Goal: Task Accomplishment & Management: Manage account settings

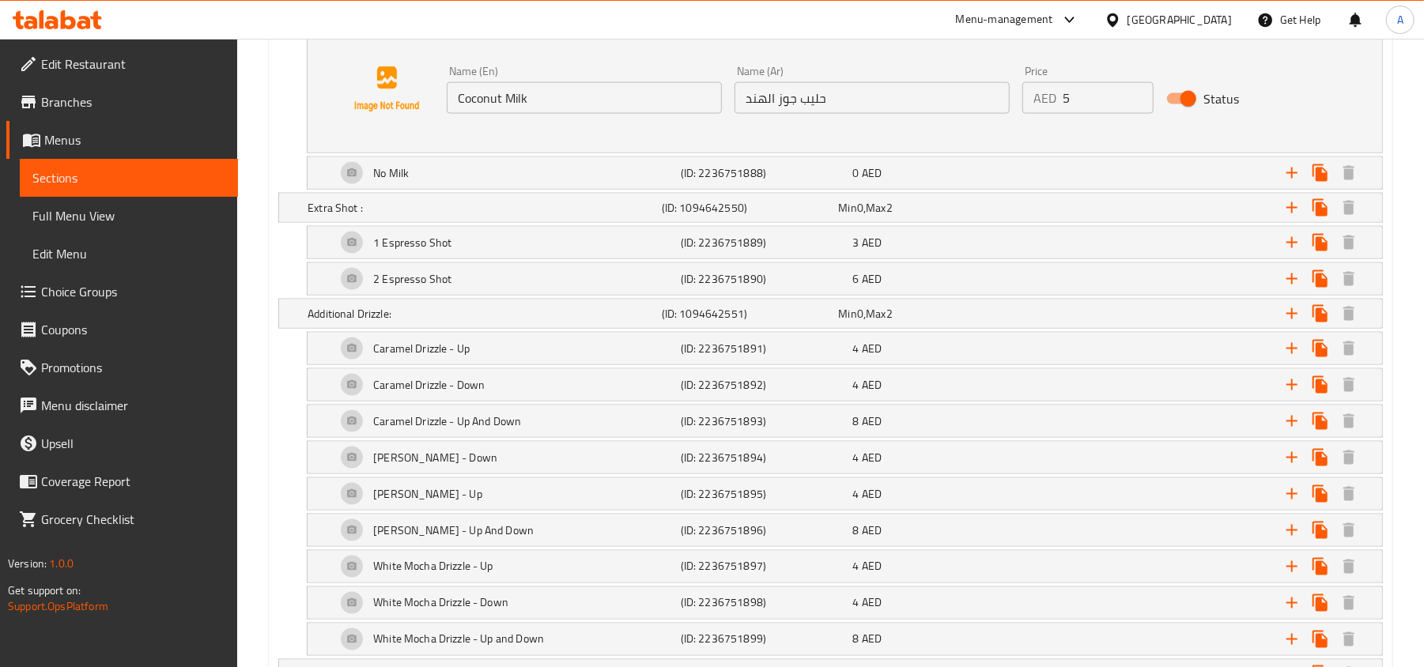
scroll to position [1581, 0]
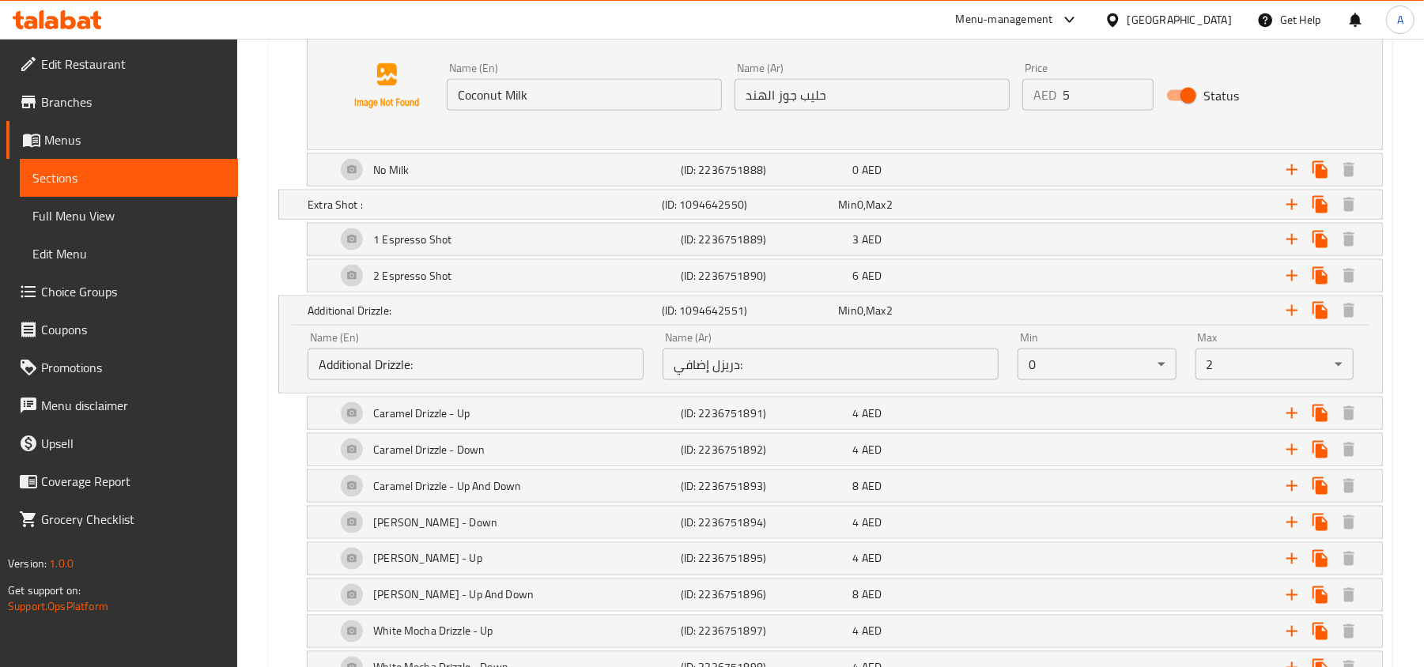
click at [557, 380] on input "Additional Drizzle:" at bounding box center [476, 365] width 336 height 32
click at [729, 368] on input "دريزل إضافي:" at bounding box center [831, 365] width 336 height 32
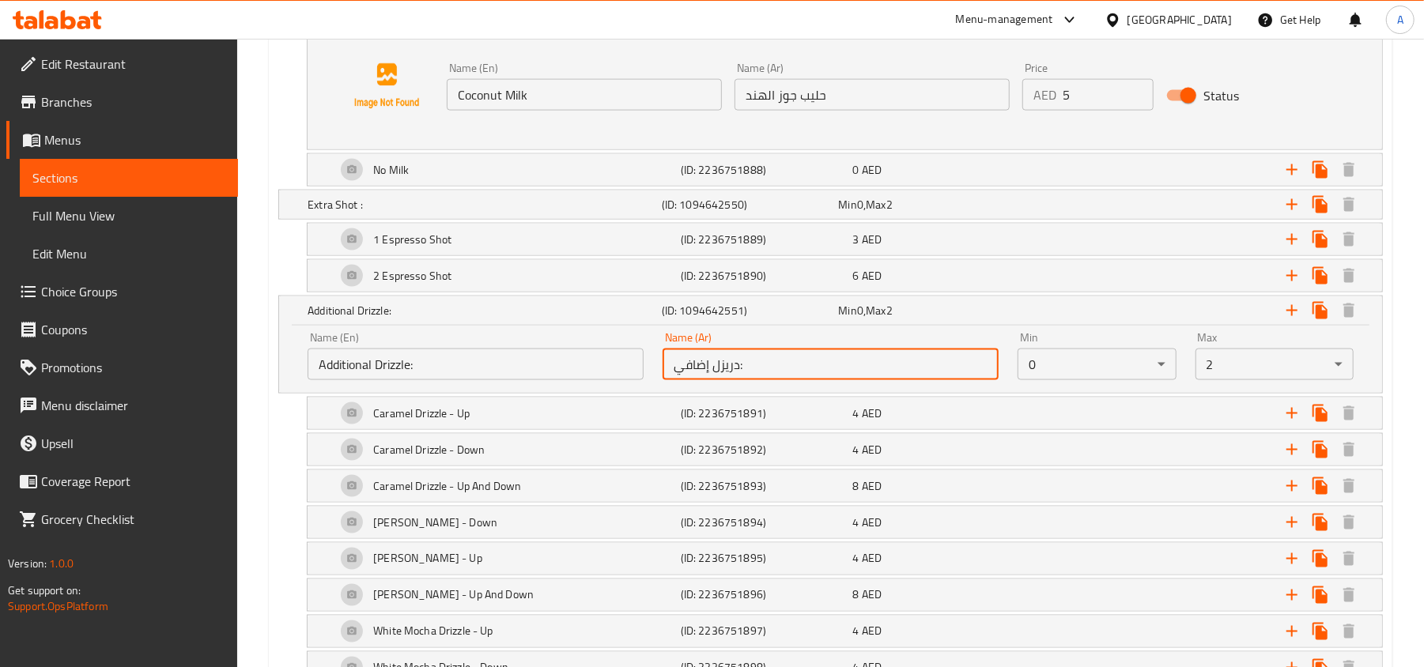
click at [729, 368] on input "دريزل إضافي:" at bounding box center [831, 365] width 336 height 32
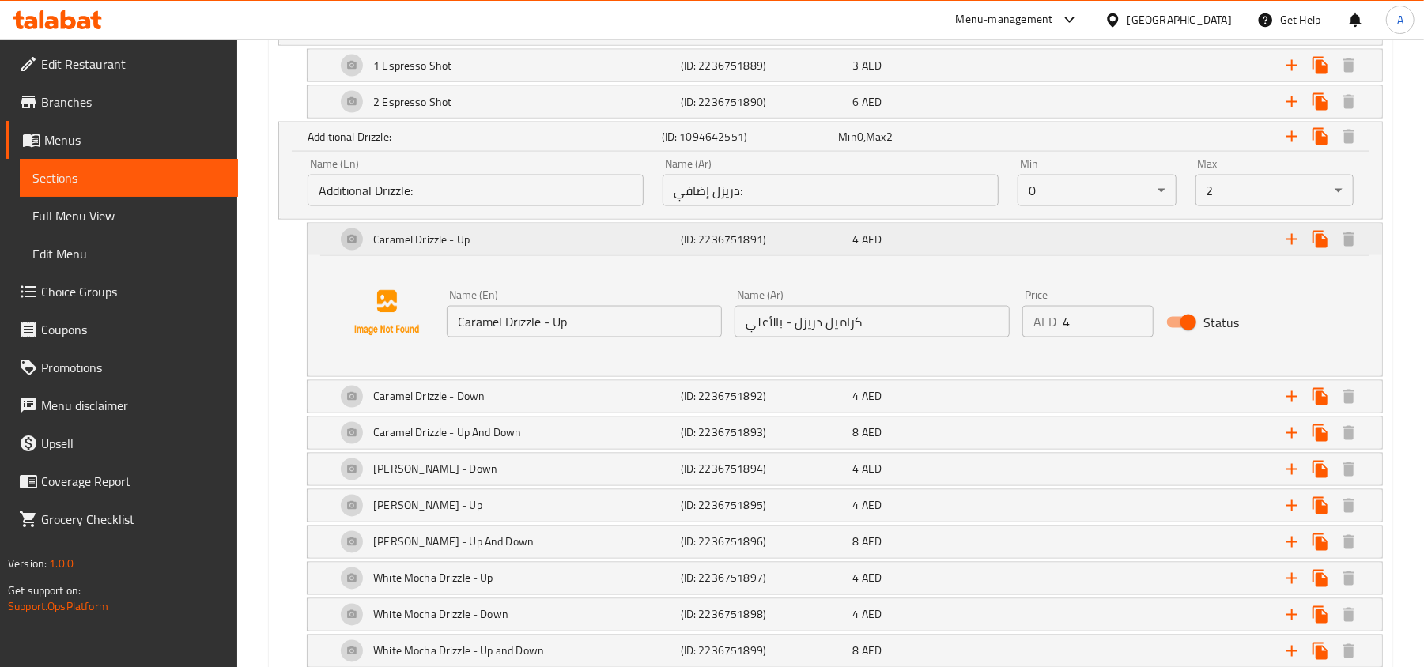
scroll to position [1792, 0]
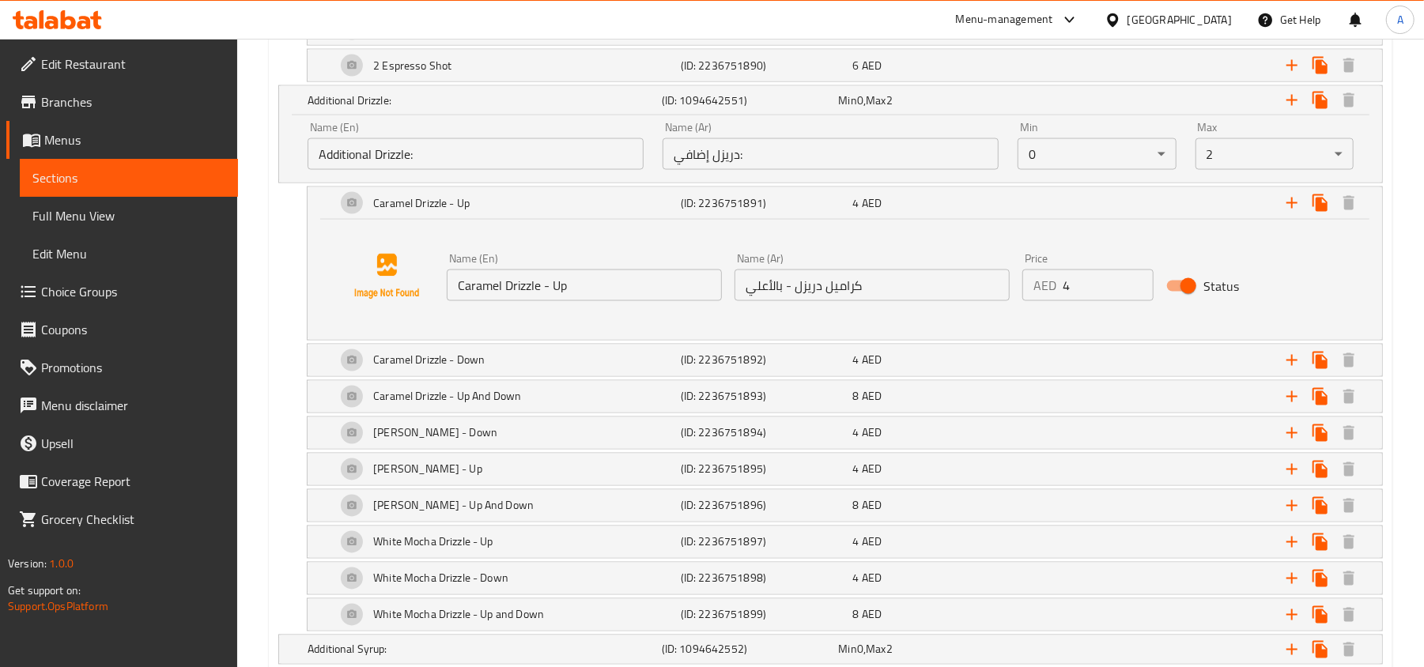
click at [574, 288] on input "Caramel Drizzle - Up" at bounding box center [584, 286] width 275 height 32
click at [814, 293] on input "كراميل دريزل - بالأعلي" at bounding box center [871, 286] width 275 height 32
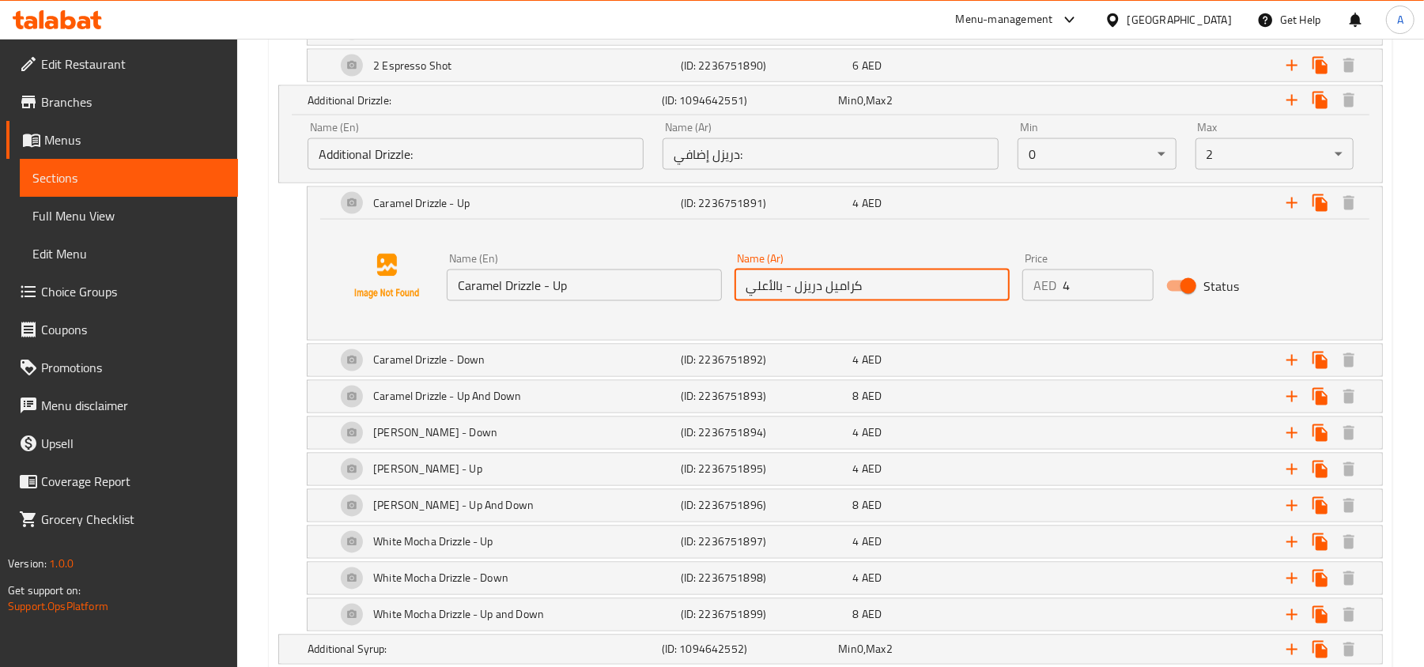
click at [814, 293] on input "كراميل دريزل - بالأعلي" at bounding box center [871, 286] width 275 height 32
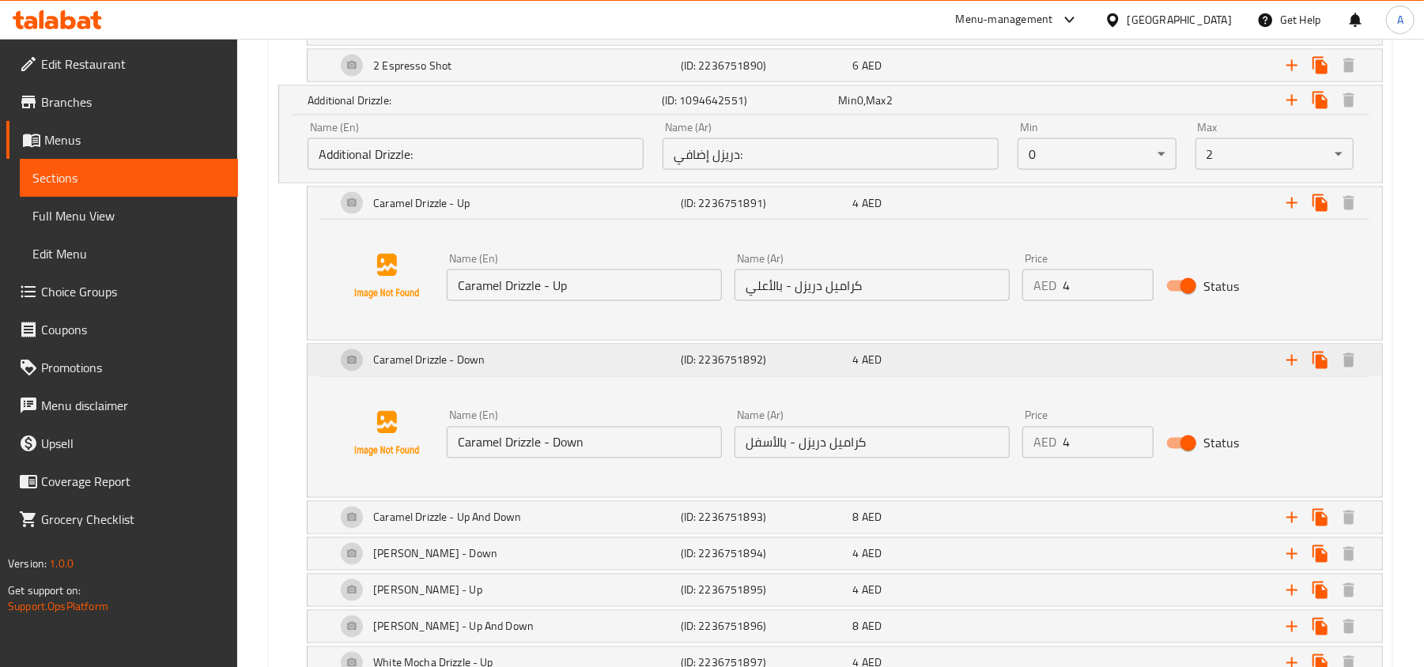
scroll to position [1897, 0]
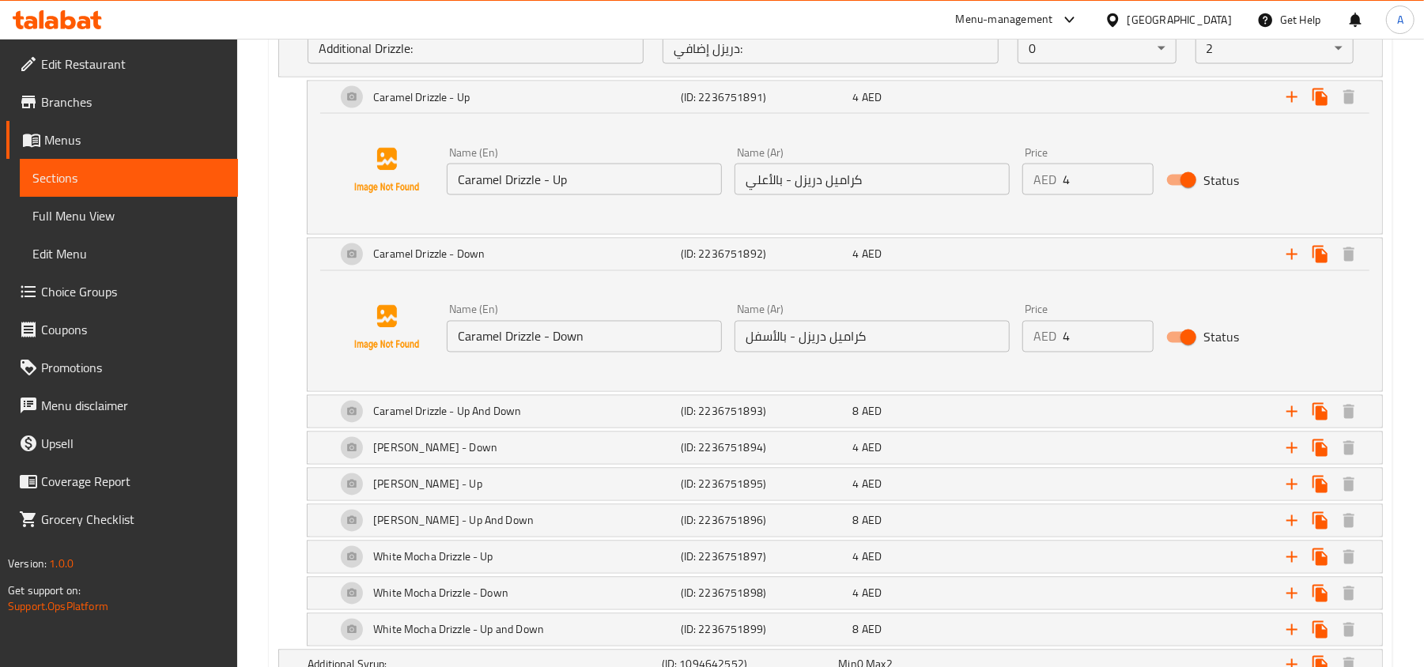
click at [685, 352] on input "Caramel Drizzle - Down" at bounding box center [584, 337] width 275 height 32
click at [808, 349] on input "كراميل دريزل - بالأسفل" at bounding box center [871, 337] width 275 height 32
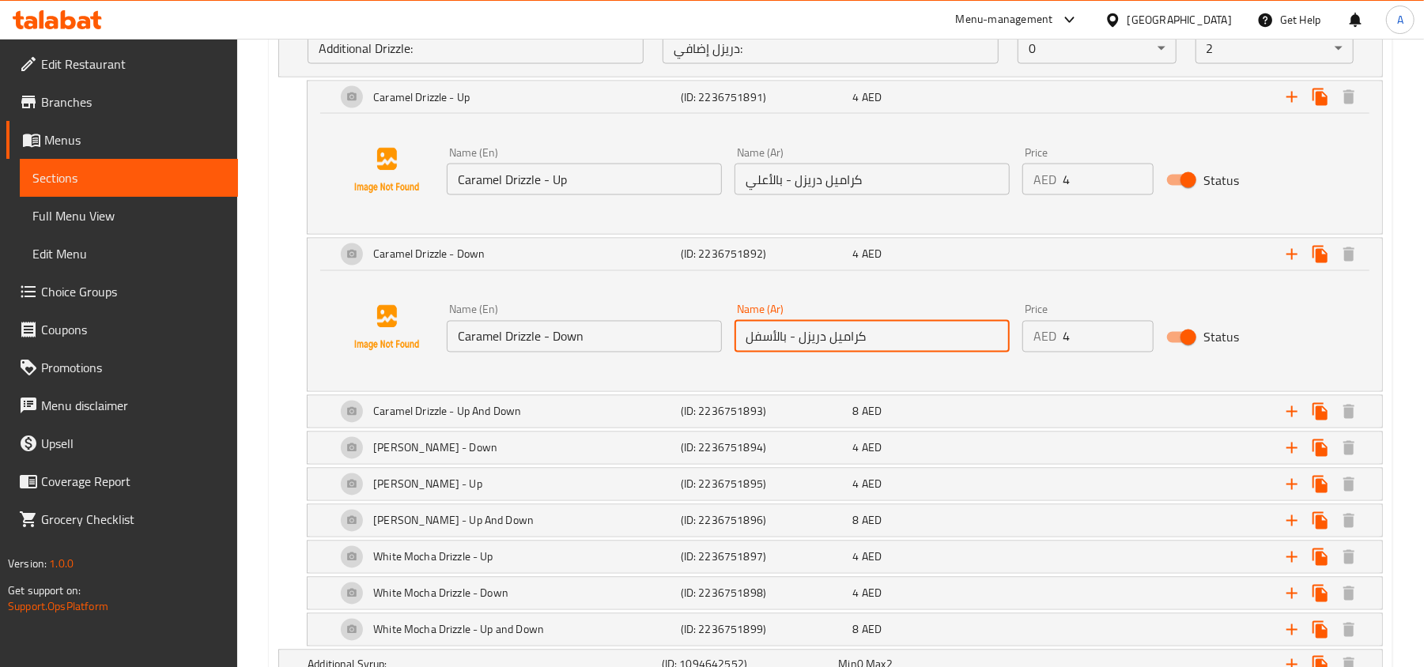
click at [808, 349] on input "كراميل دريزل - بالأسفل" at bounding box center [871, 337] width 275 height 32
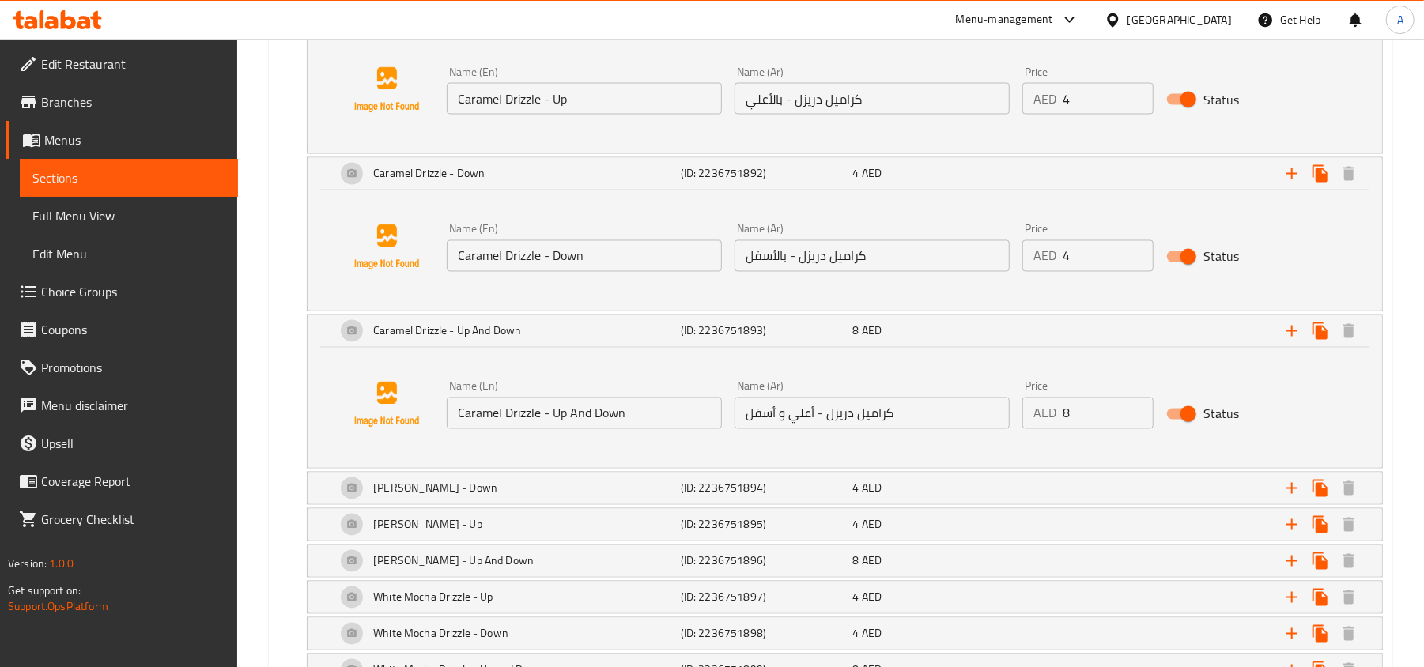
scroll to position [2003, 0]
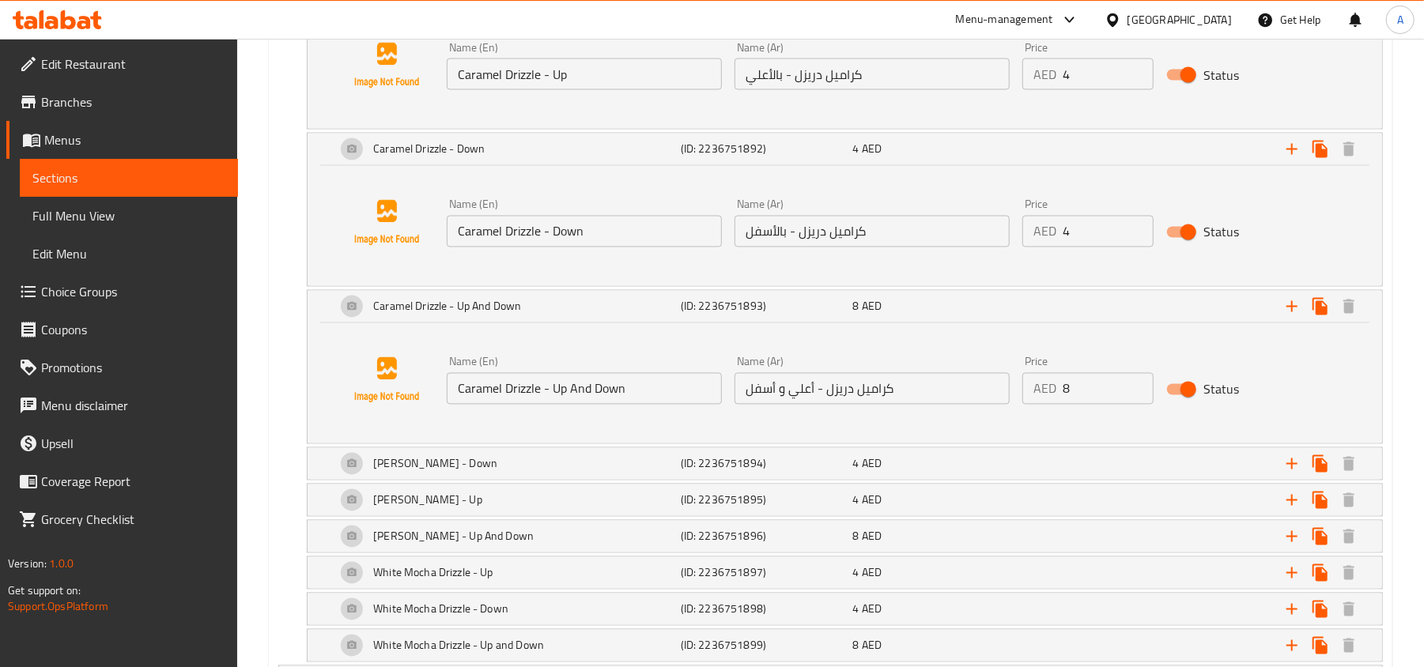
click at [614, 397] on input "Caramel Drizzle - Up And Down" at bounding box center [584, 389] width 275 height 32
click at [854, 402] on input "كراميل دريزل - أعلي و أسفل" at bounding box center [871, 389] width 275 height 32
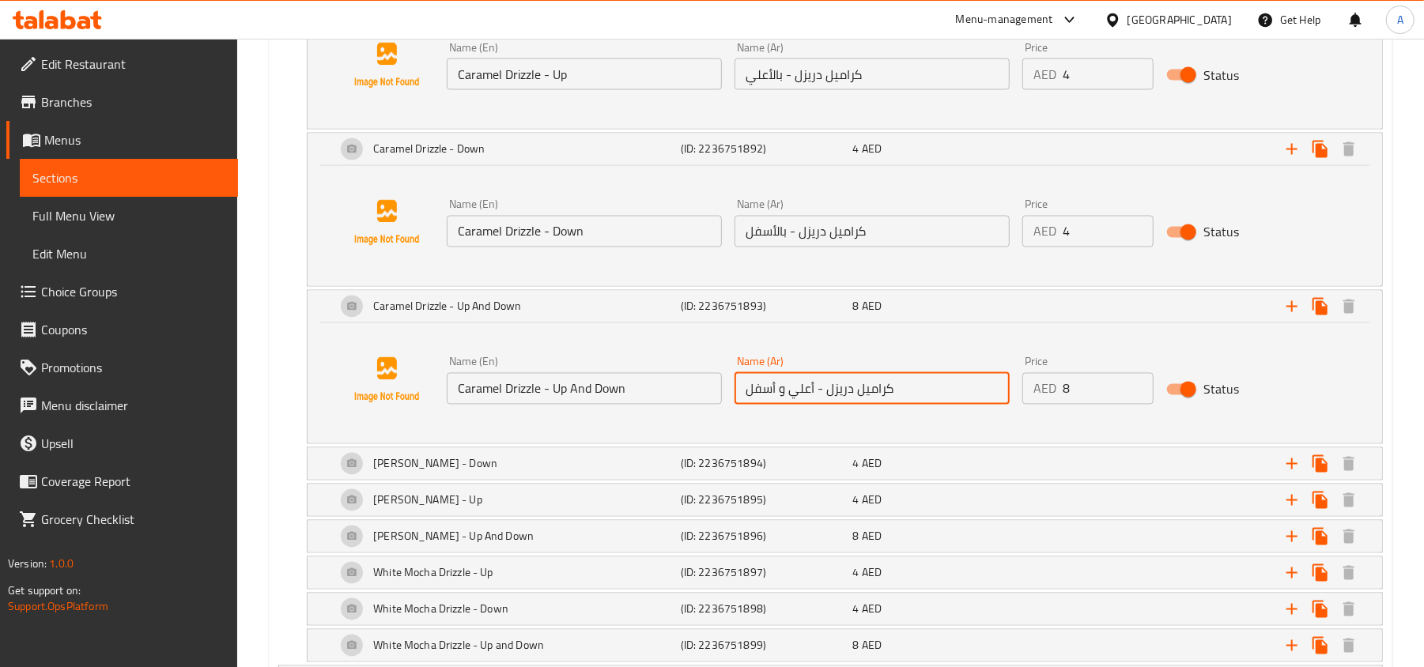
click at [854, 402] on input "كراميل دريزل - أعلي و أسفل" at bounding box center [871, 389] width 275 height 32
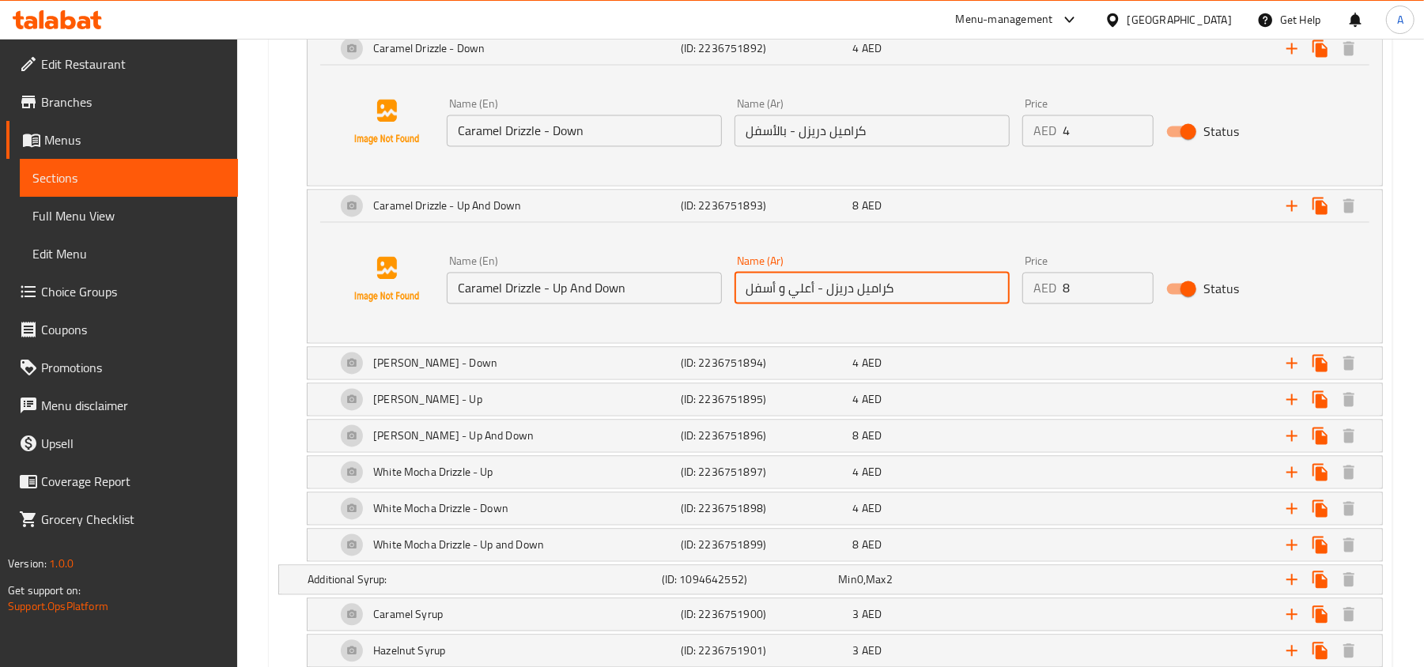
scroll to position [2108, 0]
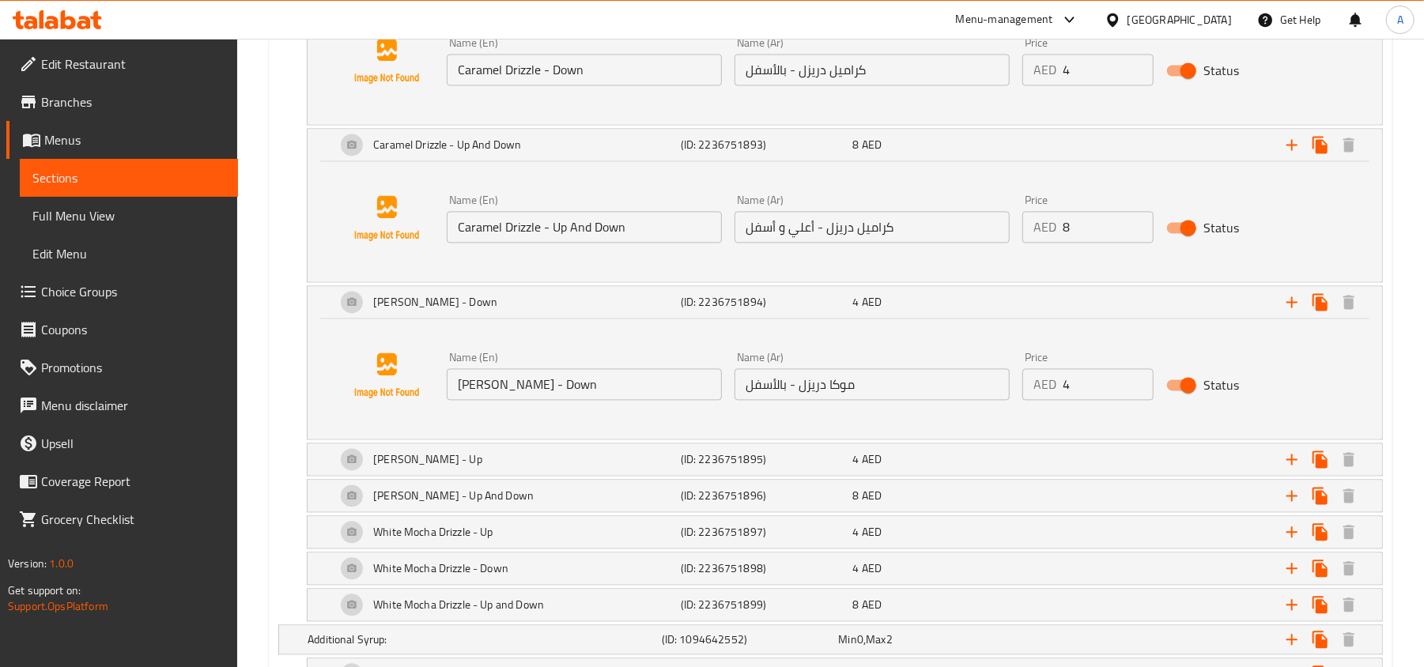
scroll to position [2214, 0]
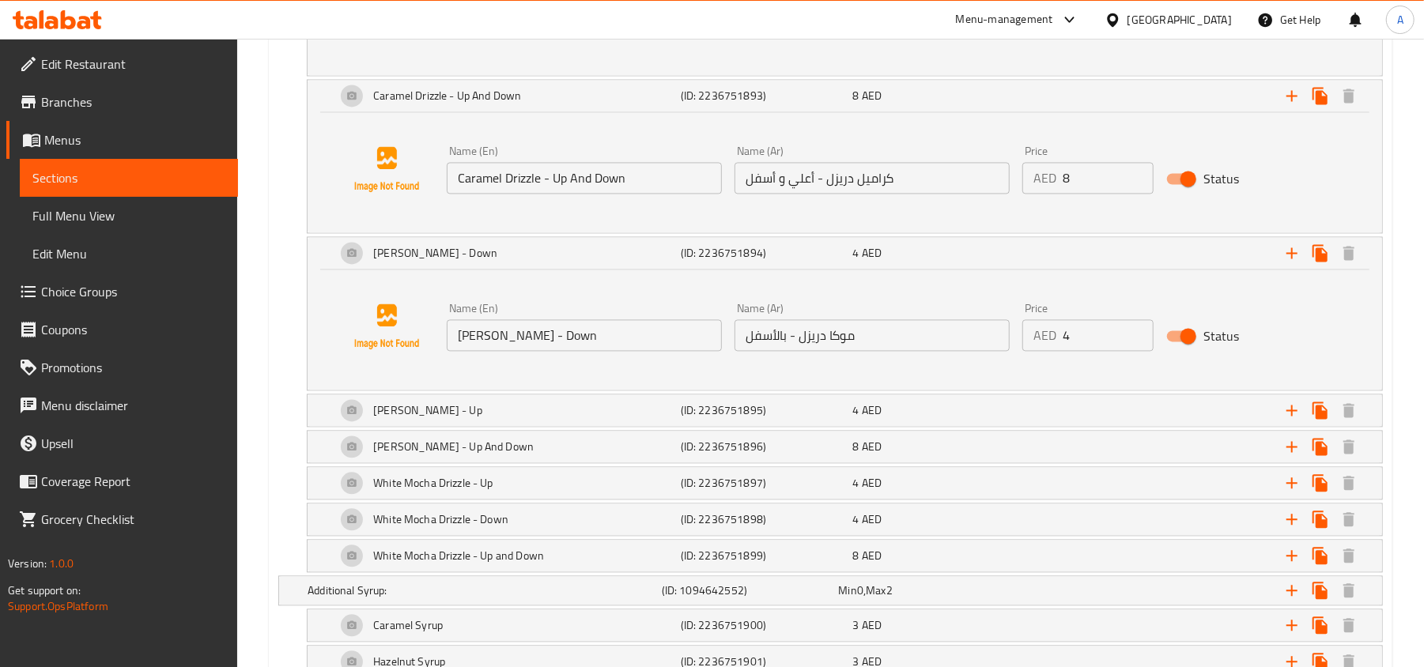
click at [614, 339] on input "Mocha Drizzle - Down" at bounding box center [584, 335] width 275 height 32
click at [829, 349] on input "موكا دريزل - بالأسفل" at bounding box center [871, 335] width 275 height 32
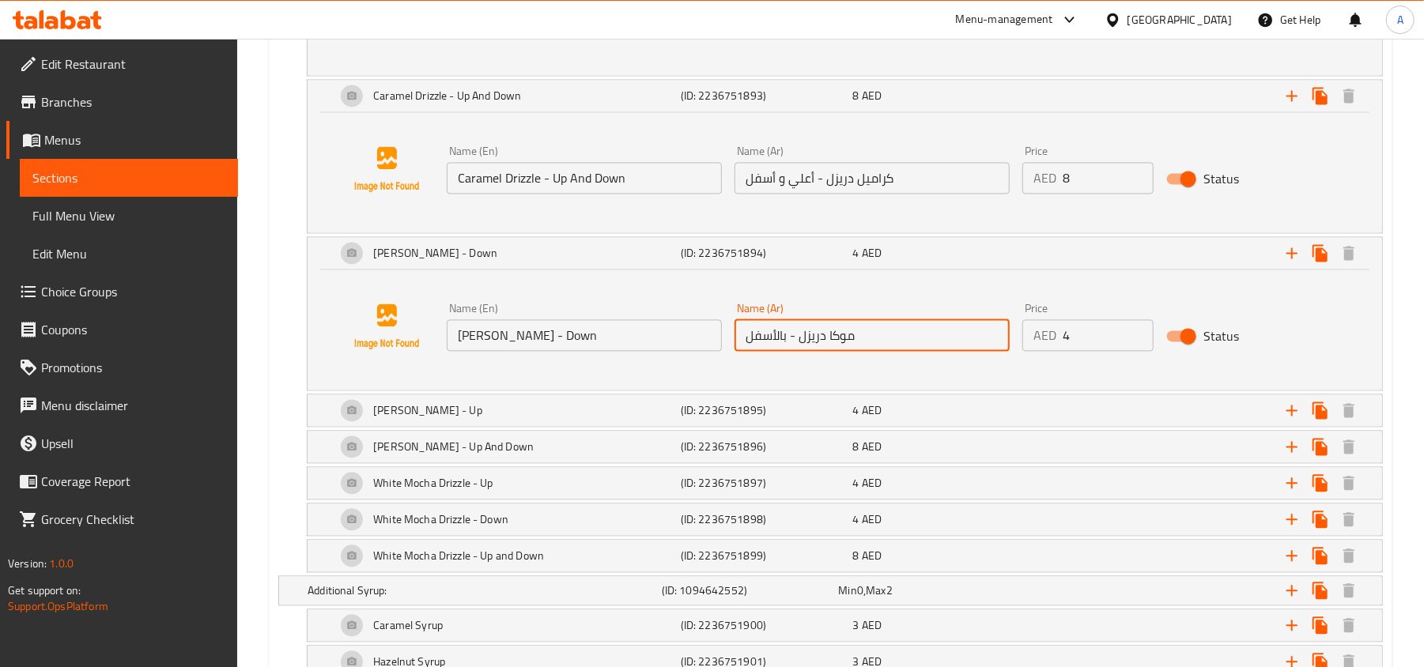
click at [829, 349] on input "موكا دريزل - بالأسفل" at bounding box center [871, 335] width 275 height 32
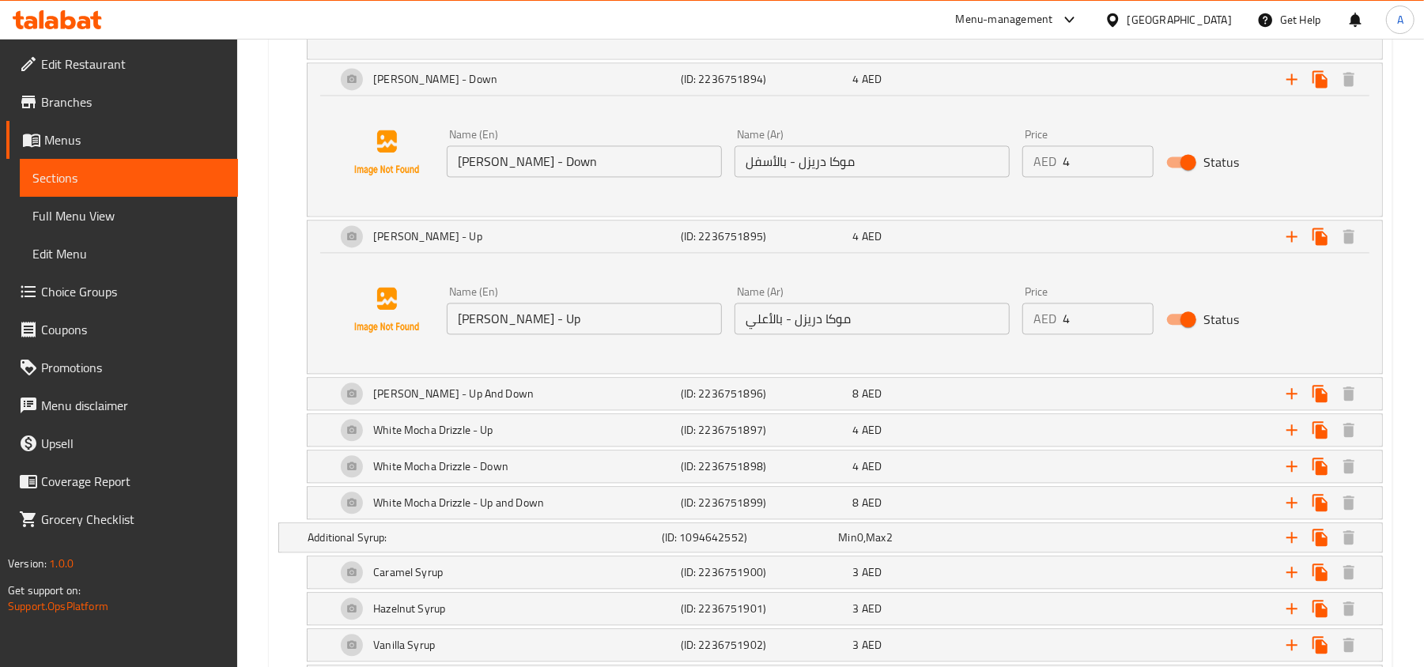
scroll to position [2424, 0]
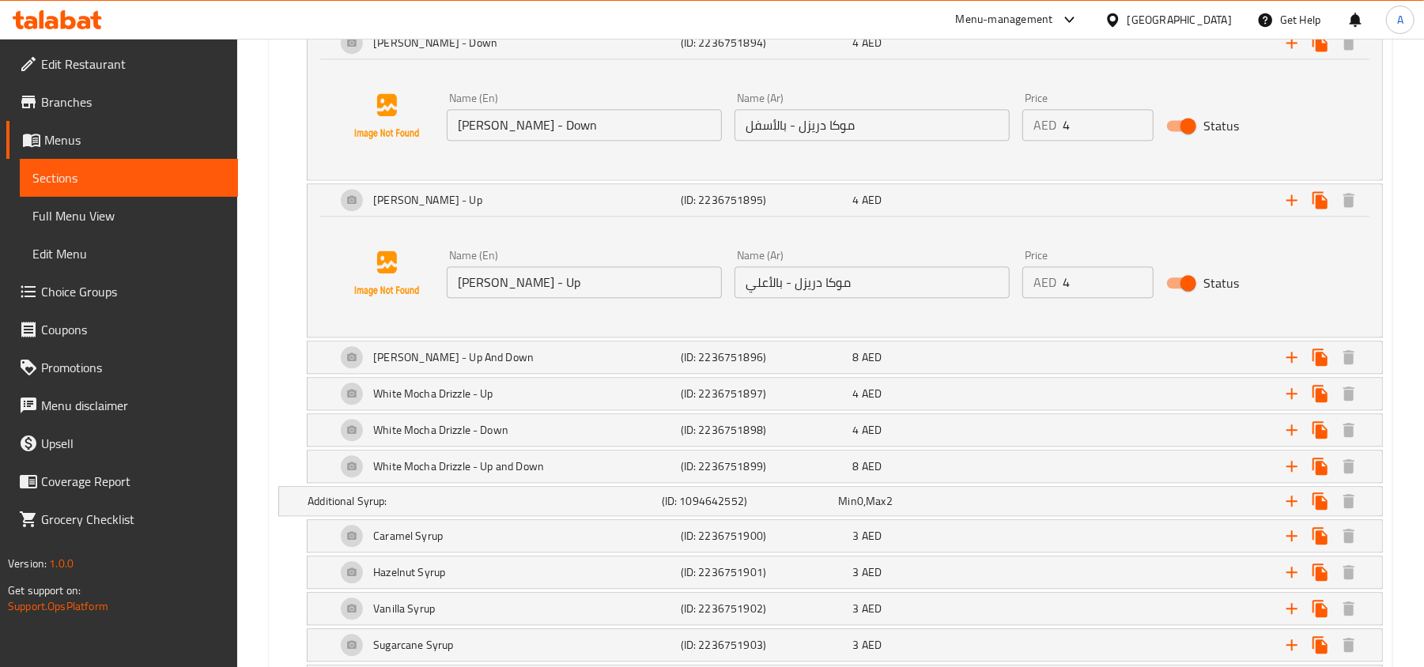
click at [655, 296] on input "Mocha Drizzle - Up" at bounding box center [584, 282] width 275 height 32
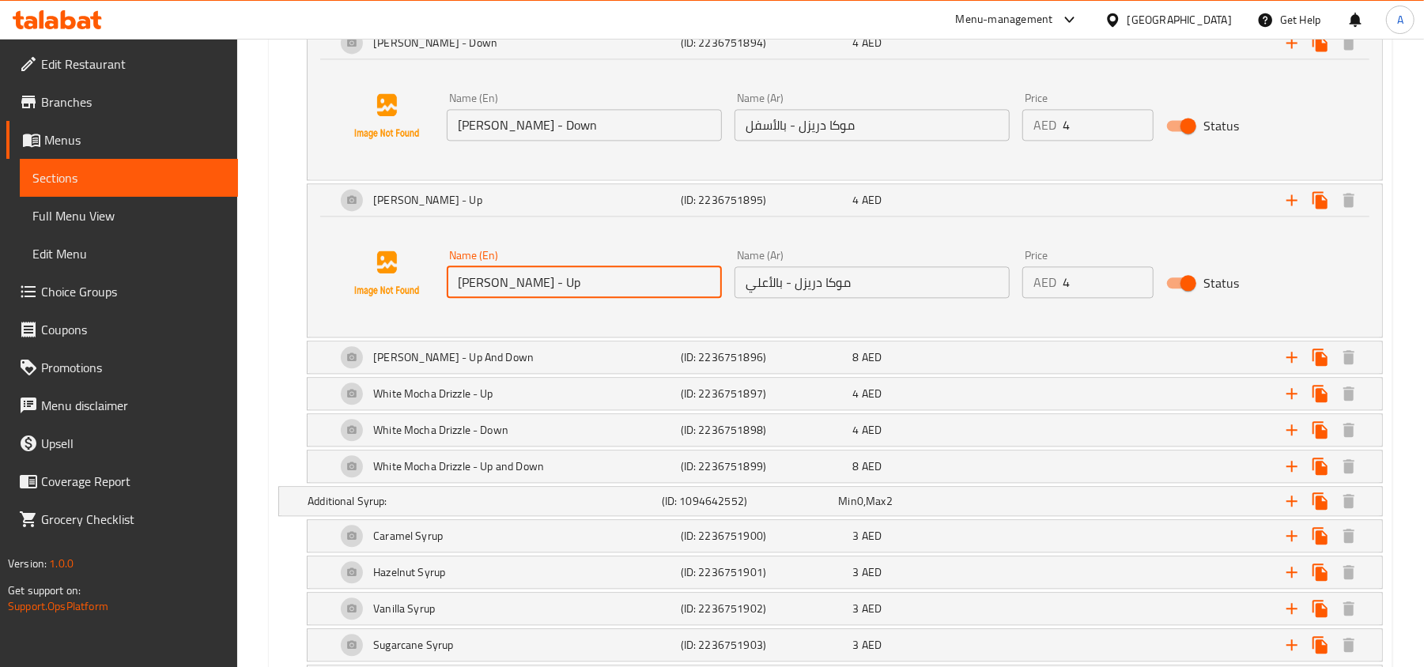
click at [655, 296] on input "Mocha Drizzle - Up" at bounding box center [584, 282] width 275 height 32
click at [823, 295] on input "موكا دريزل - بالأعلي" at bounding box center [871, 282] width 275 height 32
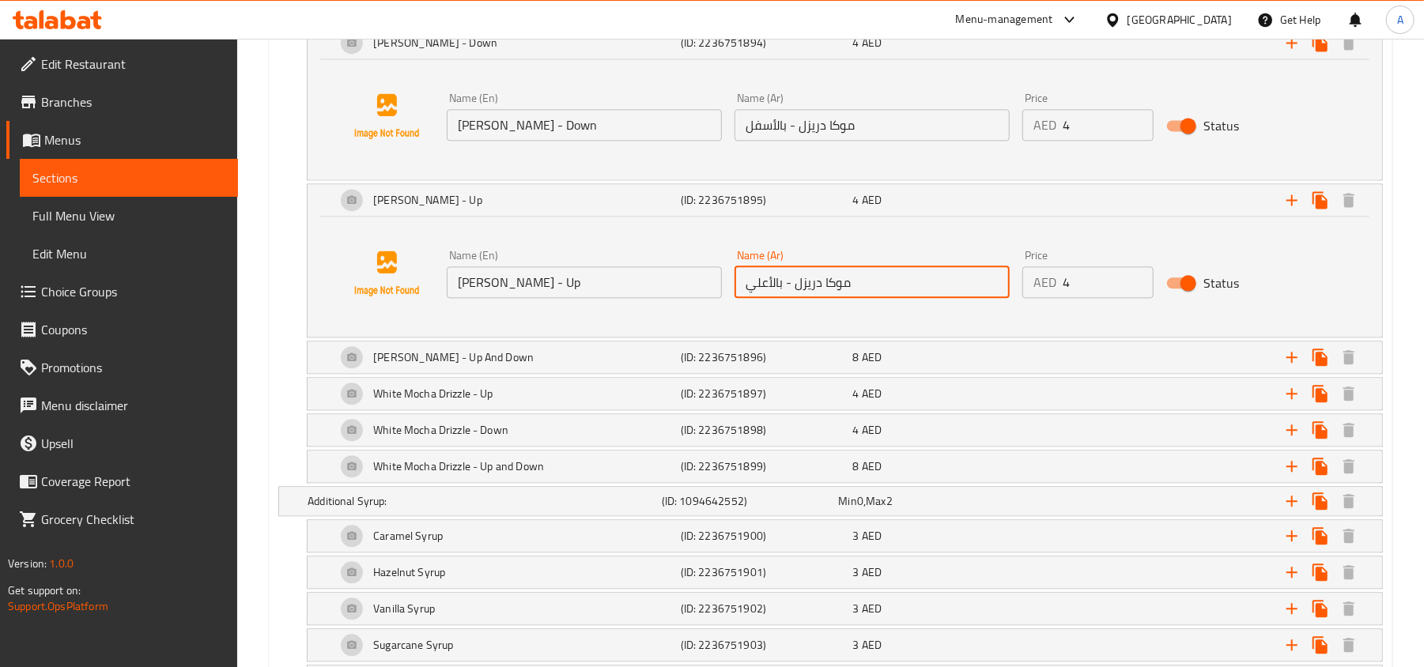
click at [823, 295] on input "موكا دريزل - بالأعلي" at bounding box center [871, 282] width 275 height 32
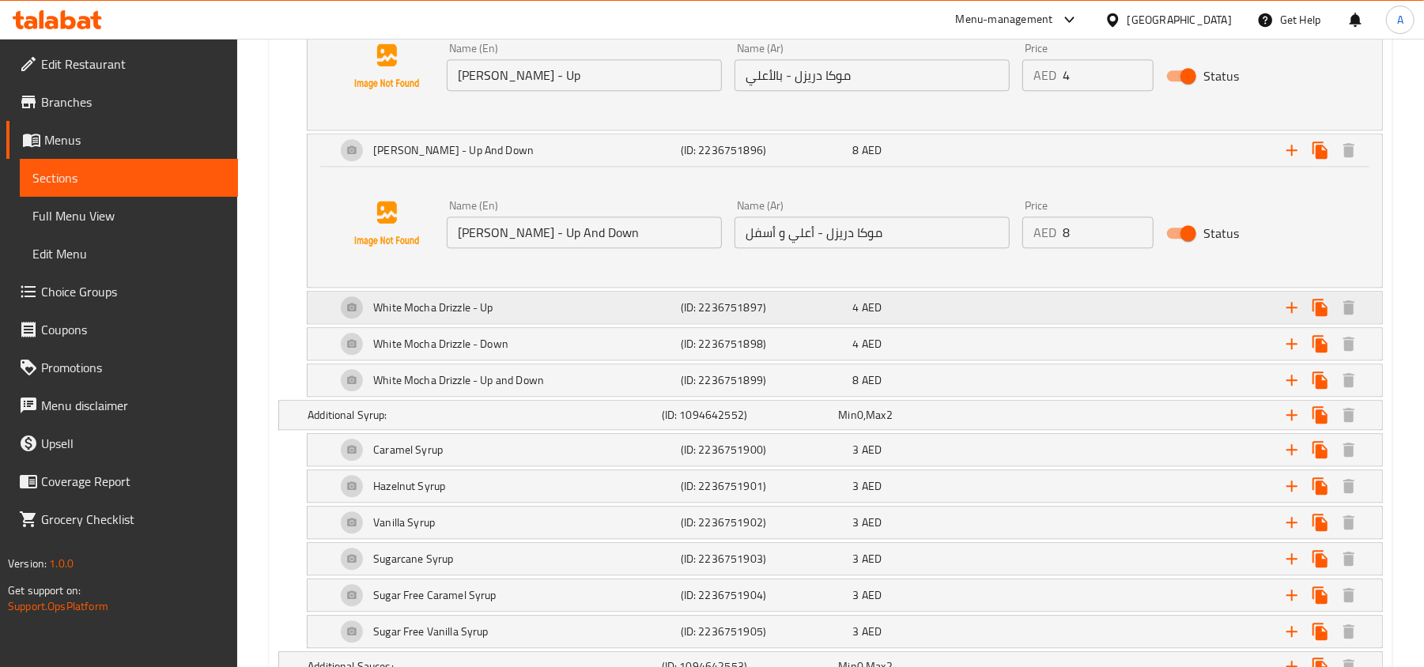
scroll to position [2635, 0]
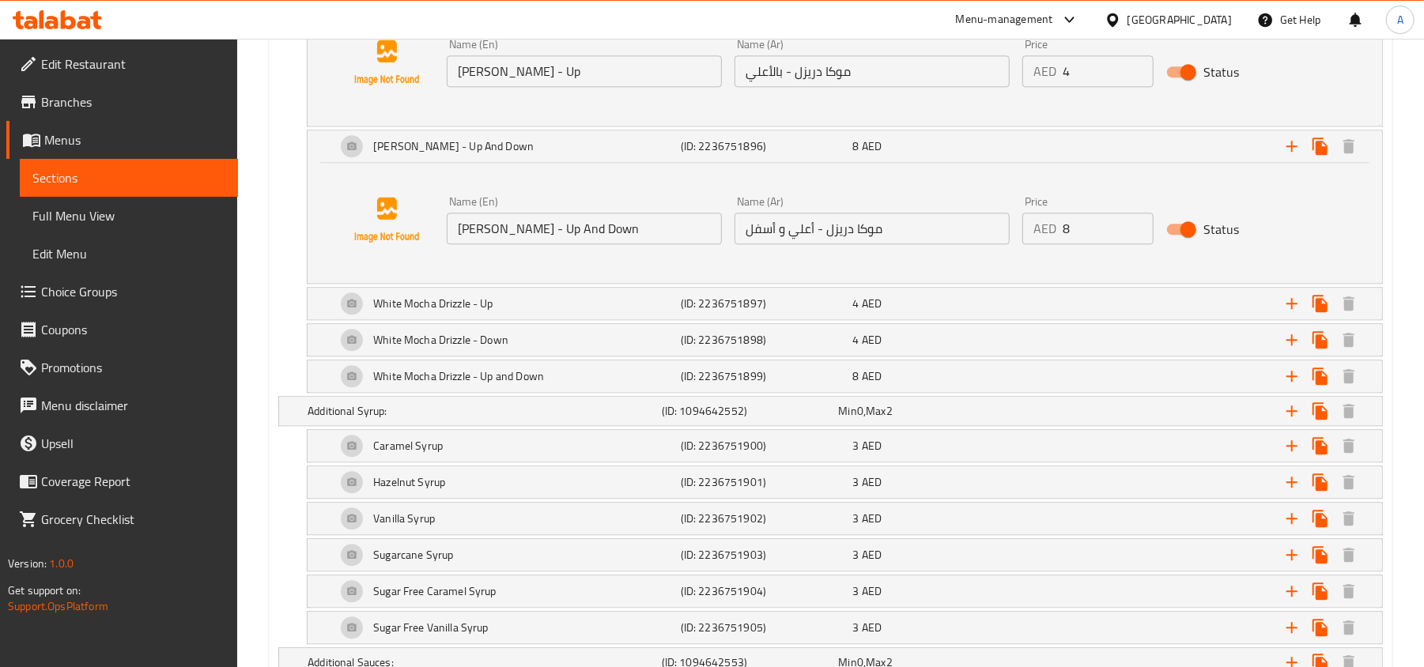
click at [628, 242] on input "Mocha Drizzle - Up And Down" at bounding box center [584, 229] width 275 height 32
click at [817, 236] on input "موكا دريزل - أعلي و أسفل" at bounding box center [871, 229] width 275 height 32
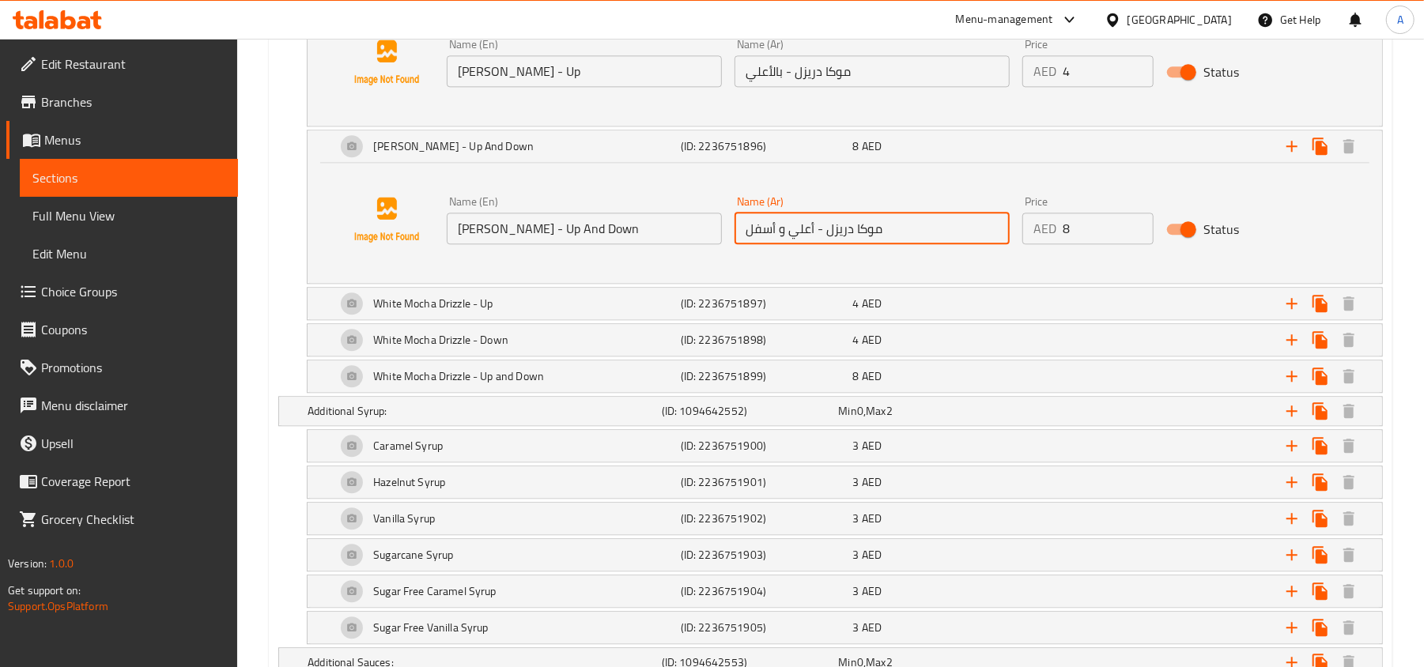
click at [817, 236] on input "موكا دريزل - أعلي و أسفل" at bounding box center [871, 229] width 275 height 32
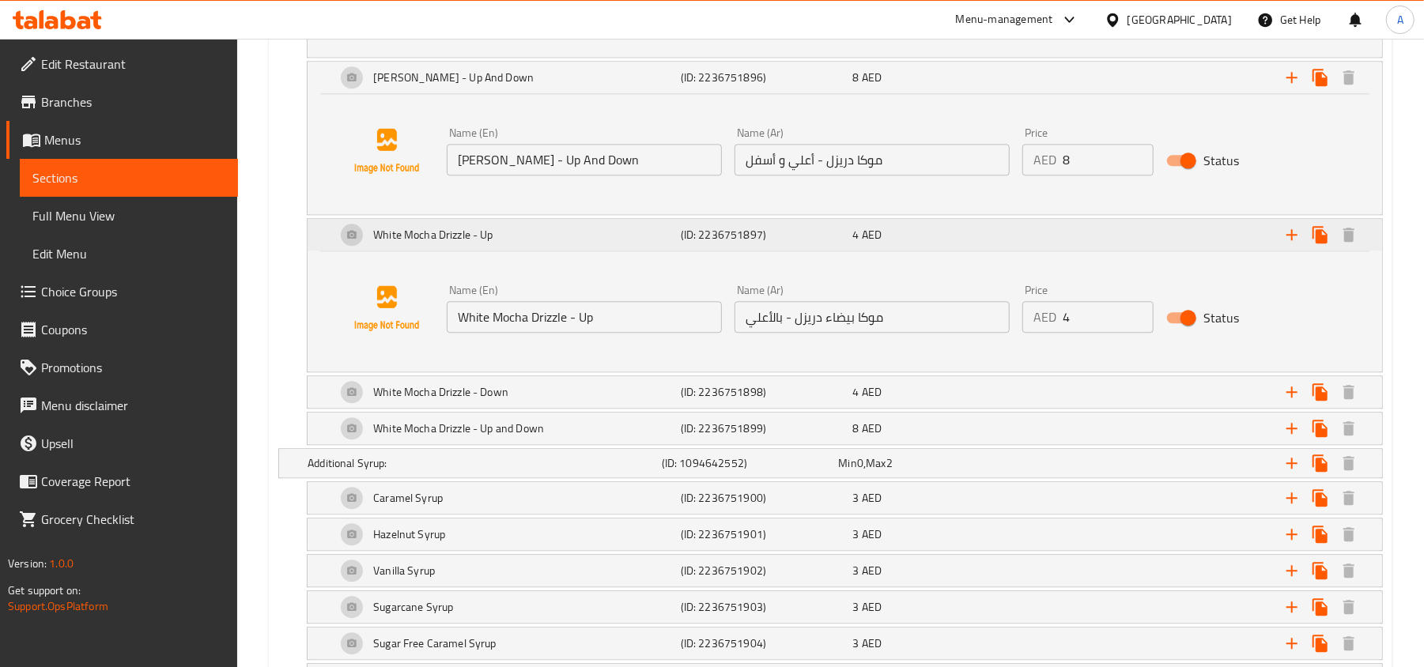
scroll to position [2740, 0]
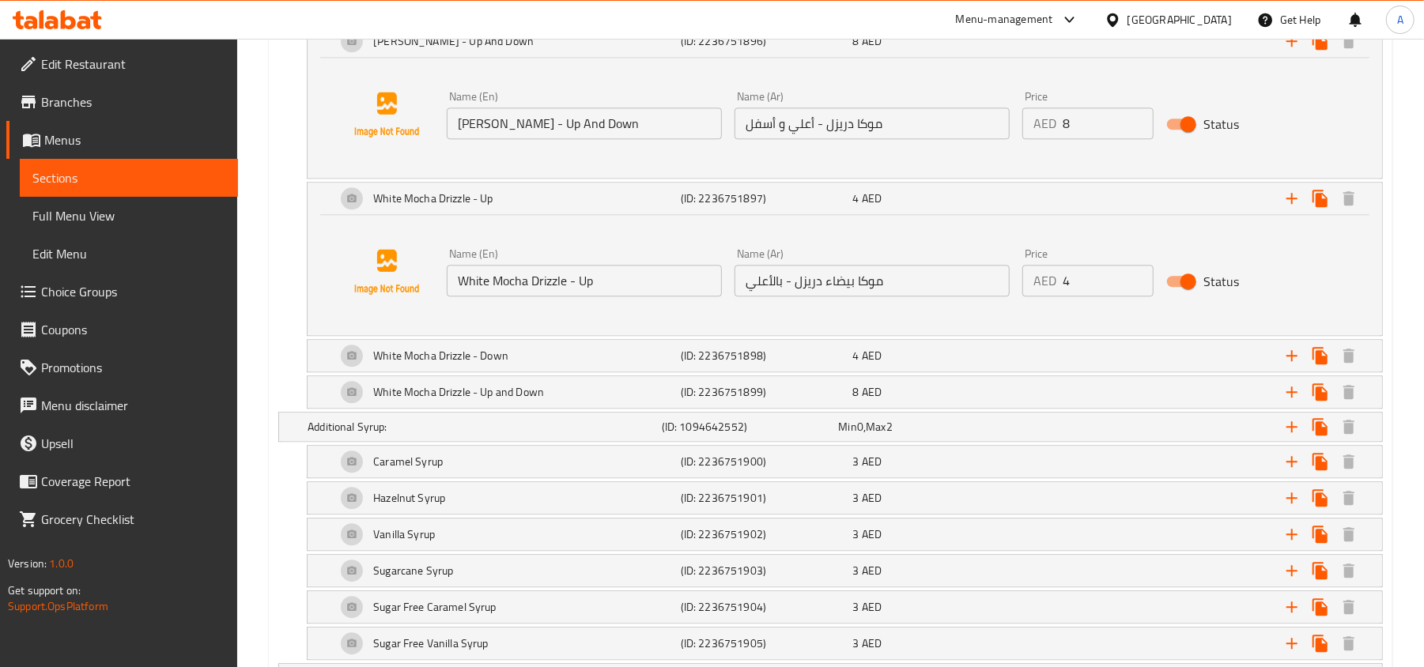
click at [647, 296] on input "White Mocha Drizzle - Up" at bounding box center [584, 281] width 275 height 32
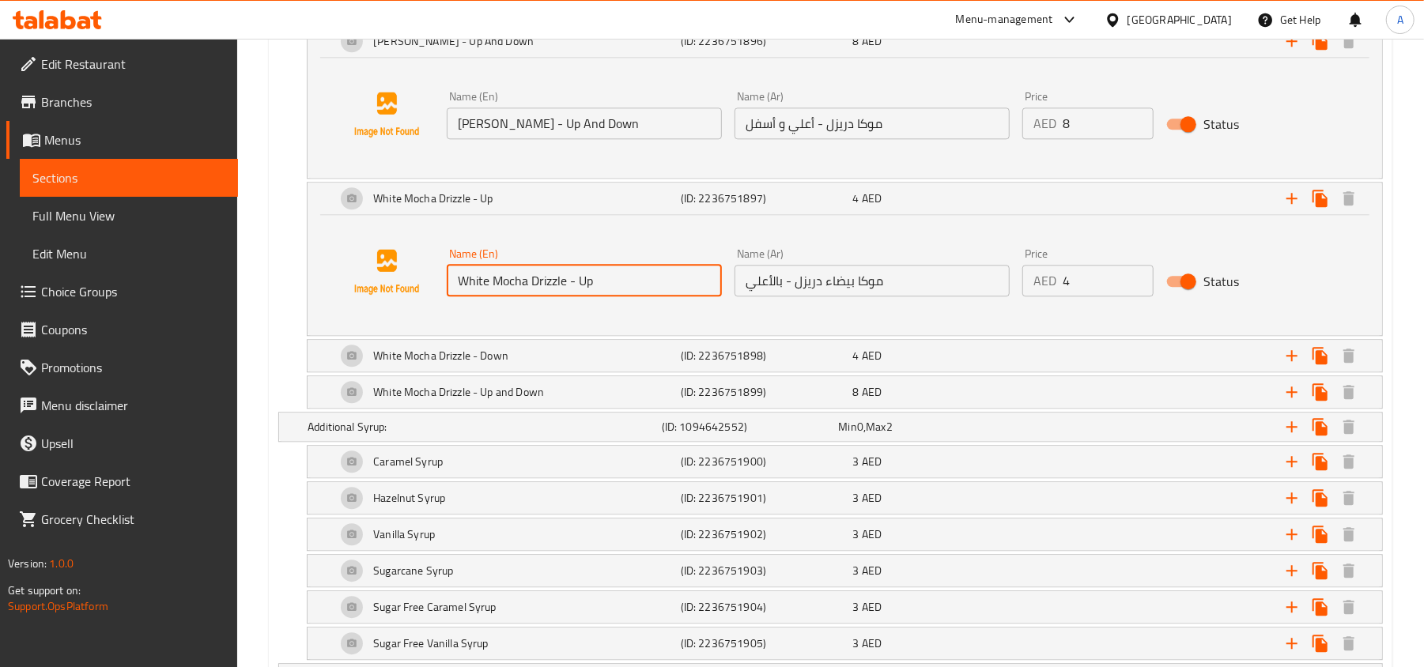
click at [647, 296] on input "White Mocha Drizzle - Up" at bounding box center [584, 281] width 275 height 32
click at [797, 296] on input "موكا بيضاء دريزل - بالأعلي" at bounding box center [871, 281] width 275 height 32
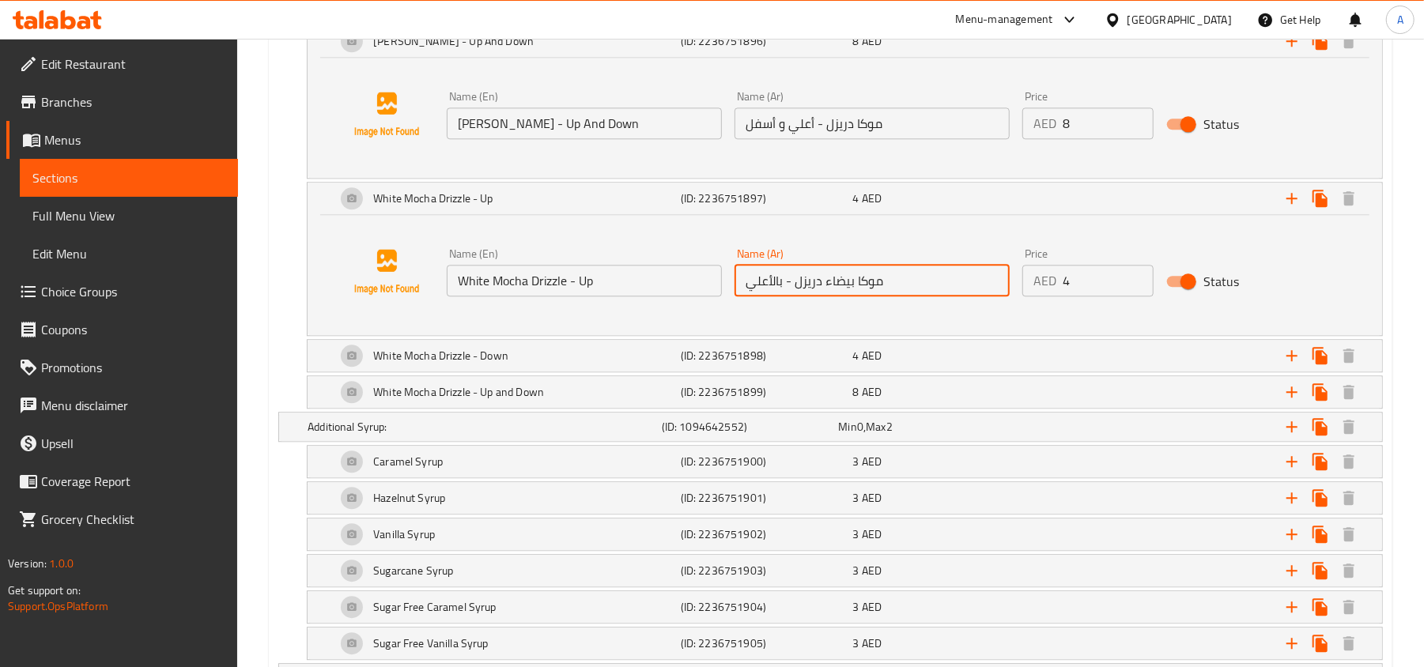
click at [797, 296] on input "موكا بيضاء دريزل - بالأعلي" at bounding box center [871, 281] width 275 height 32
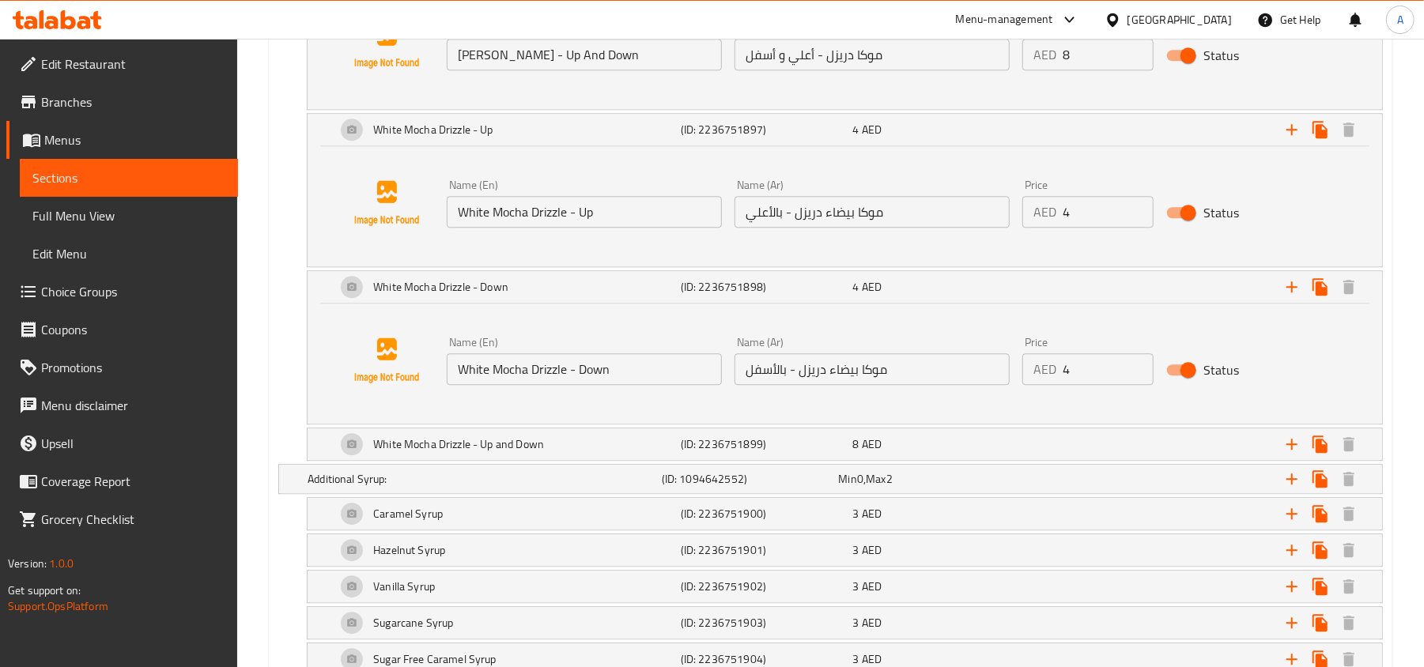
scroll to position [2846, 0]
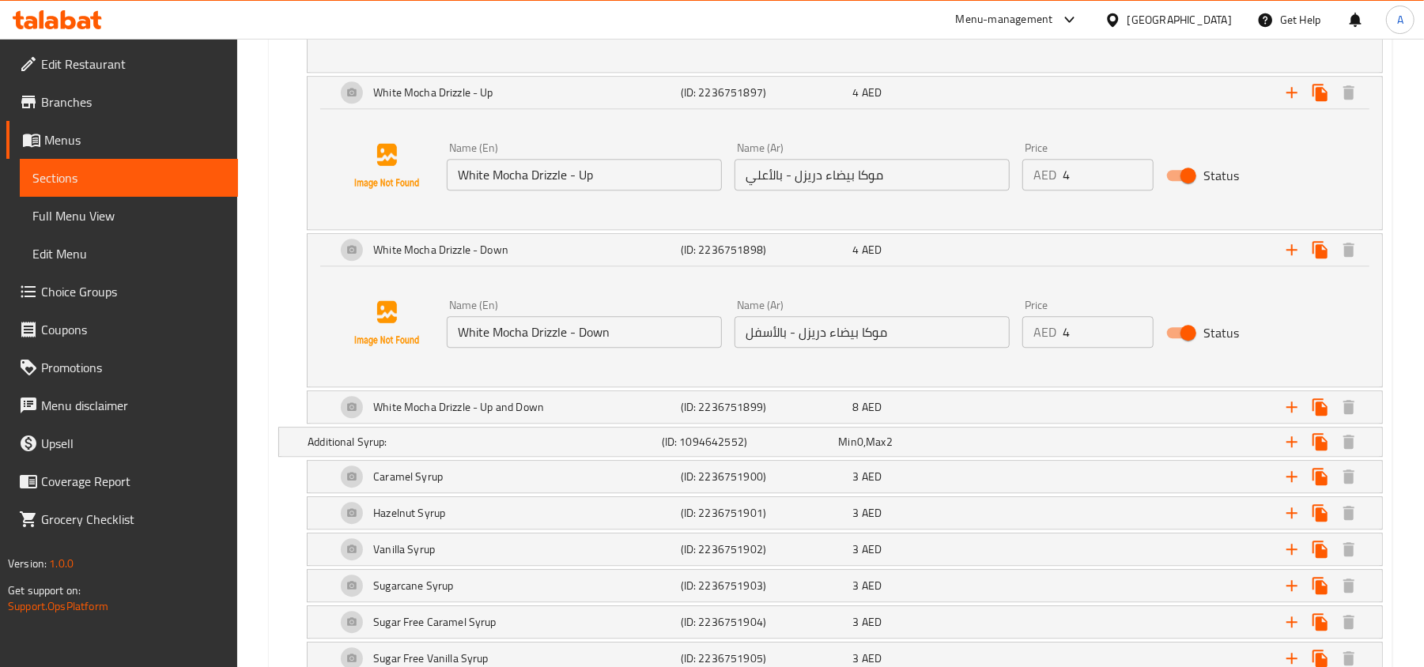
click at [620, 345] on input "White Mocha Drizzle - Down" at bounding box center [584, 332] width 275 height 32
click at [858, 340] on input "موكا بيضاء دريزل - بالأسفل" at bounding box center [871, 332] width 275 height 32
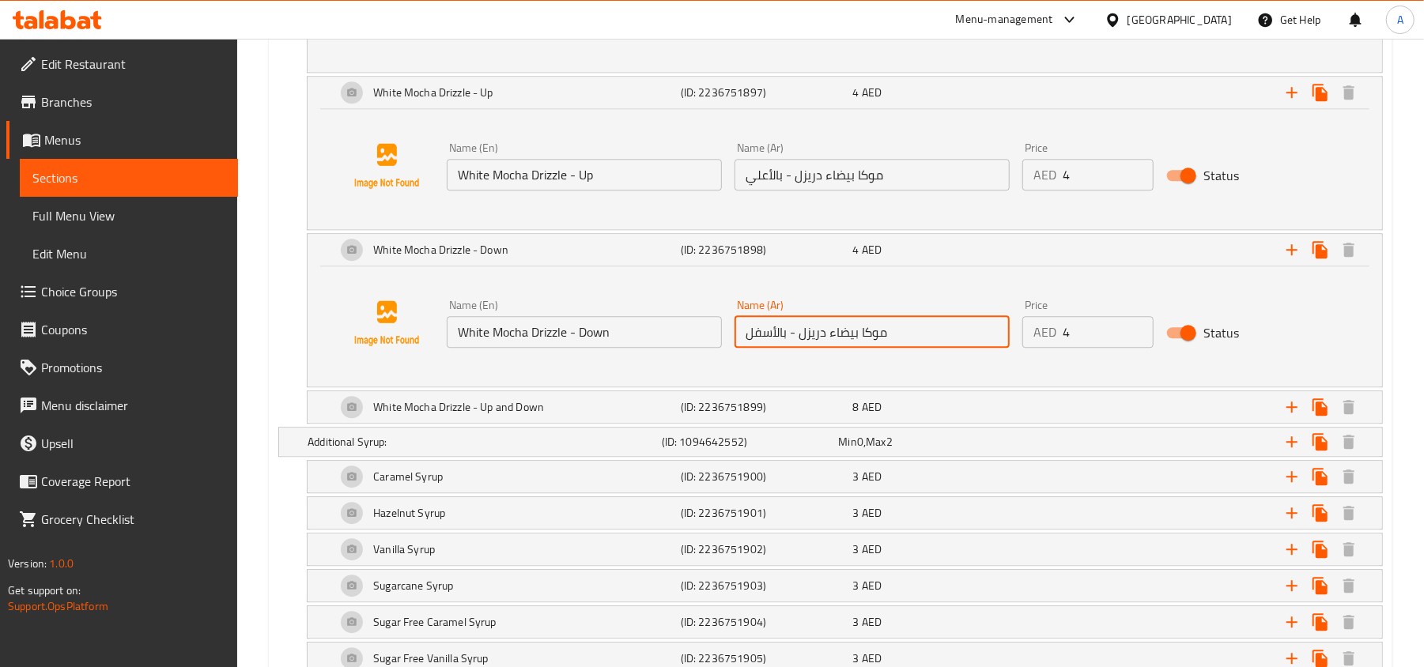
click at [858, 340] on input "موكا بيضاء دريزل - بالأسفل" at bounding box center [871, 332] width 275 height 32
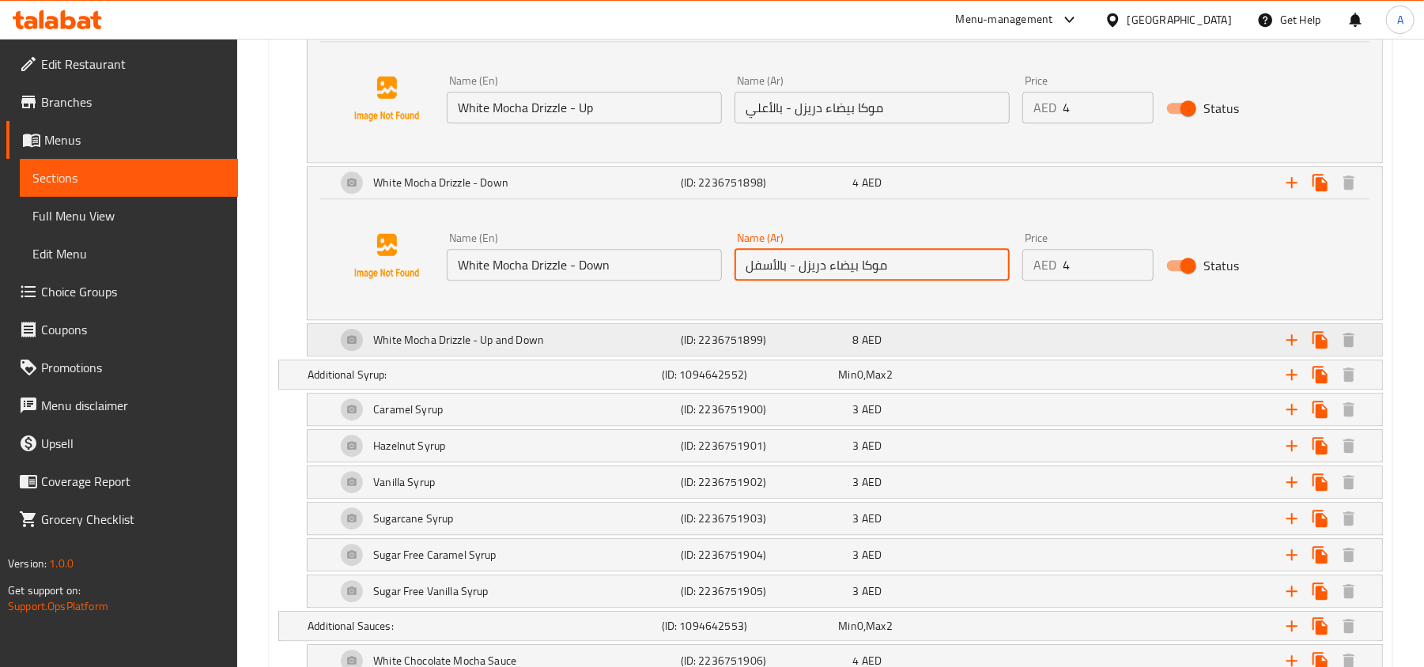
scroll to position [2951, 0]
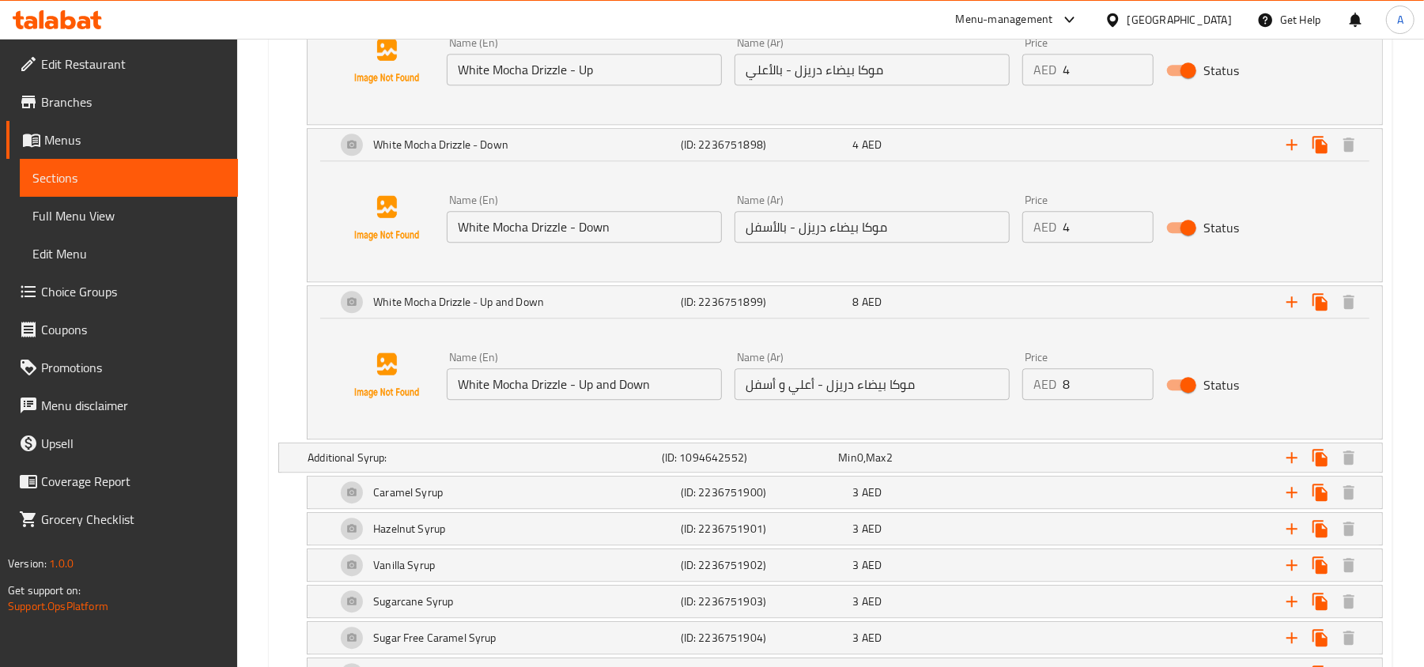
scroll to position [3056, 0]
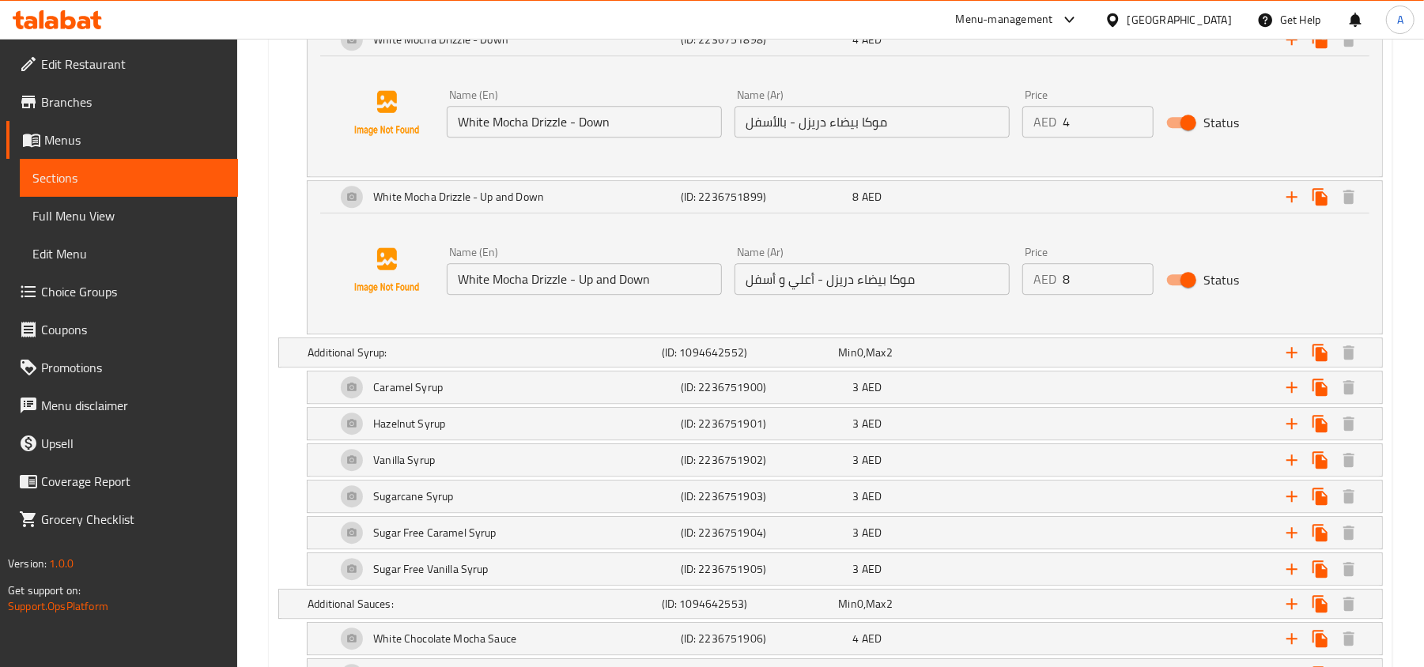
click at [681, 294] on input "White Mocha Drizzle - Up and Down" at bounding box center [584, 279] width 275 height 32
click at [841, 289] on input "موكا بيضاء دريزل - أعلي و أسفل" at bounding box center [871, 279] width 275 height 32
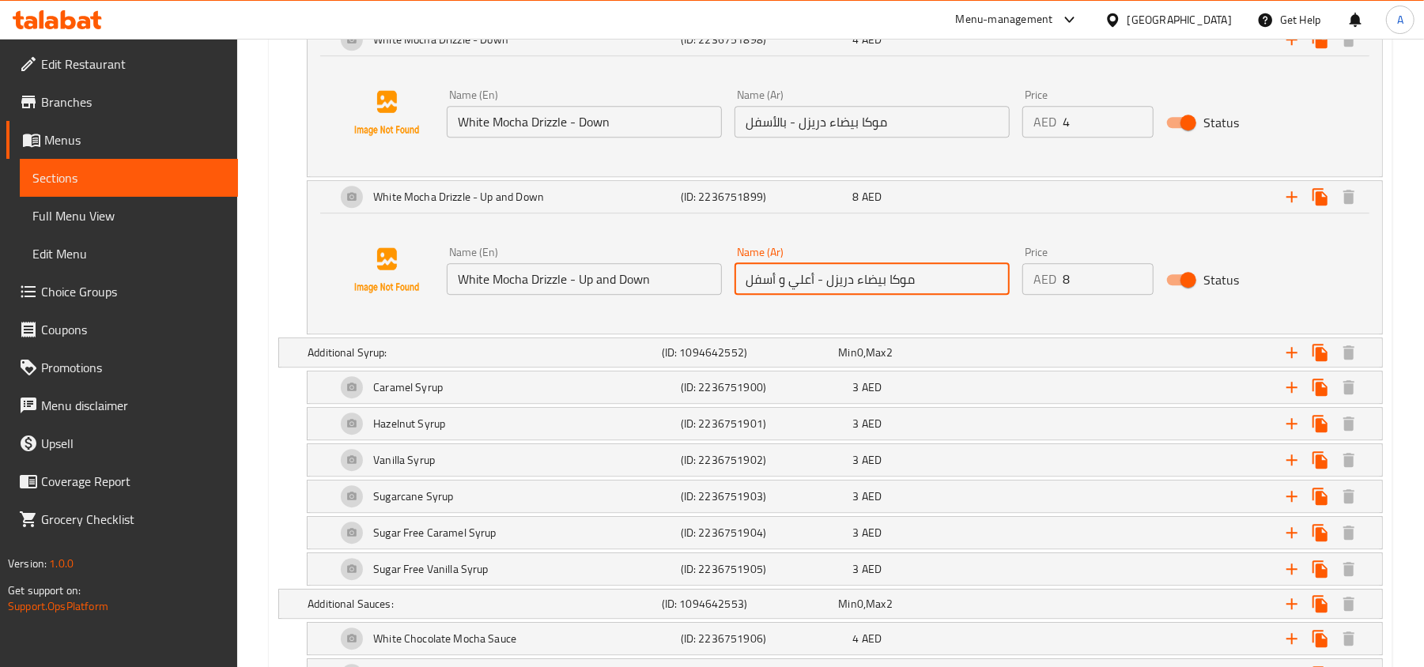
click at [841, 289] on input "موكا بيضاء دريزل - أعلي و أسفل" at bounding box center [871, 279] width 275 height 32
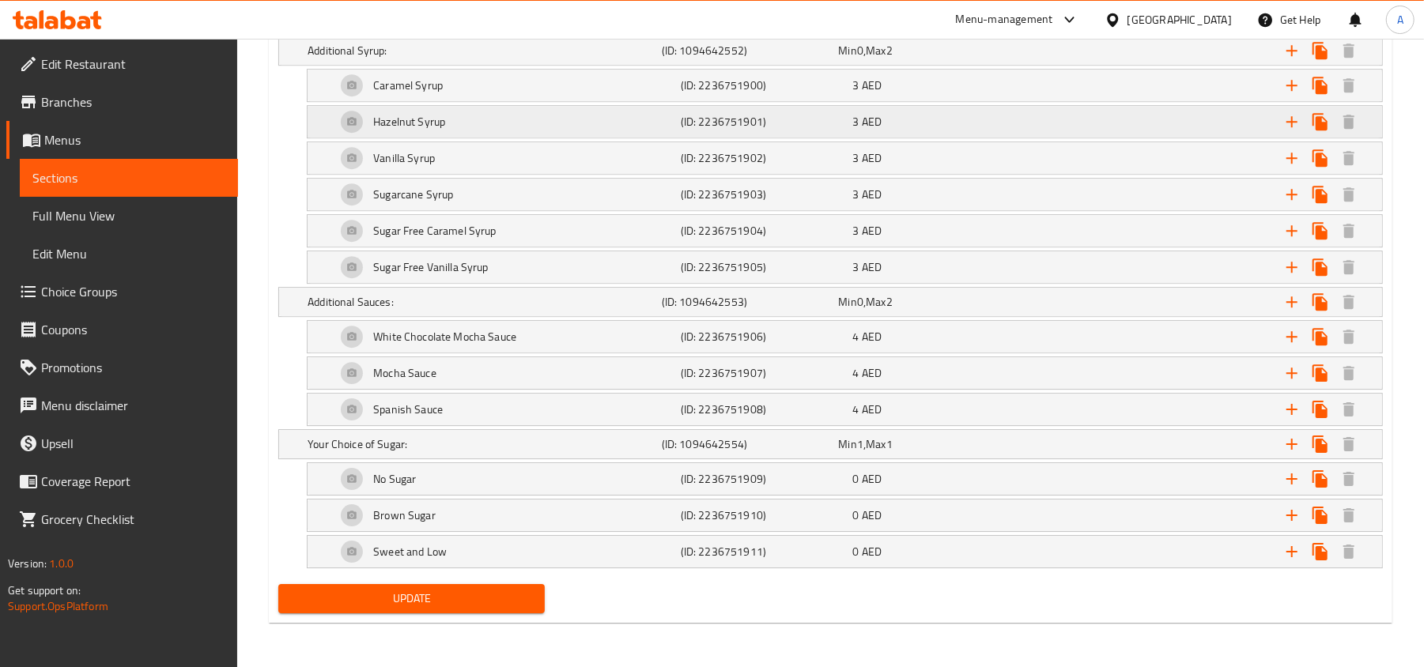
scroll to position [3276, 0]
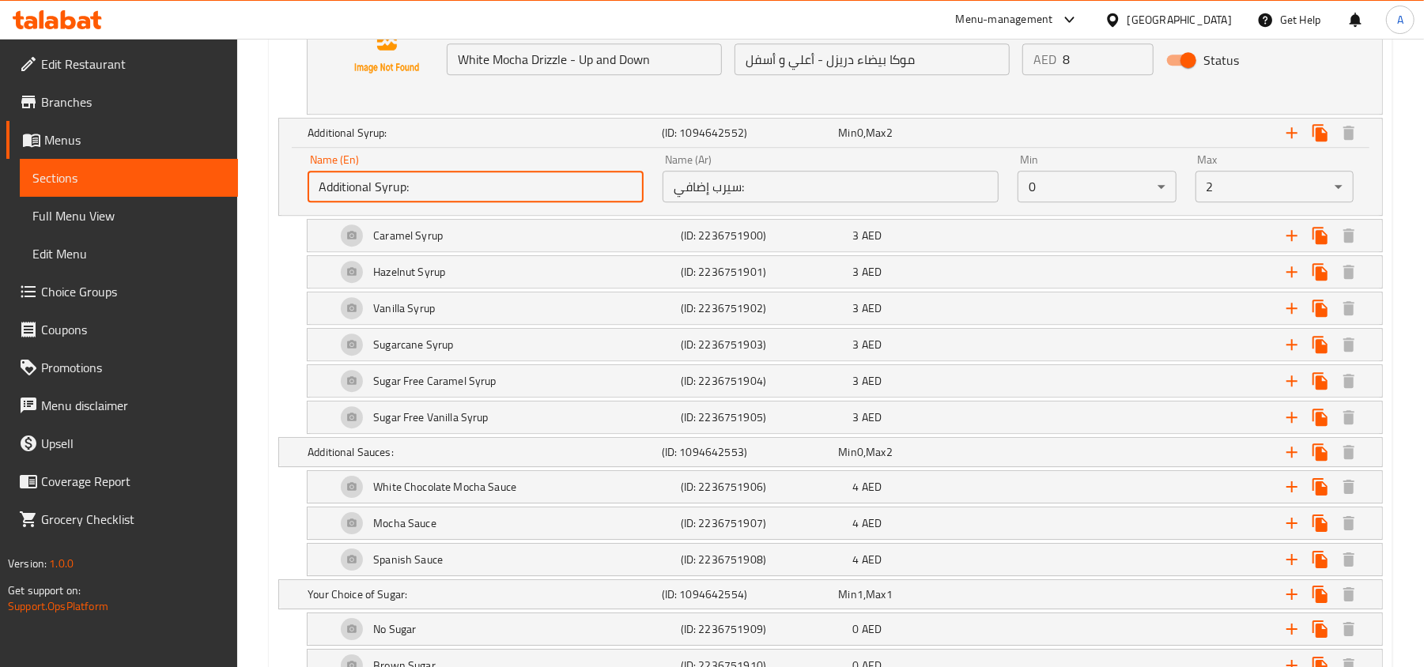
click at [509, 197] on input "Additional Syrup:" at bounding box center [476, 187] width 336 height 32
click at [779, 201] on input "سيرب إضافي:" at bounding box center [831, 187] width 336 height 32
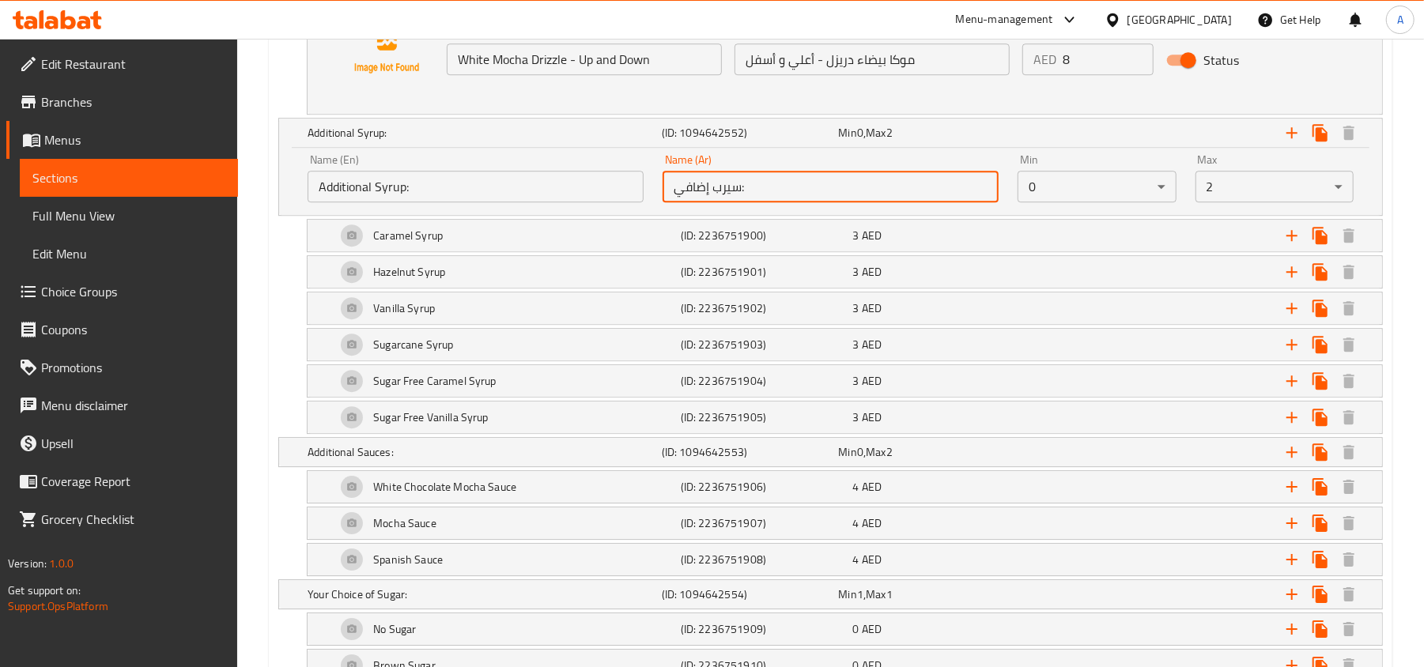
click at [779, 201] on input "سيرب إضافي:" at bounding box center [831, 187] width 336 height 32
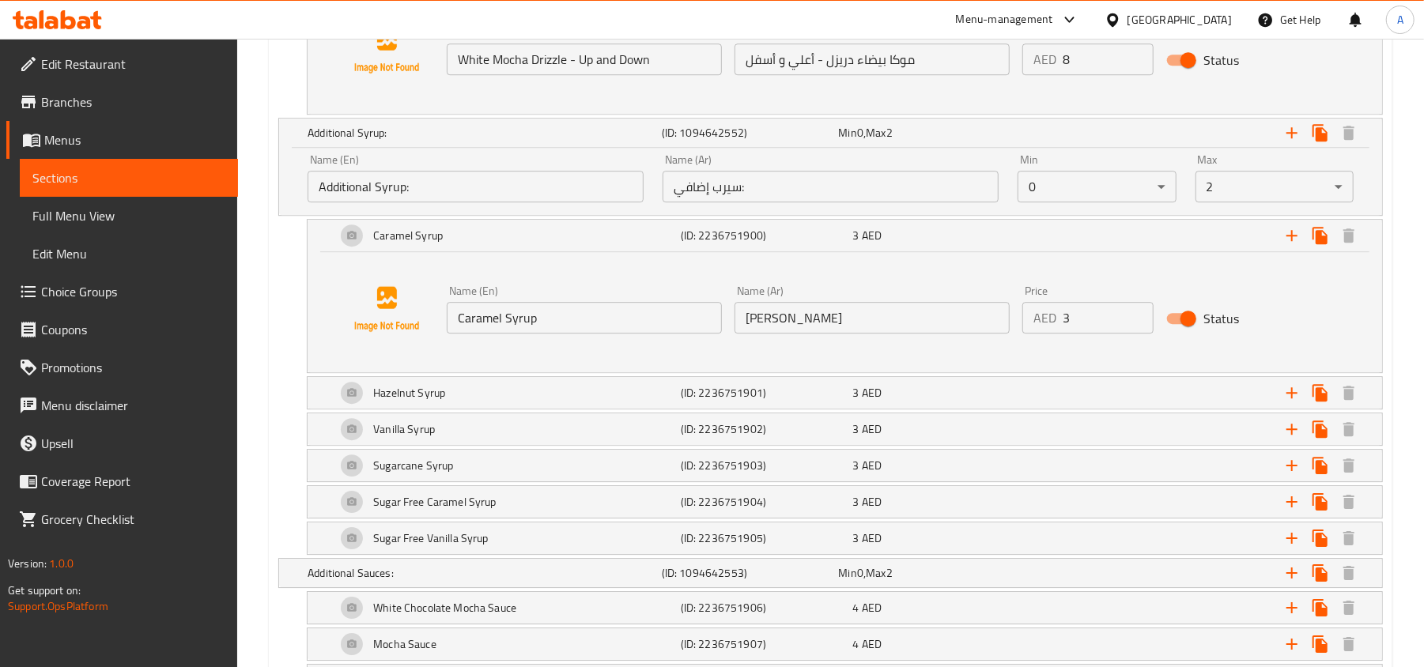
click at [585, 333] on input "Caramel Syrup" at bounding box center [584, 318] width 275 height 32
click at [824, 311] on div "Name (Ar) سيرب كراميل Name (Ar)" at bounding box center [871, 309] width 275 height 48
click at [832, 321] on input "[PERSON_NAME]" at bounding box center [871, 318] width 275 height 32
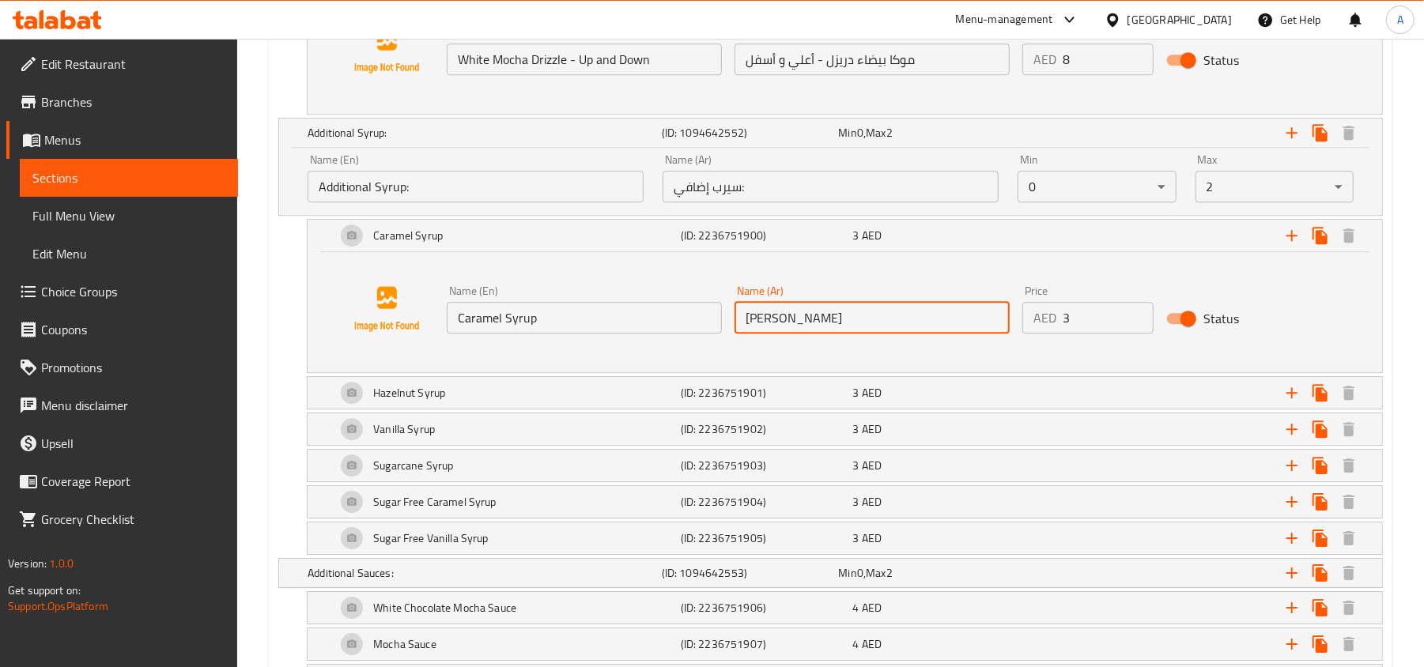
click at [832, 321] on input "[PERSON_NAME]" at bounding box center [871, 318] width 275 height 32
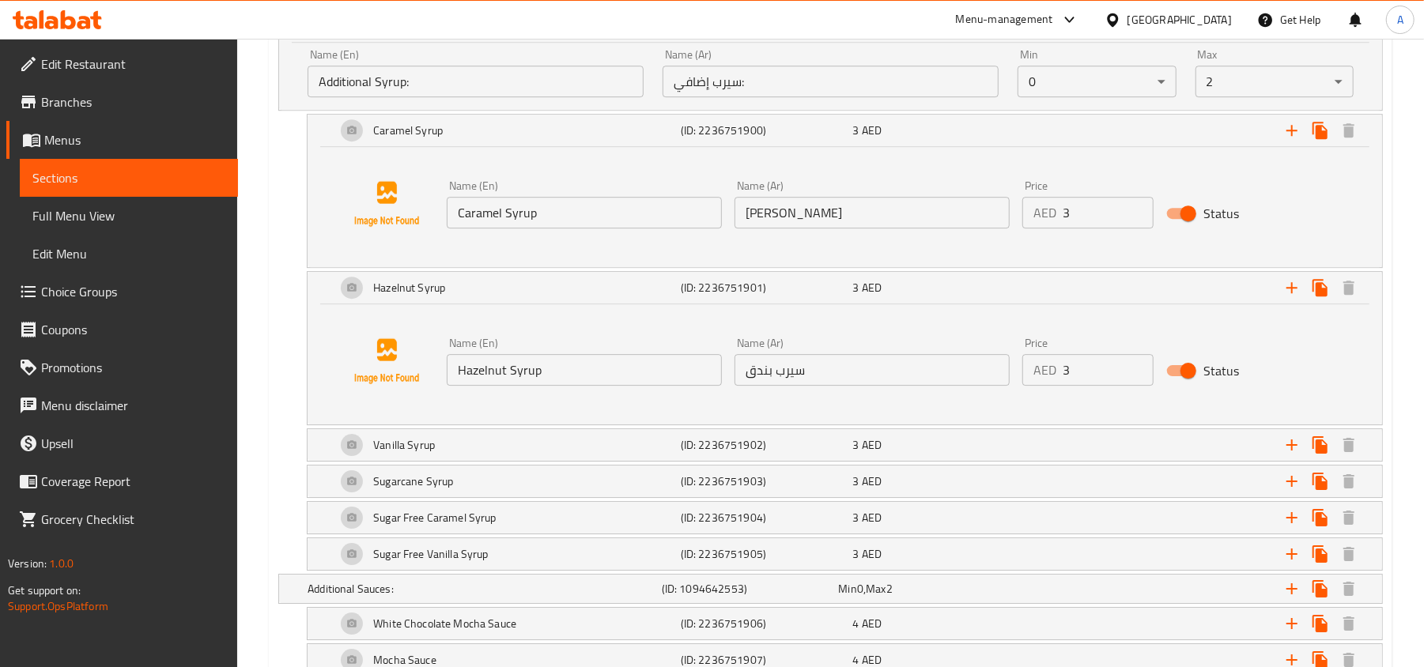
click at [564, 386] on input "Hazelnut Syrup" at bounding box center [584, 370] width 275 height 32
click at [775, 378] on input "سيرب بندق" at bounding box center [871, 370] width 275 height 32
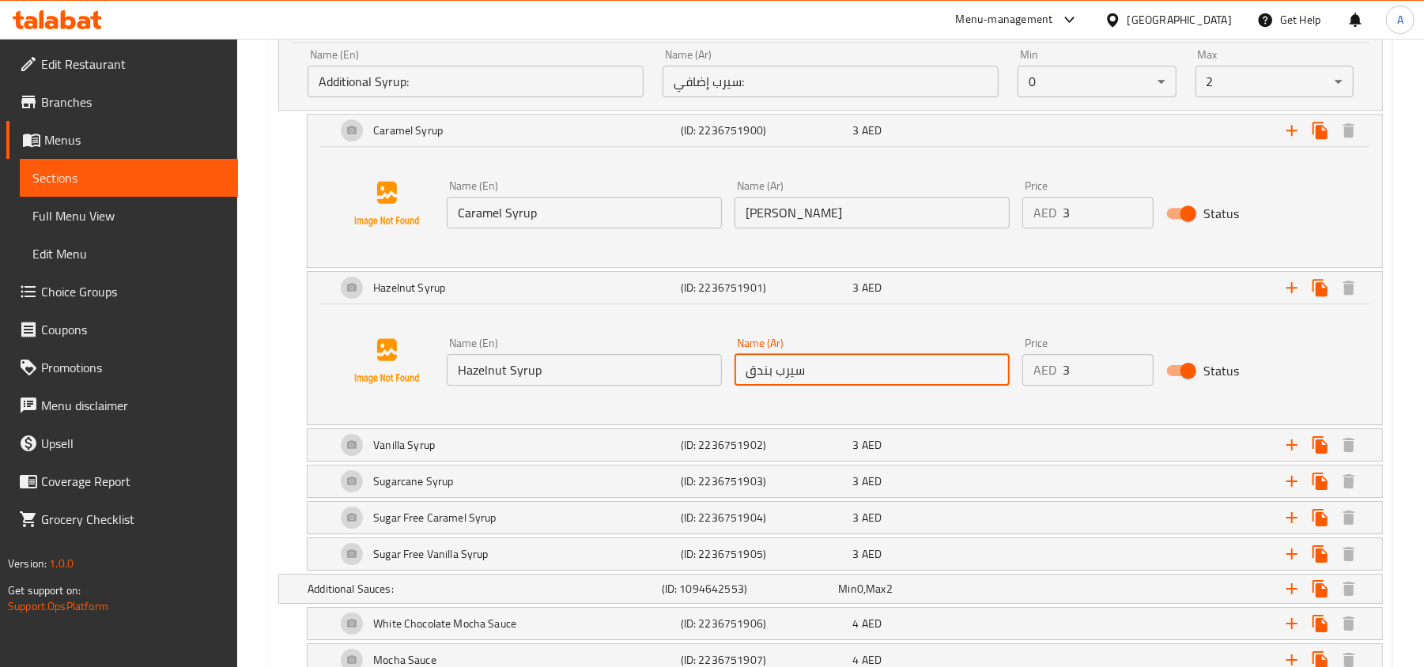
click at [775, 378] on input "سيرب بندق" at bounding box center [871, 370] width 275 height 32
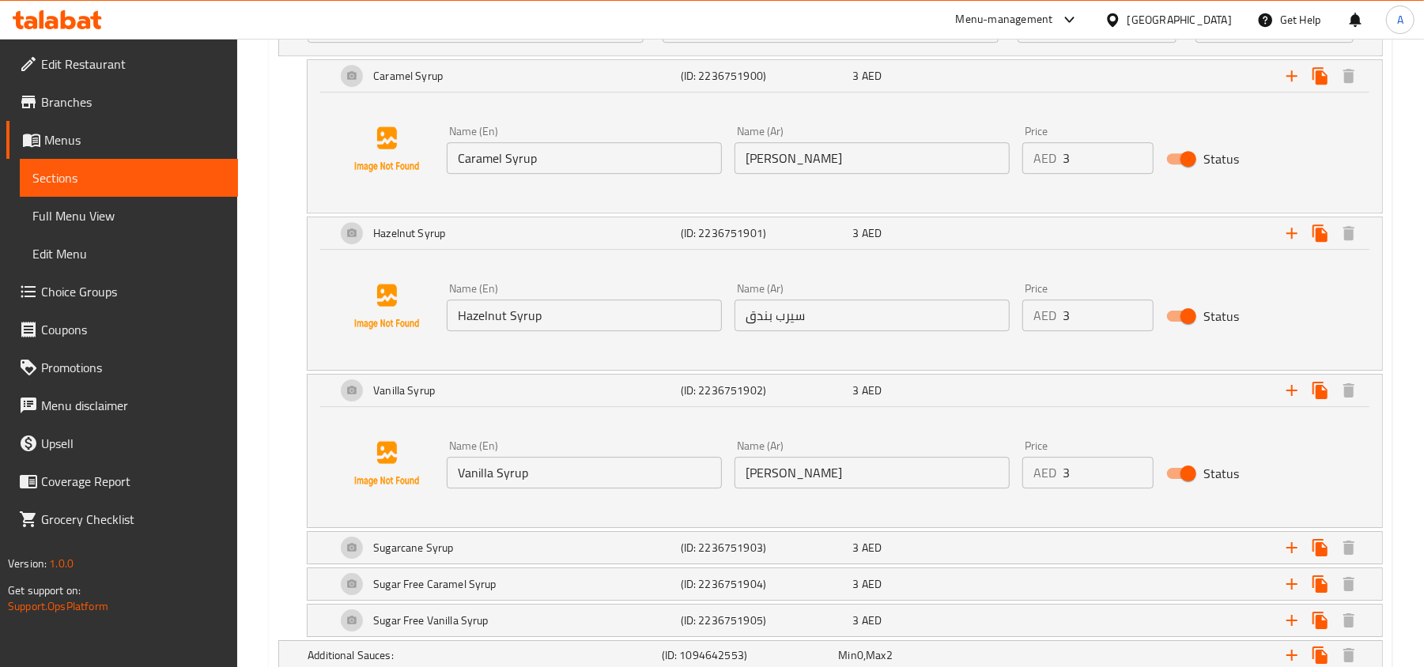
scroll to position [3487, 0]
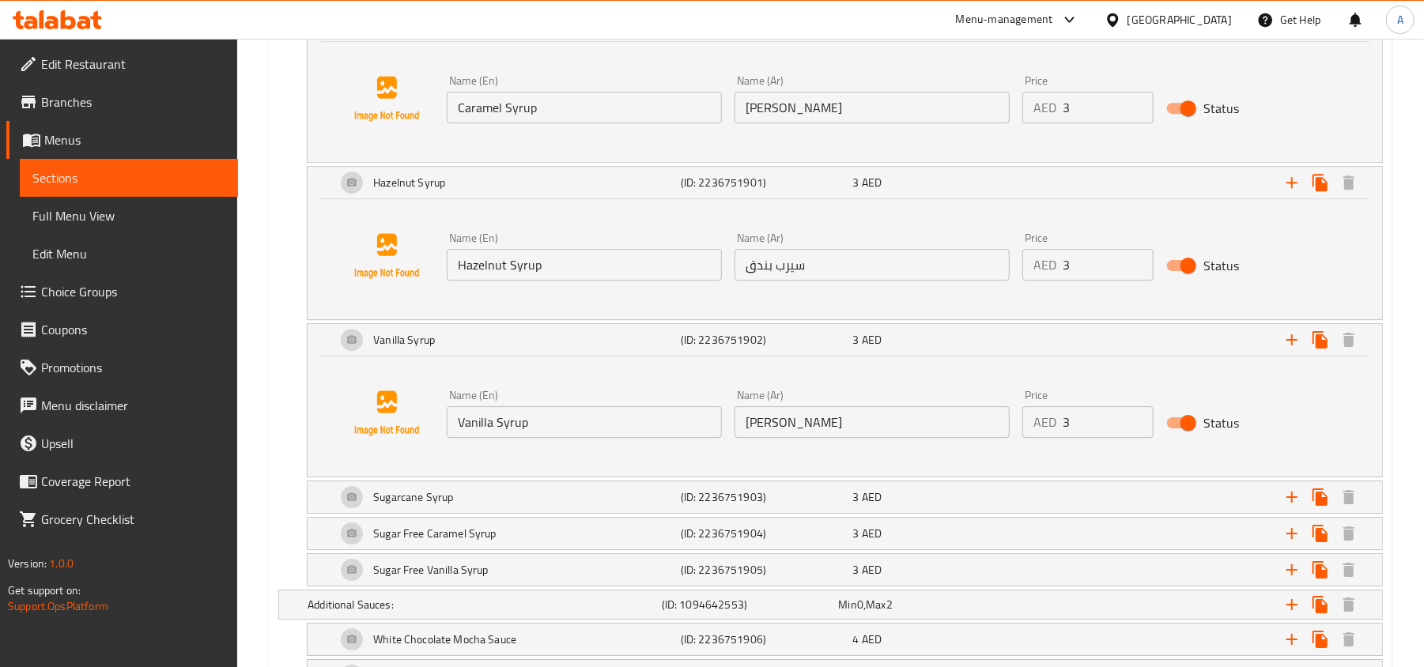
click at [598, 438] on input "Vanilla Syrup" at bounding box center [584, 422] width 275 height 32
click at [810, 438] on input "سيرب فانيلا" at bounding box center [871, 422] width 275 height 32
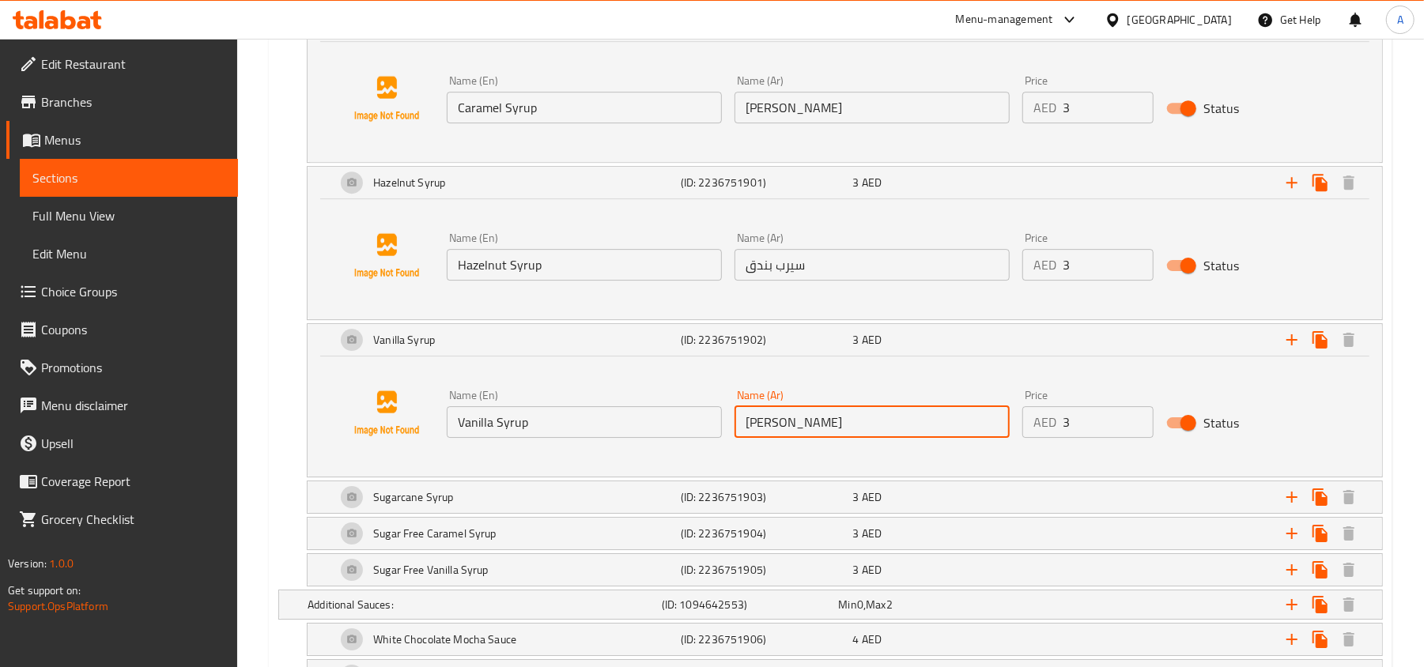
click at [810, 438] on input "سيرب فانيلا" at bounding box center [871, 422] width 275 height 32
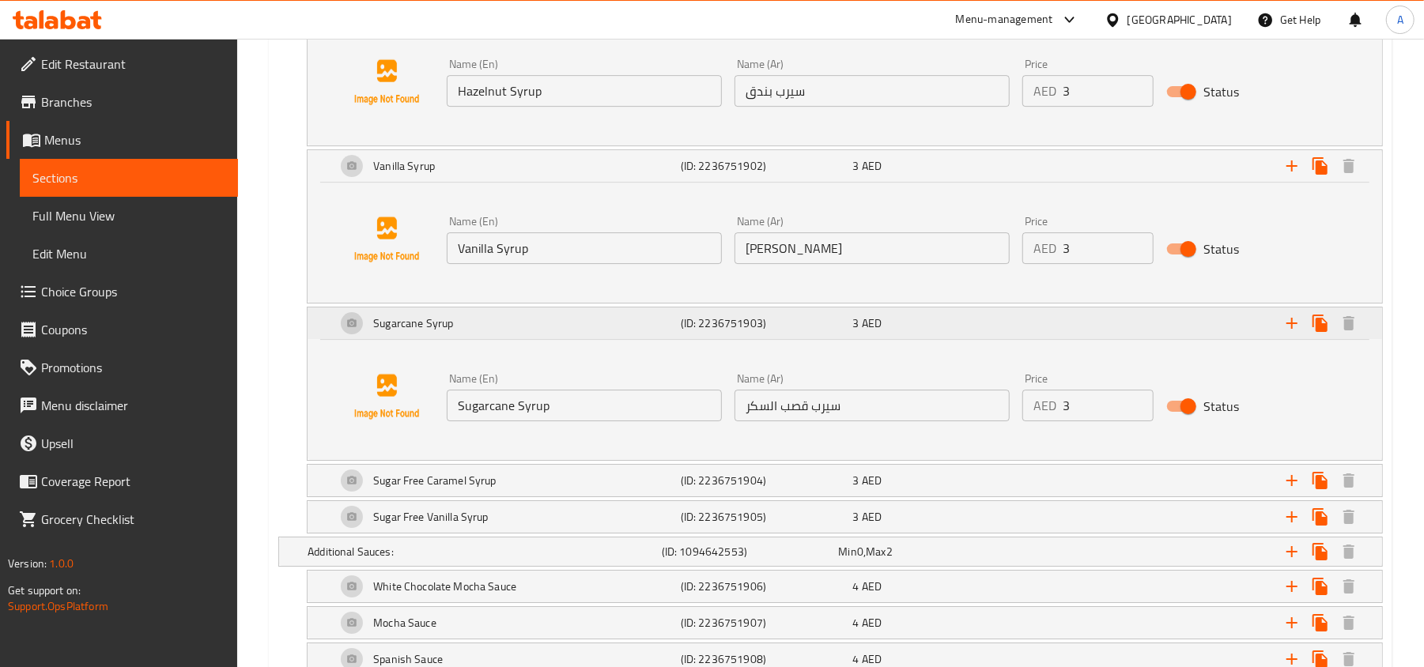
scroll to position [3698, 0]
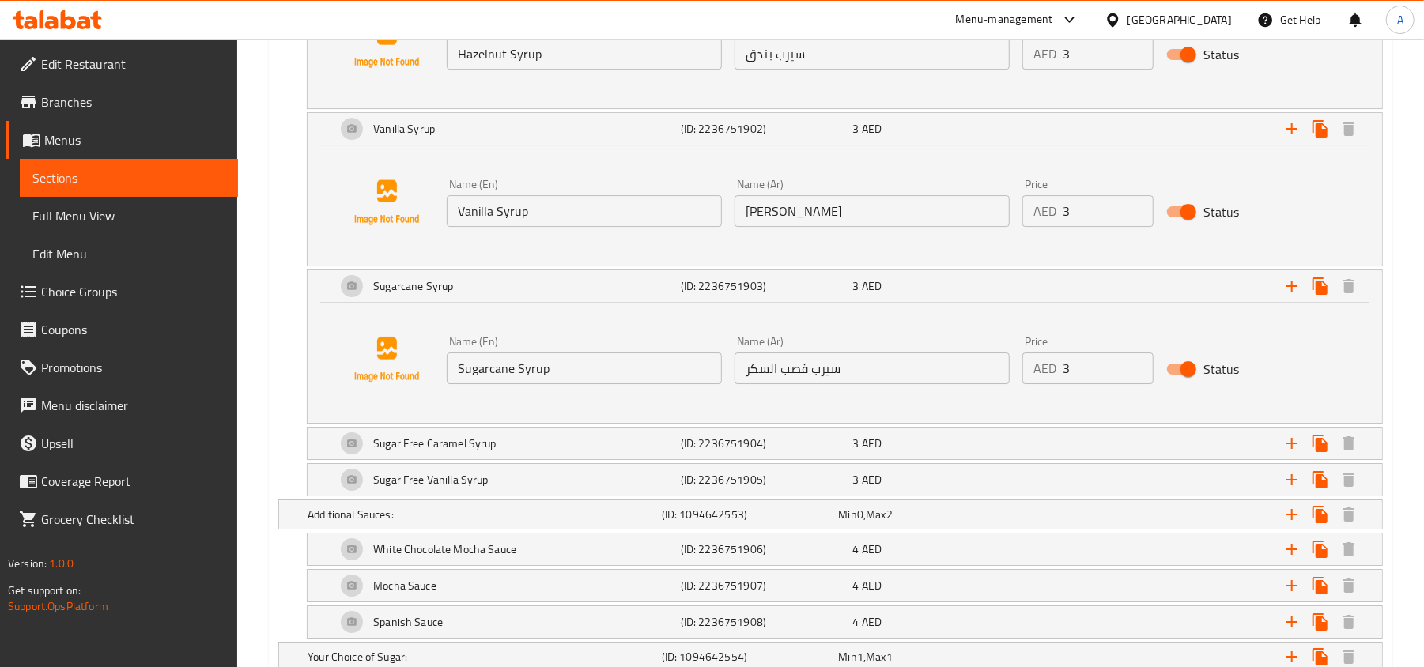
click at [607, 381] on input "Sugarcane Syrup" at bounding box center [584, 369] width 275 height 32
click at [791, 384] on input "سيرب قصب السكر" at bounding box center [871, 369] width 275 height 32
click at [795, 384] on input "سيرب قصب السكر" at bounding box center [871, 369] width 275 height 32
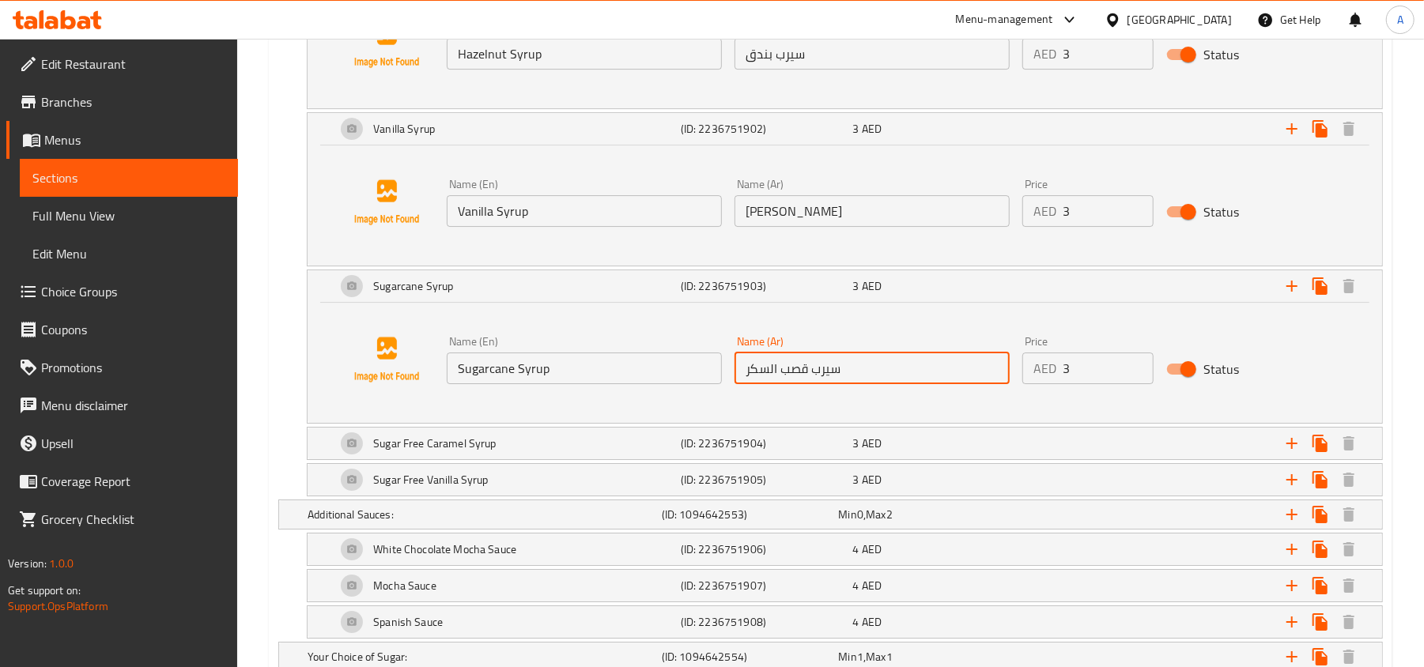
click at [795, 384] on input "سيرب قصب السكر" at bounding box center [871, 369] width 275 height 32
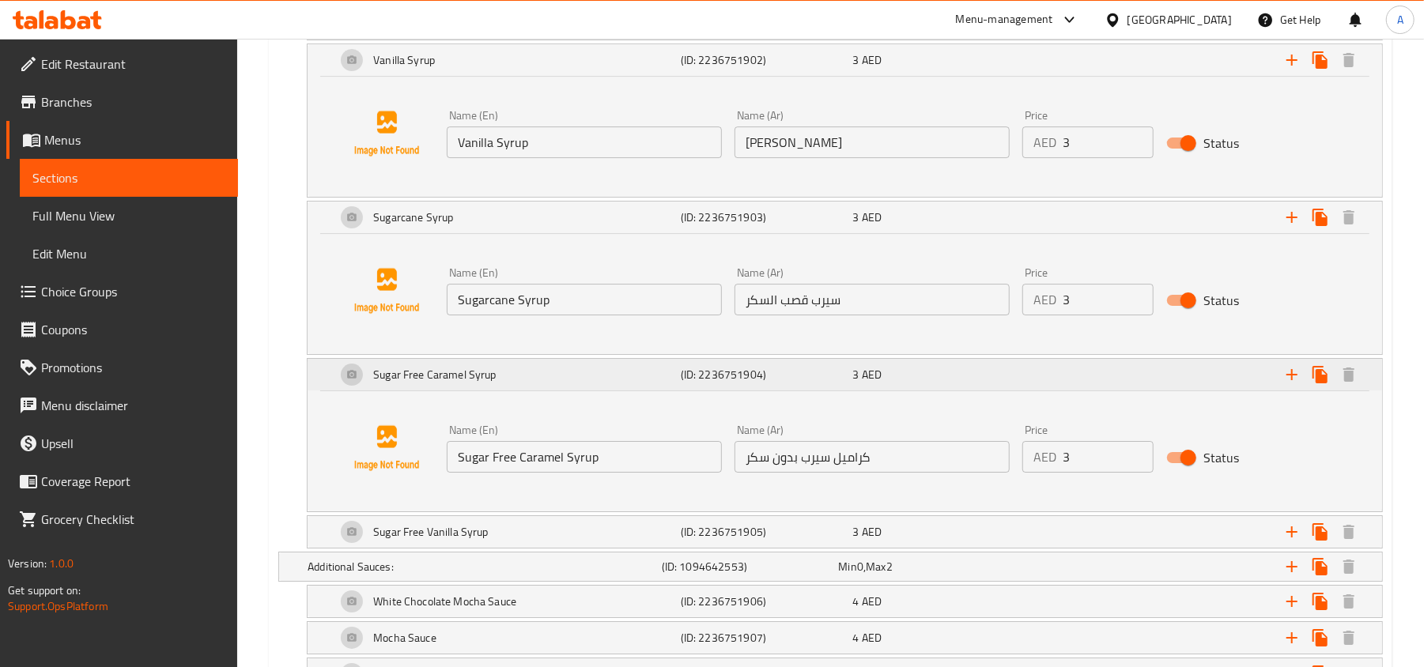
scroll to position [3803, 0]
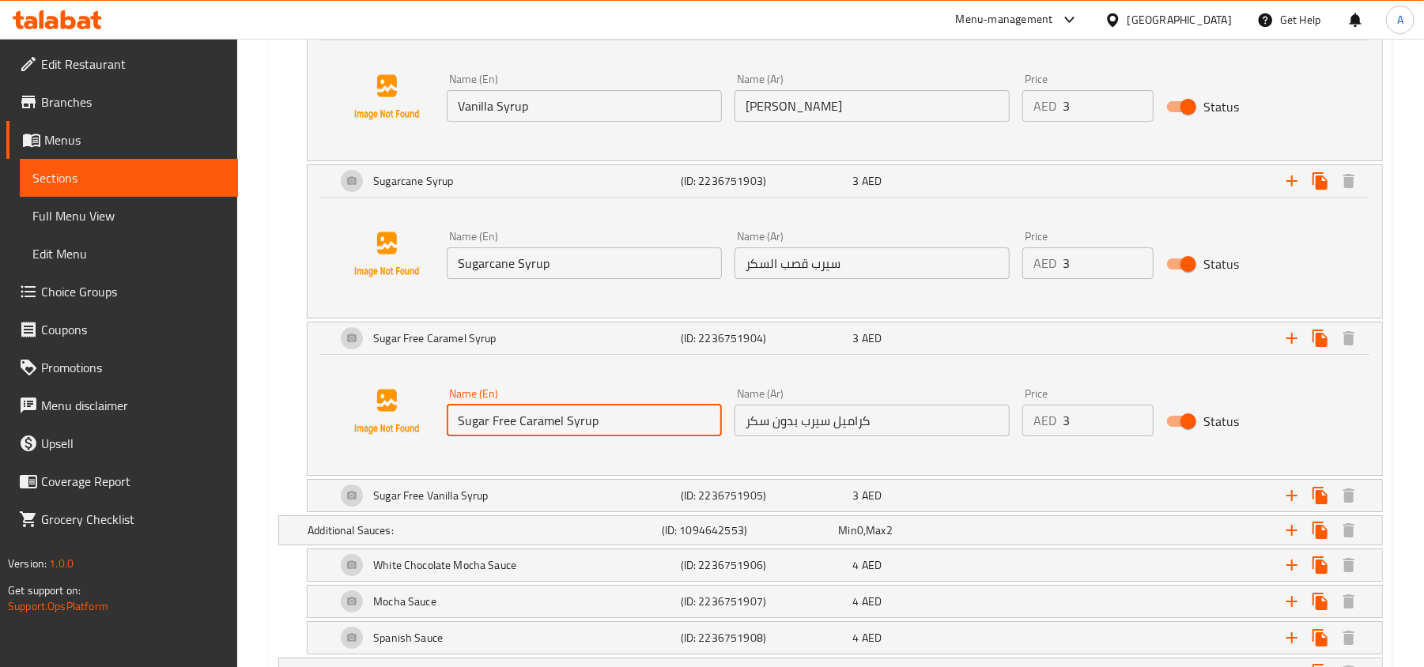
click at [649, 436] on input "Sugar Free Caramel Syrup" at bounding box center [584, 421] width 275 height 32
click at [852, 436] on input "كراميل سيرب بدون سكر" at bounding box center [871, 421] width 275 height 32
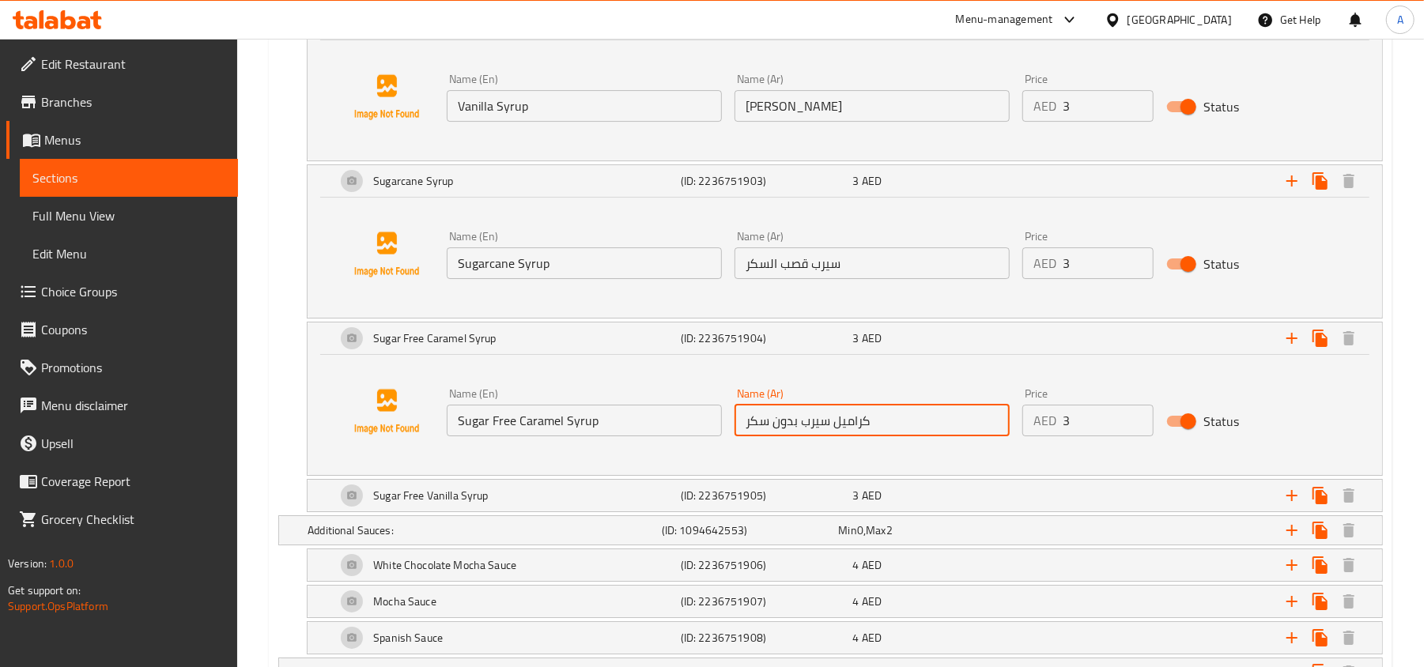
click at [852, 436] on input "كراميل سيرب بدون سكر" at bounding box center [871, 421] width 275 height 32
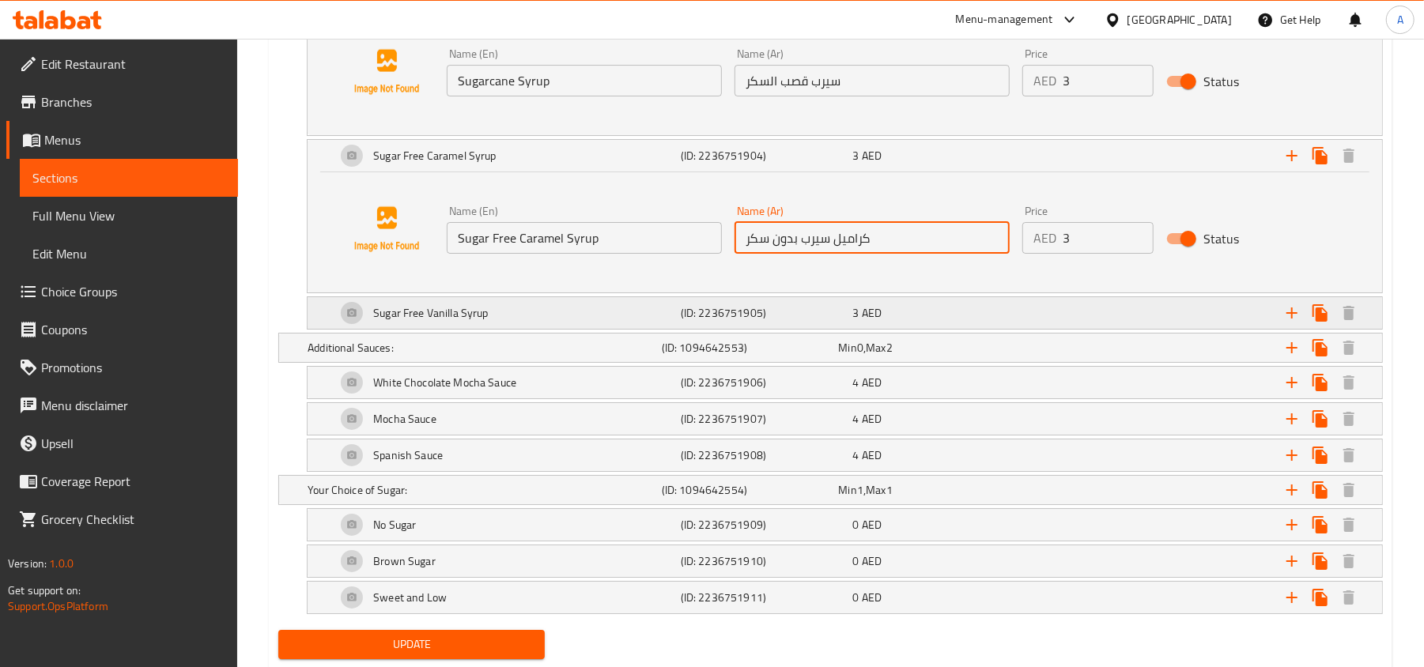
scroll to position [3948, 0]
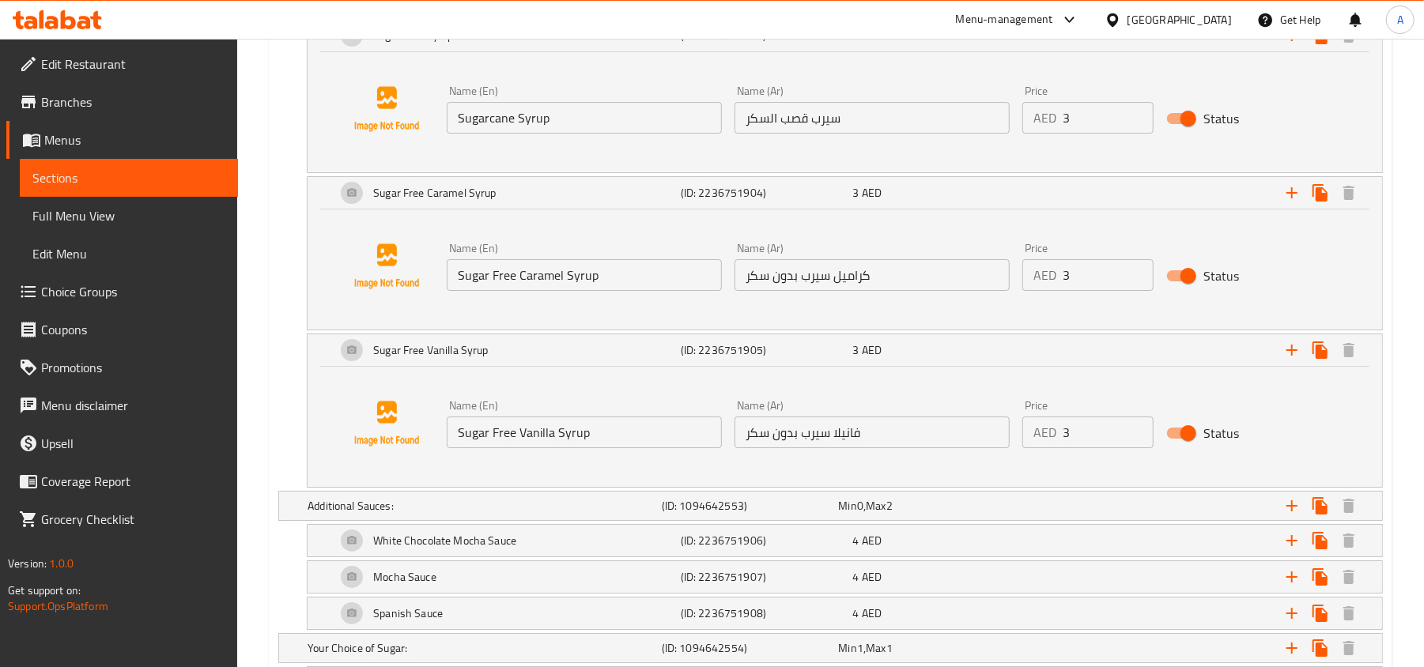
click at [623, 448] on input "Sugar Free Vanilla Syrup" at bounding box center [584, 433] width 275 height 32
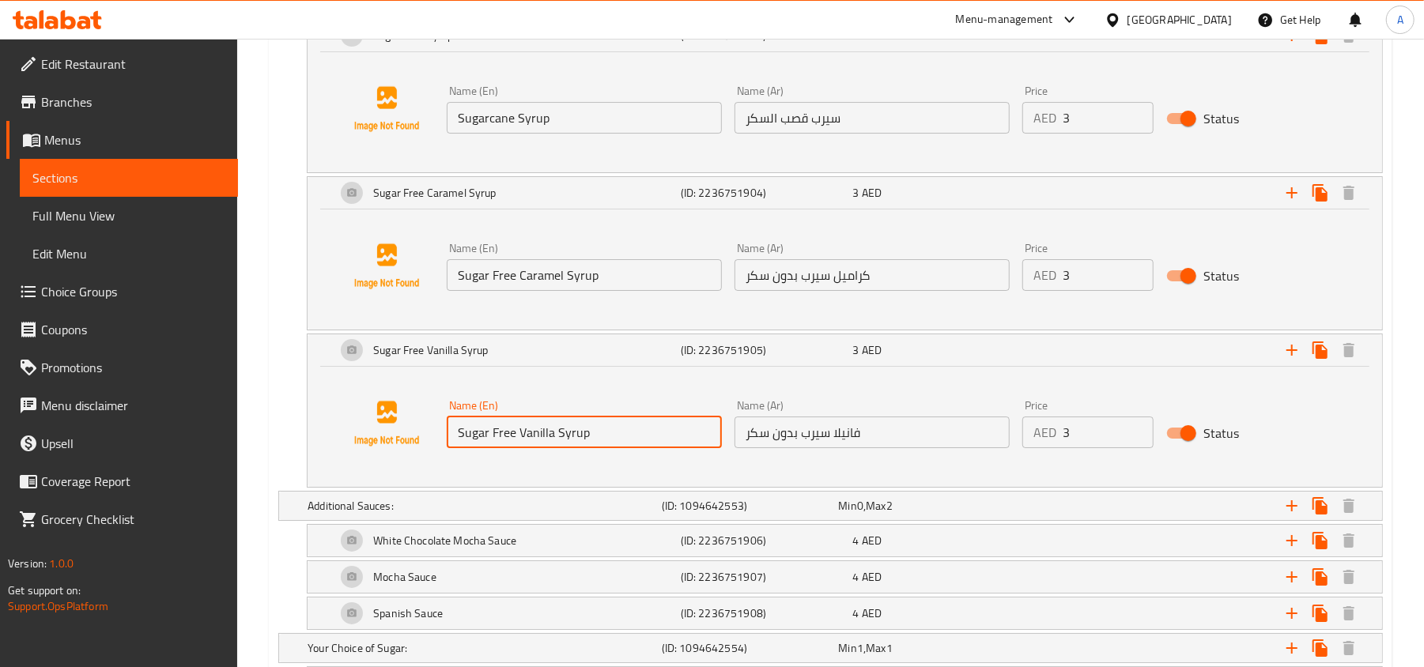
click at [623, 448] on input "Sugar Free Vanilla Syrup" at bounding box center [584, 433] width 275 height 32
click at [824, 448] on input "فانيلا سيرب بدون سكر" at bounding box center [871, 433] width 275 height 32
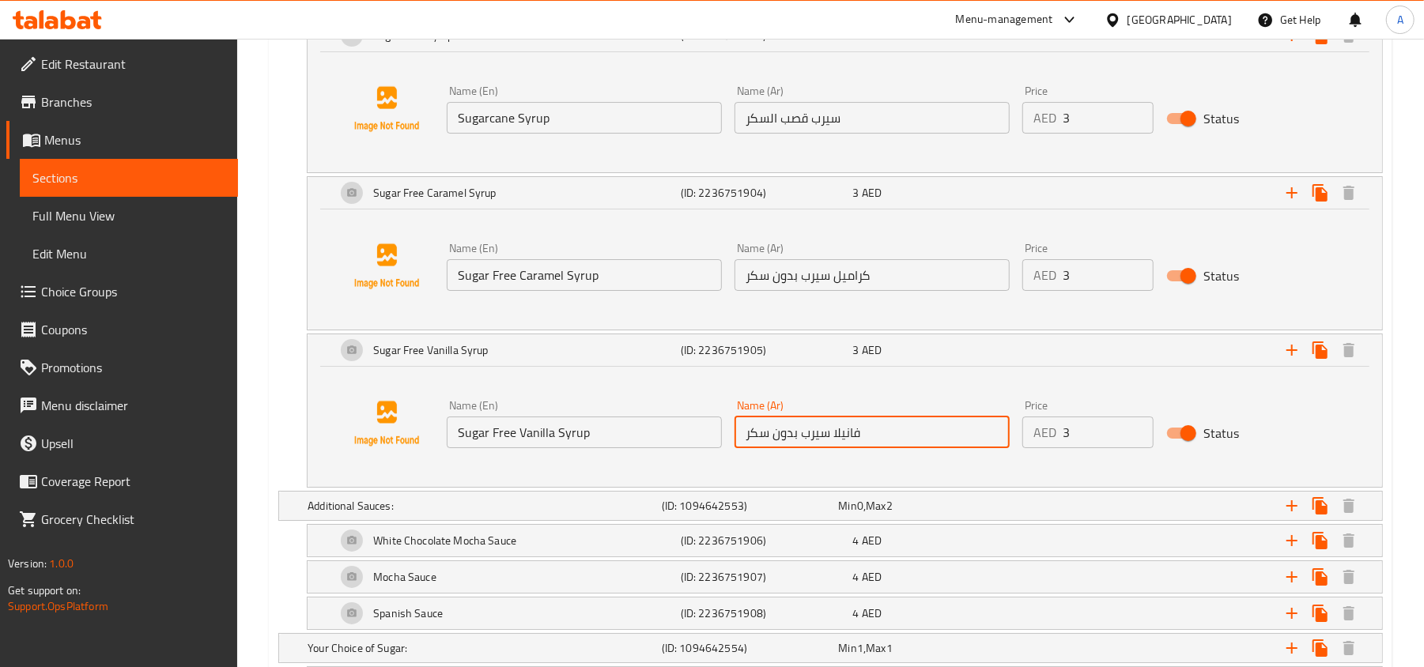
click at [824, 448] on input "فانيلا سيرب بدون سكر" at bounding box center [871, 433] width 275 height 32
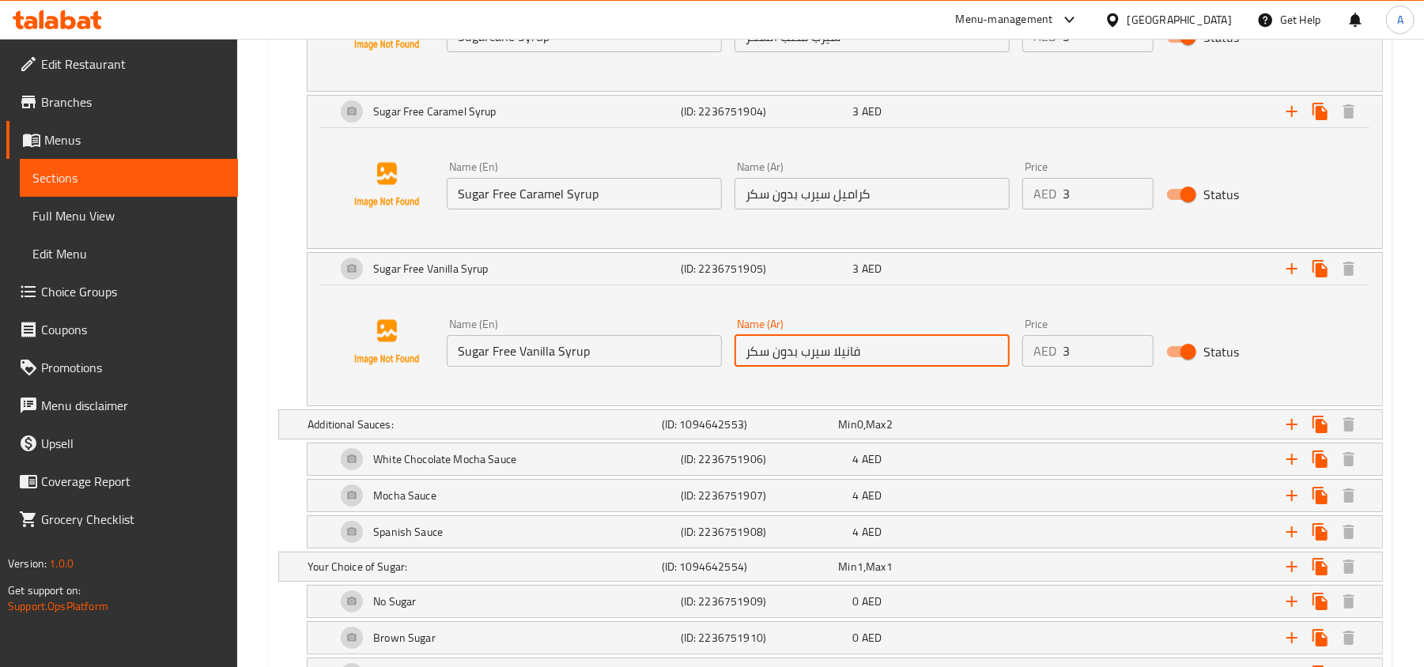
scroll to position [4054, 0]
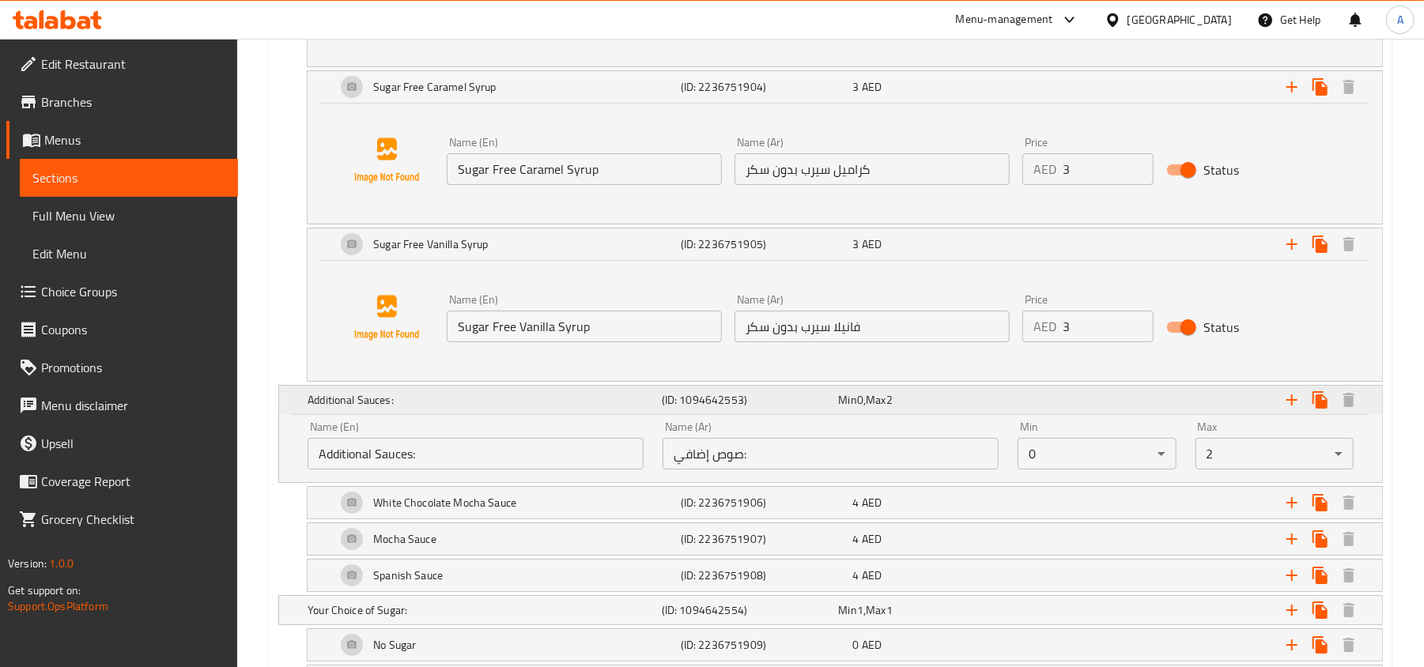
scroll to position [4159, 0]
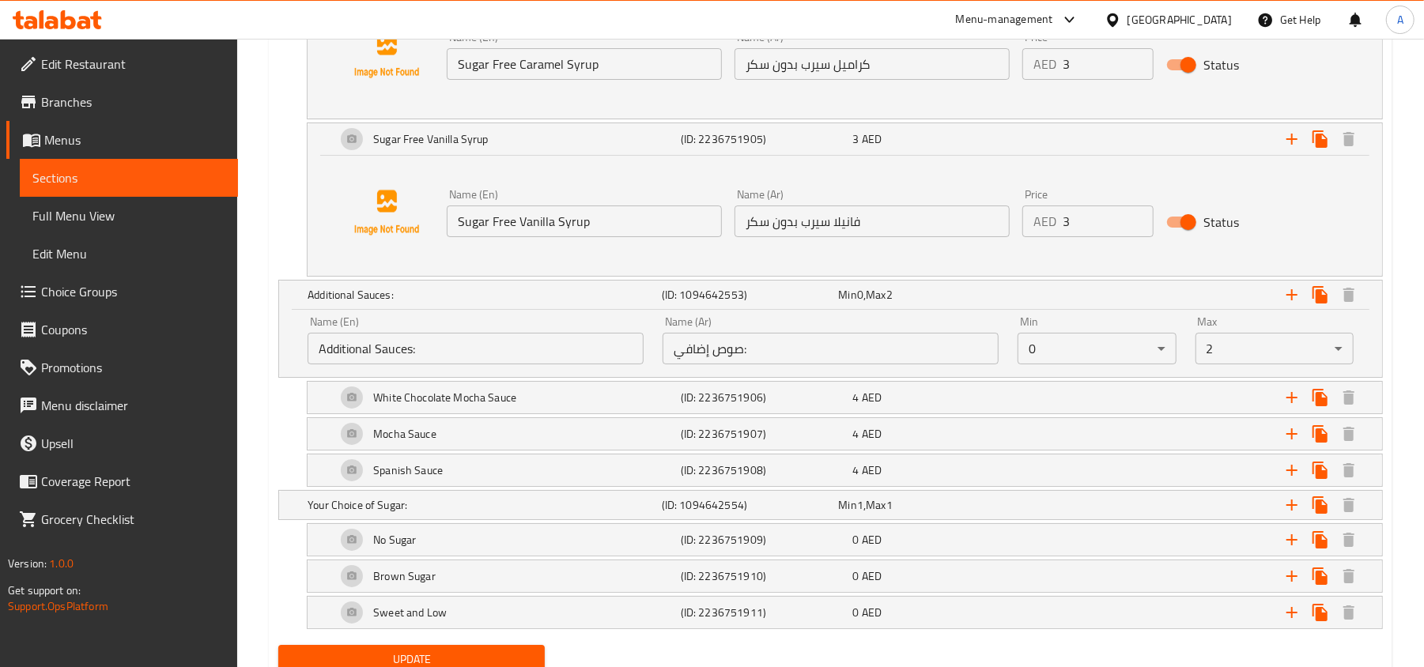
click at [508, 361] on input "Additional Sauces:" at bounding box center [476, 349] width 336 height 32
click at [760, 364] on input "صوص إضافي:" at bounding box center [831, 349] width 336 height 32
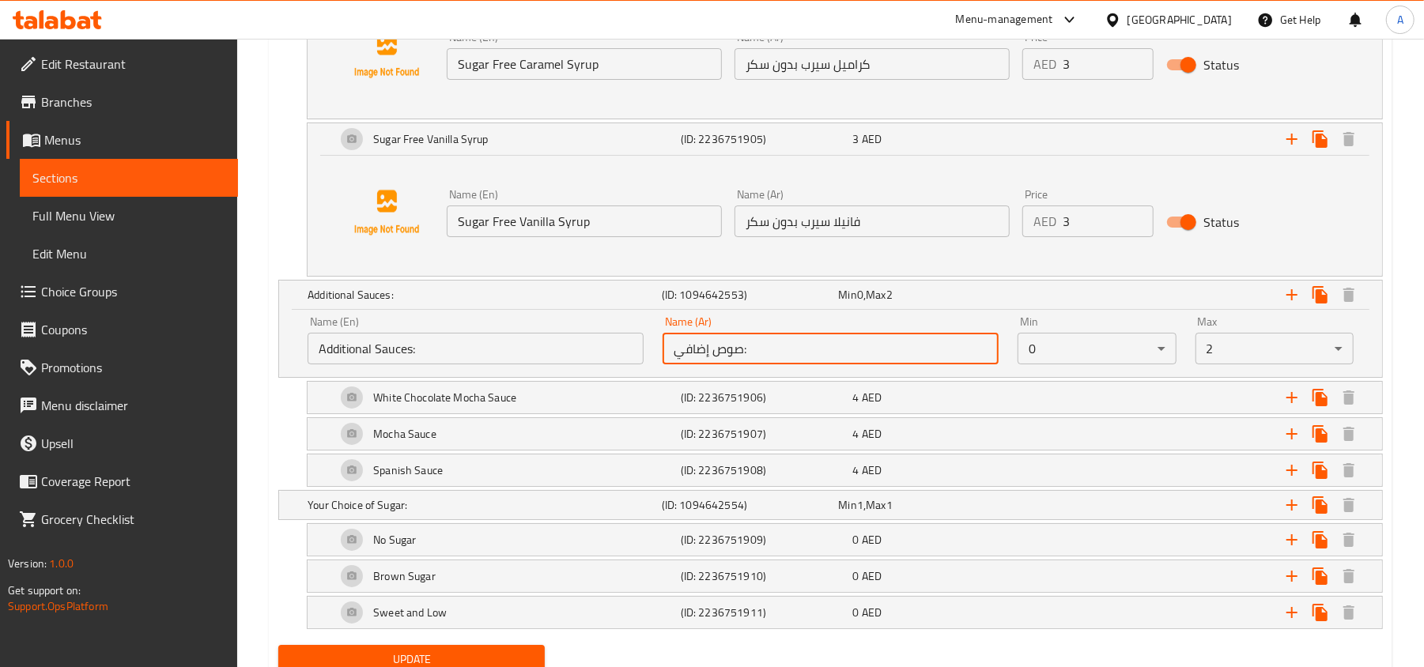
click at [760, 364] on input "صوص إضافي:" at bounding box center [831, 349] width 336 height 32
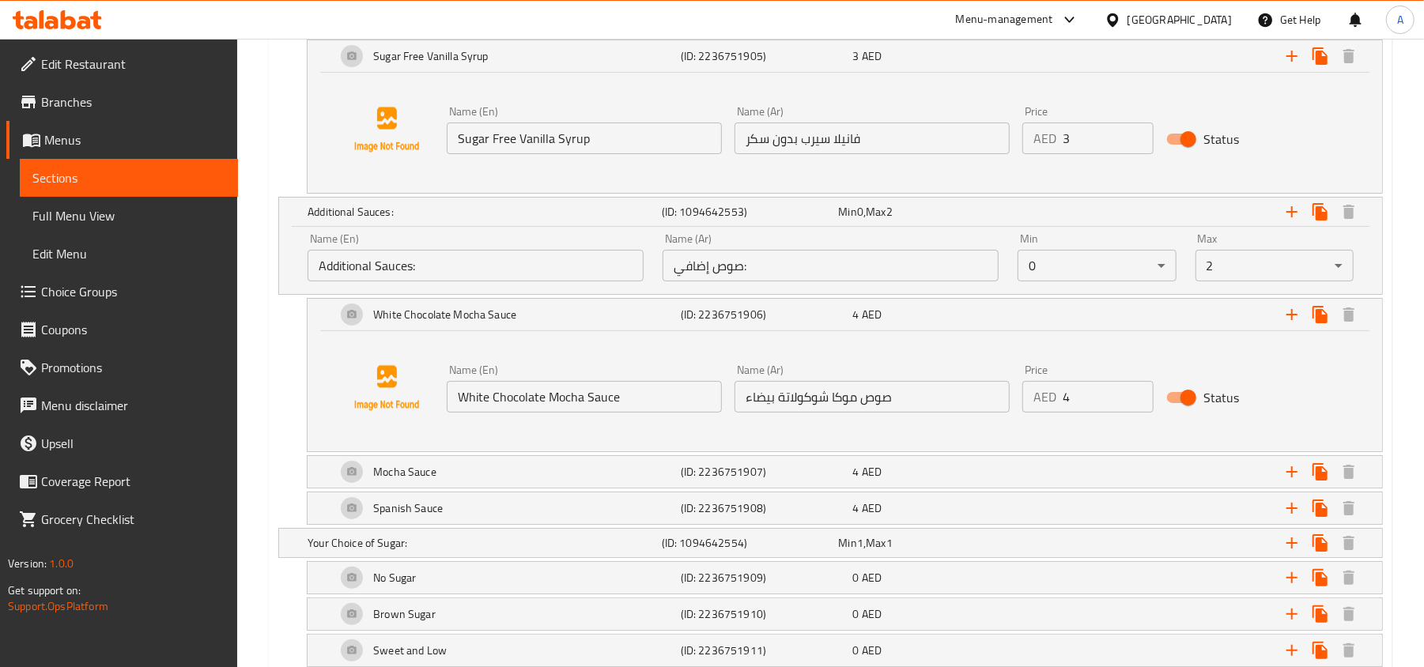
click at [558, 406] on input "White Chocolate Mocha Sauce" at bounding box center [584, 397] width 275 height 32
click at [830, 410] on input "صوص موكا شوكولاتة بيضاء" at bounding box center [871, 397] width 275 height 32
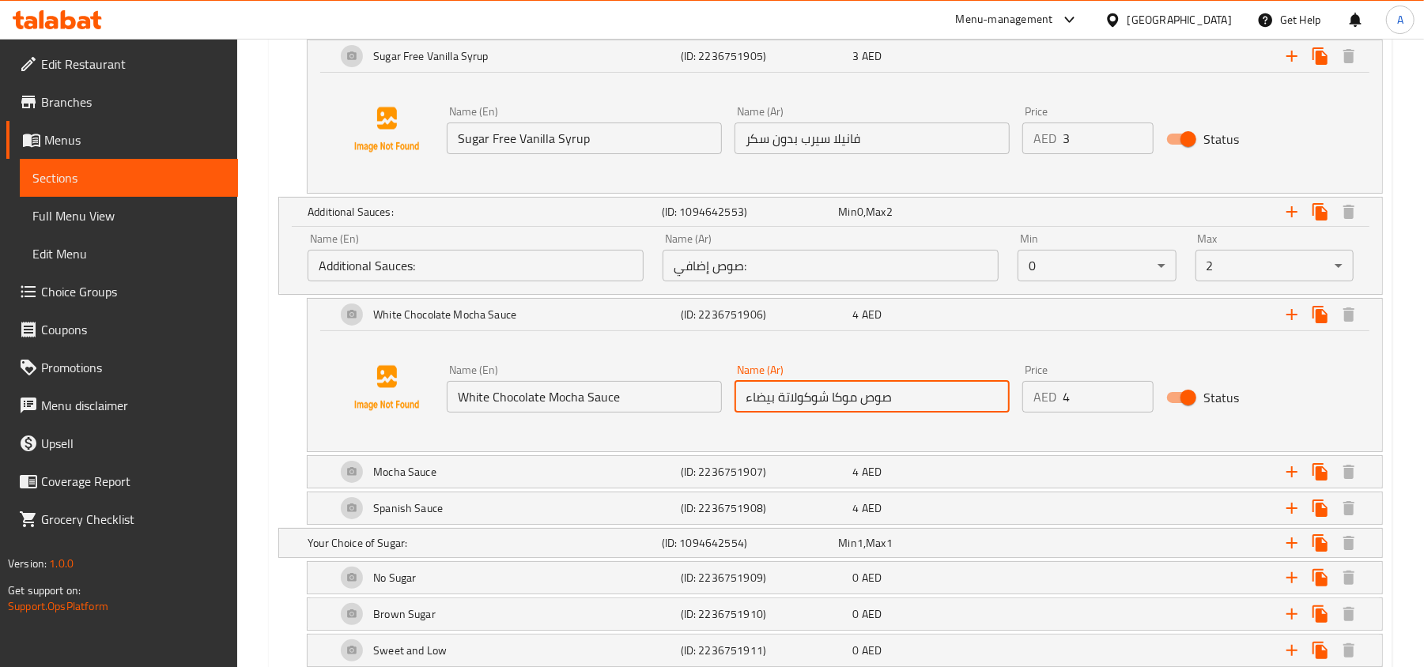
click at [830, 410] on input "صوص موكا شوكولاتة بيضاء" at bounding box center [871, 397] width 275 height 32
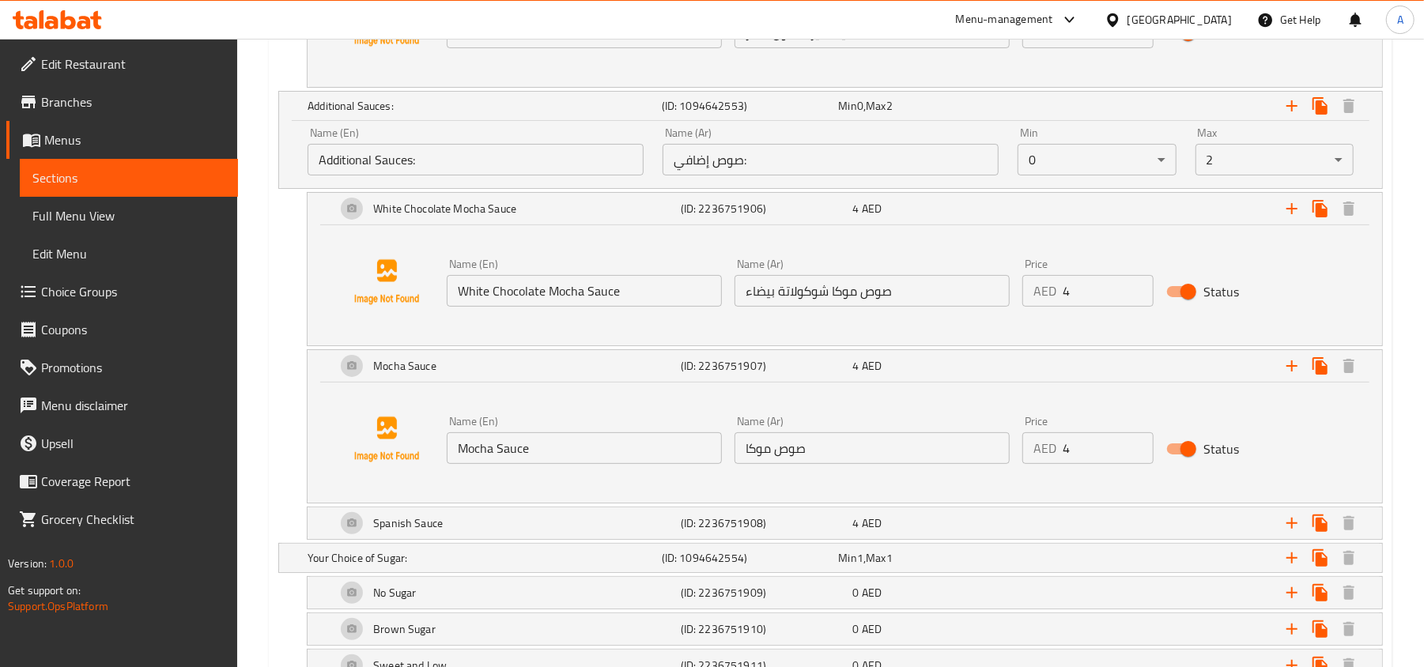
scroll to position [4453, 0]
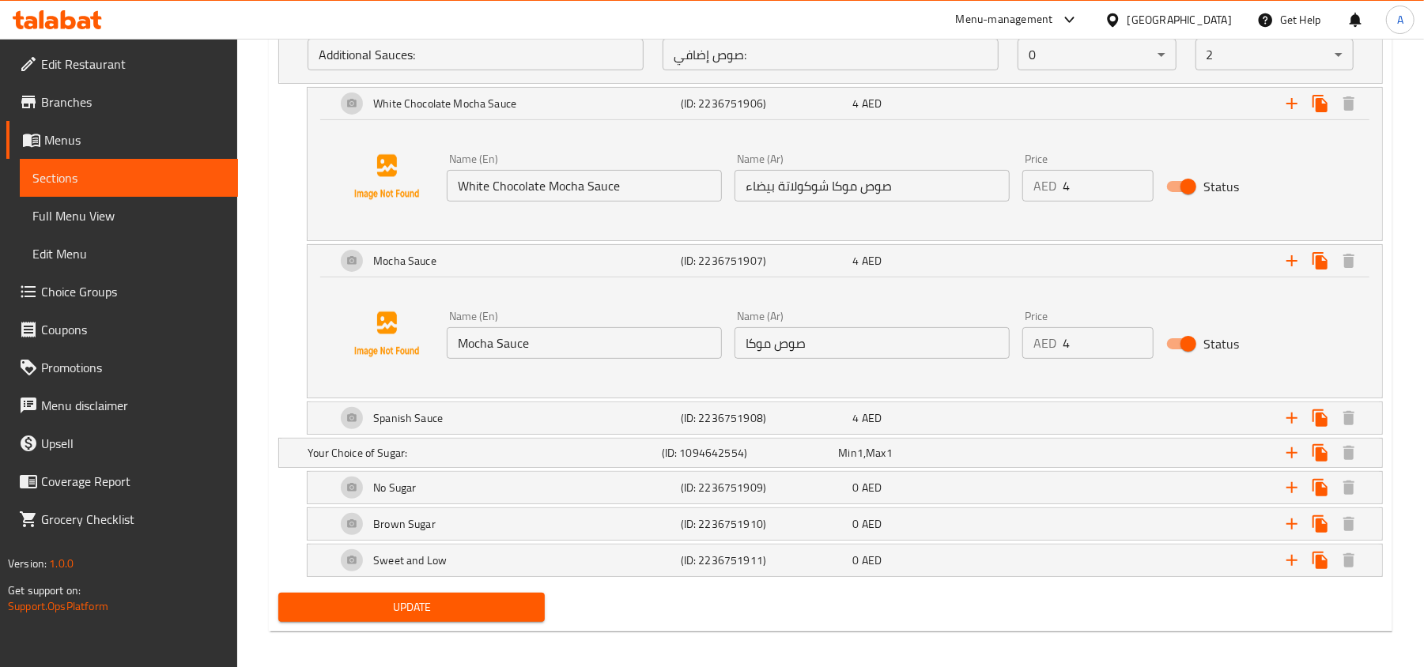
click at [620, 359] on input "Mocha Sauce" at bounding box center [584, 343] width 275 height 32
click at [780, 359] on input "صوص موكا" at bounding box center [871, 343] width 275 height 32
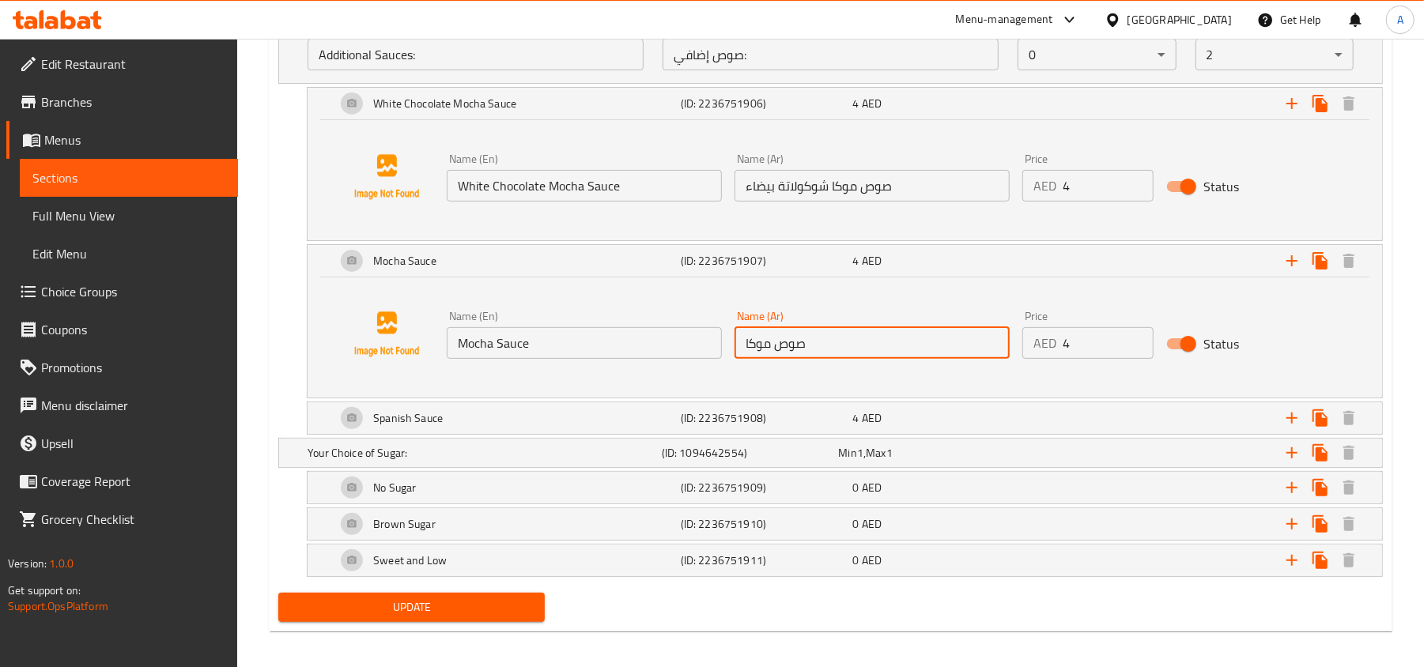
click at [780, 359] on input "صوص موكا" at bounding box center [871, 343] width 275 height 32
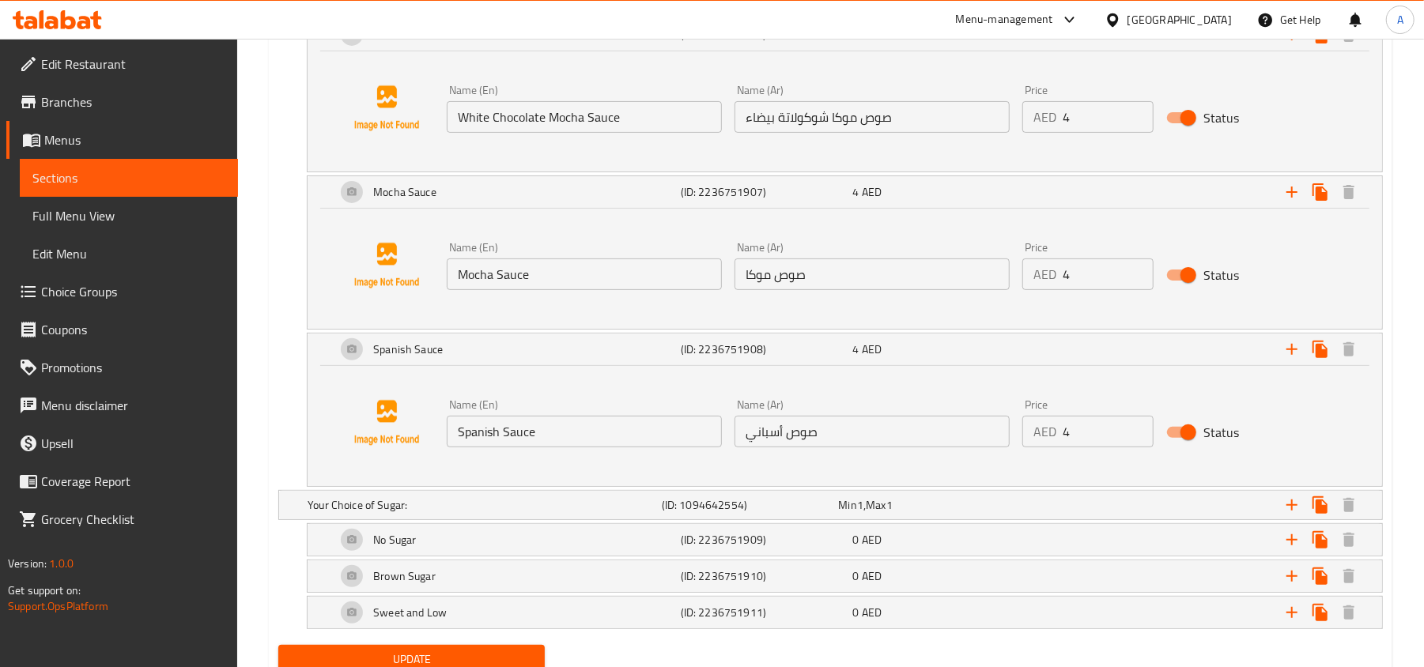
scroll to position [4559, 0]
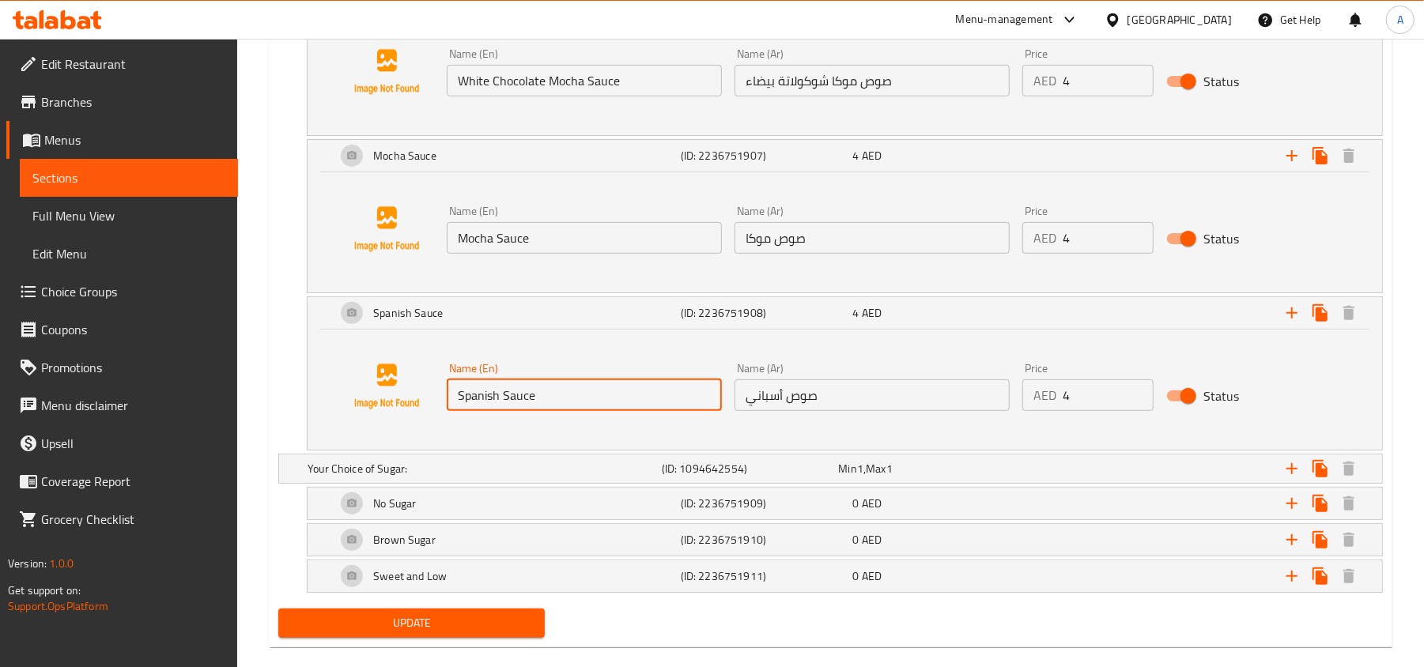
click at [593, 411] on input "Spanish Sauce" at bounding box center [584, 395] width 275 height 32
click at [842, 411] on input "صوص أسباني" at bounding box center [871, 395] width 275 height 32
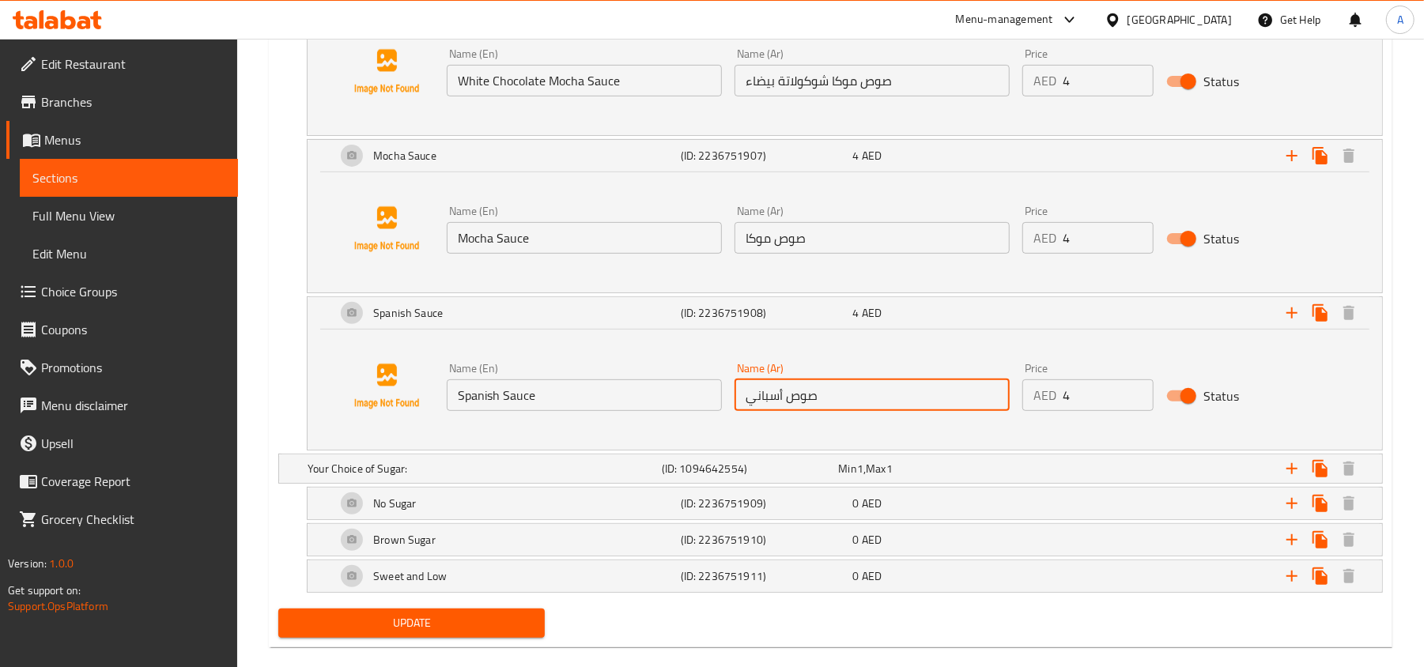
click at [842, 411] on input "صوص أسباني" at bounding box center [871, 395] width 275 height 32
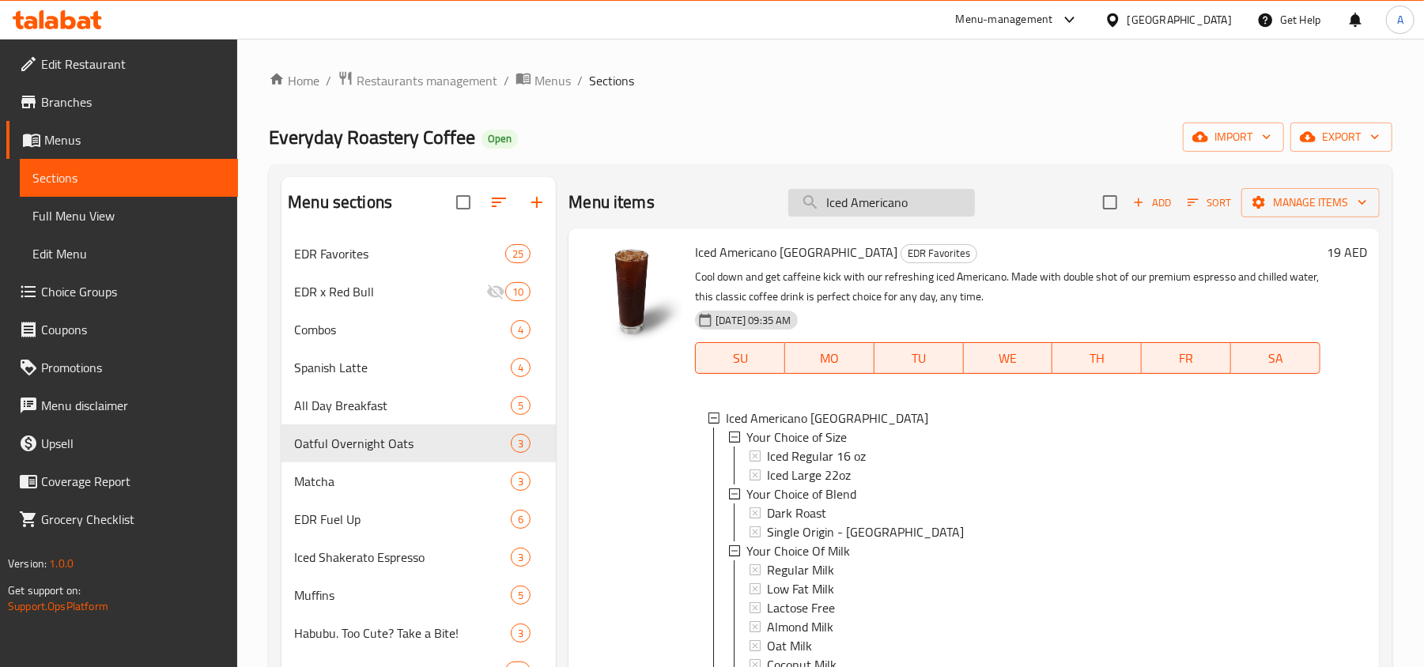
click at [861, 198] on input "Iced Americano" at bounding box center [881, 203] width 187 height 28
paste input "Matcha Latte"
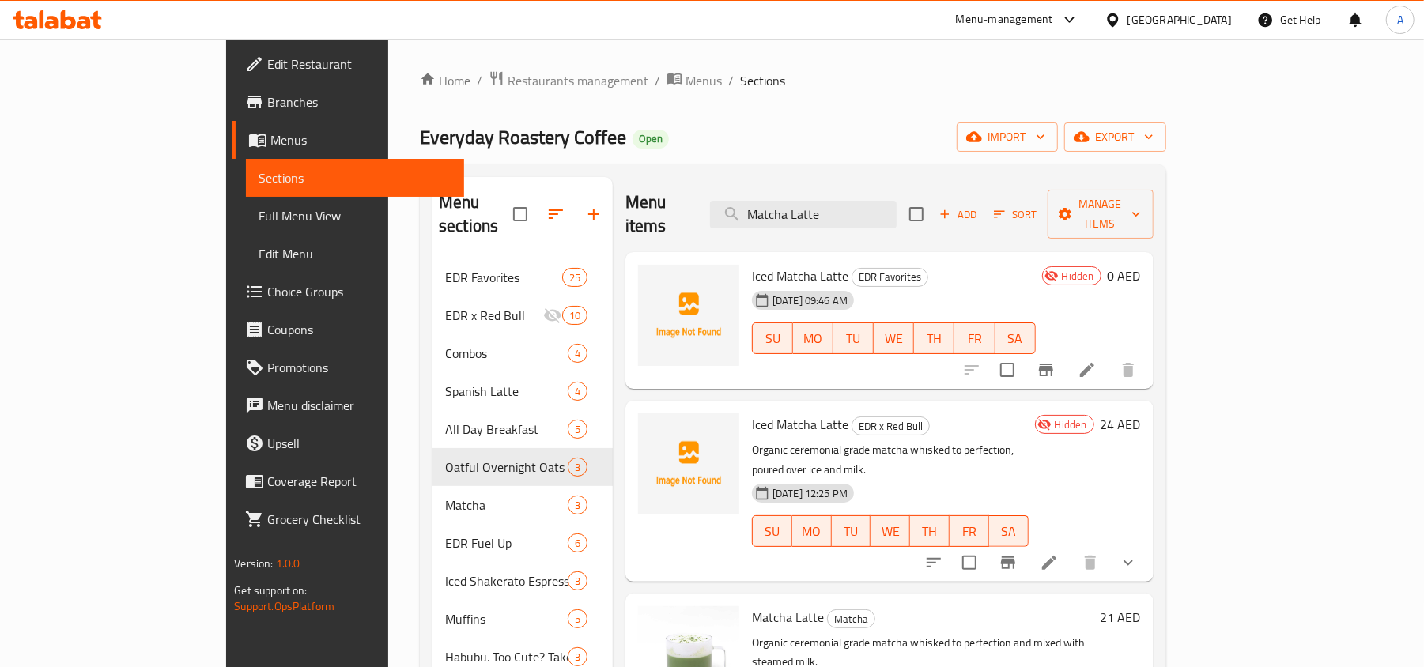
click at [848, 79] on ol "Home / Restaurants management / Menus / Sections" at bounding box center [793, 80] width 746 height 21
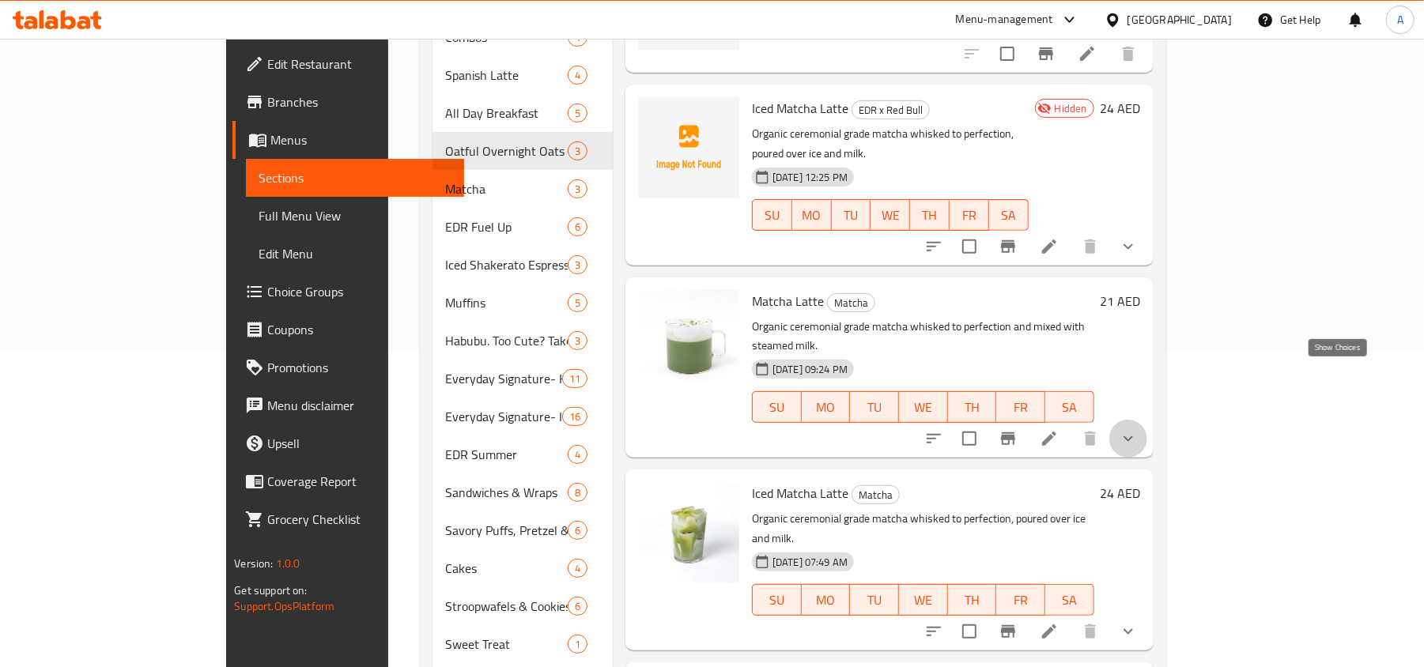
click at [1138, 429] on icon "show more" at bounding box center [1128, 438] width 19 height 19
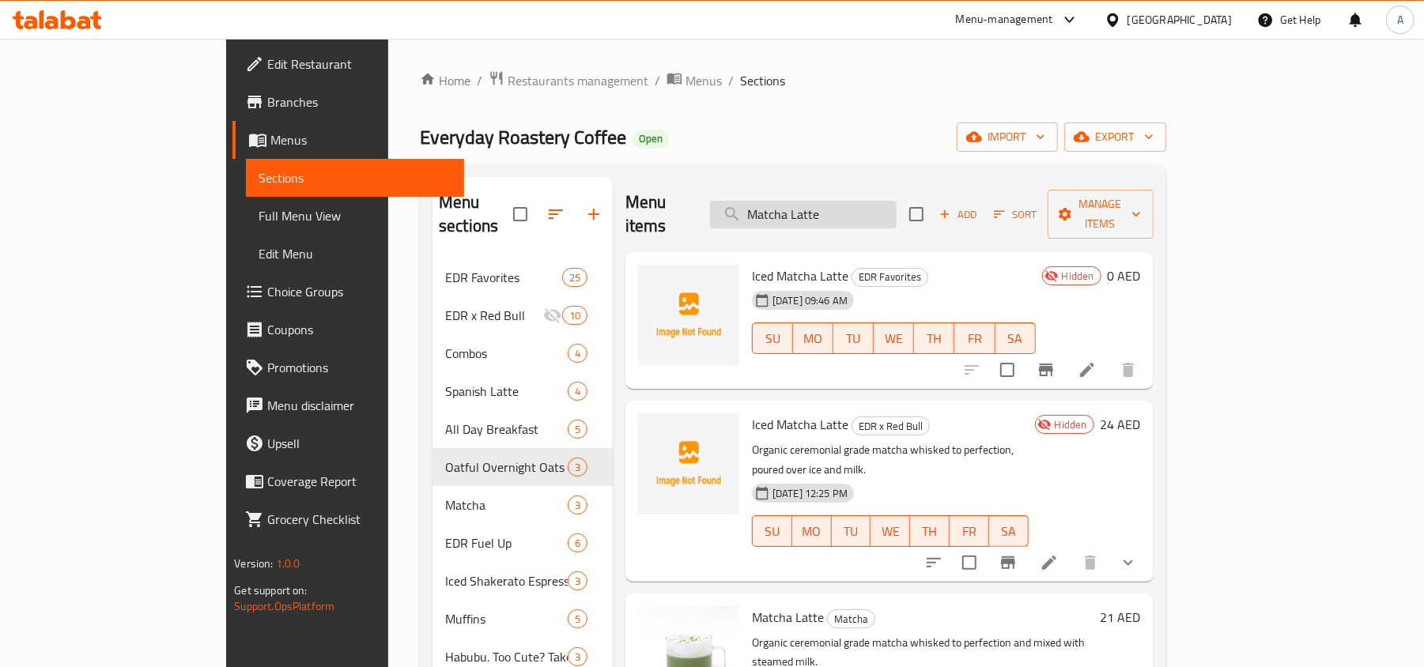
click at [897, 203] on input "Matcha Latte" at bounding box center [803, 215] width 187 height 28
paste input "Iced"
type input "Iced Matcha Latte"
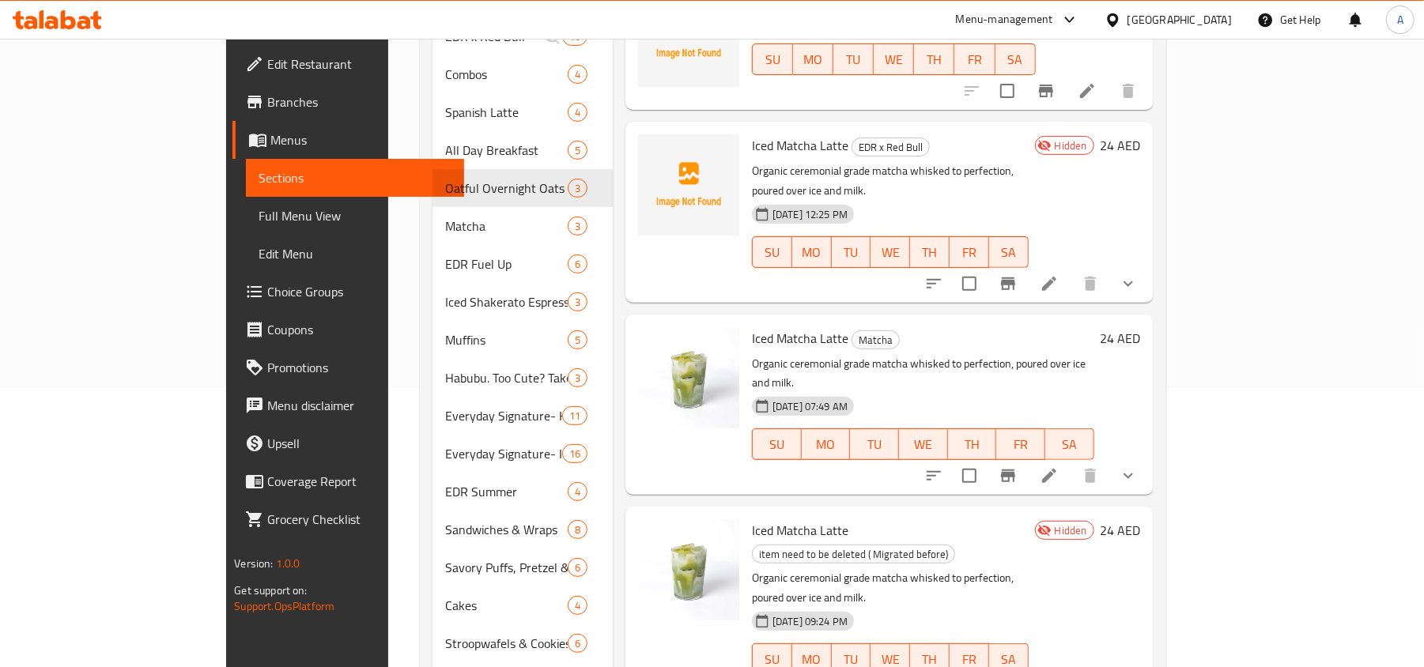
scroll to position [316, 0]
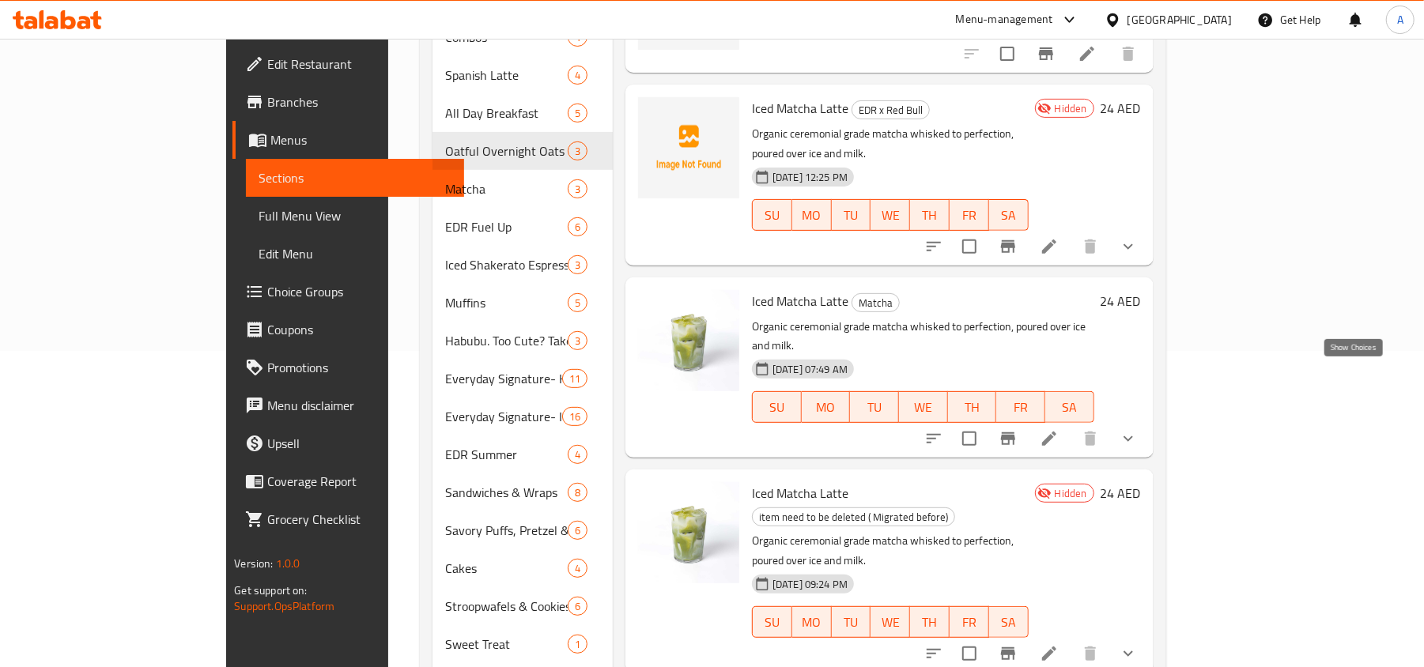
click at [1138, 429] on icon "show more" at bounding box center [1128, 438] width 19 height 19
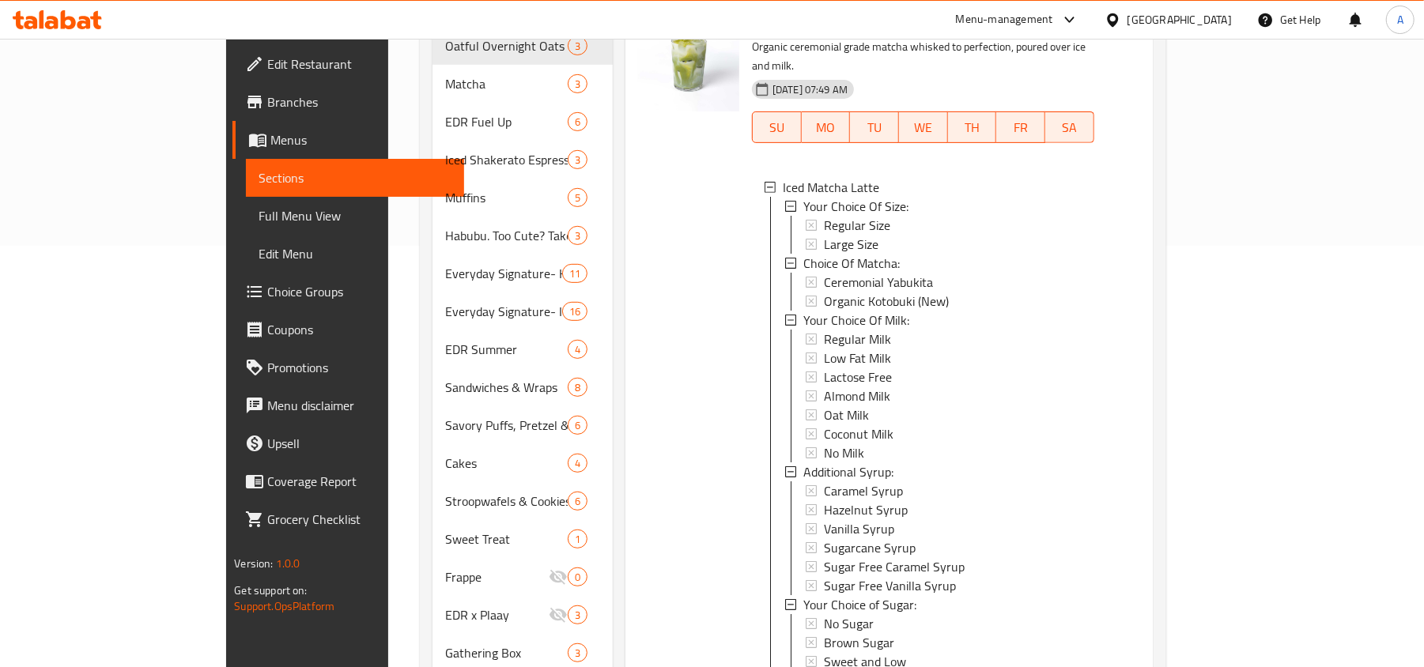
scroll to position [210, 0]
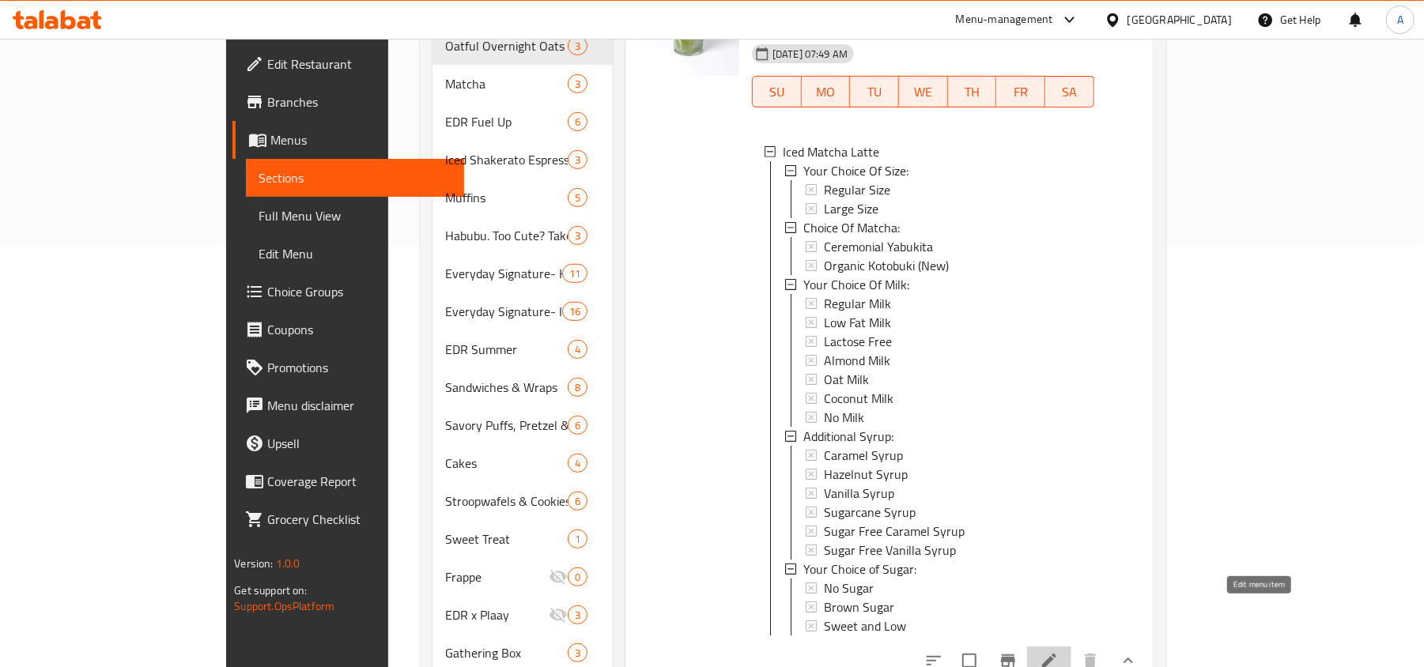
click at [1059, 651] on icon at bounding box center [1049, 660] width 19 height 19
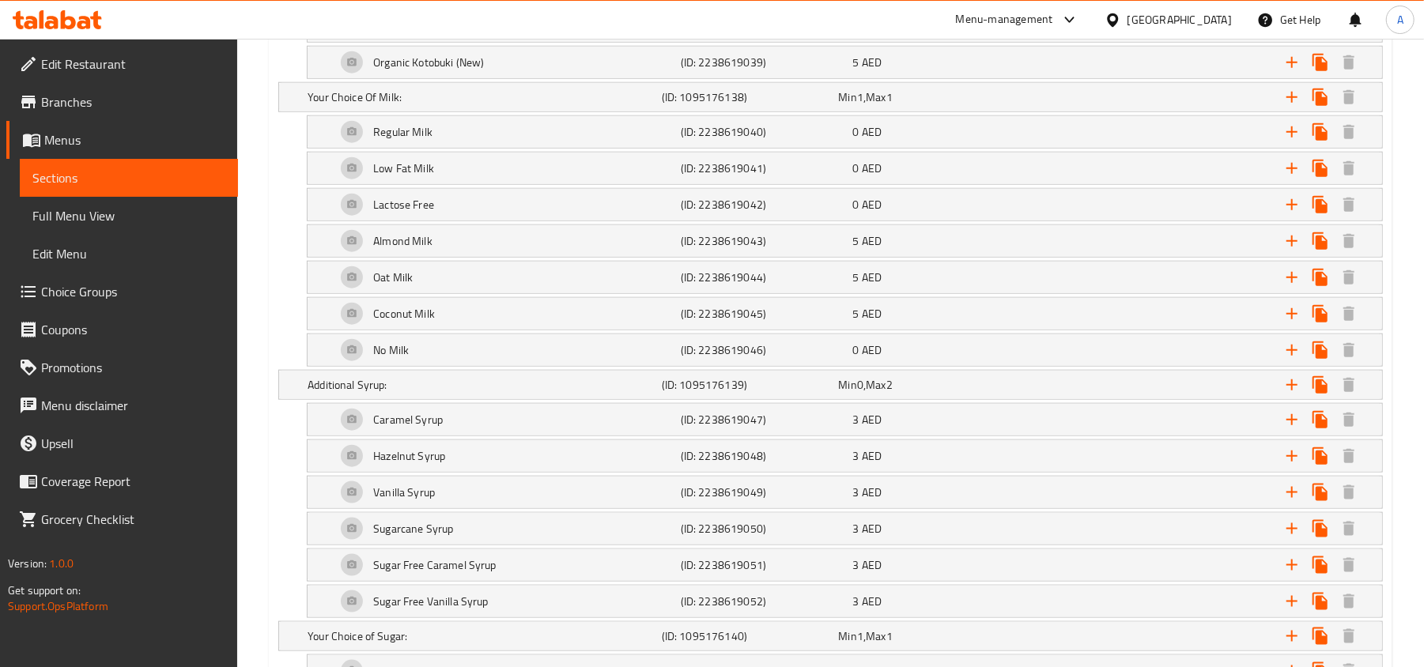
scroll to position [1159, 0]
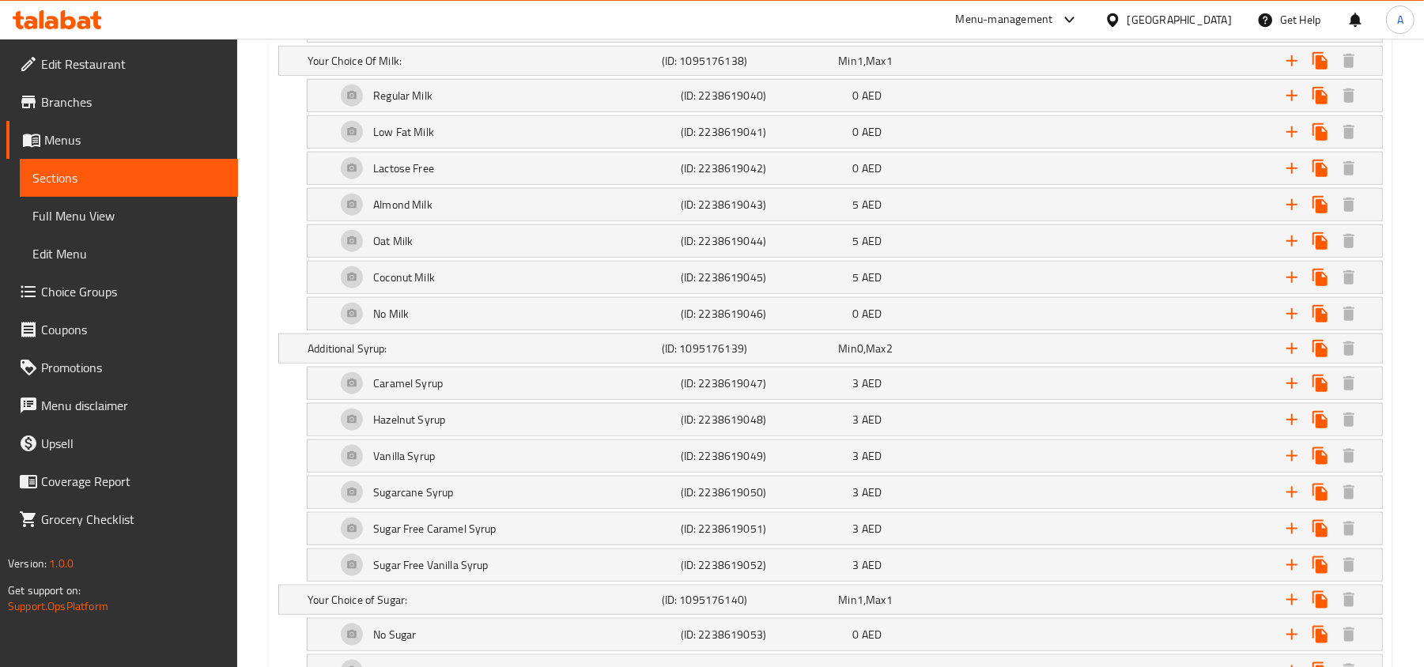
click at [289, 451] on div "Vanilla Syrup (ID: 2238619049) 3 AED Name (En) Vanilla Syrup Name (En) Name (Ar…" at bounding box center [830, 456] width 1104 height 33
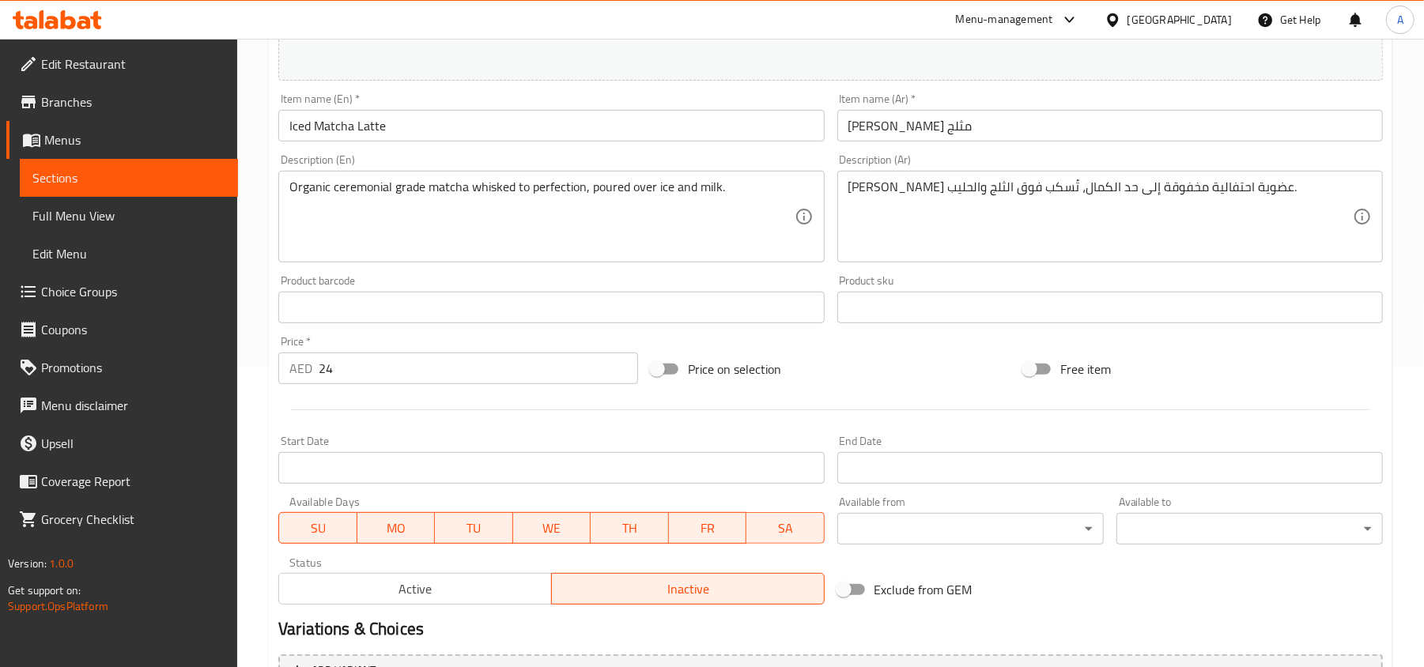
scroll to position [0, 0]
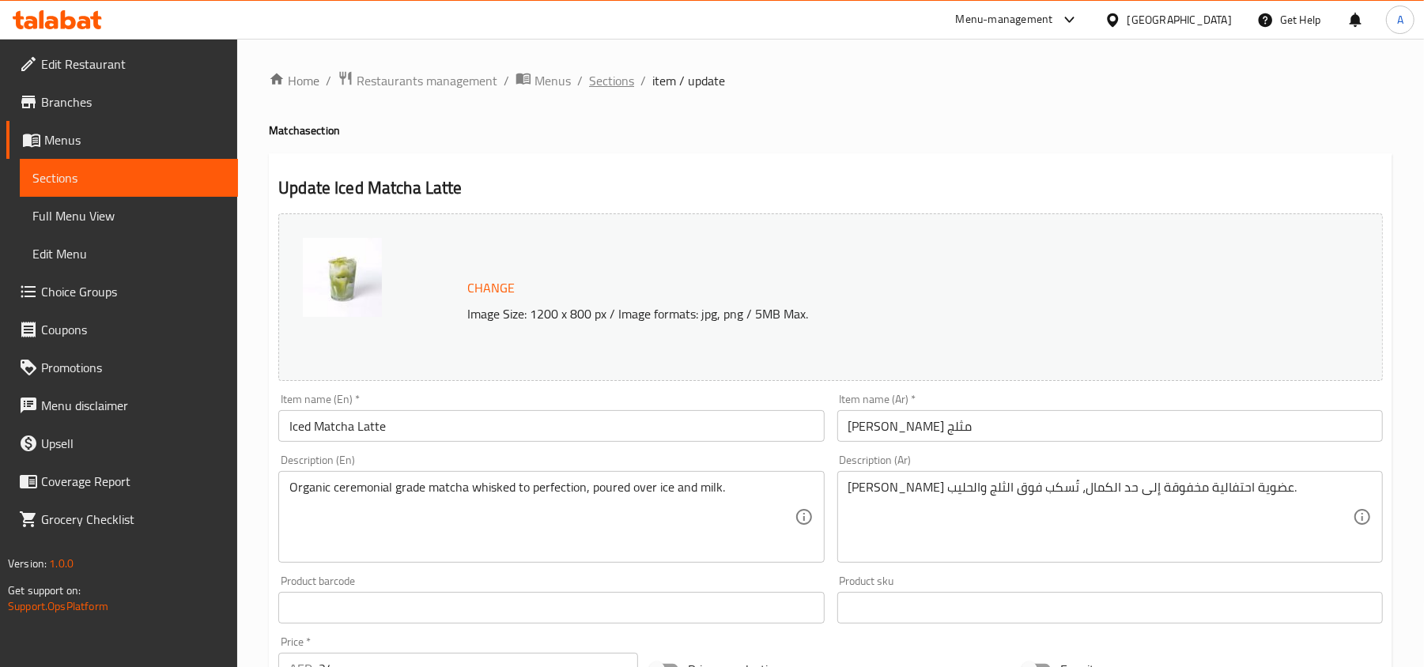
click at [602, 84] on span "Sections" at bounding box center [611, 80] width 45 height 19
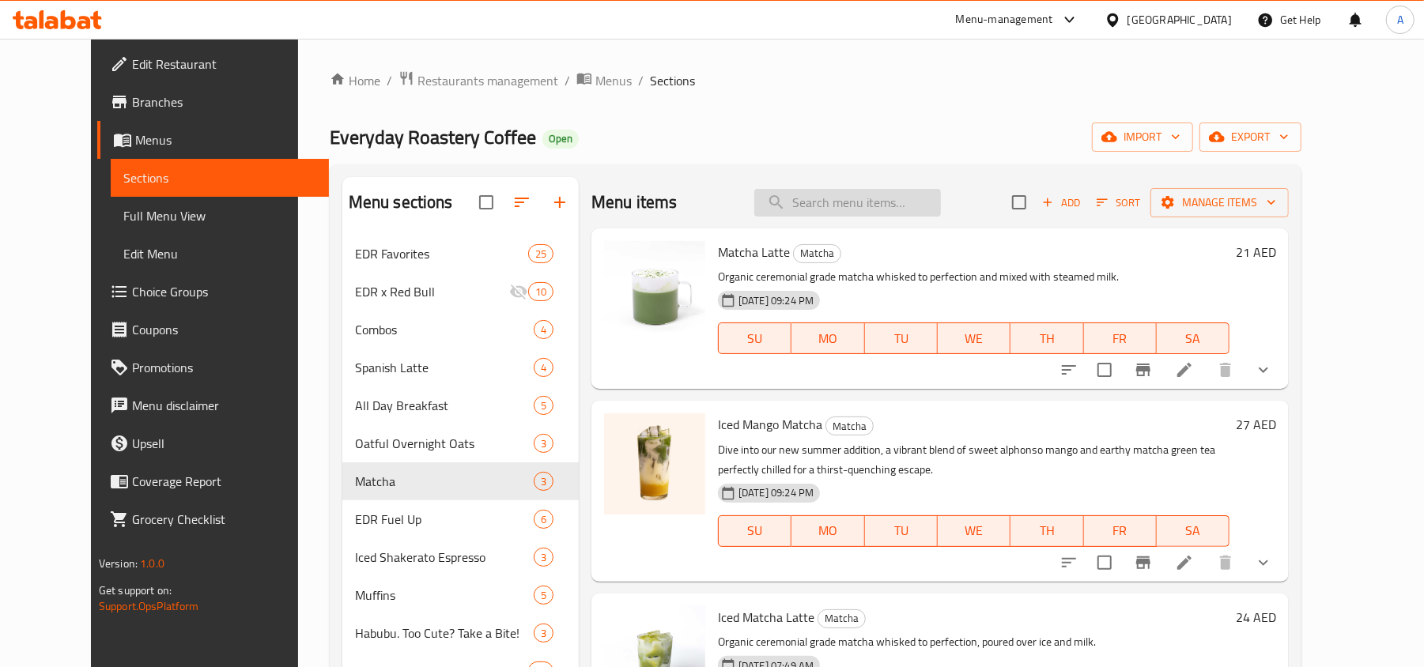
click at [937, 196] on input "search" at bounding box center [847, 203] width 187 height 28
paste input "Iced Mango Matcha"
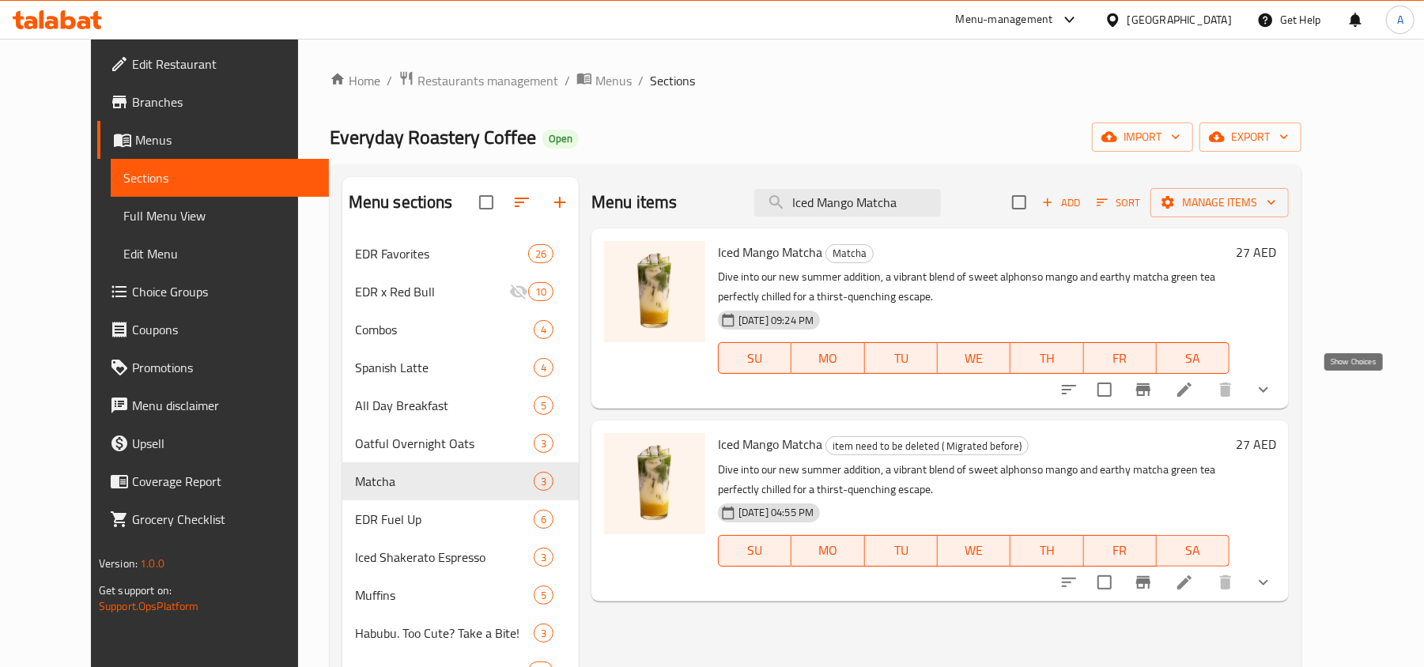
click at [1273, 398] on icon "show more" at bounding box center [1263, 389] width 19 height 19
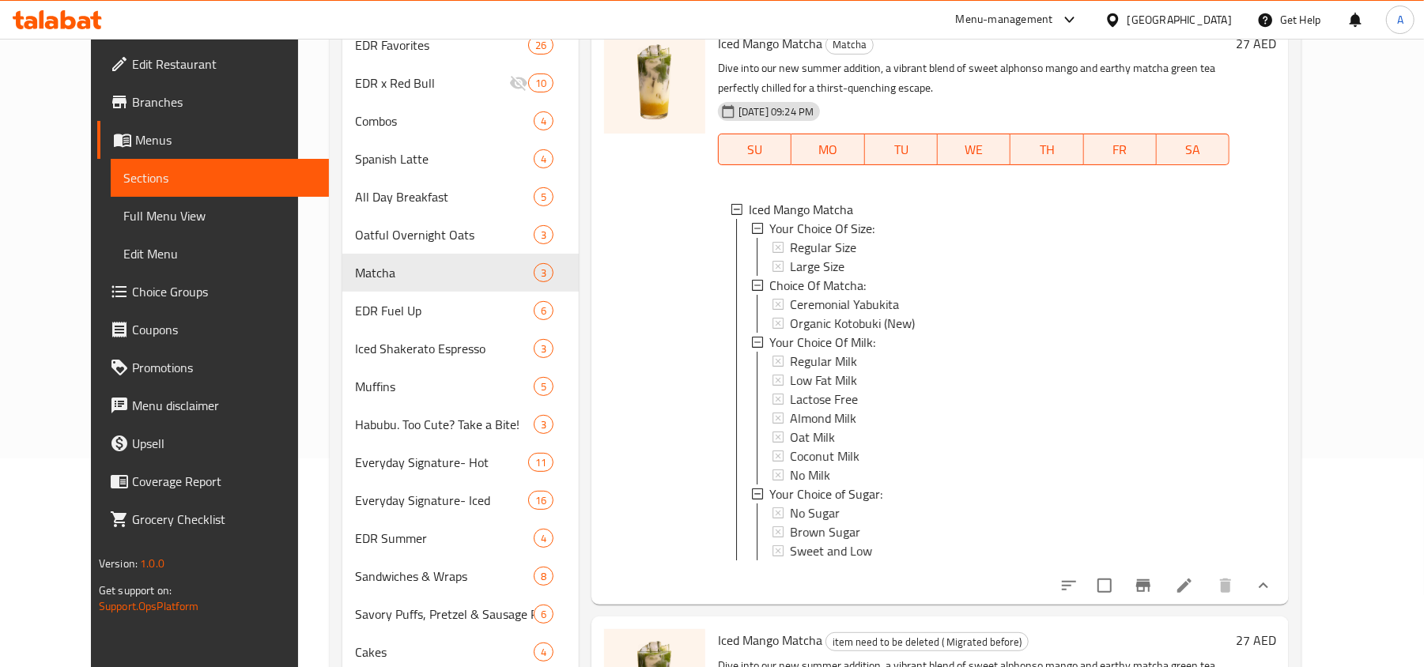
scroll to position [210, 0]
click at [772, 266] on icon at bounding box center [777, 264] width 11 height 11
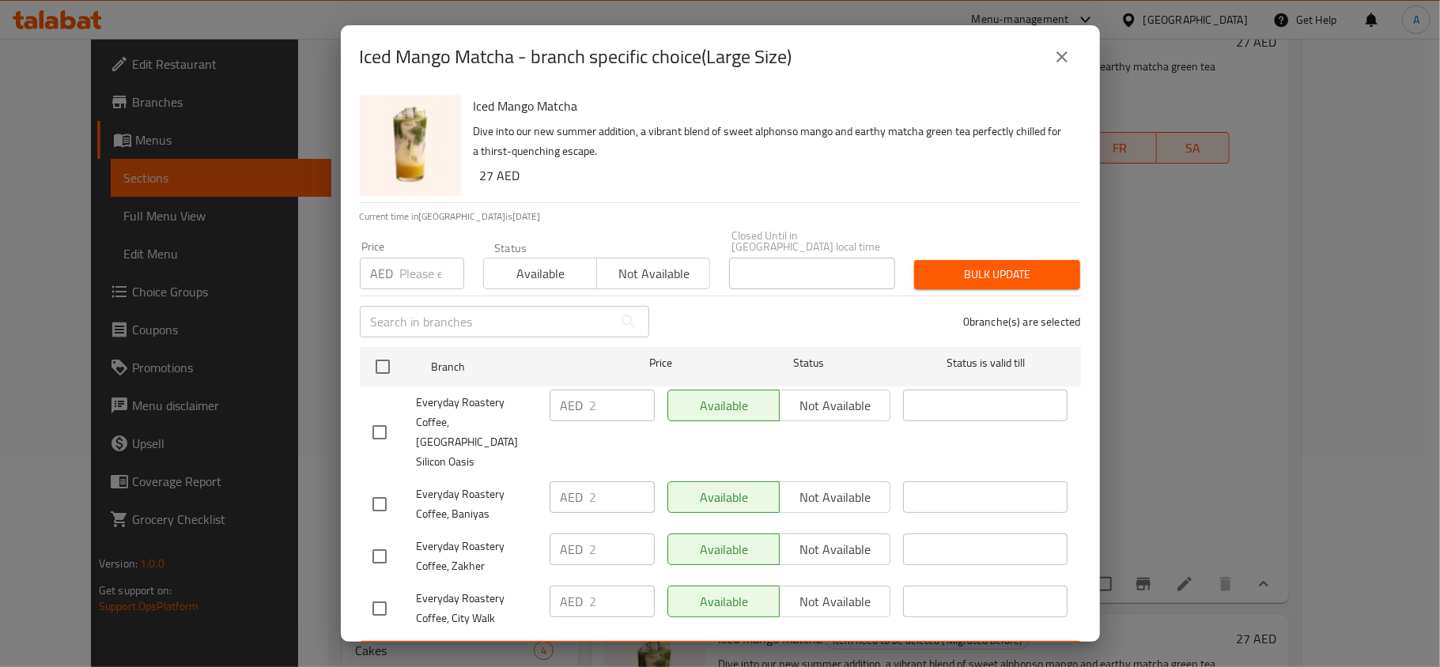
click at [1064, 51] on icon "close" at bounding box center [1061, 56] width 19 height 19
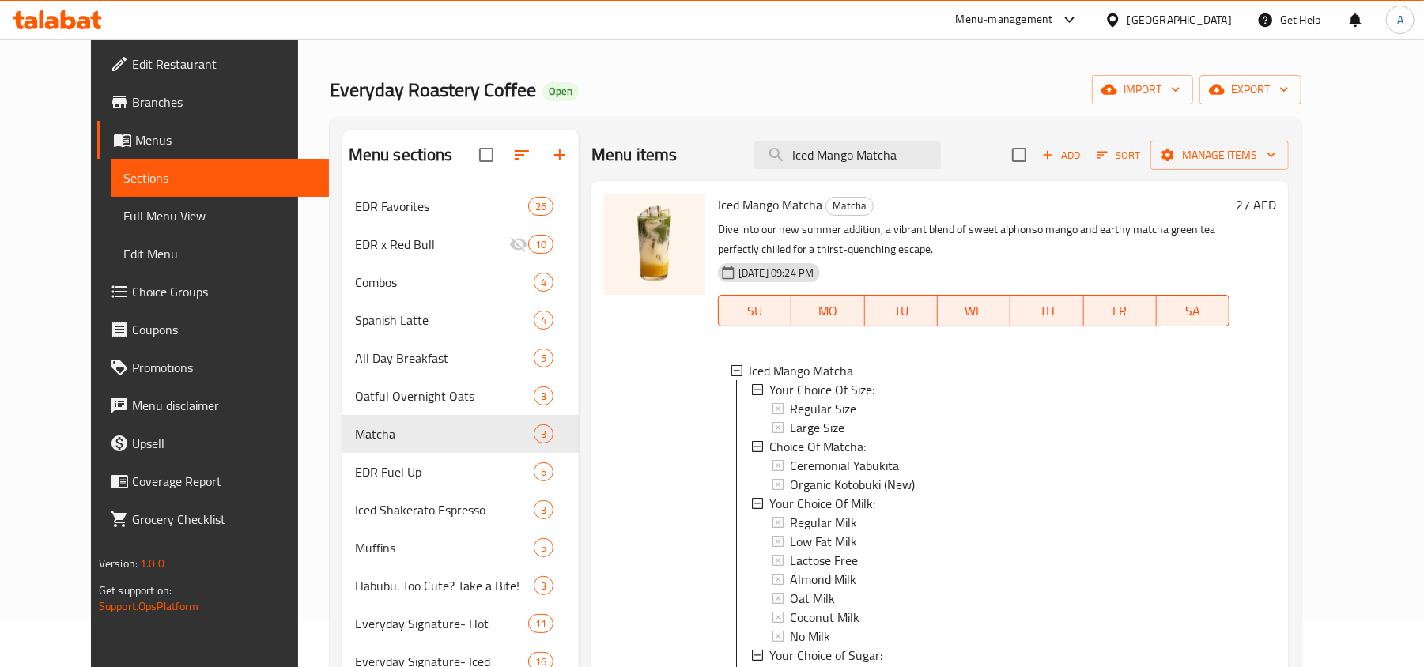
scroll to position [0, 0]
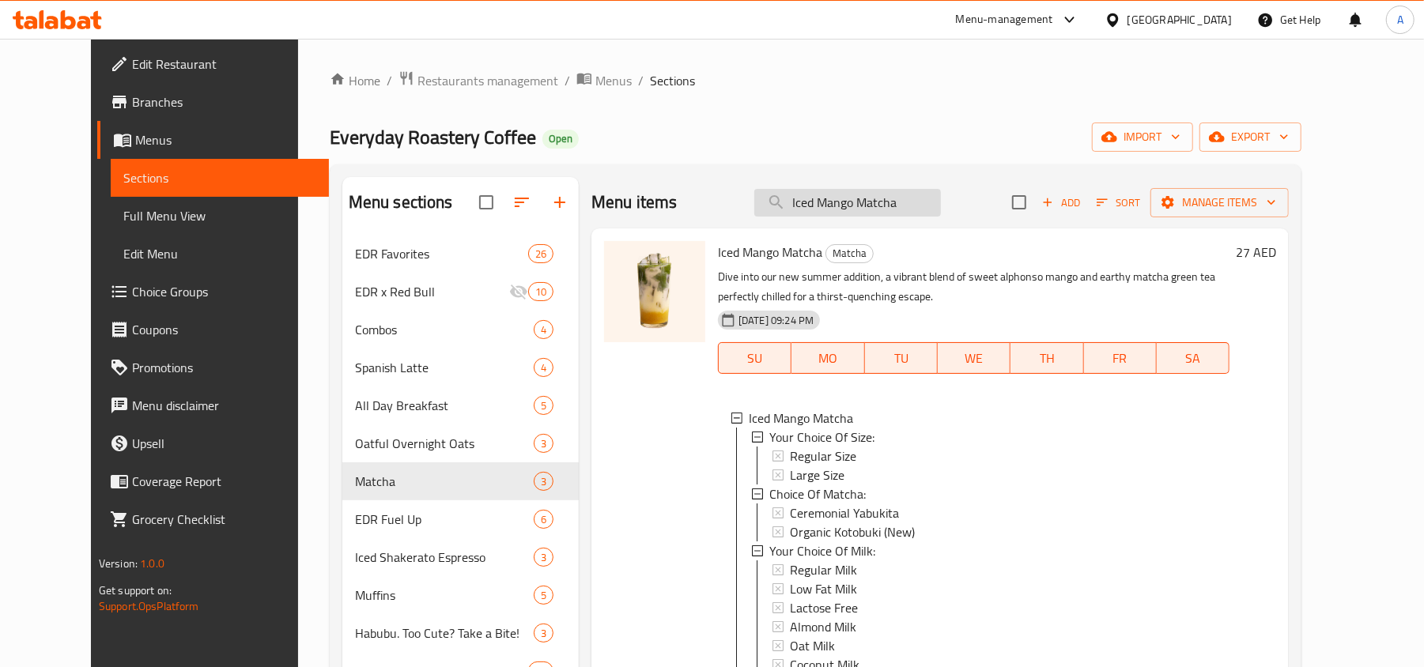
click at [885, 201] on input "Iced Mango Matcha" at bounding box center [847, 203] width 187 height 28
paste input "tcha Latte"
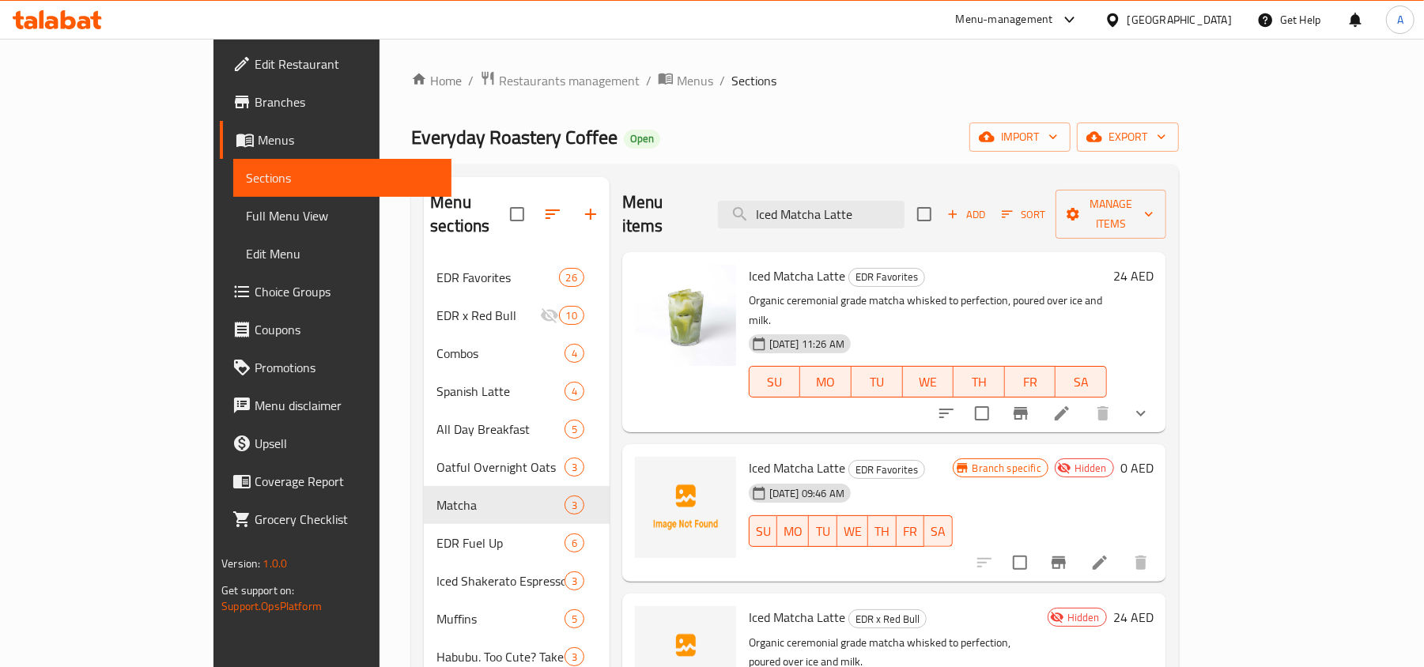
click at [877, 126] on div "Everyday Roastery Coffee Open import export" at bounding box center [795, 137] width 768 height 29
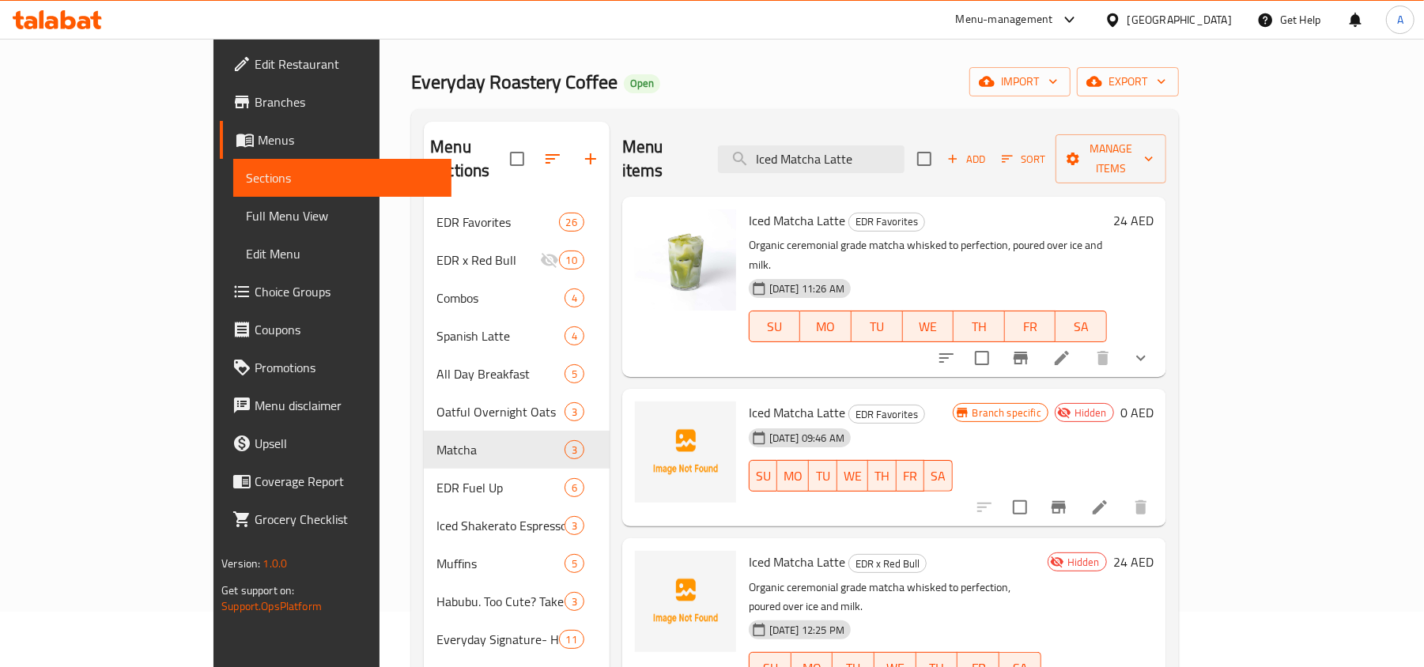
scroll to position [49, 0]
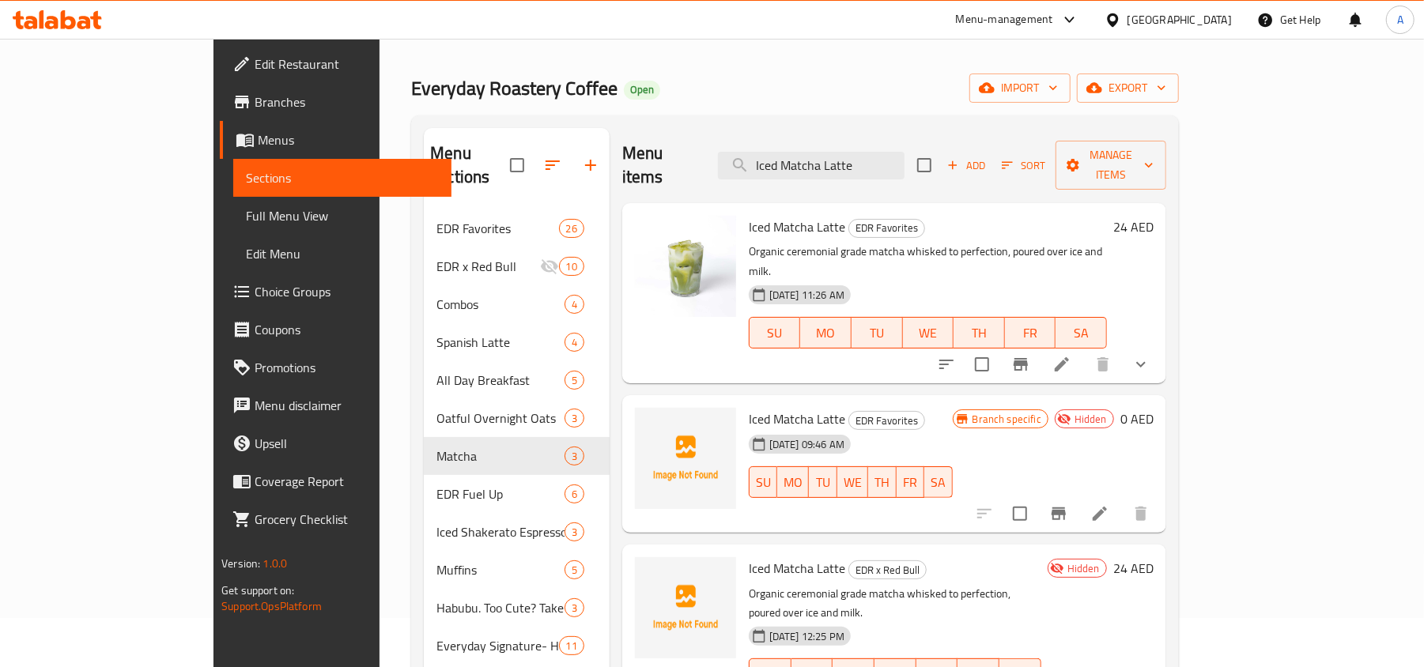
click at [1160, 345] on button "show more" at bounding box center [1141, 364] width 38 height 38
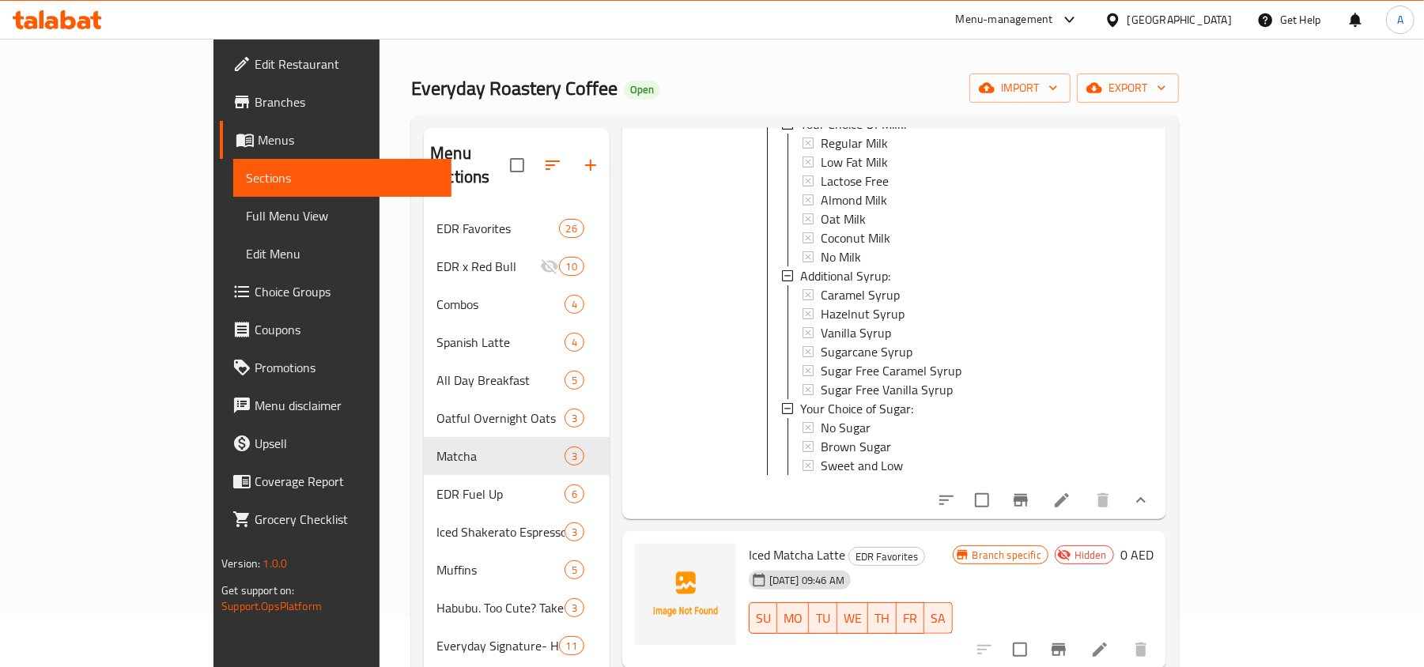
scroll to position [421, 0]
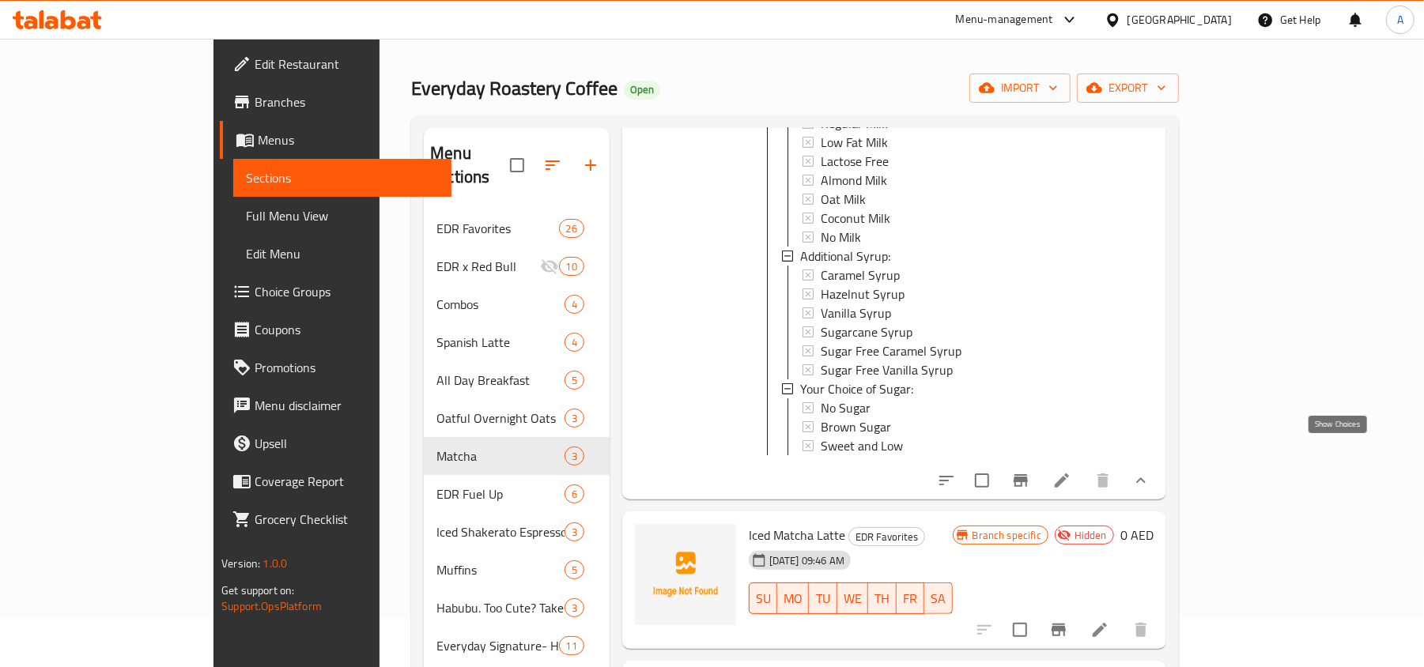
click at [1150, 471] on icon "show more" at bounding box center [1140, 480] width 19 height 19
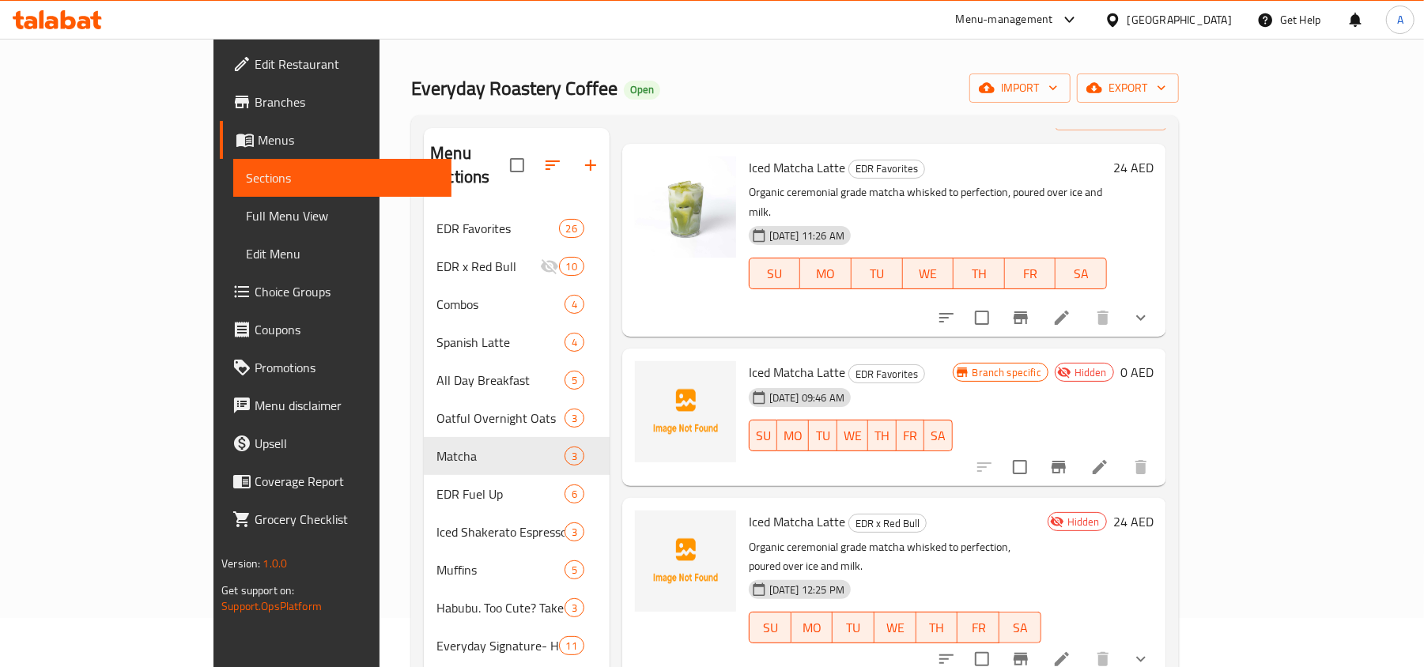
scroll to position [0, 0]
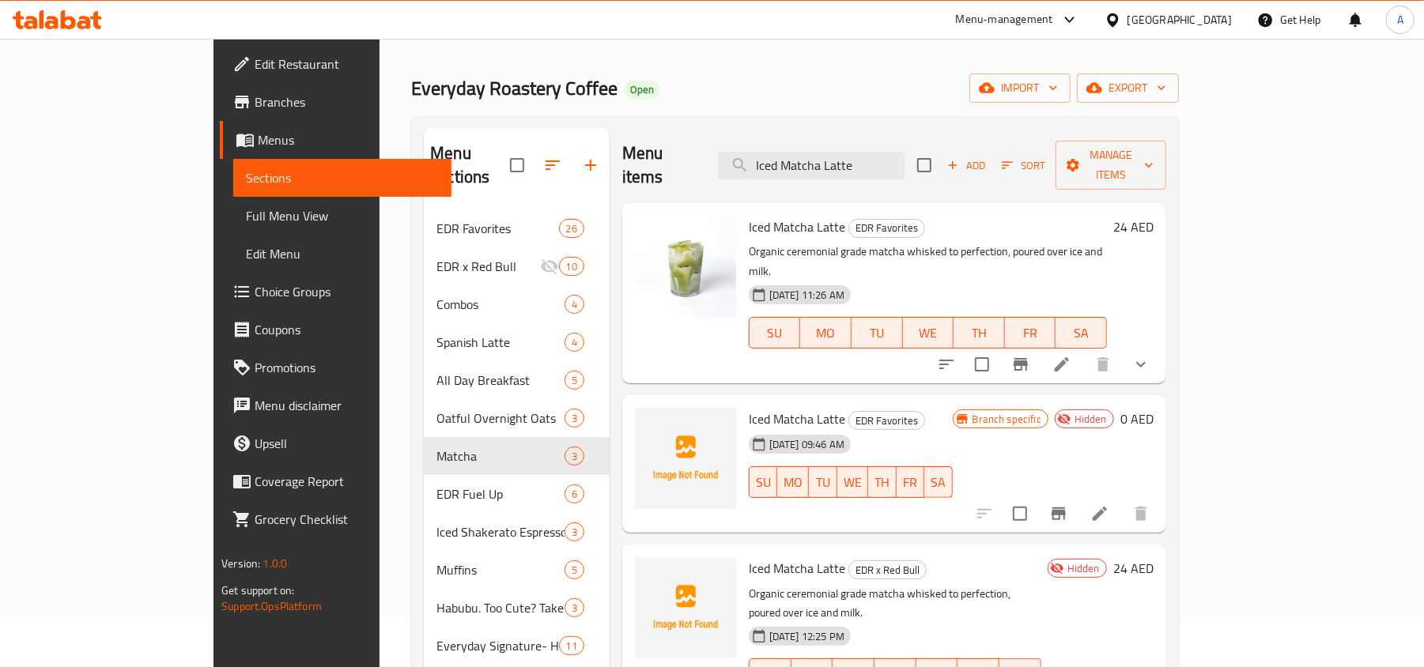
click at [862, 152] on input "Iced Matcha Latte" at bounding box center [811, 166] width 187 height 28
paste input "ngo Matcha"
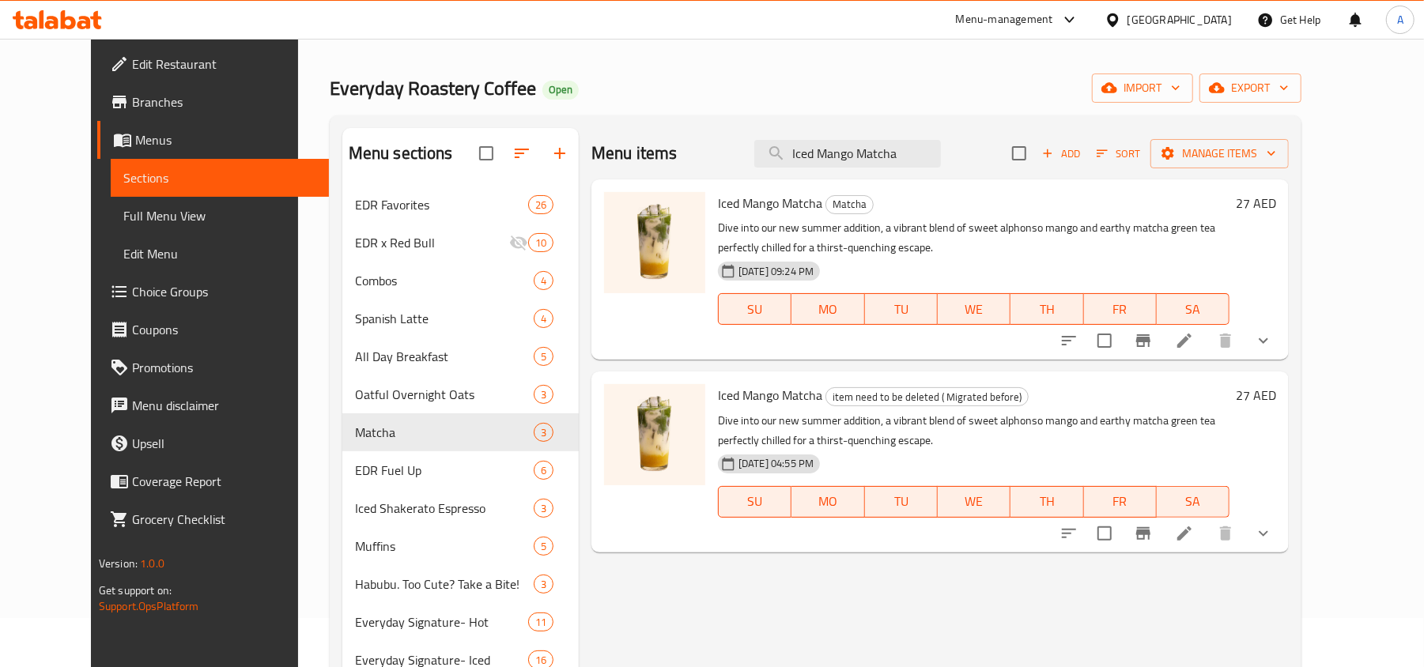
type input "Iced Mango Matcha"
click at [1273, 338] on icon "show more" at bounding box center [1263, 340] width 19 height 19
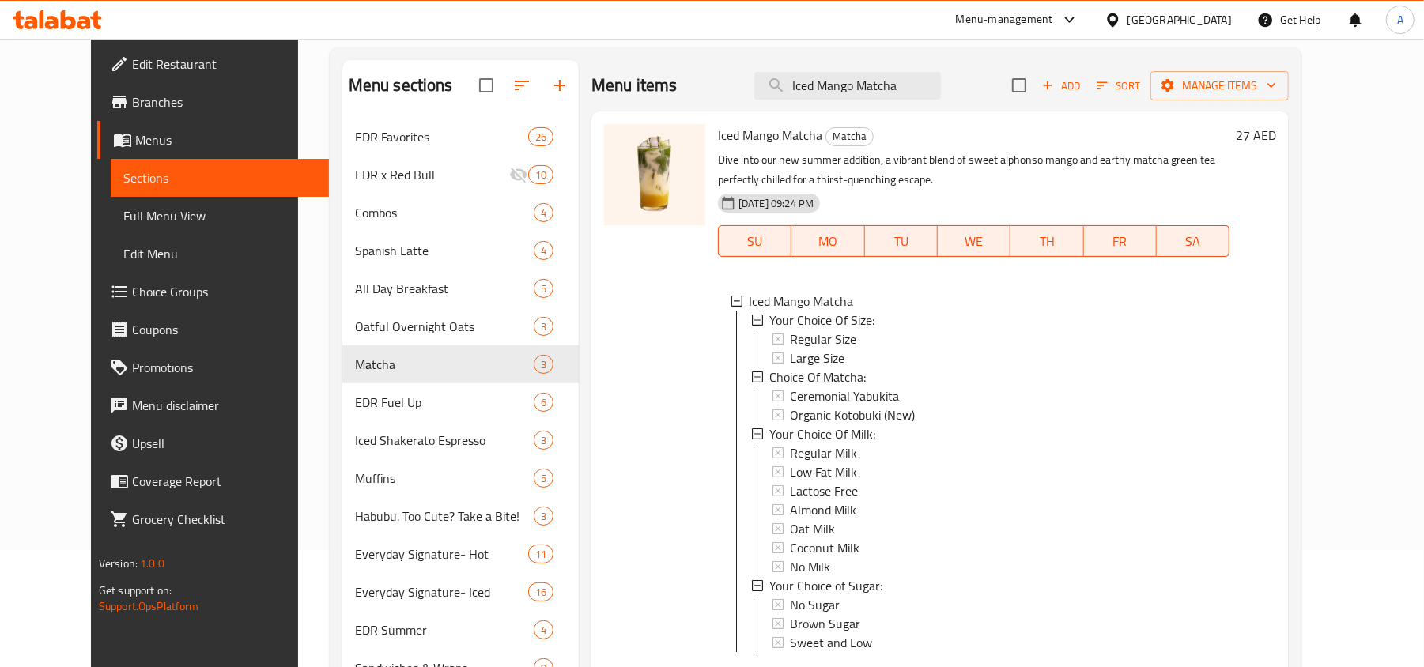
scroll to position [260, 0]
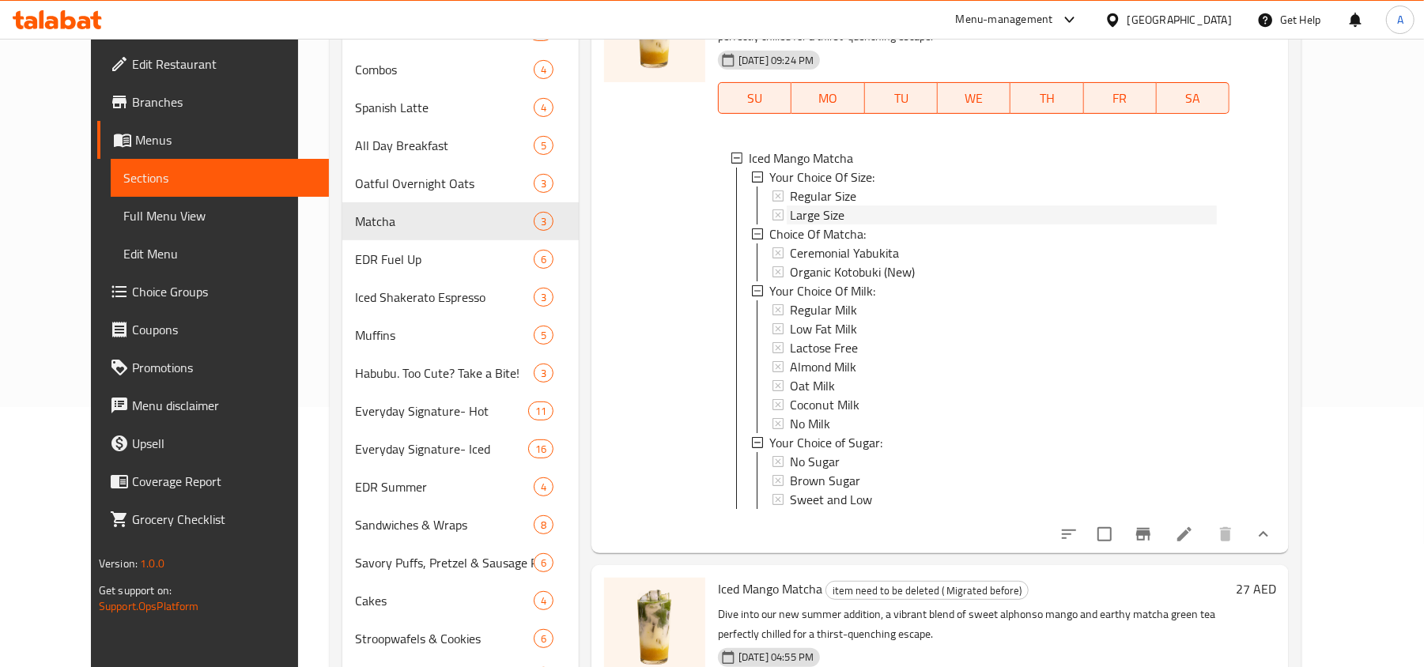
click at [772, 213] on icon at bounding box center [777, 215] width 11 height 11
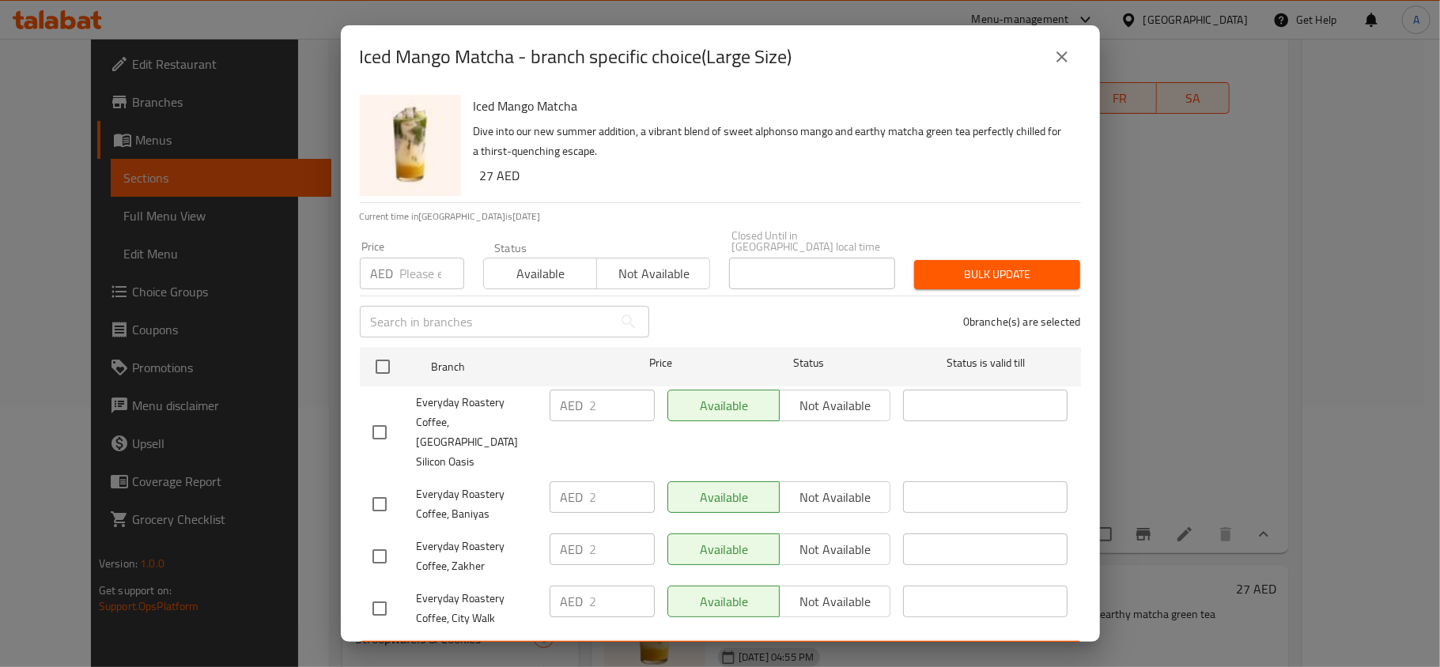
click at [1066, 64] on icon "close" at bounding box center [1061, 56] width 19 height 19
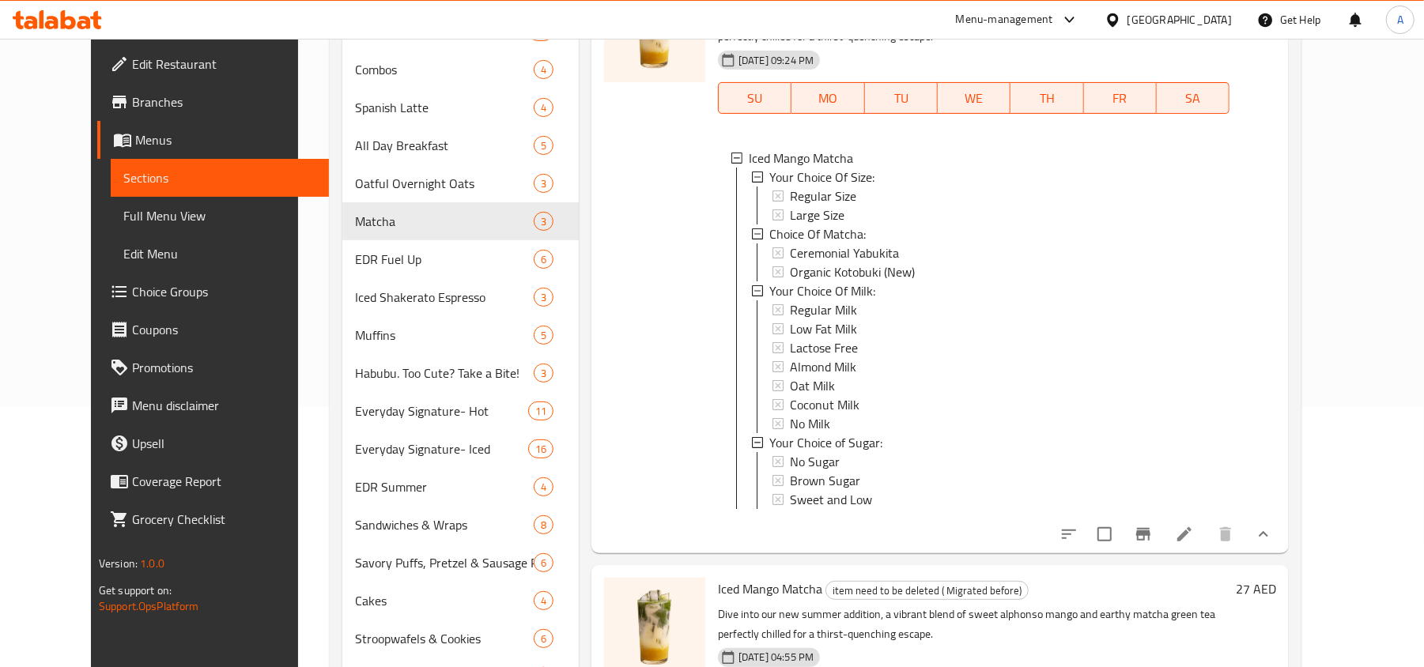
click at [579, 415] on div "Menu items Iced Mango Matcha Add Sort Manage items Iced Mango Matcha Matcha Div…" at bounding box center [934, 480] width 710 height 1127
click at [1191, 542] on icon at bounding box center [1184, 534] width 14 height 14
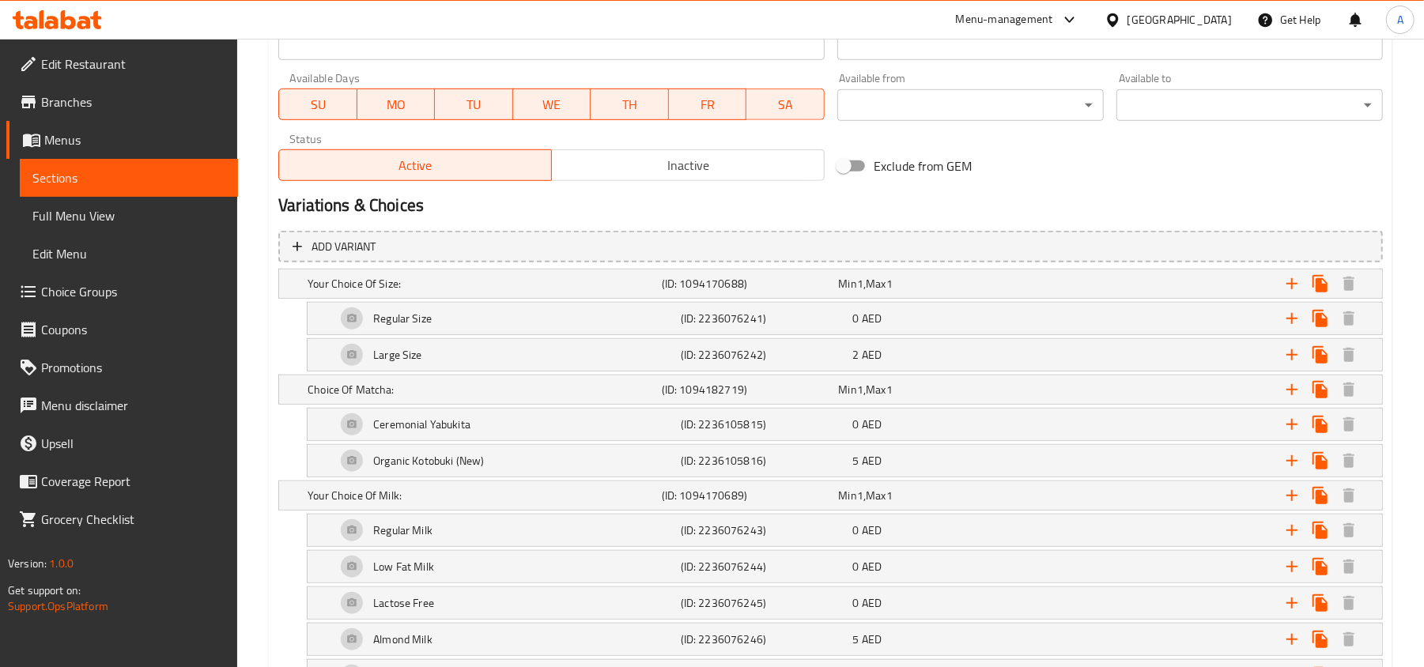
scroll to position [632, 0]
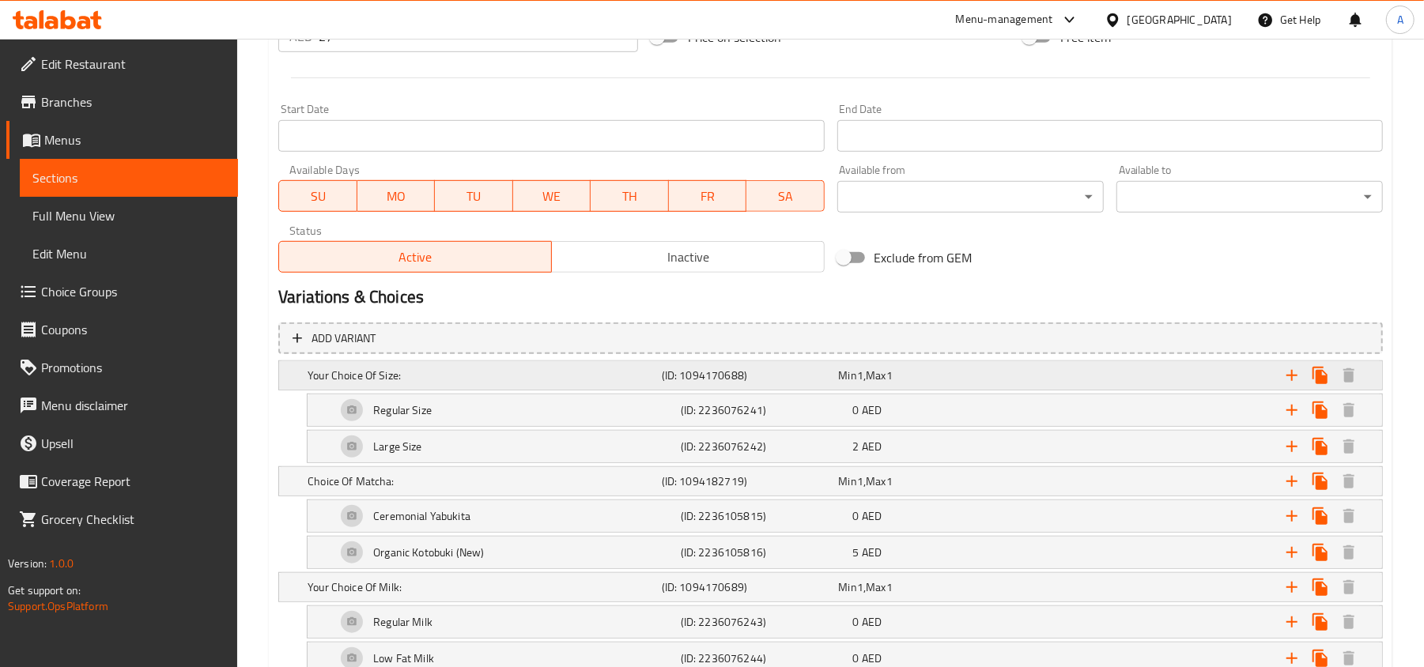
click at [760, 383] on h5 "(ID: 1094170688)" at bounding box center [747, 376] width 171 height 16
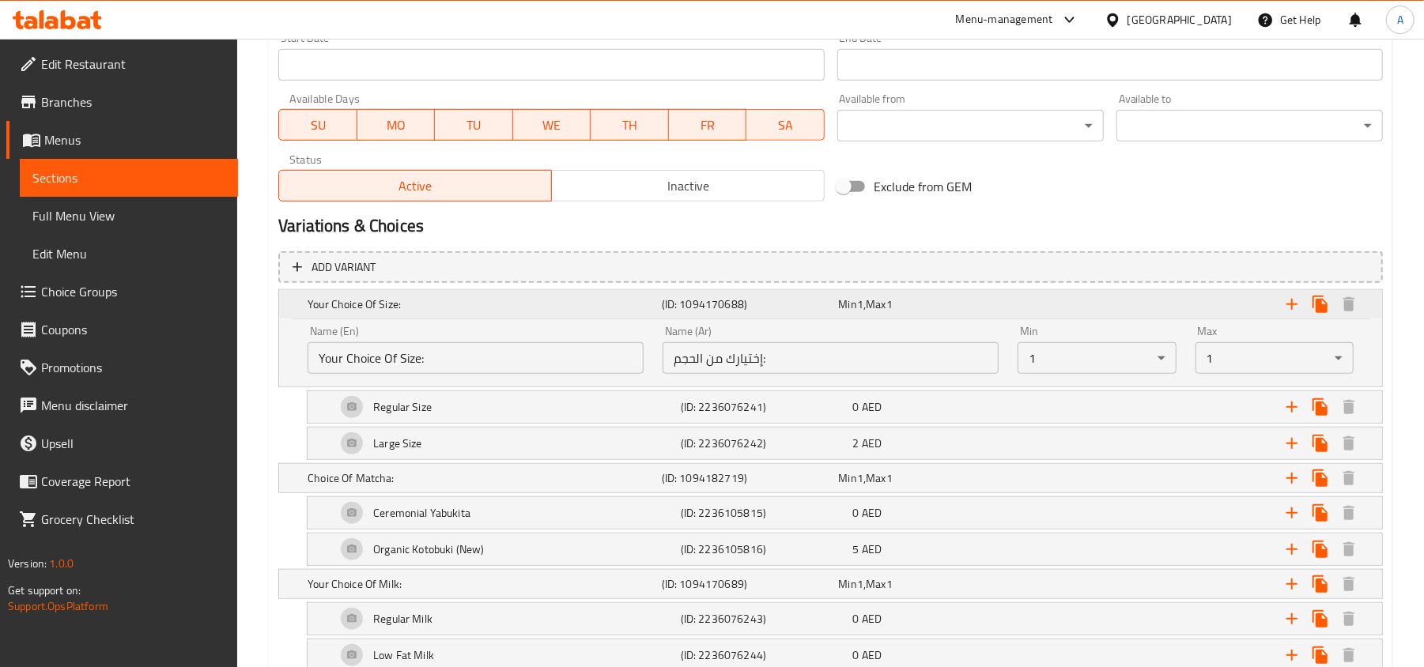
scroll to position [738, 0]
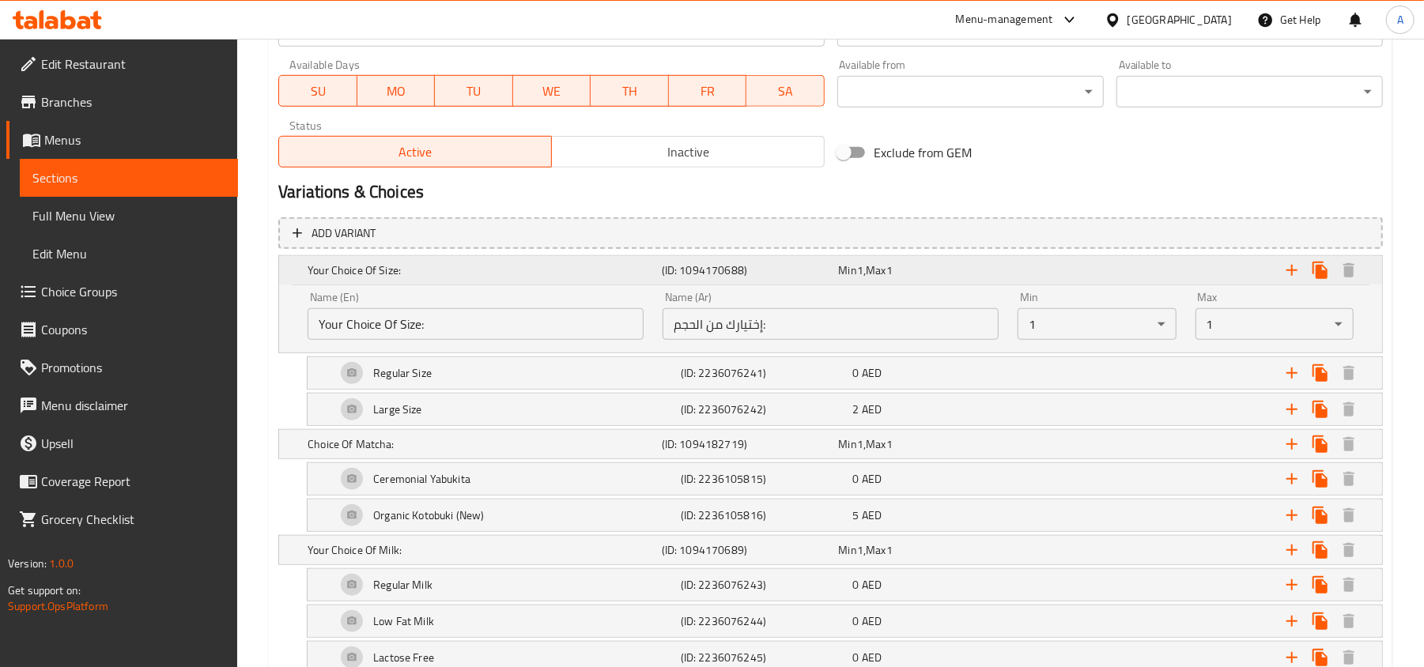
click at [760, 278] on h5 "(ID: 2236076241)" at bounding box center [747, 270] width 171 height 16
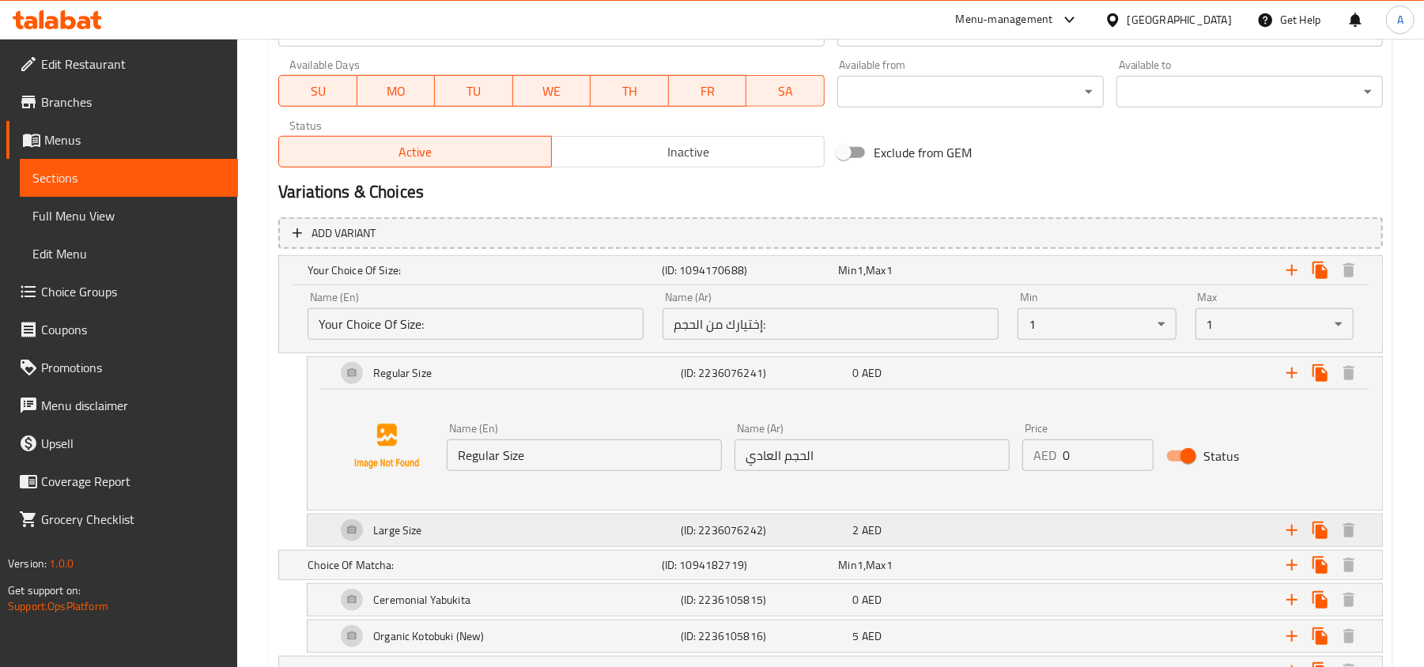
click at [764, 278] on h5 "(ID: 2236076242)" at bounding box center [747, 270] width 171 height 16
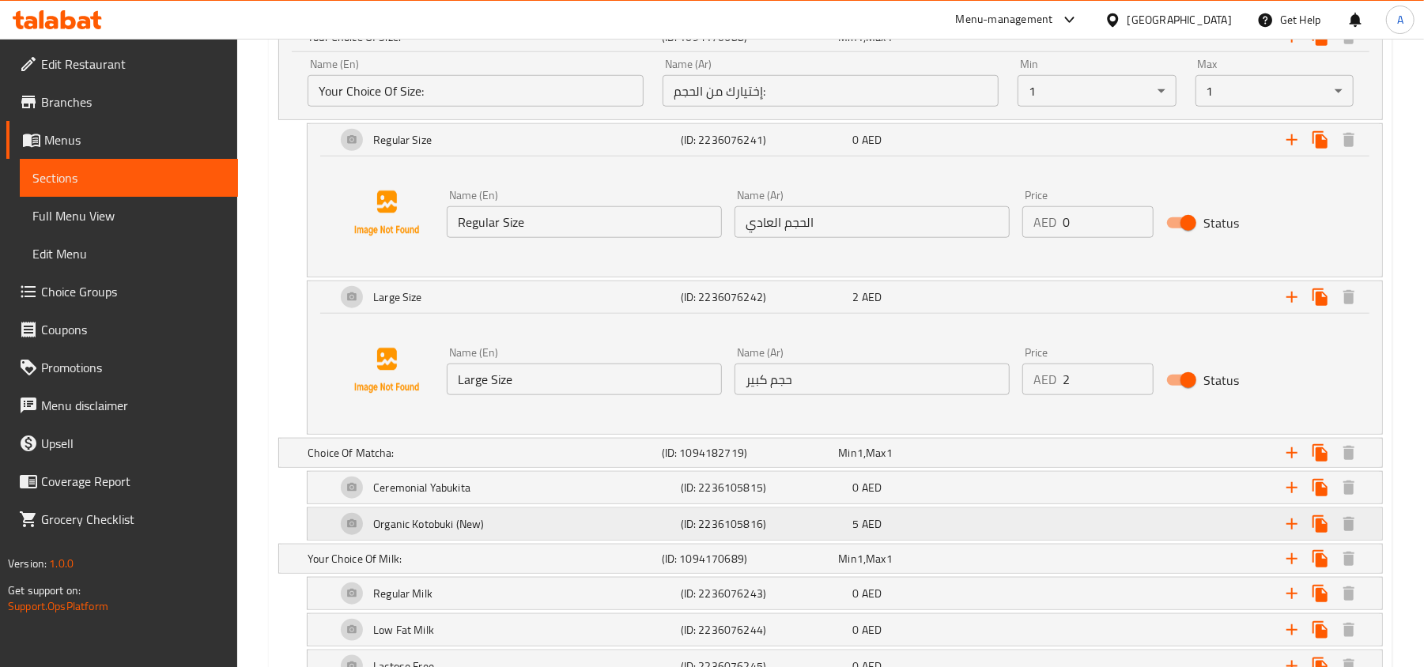
scroll to position [949, 0]
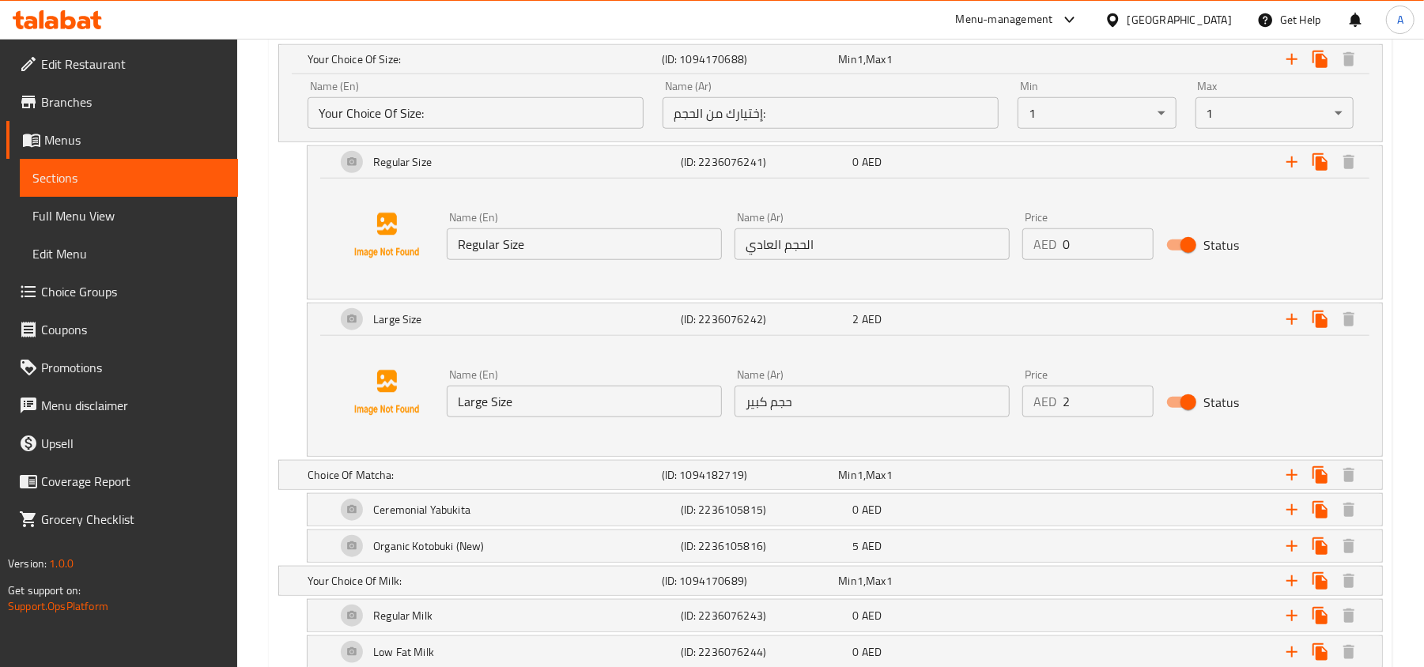
click at [586, 248] on input "Regular Size" at bounding box center [584, 244] width 275 height 32
paste input "Iced Regular (16 oz)"
type input "Iced Regular (16 oz)"
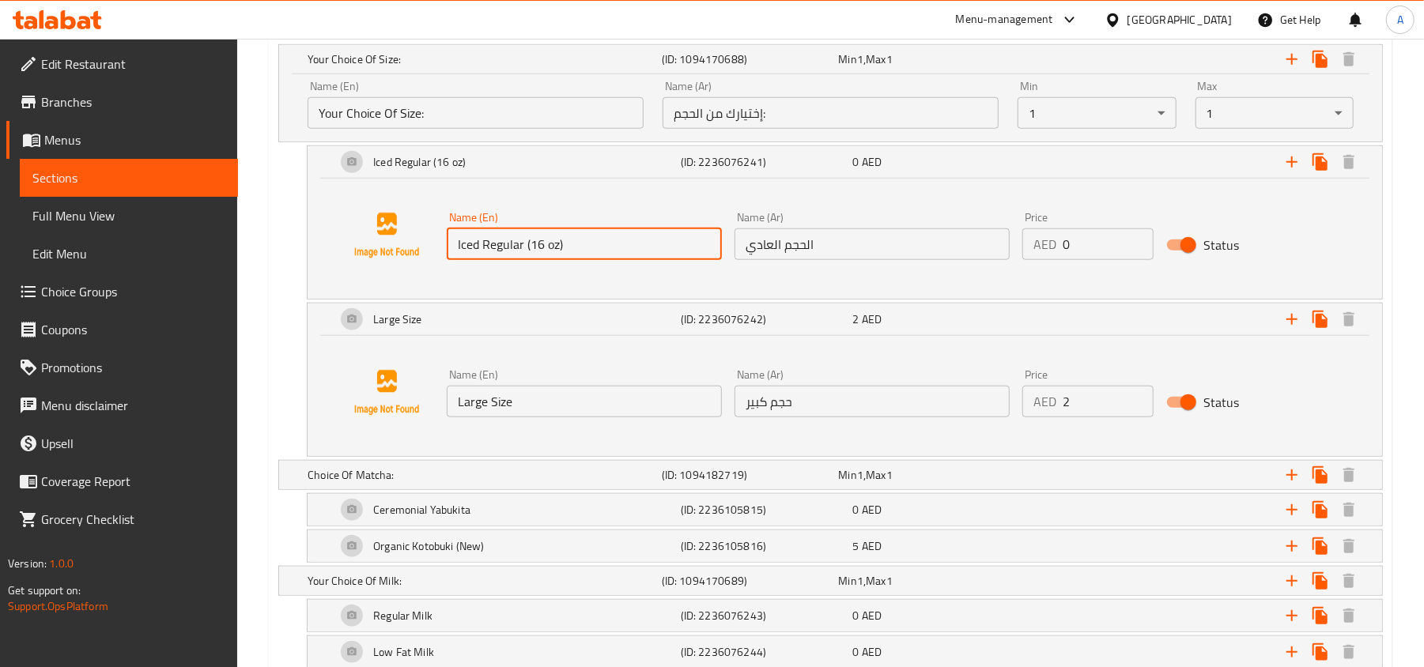
click at [836, 257] on input "الحجم العادي" at bounding box center [871, 244] width 275 height 32
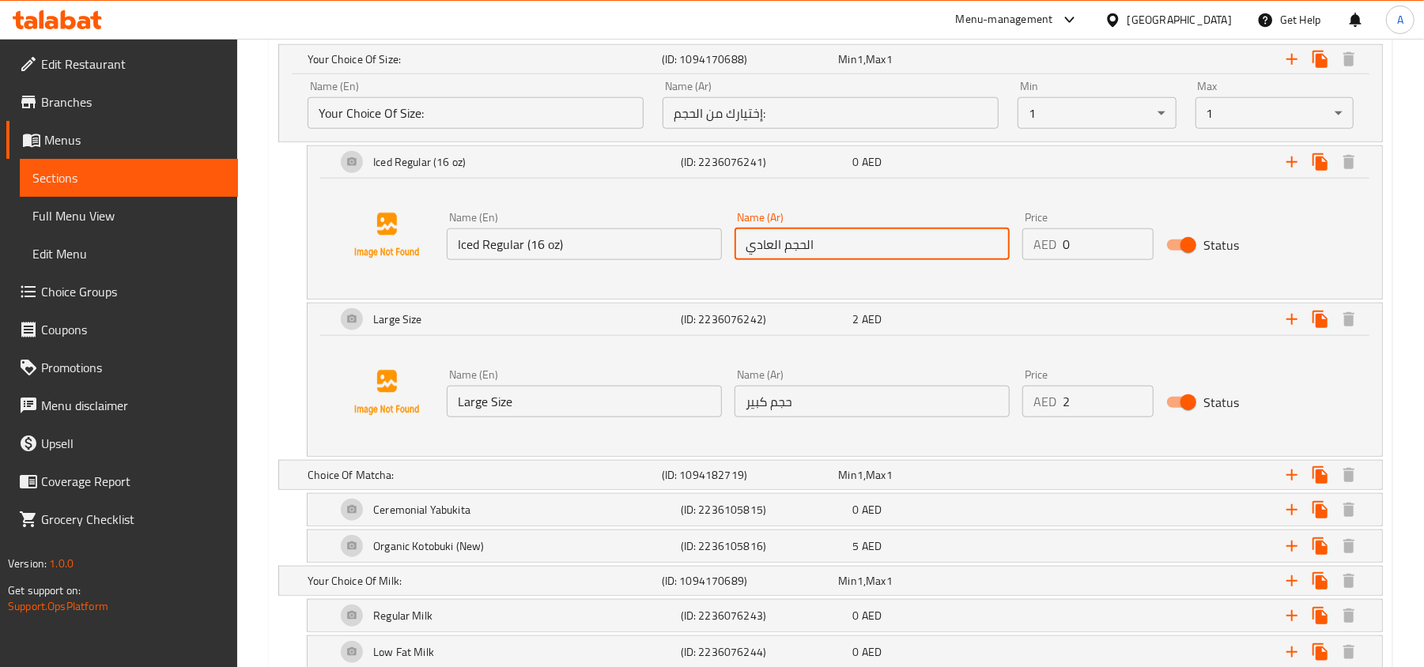
click at [836, 257] on input "الحجم العادي" at bounding box center [871, 244] width 275 height 32
paste input "مثلج عادي (16 أونصة)"
type input "مثلج عادي (16 أونصة)"
click at [513, 409] on input "Large Size" at bounding box center [584, 402] width 275 height 32
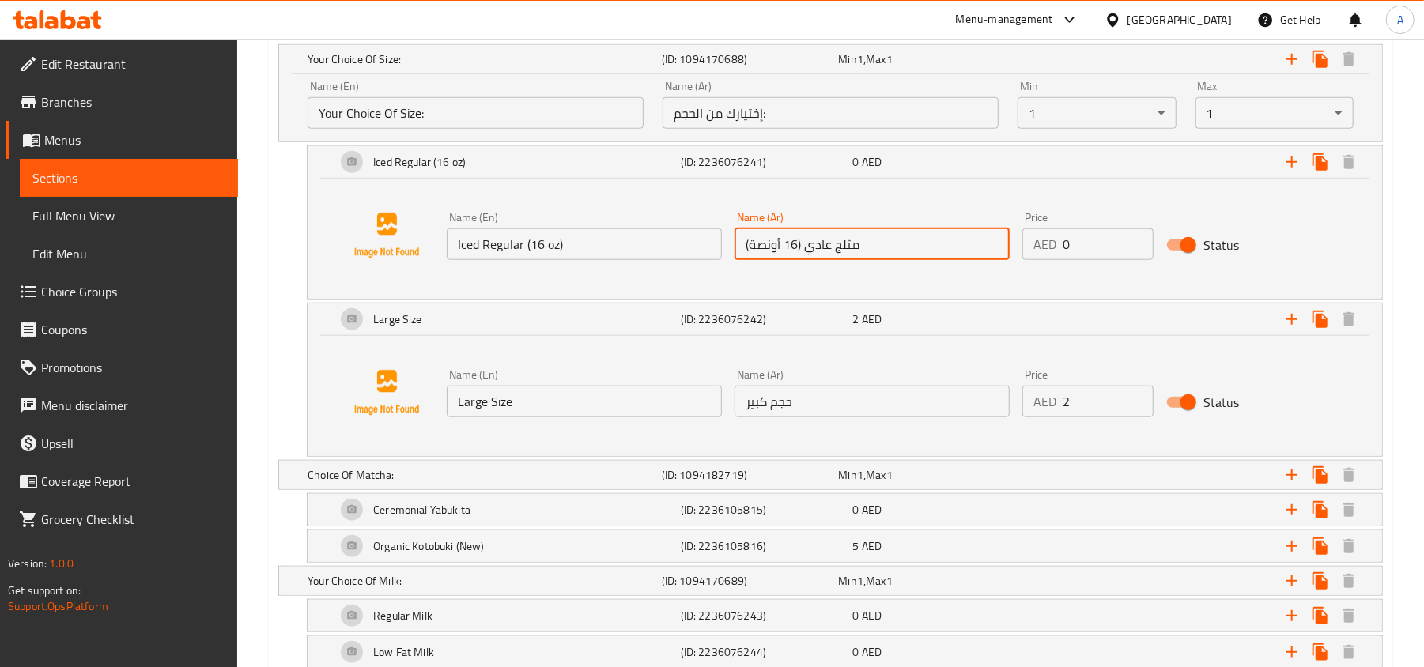
click at [513, 409] on input "Large Size" at bounding box center [584, 402] width 275 height 32
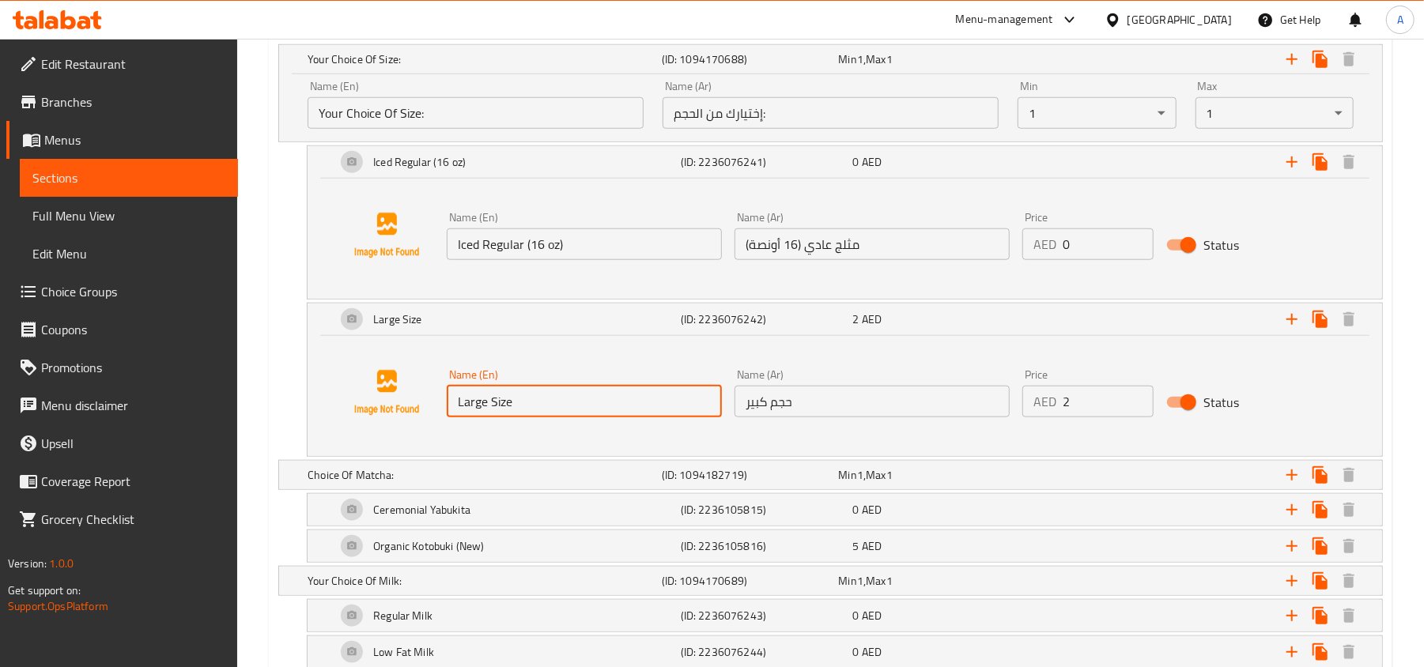
click at [513, 409] on input "Large Size" at bounding box center [584, 402] width 275 height 32
paste input "Iced Large (22oz)"
type input "Iced Large (22oz)"
type input "3"
click at [1140, 396] on input "3" at bounding box center [1108, 402] width 91 height 32
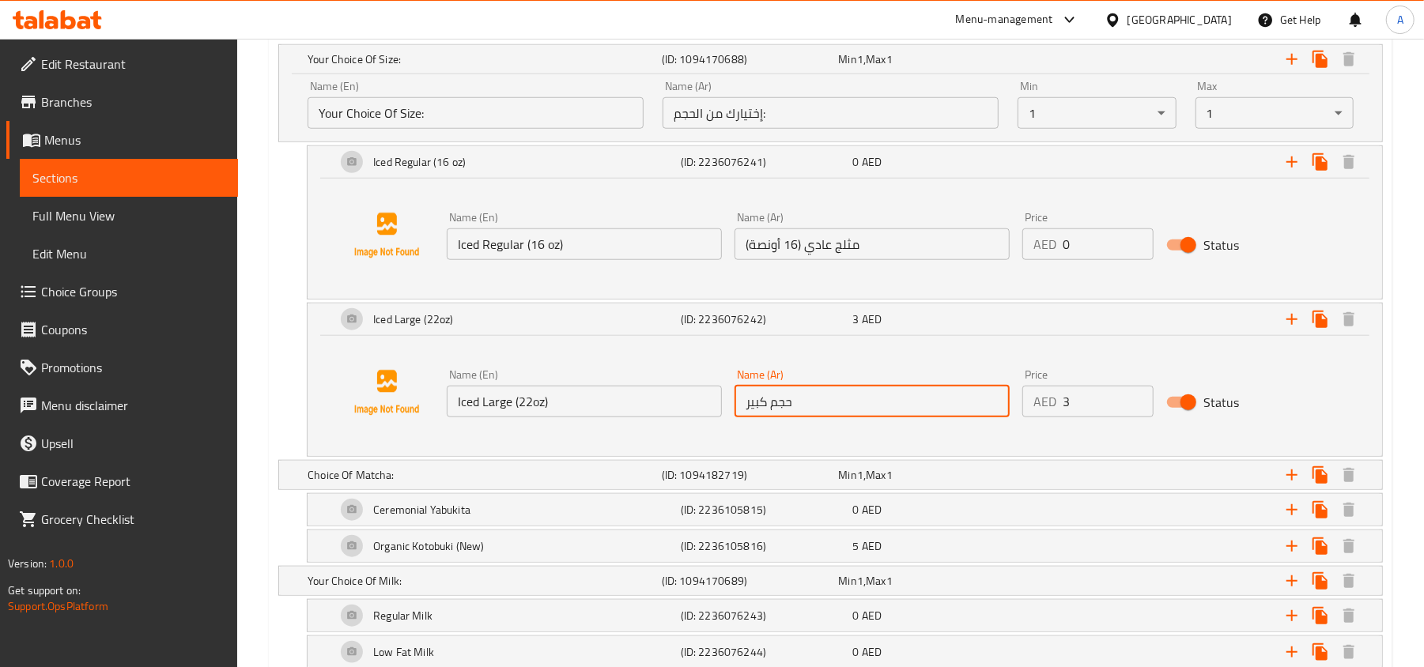
click at [825, 402] on input "حجم كبير" at bounding box center [871, 402] width 275 height 32
paste input "مثلج كبير (22 أونصة)"
type input "مثلج كبير (22 أونصة)"
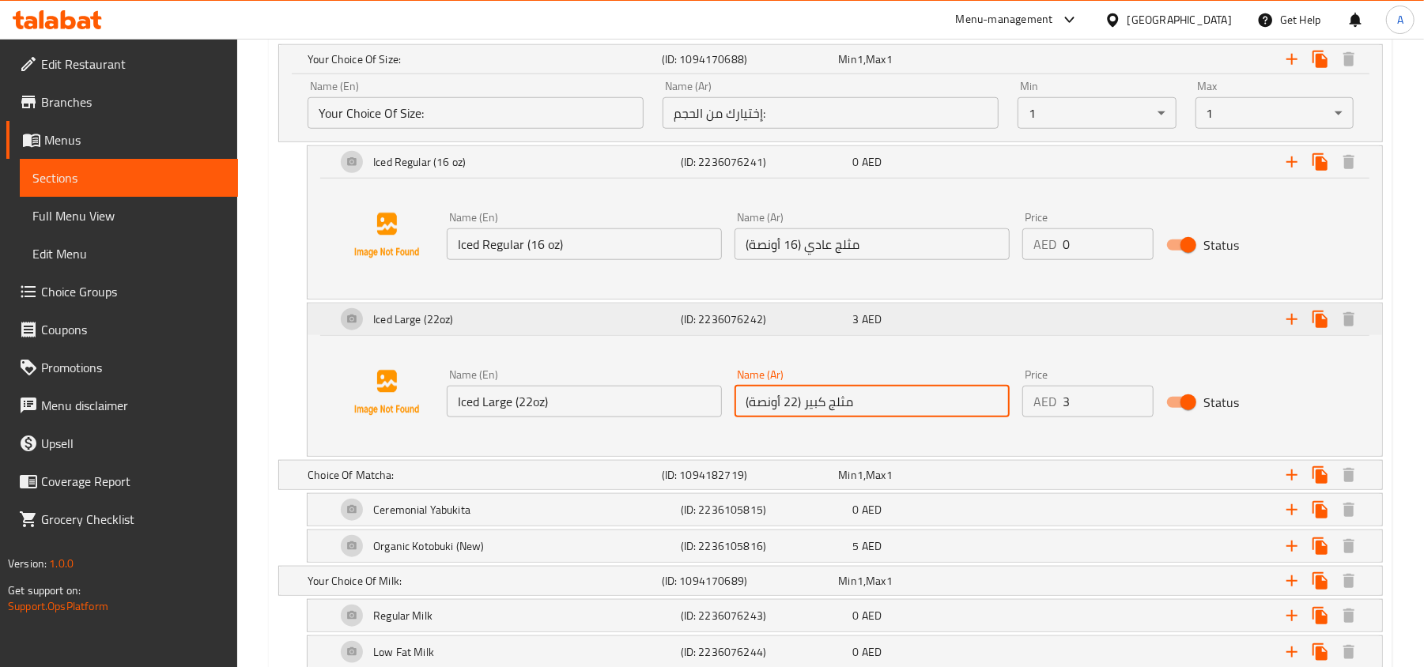
click at [1067, 77] on div "Expand" at bounding box center [1189, 59] width 354 height 35
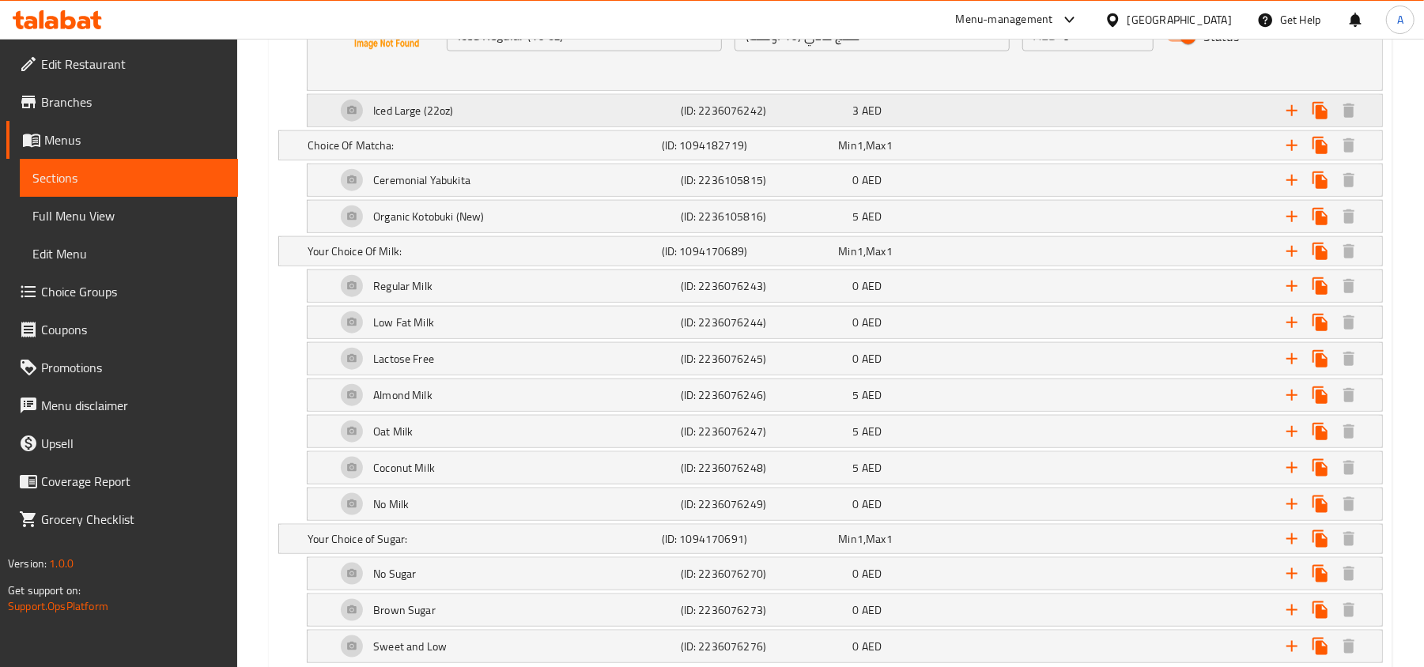
scroll to position [1262, 0]
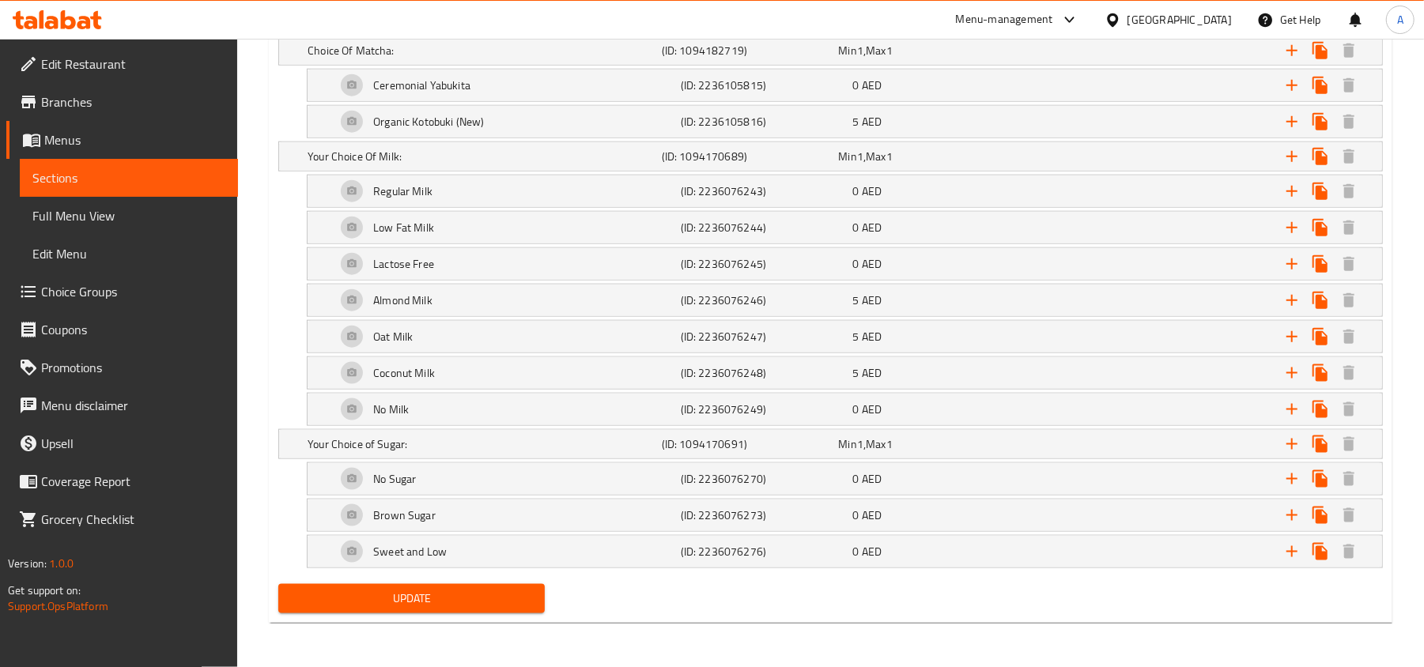
click at [470, 599] on span "Update" at bounding box center [411, 599] width 241 height 20
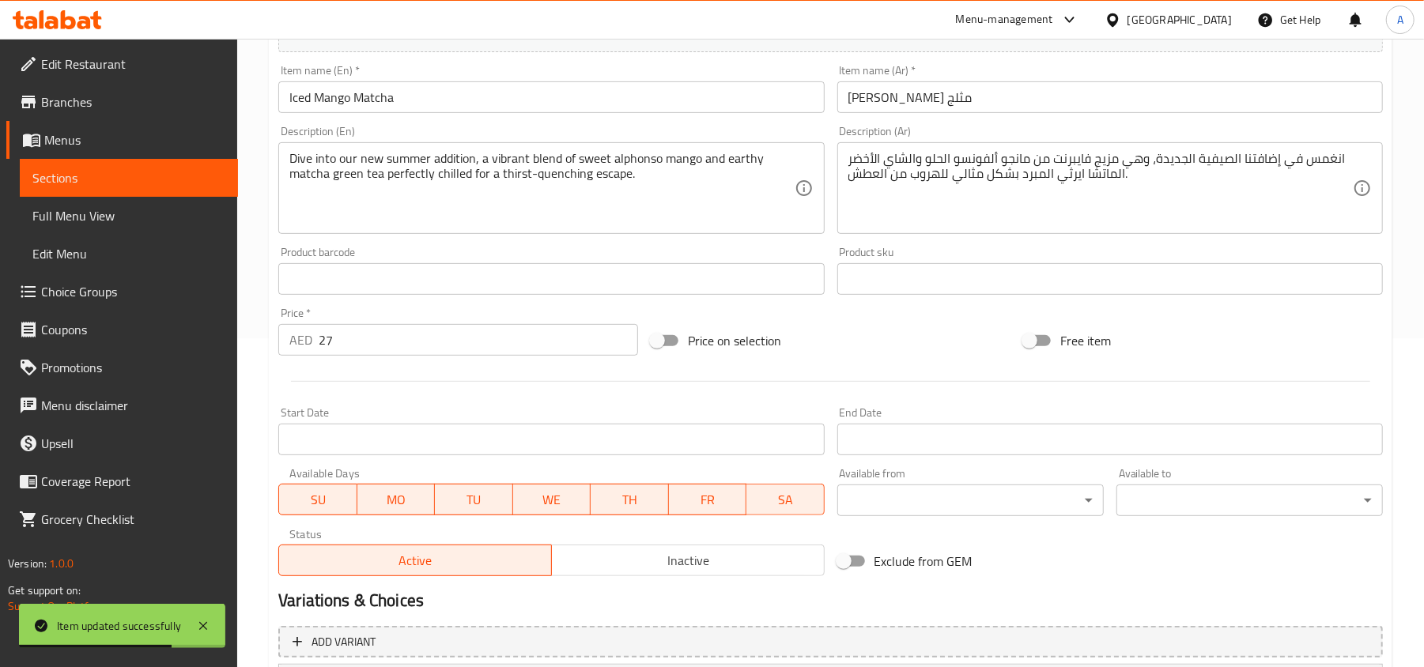
scroll to position [0, 0]
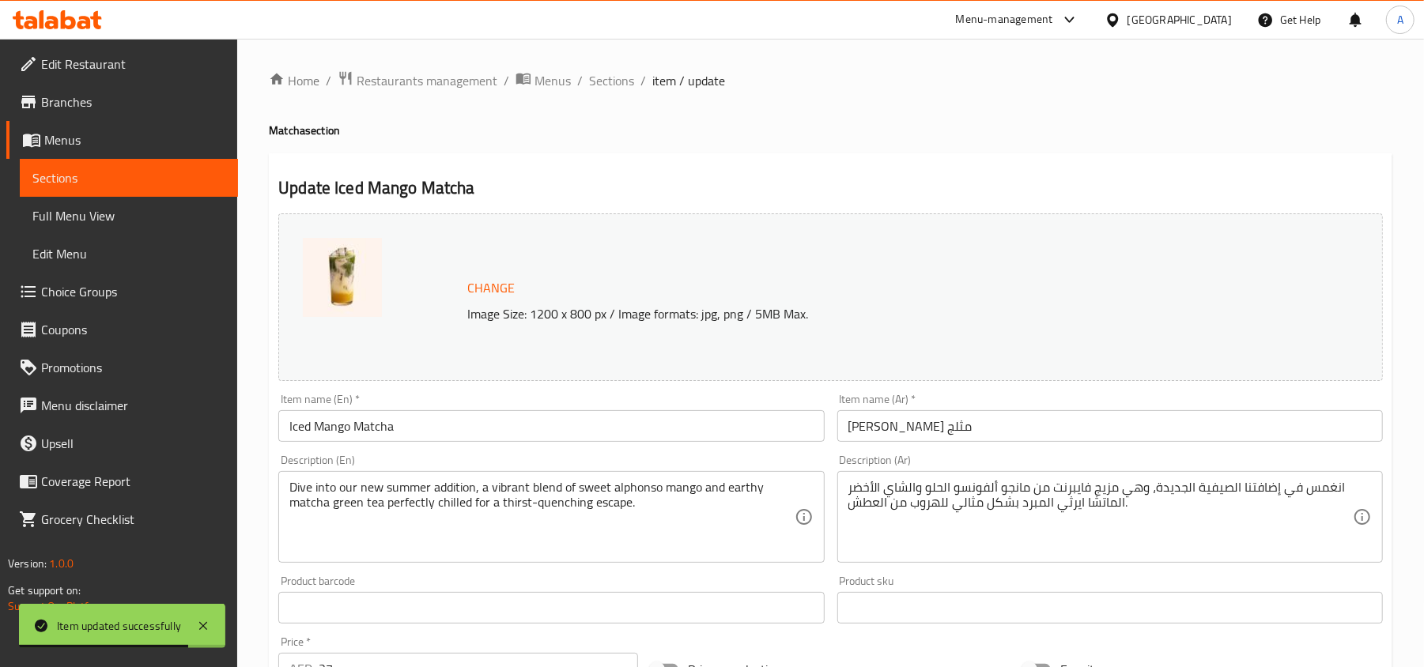
click at [617, 87] on span "Sections" at bounding box center [611, 80] width 45 height 19
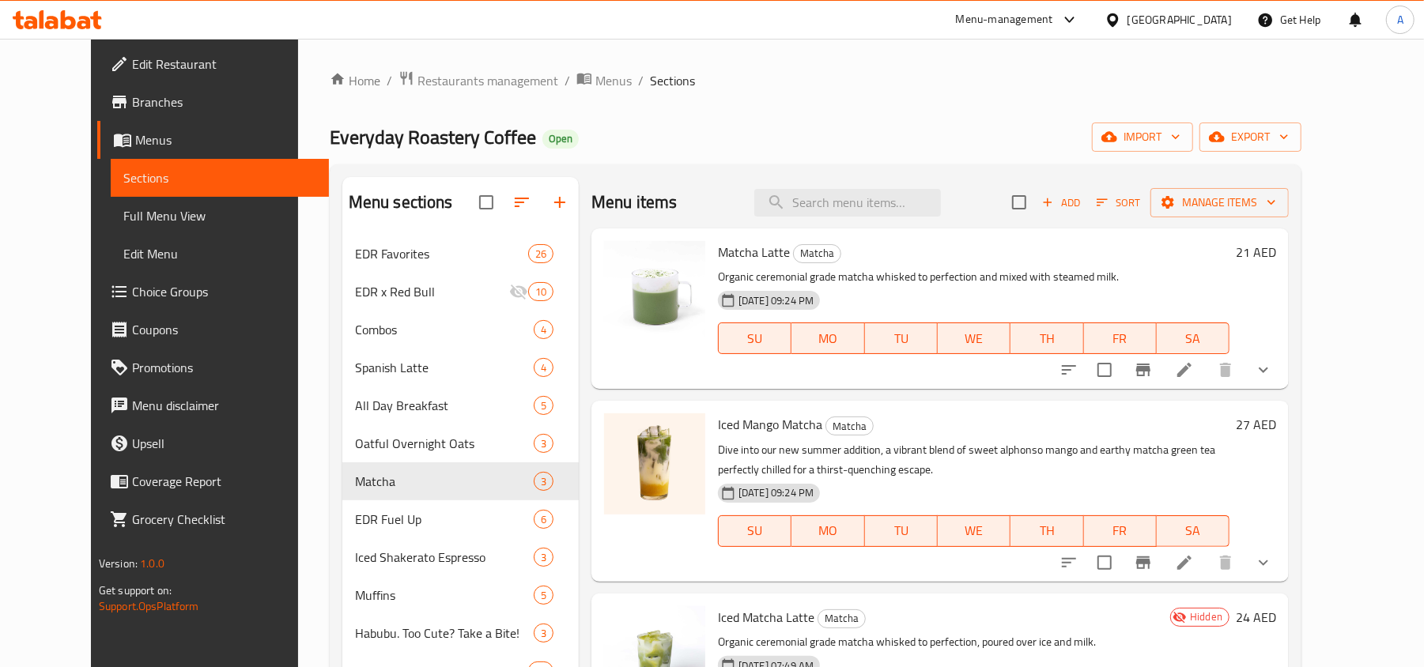
click at [858, 212] on input "search" at bounding box center [847, 203] width 187 height 28
paste input "Iced Shakerato Classic"
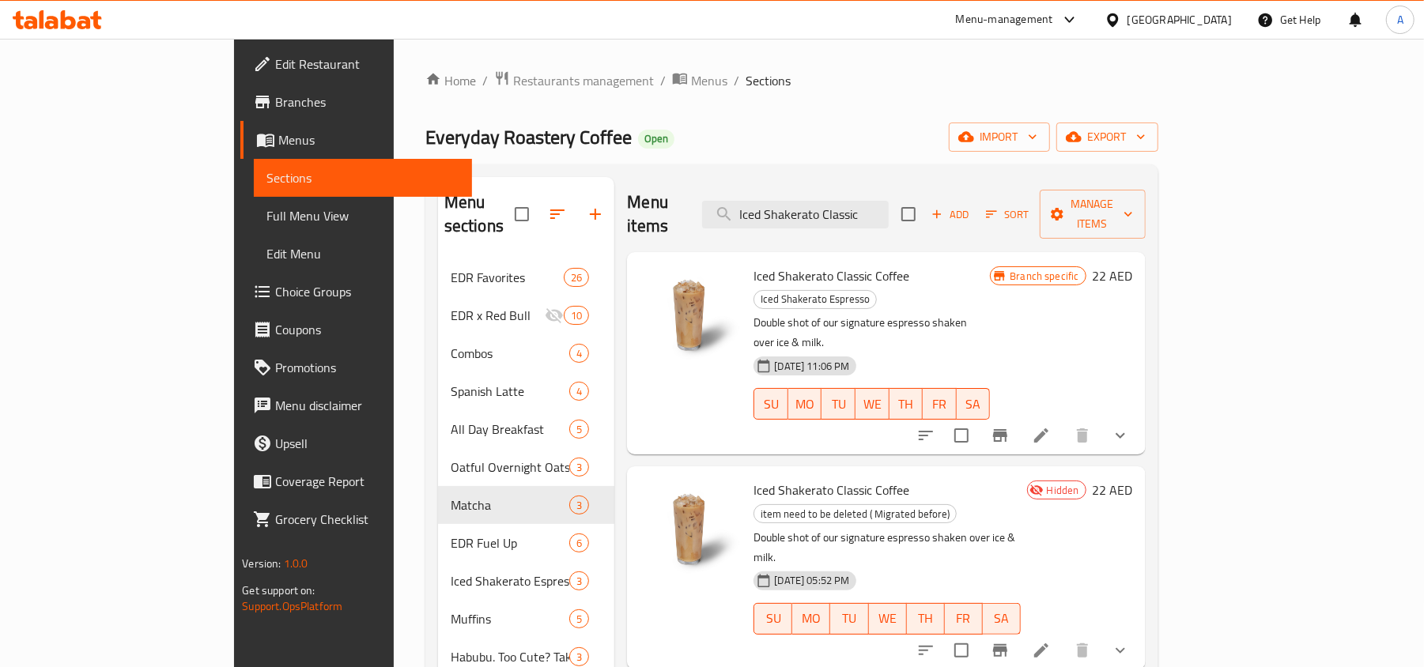
type input "Iced Shakerato Classic"
click at [1139, 417] on button "show more" at bounding box center [1120, 436] width 38 height 38
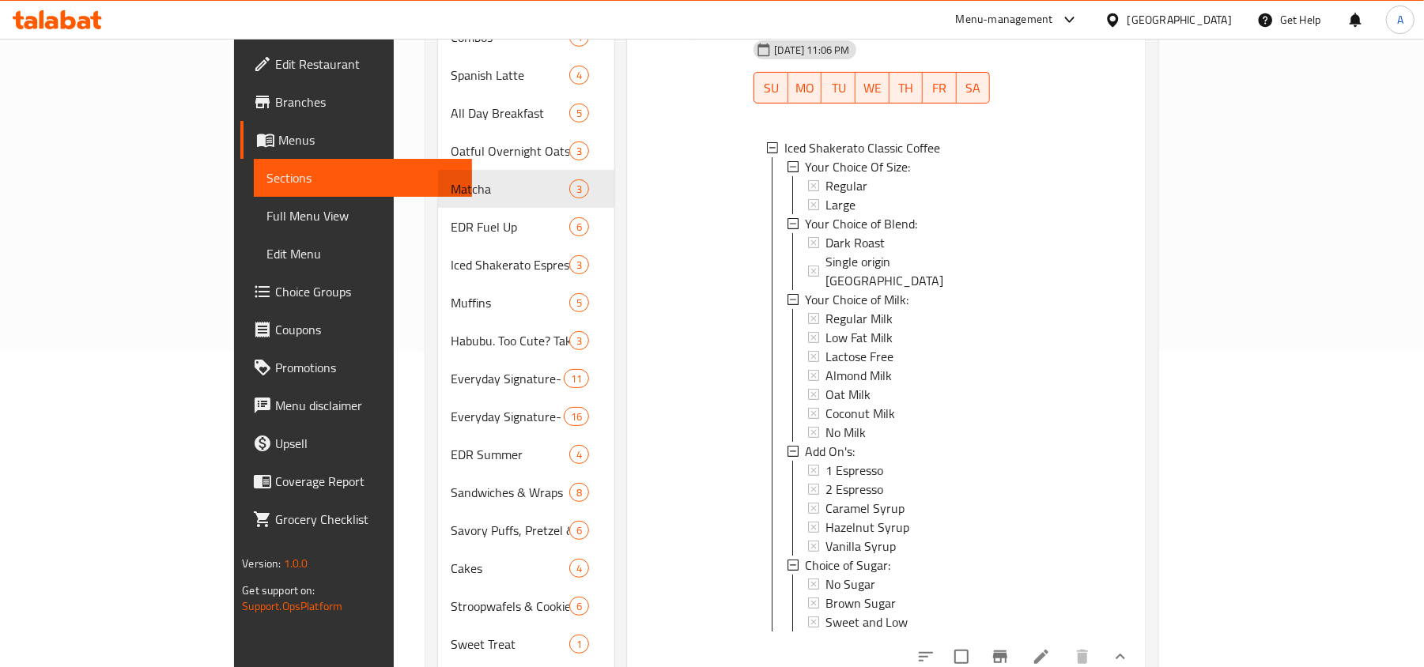
scroll to position [632, 0]
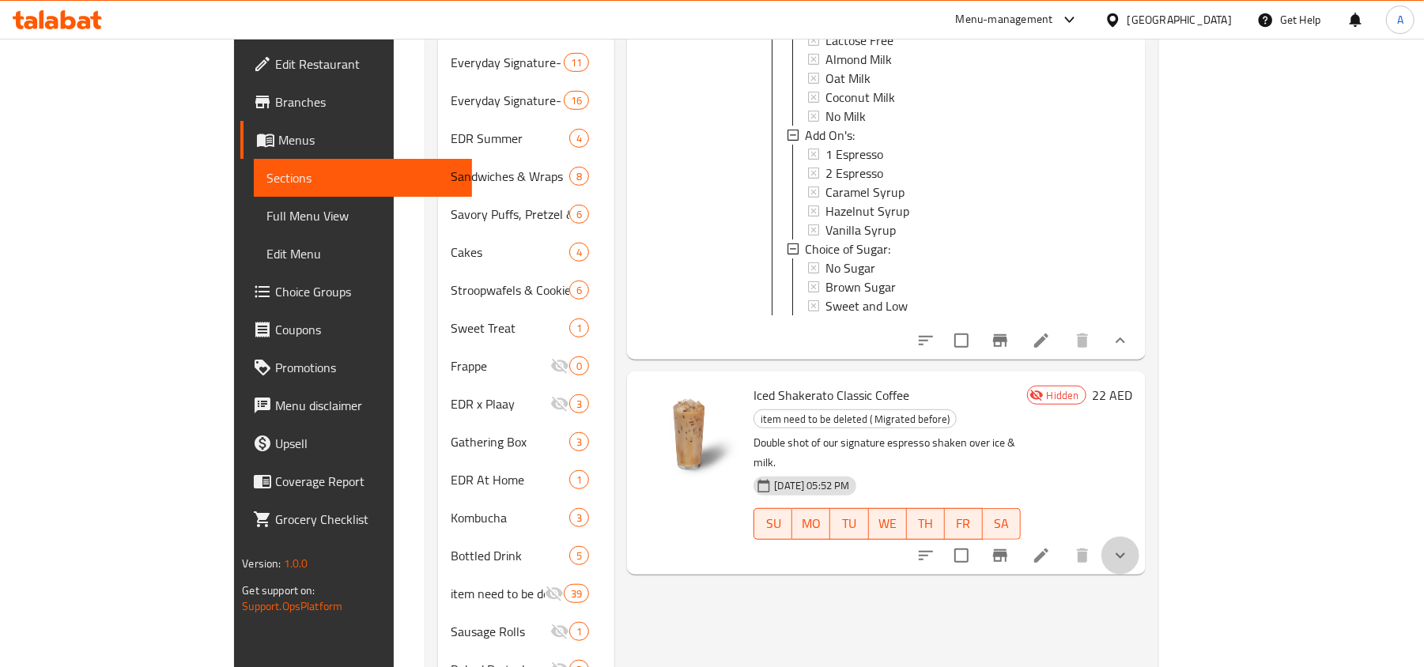
click at [1139, 537] on button "show more" at bounding box center [1120, 556] width 38 height 38
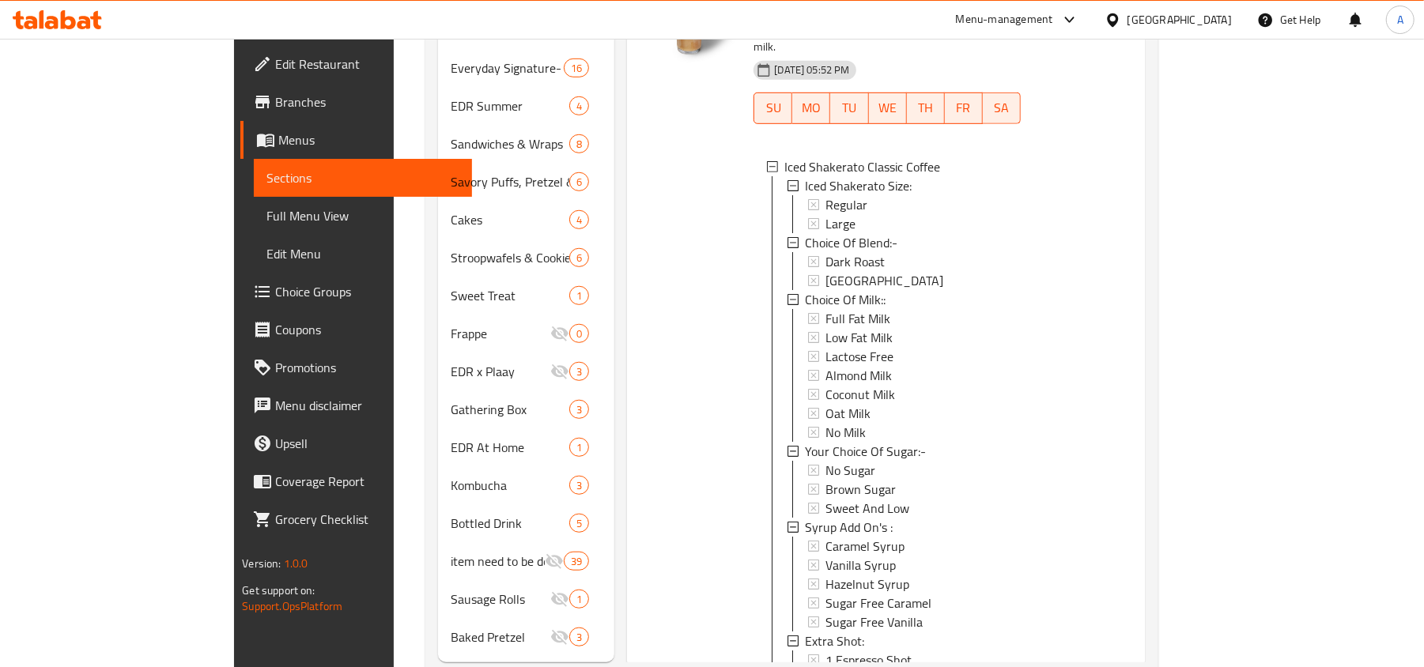
scroll to position [682, 0]
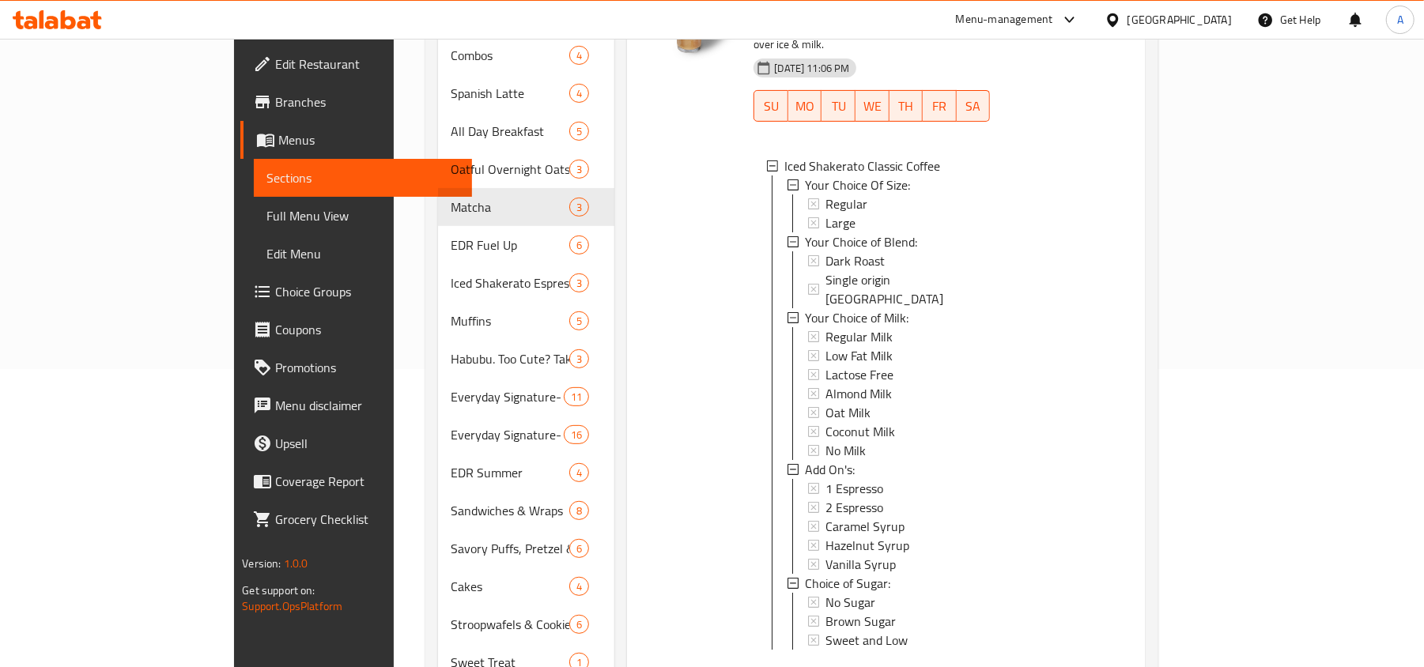
scroll to position [316, 0]
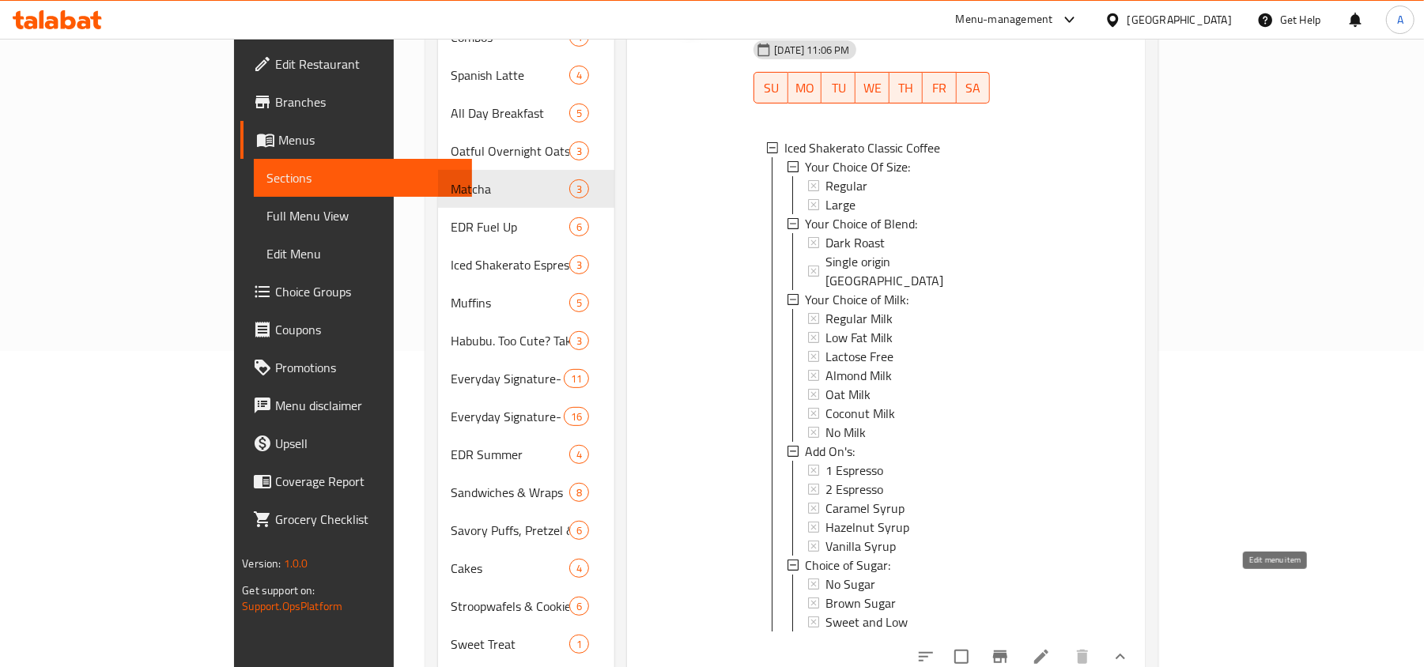
click at [1051, 648] on icon at bounding box center [1041, 657] width 19 height 19
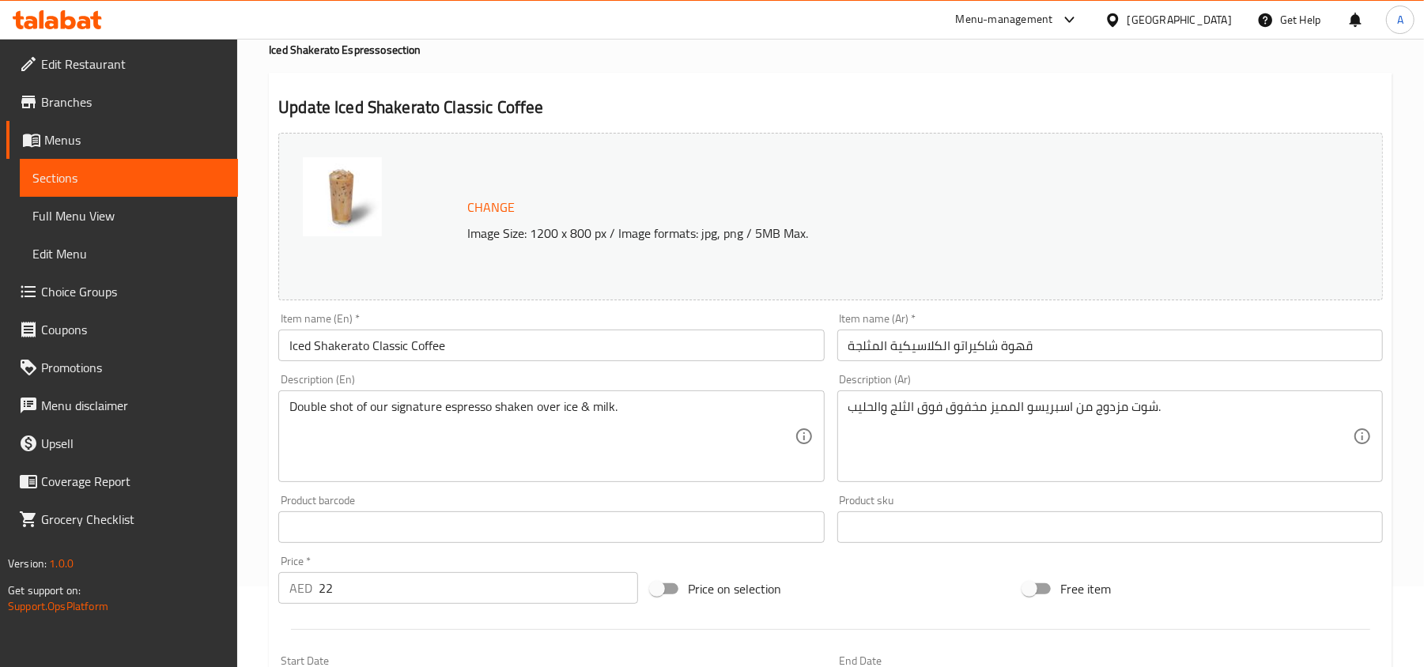
scroll to position [105, 0]
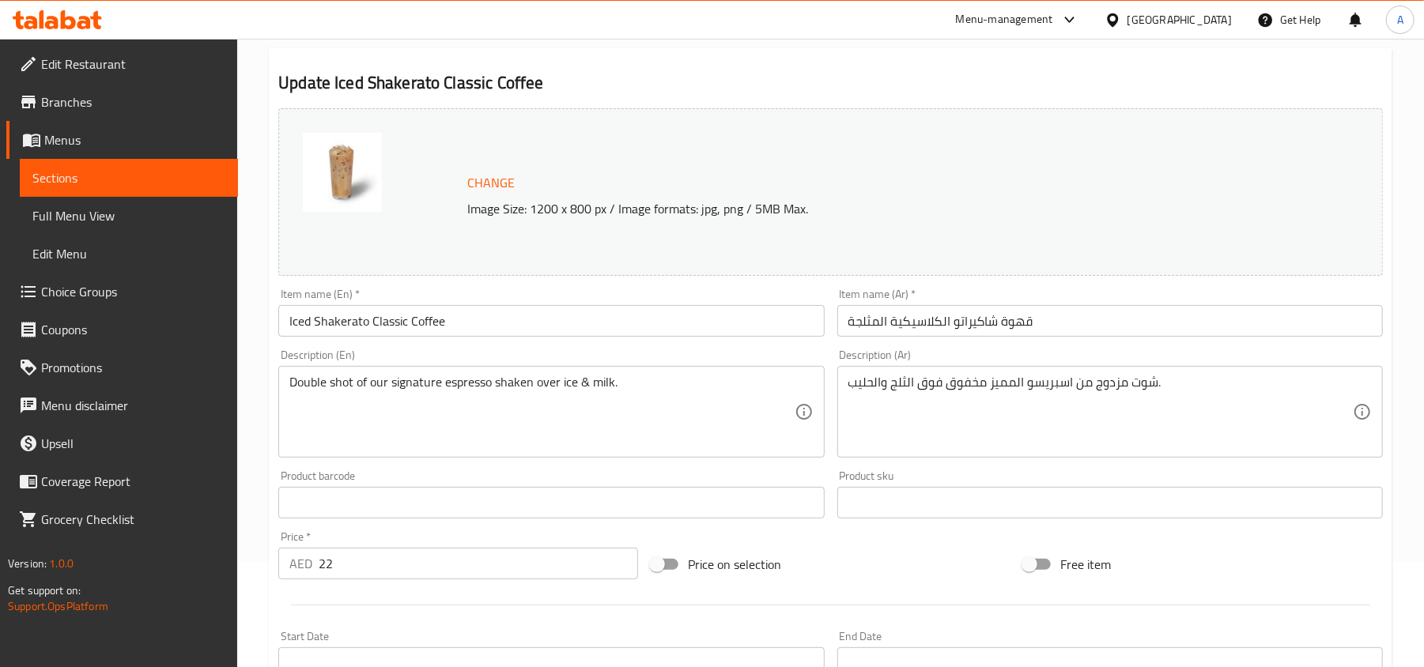
click at [833, 553] on div "Price on selection" at bounding box center [830, 564] width 372 height 43
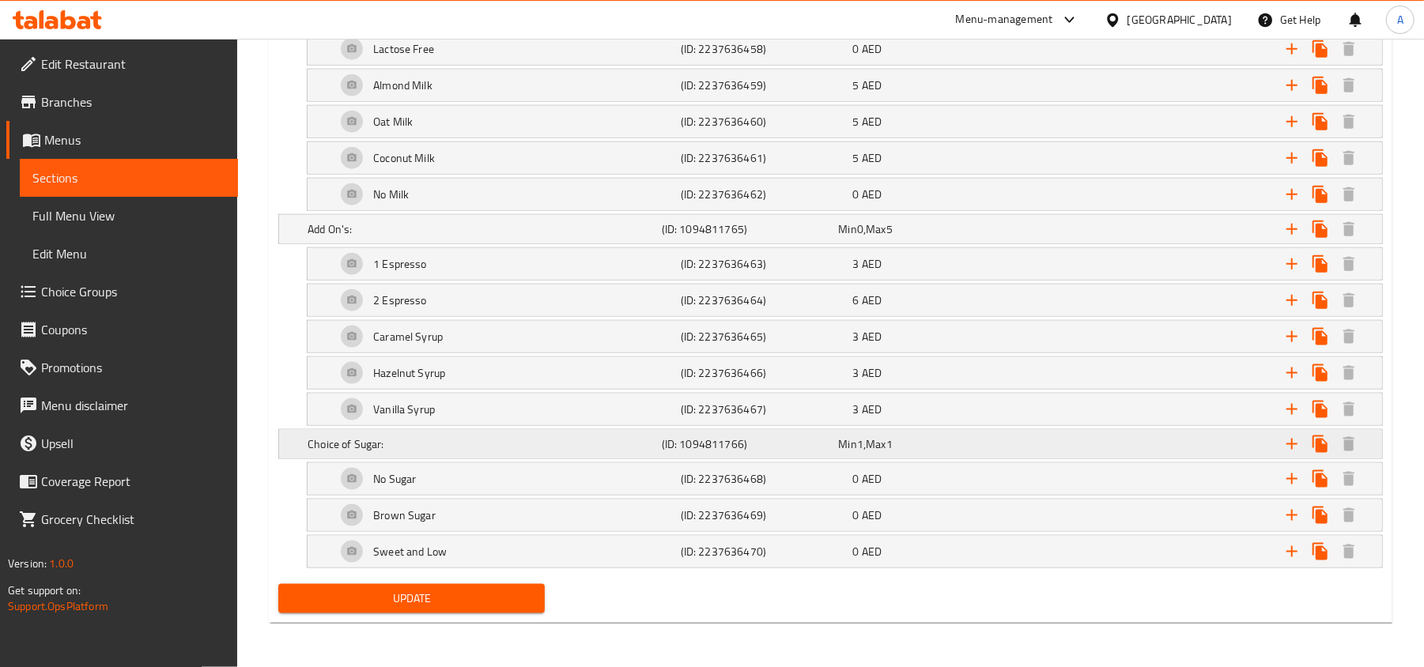
scroll to position [1291, 0]
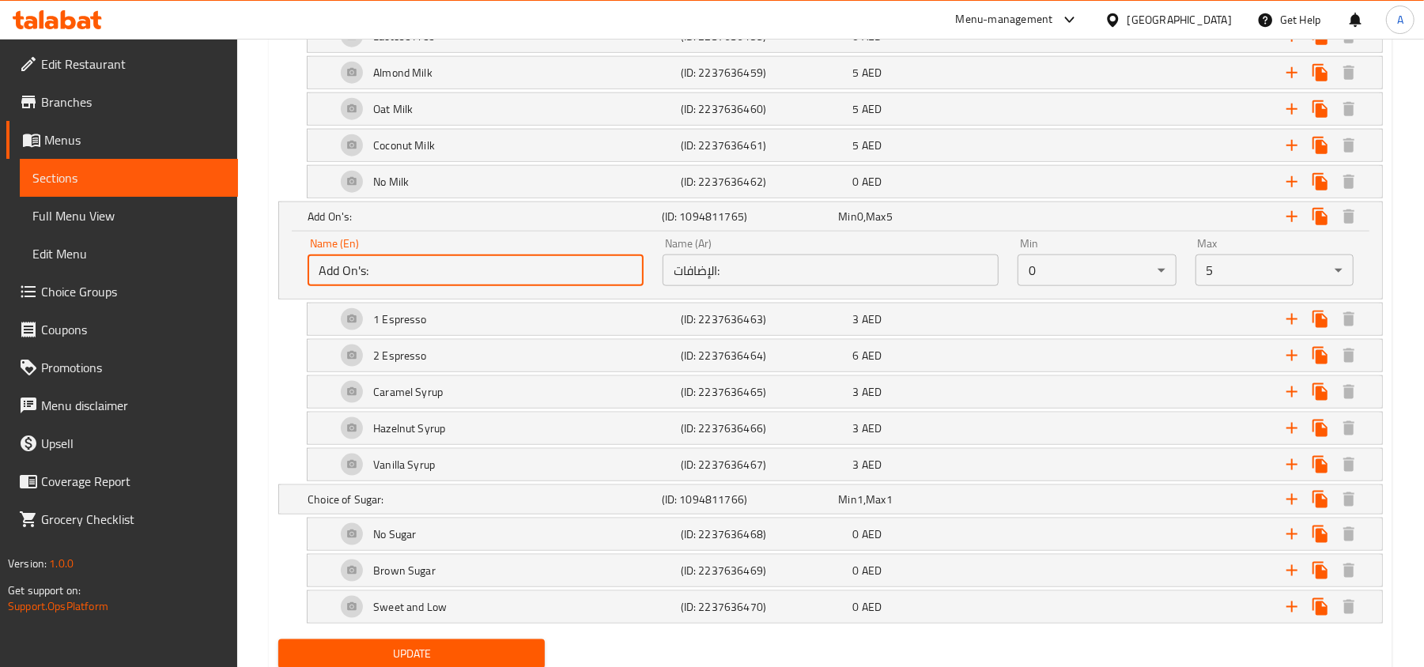
click at [485, 277] on input "Add On's:" at bounding box center [476, 271] width 336 height 32
paste input "itional Drizzle"
type input "Additional Drizzle:"
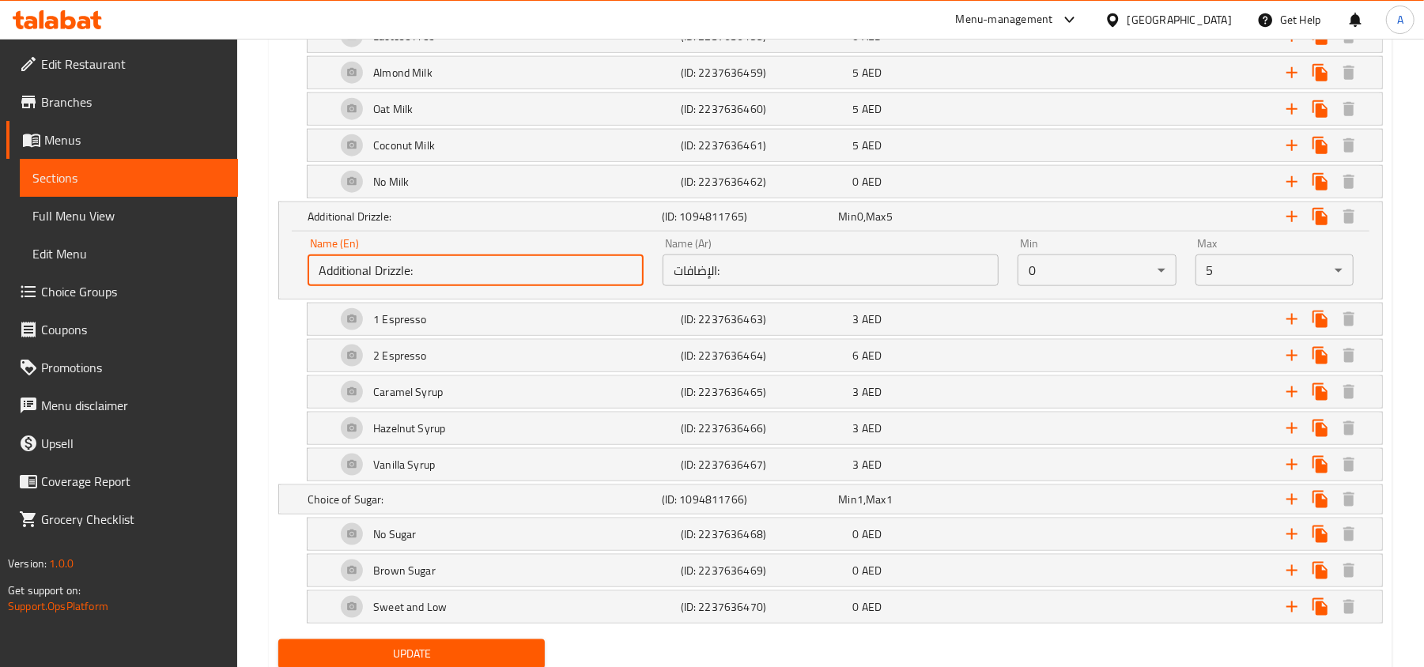
click at [868, 283] on input "الإضافات:" at bounding box center [831, 271] width 336 height 32
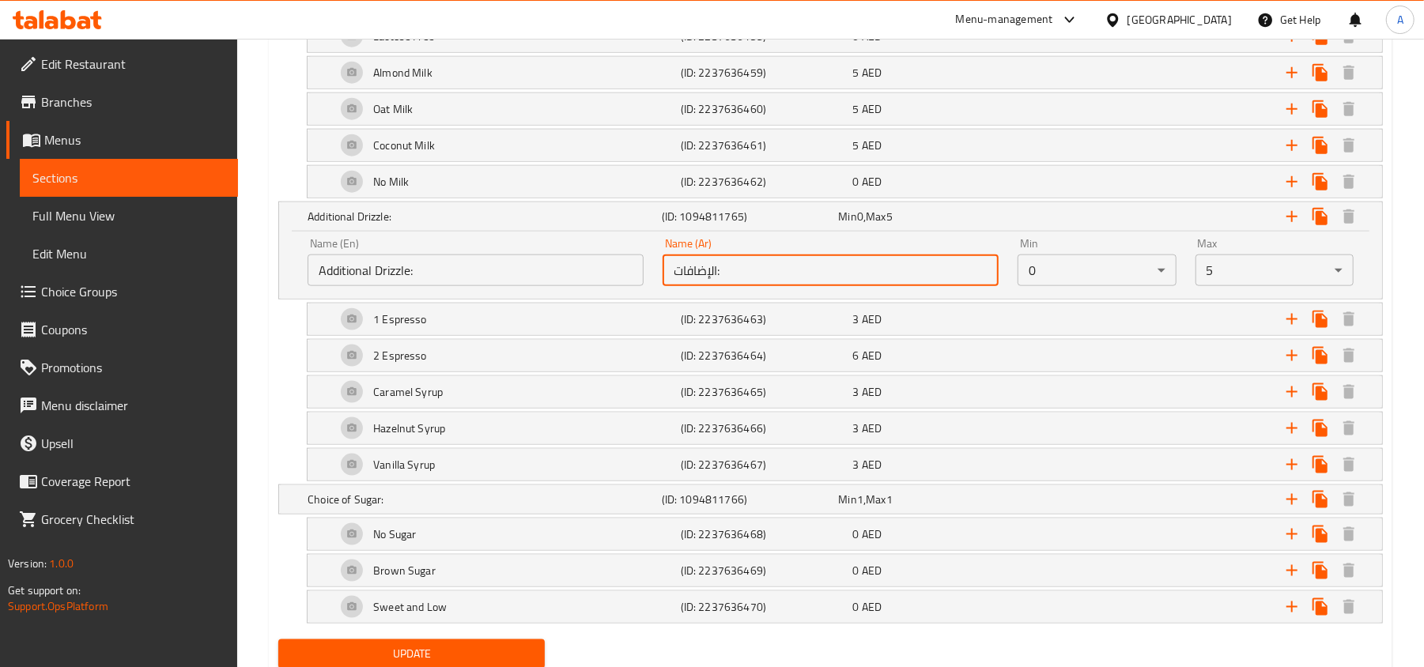
click at [868, 283] on input "الإضافات:" at bounding box center [831, 271] width 336 height 32
paste input "ريزل إضافي"
type input "دريزل إضافي:"
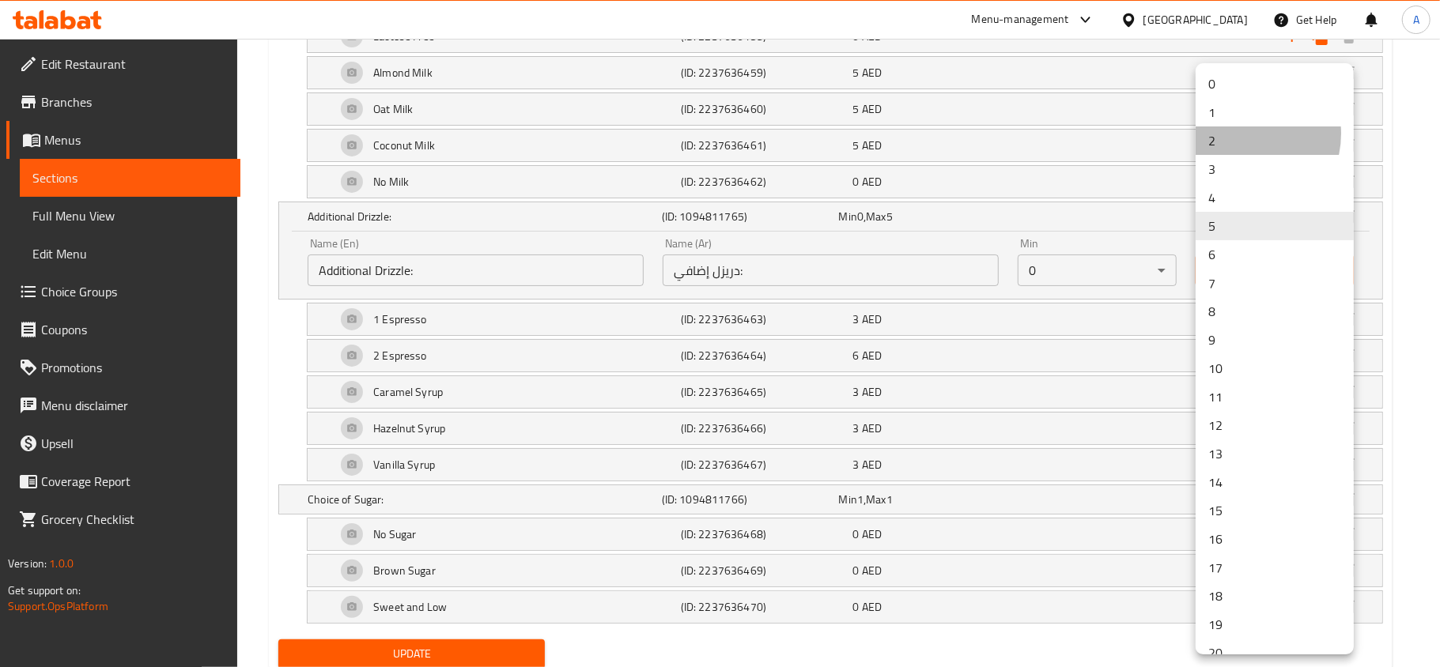
click at [1240, 134] on li "2" at bounding box center [1274, 140] width 158 height 28
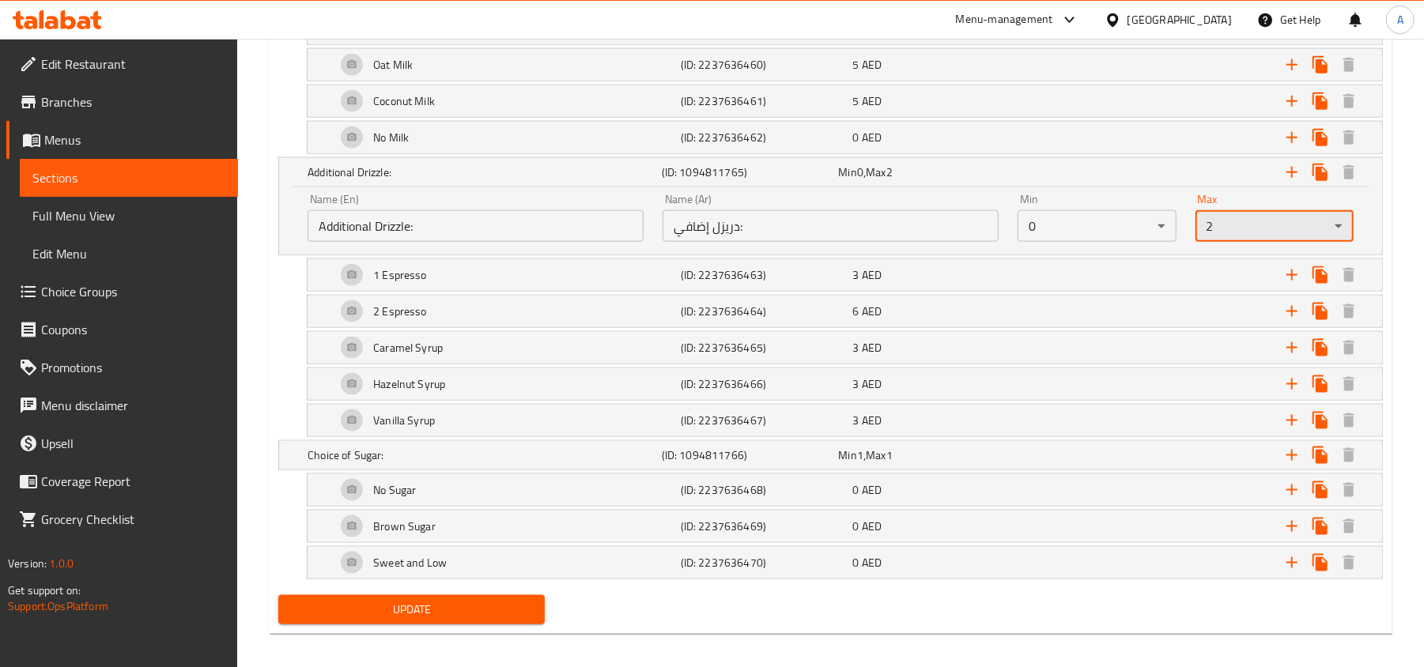
scroll to position [1360, 0]
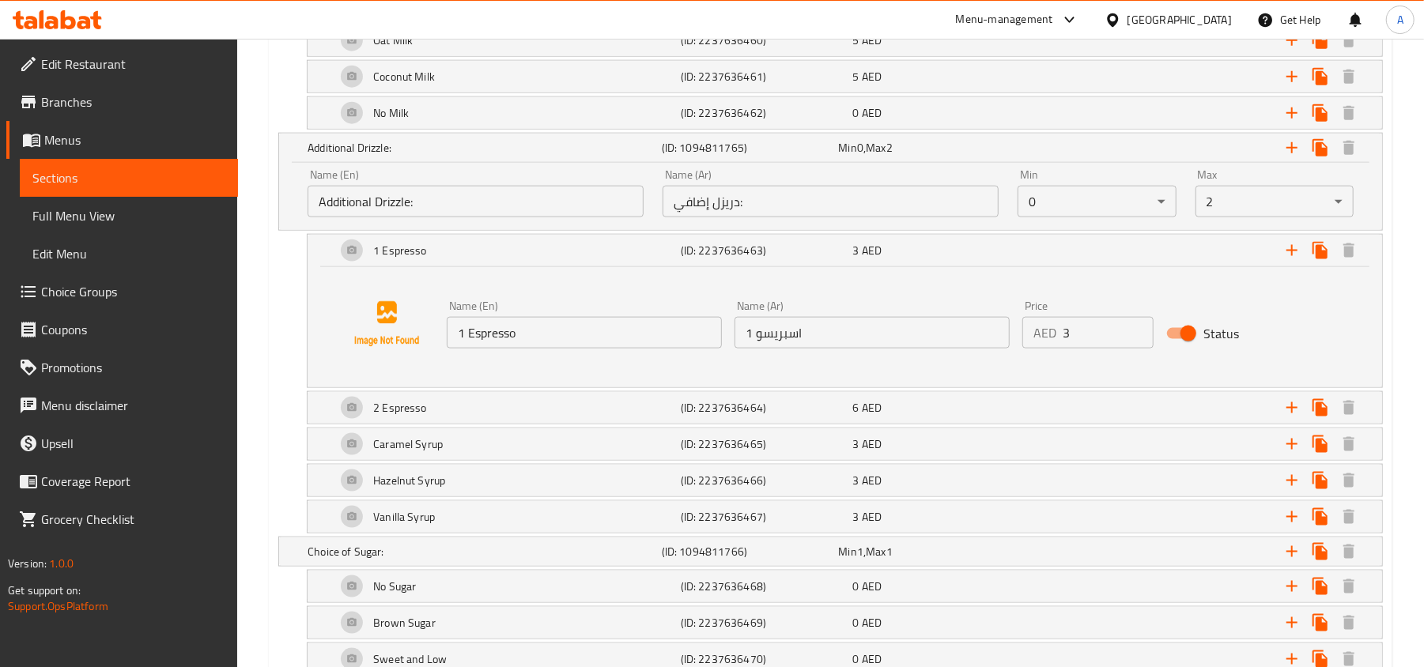
click at [591, 349] on input "1 Espresso" at bounding box center [584, 333] width 275 height 32
paste input "Caramel Drizzle - Up"
type input "Caramel Drizzle - Up"
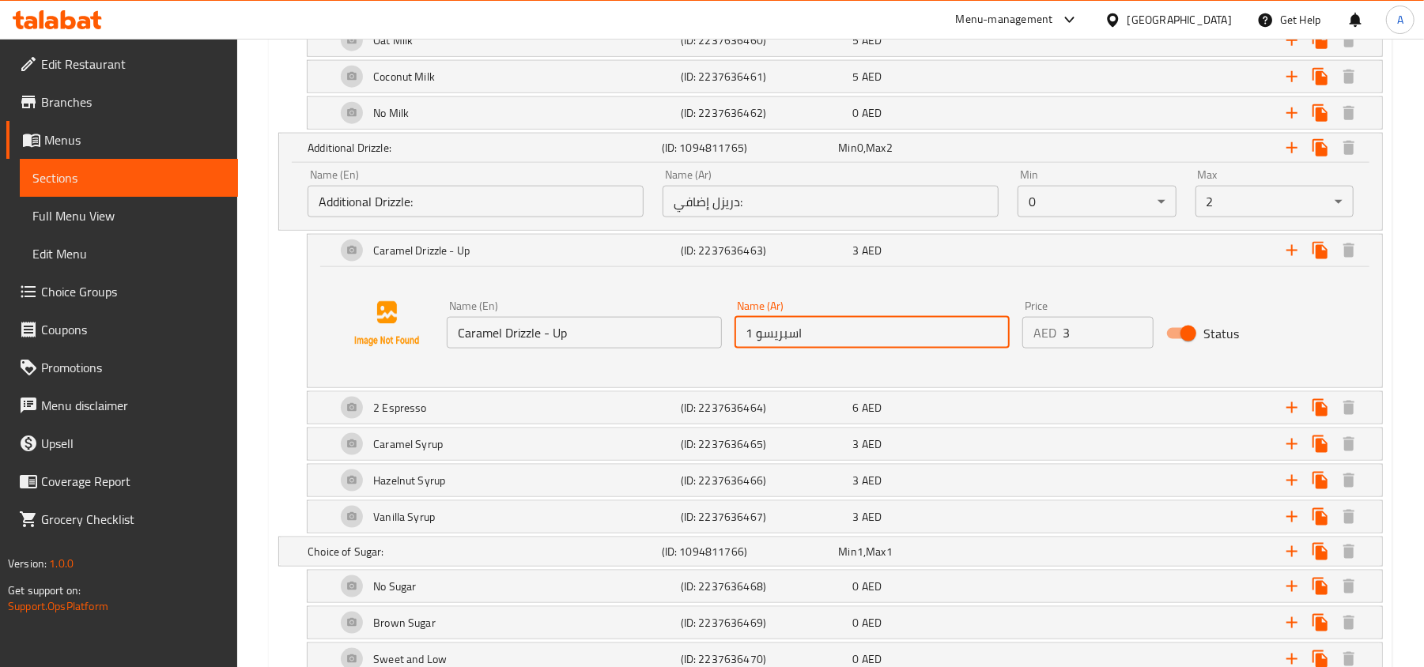
click at [871, 338] on input "1 اسبريسو" at bounding box center [871, 333] width 275 height 32
paste input "كراميل دريزل - بالأعلي"
type input "كراميل دريزل - بالأعلي"
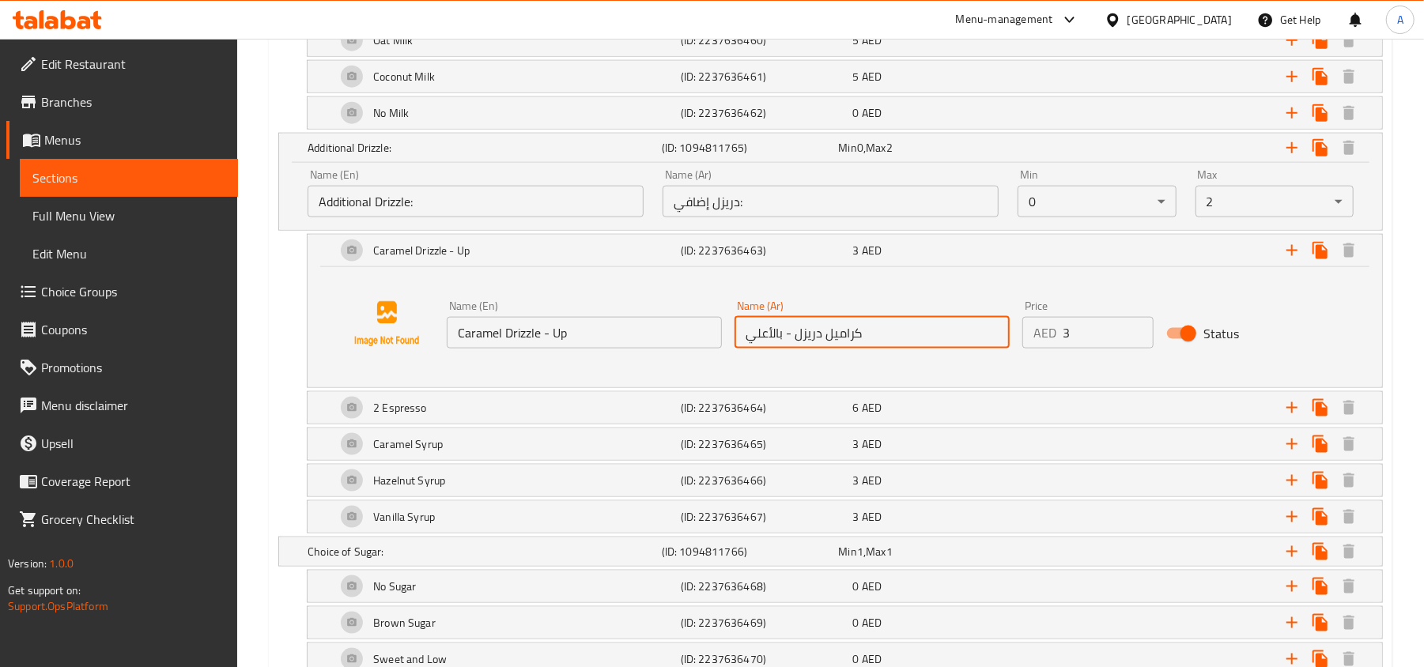
type input "4"
click at [1136, 330] on input "4" at bounding box center [1108, 333] width 91 height 32
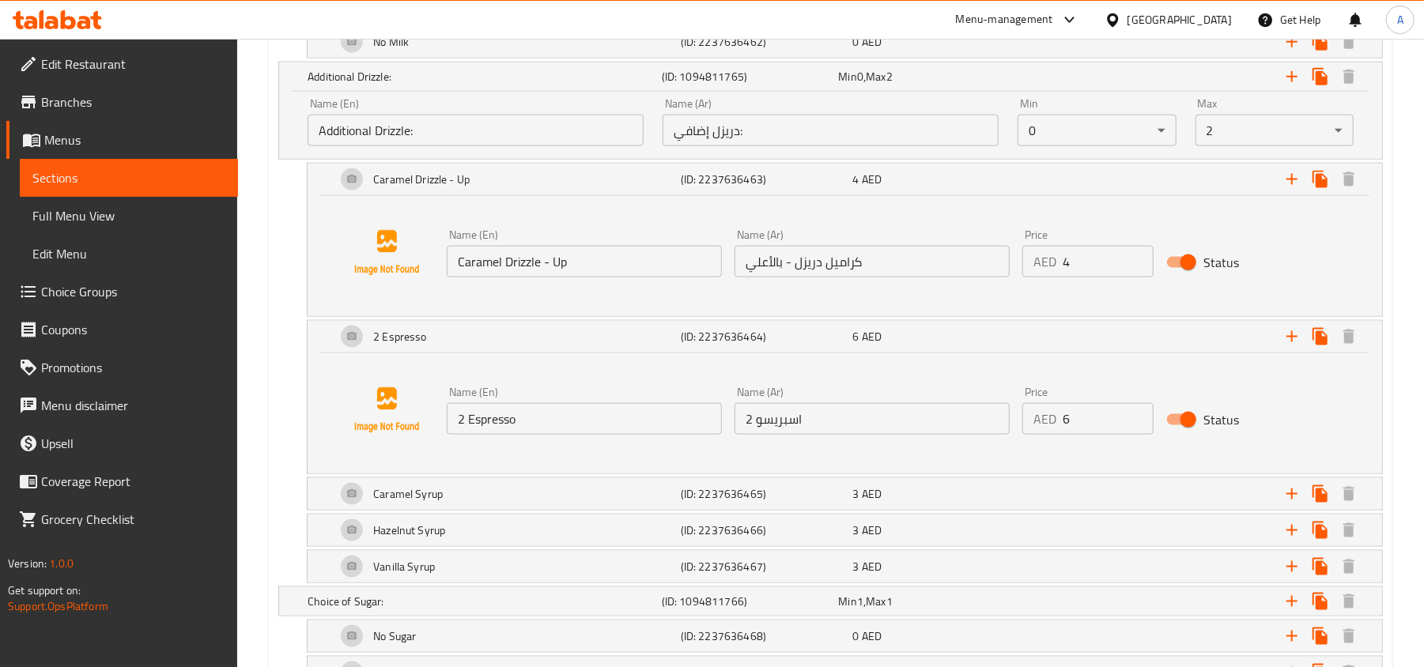
scroll to position [1465, 0]
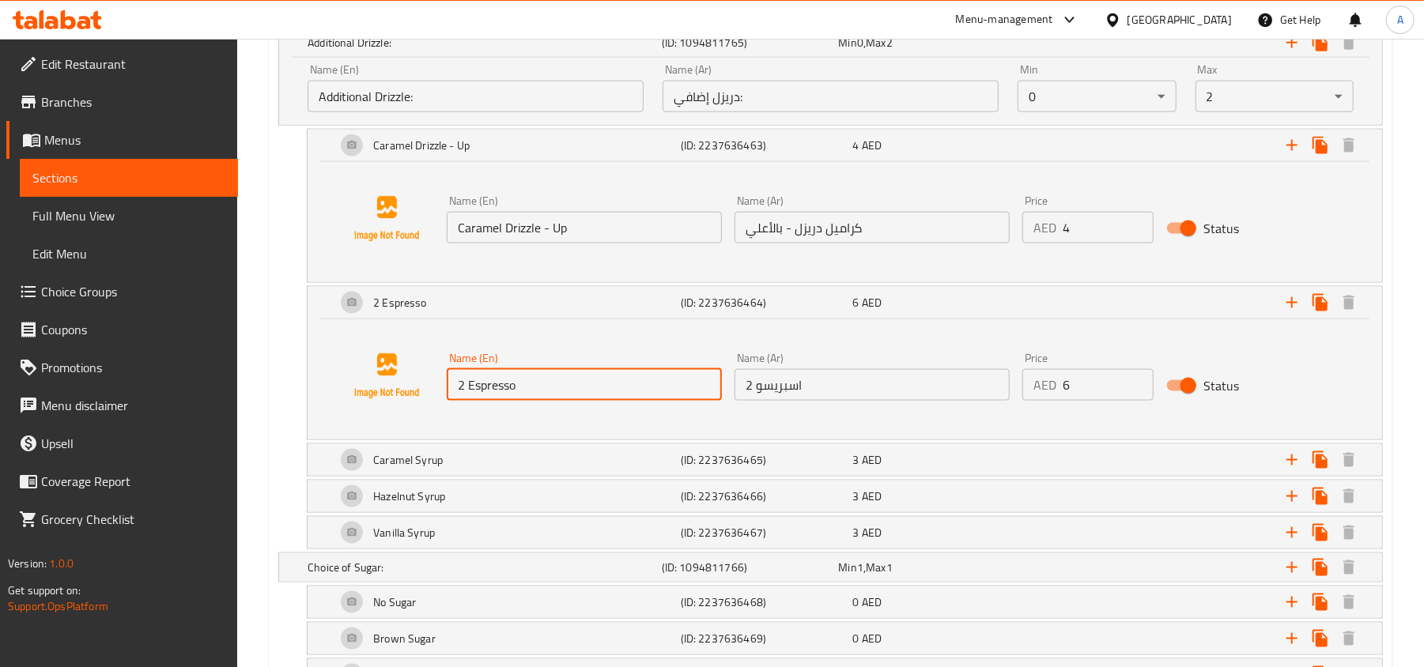
click at [651, 394] on input "2 Espresso" at bounding box center [584, 385] width 275 height 32
paste input "Caramel Drizzle - Down"
type input "Caramel Drizzle - Down"
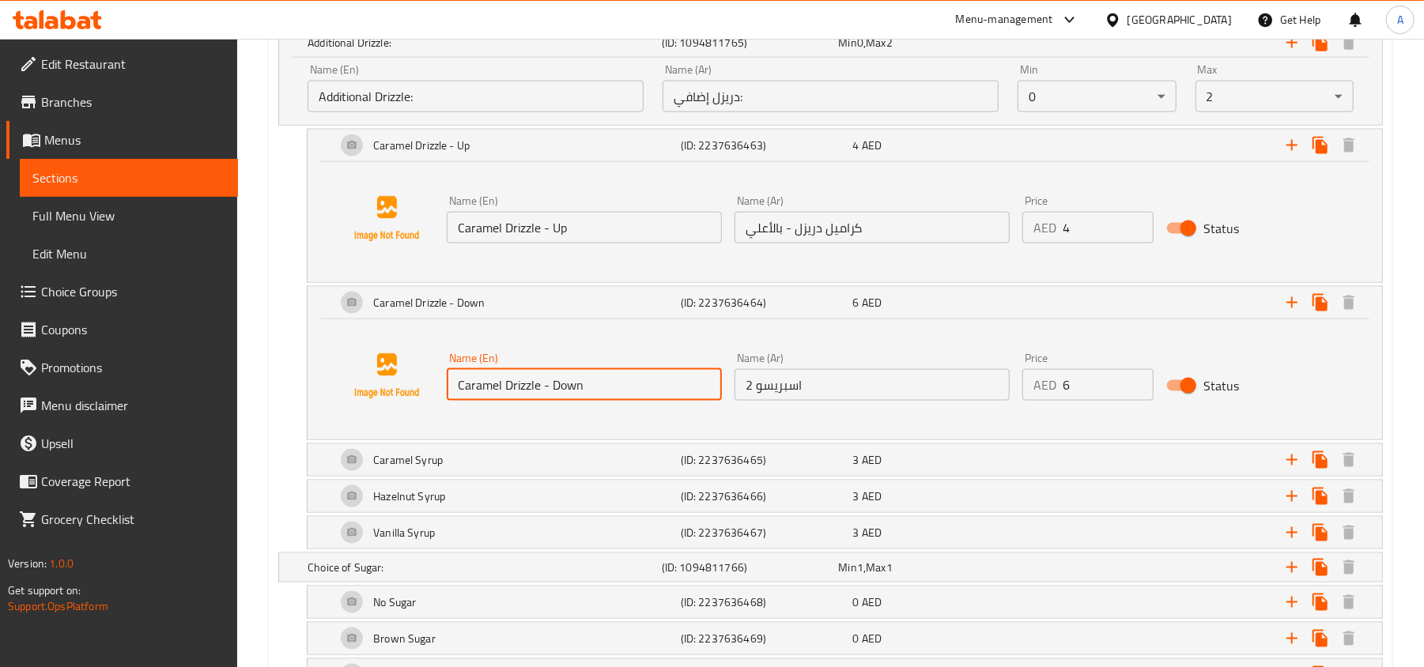
click at [835, 384] on input "2 اسبريسو" at bounding box center [871, 385] width 275 height 32
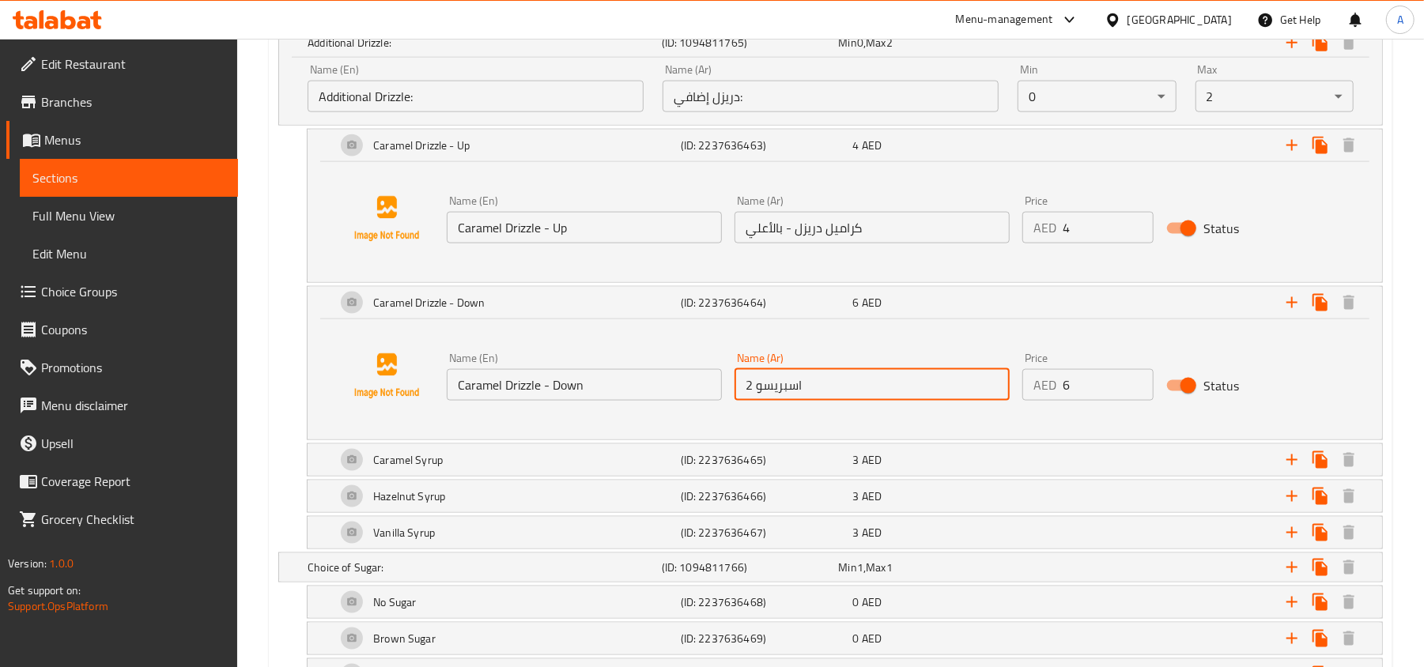
click at [835, 384] on input "2 اسبريسو" at bounding box center [871, 385] width 275 height 32
paste input "كراميل دريزل - بالأسفل"
type input "كراميل دريزل - بالأسفل"
click at [1134, 397] on input "5" at bounding box center [1108, 385] width 91 height 32
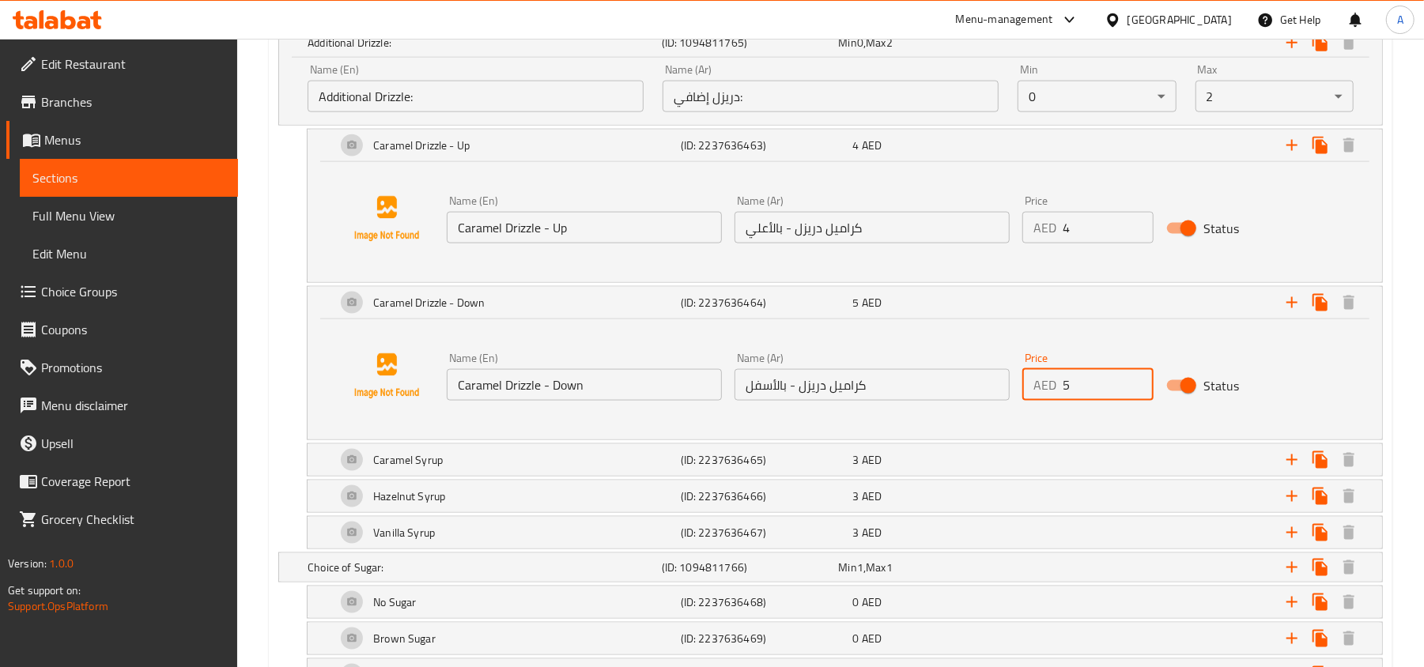
type input "4"
click at [1134, 397] on input "4" at bounding box center [1108, 385] width 91 height 32
click at [817, 51] on h5 "(ID: 2237636464)" at bounding box center [747, 43] width 171 height 16
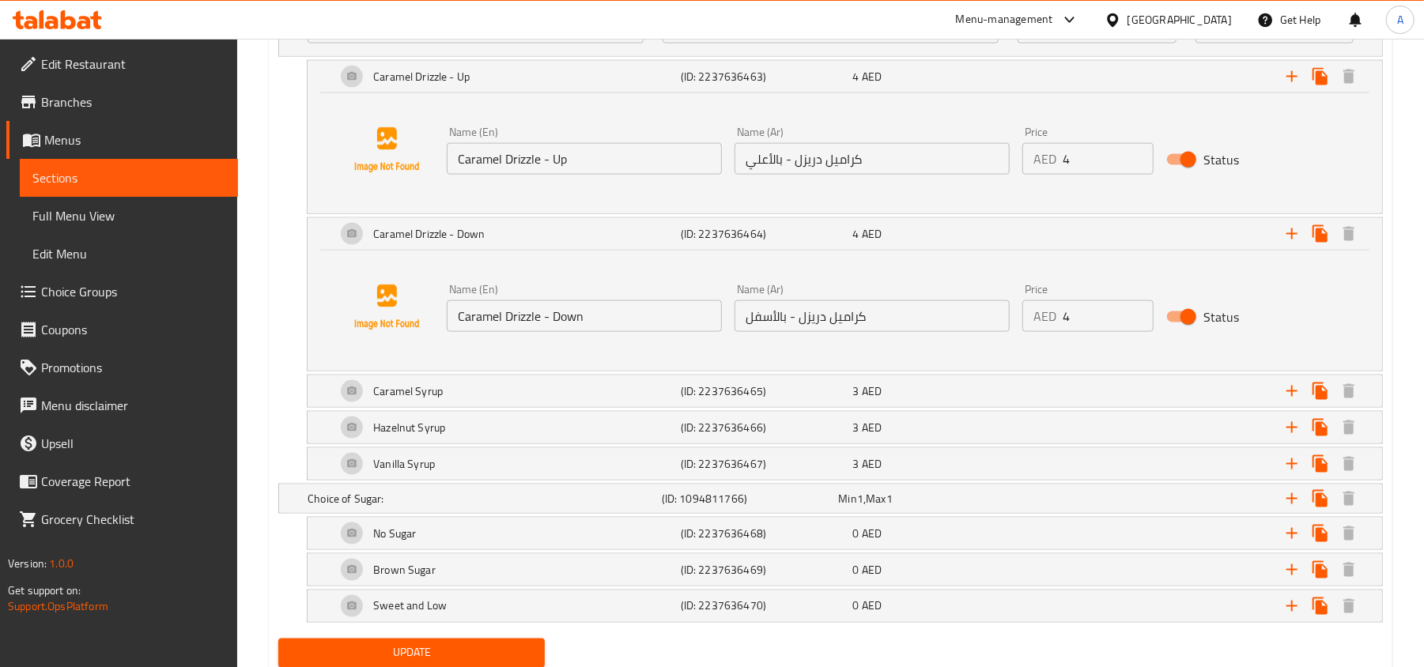
scroll to position [1570, 0]
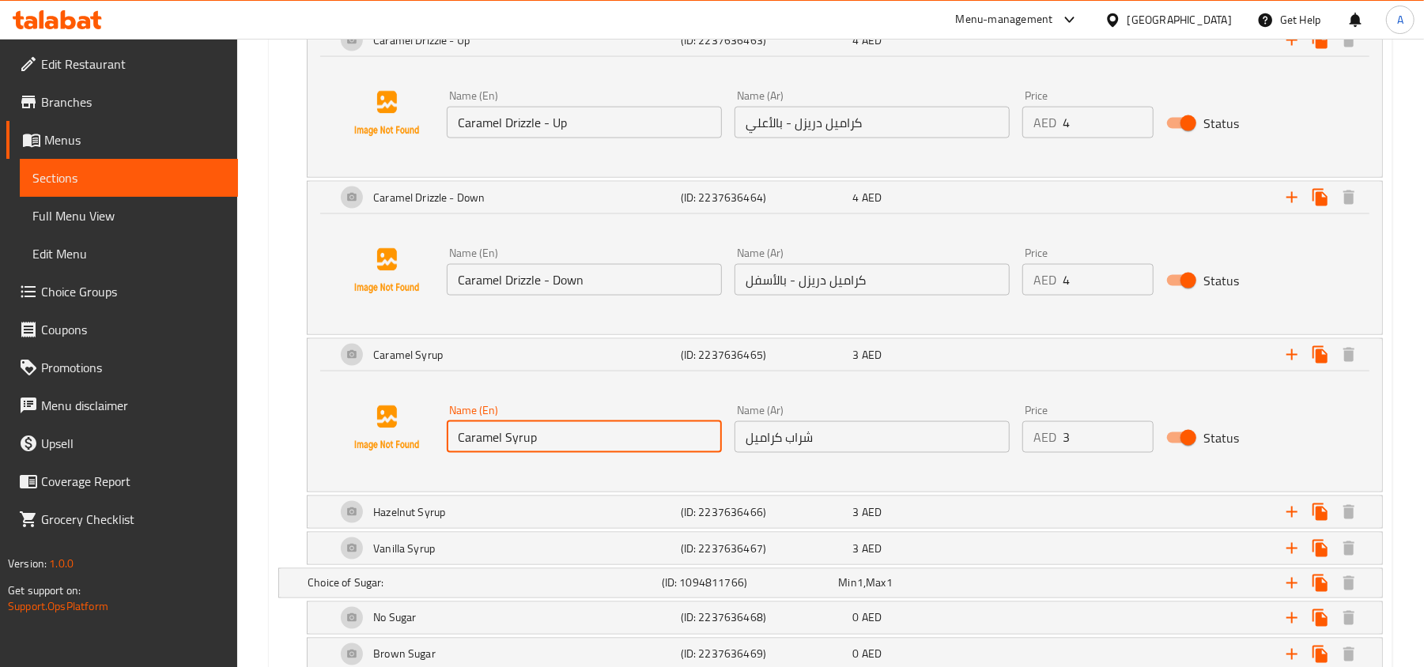
click at [623, 451] on input "Caramel Syrup" at bounding box center [584, 437] width 275 height 32
paste input "Drizzle - Up And Down"
type input "Caramel Drizzle - Up And Down"
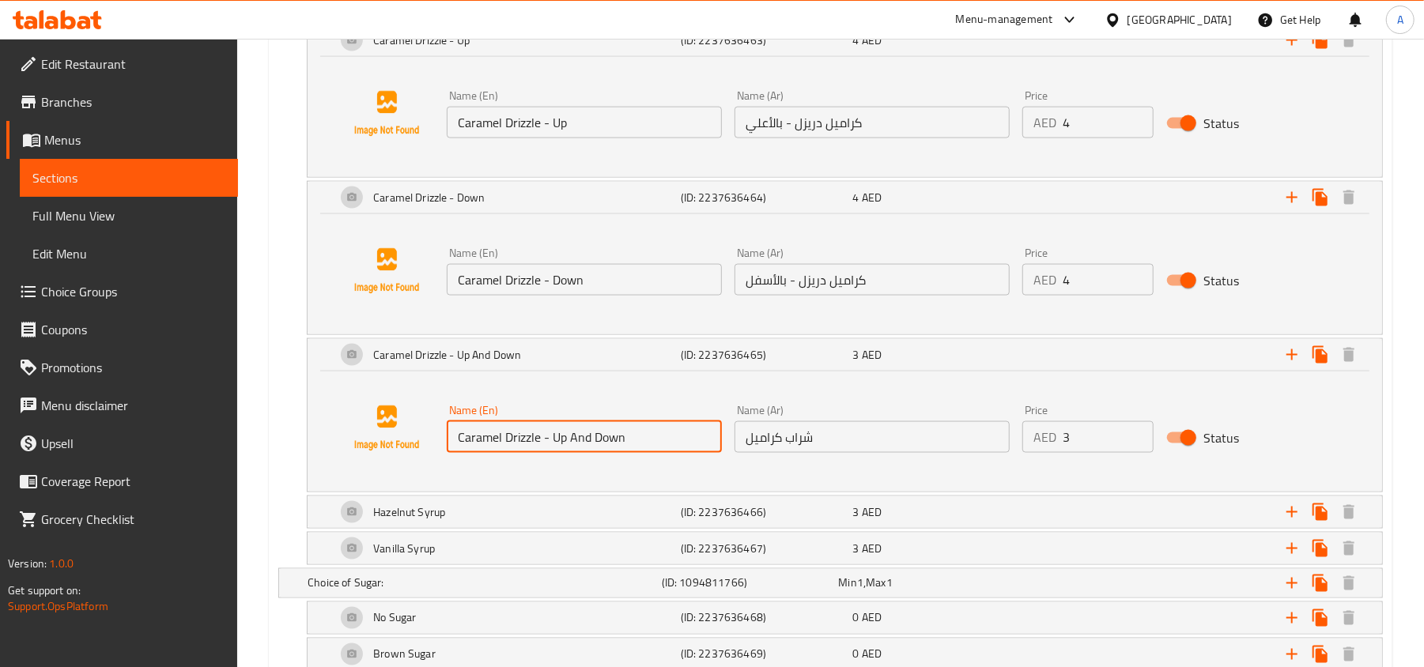
click at [808, 453] on input "شراب كراميل" at bounding box center [871, 437] width 275 height 32
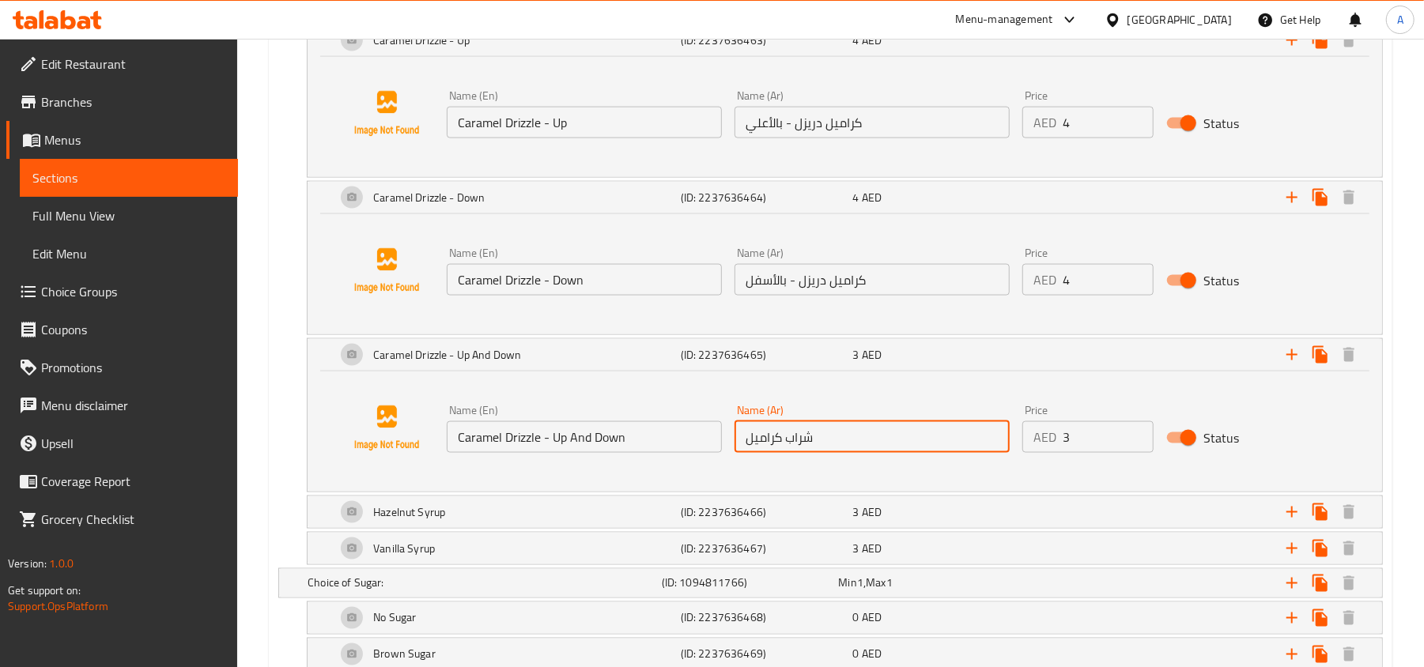
click at [808, 453] on input "شراب كراميل" at bounding box center [871, 437] width 275 height 32
paste input "كراميل دريزل - أعلي و أسف"
type input "كراميل دريزل - أعلي و أسفل"
click at [1135, 436] on input "4" at bounding box center [1108, 437] width 91 height 32
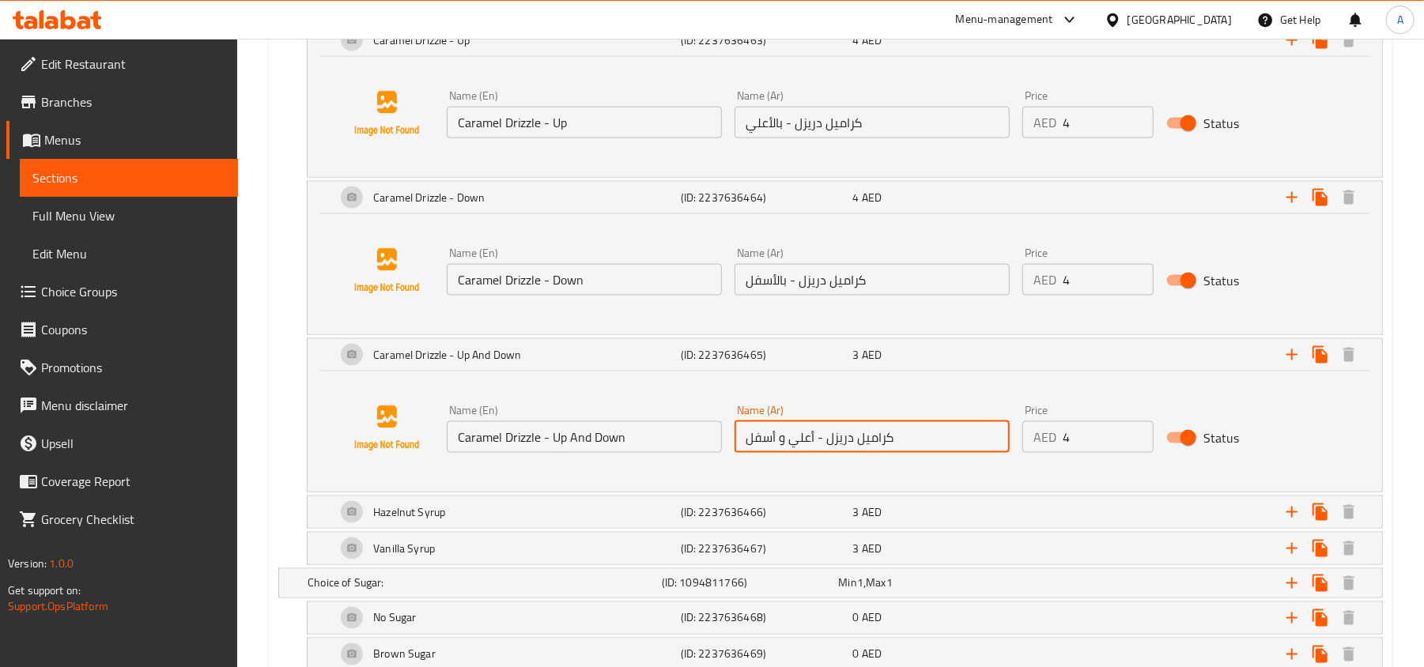
click at [1135, 436] on input "5" at bounding box center [1108, 437] width 91 height 32
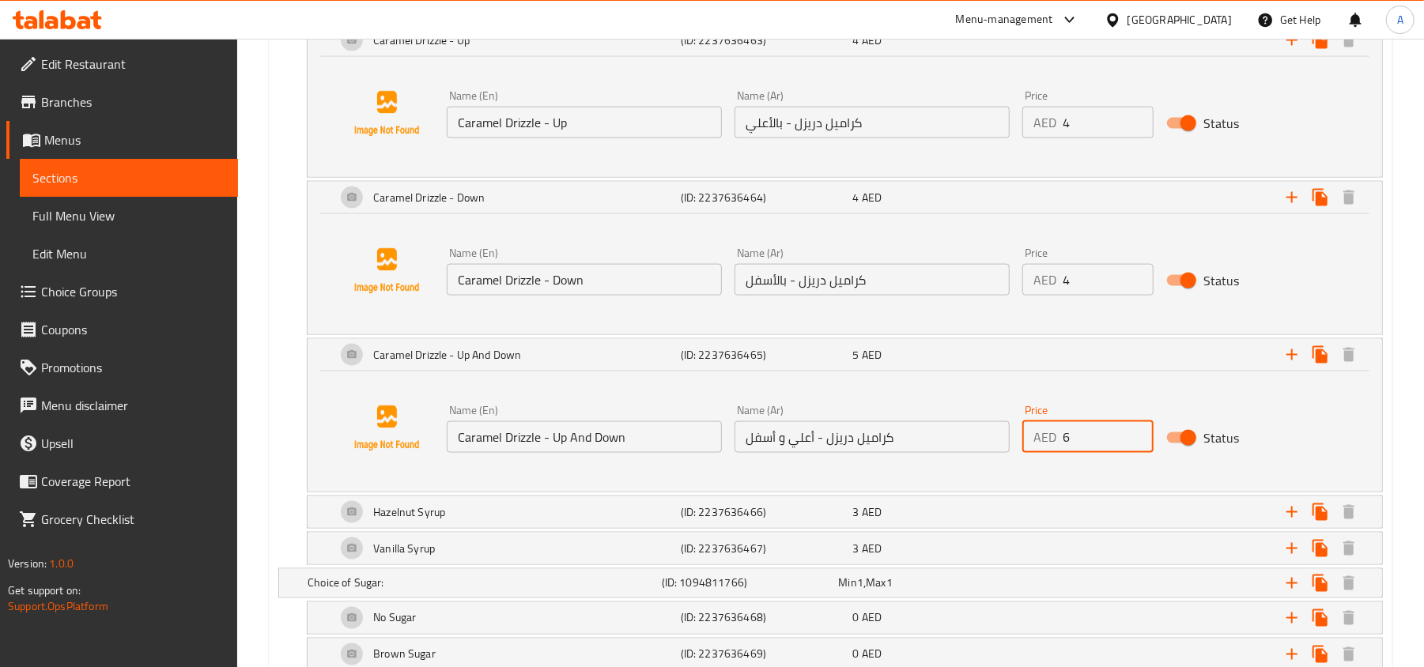
click at [1135, 436] on input "6" at bounding box center [1108, 437] width 91 height 32
click at [1135, 436] on input "7" at bounding box center [1108, 437] width 91 height 32
type input "8"
click at [1135, 436] on input "8" at bounding box center [1108, 437] width 91 height 32
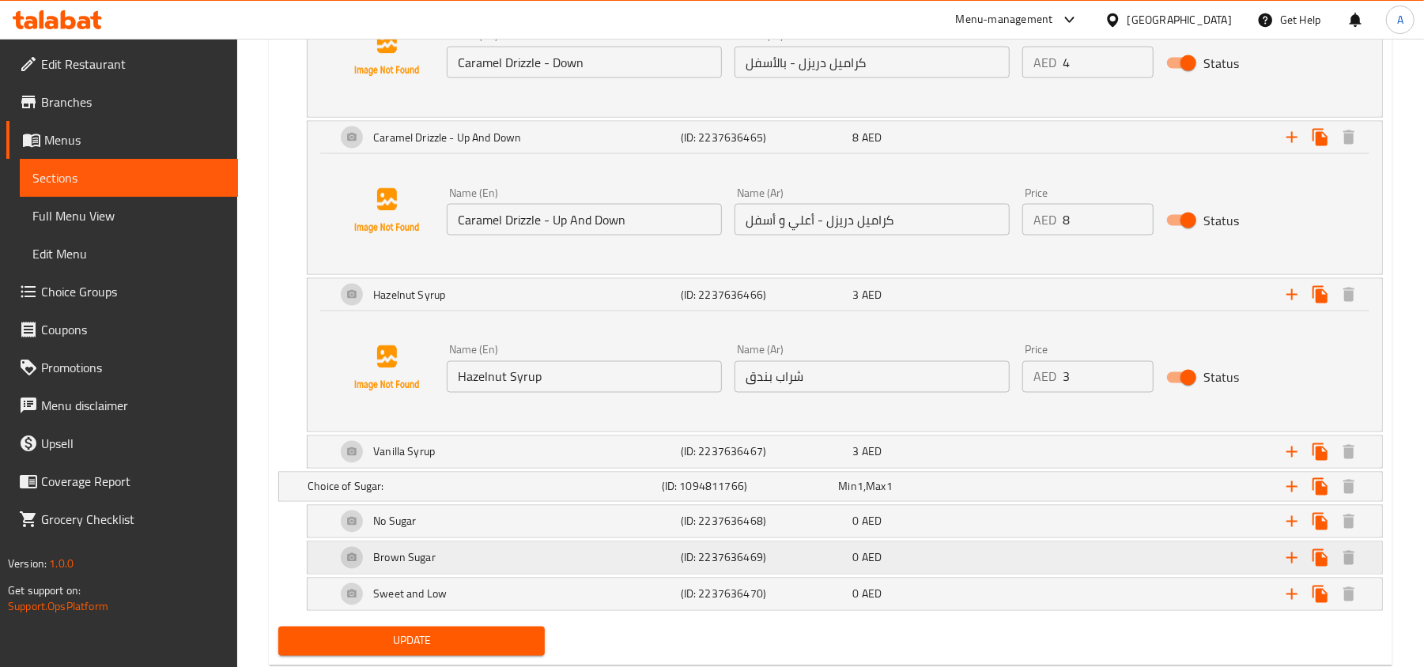
scroll to position [1738, 0]
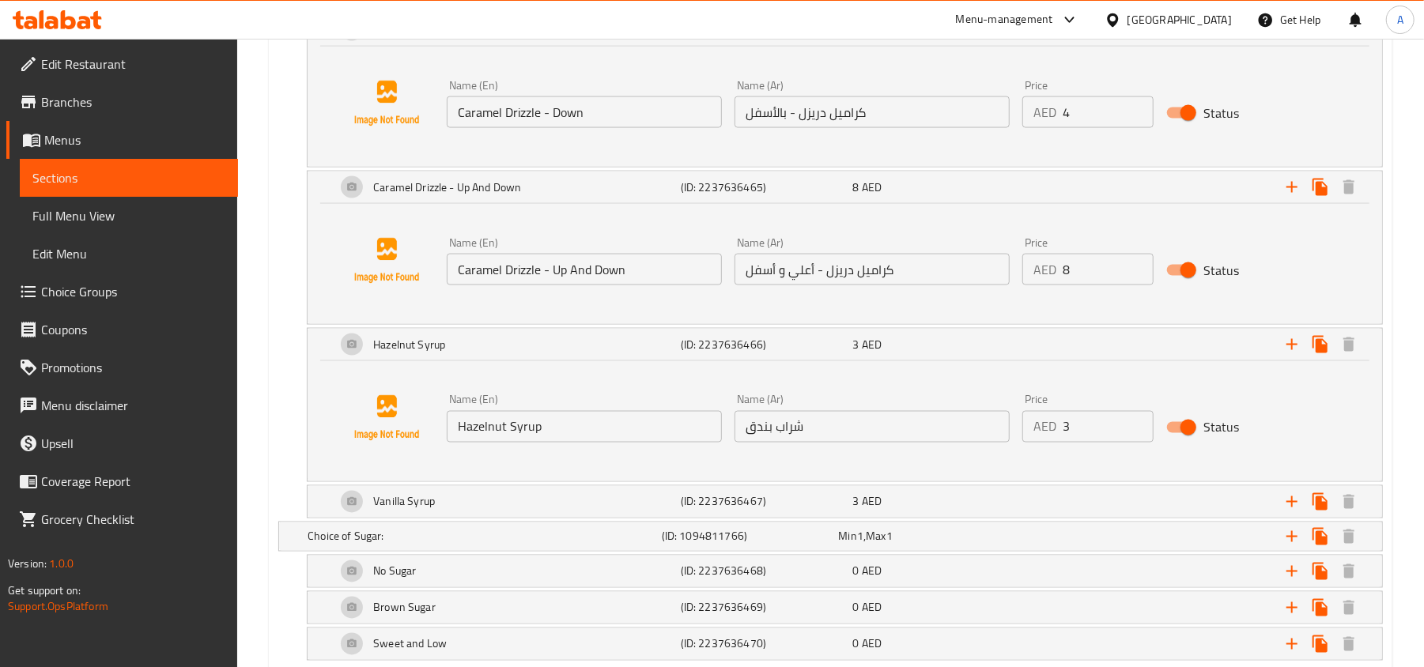
click at [621, 427] on input "Hazelnut Syrup" at bounding box center [584, 427] width 275 height 32
paste input "[PERSON_NAME] - Down"
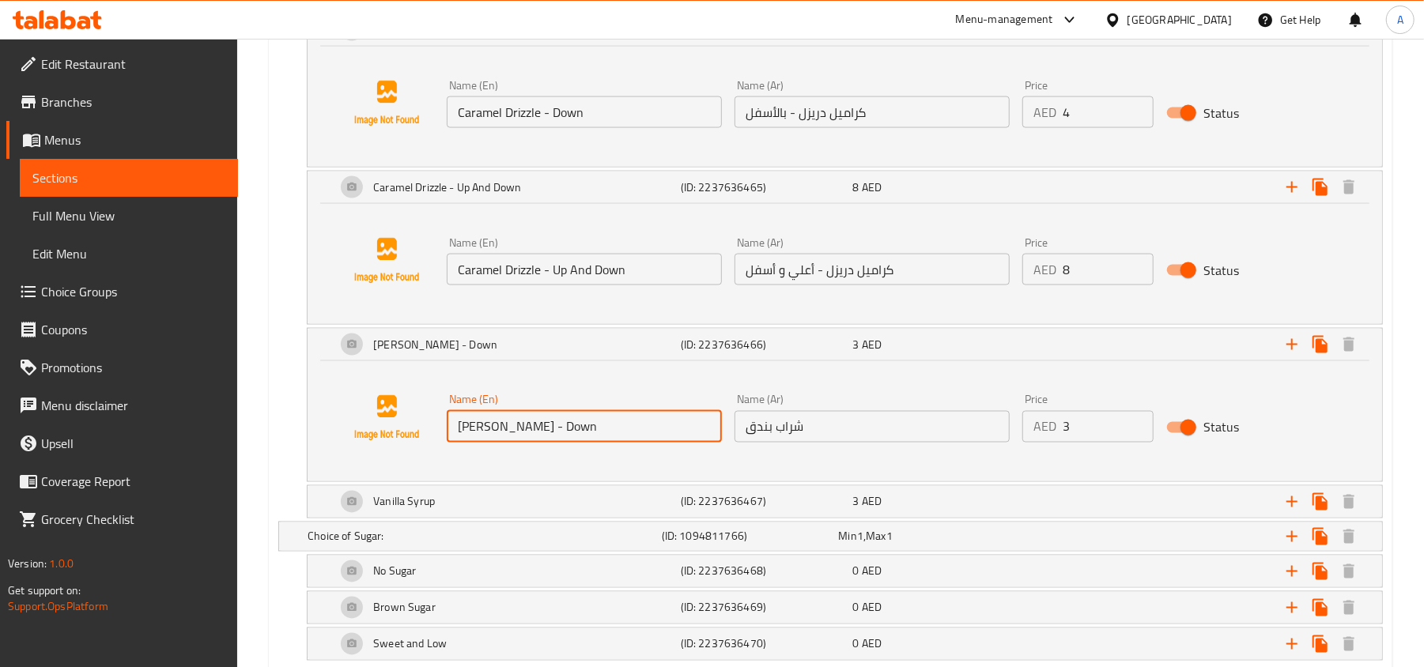
type input "[PERSON_NAME] - Down"
click at [814, 432] on input "شراب بندق" at bounding box center [871, 427] width 275 height 32
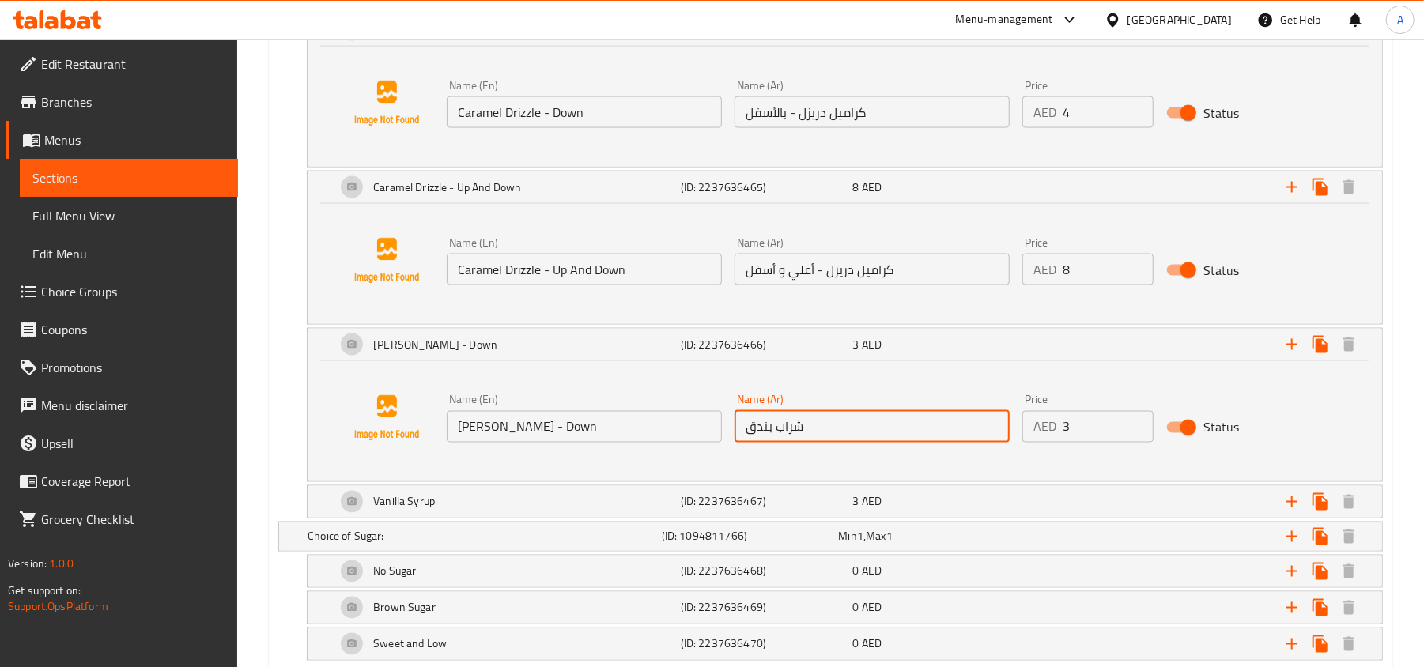
click at [814, 432] on input "شراب بندق" at bounding box center [871, 427] width 275 height 32
paste input "موكا دريزل - بالأسفل"
type input "موكا دريزل - بالأسفل"
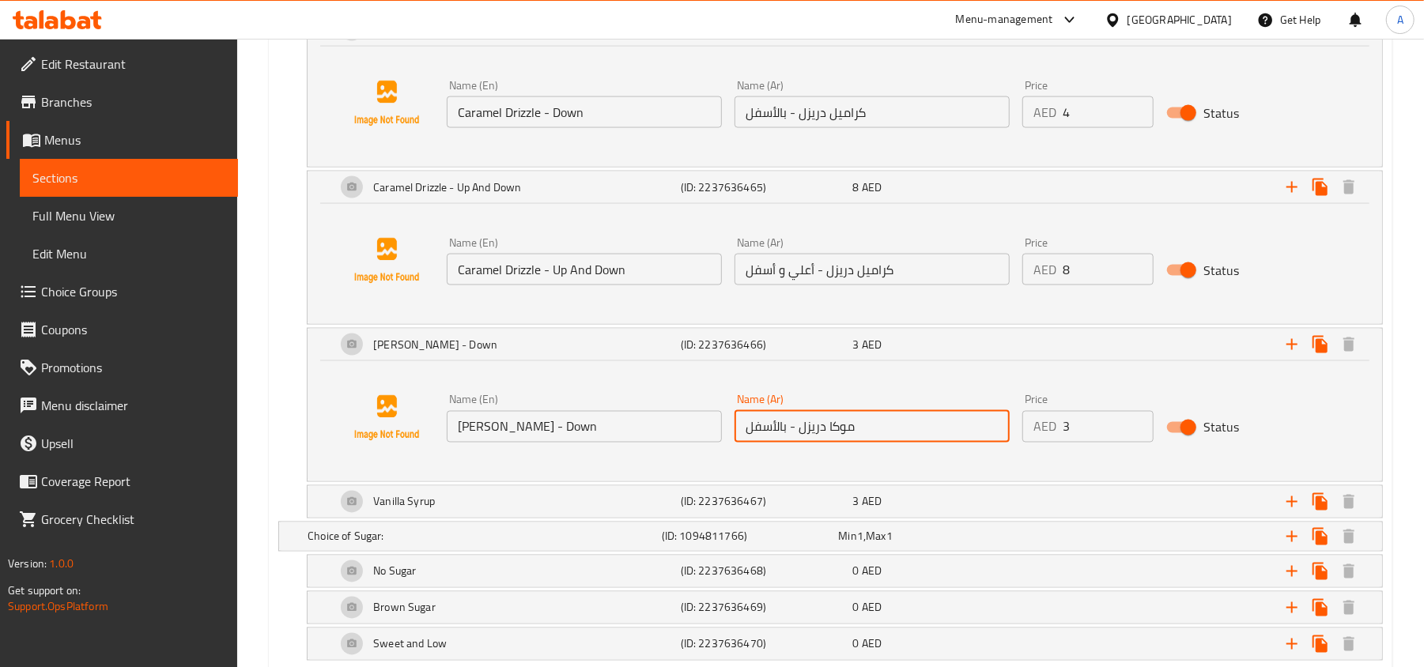
type input "4"
click at [1135, 427] on input "4" at bounding box center [1108, 427] width 91 height 32
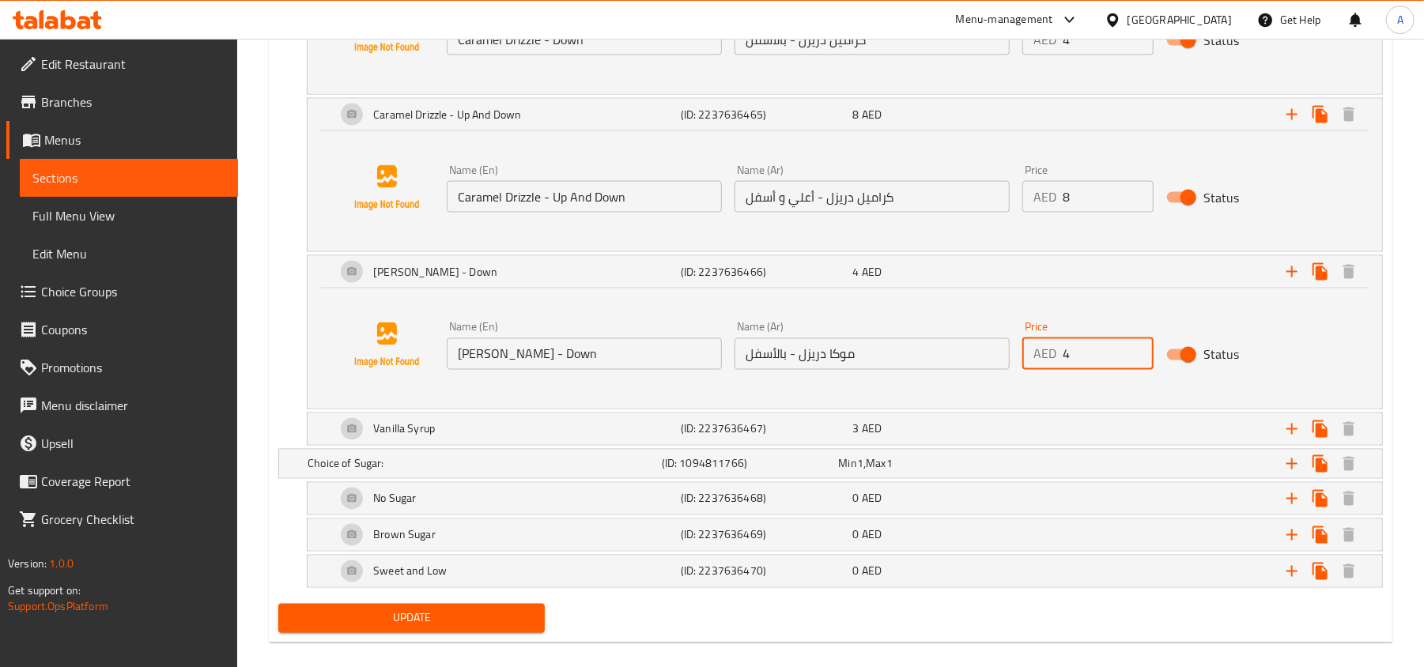
scroll to position [1844, 0]
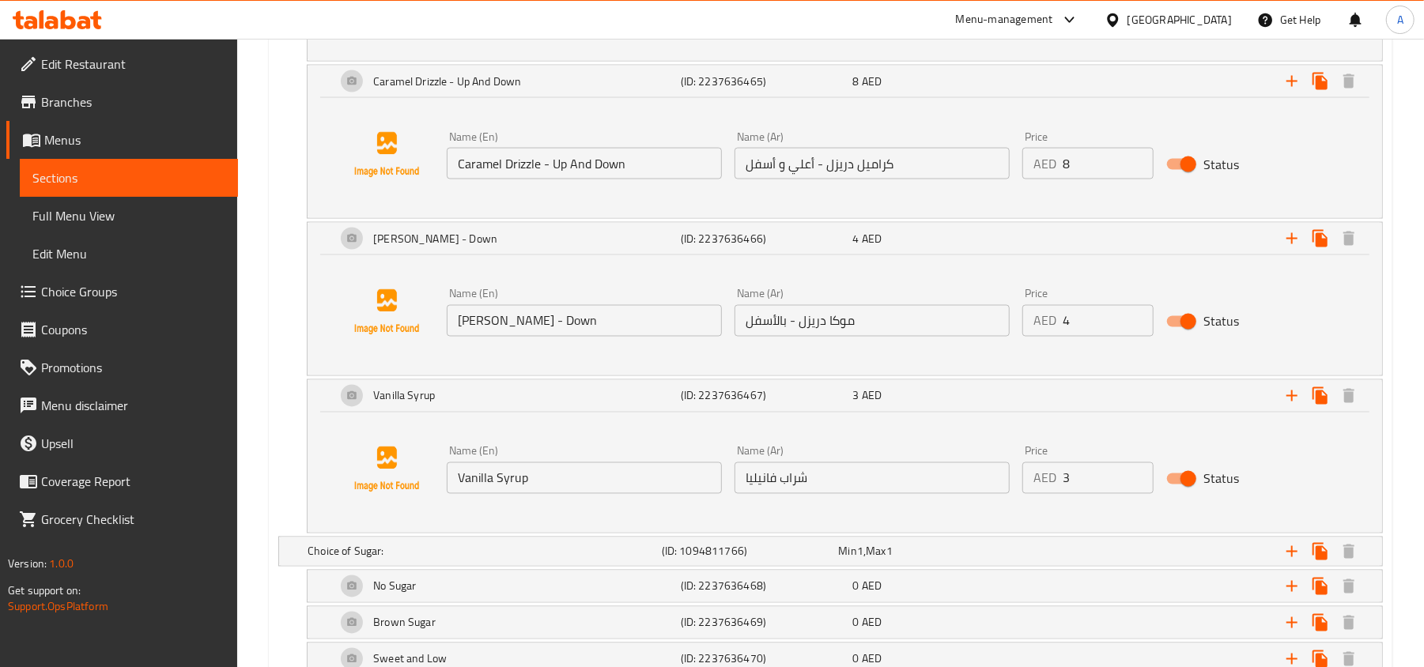
click at [557, 481] on input "Vanilla Syrup" at bounding box center [584, 479] width 275 height 32
paste input "Mocha Drizzle - U"
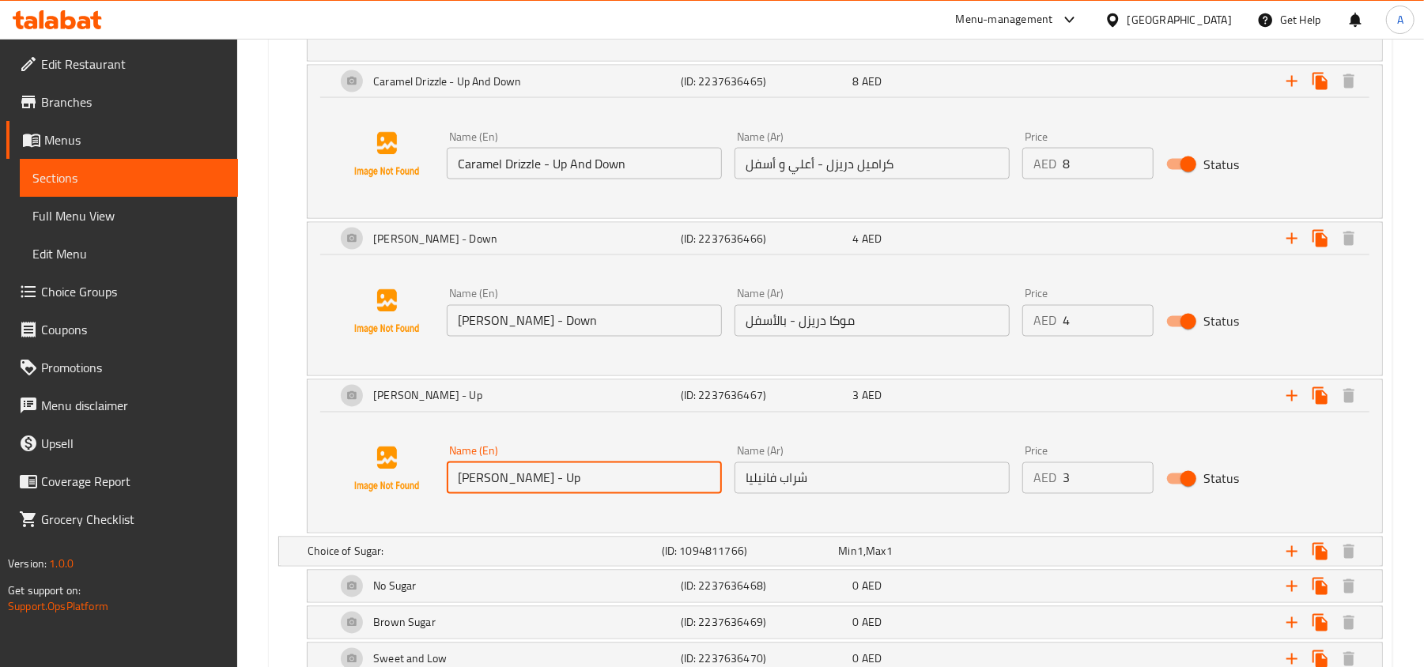
type input "[PERSON_NAME] - Up"
click at [854, 474] on input "شراب فانيليا" at bounding box center [871, 479] width 275 height 32
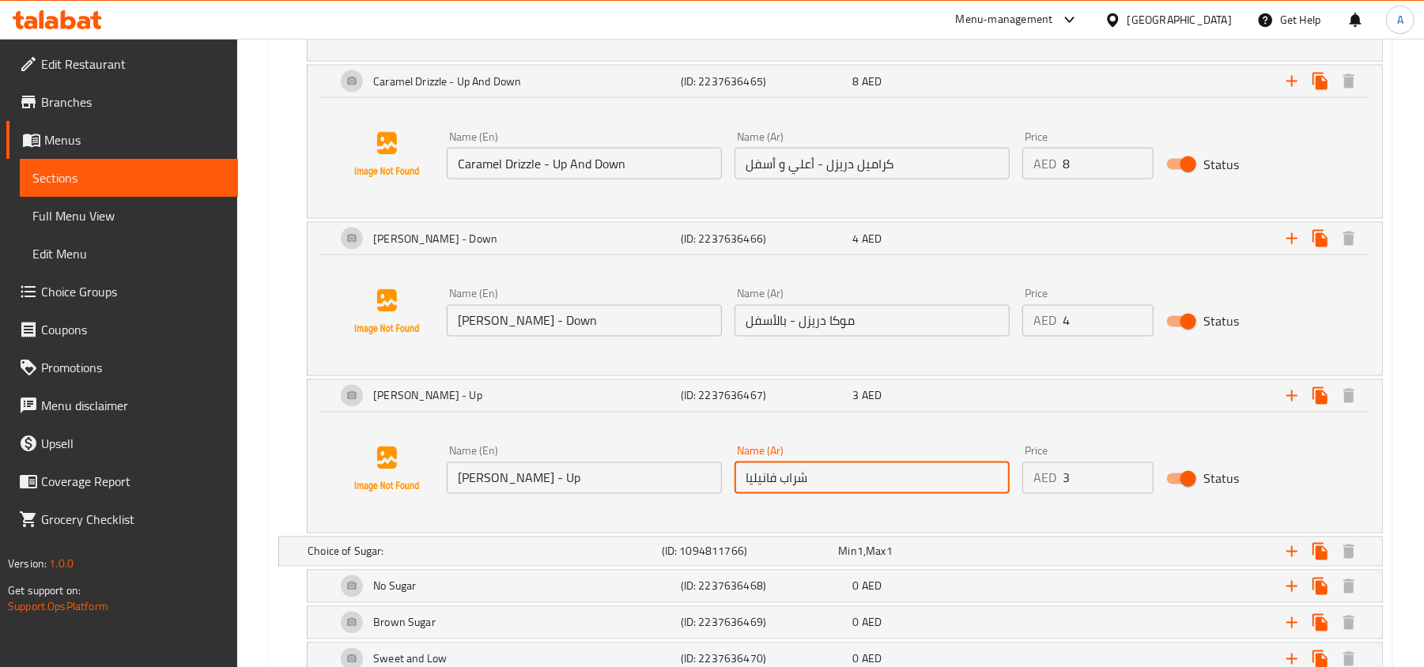
click at [854, 474] on input "شراب فانيليا" at bounding box center [871, 479] width 275 height 32
paste input "موكا دريزل - بالأعلي"
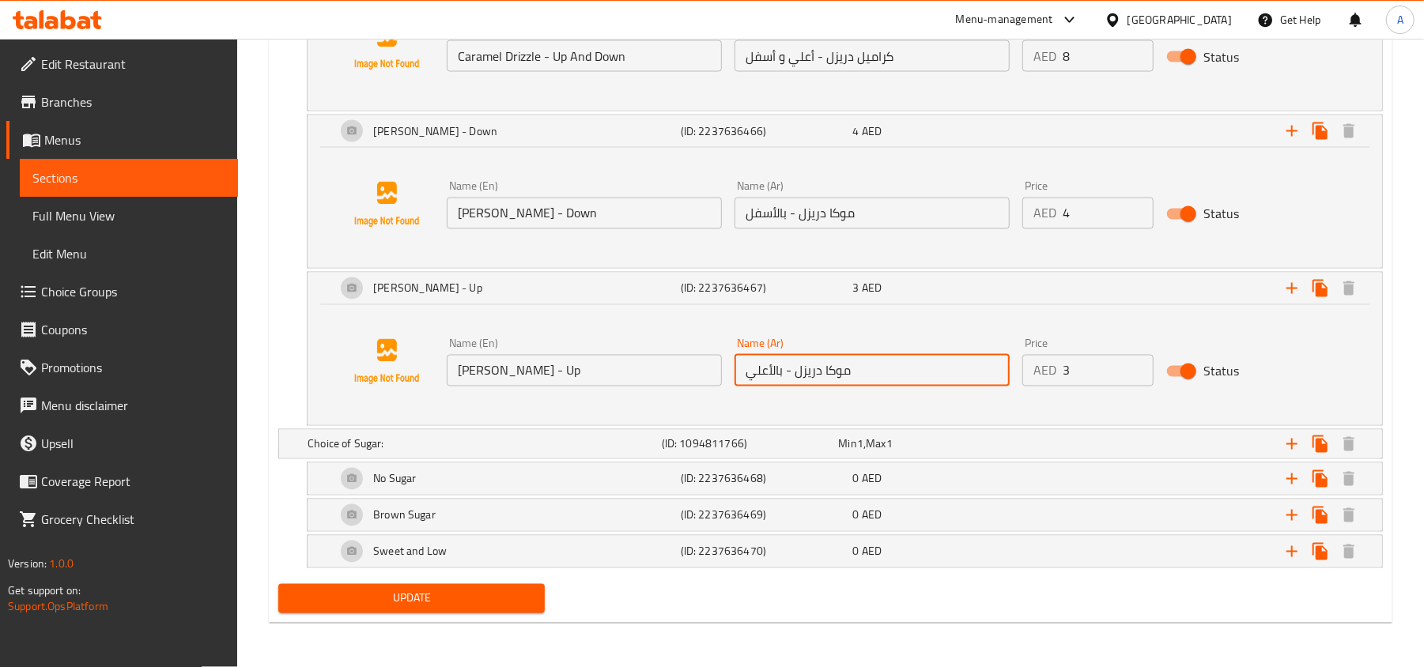
scroll to position [1964, 0]
type input "موكا دريزل - بالأعلي"
type input "4"
click at [1139, 358] on input "4" at bounding box center [1108, 371] width 91 height 32
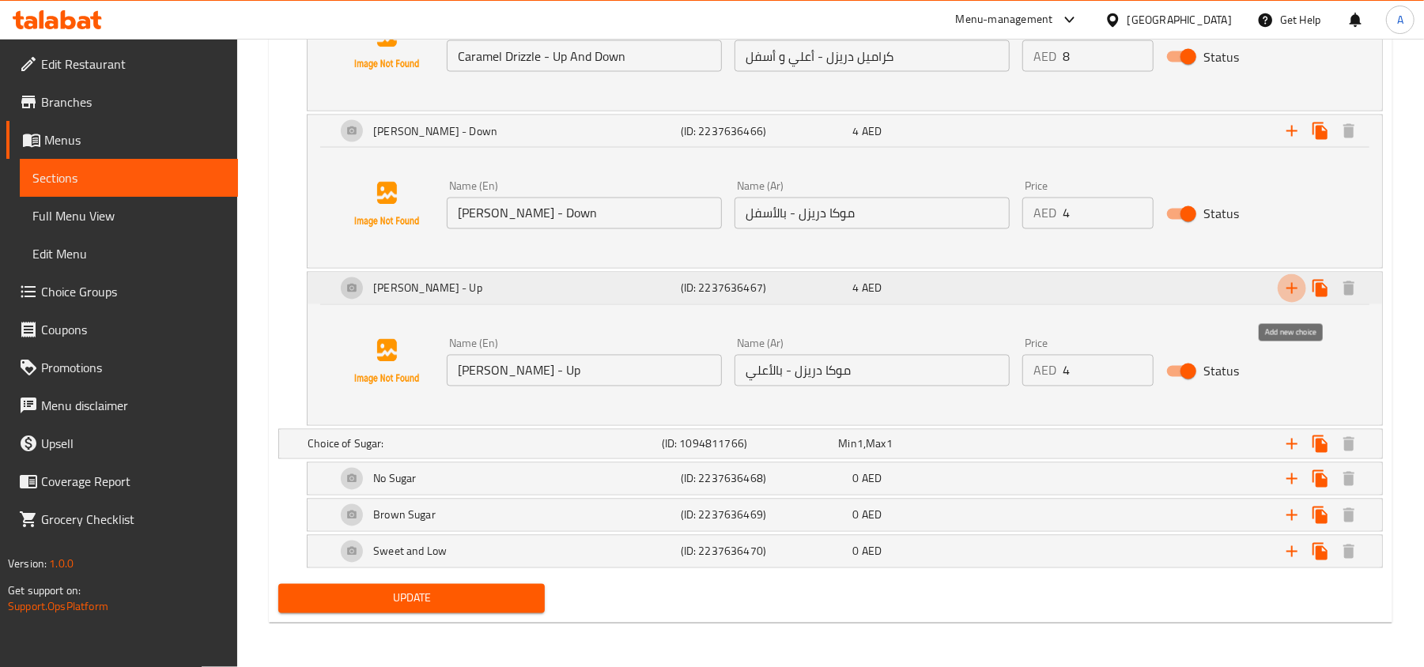
click at [1293, 286] on icon "Expand" at bounding box center [1291, 288] width 11 height 11
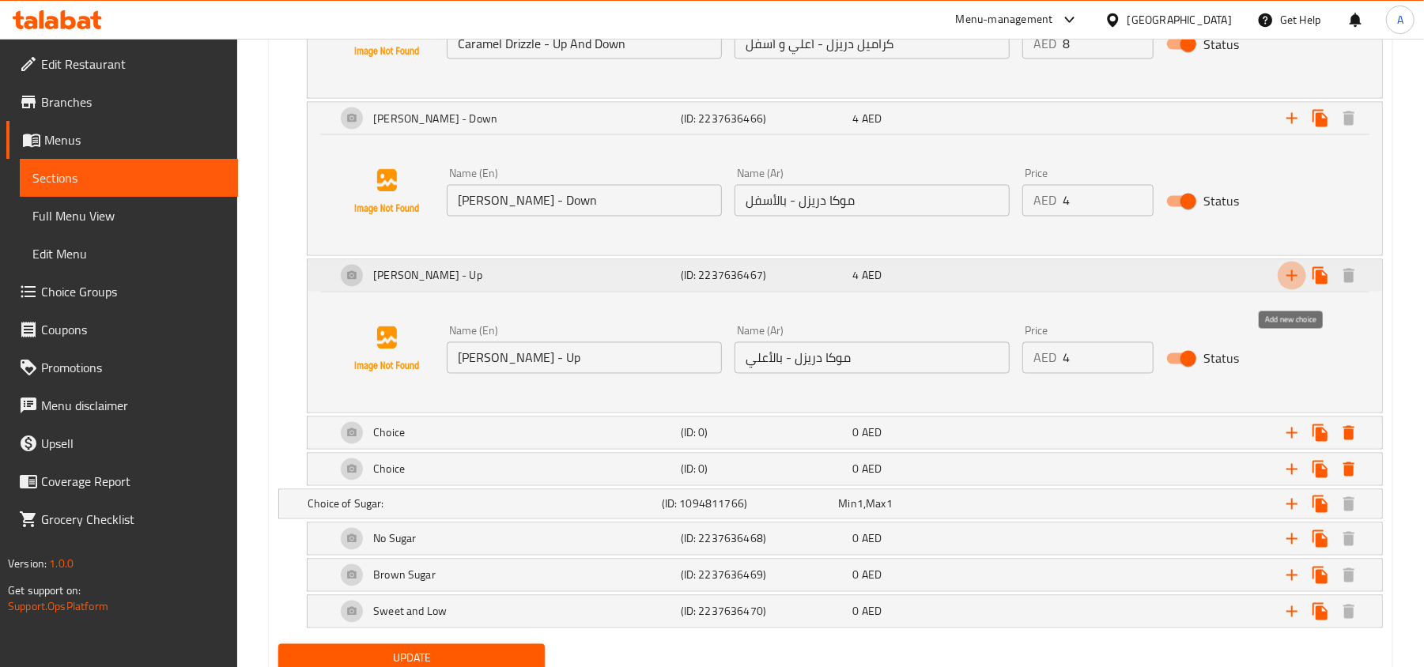
click at [1293, 281] on icon "Expand" at bounding box center [1291, 275] width 11 height 11
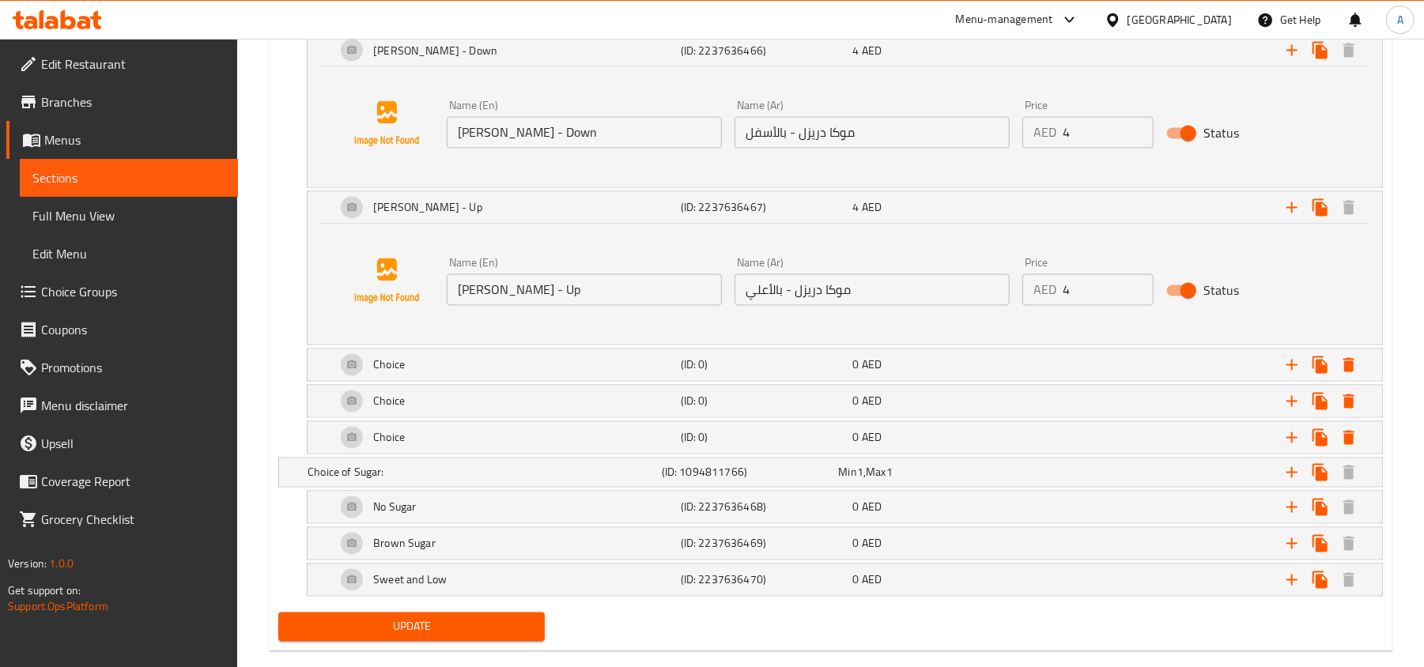
scroll to position [2069, 0]
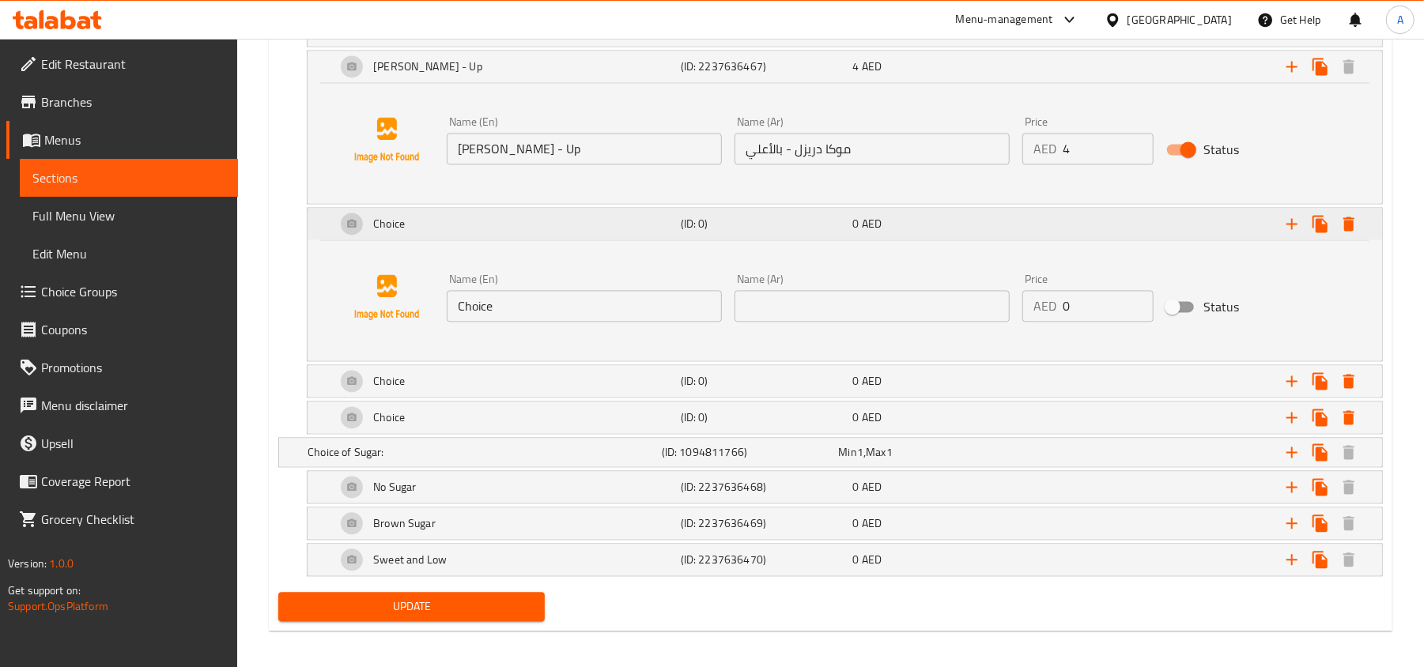
scroll to position [2174, 0]
click at [655, 305] on input "Choice" at bounding box center [584, 305] width 275 height 32
paste input "[PERSON_NAME] - Up And Down"
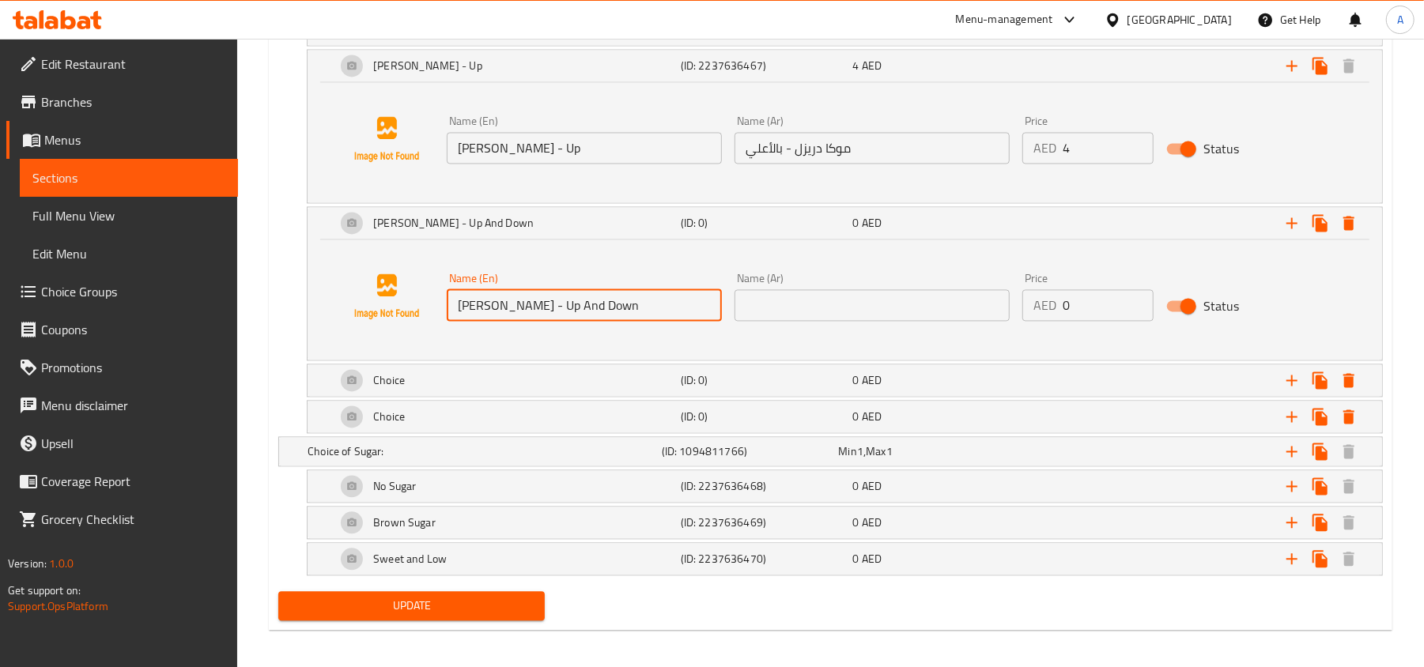
type input "[PERSON_NAME] - Up And Down"
click at [848, 311] on input "text" at bounding box center [871, 305] width 275 height 32
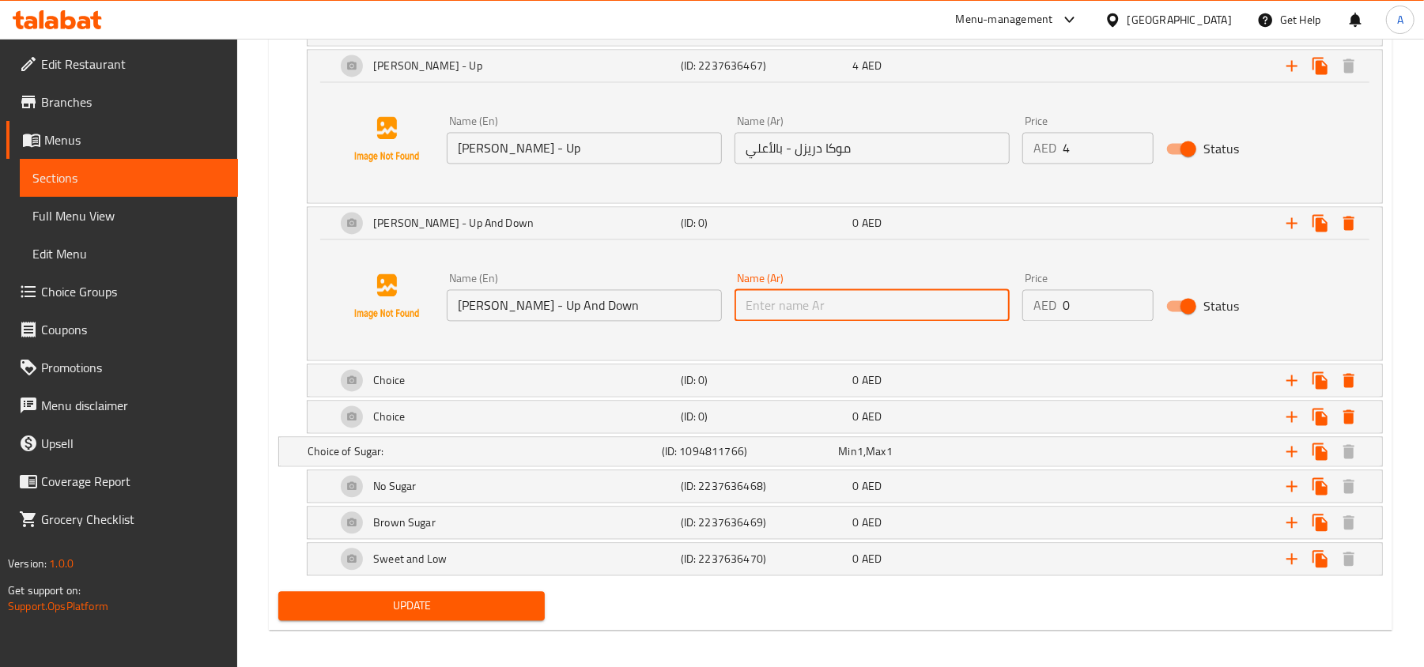
click at [848, 311] on input "text" at bounding box center [871, 305] width 275 height 32
paste input "موكا دريزل - أعلي و أسفل"
type input "موكا دريزل - أعلي و أسفل"
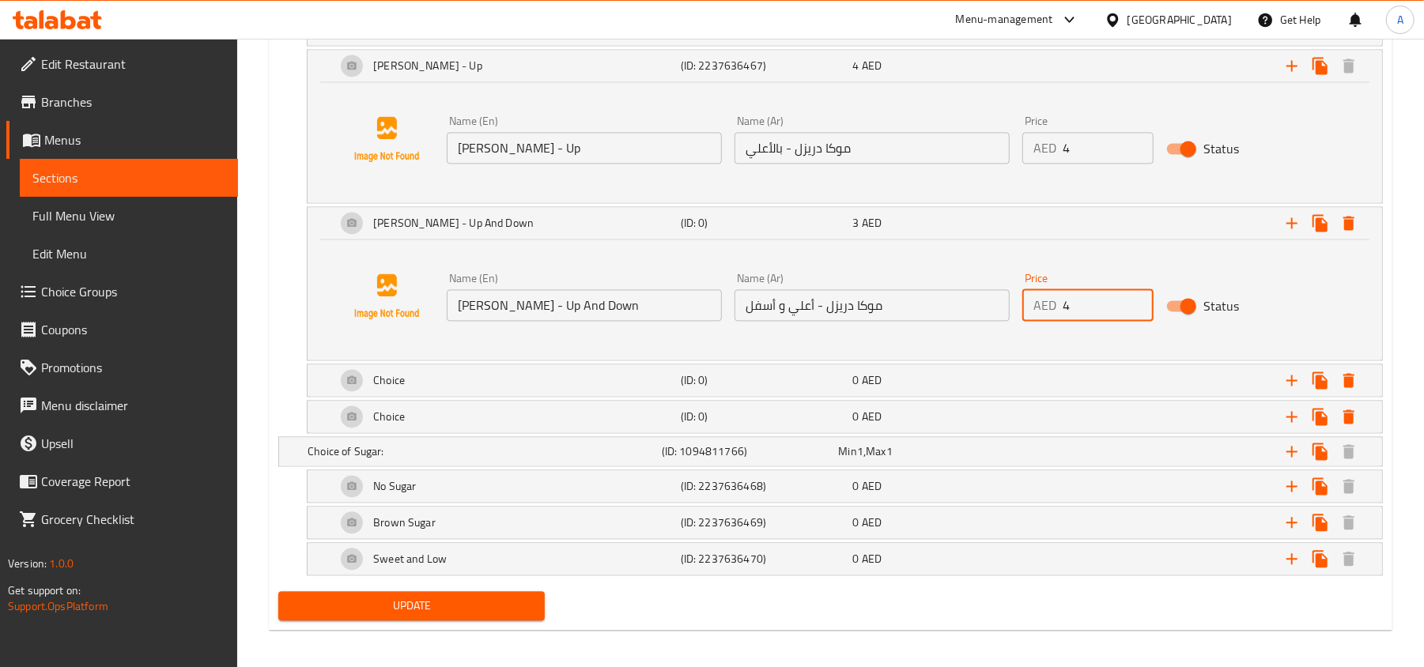
click at [1136, 307] on input "4" at bounding box center [1108, 305] width 91 height 32
click at [1136, 307] on input "5" at bounding box center [1108, 305] width 91 height 32
click at [1136, 307] on input "6" at bounding box center [1108, 305] width 91 height 32
click at [1136, 307] on input "7" at bounding box center [1108, 305] width 91 height 32
type input "8"
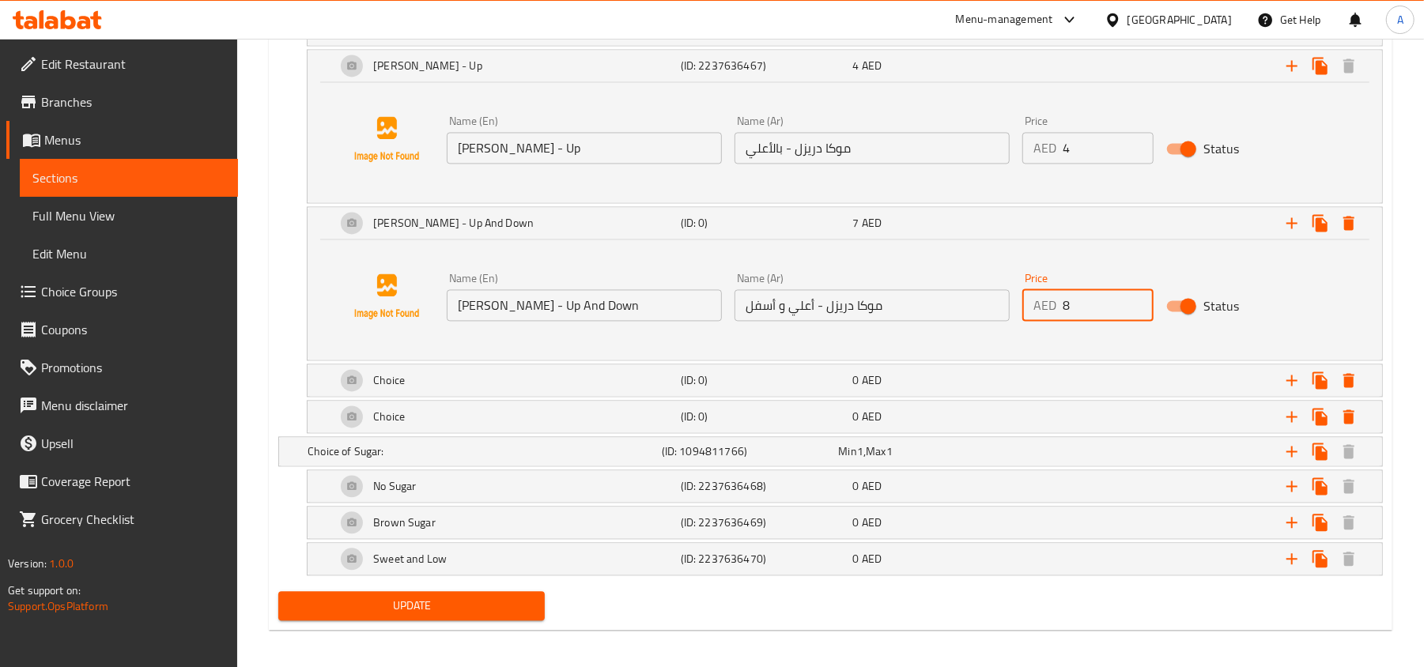
click at [1136, 307] on input "8" at bounding box center [1108, 305] width 91 height 32
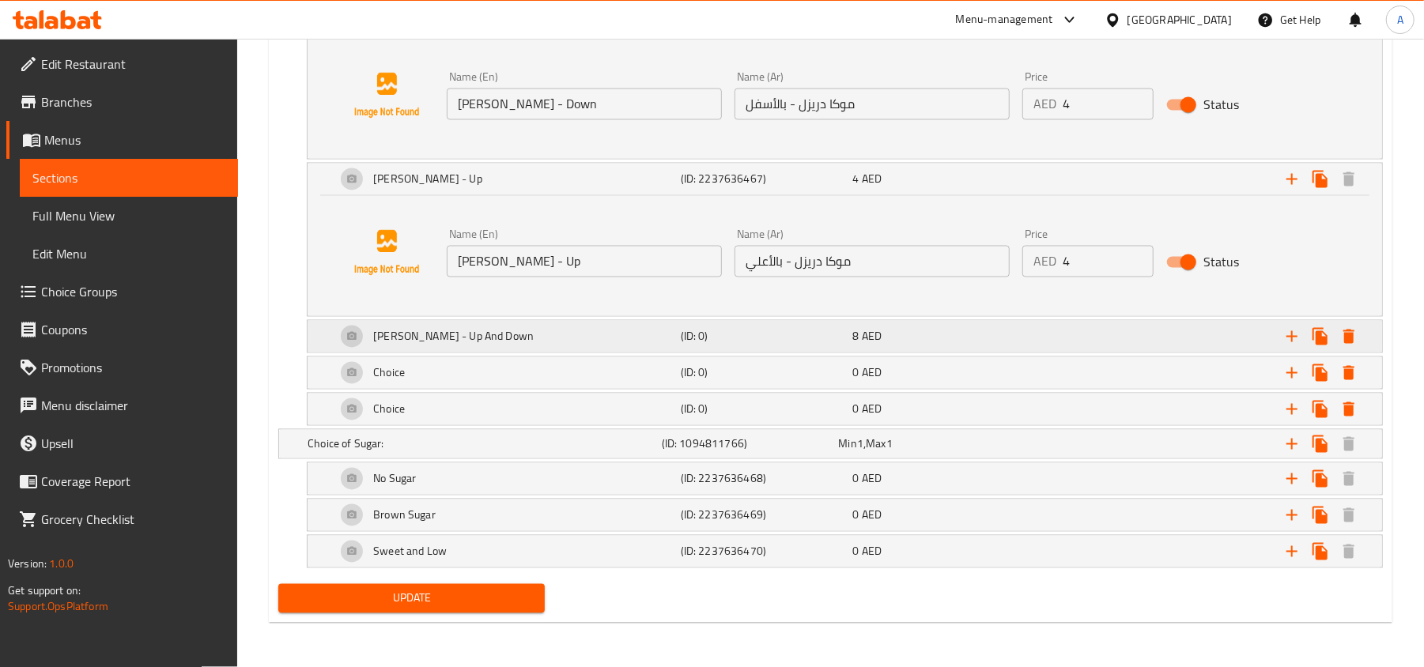
scroll to position [2075, 0]
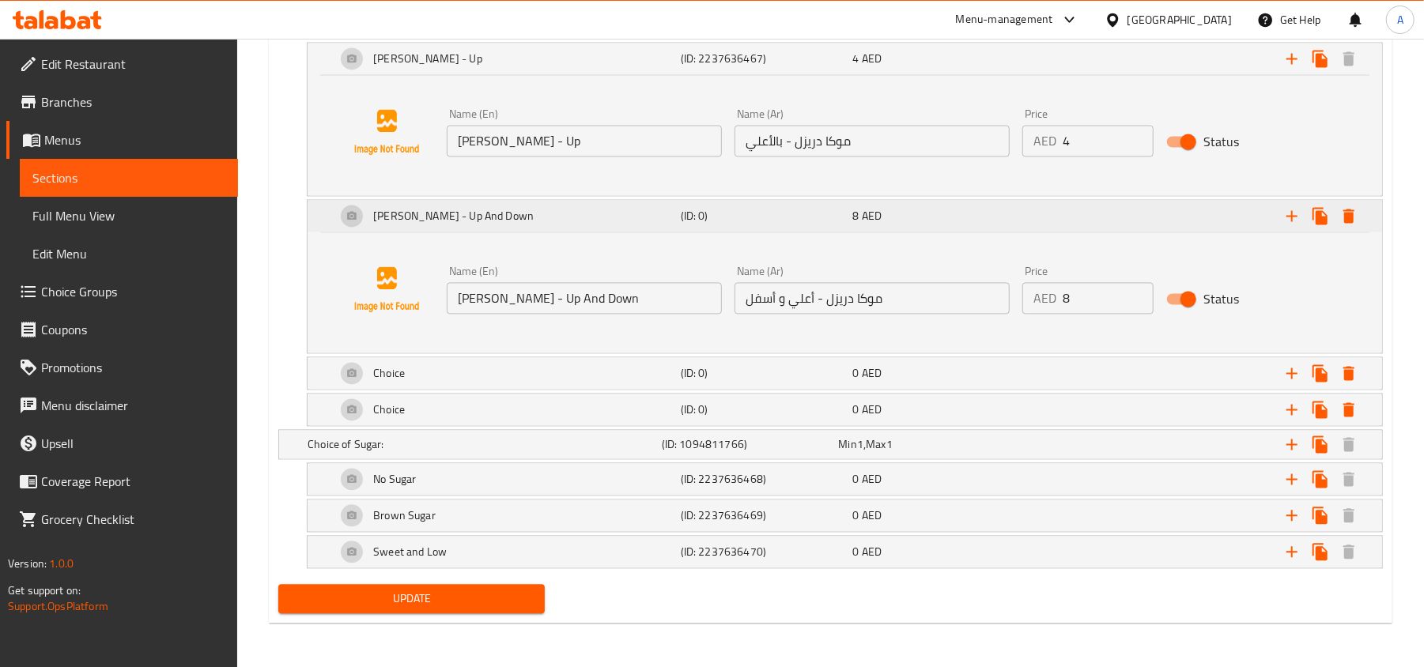
scroll to position [2196, 0]
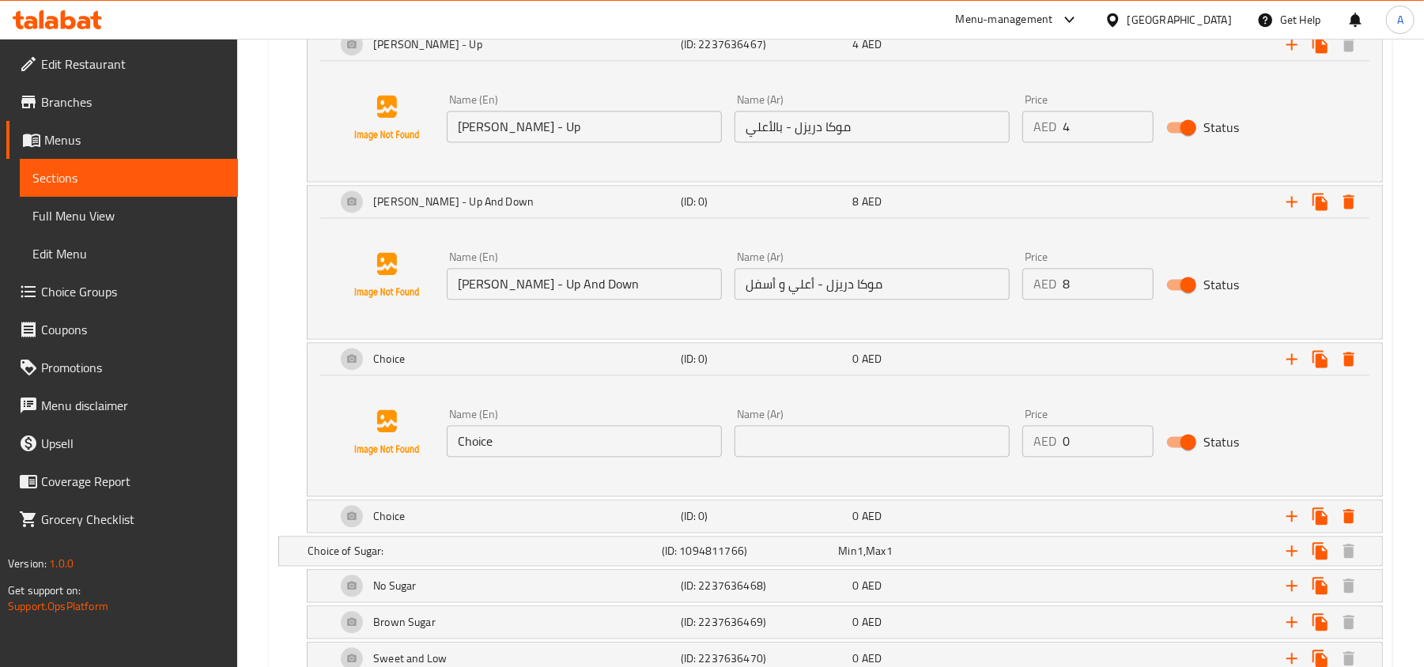
scroll to position [2301, 0]
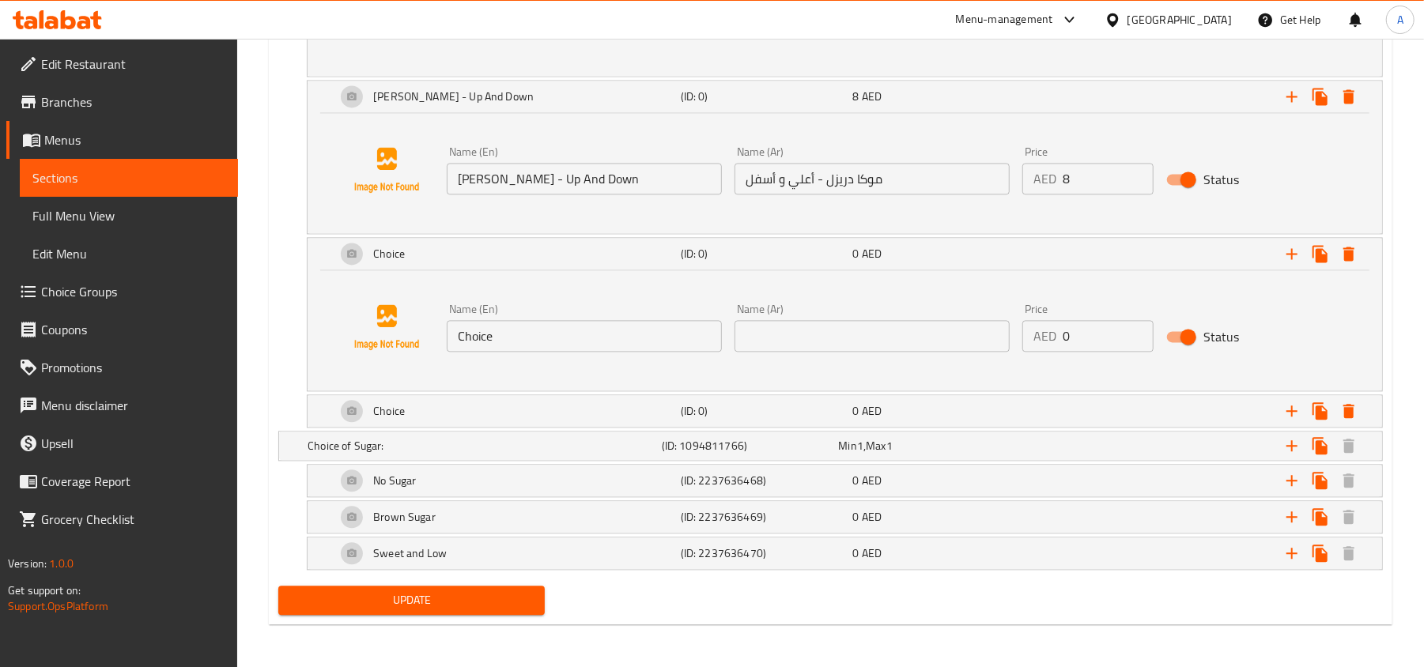
click at [633, 351] on input "Choice" at bounding box center [584, 336] width 275 height 32
paste input "White Mocha Drizzle - Up"
type input "White Mocha Drizzle - Up"
click at [1136, 334] on input "1" at bounding box center [1108, 336] width 91 height 32
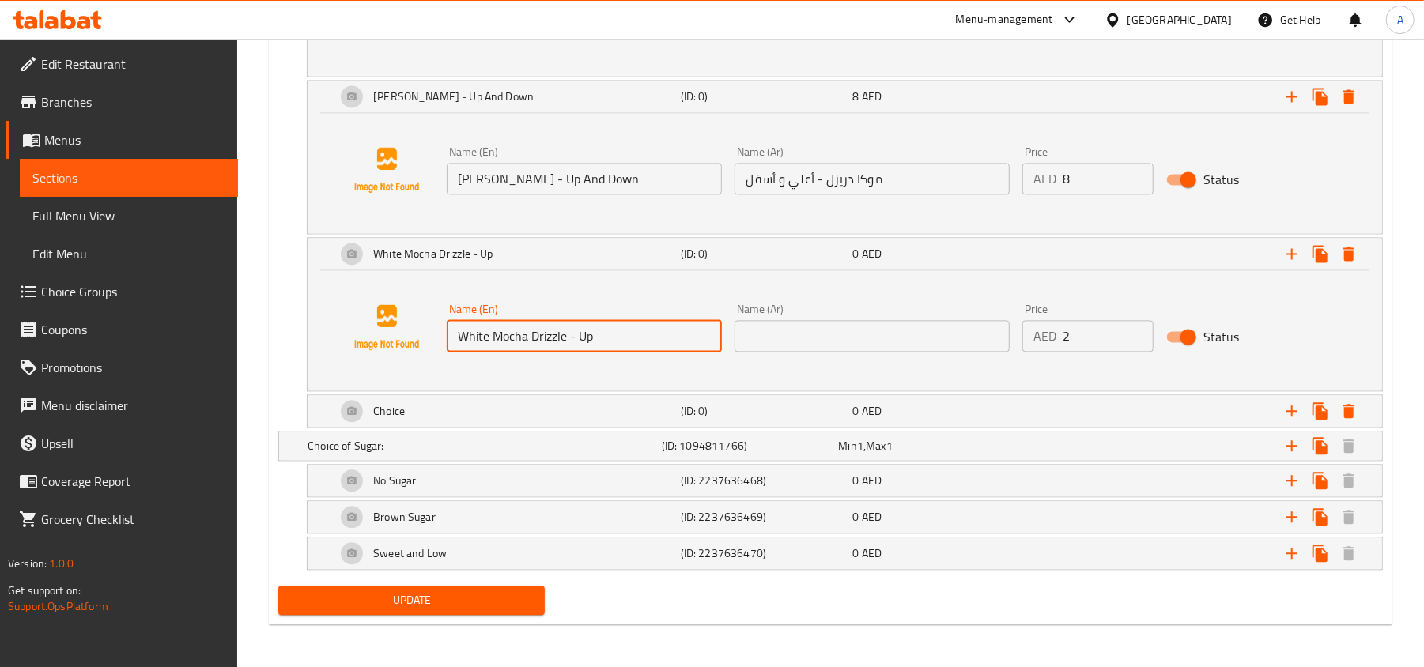
click at [1136, 334] on input "2" at bounding box center [1108, 336] width 91 height 32
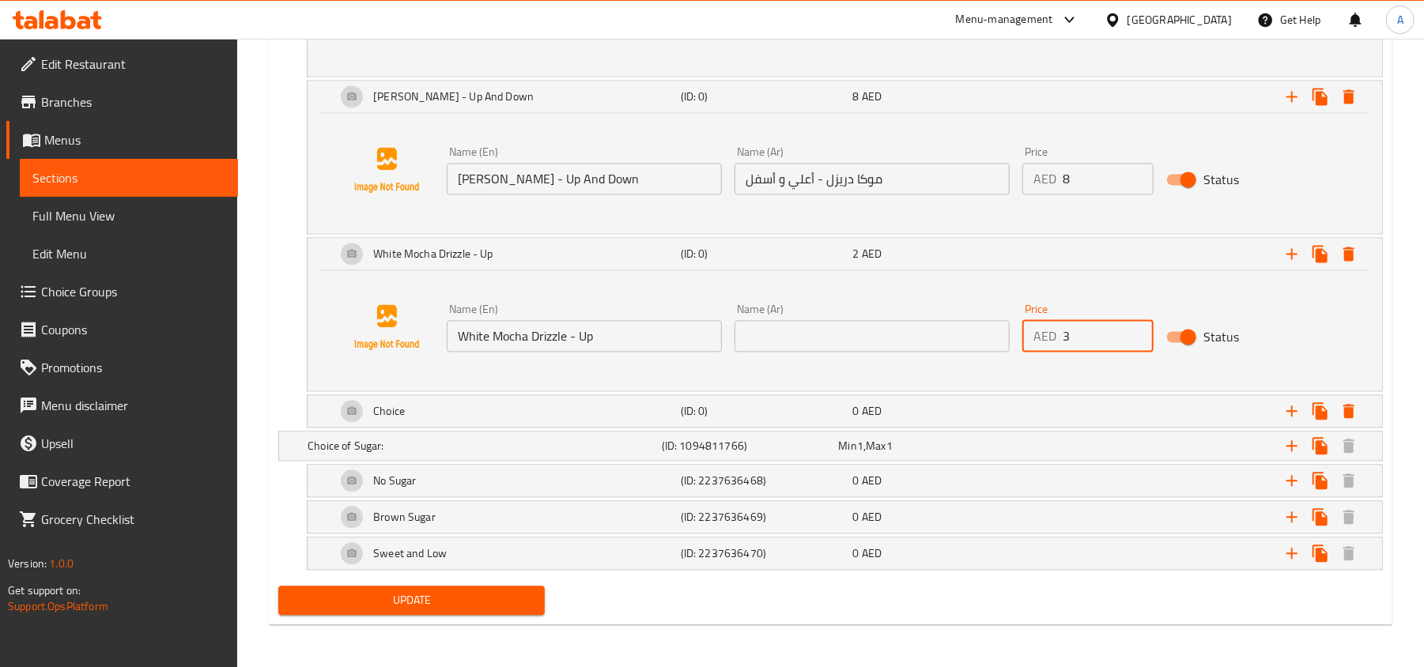
click at [1136, 334] on input "3" at bounding box center [1108, 336] width 91 height 32
type input "4"
click at [1136, 334] on input "4" at bounding box center [1108, 336] width 91 height 32
click at [833, 340] on input "text" at bounding box center [871, 336] width 275 height 32
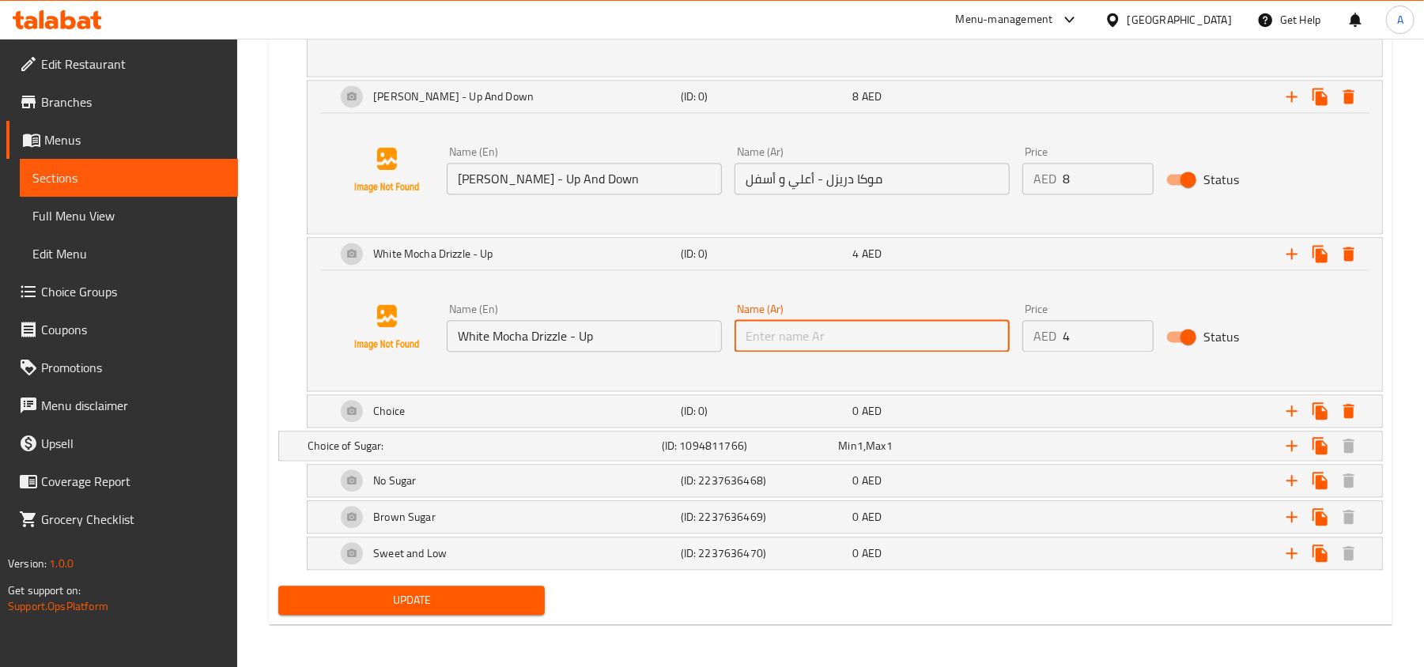
paste input "موكا بيضاء دريزل - بالأعلي"
type input "موكا بيضاء دريزل - بالأعلي"
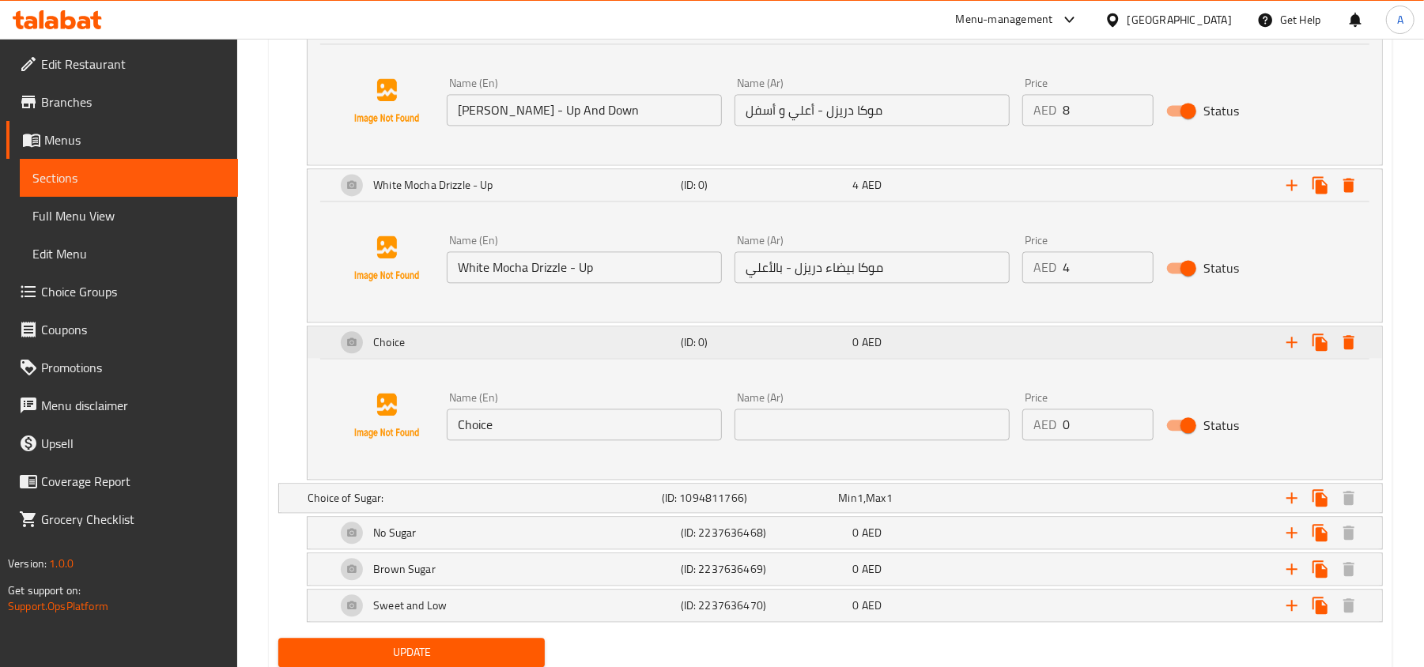
scroll to position [2407, 0]
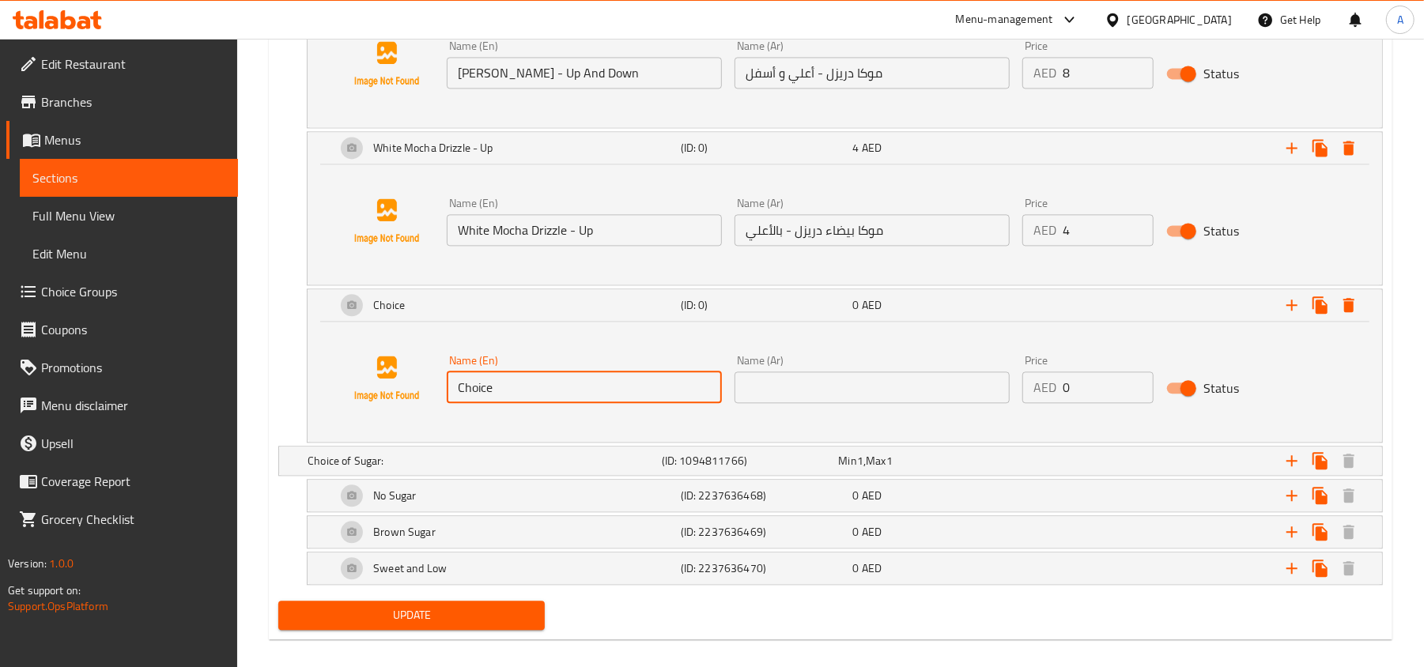
click at [645, 402] on input "Choice" at bounding box center [584, 388] width 275 height 32
paste input "White Mocha Drizzle - Down"
type input "White Mocha Drizzle - Down"
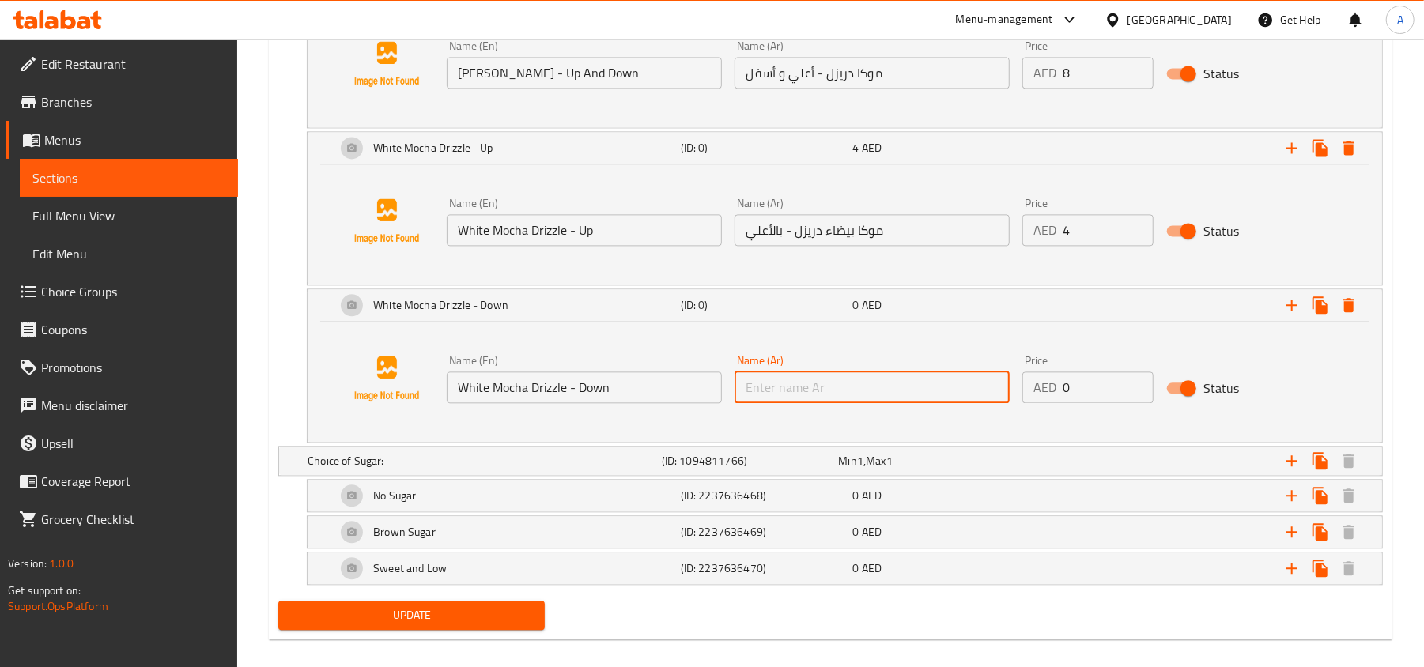
drag, startPoint x: 883, startPoint y: 394, endPoint x: 974, endPoint y: 399, distance: 91.1
click at [883, 394] on input "text" at bounding box center [871, 388] width 275 height 32
paste input "موكا بيضاء دريزل - بالأسفل"
type input "موكا بيضاء دريزل - بالأسفل"
click at [1135, 393] on input "1" at bounding box center [1108, 388] width 91 height 32
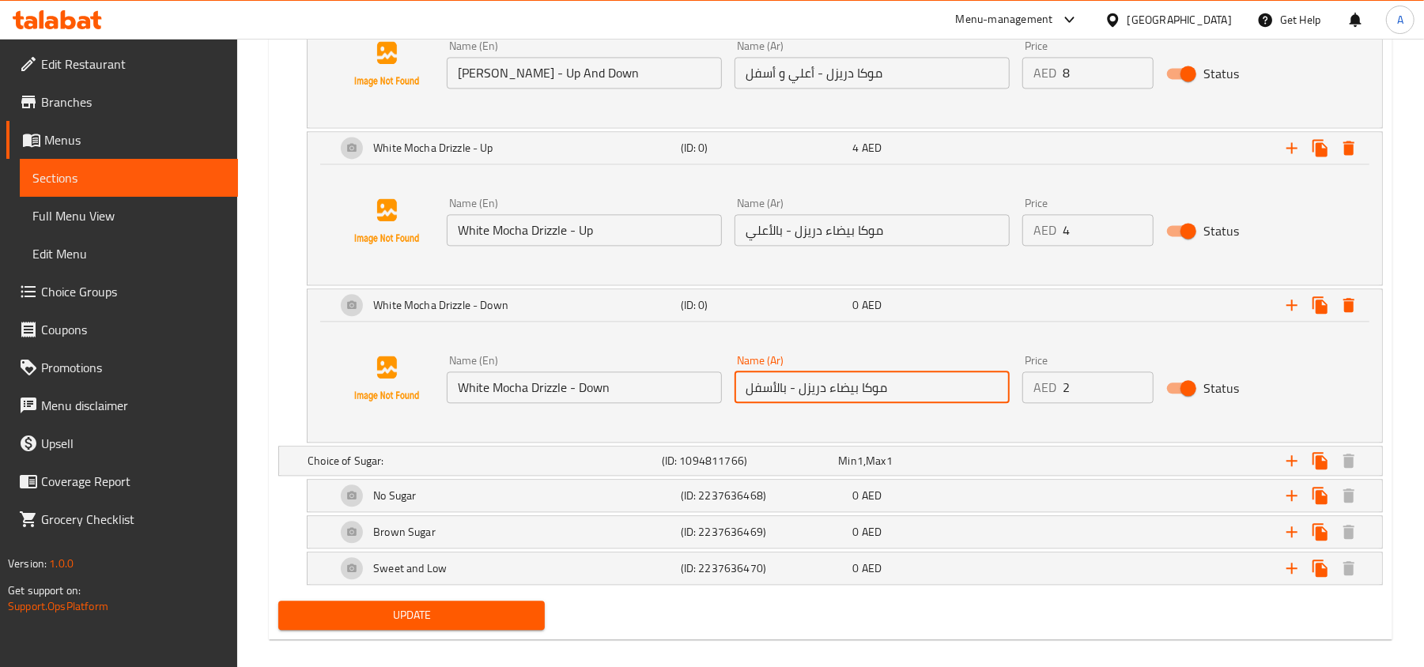
click at [1135, 393] on input "2" at bounding box center [1108, 388] width 91 height 32
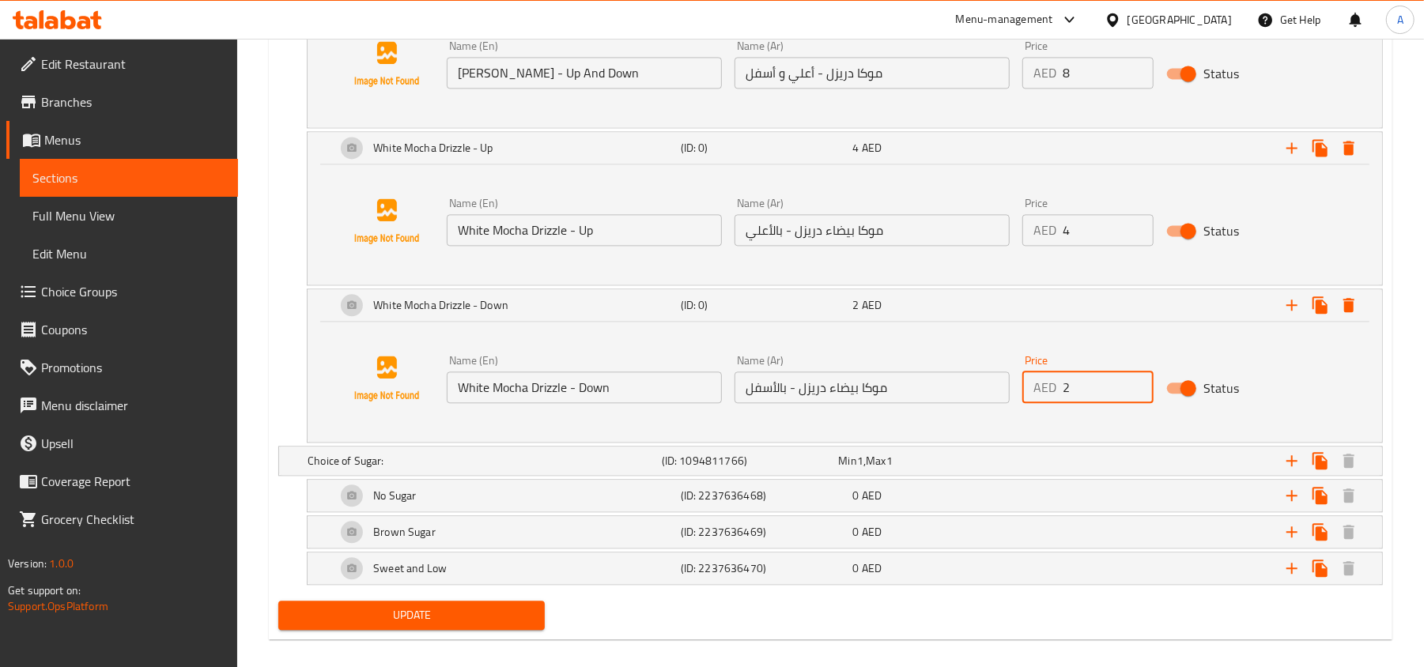
click at [1135, 393] on input "3" at bounding box center [1108, 388] width 91 height 32
type input "4"
click at [1135, 393] on input "4" at bounding box center [1108, 388] width 91 height 32
click at [1286, 315] on icon "Expand" at bounding box center [1291, 305] width 19 height 19
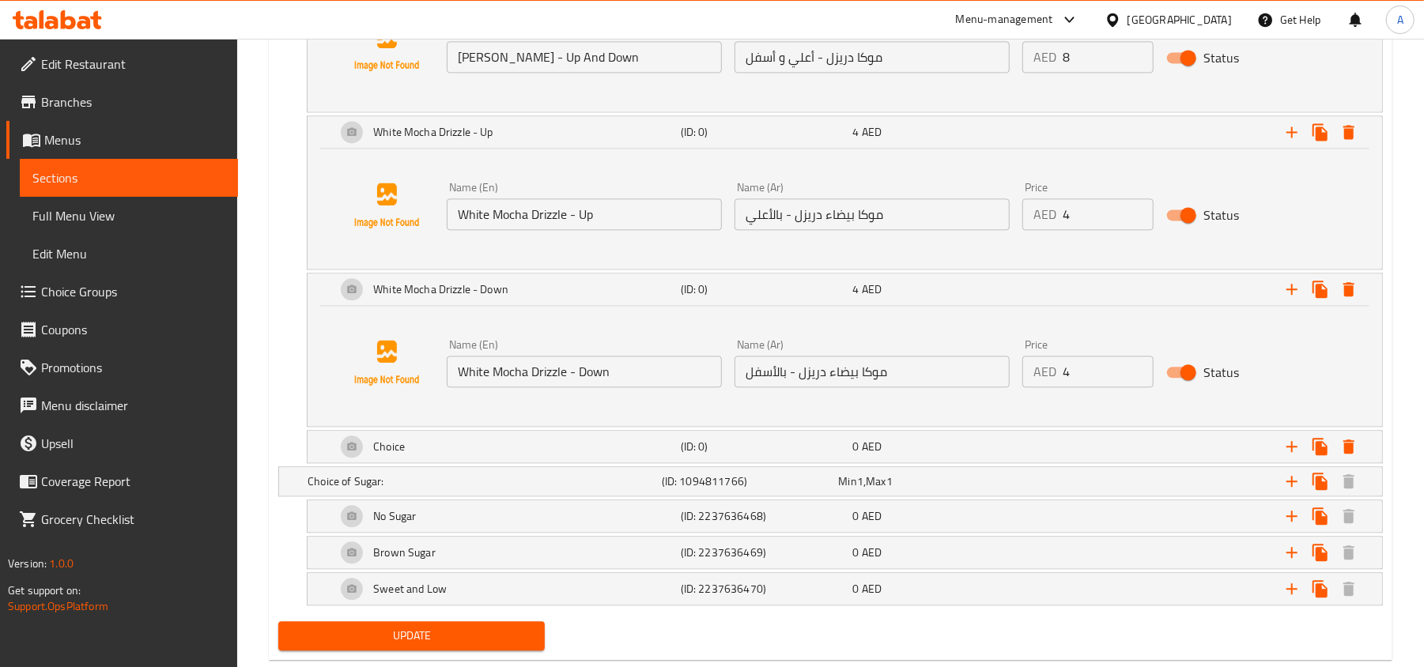
scroll to position [2475, 0]
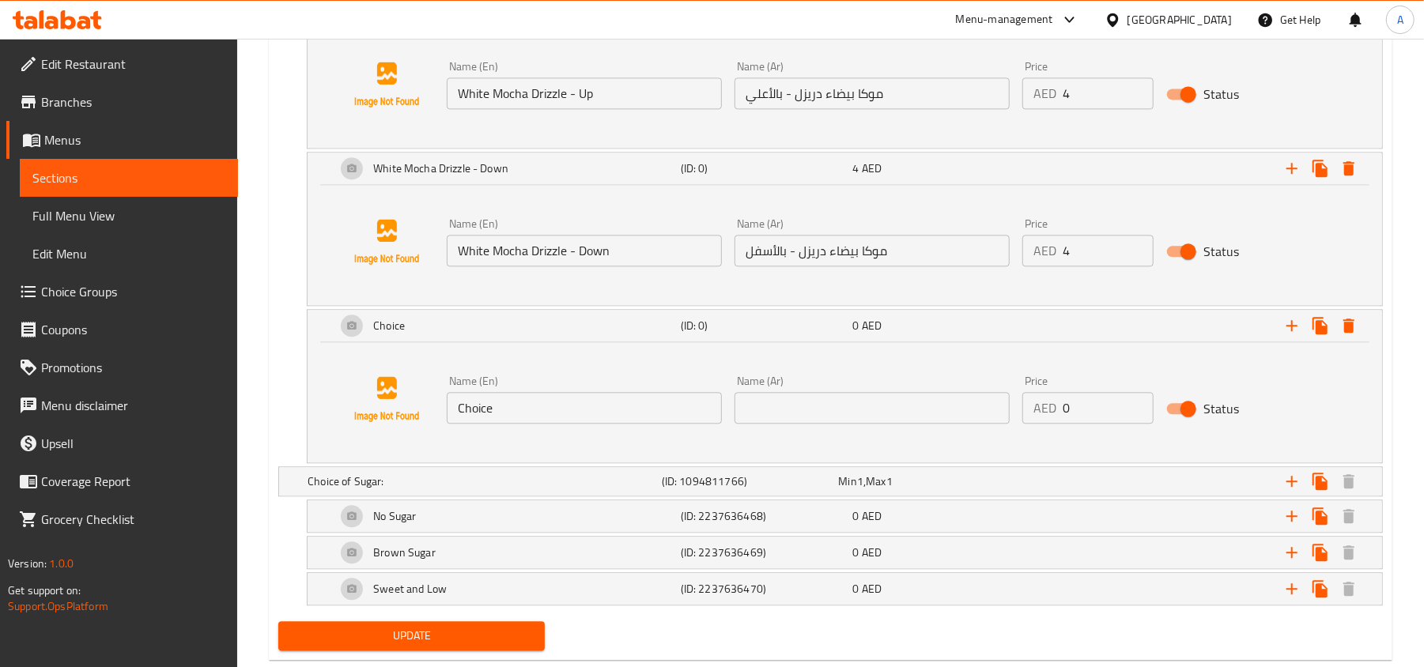
scroll to position [2581, 0]
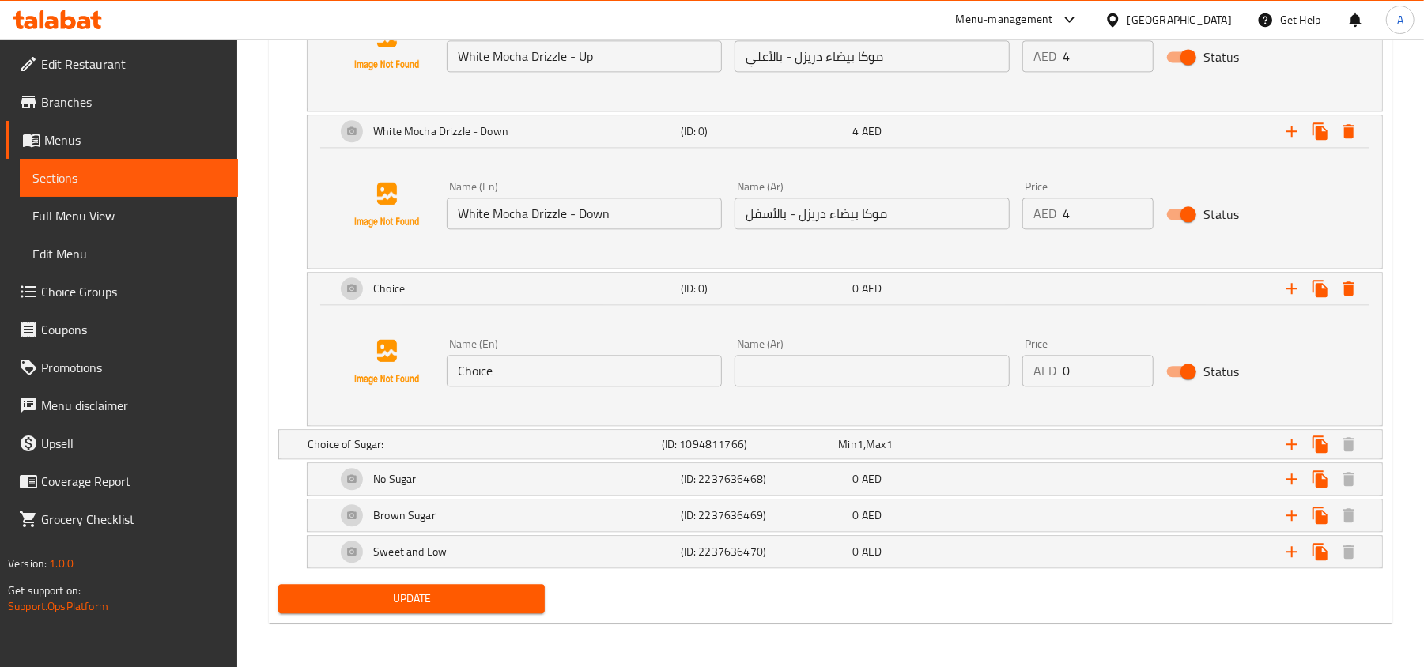
click at [610, 387] on input "Choice" at bounding box center [584, 371] width 275 height 32
paste input "White Mocha Drizzle - Up and Down"
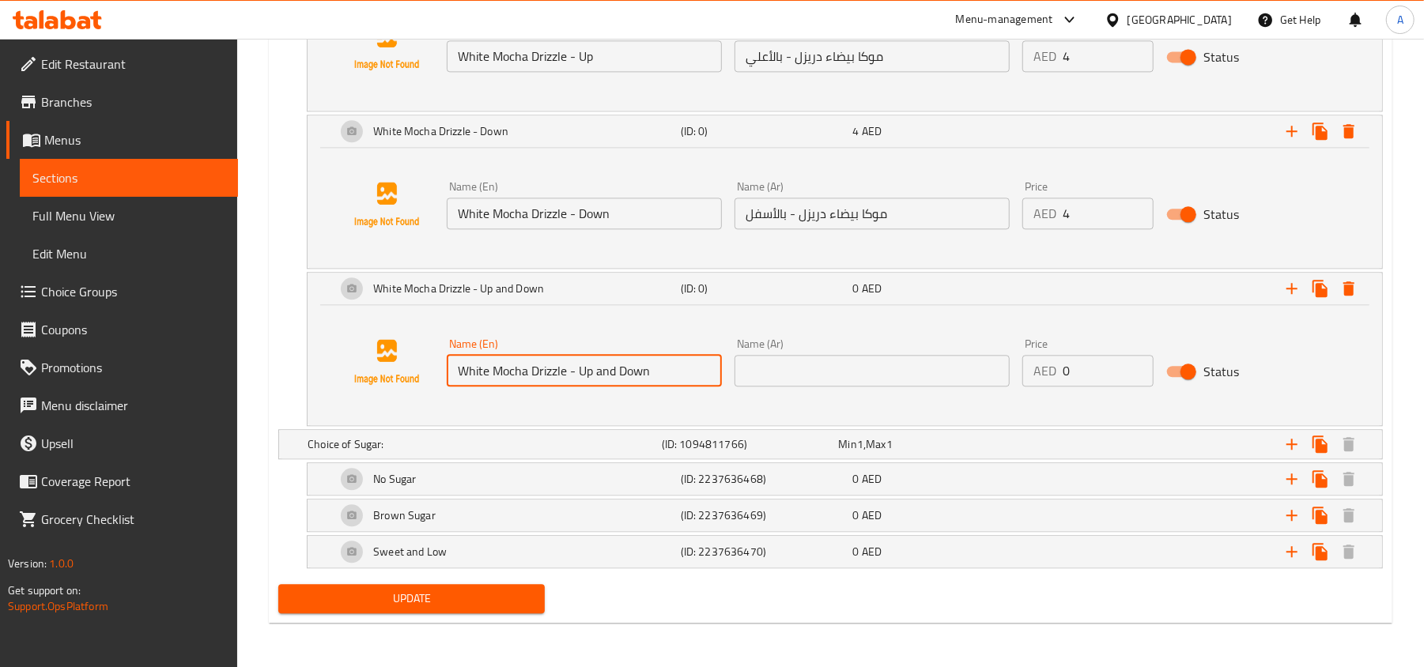
type input "White Mocha Drizzle - Up and Down"
click at [819, 371] on input "text" at bounding box center [871, 371] width 275 height 32
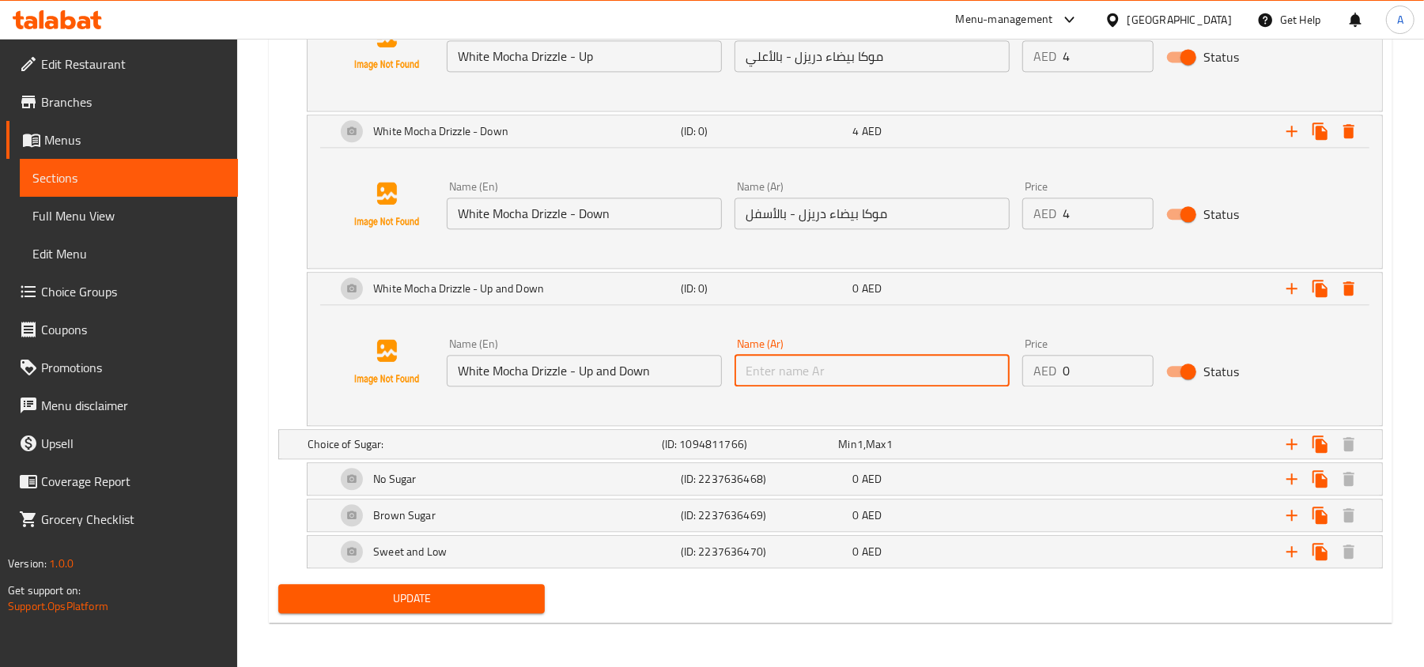
paste input "White Mocha Drizzle - Up and Down"
type input "White Mocha Drizzle - Up and Down"
click at [1134, 378] on input "1" at bounding box center [1108, 371] width 91 height 32
click at [1134, 378] on input "2" at bounding box center [1108, 371] width 91 height 32
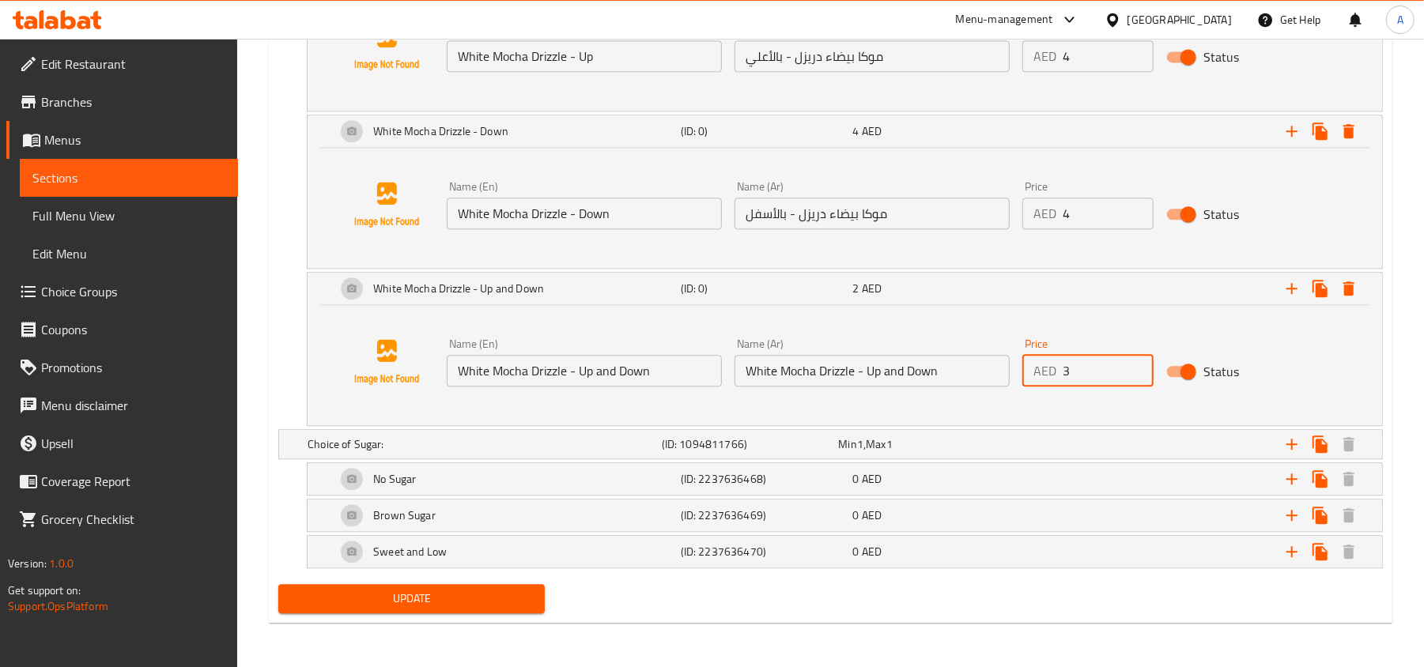
click at [1134, 378] on input "3" at bounding box center [1108, 371] width 91 height 32
click at [1134, 378] on input "4" at bounding box center [1108, 371] width 91 height 32
click at [1134, 378] on input "5" at bounding box center [1108, 371] width 91 height 32
click at [1134, 378] on input "6" at bounding box center [1108, 371] width 91 height 32
click at [1134, 378] on input "7" at bounding box center [1108, 371] width 91 height 32
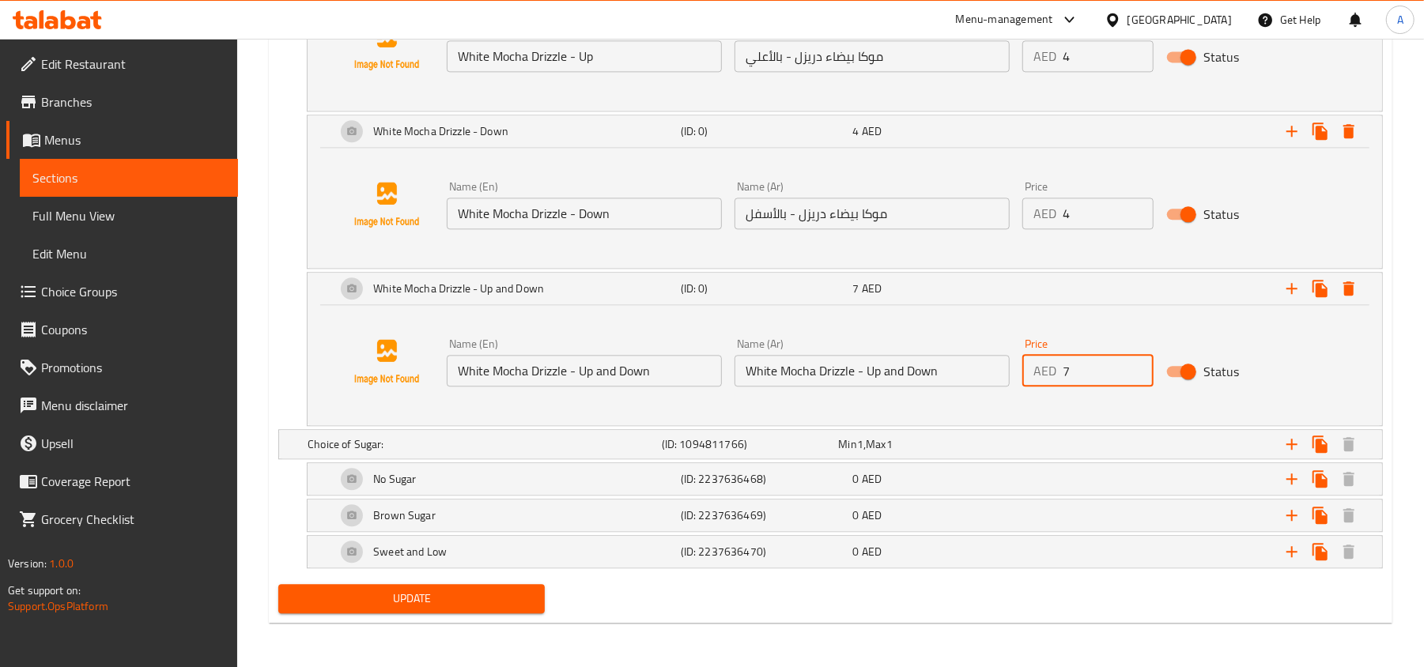
type input "8"
click at [1134, 378] on input "8" at bounding box center [1108, 371] width 91 height 32
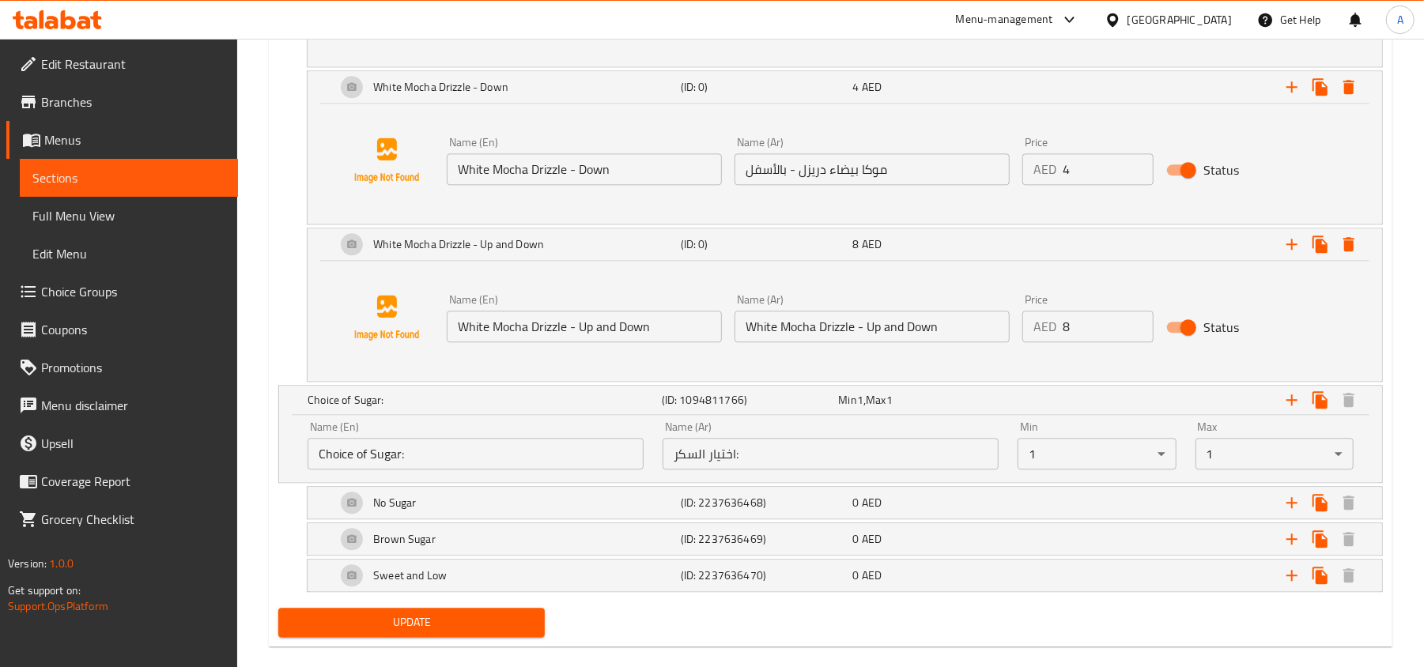
scroll to position [2664, 0]
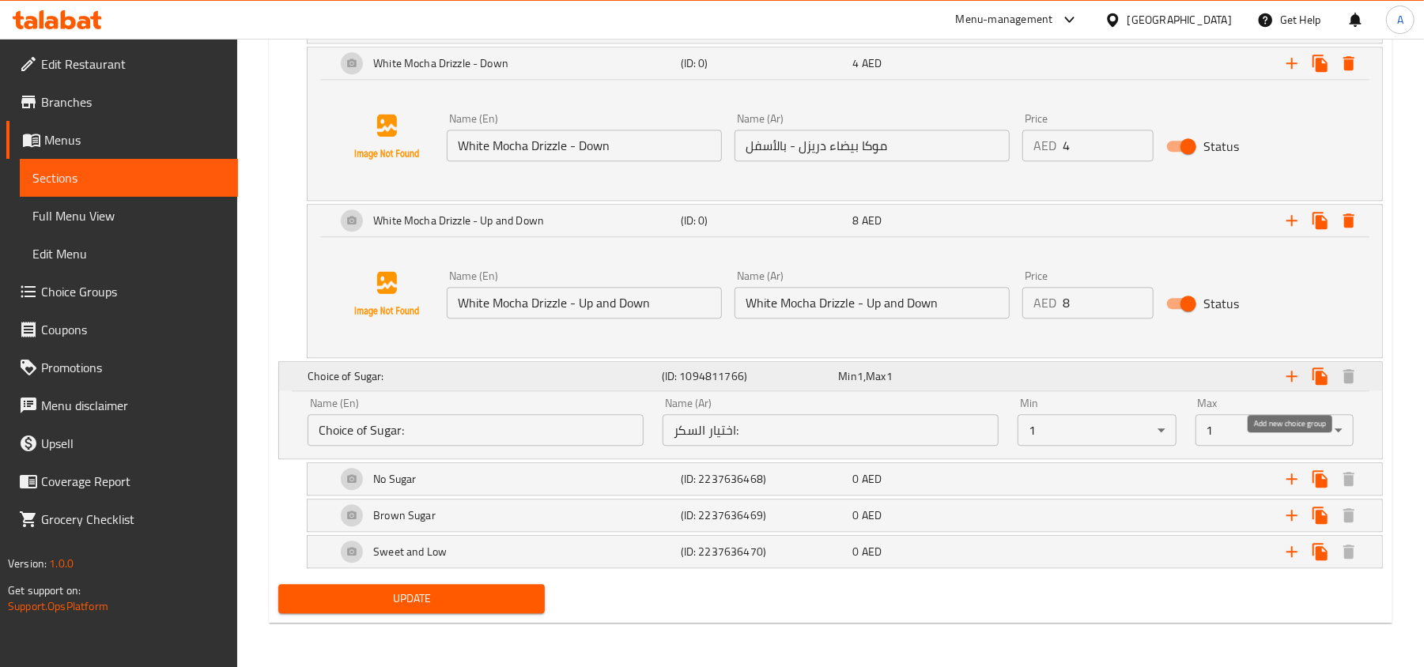
click at [1292, 371] on icon "Expand" at bounding box center [1291, 376] width 11 height 11
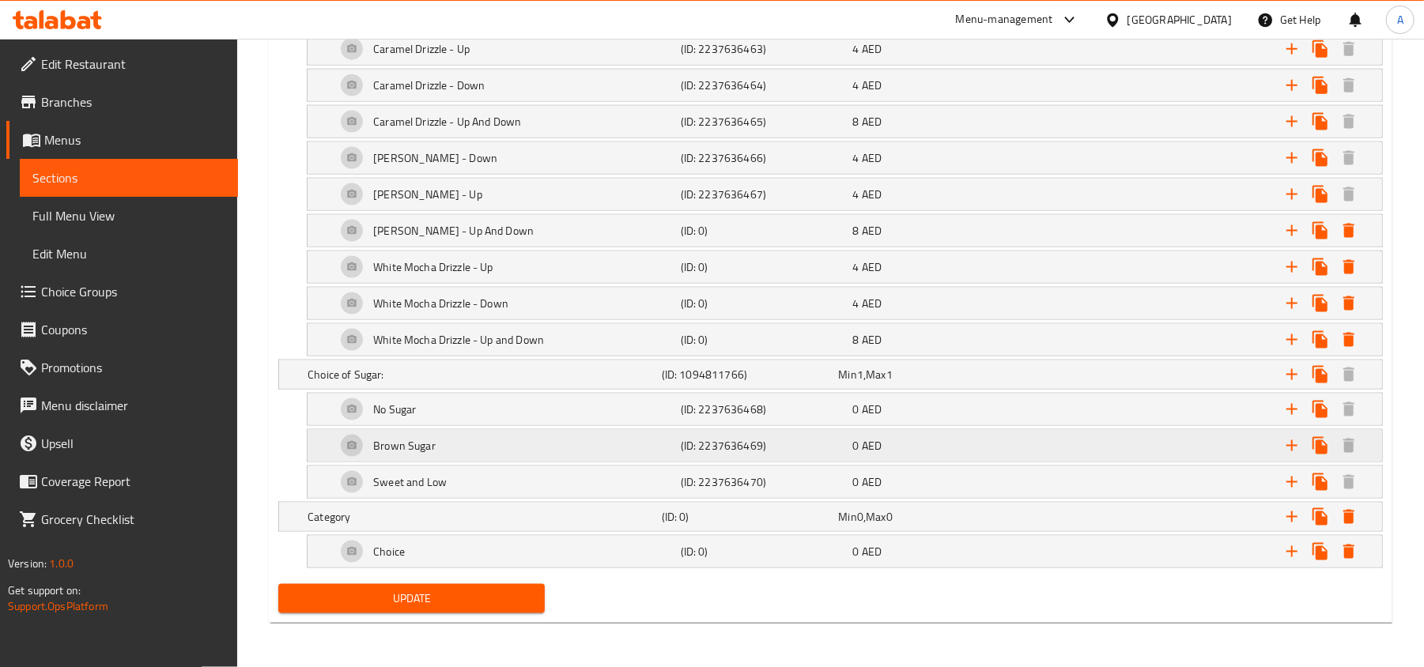
scroll to position [1509, 0]
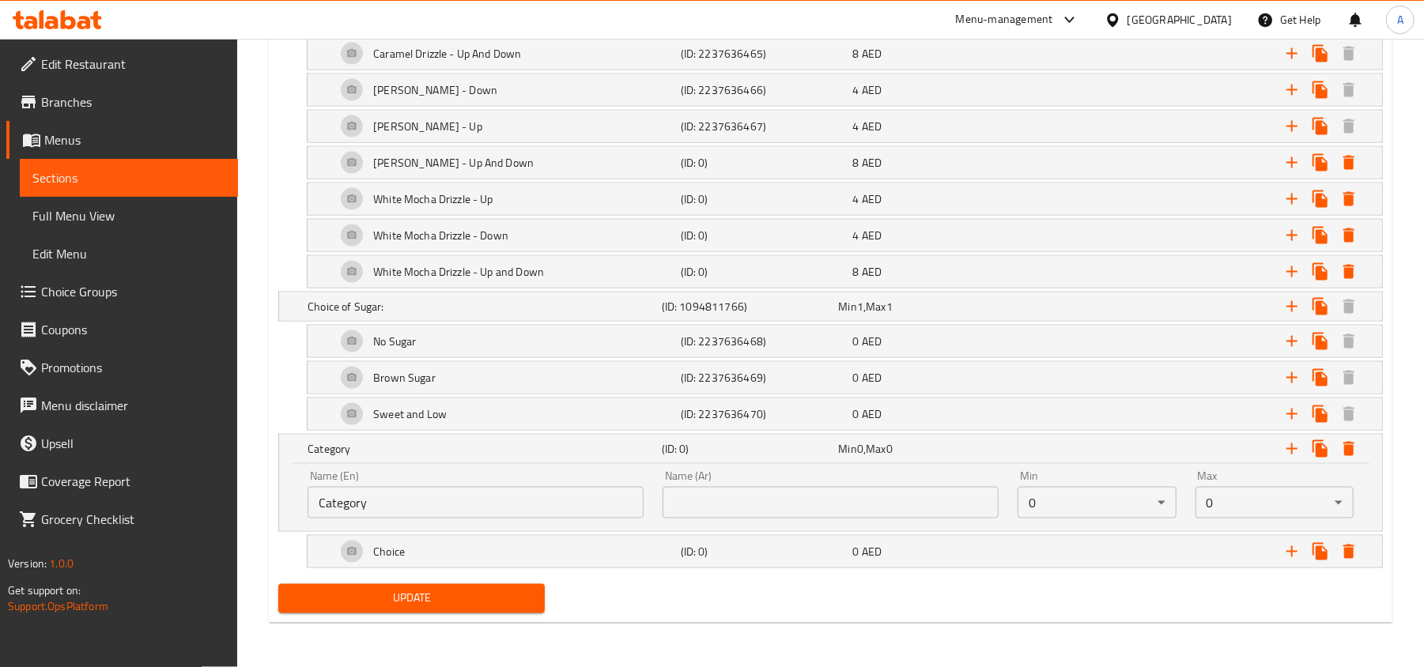
scroll to position [1578, 0]
click at [534, 507] on input "Category" at bounding box center [476, 503] width 336 height 32
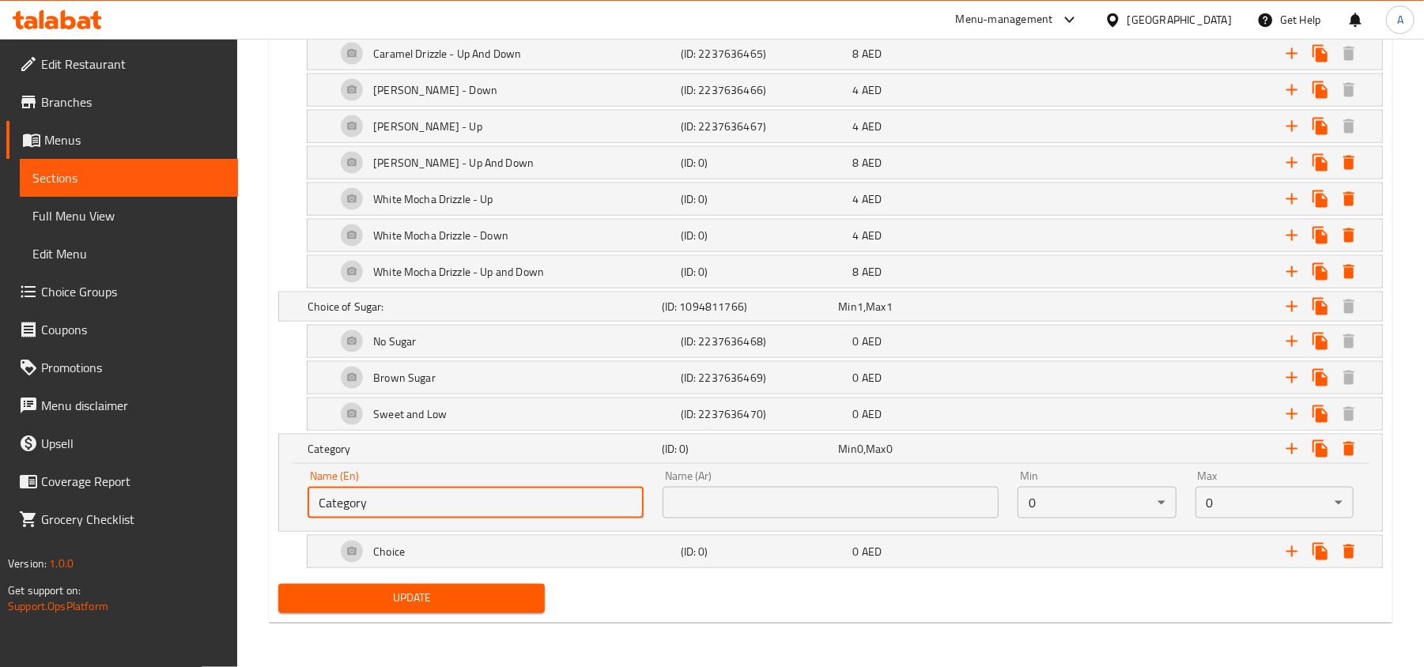
click at [534, 507] on input "Category" at bounding box center [476, 503] width 336 height 32
paste input "Additional Syrup:"
type input "Additional Syrup:"
click at [782, 511] on input "text" at bounding box center [831, 503] width 336 height 32
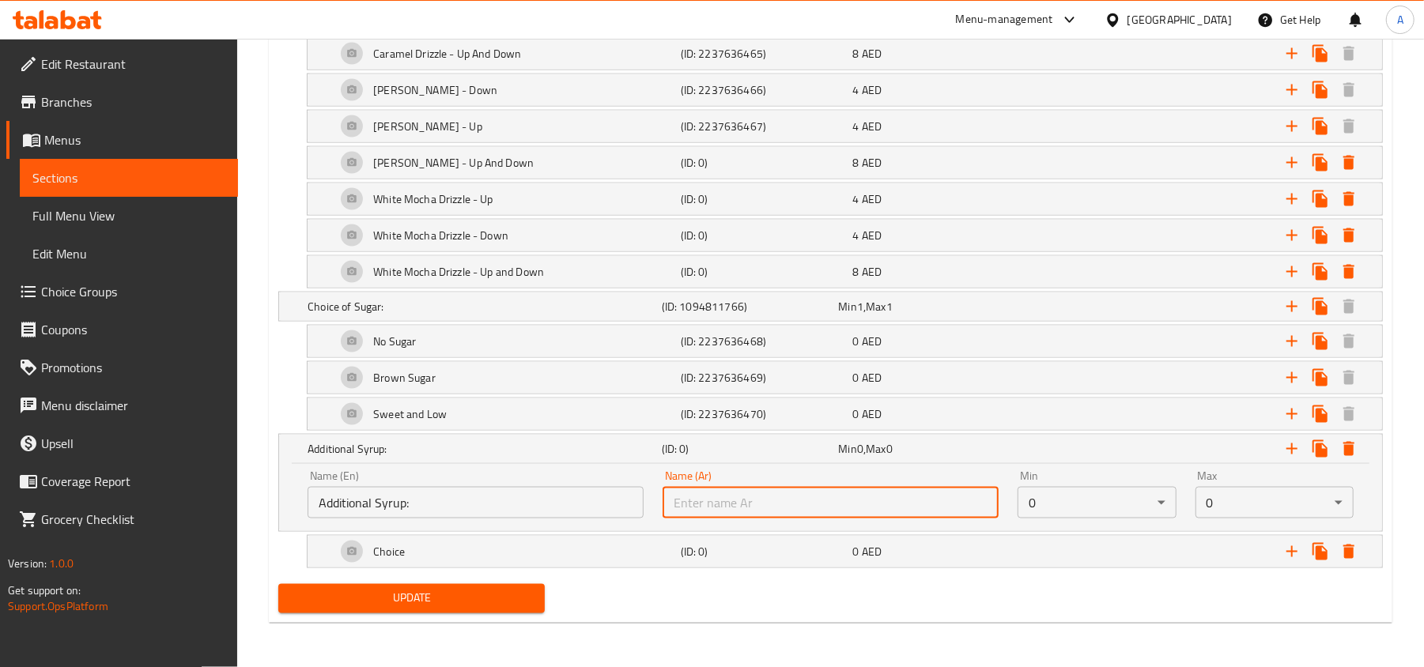
paste input "سيرب إضافي:"
type input "سيرب إضافي:"
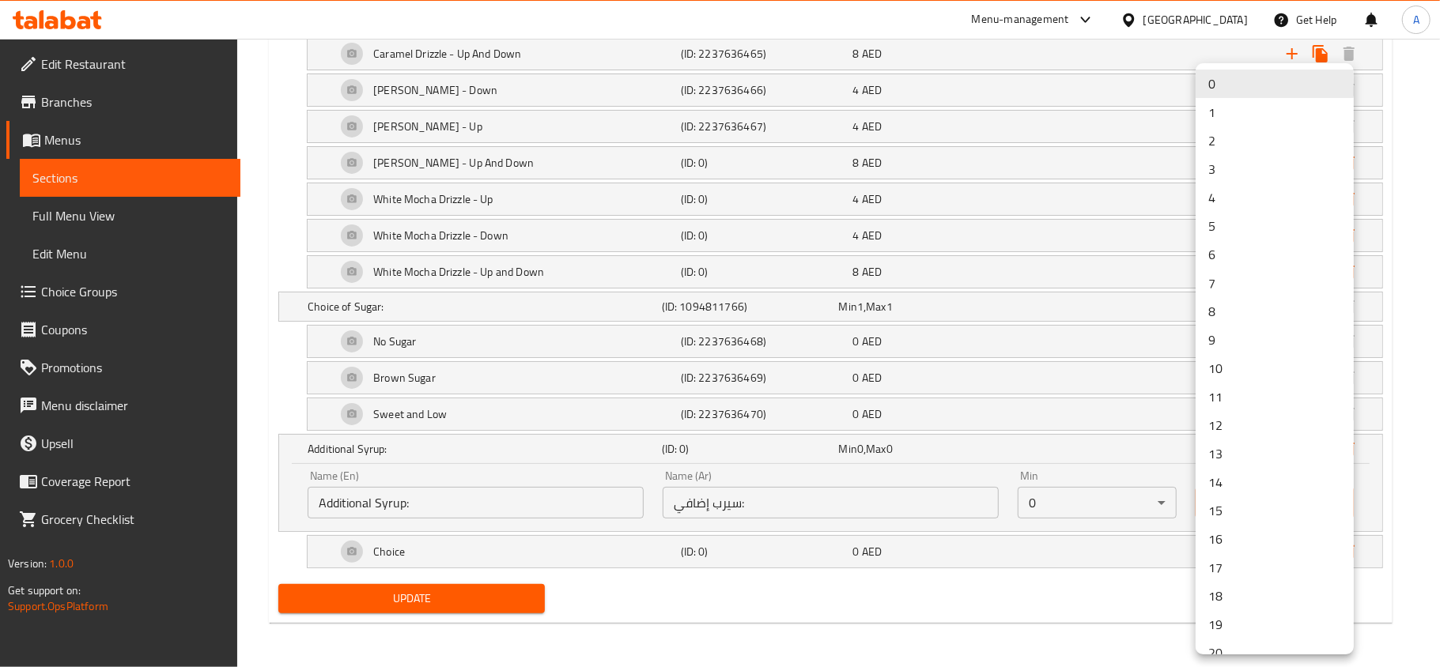
click at [1233, 139] on li "2" at bounding box center [1274, 140] width 158 height 28
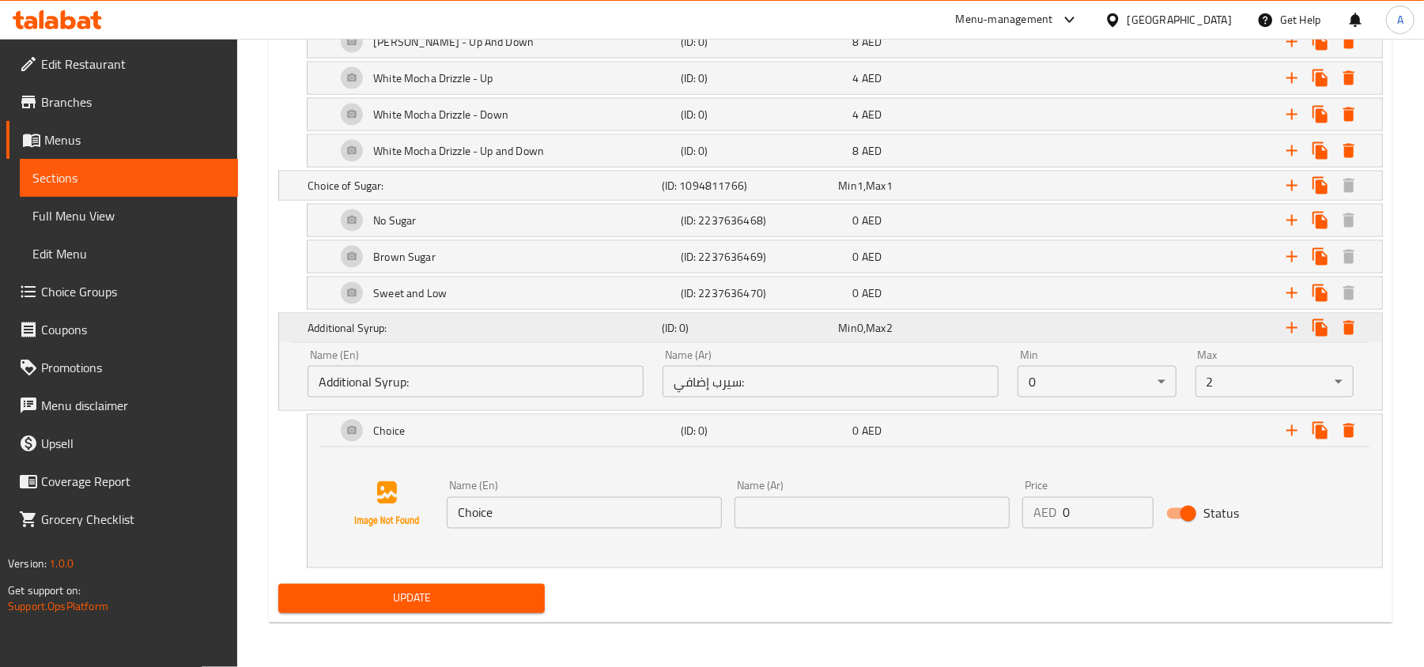
scroll to position [1698, 0]
click at [551, 504] on input "Choice" at bounding box center [584, 513] width 275 height 32
paste input "aramel Syrup"
type input "Caramel Syrup"
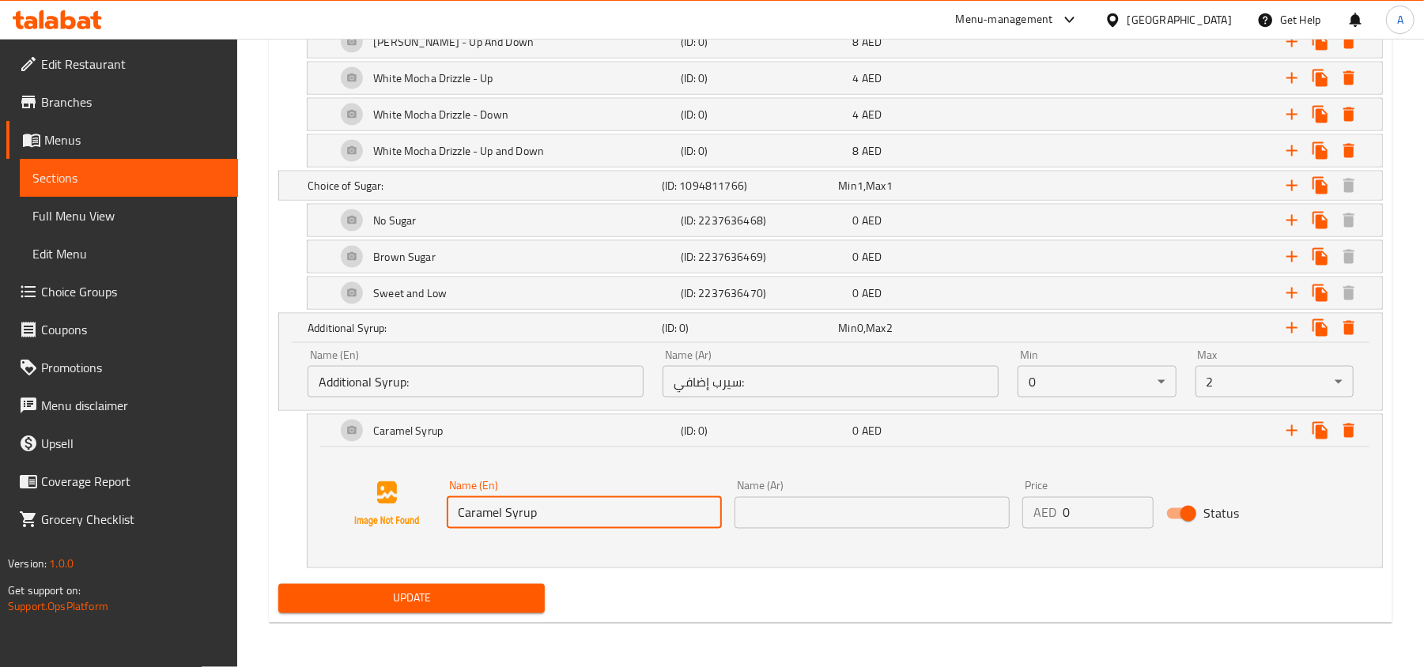
click at [867, 507] on input "text" at bounding box center [871, 513] width 275 height 32
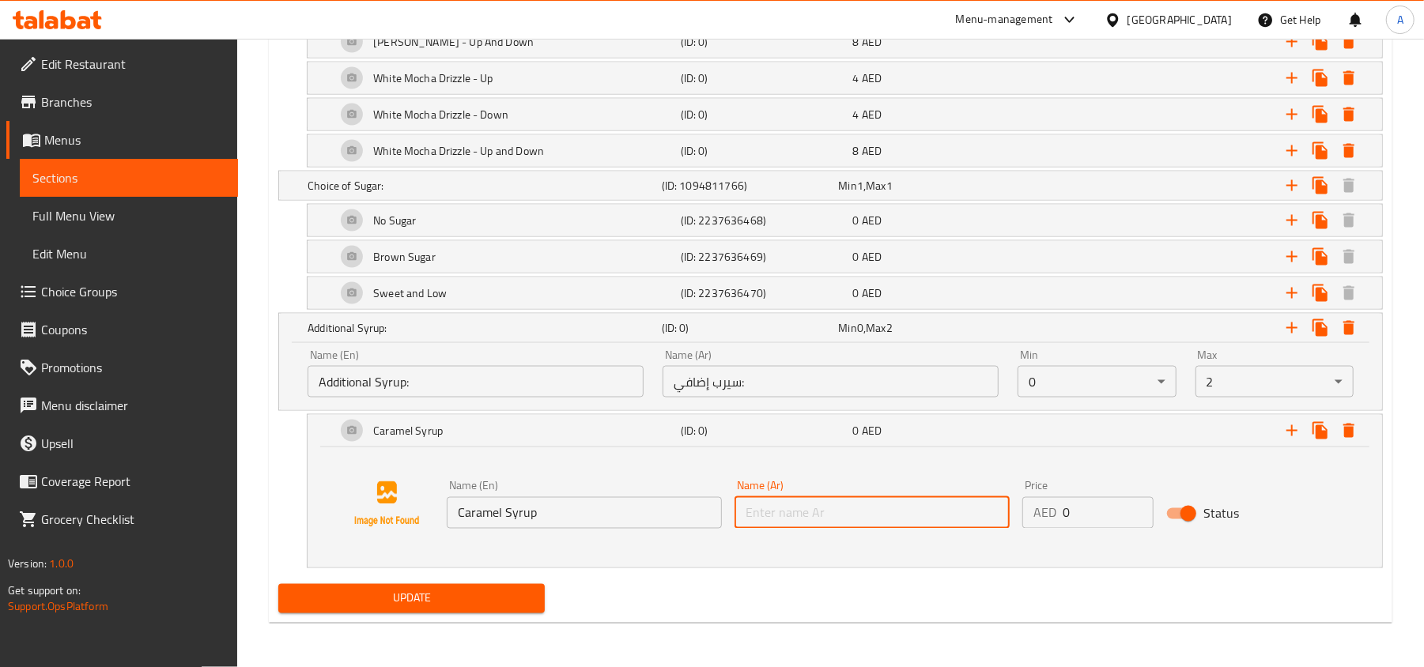
paste input "[PERSON_NAME]"
type input "[PERSON_NAME]"
click at [1135, 507] on input "1" at bounding box center [1108, 513] width 91 height 32
click at [1135, 507] on input "2" at bounding box center [1108, 513] width 91 height 32
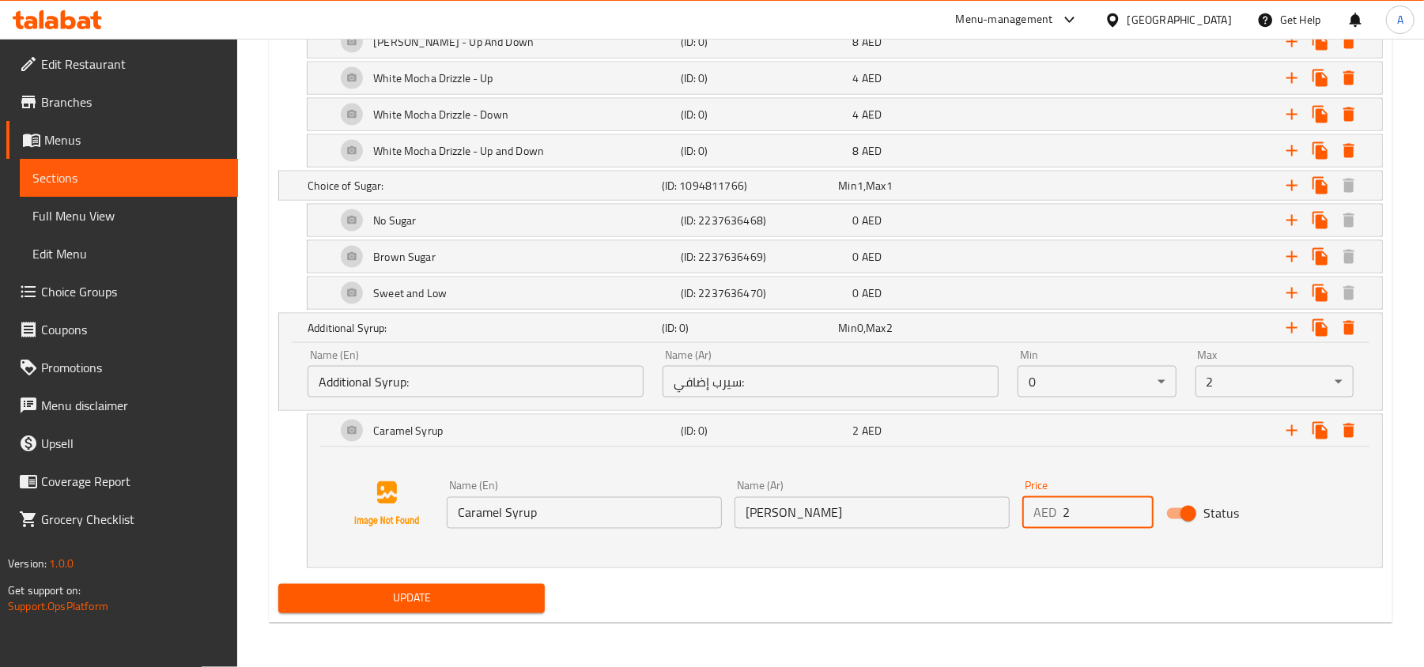
type input "3"
click at [1135, 507] on input "3" at bounding box center [1108, 513] width 91 height 32
click at [1284, 430] on icon "Expand" at bounding box center [1291, 430] width 19 height 19
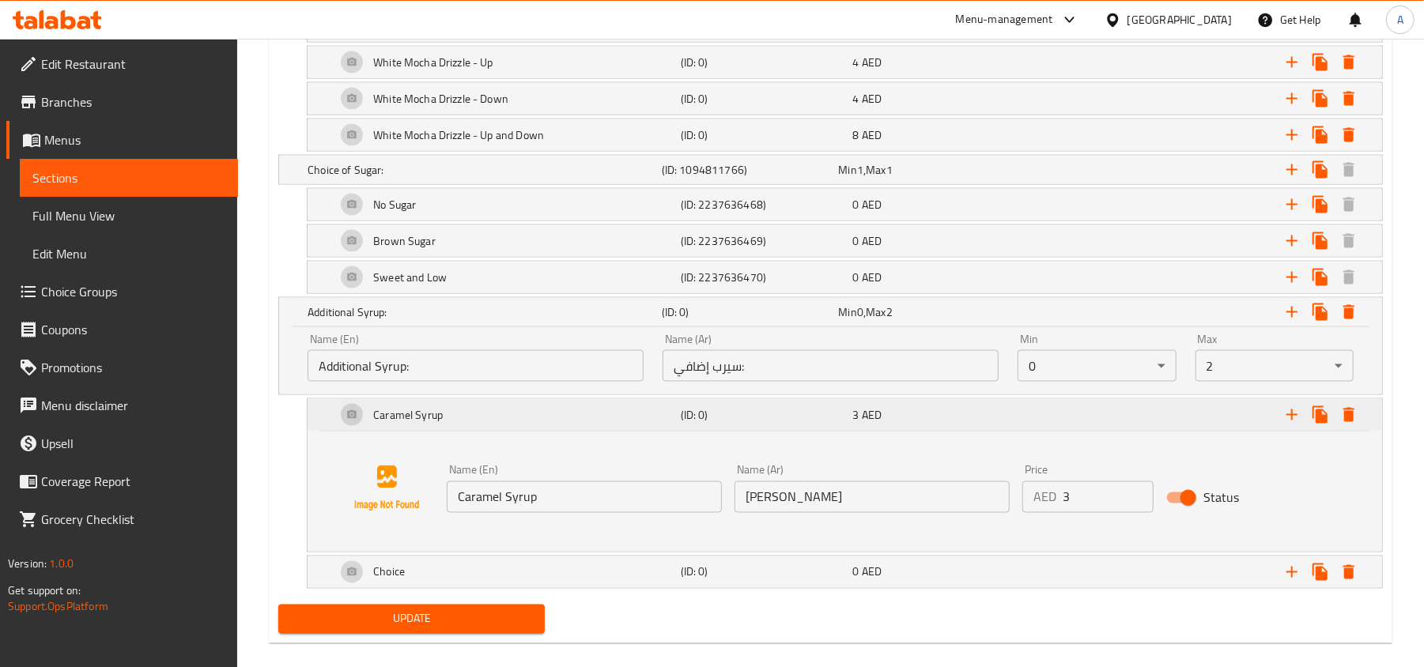
scroll to position [1735, 0]
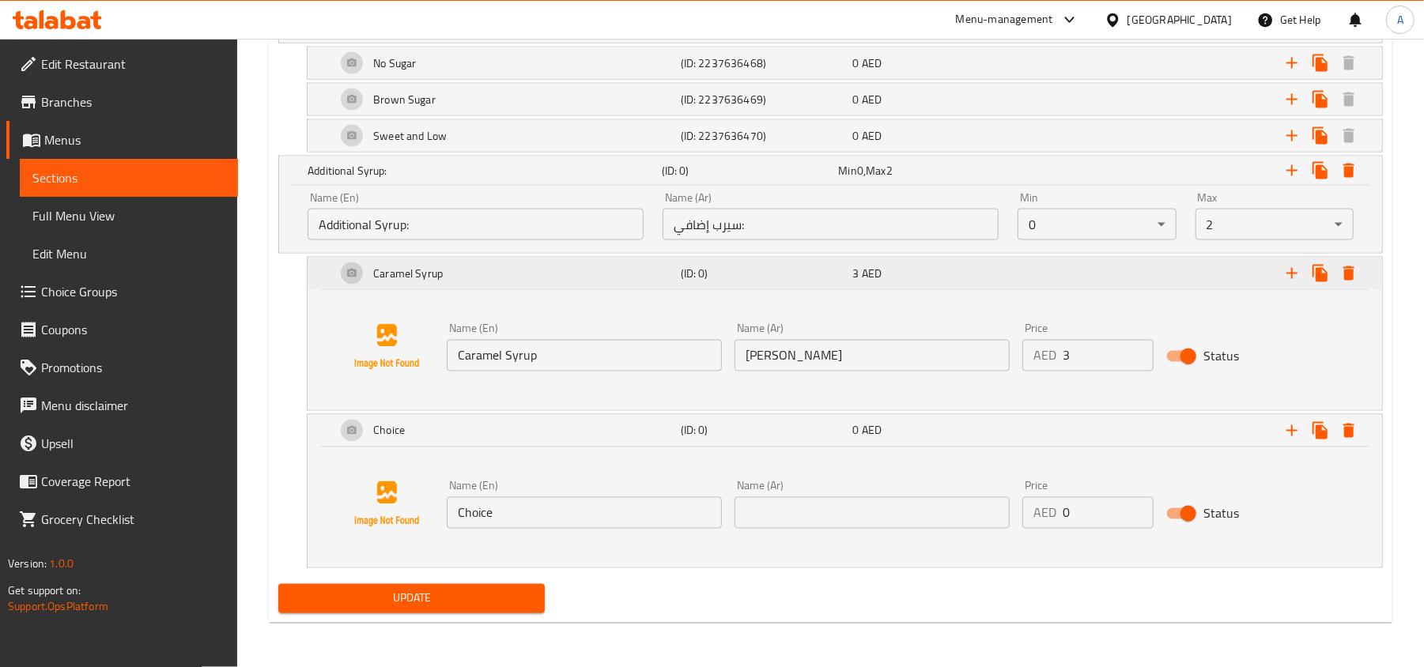
scroll to position [1856, 0]
click at [631, 519] on input "Choice" at bounding box center [584, 513] width 275 height 32
paste input "Hazelnut Syrup"
type input "Hazelnut Syrup"
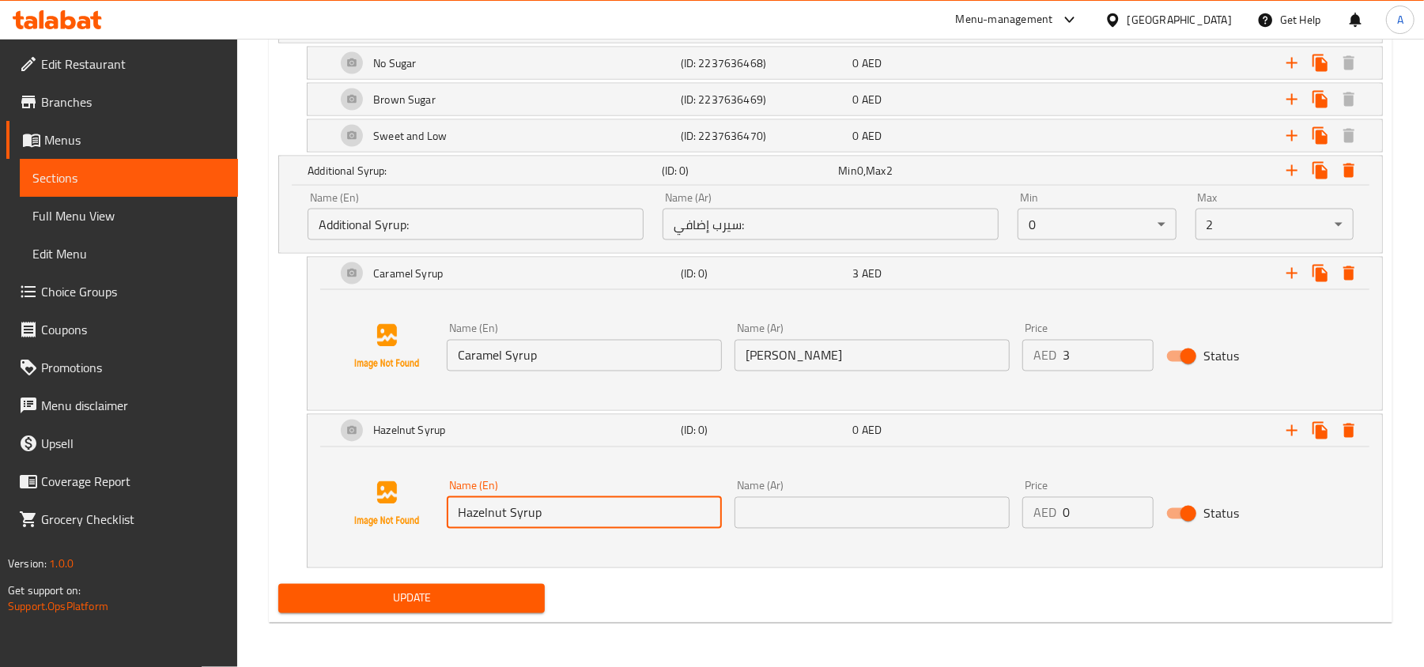
click at [836, 506] on input "text" at bounding box center [871, 513] width 275 height 32
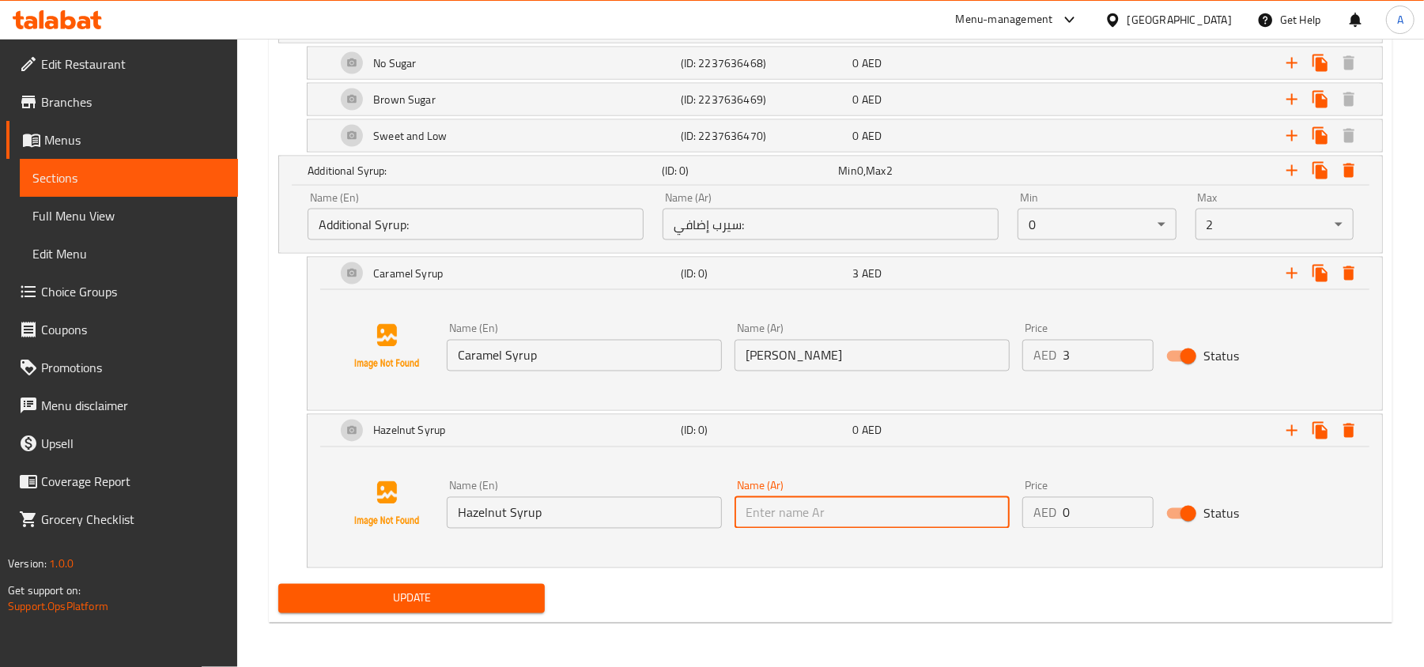
paste input "سيرب بندق"
type input "سيرب بندق"
click at [1133, 501] on input "1" at bounding box center [1108, 513] width 91 height 32
click at [1133, 501] on input "2" at bounding box center [1108, 513] width 91 height 32
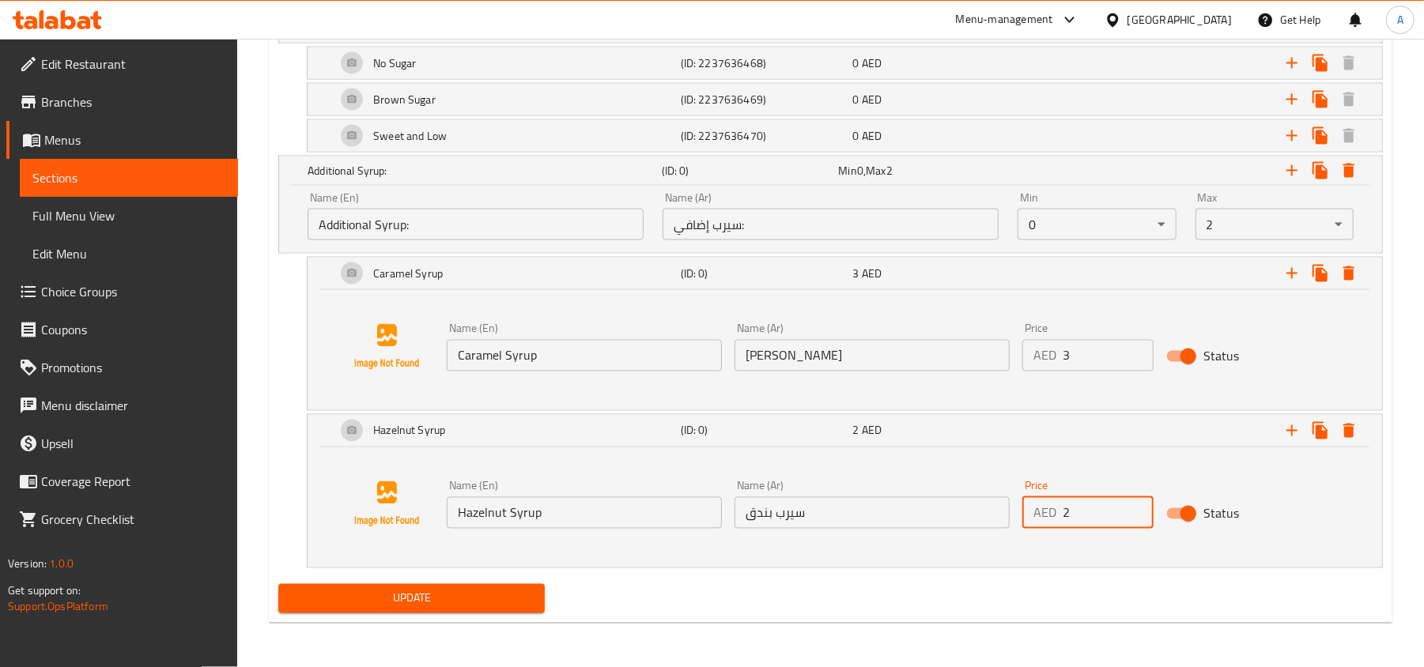
type input "3"
click at [1133, 501] on input "3" at bounding box center [1108, 513] width 91 height 32
click at [1286, 427] on icon "Expand" at bounding box center [1291, 430] width 19 height 19
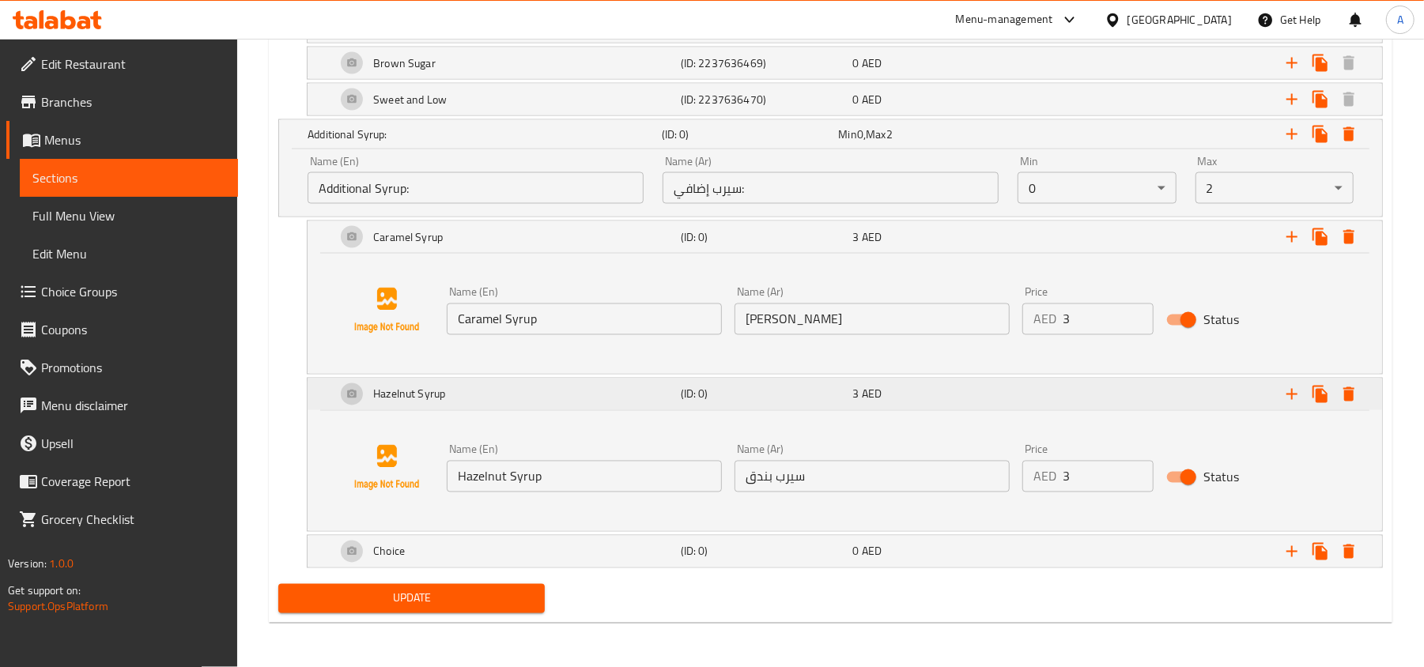
scroll to position [1893, 0]
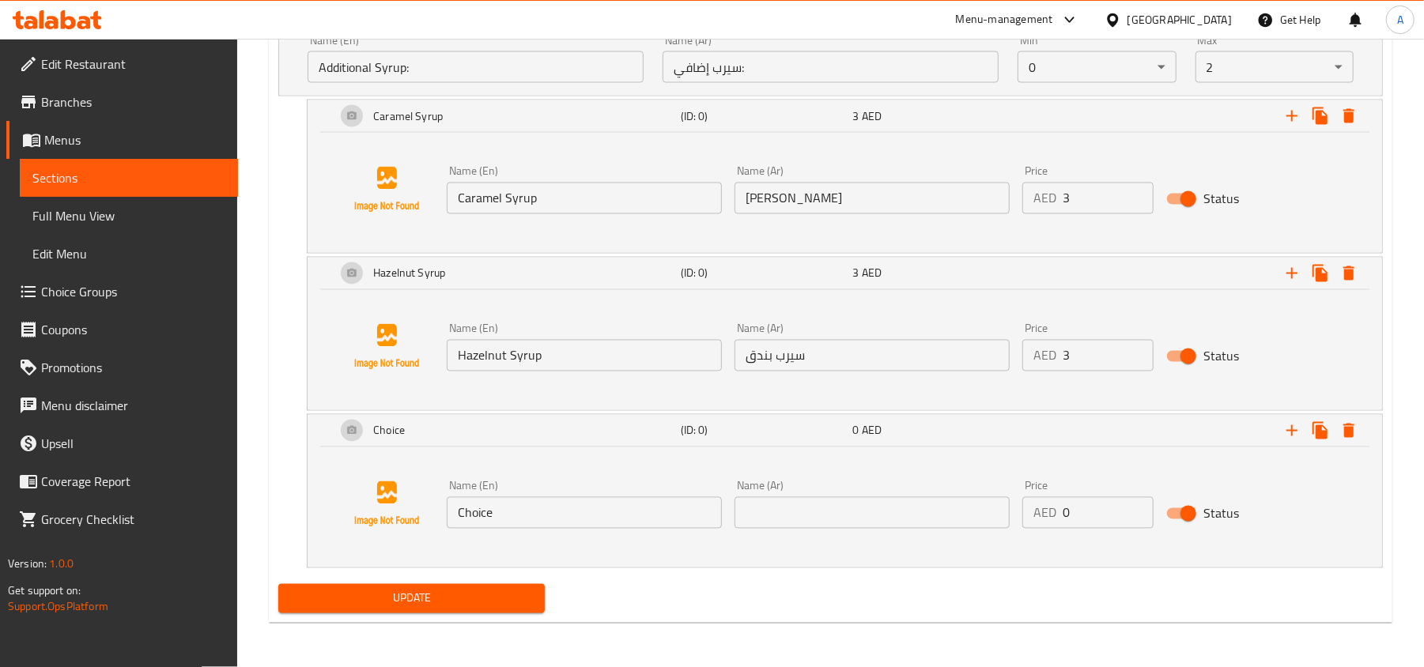
scroll to position [2014, 0]
click at [585, 522] on input "Choice" at bounding box center [584, 513] width 275 height 32
paste input "Vanilla Syrup"
type input "Vanilla Syrup"
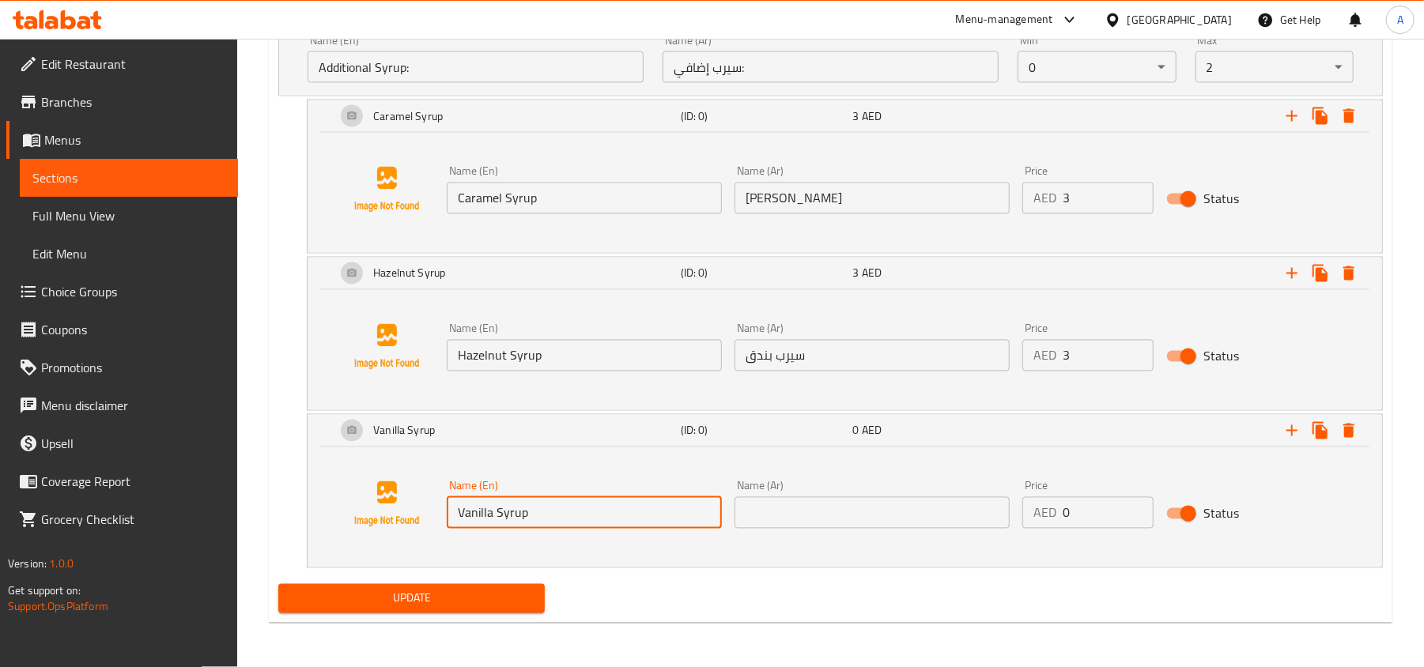
click at [833, 517] on input "text" at bounding box center [871, 513] width 275 height 32
paste input "[PERSON_NAME]"
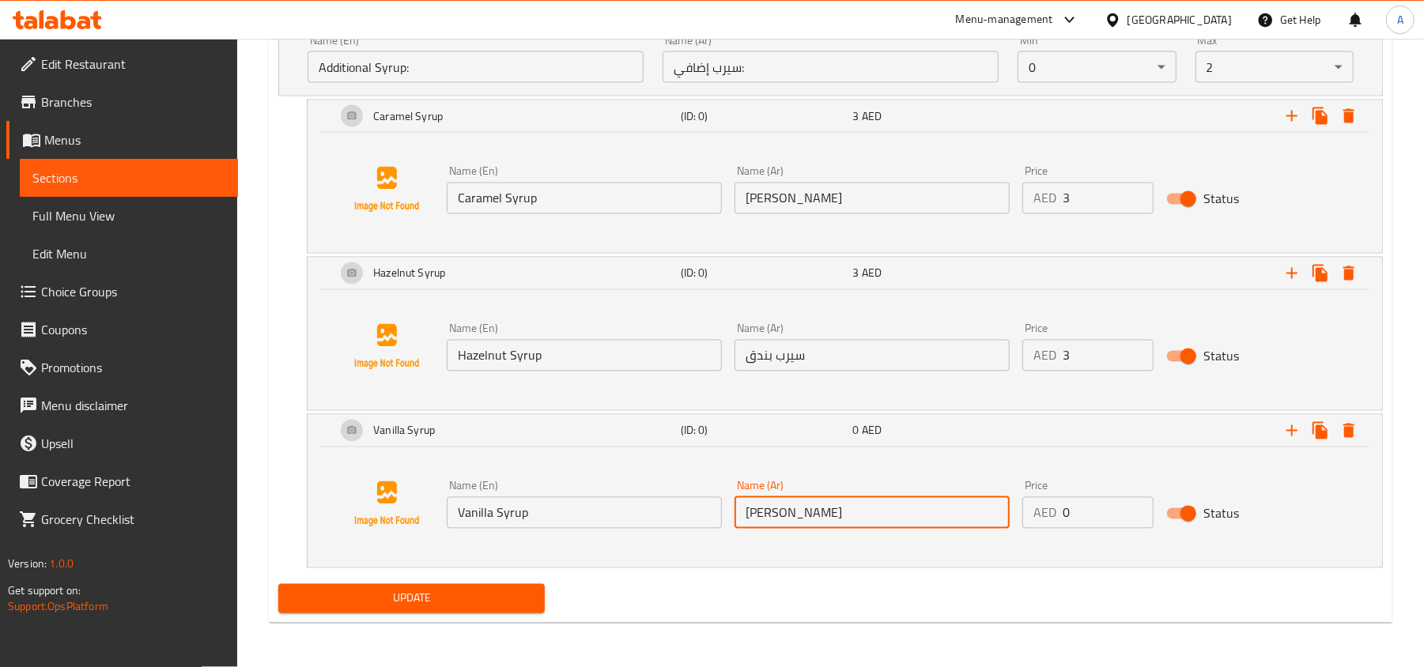
type input "[PERSON_NAME]"
click at [1285, 431] on icon "Expand" at bounding box center [1291, 430] width 19 height 19
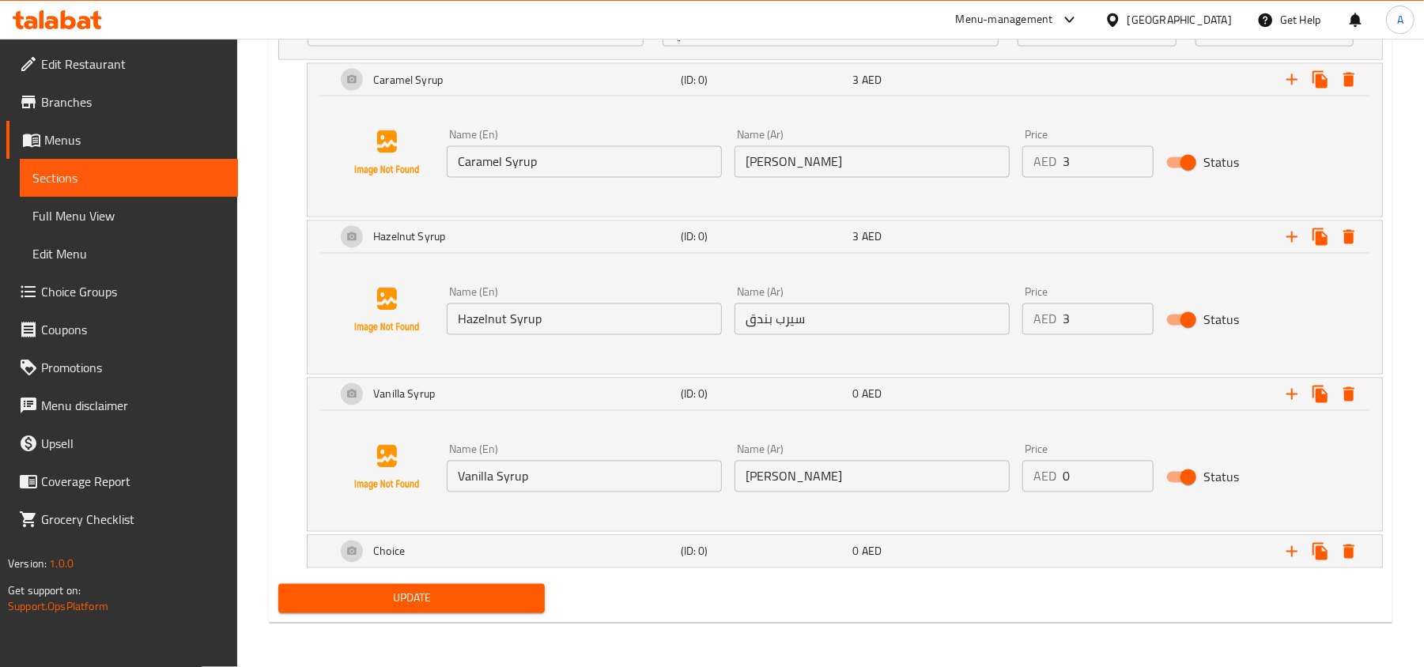
scroll to position [2051, 0]
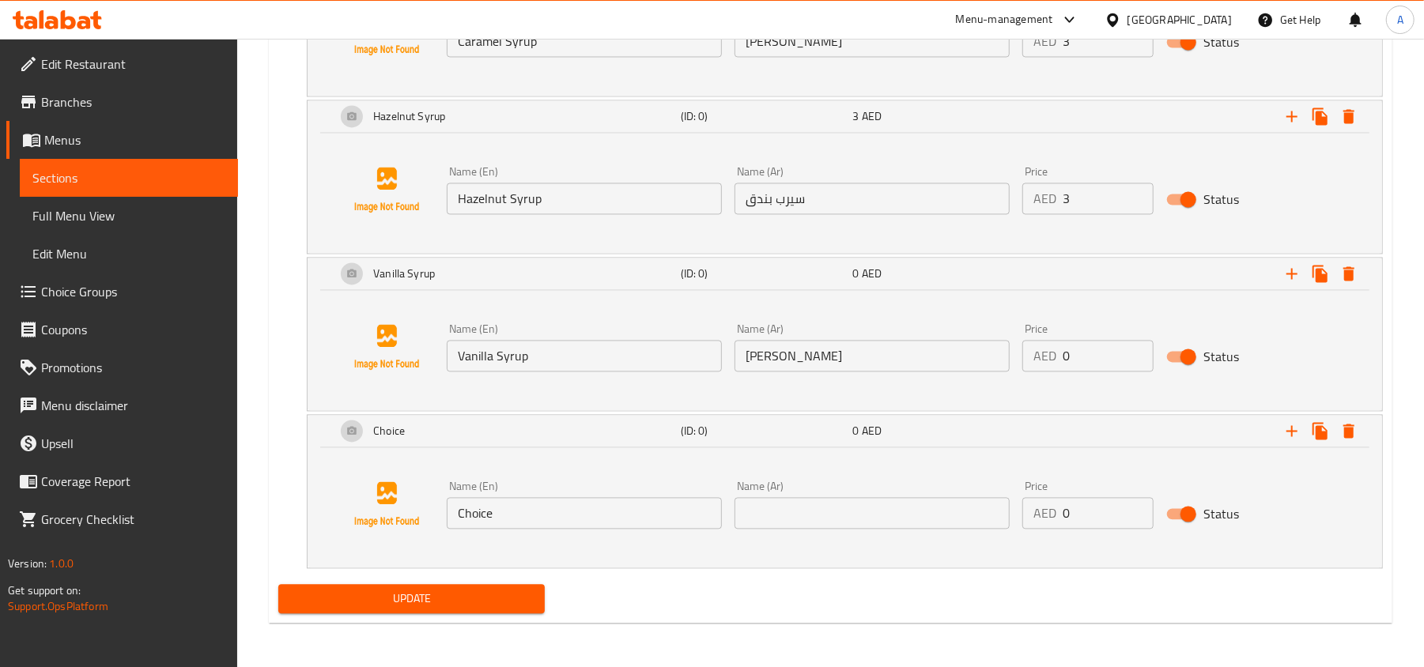
scroll to position [2169, 0]
click at [574, 526] on input "Choice" at bounding box center [584, 513] width 275 height 32
paste input "Sugarcane Syrup"
type input "Sugarcane Syrup"
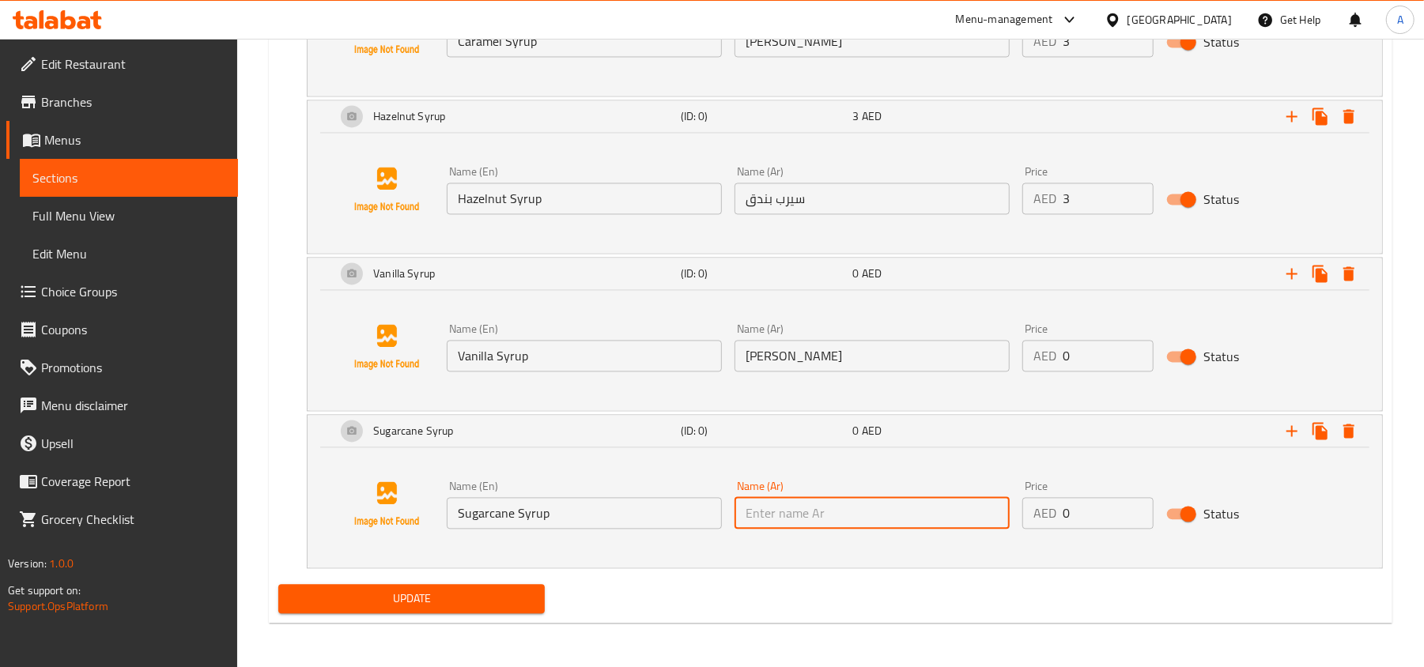
click at [845, 507] on input "text" at bounding box center [871, 513] width 275 height 32
paste input "سيرب قصب السكر"
type input "سيرب قصب السكر"
click at [1139, 506] on input "1" at bounding box center [1108, 513] width 91 height 32
click at [1138, 506] on input "2" at bounding box center [1108, 513] width 91 height 32
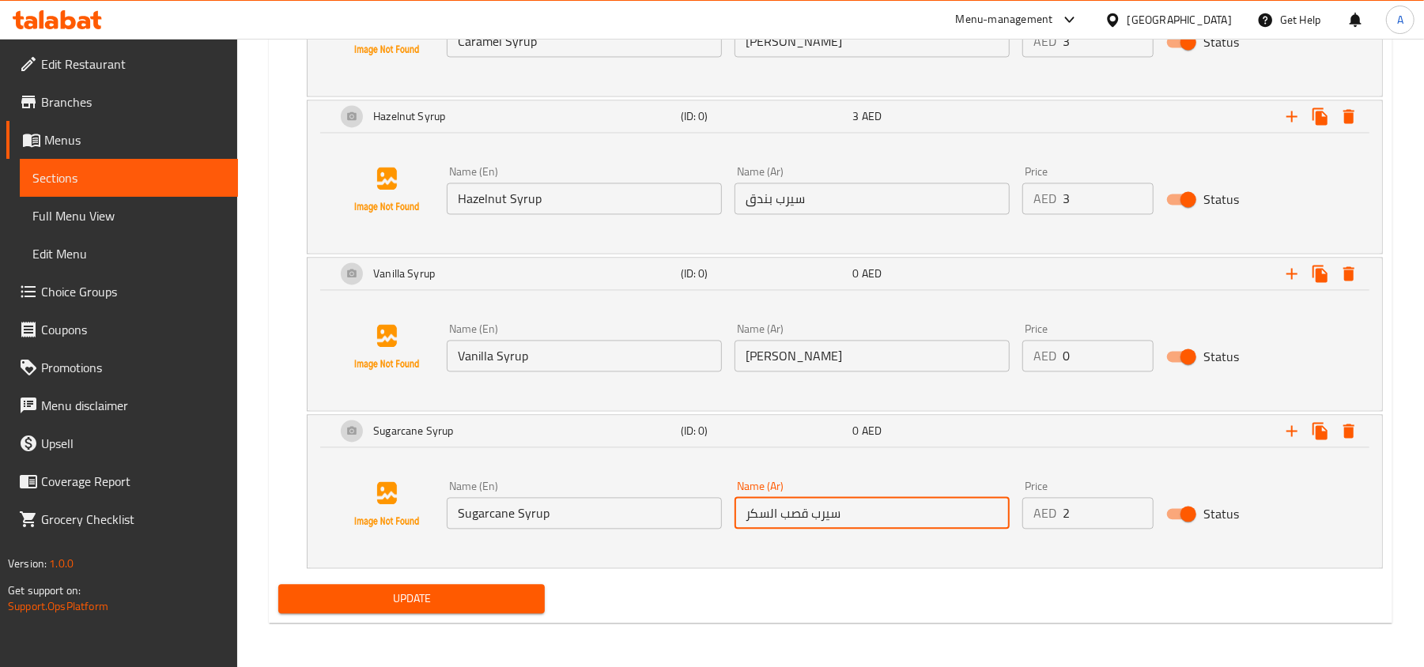
type input "3"
click at [1138, 506] on input "3" at bounding box center [1108, 513] width 91 height 32
click at [1137, 345] on input "1" at bounding box center [1108, 356] width 91 height 32
click at [1137, 345] on input "2" at bounding box center [1108, 356] width 91 height 32
type input "3"
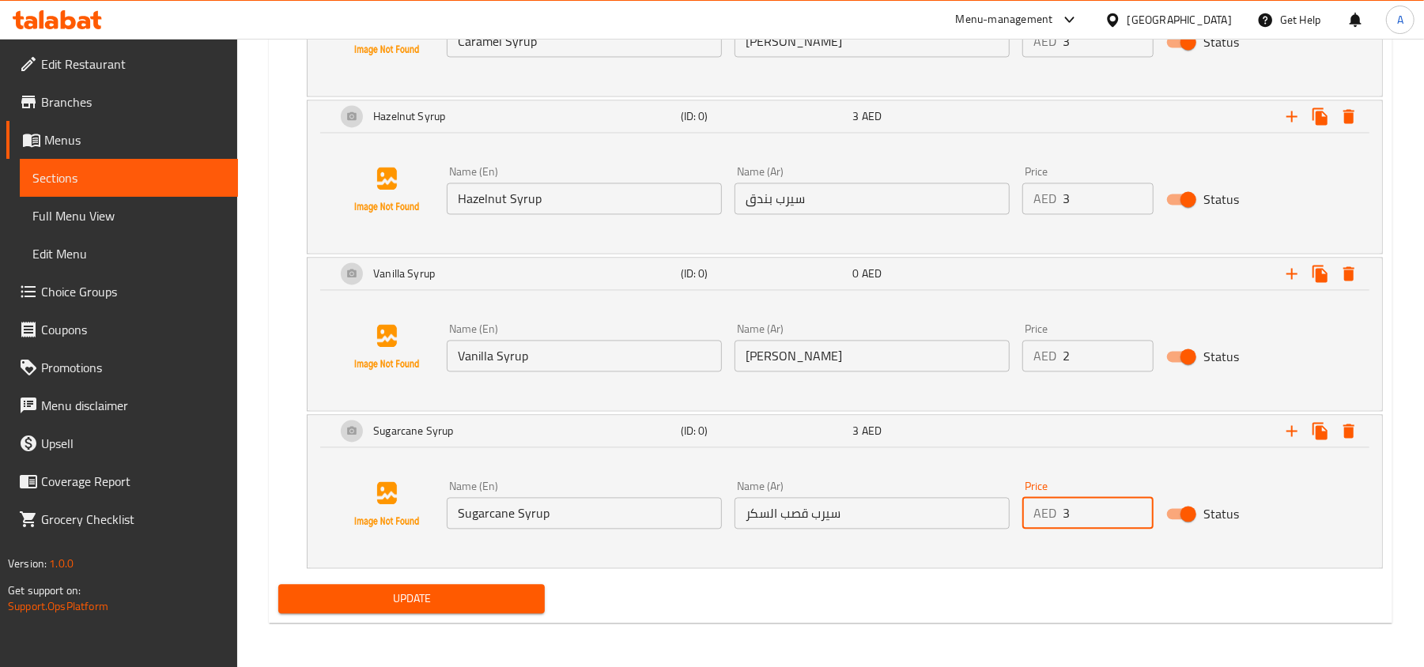
click at [1137, 345] on input "3" at bounding box center [1108, 356] width 91 height 32
click at [1285, 432] on icon "Expand" at bounding box center [1291, 430] width 19 height 19
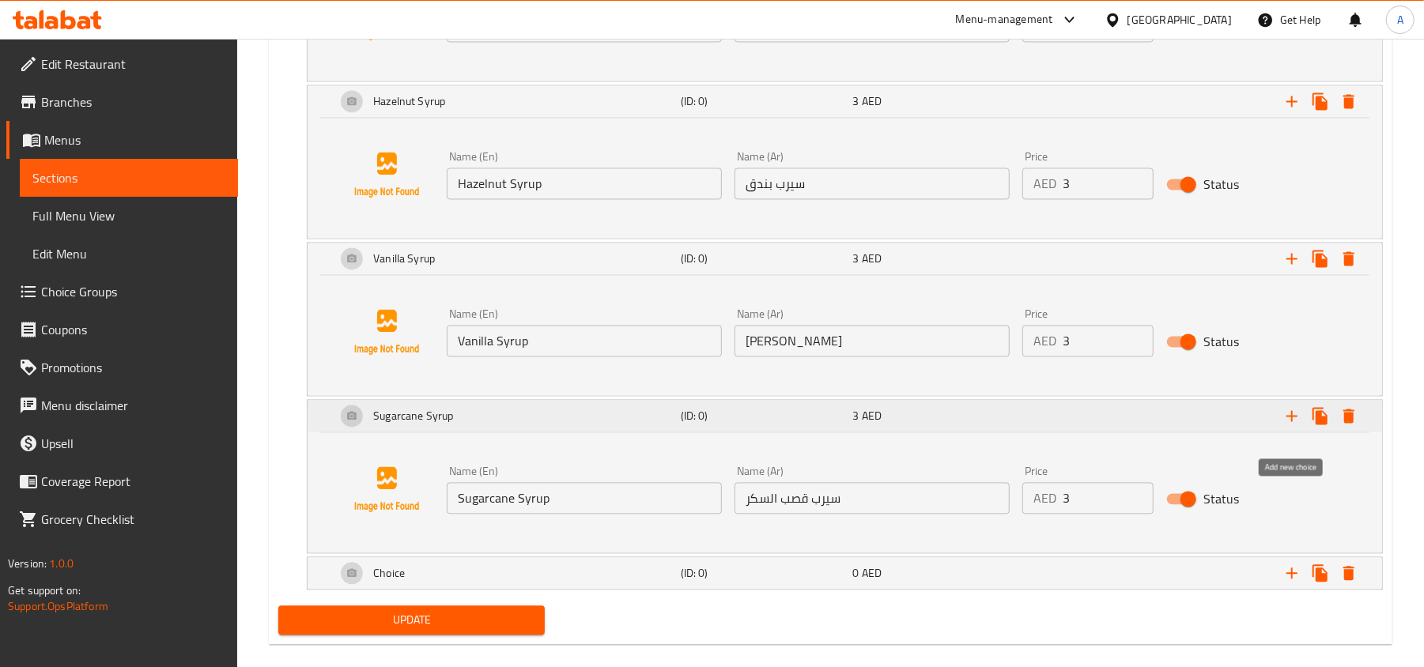
click at [1285, 425] on icon "Expand" at bounding box center [1291, 415] width 19 height 19
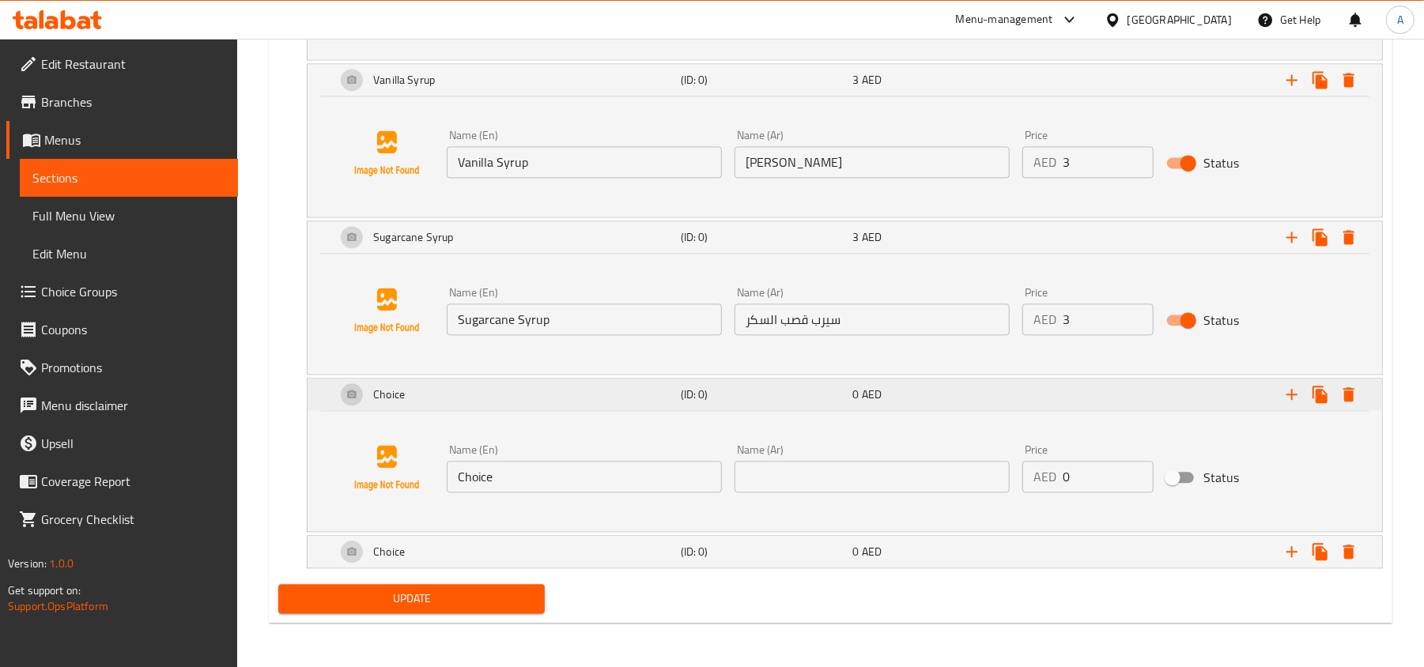
scroll to position [2364, 0]
click at [601, 485] on input "Choice" at bounding box center [584, 477] width 275 height 32
paste input "Sugar Free Caramel Syrup"
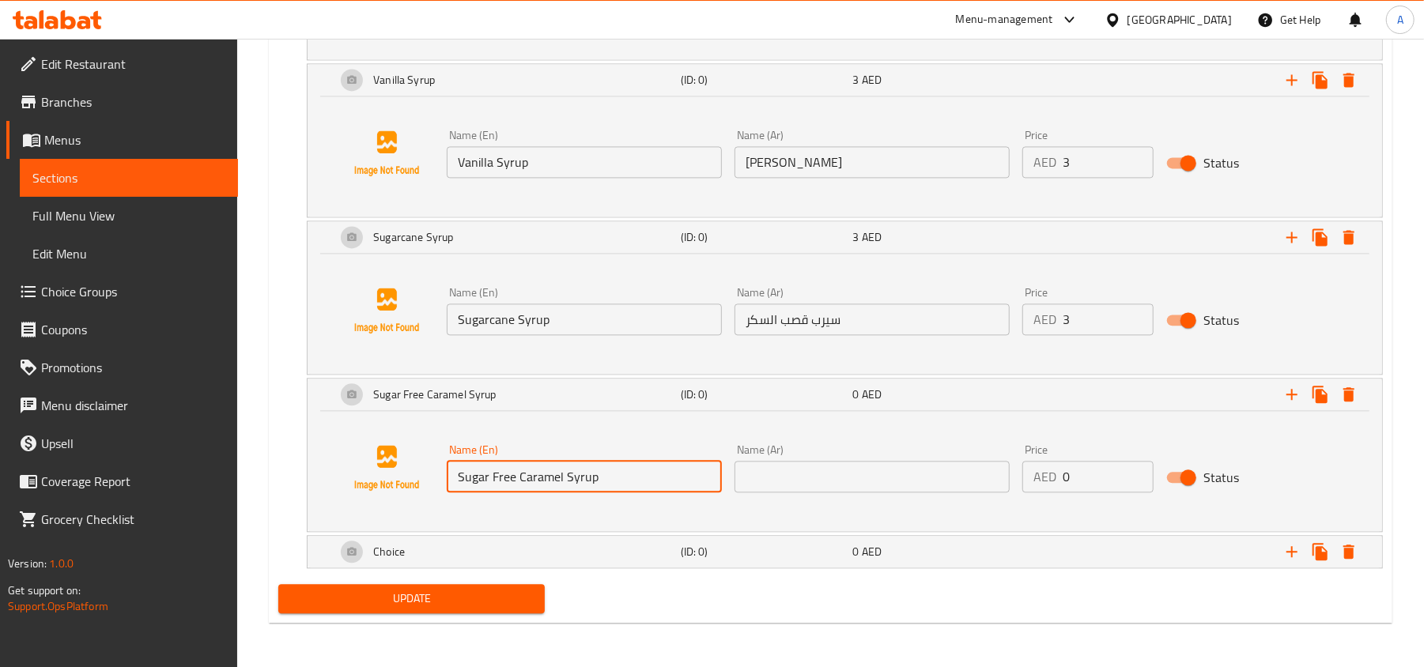
type input "Sugar Free Caramel Syrup"
click at [848, 466] on input "text" at bounding box center [871, 477] width 275 height 32
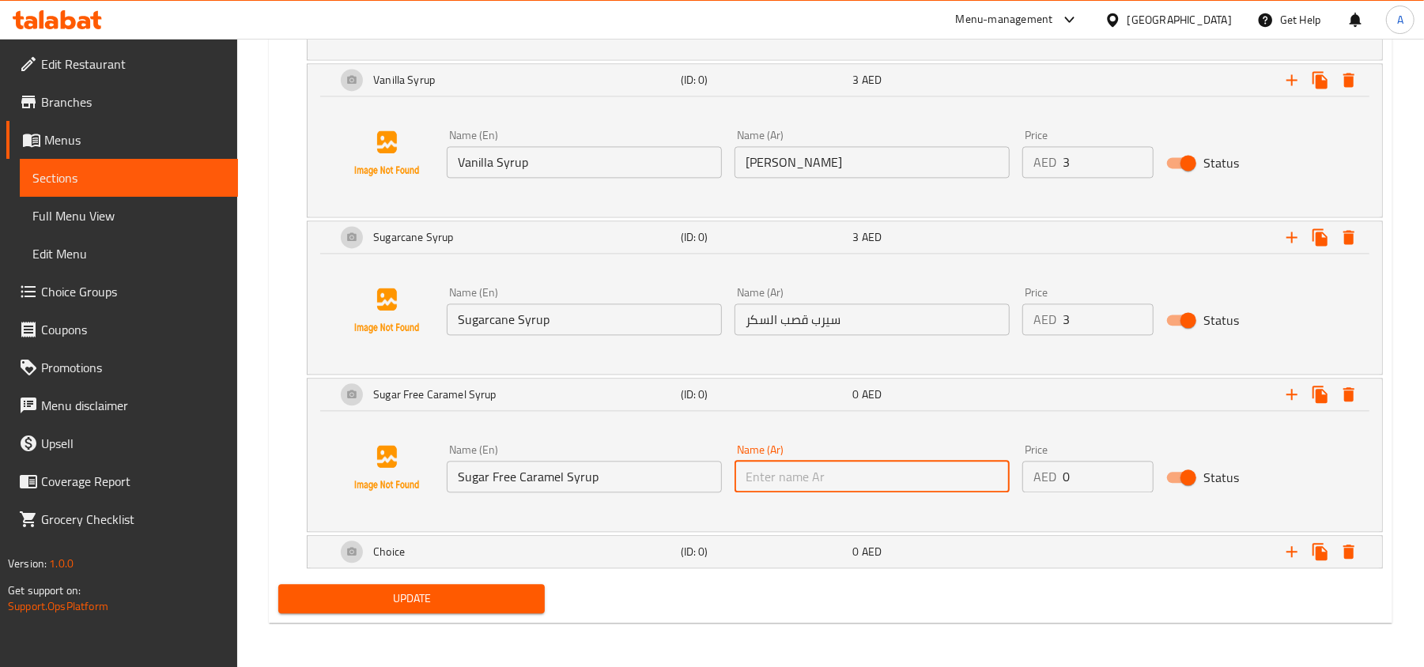
paste input "كراميل سيرب بدون سكر"
type input "كراميل سيرب بدون سكر"
click at [1137, 472] on input "1" at bounding box center [1108, 477] width 91 height 32
click at [1137, 472] on input "2" at bounding box center [1108, 477] width 91 height 32
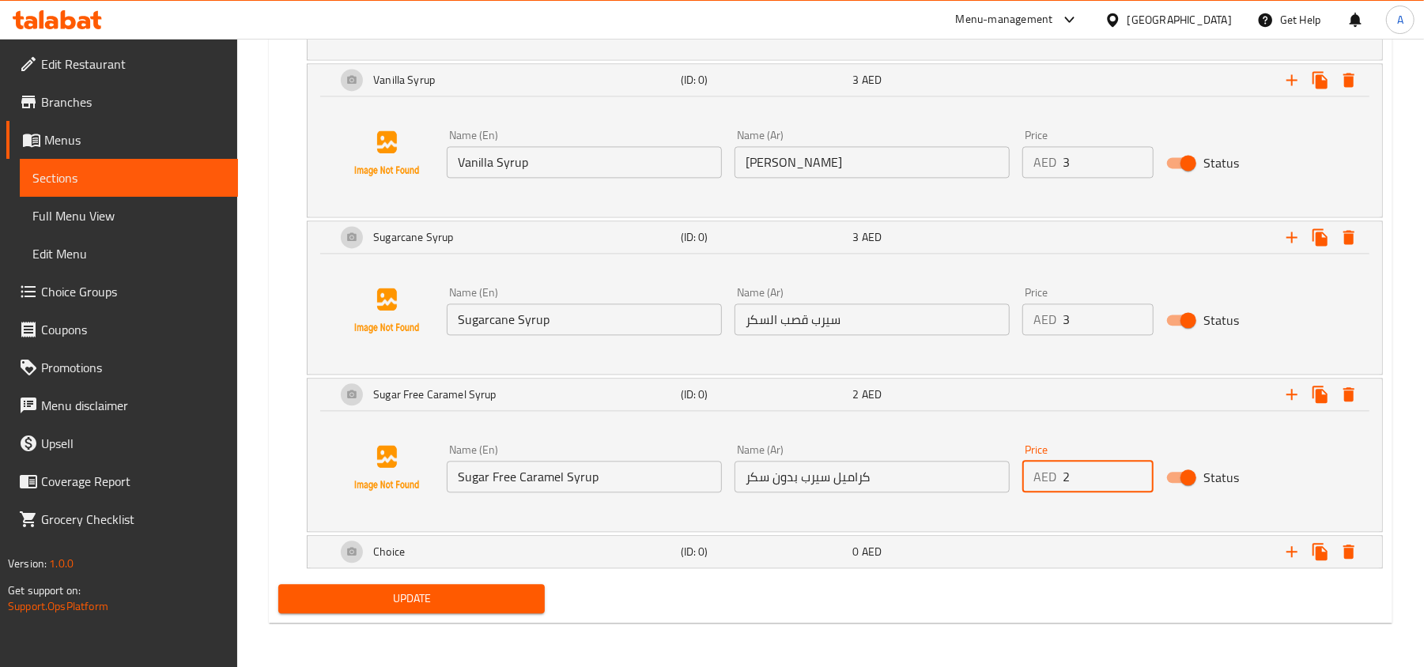
type input "3"
click at [1137, 472] on input "3" at bounding box center [1108, 477] width 91 height 32
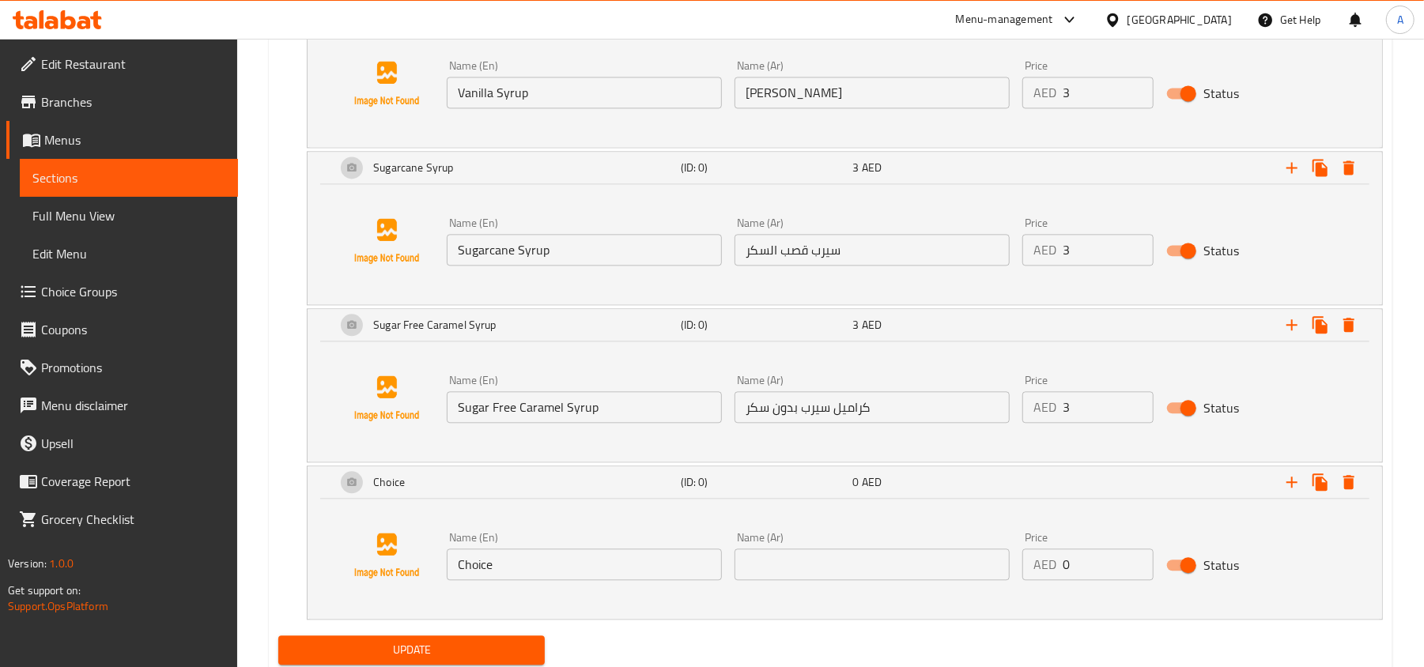
scroll to position [2486, 0]
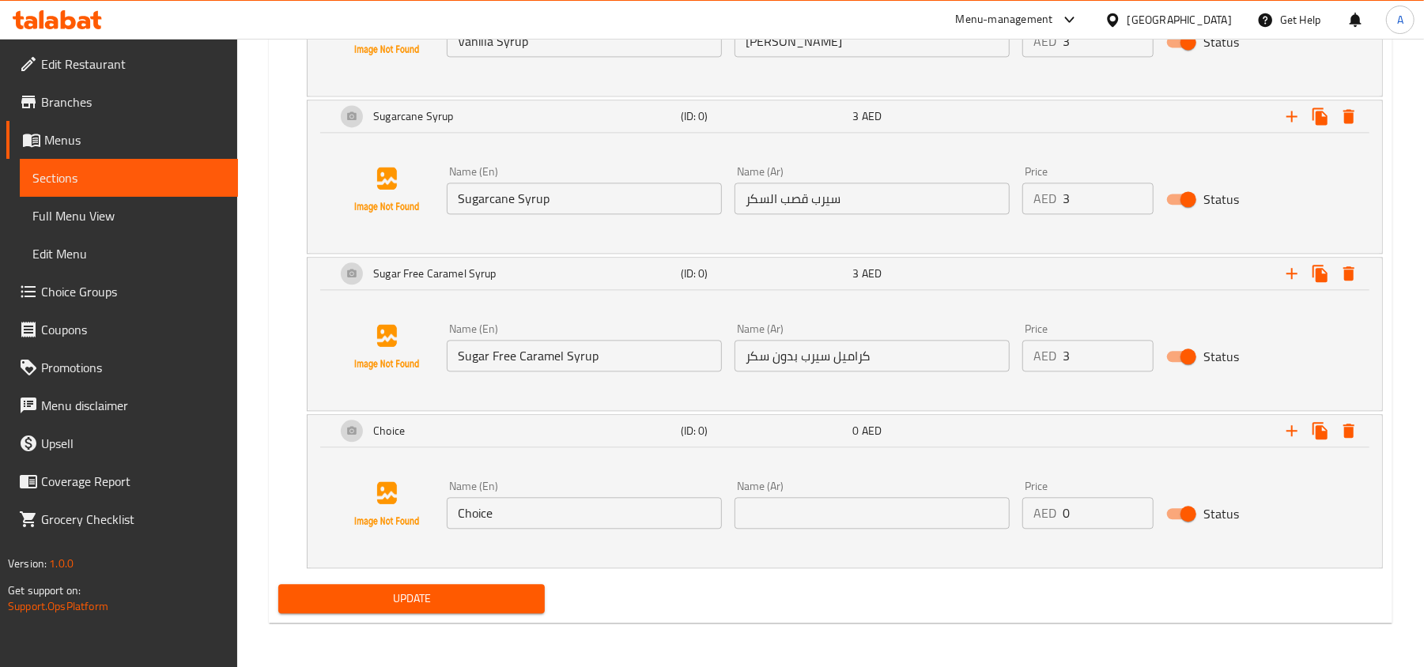
click at [576, 522] on input "Choice" at bounding box center [584, 513] width 275 height 32
paste input "Sugar Free Vanilla Syrup"
type input "Sugar Free Vanilla Syrup"
click at [843, 512] on input "text" at bounding box center [871, 513] width 275 height 32
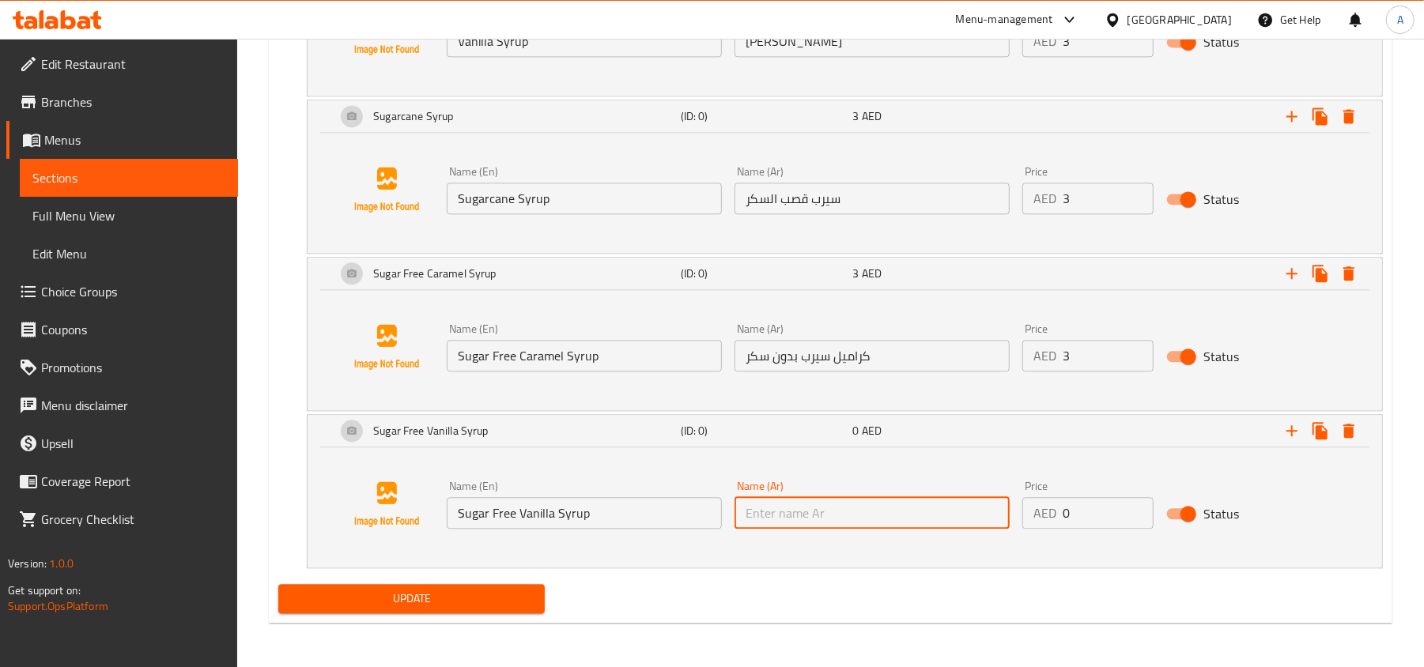
paste input "فانيلا سيرب بدون سكر"
type input "فانيلا سيرب بدون سكر"
click at [1138, 507] on input "1" at bounding box center [1108, 513] width 91 height 32
click at [1138, 507] on input "2" at bounding box center [1108, 513] width 91 height 32
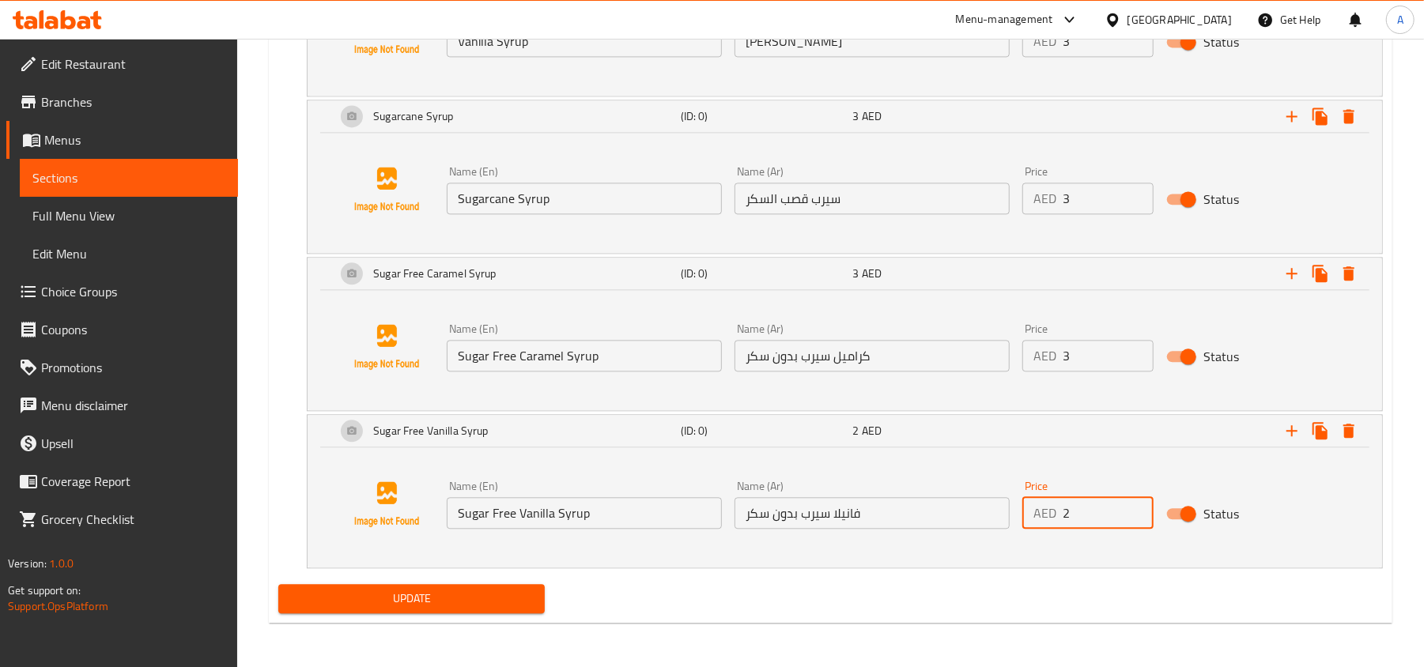
type input "3"
click at [1138, 507] on input "3" at bounding box center [1108, 513] width 91 height 32
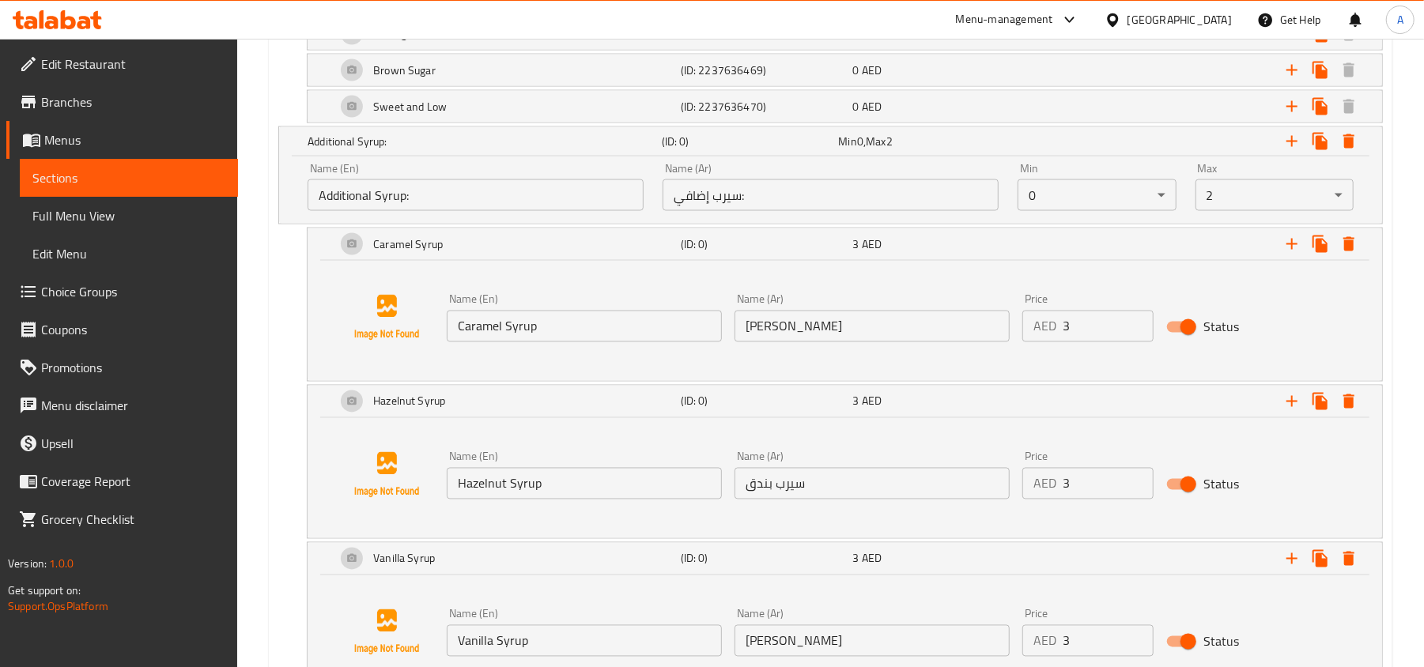
scroll to position [1747, 0]
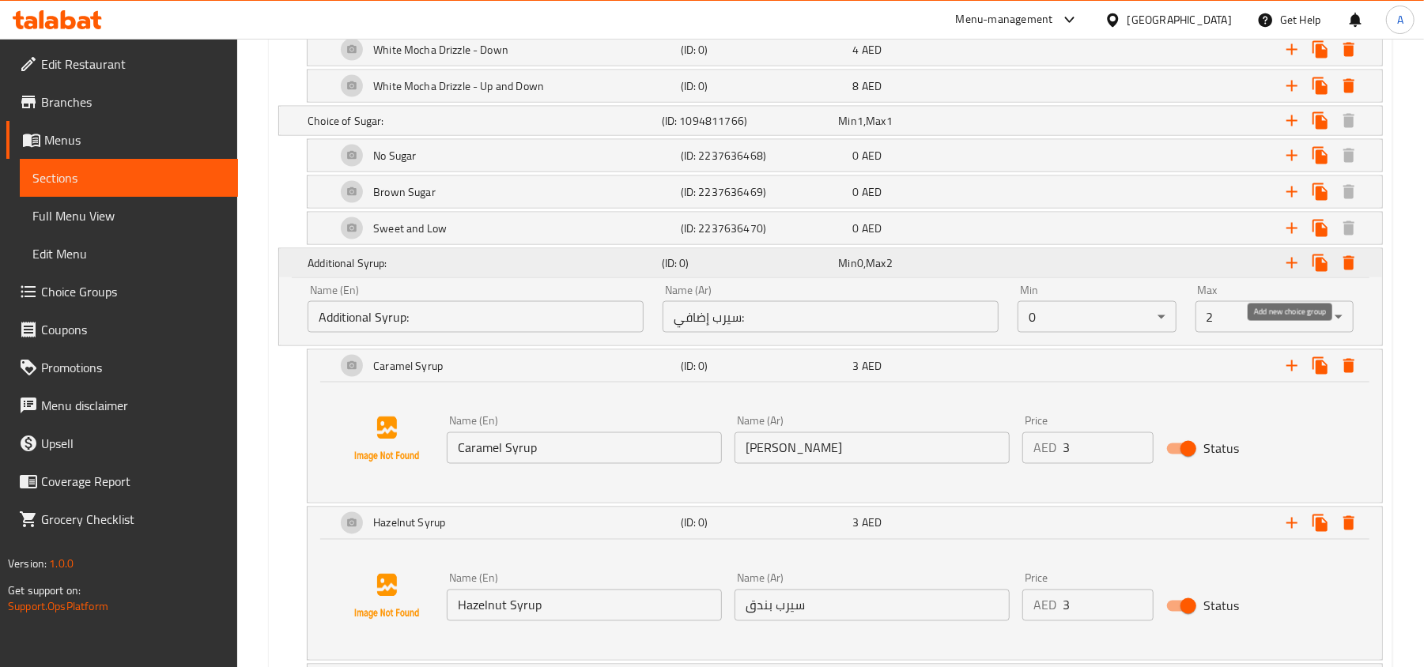
click at [1288, 273] on icon "Expand" at bounding box center [1291, 263] width 19 height 19
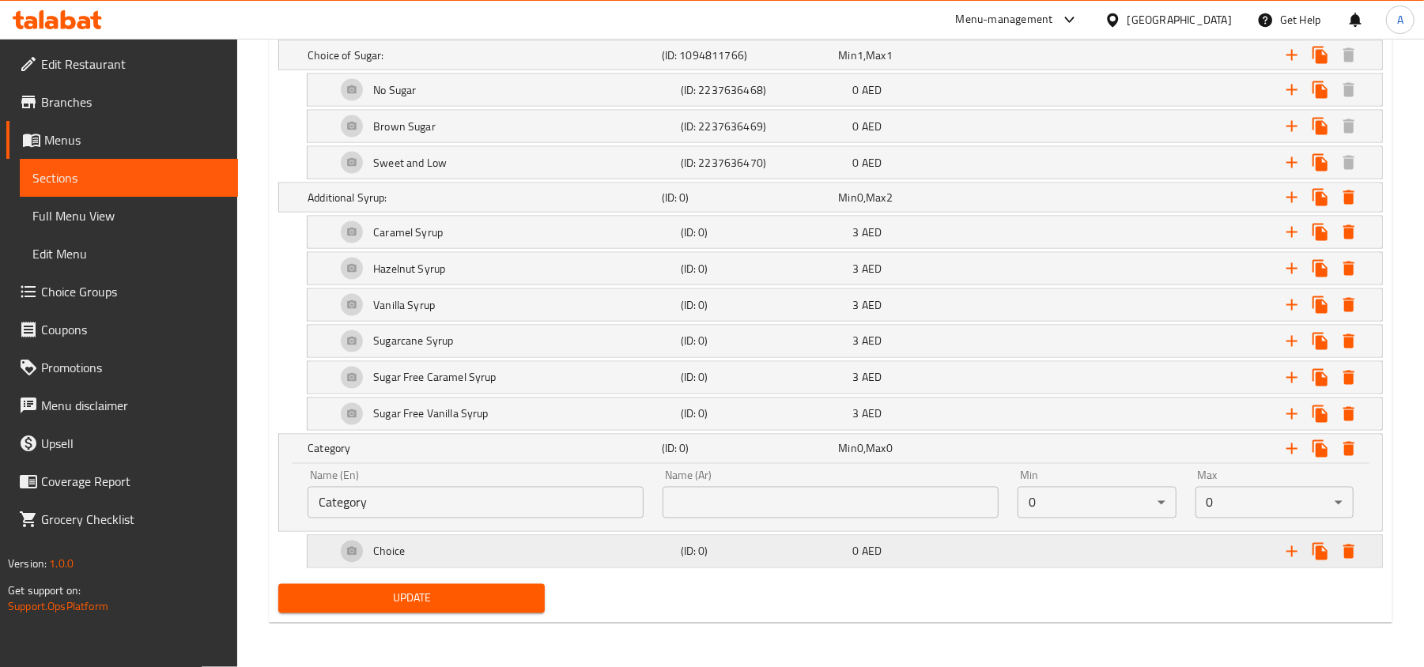
scroll to position [1833, 0]
click at [579, 497] on input "Category" at bounding box center [476, 503] width 336 height 32
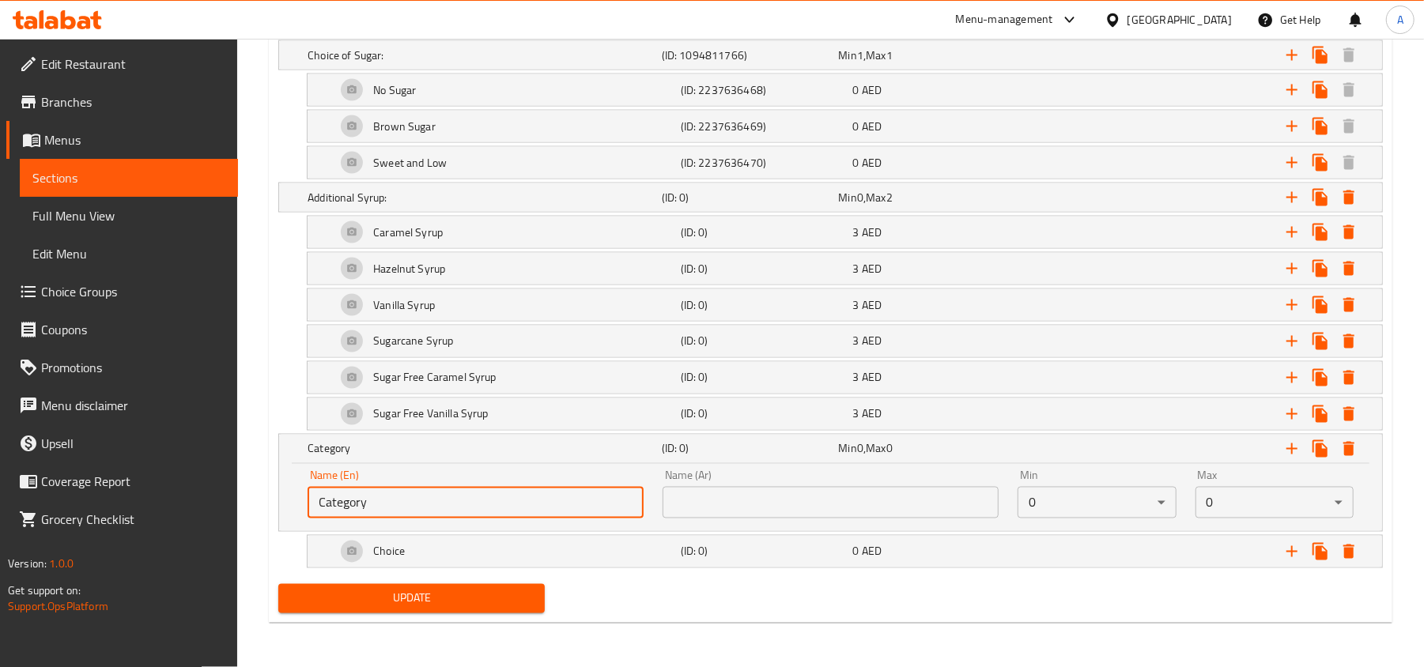
paste input "Additional Sauces:"
type input "Additional Sauces:"
click at [787, 500] on input "text" at bounding box center [831, 503] width 336 height 32
paste input "صوص إضافي:"
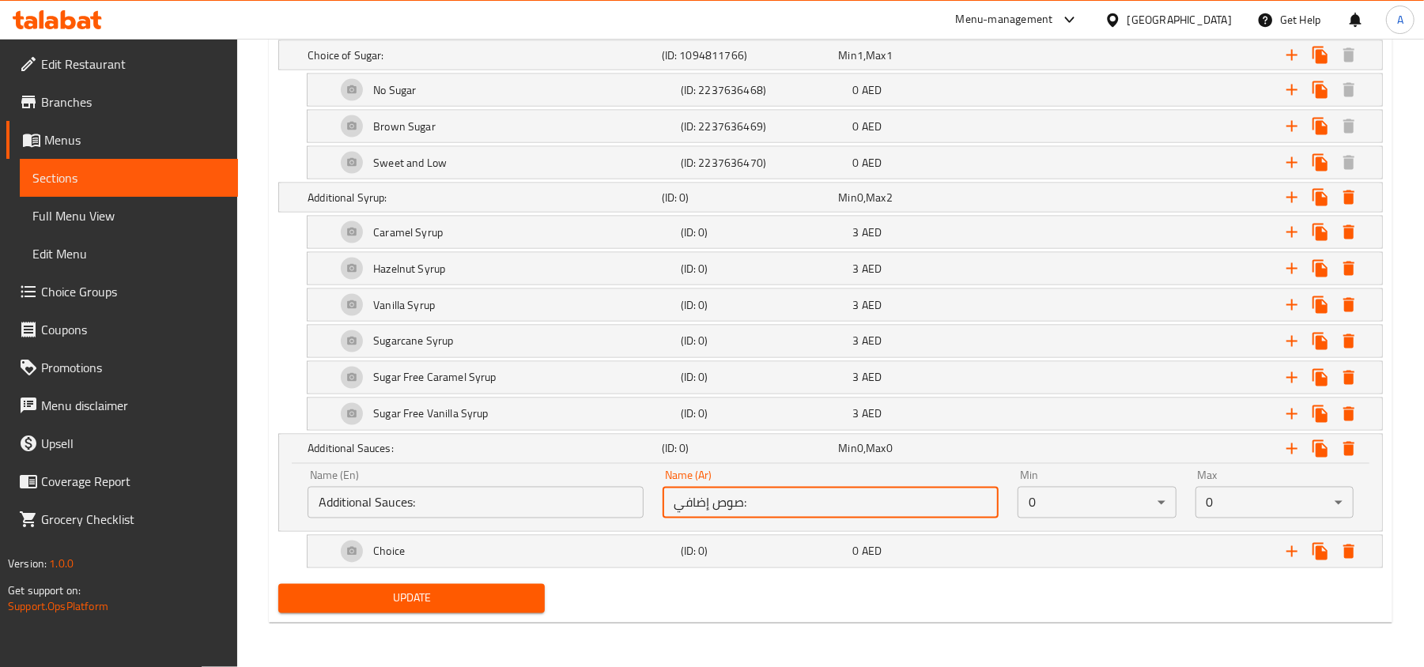
type input "صوص إضافي:"
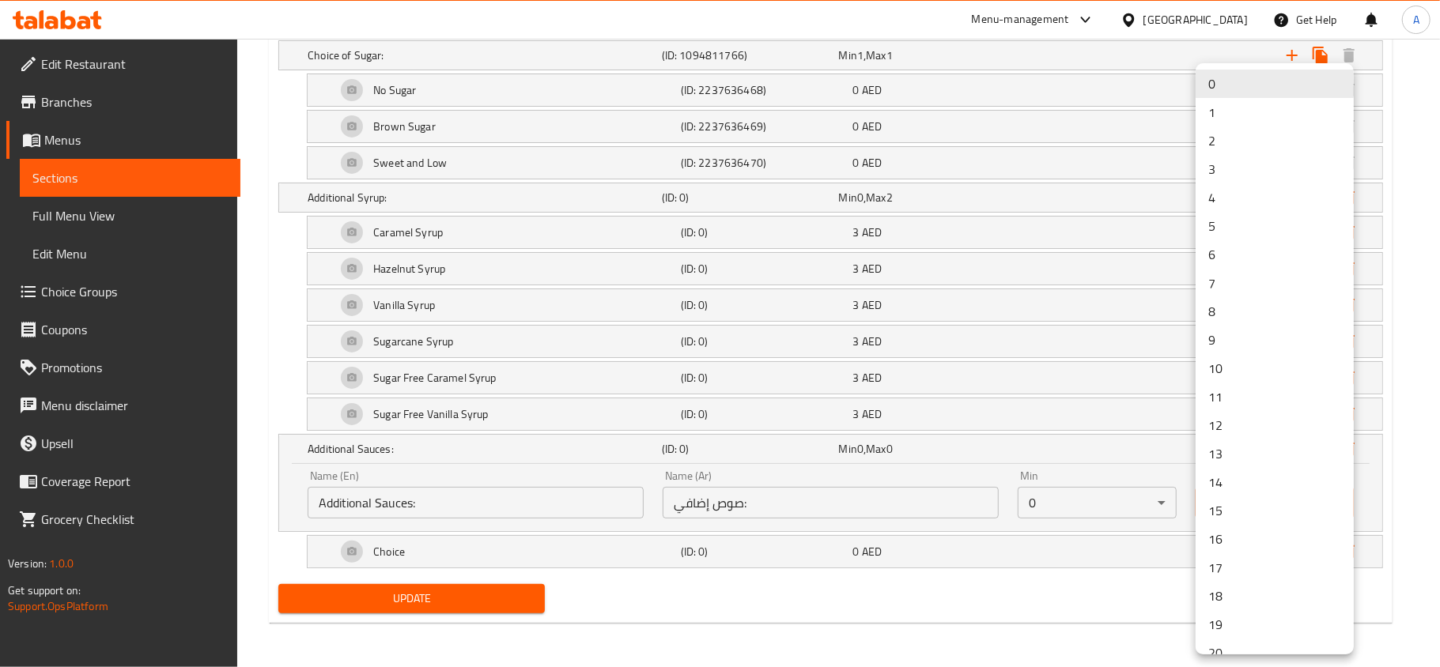
click at [1224, 139] on li "2" at bounding box center [1274, 140] width 158 height 28
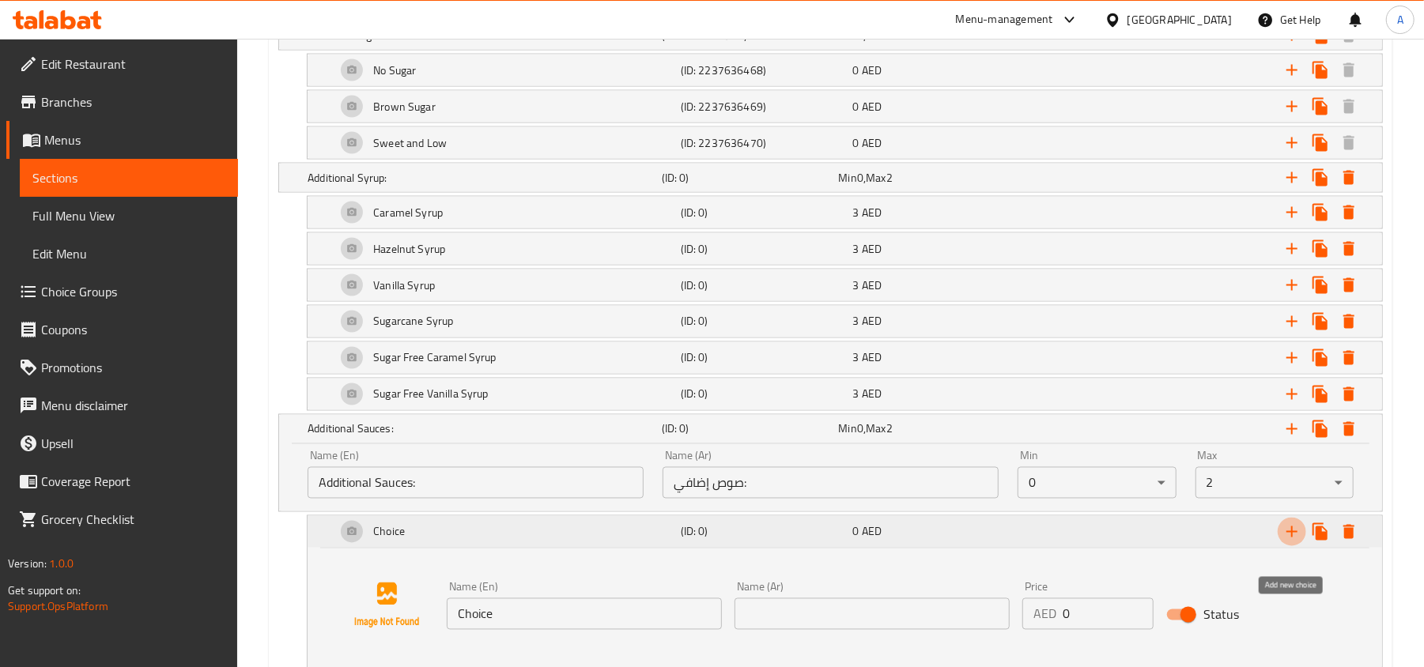
click at [1285, 542] on icon "Expand" at bounding box center [1291, 532] width 19 height 19
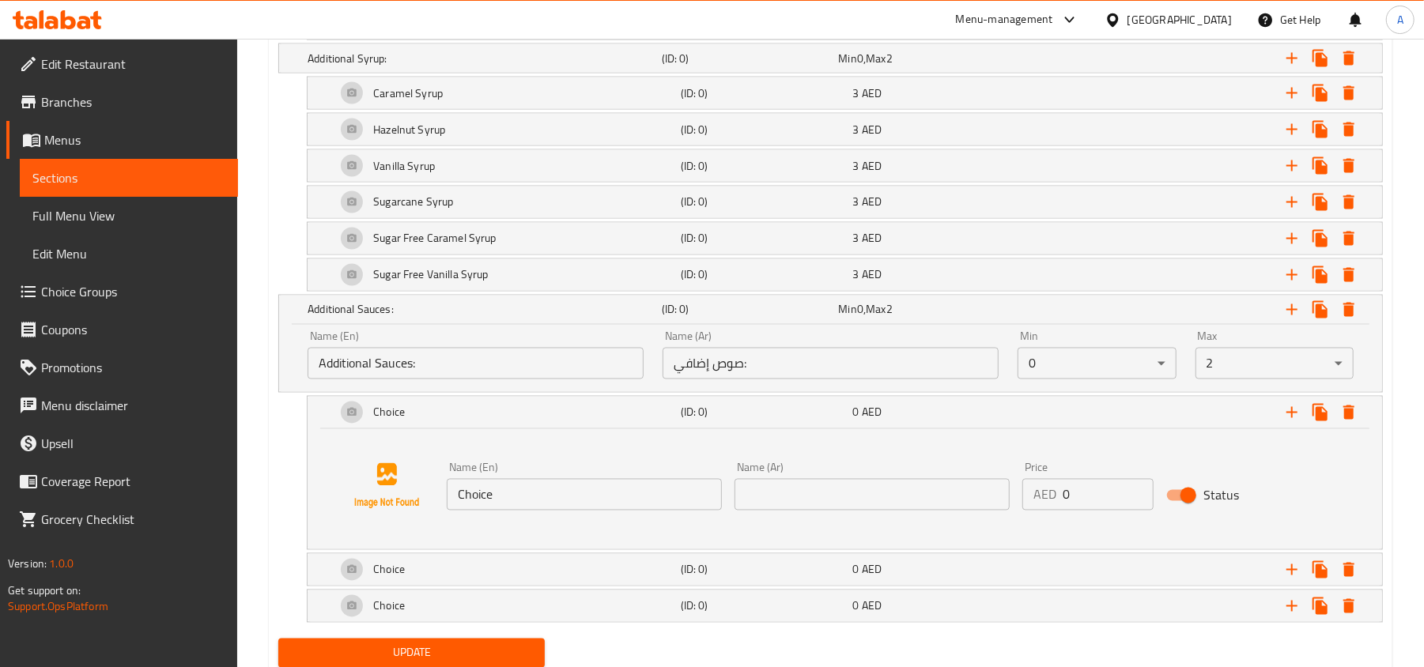
scroll to position [2027, 0]
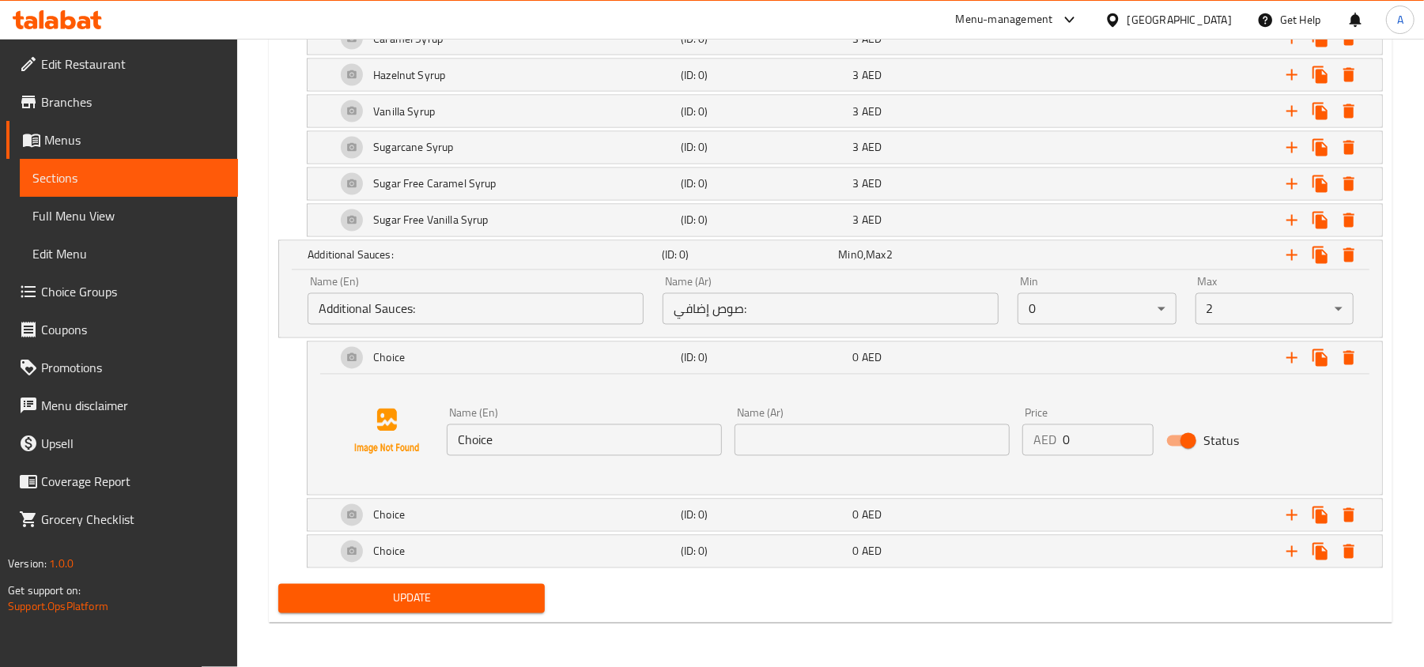
click at [596, 438] on input "Choice" at bounding box center [584, 441] width 275 height 32
paste input "White Chocolate Mocha Sau"
type input "White Chocolate Mocha Sauce"
click at [803, 444] on input "text" at bounding box center [871, 441] width 275 height 32
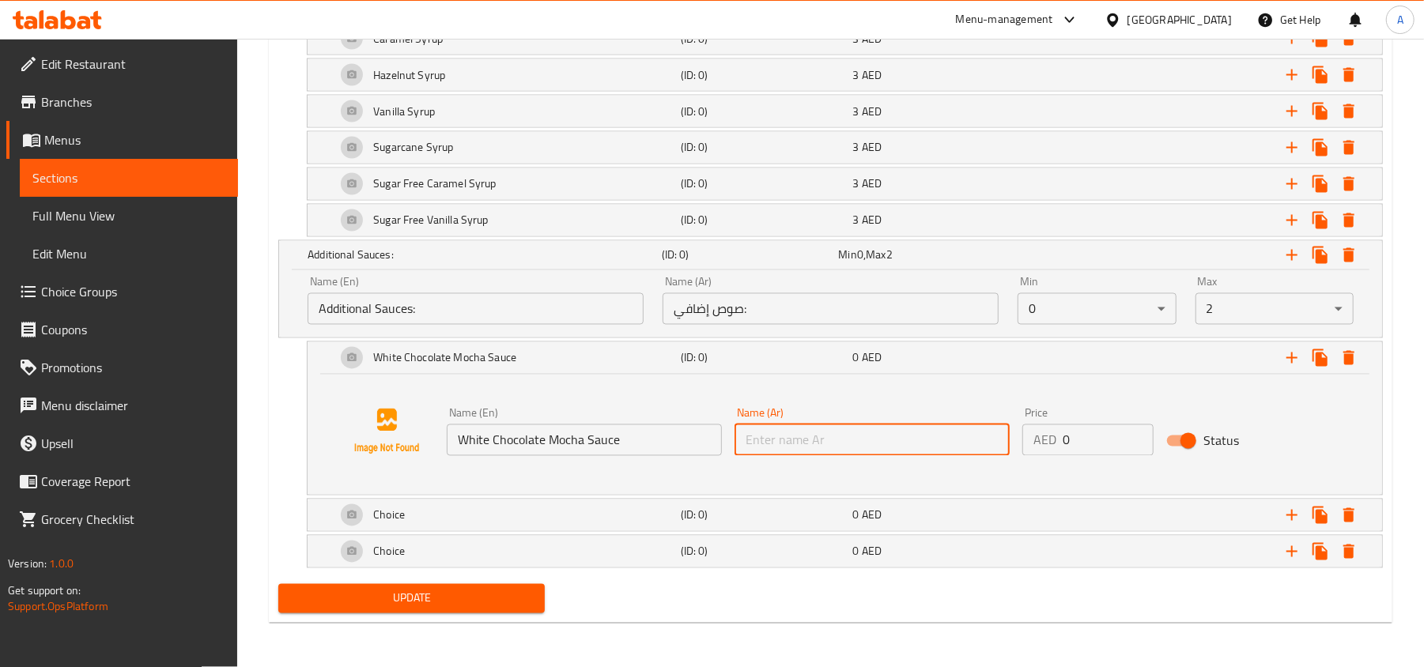
paste input "صوص موكا شوكولاتة بيضاء"
type input "صوص موكا شوكولاتة بيضاء"
click at [1137, 433] on input "1" at bounding box center [1108, 441] width 91 height 32
click at [1137, 433] on input "2" at bounding box center [1108, 441] width 91 height 32
click at [1137, 433] on input "3" at bounding box center [1108, 441] width 91 height 32
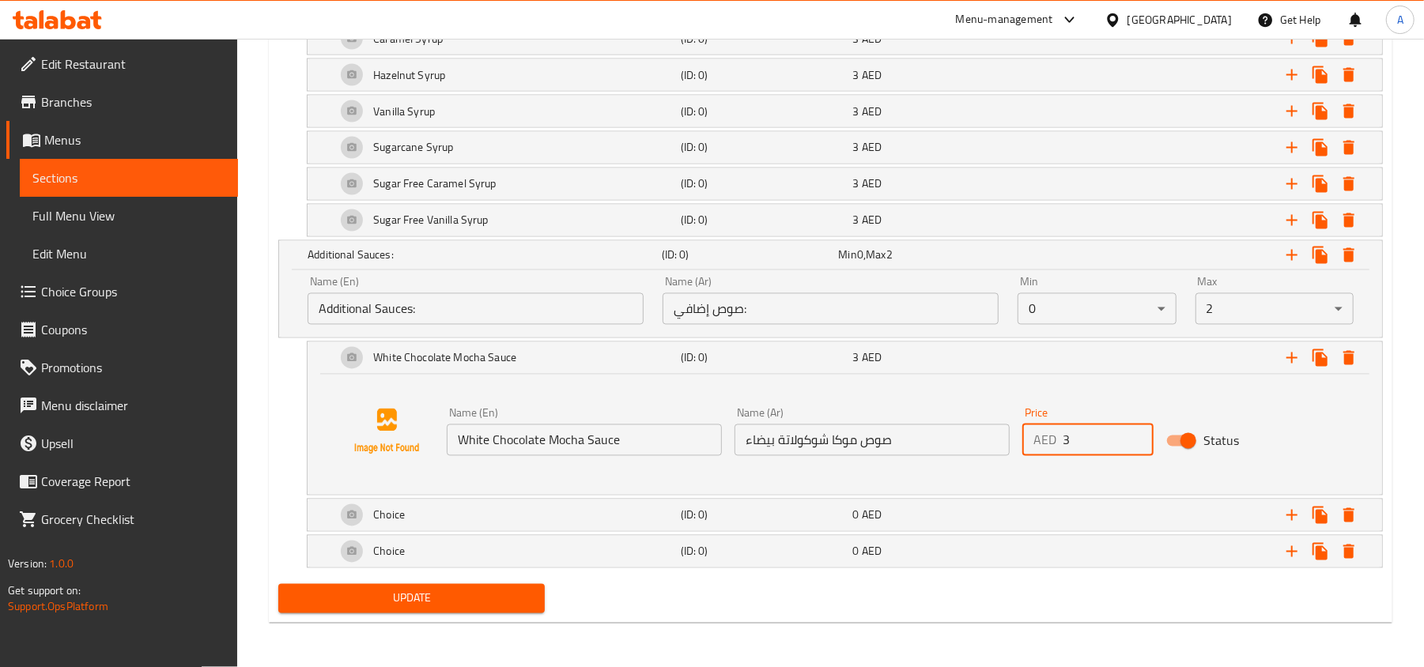
type input "4"
click at [1137, 433] on input "4" at bounding box center [1108, 441] width 91 height 32
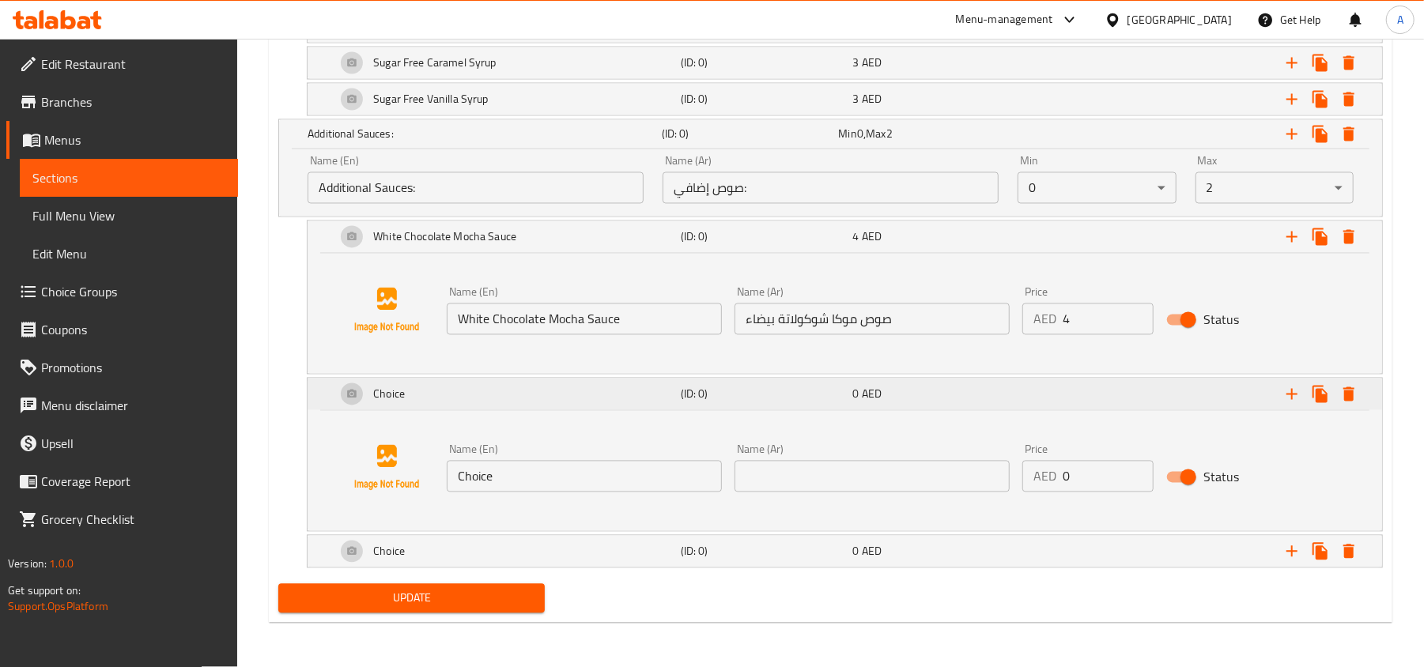
scroll to position [2147, 0]
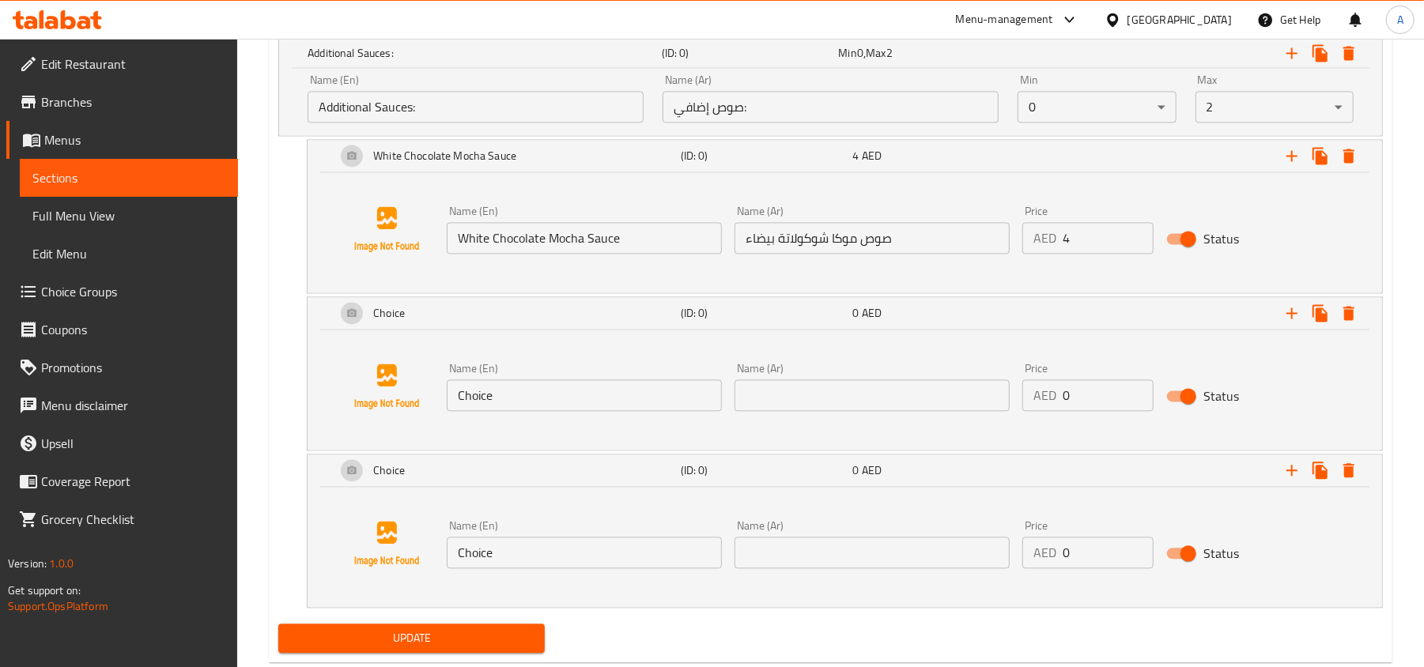
scroll to position [2269, 0]
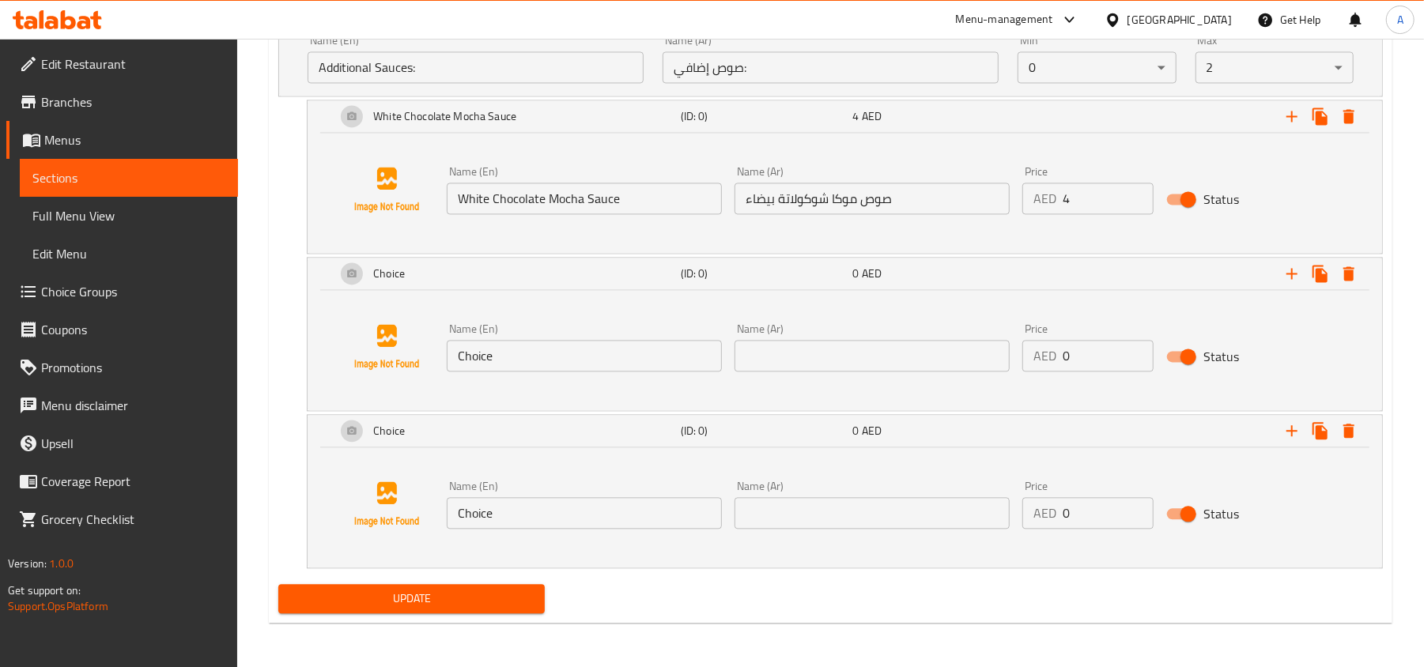
click at [614, 370] on input "Choice" at bounding box center [584, 356] width 275 height 32
paste input "Mocha Sau"
type input "Mocha Sauce"
click at [820, 349] on input "text" at bounding box center [871, 356] width 275 height 32
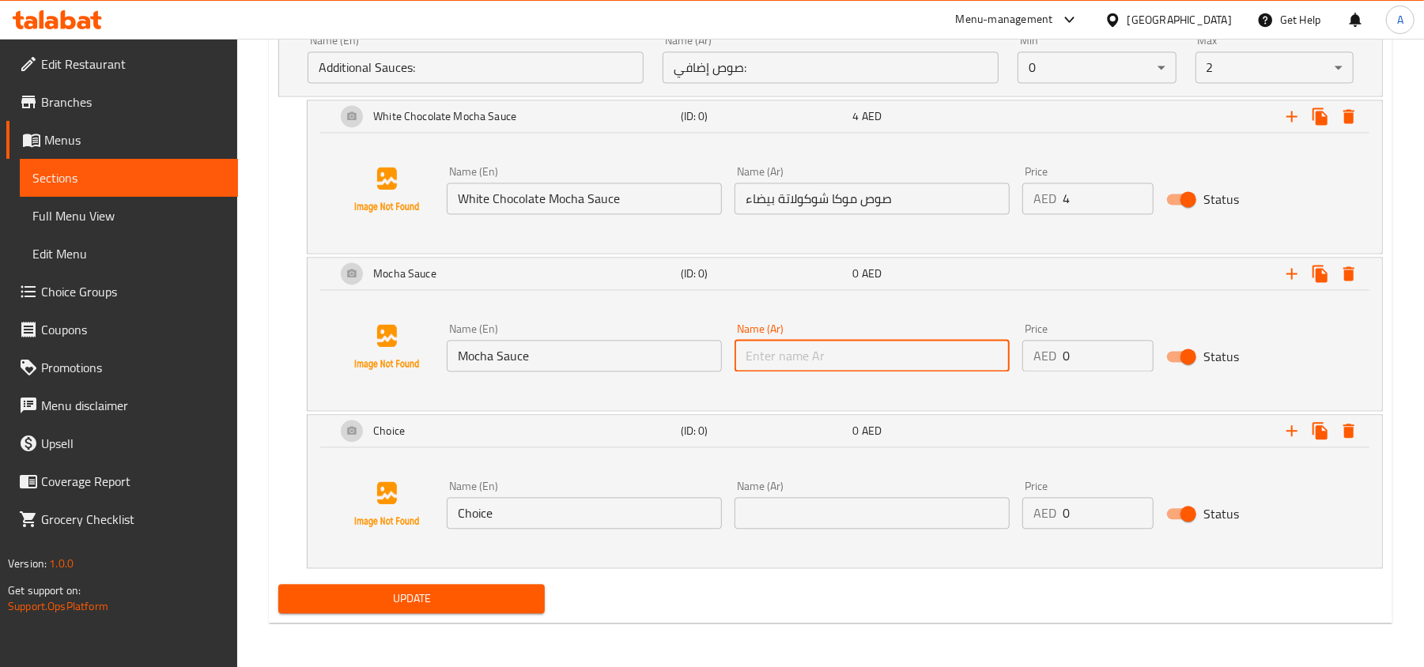
paste input "صوص موكا"
type input "صوص موكا"
click at [1132, 348] on input "1" at bounding box center [1108, 356] width 91 height 32
click at [1132, 348] on input "2" at bounding box center [1108, 356] width 91 height 32
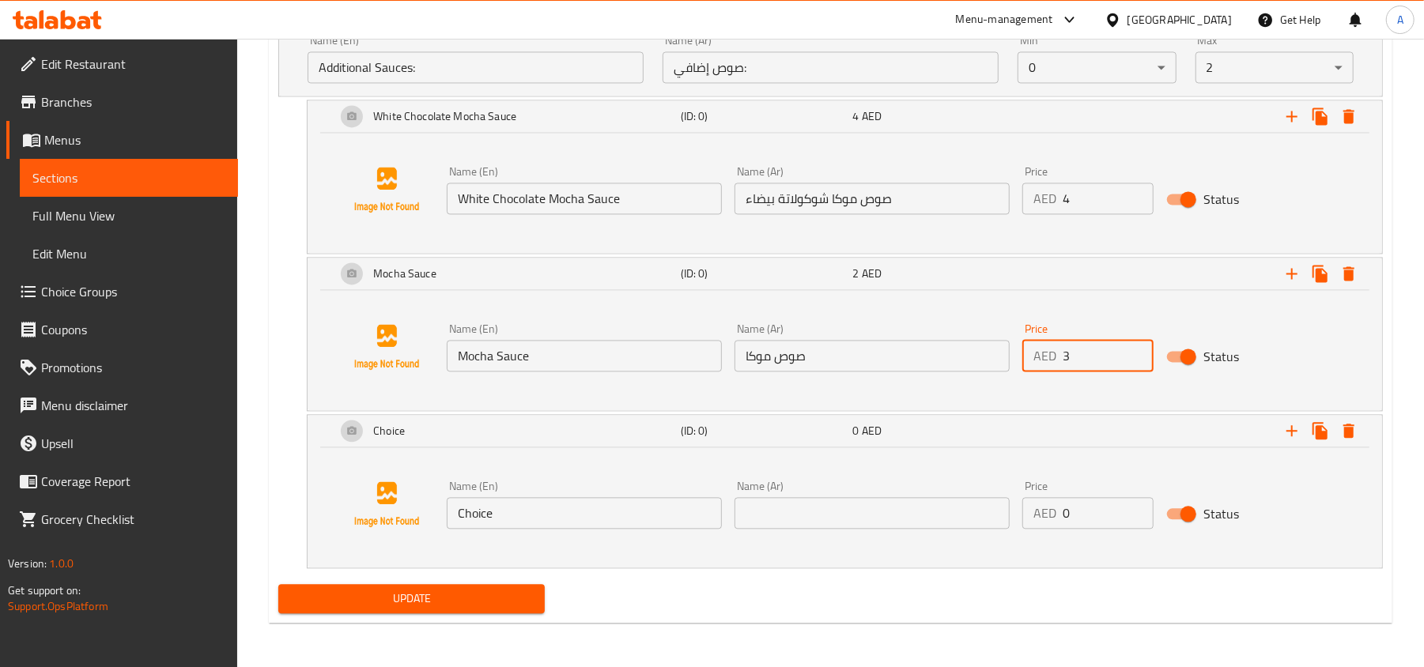
click at [1132, 348] on input "3" at bounding box center [1108, 356] width 91 height 32
type input "4"
click at [1132, 348] on input "4" at bounding box center [1108, 356] width 91 height 32
click at [596, 504] on input "Choice" at bounding box center [584, 513] width 275 height 32
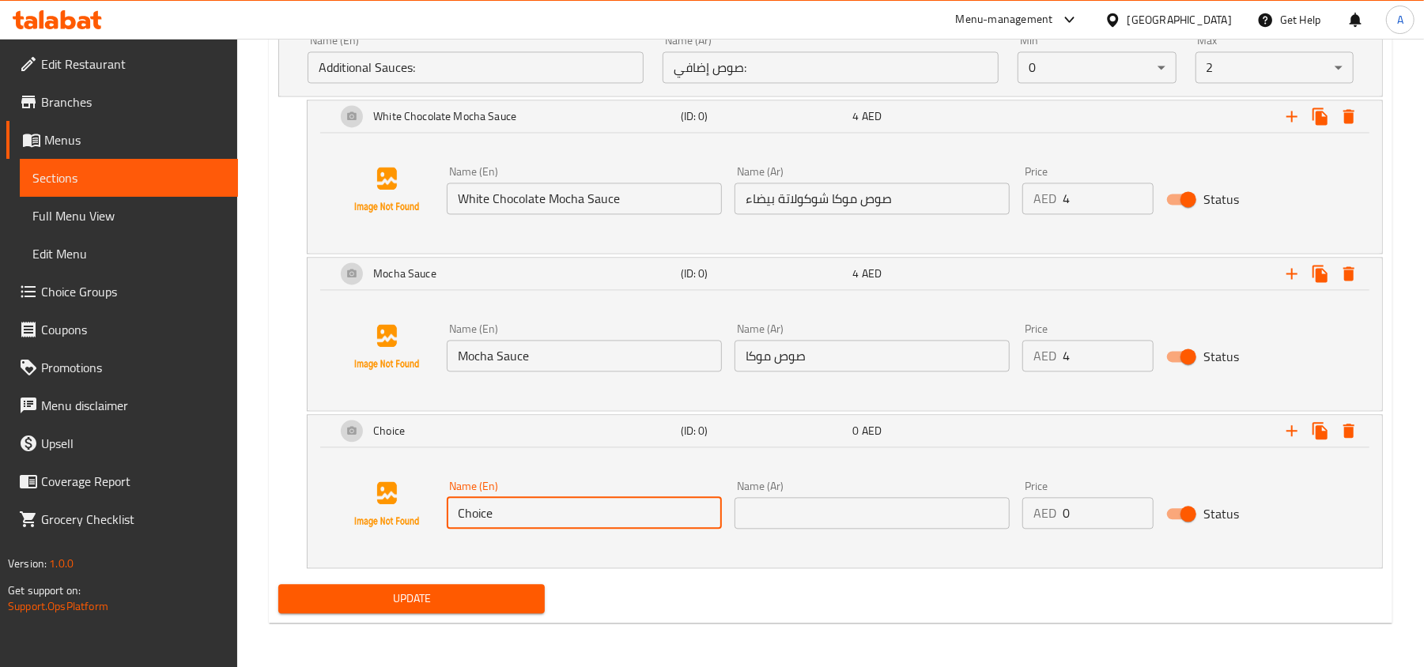
click at [596, 504] on input "Choice" at bounding box center [584, 513] width 275 height 32
paste input "Spanish Sau"
type input "Spanish Sauce"
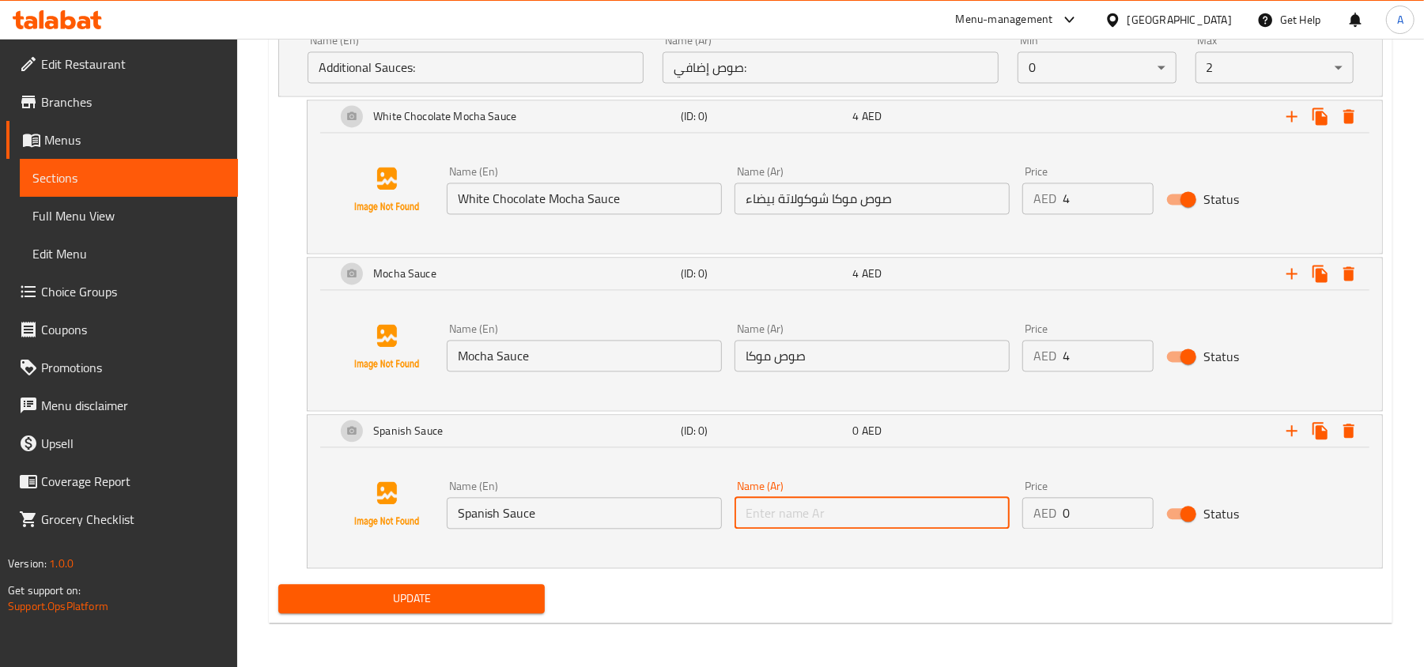
click at [814, 512] on input "text" at bounding box center [871, 513] width 275 height 32
paste input "صوص أسباني"
type input "صوص أسباني"
click at [1137, 508] on input "1" at bounding box center [1108, 513] width 91 height 32
click at [1137, 508] on input "2" at bounding box center [1108, 513] width 91 height 32
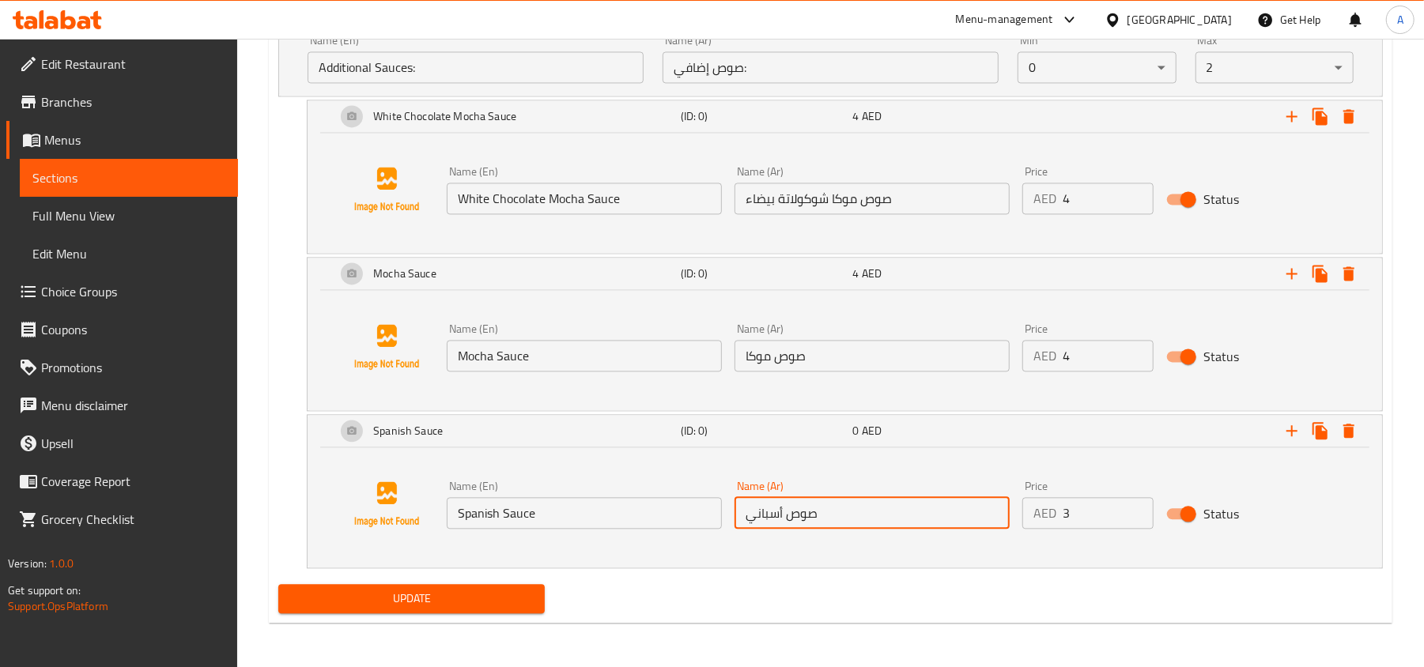
click at [1137, 508] on input "3" at bounding box center [1108, 513] width 91 height 32
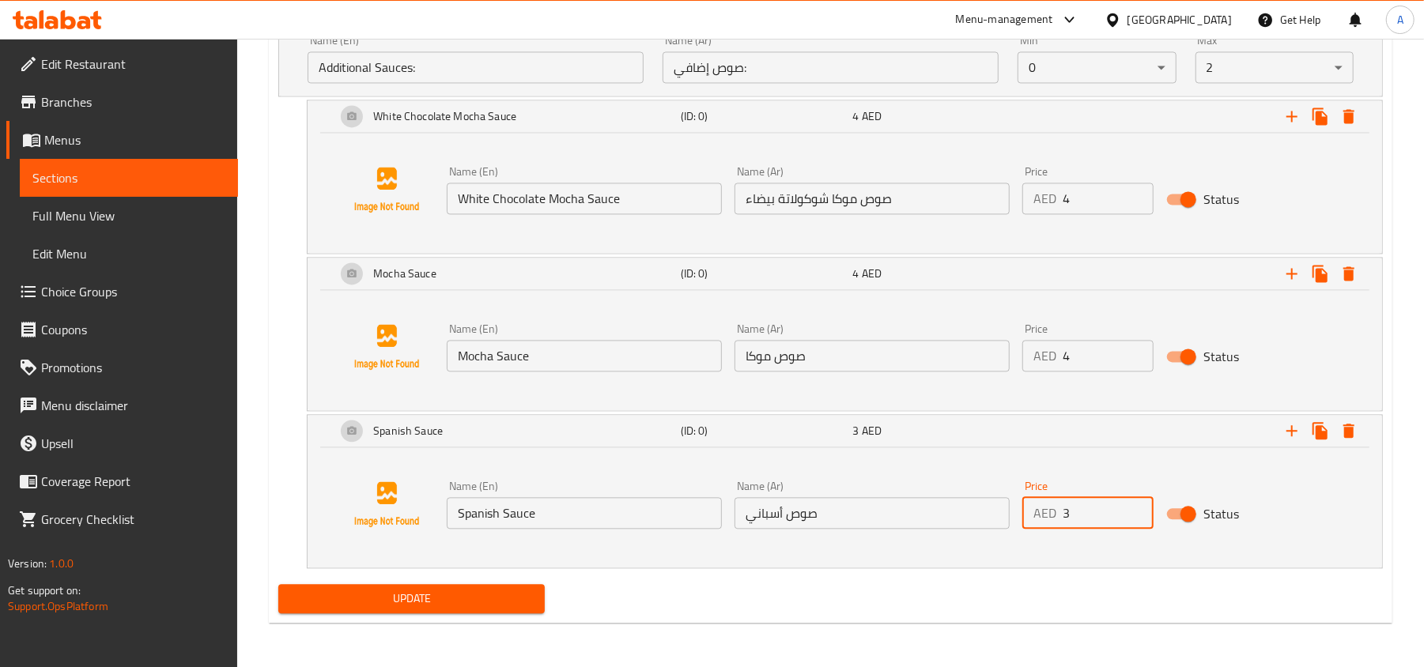
type input "4"
click at [1137, 508] on input "4" at bounding box center [1108, 513] width 91 height 32
click at [1134, 583] on div "Update" at bounding box center [830, 599] width 1117 height 42
click at [429, 591] on span "Update" at bounding box center [411, 599] width 241 height 20
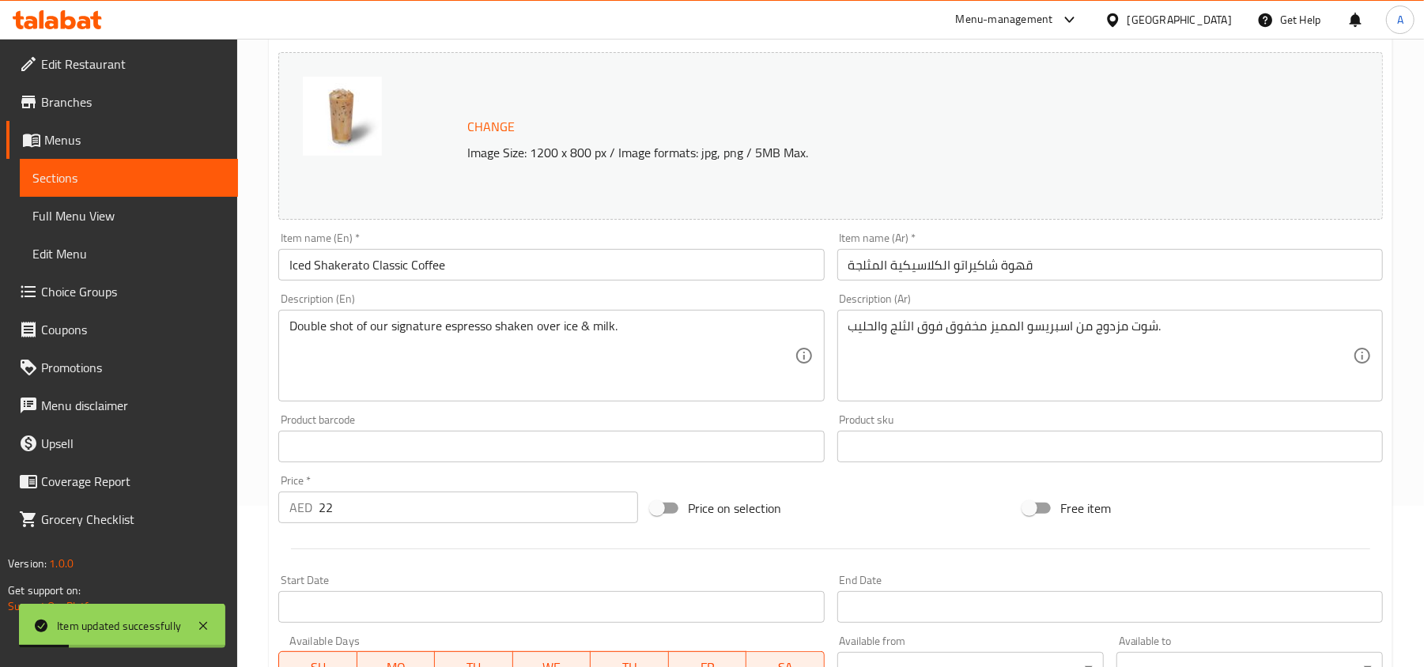
scroll to position [0, 0]
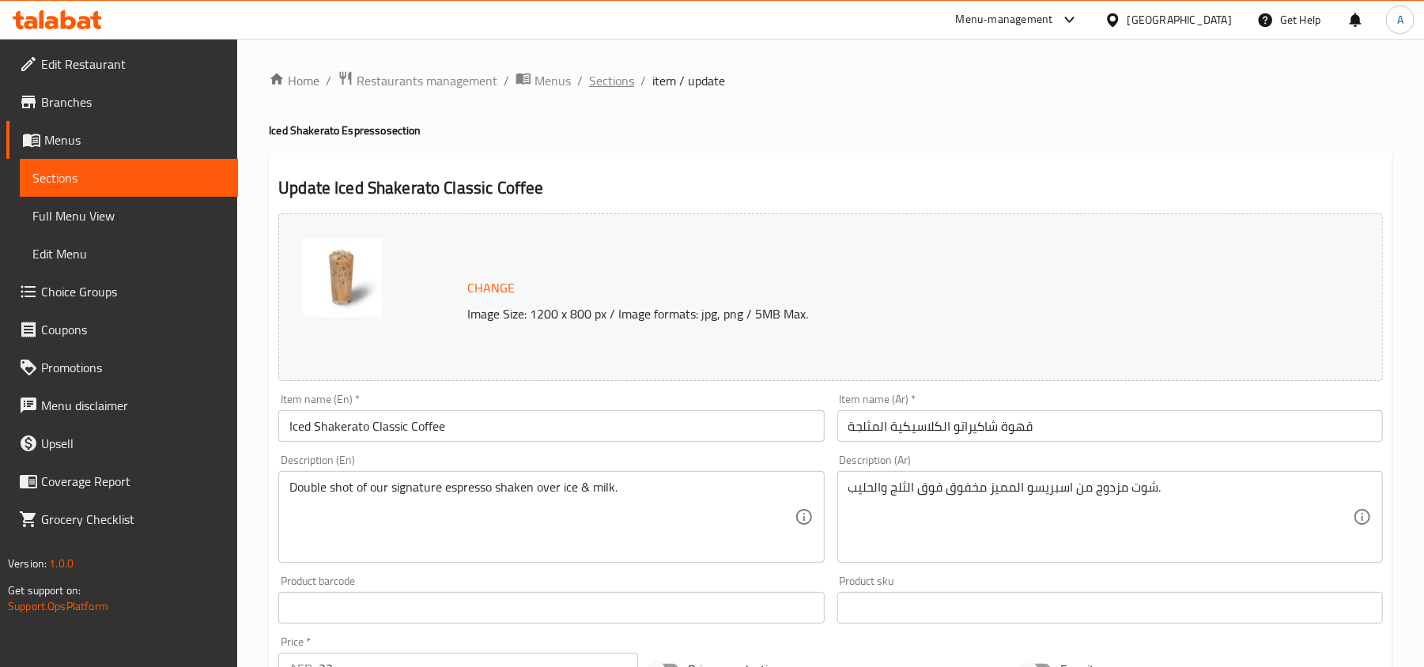
click at [614, 81] on span "Sections" at bounding box center [611, 80] width 45 height 19
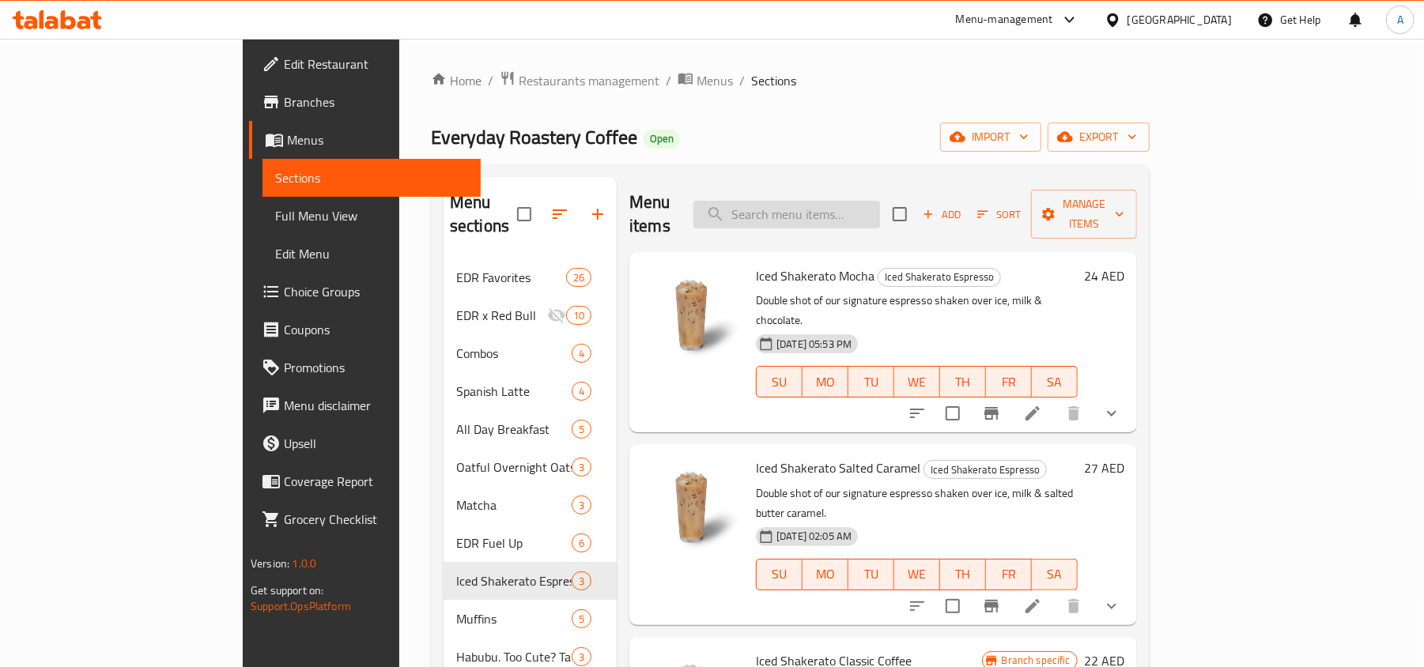
click at [859, 203] on input "search" at bounding box center [786, 215] width 187 height 28
paste input "Iced Shakerato Classic"
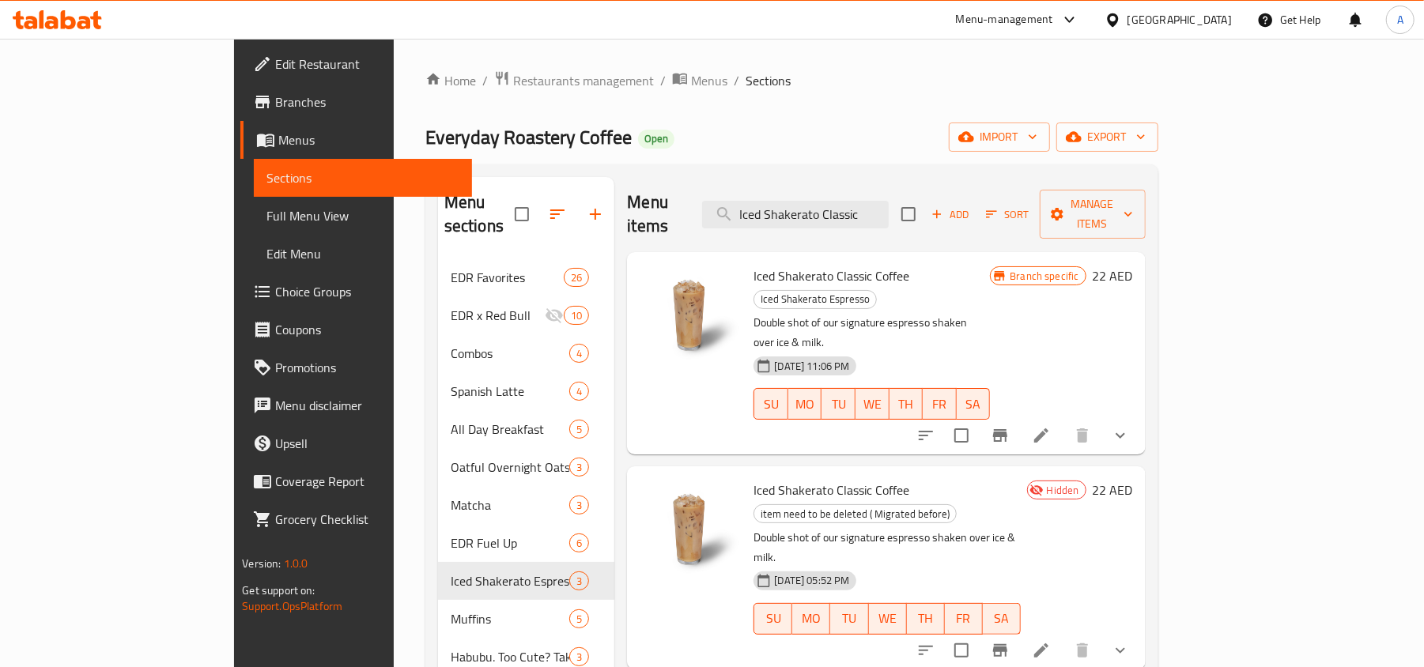
click at [1139, 417] on button "show more" at bounding box center [1120, 436] width 38 height 38
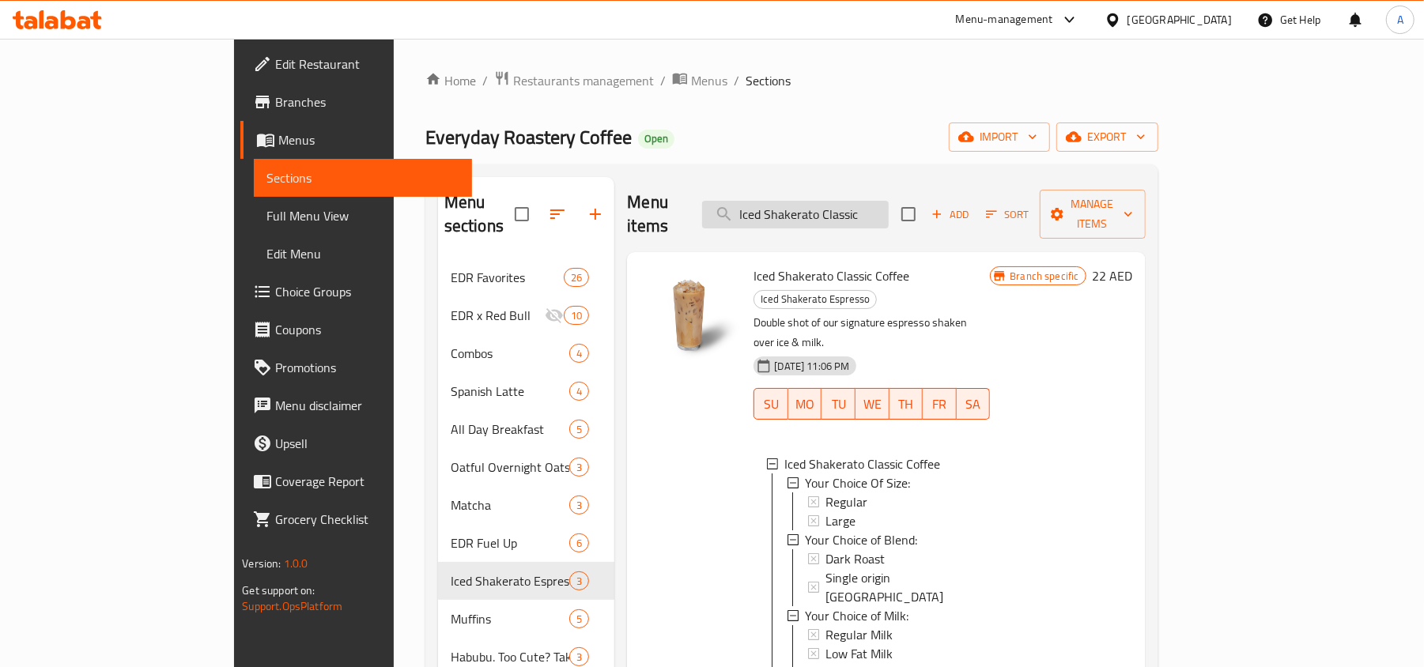
click at [874, 207] on input "Iced Shakerato Classic" at bounding box center [795, 215] width 187 height 28
paste input "Mocha"
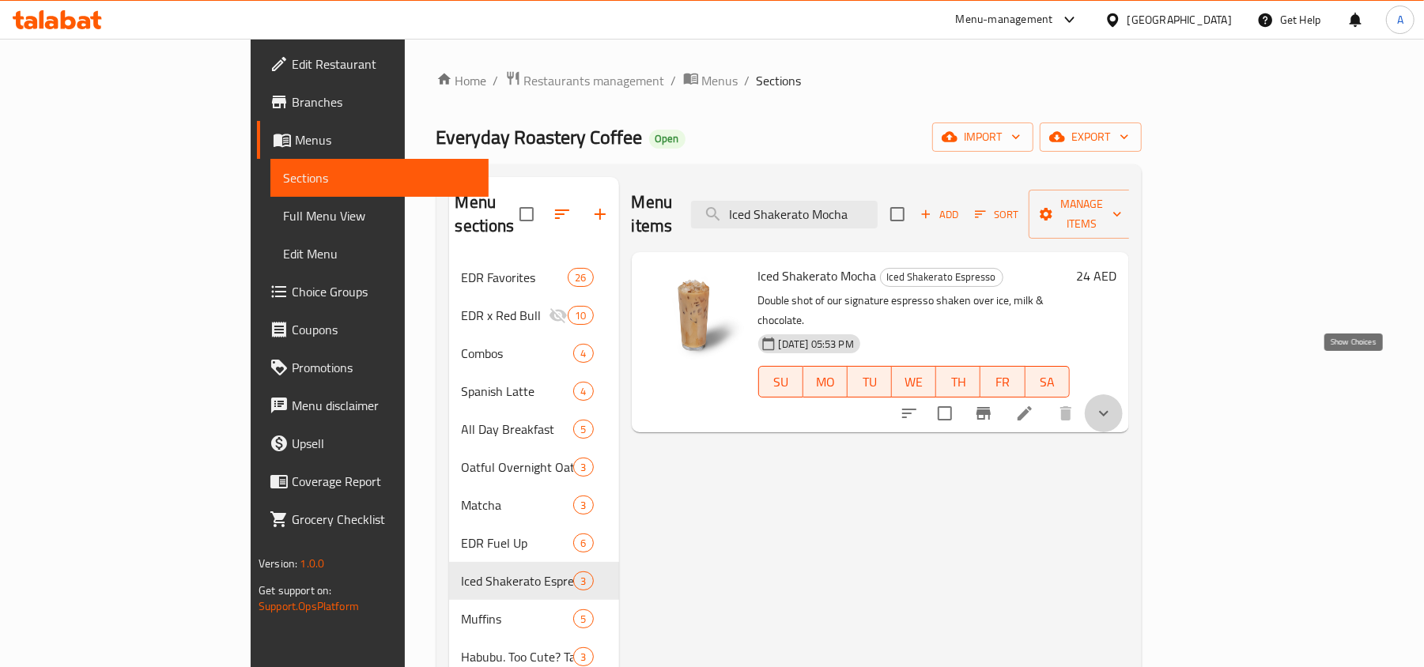
click at [1113, 404] on icon "show more" at bounding box center [1103, 413] width 19 height 19
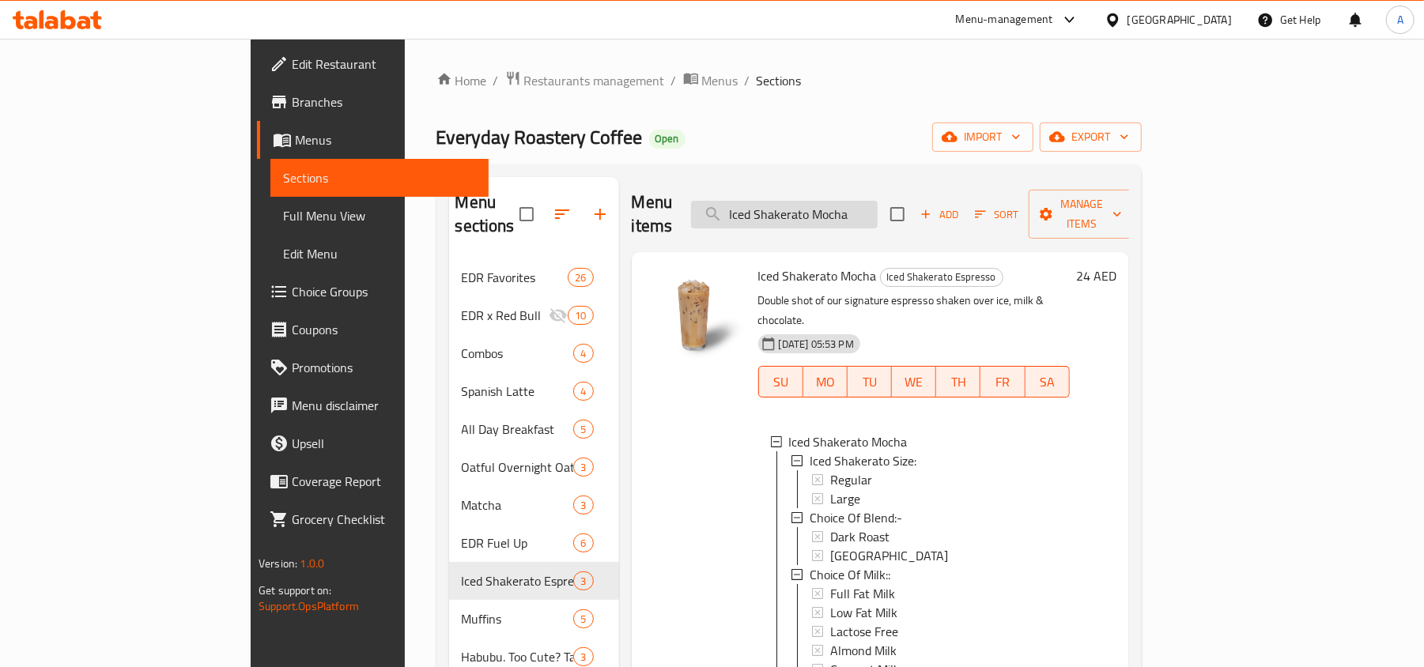
click at [852, 202] on input "Iced Shakerato Mocha" at bounding box center [784, 215] width 187 height 28
paste input "Salted Caramel"
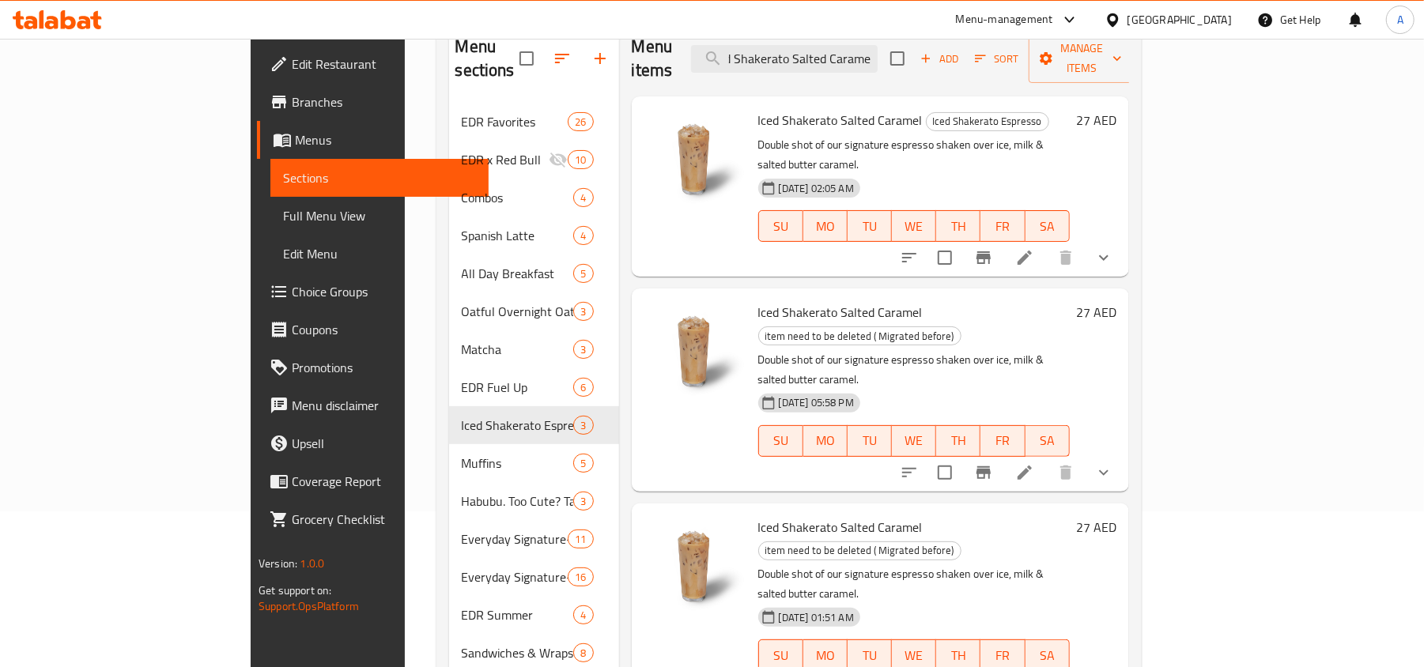
scroll to position [105, 0]
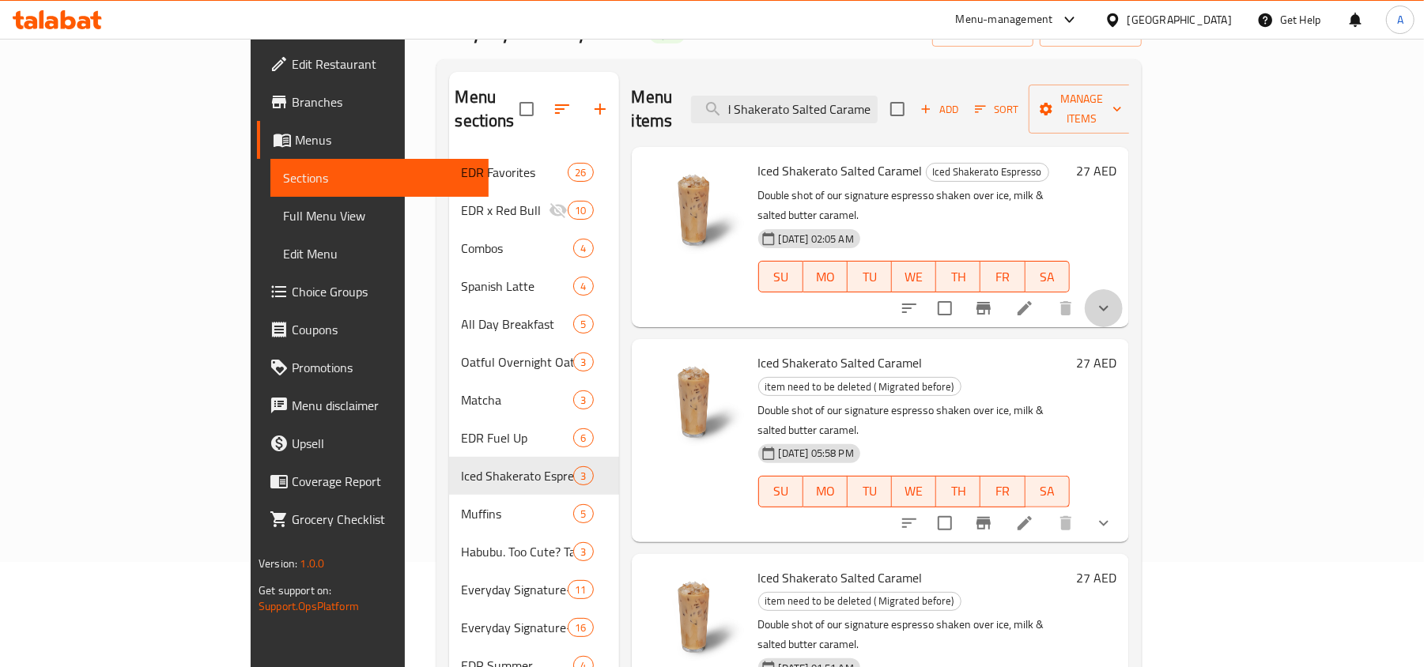
click at [1123, 289] on button "show more" at bounding box center [1104, 308] width 38 height 38
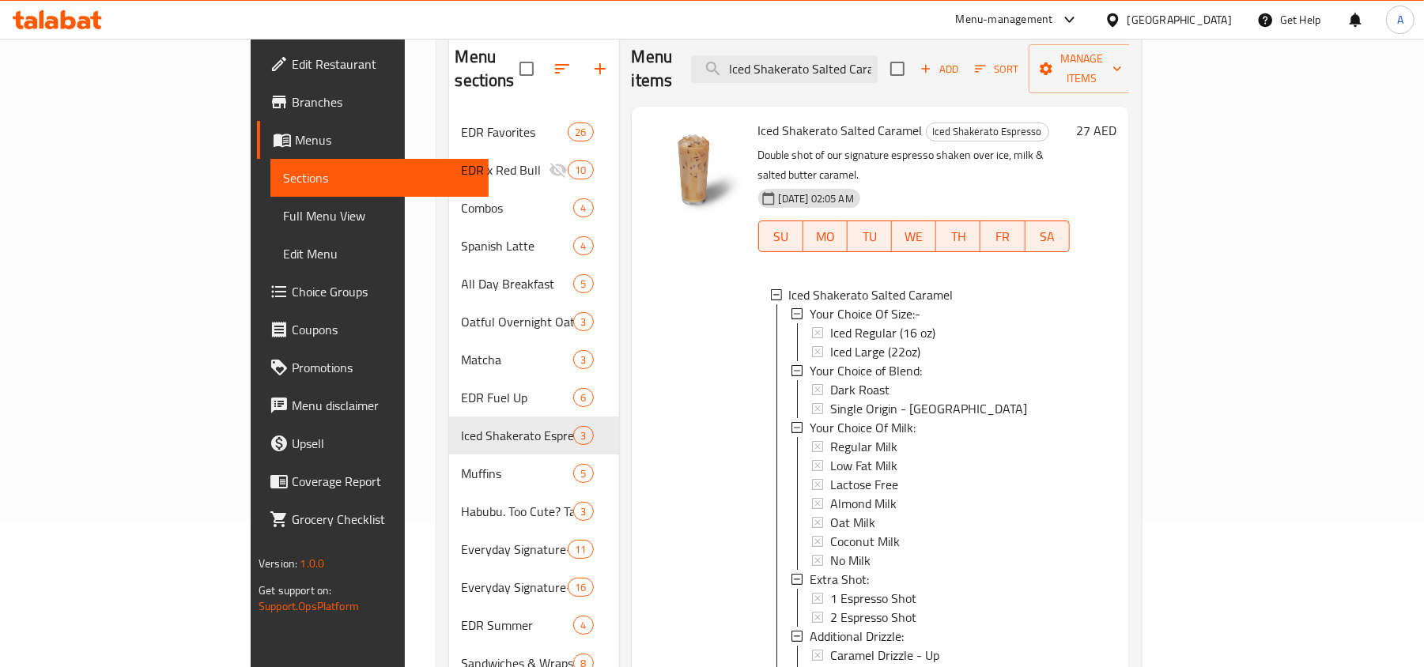
scroll to position [0, 0]
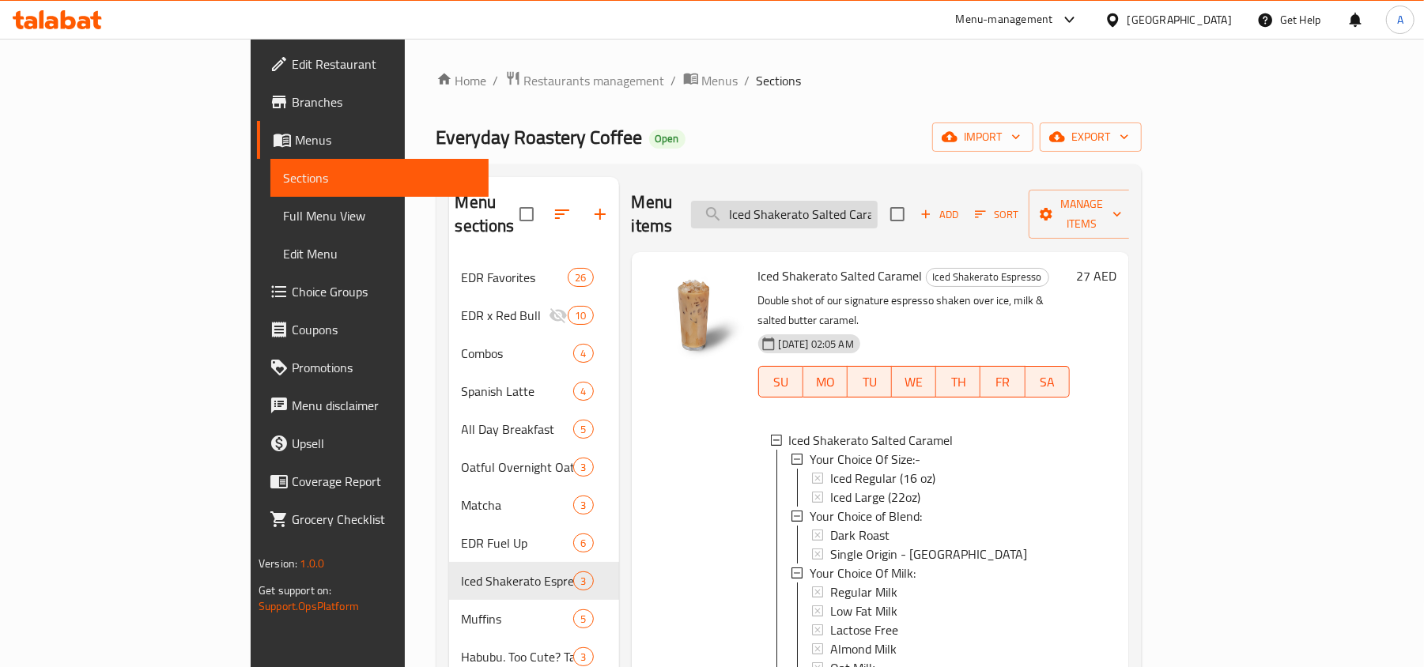
click at [878, 206] on input "Iced Shakerato Salted Caramel" at bounding box center [784, 215] width 187 height 28
paste input "Vietnamese Latte"
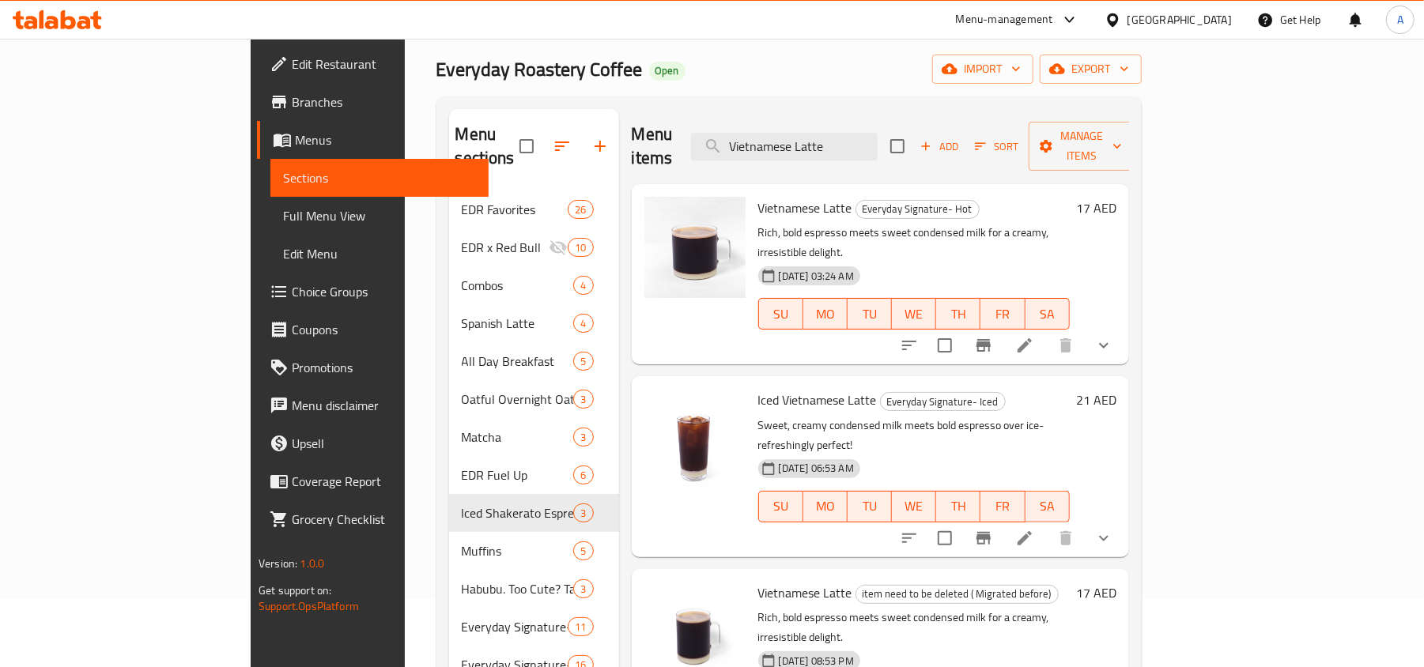
scroll to position [105, 0]
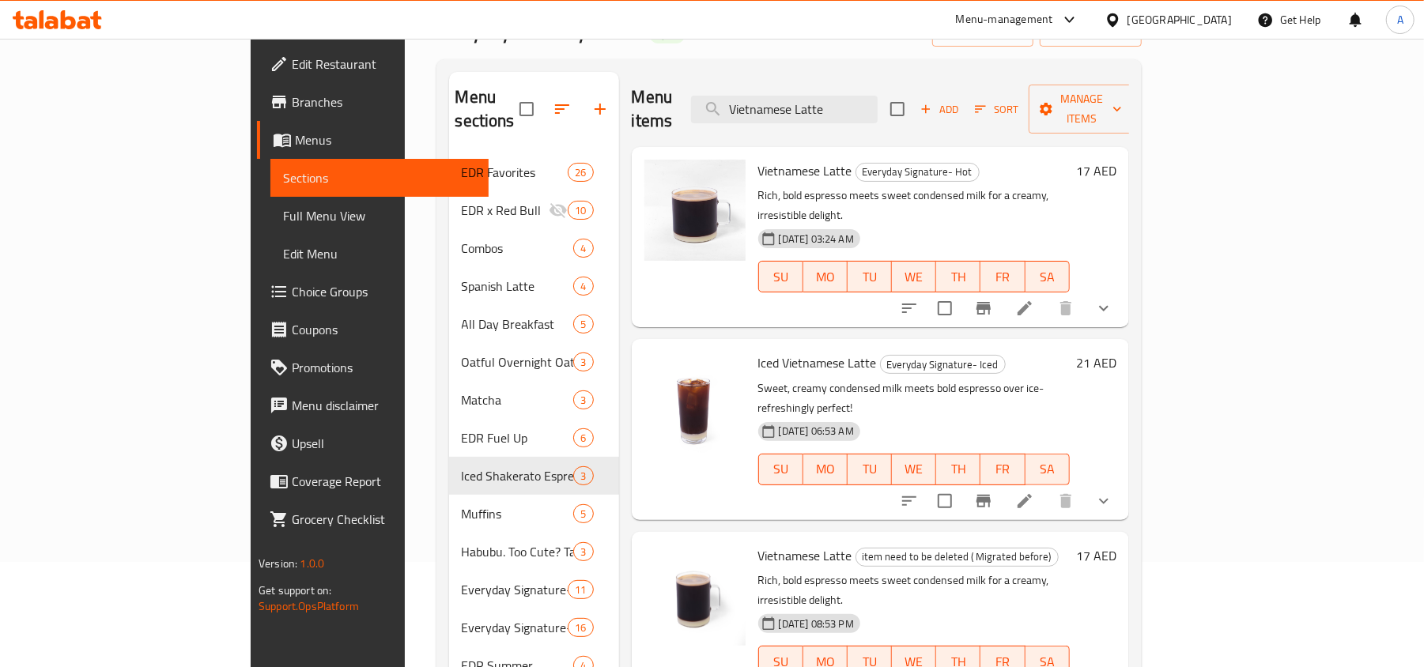
click at [1113, 299] on icon "show more" at bounding box center [1103, 308] width 19 height 19
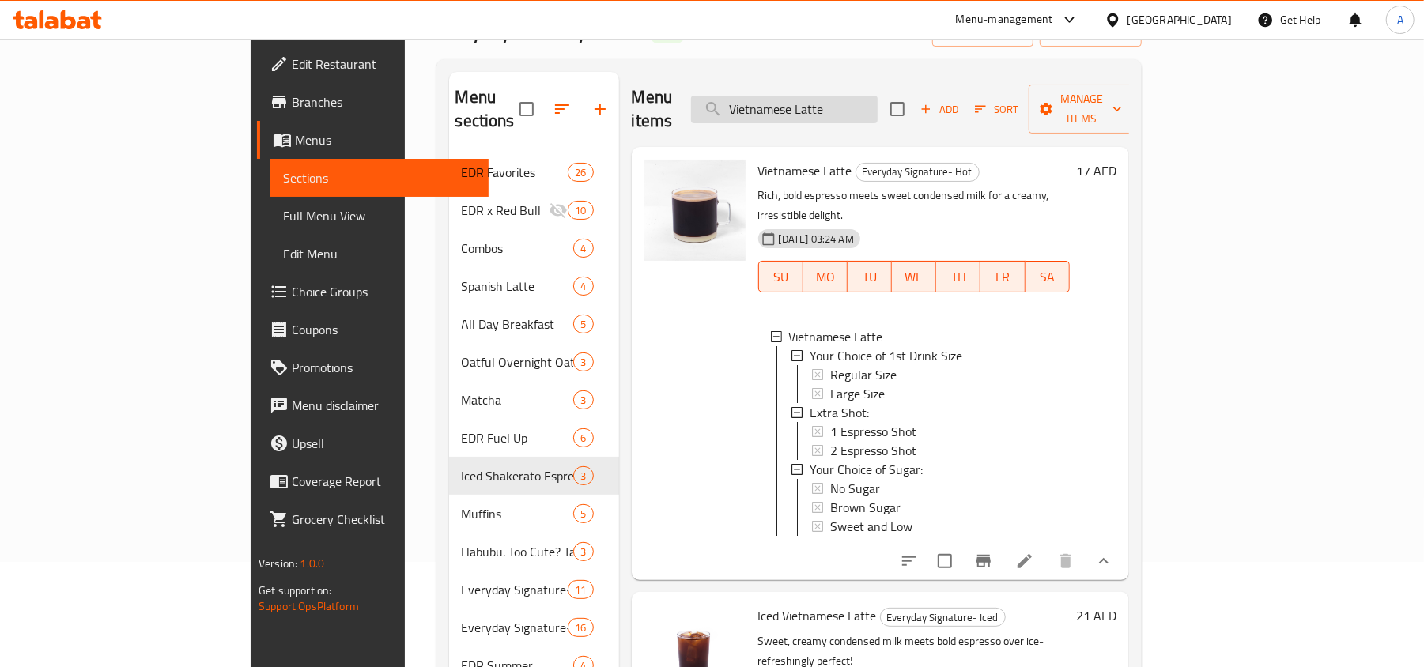
click at [874, 102] on input "Vietnamese Latte" at bounding box center [784, 110] width 187 height 28
paste input "Hazelnut Browni"
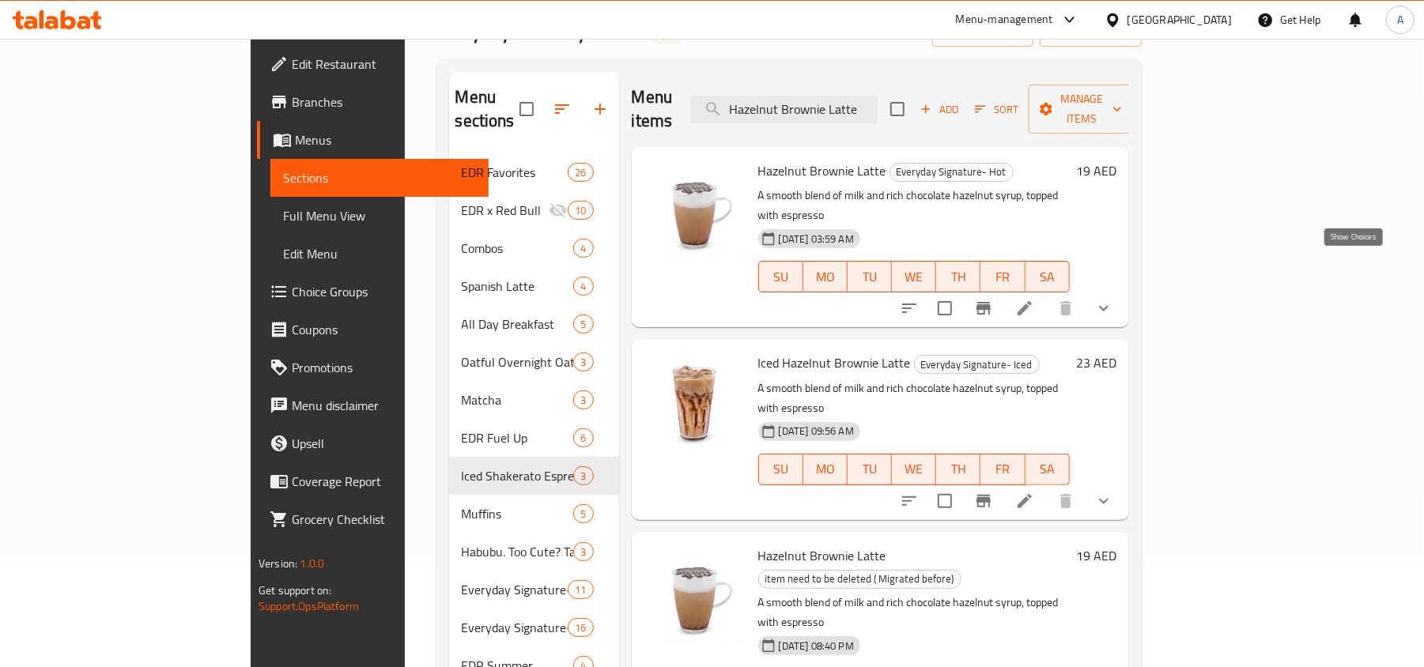
click at [1113, 299] on icon "show more" at bounding box center [1103, 308] width 19 height 19
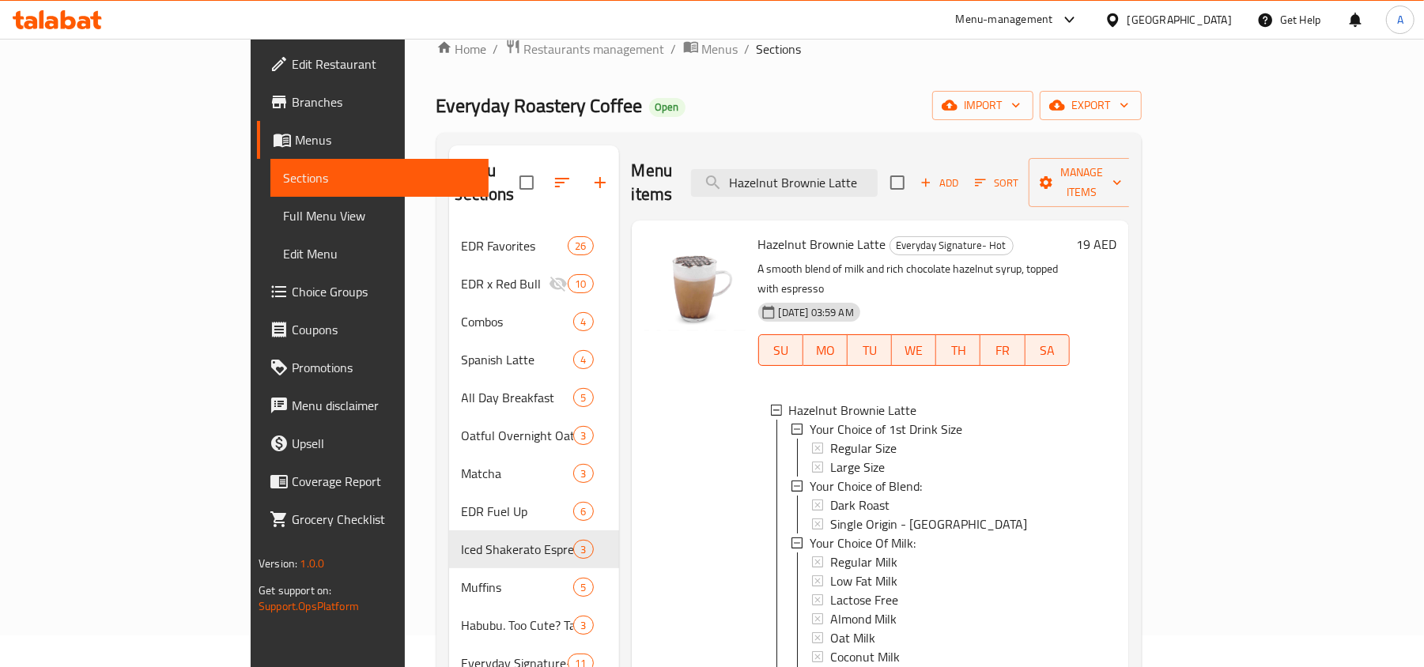
scroll to position [0, 0]
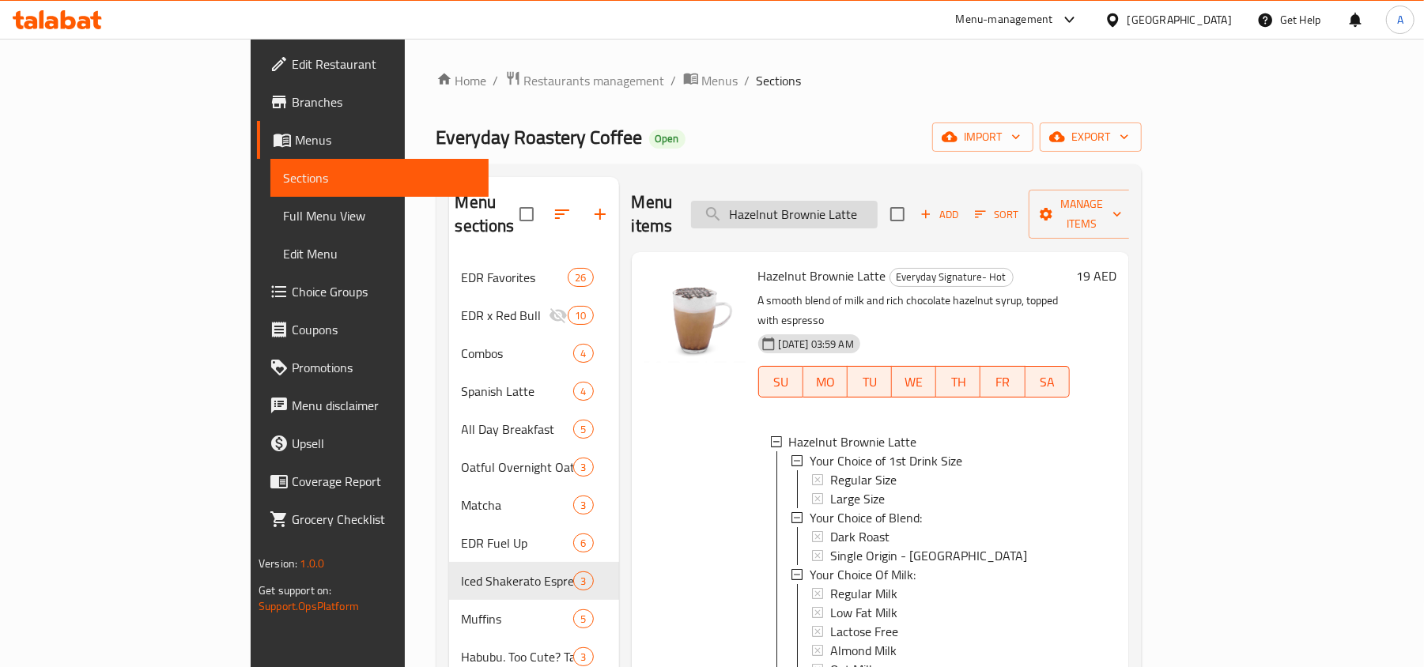
click at [851, 201] on input "Hazelnut Brownie Latte" at bounding box center [784, 215] width 187 height 28
paste input "Coco Loco"
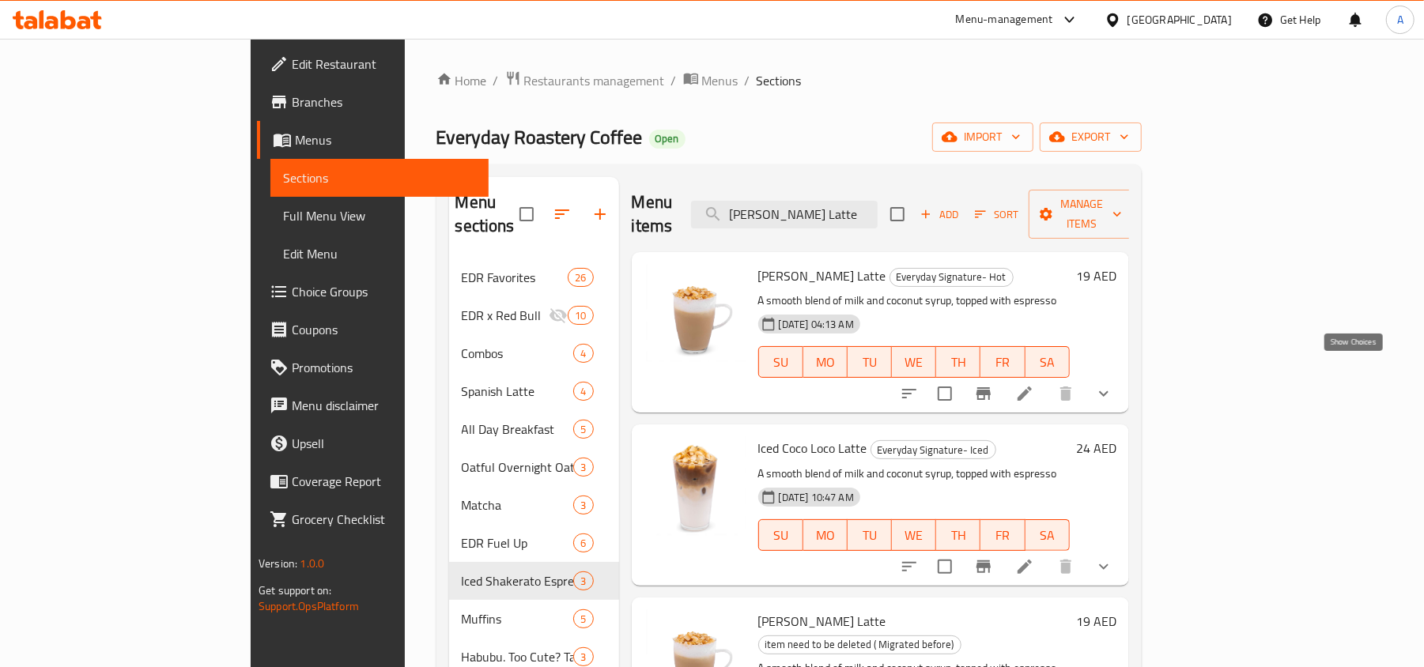
click at [1113, 384] on icon "show more" at bounding box center [1103, 393] width 19 height 19
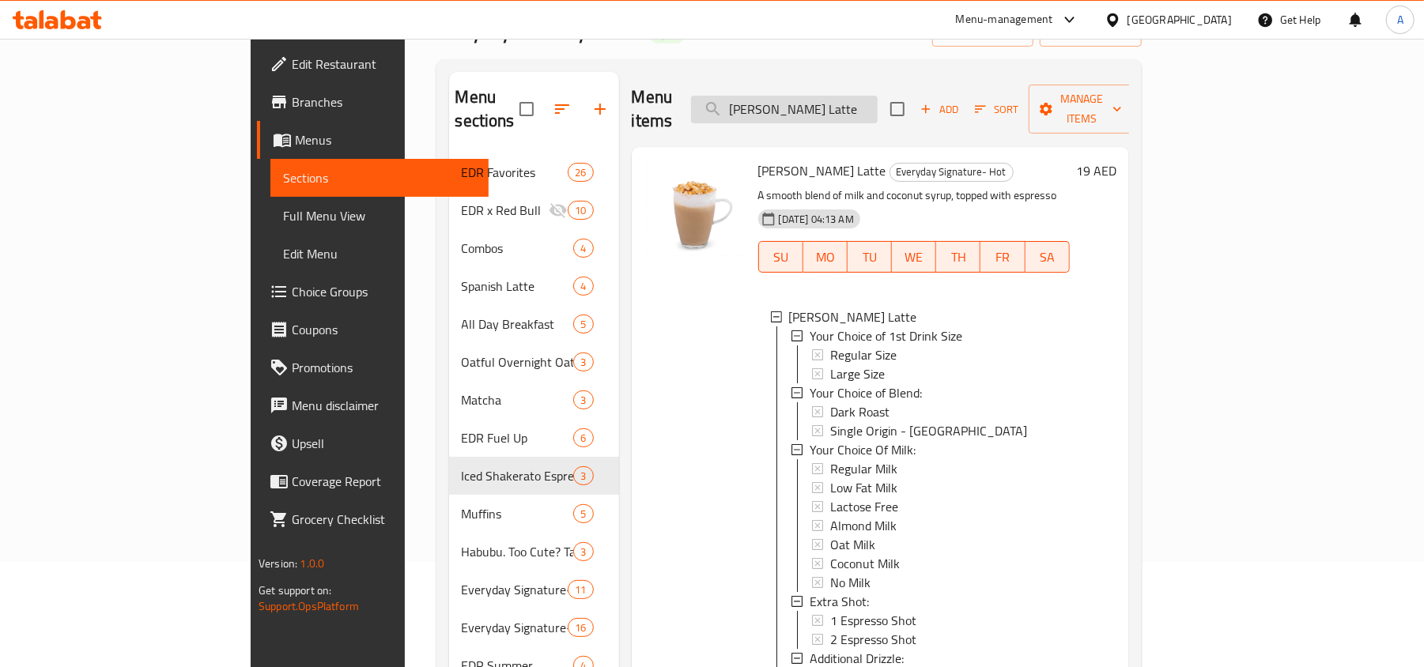
click at [861, 101] on input "[PERSON_NAME] Latte" at bounding box center [784, 110] width 187 height 28
paste input "Vanilla Chocolate Fudge"
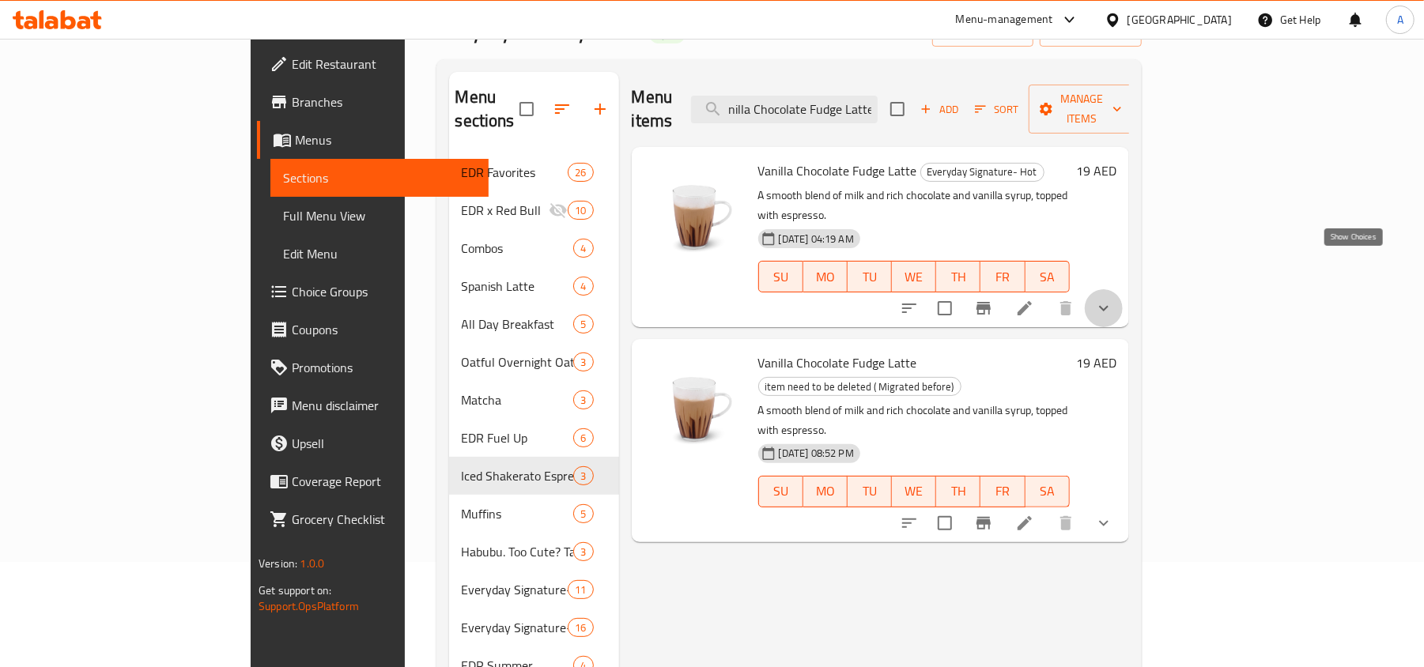
click at [1108, 306] on icon "show more" at bounding box center [1103, 309] width 9 height 6
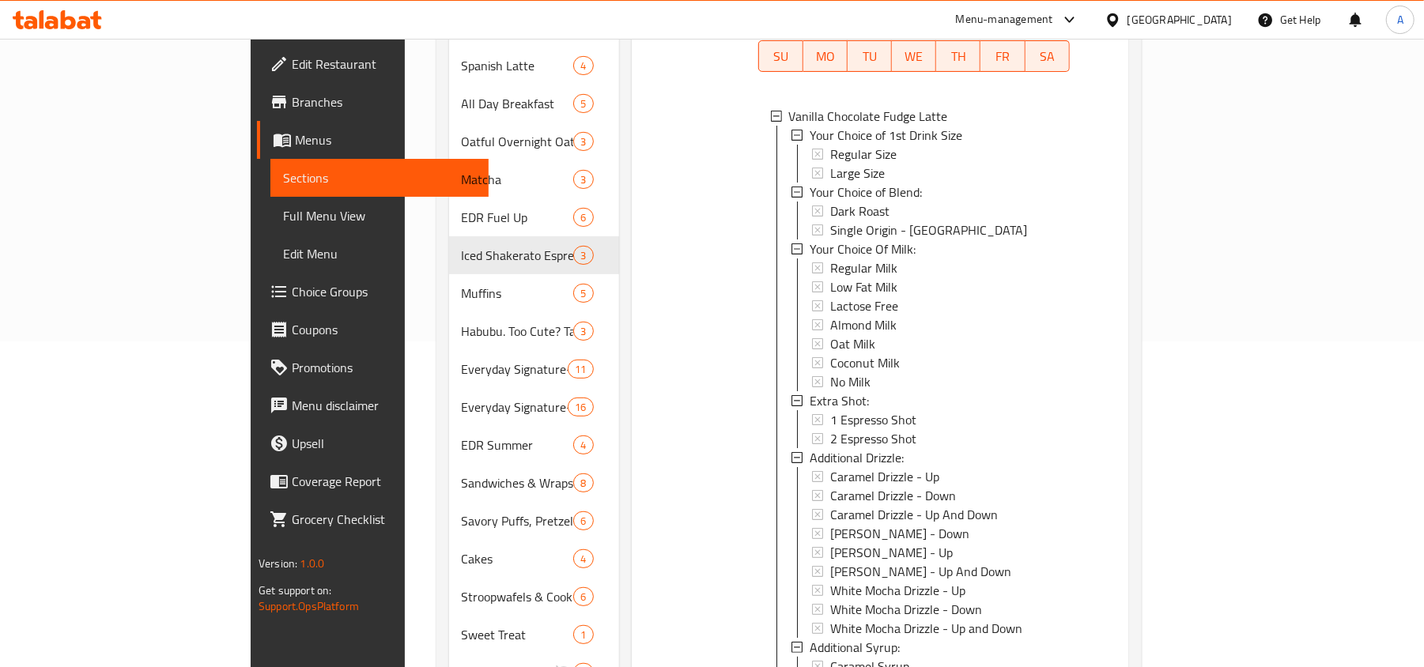
scroll to position [0, 0]
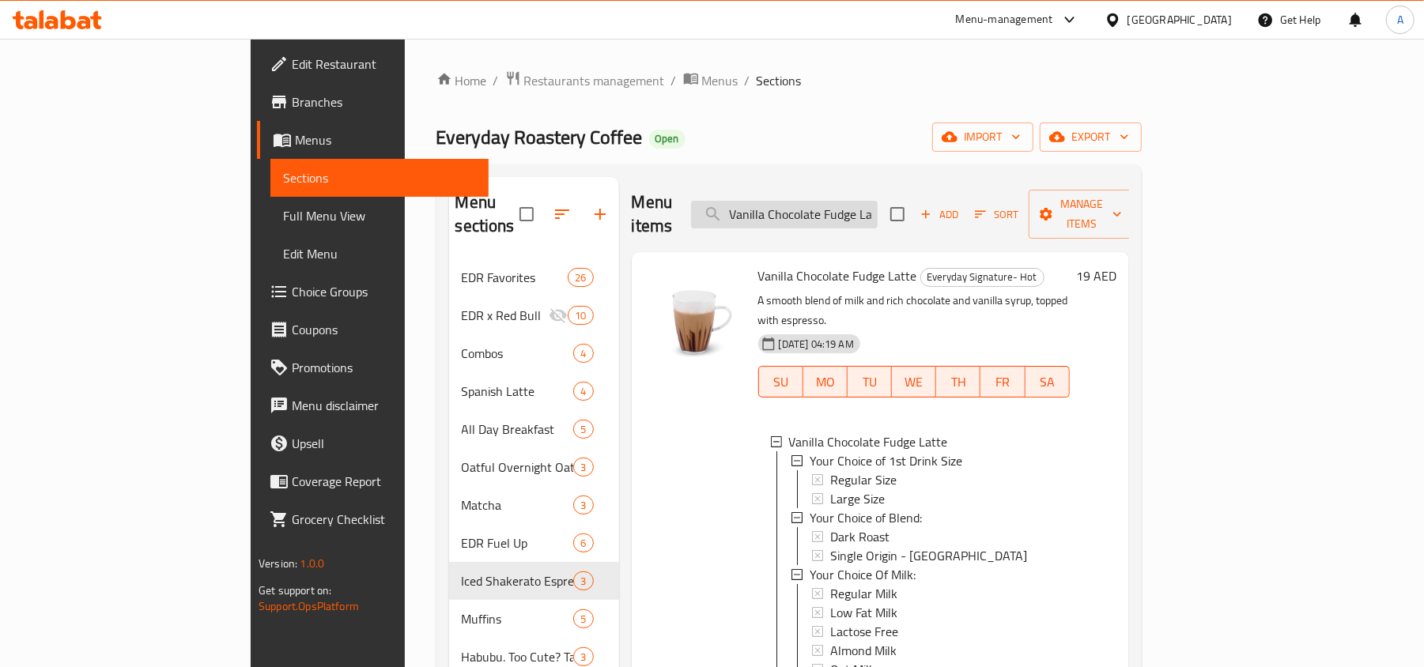
click at [878, 206] on input "Vanilla Chocolate Fudge Latte" at bounding box center [784, 215] width 187 height 28
paste input "Caramel"
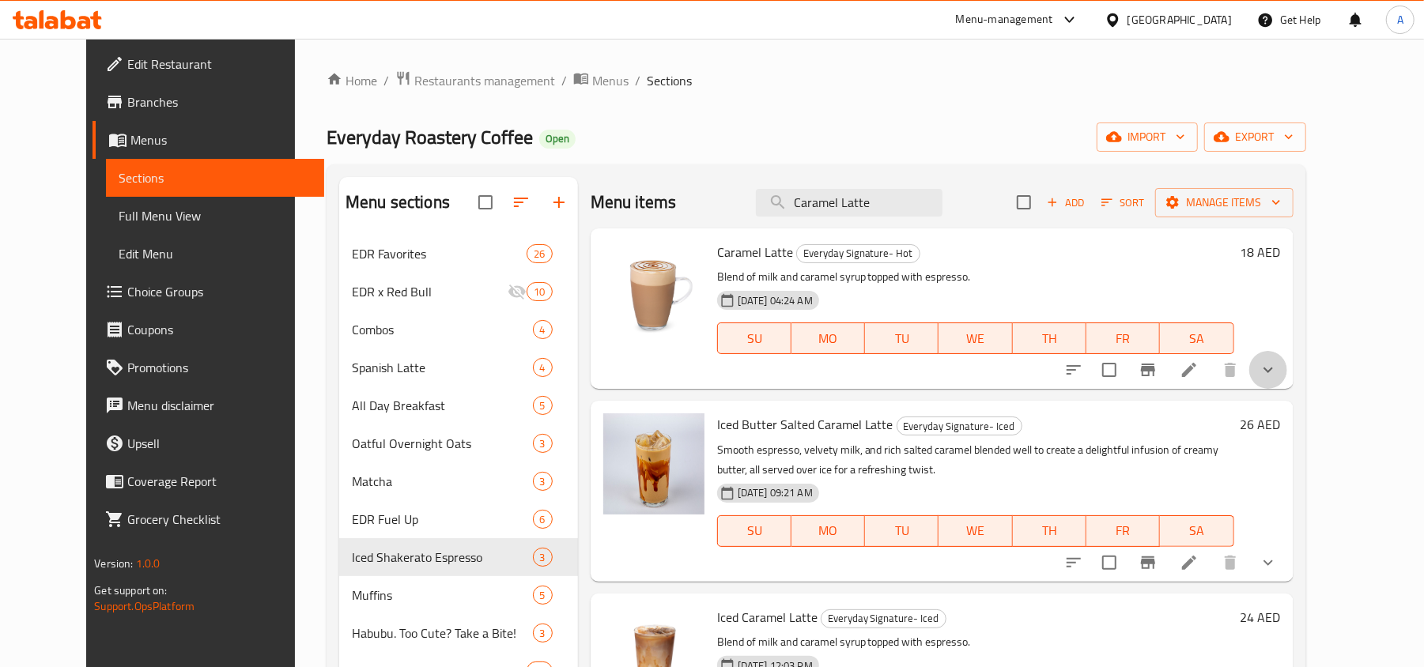
click at [1287, 374] on button "show more" at bounding box center [1268, 370] width 38 height 38
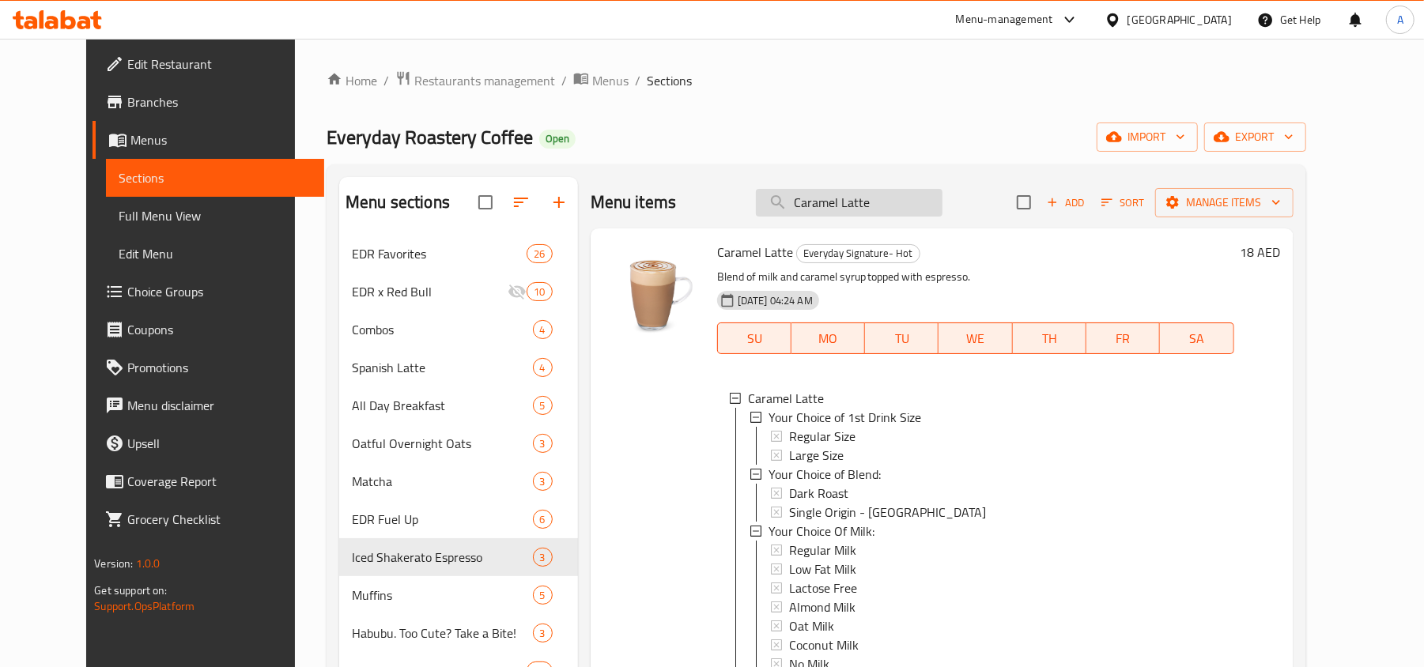
click at [887, 202] on input "Caramel Latte" at bounding box center [849, 203] width 187 height 28
click at [865, 210] on input "Caramel Latte" at bounding box center [849, 203] width 187 height 28
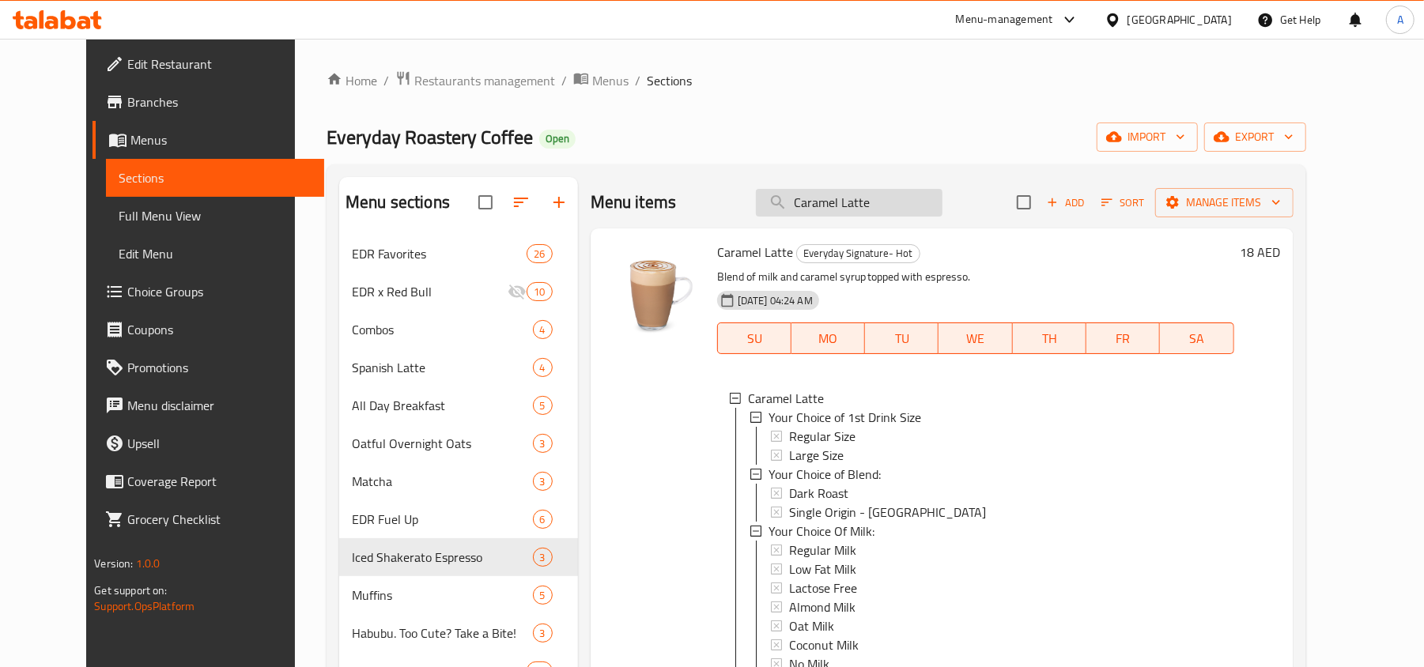
click at [865, 210] on input "Caramel Latte" at bounding box center [849, 203] width 187 height 28
paste input "Dark Chocolate Mocha"
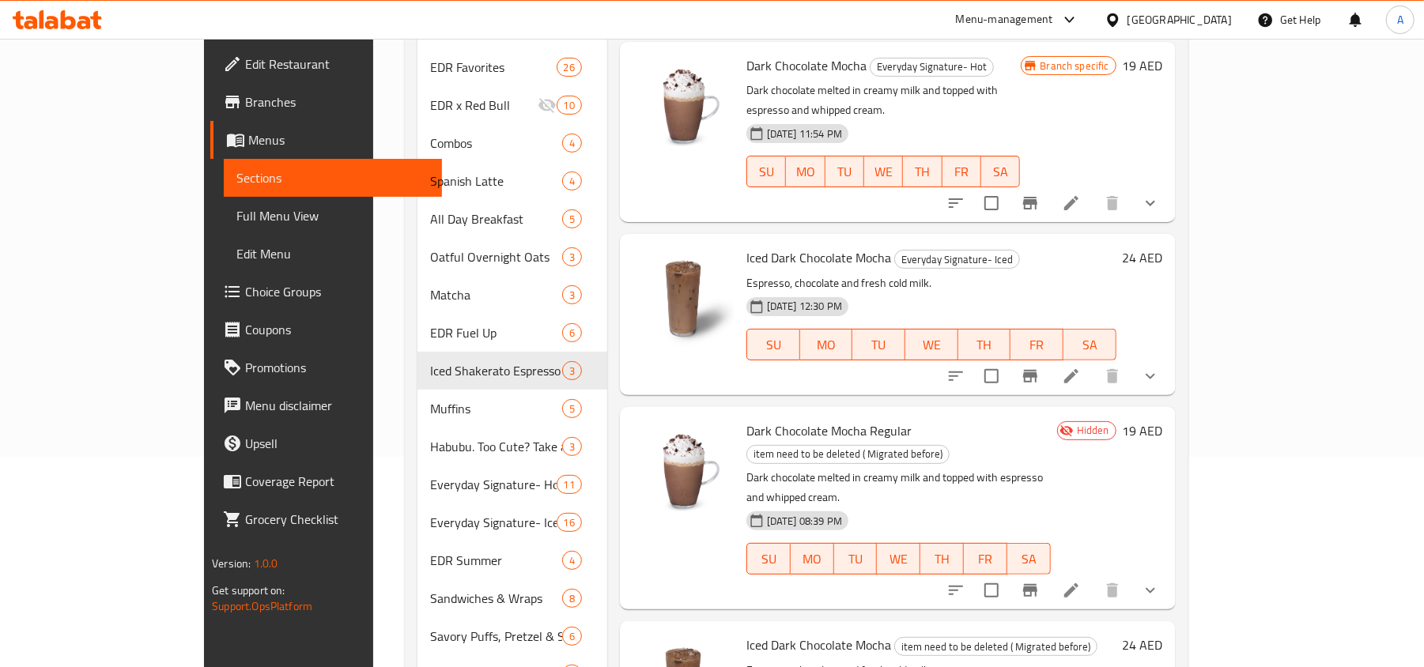
scroll to position [105, 0]
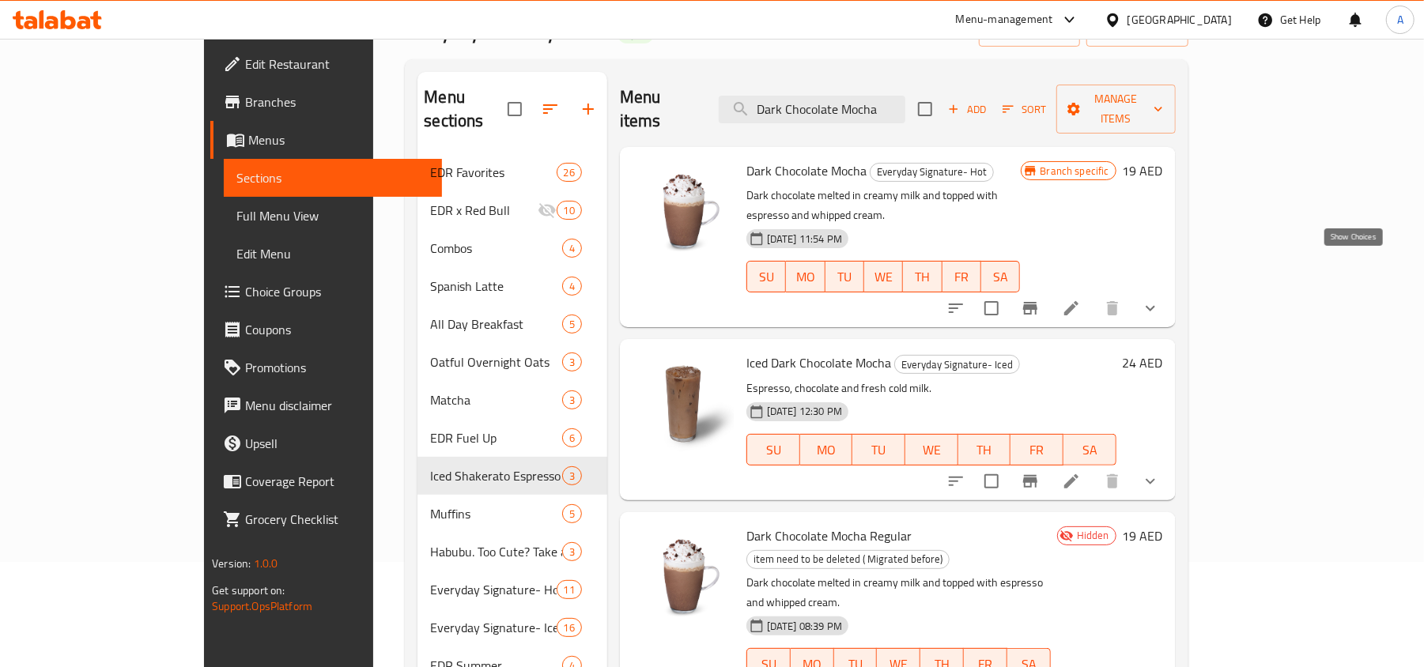
click at [1160, 299] on icon "show more" at bounding box center [1150, 308] width 19 height 19
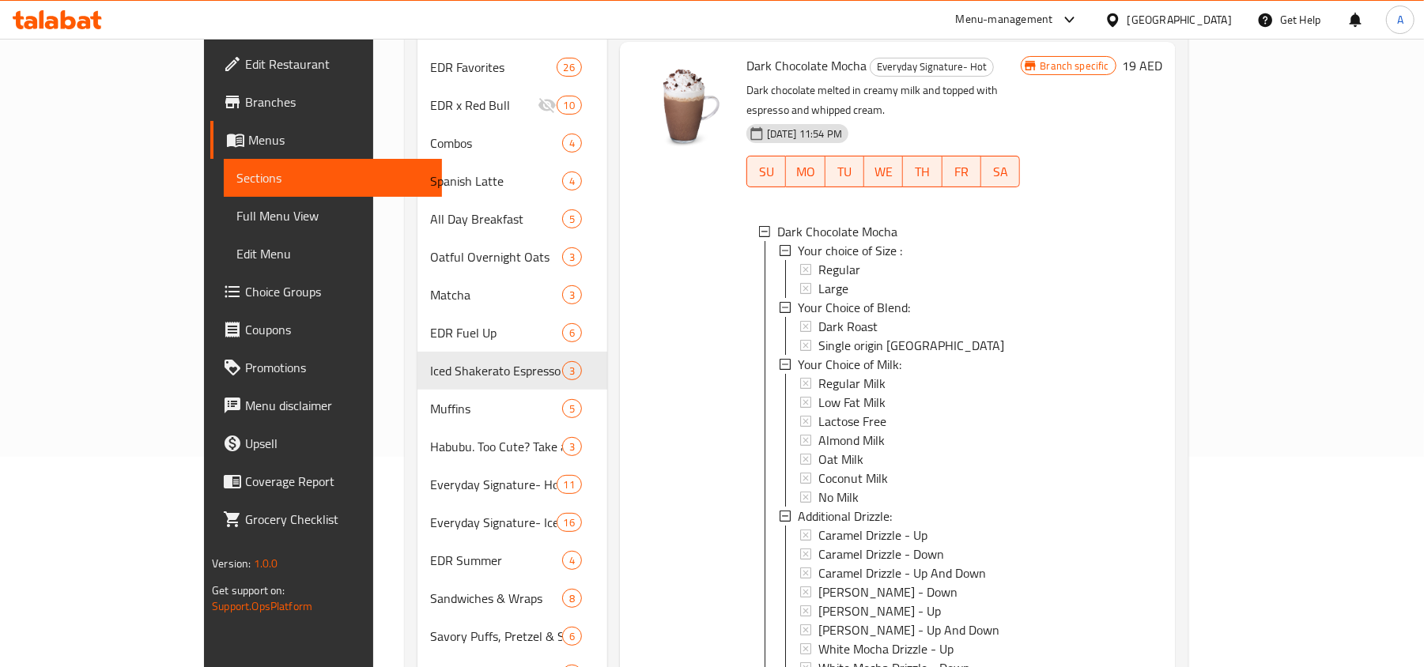
scroll to position [0, 0]
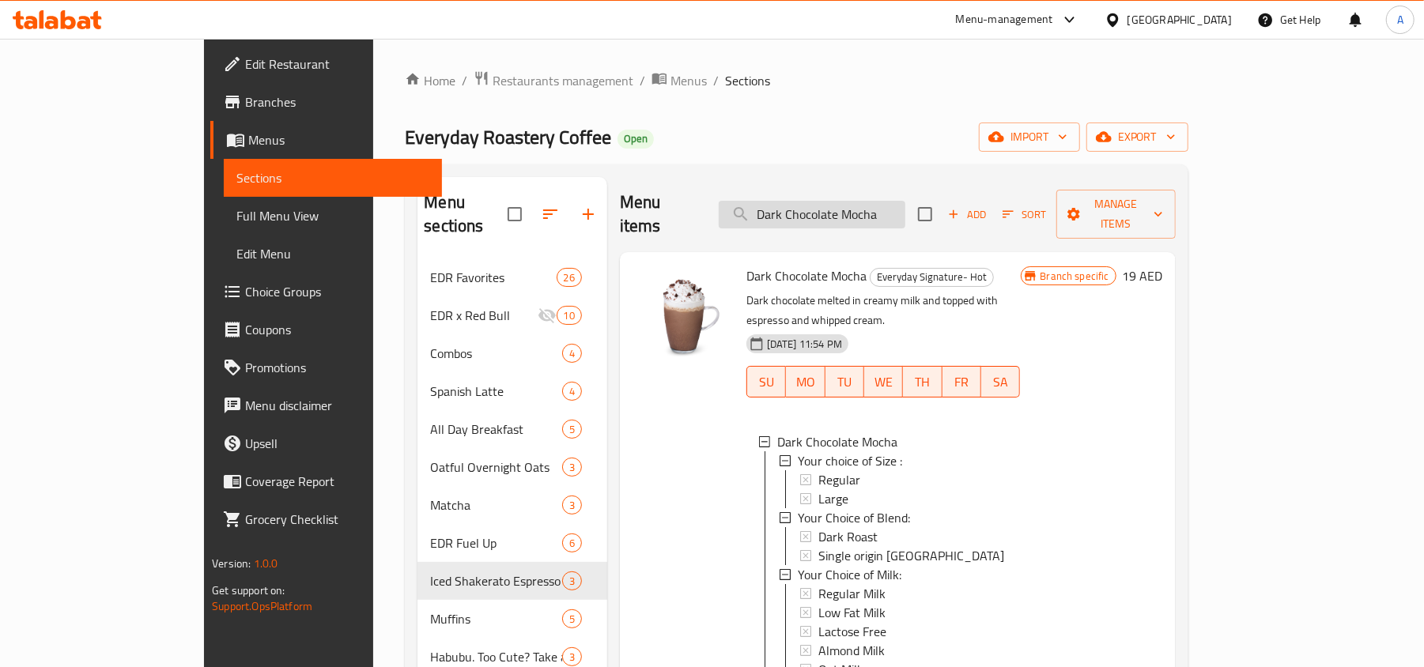
click at [870, 206] on input "Dark Chocolate Mocha" at bounding box center [812, 215] width 187 height 28
paste input "Cocoa Latte"
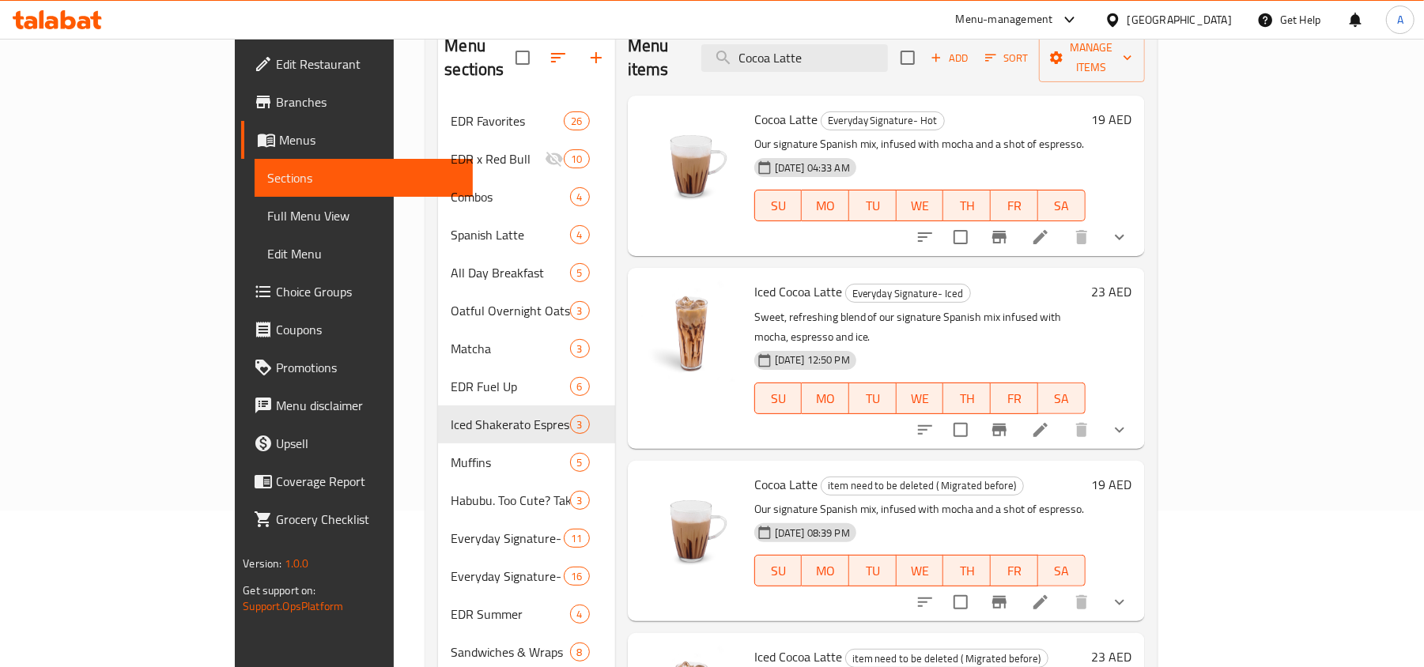
scroll to position [105, 0]
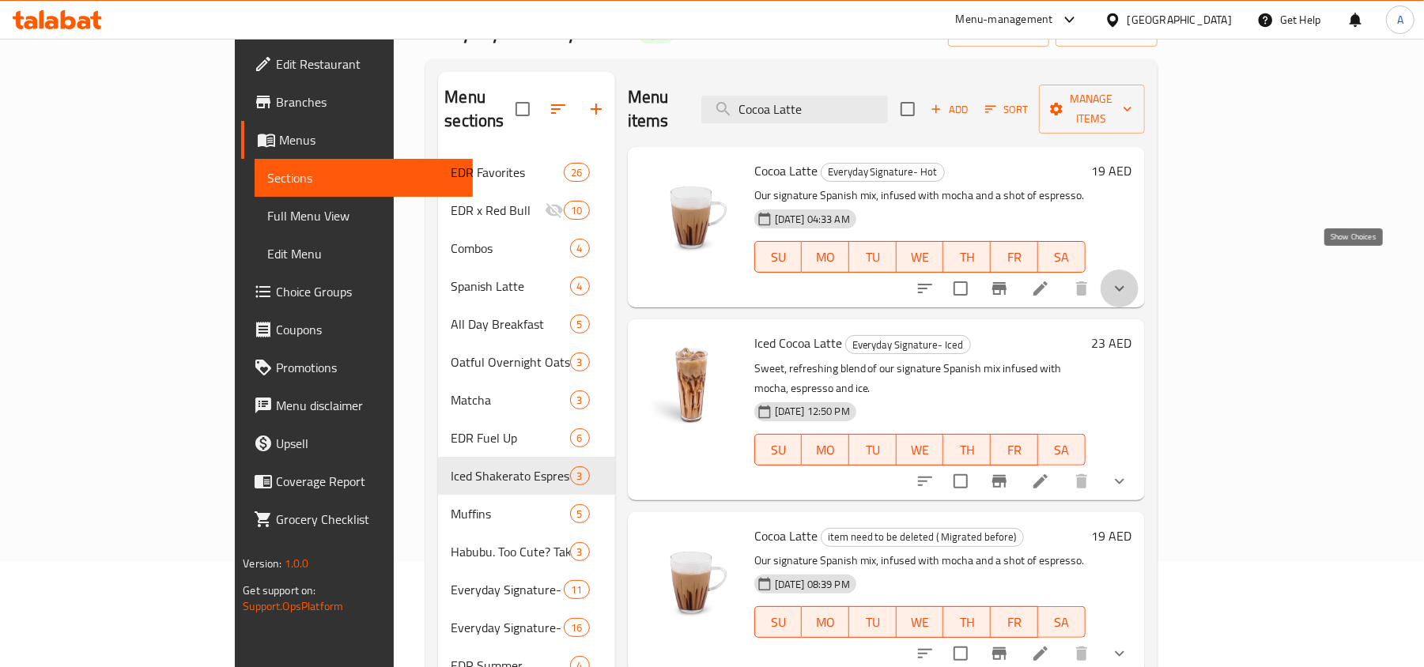
click at [1124, 286] on icon "show more" at bounding box center [1119, 289] width 9 height 6
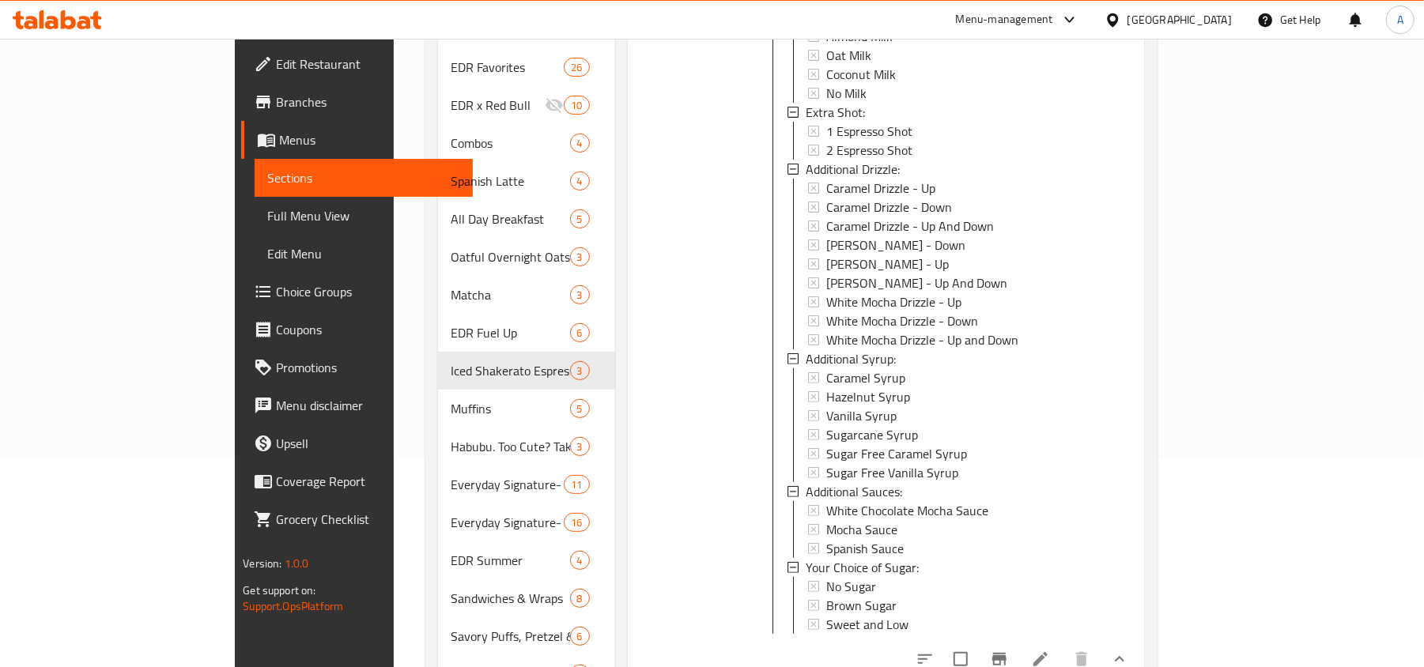
scroll to position [421, 0]
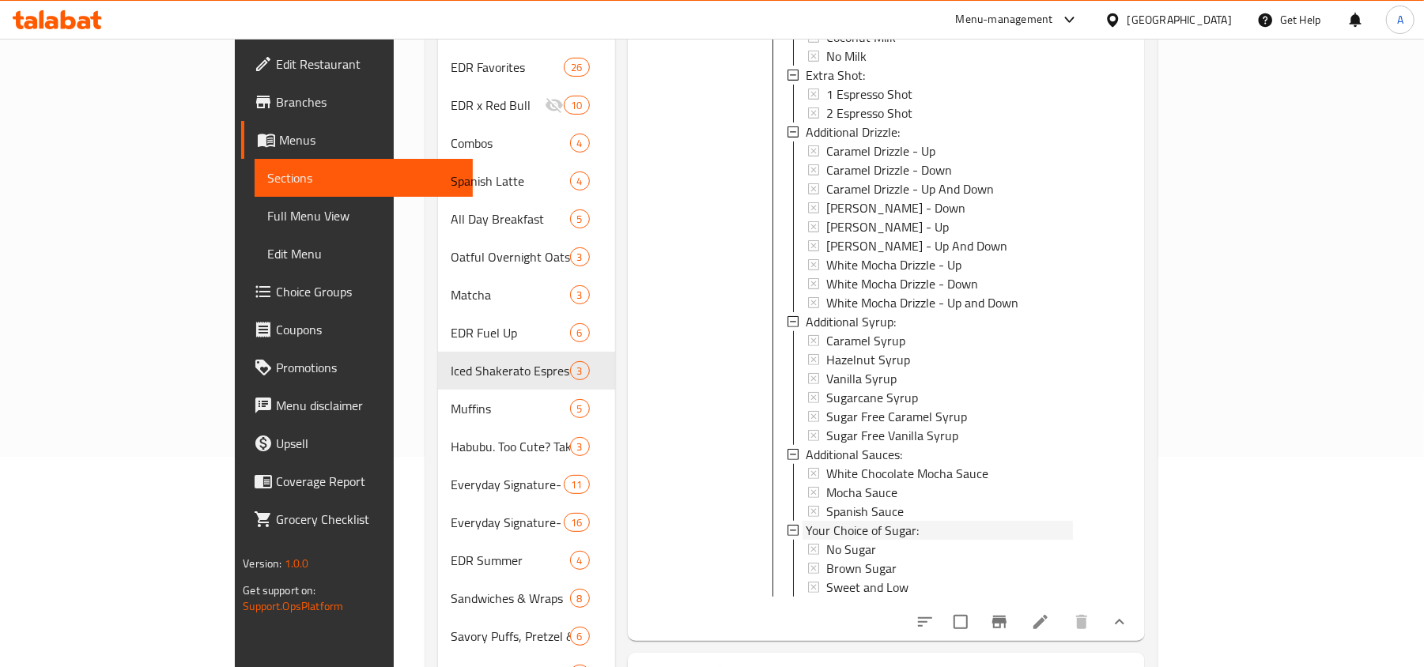
click at [787, 525] on icon at bounding box center [792, 530] width 11 height 11
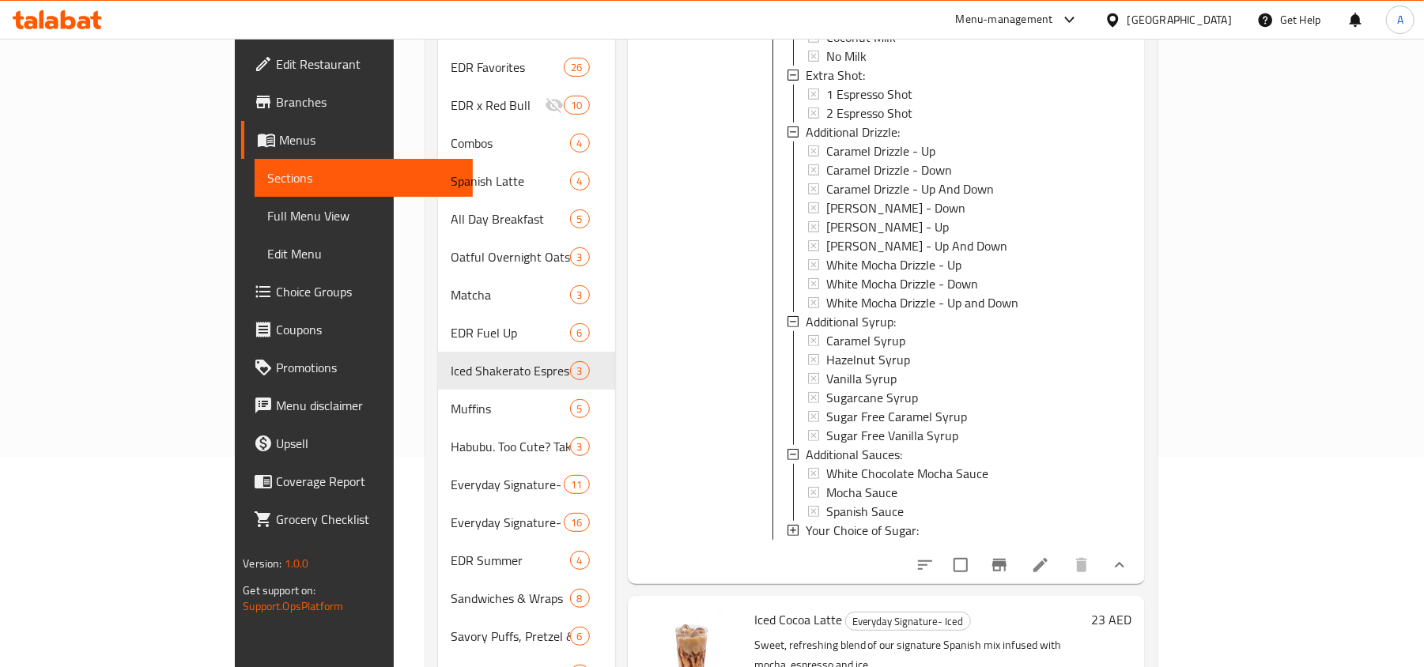
click at [787, 525] on icon at bounding box center [792, 530] width 11 height 11
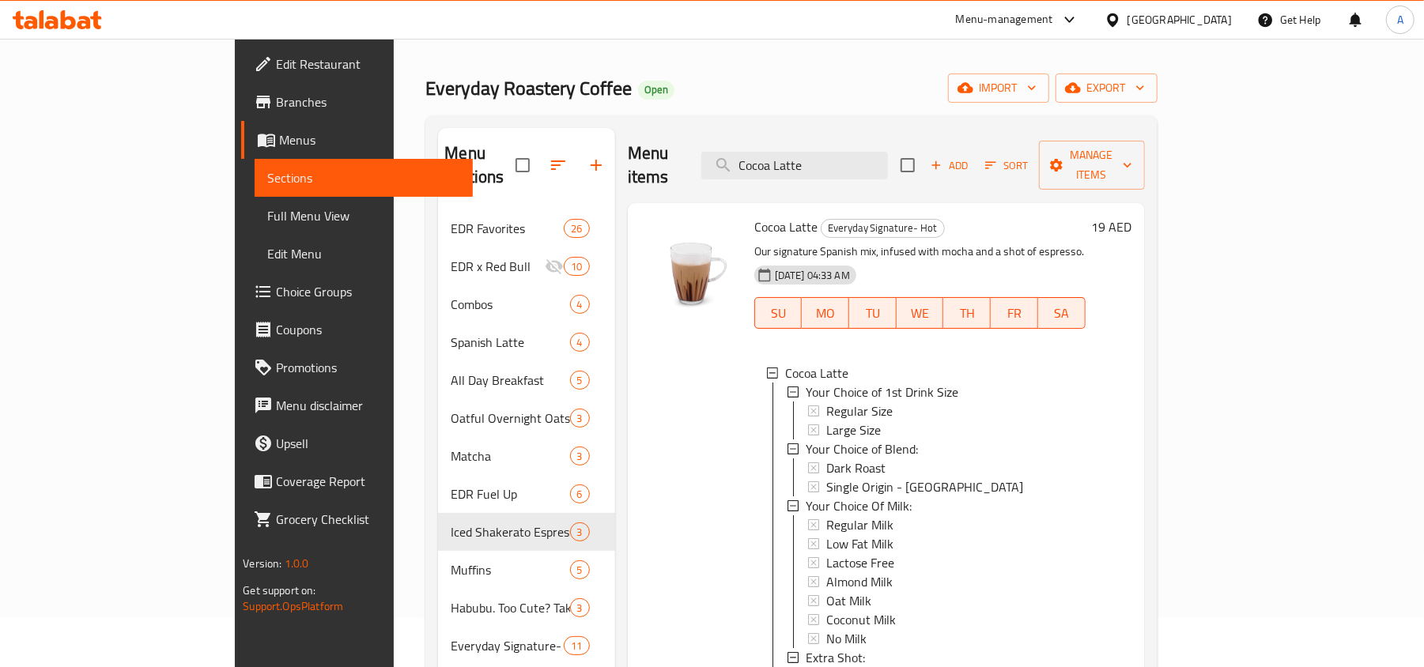
scroll to position [0, 0]
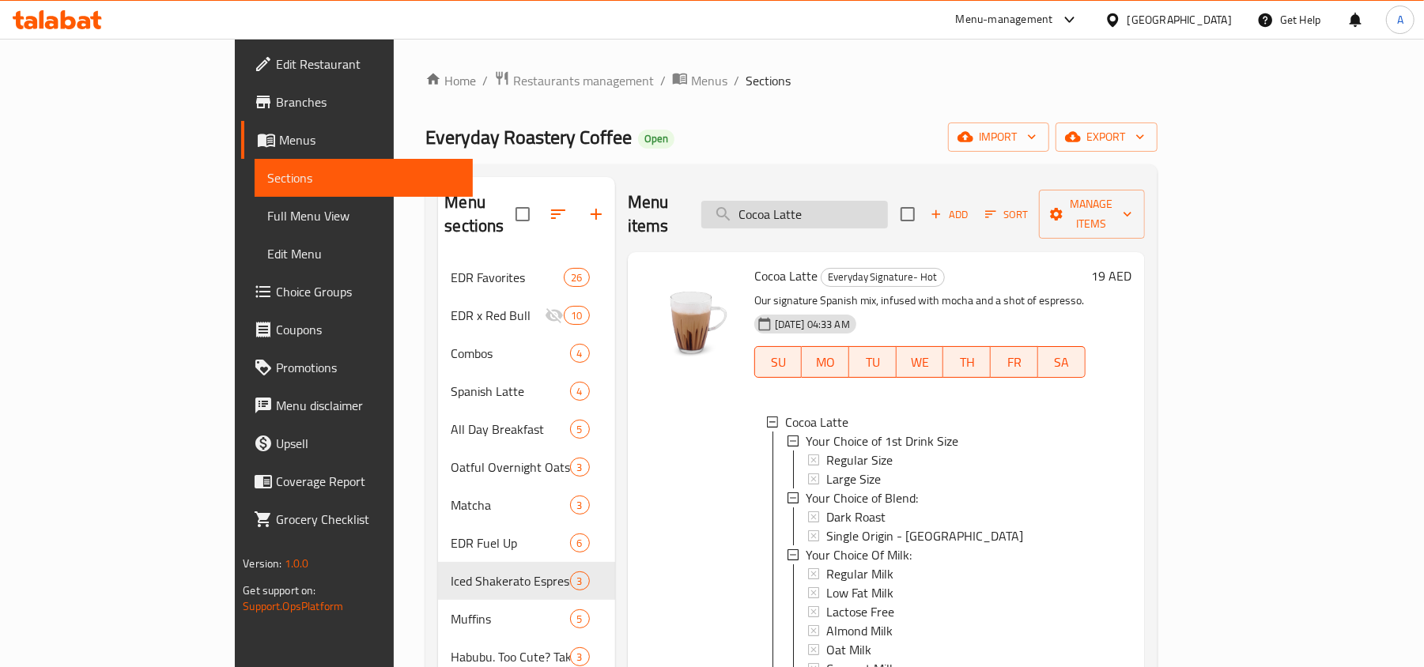
click at [888, 201] on input "Cocoa Latte" at bounding box center [794, 215] width 187 height 28
paste input "Toffee Nut"
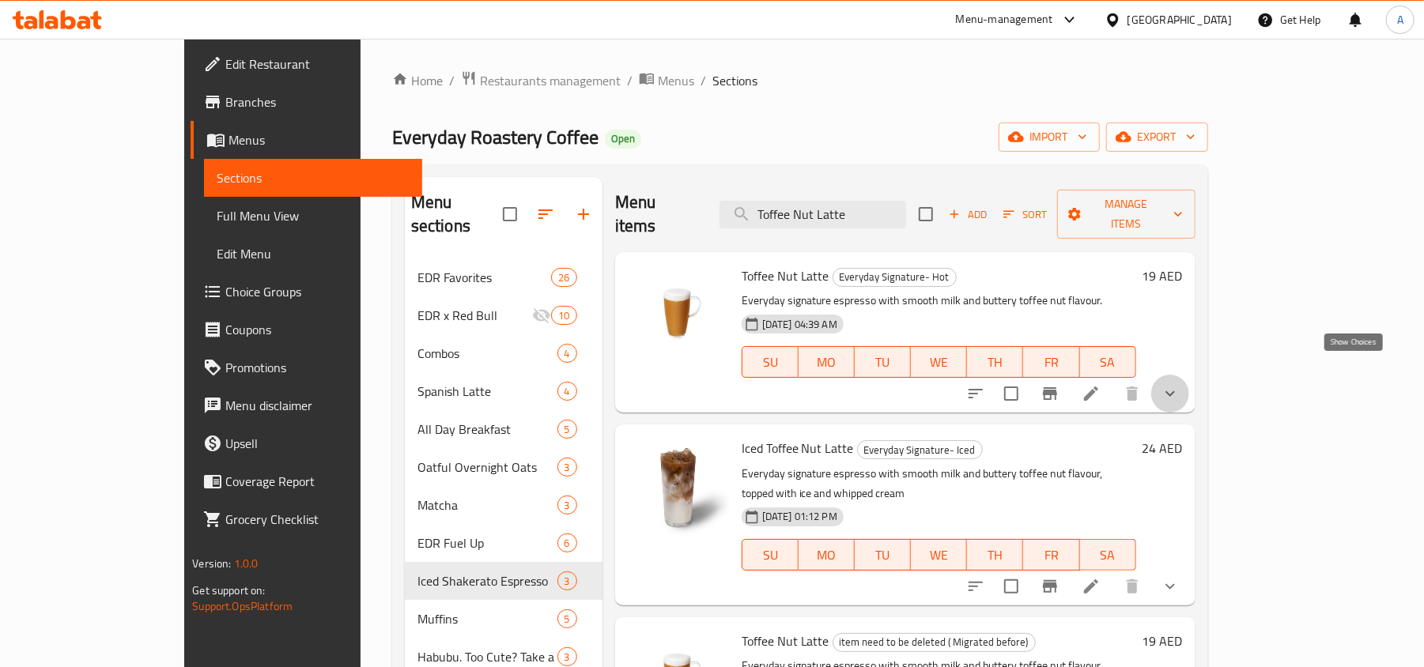
click at [1180, 384] on icon "show more" at bounding box center [1170, 393] width 19 height 19
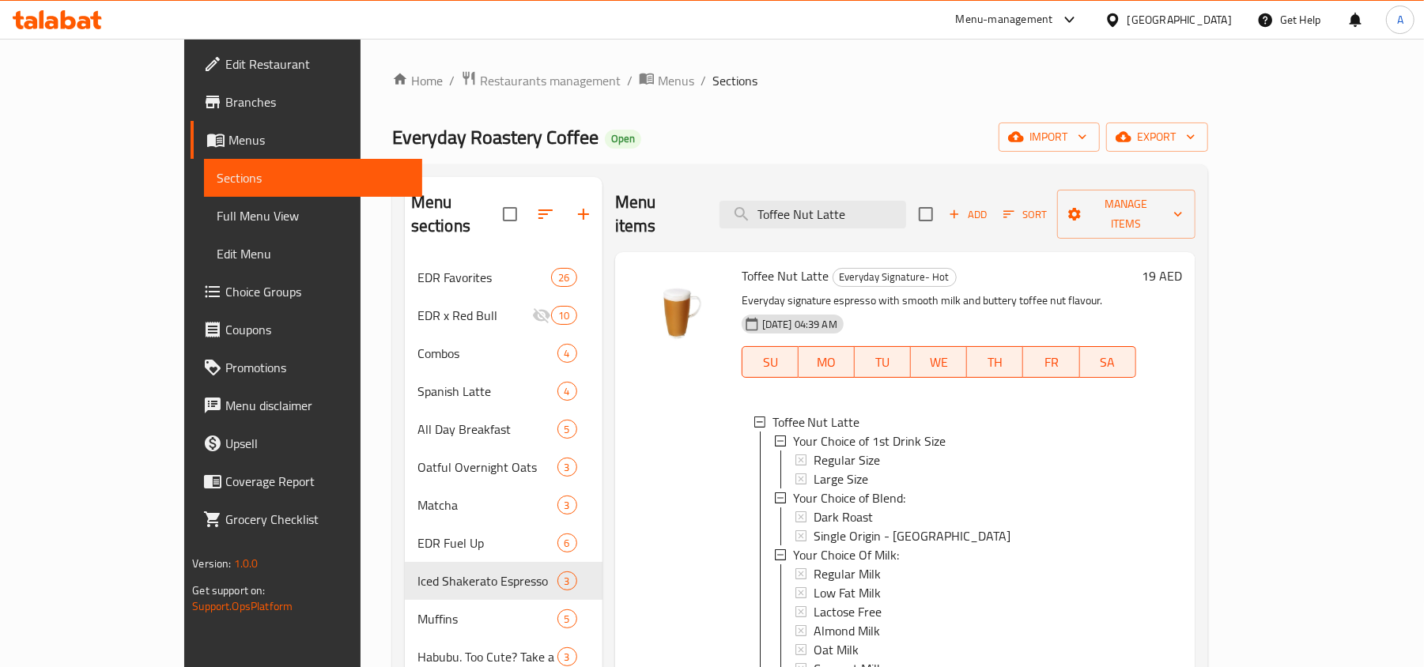
click at [848, 201] on input "Toffee Nut Latte" at bounding box center [812, 215] width 187 height 28
paste input "Iced Vietnamese"
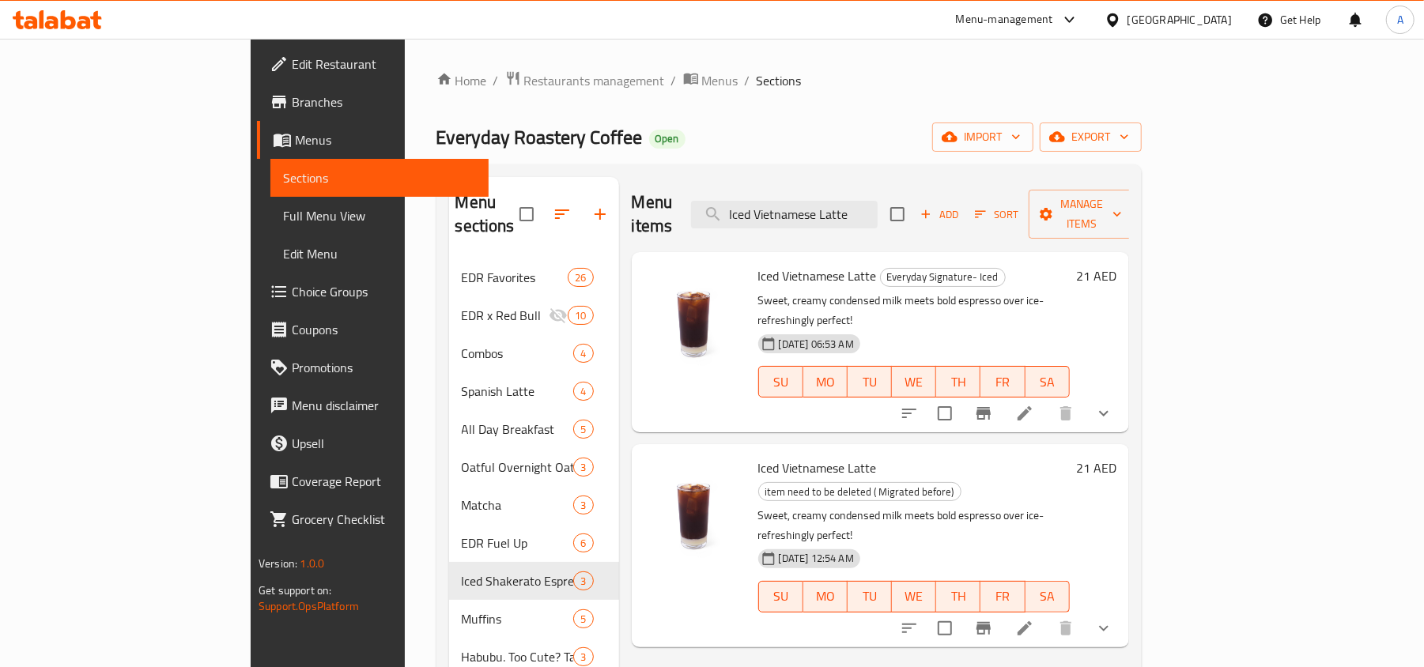
type input "Iced Vietnamese Latte"
click at [1113, 404] on icon "show more" at bounding box center [1103, 413] width 19 height 19
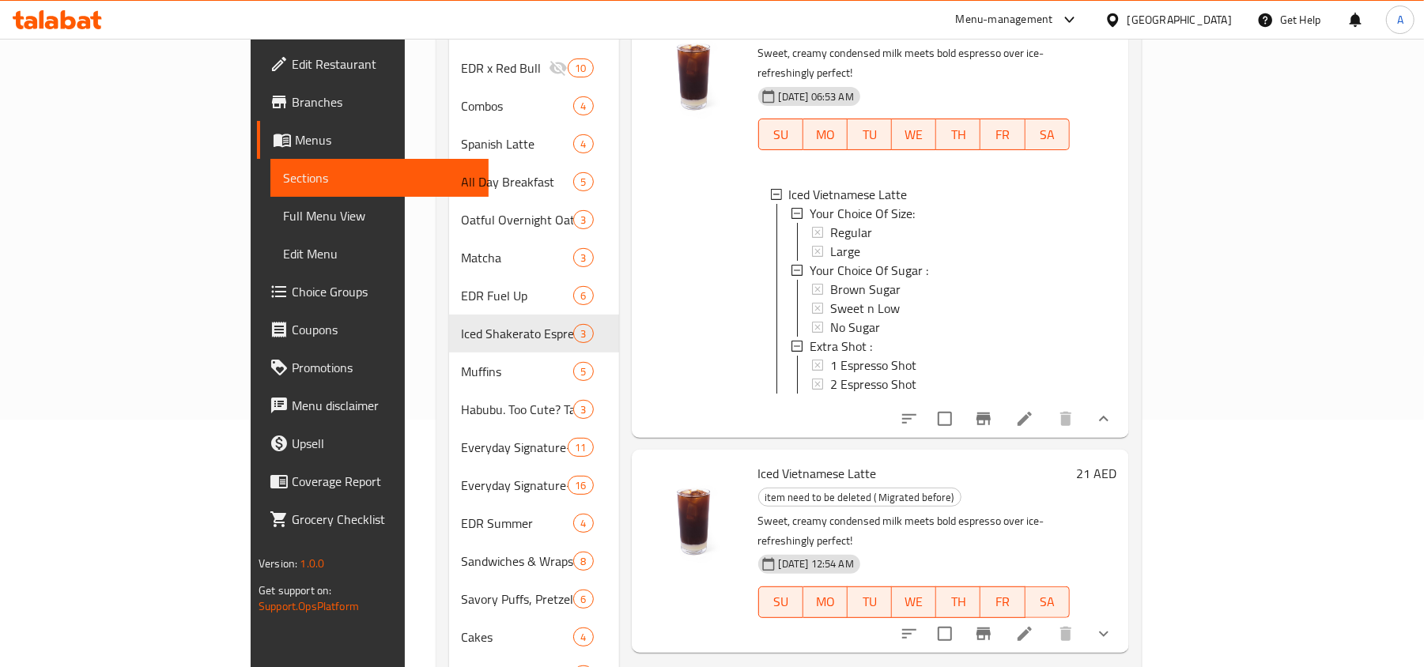
scroll to position [105, 0]
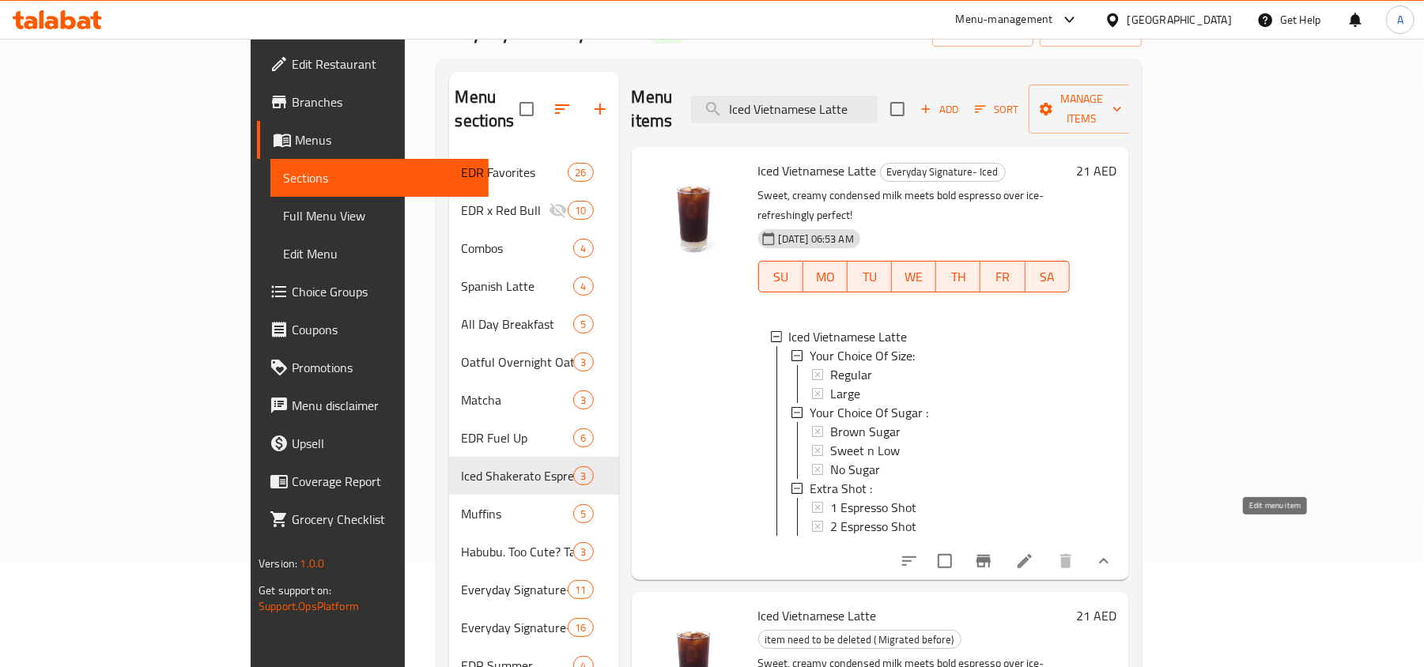
click at [1032, 554] on icon at bounding box center [1025, 561] width 14 height 14
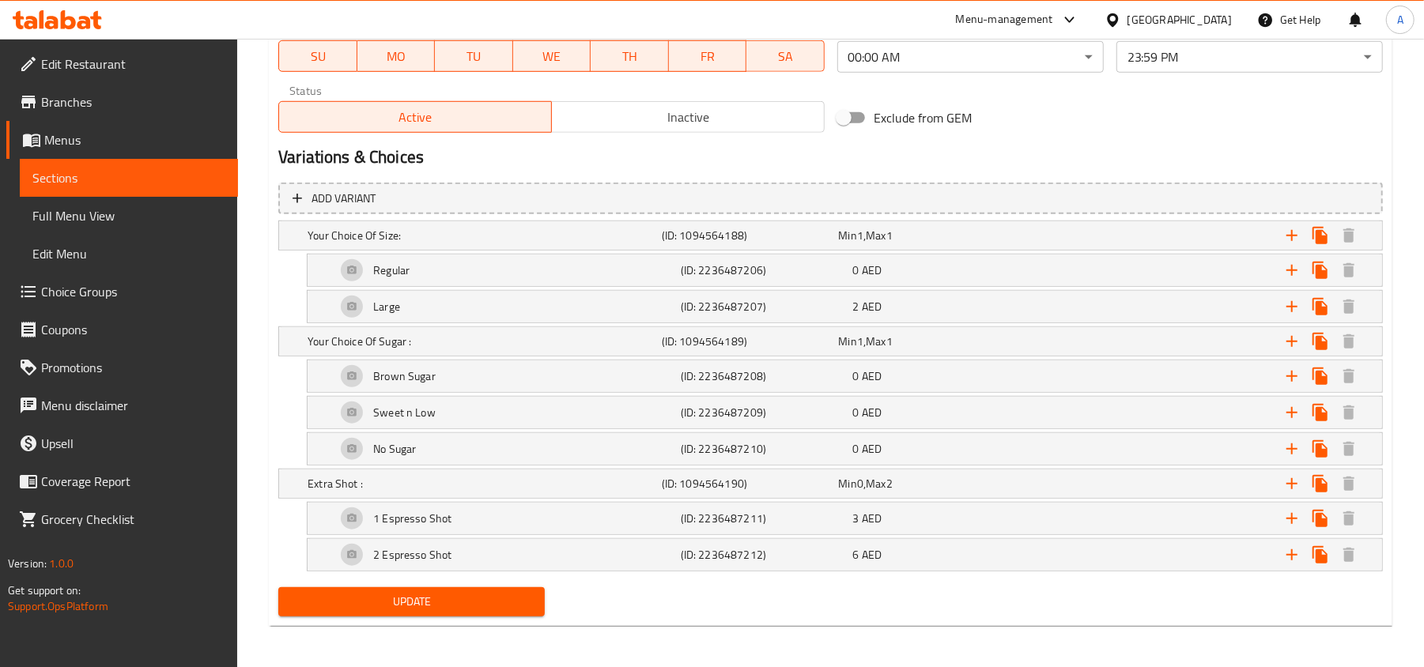
scroll to position [781, 0]
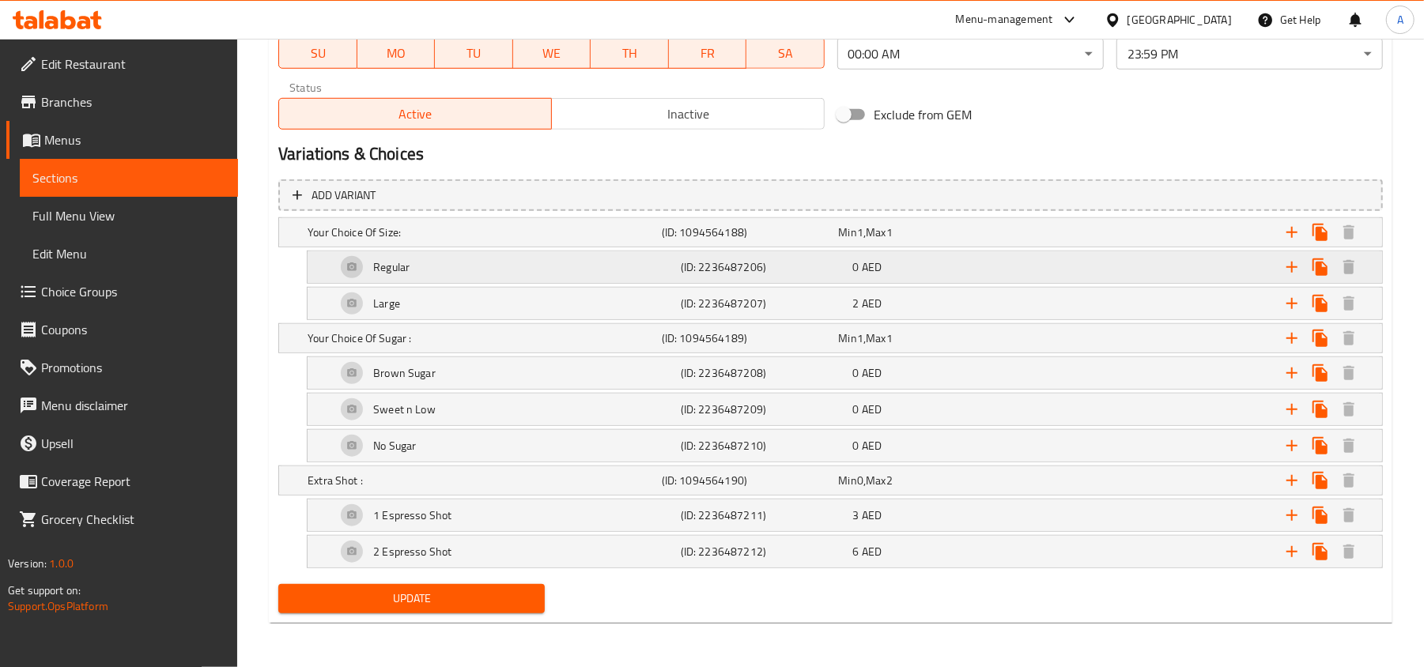
click at [823, 240] on h5 "(ID: 2236487206)" at bounding box center [747, 233] width 171 height 16
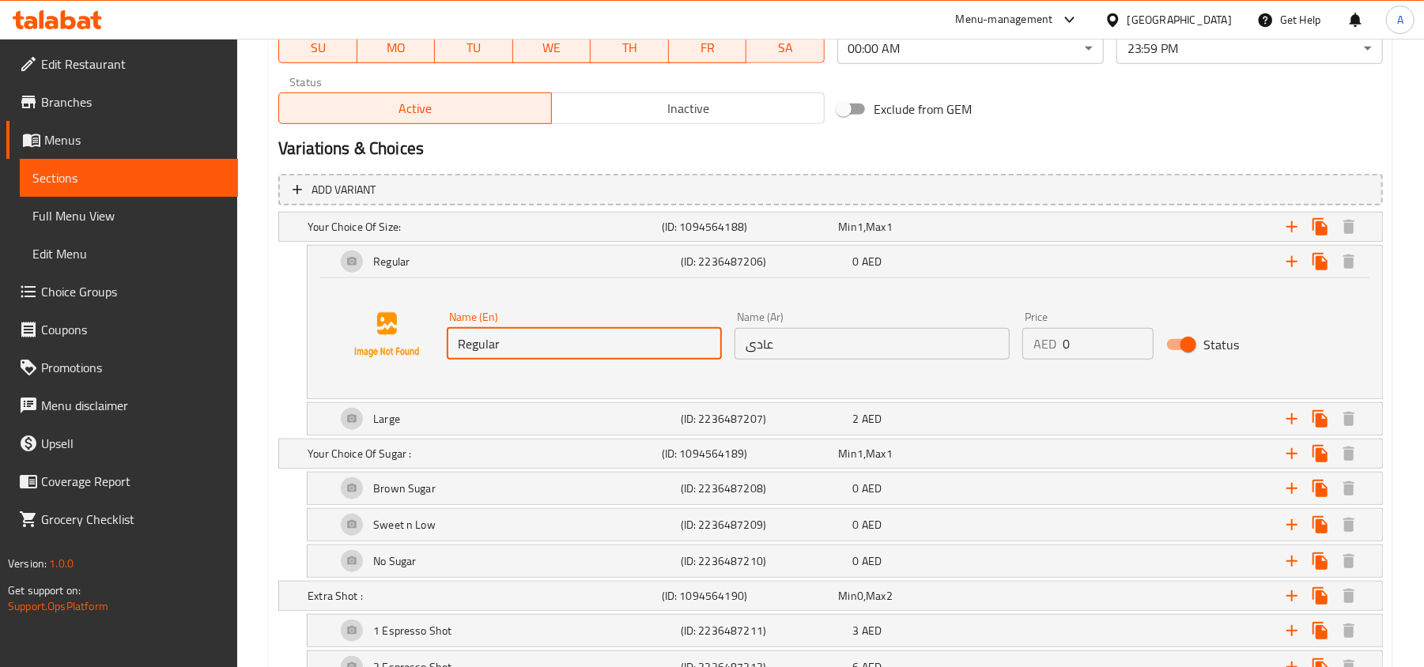
click at [557, 342] on input "Regular" at bounding box center [584, 344] width 275 height 32
paste input "Iced Regular (16 oz)"
type input "Iced Regular (16 oz)"
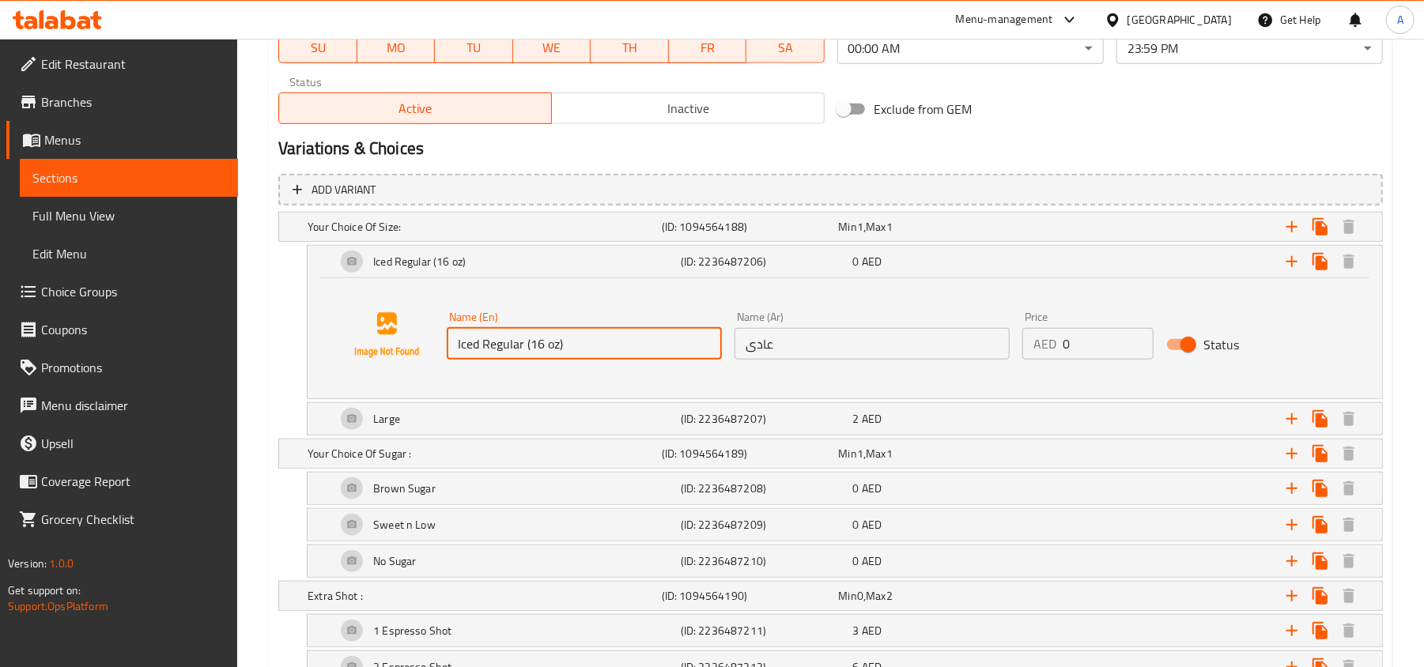
click at [807, 358] on input "عادى" at bounding box center [871, 344] width 275 height 32
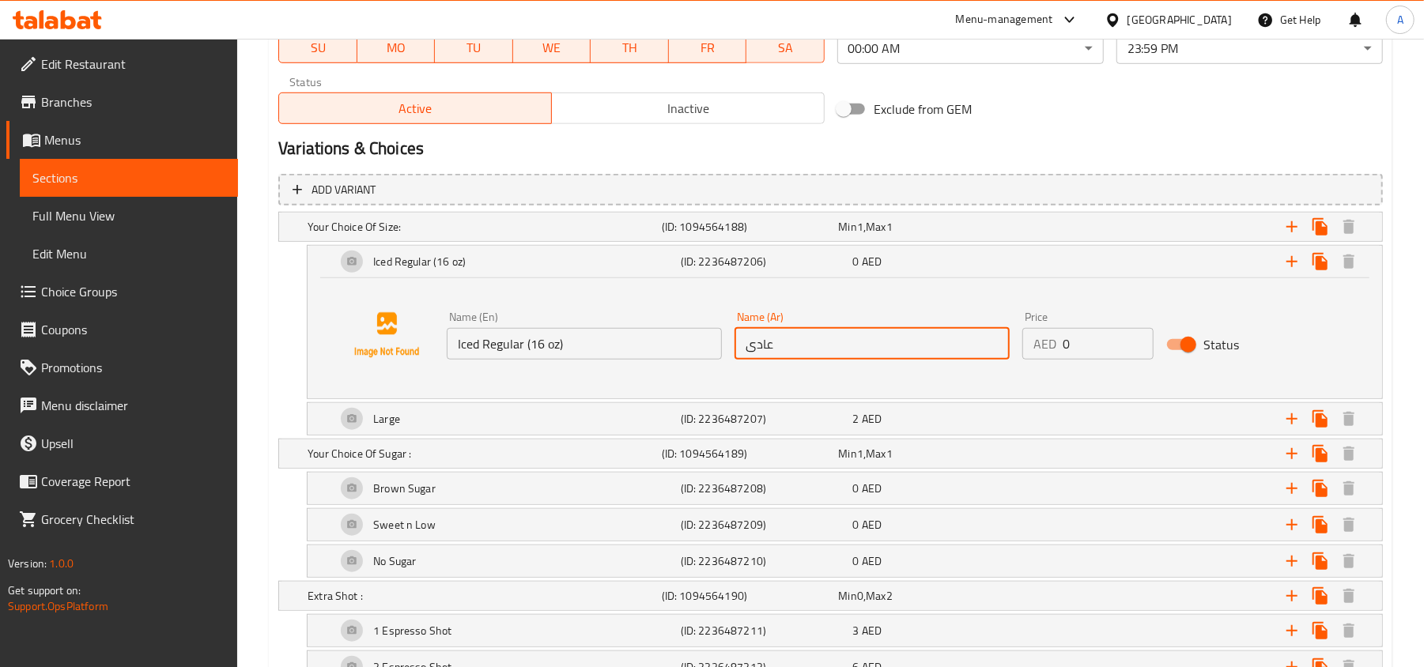
click at [807, 357] on input "عادى" at bounding box center [871, 344] width 275 height 32
paste input "مثلج عادي (16 أونصة)"
type input "مثلج عادي (16 أونصة)"
click at [825, 235] on h5 "(ID: 2236487207)" at bounding box center [747, 227] width 171 height 16
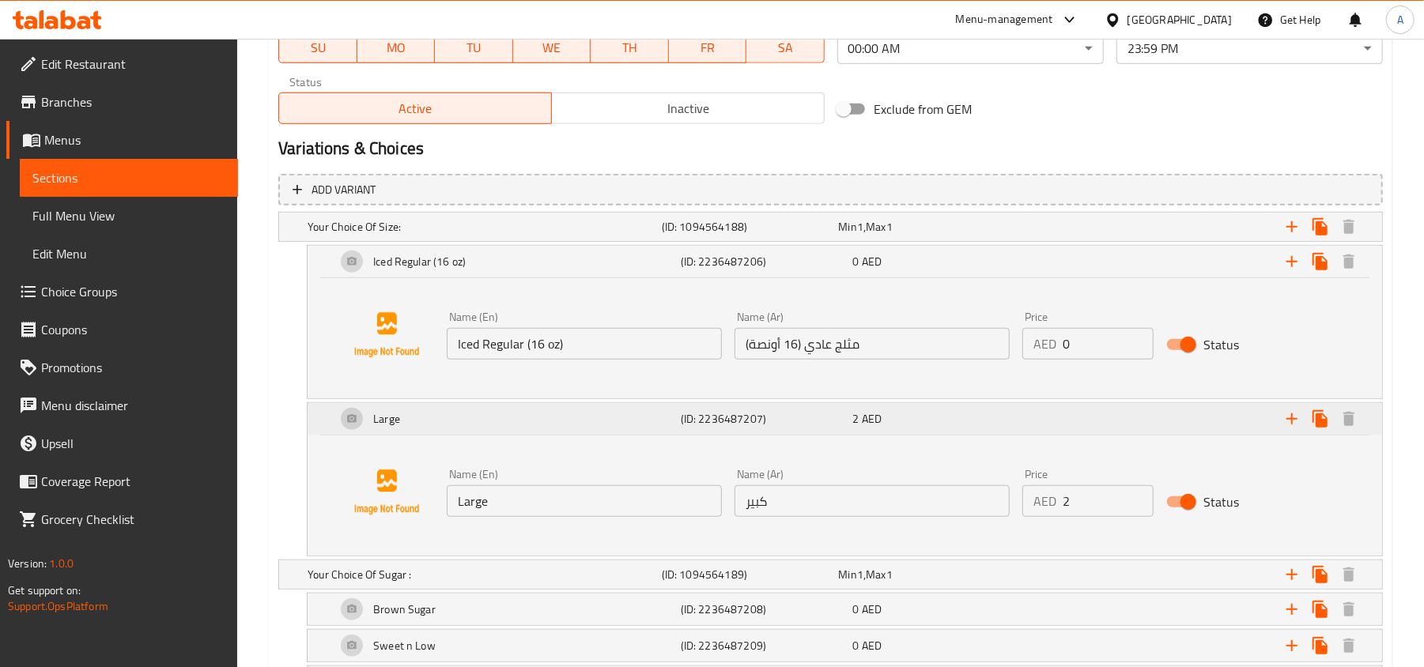
scroll to position [886, 0]
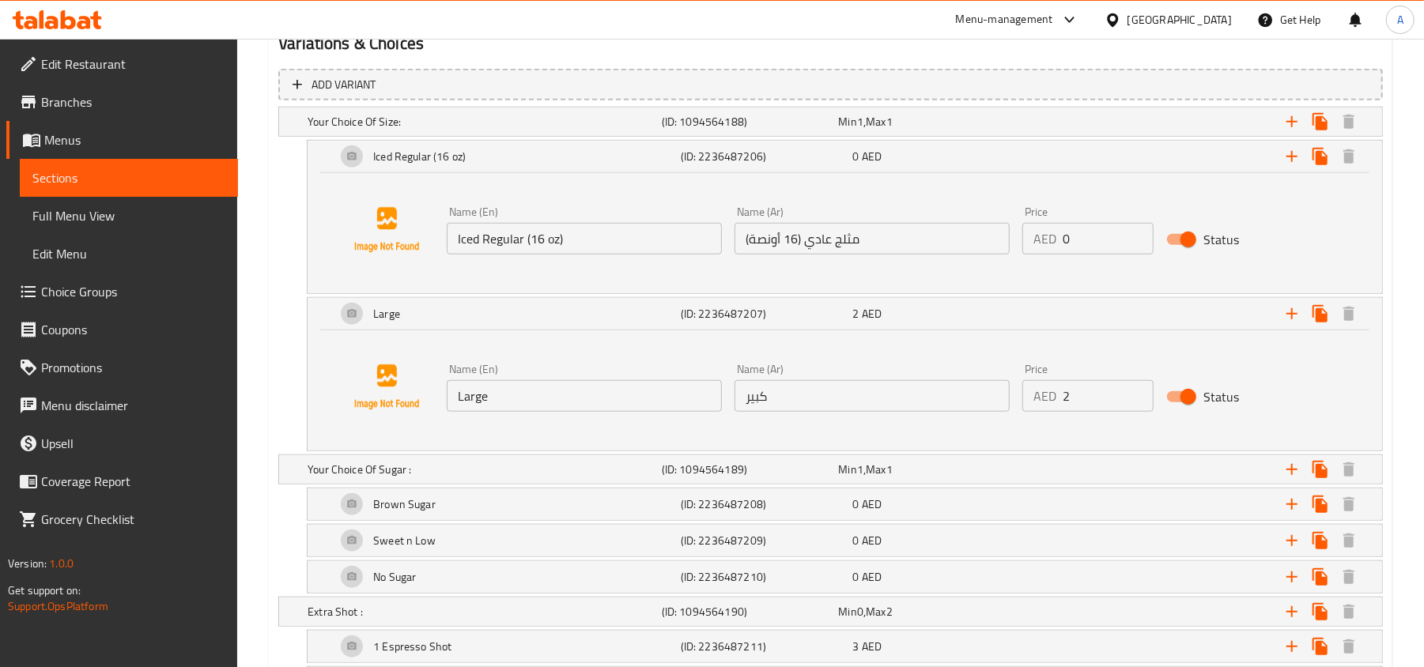
click at [789, 396] on input "كبير" at bounding box center [871, 396] width 275 height 32
paste input "ثلج كبير (22 أونصة)"
type input "مثلج كبير (22 أونصة)"
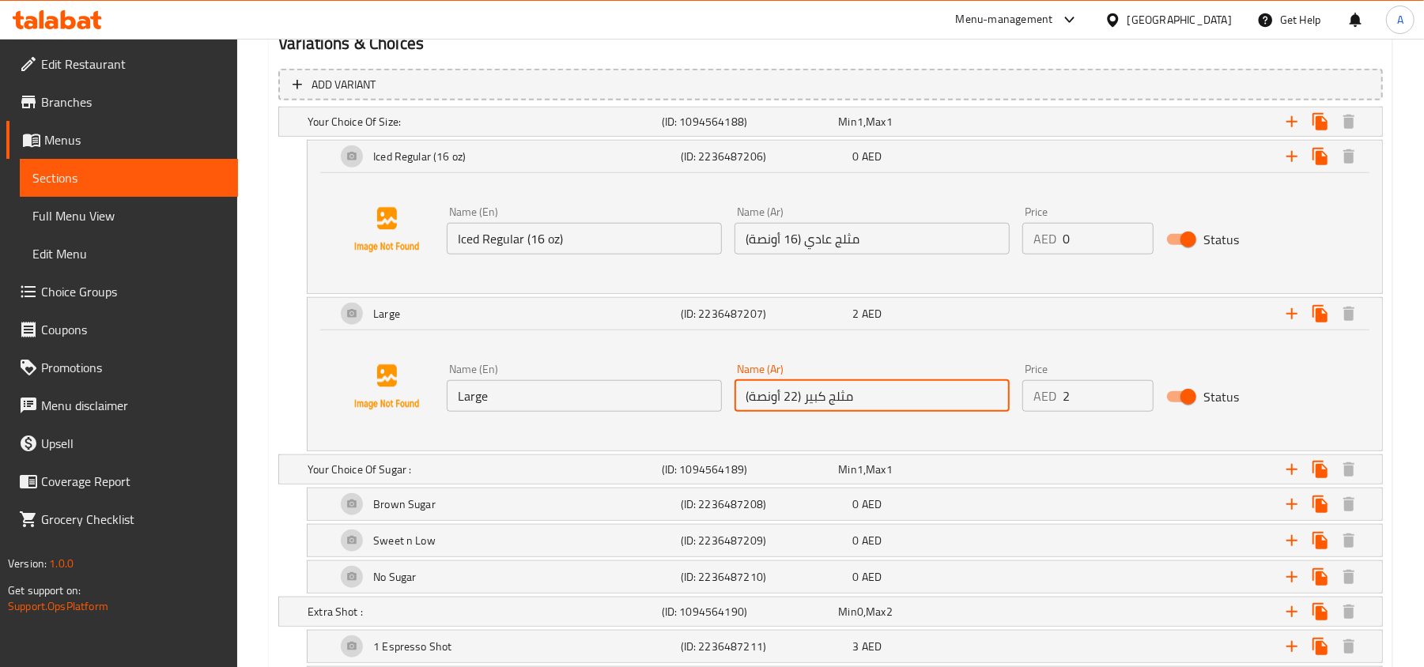
click at [601, 408] on input "Large" at bounding box center [584, 396] width 275 height 32
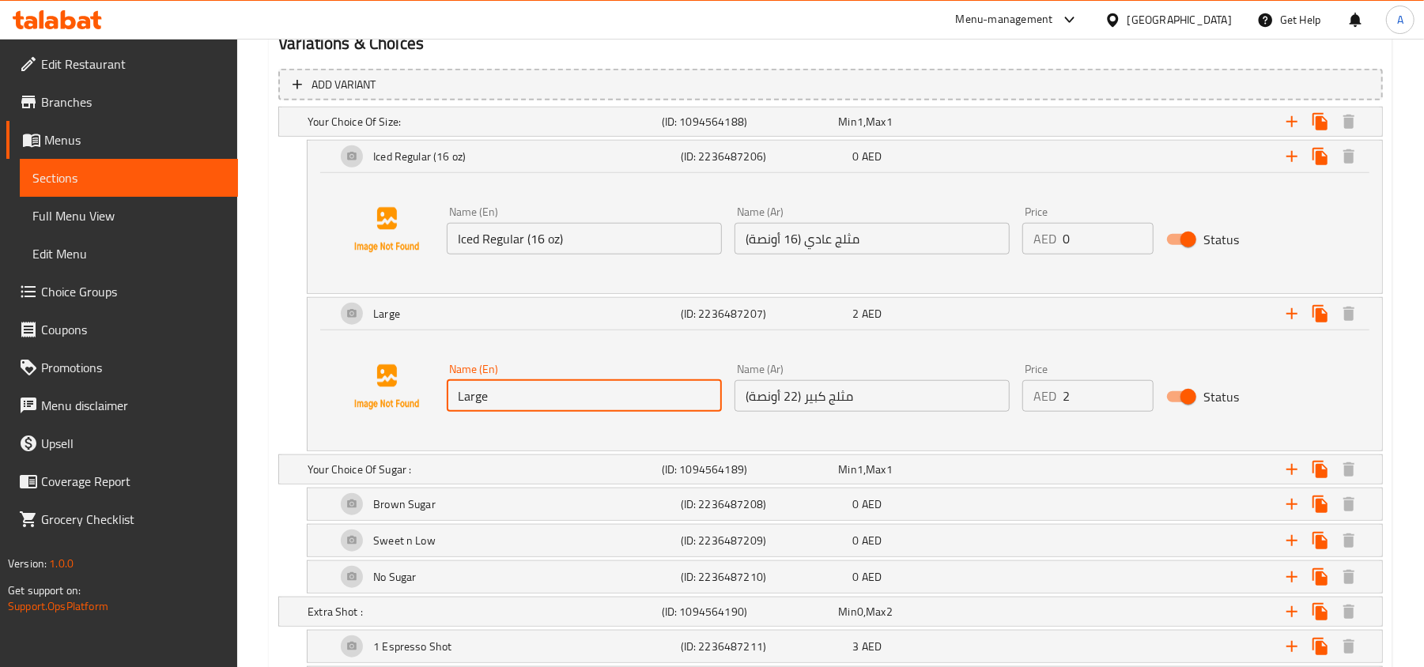
click at [601, 408] on input "Large" at bounding box center [584, 396] width 275 height 32
paste input "Iced Large (22oz)"
type input "Iced Large (22oz)"
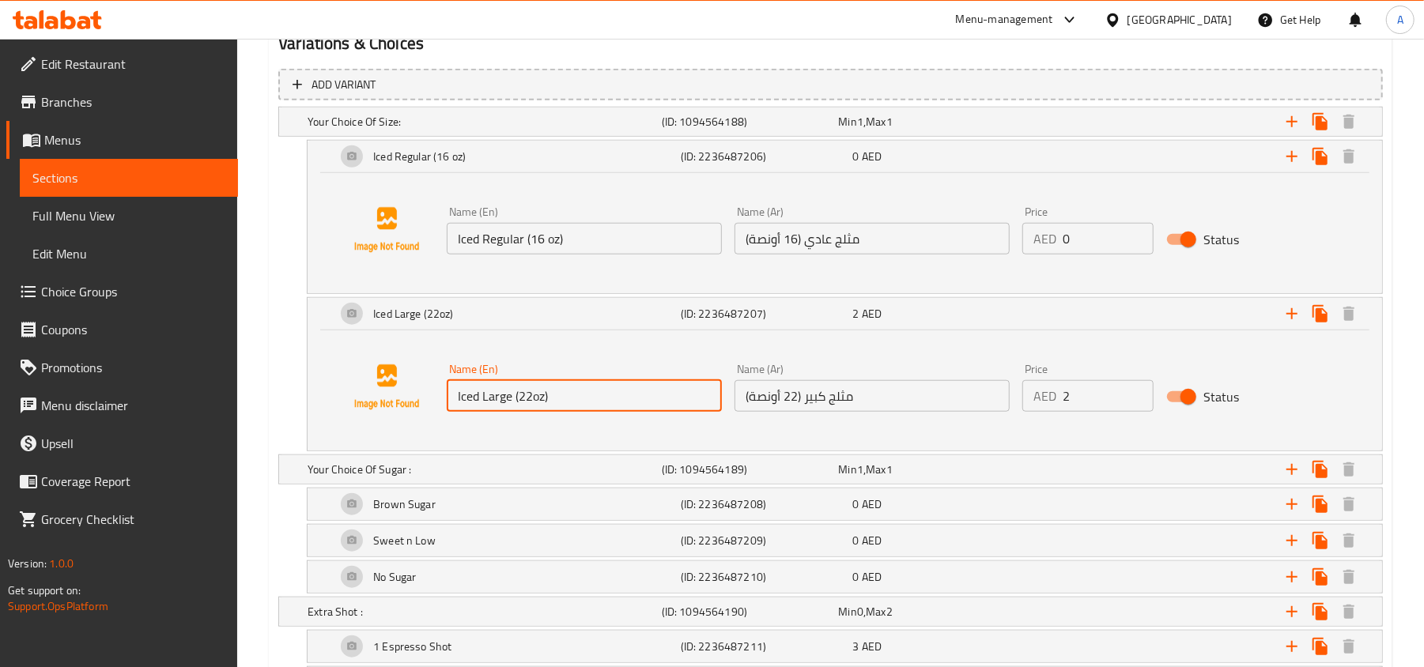
type input "3"
click at [1136, 390] on input "3" at bounding box center [1108, 396] width 91 height 32
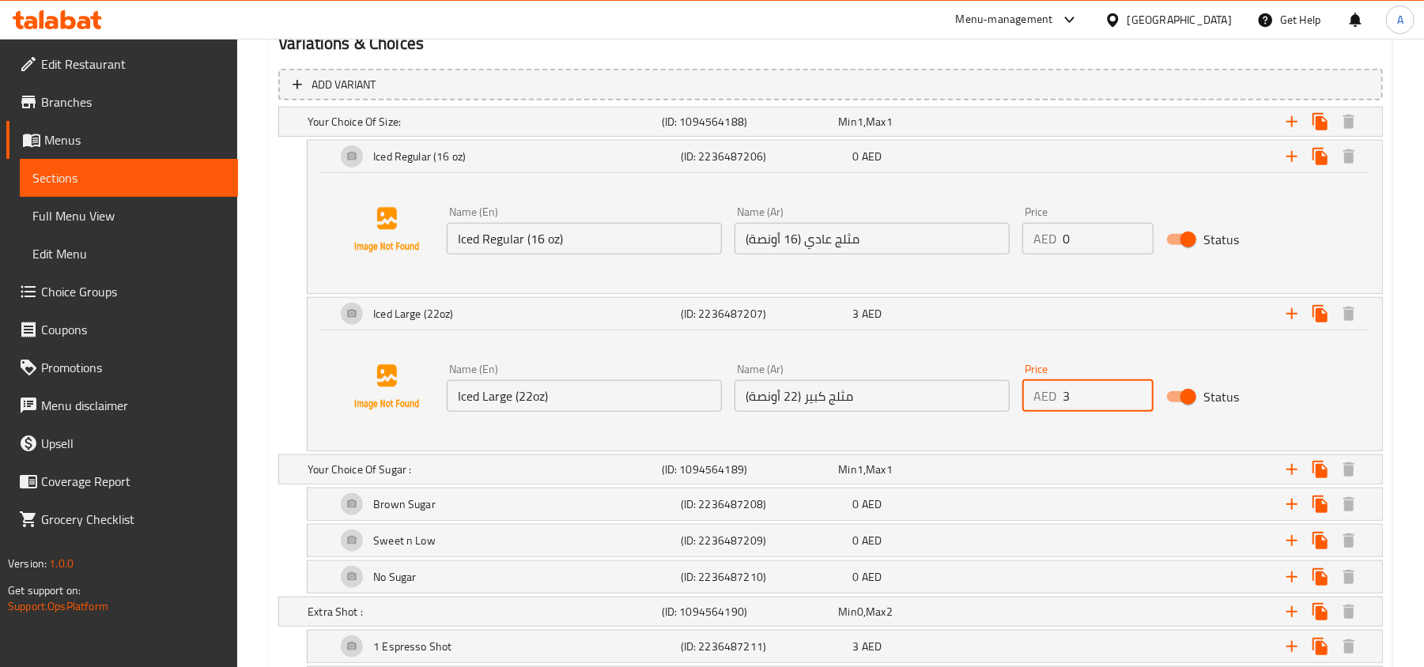
click at [1385, 433] on div "Add variant Your Choice Of Size: (ID: 1094564188) Min 1 , Max 1 Name (En) Your …" at bounding box center [830, 386] width 1117 height 648
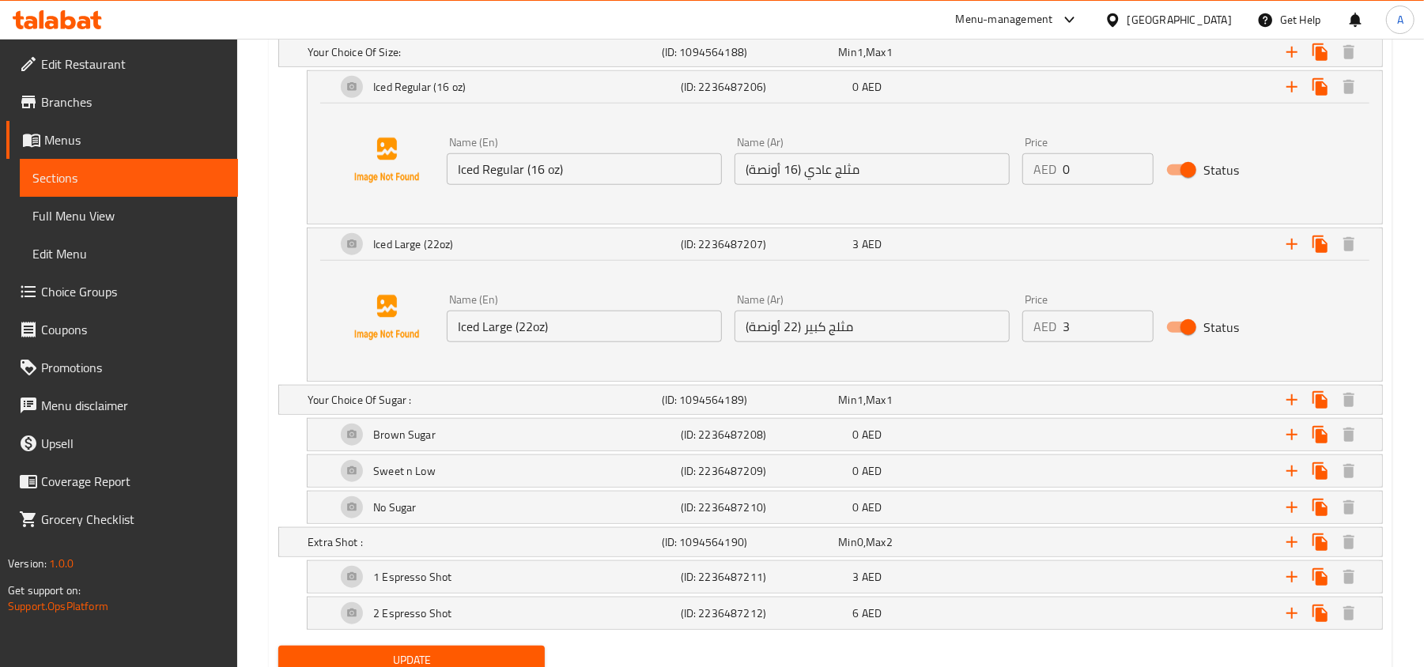
scroll to position [1023, 0]
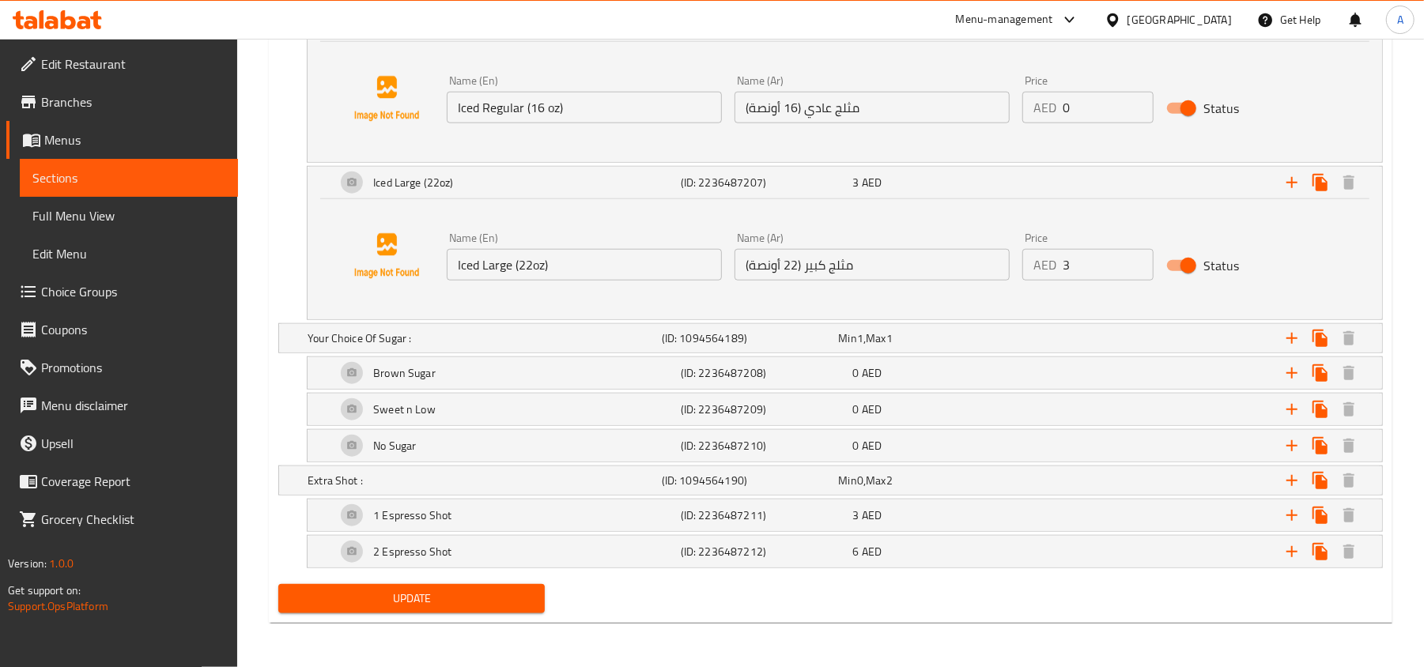
click at [507, 590] on span "Update" at bounding box center [411, 599] width 241 height 20
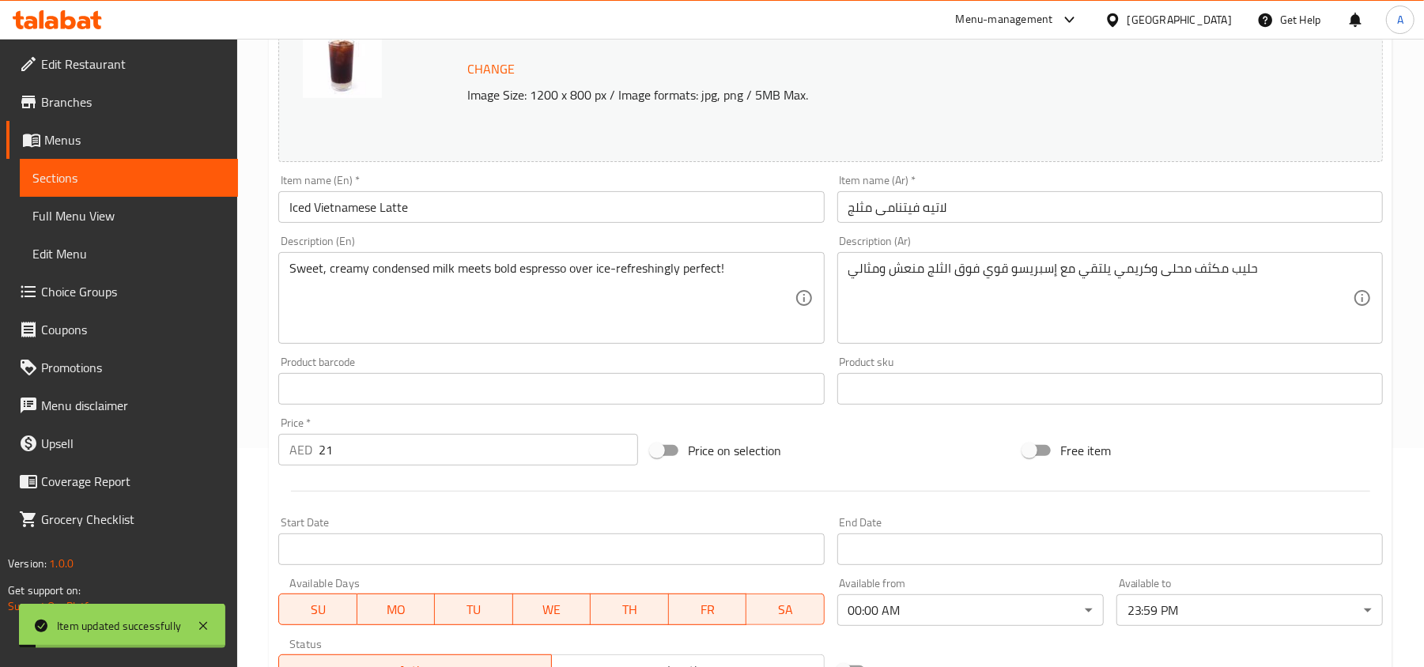
scroll to position [0, 0]
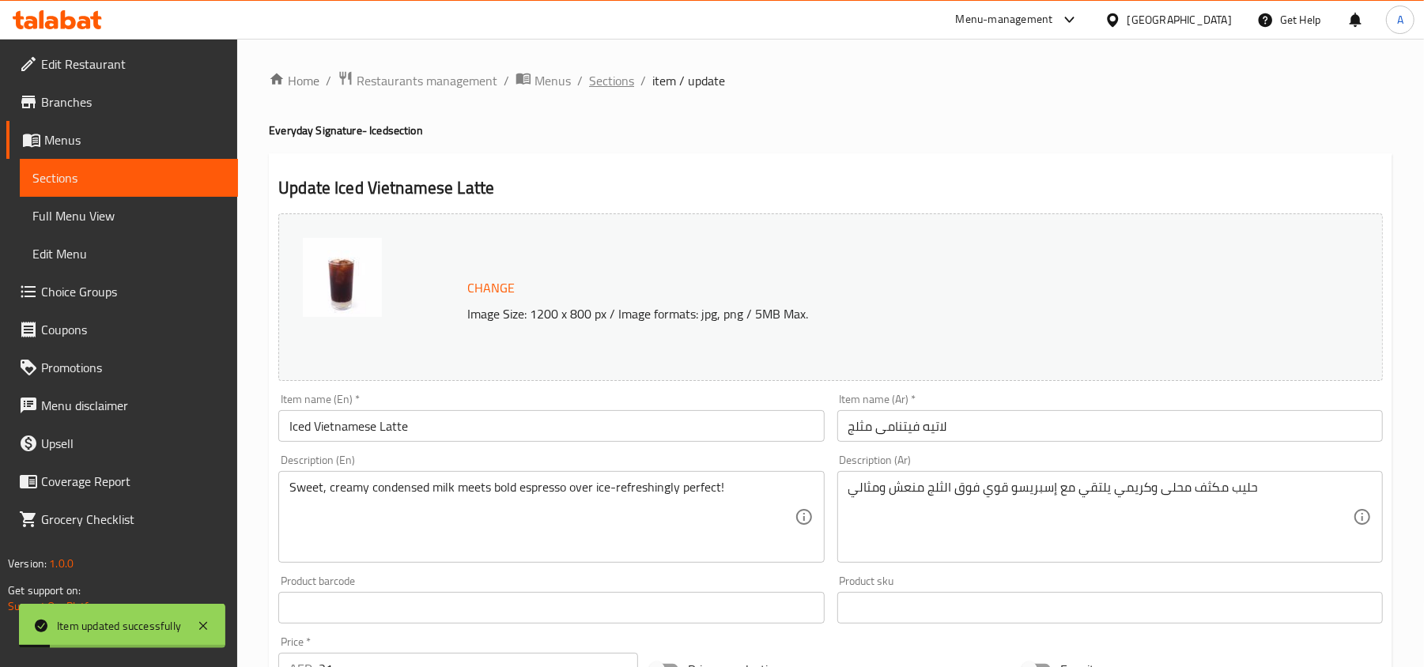
click at [609, 79] on span "Sections" at bounding box center [611, 80] width 45 height 19
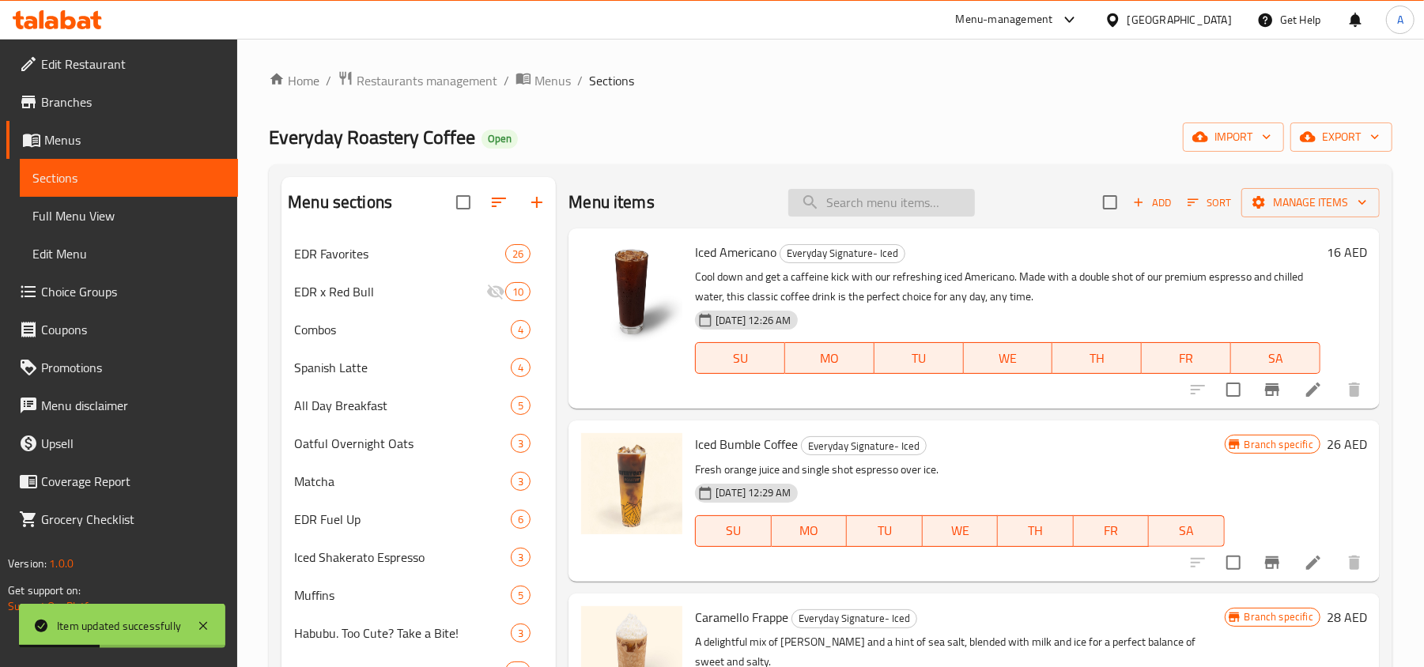
click at [846, 203] on input "search" at bounding box center [881, 203] width 187 height 28
paste input "Iced Honey Americano"
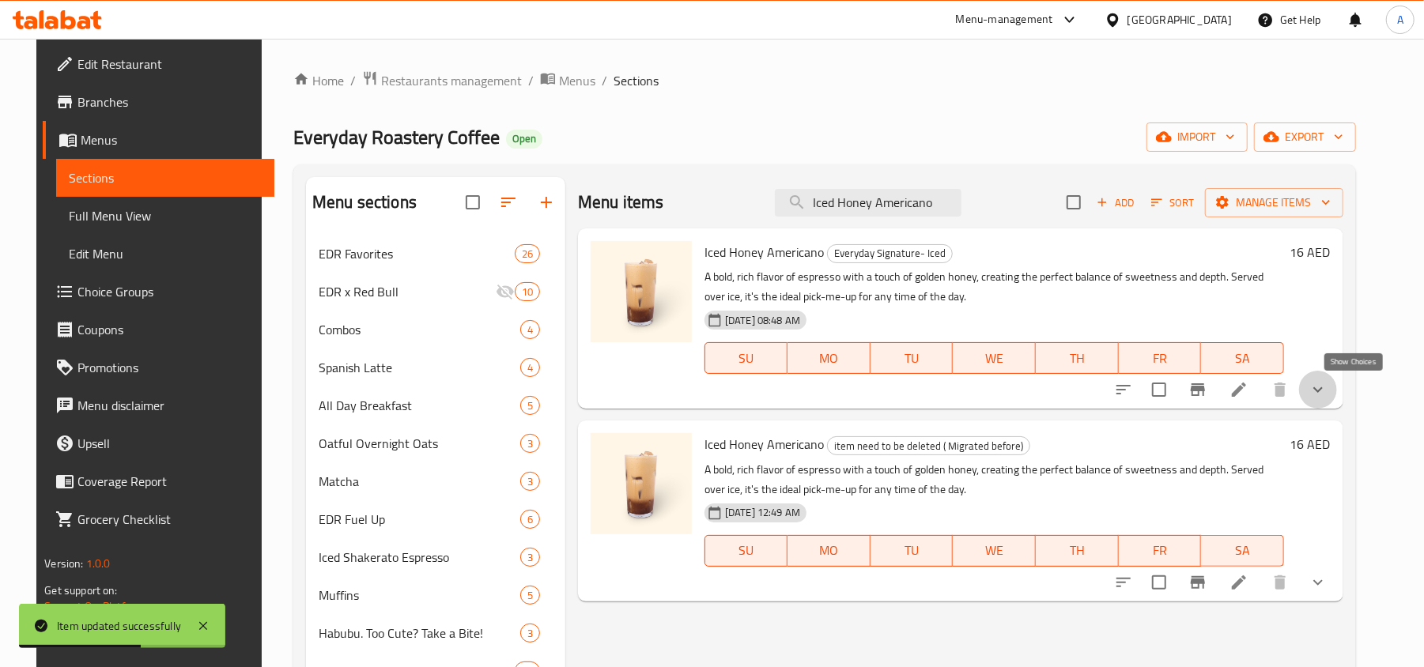
click at [1327, 384] on icon "show more" at bounding box center [1317, 389] width 19 height 19
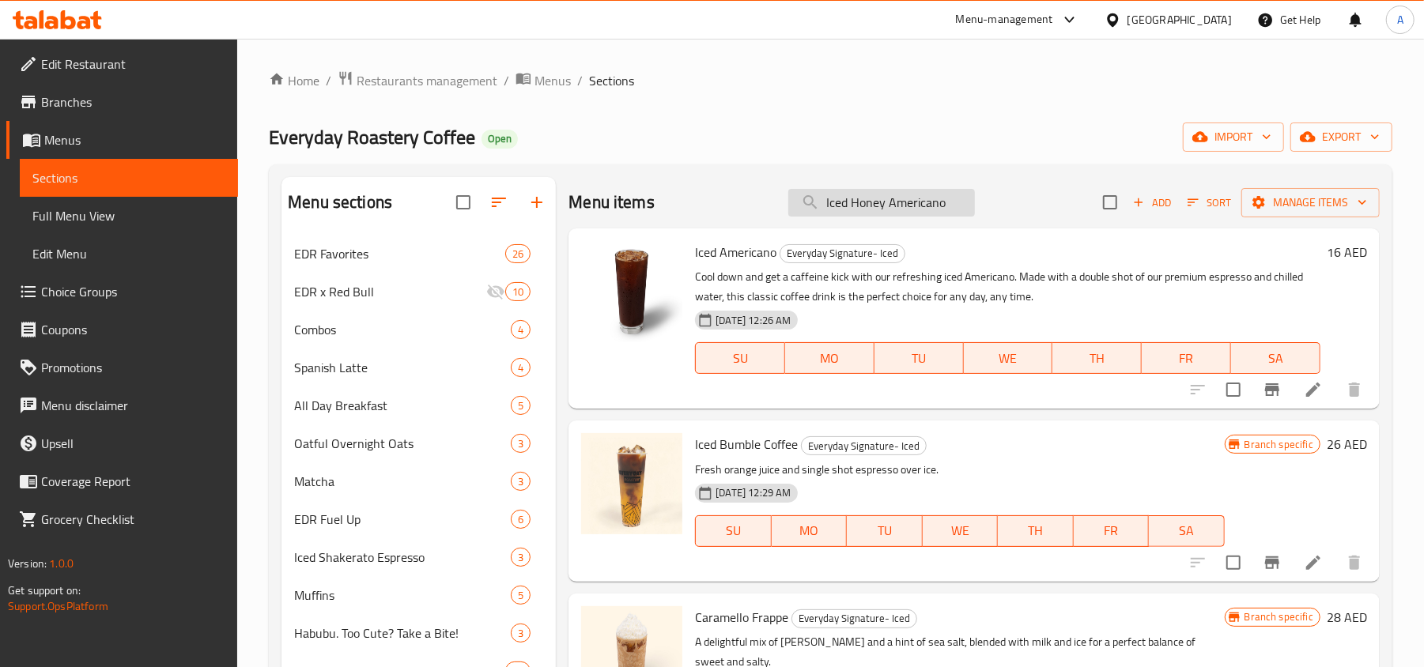
click at [936, 209] on input "Iced Honey Americano" at bounding box center [881, 203] width 187 height 28
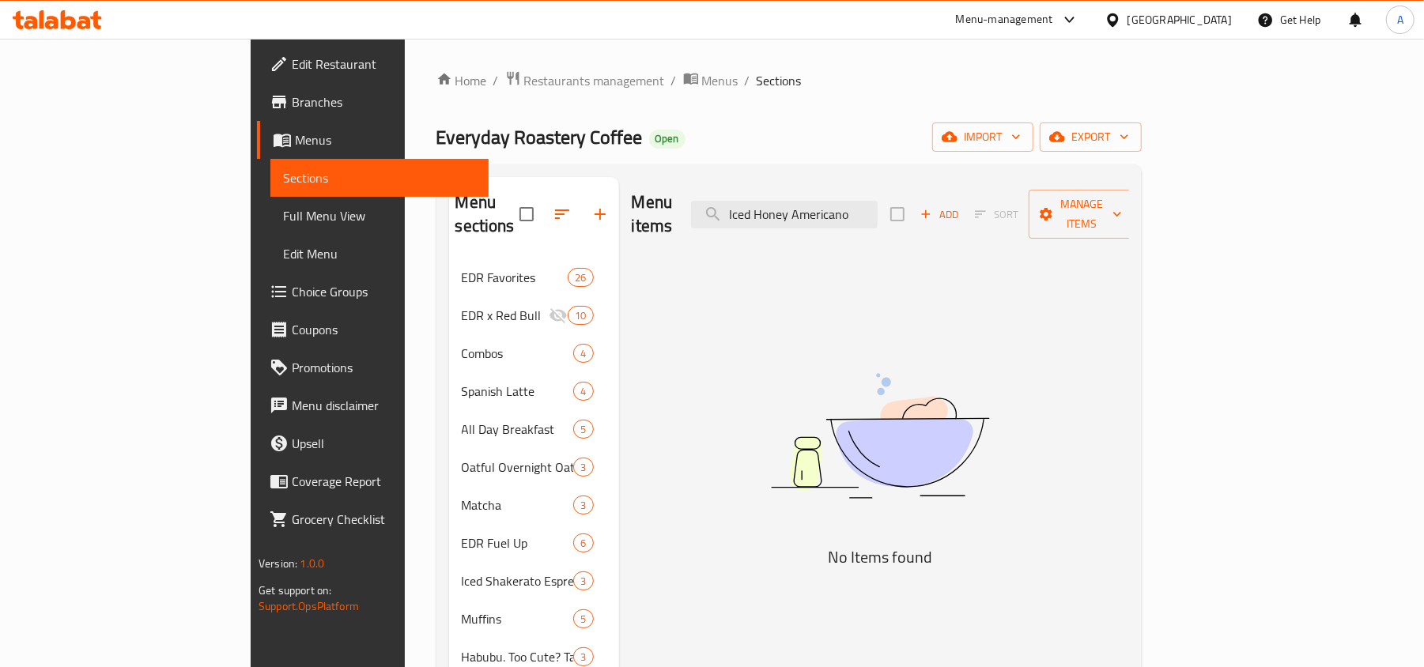
type input "Iced Honey Americano"
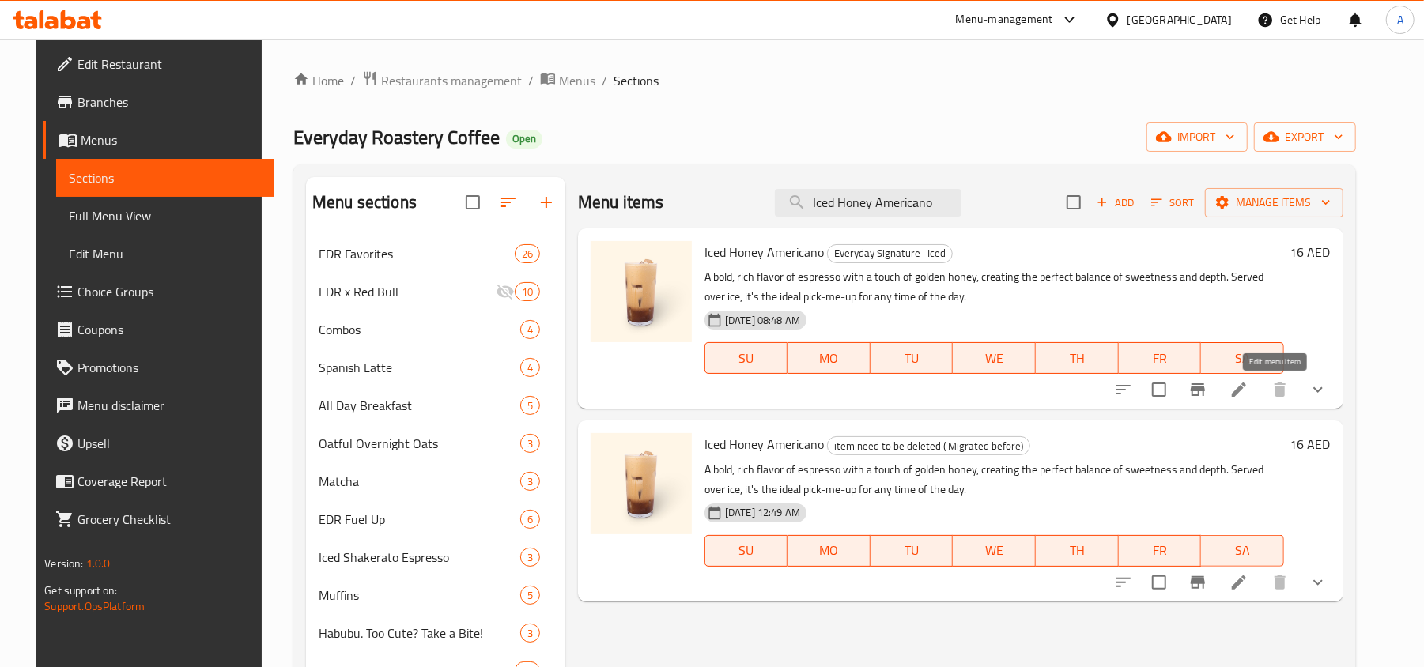
click at [1248, 390] on icon at bounding box center [1238, 389] width 19 height 19
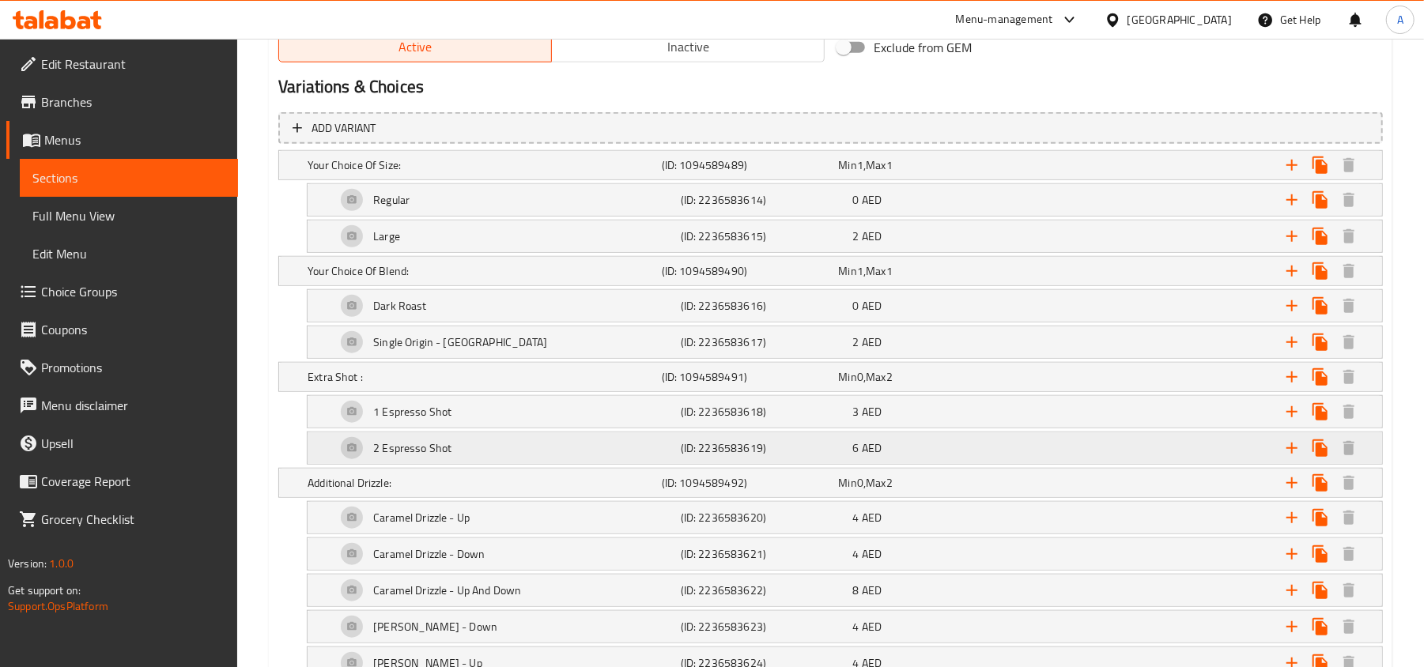
scroll to position [632, 0]
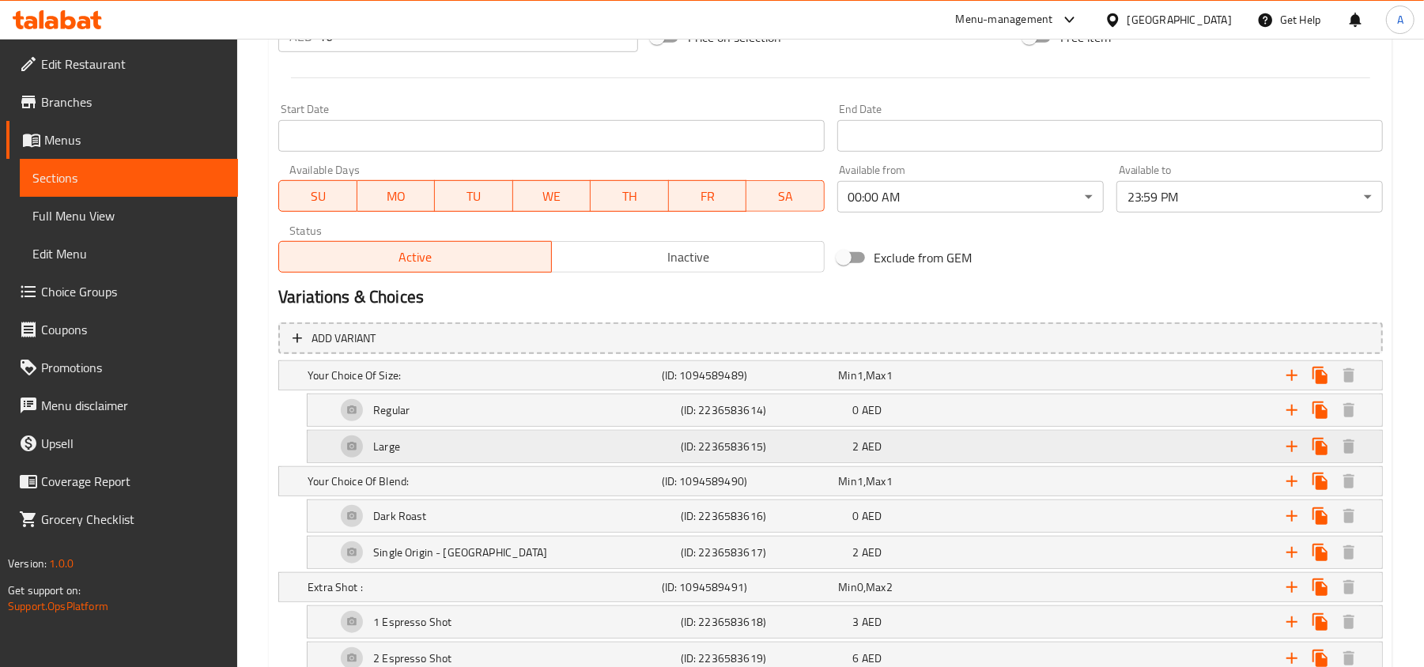
click at [525, 387] on div "Large" at bounding box center [481, 375] width 354 height 22
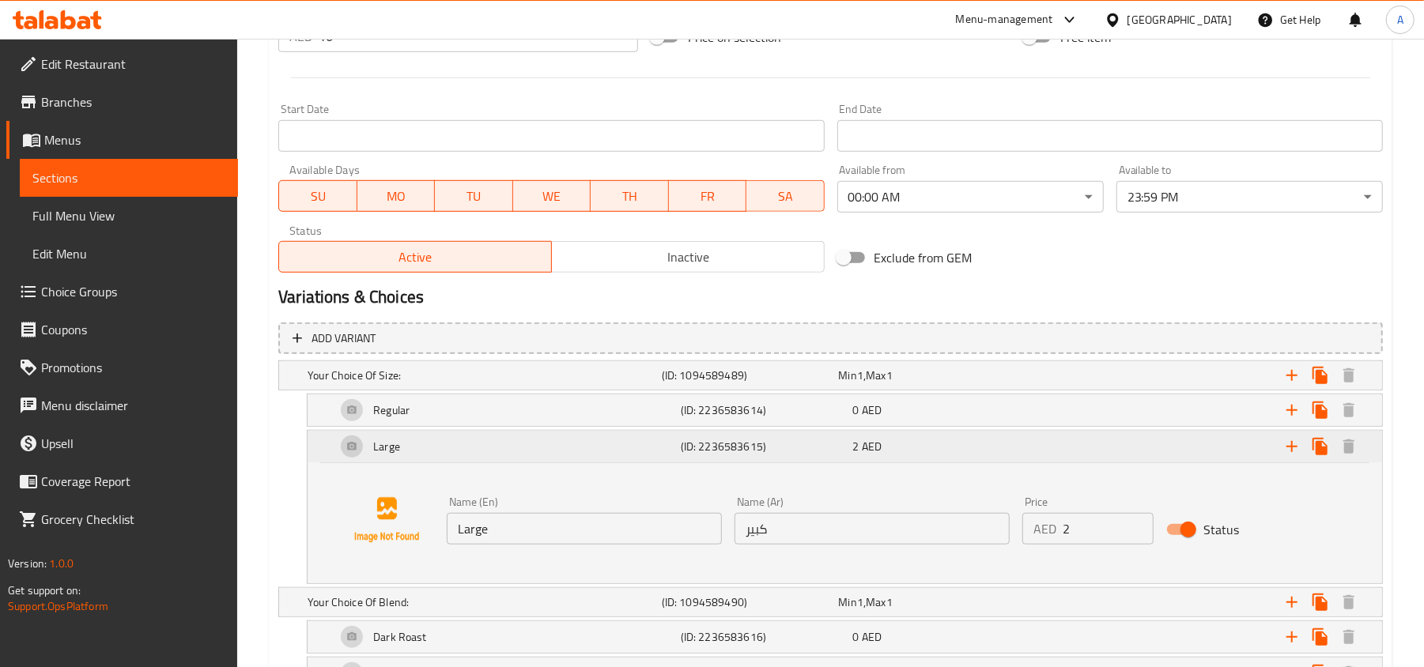
scroll to position [738, 0]
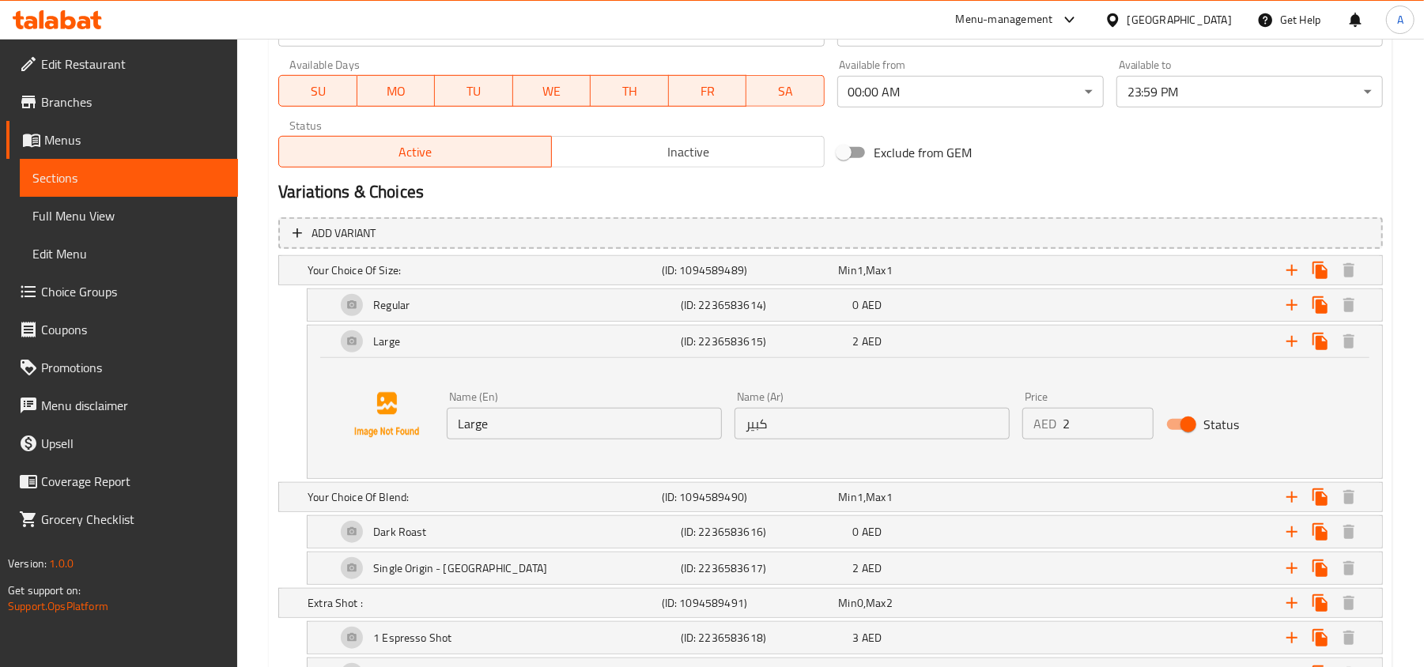
click at [561, 433] on input "Large" at bounding box center [584, 424] width 275 height 32
paste input "Iced Large (22oz)"
type input "Iced Large (22oz)"
type input "3"
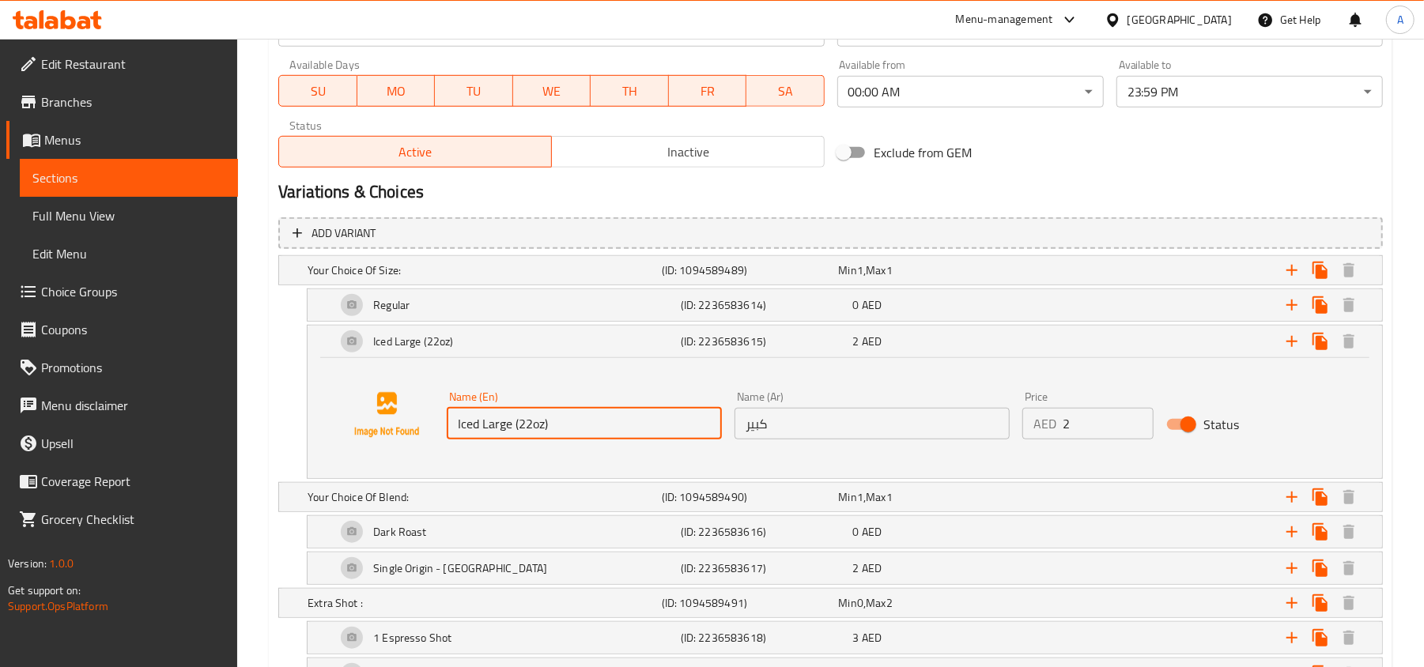
click at [1135, 417] on input "3" at bounding box center [1108, 424] width 91 height 32
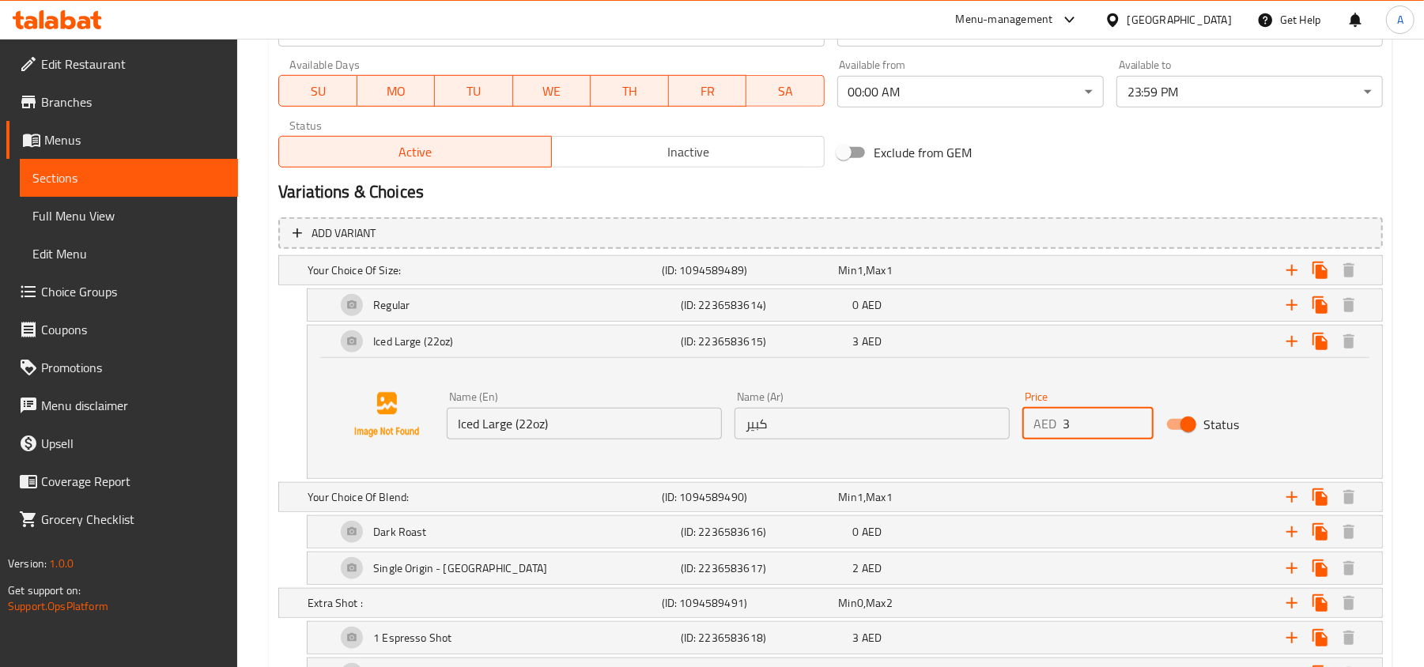
click at [841, 418] on input "كبير" at bounding box center [871, 424] width 275 height 32
paste input "ثلج كبير (22 أونصة)"
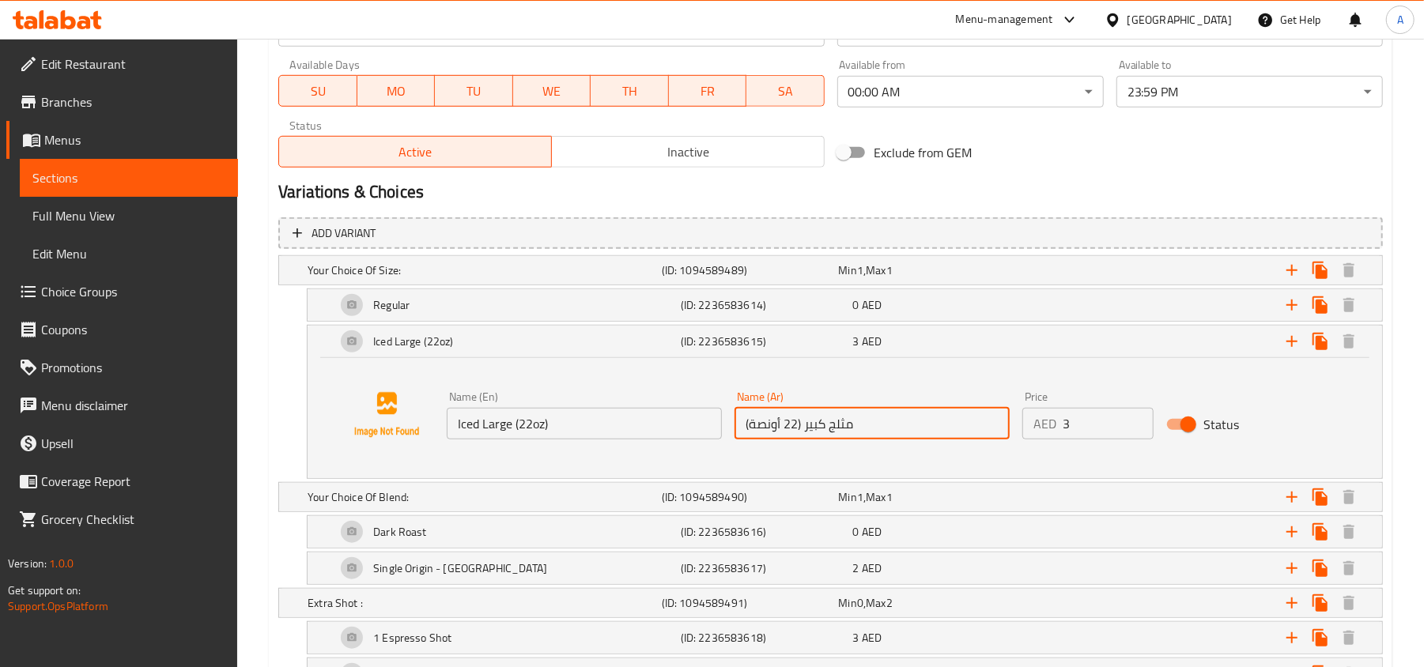
type input "مثلج كبير (22 أونصة)"
click at [551, 281] on div "Regular" at bounding box center [481, 270] width 354 height 22
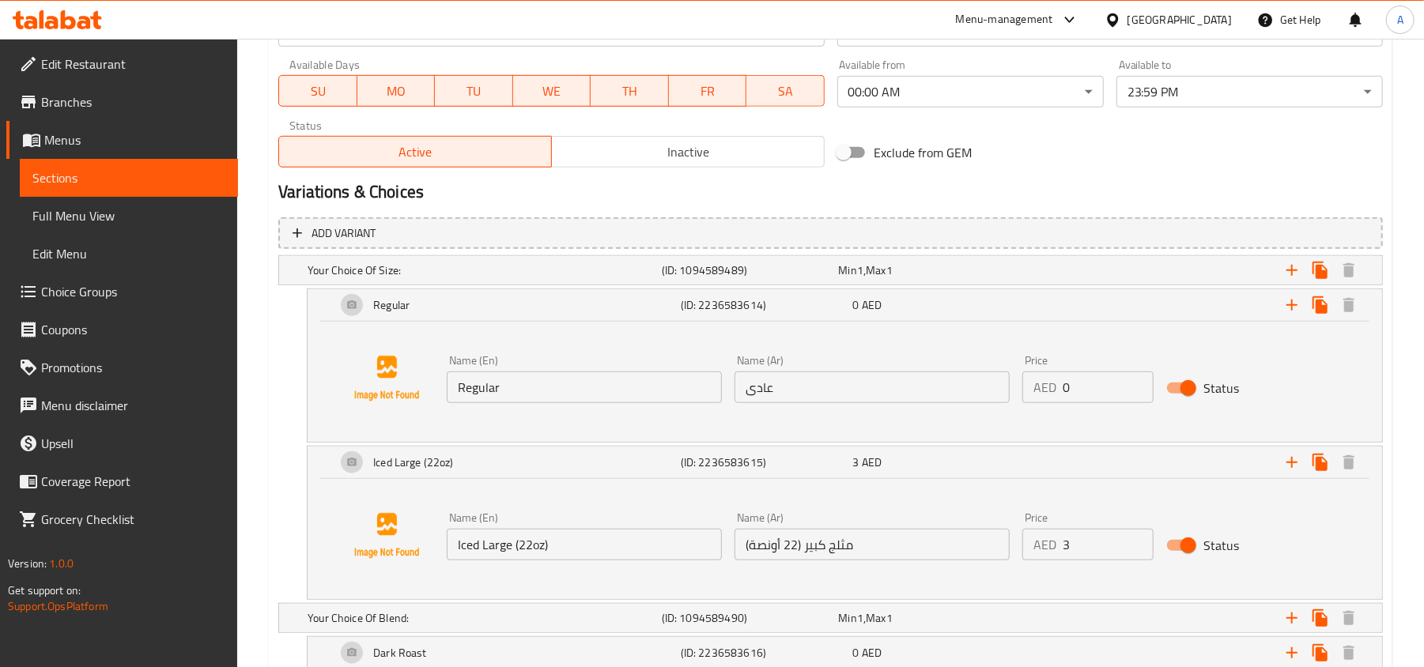
click at [541, 392] on input "Regular" at bounding box center [584, 388] width 275 height 32
paste input "Iced Regular (16 oz)"
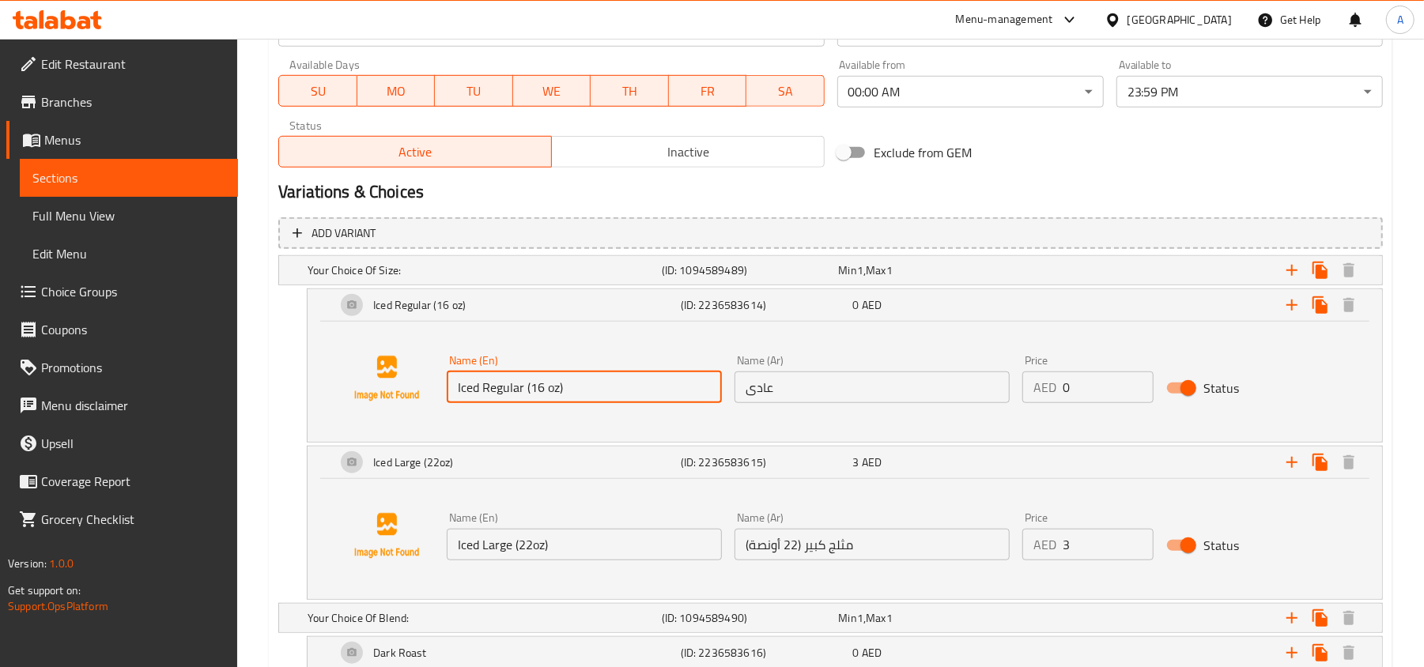
type input "Iced Regular (16 oz)"
click at [974, 191] on h2 "Variations & Choices" at bounding box center [830, 192] width 1104 height 24
click at [801, 193] on h2 "Variations & Choices" at bounding box center [830, 192] width 1104 height 24
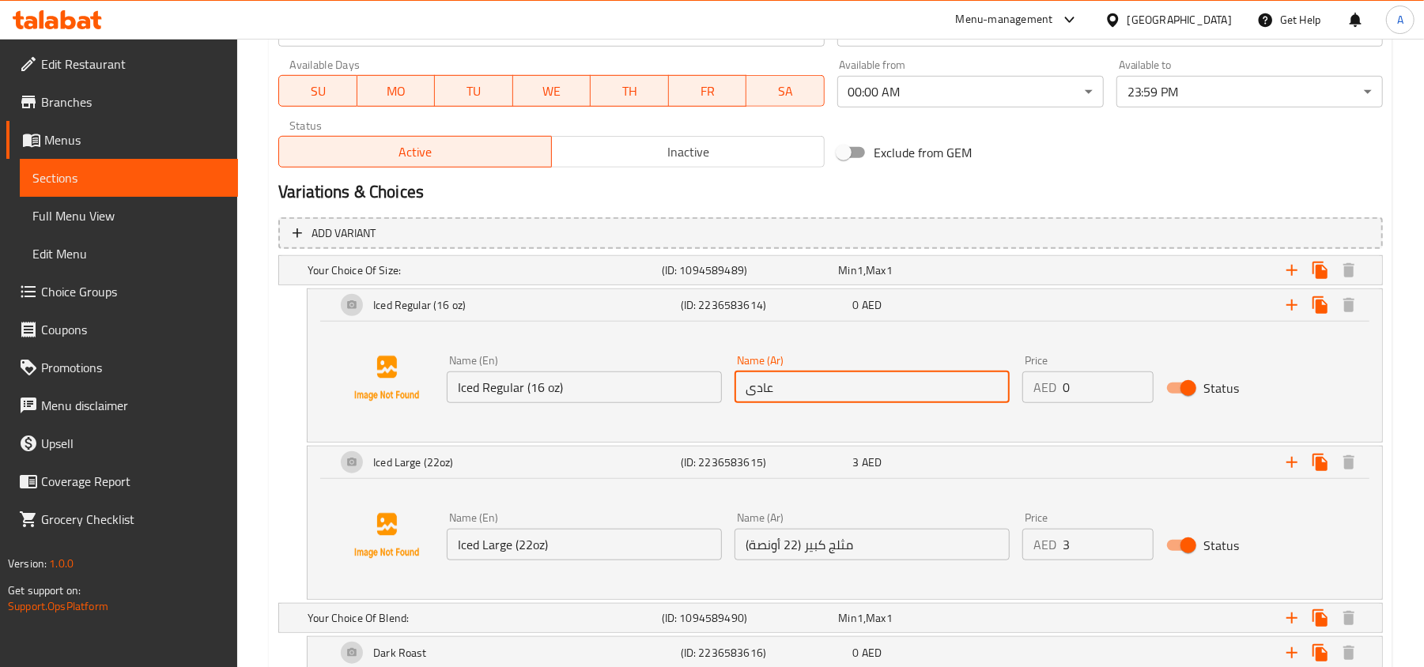
click at [800, 383] on input "عادى" at bounding box center [871, 388] width 275 height 32
paste input "Iced Regular (16 oz)"
click at [914, 392] on input "Iced Regular (16 oz)" at bounding box center [871, 388] width 275 height 32
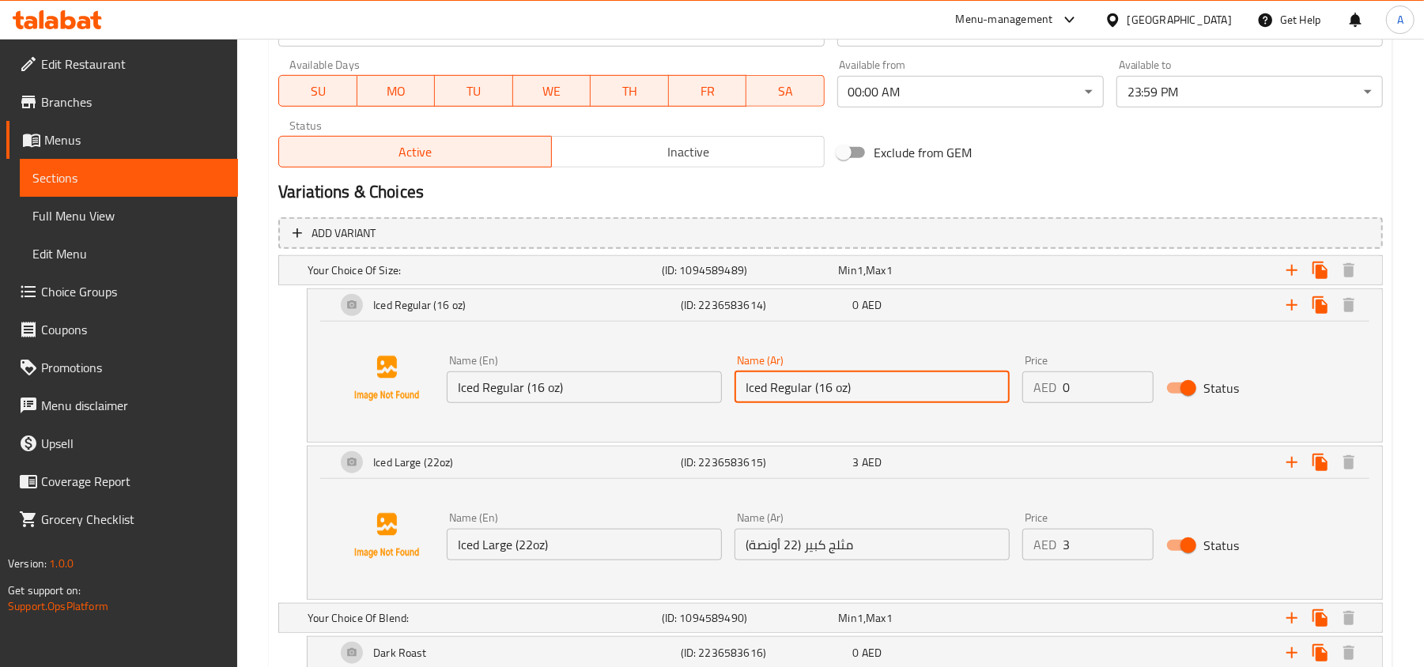
click at [914, 392] on input "Iced Regular (16 oz)" at bounding box center [871, 388] width 275 height 32
paste input "مثلج عادي (16 أونصة"
type input "مثلج عادي (16 أونصة)"
click at [280, 443] on div "Iced Regular (16 oz) (ID: 2236583614) 0 AED Name (En) Iced Regular (16 oz) Name…" at bounding box center [830, 366] width 1104 height 154
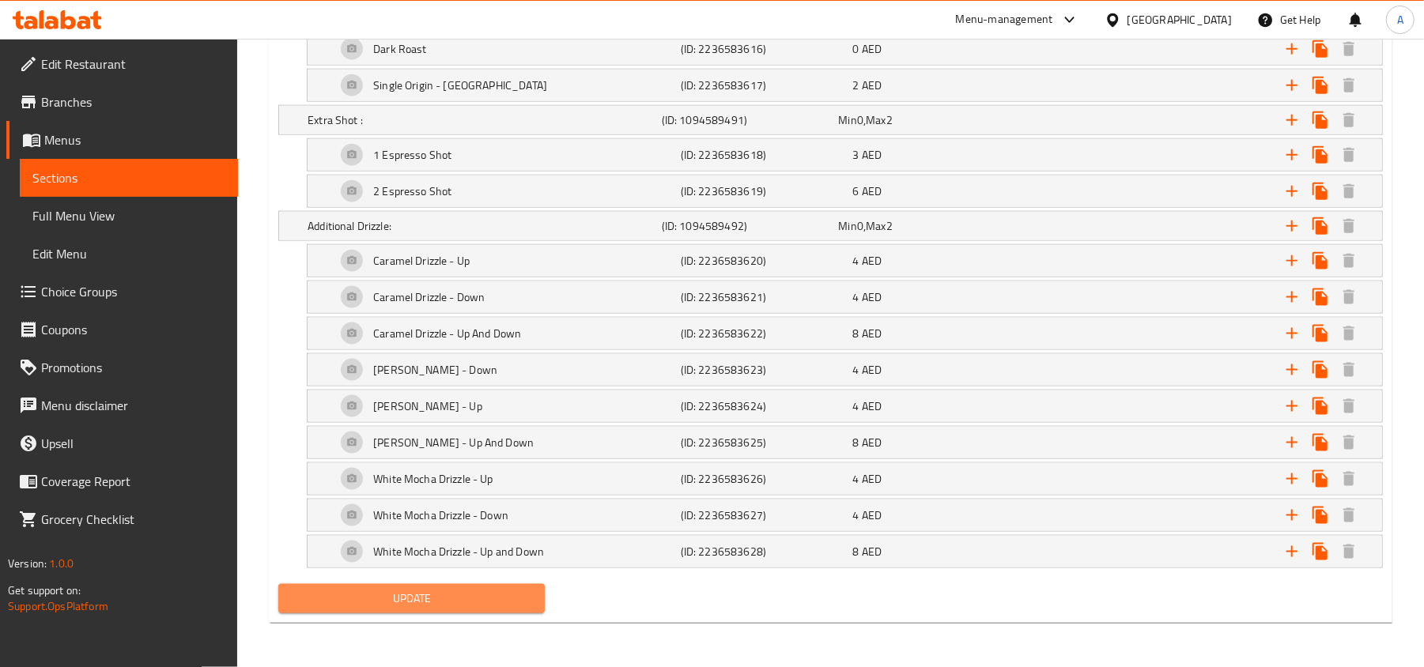
click at [395, 593] on span "Update" at bounding box center [411, 599] width 241 height 20
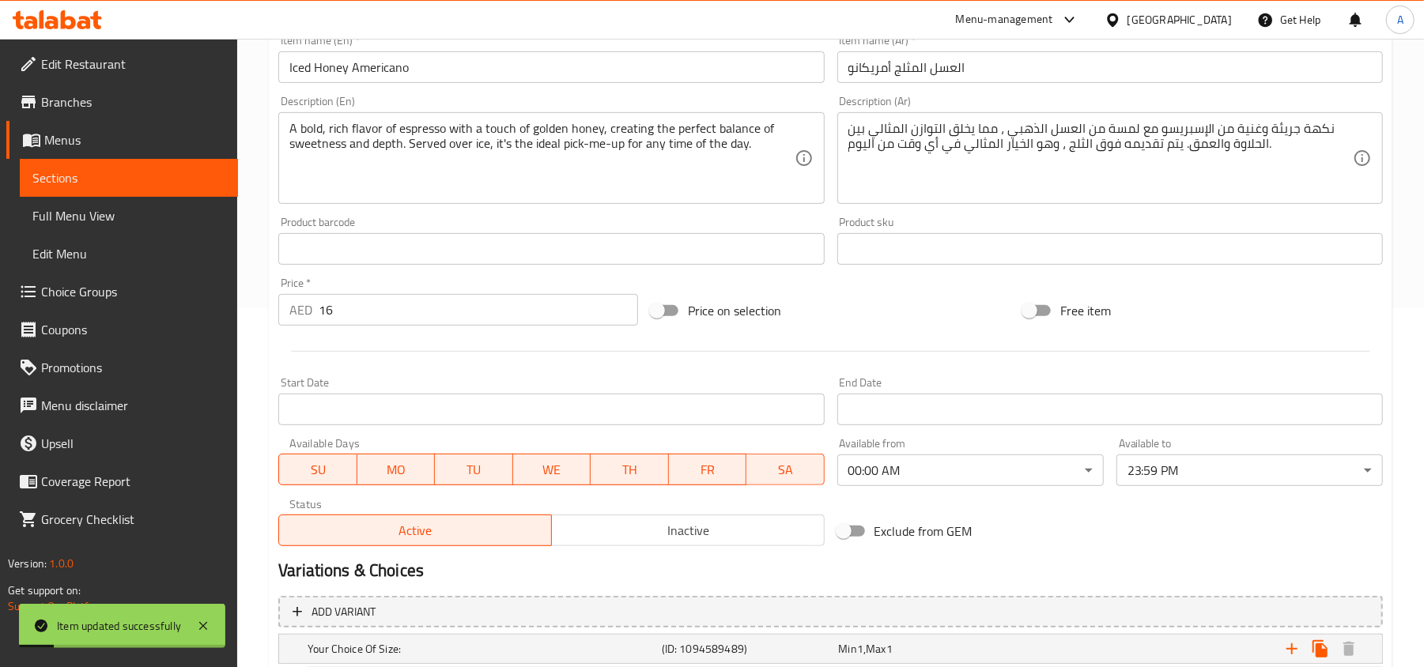
scroll to position [0, 0]
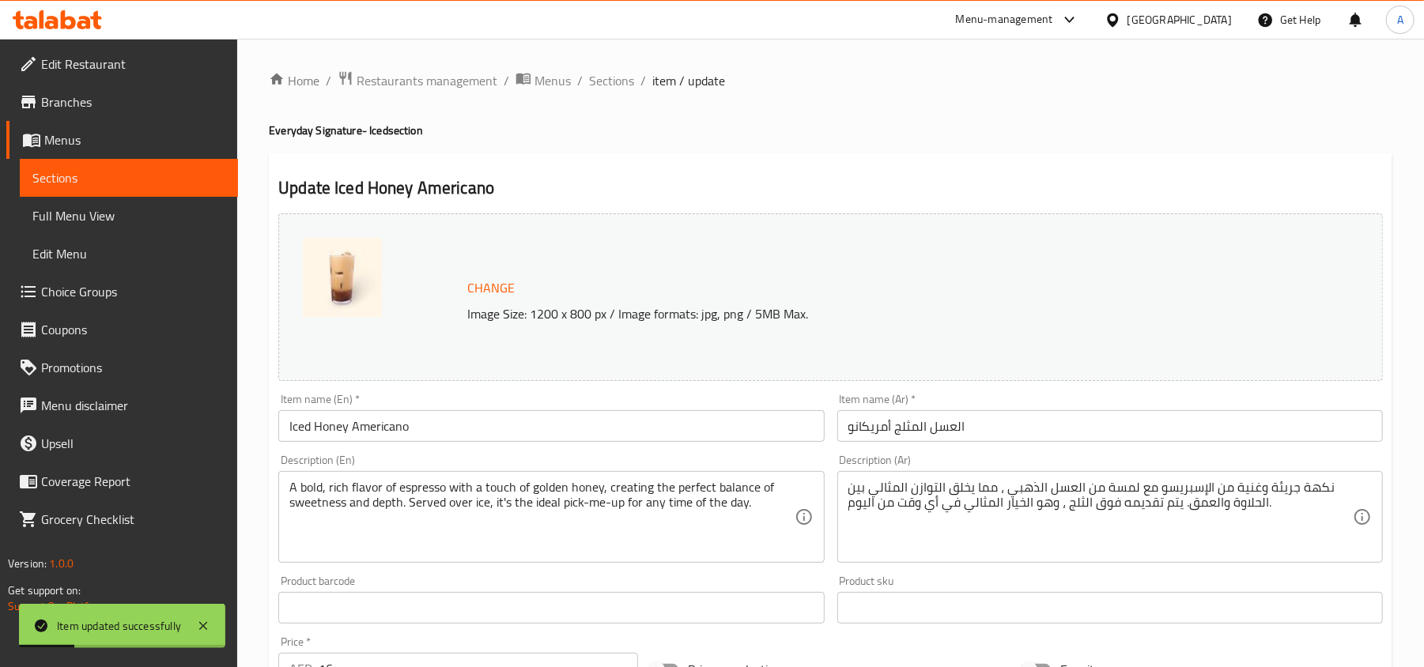
drag, startPoint x: 617, startPoint y: 86, endPoint x: 630, endPoint y: 118, distance: 34.4
click at [617, 86] on span "Sections" at bounding box center [611, 80] width 45 height 19
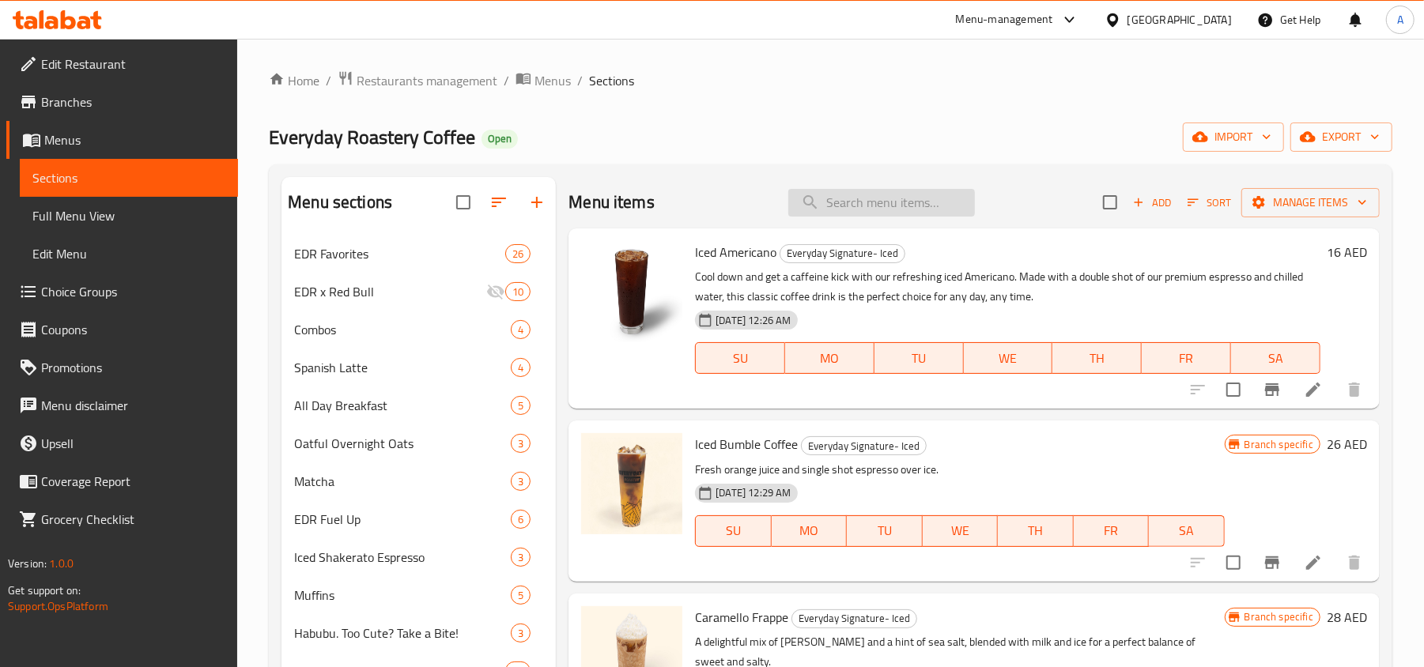
click at [833, 217] on input "search" at bounding box center [881, 203] width 187 height 28
paste input "Iced Butter Salted Caramel Latte"
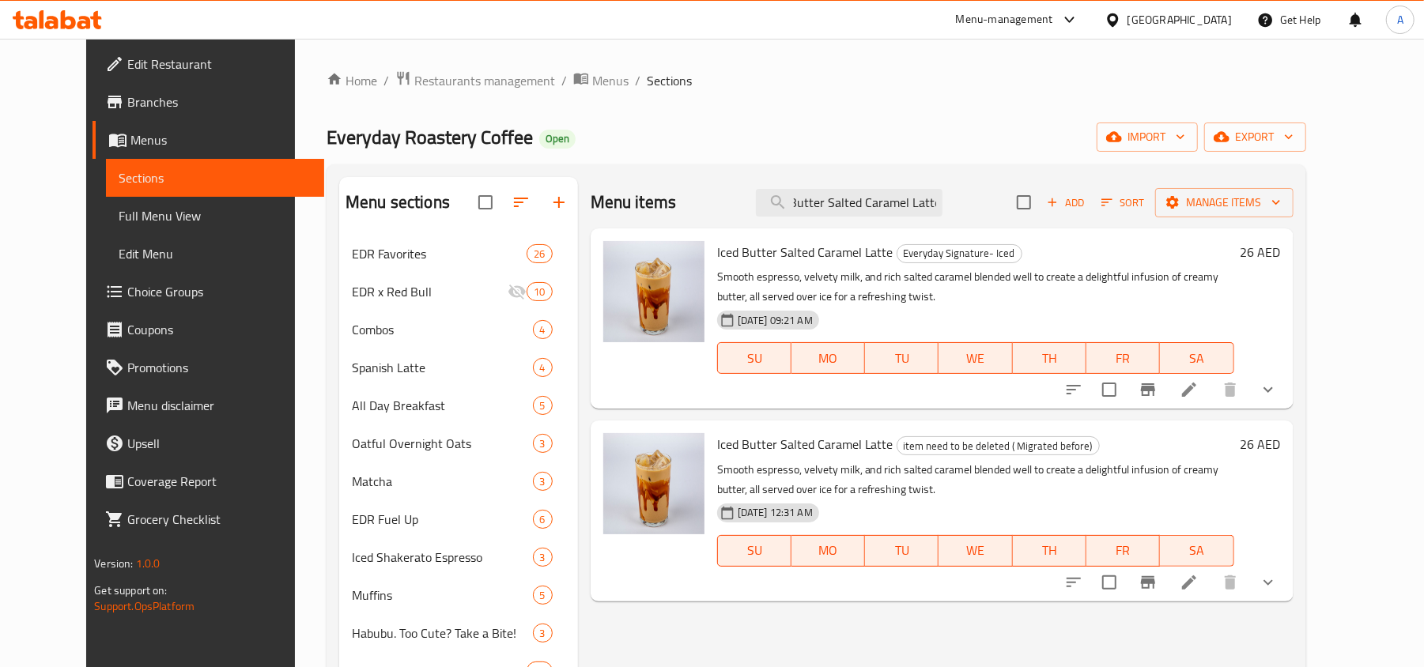
type input "Iced Butter Salted Caramel Latte"
click at [1287, 402] on button "show more" at bounding box center [1268, 390] width 38 height 38
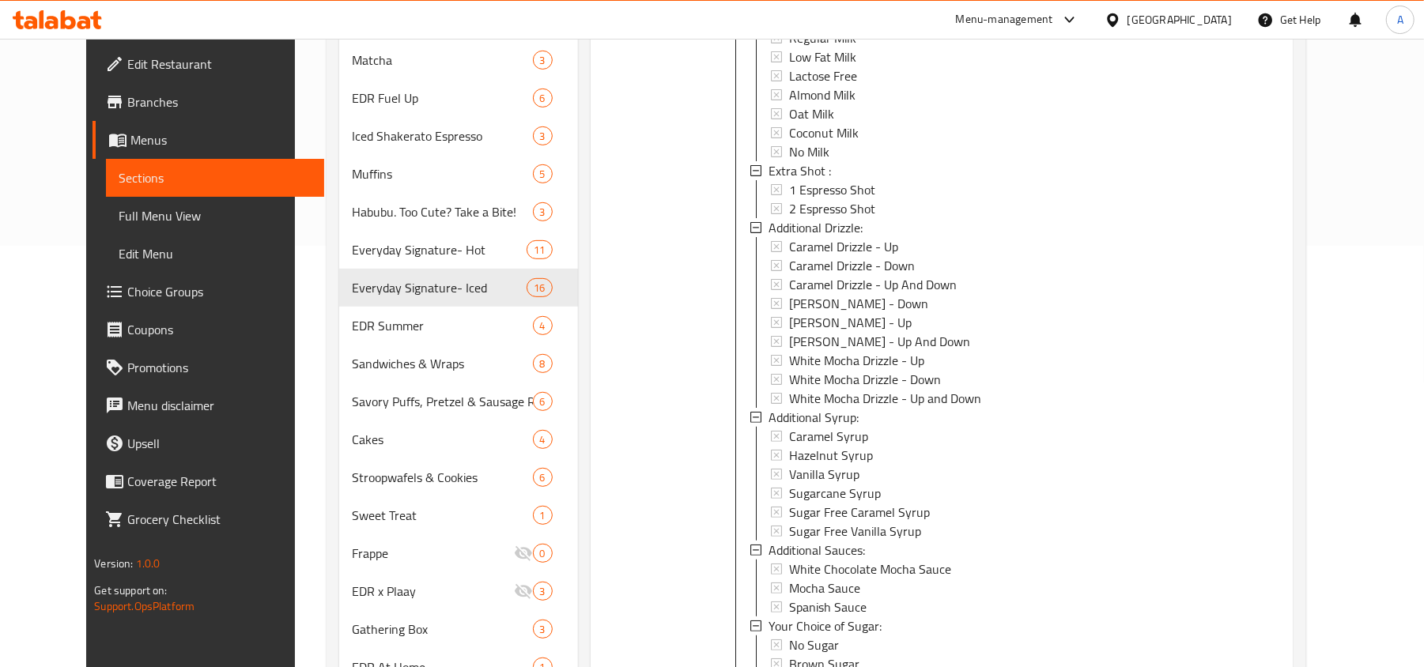
scroll to position [0, 0]
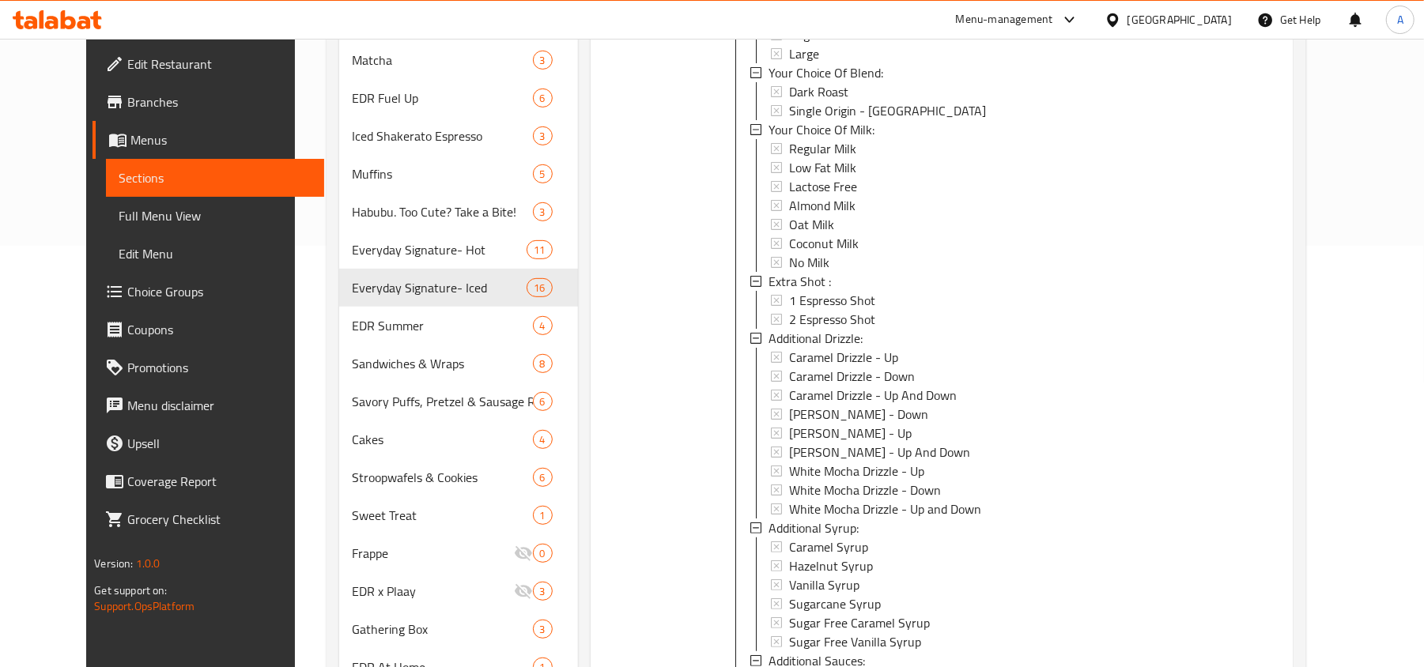
click at [658, 391] on div at bounding box center [654, 327] width 114 height 1028
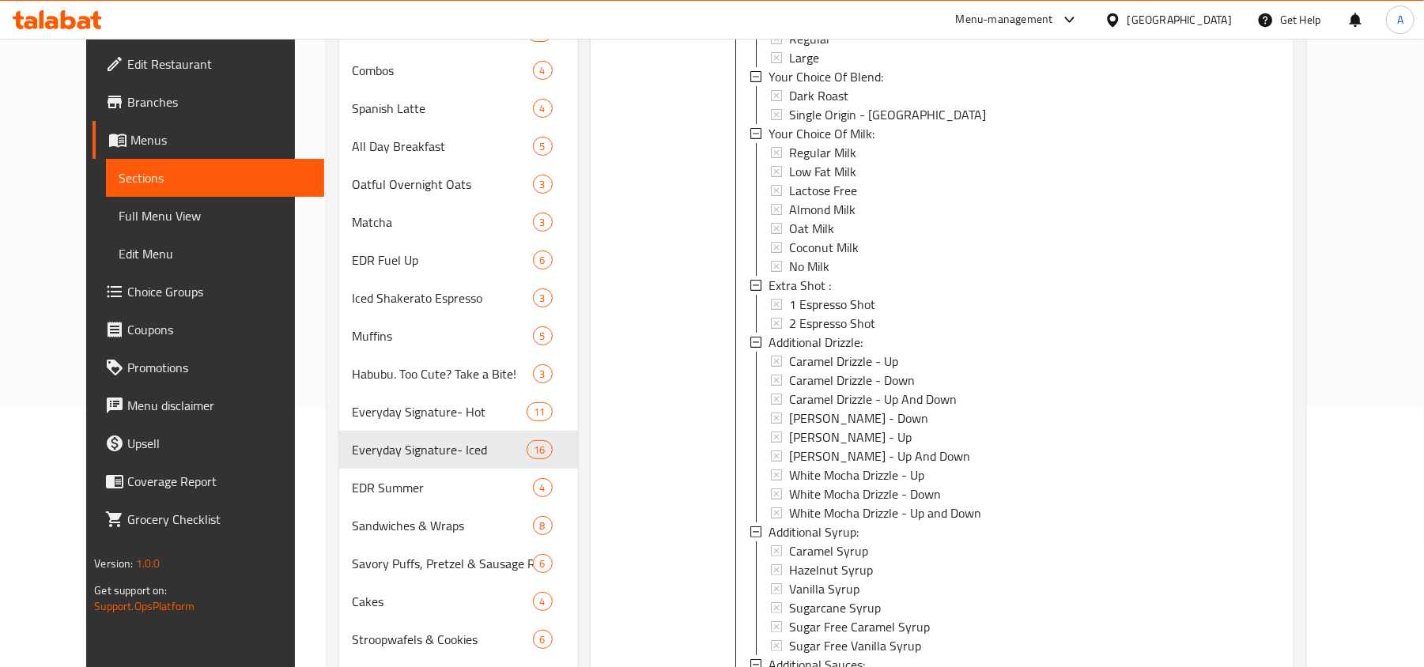
scroll to position [632, 0]
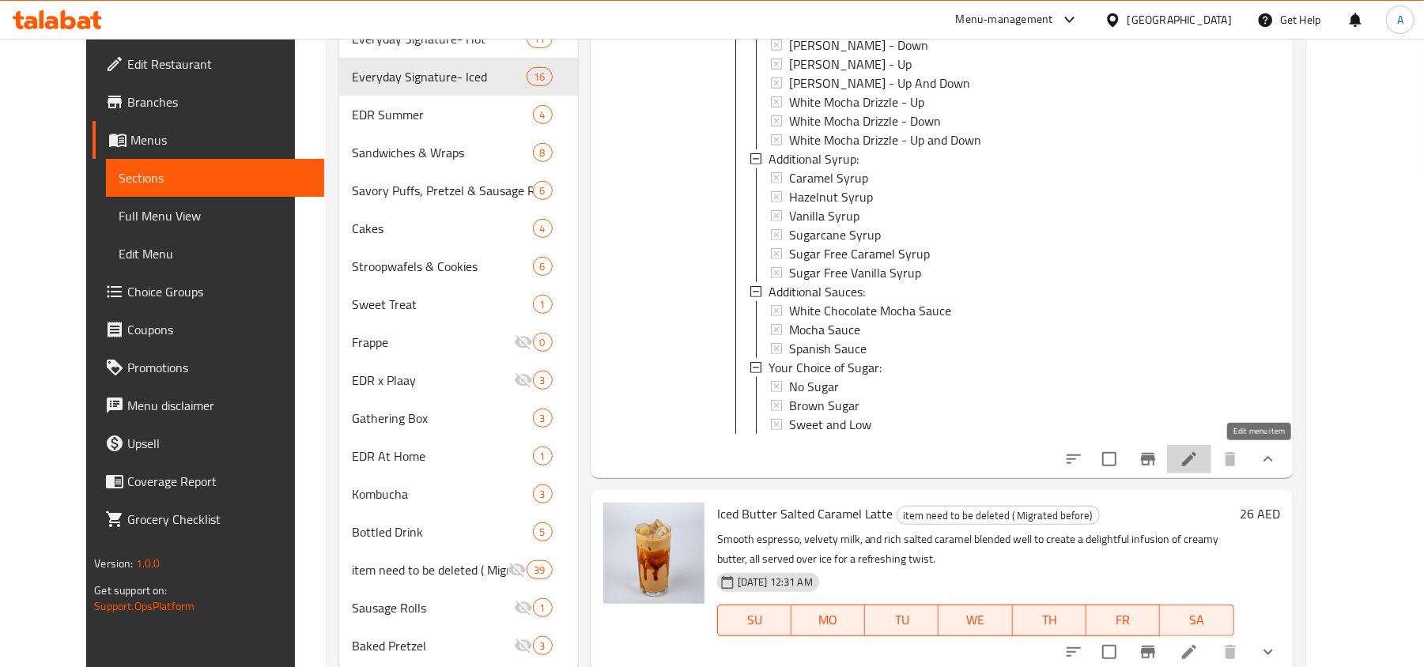
click at [1199, 463] on icon at bounding box center [1189, 459] width 19 height 19
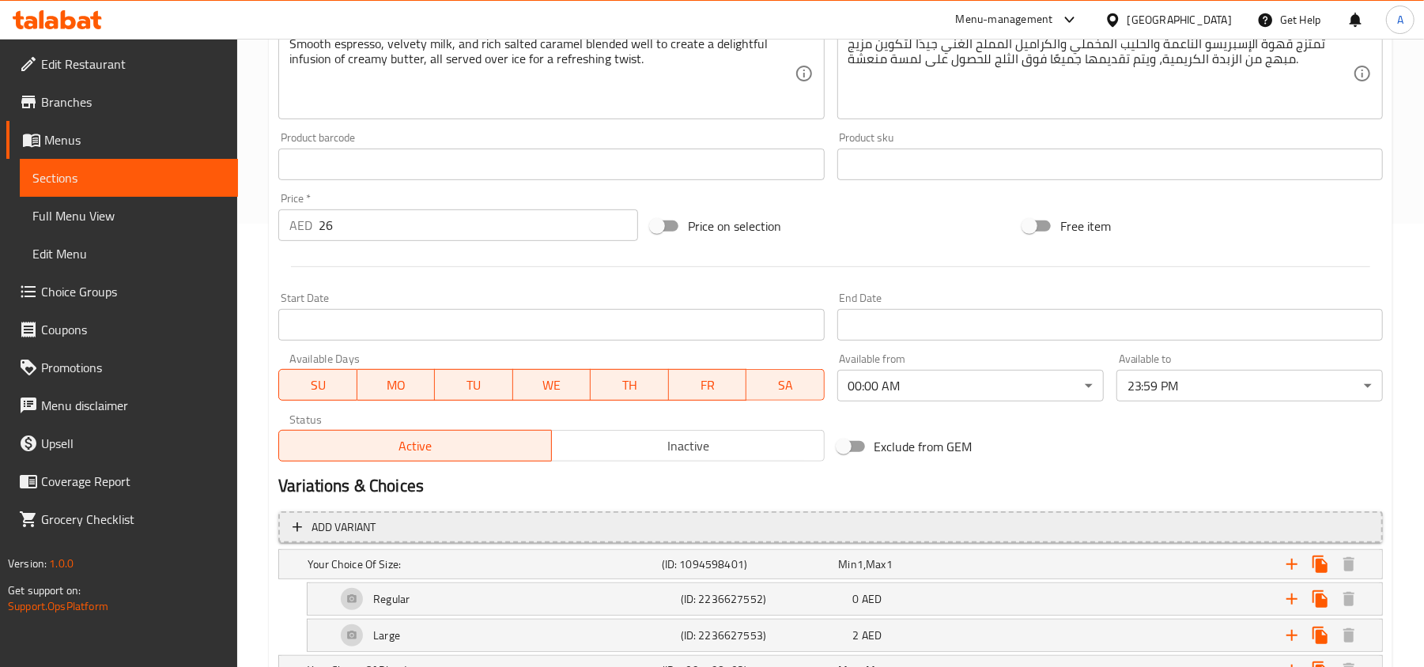
scroll to position [632, 0]
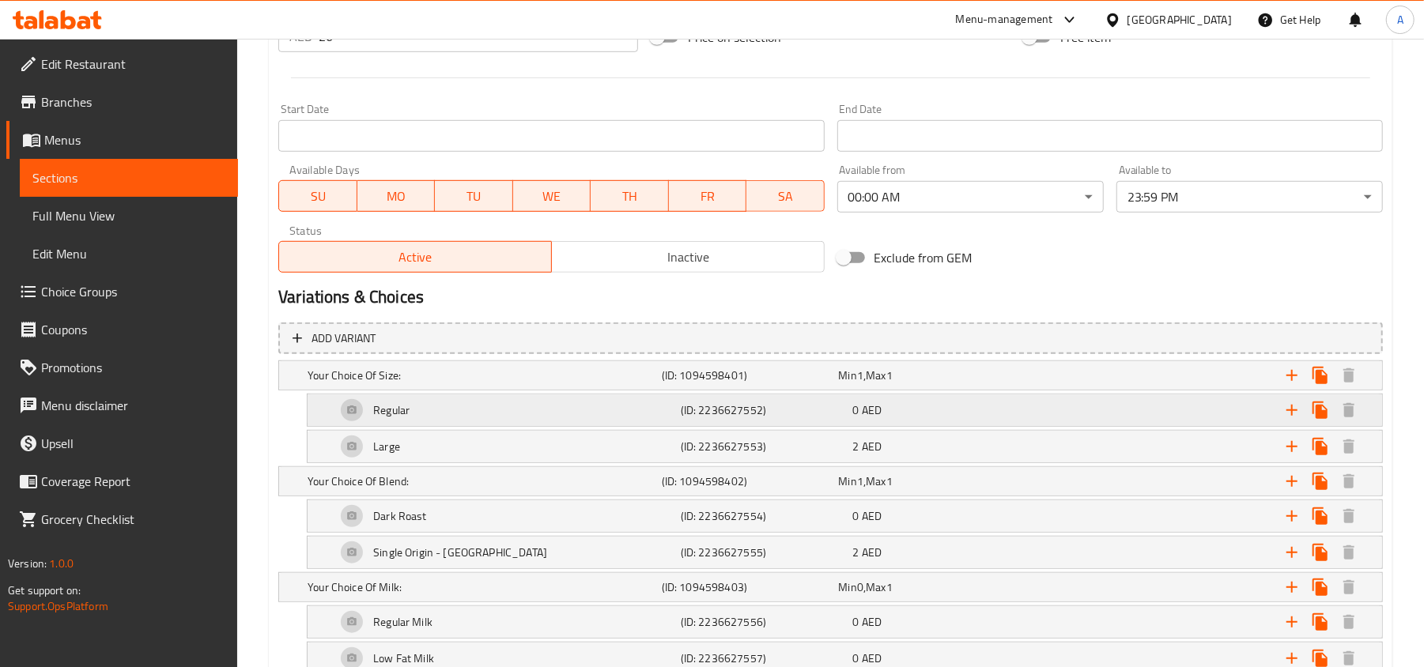
click at [678, 387] on div "(ID: 2236627552)" at bounding box center [747, 375] width 177 height 22
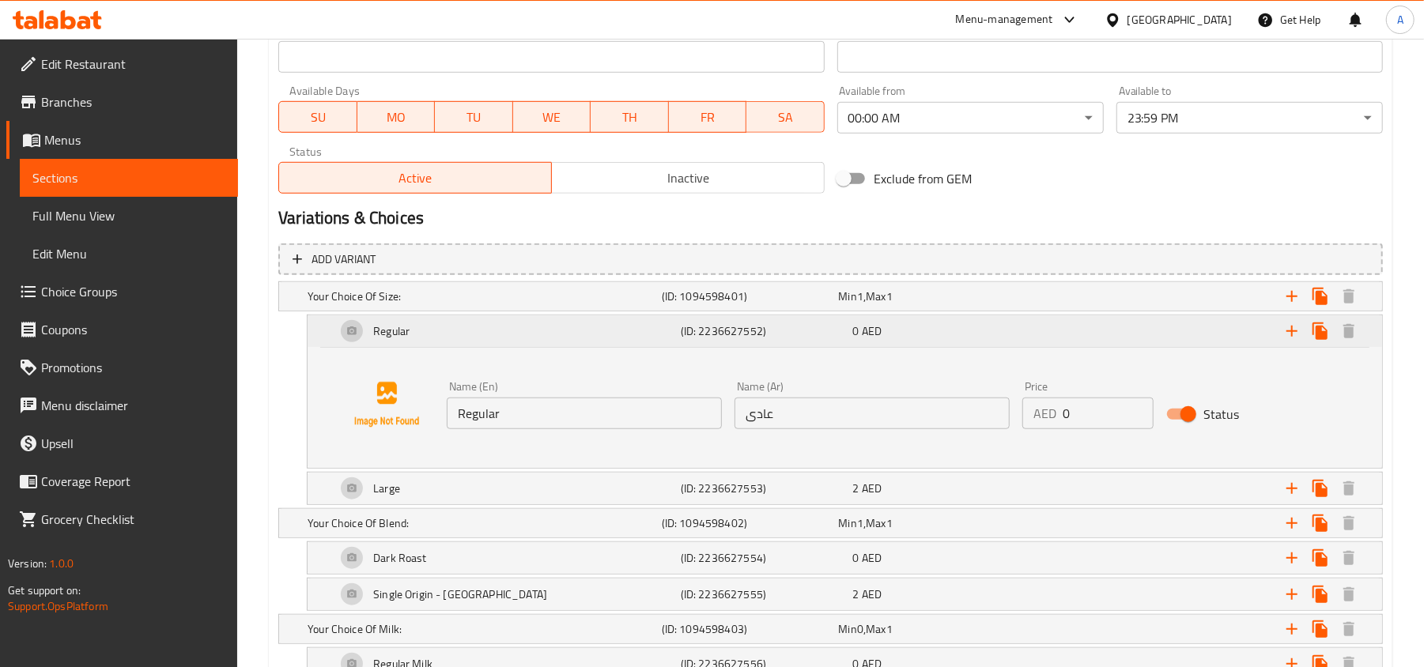
scroll to position [843, 0]
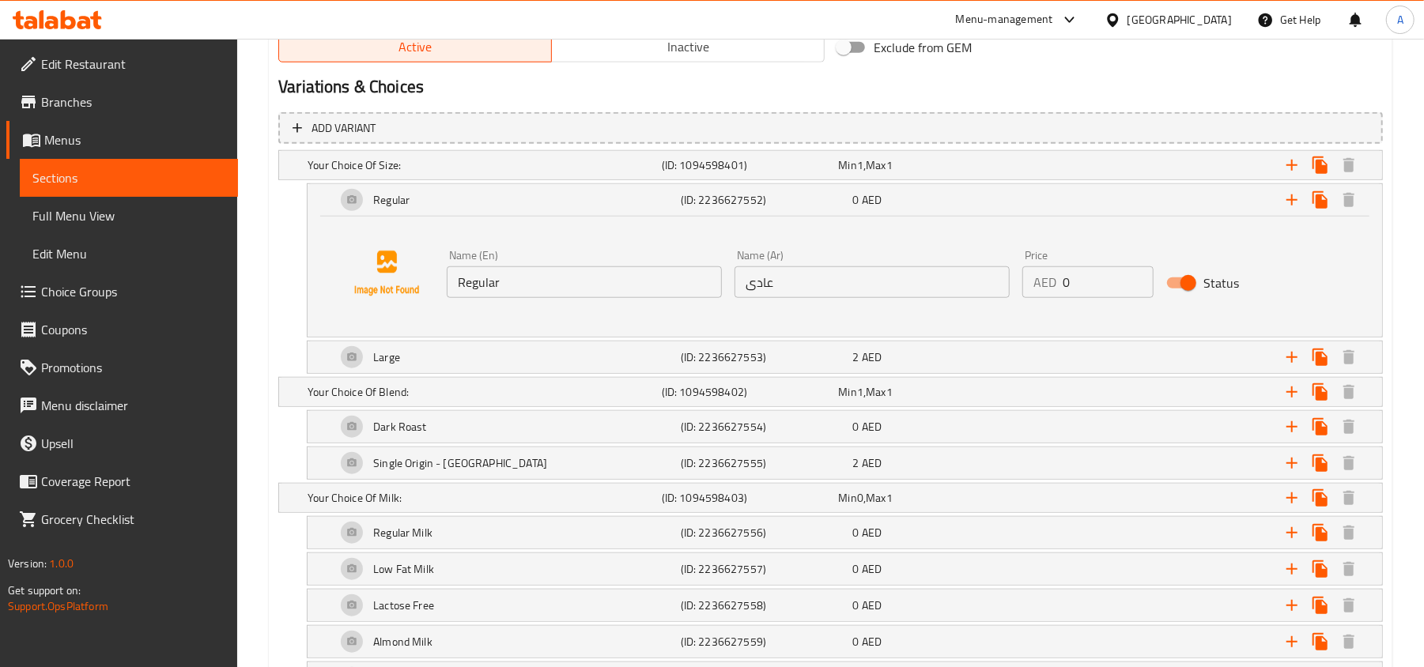
click at [602, 285] on input "Regular" at bounding box center [584, 282] width 275 height 32
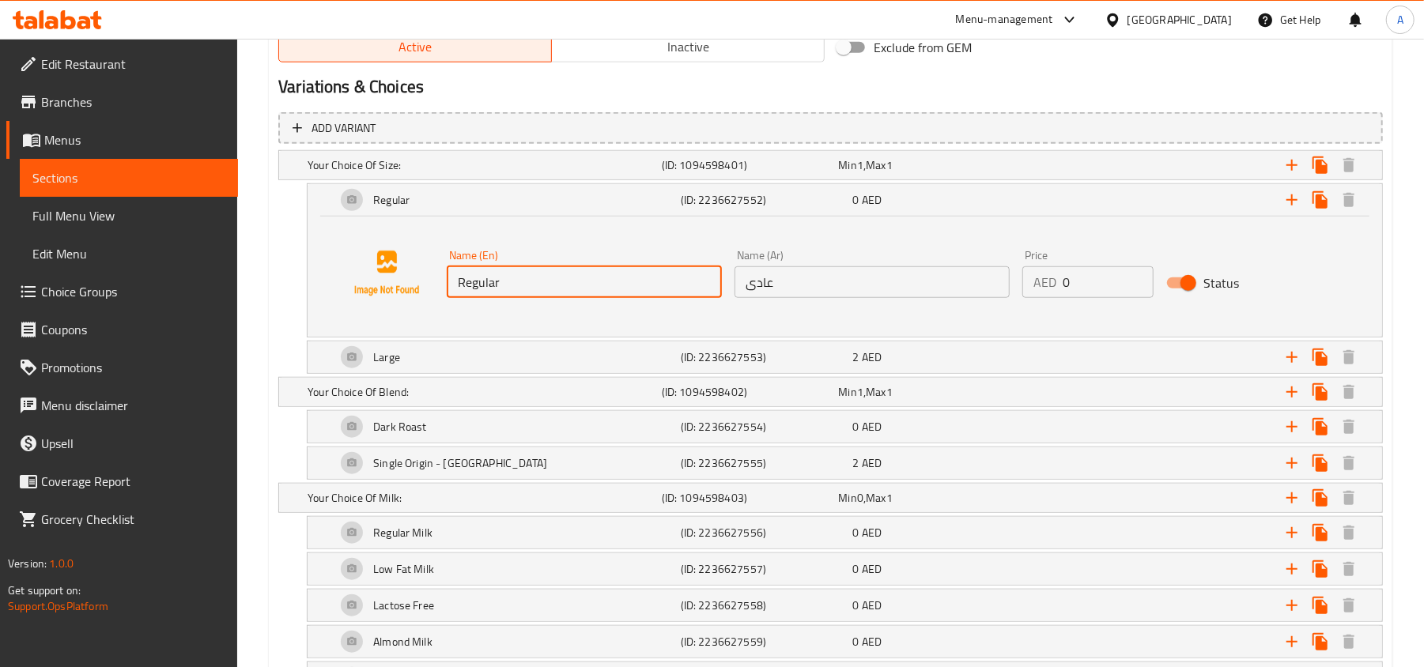
click at [602, 285] on input "Regular" at bounding box center [584, 282] width 275 height 32
paste input "Iced Regular (16 oz)"
type input "Iced Regular (16 oz)"
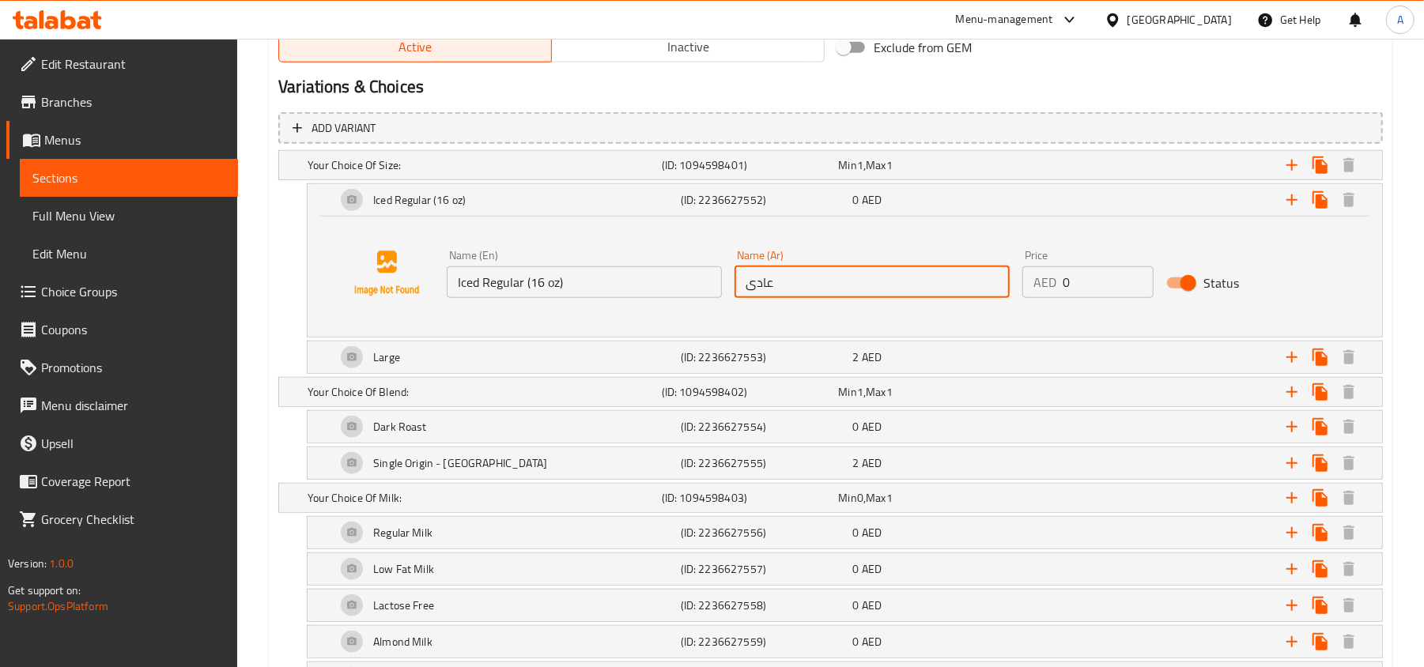
click at [883, 283] on input "عادى" at bounding box center [871, 282] width 275 height 32
paste input "مثلج عادي (16 أونصة)"
type input "مثلج عادي (16 أونصة)"
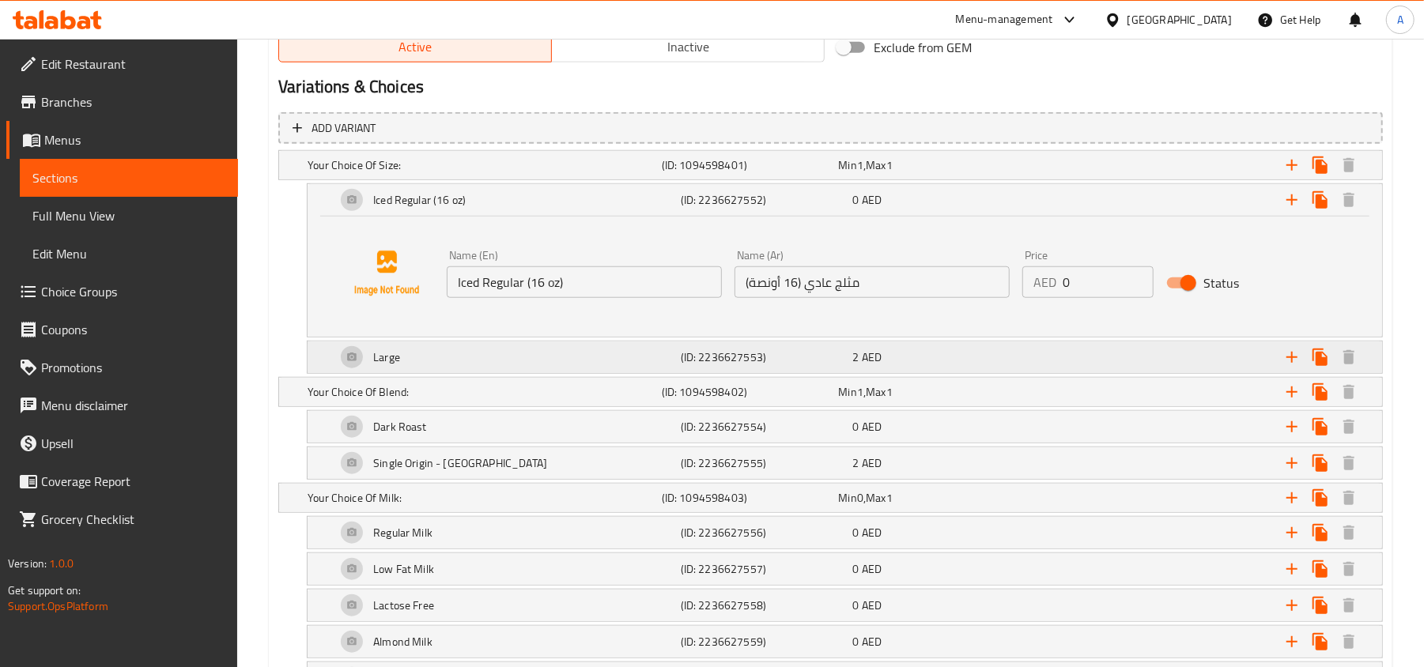
click at [761, 173] on h5 "(ID: 2236627553)" at bounding box center [747, 165] width 171 height 16
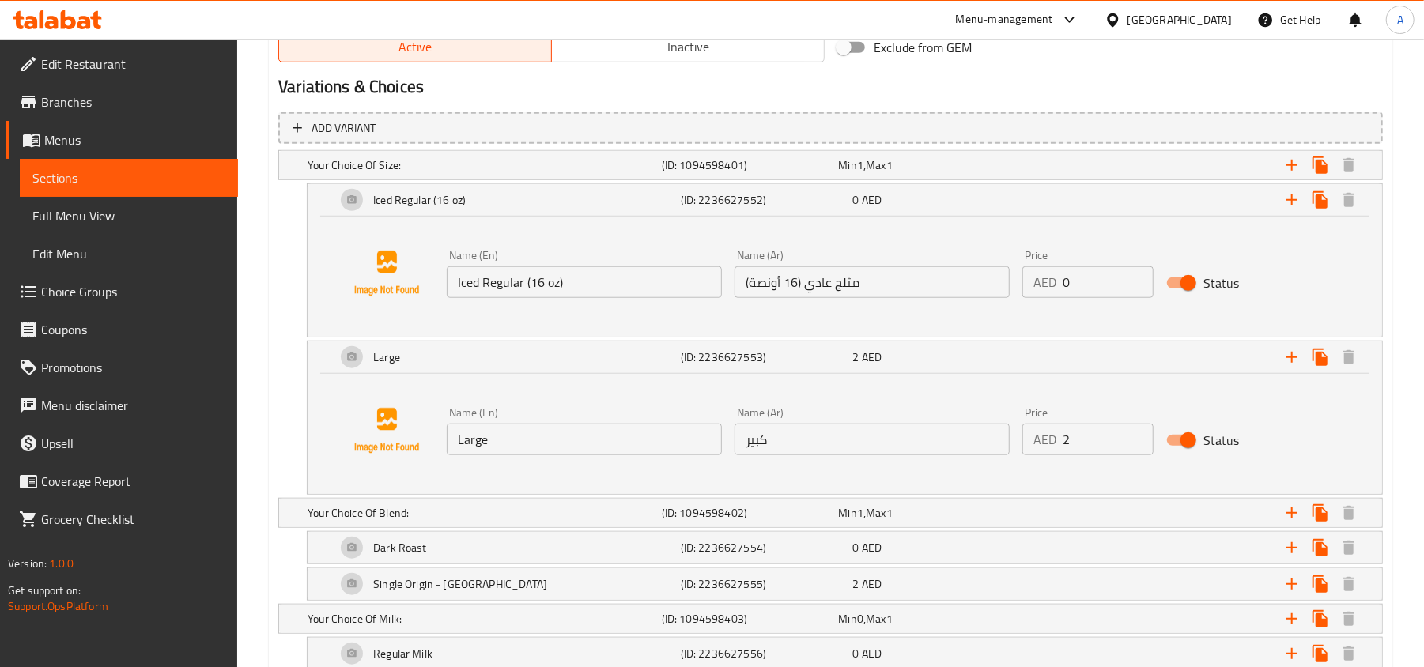
click at [618, 440] on input "Large" at bounding box center [584, 440] width 275 height 32
paste input "Iced Large (22oz)"
click at [618, 440] on input "LargeIced Large (22oz)" at bounding box center [584, 440] width 275 height 32
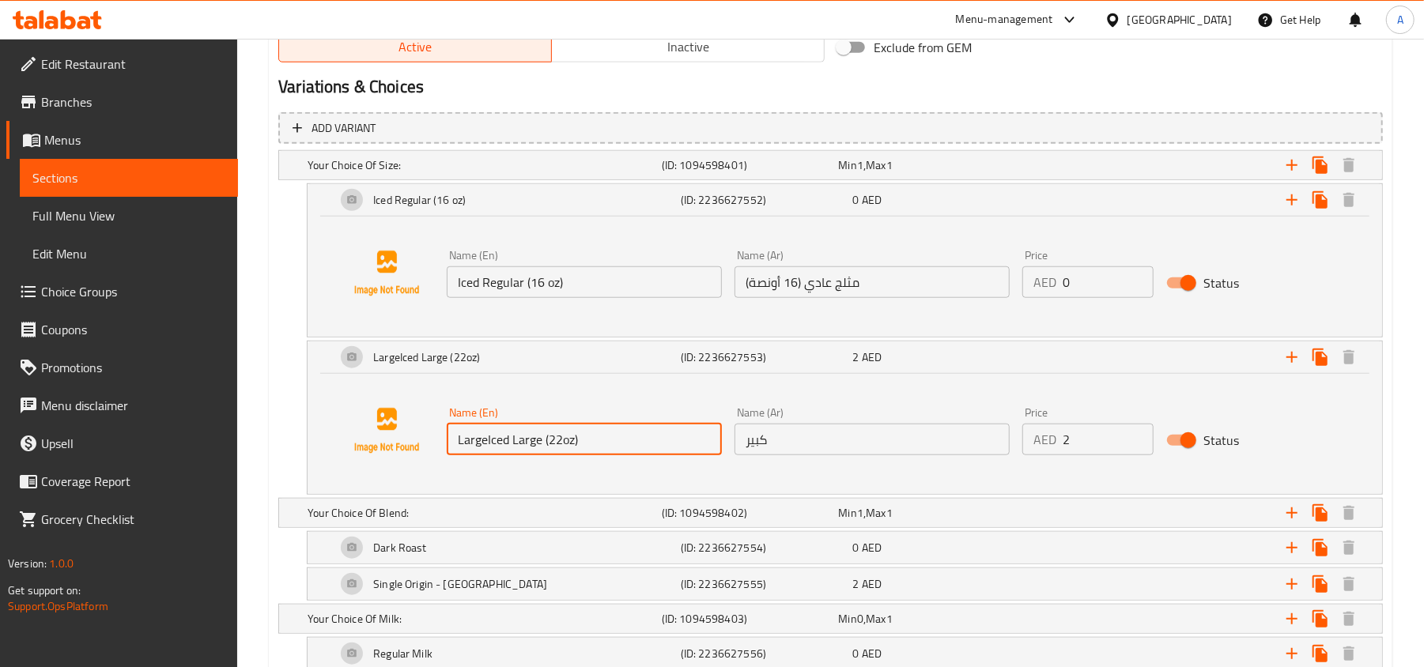
click at [618, 440] on input "LargeIced Large (22oz)" at bounding box center [584, 440] width 275 height 32
paste input "text"
type input "Iced Large (22oz)"
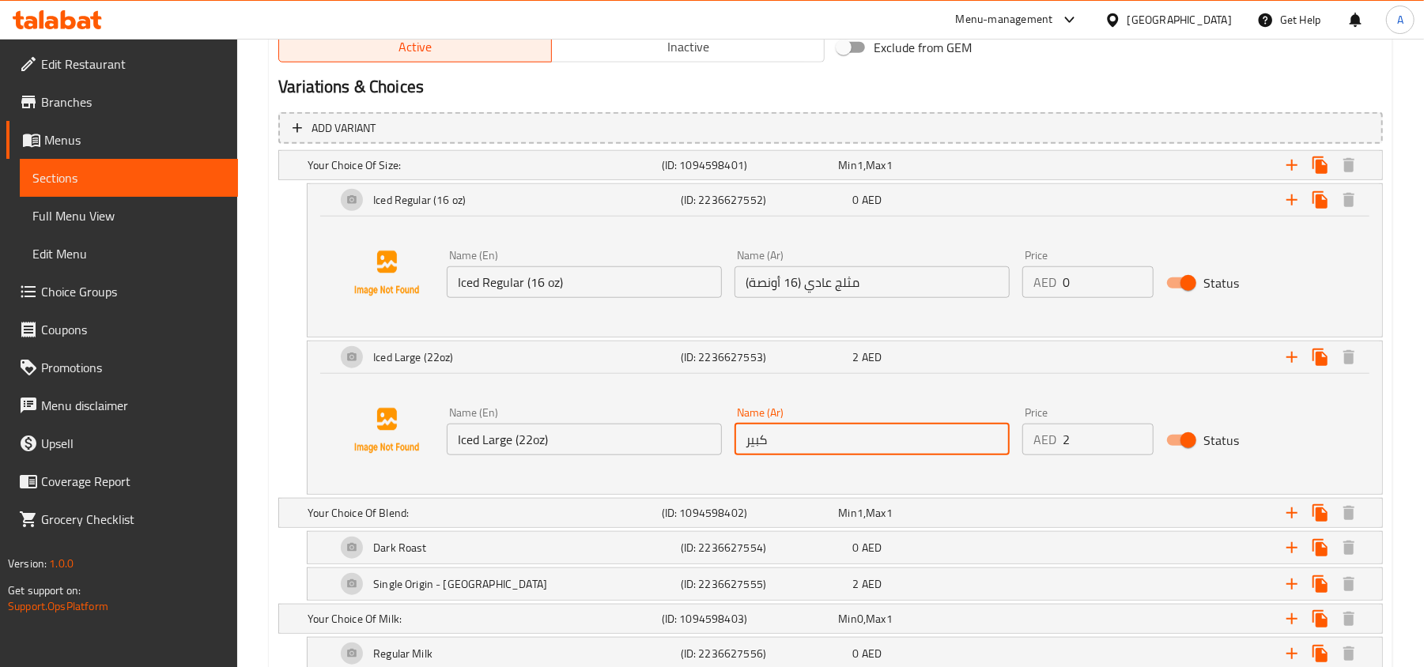
click at [840, 440] on input "كبير" at bounding box center [871, 440] width 275 height 32
paste input "ثلج كبير (22 أونصة)"
type input "مثلج كبير (22 أونصة)"
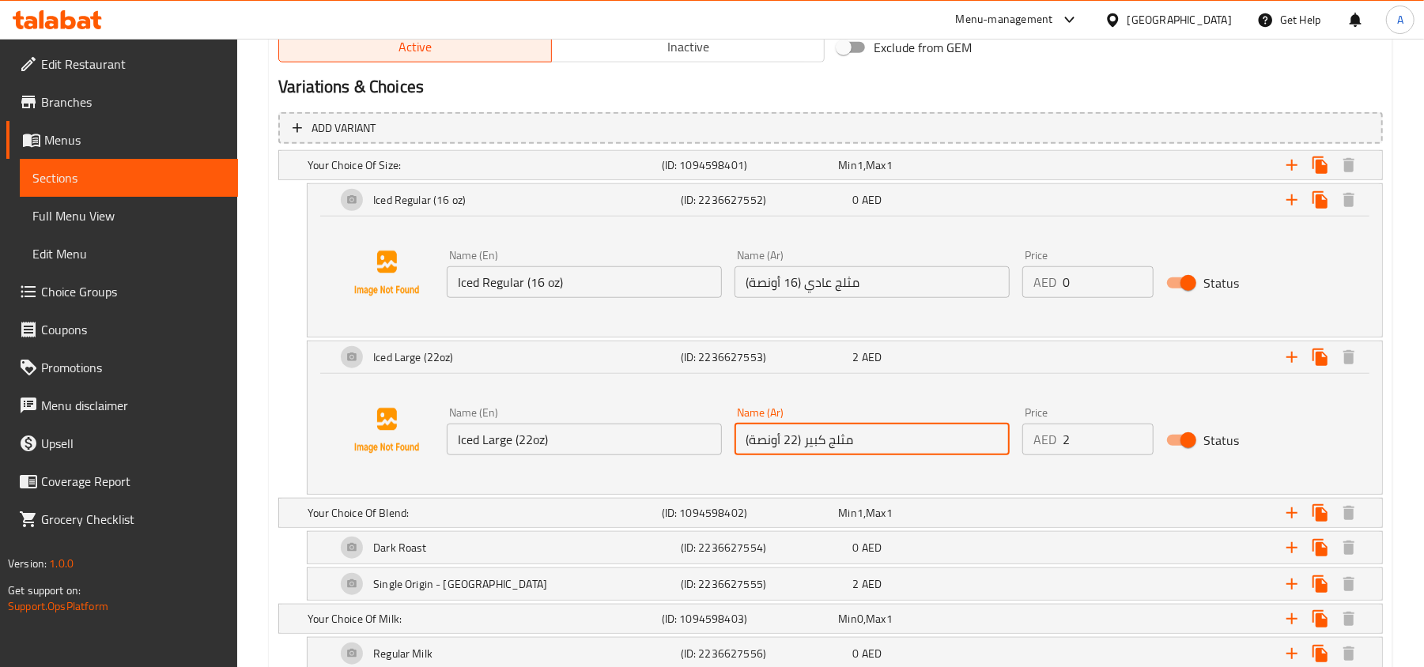
type input "3"
click at [1136, 431] on input "3" at bounding box center [1108, 440] width 91 height 32
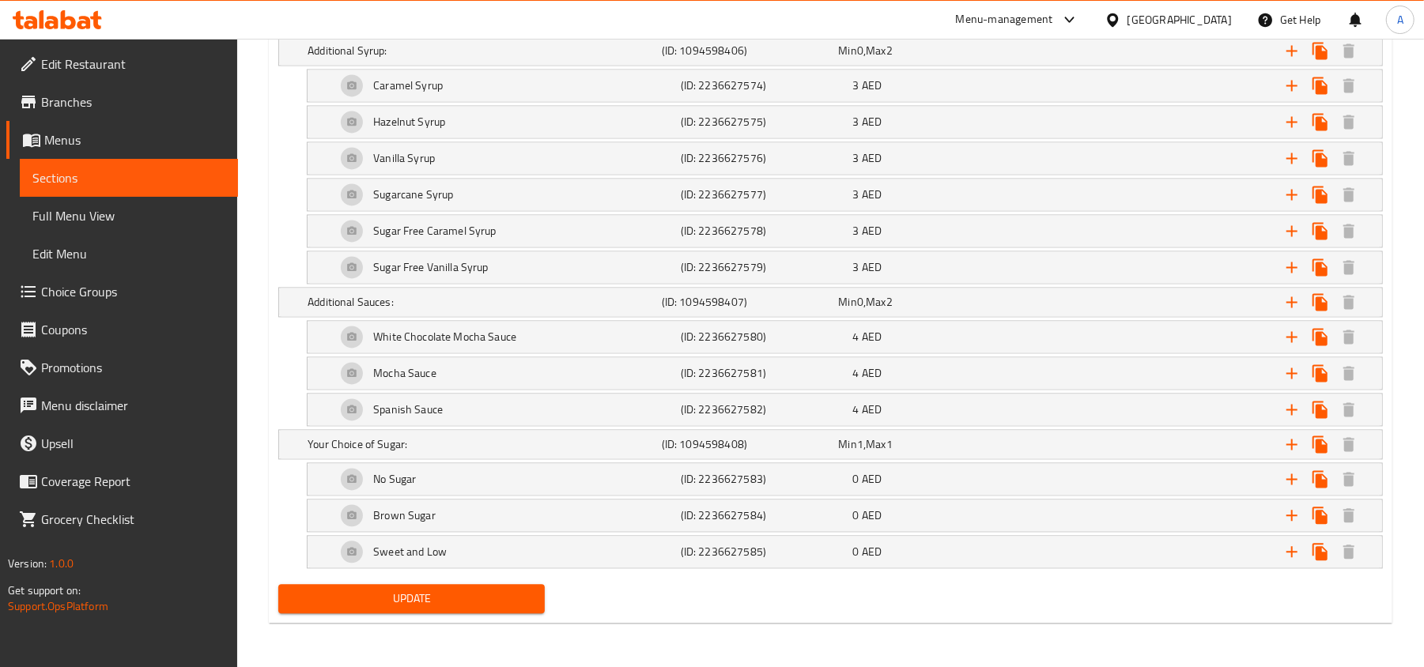
scroll to position [2188, 0]
click at [479, 596] on span "Update" at bounding box center [411, 599] width 241 height 20
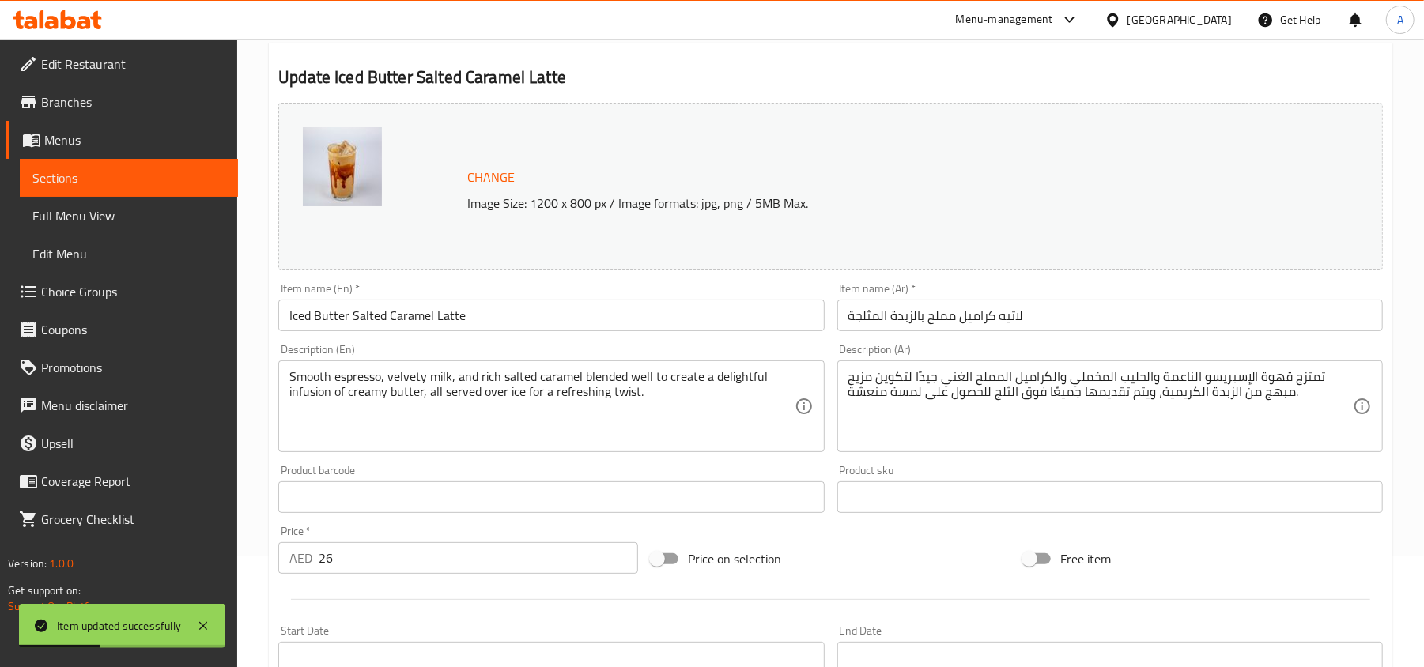
scroll to position [0, 0]
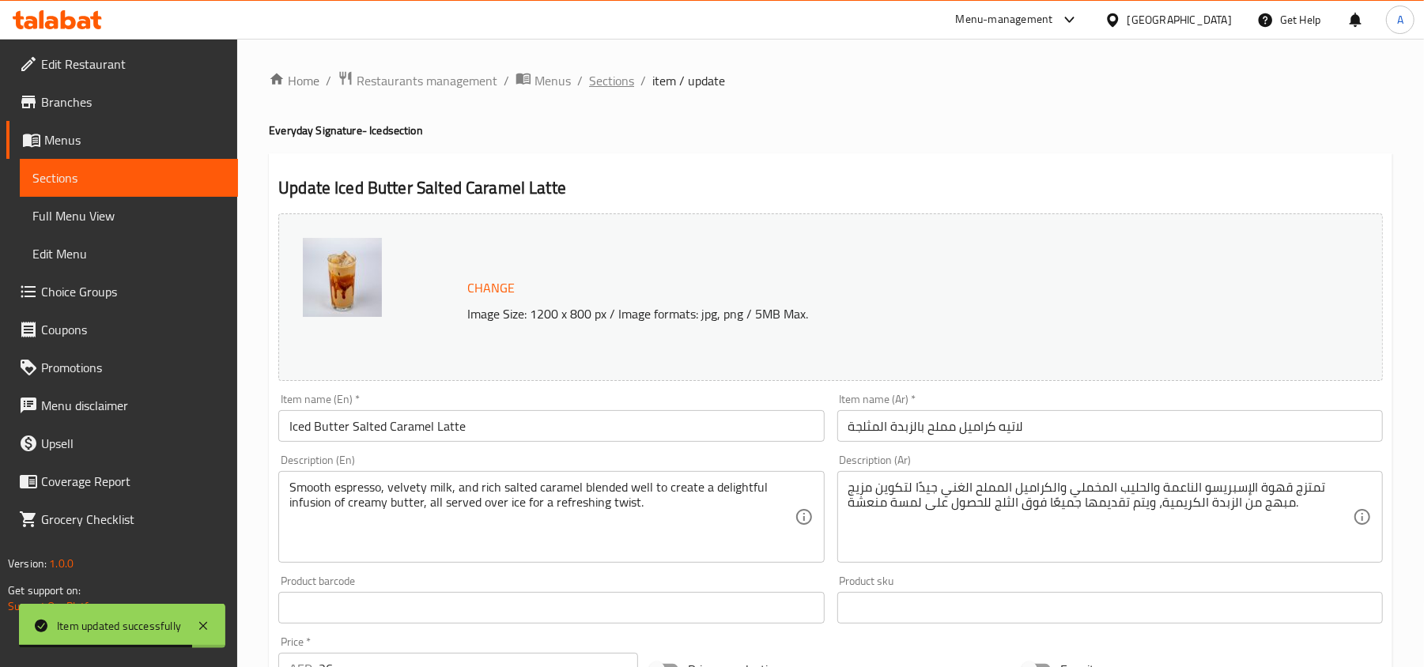
click at [610, 85] on span "Sections" at bounding box center [611, 80] width 45 height 19
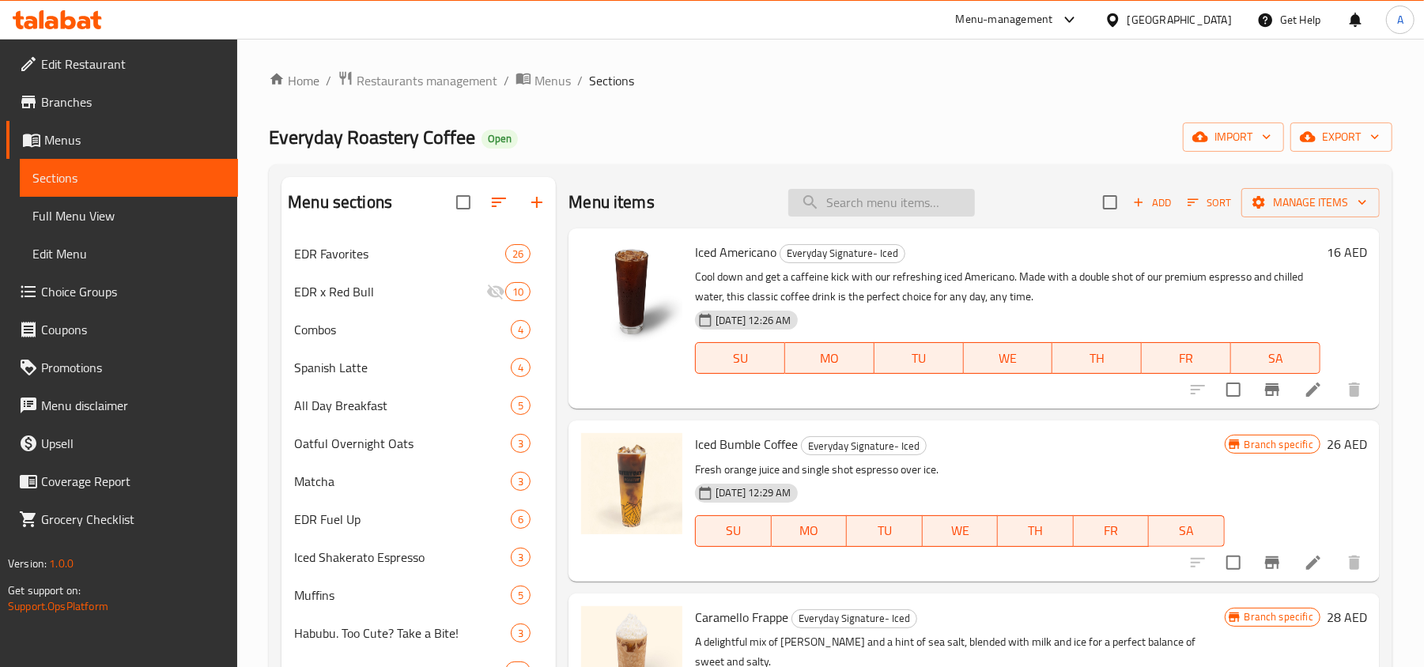
click at [857, 194] on input "search" at bounding box center [881, 203] width 187 height 28
paste input "Iced Hazelnut Brownie Latte"
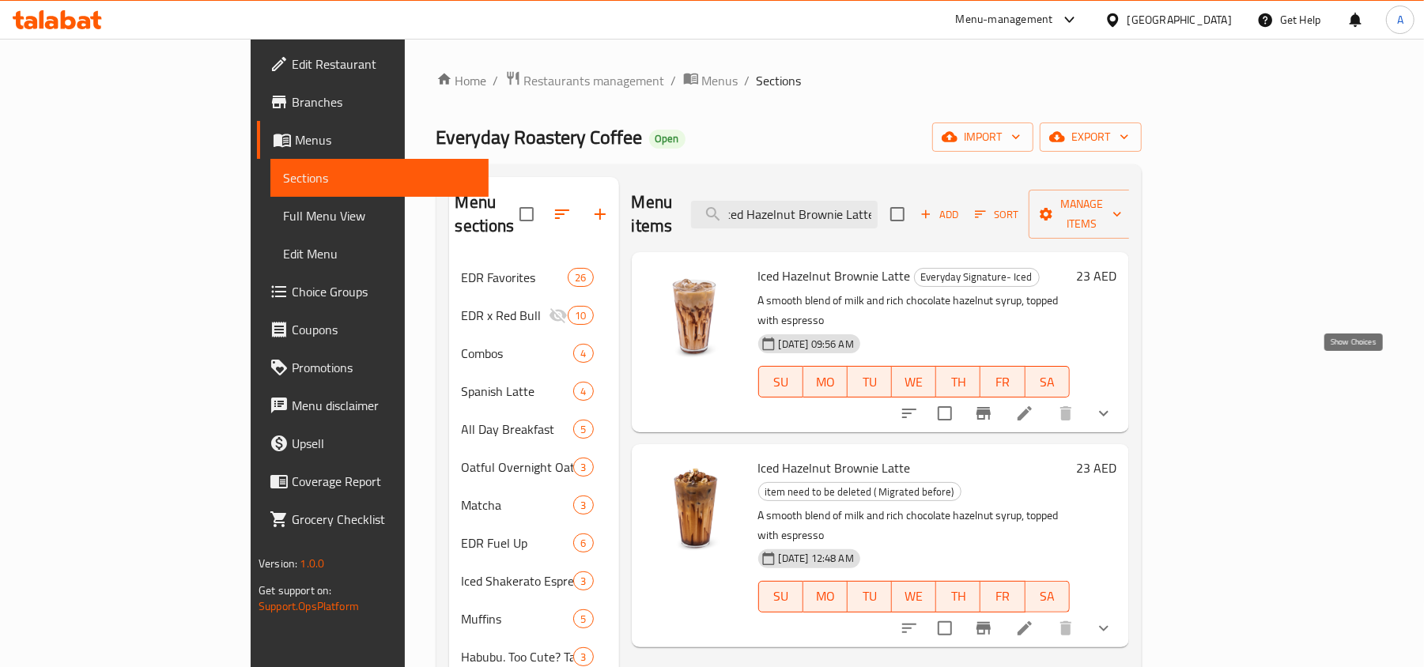
type input "Iced Hazelnut Brownie Latte"
click at [1113, 404] on icon "show more" at bounding box center [1103, 413] width 19 height 19
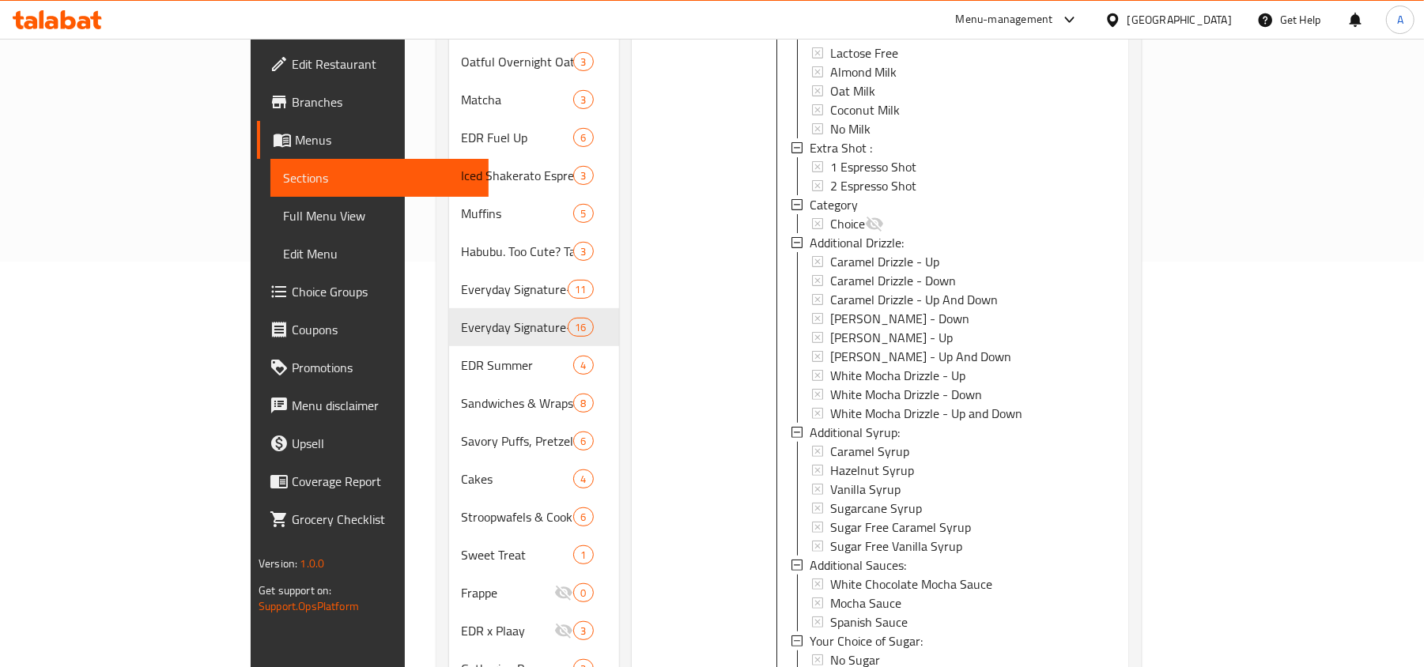
scroll to position [632, 0]
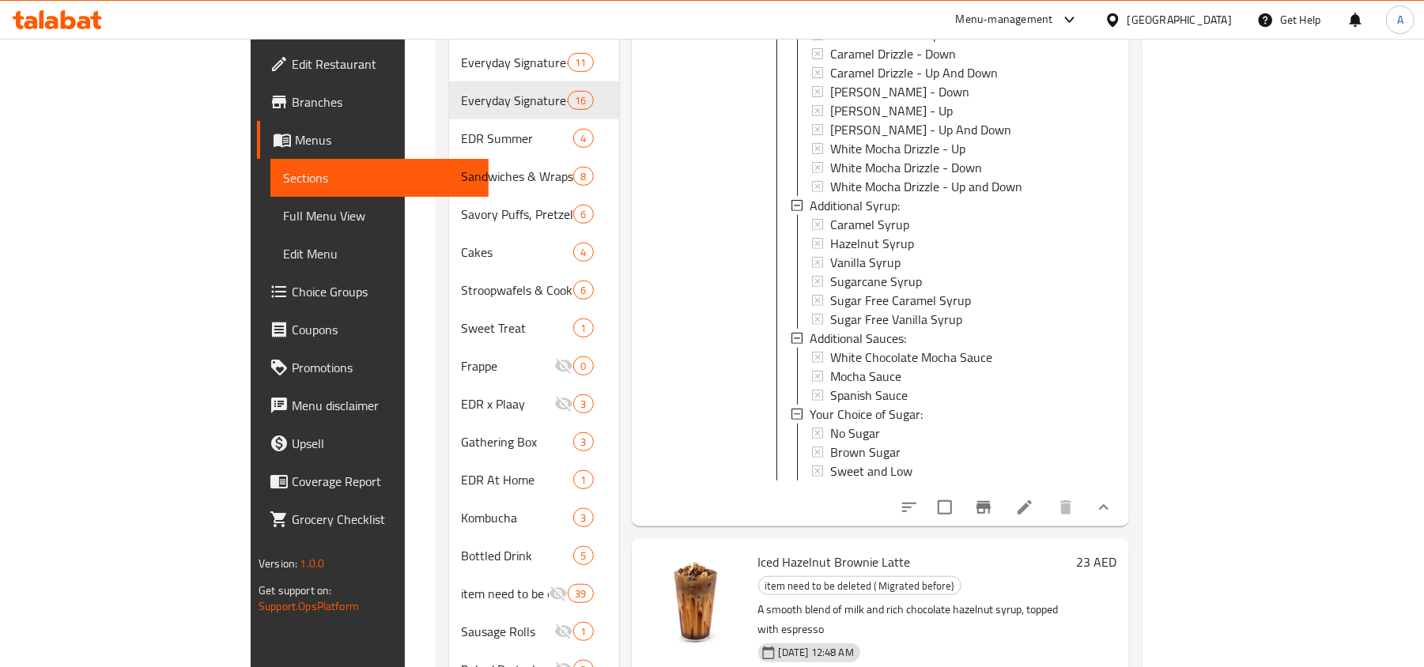
click at [1047, 493] on li at bounding box center [1024, 507] width 44 height 28
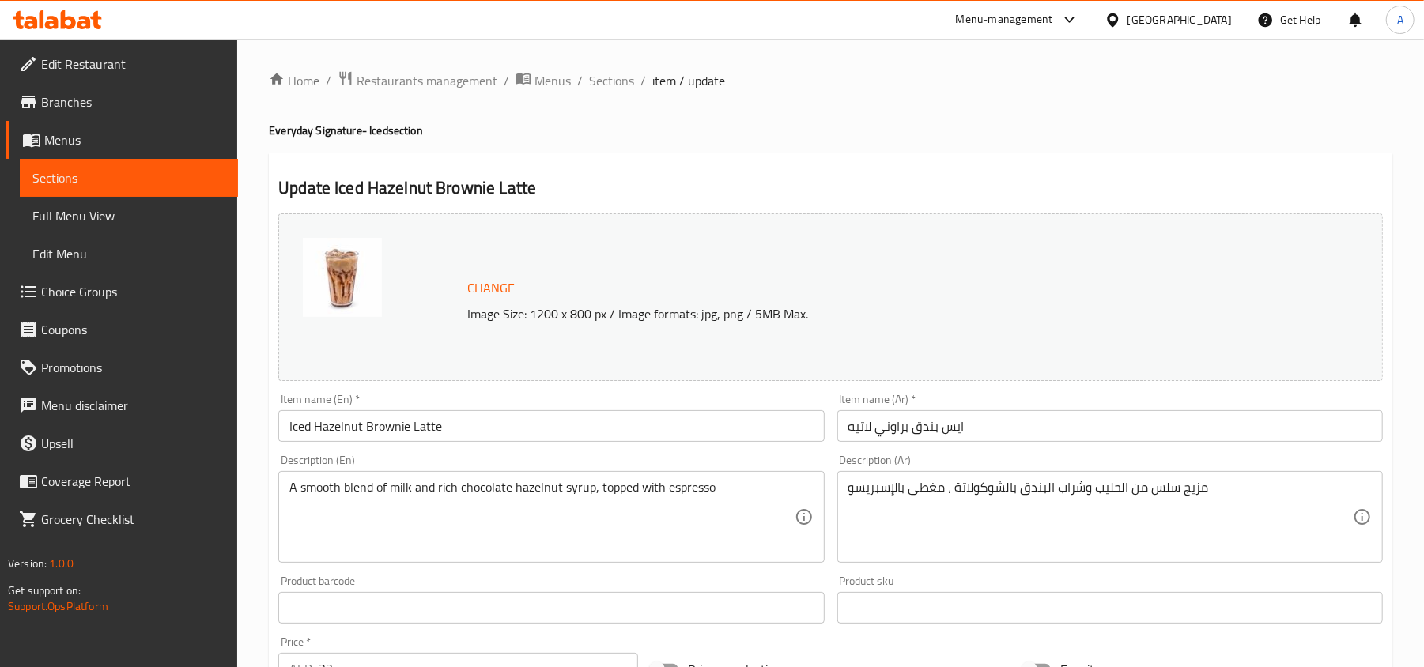
scroll to position [738, 0]
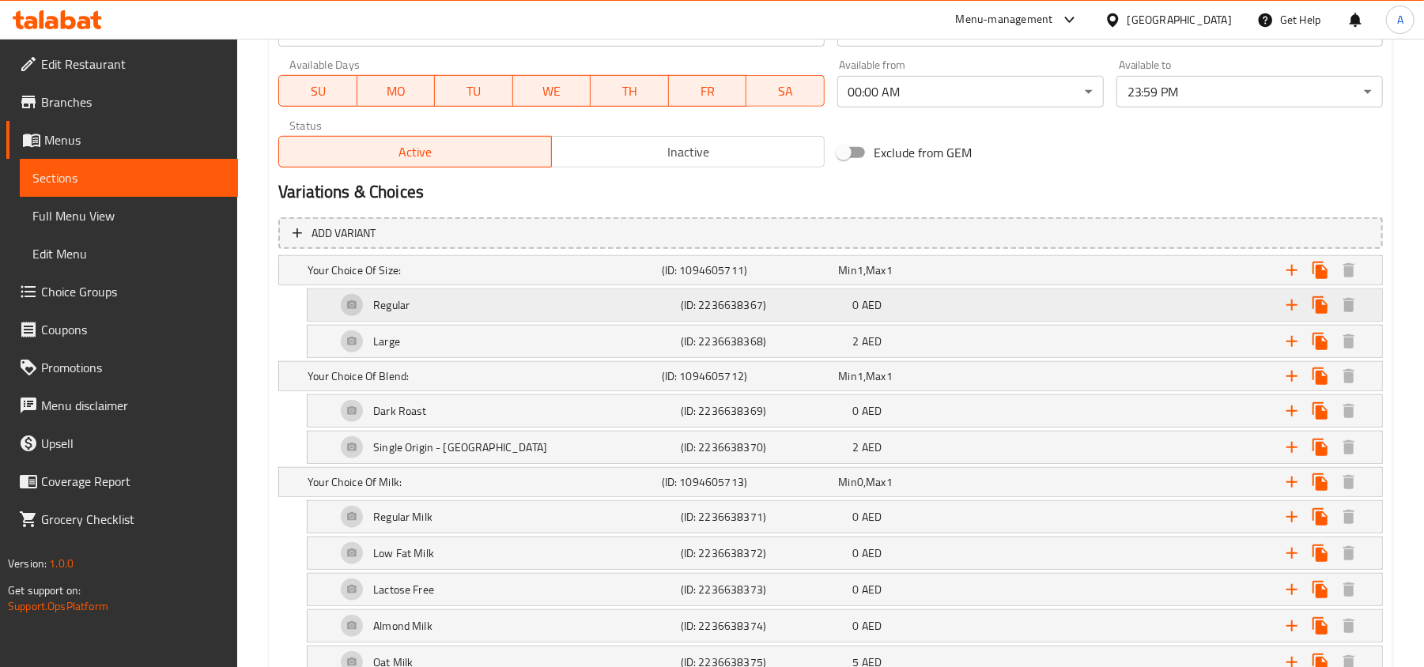
click at [585, 281] on div "Regular" at bounding box center [481, 270] width 354 height 22
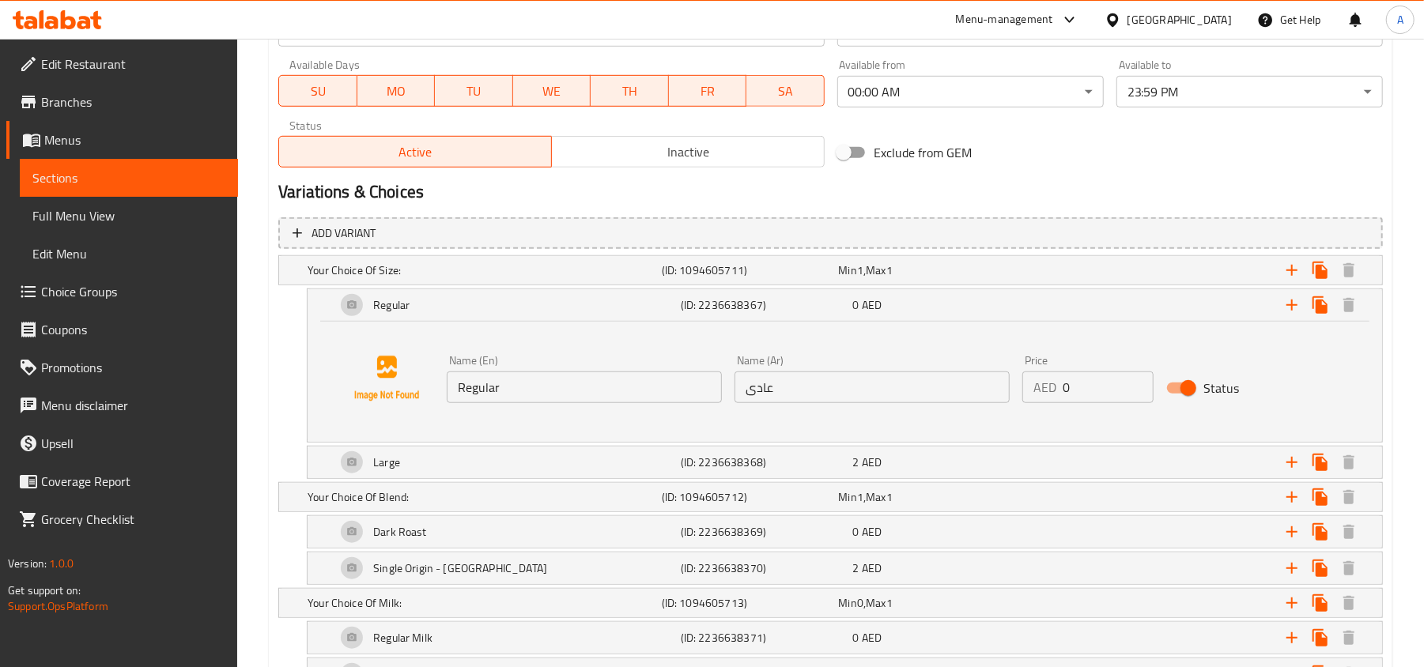
click at [569, 390] on input "Regular" at bounding box center [584, 388] width 275 height 32
paste input "Iced Regular (16 oz)"
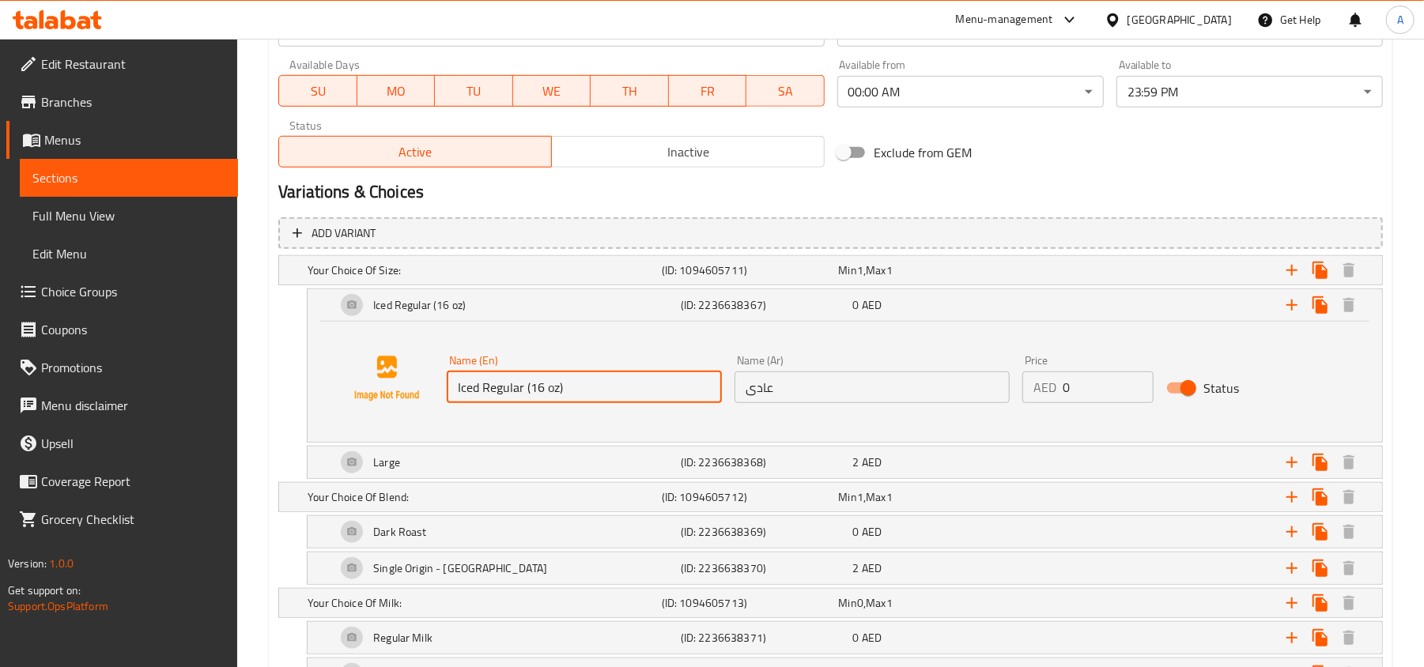
type input "Iced Regular (16 oz)"
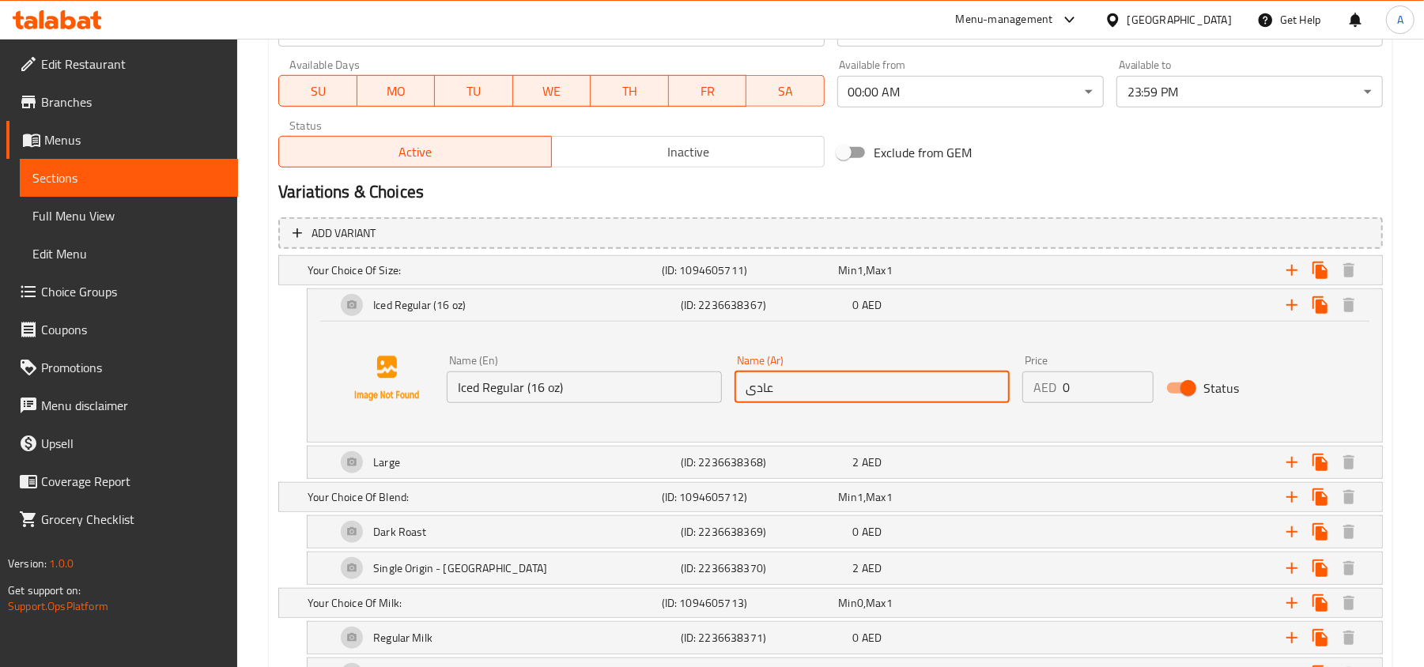
click at [940, 390] on input "عادى" at bounding box center [871, 388] width 275 height 32
paste input "مثلج عادي (16 أونصة)"
type input "مثلج عادي (16 أونصة)"
click at [538, 281] on div "Large" at bounding box center [481, 270] width 354 height 22
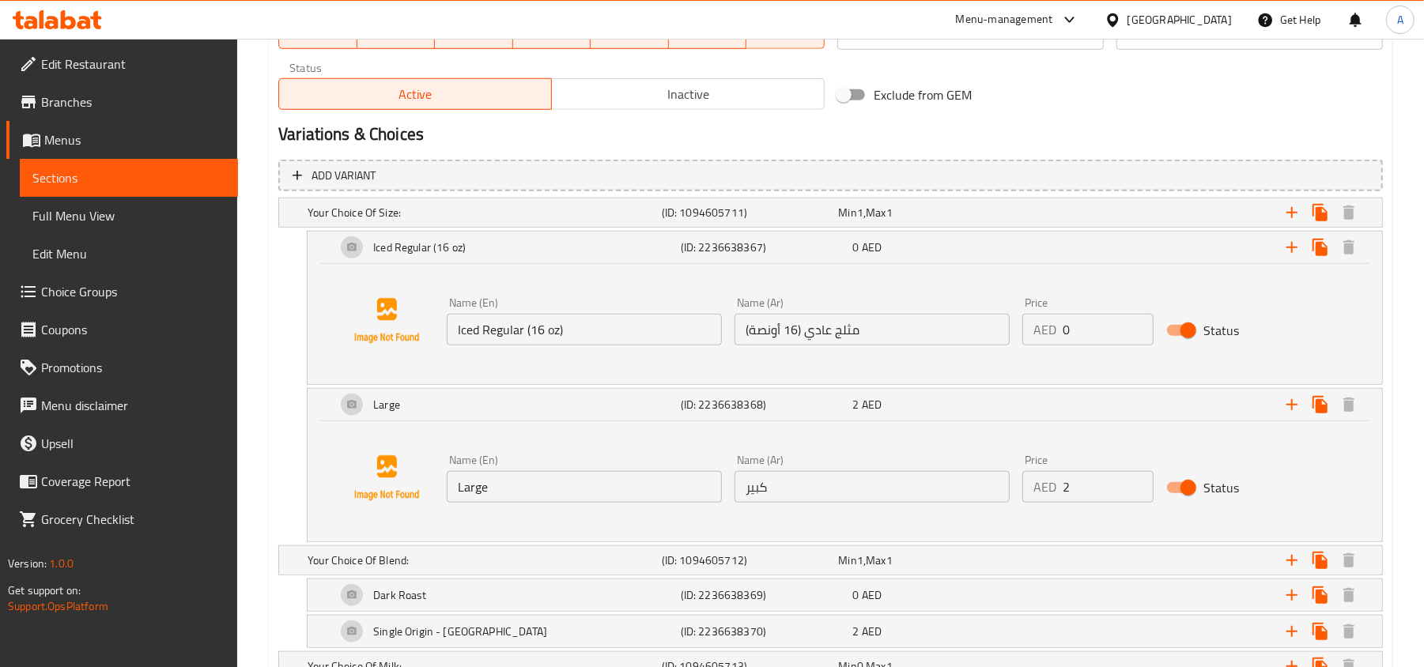
scroll to position [843, 0]
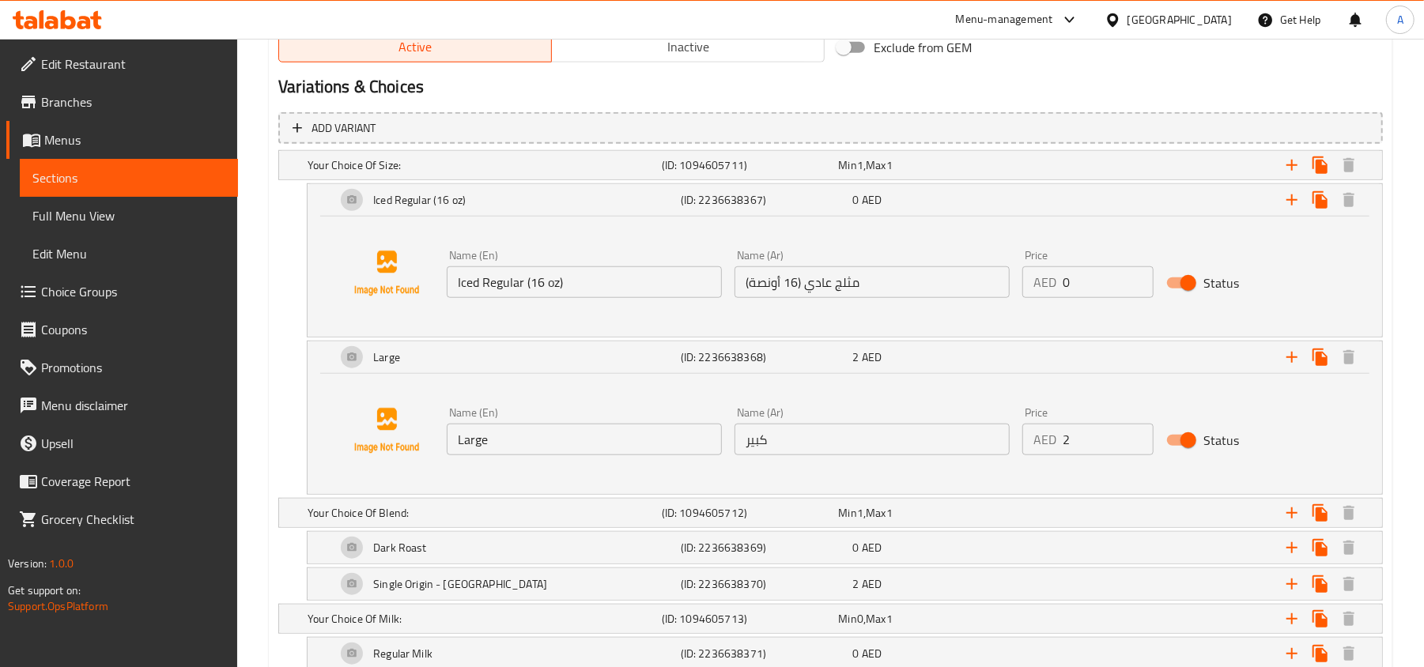
click at [538, 441] on input "Large" at bounding box center [584, 440] width 275 height 32
paste input "Iced Large (22oz)"
type input "Iced Large (22oz)"
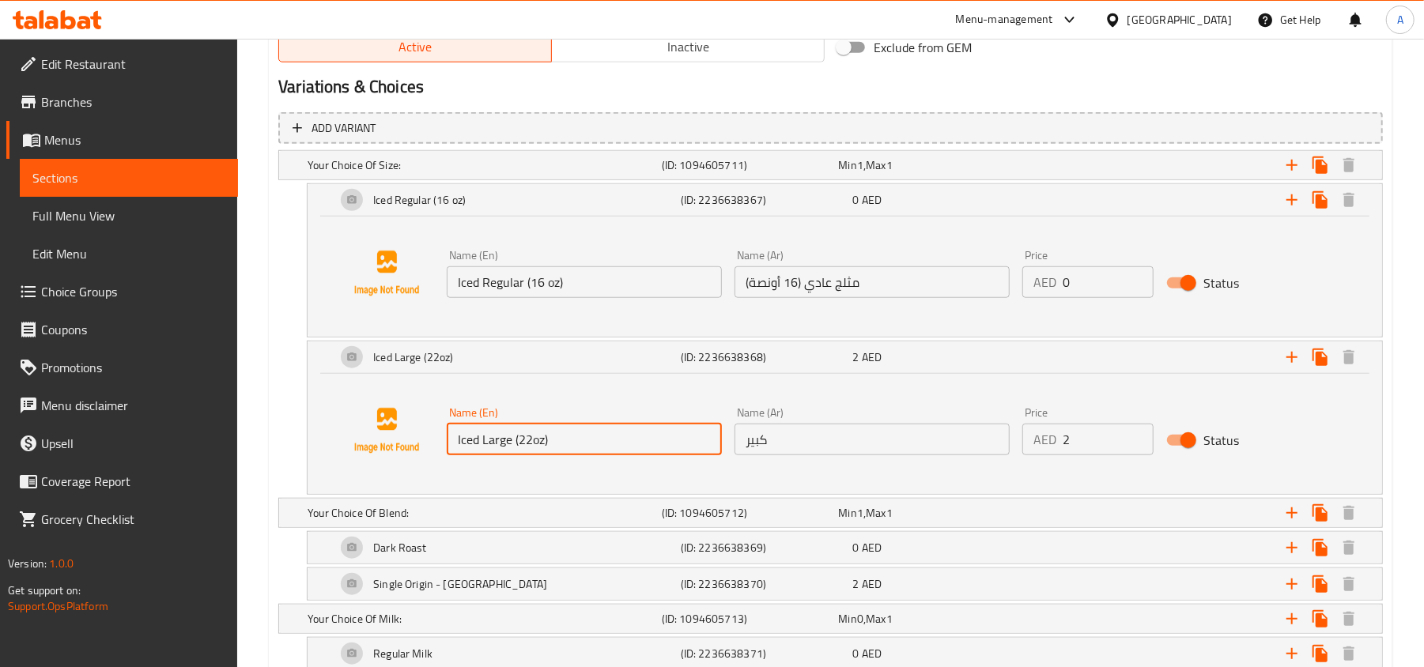
click at [843, 450] on input "كبير" at bounding box center [871, 440] width 275 height 32
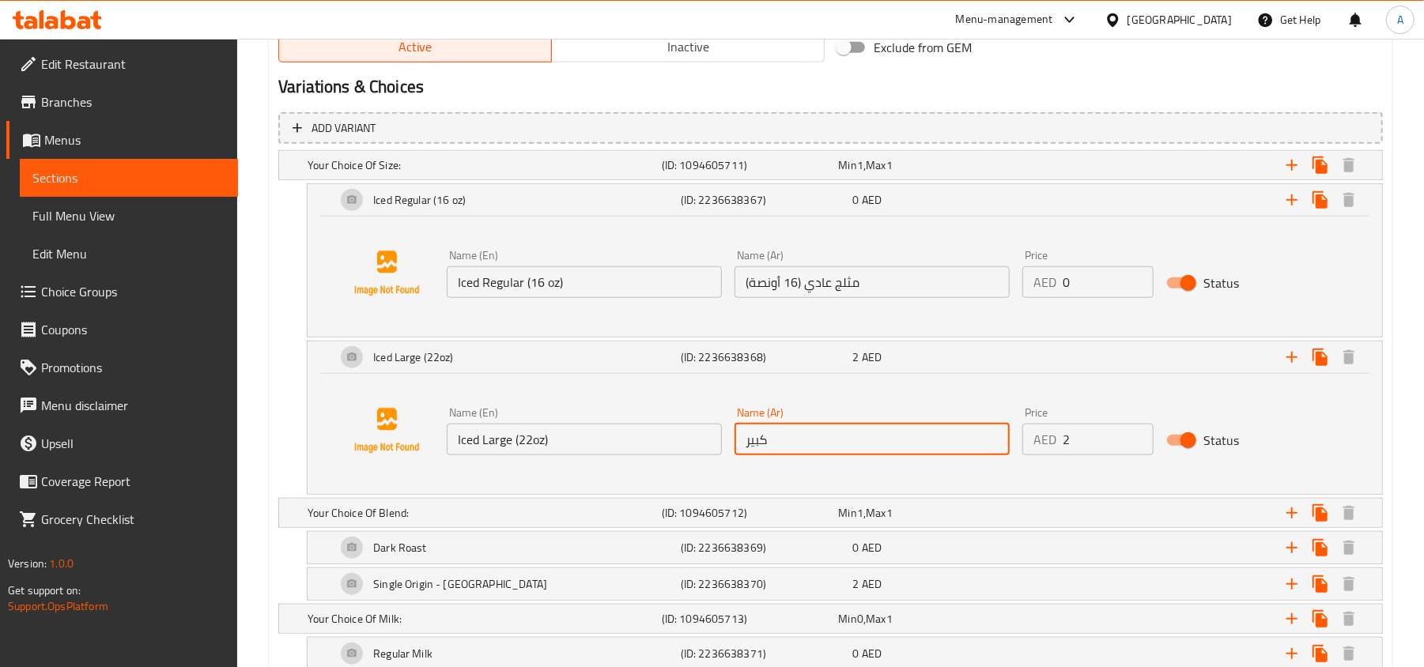
click at [843, 450] on input "كبير" at bounding box center [871, 440] width 275 height 32
paste input "ثلج كبير (22 أونصة)"
type input "مثلج كبير (22 أونصة)"
click at [267, 434] on div "Home / Restaurants management / Menus / Sections / item / update Everyday Signa…" at bounding box center [830, 628] width 1187 height 2864
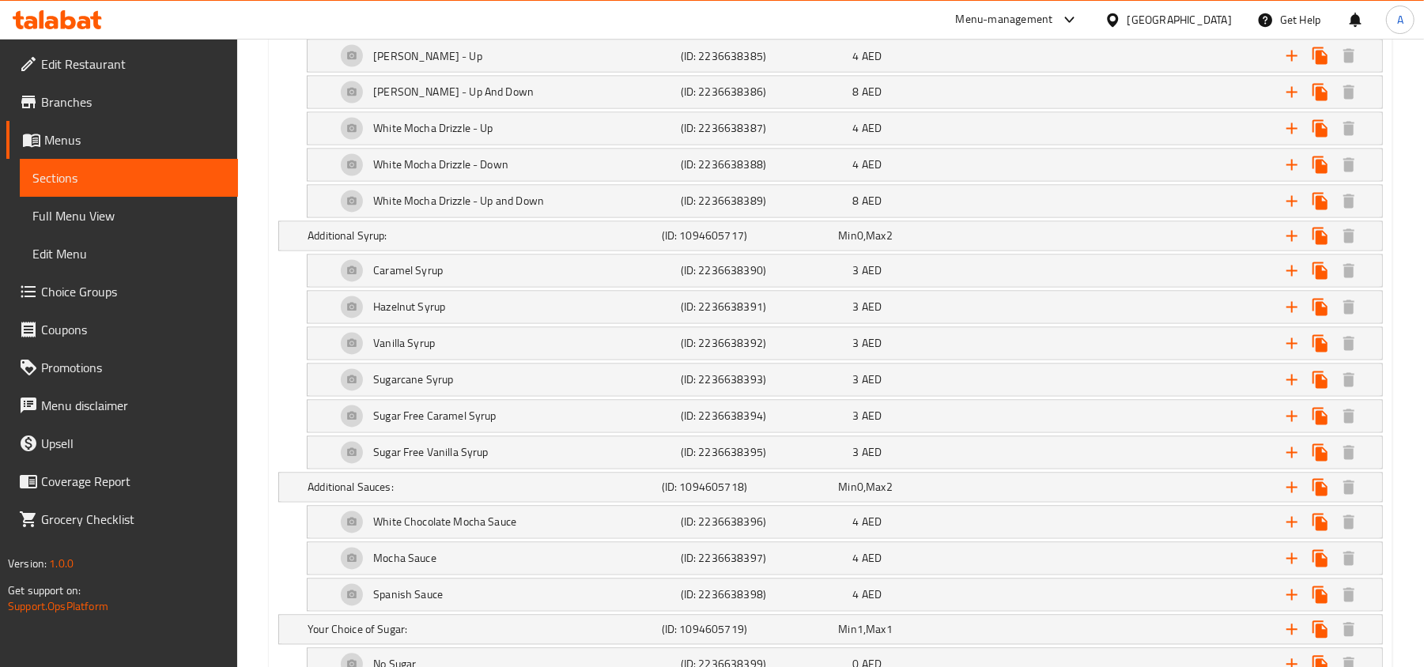
scroll to position [2259, 0]
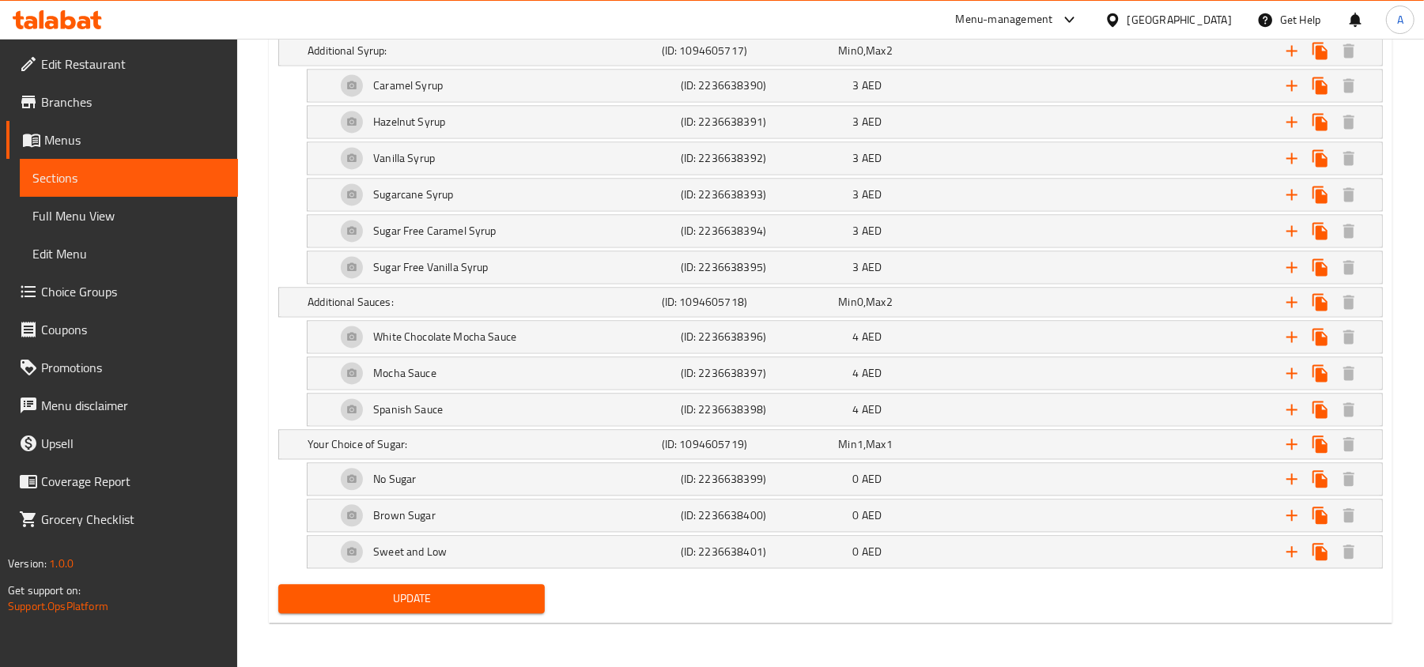
click at [354, 592] on span "Update" at bounding box center [411, 599] width 241 height 20
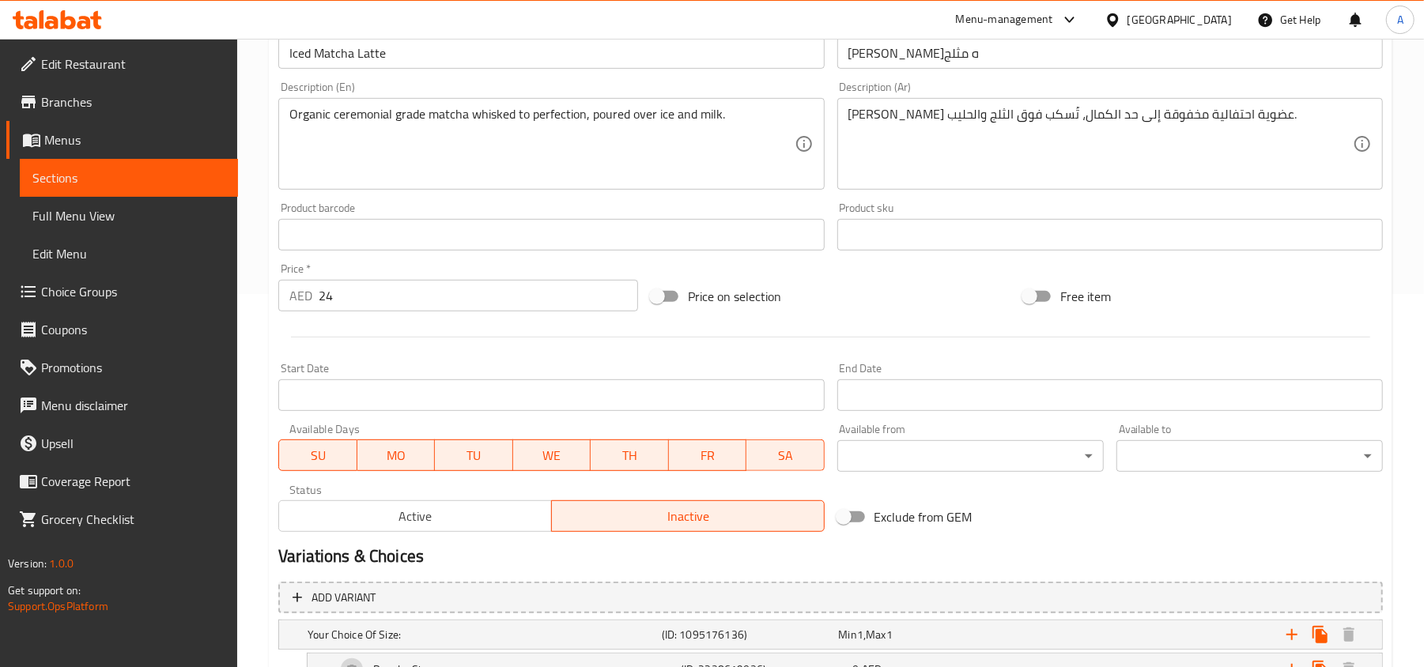
scroll to position [421, 0]
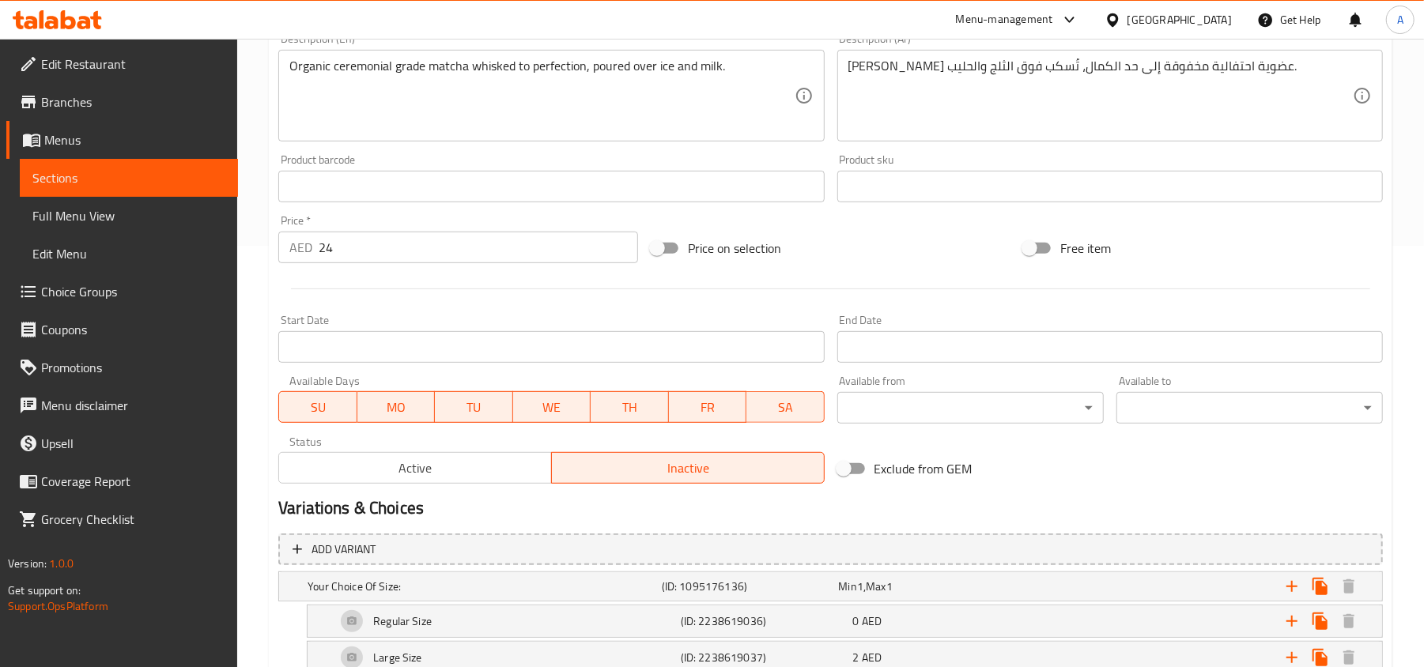
click at [446, 476] on span "Active" at bounding box center [415, 468] width 260 height 23
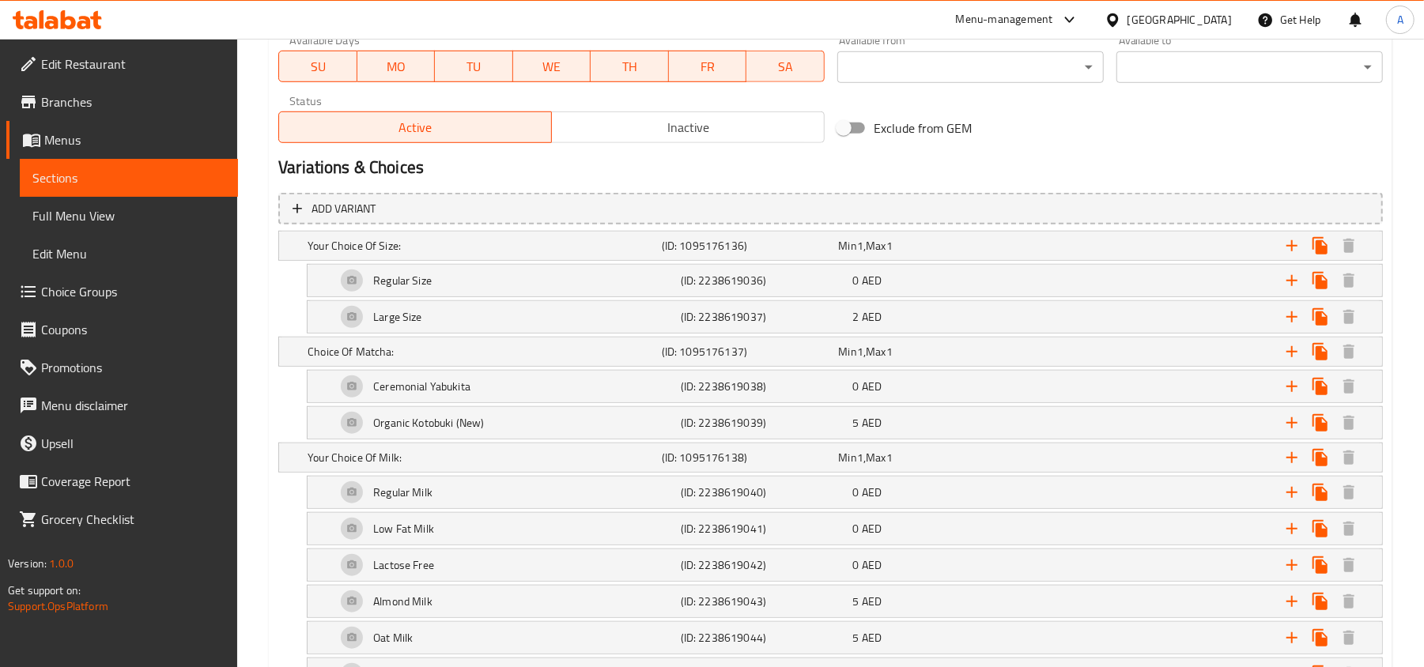
scroll to position [1073, 0]
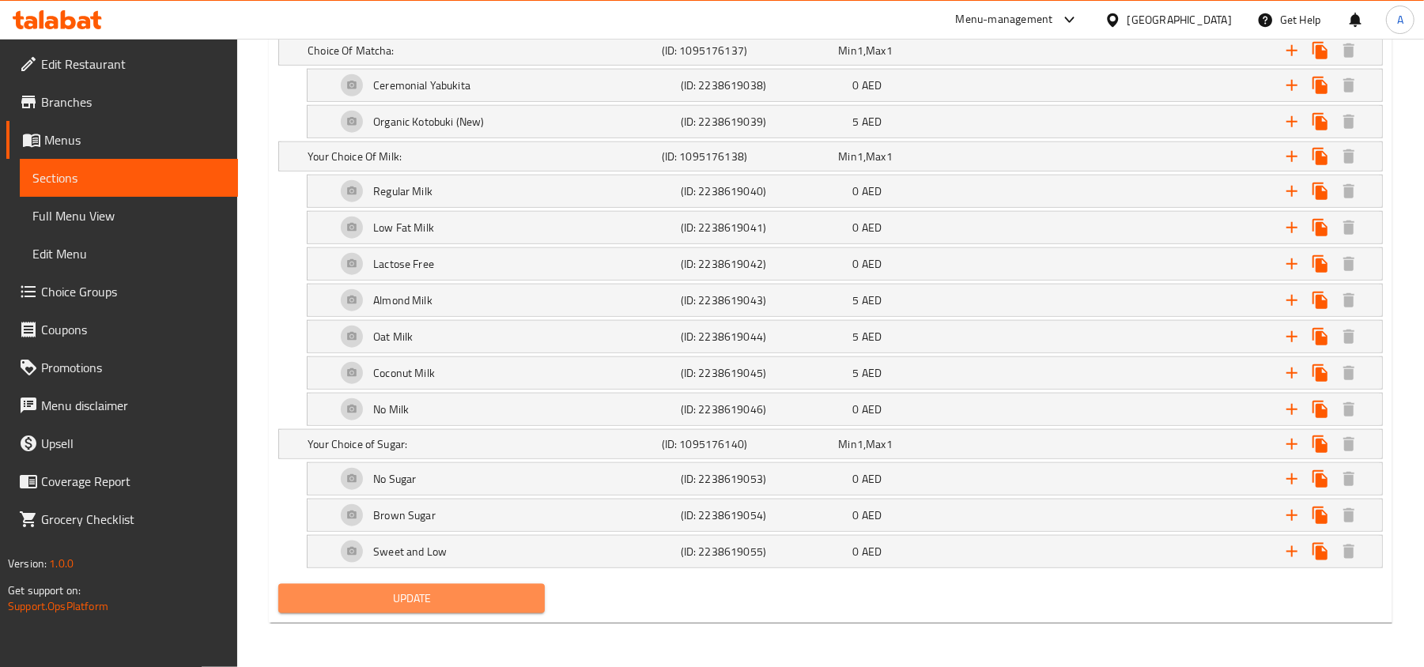
click at [418, 610] on button "Update" at bounding box center [411, 598] width 266 height 29
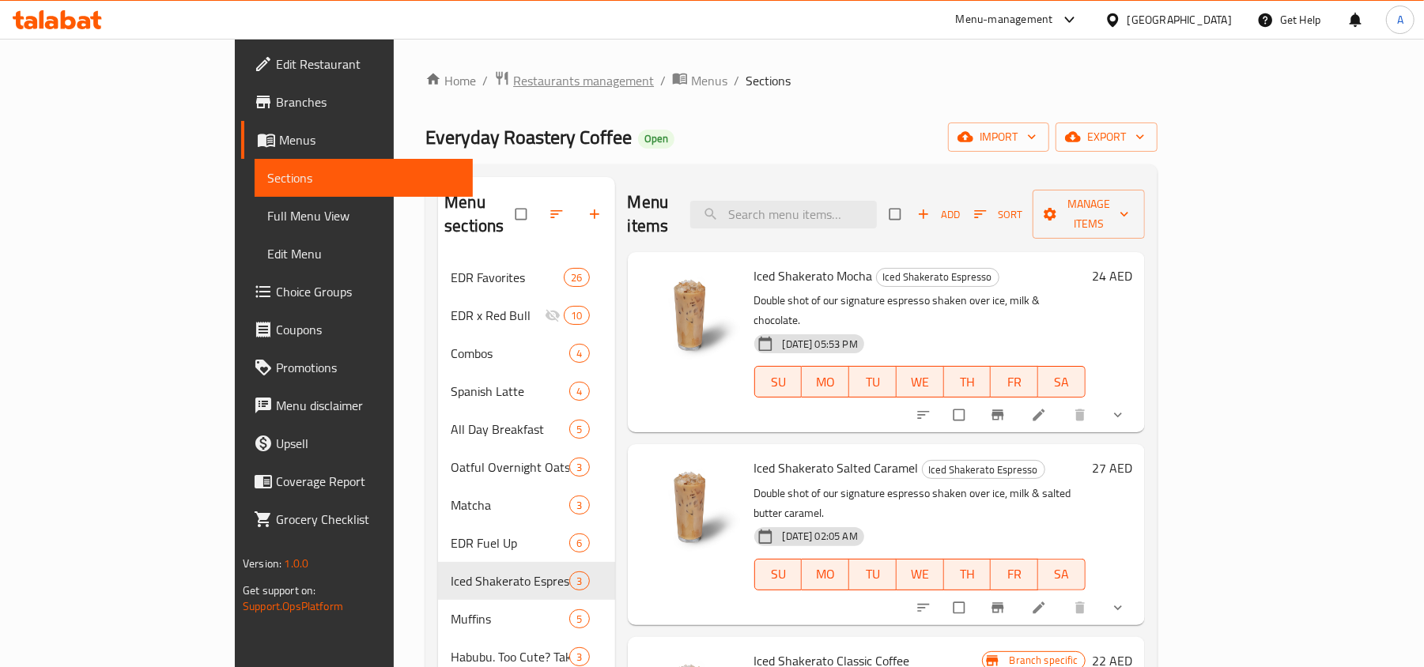
click at [513, 76] on span "Restaurants management" at bounding box center [583, 80] width 141 height 19
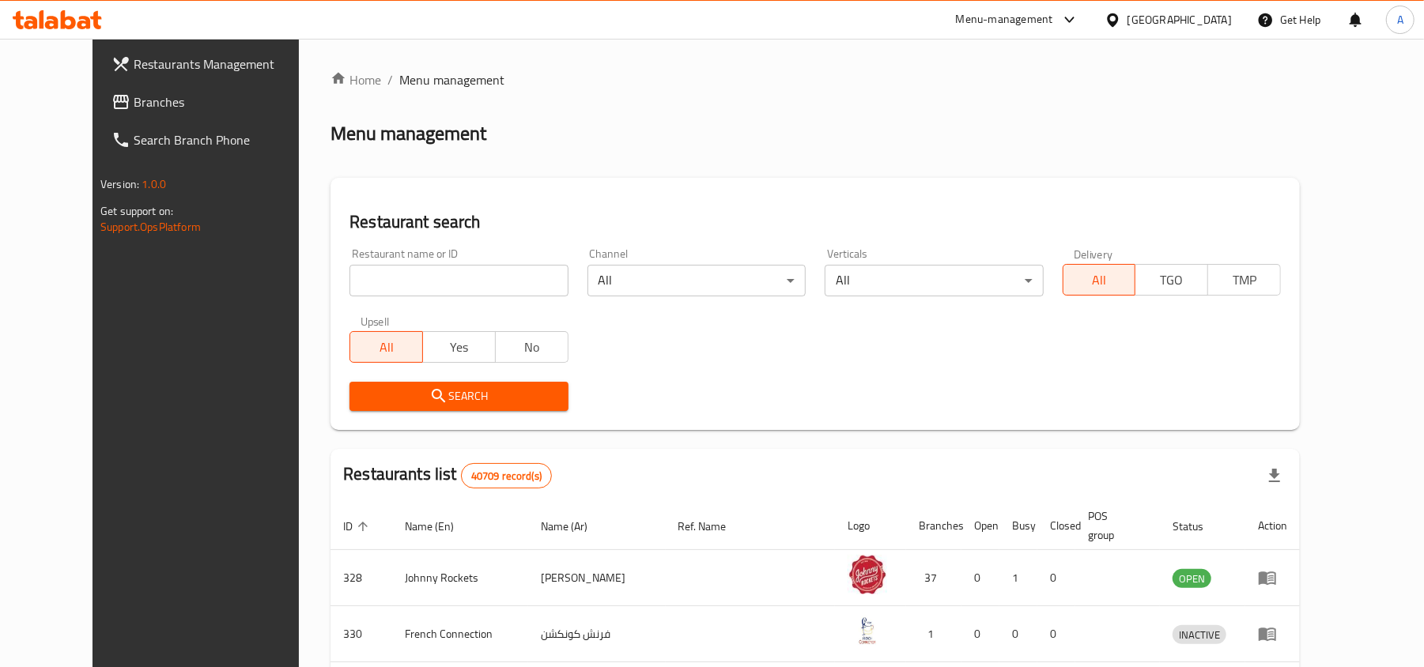
click at [1200, 26] on div "United Arab Emirates" at bounding box center [1179, 19] width 104 height 17
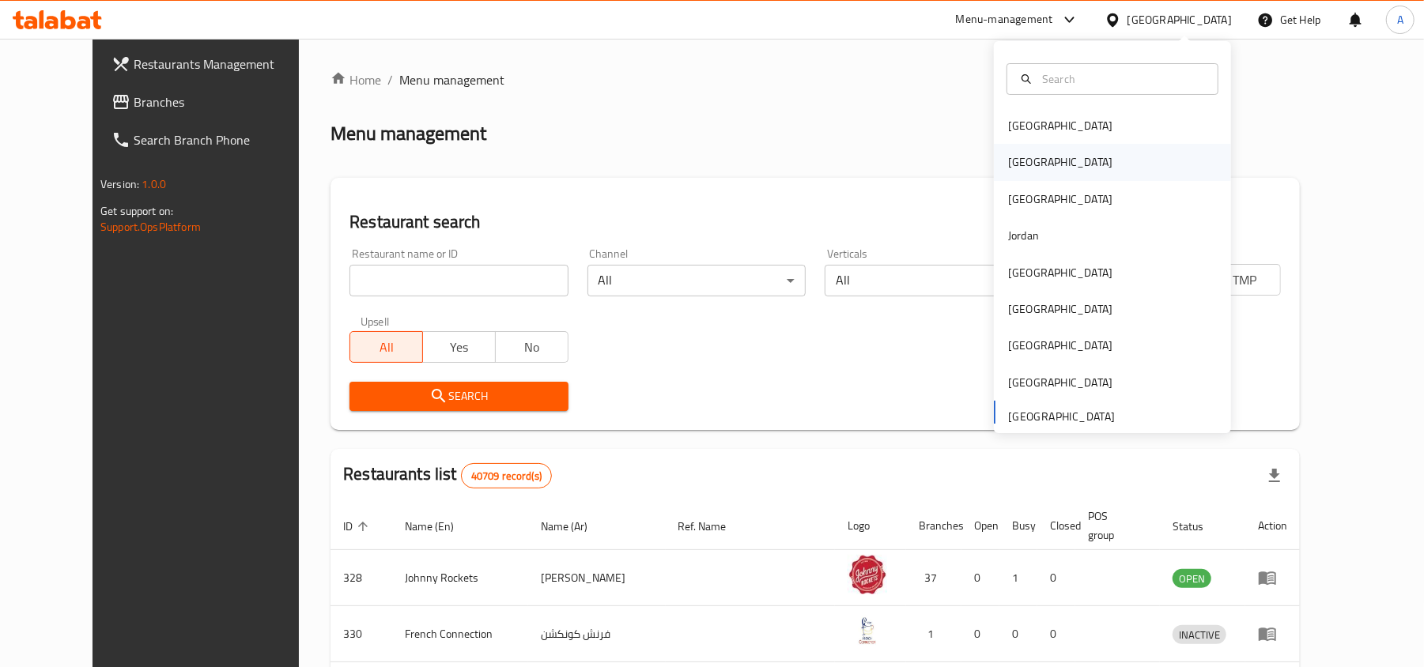
click at [1013, 171] on div "[GEOGRAPHIC_DATA]" at bounding box center [1060, 161] width 104 height 17
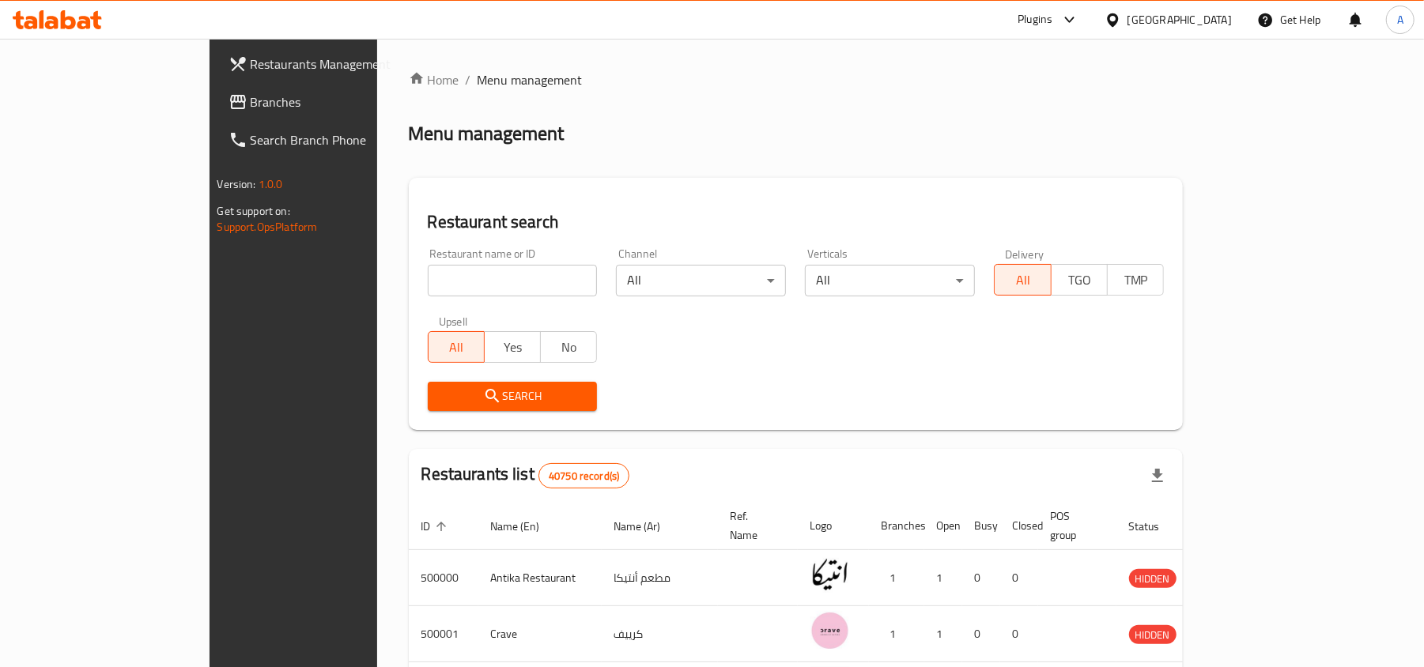
click at [251, 64] on span "Restaurants Management" at bounding box center [343, 64] width 184 height 19
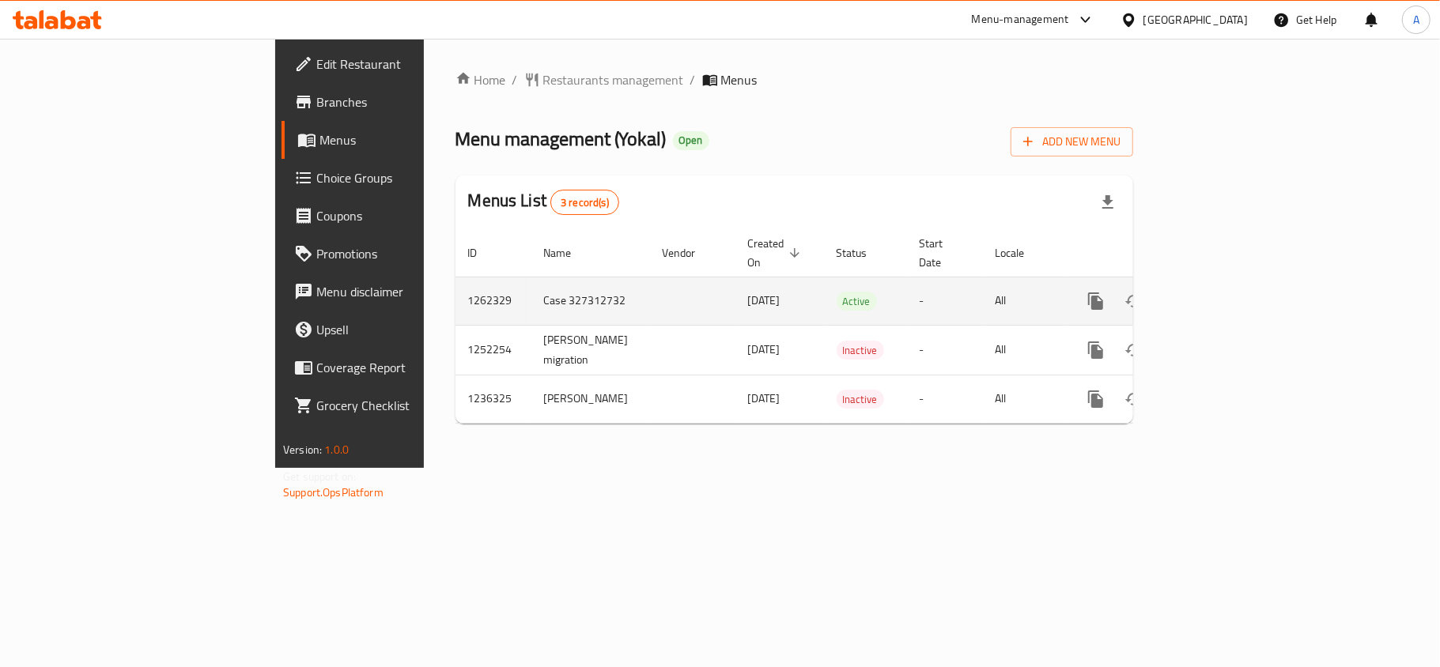
click at [1219, 292] on icon "enhanced table" at bounding box center [1209, 301] width 19 height 19
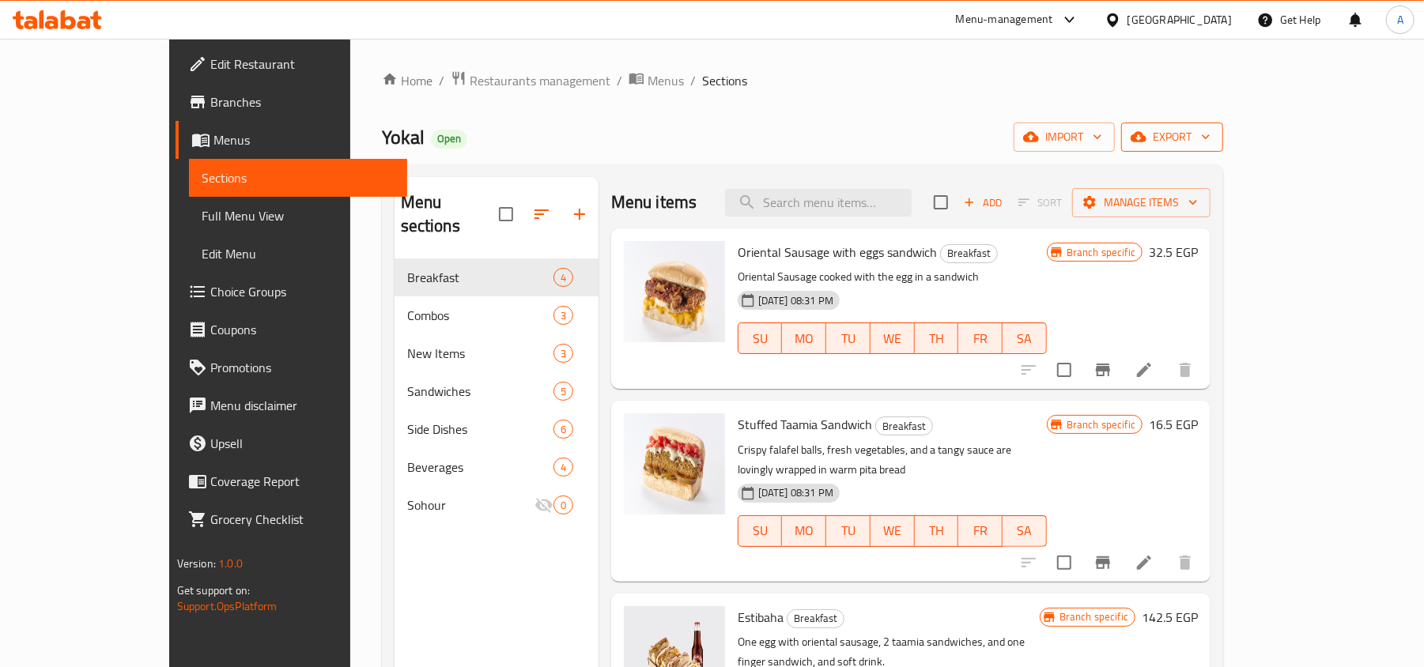
click at [1210, 141] on span "export" at bounding box center [1172, 137] width 77 height 20
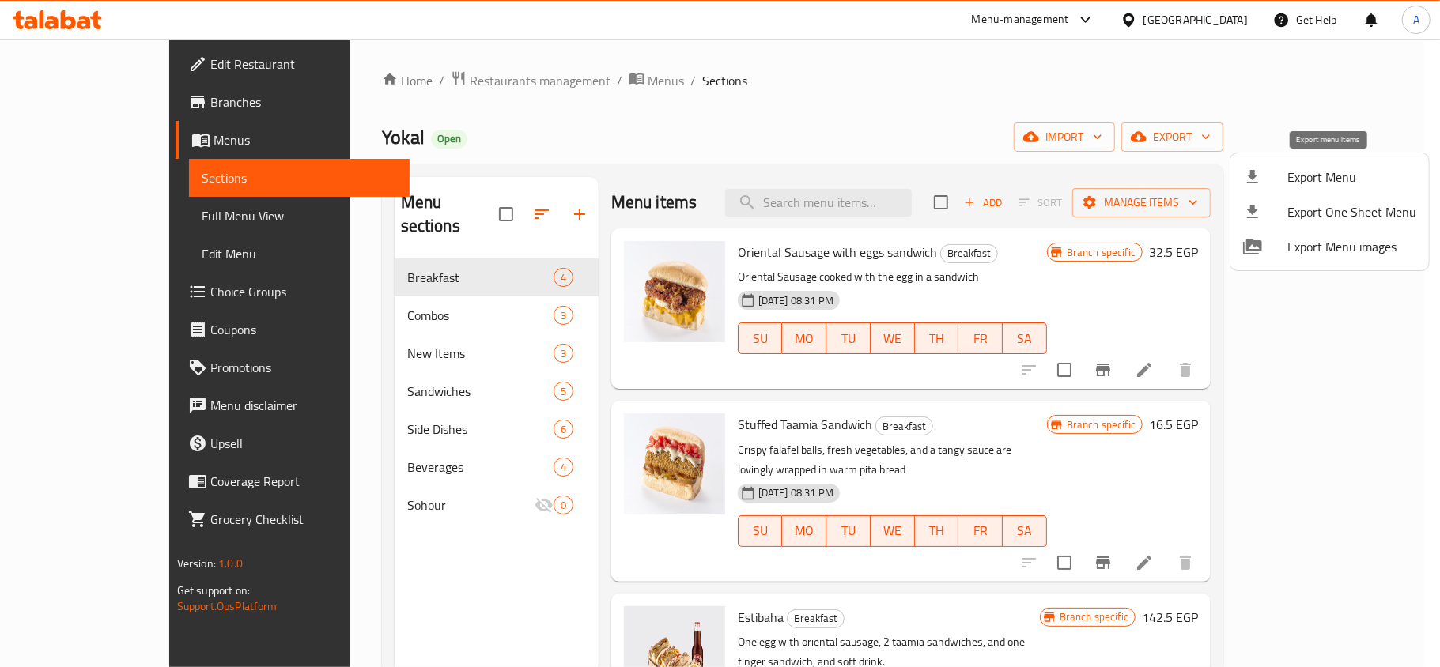
click at [1284, 180] on div at bounding box center [1265, 177] width 44 height 19
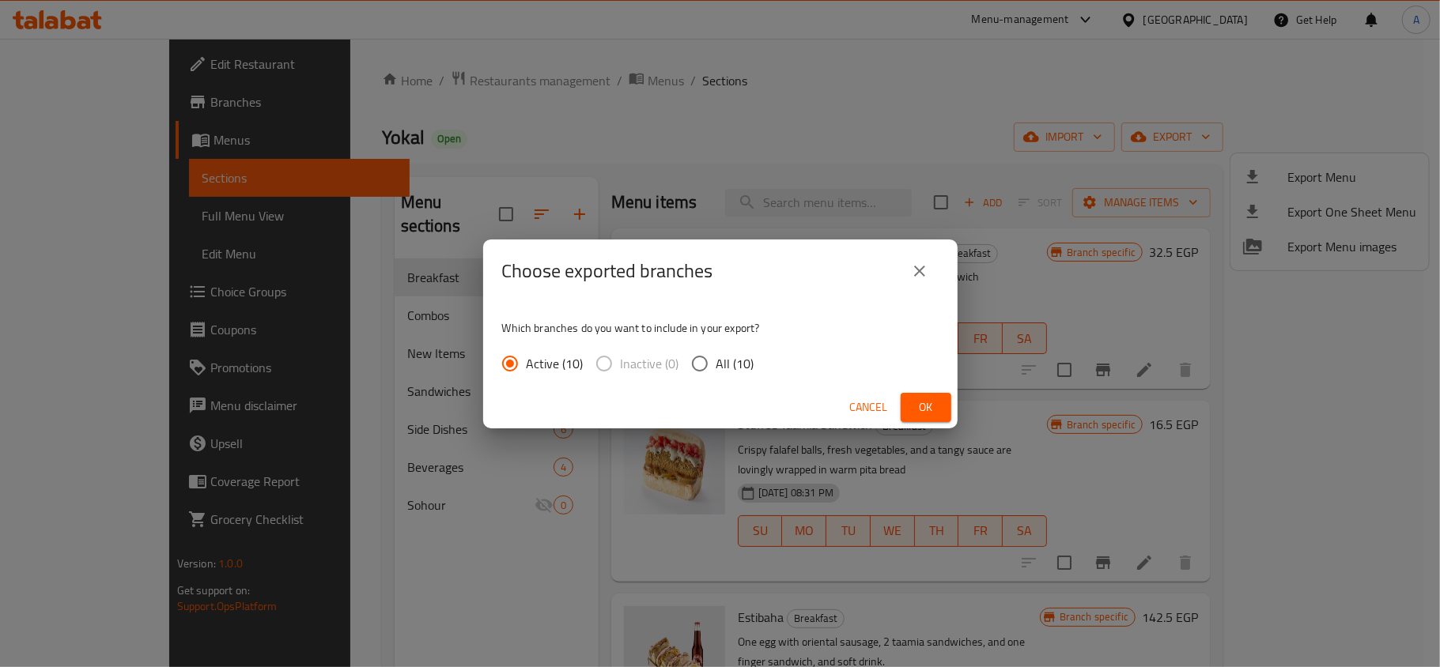
click at [677, 375] on label "Inactive (0)" at bounding box center [633, 363] width 92 height 33
click at [704, 367] on input "All (10)" at bounding box center [699, 363] width 33 height 33
radio input "true"
click at [925, 395] on button "Ok" at bounding box center [926, 407] width 51 height 29
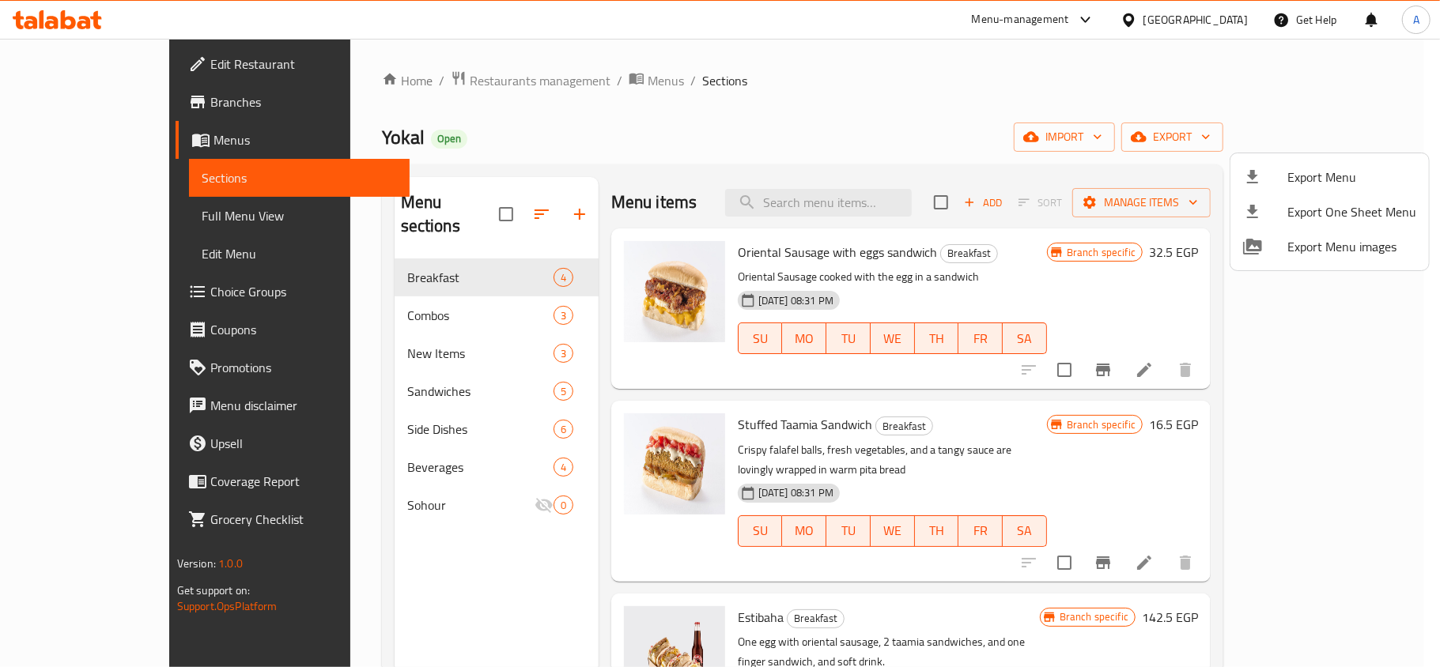
click at [762, 130] on div at bounding box center [720, 333] width 1440 height 667
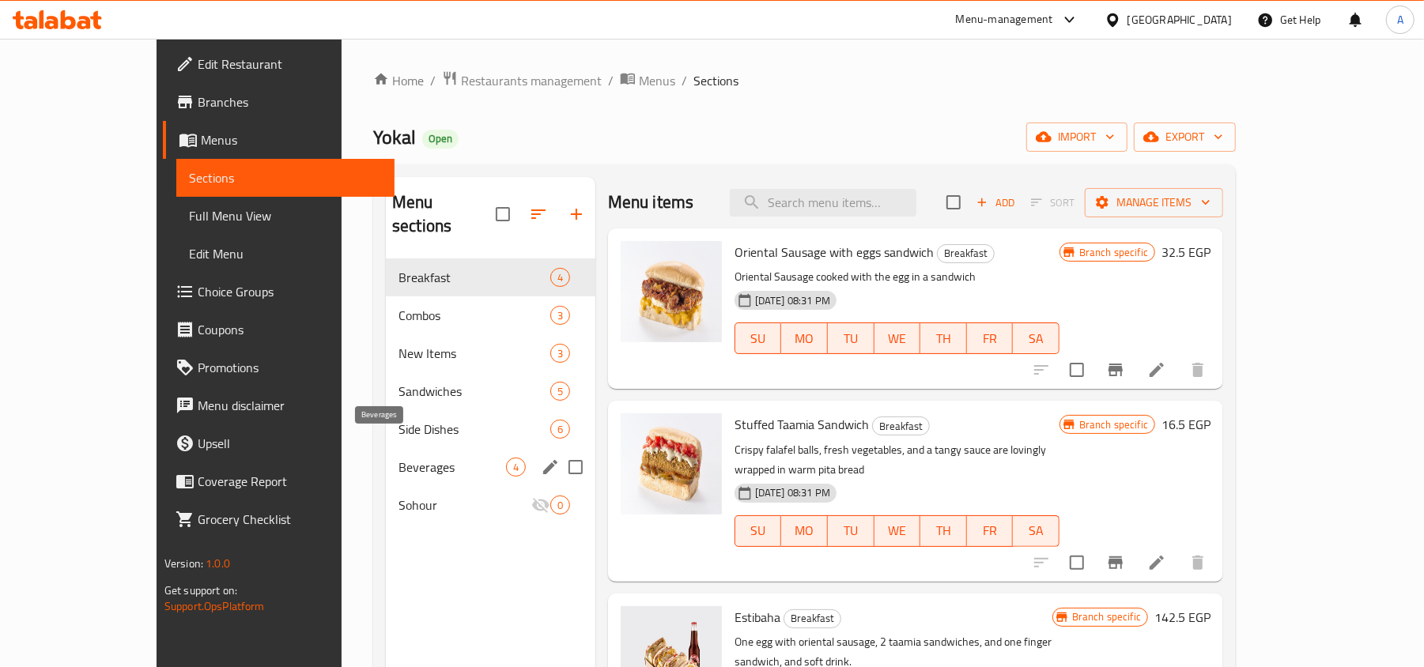
click at [398, 458] on span "Beverages" at bounding box center [452, 467] width 108 height 19
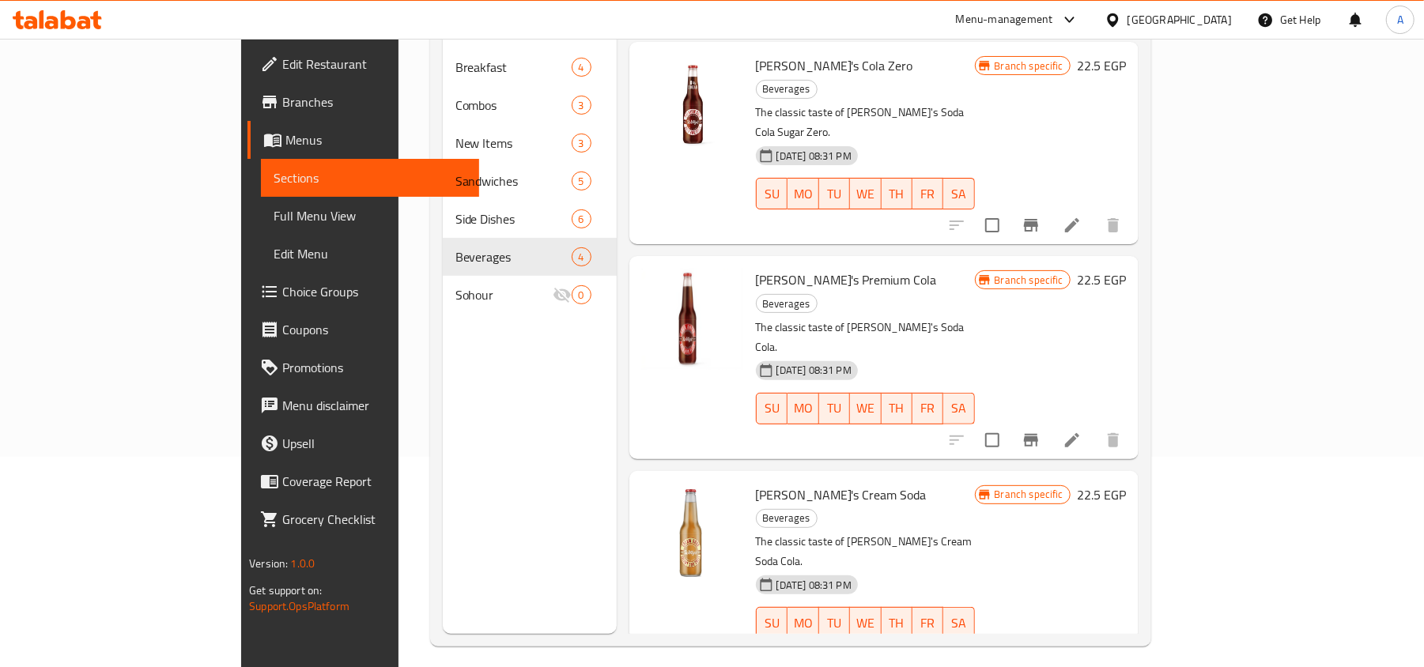
scroll to position [105, 0]
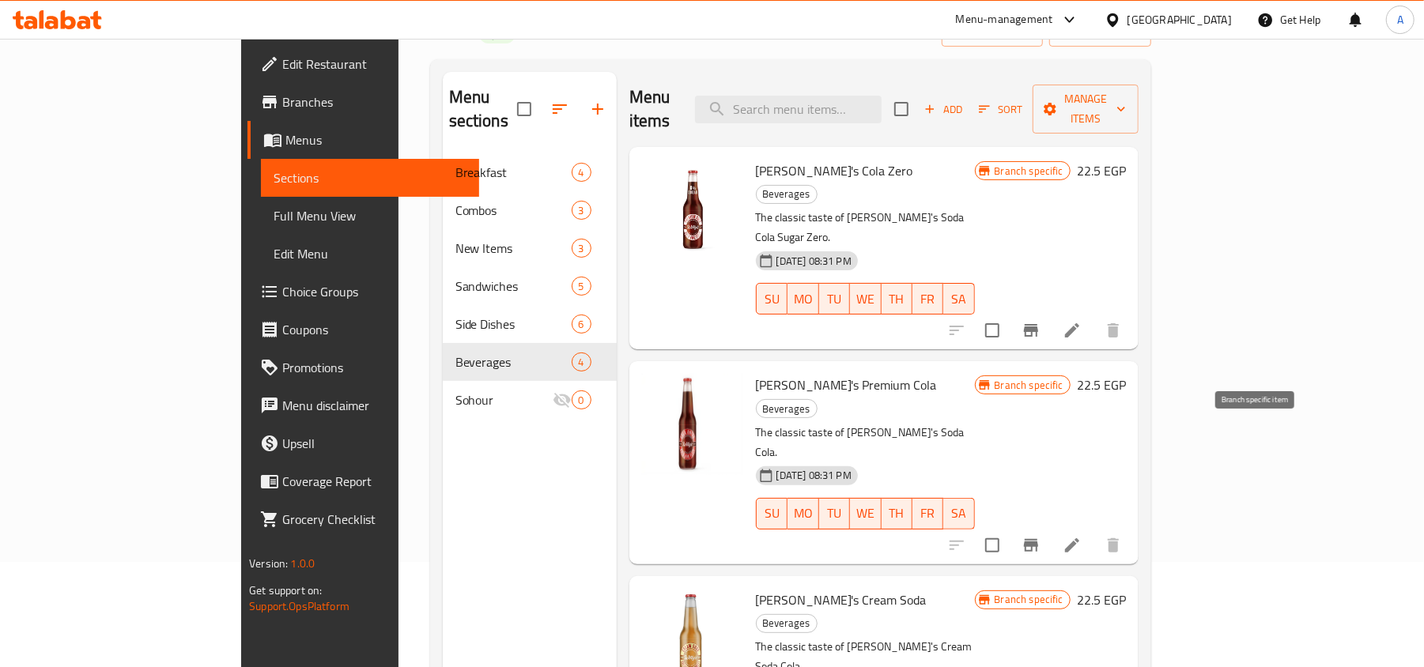
click at [1040, 536] on icon "Branch-specific-item" at bounding box center [1030, 545] width 19 height 19
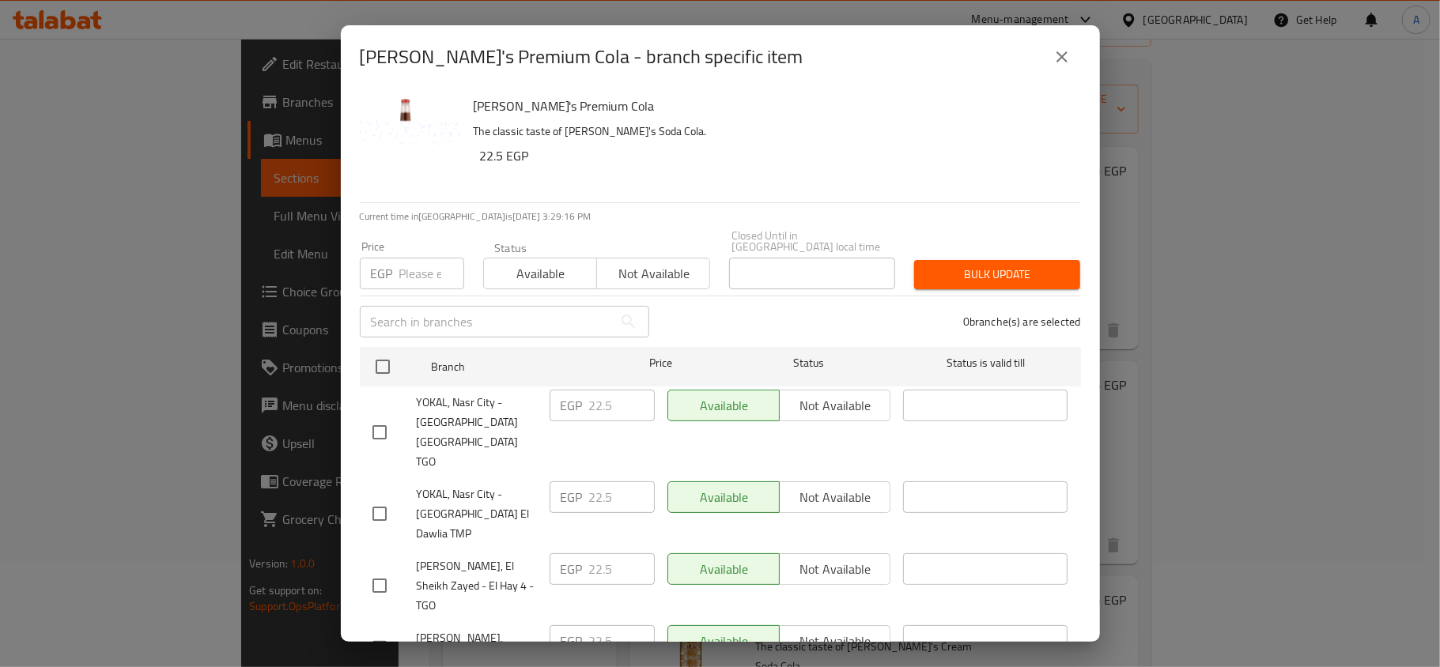
click at [1047, 58] on button "close" at bounding box center [1062, 57] width 38 height 38
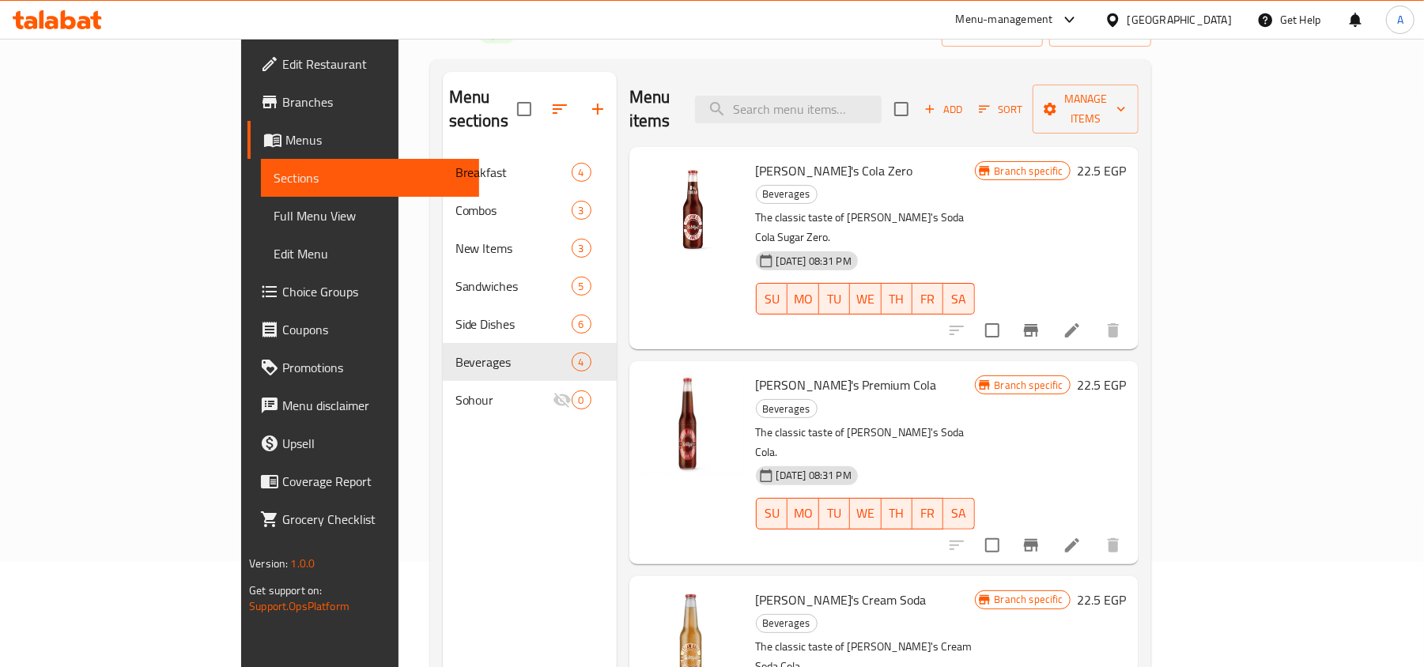
click at [1038, 324] on icon "Branch-specific-item" at bounding box center [1031, 330] width 14 height 13
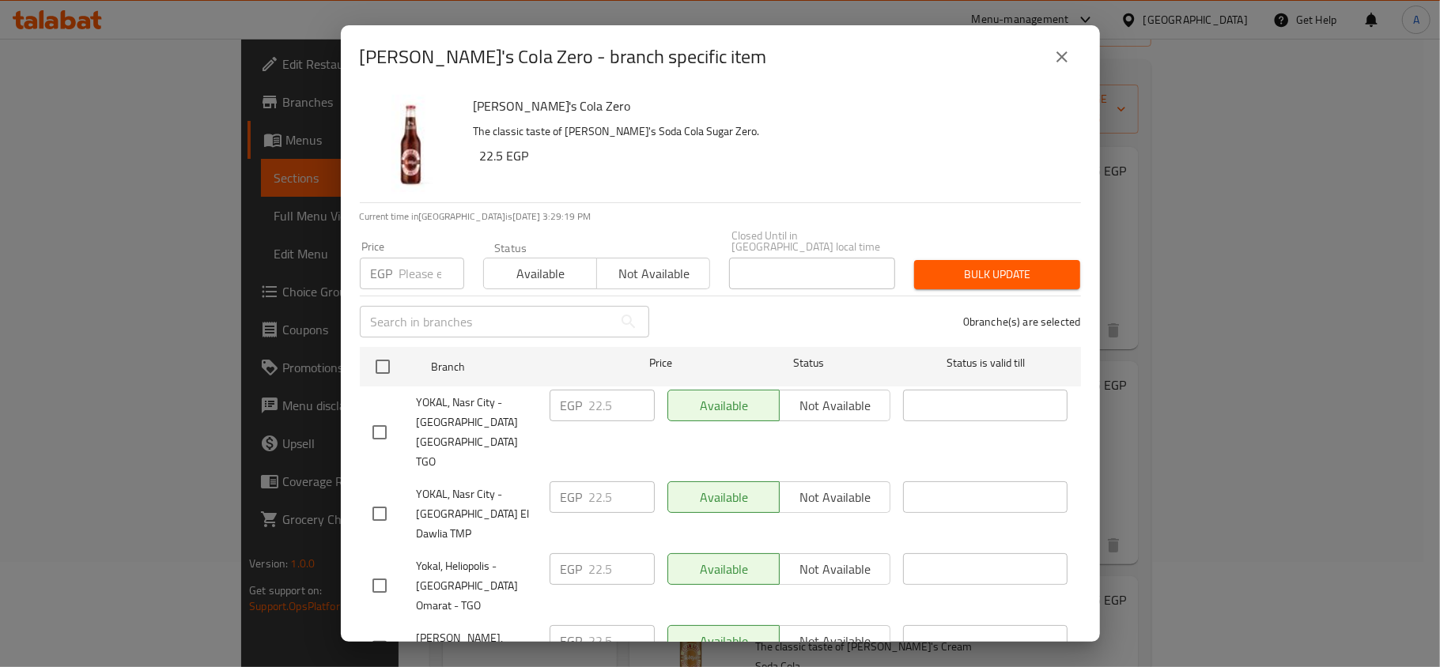
click at [1050, 65] on button "close" at bounding box center [1062, 57] width 38 height 38
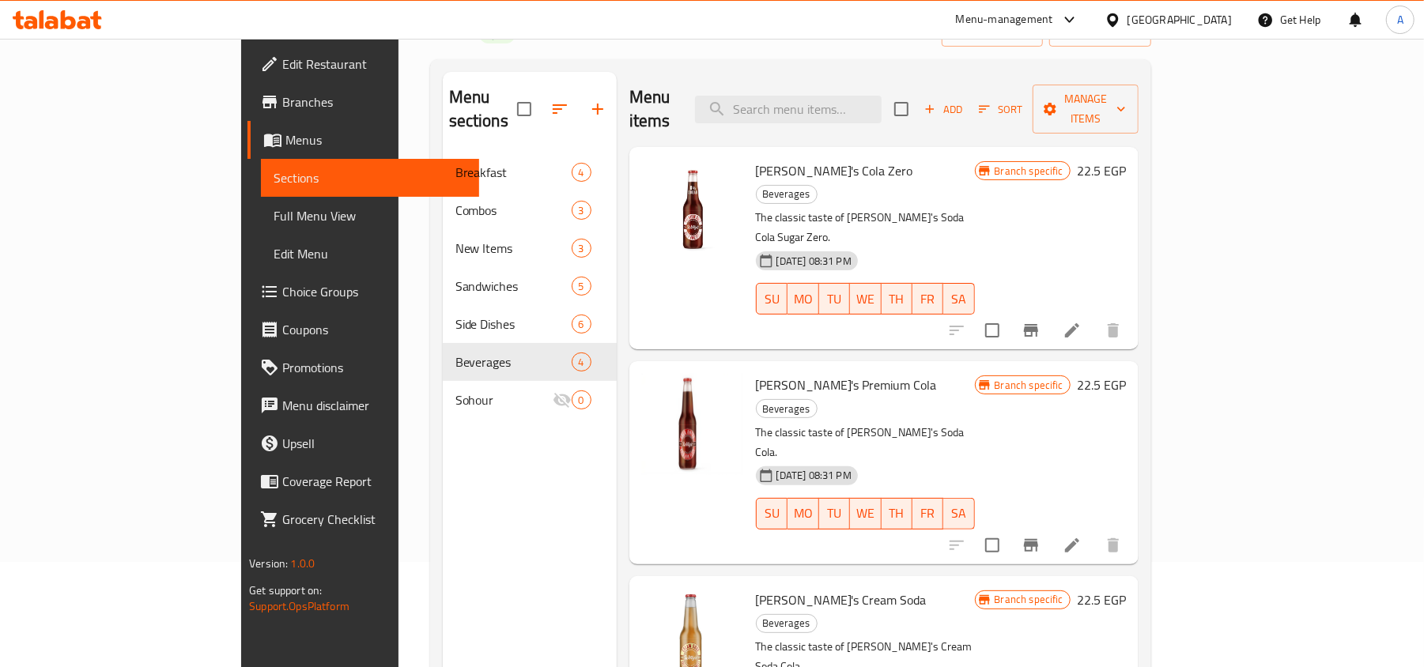
scroll to position [0, 0]
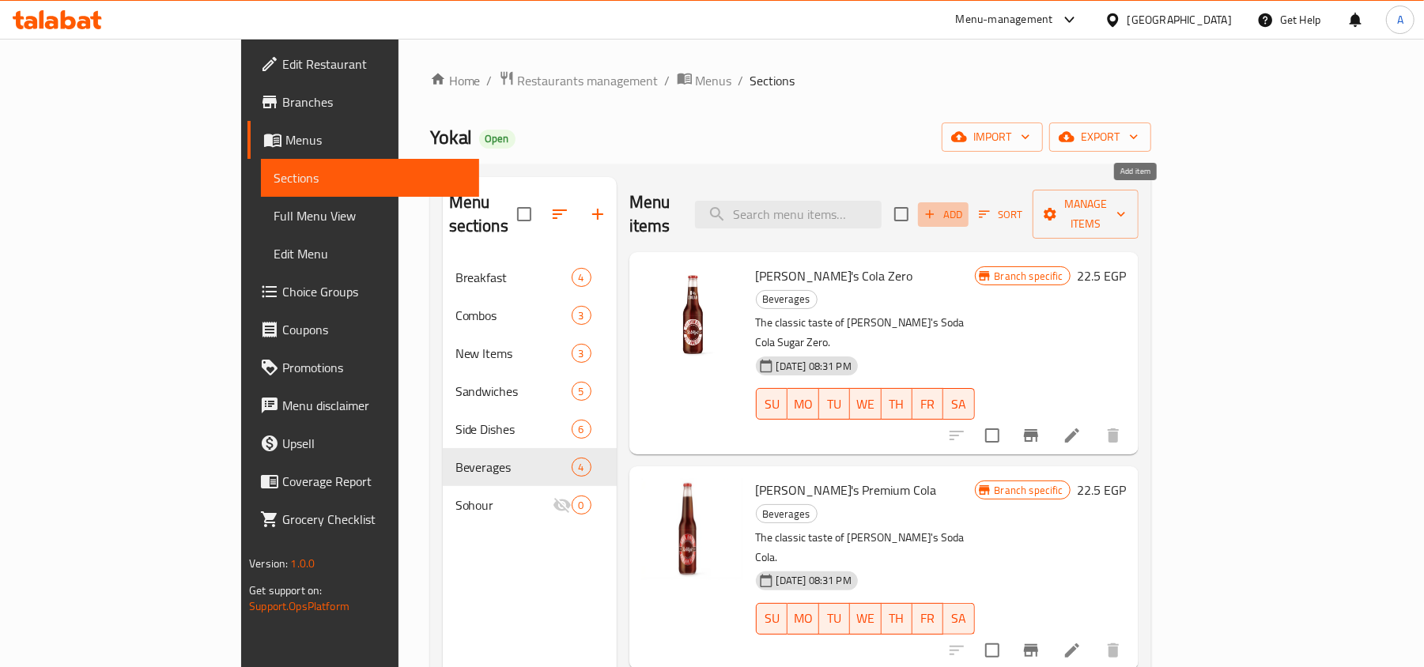
click at [965, 206] on span "Add" at bounding box center [943, 215] width 43 height 18
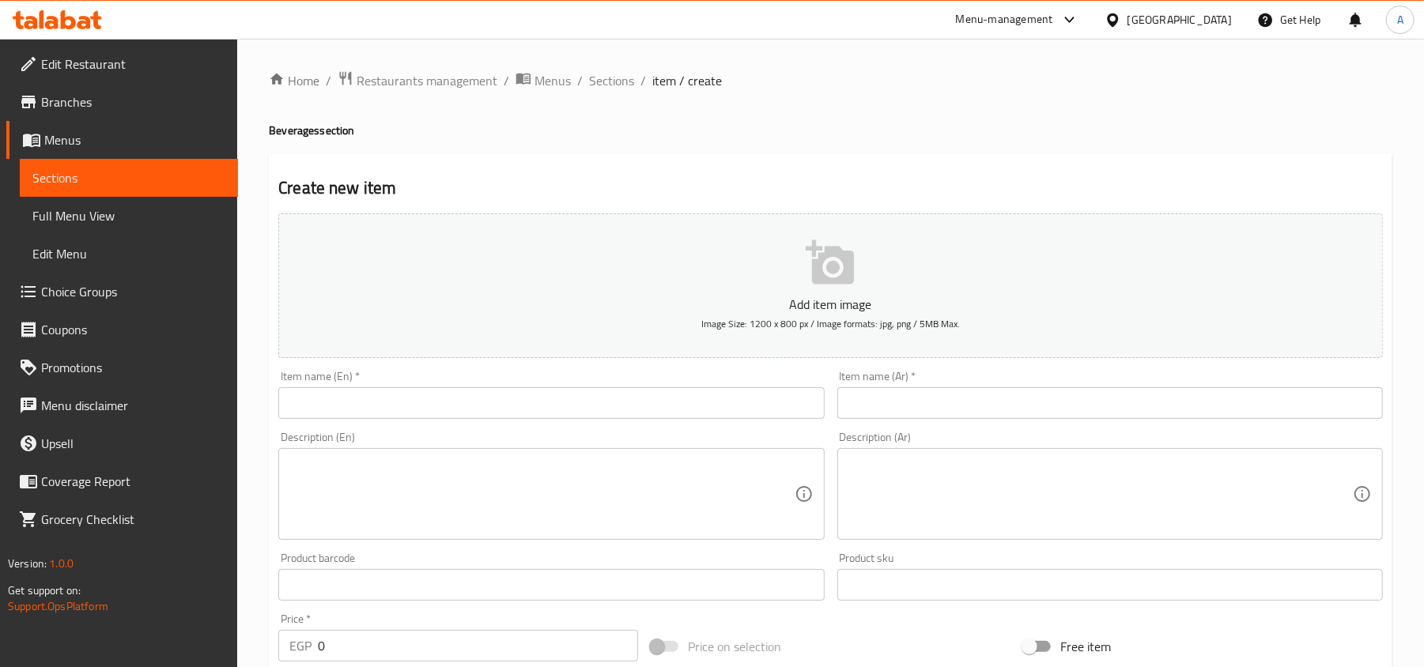
click at [595, 393] on input "text" at bounding box center [551, 403] width 546 height 32
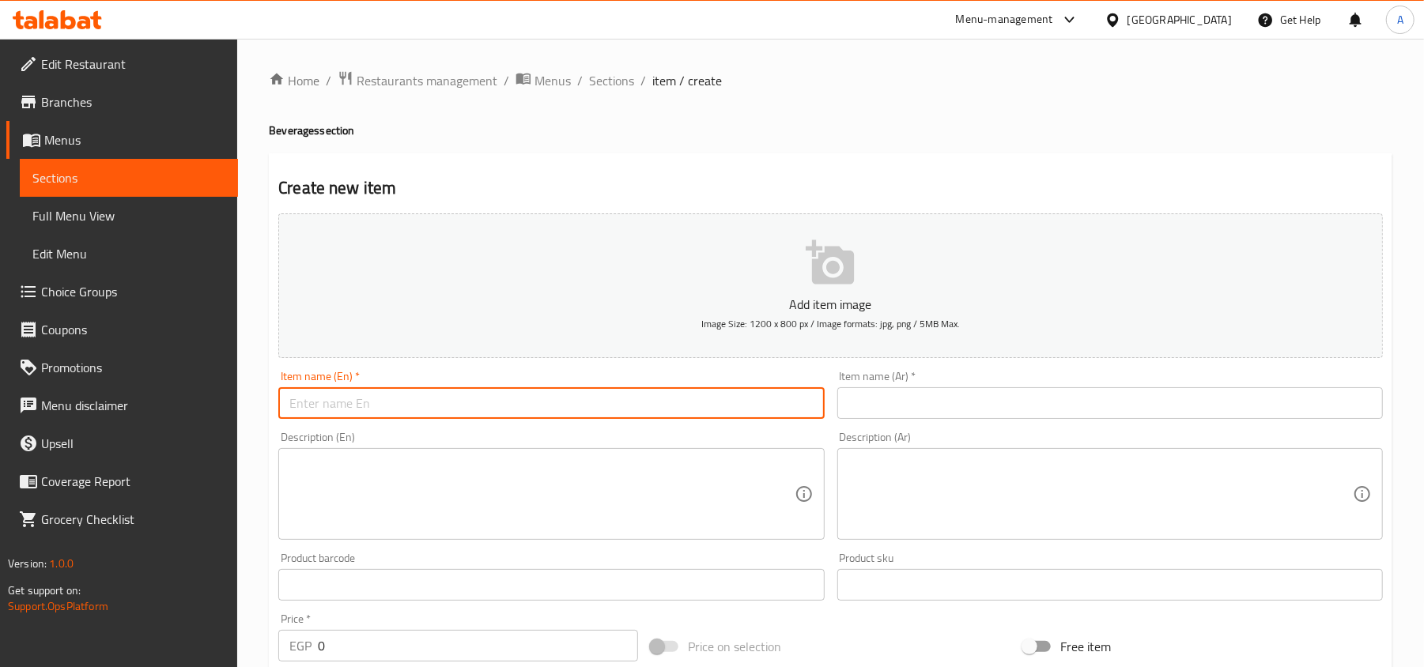
paste input "Blue Passion soda"
click at [377, 406] on input "Blue Passion soda" at bounding box center [551, 403] width 546 height 32
type input "Blue Passion Soda"
click at [905, 156] on div "Create new item Add item image Image Size: 1200 x 800 px / Image formats: jpg, …" at bounding box center [830, 613] width 1123 height 920
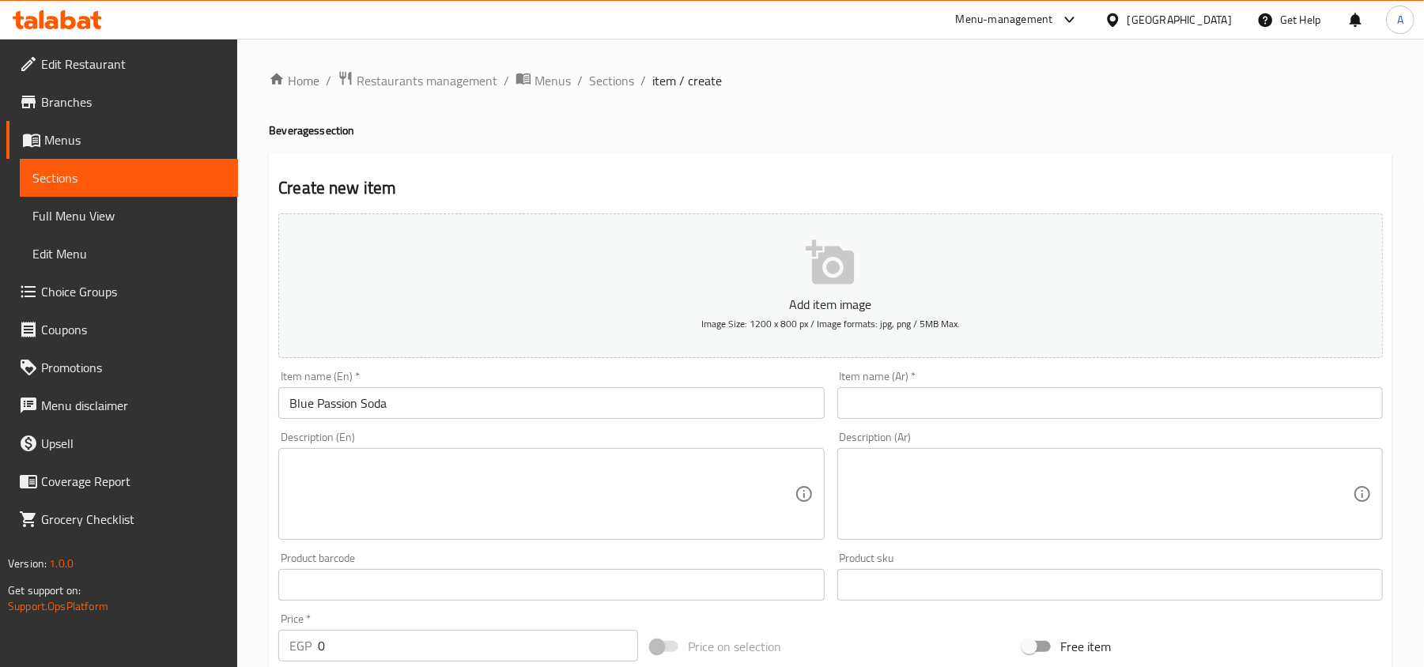
click at [972, 413] on input "text" at bounding box center [1110, 403] width 546 height 32
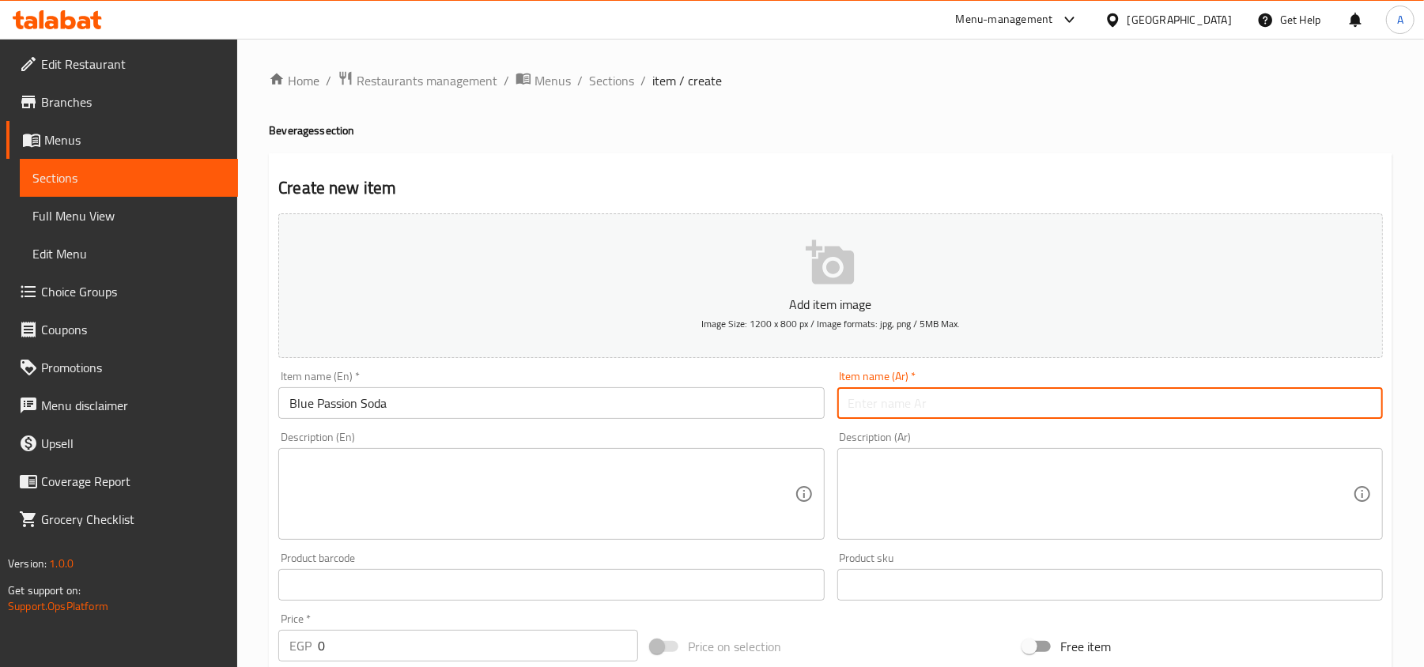
paste input "صودا بلو باشن"
type input "صودا بلو باشن"
click at [667, 485] on textarea at bounding box center [541, 494] width 504 height 75
paste textarea "Sweet & Breezy Signature soda 275ml"
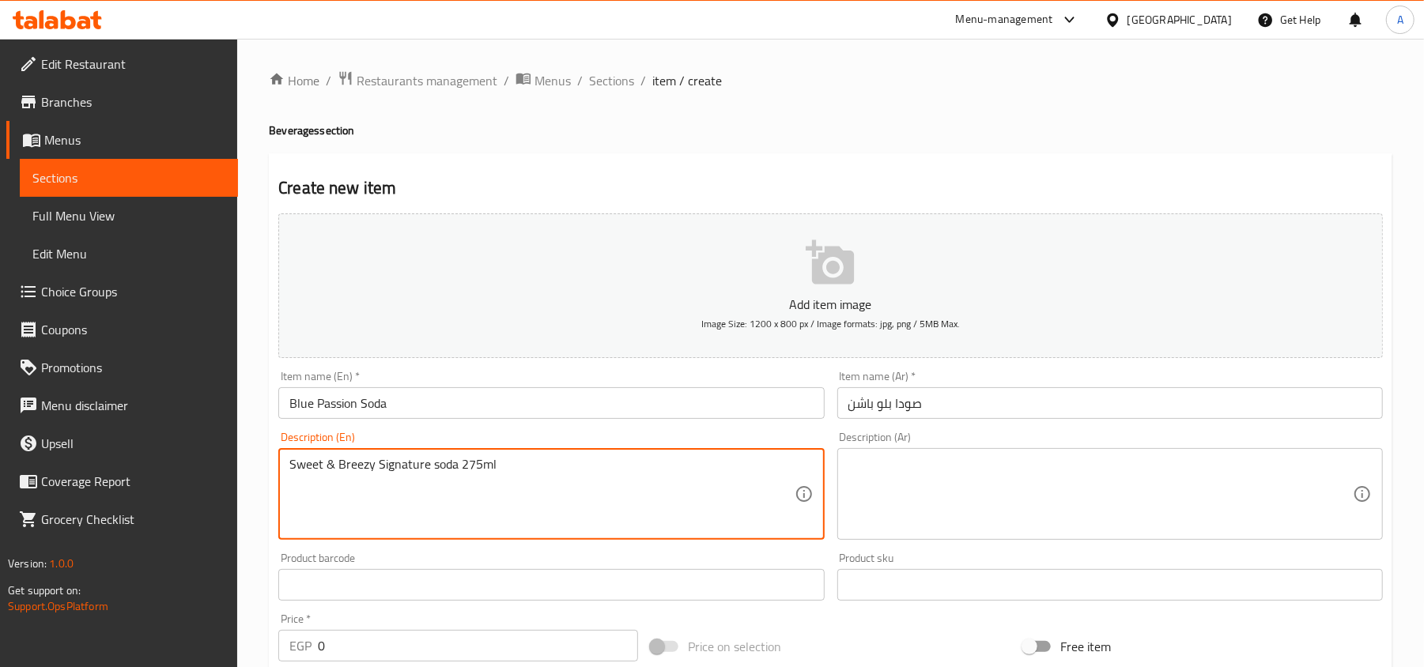
click at [432, 470] on textarea "Sweet & Breezy Signature soda 275ml" at bounding box center [541, 494] width 504 height 75
type textarea "Sweet & breezy signature soda 275ml"
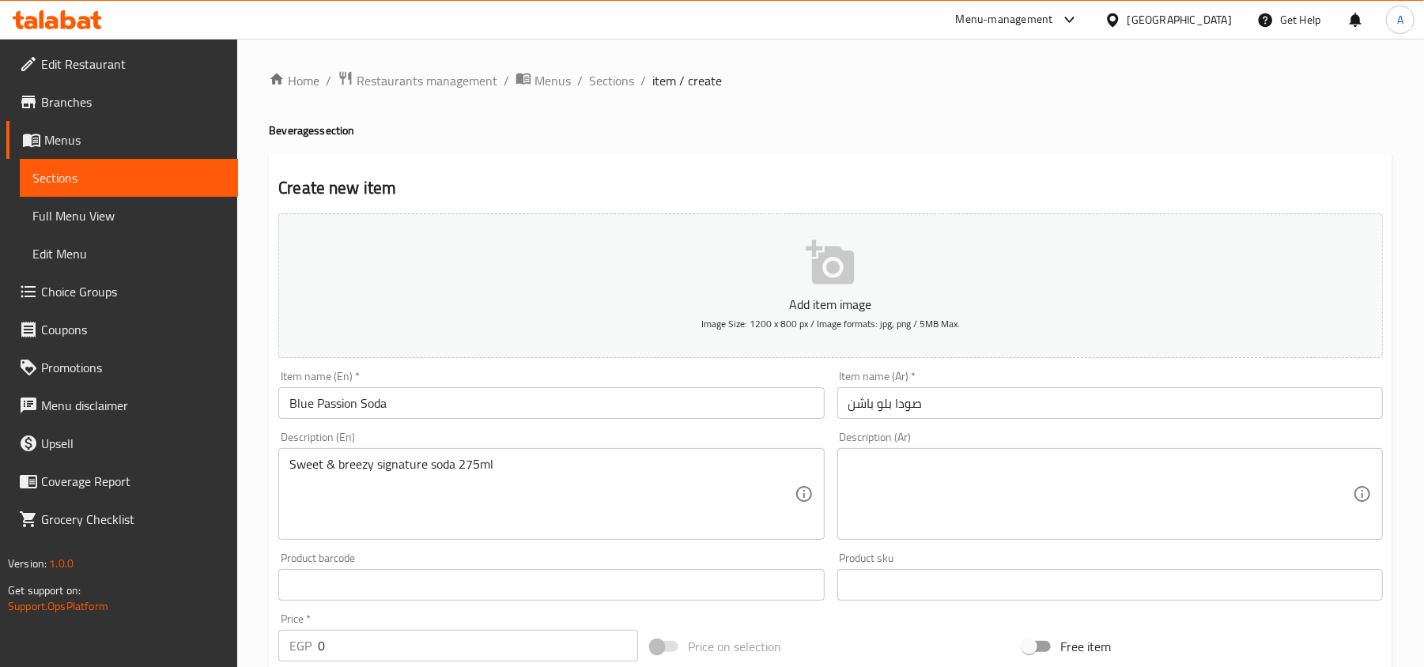
click at [768, 144] on div "Home / Restaurants management / Menus / Sections / item / create Beverages sect…" at bounding box center [830, 577] width 1123 height 1015
click at [939, 500] on textarea at bounding box center [1100, 494] width 504 height 75
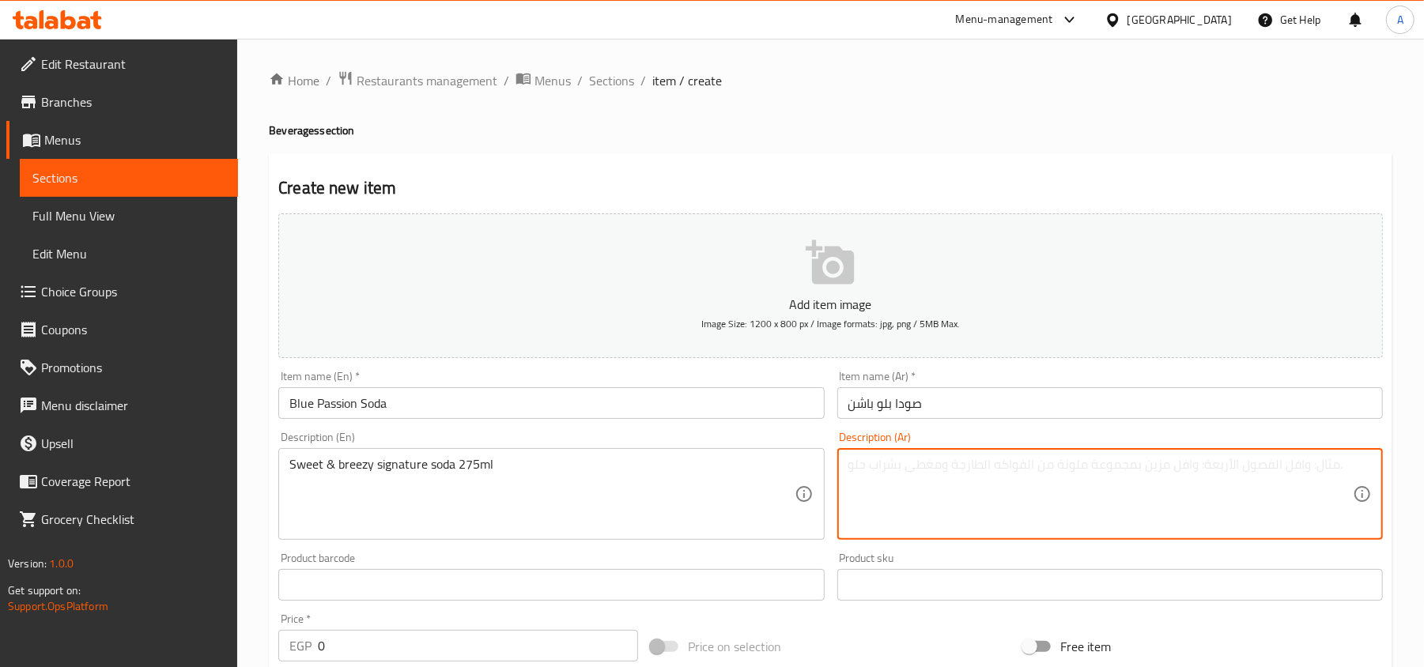
paste textarea "مشروب غازي حلو ومنعش 275 مل"
type textarea "مشروب غازي حلو ومنعش 275 مل"
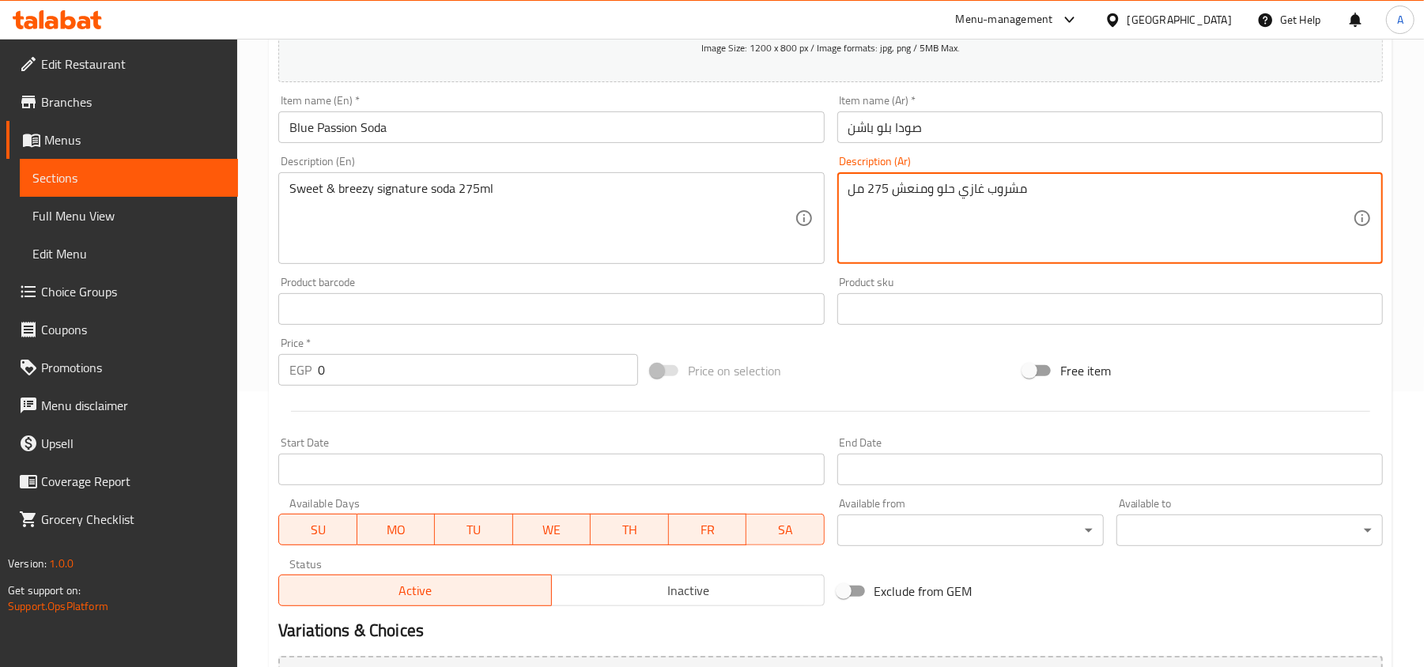
scroll to position [421, 0]
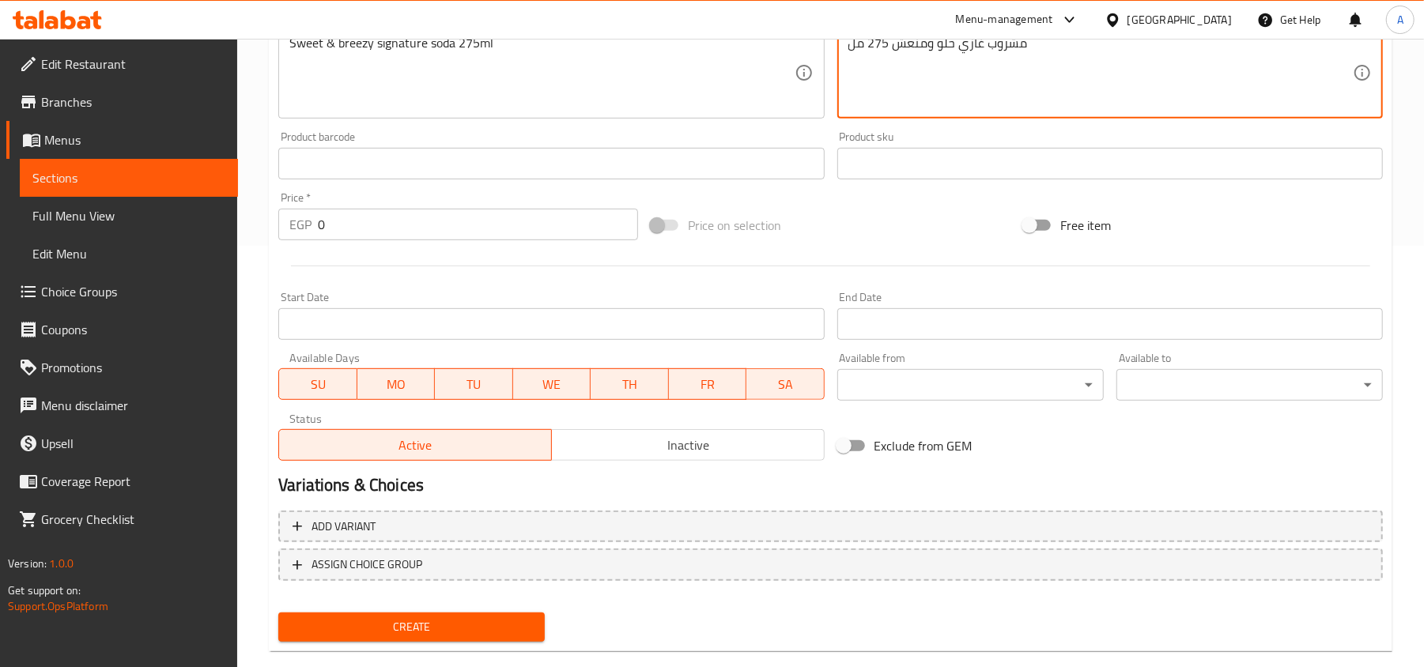
click at [561, 229] on input "0" at bounding box center [478, 225] width 320 height 32
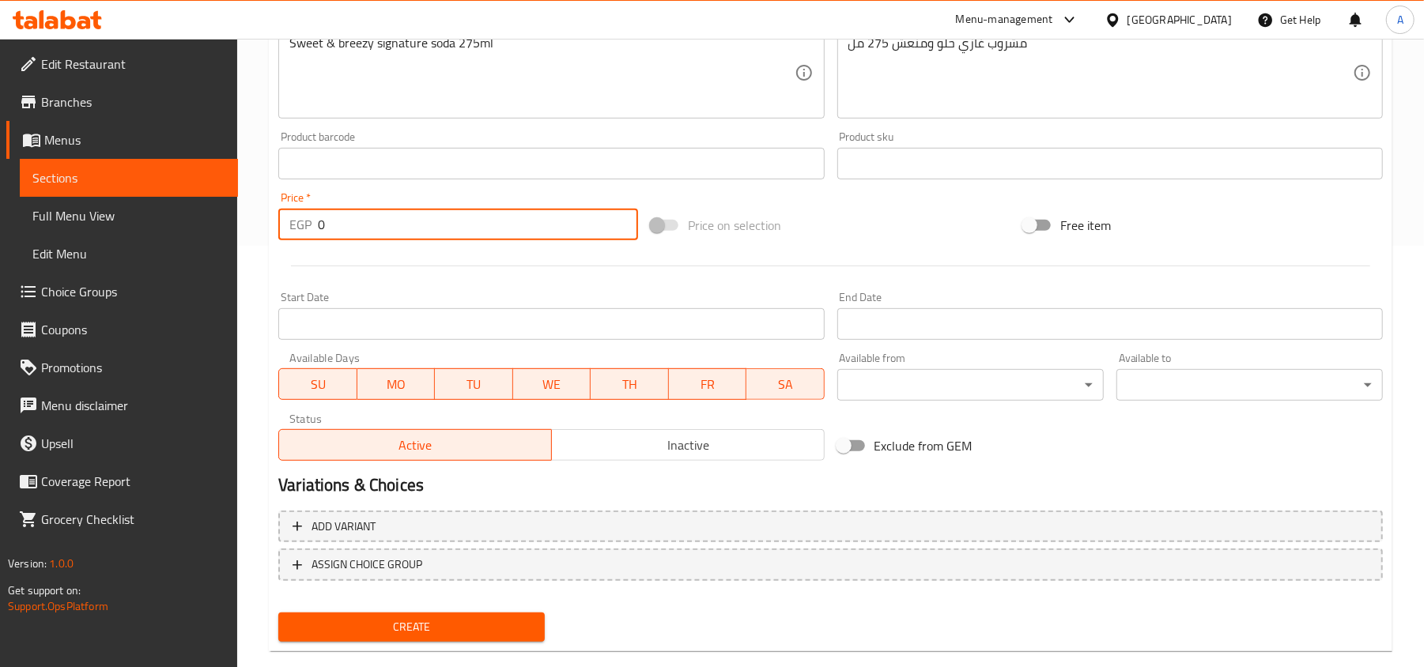
click at [561, 229] on input "0" at bounding box center [478, 225] width 320 height 32
type input "23"
click at [640, 277] on div at bounding box center [830, 266] width 1117 height 39
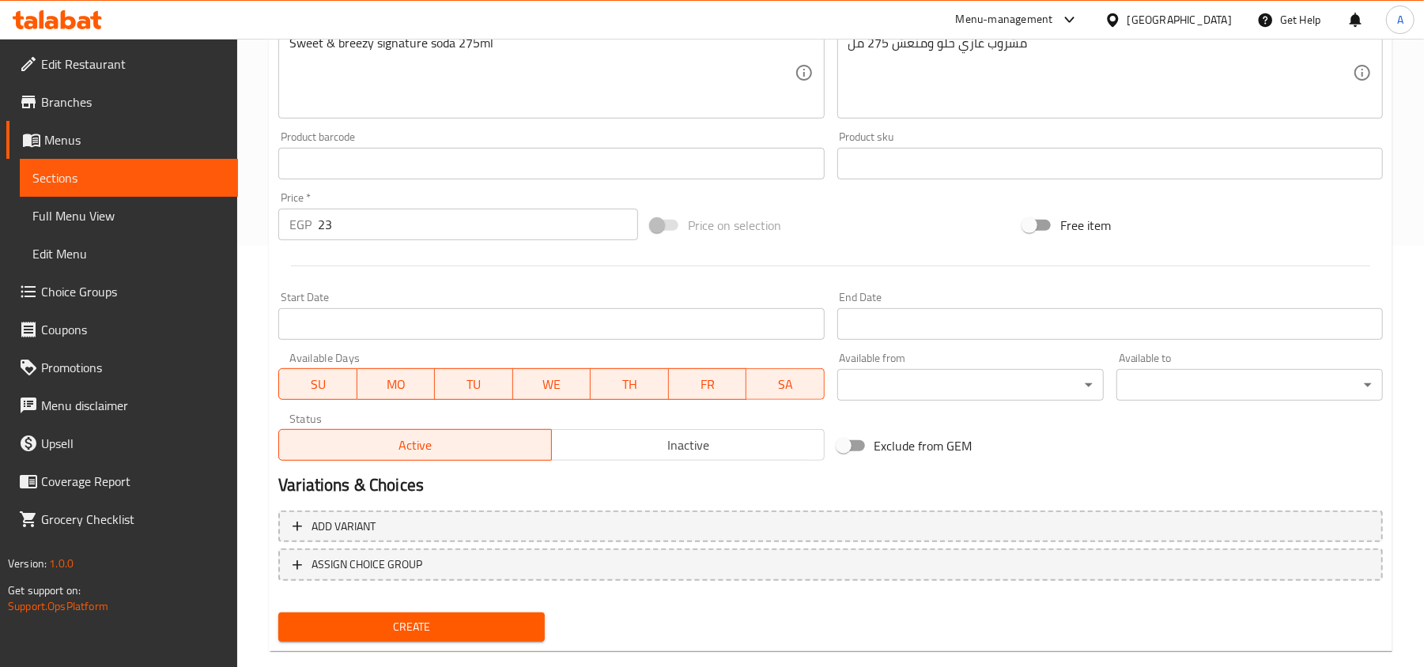
click at [580, 286] on div "Start Date Start Date" at bounding box center [551, 315] width 558 height 61
click at [606, 276] on div at bounding box center [830, 266] width 1117 height 39
click at [772, 270] on div at bounding box center [830, 266] width 1117 height 39
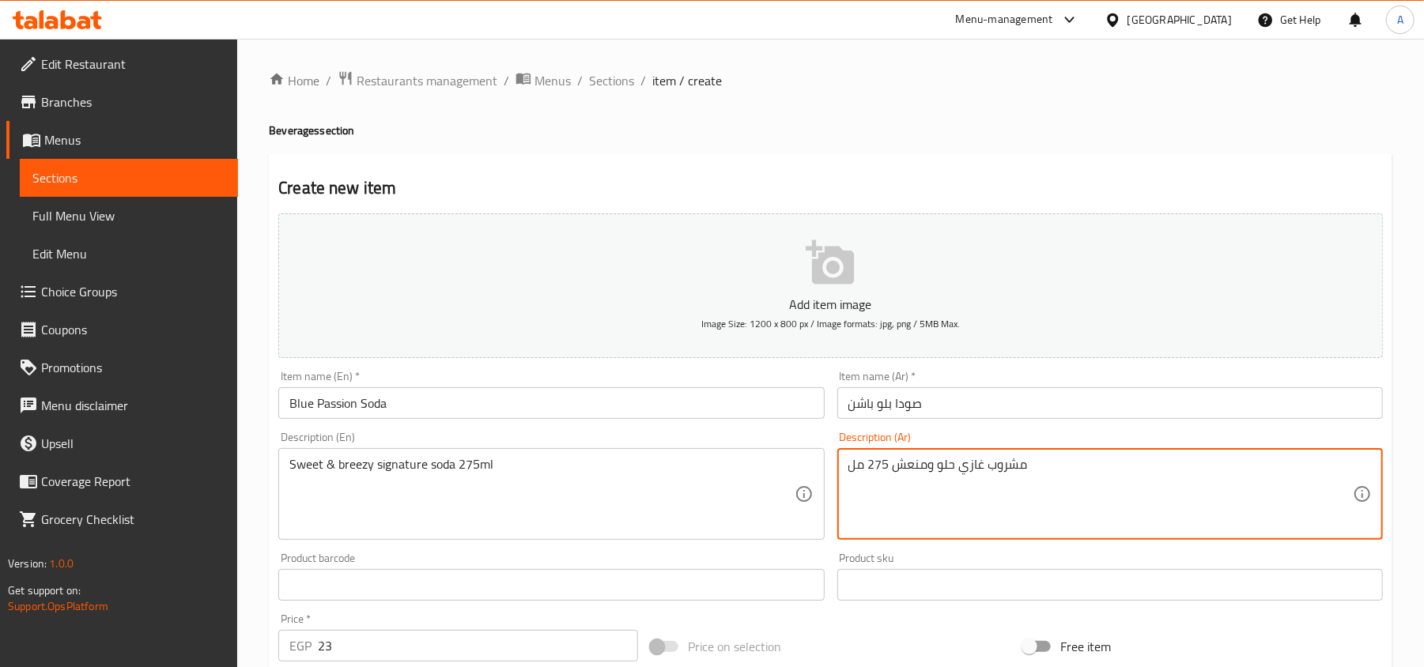
click at [835, 621] on div "Add item image Image Size: 1200 x 800 px / Image formats: jpg, png / 5MB Max. I…" at bounding box center [830, 548] width 1117 height 682
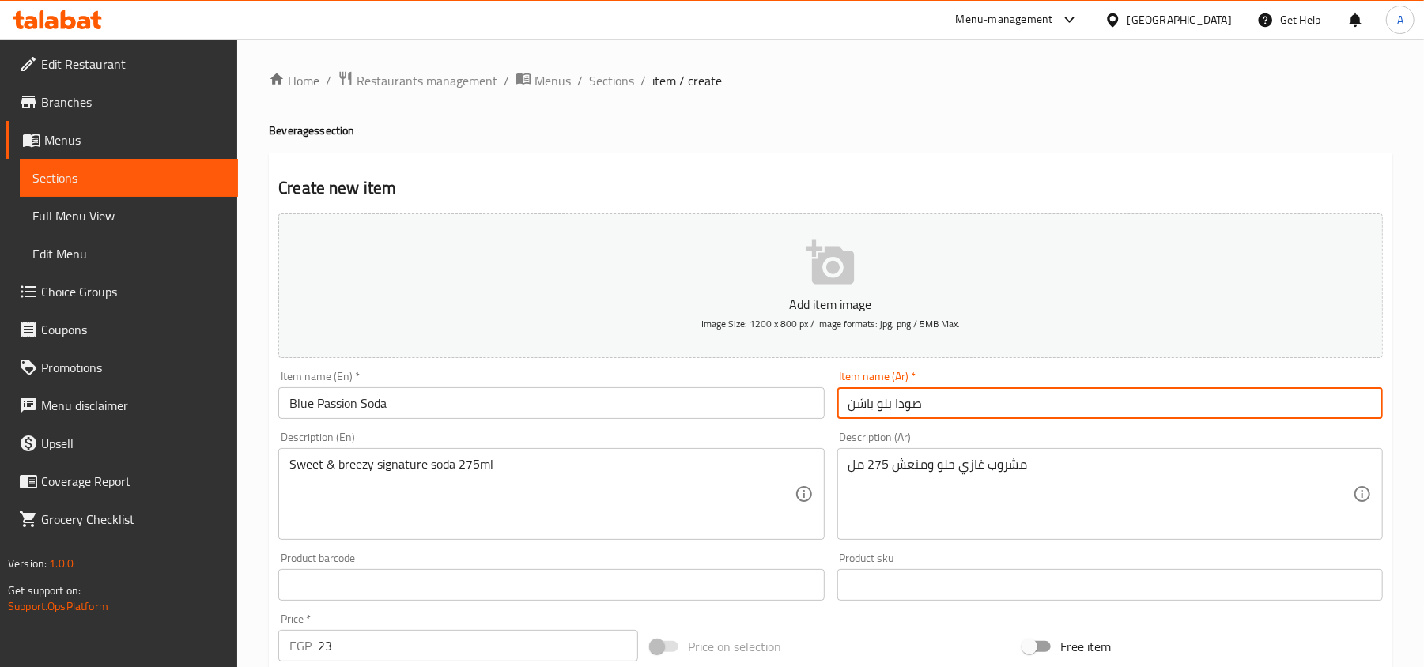
click at [912, 398] on input "صودا بلو باشن" at bounding box center [1110, 403] width 546 height 32
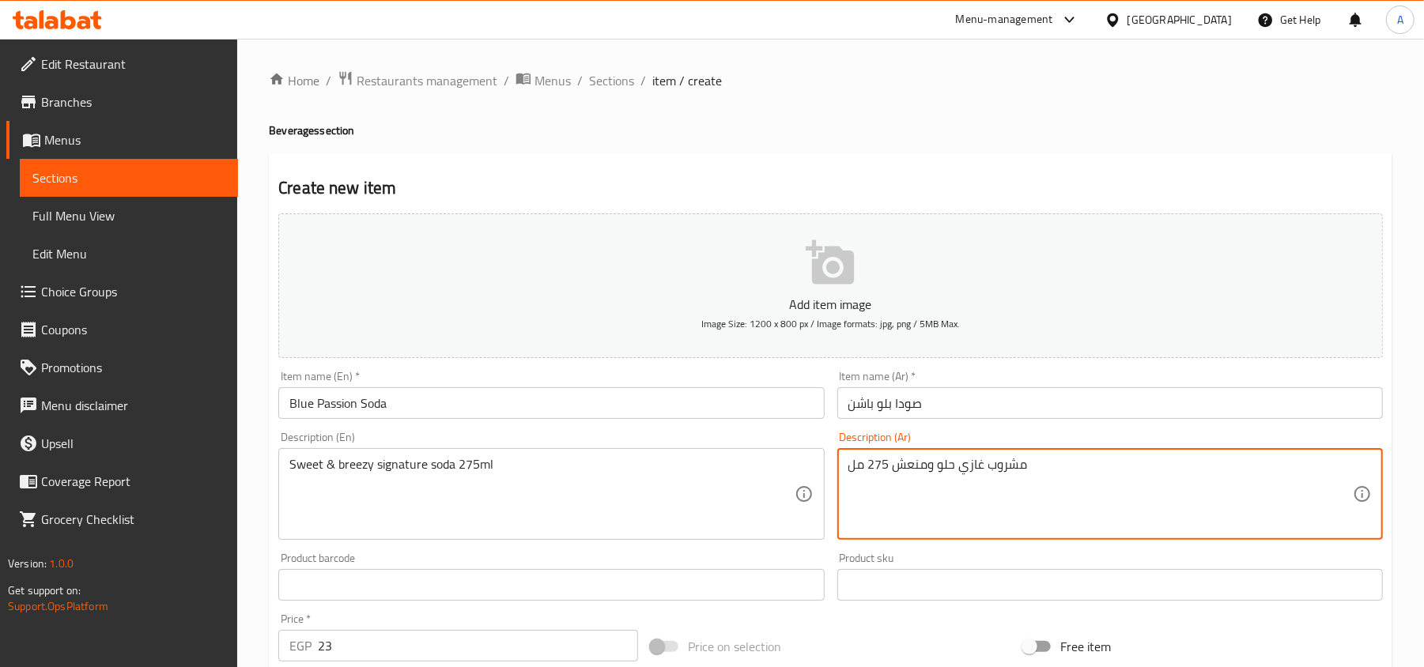
click at [997, 469] on textarea "مشروب غازي حلو ومنعش 275 مل" at bounding box center [1100, 494] width 504 height 75
paste textarea "[PERSON_NAME] ومنعش 275 مل"
click at [918, 408] on input "صودا بلو باشن" at bounding box center [1110, 403] width 546 height 32
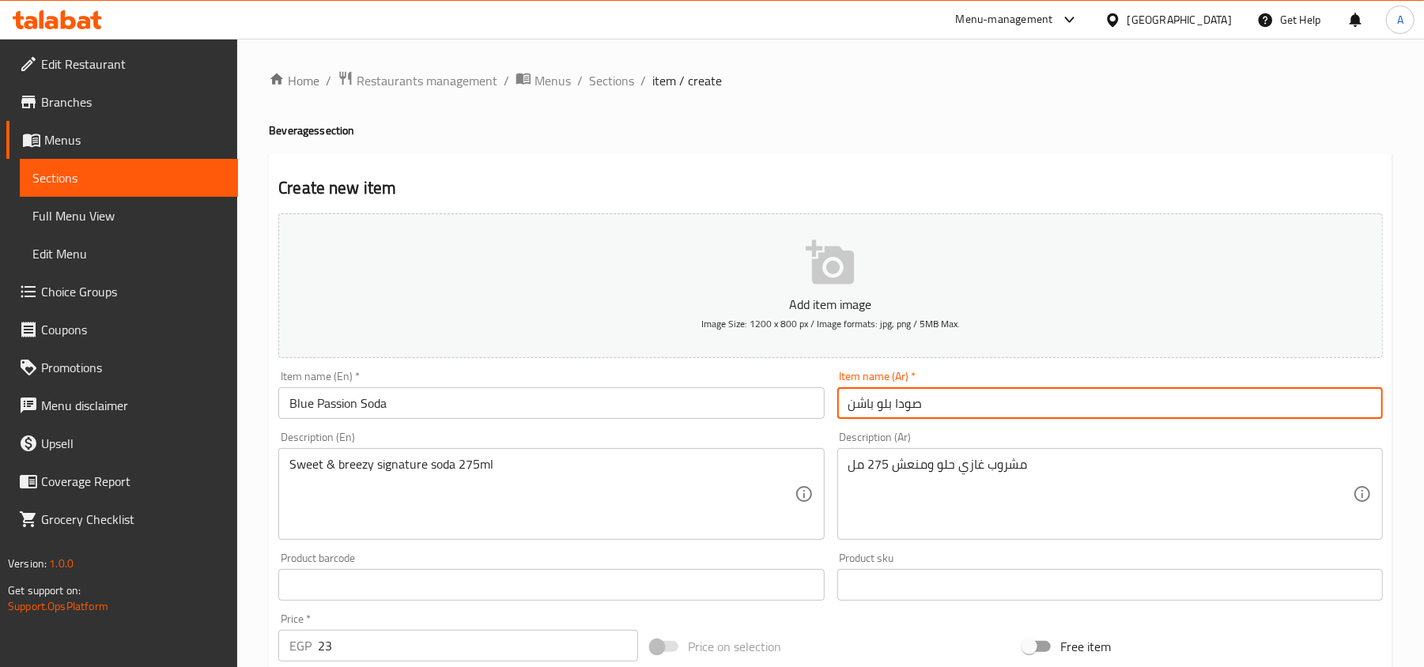
click at [918, 408] on input "صودا بلو باشن" at bounding box center [1110, 403] width 546 height 32
click at [912, 405] on input "صودا بلو باشن" at bounding box center [1110, 403] width 546 height 32
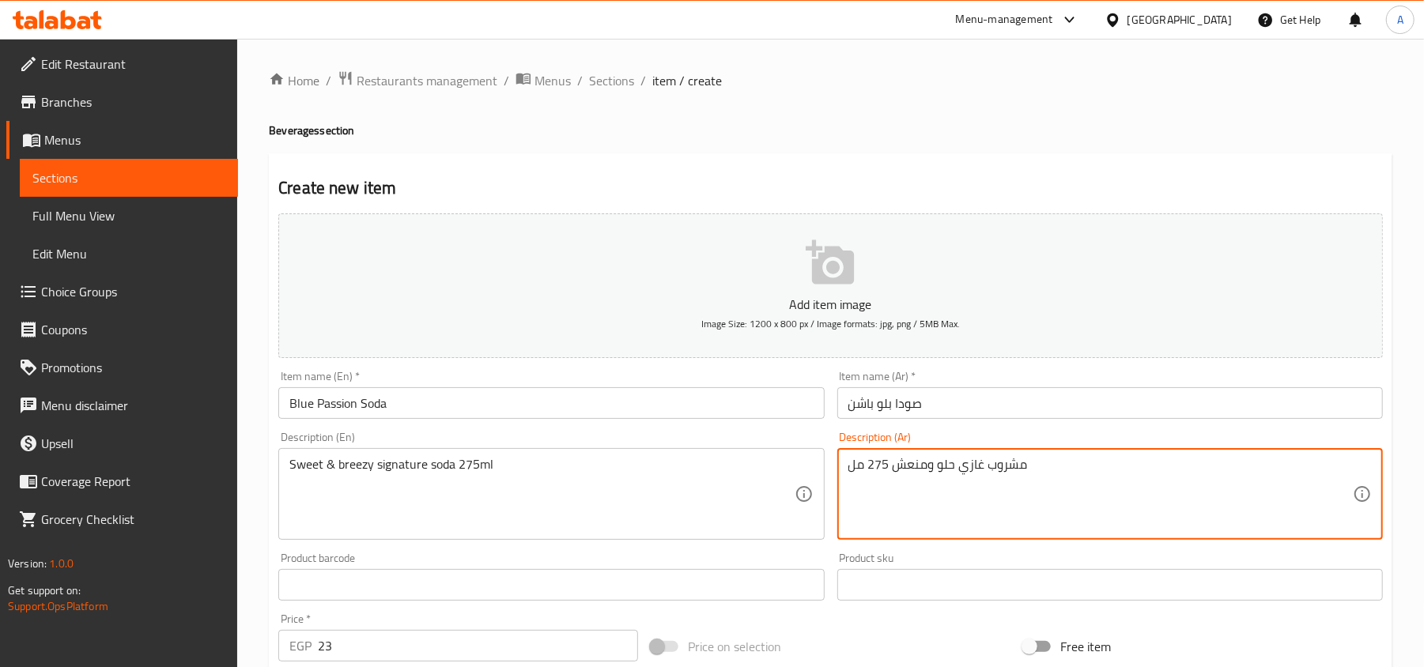
click at [1002, 463] on textarea "مشروب غازي حلو ومنعش 275 مل" at bounding box center [1100, 494] width 504 height 75
paste textarea "صودا"
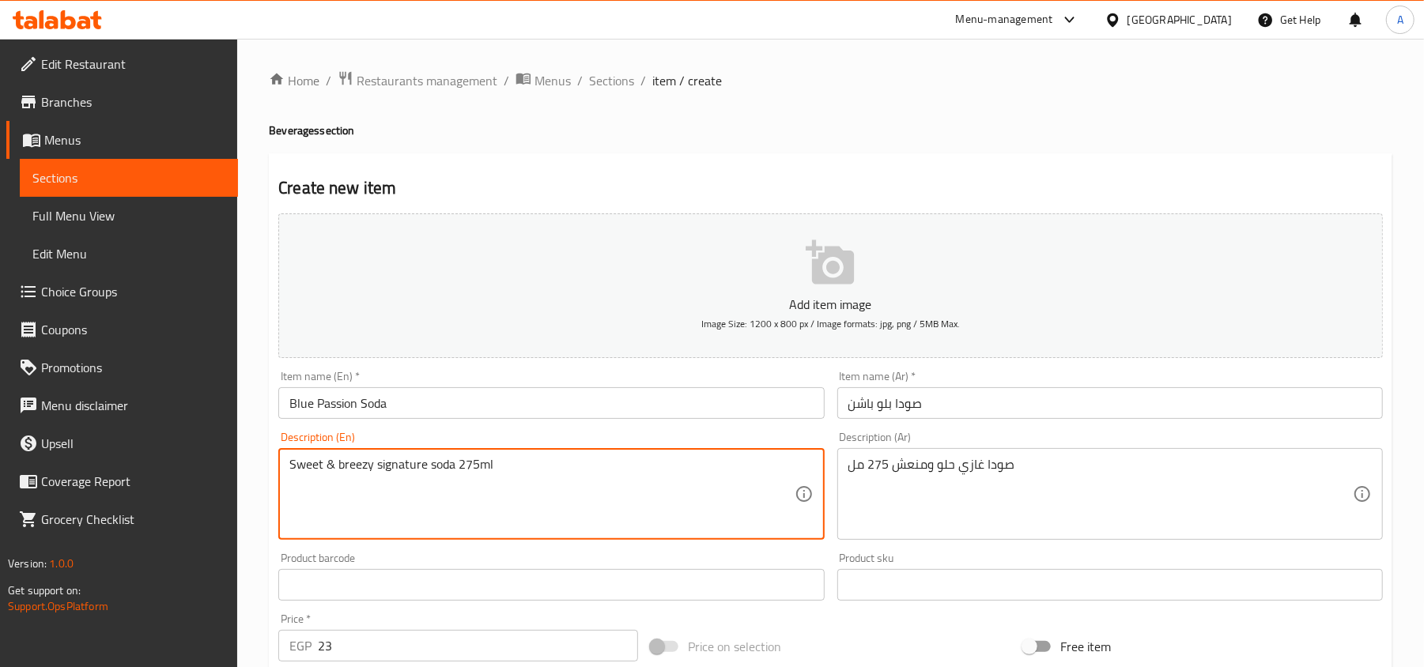
click at [402, 459] on textarea "Sweet & breezy signature soda 275ml" at bounding box center [541, 494] width 504 height 75
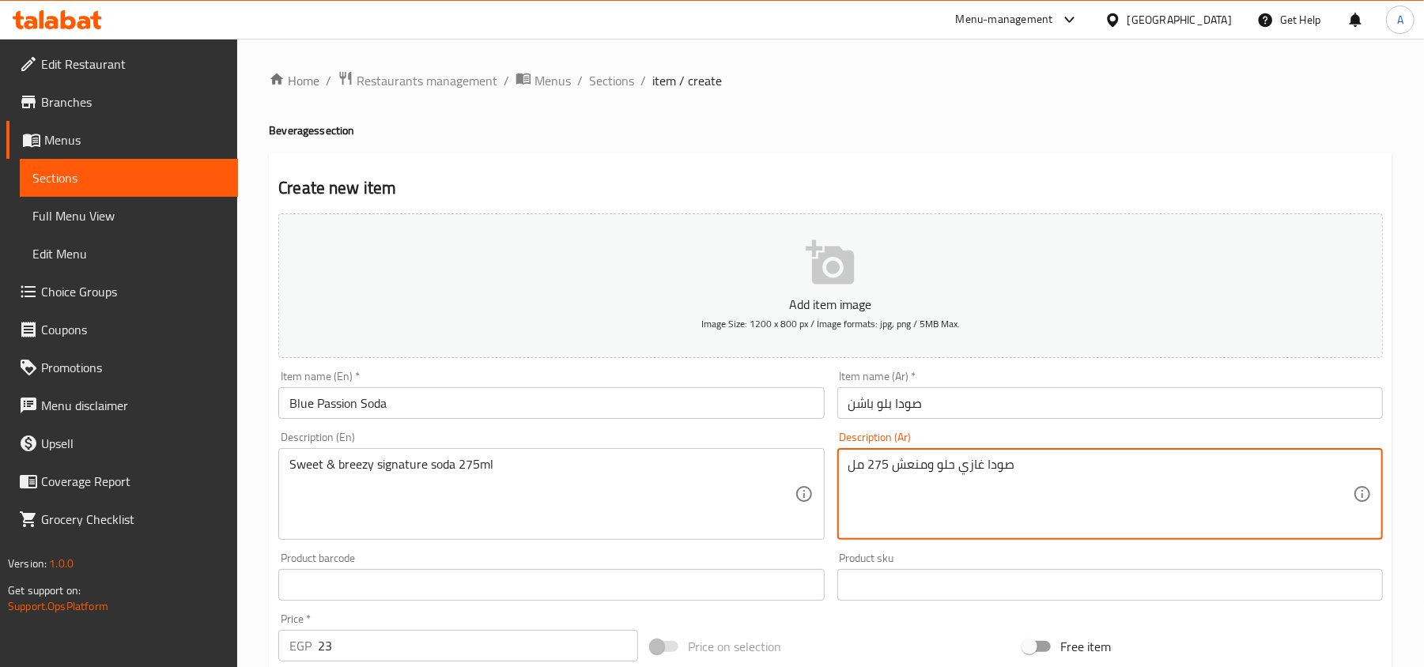
click at [966, 463] on textarea "صودا غازي حلو ومنعش 275 مل" at bounding box center [1100, 494] width 504 height 75
click at [968, 469] on textarea "صودا غازي حلو ومنعش 275 مل" at bounding box center [1100, 494] width 504 height 75
paste textarea "مميزة"
click at [982, 497] on textarea "صودا مميز حلو ومنعش 275 مل" at bounding box center [1100, 494] width 504 height 75
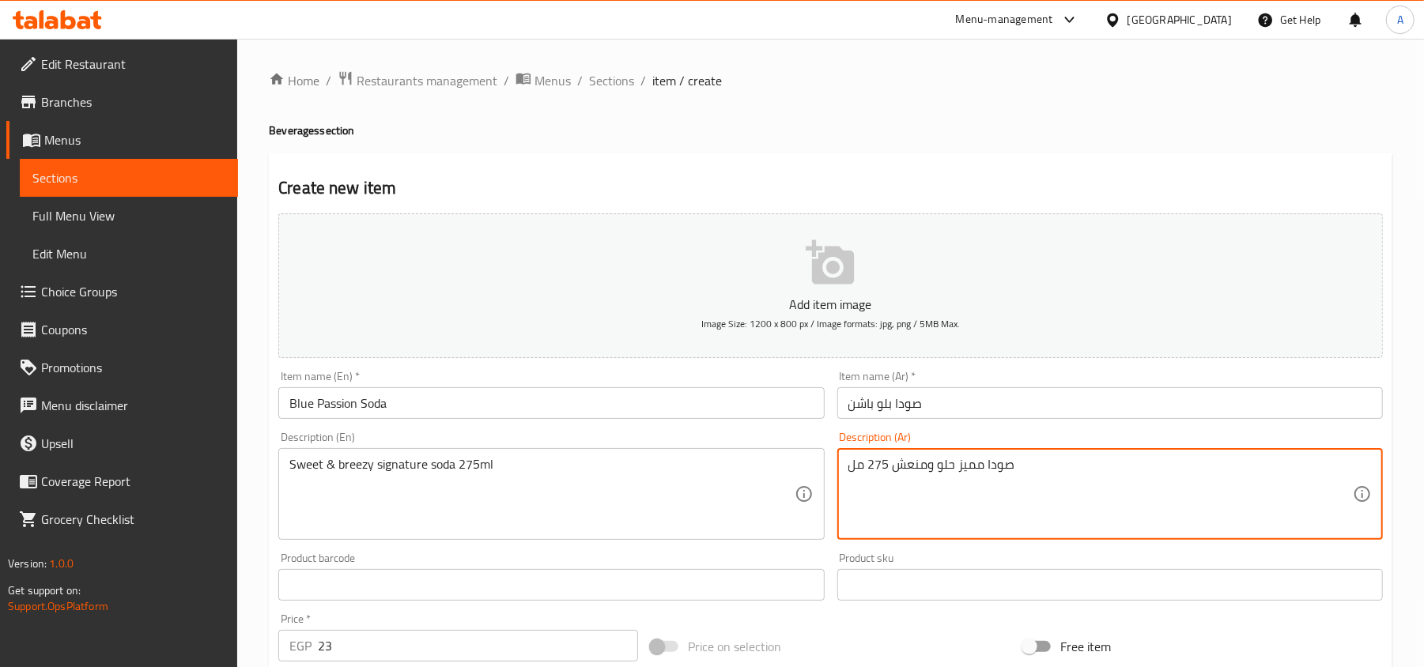
type textarea "صودا مميز حلو ومنعش 275 مل"
click at [773, 150] on div "Home / Restaurants management / Menus / Sections / item / create Beverages sect…" at bounding box center [830, 577] width 1123 height 1015
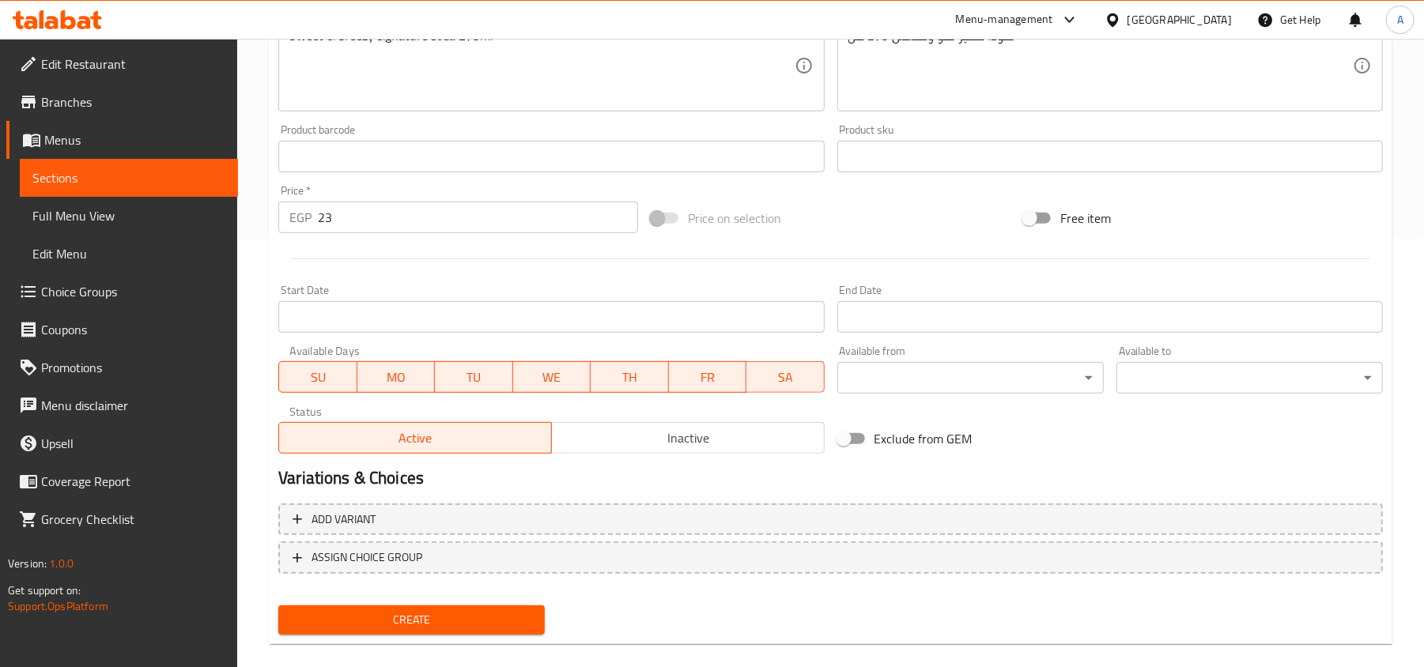
scroll to position [449, 0]
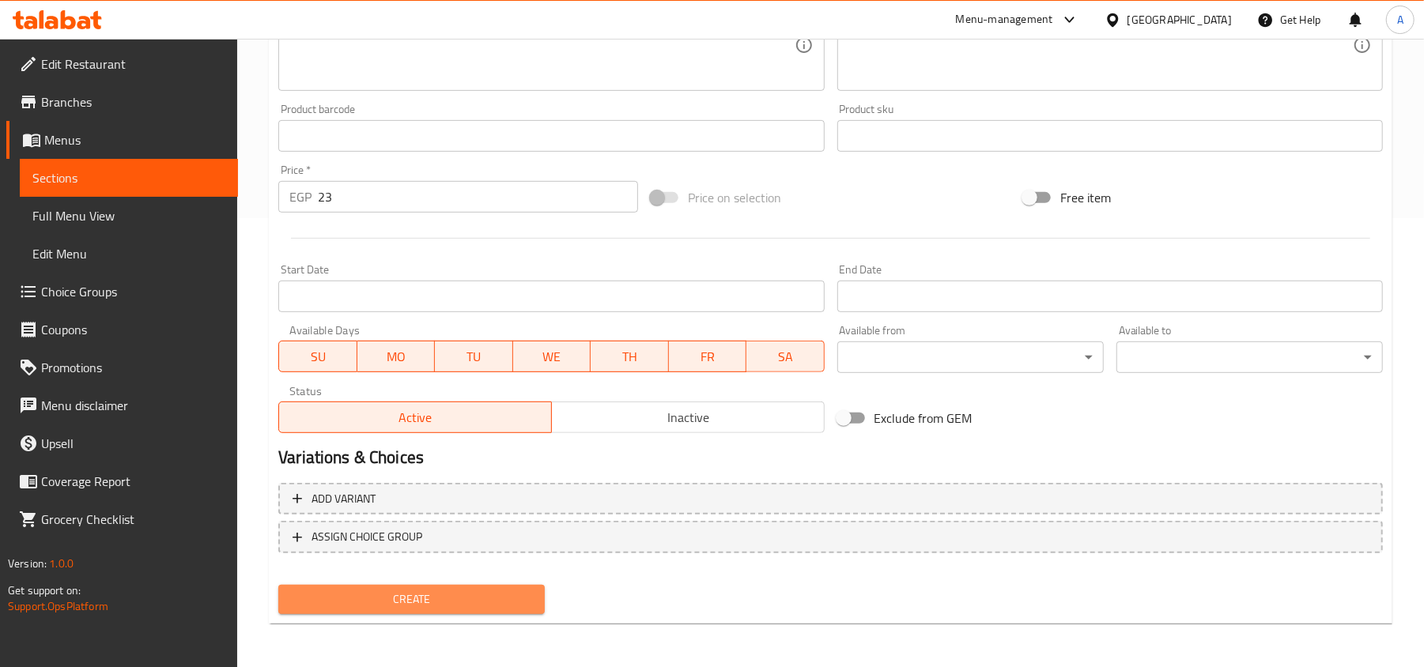
click at [463, 595] on span "Create" at bounding box center [411, 600] width 241 height 20
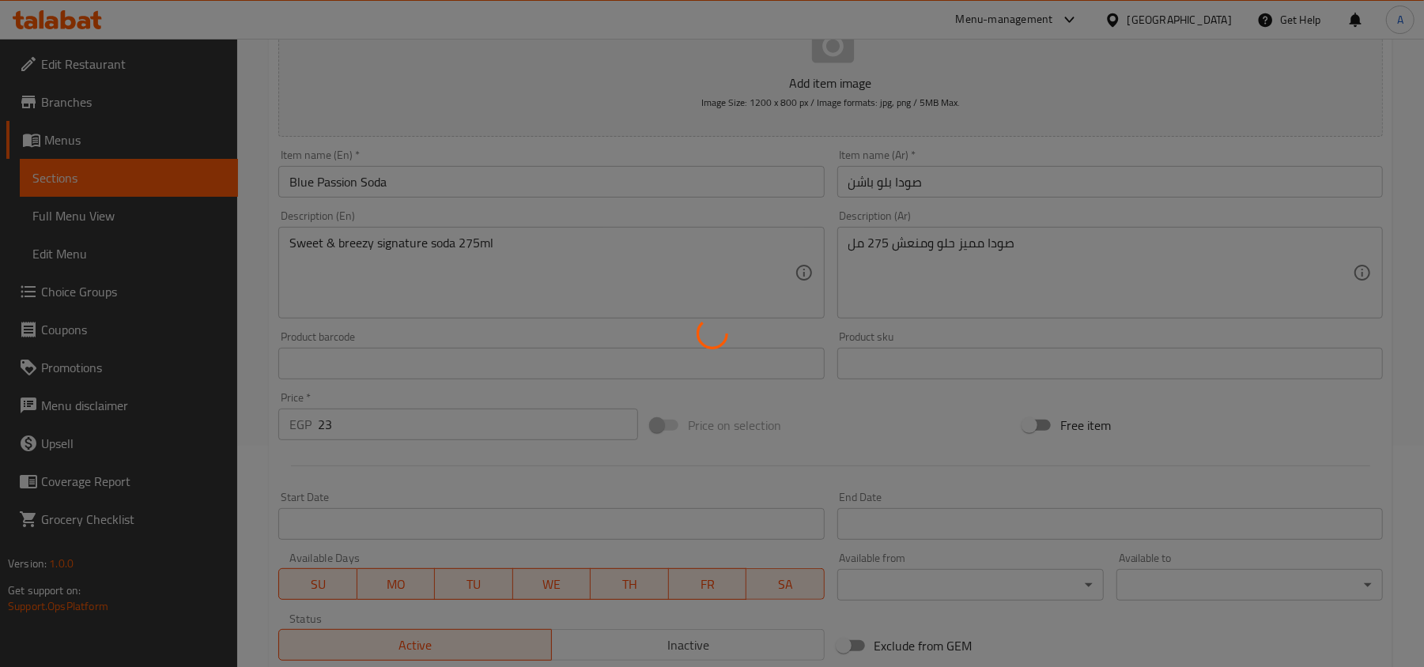
scroll to position [27, 0]
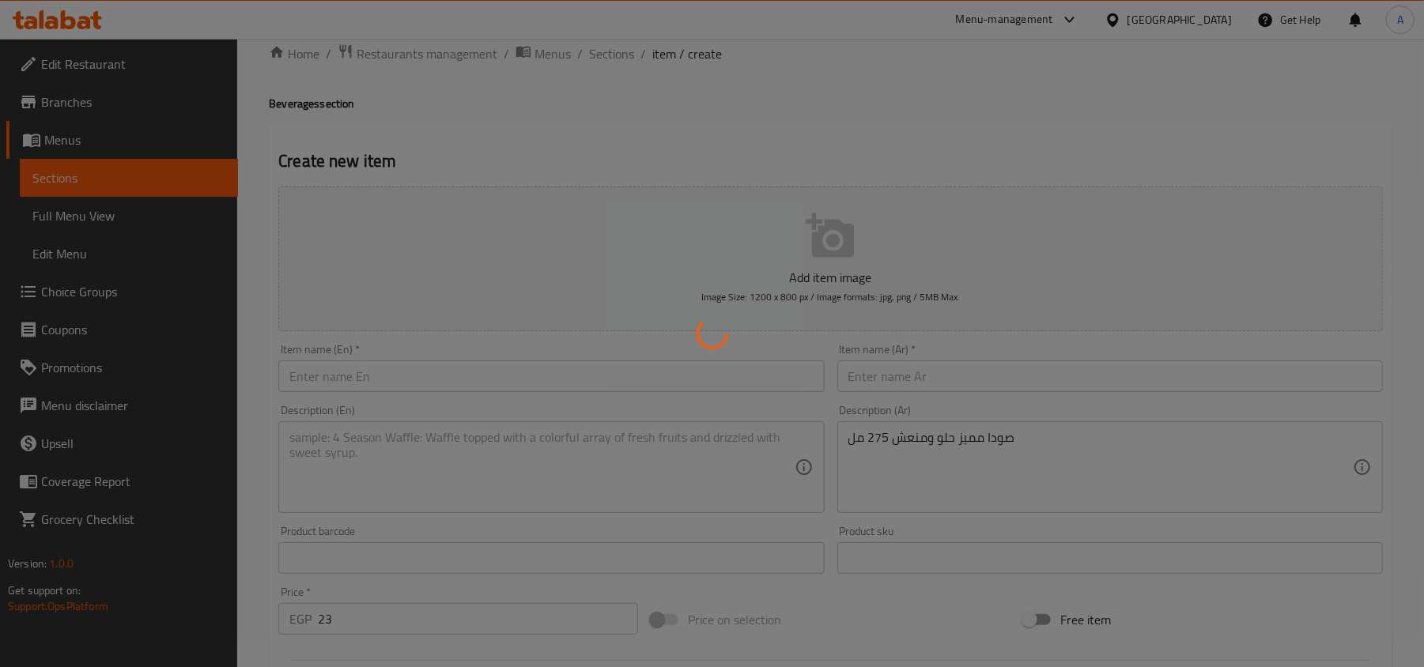
type input "0"
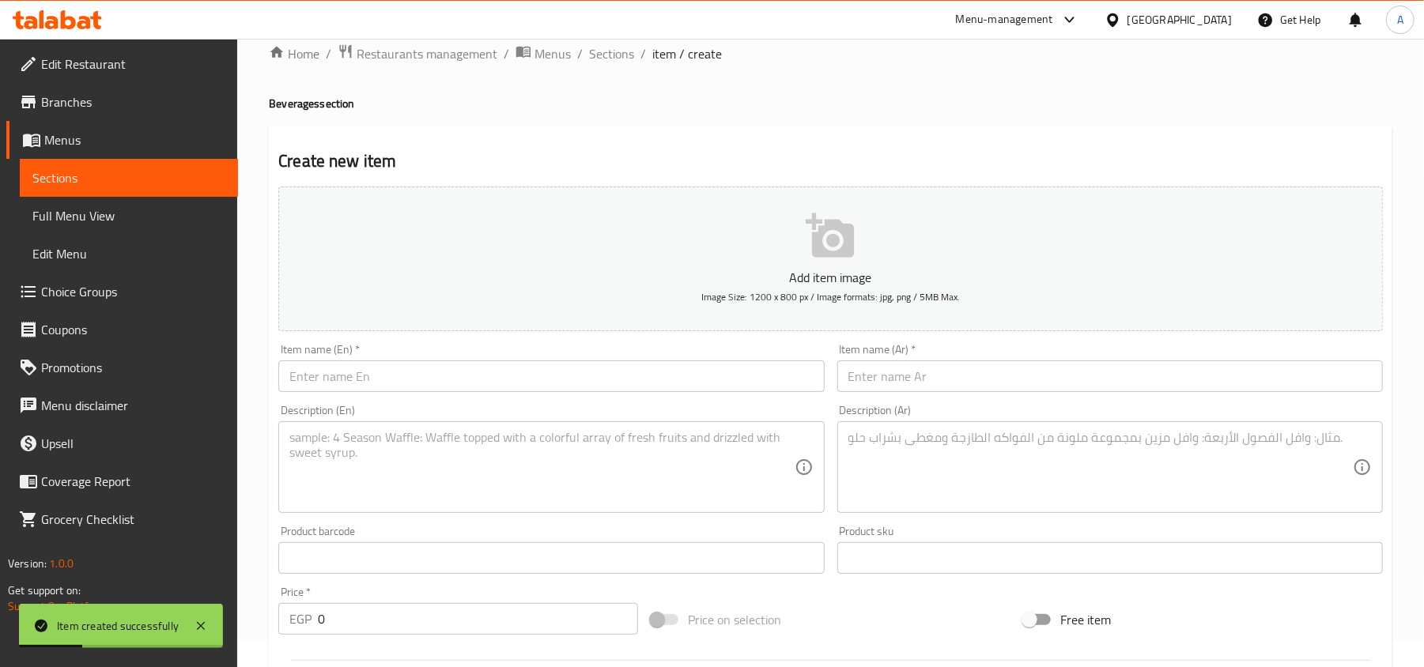
click at [726, 365] on input "text" at bounding box center [551, 377] width 546 height 32
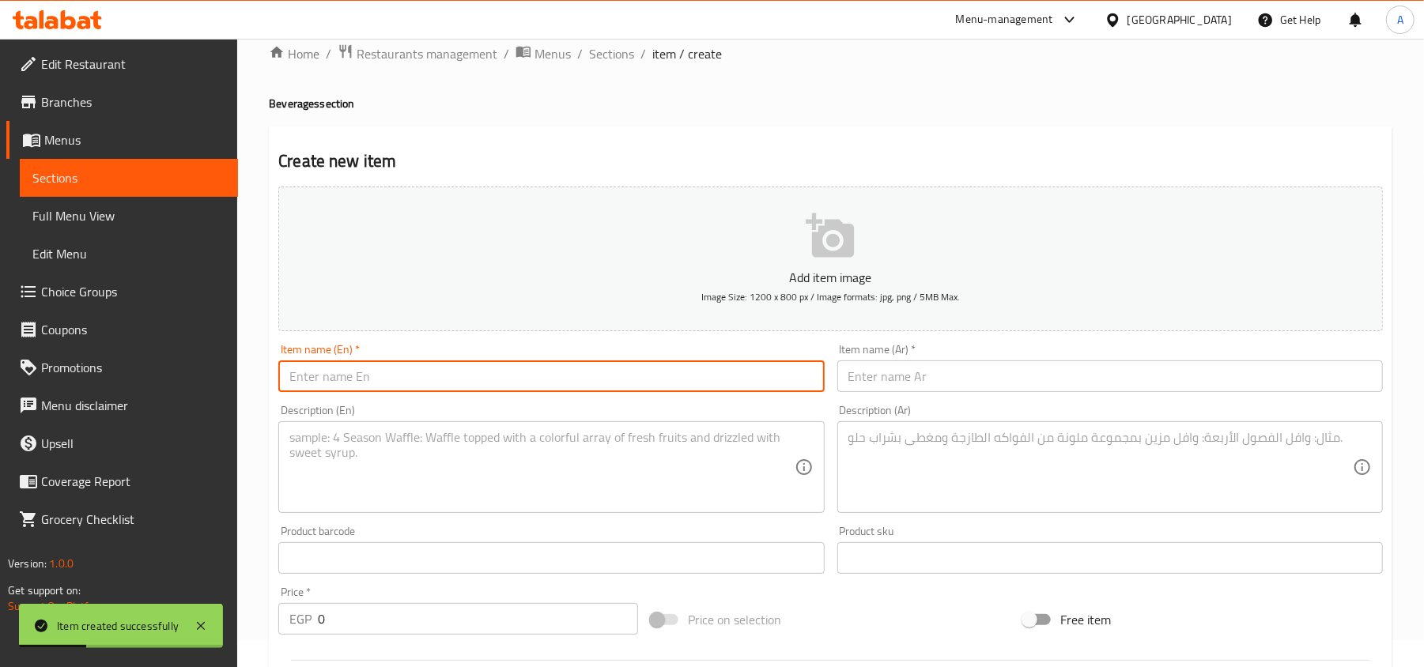
paste input "lemonade Soda"
click at [301, 379] on input "lemonade Soda" at bounding box center [551, 377] width 546 height 32
click at [348, 378] on input "Lemonade Soda" at bounding box center [551, 377] width 546 height 32
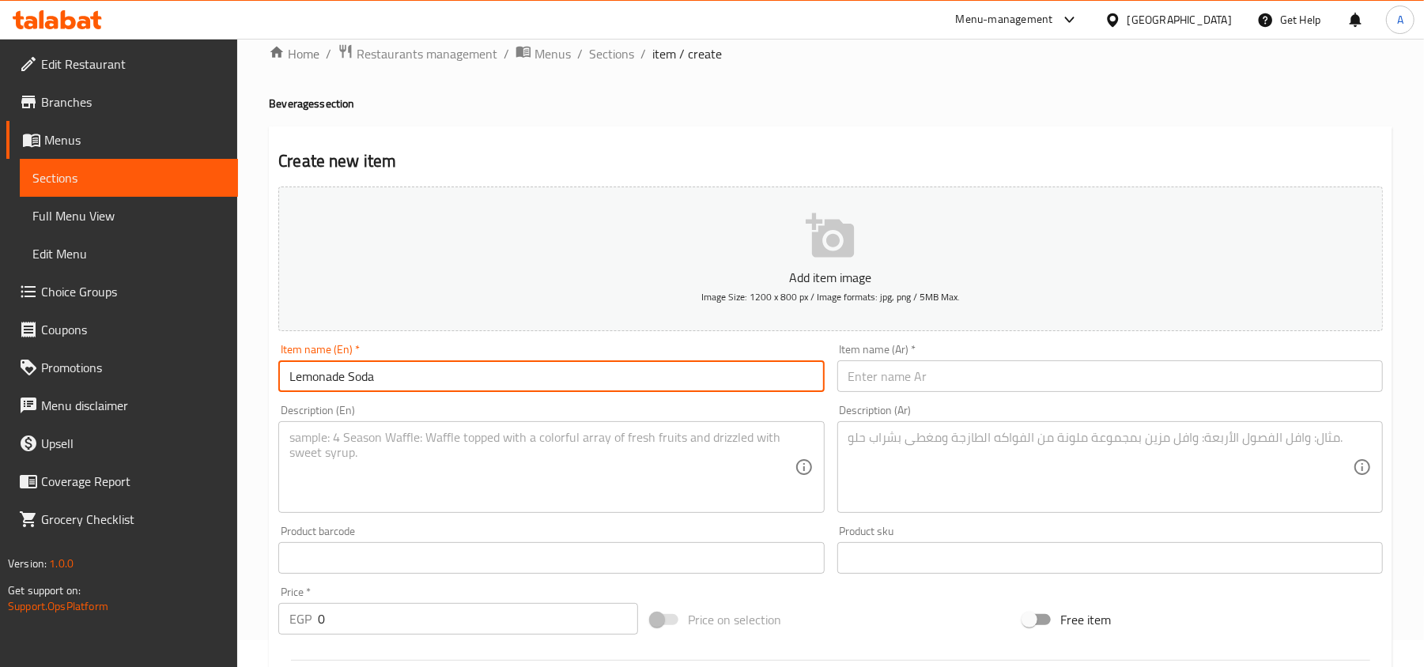
type input "Lemonade Soda"
click at [985, 387] on input "text" at bounding box center [1110, 377] width 546 height 32
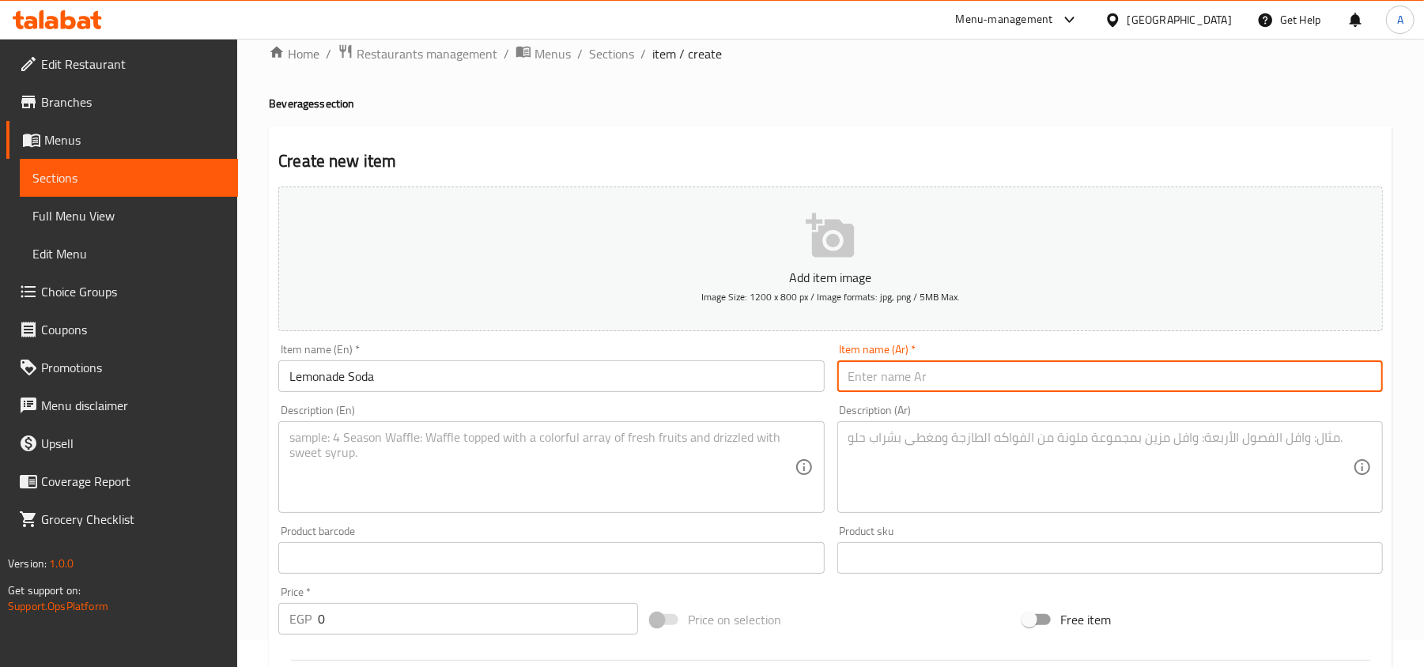
paste input "مشروب الليمون والصودا"
click at [955, 371] on input "مشروب الليمون والصودا" at bounding box center [1110, 377] width 546 height 32
click at [923, 375] on input "الليمون والصودا" at bounding box center [1110, 377] width 546 height 32
type input "ليمون صودا"
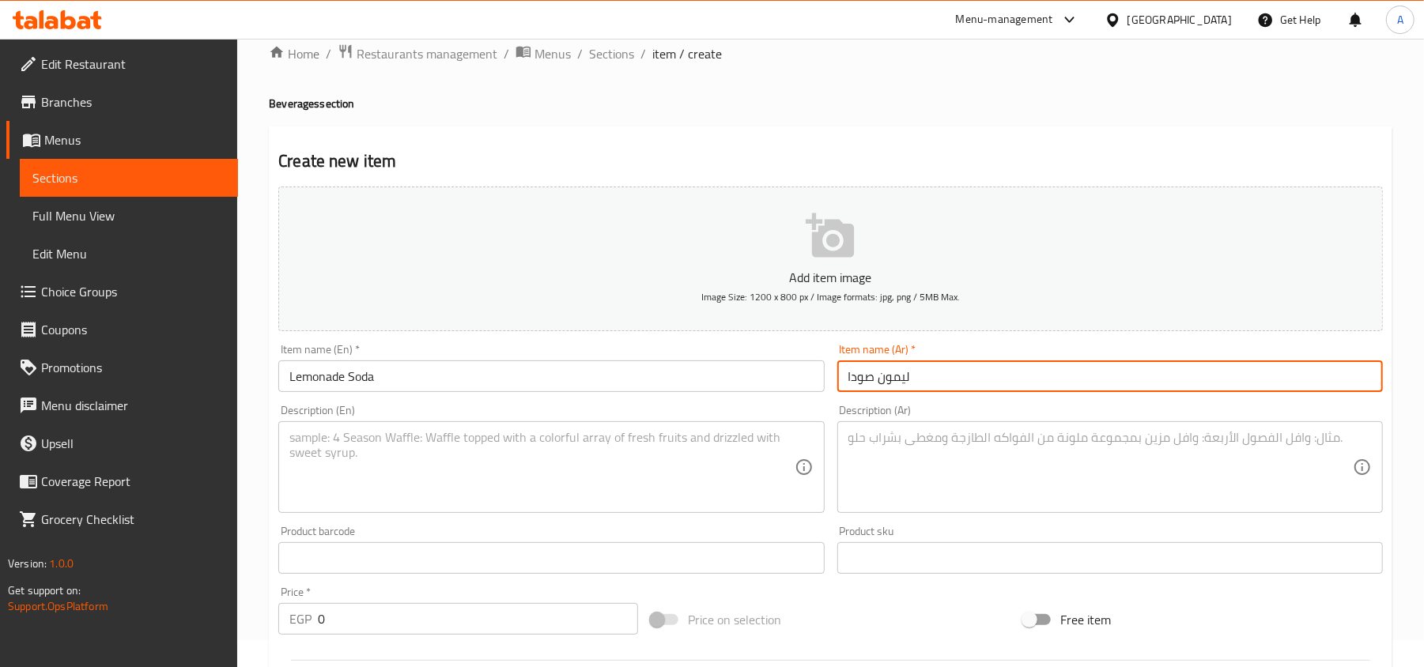
click at [718, 130] on div "Create new item Add item image Image Size: 1200 x 800 px / Image formats: jpg, …" at bounding box center [830, 586] width 1123 height 920
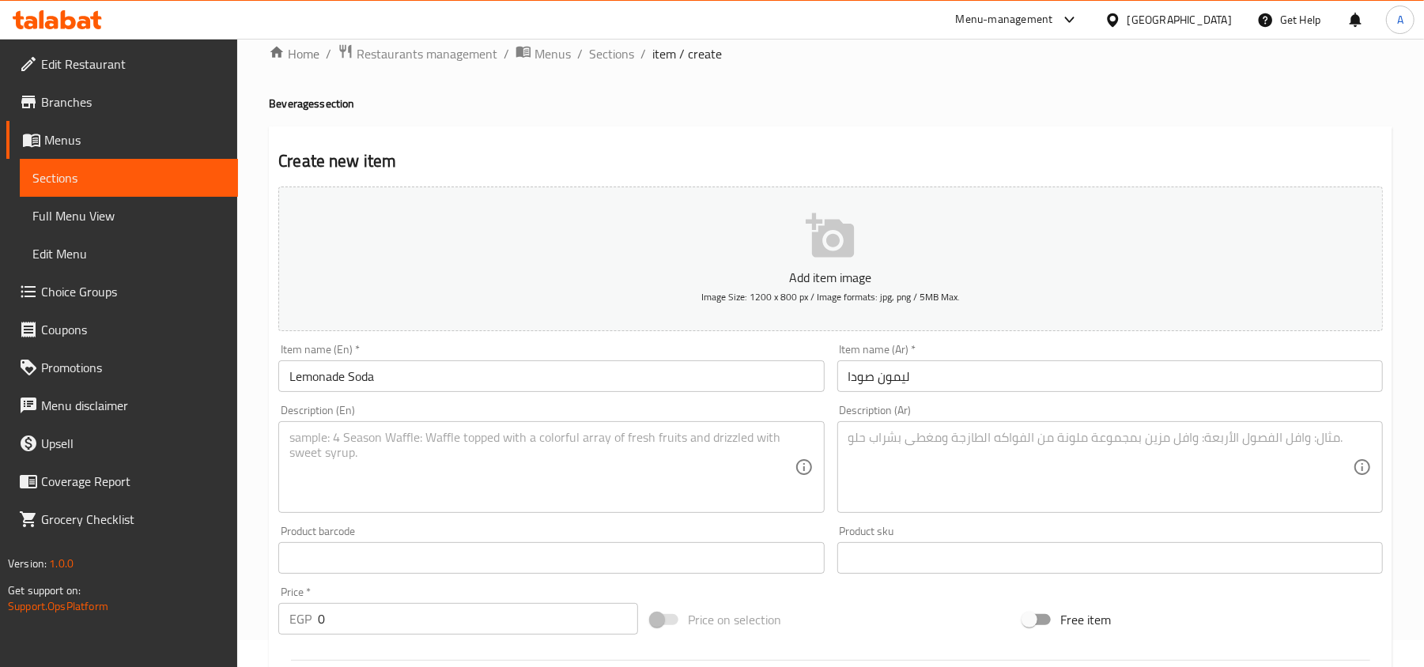
click at [686, 435] on textarea at bounding box center [541, 467] width 504 height 75
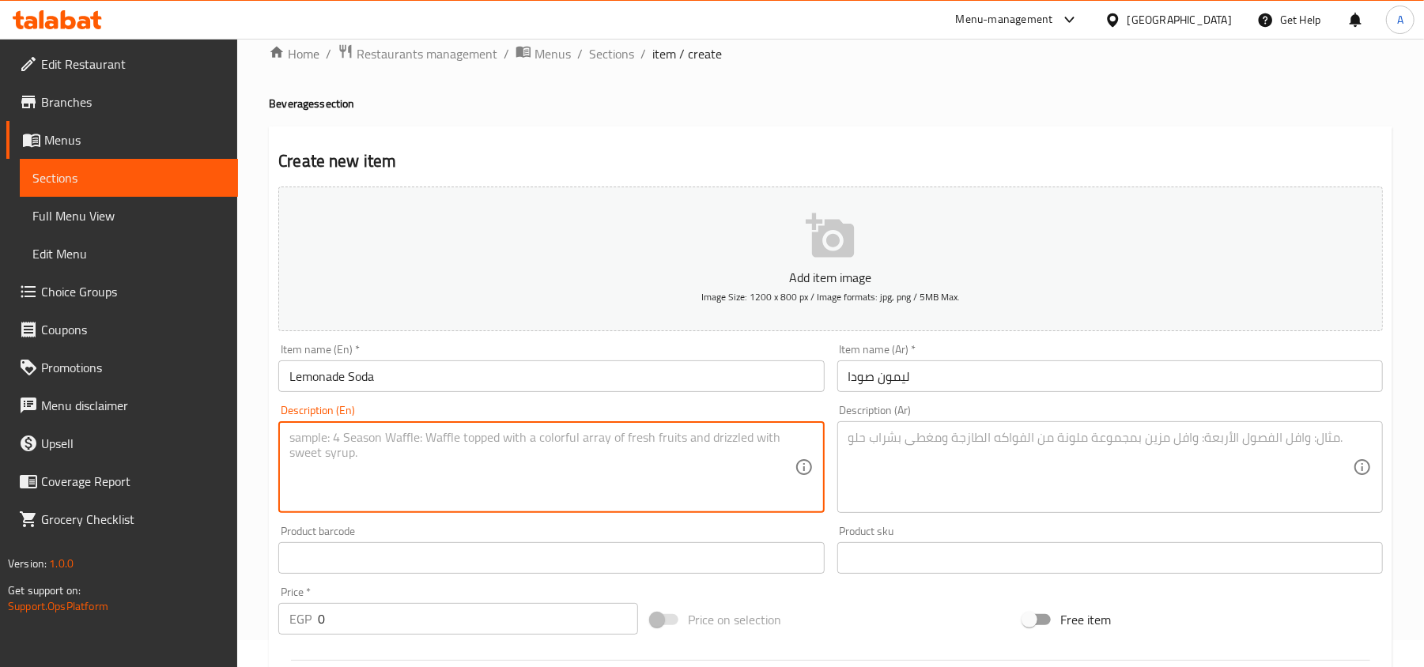
paste textarea "Light & Zesty Signature soda 275ml"
click at [406, 440] on textarea "Light & Zesty Signature soda 275ml" at bounding box center [541, 467] width 504 height 75
type textarea "Light & zesty signature soda 275ml"
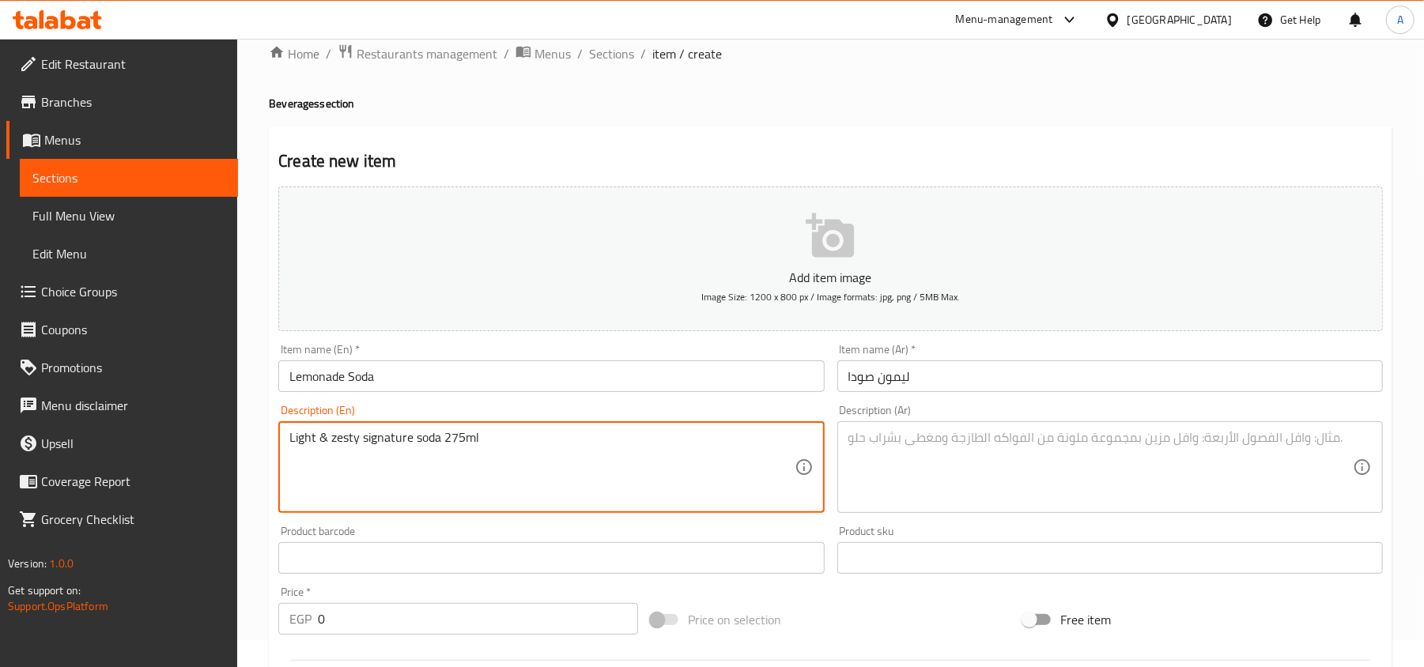
click at [946, 454] on textarea at bounding box center [1100, 467] width 504 height 75
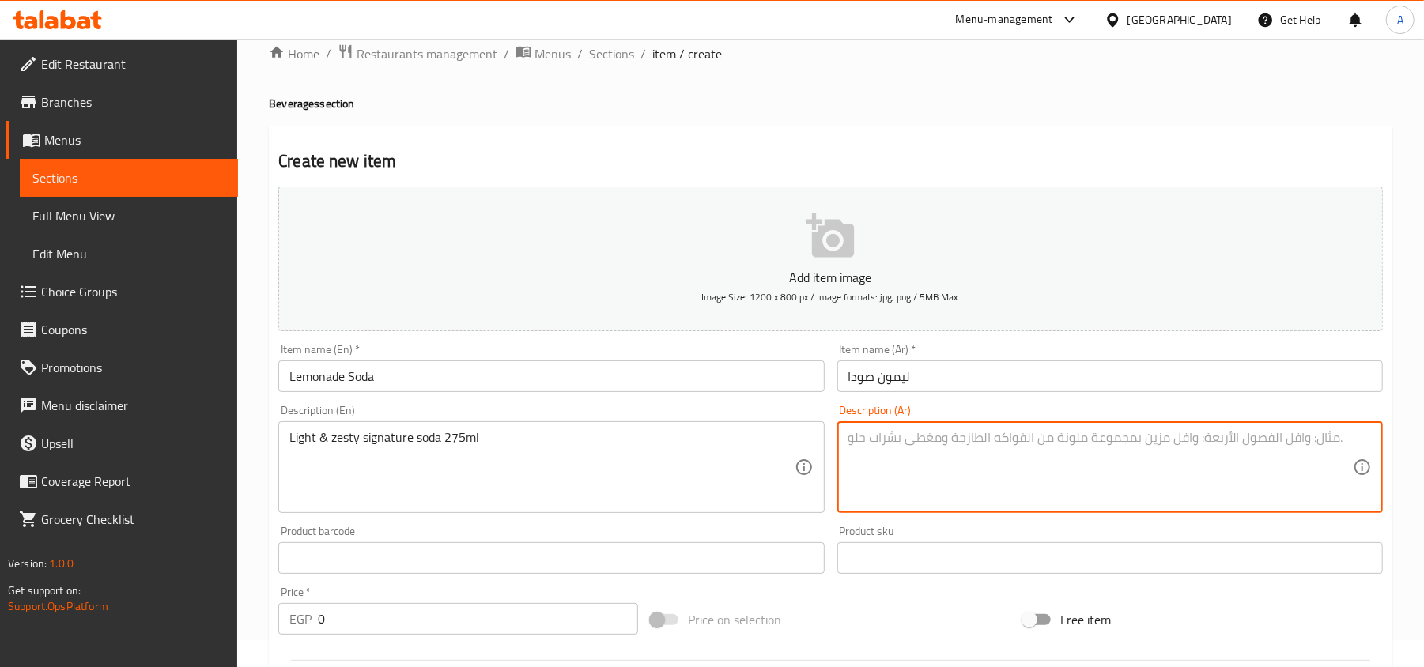
paste textarea "مشروب غازي خفيف ومنعش 275 مل"
click at [862, 378] on input "ليمون صودا" at bounding box center [1110, 377] width 546 height 32
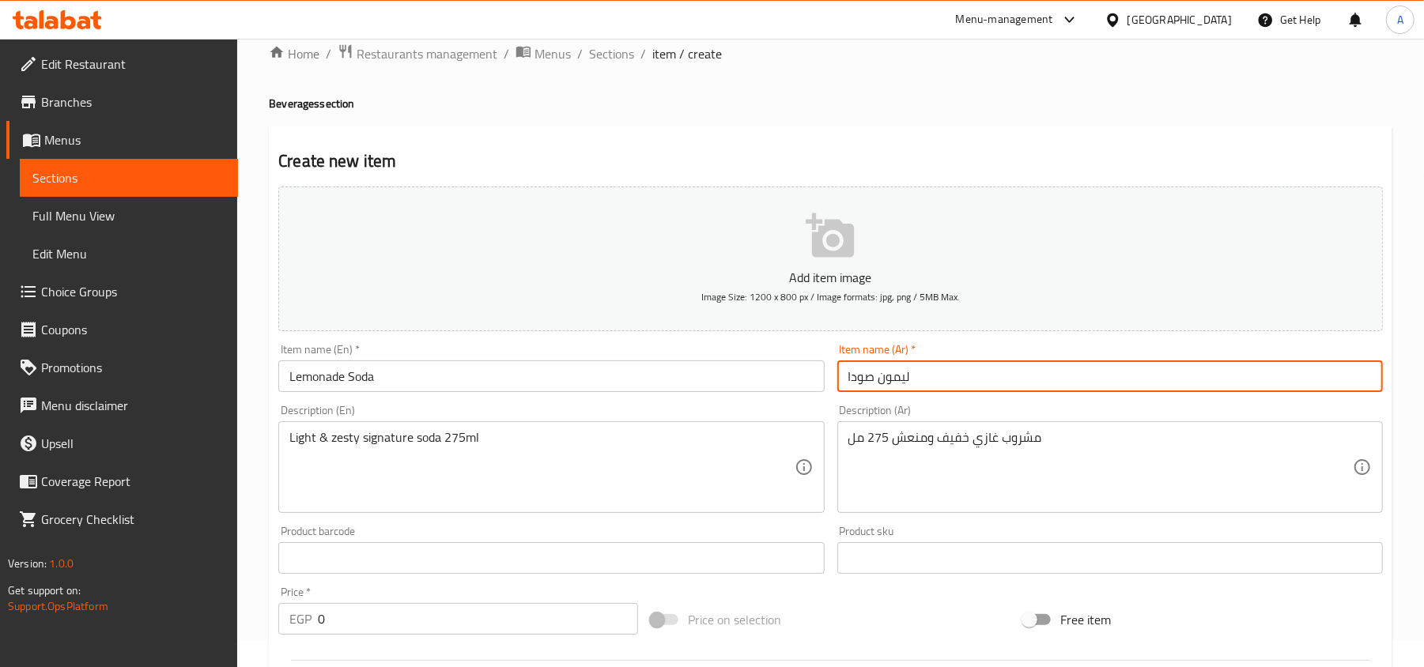
click at [862, 378] on input "ليمون صودا" at bounding box center [1110, 377] width 546 height 32
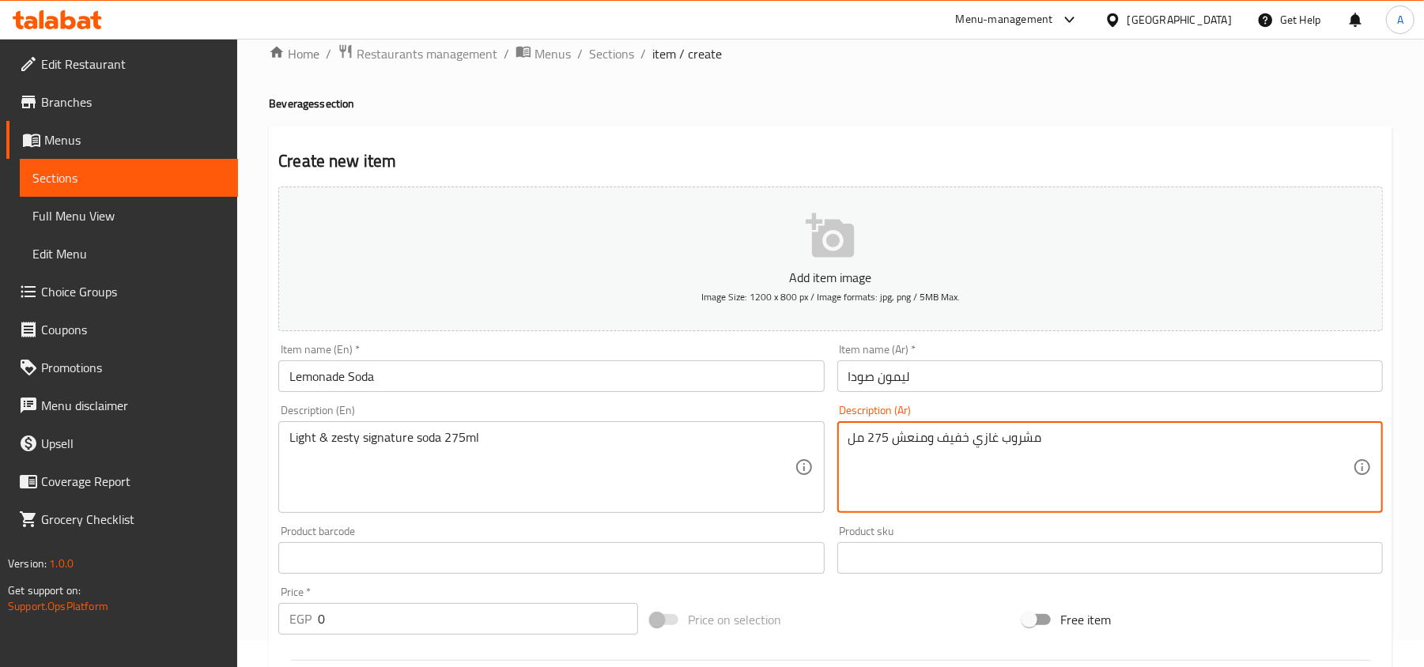
click at [1019, 447] on textarea "مشروب غازي خفيف ومنعش 275 مل" at bounding box center [1100, 467] width 504 height 75
paste textarea "صودا"
click at [984, 440] on textarea "صودا غازي خفيف ومنعش 275 مل" at bounding box center [1100, 467] width 504 height 75
paste textarea "مميز"
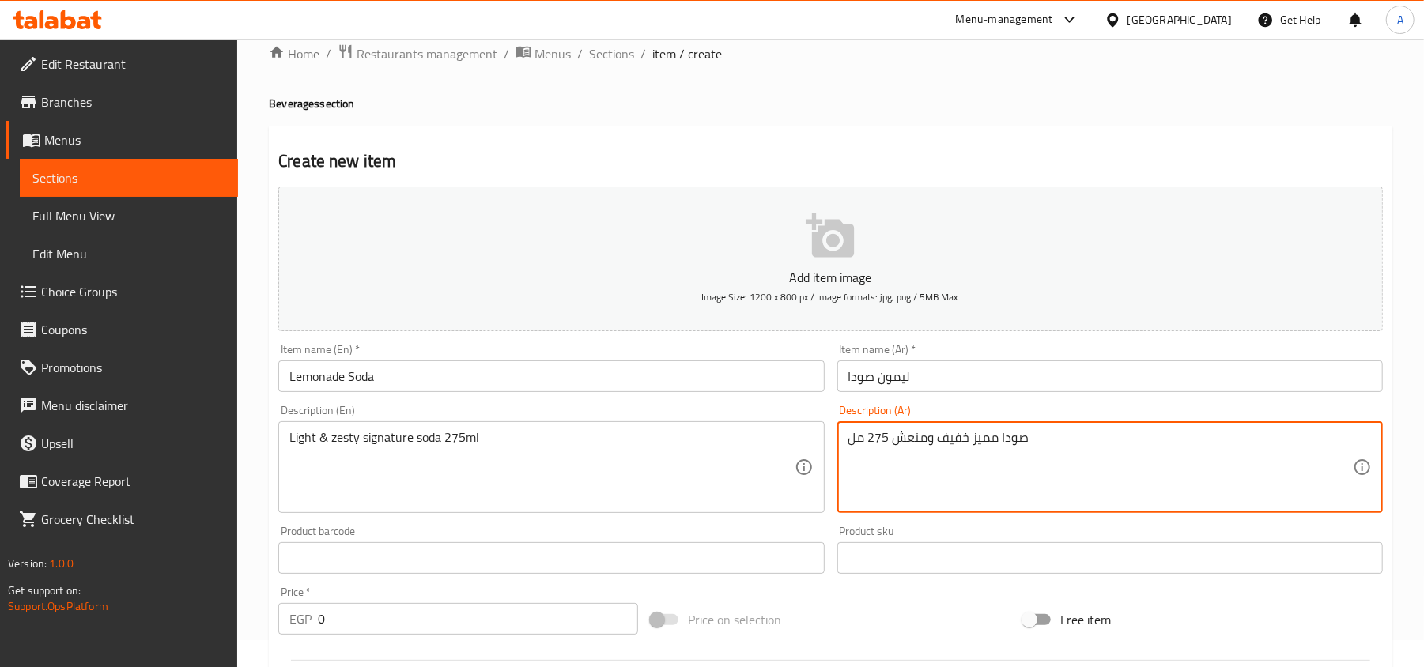
type textarea "صودا مميز خفيف ومنعش 275 مل"
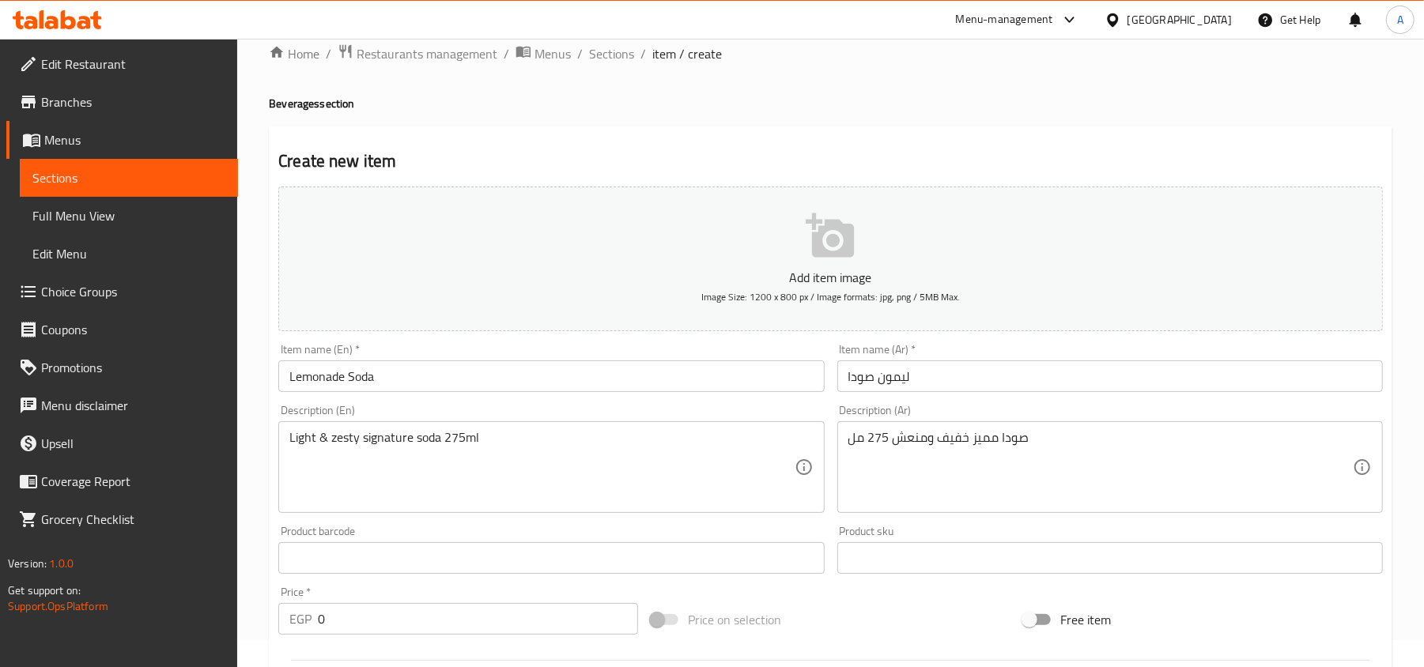
click at [965, 530] on div "Product sku Product sku" at bounding box center [1110, 550] width 546 height 48
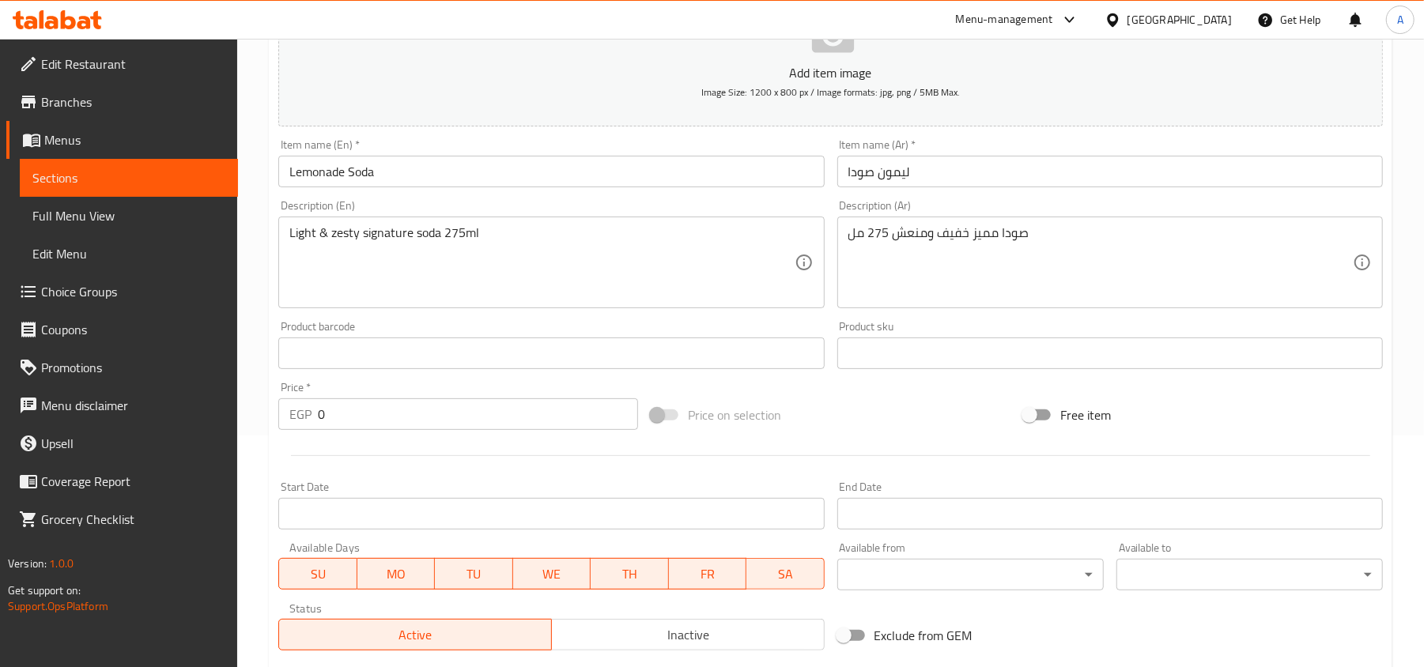
scroll to position [343, 0]
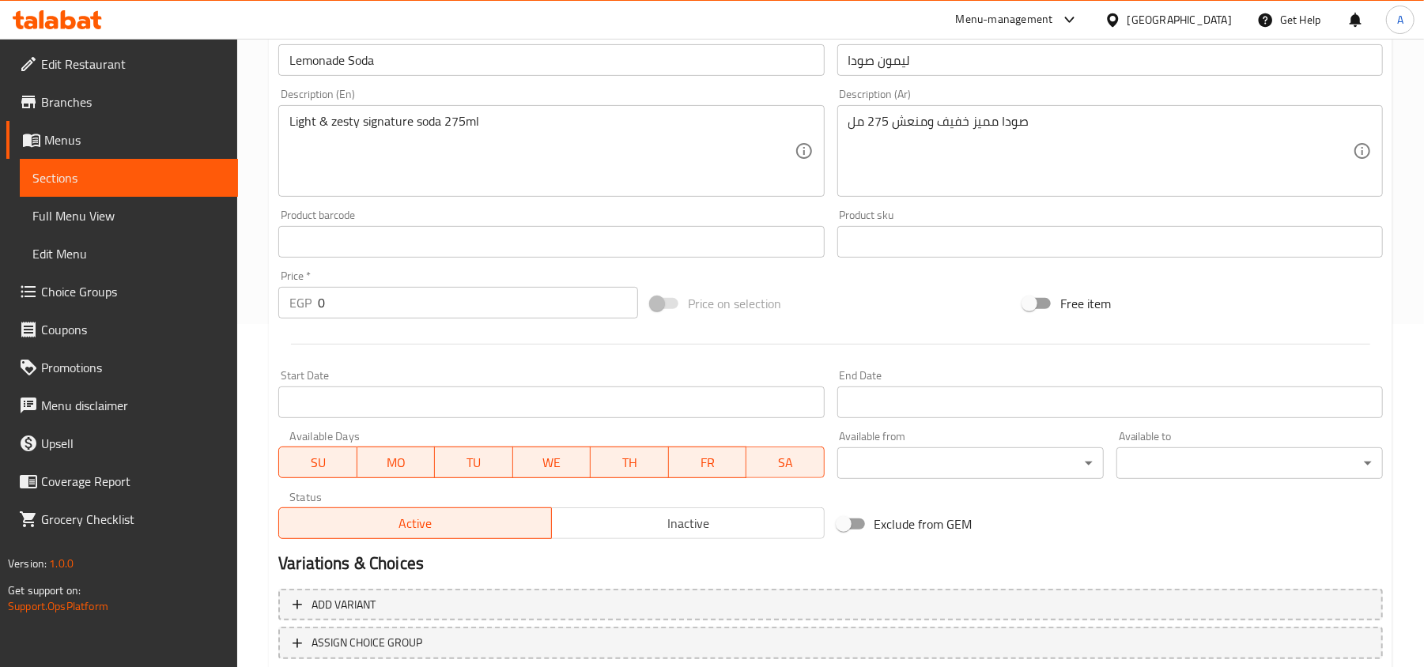
click at [482, 310] on input "0" at bounding box center [478, 303] width 320 height 32
type input "23"
click at [546, 351] on div at bounding box center [830, 344] width 1117 height 39
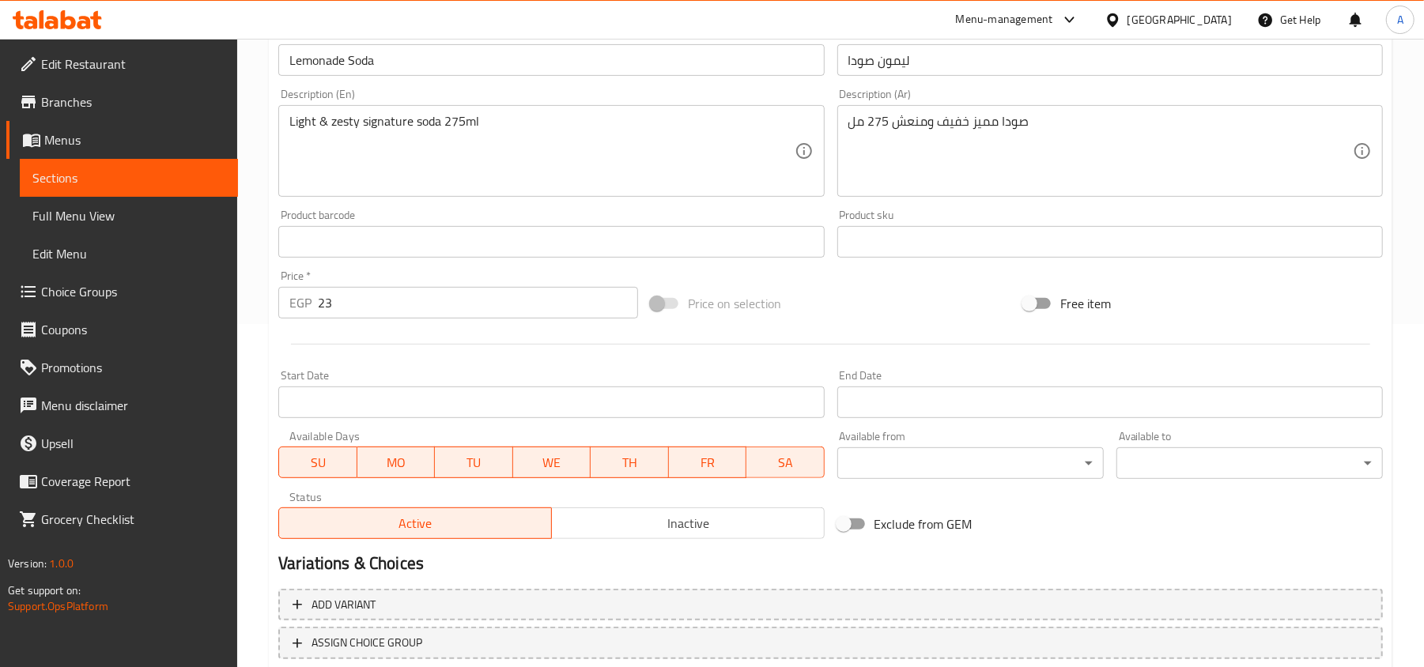
scroll to position [449, 0]
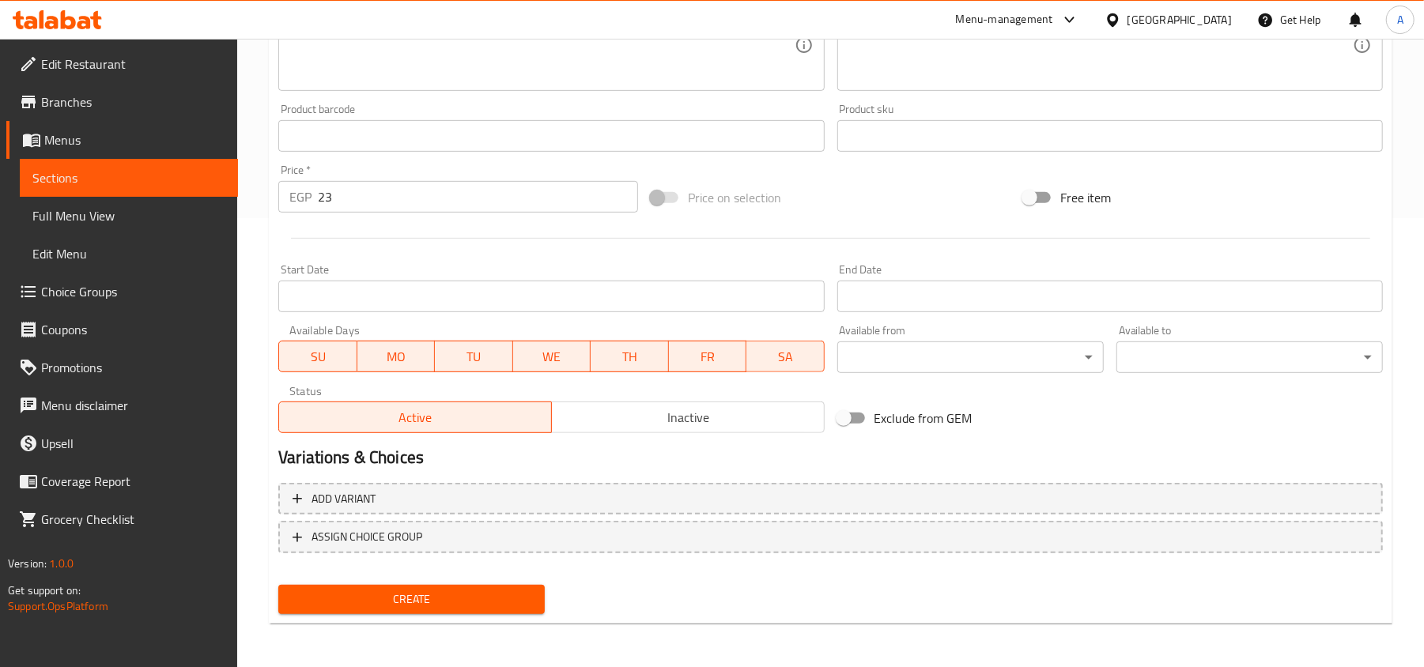
click at [484, 602] on span "Create" at bounding box center [411, 600] width 241 height 20
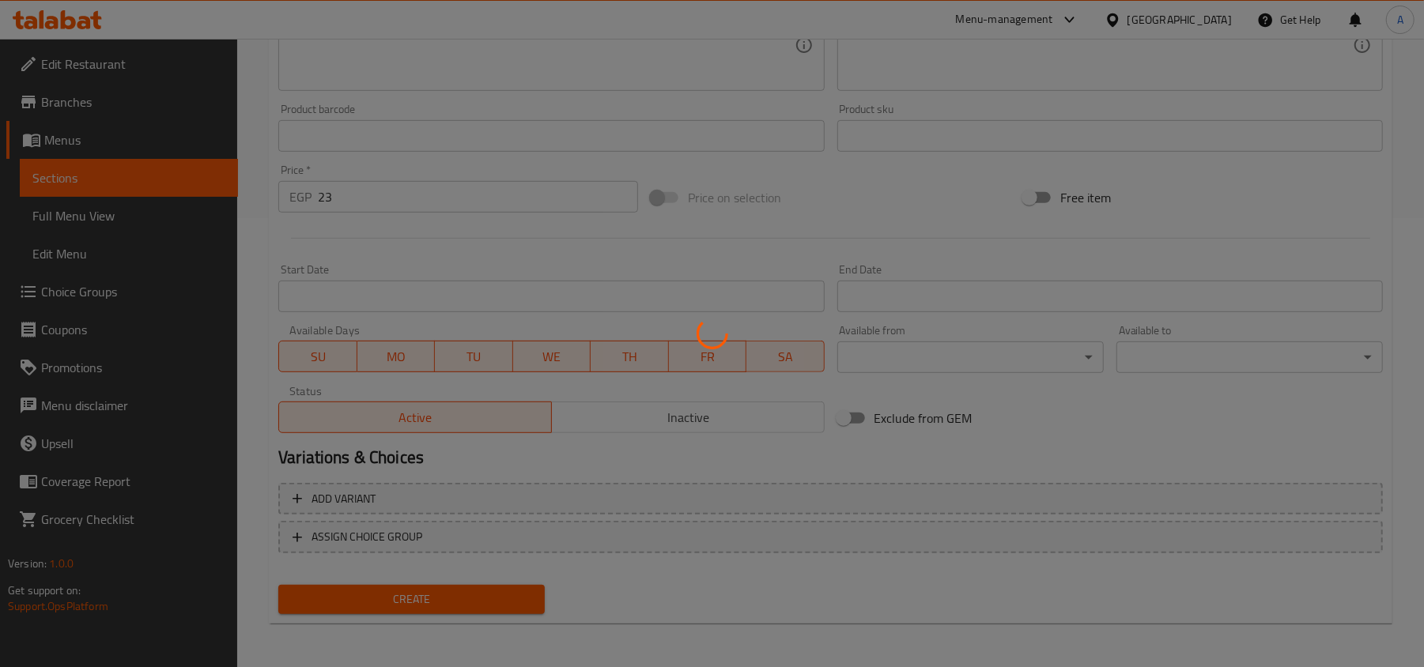
type input "0"
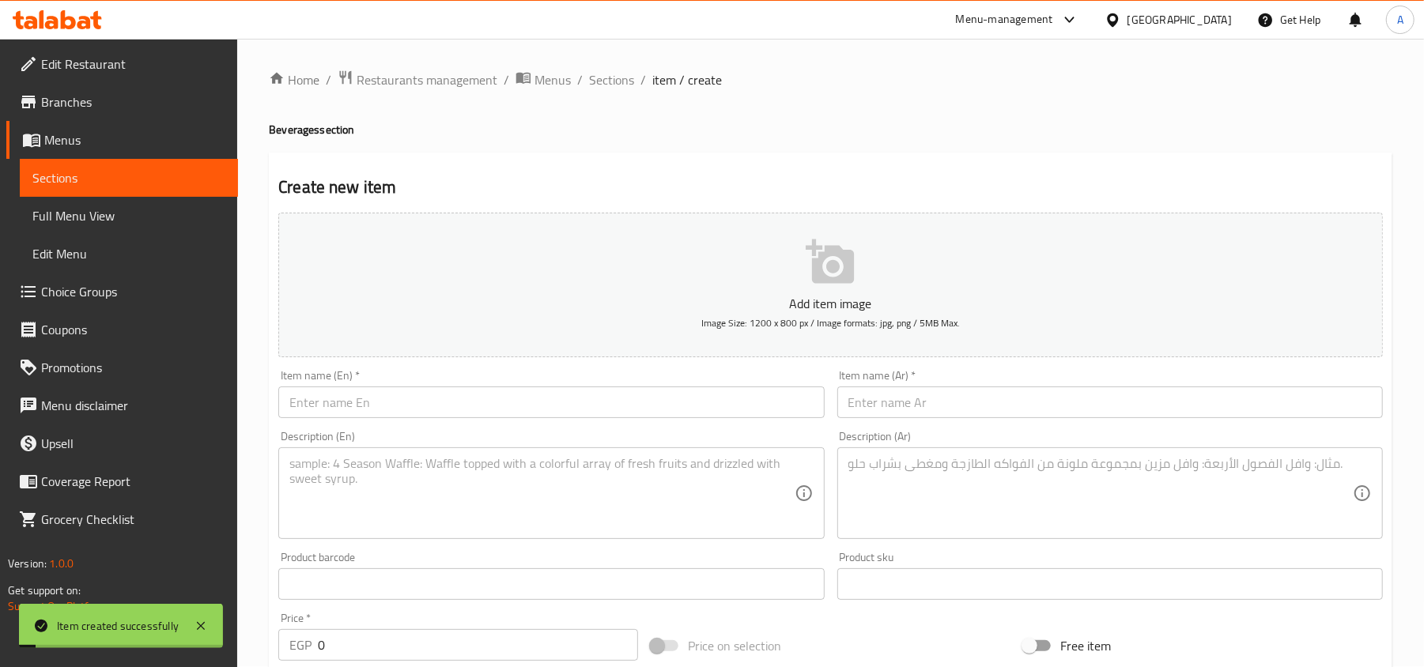
scroll to position [0, 0]
click at [614, 80] on span "Sections" at bounding box center [611, 80] width 45 height 19
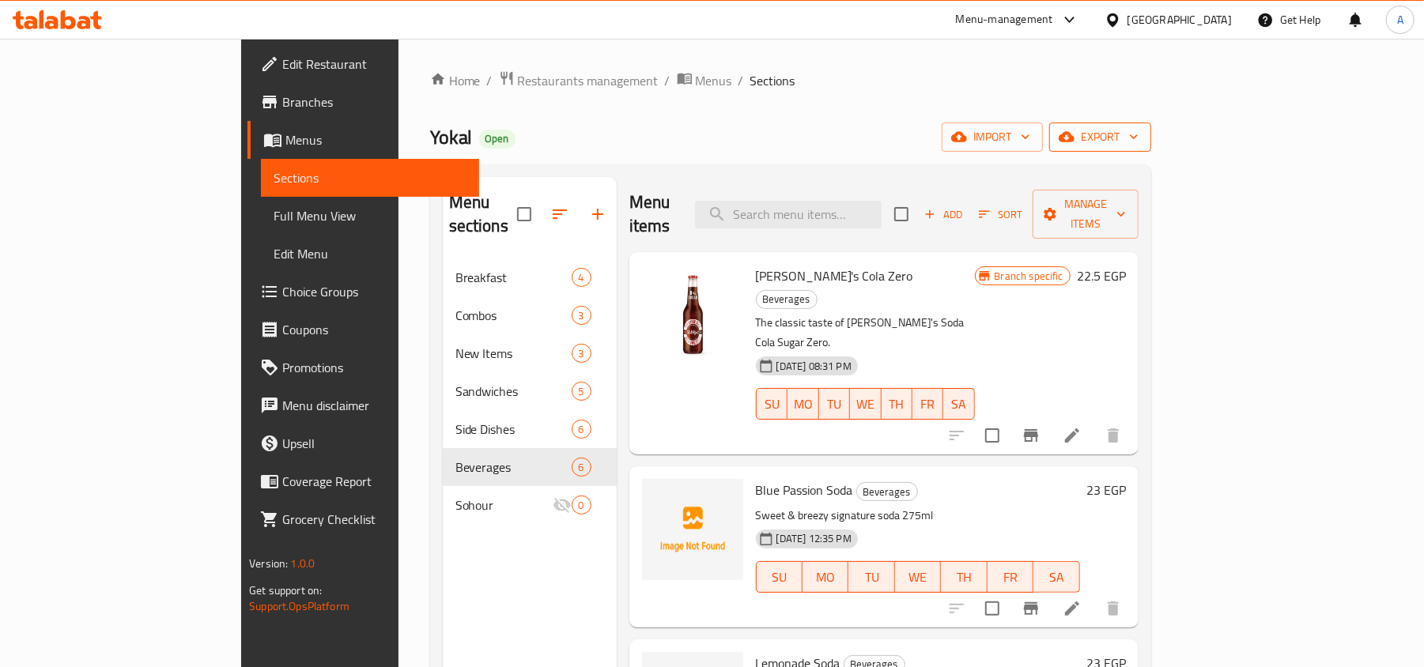
click at [1138, 134] on span "export" at bounding box center [1100, 137] width 77 height 20
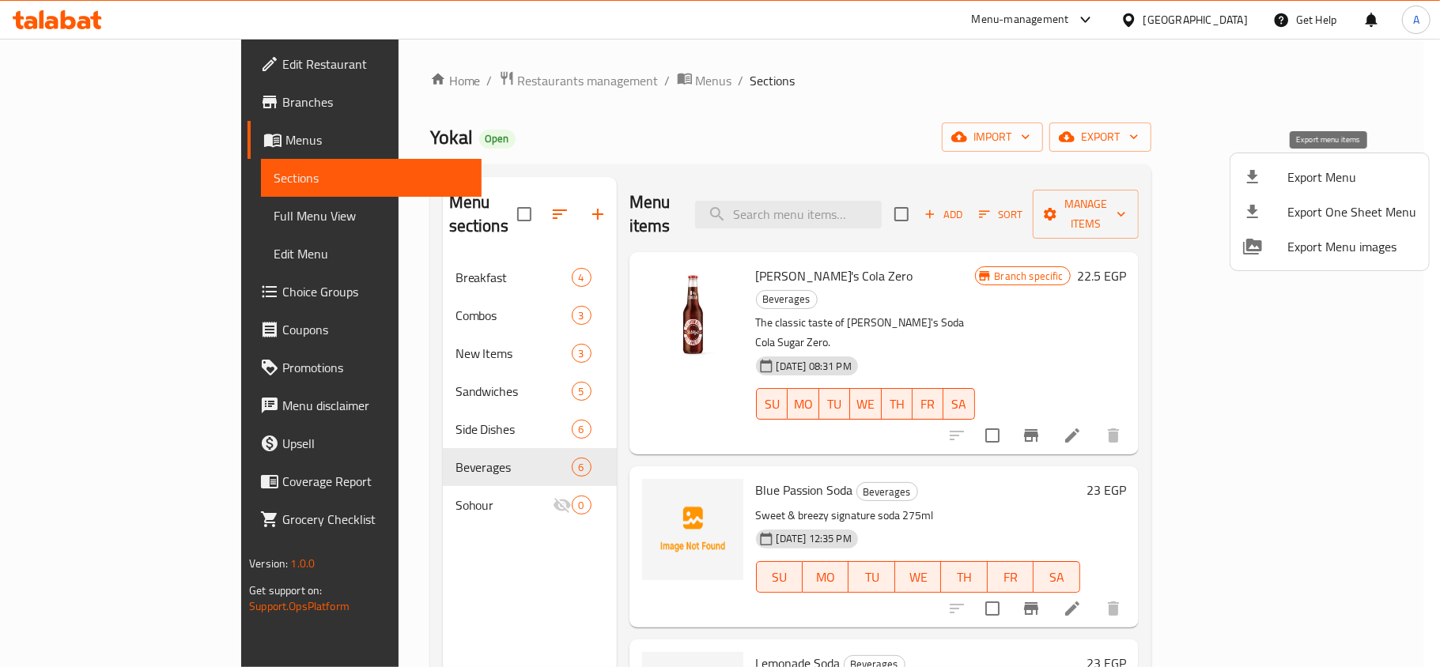
click at [1301, 182] on span "Export Menu" at bounding box center [1351, 177] width 129 height 19
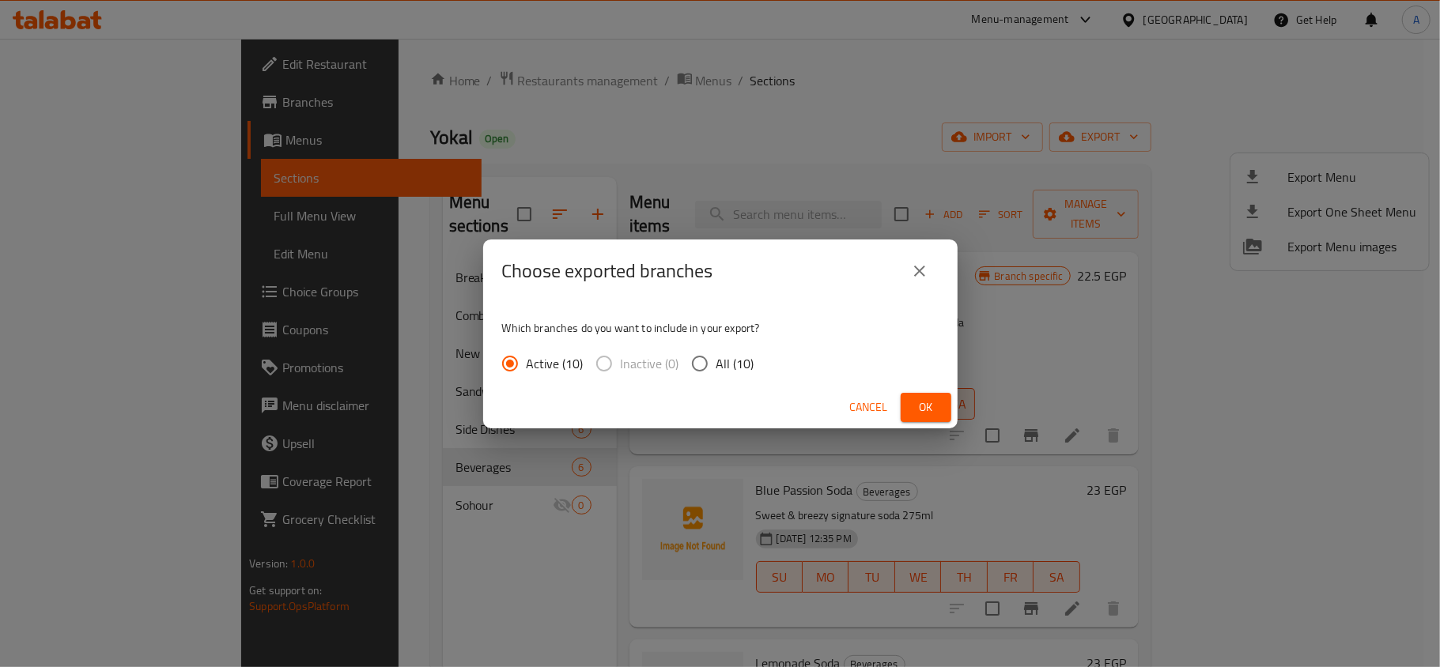
click at [707, 364] on input "All (10)" at bounding box center [699, 363] width 33 height 33
radio input "true"
click at [921, 402] on span "Ok" at bounding box center [925, 408] width 25 height 20
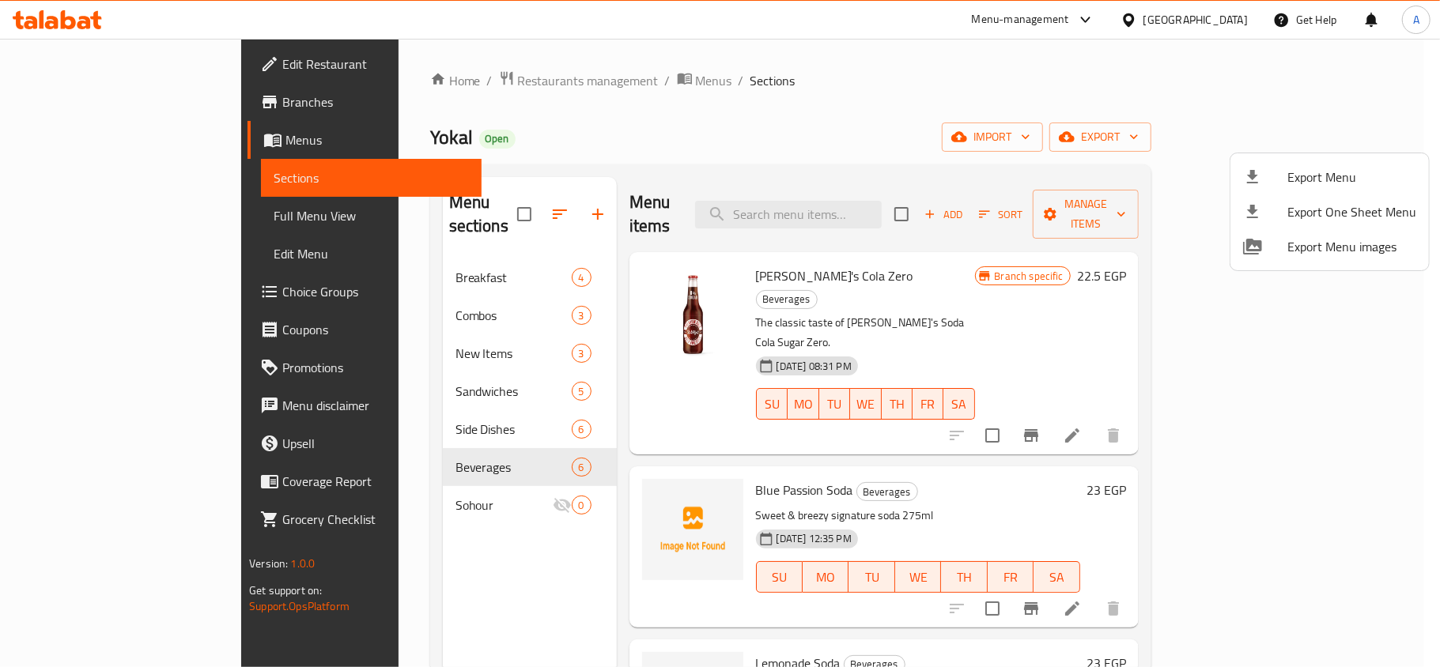
click at [748, 74] on div at bounding box center [720, 333] width 1440 height 667
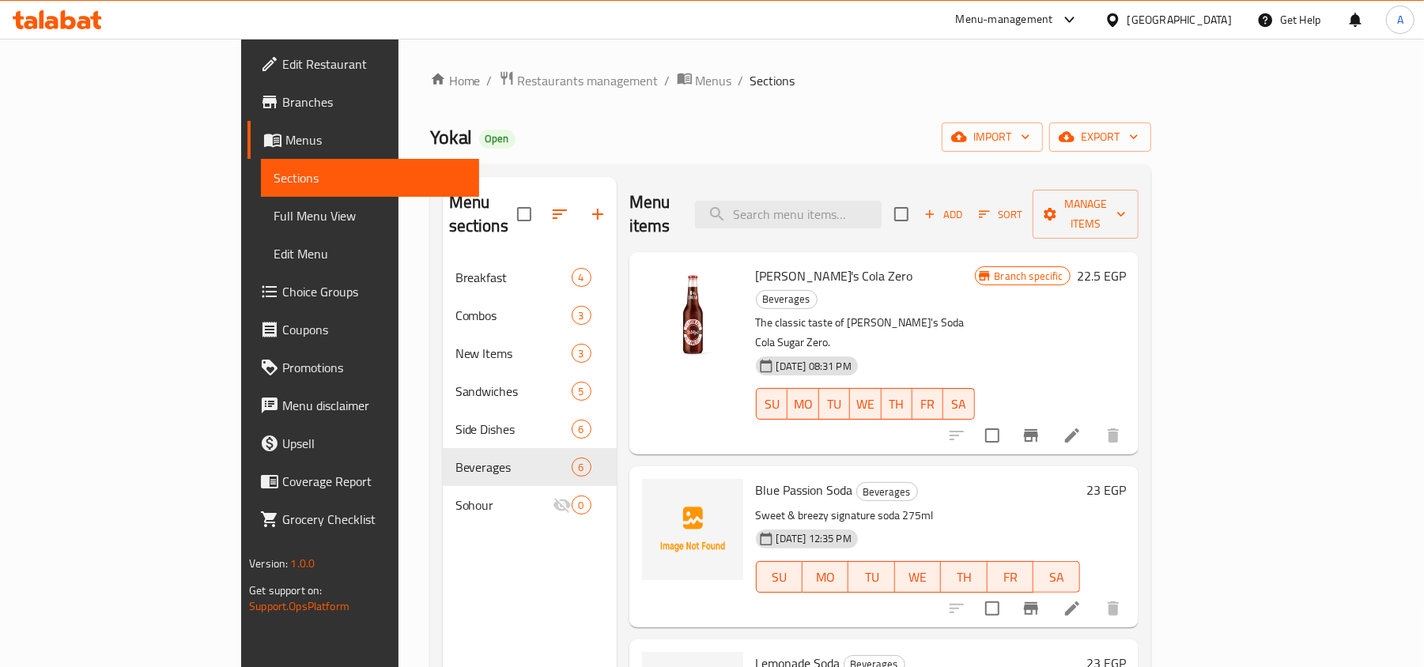
click at [430, 138] on span "Yokal" at bounding box center [451, 137] width 43 height 36
copy span "Yokal"
click at [1038, 429] on icon "Branch-specific-item" at bounding box center [1031, 435] width 14 height 13
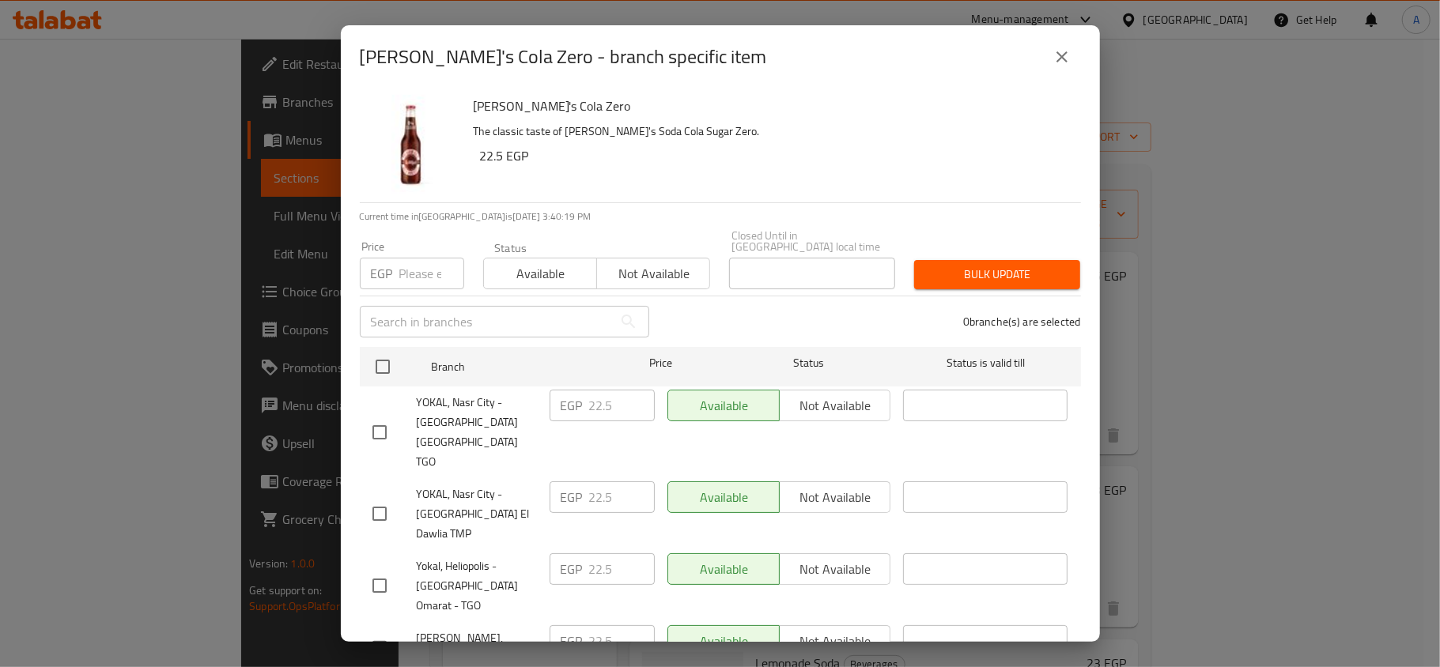
click at [1050, 66] on button "close" at bounding box center [1062, 57] width 38 height 38
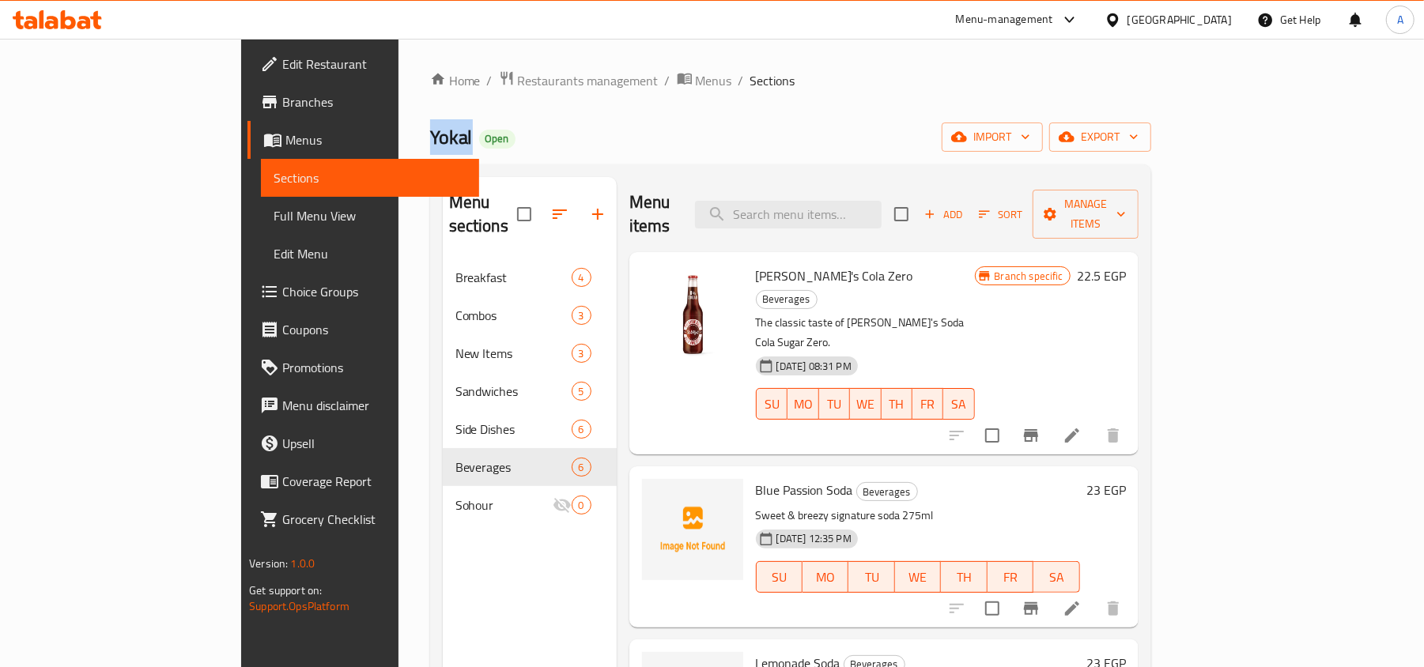
click at [282, 106] on span "Branches" at bounding box center [374, 102] width 184 height 19
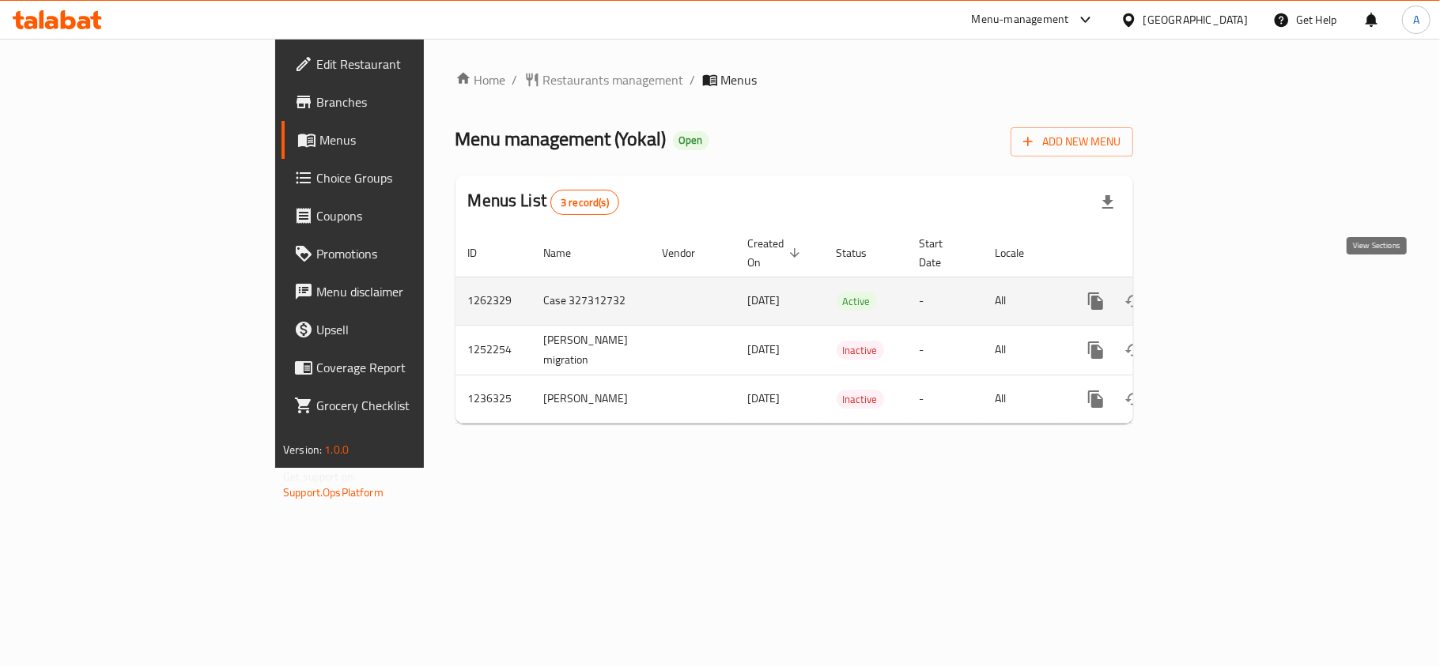
click at [1219, 292] on icon "enhanced table" at bounding box center [1209, 301] width 19 height 19
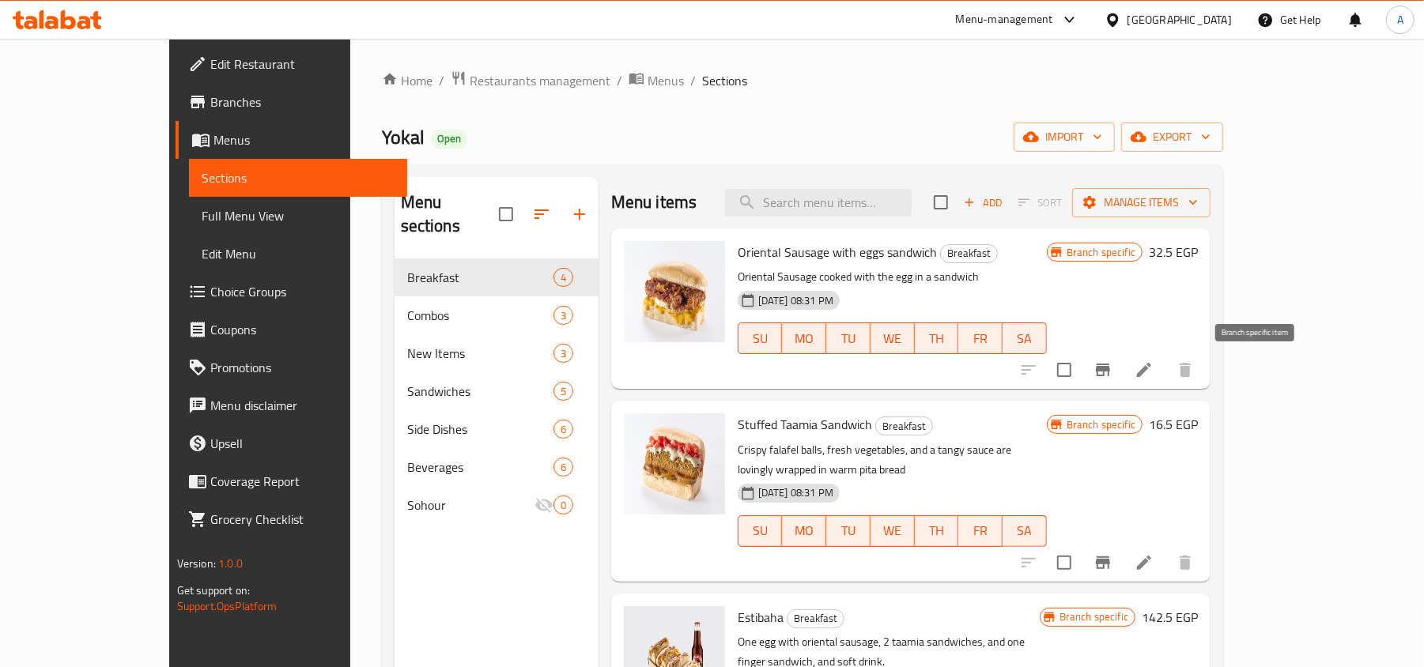
click at [1110, 372] on icon "Branch-specific-item" at bounding box center [1103, 370] width 14 height 13
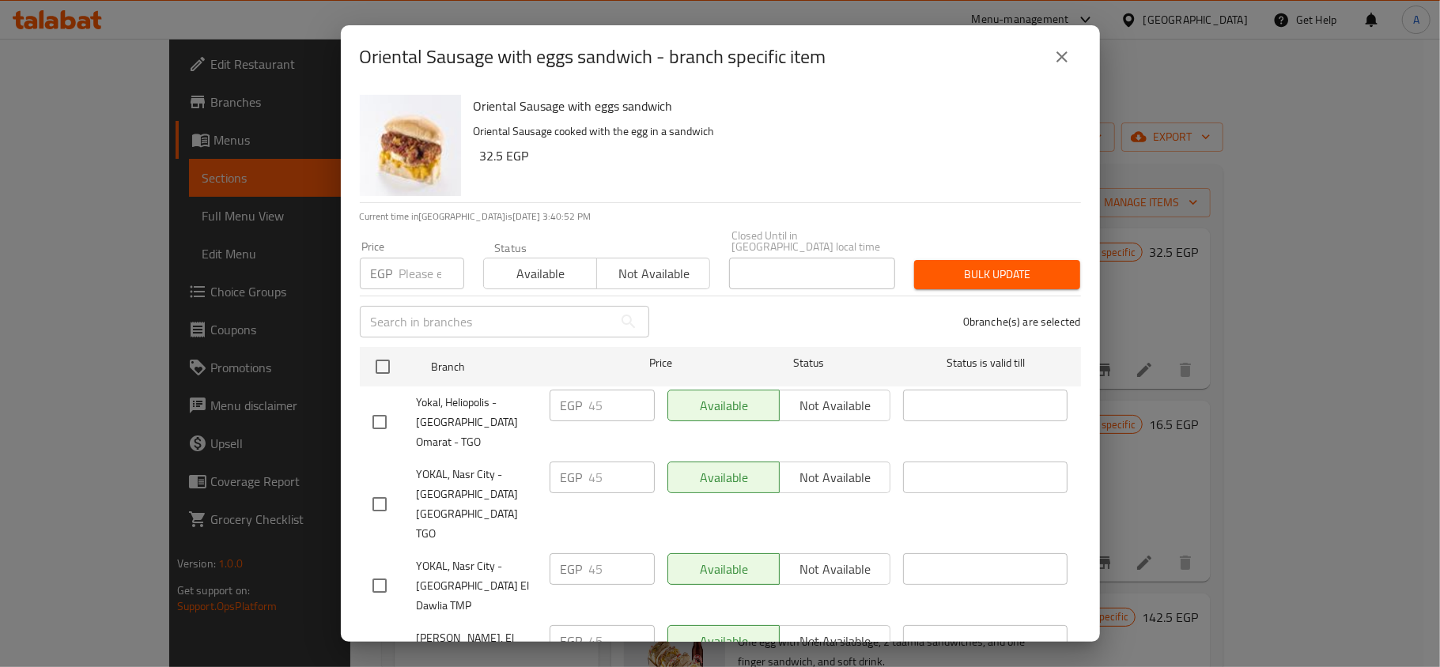
click at [1067, 61] on icon "close" at bounding box center [1061, 56] width 11 height 11
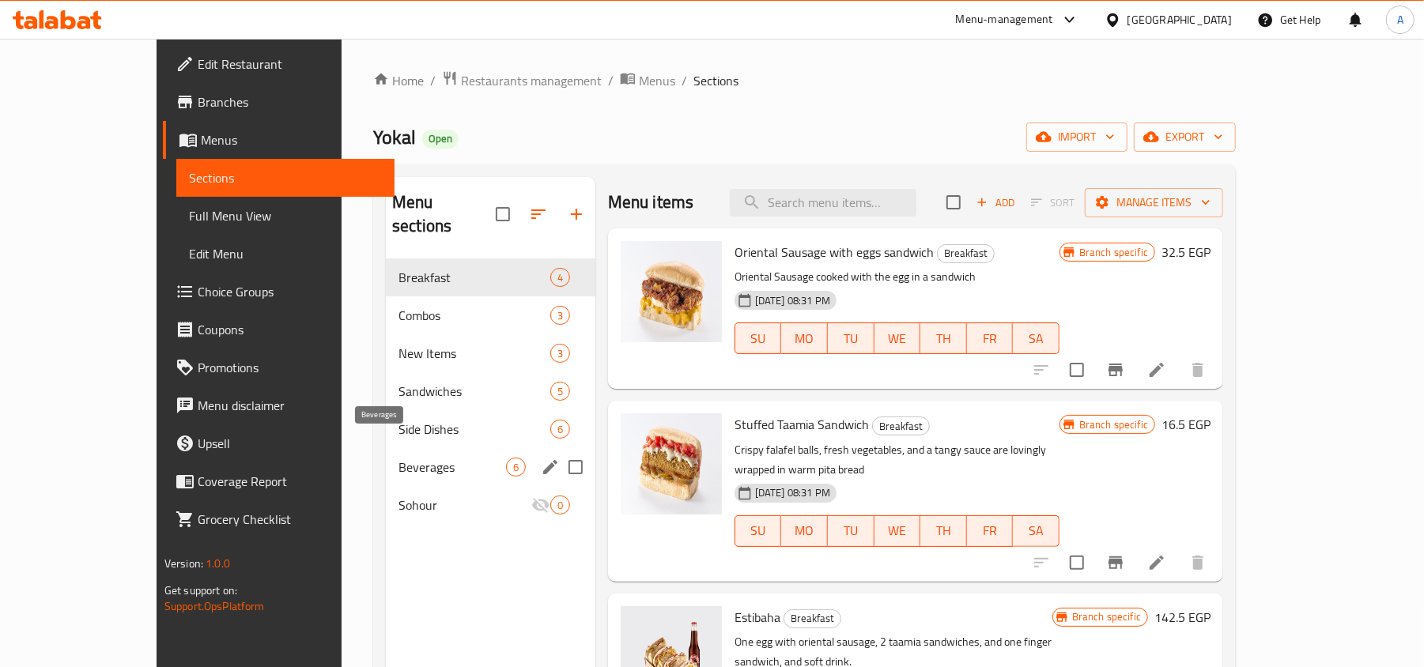
click at [398, 458] on span "Beverages" at bounding box center [452, 467] width 108 height 19
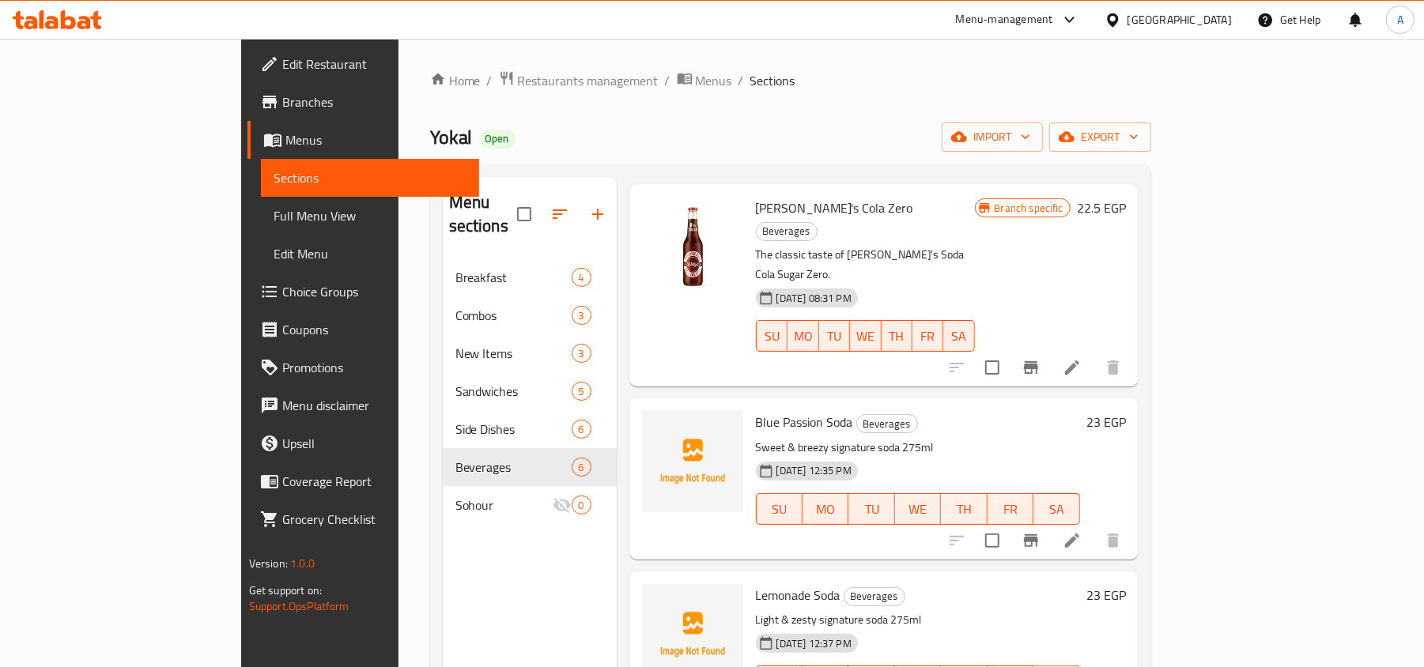
scroll to position [105, 0]
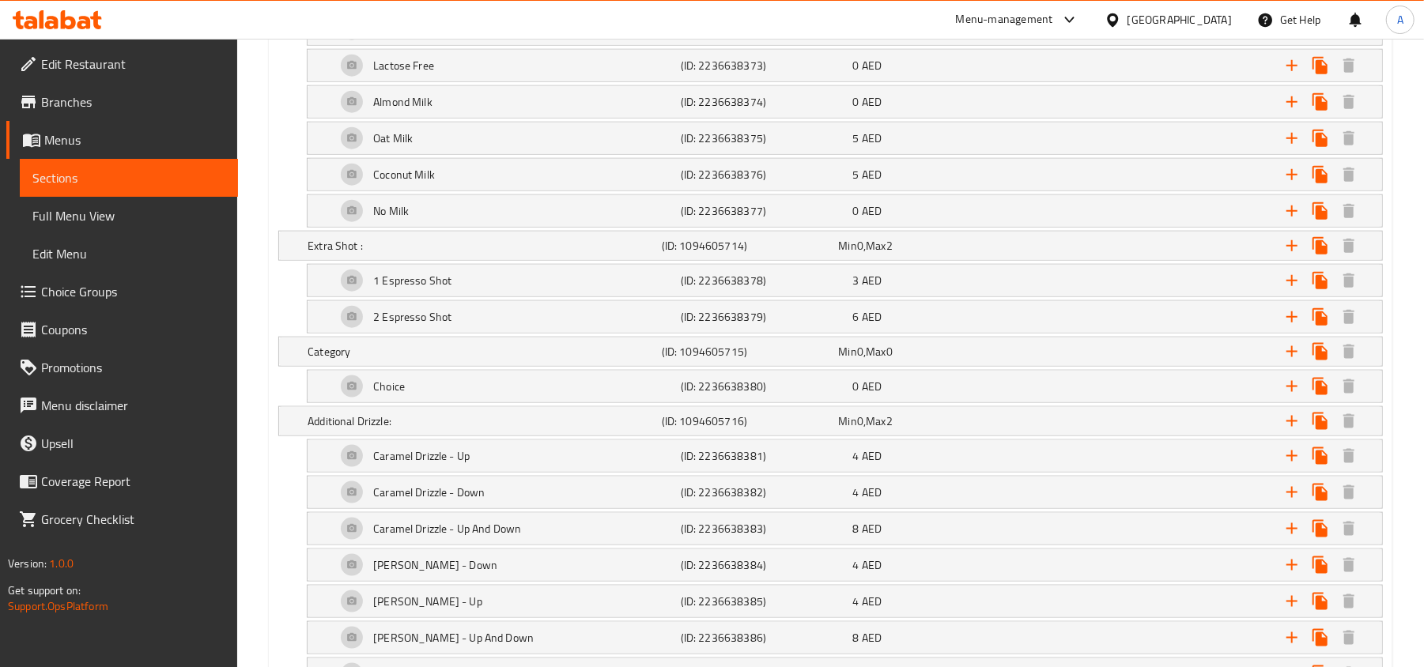
scroll to position [1265, 0]
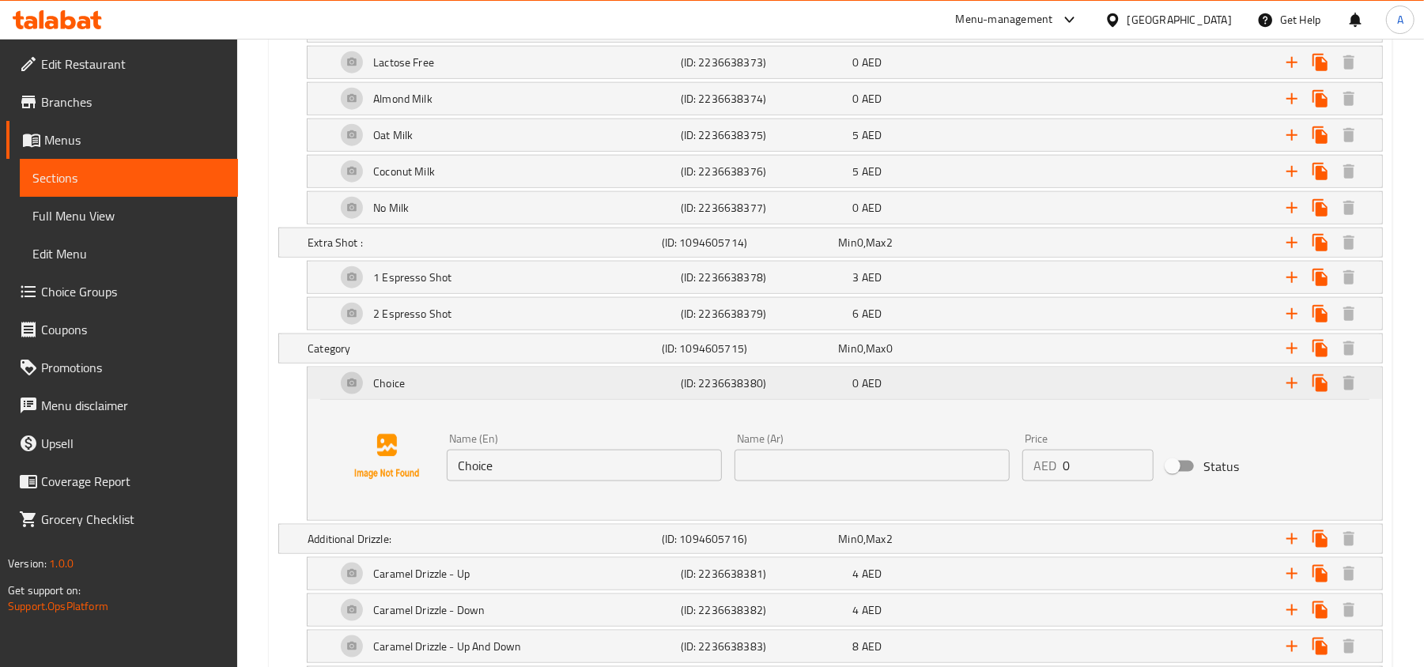
click at [956, 387] on div "0 AED" at bounding box center [936, 384] width 166 height 16
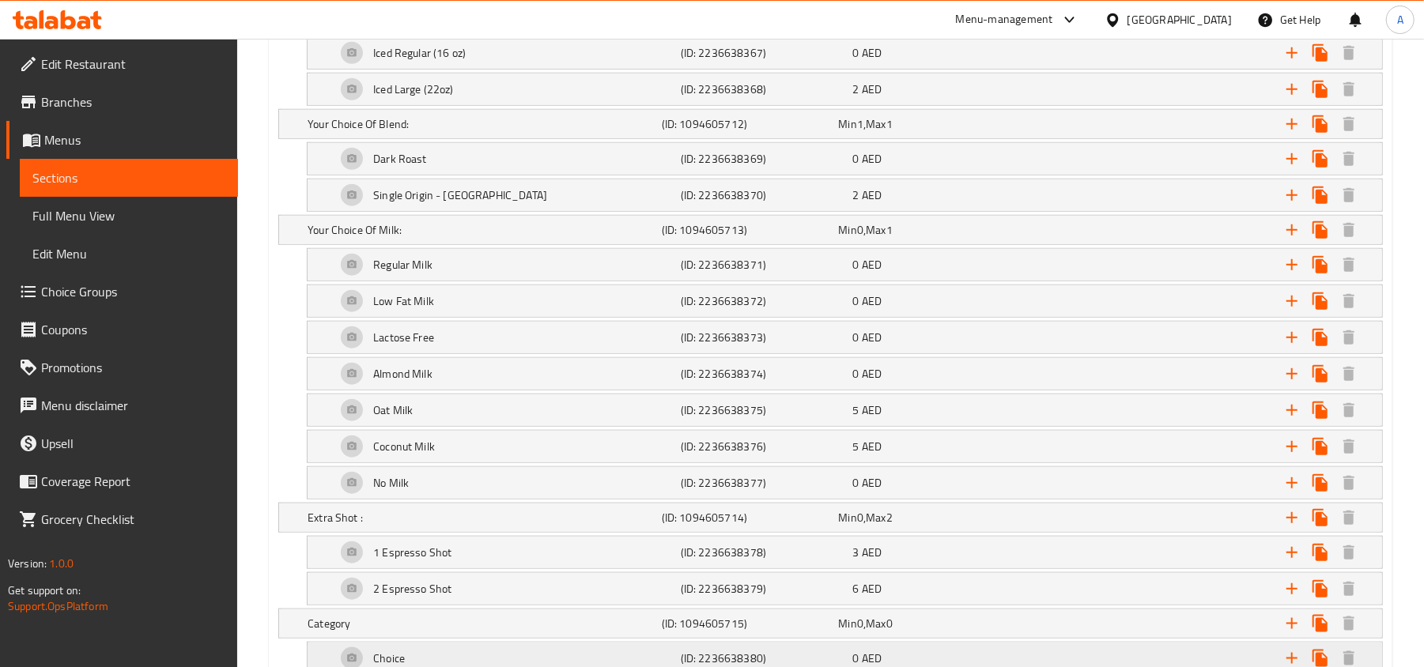
scroll to position [738, 0]
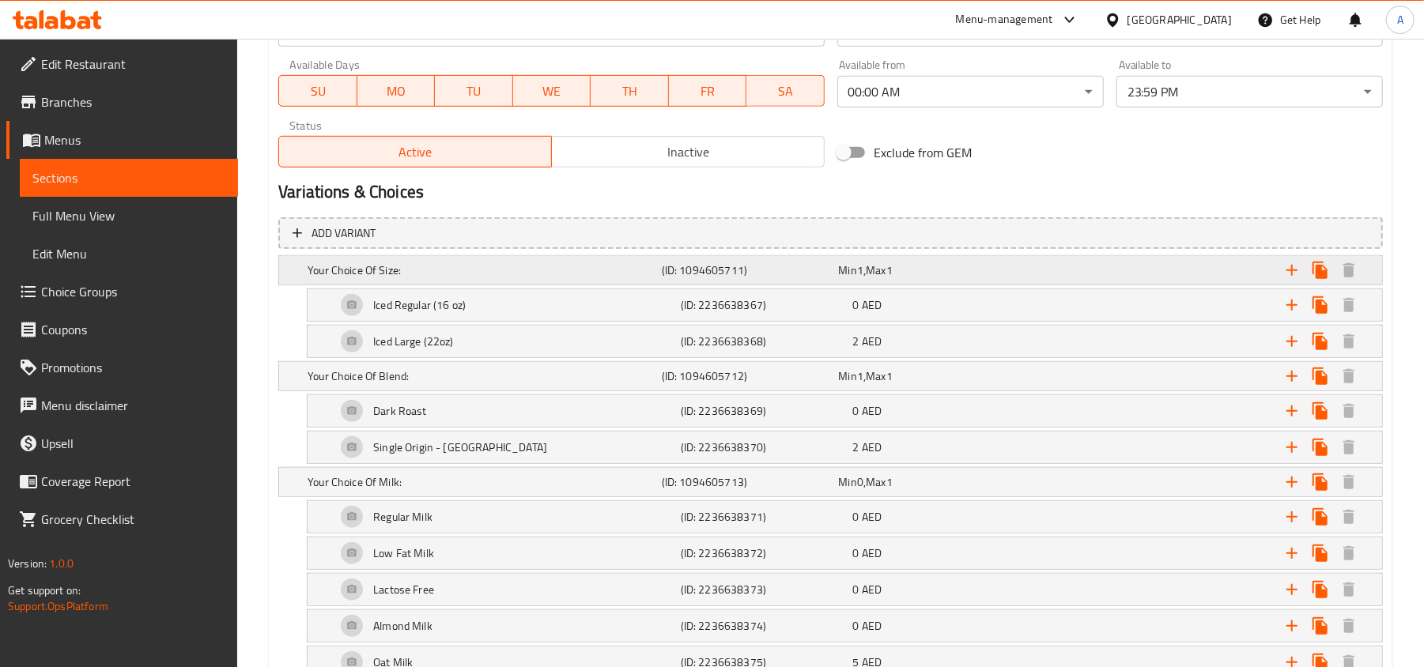
click at [816, 269] on h5 "(ID: 1094605711)" at bounding box center [747, 270] width 171 height 16
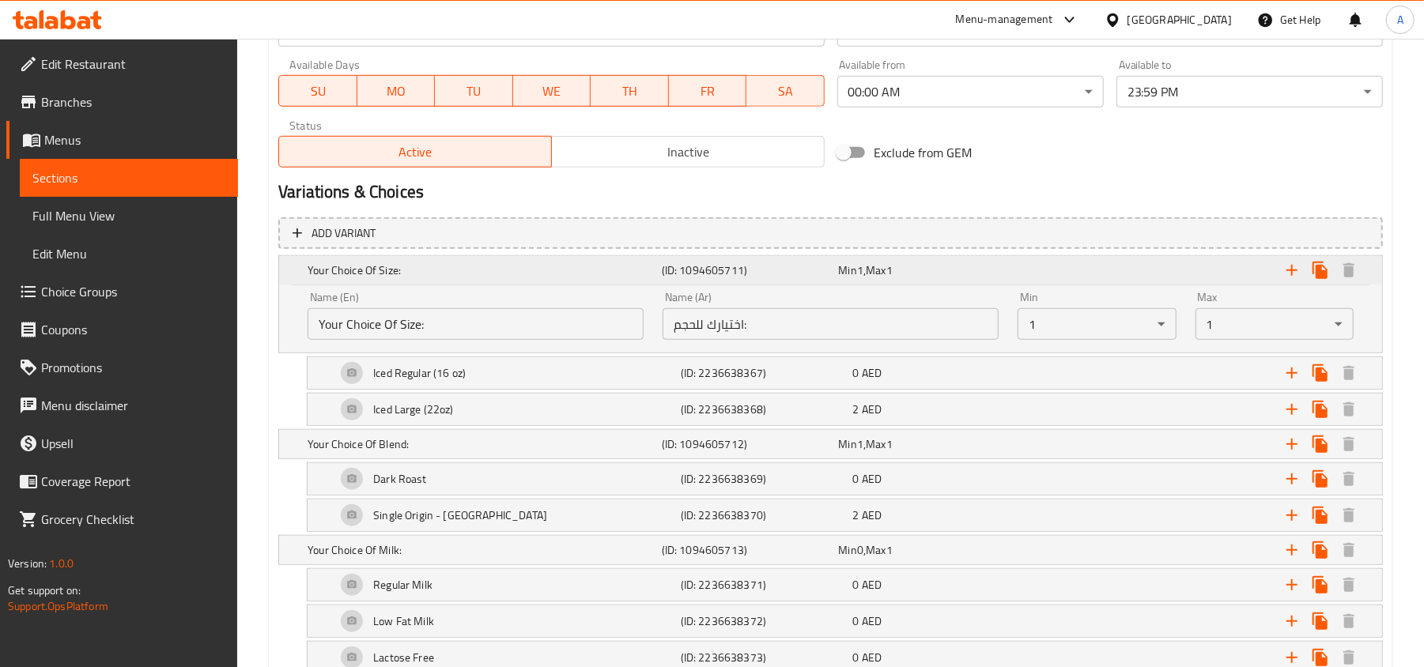
click at [816, 269] on h5 "(ID: 1094605711)" at bounding box center [747, 270] width 171 height 16
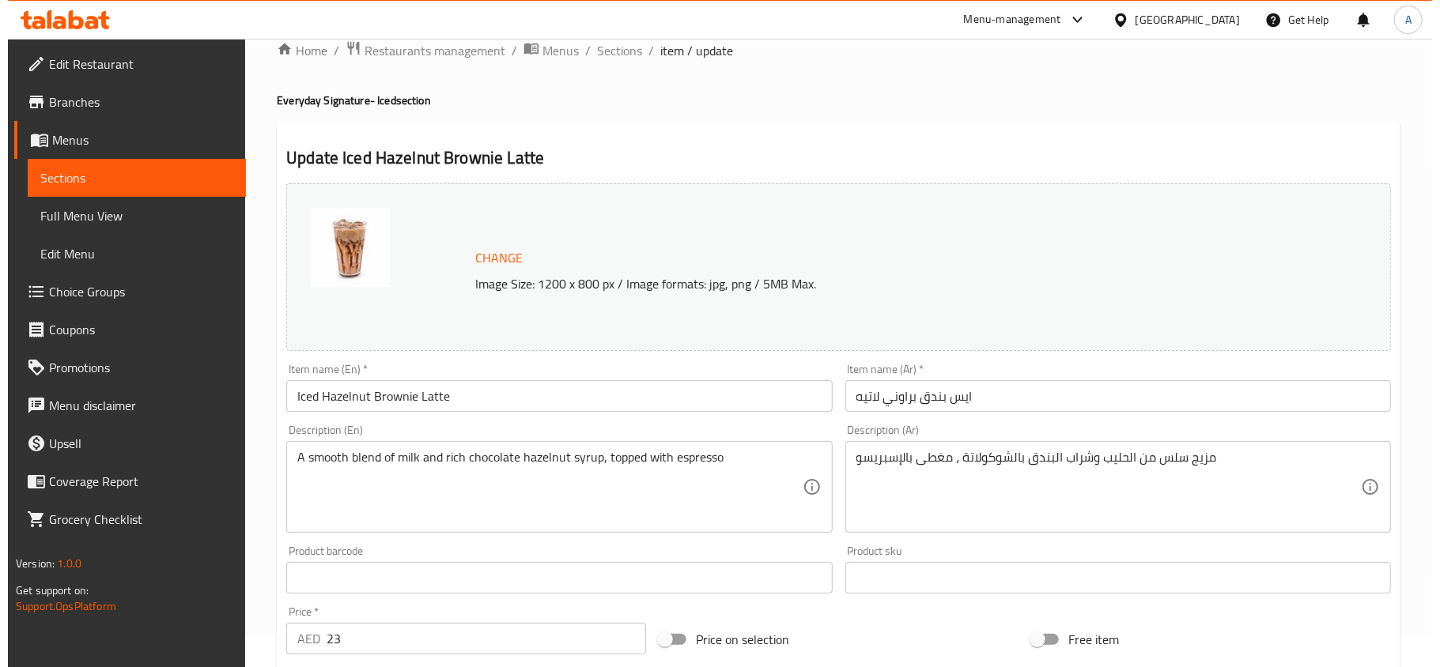
scroll to position [0, 0]
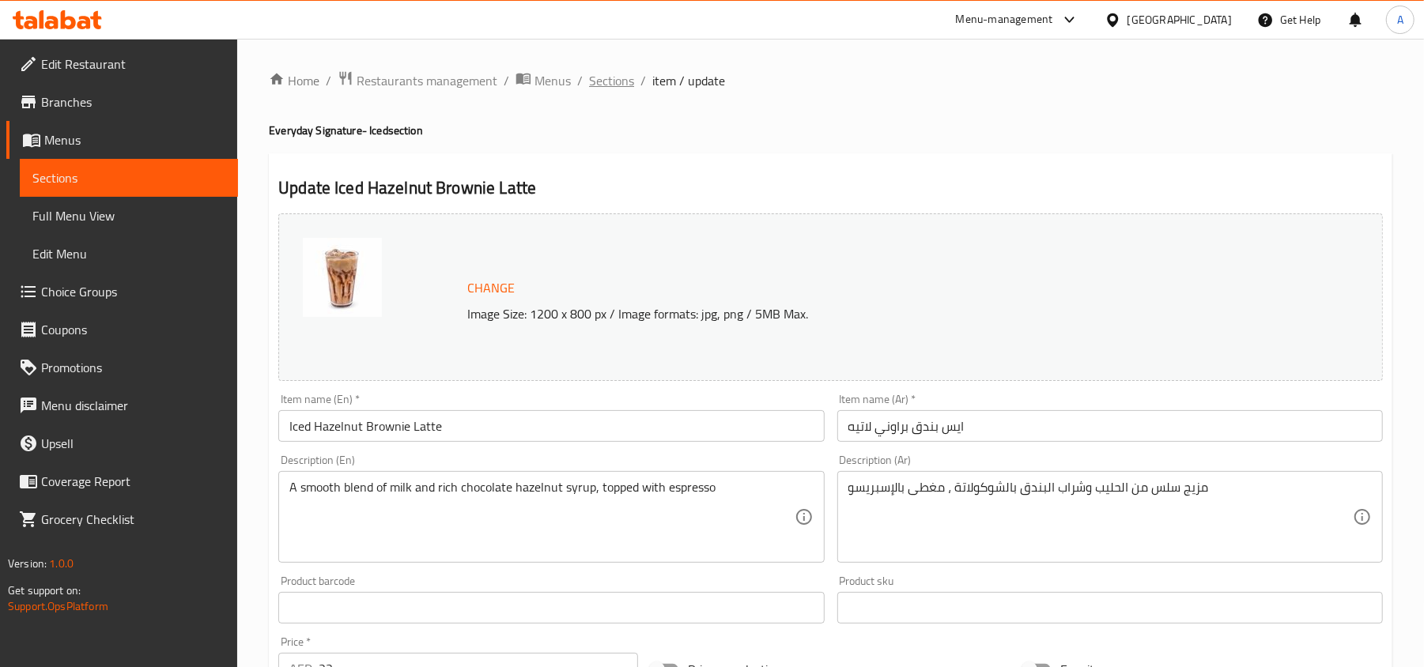
click at [593, 76] on span "Sections" at bounding box center [611, 80] width 45 height 19
click at [610, 87] on span "Sections" at bounding box center [611, 80] width 45 height 19
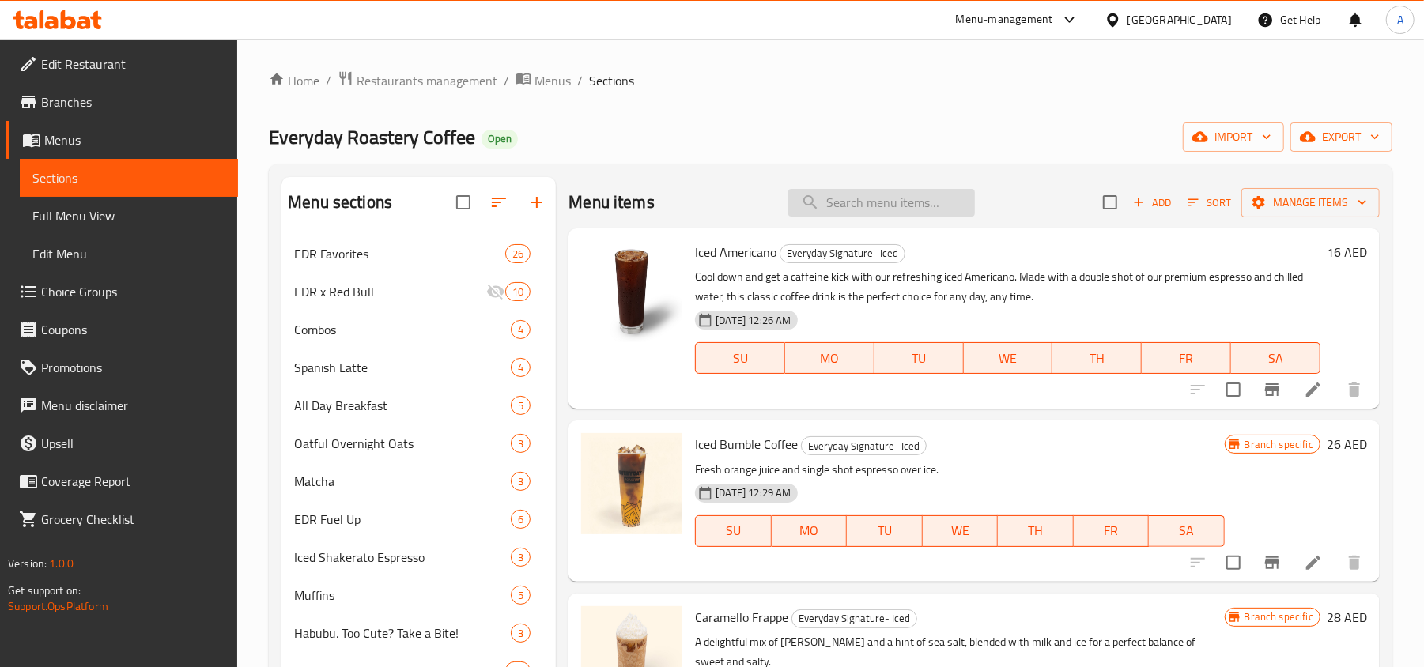
click at [871, 206] on input "search" at bounding box center [881, 203] width 187 height 28
paste input "Iced Coco Loco Latte"
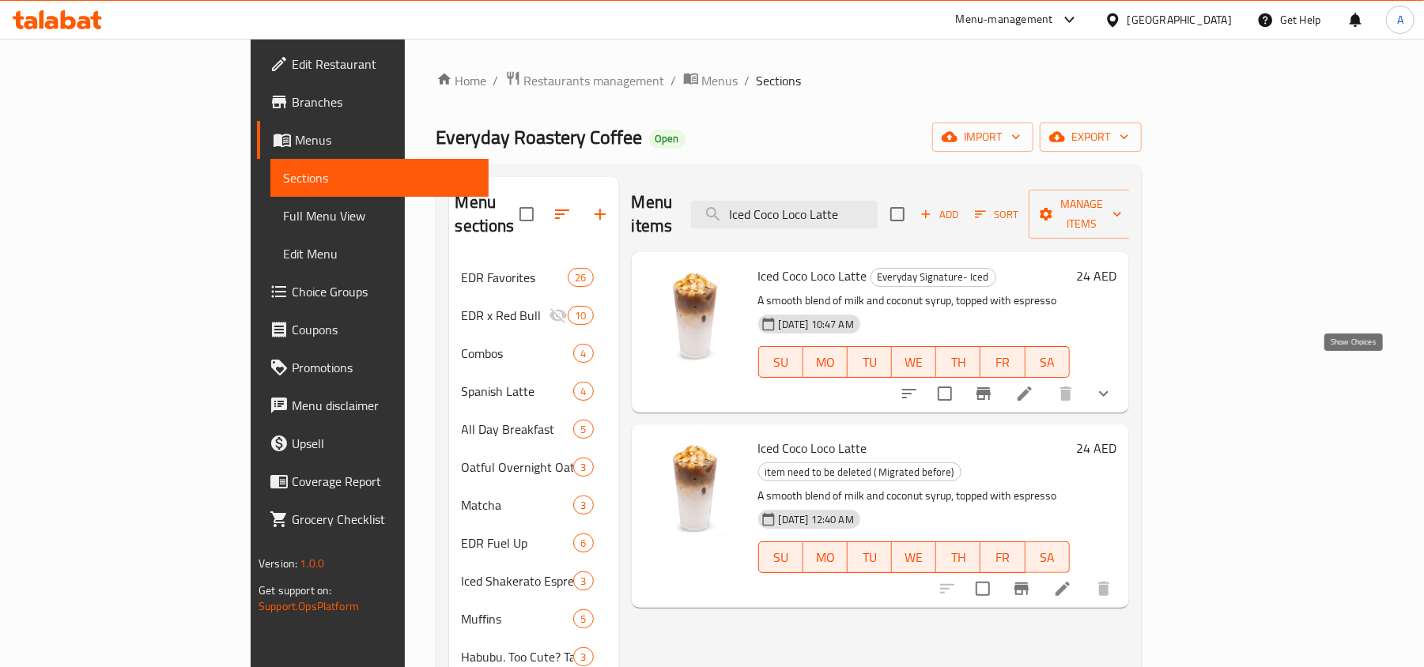
type input "Iced Coco Loco Latte"
click at [1113, 384] on icon "show more" at bounding box center [1103, 393] width 19 height 19
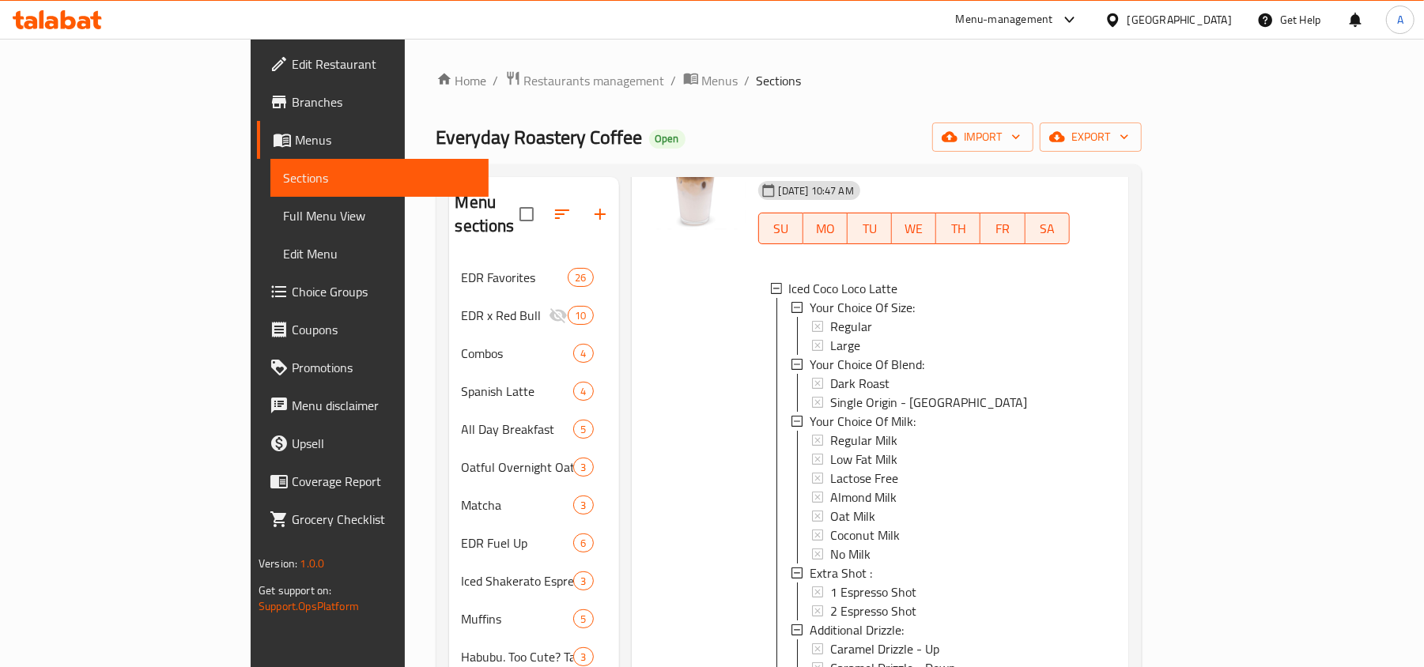
scroll to position [632, 0]
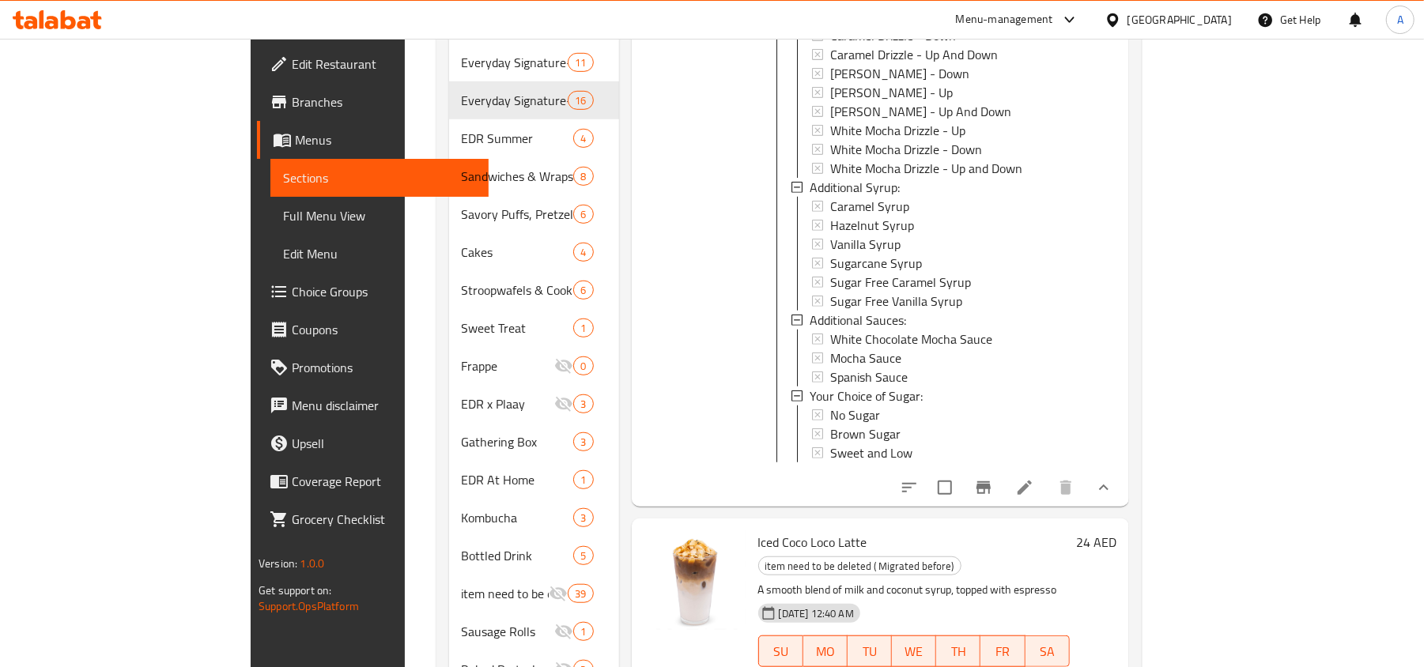
click at [1047, 474] on li at bounding box center [1024, 488] width 44 height 28
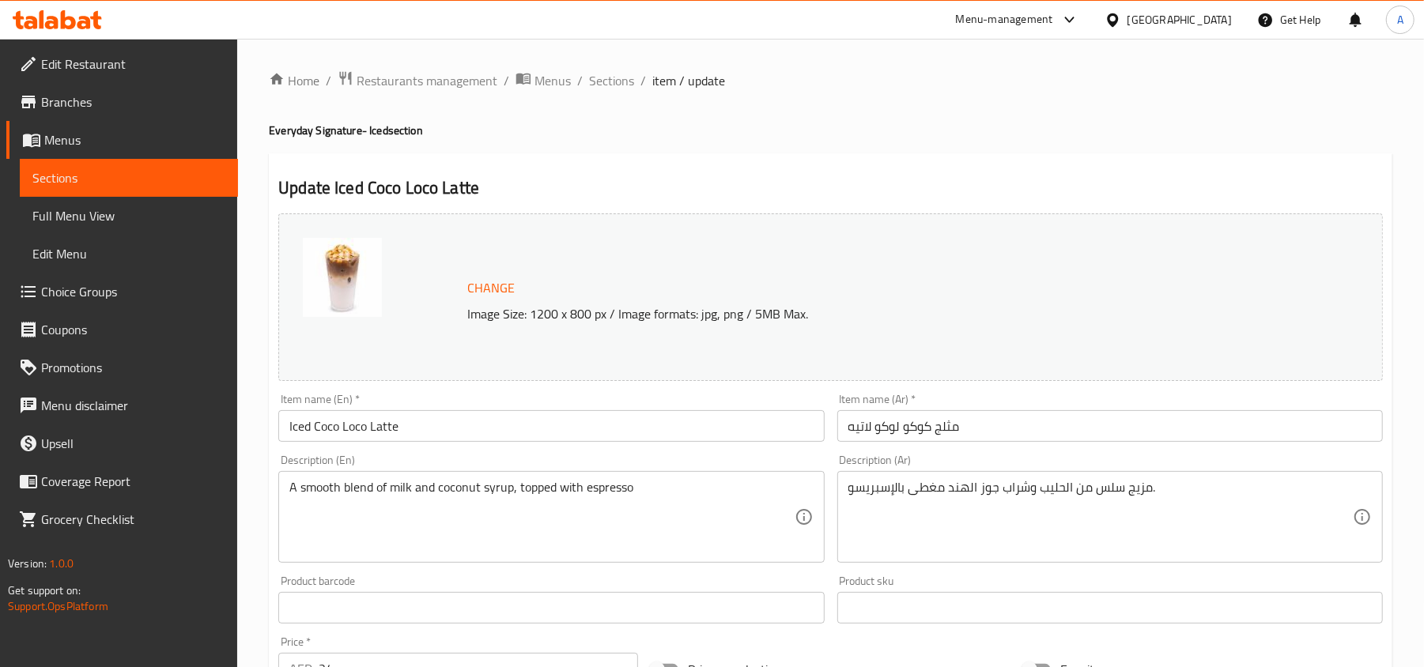
click at [708, 181] on h2 "Update Iced Coco Loco Latte" at bounding box center [830, 188] width 1104 height 24
click at [689, 187] on h2 "Update Iced Coco Loco Latte" at bounding box center [830, 188] width 1104 height 24
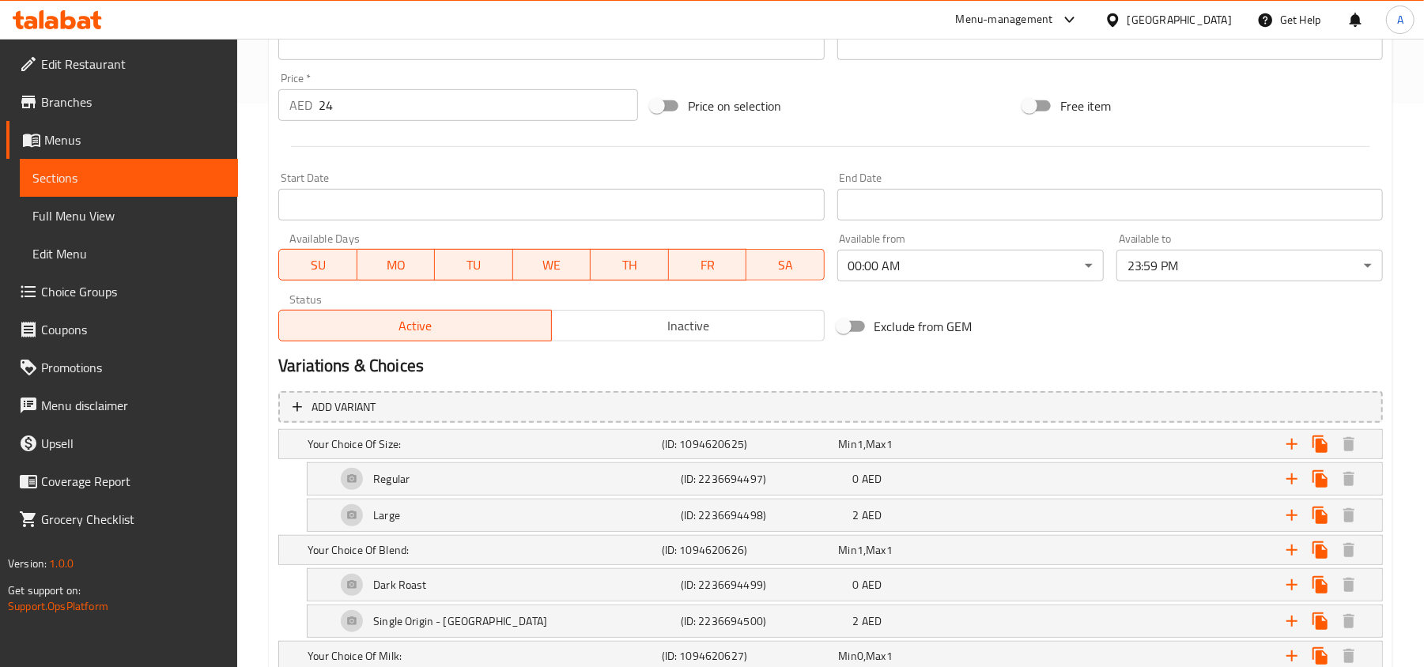
scroll to position [738, 0]
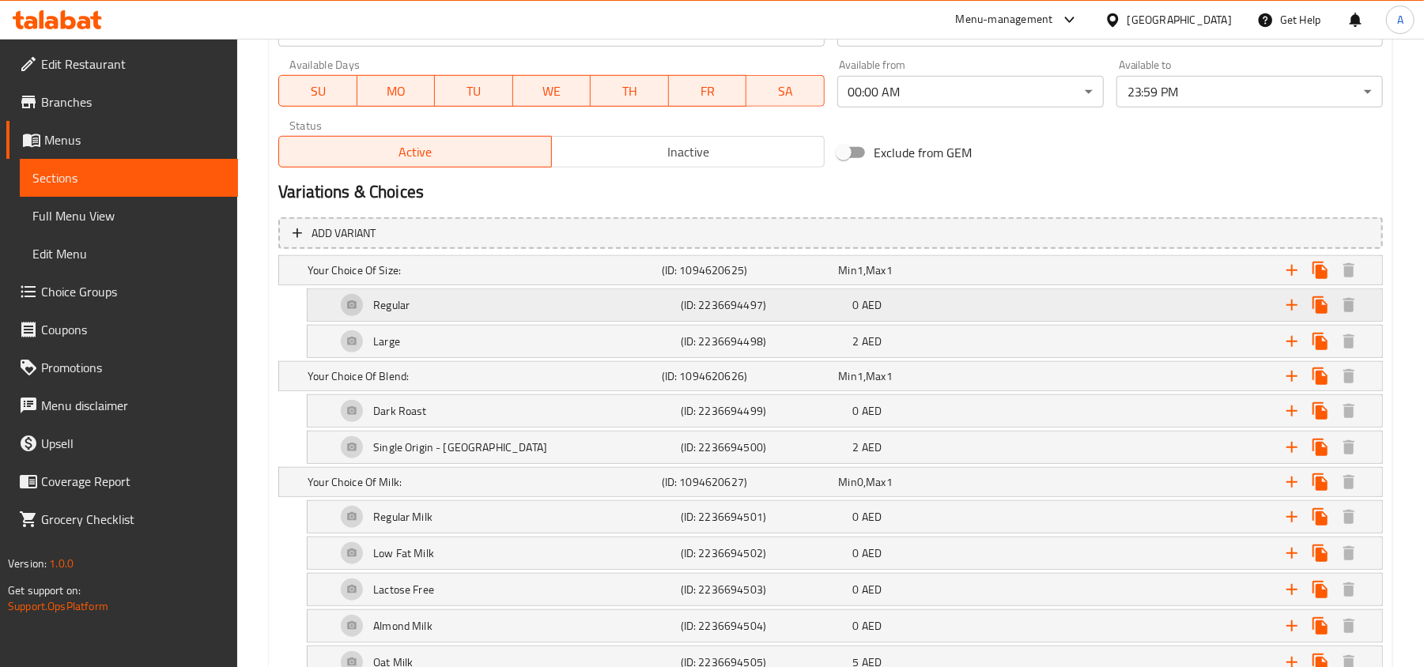
click at [805, 288] on div "Regular (ID: 2236694497) 0 AED" at bounding box center [835, 270] width 1062 height 35
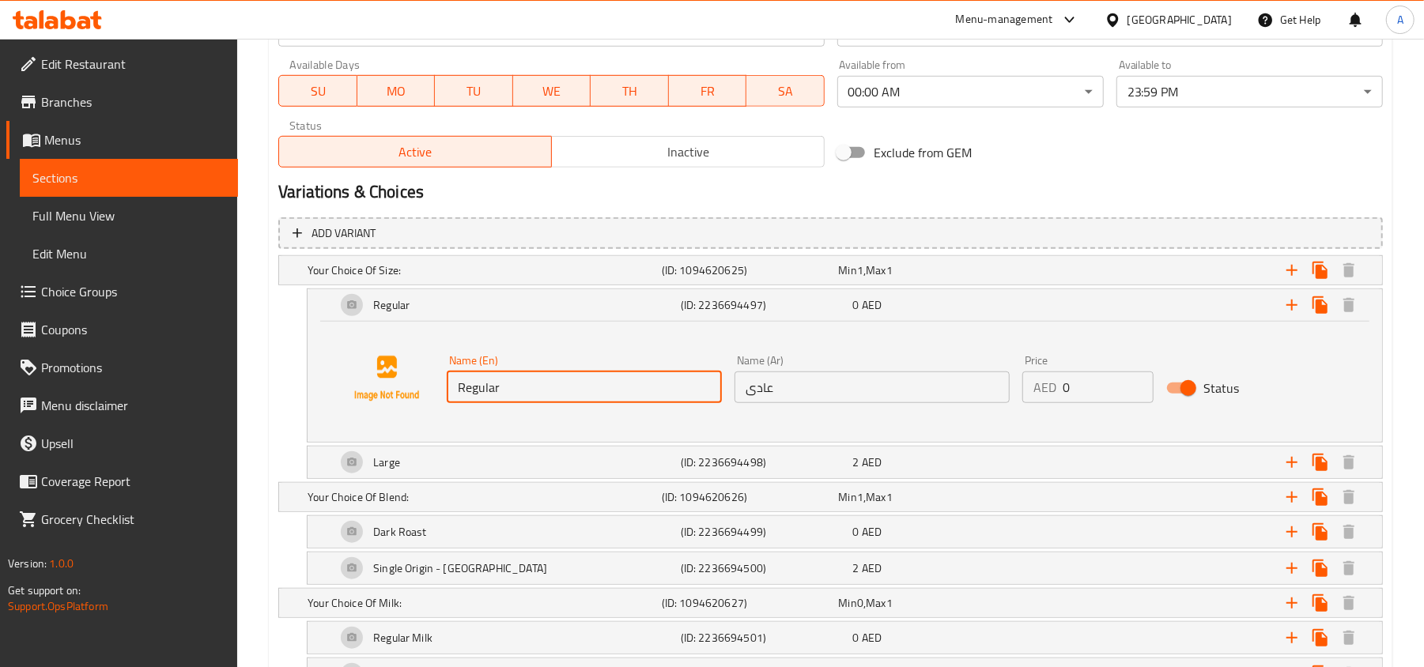
click at [555, 381] on input "Regular" at bounding box center [584, 388] width 275 height 32
paste input "Iced Regular (16 oz)"
type input "Iced Regular (16 oz)"
click at [785, 391] on input "عادى" at bounding box center [871, 388] width 275 height 32
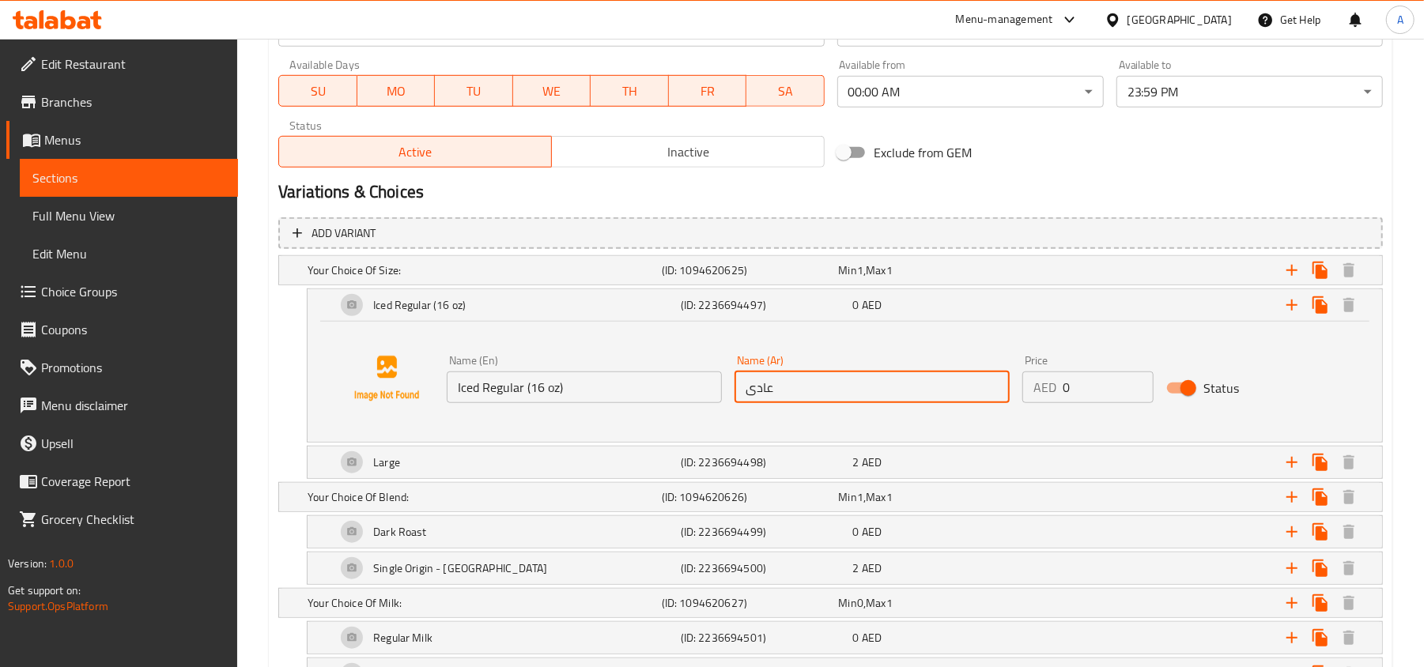
click at [785, 391] on input "عادى" at bounding box center [871, 388] width 275 height 32
paste input "مثلج عادي (16 أونصة)"
type input "مثلج عادي (16 أونصة)"
click at [1006, 184] on h2 "Variations & Choices" at bounding box center [830, 192] width 1104 height 24
click at [703, 278] on h5 "(ID: 2236694498)" at bounding box center [747, 270] width 171 height 16
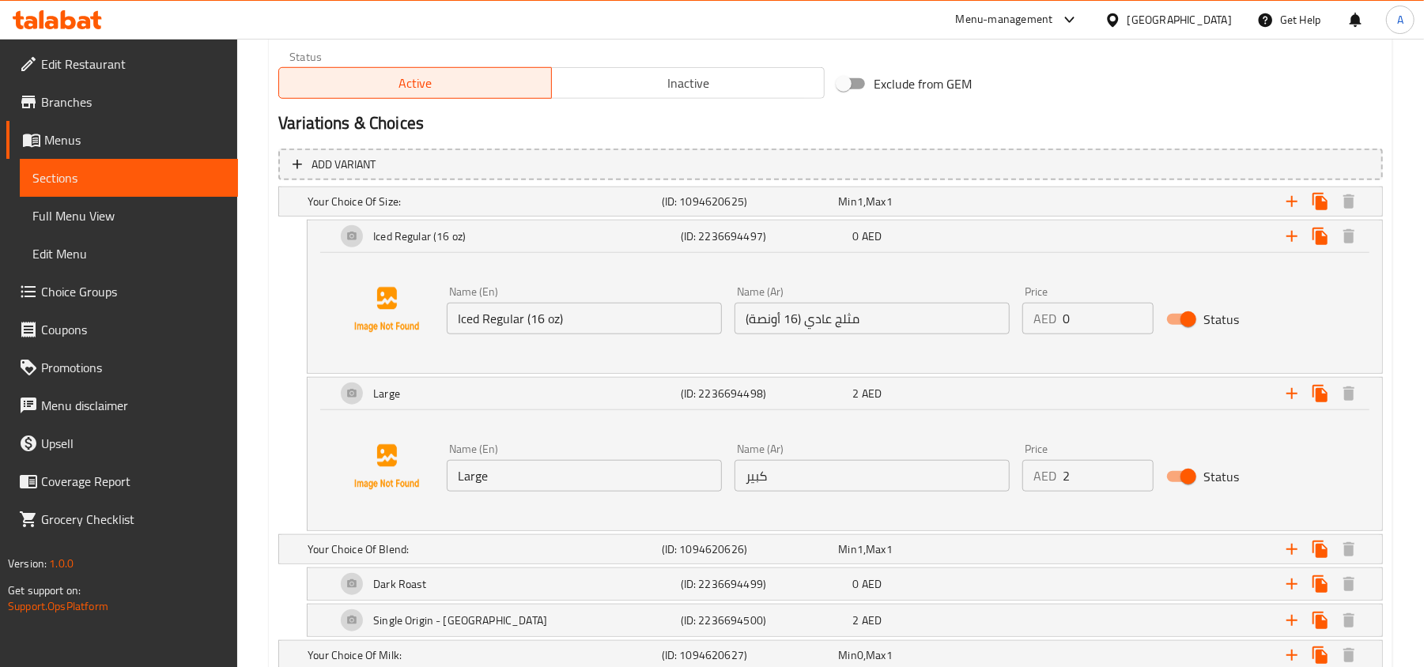
scroll to position [843, 0]
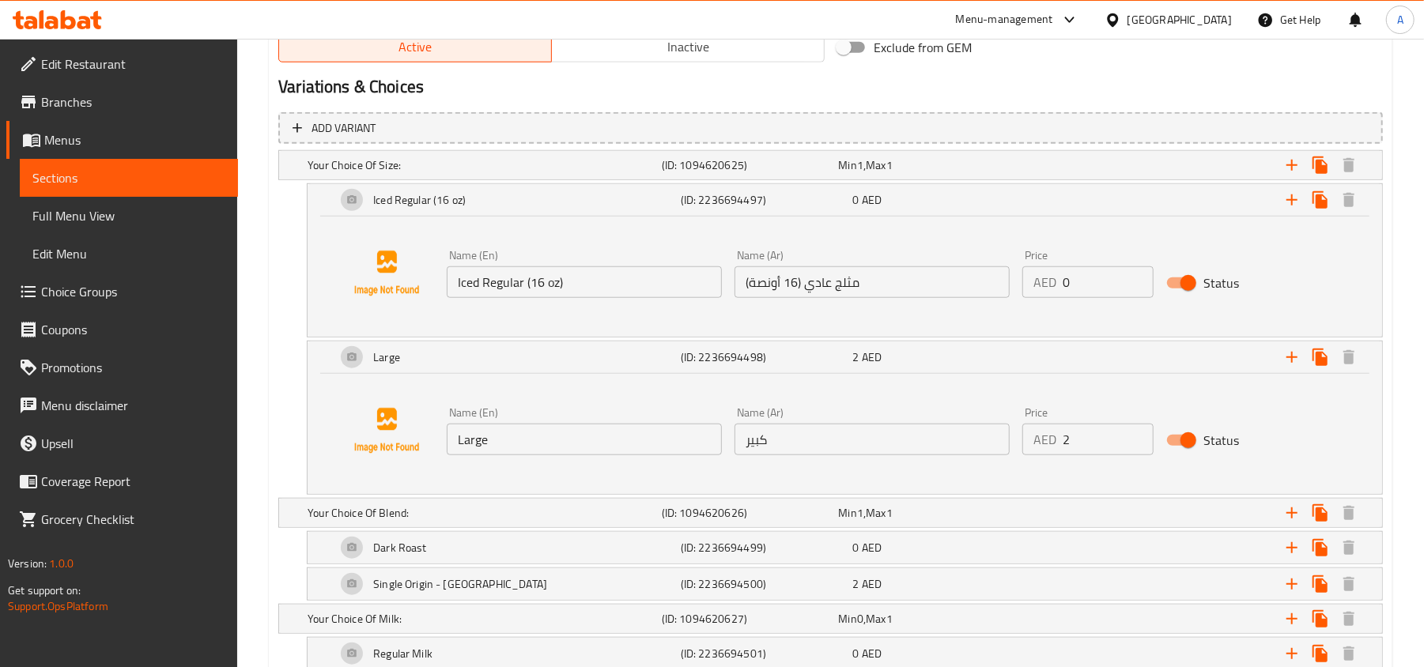
type input "3"
click at [1134, 431] on input "3" at bounding box center [1108, 440] width 91 height 32
click at [533, 447] on input "Large" at bounding box center [584, 440] width 275 height 32
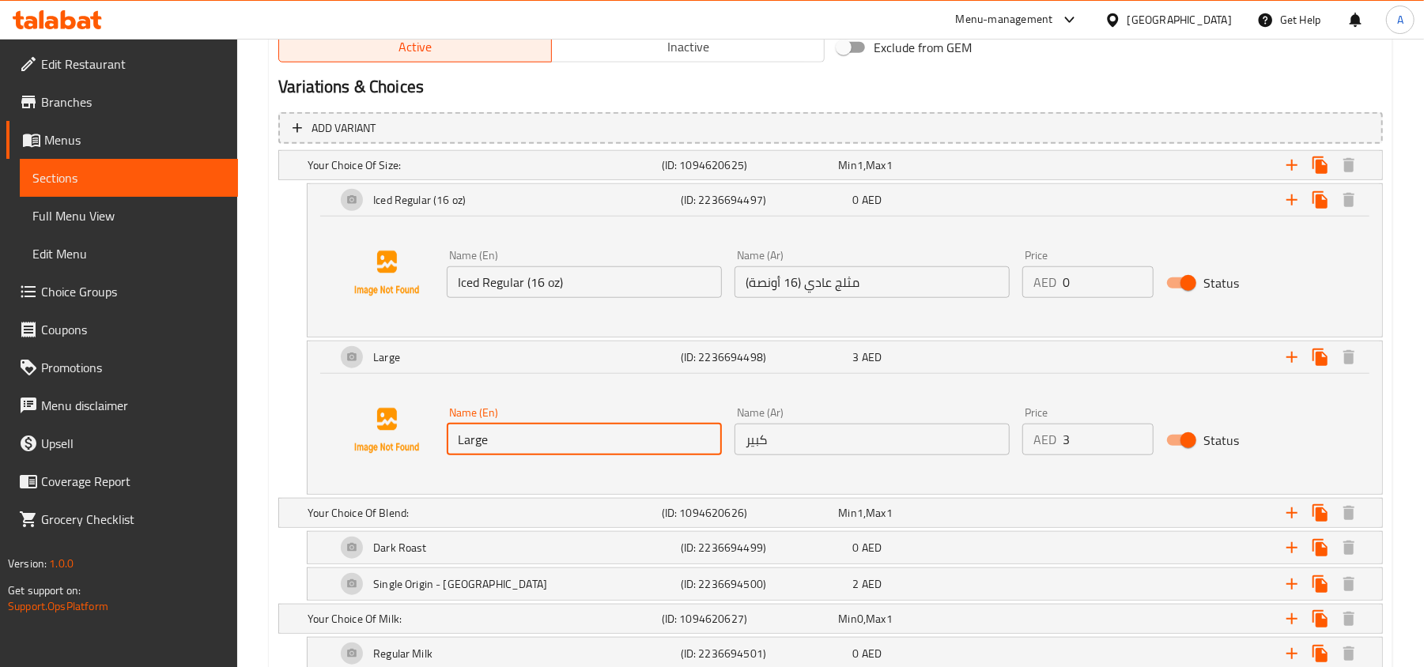
paste input "Iced Large (22oz)"
type input "Iced Large (22oz)"
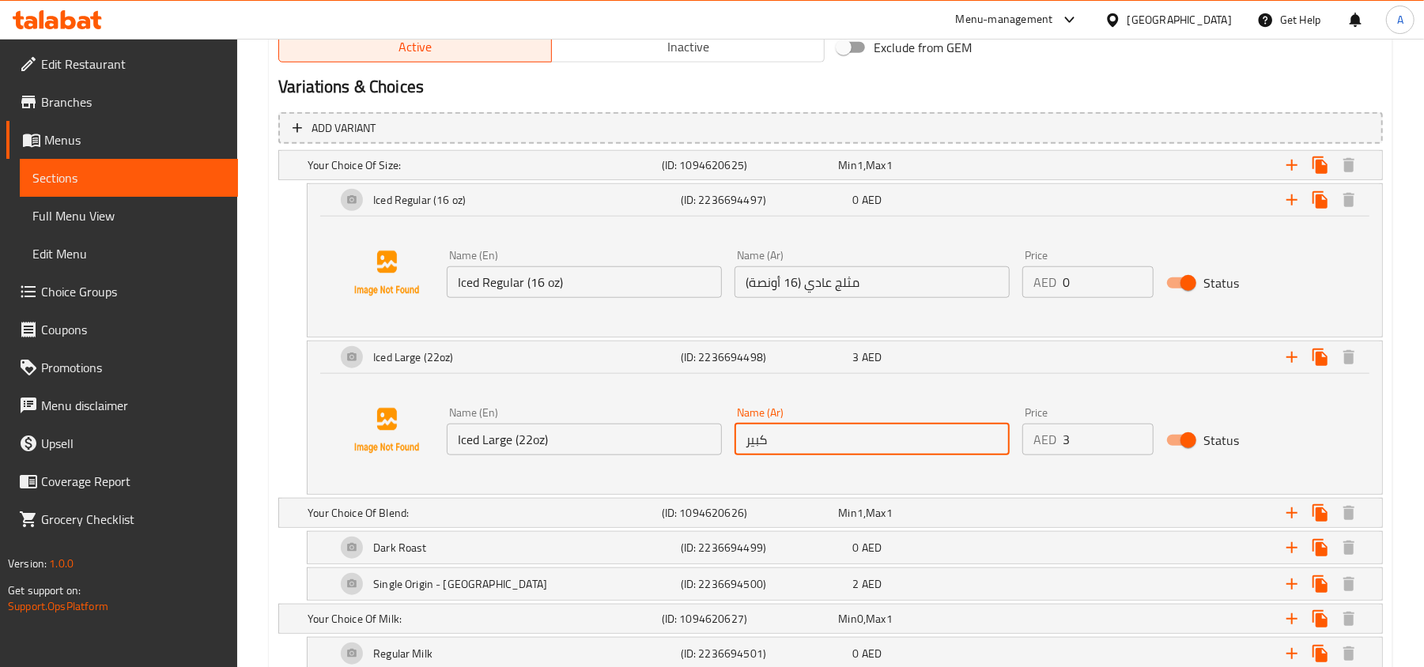
click at [802, 431] on input "كبير" at bounding box center [871, 440] width 275 height 32
paste input "ثلج كبير (22 أونصة)"
type input "مثلج كبير (22 أونصة)"
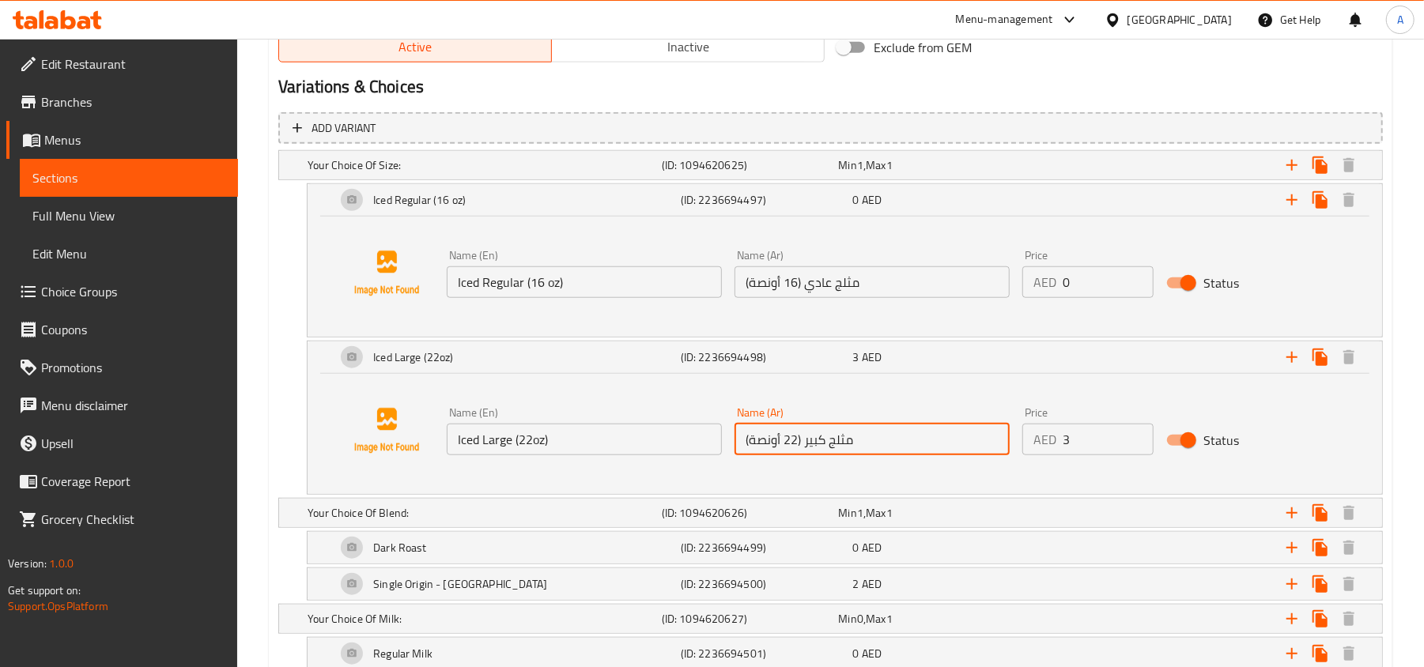
click at [289, 414] on div "Iced Large (22oz) (ID: 2236694498) 3 AED Name (En) Iced Large (22oz) Name (En) …" at bounding box center [830, 418] width 1104 height 154
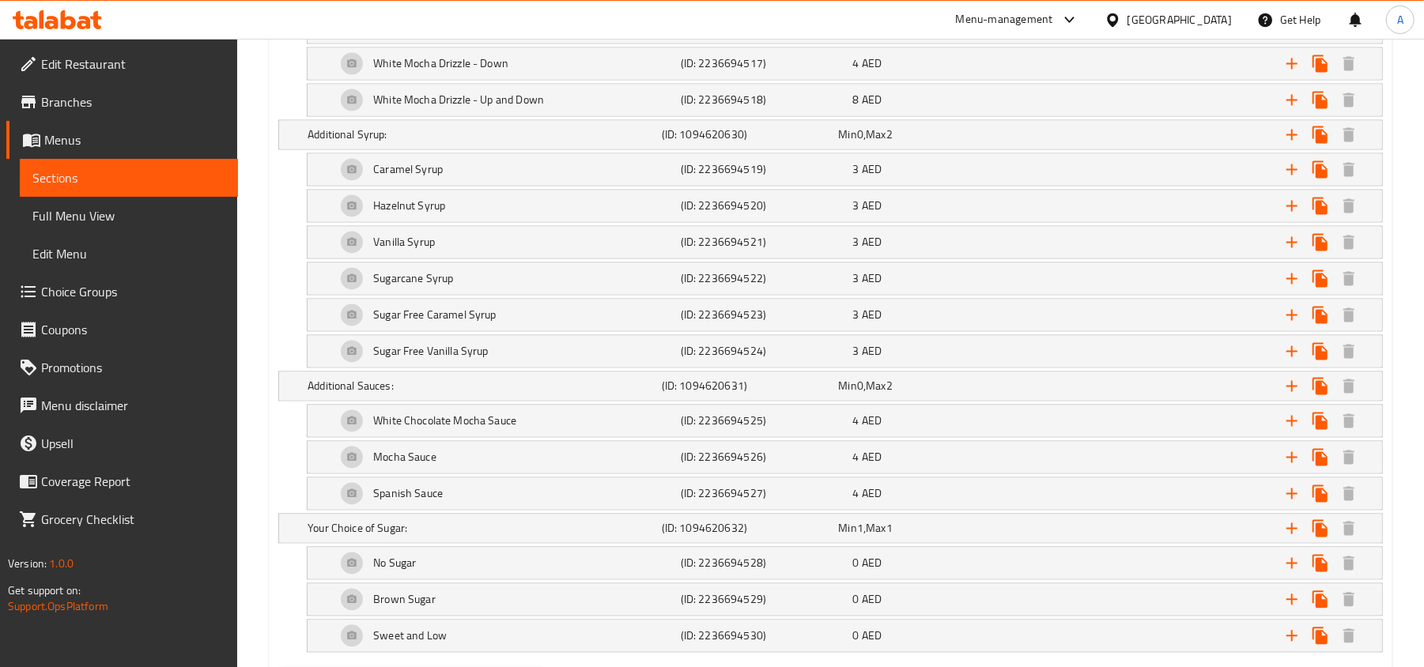
scroll to position [2188, 0]
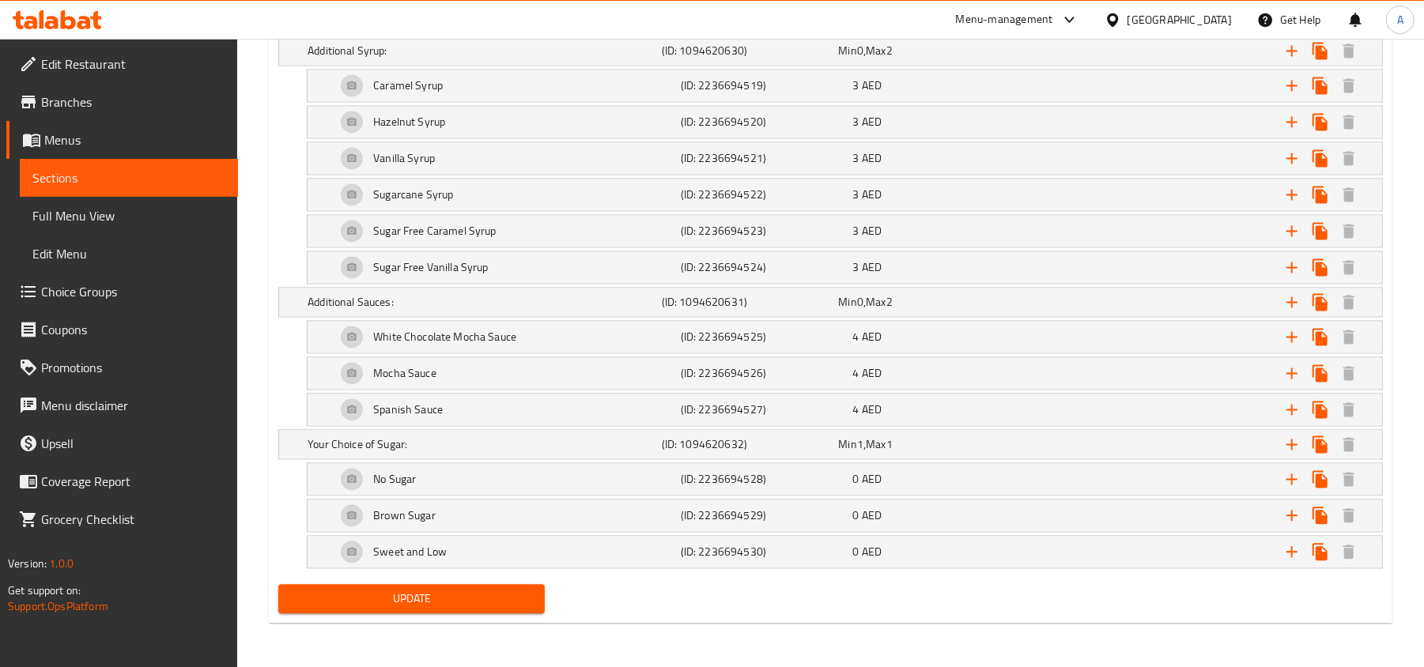
click at [375, 598] on span "Update" at bounding box center [411, 599] width 241 height 20
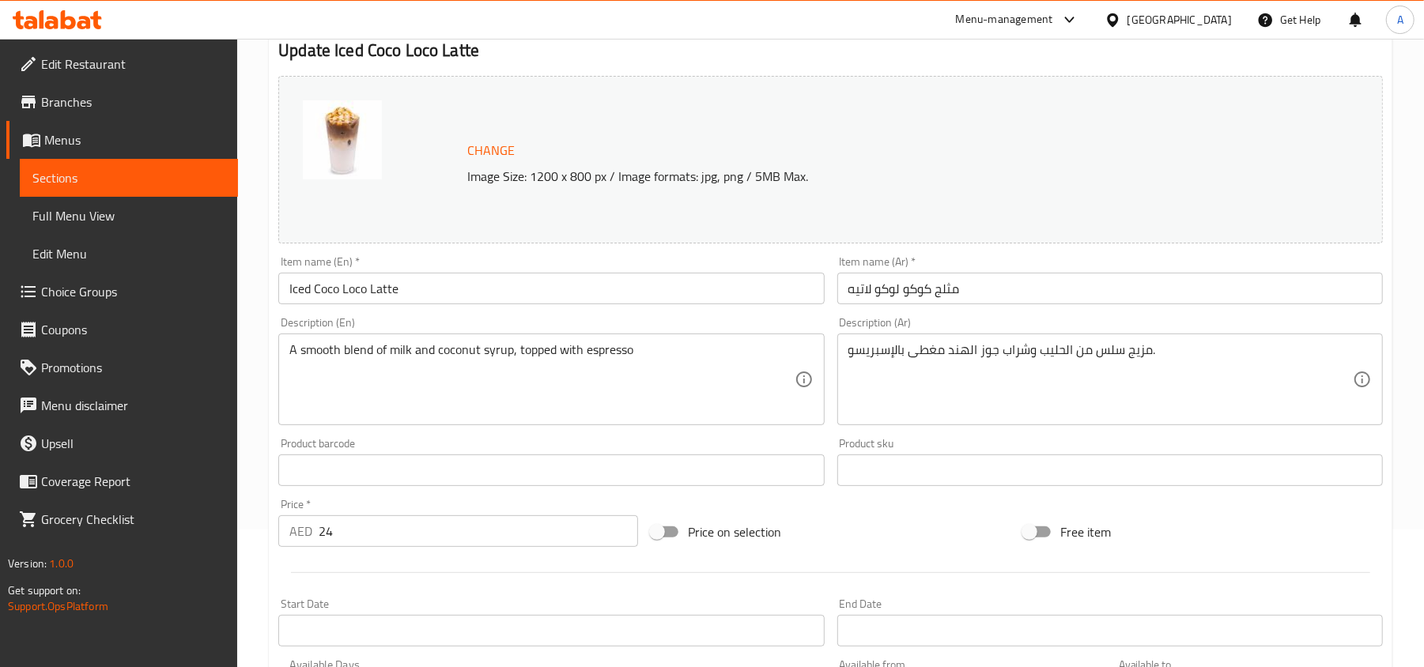
scroll to position [0, 0]
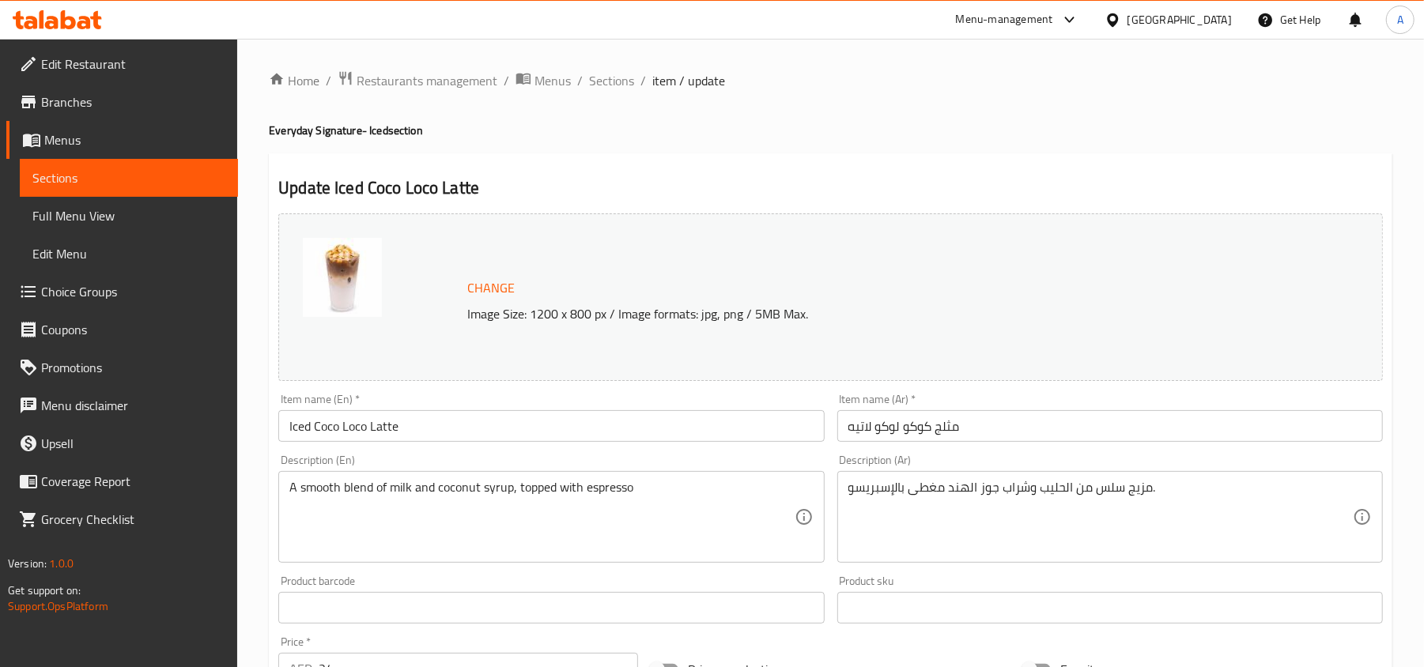
click at [609, 85] on span "Sections" at bounding box center [611, 80] width 45 height 19
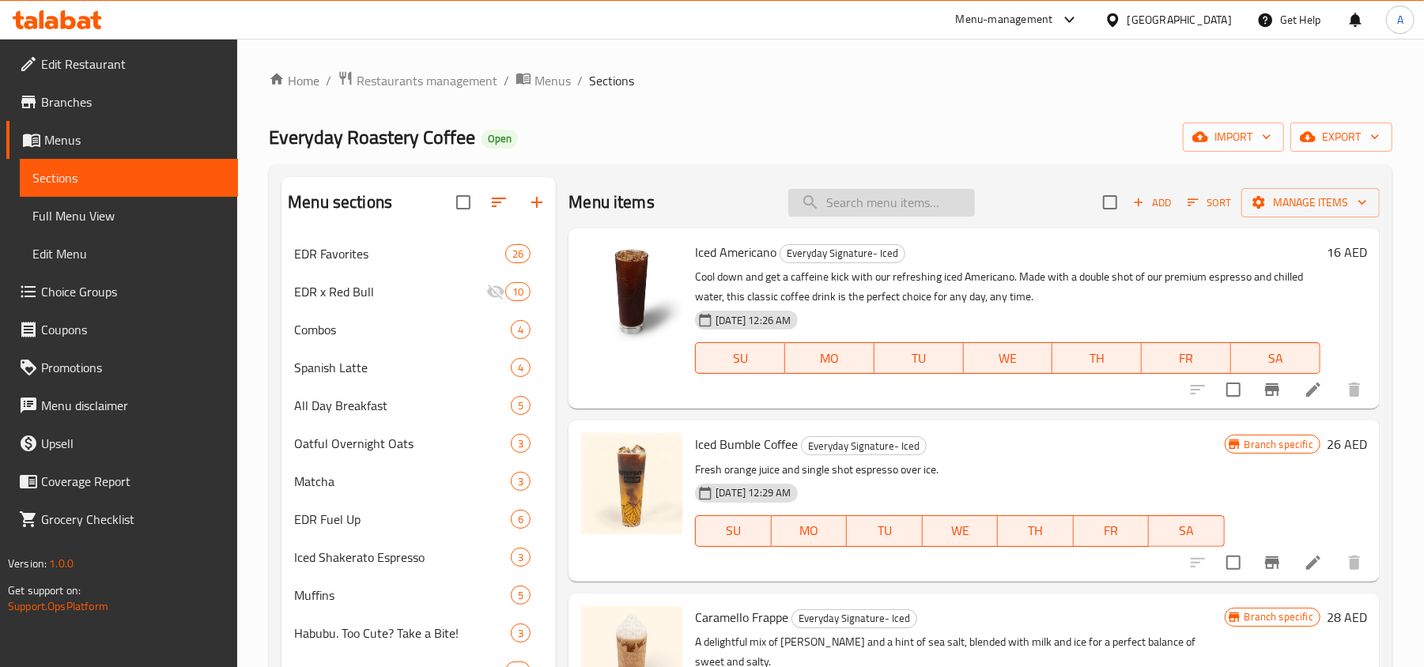
click at [829, 204] on input "search" at bounding box center [881, 203] width 187 height 28
paste input "Iced Coco Loco Latte"
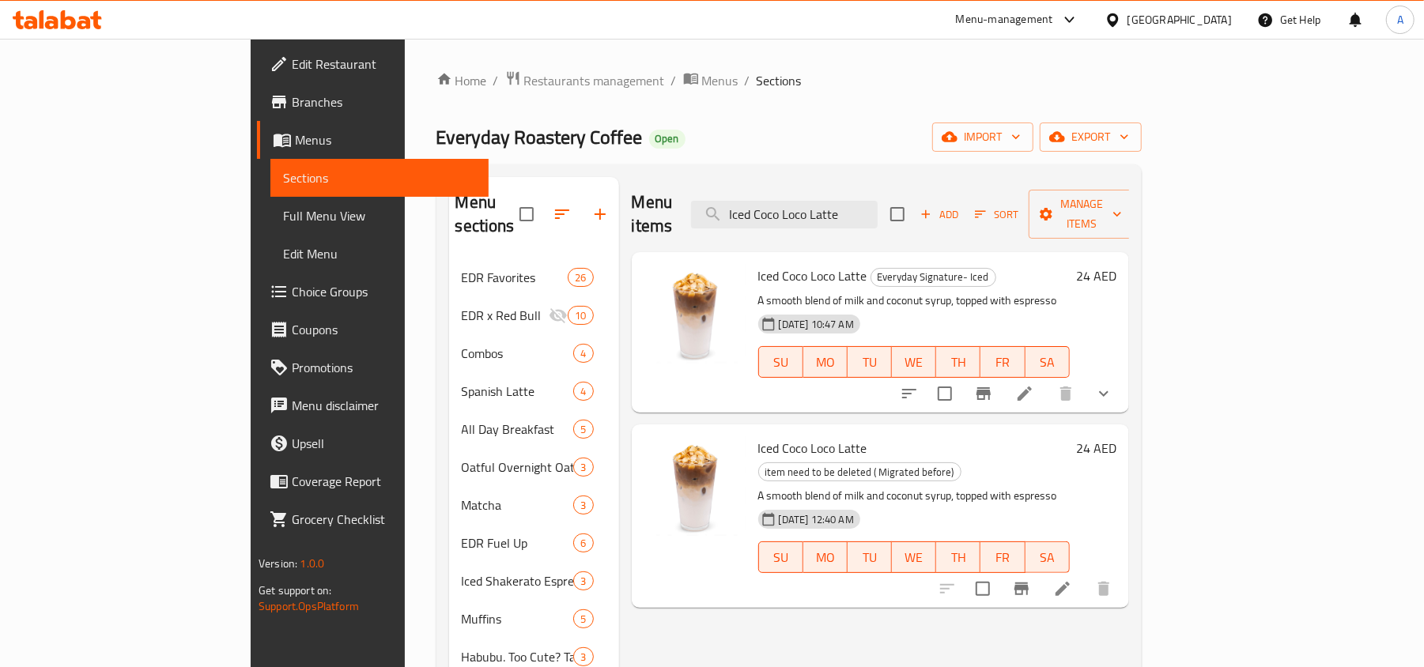
click at [1113, 384] on icon "show more" at bounding box center [1103, 393] width 19 height 19
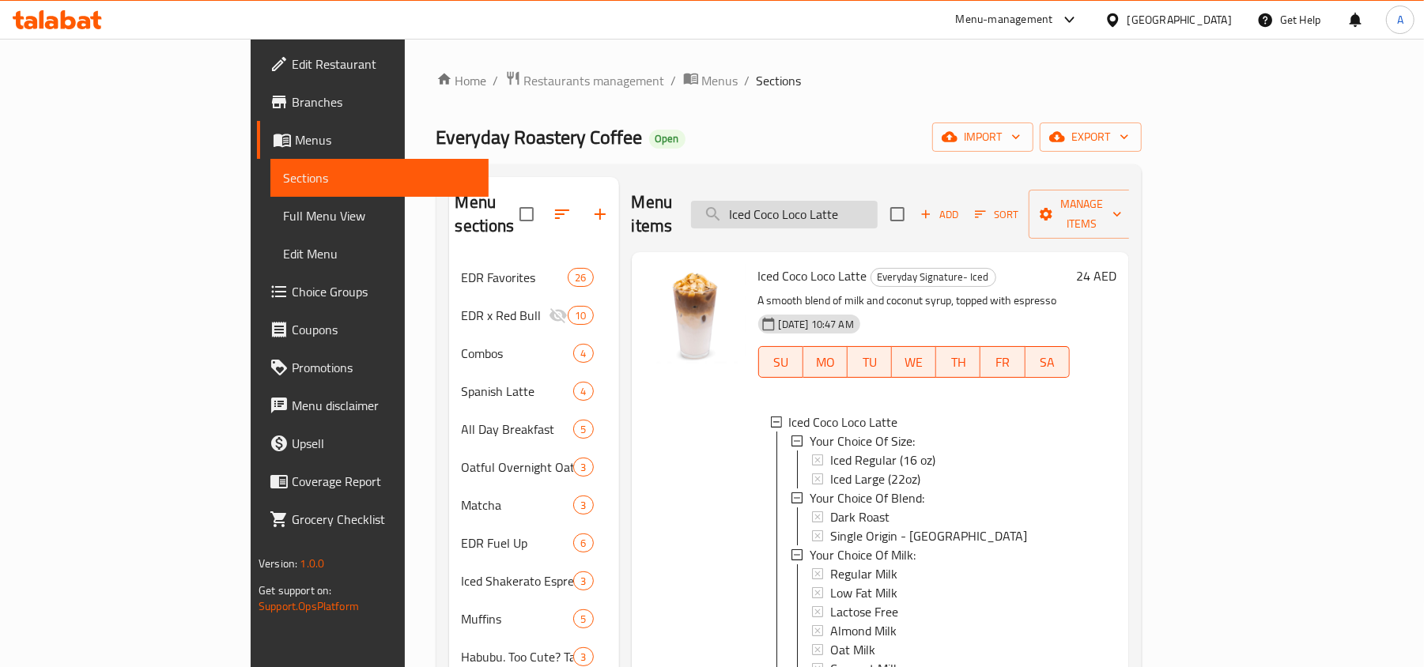
click at [842, 201] on input "Iced Coco Loco Latte" at bounding box center [784, 215] width 187 height 28
paste input "aramel"
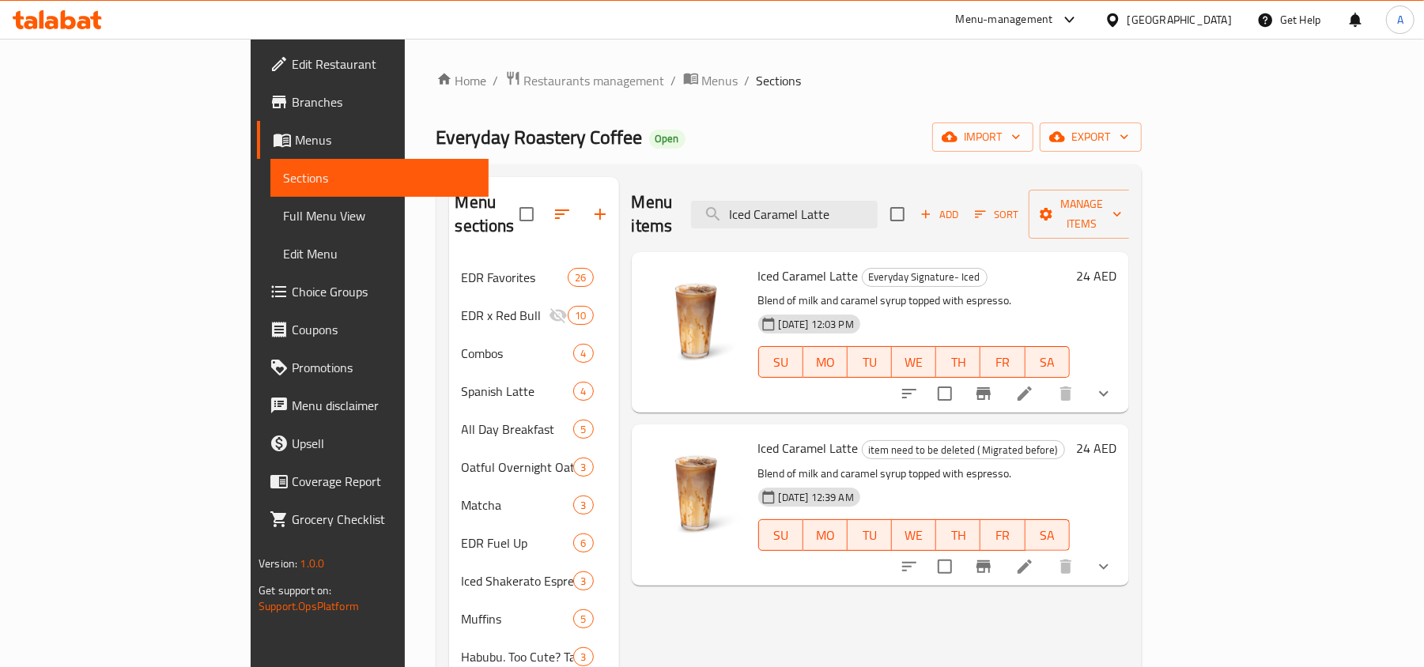
type input "Iced Caramel Latte"
click at [1113, 384] on icon "show more" at bounding box center [1103, 393] width 19 height 19
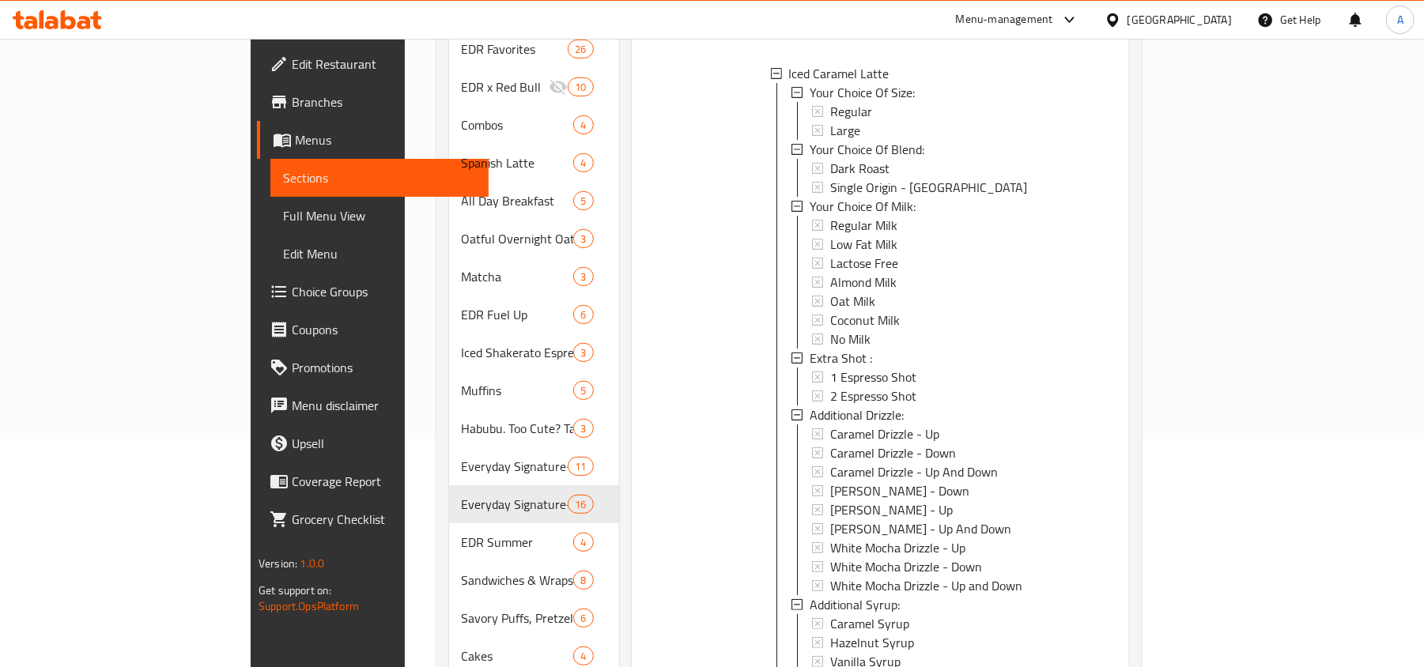
scroll to position [527, 0]
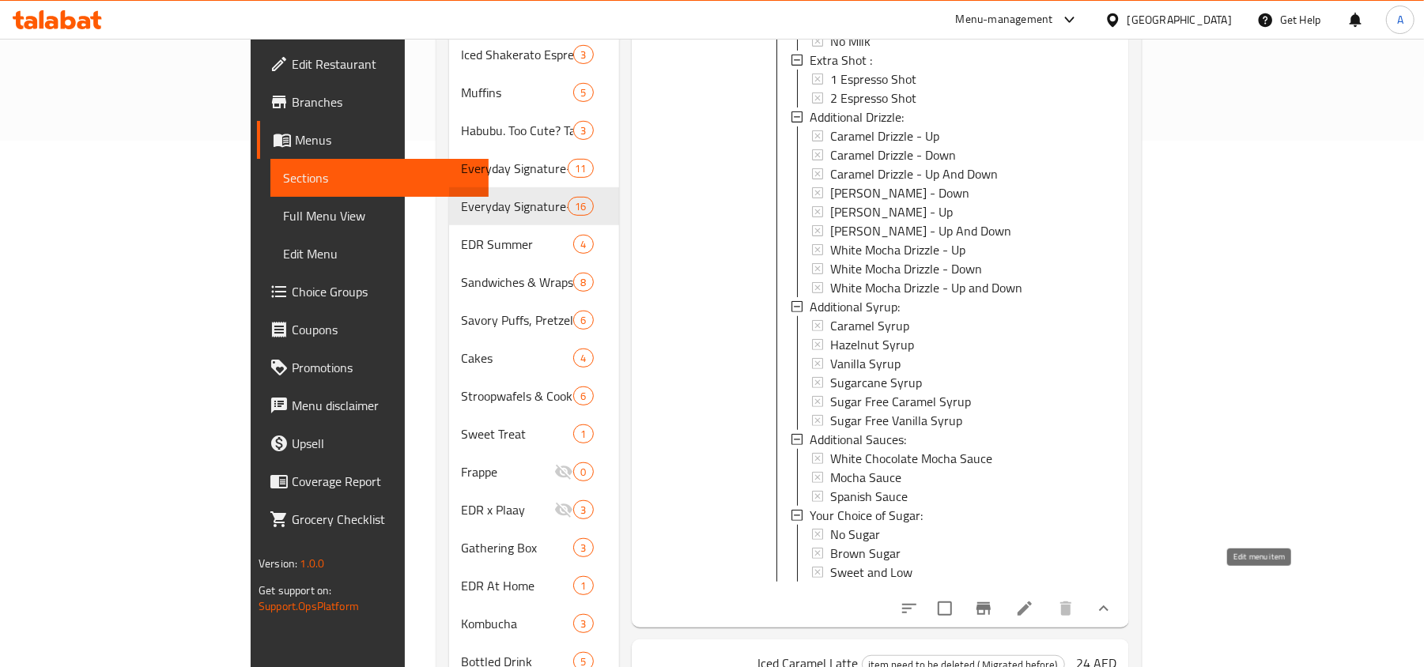
click at [1034, 599] on icon at bounding box center [1024, 608] width 19 height 19
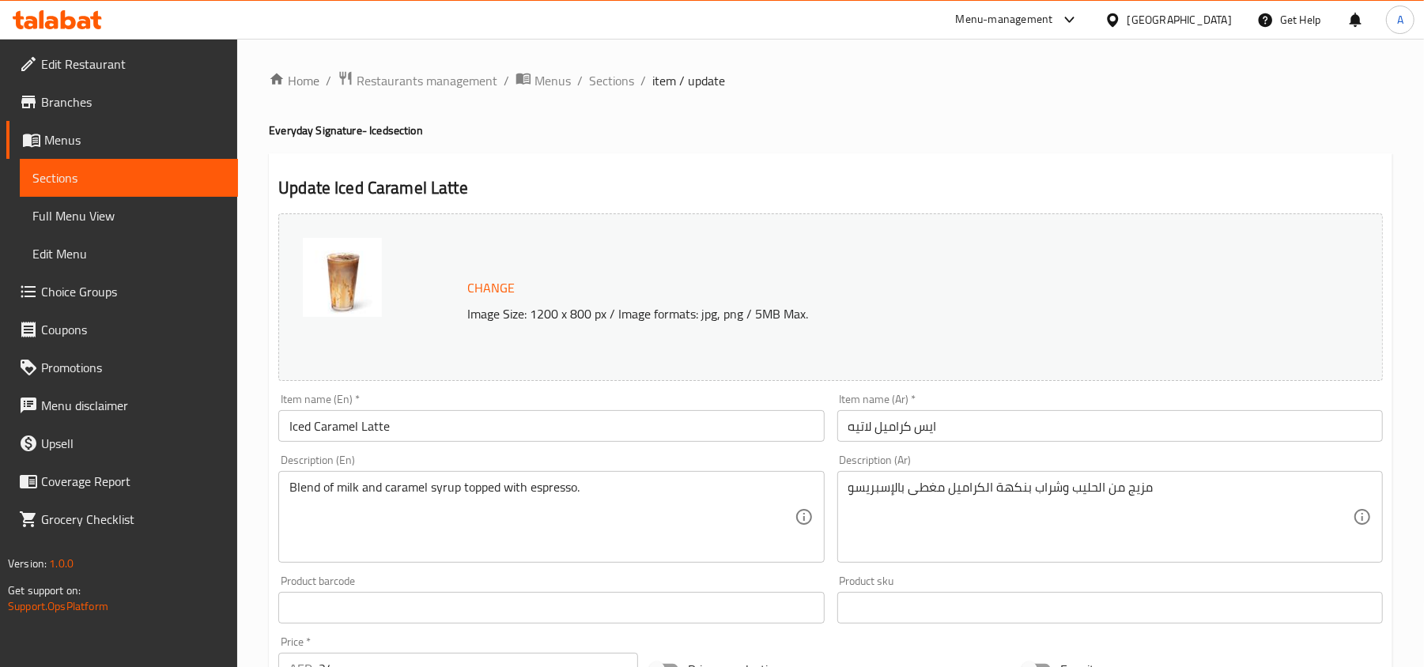
click at [788, 185] on h2 "Update Iced Caramel Latte" at bounding box center [830, 188] width 1104 height 24
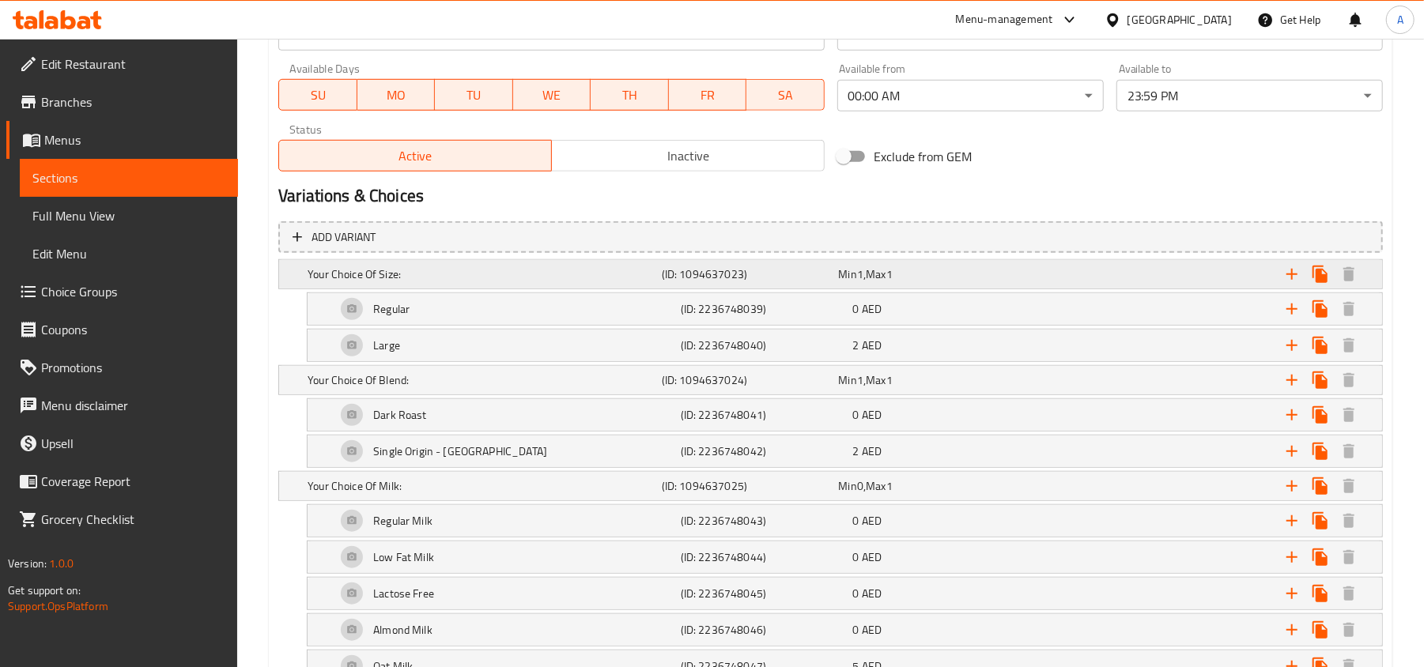
scroll to position [738, 0]
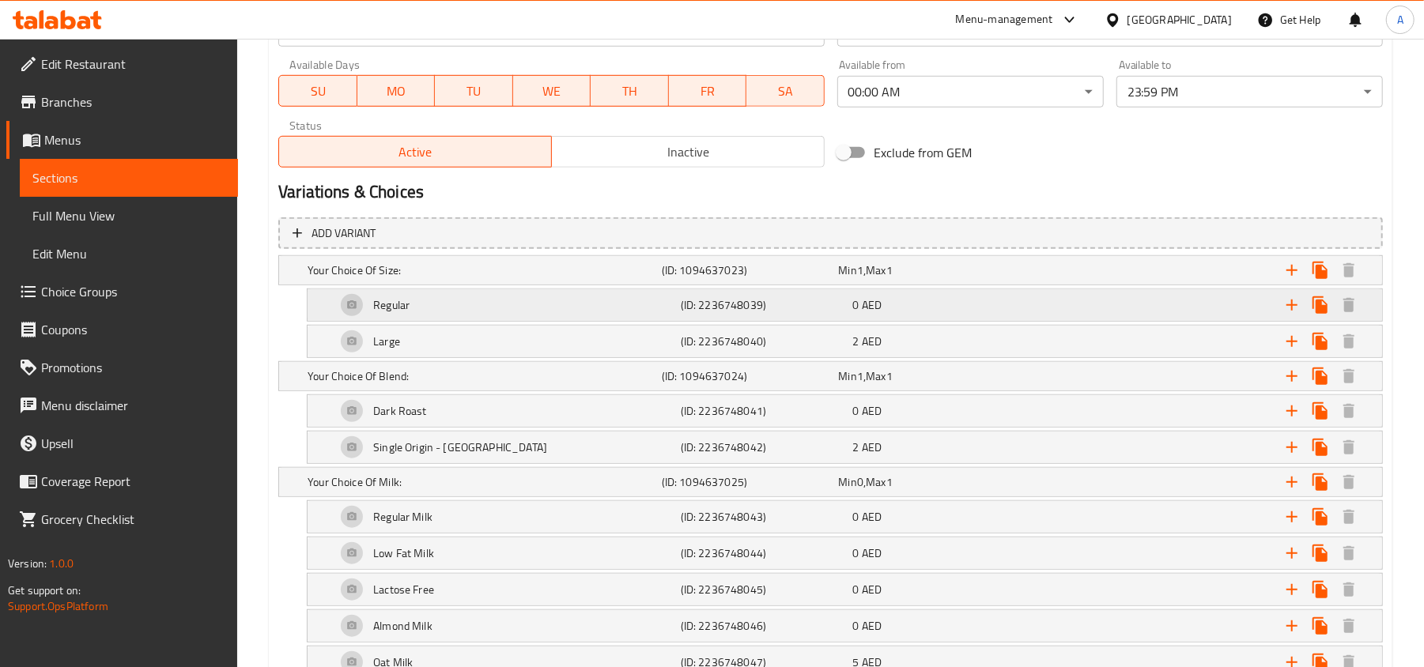
click at [567, 281] on div "Regular" at bounding box center [481, 270] width 354 height 22
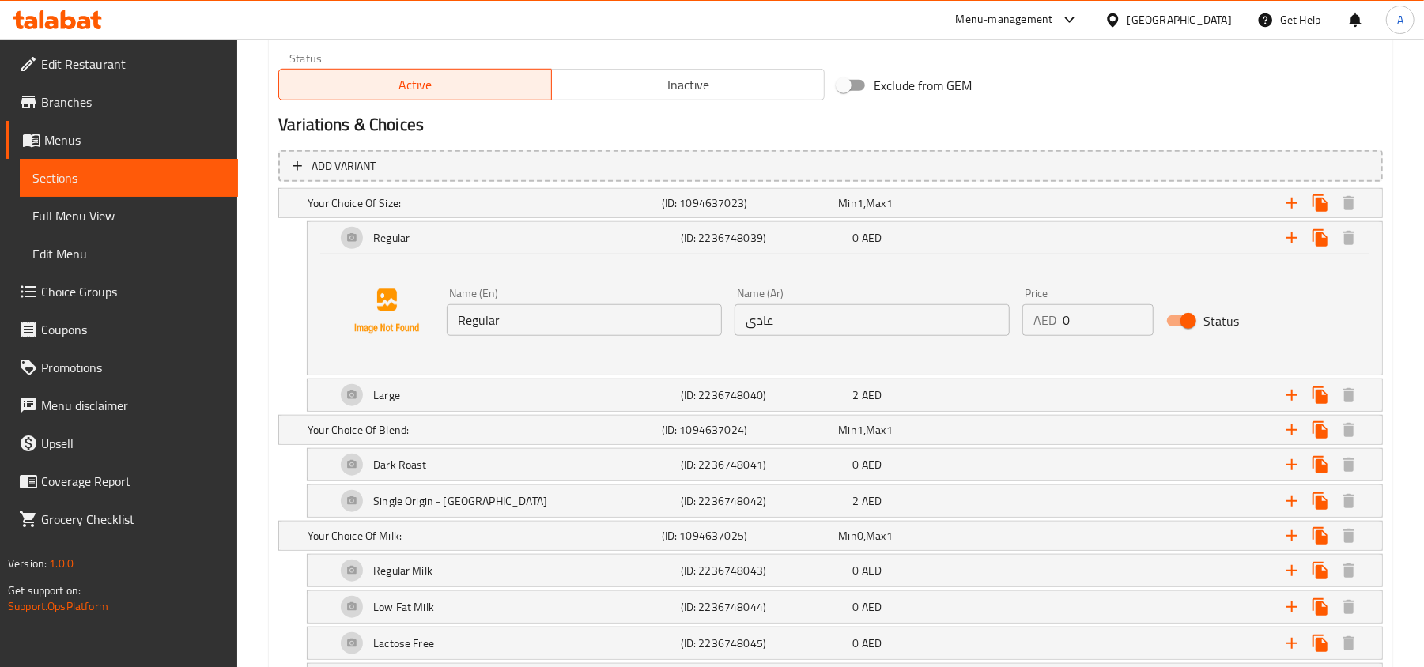
scroll to position [843, 0]
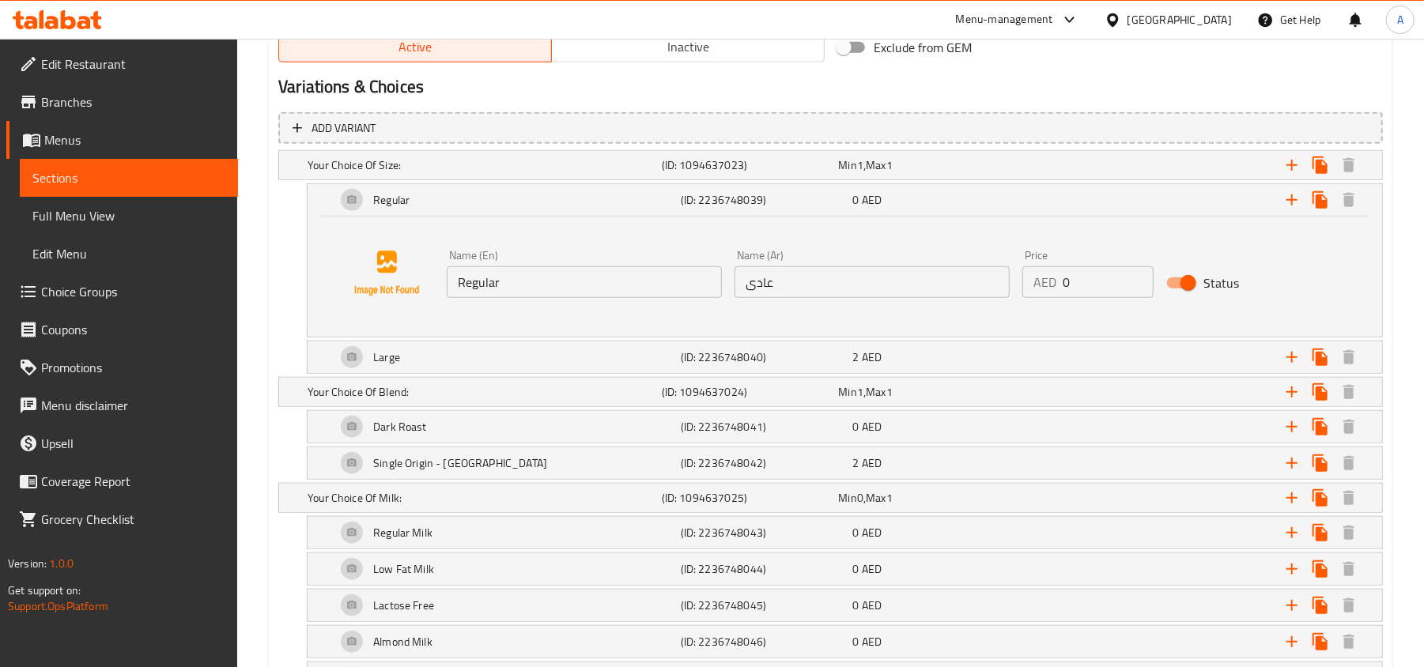
click at [604, 269] on input "Regular" at bounding box center [584, 282] width 275 height 32
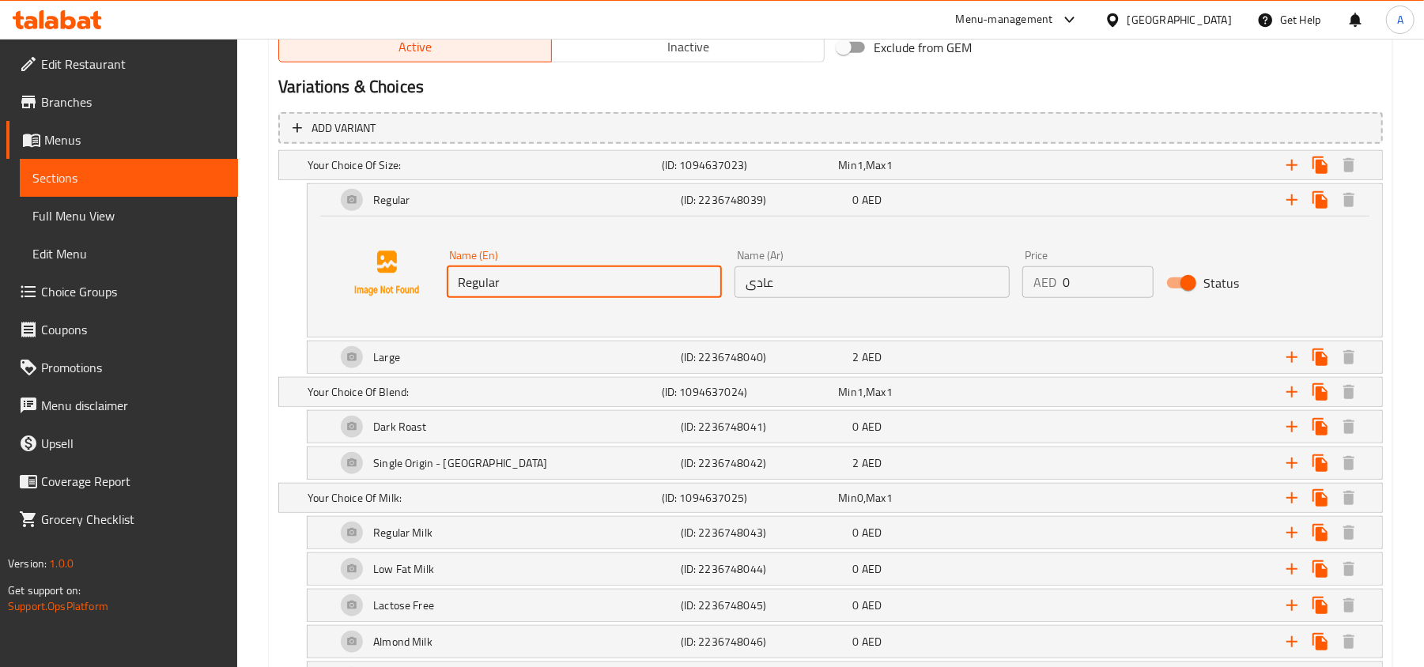
click at [604, 269] on input "Regular" at bounding box center [584, 282] width 275 height 32
paste input "Iced Regular (16 oz)"
type input "Iced Regular (16 oz)"
click at [868, 294] on input "عادى" at bounding box center [871, 282] width 275 height 32
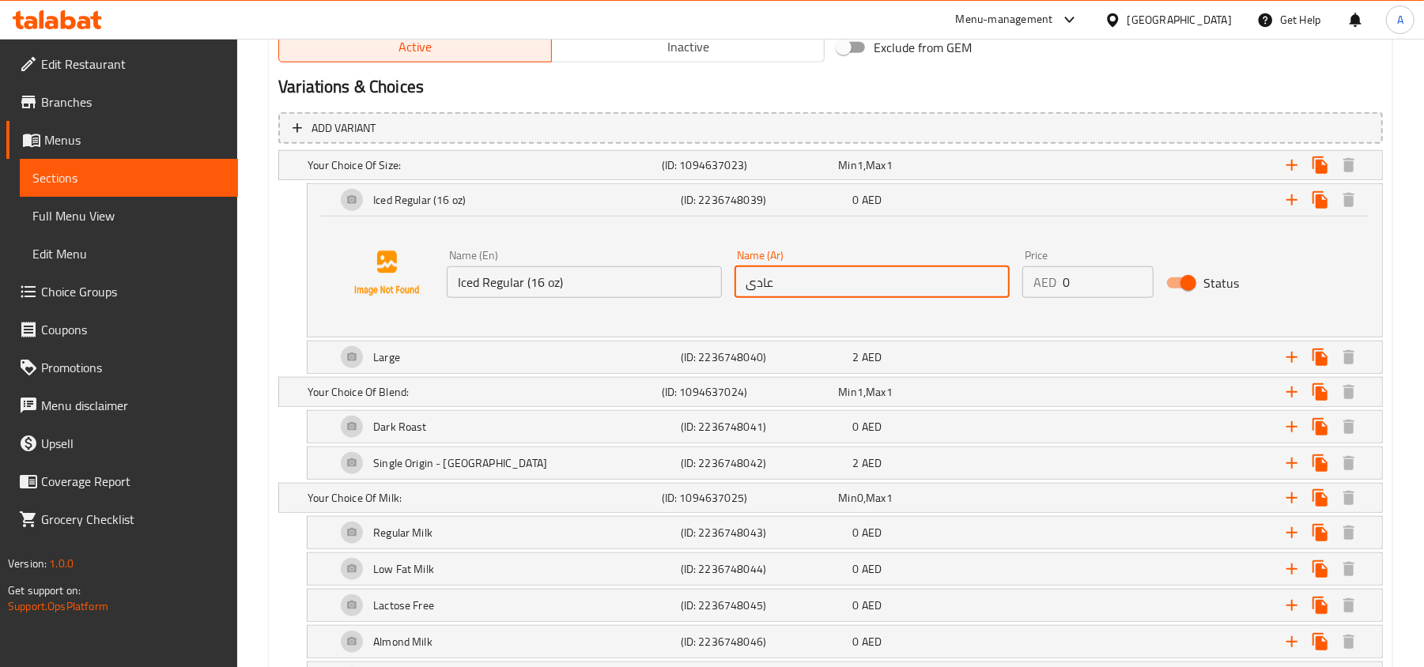
click at [868, 294] on input "عادى" at bounding box center [871, 282] width 275 height 32
paste input "مثلج عادي (16 أونصة)"
type input "مثلج عادي (16 أونصة)"
click at [751, 173] on h5 "(ID: 2236748040)" at bounding box center [747, 165] width 171 height 16
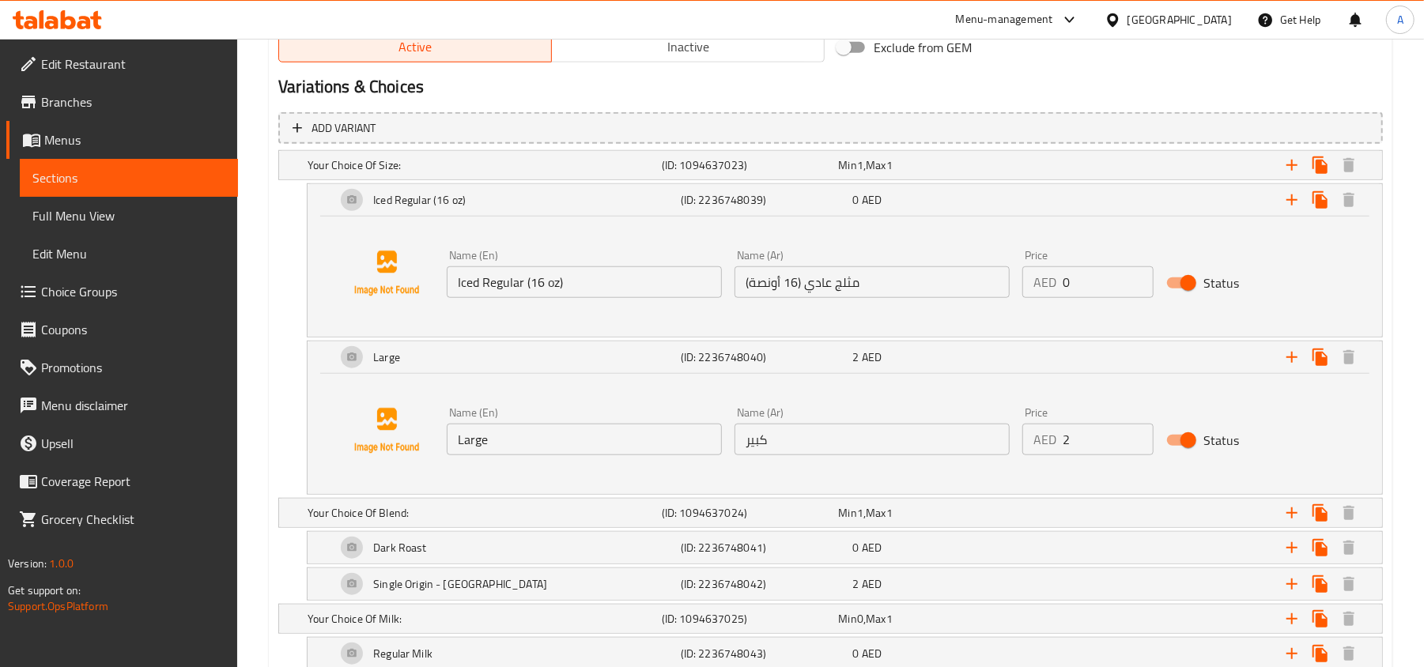
click at [577, 437] on input "Large" at bounding box center [584, 440] width 275 height 32
paste input "Iced Large (22oz)"
type input "Iced Large (22oz)"
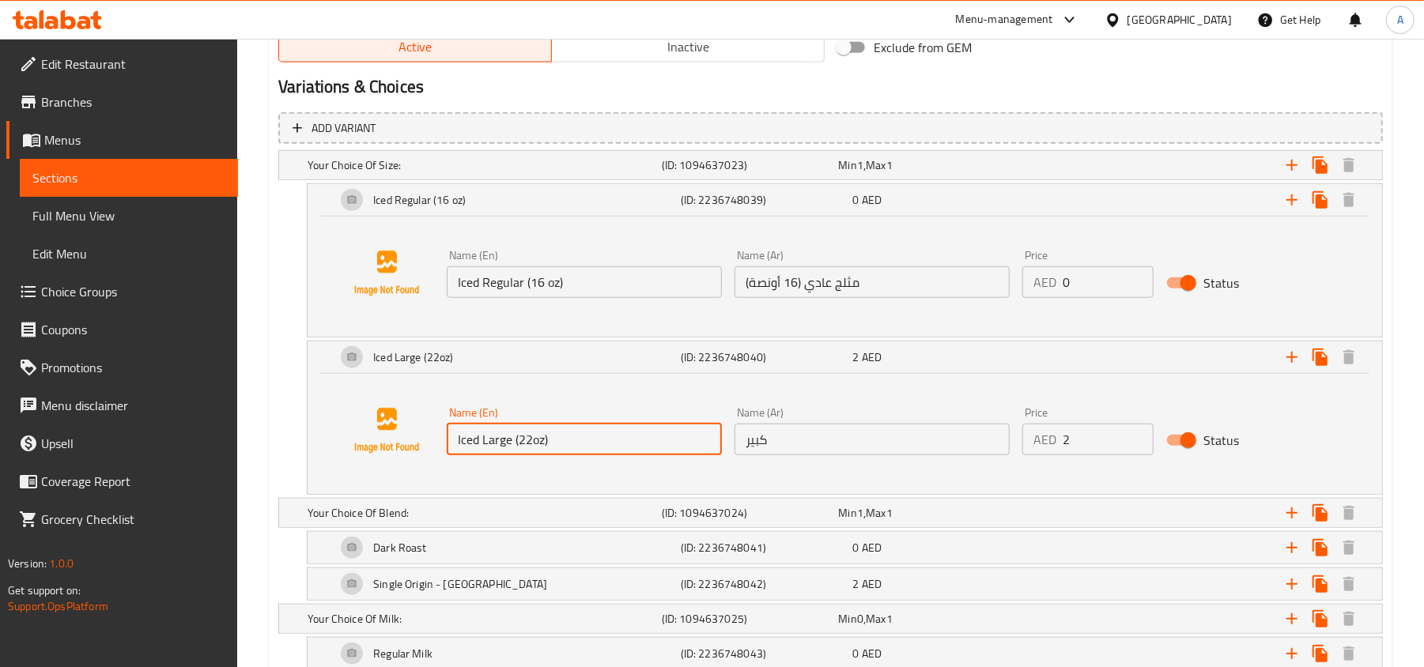
click at [845, 444] on input "كبير" at bounding box center [871, 440] width 275 height 32
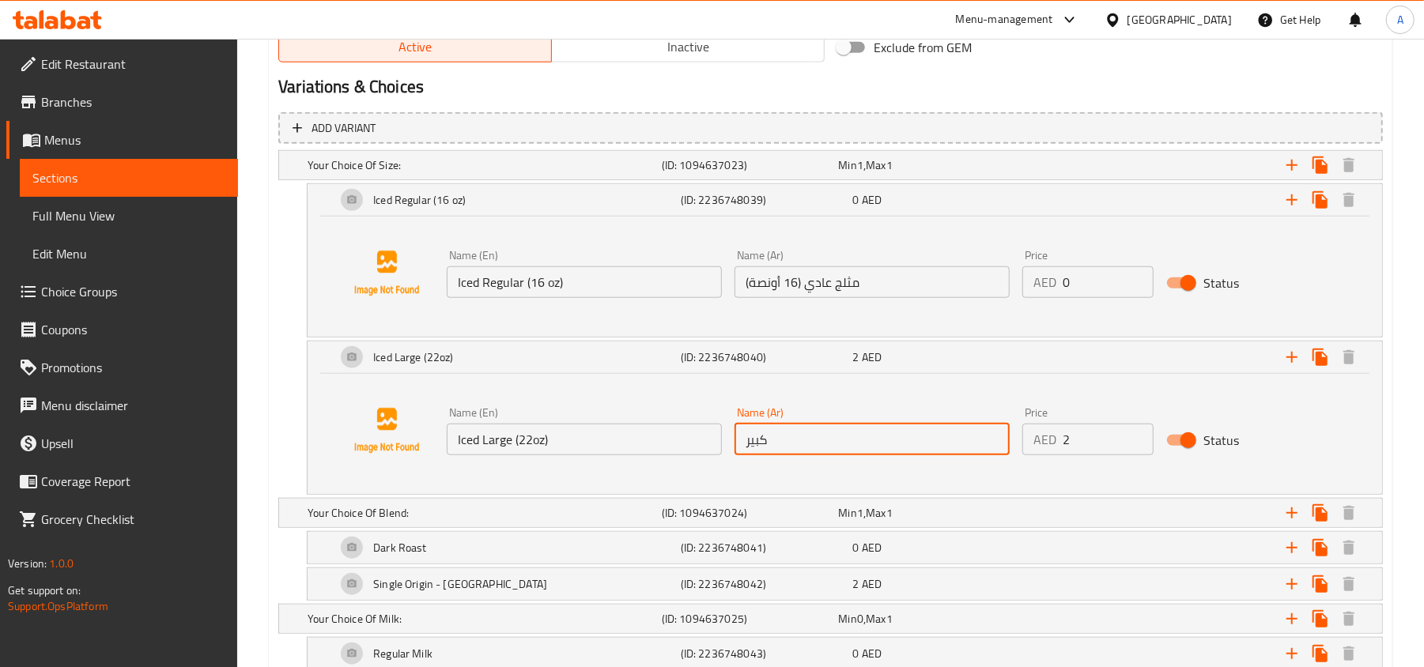
click at [845, 444] on input "كبير" at bounding box center [871, 440] width 275 height 32
paste input "ثلج كبير (22 أونصة)"
type input "مثلج كبير (22 أونصة)"
type input "3"
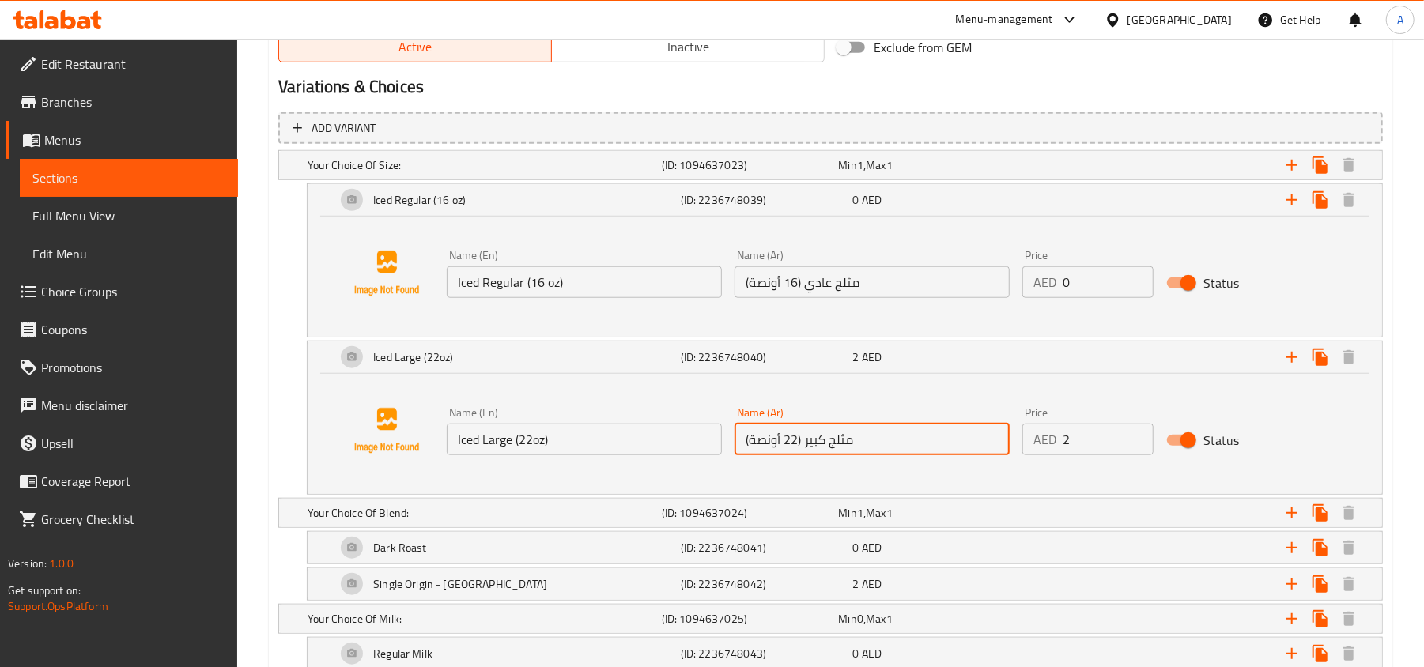
click at [1135, 434] on input "3" at bounding box center [1108, 440] width 91 height 32
click at [280, 381] on div "Iced Large (22oz) (ID: 2236748040) 3 AED Name (En) Iced Large (22oz) Name (En) …" at bounding box center [830, 418] width 1104 height 154
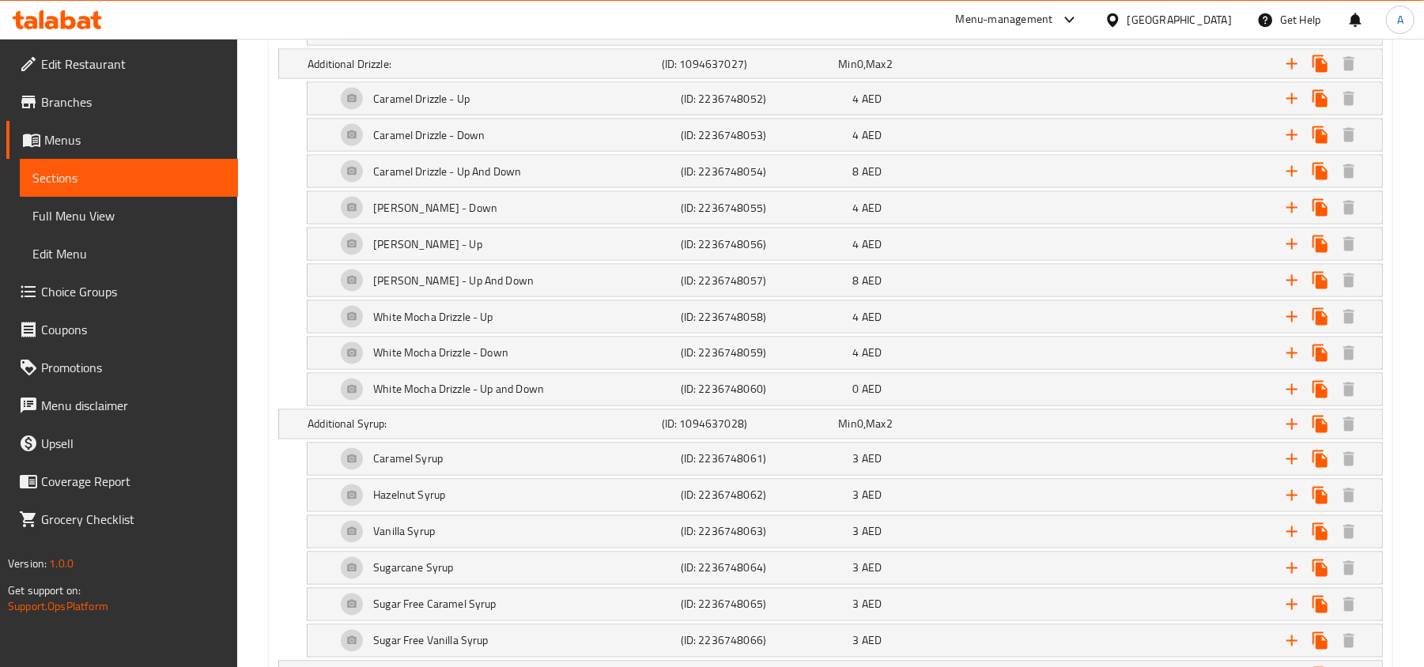
scroll to position [2188, 0]
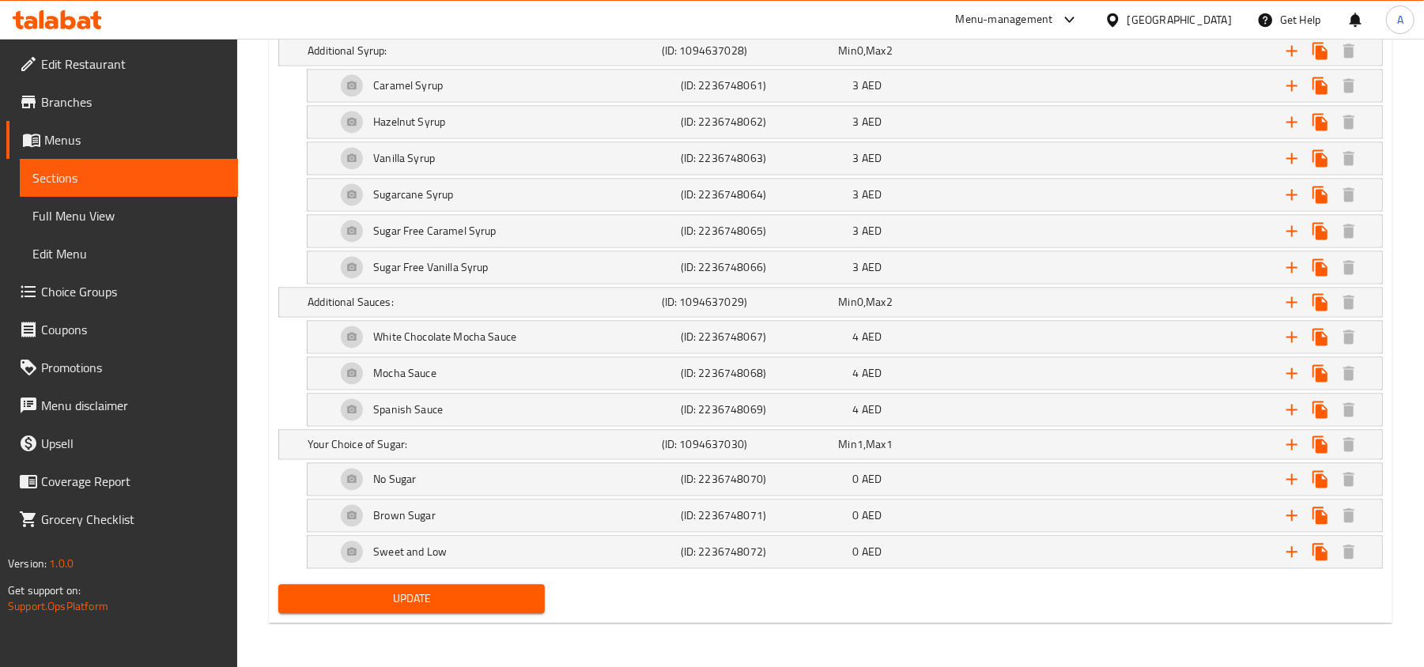
click at [379, 595] on span "Update" at bounding box center [411, 599] width 241 height 20
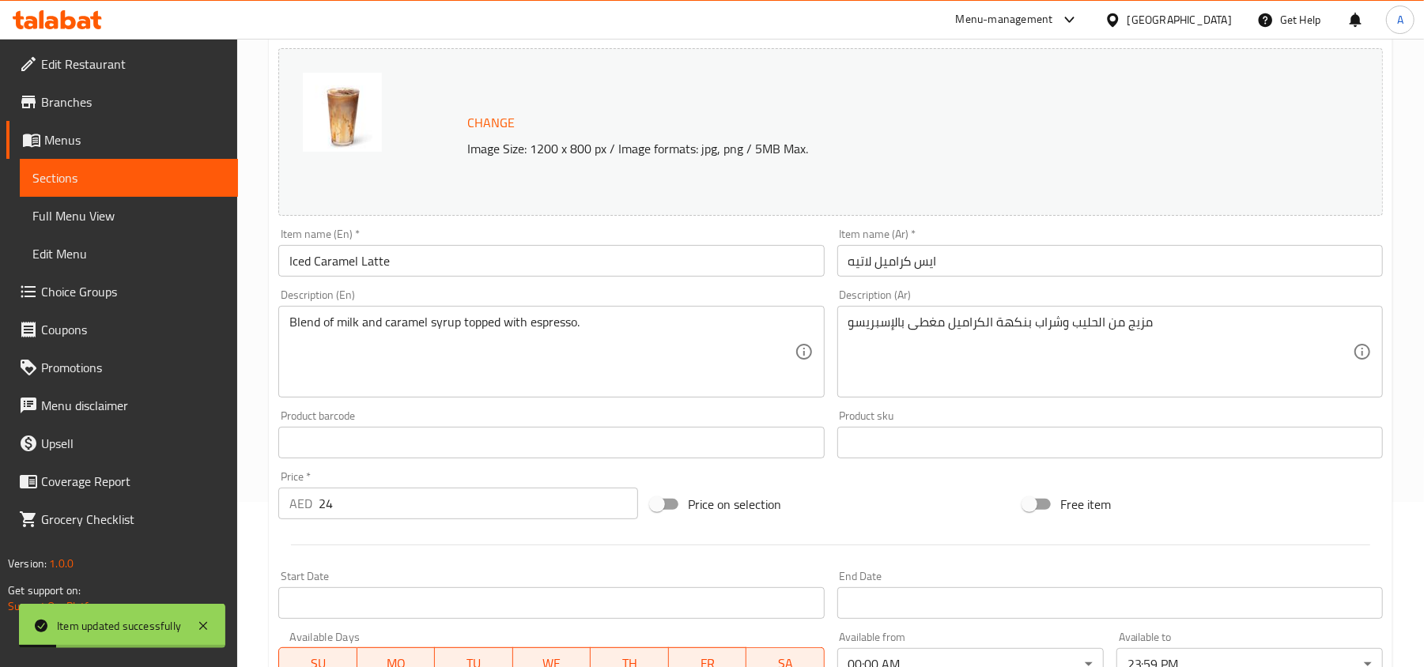
scroll to position [0, 0]
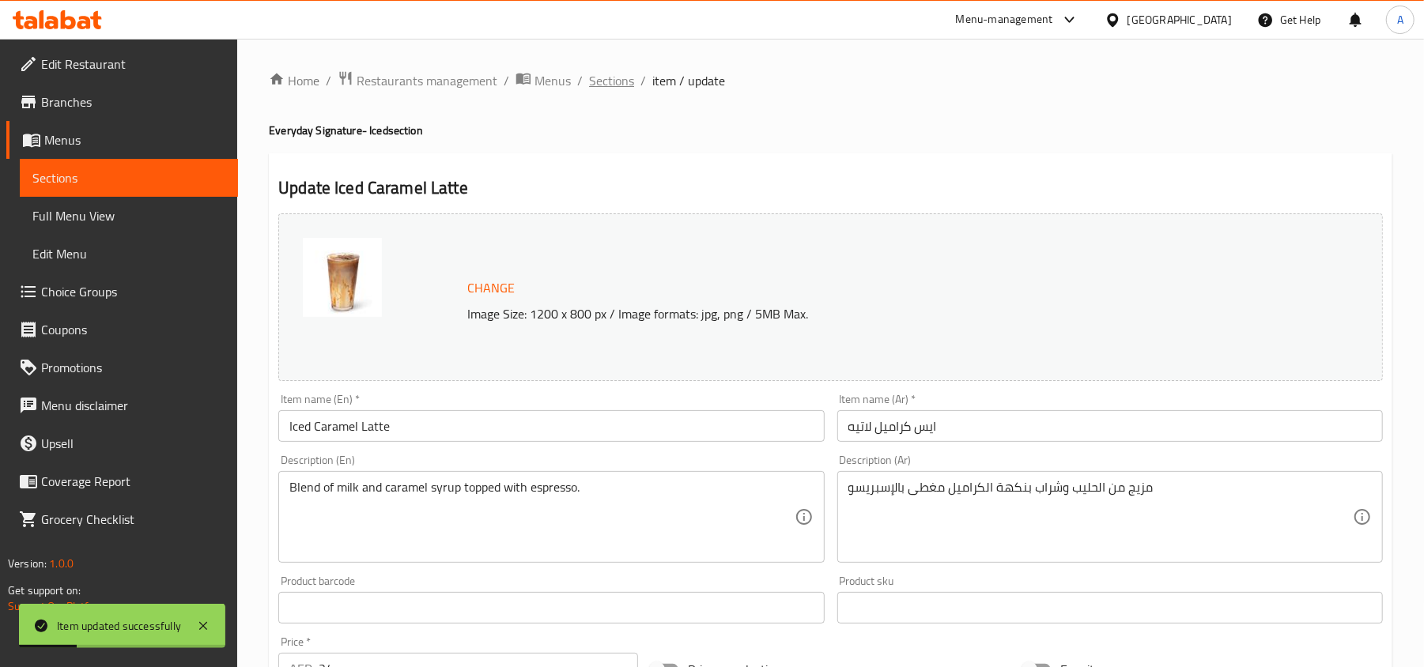
click at [612, 80] on span "Sections" at bounding box center [611, 80] width 45 height 19
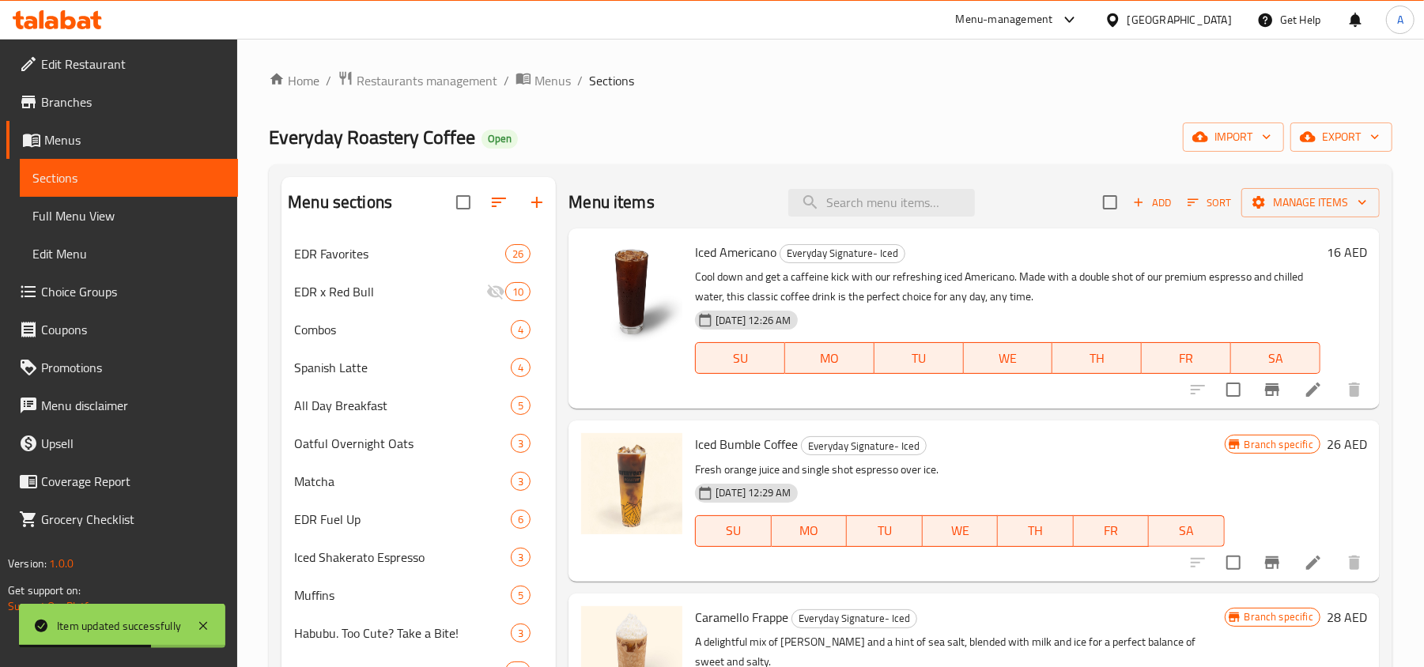
click at [817, 188] on div "Menu items Add Sort Manage items" at bounding box center [973, 202] width 811 height 51
click at [832, 197] on input "search" at bounding box center [881, 203] width 187 height 28
paste input "Iced Dark Chocolate Mocha"
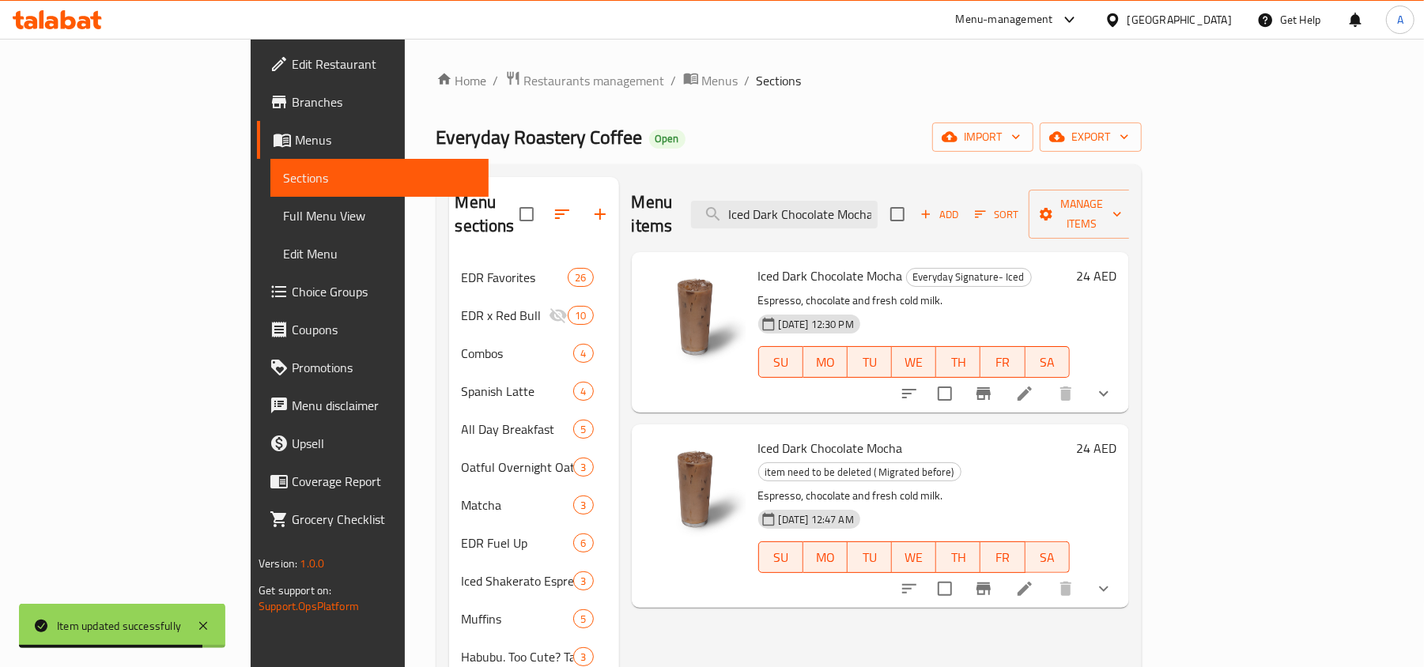
type input "Iced Dark Chocolate Mocha"
click at [1123, 375] on button "show more" at bounding box center [1104, 394] width 38 height 38
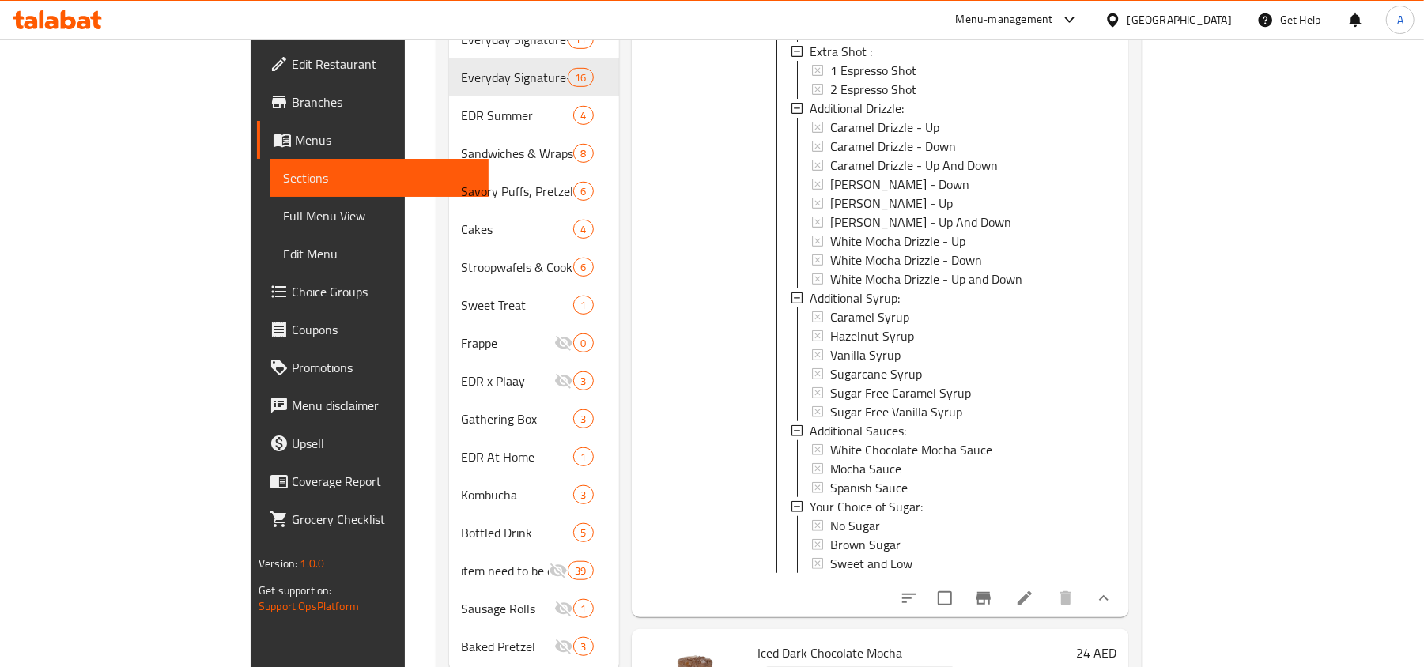
scroll to position [682, 0]
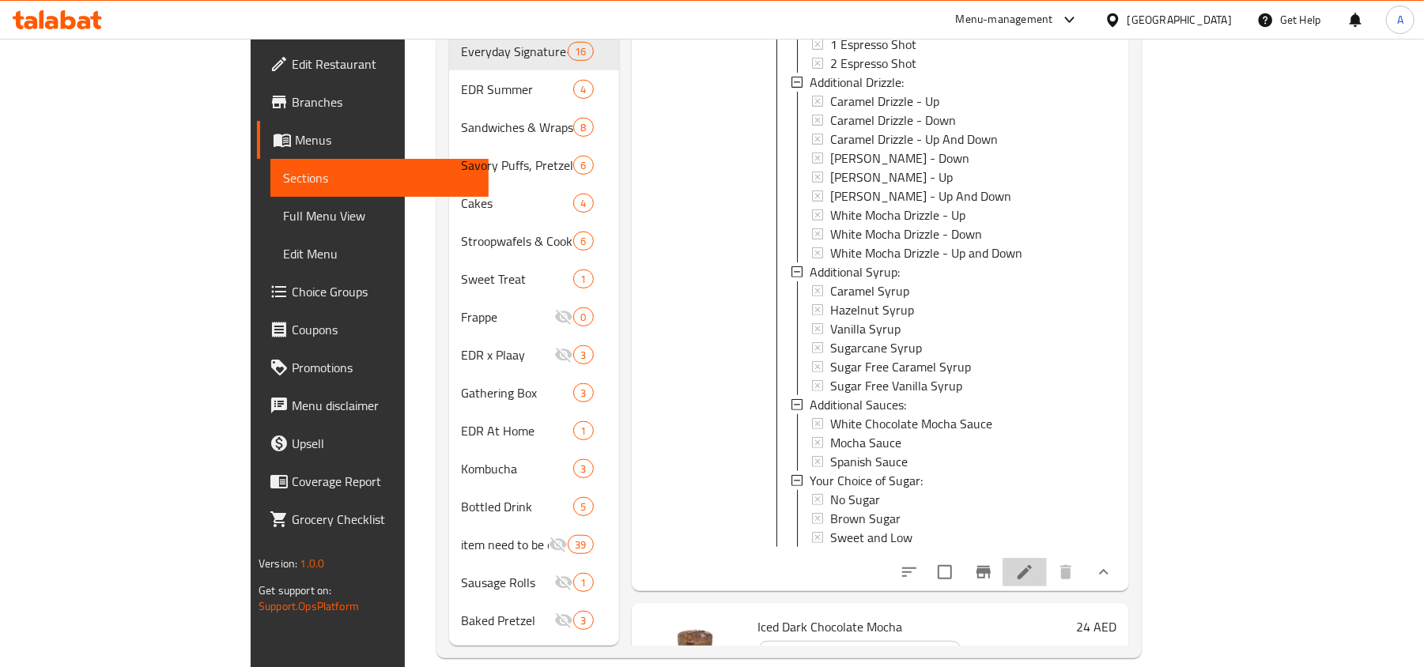
click at [1047, 564] on li at bounding box center [1024, 572] width 44 height 28
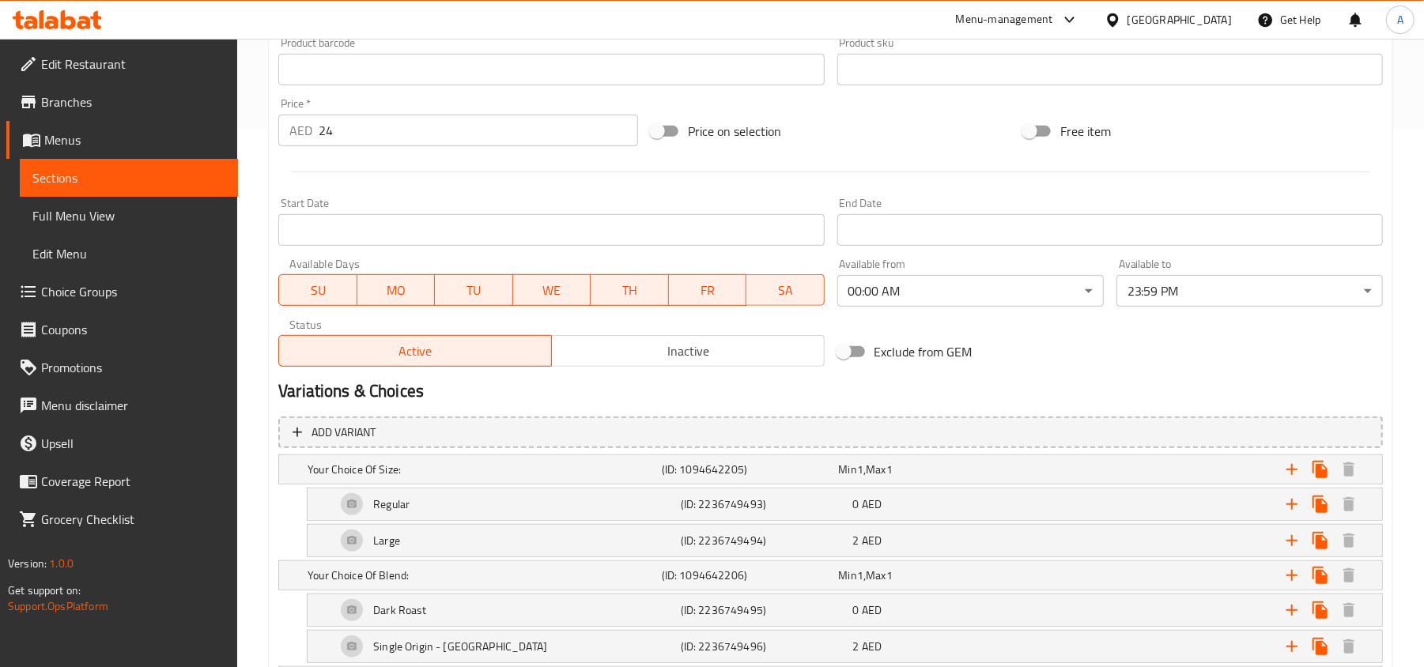
scroll to position [632, 0]
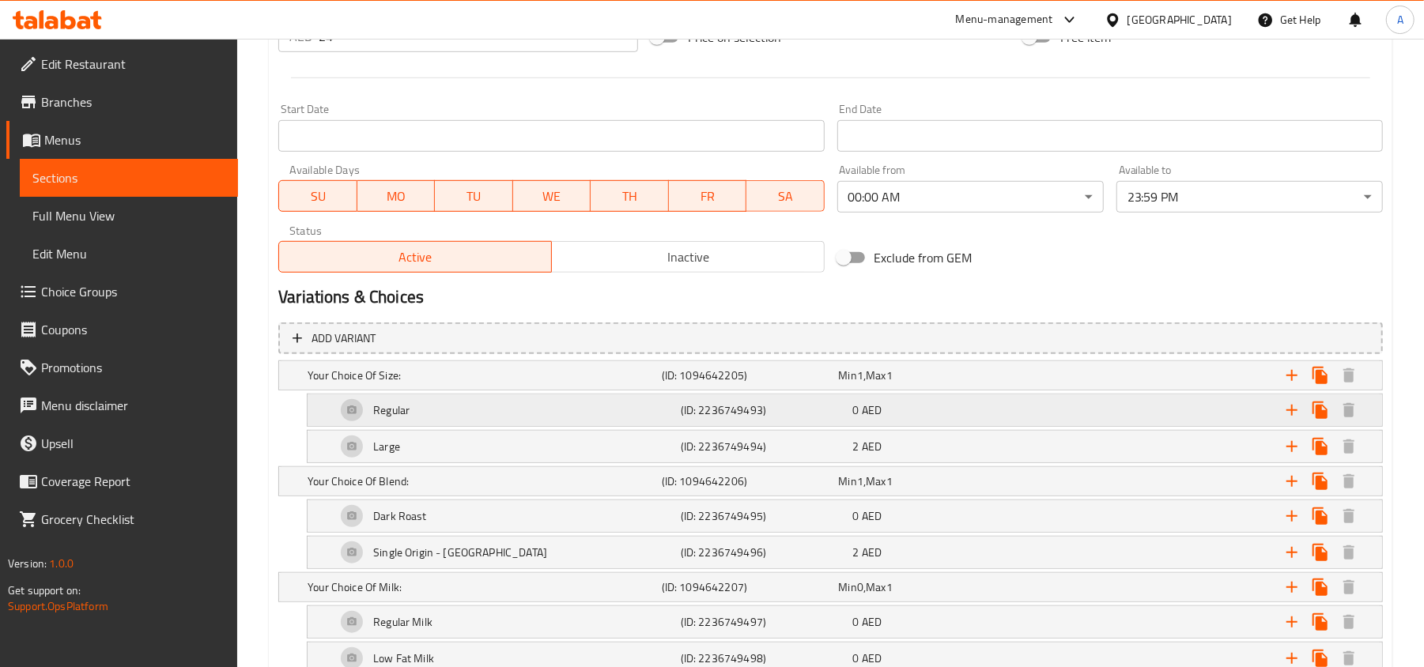
click at [836, 387] on div "(ID: 2236749493)" at bounding box center [747, 375] width 177 height 22
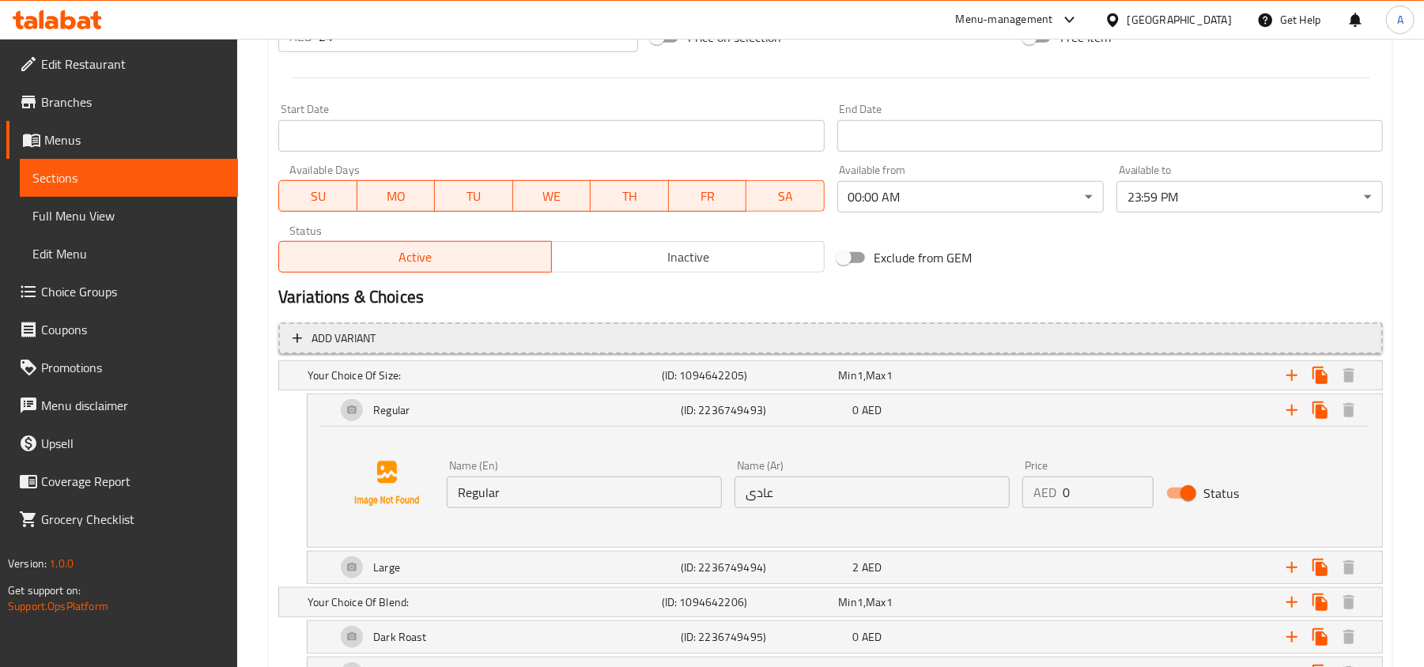
scroll to position [843, 0]
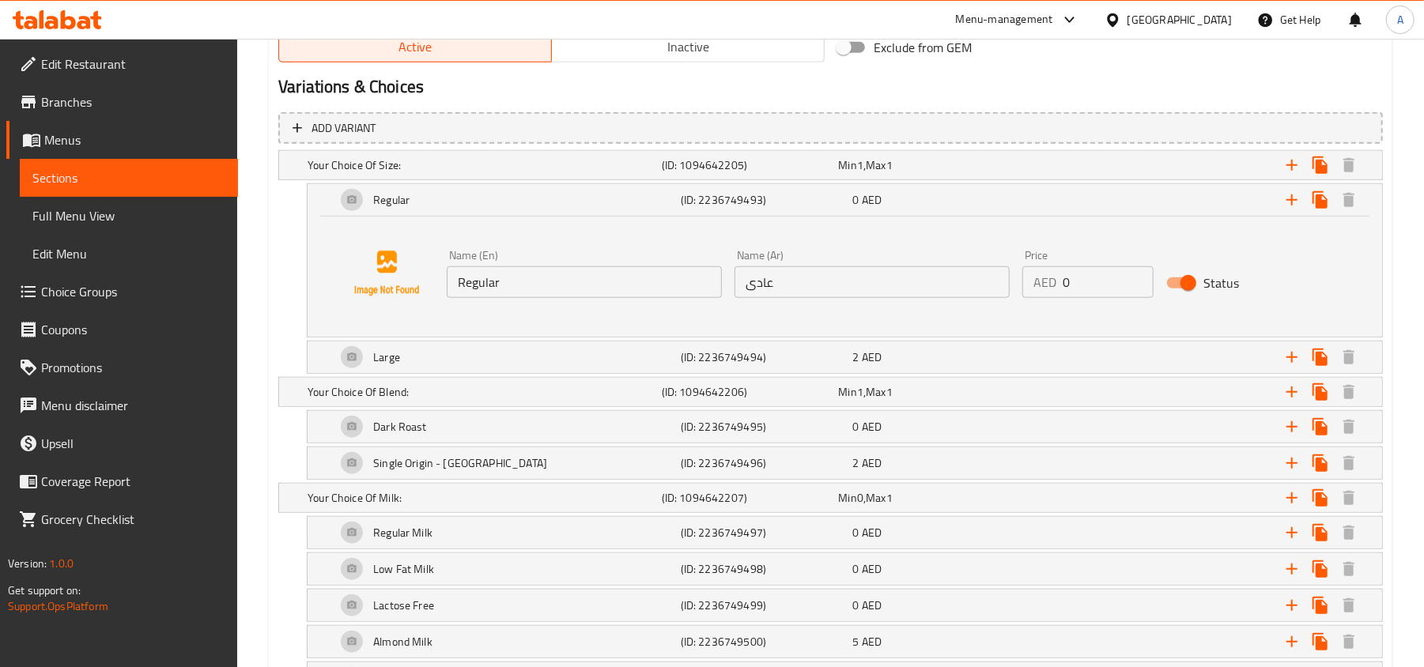
click at [564, 286] on input "Regular" at bounding box center [584, 282] width 275 height 32
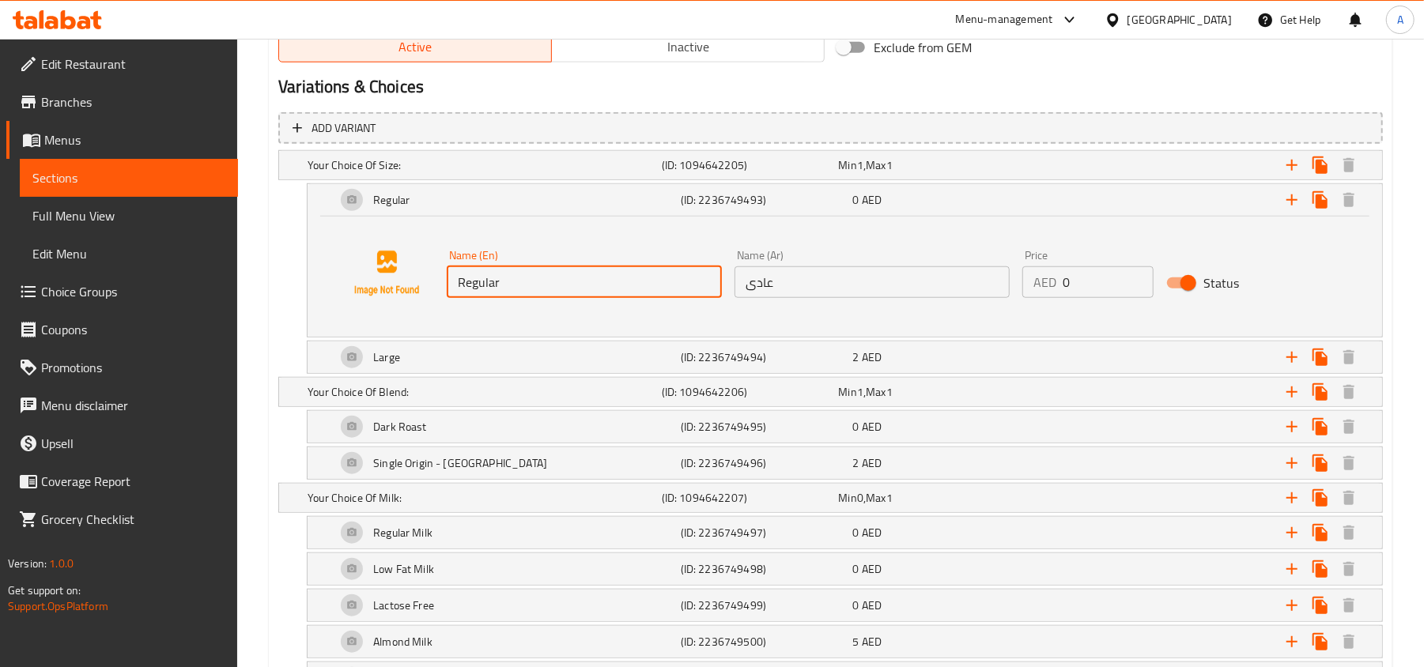
click at [564, 286] on input "Regular" at bounding box center [584, 282] width 275 height 32
paste input "Iced Regular (16 oz)"
type input "Iced Regular (16 oz)"
click at [865, 293] on input "عادى" at bounding box center [871, 282] width 275 height 32
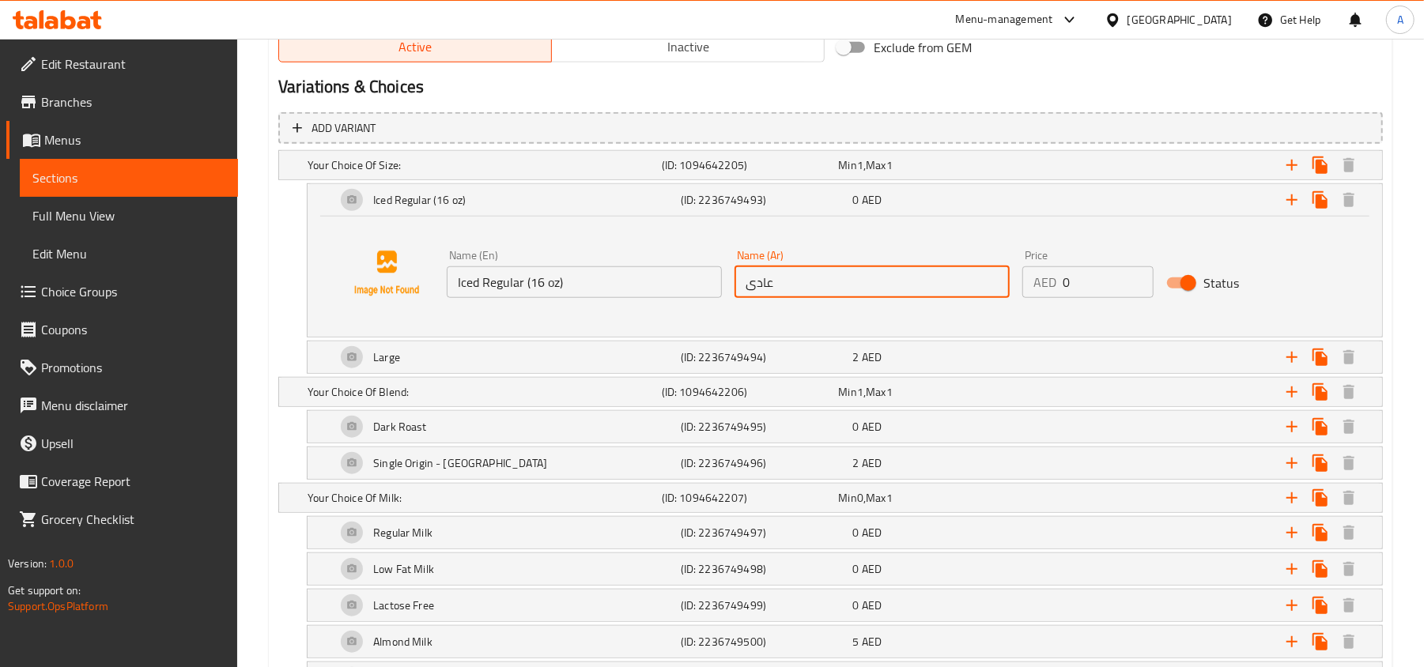
click at [865, 293] on input "عادى" at bounding box center [871, 282] width 275 height 32
paste input "مثلج عادي (16 أونصة)"
type input "مثلج عادي (16 أونصة)"
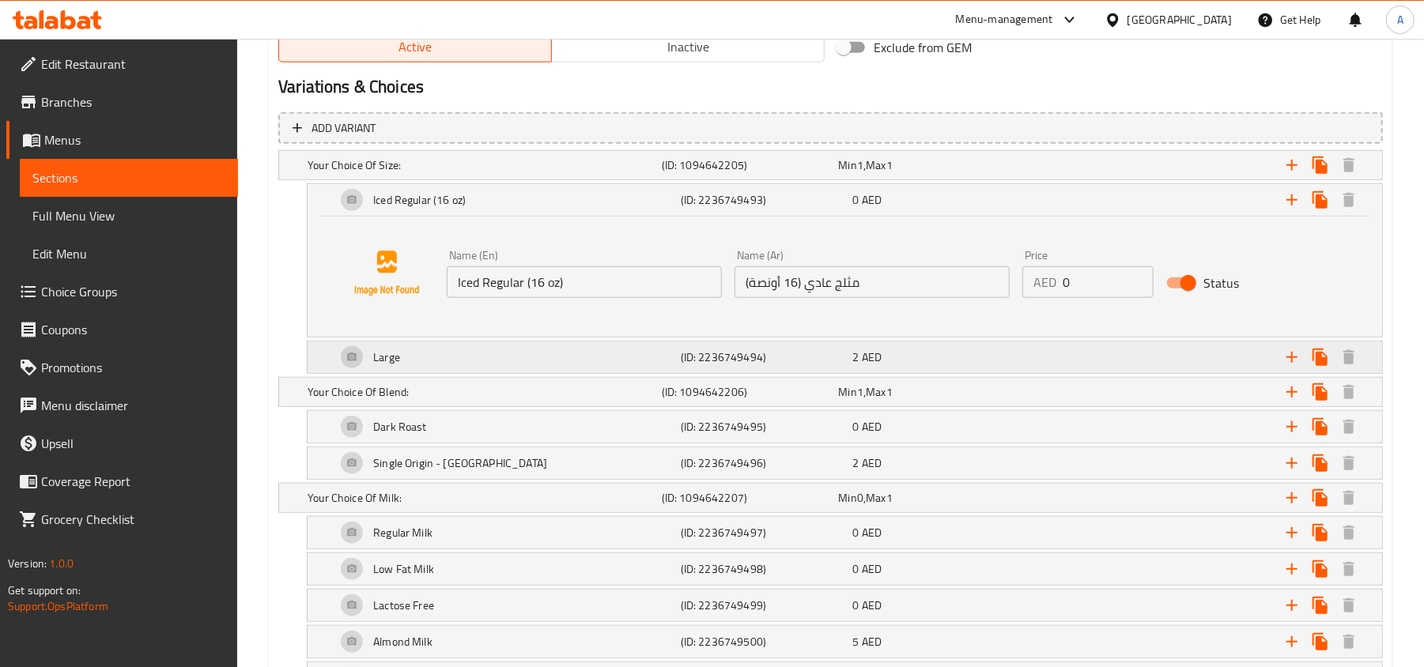
click at [688, 173] on h5 "(ID: 2236749494)" at bounding box center [747, 165] width 171 height 16
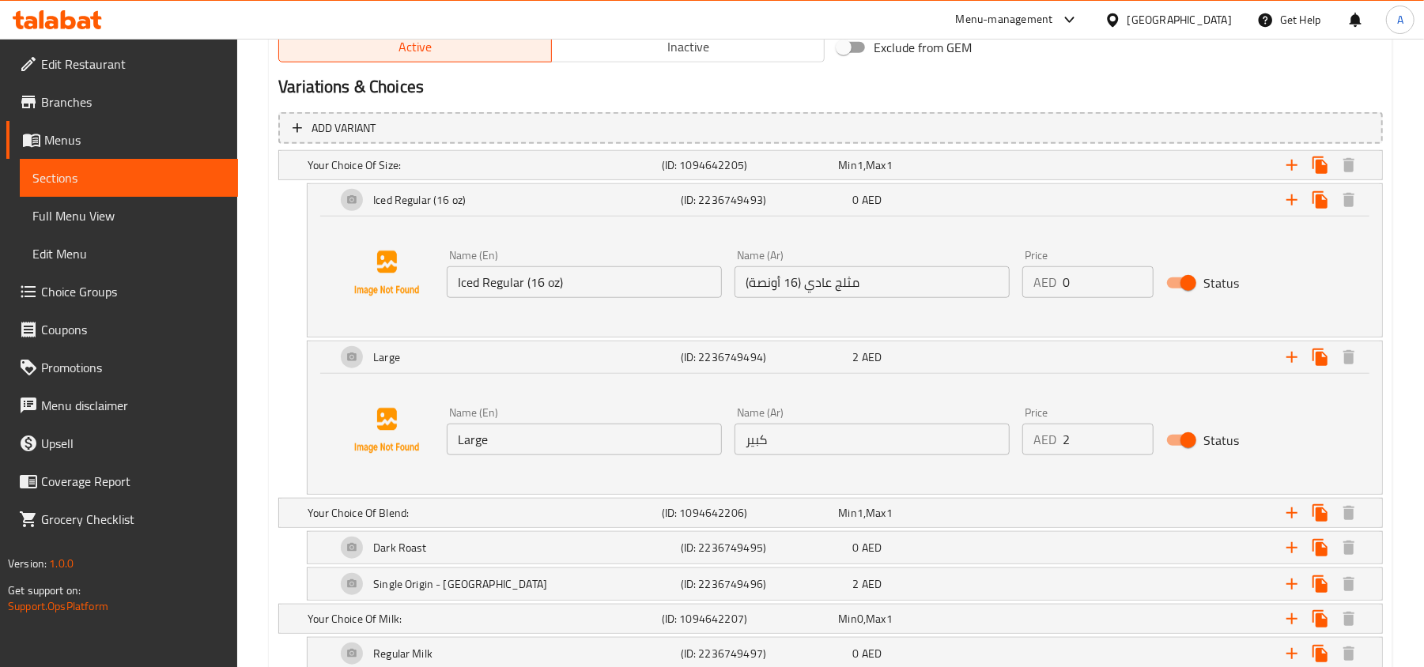
click at [614, 435] on input "Large" at bounding box center [584, 440] width 275 height 32
paste input "Iced Large (22oz)"
type input "Iced Large (22oz)"
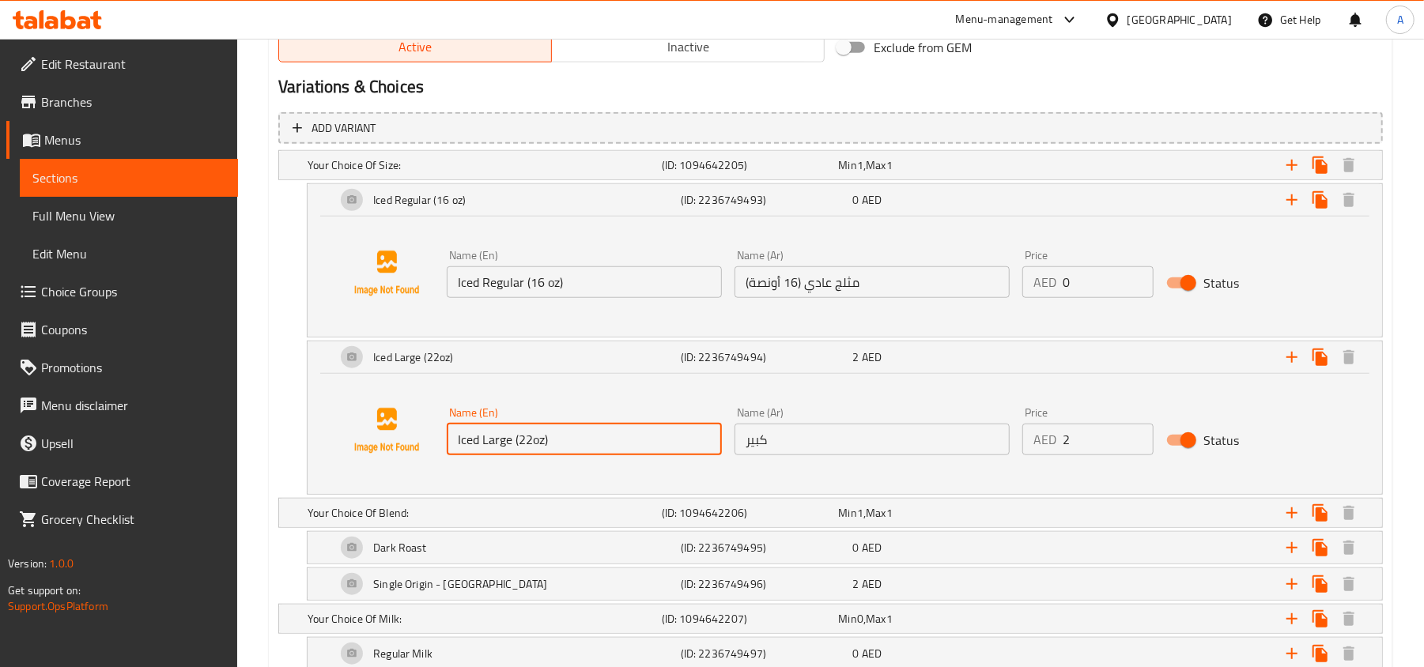
type input "3"
click at [1135, 431] on input "3" at bounding box center [1108, 440] width 91 height 32
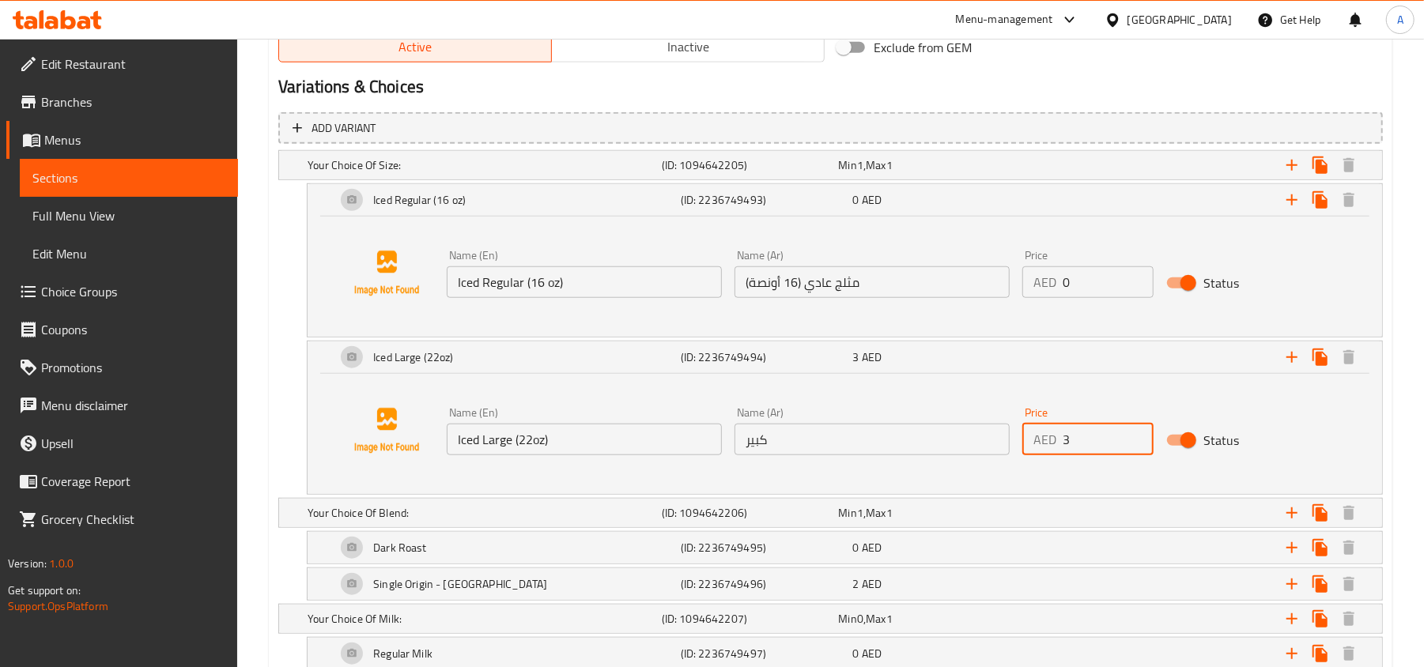
click at [865, 440] on input "كبير" at bounding box center [871, 440] width 275 height 32
paste input "ثلج كبير (22 أونصة)"
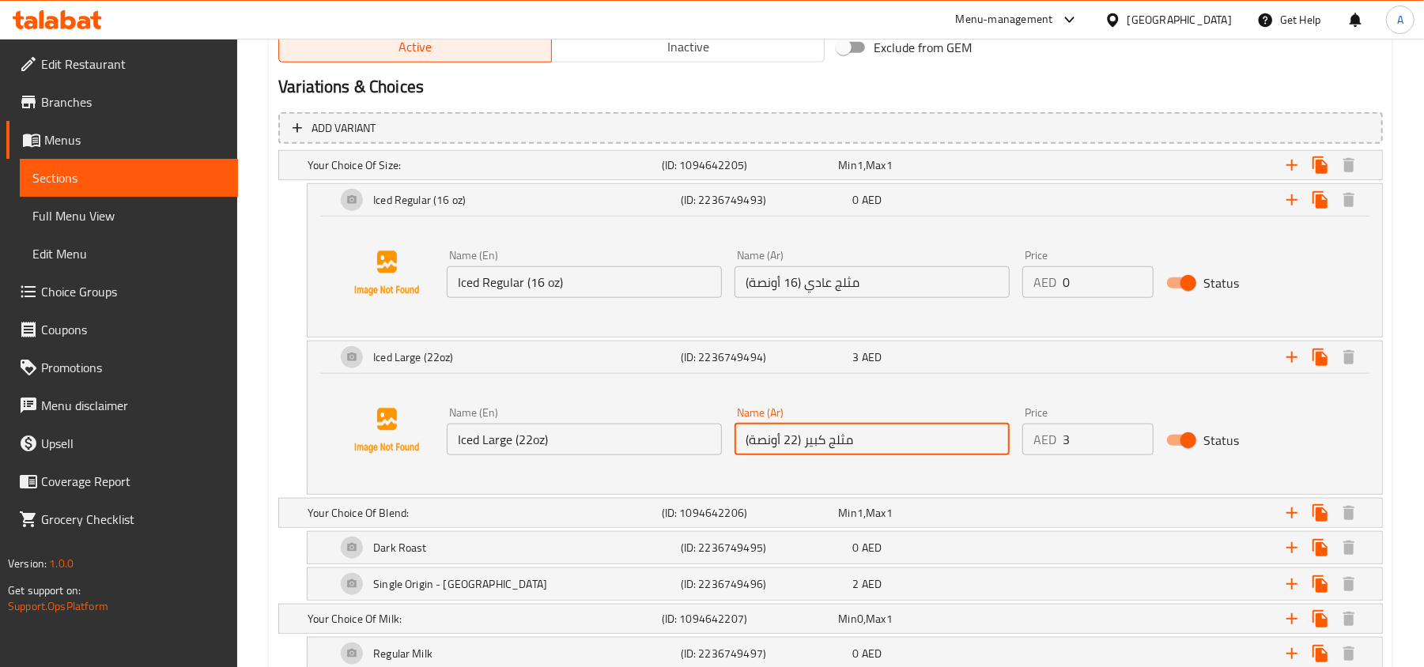
type input "مثلج كبير (22 أونصة)"
click at [294, 364] on div "Iced Large (22oz) (ID: 2236749494) 3 AED Name (En) Iced Large (22oz) Name (En) …" at bounding box center [830, 418] width 1104 height 154
click at [270, 383] on div "Update Iced Dark Chocolate Mocha Change Image Size: 1200 x 800 px / Image forma…" at bounding box center [830, 629] width 1123 height 2636
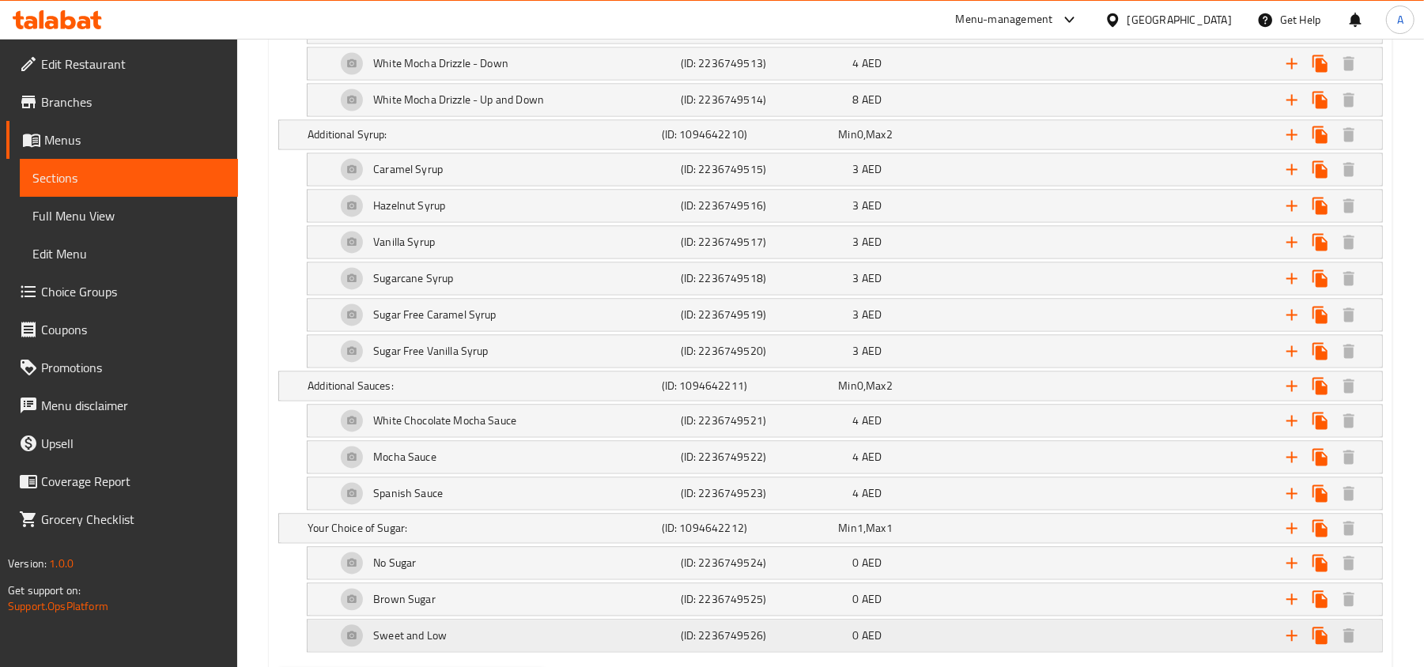
scroll to position [2188, 0]
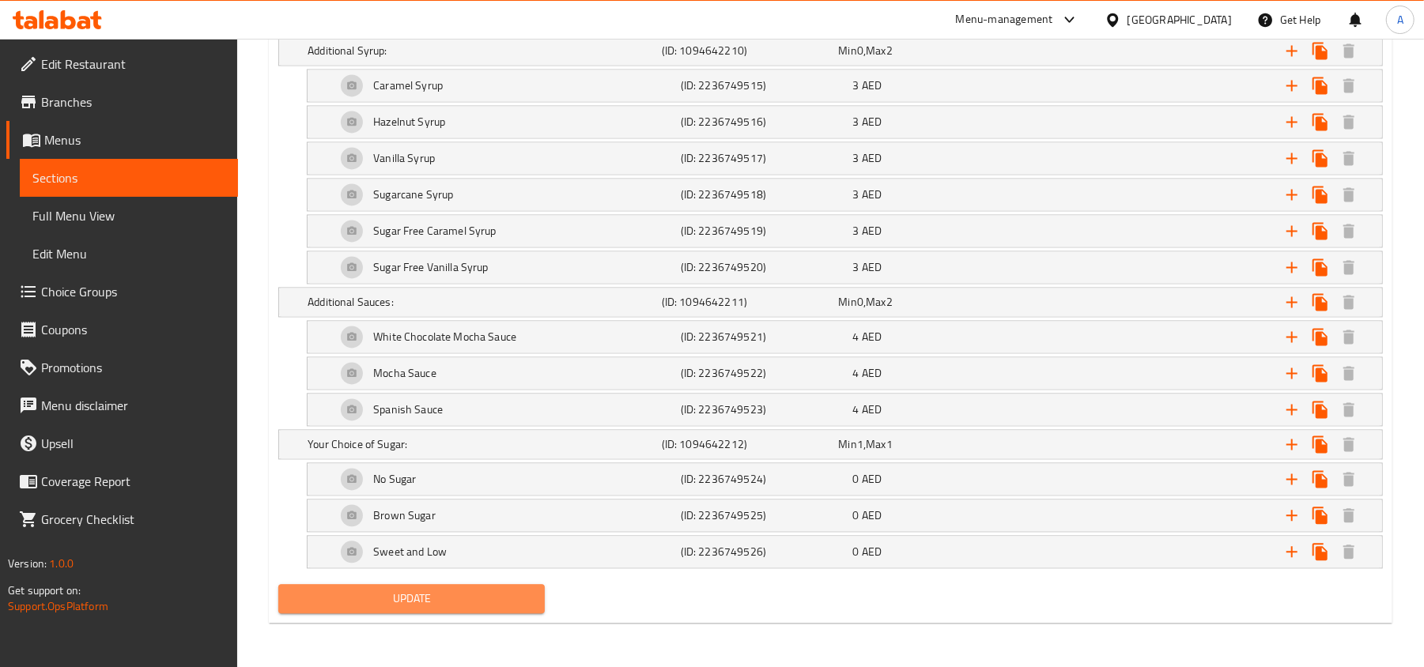
click at [368, 593] on span "Update" at bounding box center [411, 599] width 241 height 20
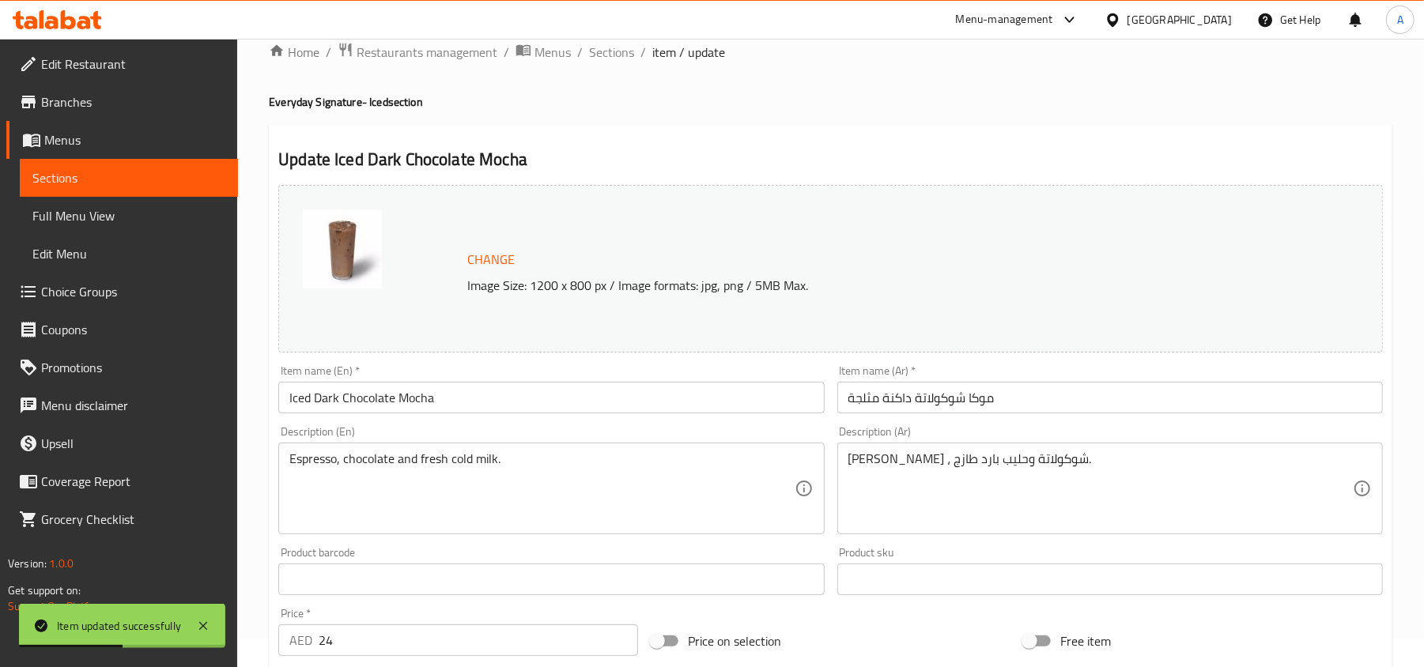
scroll to position [0, 0]
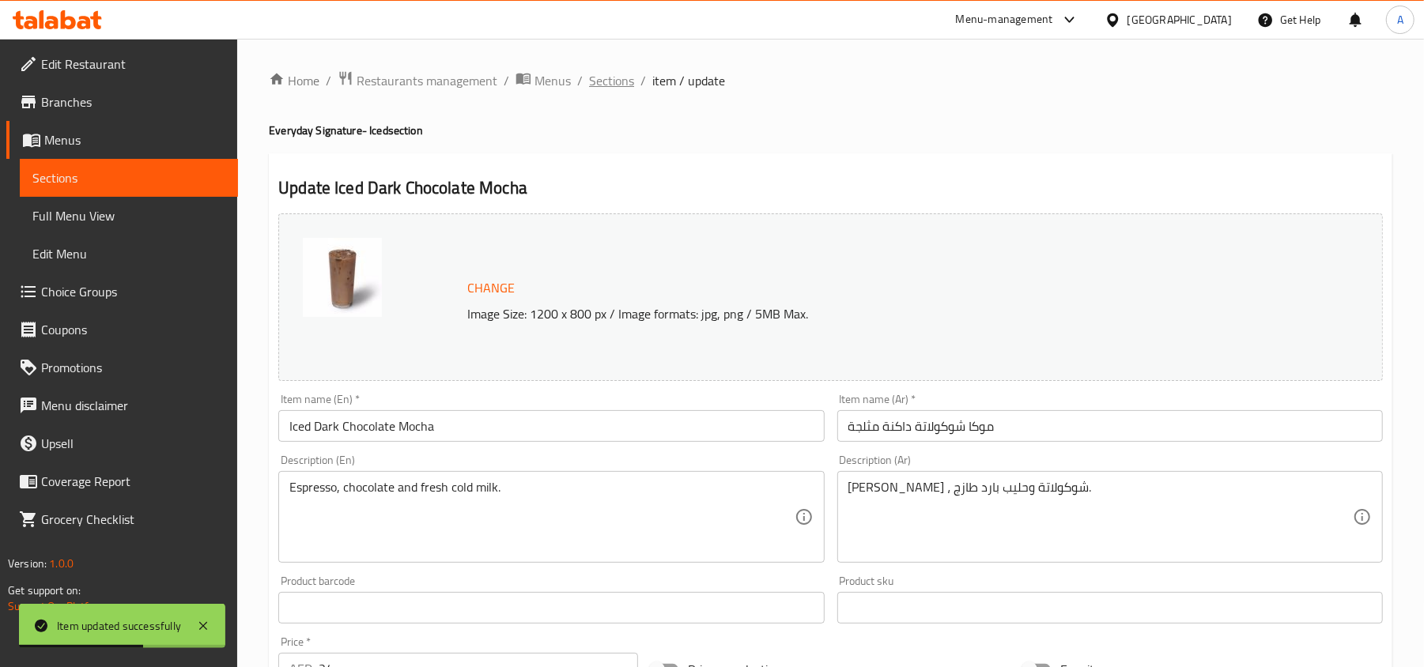
click at [612, 74] on span "Sections" at bounding box center [611, 80] width 45 height 19
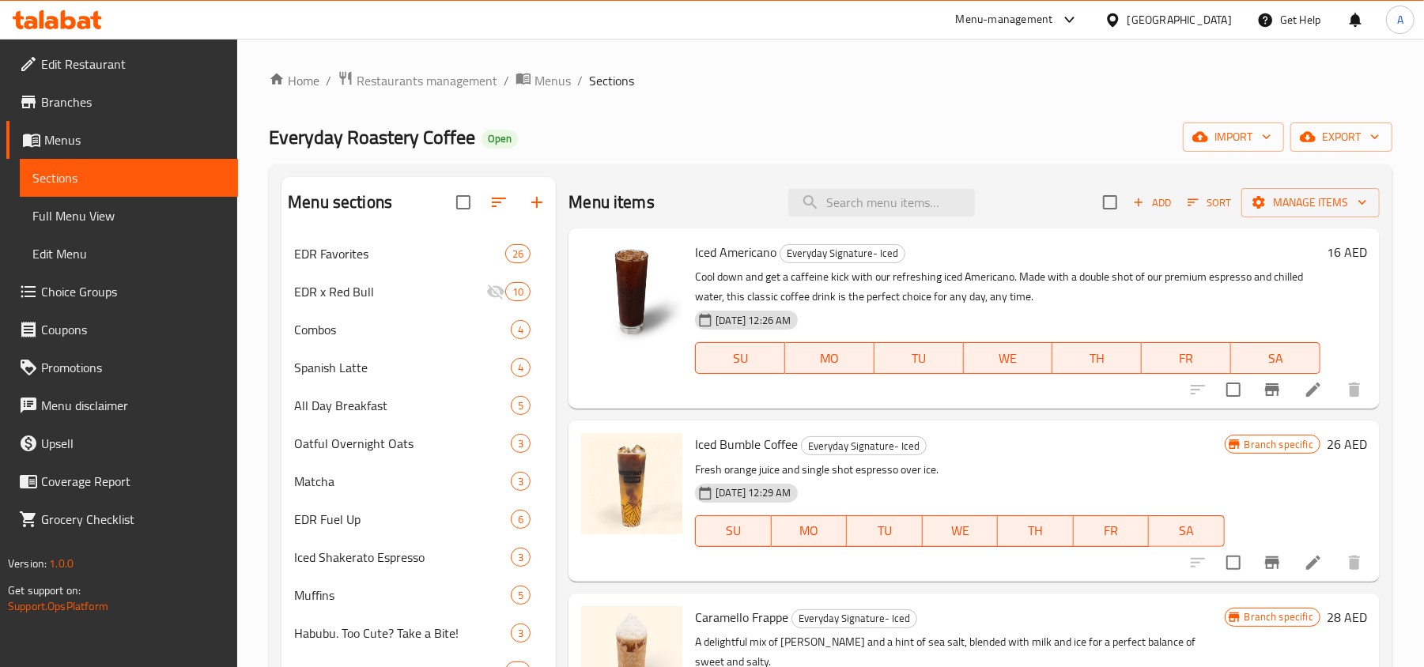
click at [879, 198] on input "search" at bounding box center [881, 203] width 187 height 28
paste input "Iced Cocoa Latte"
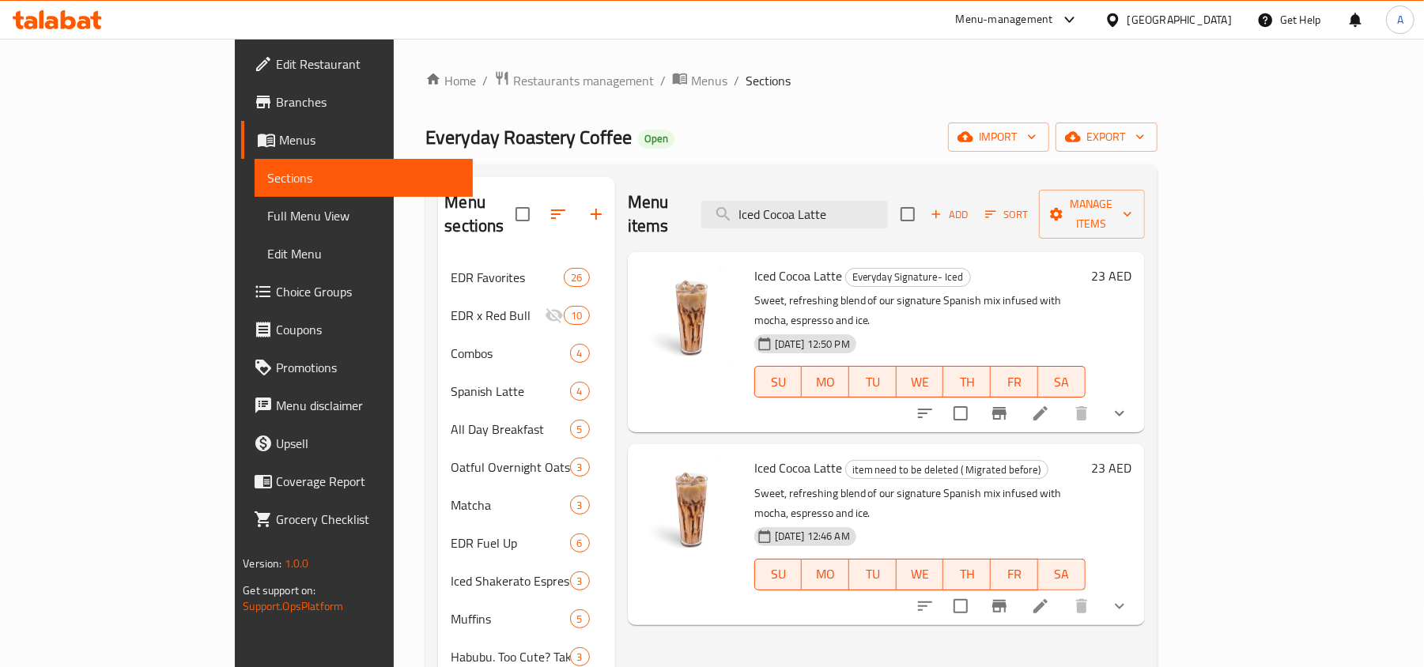
type input "Iced Cocoa Latte"
click at [1129, 404] on icon "show more" at bounding box center [1119, 413] width 19 height 19
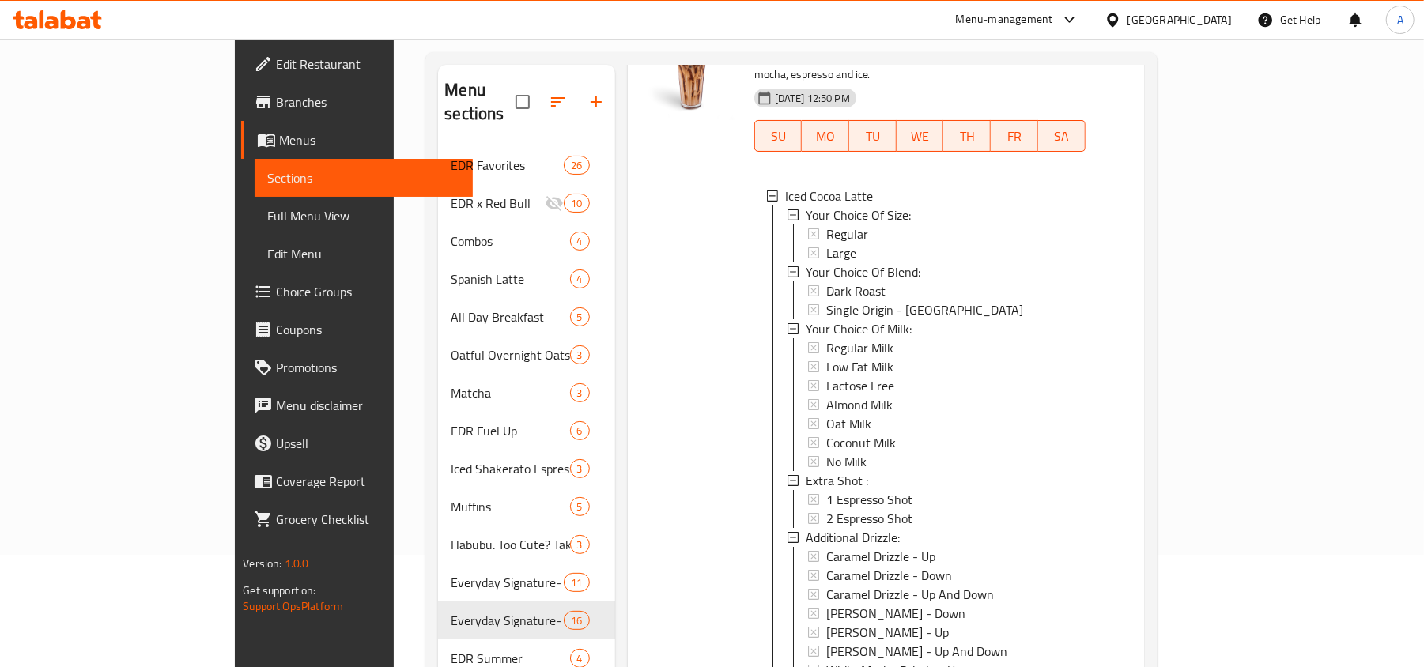
scroll to position [527, 0]
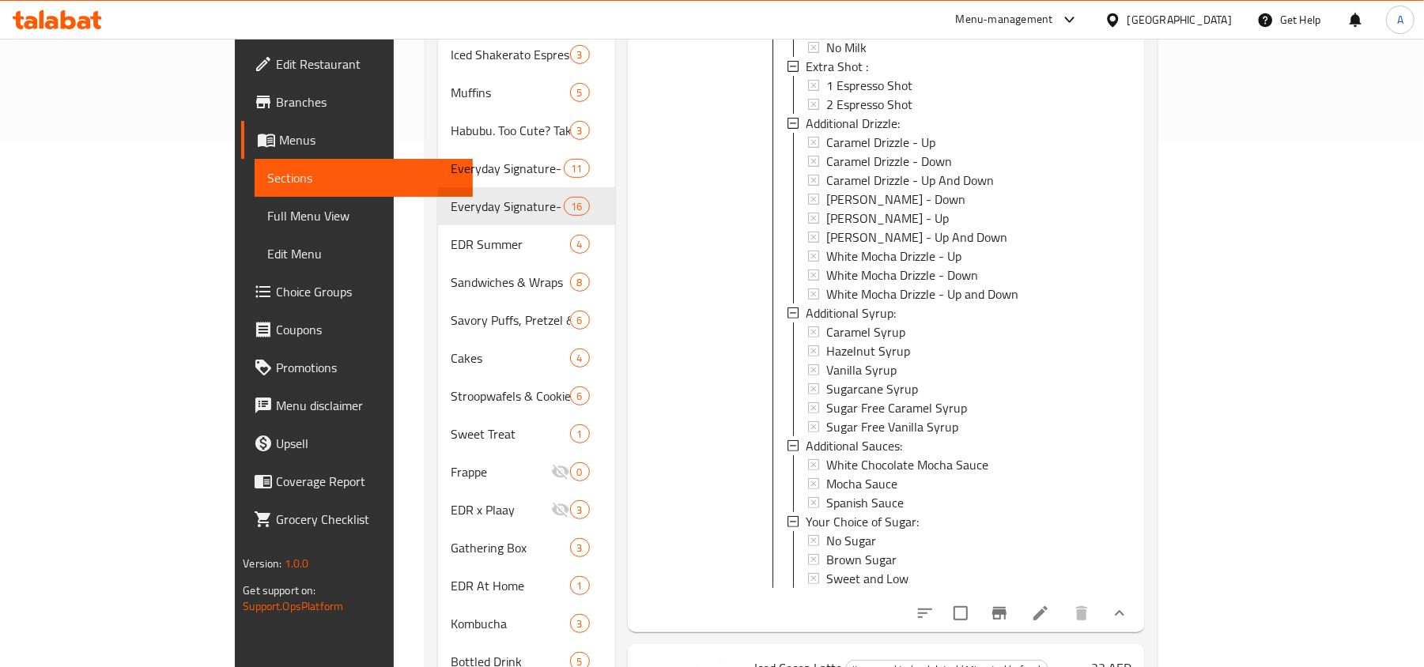
click at [1063, 599] on li at bounding box center [1040, 613] width 44 height 28
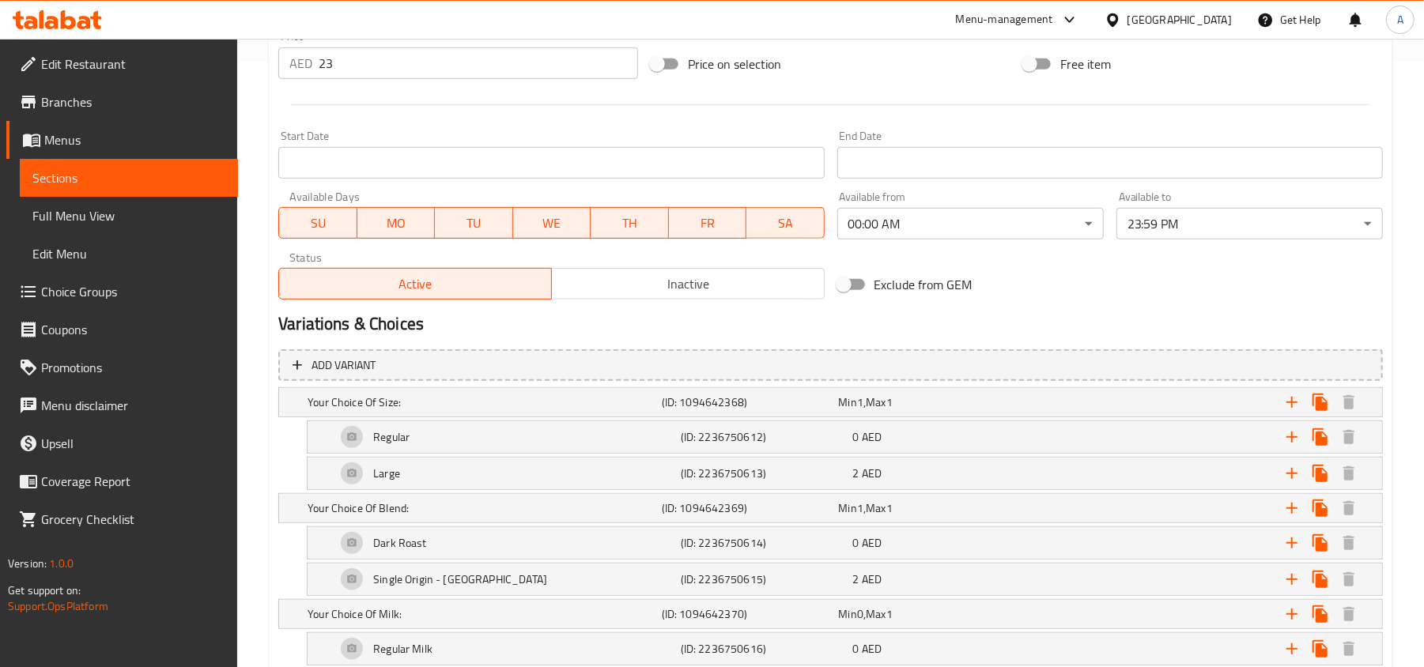
scroll to position [738, 0]
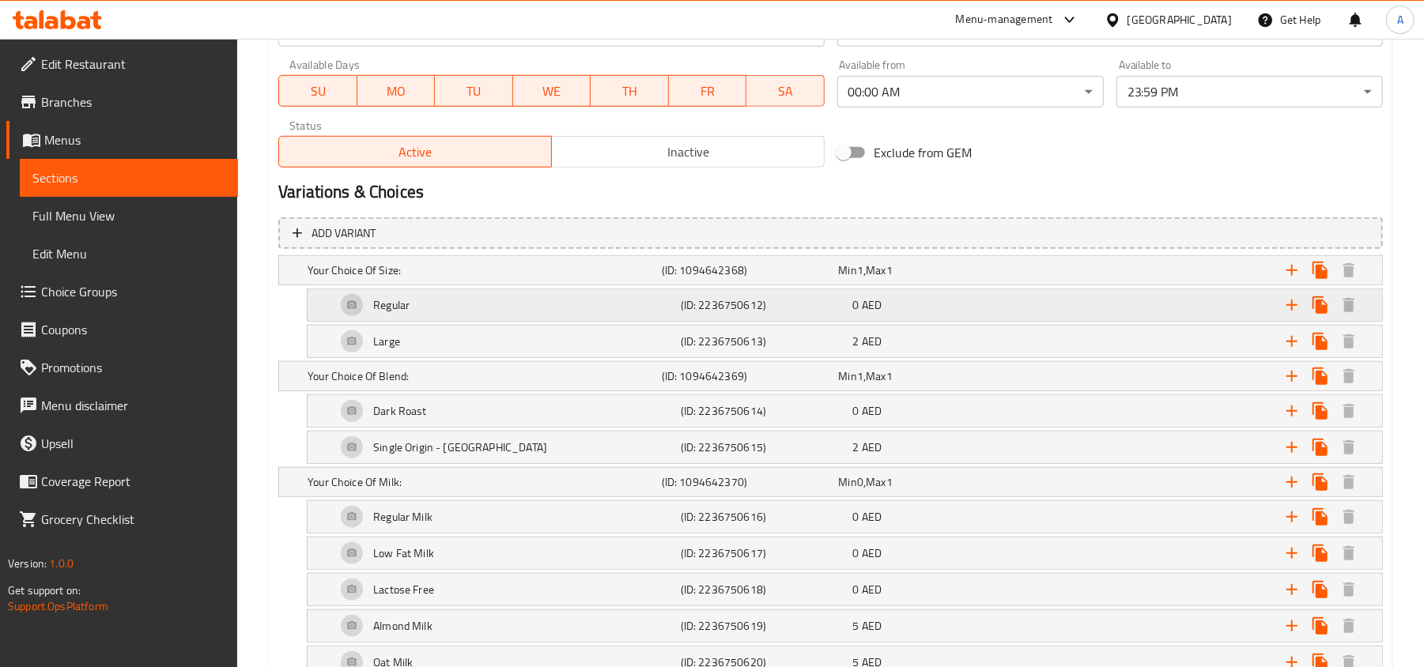
click at [655, 281] on div "Regular" at bounding box center [481, 270] width 354 height 22
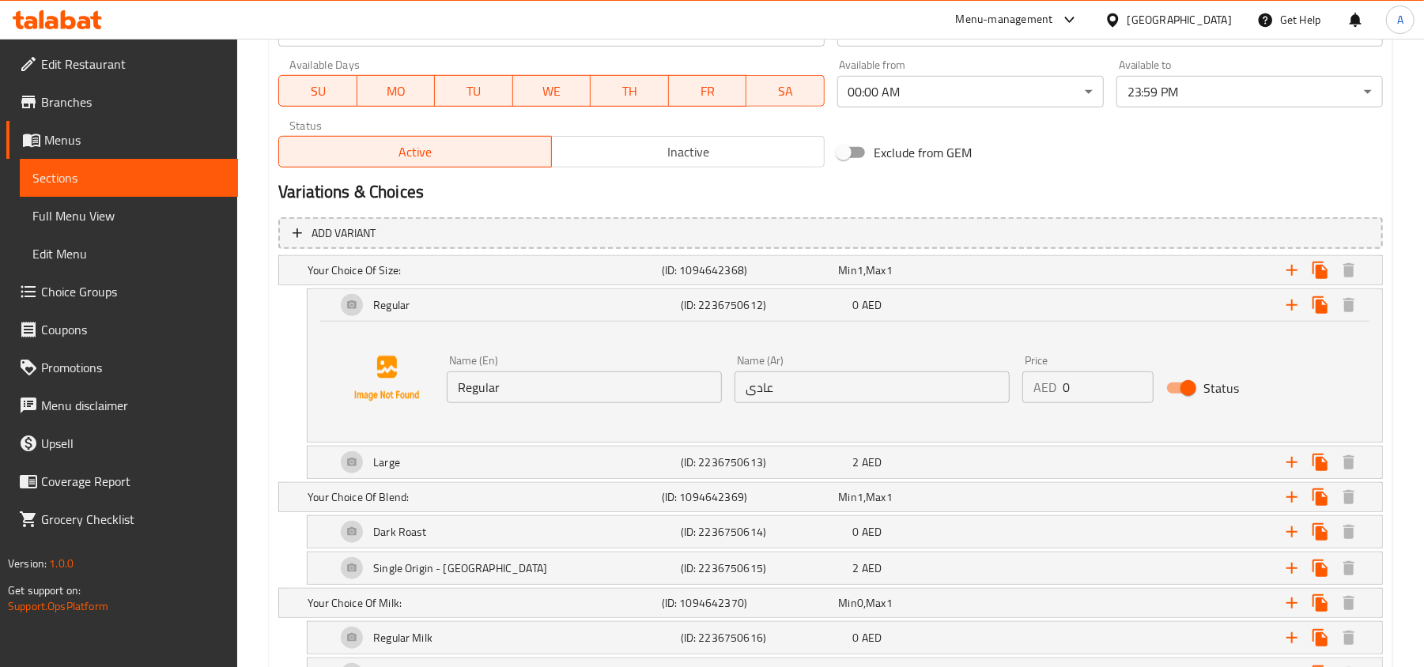
click at [573, 379] on input "Regular" at bounding box center [584, 388] width 275 height 32
paste input "Iced Regular (16 oz)"
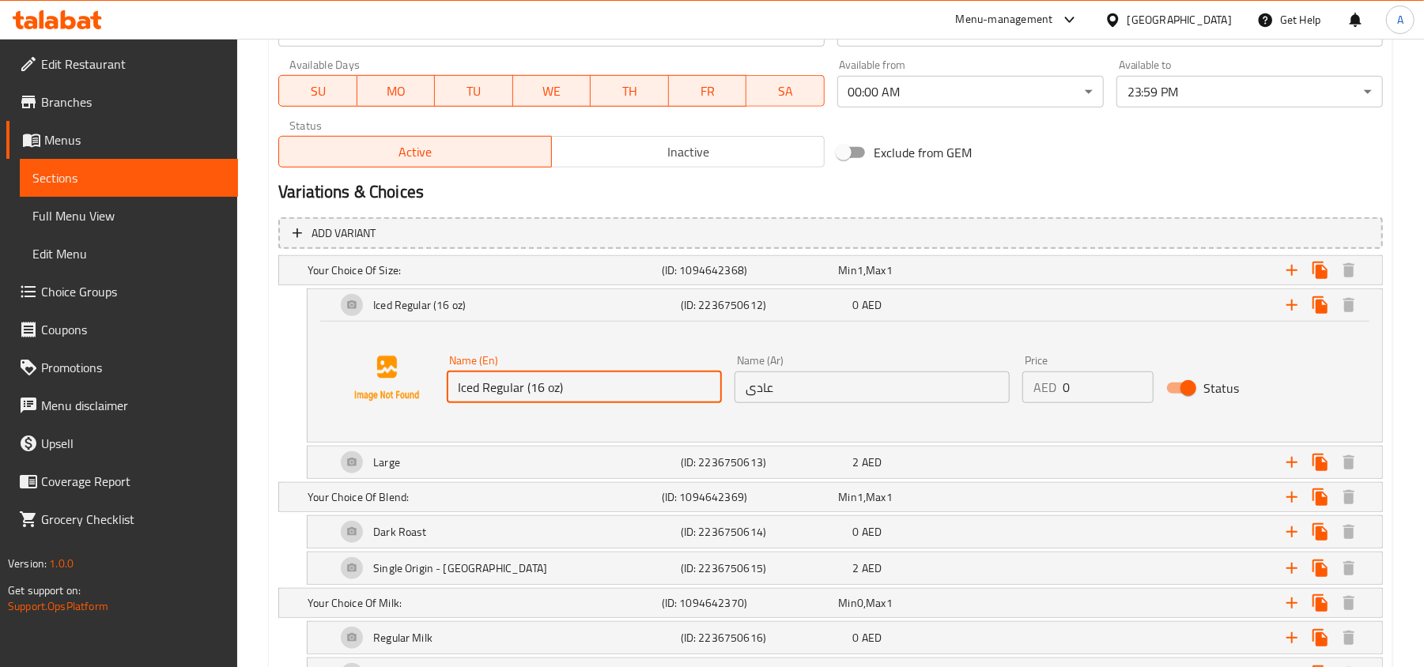
type input "Iced Regular (16 oz)"
click at [893, 387] on input "عادى" at bounding box center [871, 388] width 275 height 32
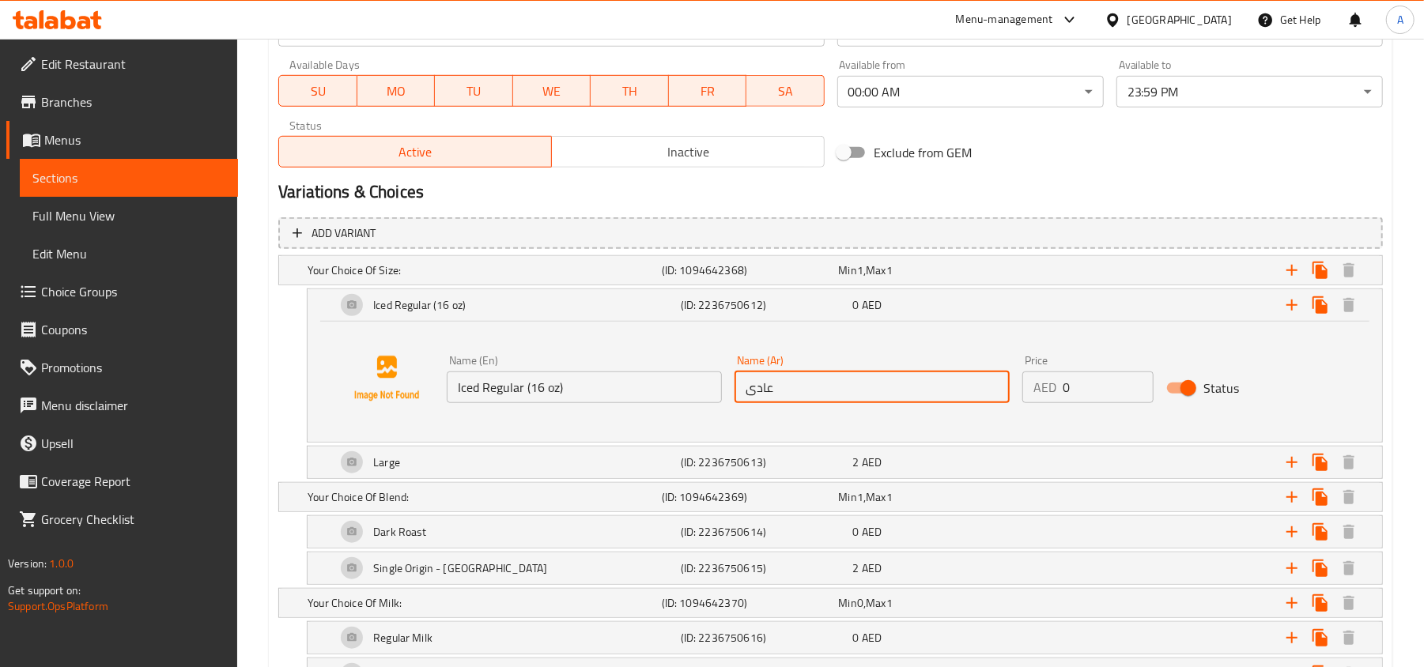
click at [893, 387] on input "عادى" at bounding box center [871, 388] width 275 height 32
paste input "مثلج عادي (16 أونصة)"
type input "مثلج عادي (16 أونصة)"
click at [861, 281] on span "AED" at bounding box center [860, 270] width 6 height 21
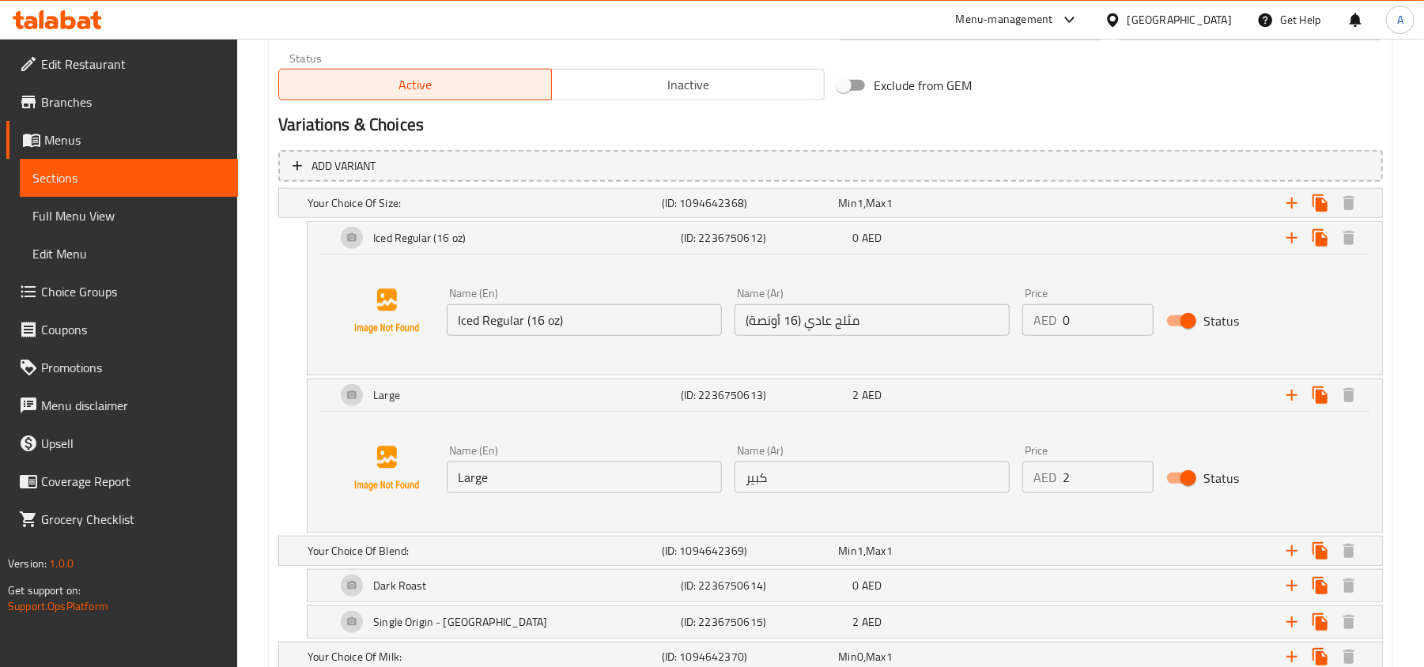
scroll to position [843, 0]
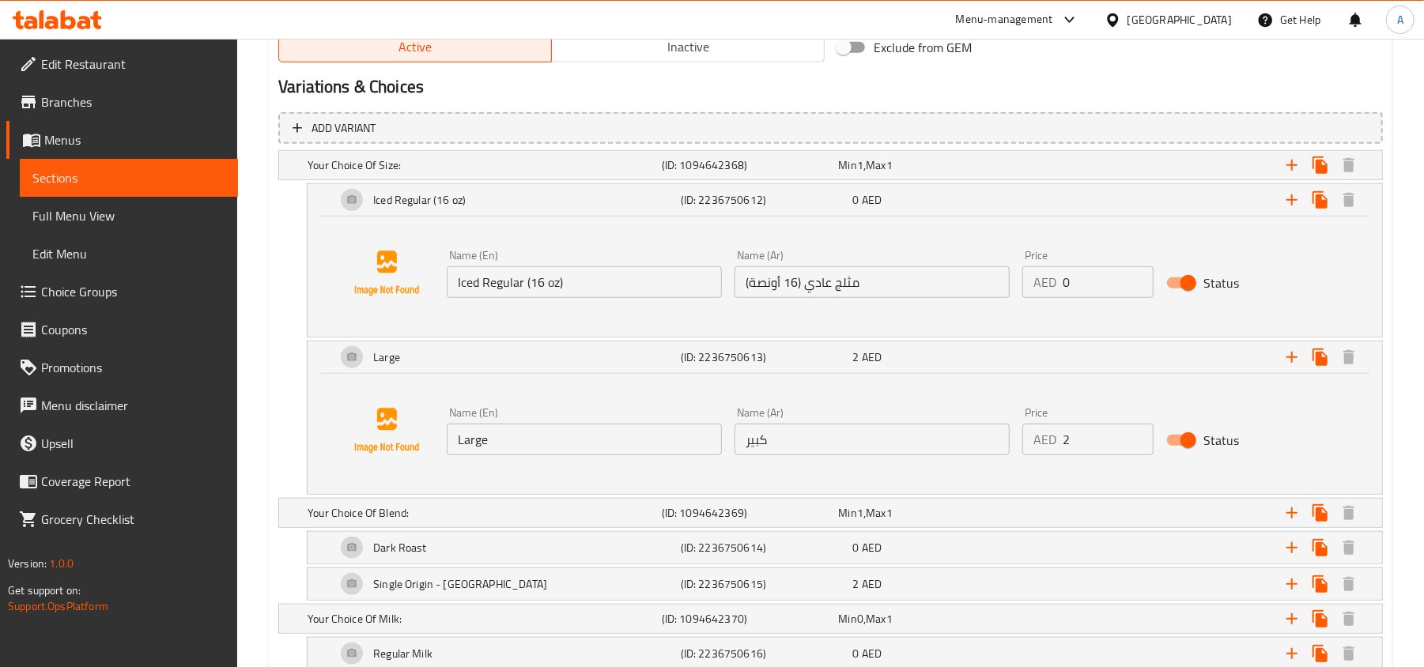
type input "3"
click at [1135, 433] on input "3" at bounding box center [1108, 440] width 91 height 32
click at [552, 451] on input "Large" at bounding box center [584, 440] width 275 height 32
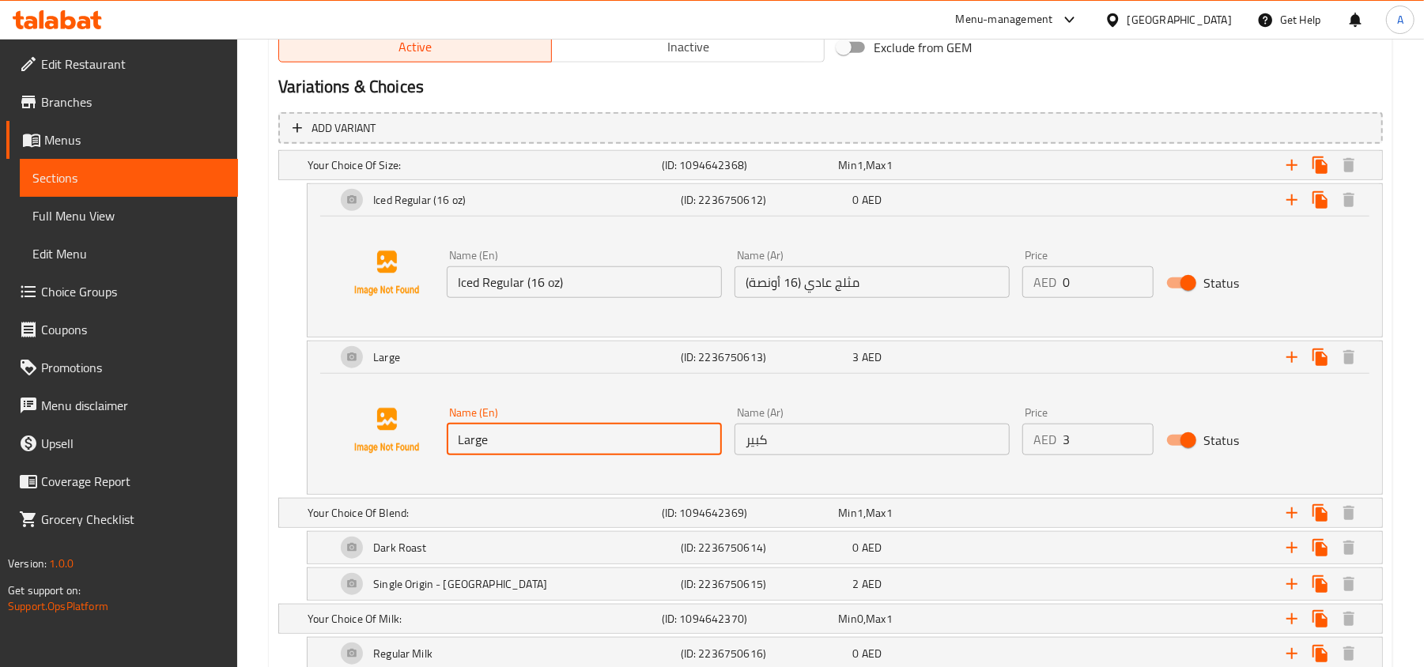
paste input "Iced Large (22oz)"
type input "Iced Large (22oz)"
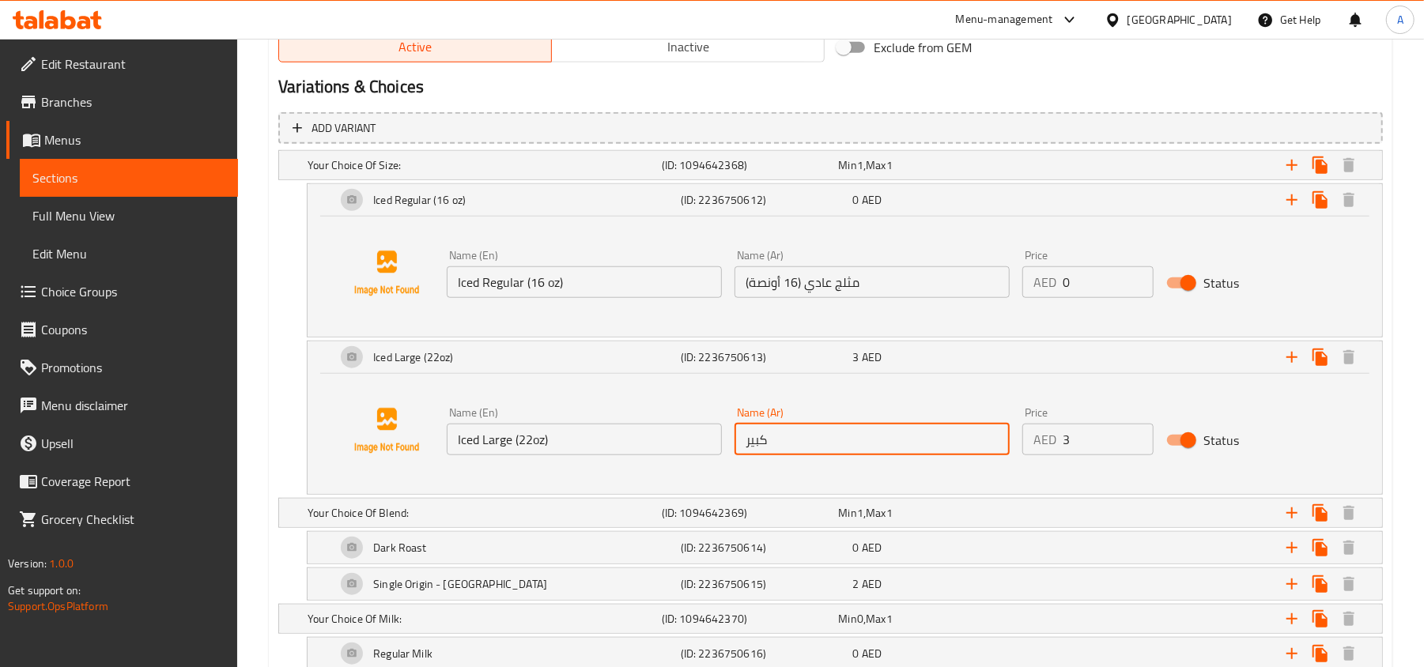
click at [810, 444] on input "كبير" at bounding box center [871, 440] width 275 height 32
paste input "ثلج كبير (22 أونصة)"
type input "مثلج كبير (22 أونصة)"
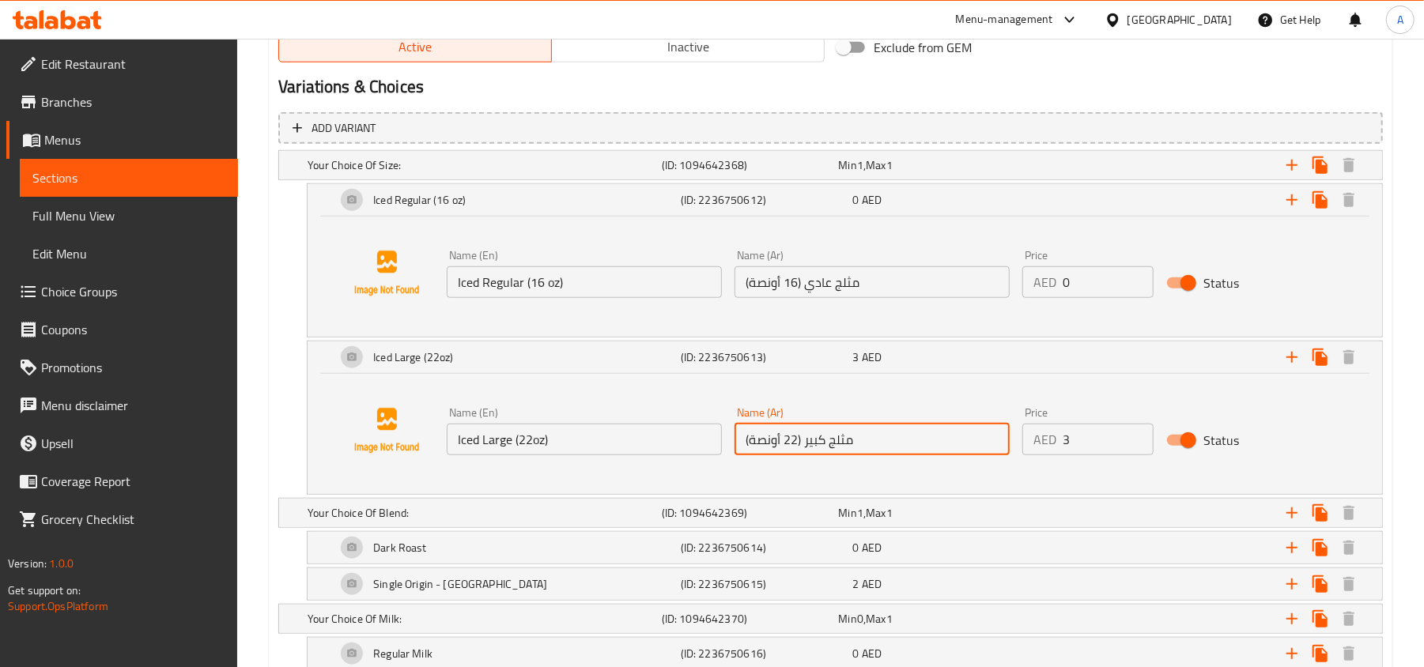
click at [283, 397] on div "Iced Large (22oz) (ID: 2236750613) 3 AED Name (En) Iced Large (22oz) Name (En) …" at bounding box center [830, 418] width 1104 height 154
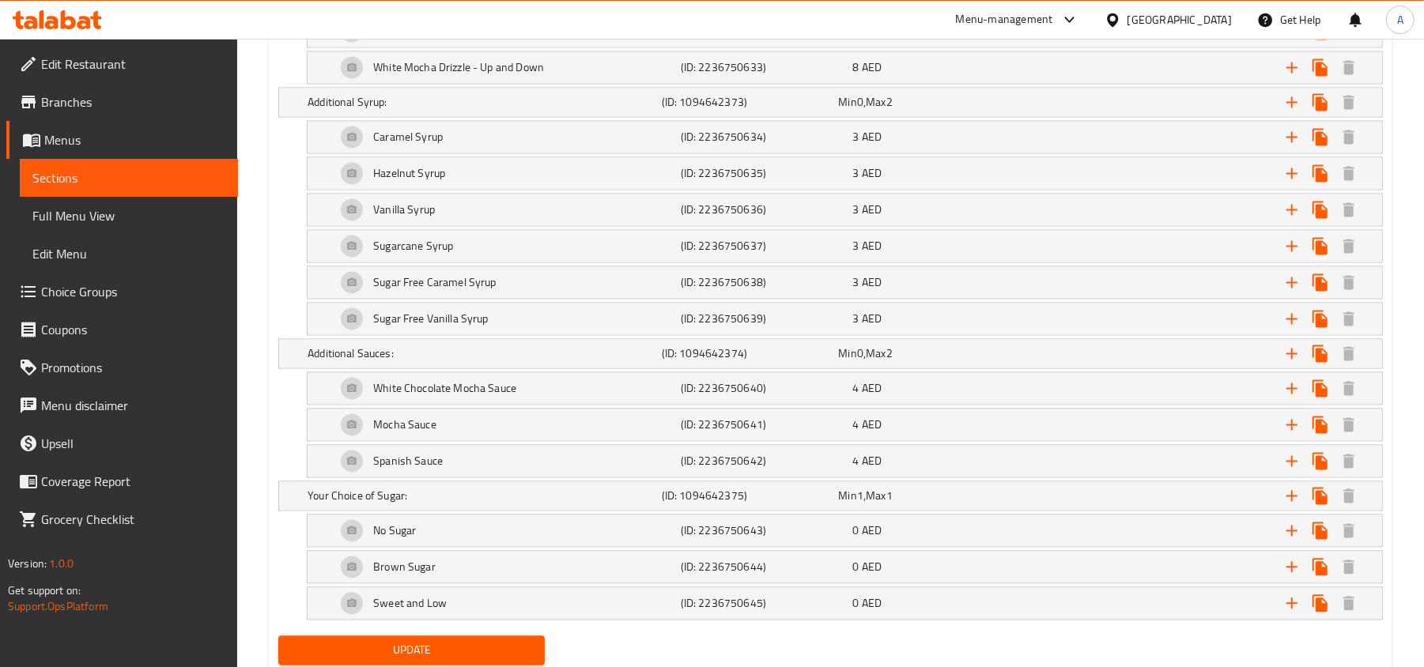
scroll to position [2188, 0]
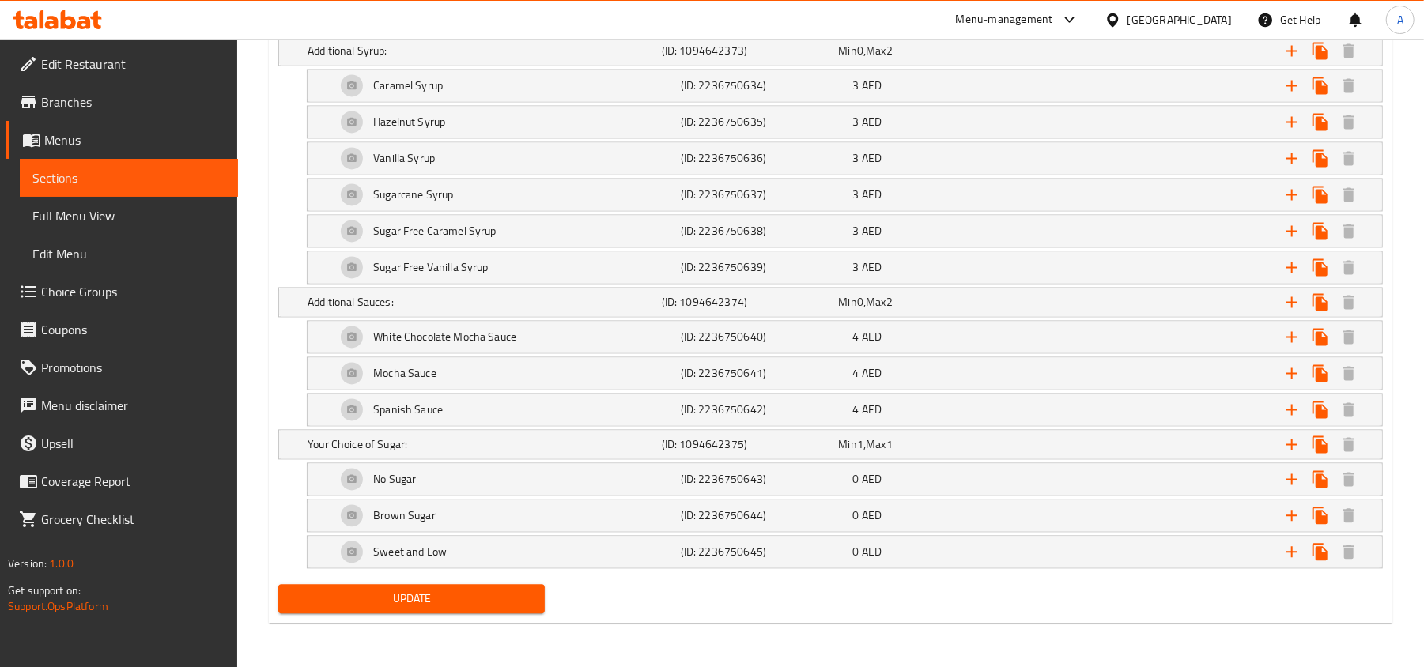
click at [400, 599] on span "Update" at bounding box center [411, 599] width 241 height 20
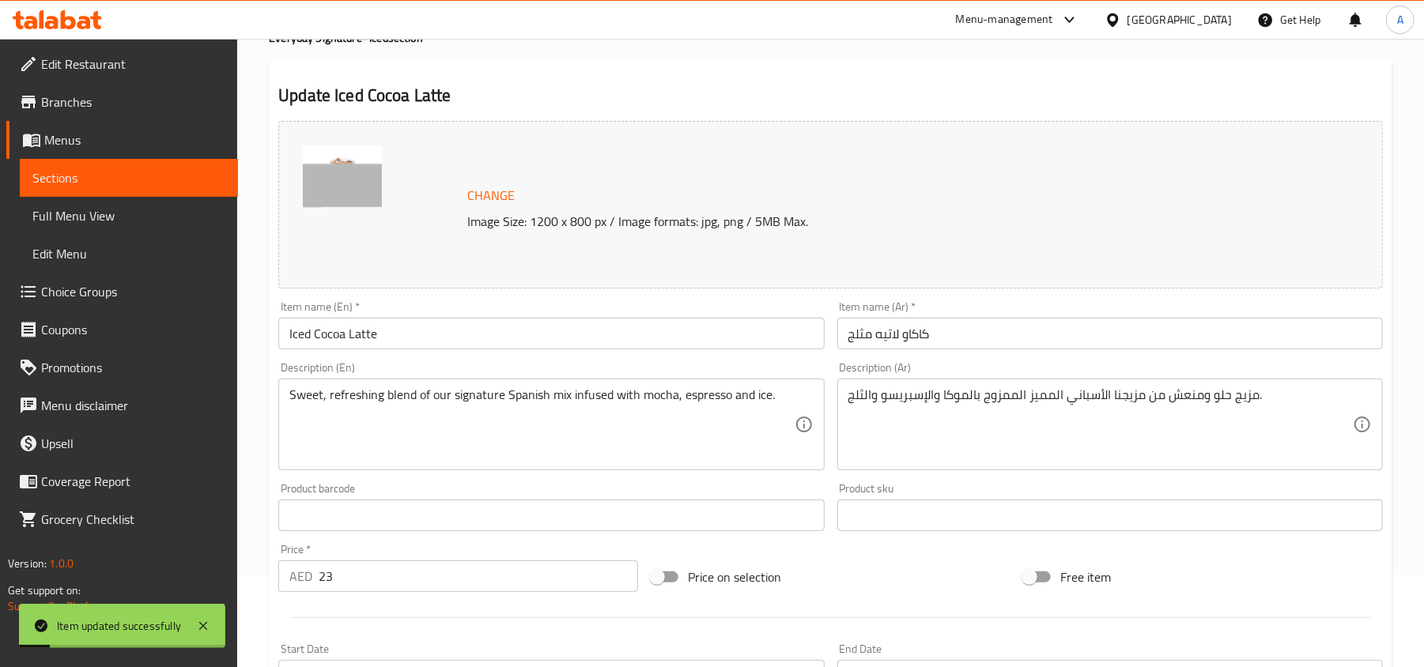
scroll to position [0, 0]
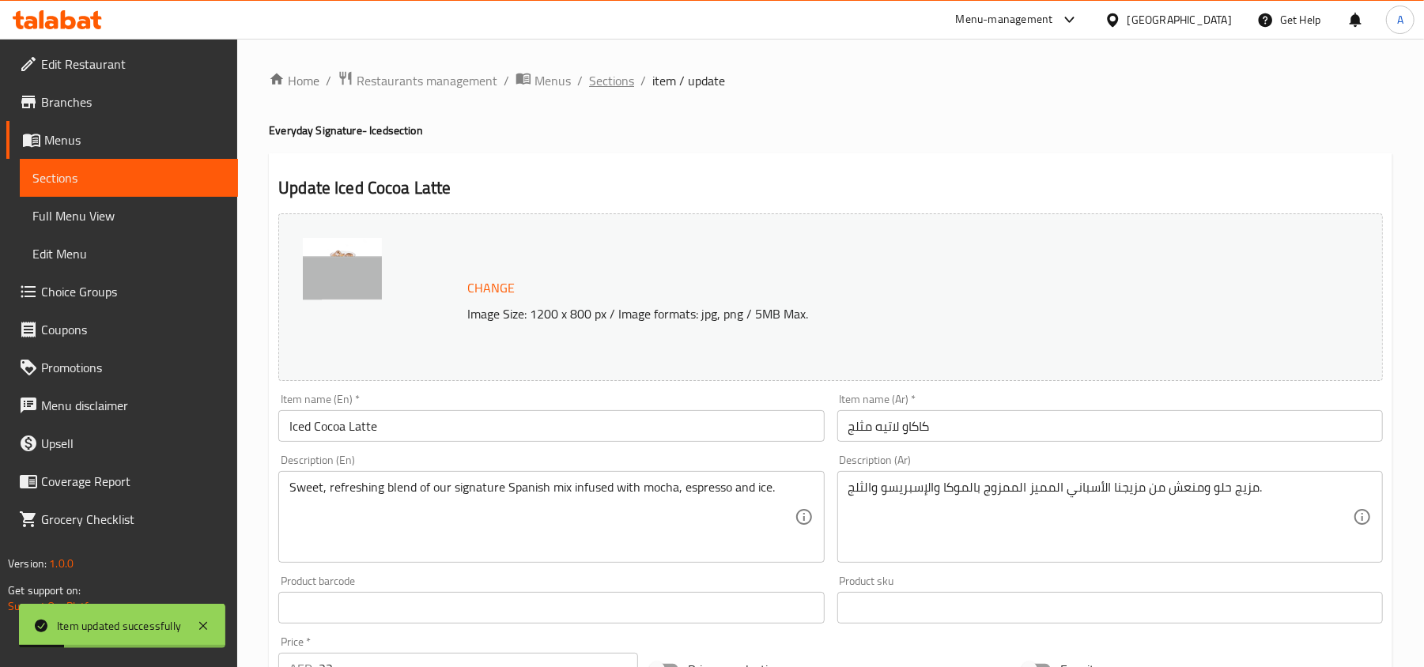
click at [612, 79] on span "Sections" at bounding box center [611, 80] width 45 height 19
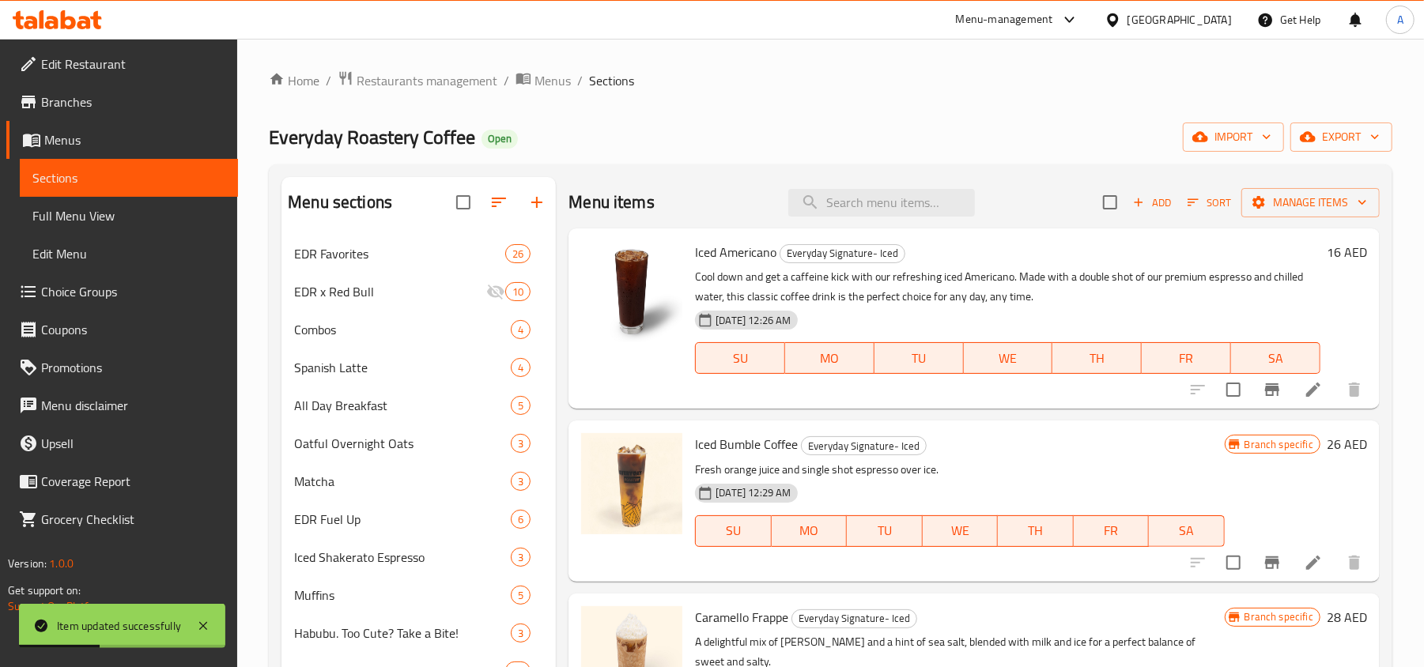
click at [868, 187] on div "Menu items Add Sort Manage items" at bounding box center [973, 202] width 811 height 51
click at [877, 194] on input "search" at bounding box center [881, 203] width 187 height 28
paste input "Iced Toffee Nut Latte"
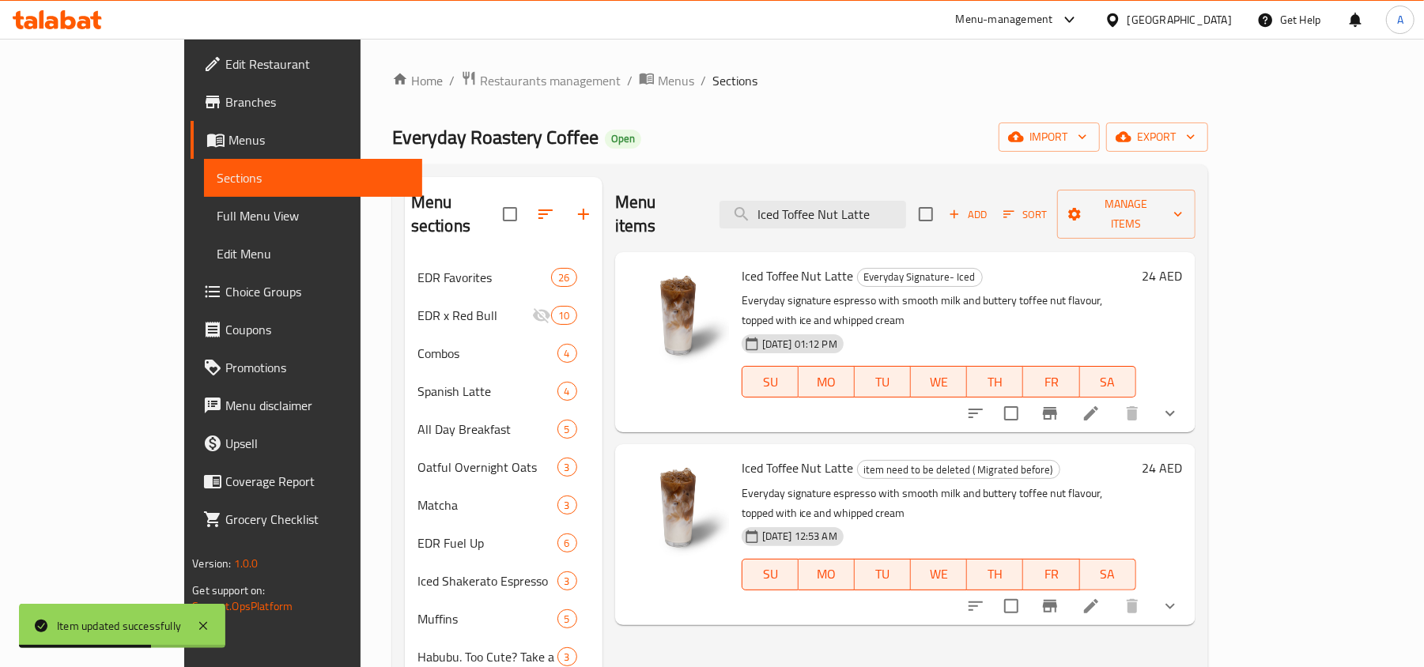
type input "Iced Toffee Nut Latte"
click at [1180, 404] on icon "show more" at bounding box center [1170, 413] width 19 height 19
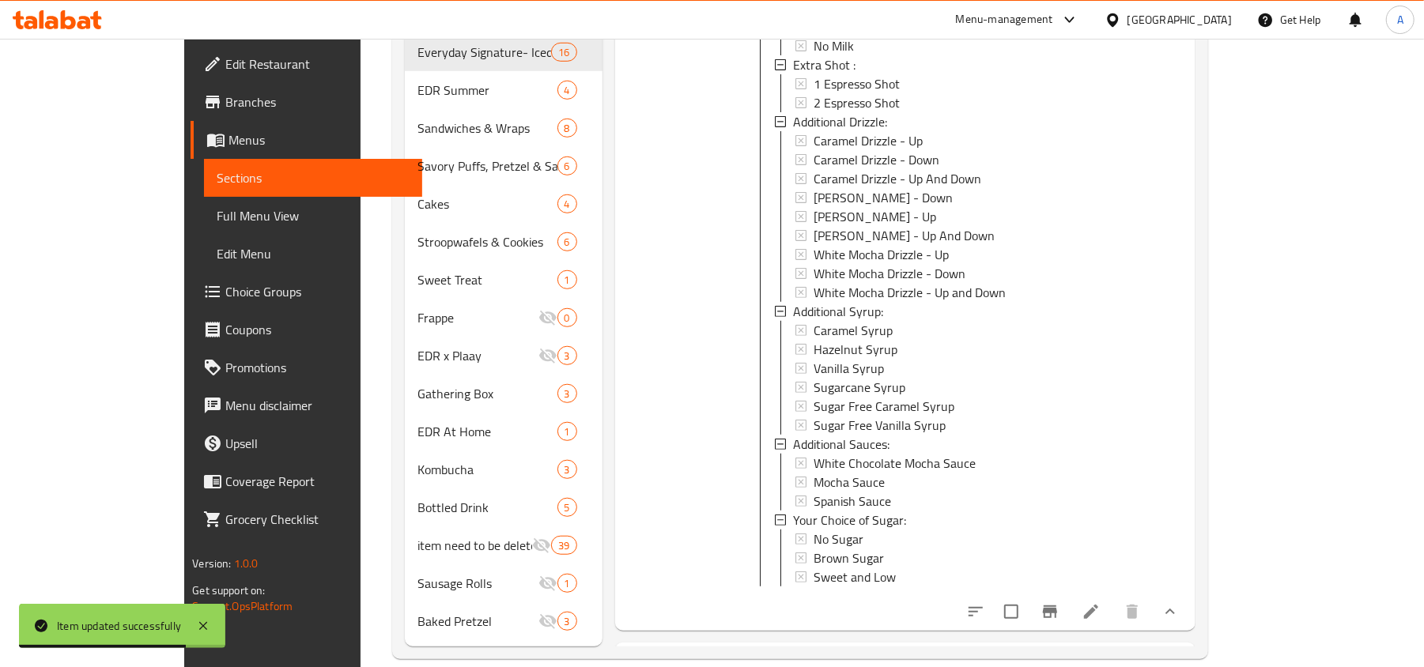
scroll to position [682, 0]
click at [1098, 604] on icon at bounding box center [1091, 611] width 14 height 14
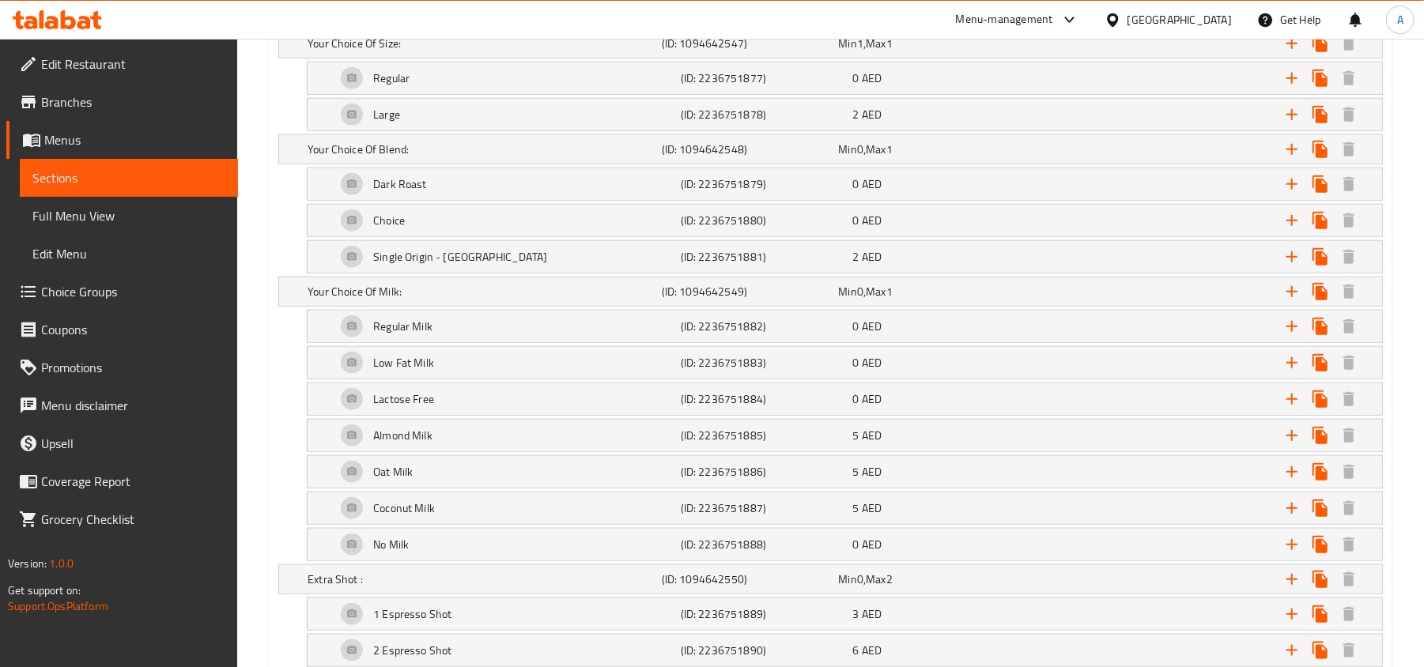
scroll to position [843, 0]
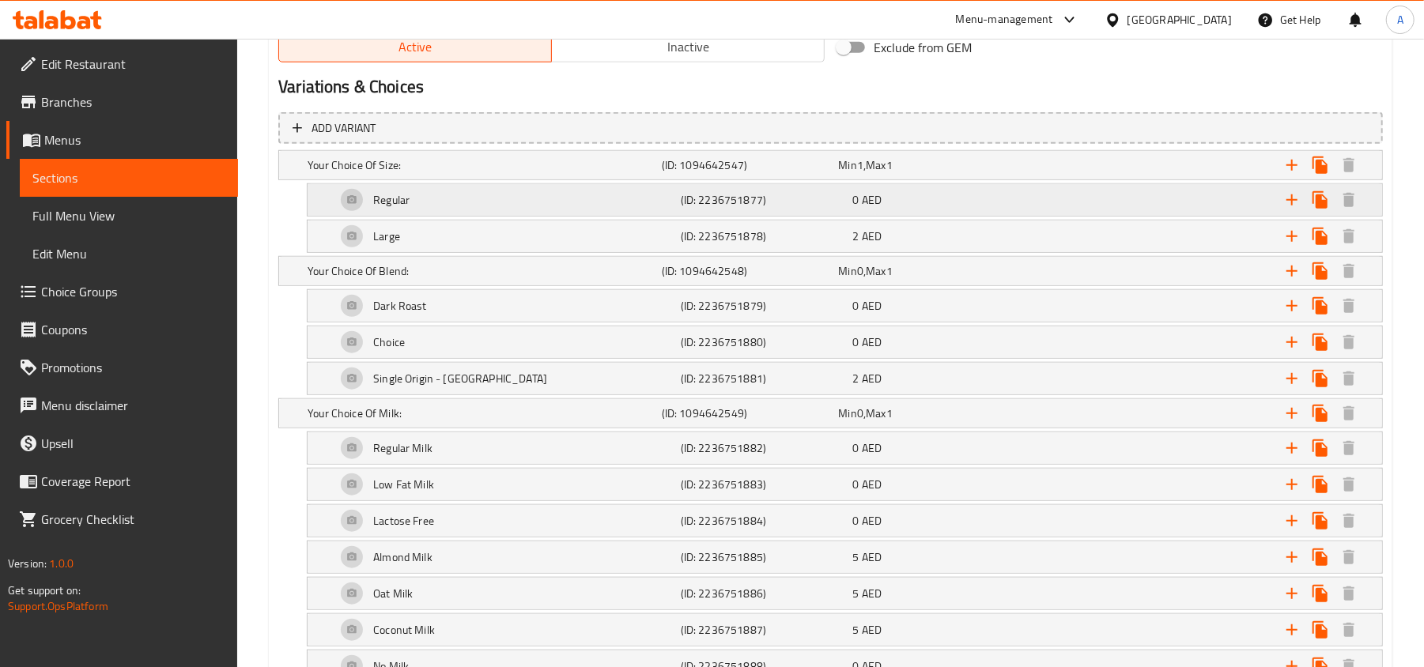
click at [633, 176] on div "Regular" at bounding box center [481, 165] width 354 height 22
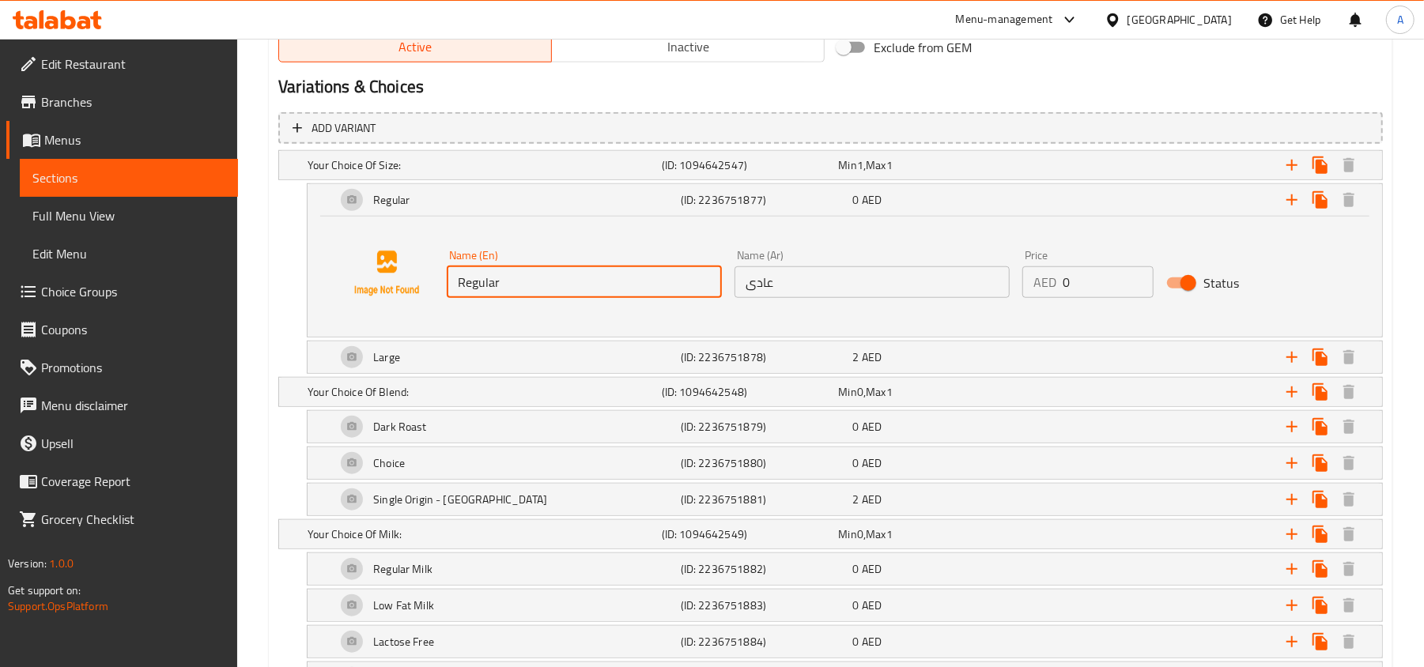
click at [595, 282] on input "Regular" at bounding box center [584, 282] width 275 height 32
paste input "Iced Regular (16 oz)"
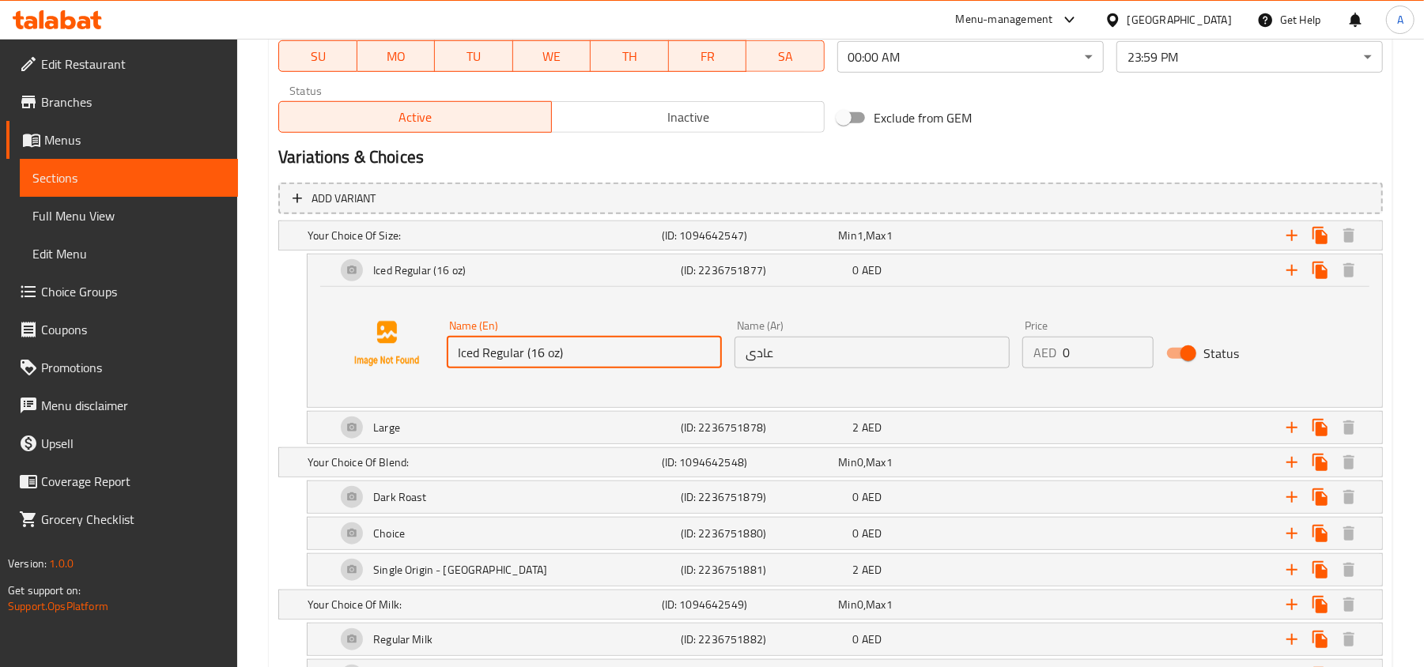
scroll to position [738, 0]
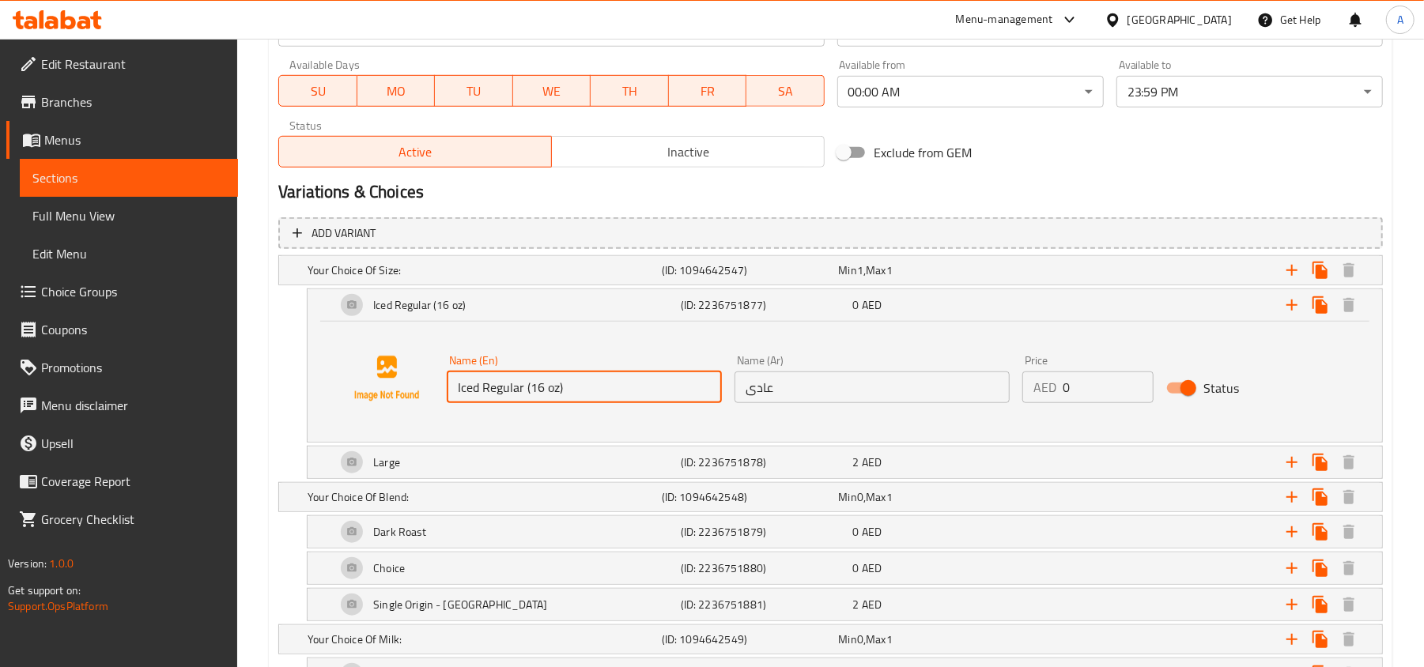
type input "Iced Regular (16 oz)"
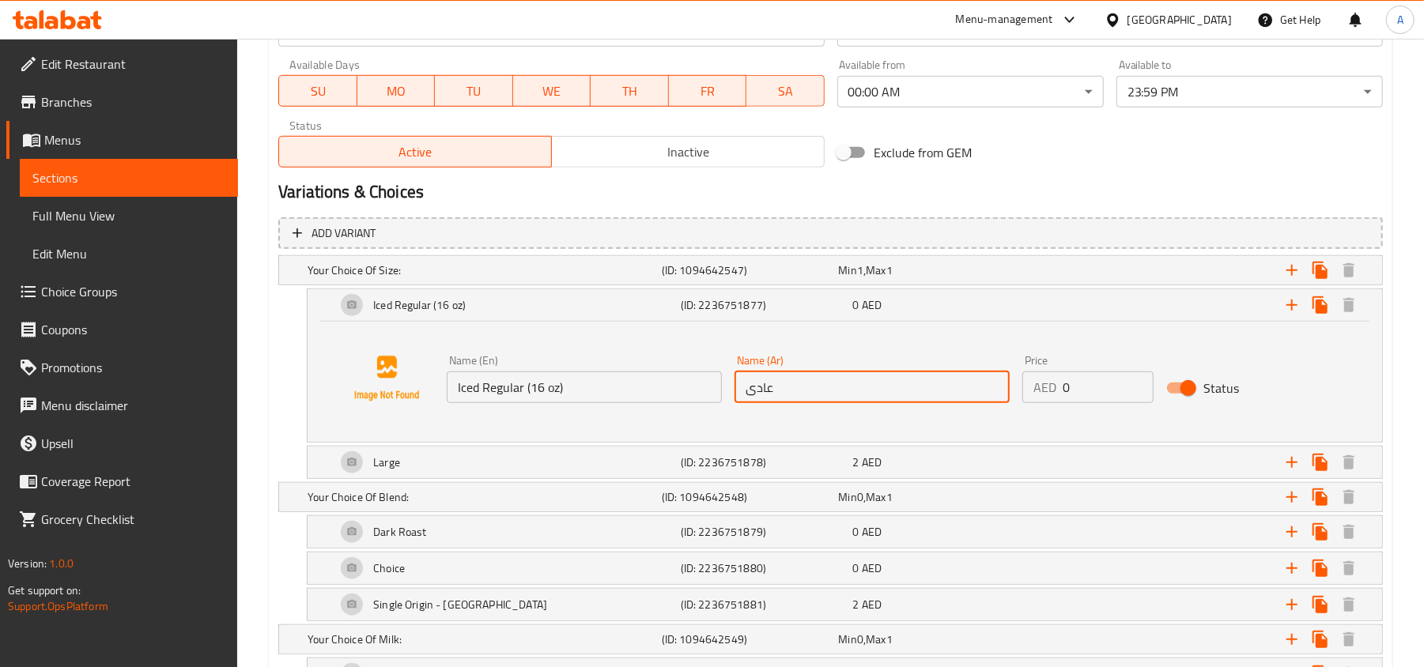
click at [844, 393] on input "عادى" at bounding box center [871, 388] width 275 height 32
paste input "مثلج عادي (16 أونصة)"
type input "مثلج عادي (16 أونصة)"
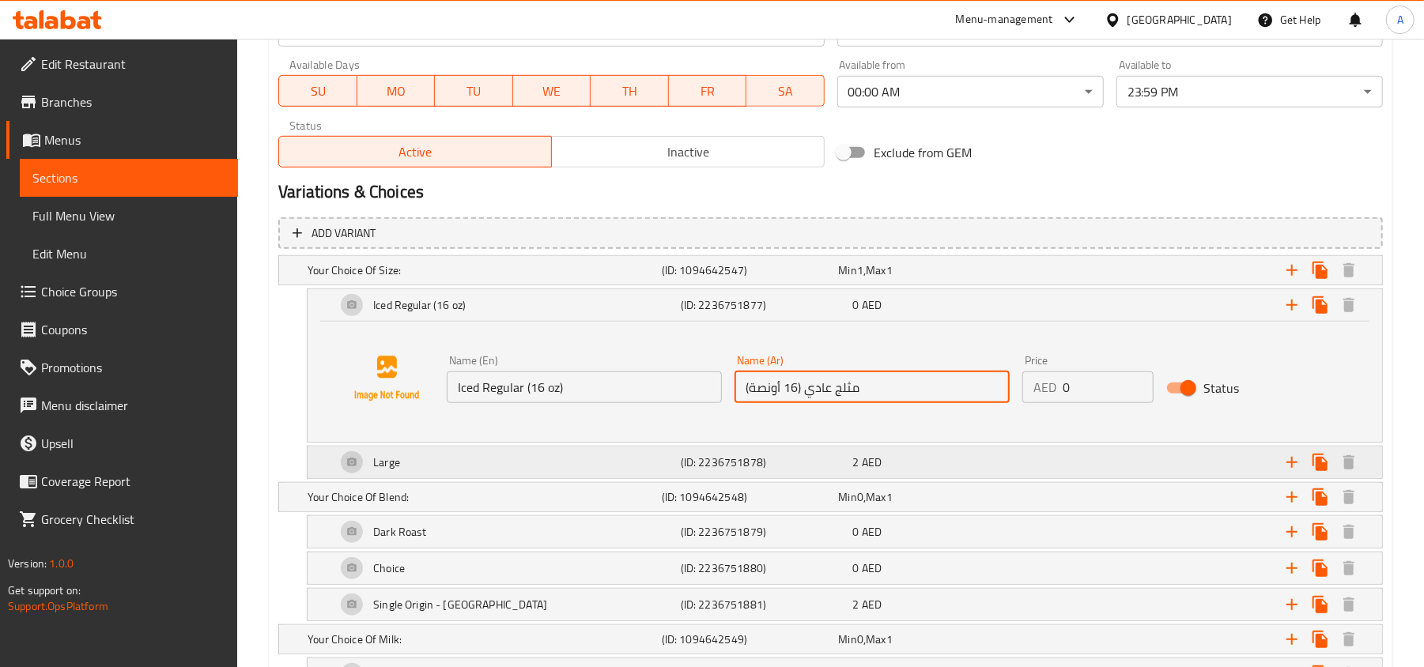
click at [998, 278] on div "2 AED" at bounding box center [924, 270] width 171 height 16
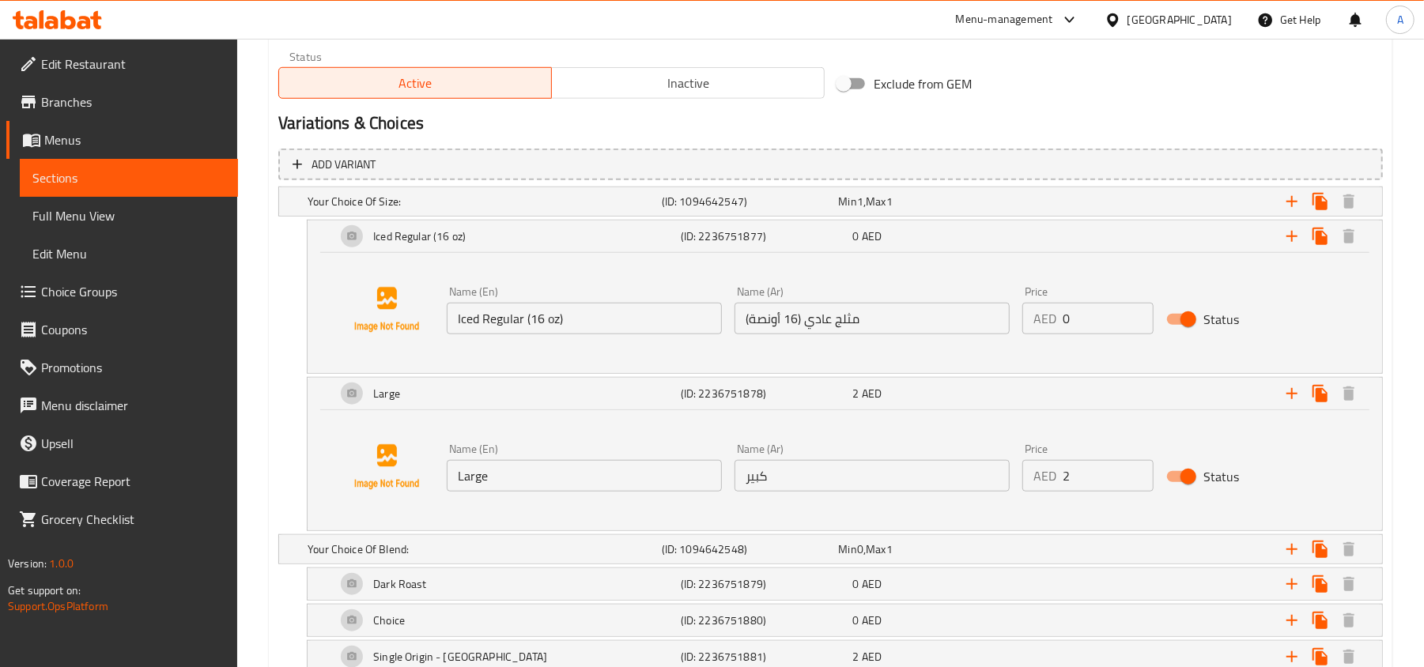
scroll to position [843, 0]
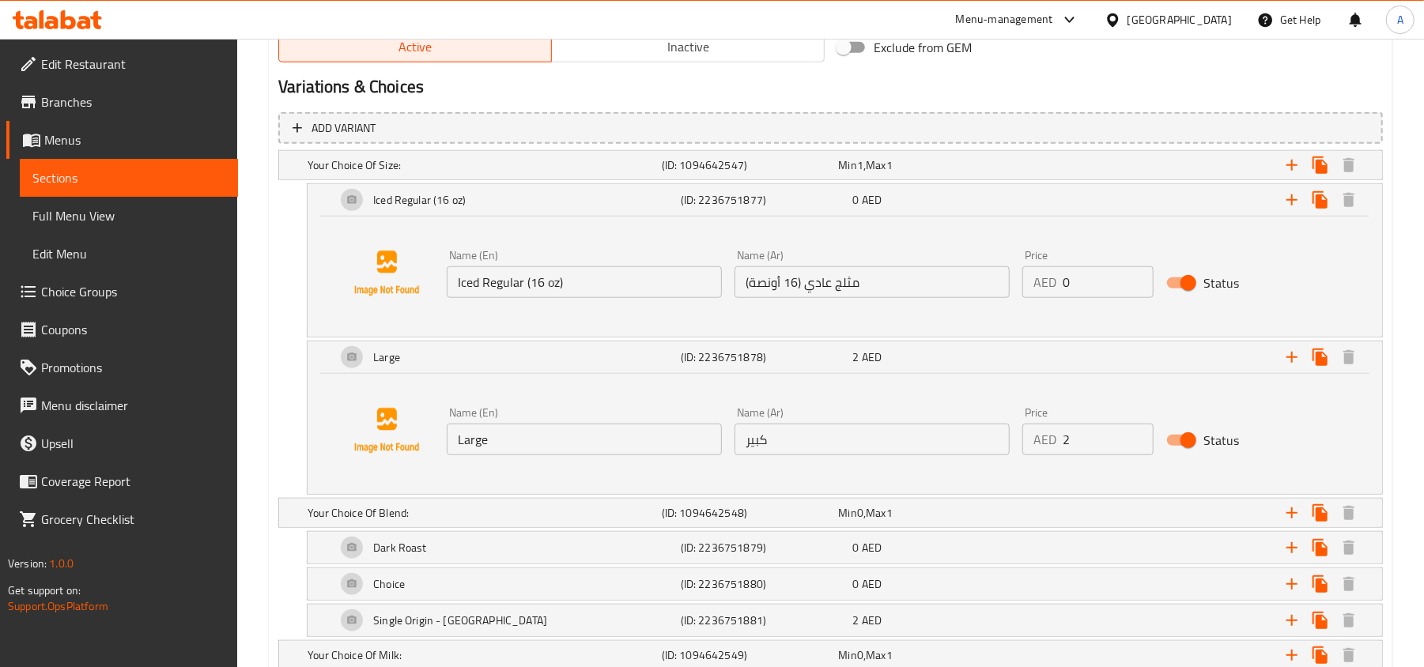
type input "3"
click at [1133, 434] on input "3" at bounding box center [1108, 440] width 91 height 32
click at [580, 434] on input "Large" at bounding box center [584, 440] width 275 height 32
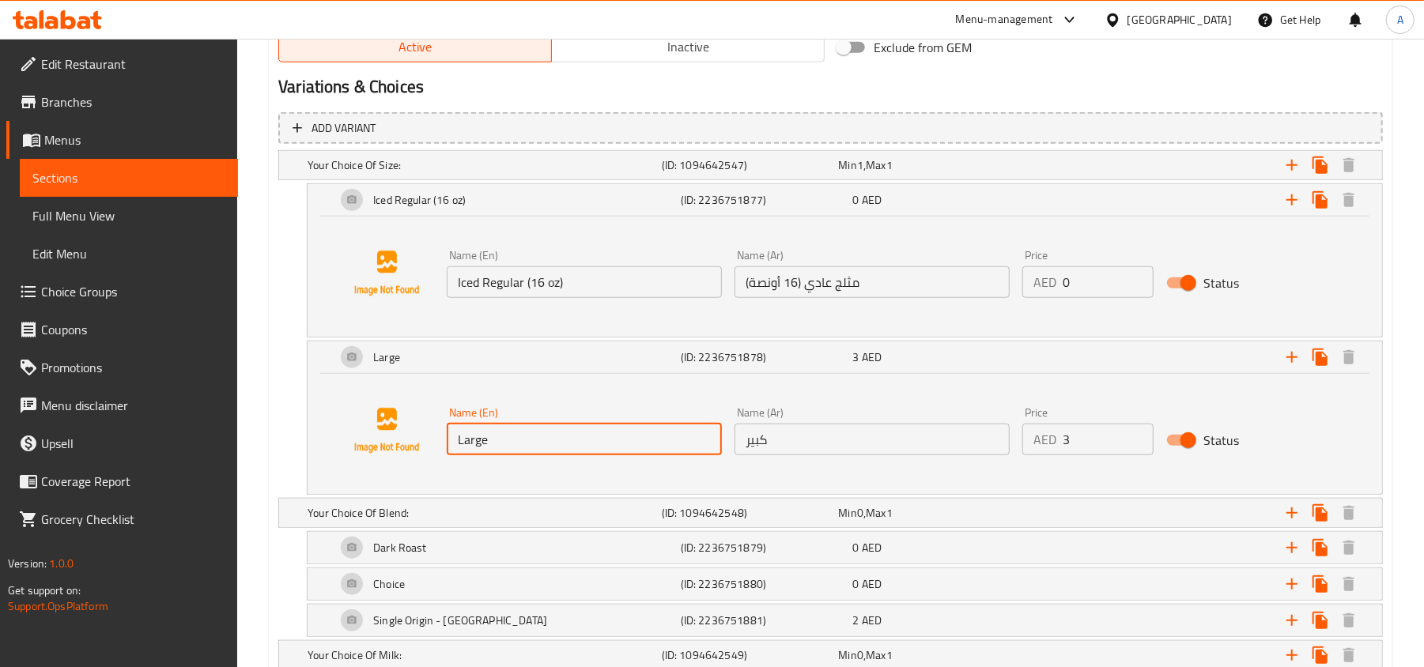
paste input "Iced Large (22oz)"
type input "Iced Large (22oz)"
click at [855, 444] on input "كبير" at bounding box center [871, 440] width 275 height 32
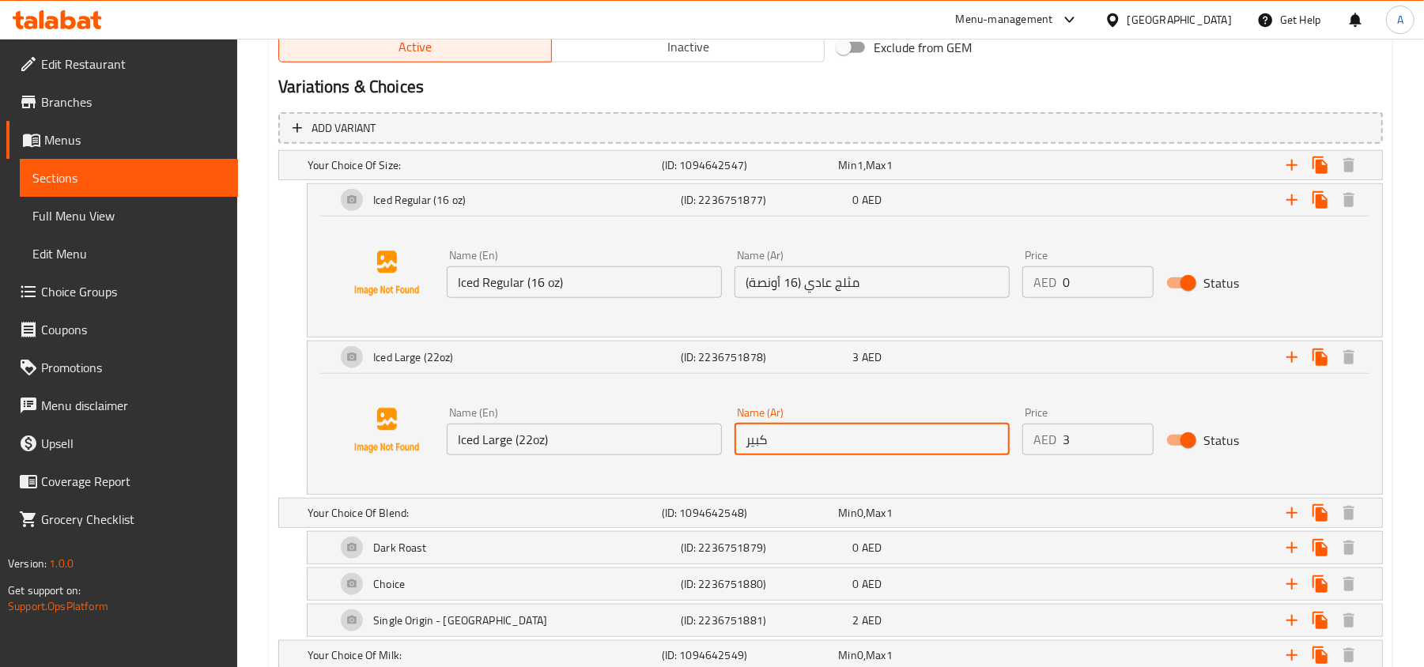
click at [855, 444] on input "كبير" at bounding box center [871, 440] width 275 height 32
paste input "ثلج كبير (22 أونصة)"
type input "مثلج كبير (22 أونصة)"
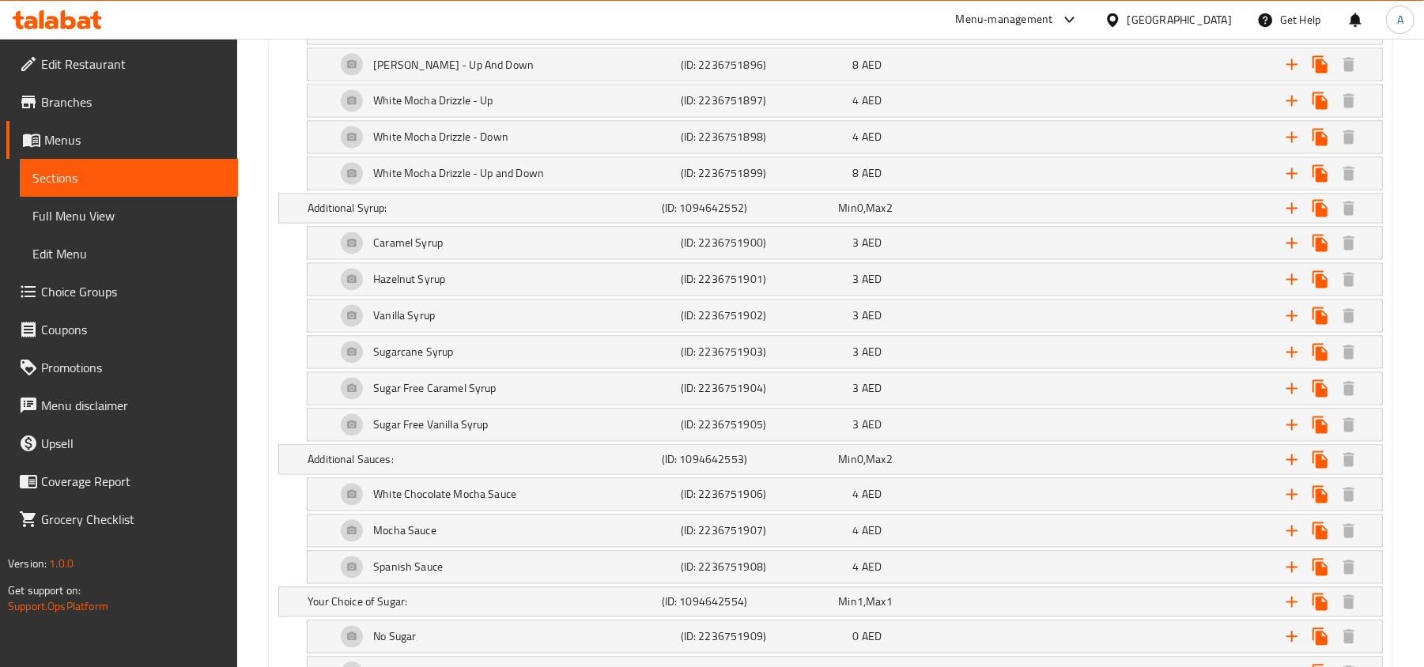
scroll to position [2225, 0]
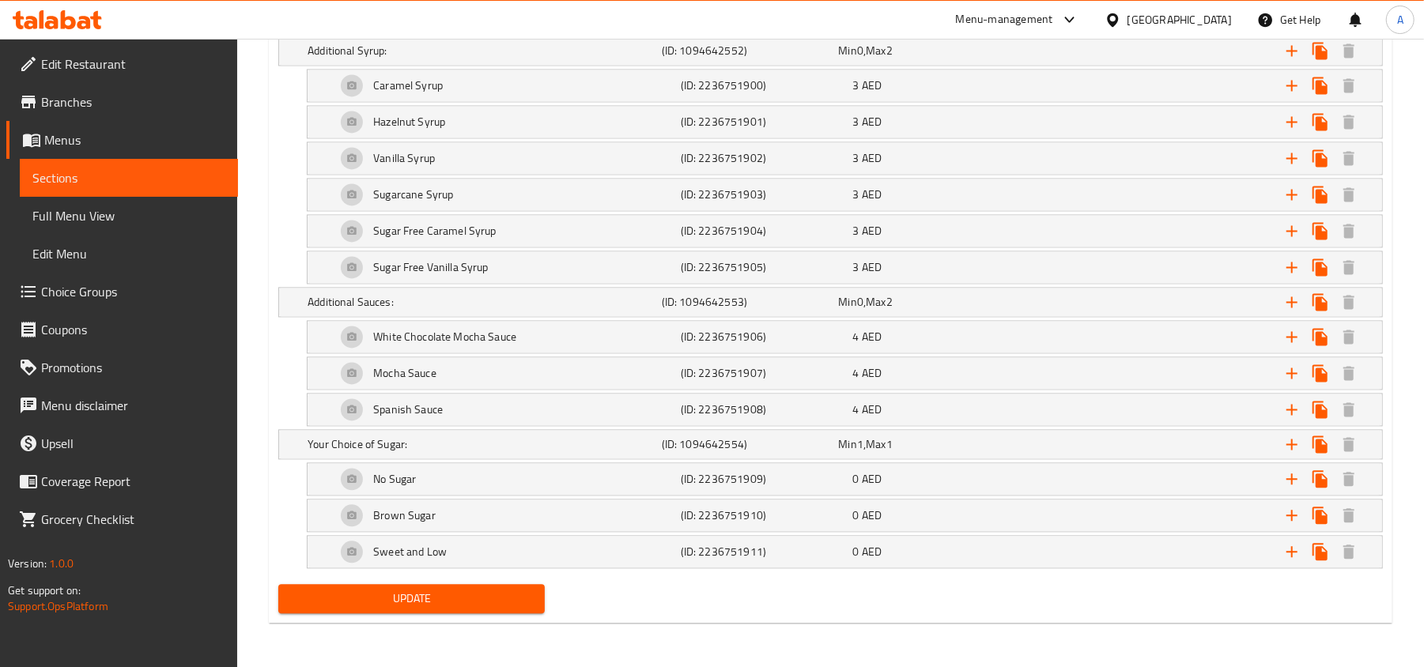
click at [412, 602] on span "Update" at bounding box center [411, 599] width 241 height 20
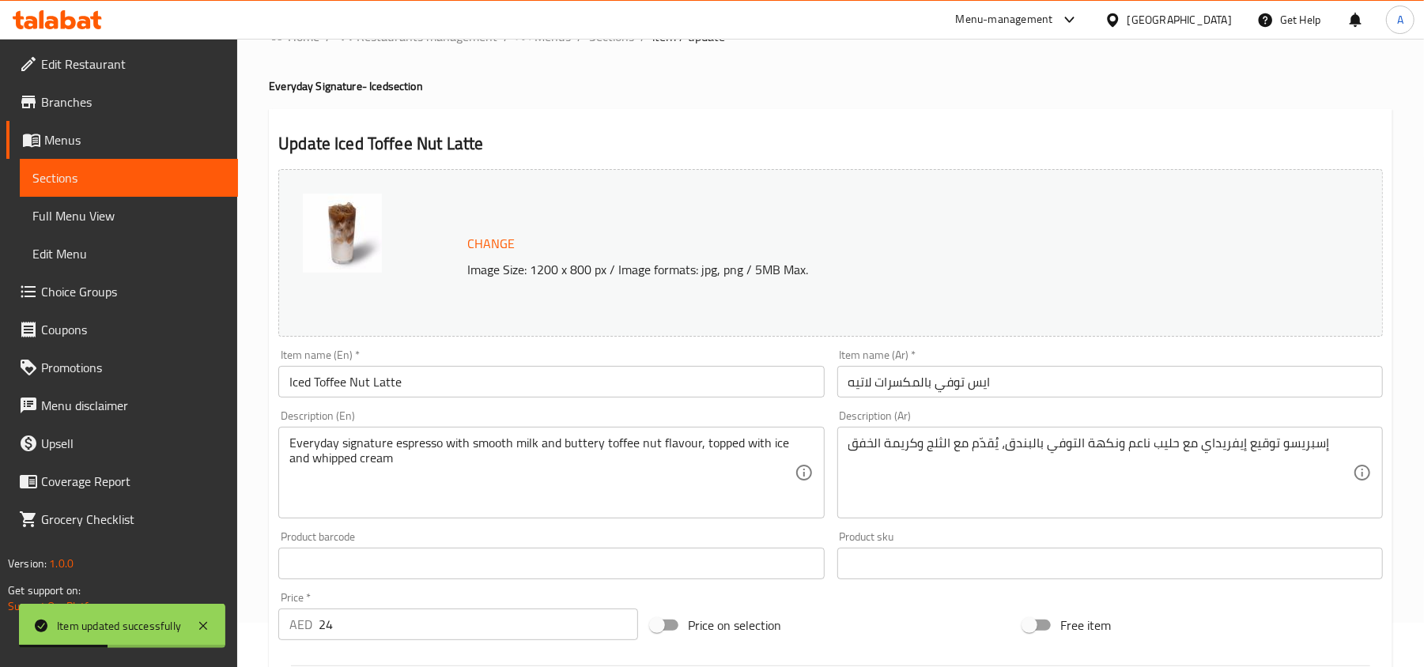
scroll to position [0, 0]
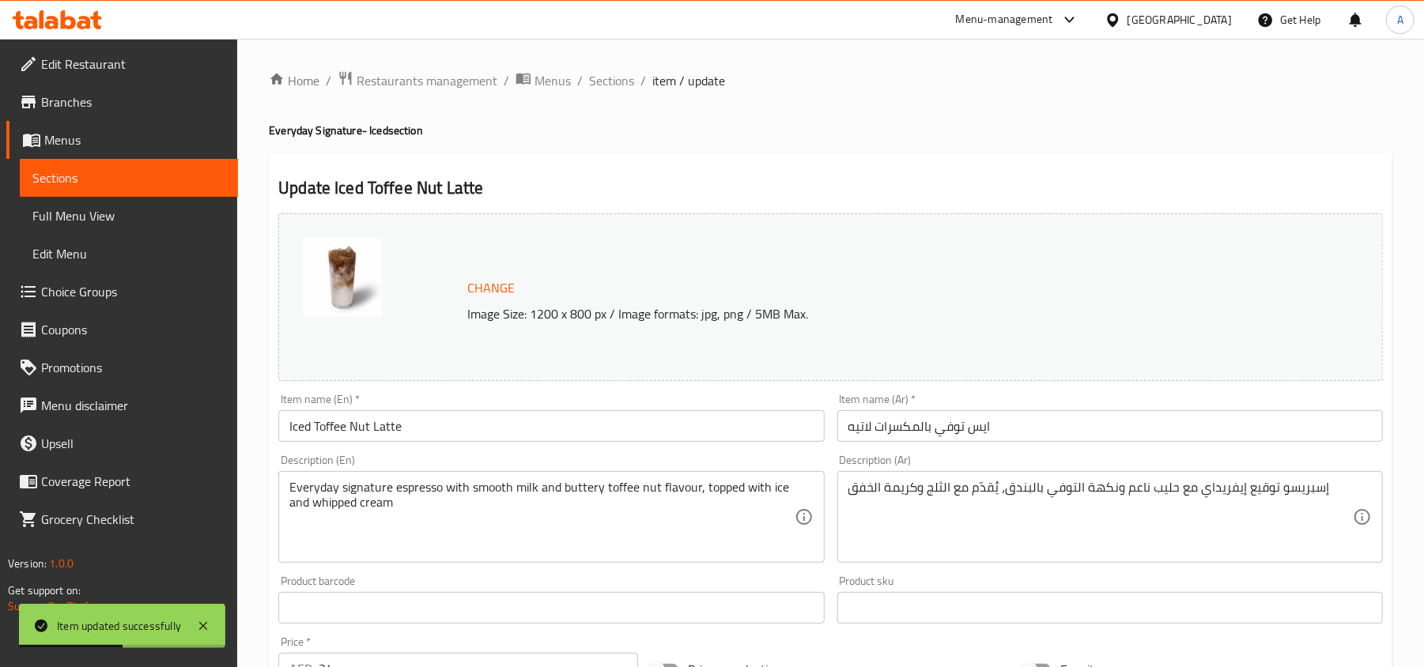
drag, startPoint x: 599, startPoint y: 84, endPoint x: 604, endPoint y: 99, distance: 15.8
click at [599, 84] on span "Sections" at bounding box center [611, 80] width 45 height 19
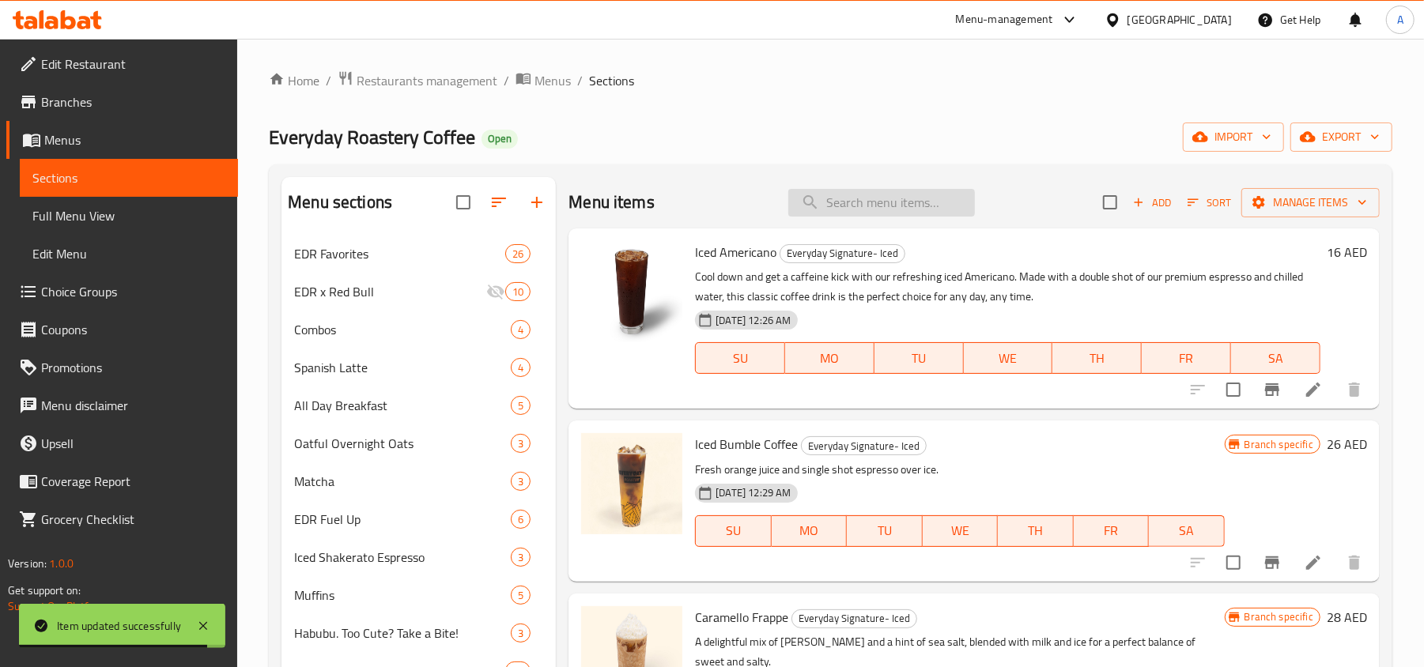
click at [864, 200] on input "search" at bounding box center [881, 203] width 187 height 28
paste input "Strawberry Cream Frappe"
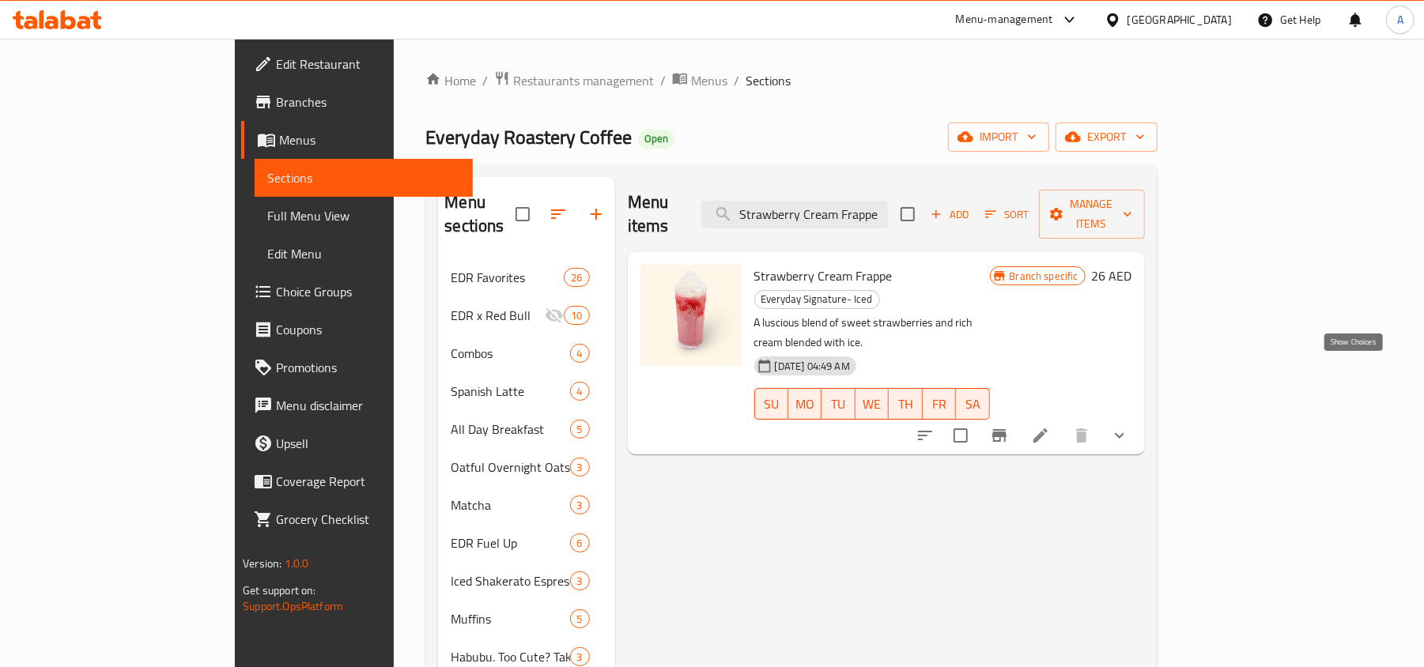
click at [1129, 426] on icon "show more" at bounding box center [1119, 435] width 19 height 19
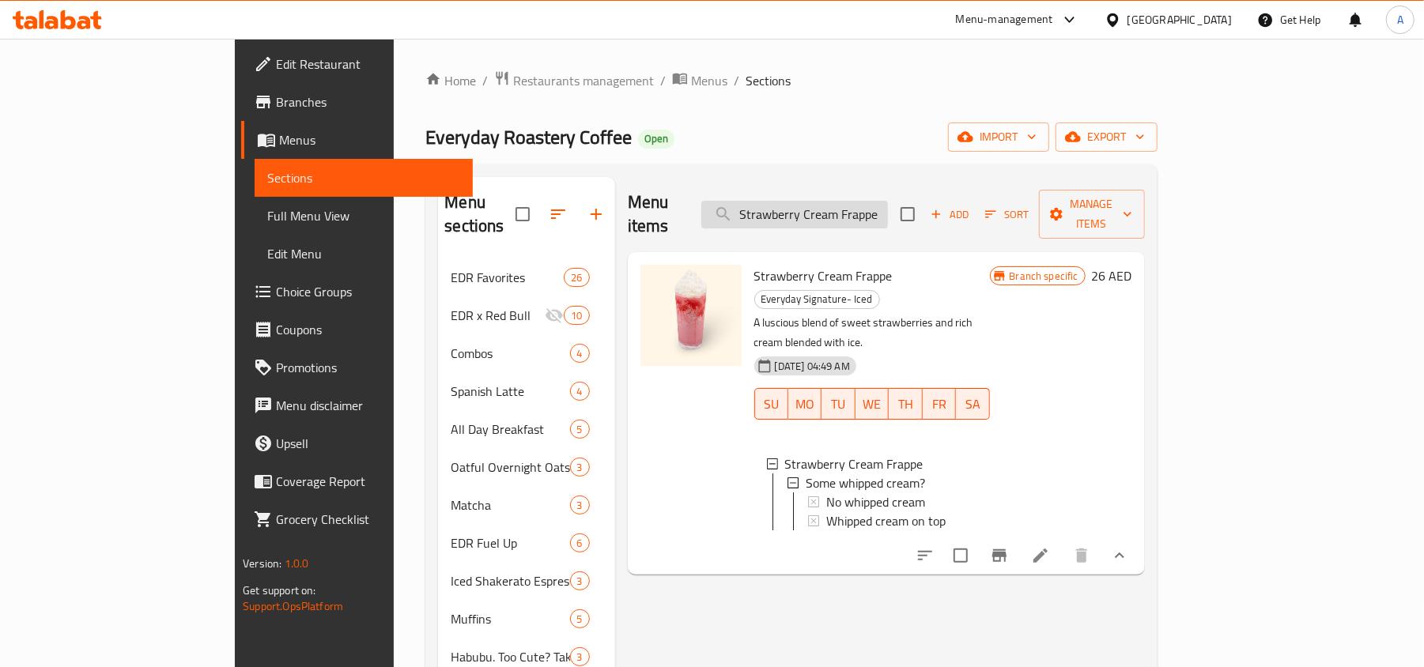
click at [878, 206] on input "Strawberry Cream Frappe" at bounding box center [794, 215] width 187 height 28
paste input "Caramello Frappe"
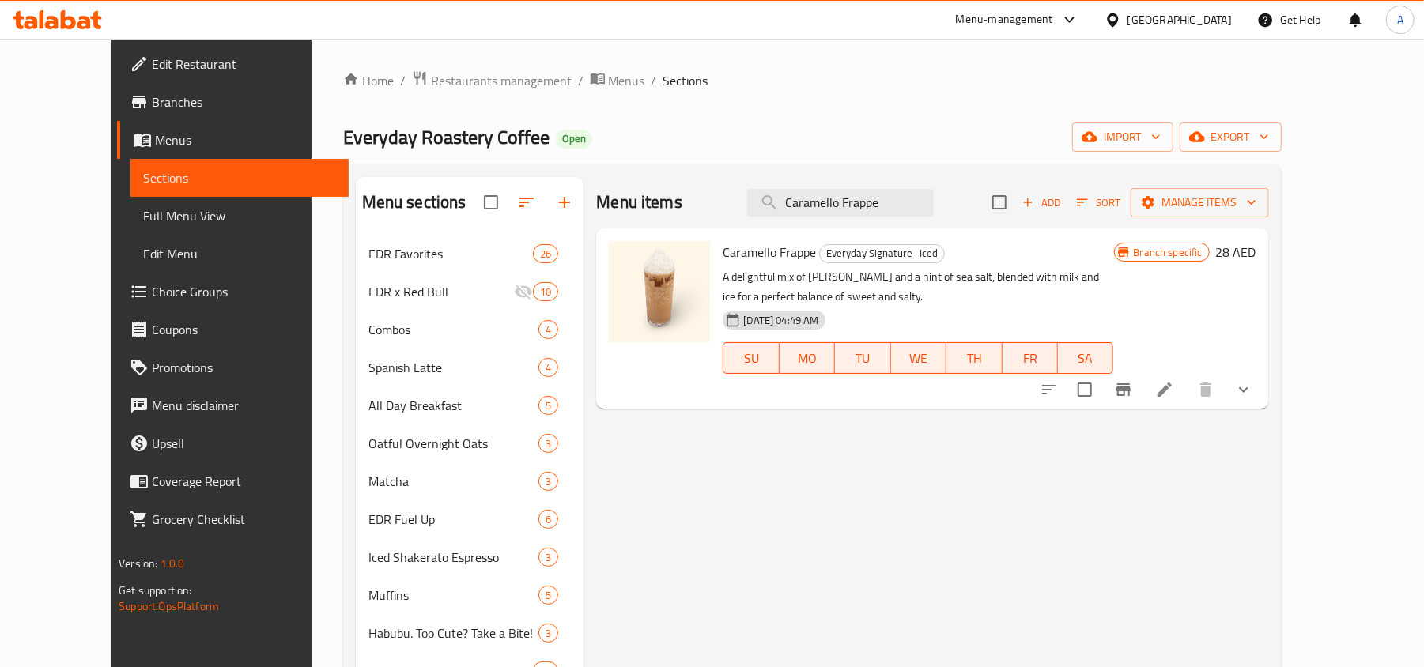
click at [1253, 396] on icon "show more" at bounding box center [1243, 389] width 19 height 19
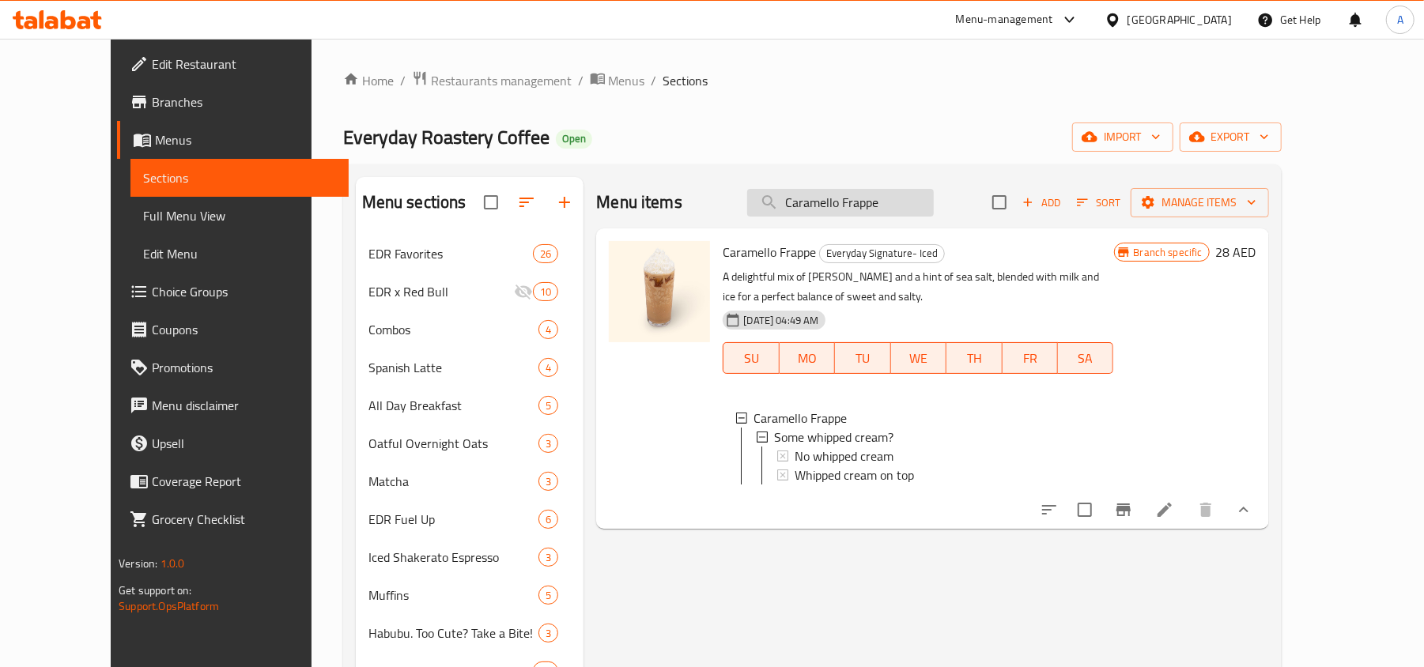
click at [854, 210] on input "Caramello Frappe" at bounding box center [840, 203] width 187 height 28
paste input "Iced Sea Salt Caramel"
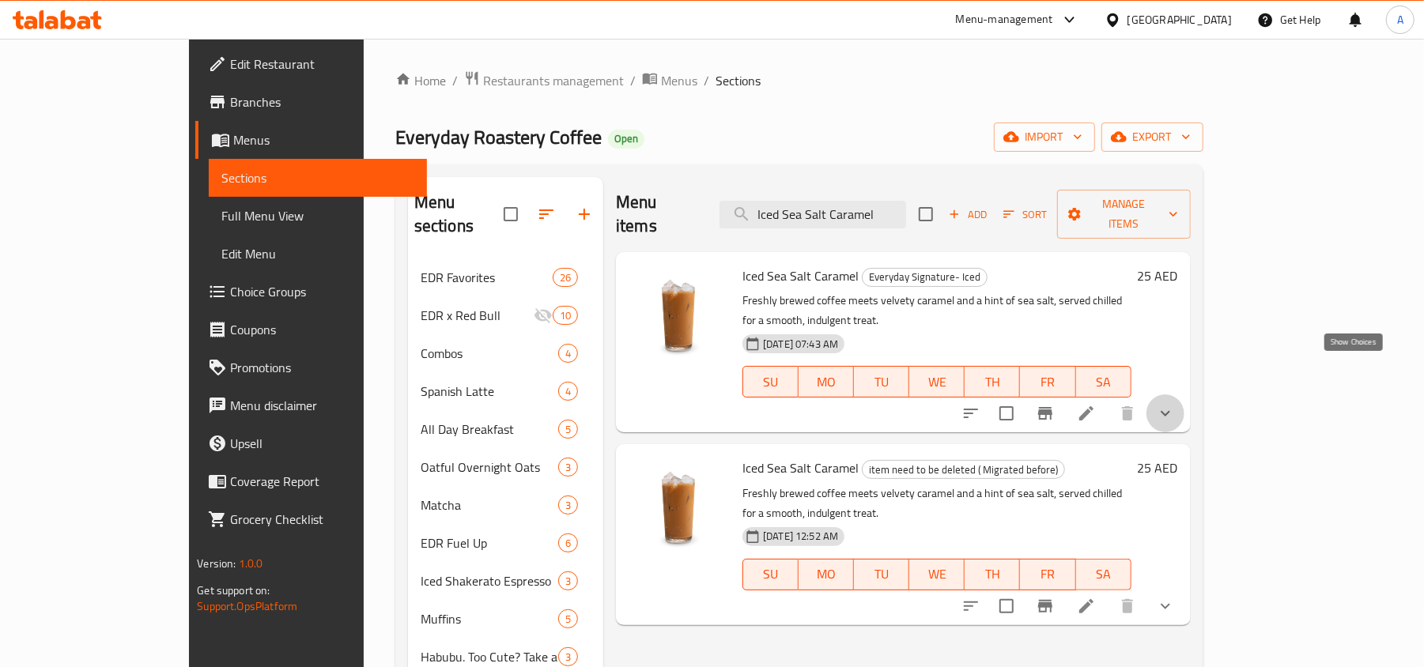
click at [1175, 404] on icon "show more" at bounding box center [1165, 413] width 19 height 19
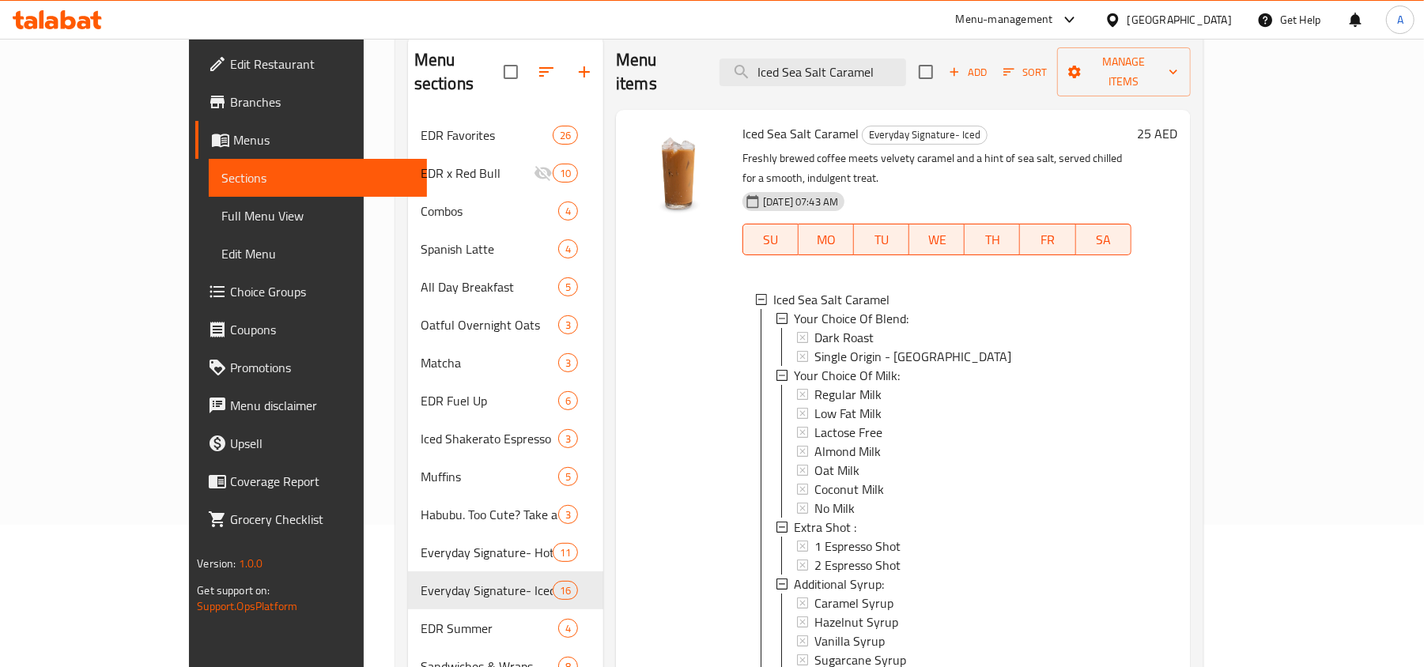
scroll to position [105, 0]
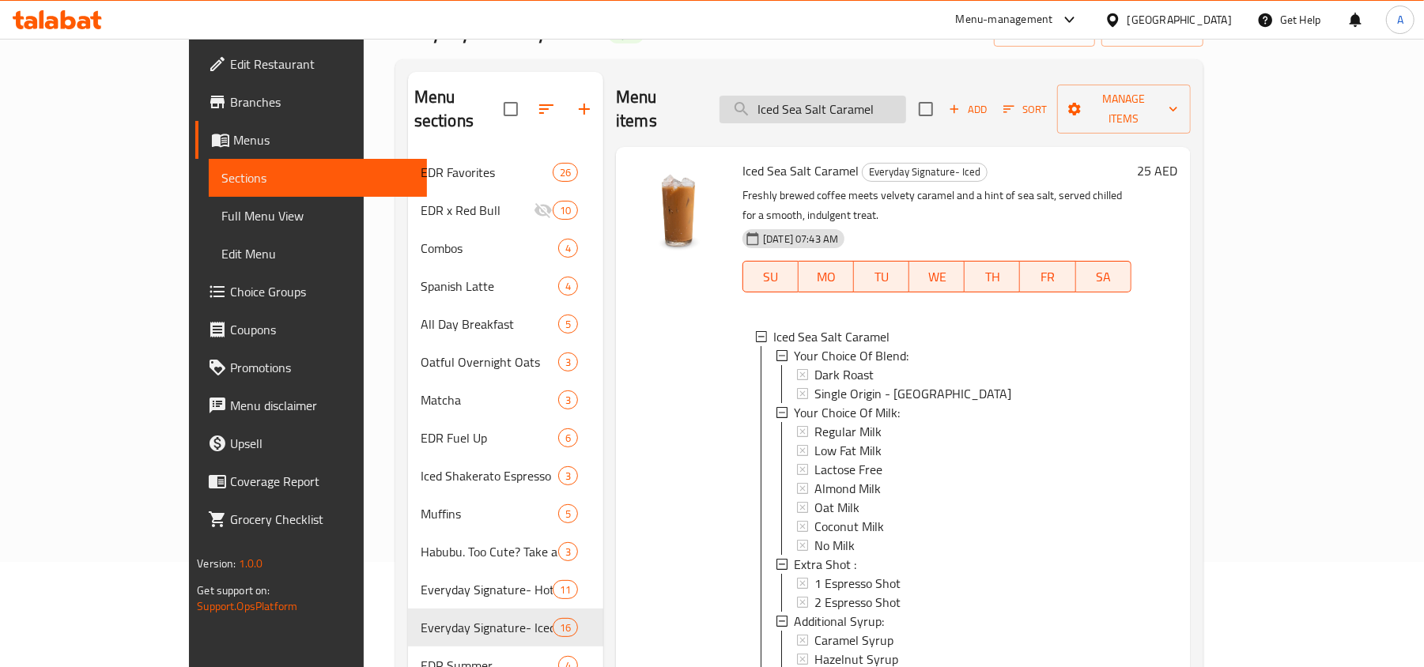
click at [862, 101] on input "Iced Sea Salt Caramel" at bounding box center [812, 110] width 187 height 28
paste input "trawberry Macchiato"
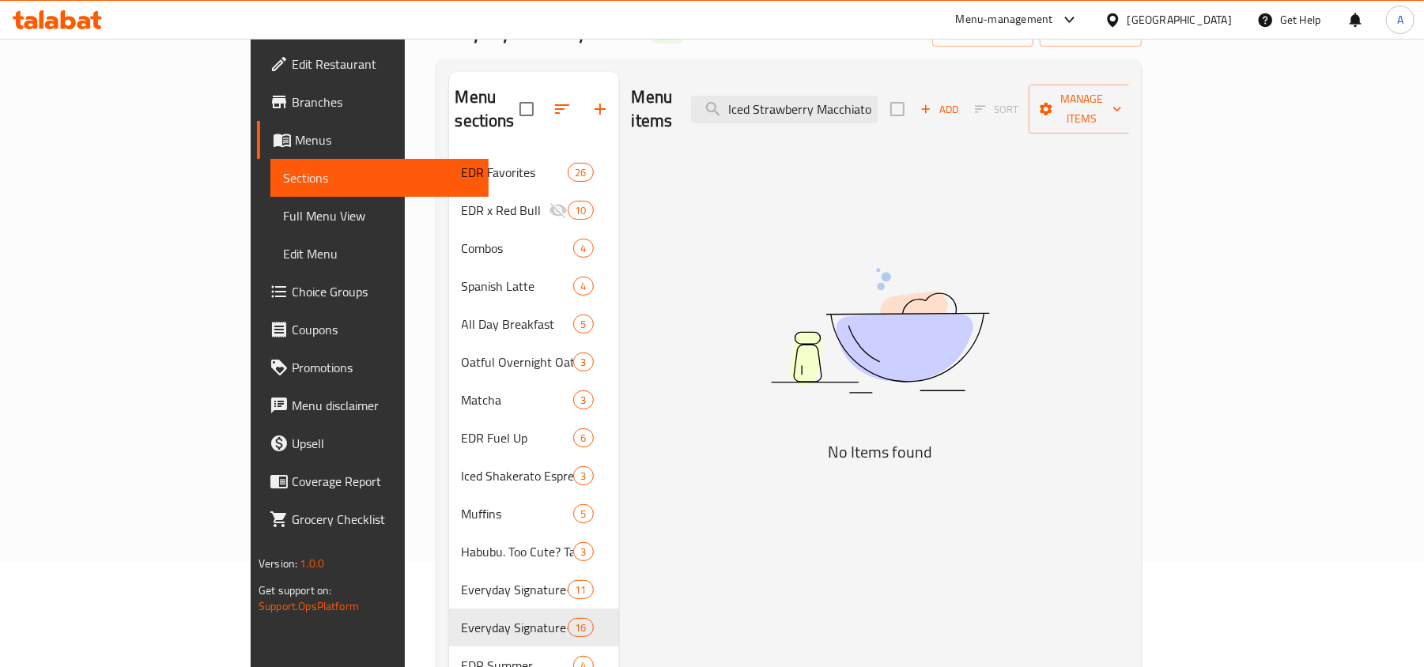
scroll to position [0, 0]
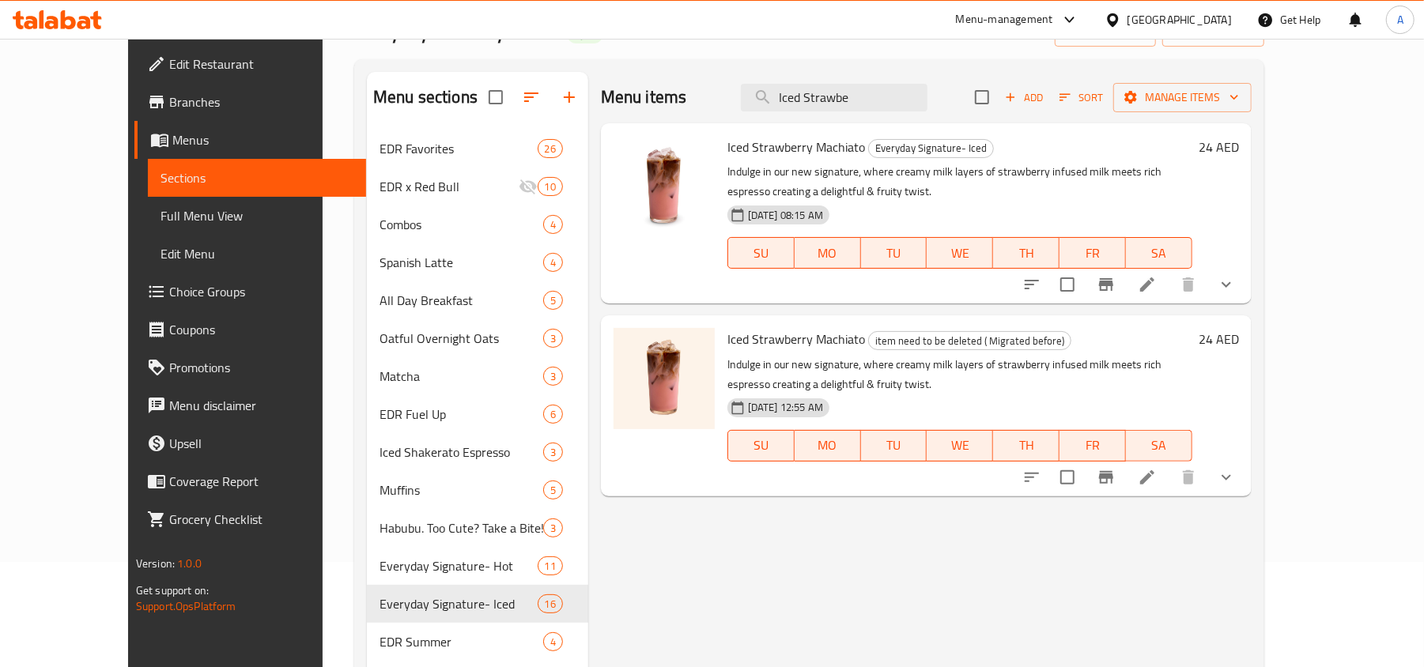
click at [1245, 289] on button "show more" at bounding box center [1226, 285] width 38 height 38
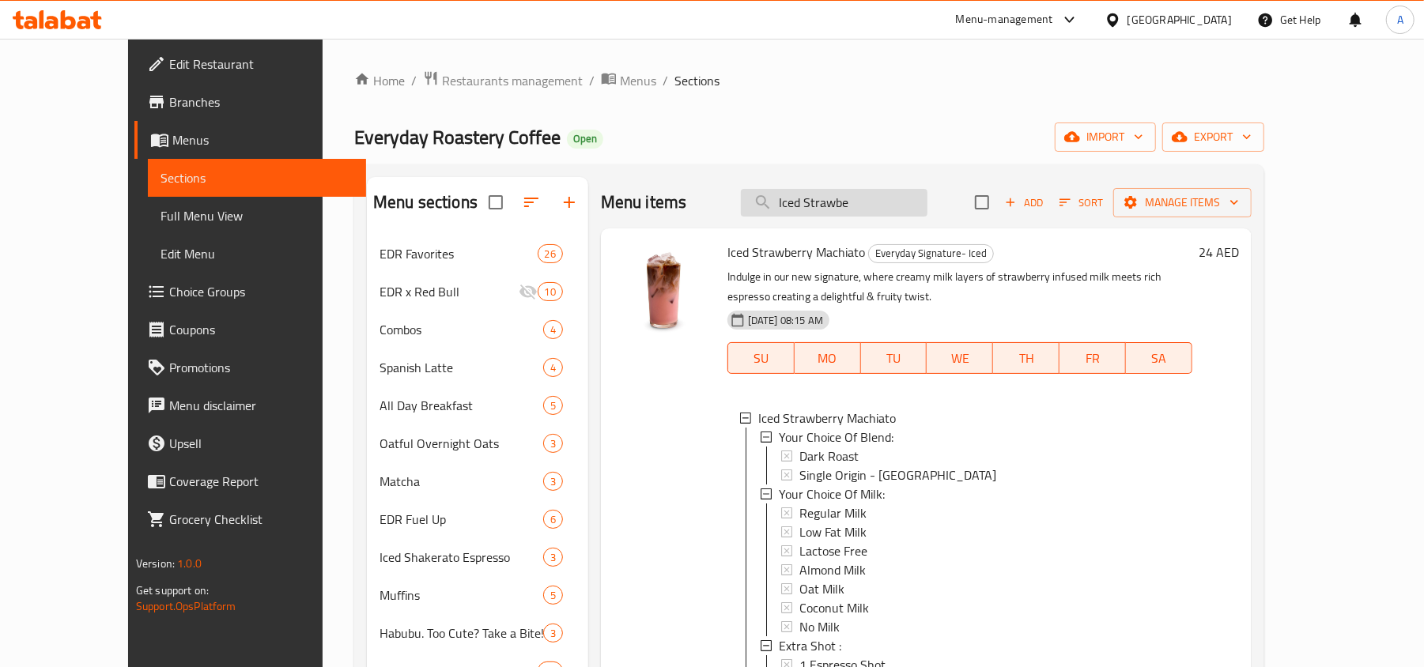
click at [883, 204] on input "Iced Strawbe" at bounding box center [834, 203] width 187 height 28
paste input "Strawberry Blueberry Boost"
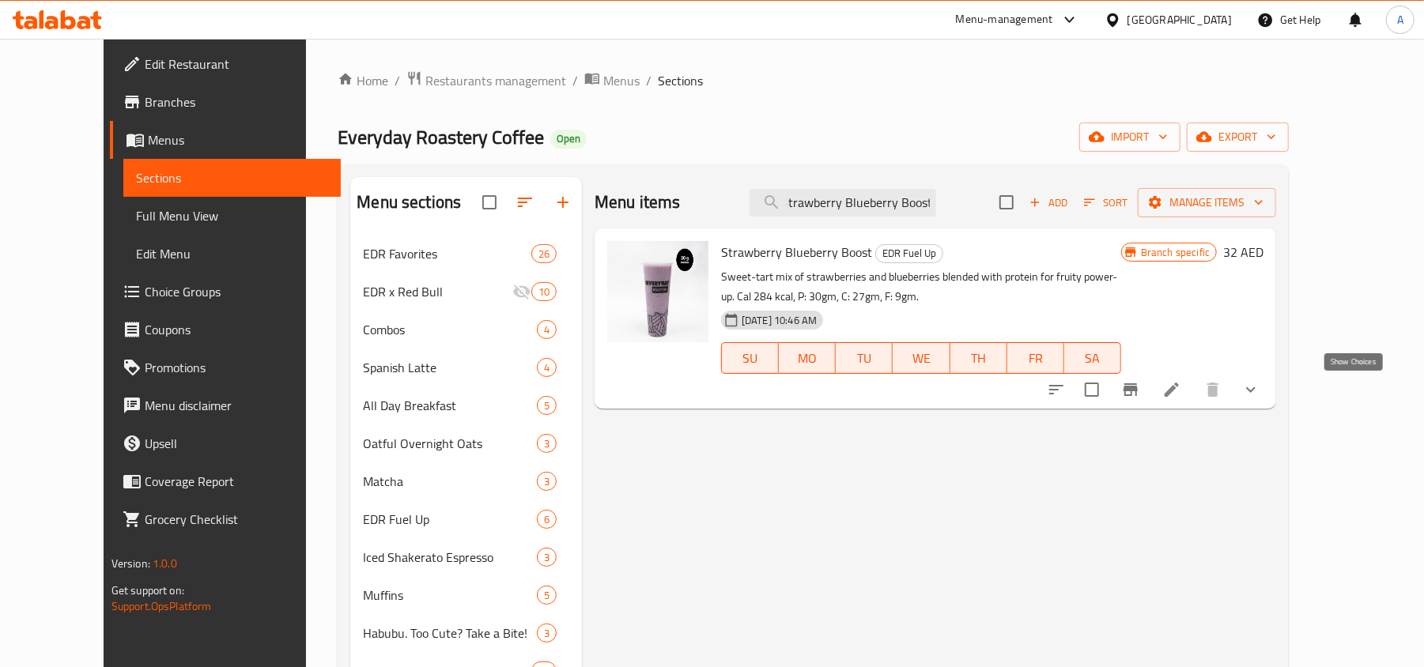
click at [1260, 389] on icon "show more" at bounding box center [1250, 389] width 19 height 19
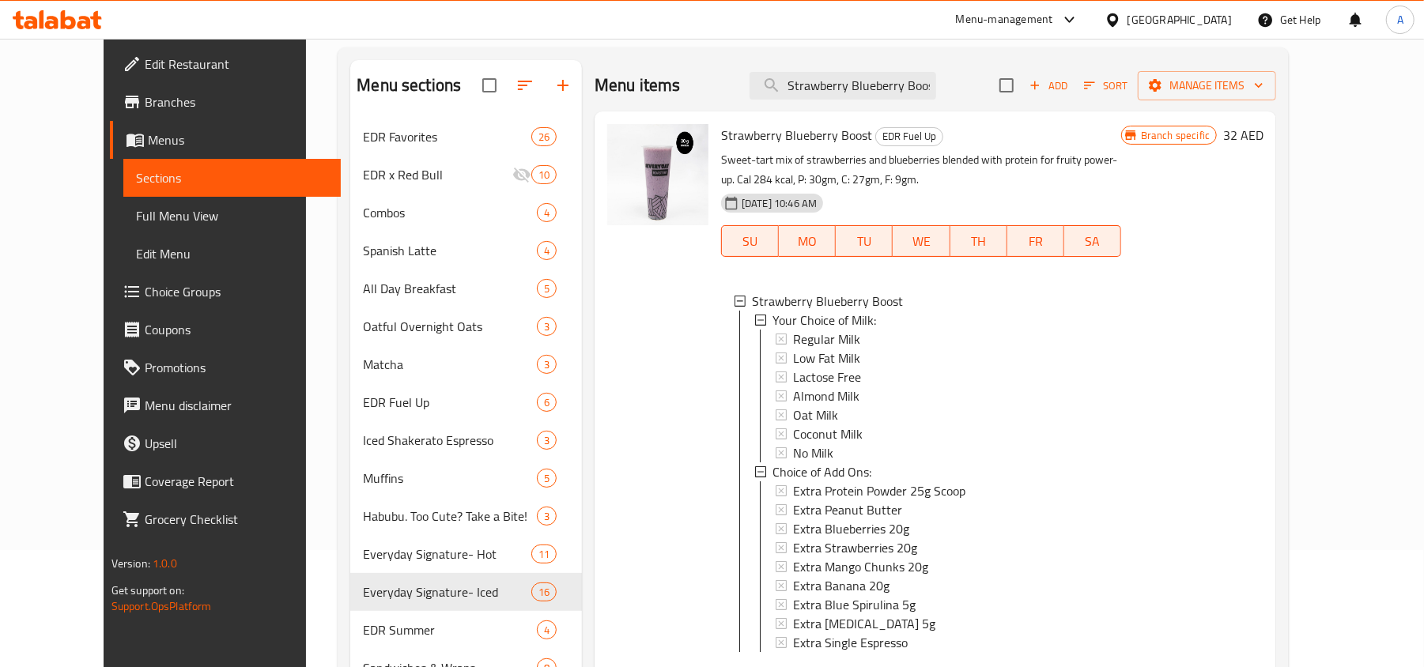
scroll to position [0, 0]
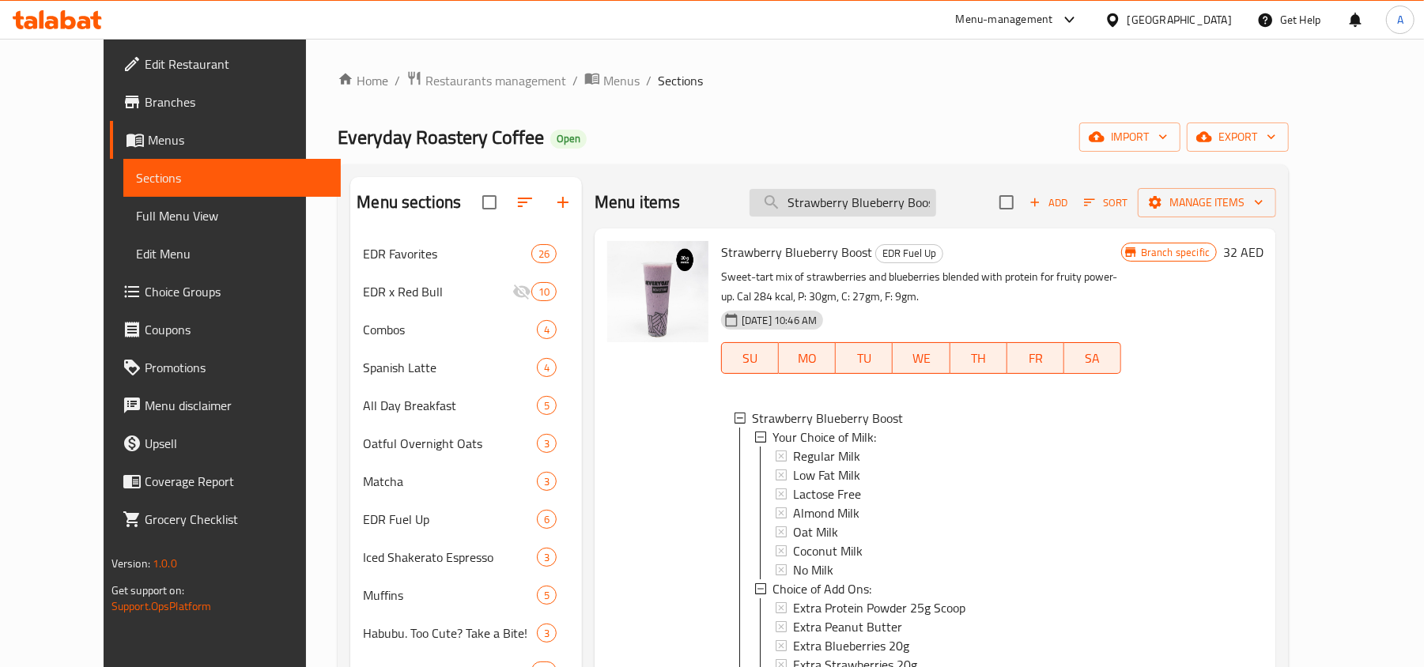
click at [865, 202] on input "Strawberry Blueberry Boost" at bounding box center [842, 203] width 187 height 28
paste input "Green Glory Flex"
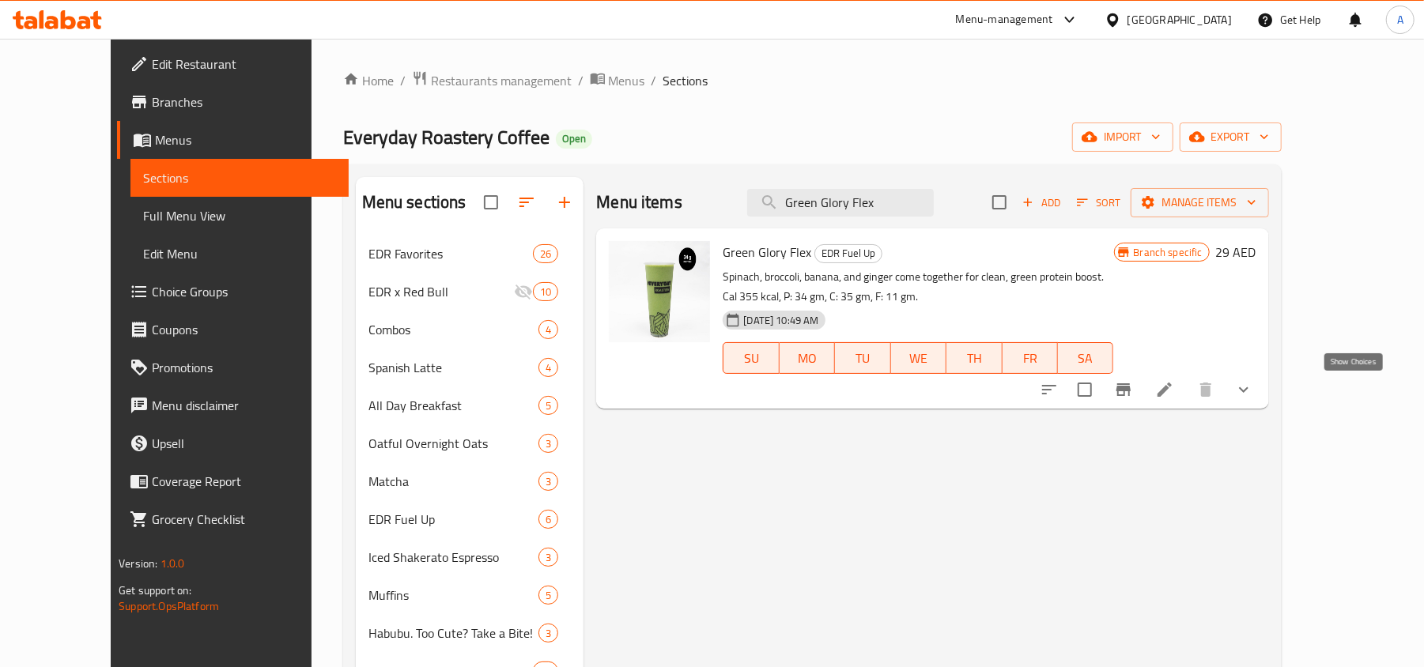
type input "Green Glory Flex"
click at [1253, 387] on icon "show more" at bounding box center [1243, 389] width 19 height 19
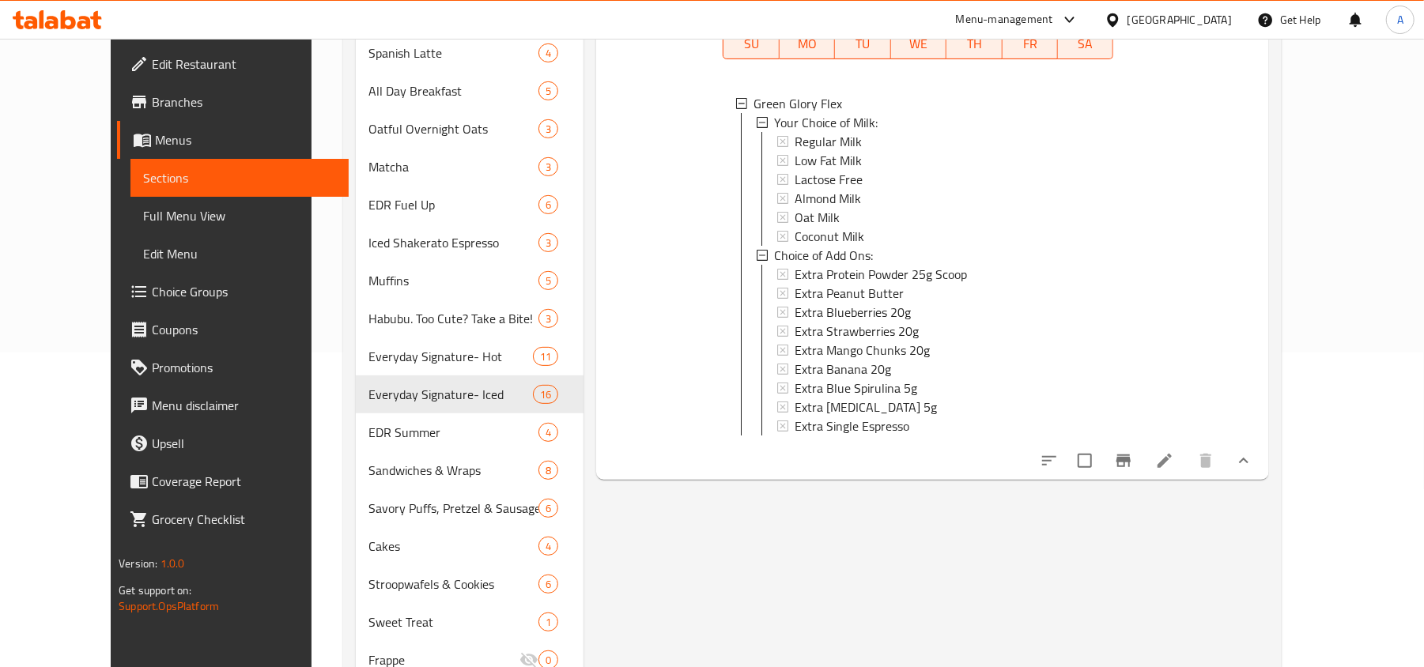
scroll to position [316, 0]
click at [1187, 473] on li at bounding box center [1164, 459] width 44 height 28
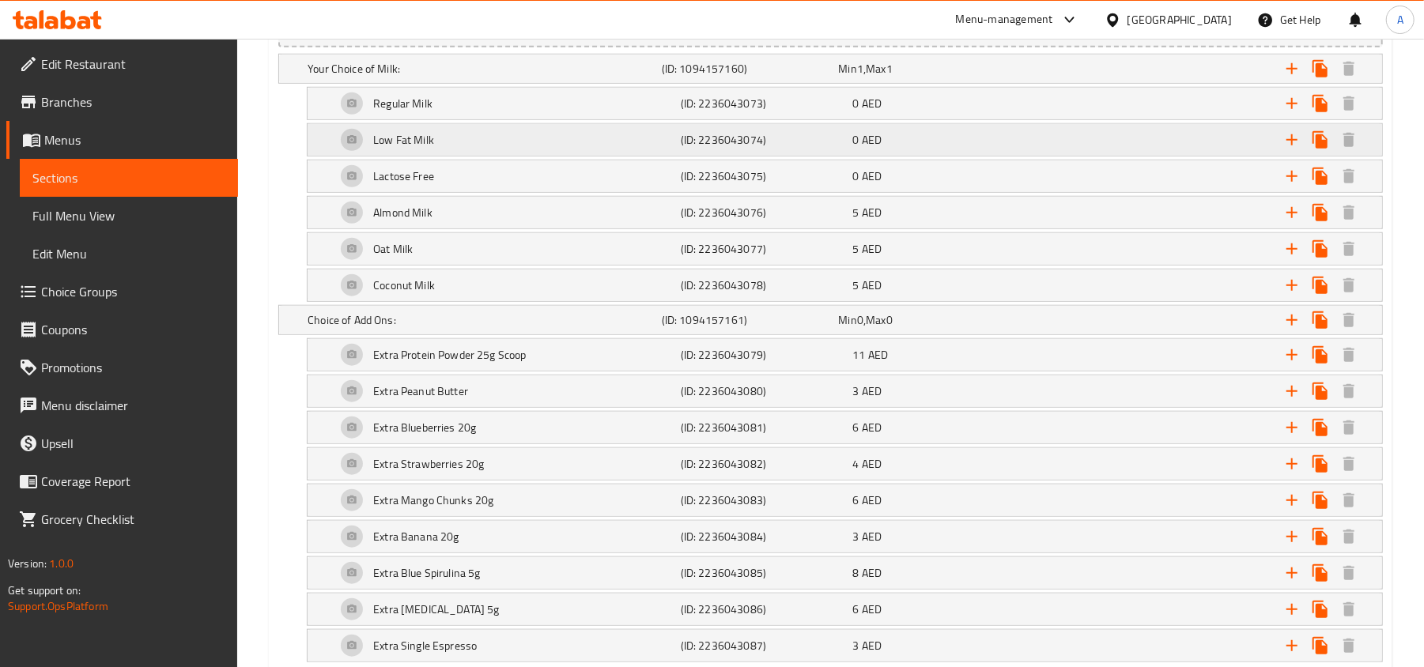
scroll to position [949, 0]
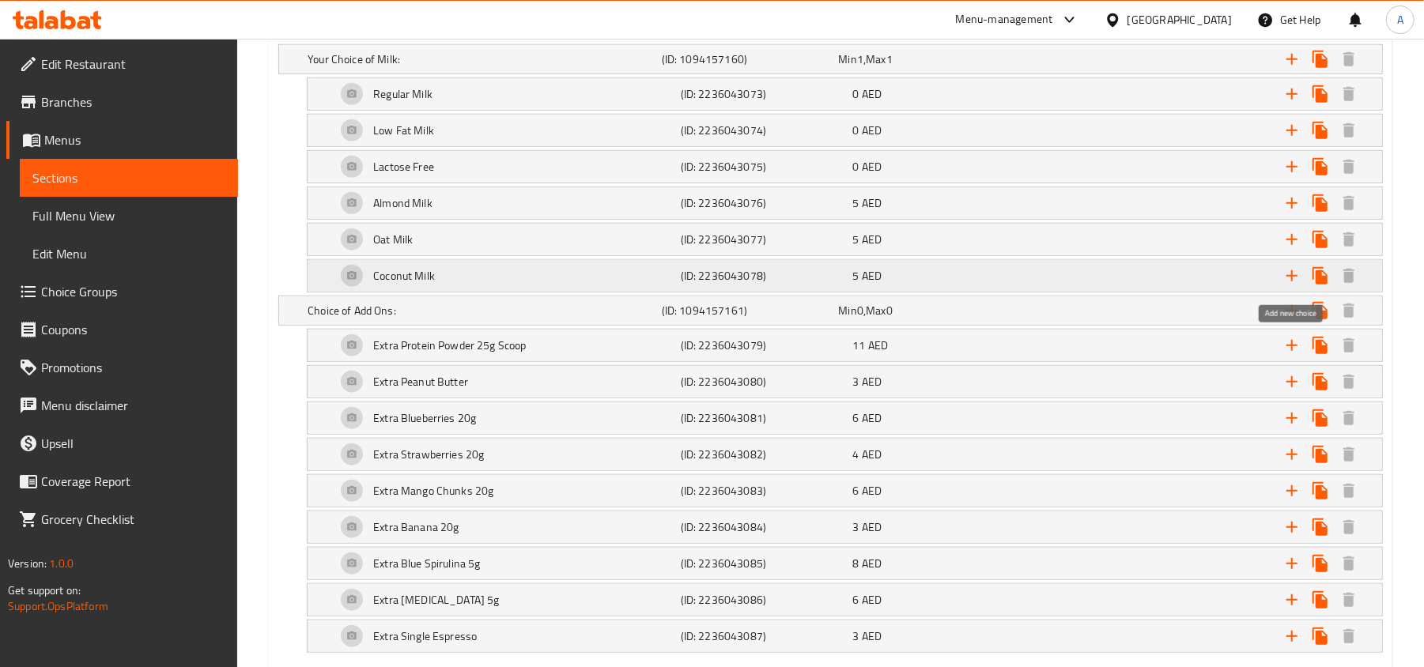
click at [1297, 279] on icon "Expand" at bounding box center [1291, 275] width 19 height 19
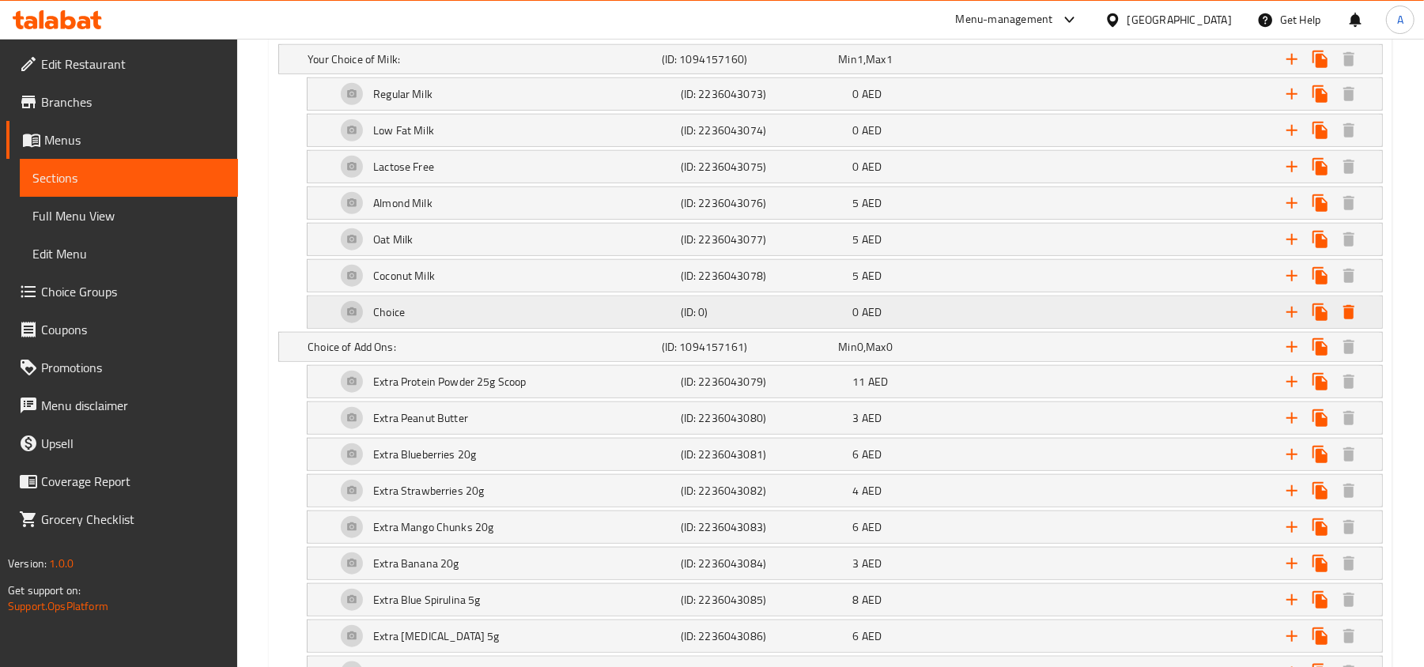
click at [571, 70] on div "Choice" at bounding box center [481, 59] width 354 height 22
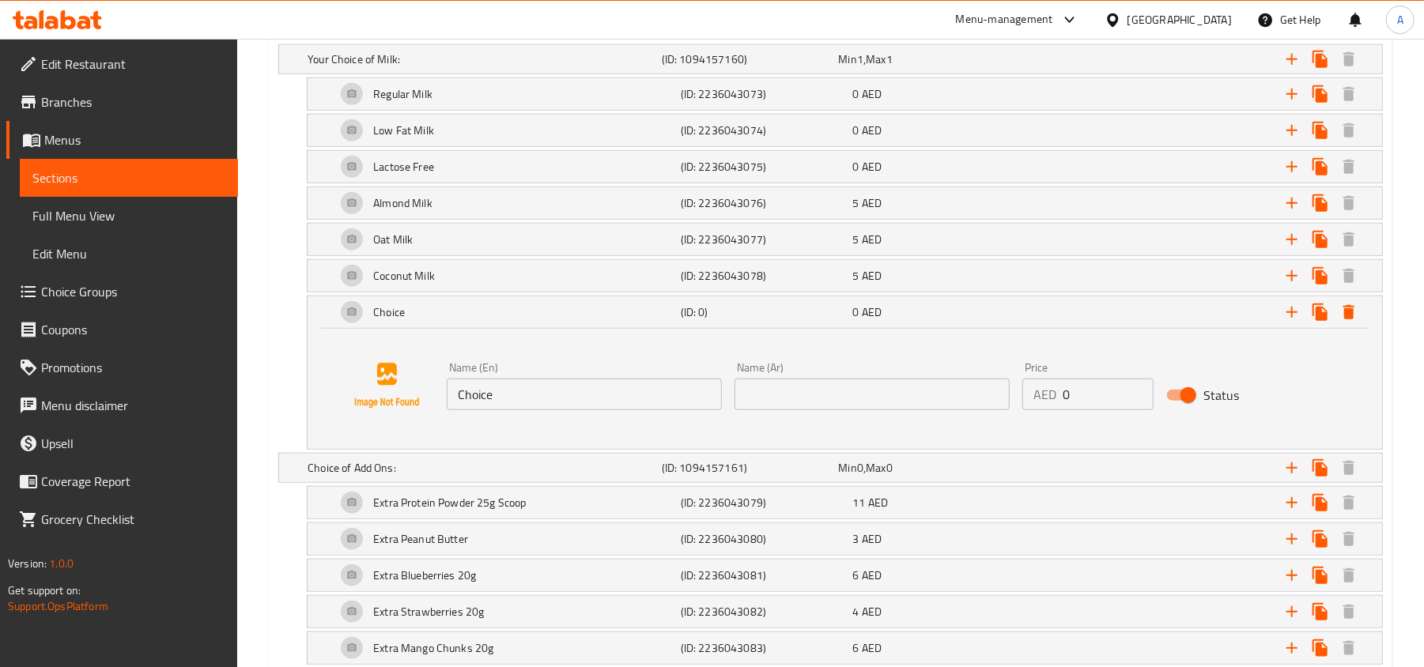
click at [520, 400] on input "Choice" at bounding box center [584, 395] width 275 height 32
type input "No Milk"
click at [946, 396] on input "text" at bounding box center [871, 395] width 275 height 32
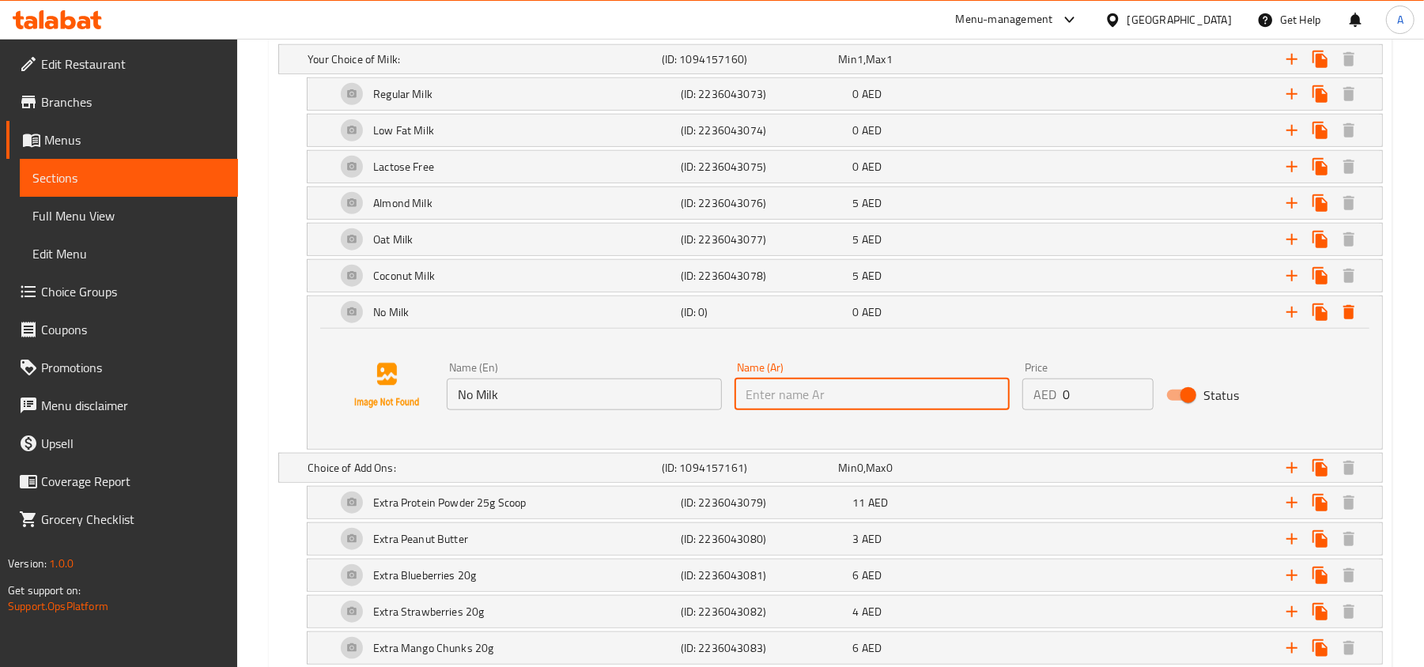
type input "لا حليب"
click at [274, 418] on div "Add variant Your Choice of Milk: (ID: 1094157160) Min 1 , Max 1 Name (En) Your …" at bounding box center [830, 410] width 1117 height 821
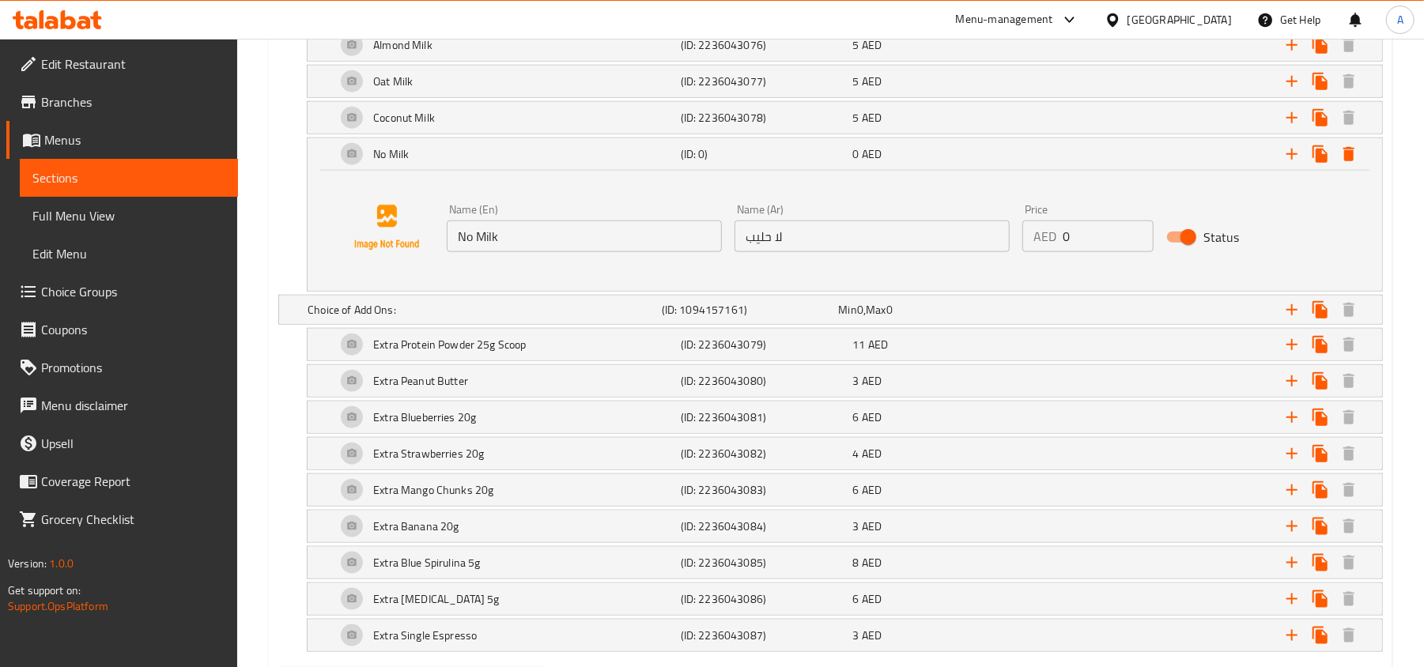
scroll to position [1200, 0]
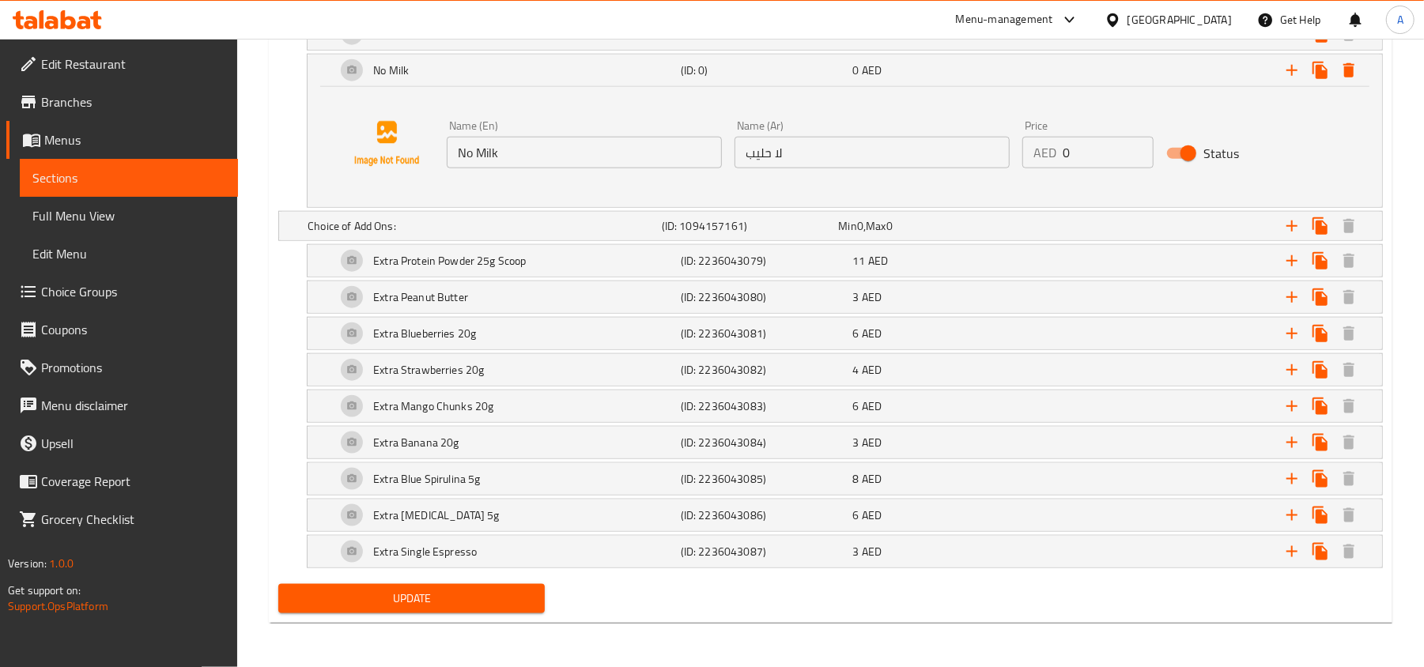
click at [365, 598] on span "Update" at bounding box center [411, 599] width 241 height 20
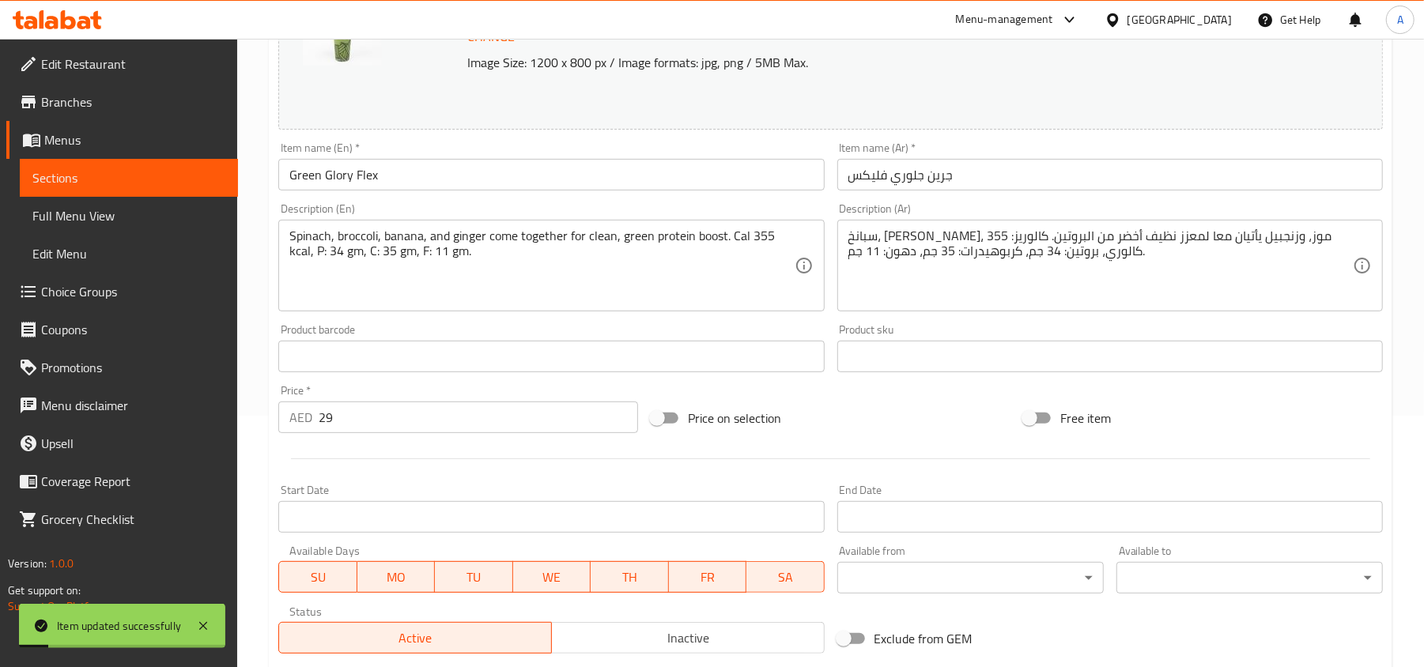
scroll to position [0, 0]
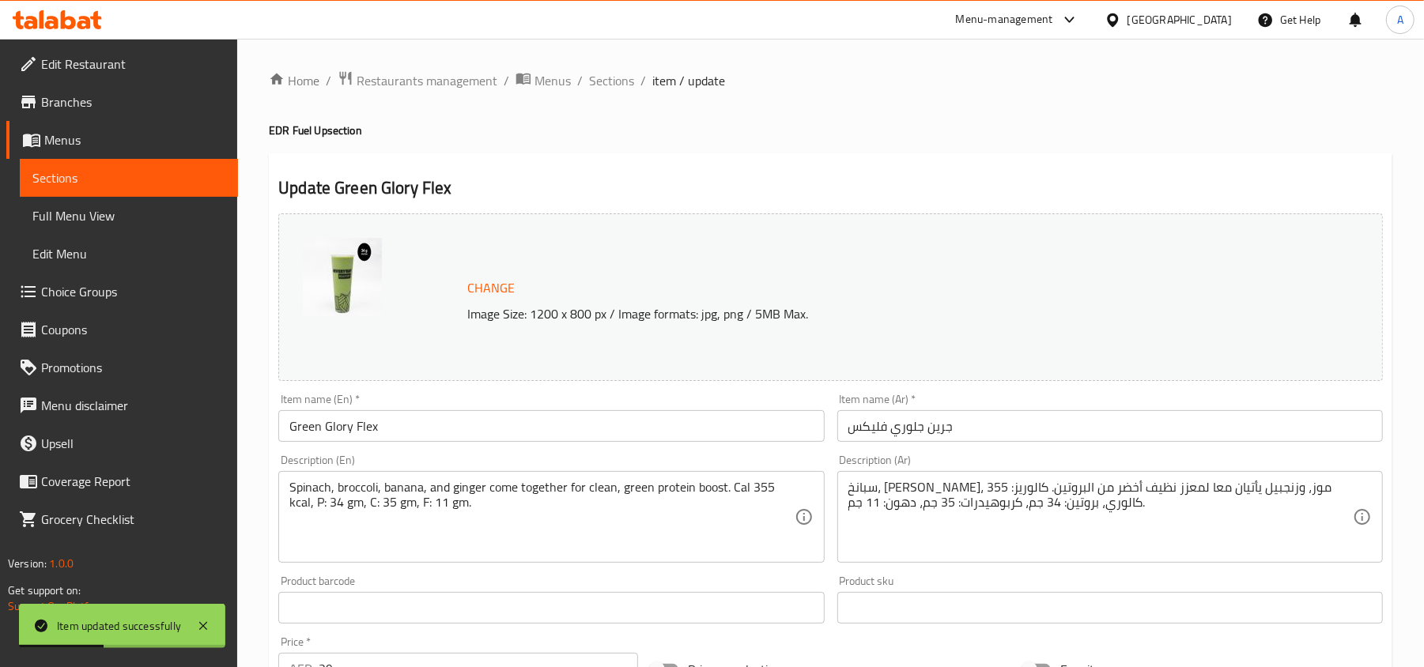
click at [602, 90] on span "Sections" at bounding box center [611, 80] width 45 height 19
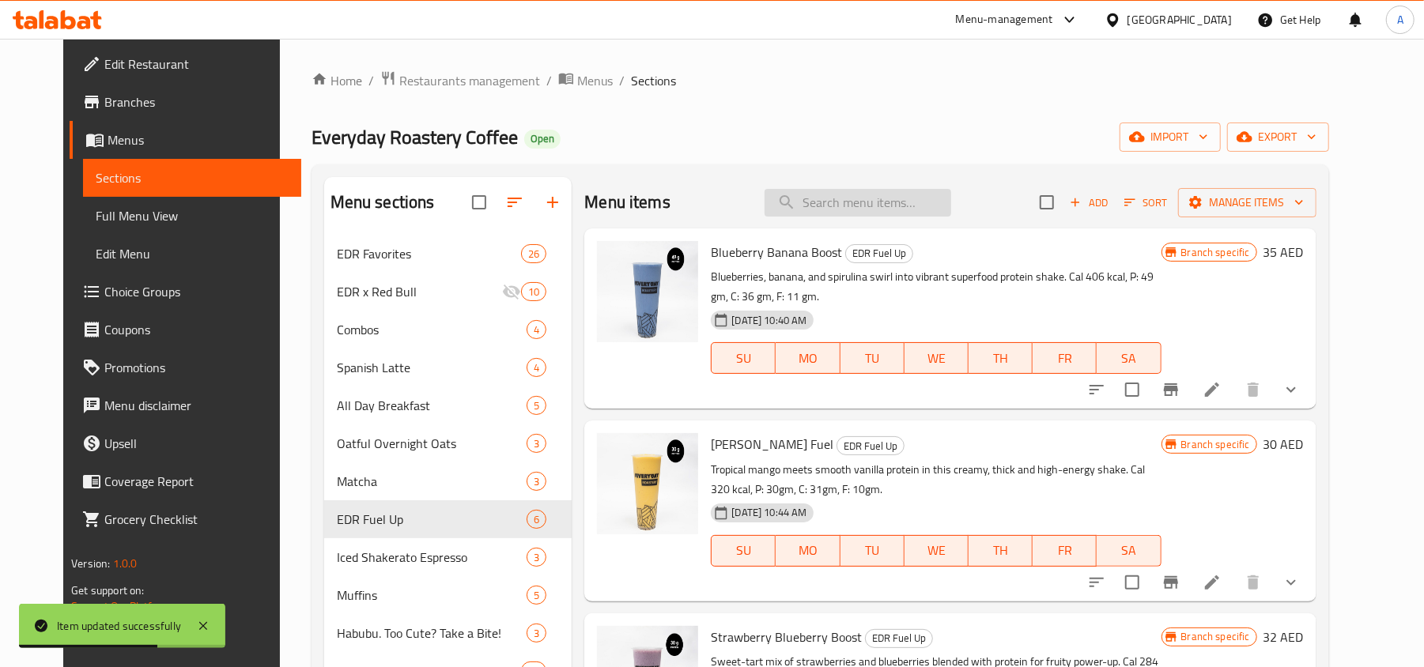
click at [844, 202] on input "search" at bounding box center [858, 203] width 187 height 28
paste input "[PERSON_NAME] Fuel"
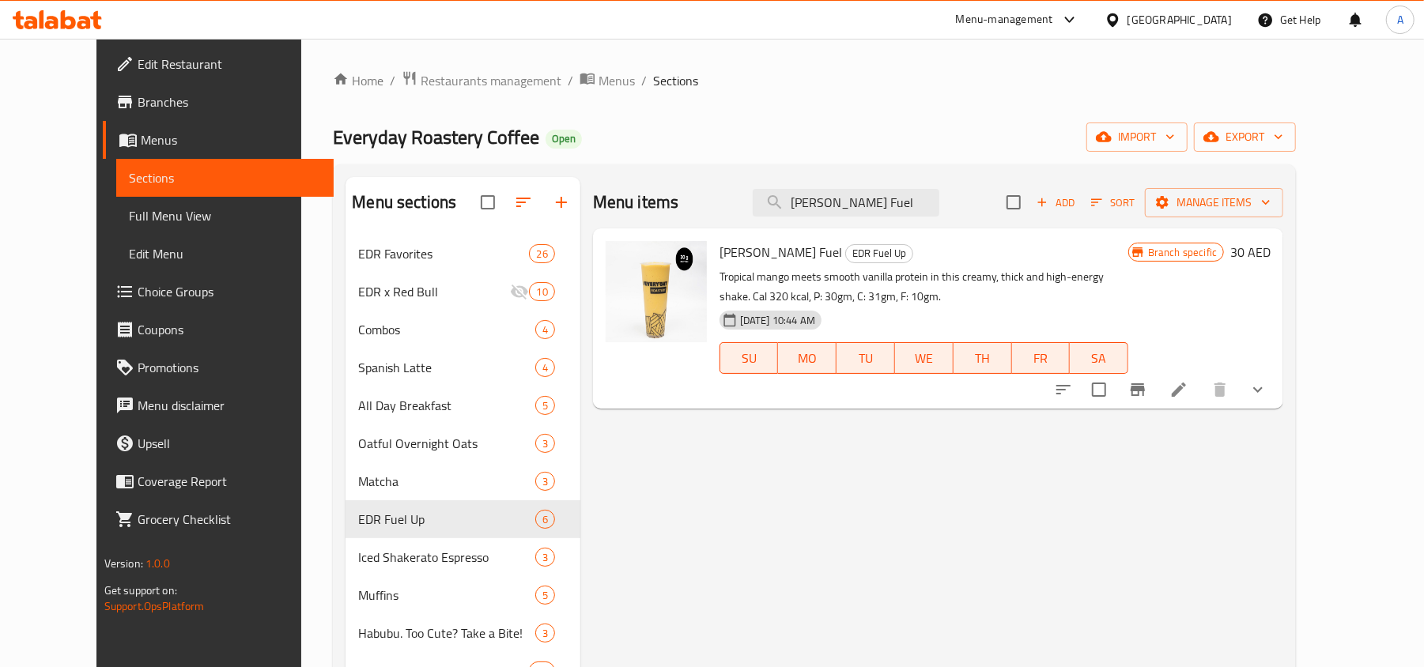
type input "[PERSON_NAME] Fuel"
click at [1277, 391] on button "show more" at bounding box center [1258, 390] width 38 height 38
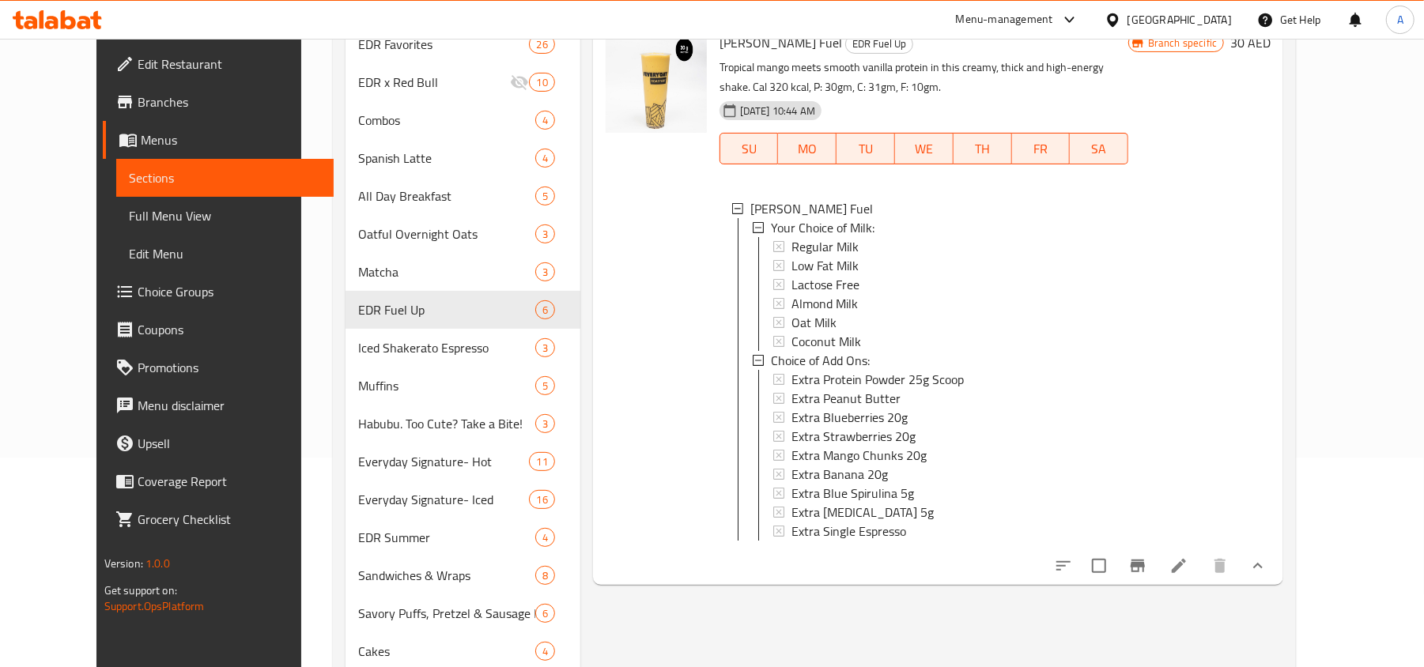
scroll to position [210, 0]
click at [1188, 575] on icon at bounding box center [1178, 565] width 19 height 19
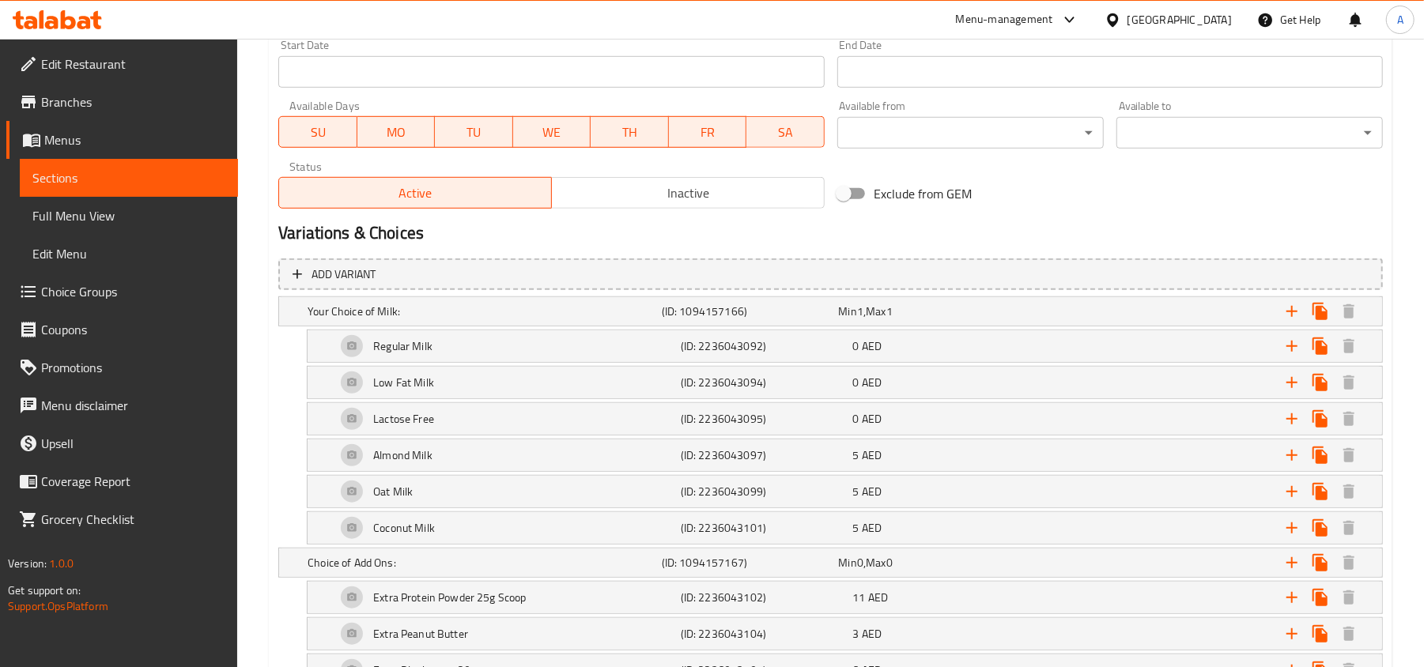
scroll to position [843, 0]
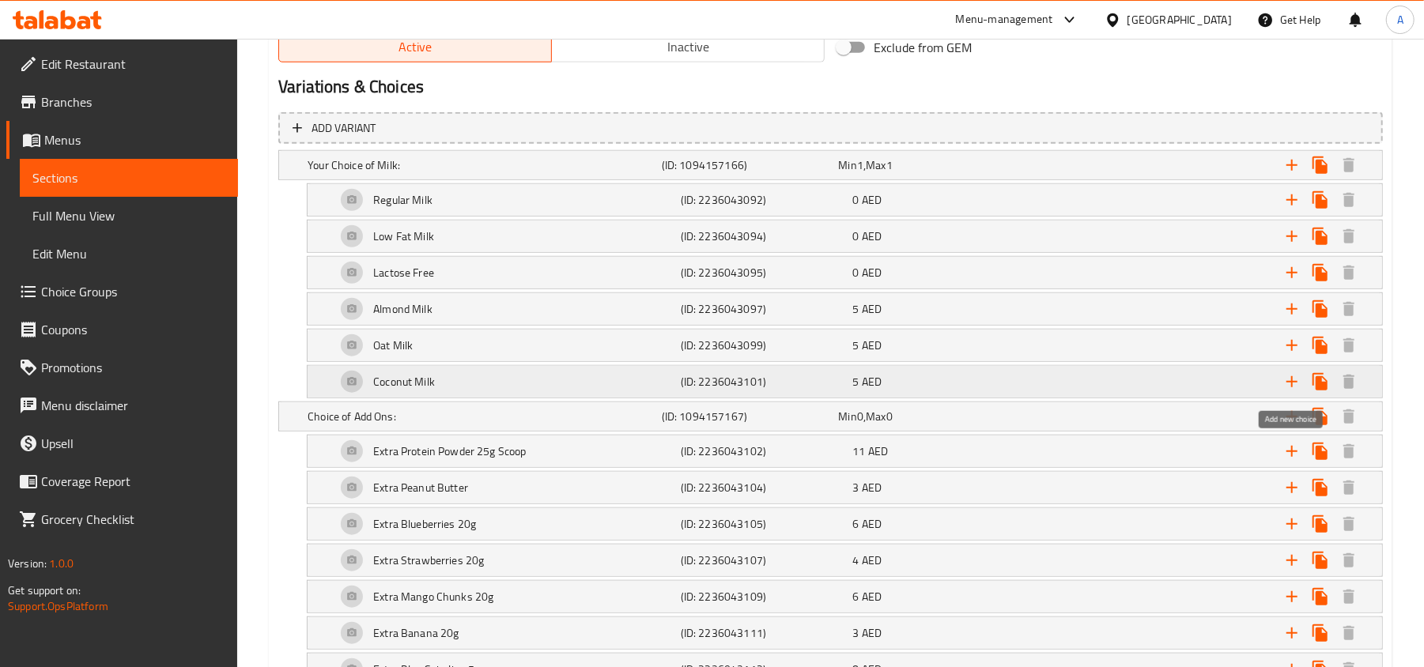
click at [1297, 383] on icon "Expand" at bounding box center [1291, 381] width 19 height 19
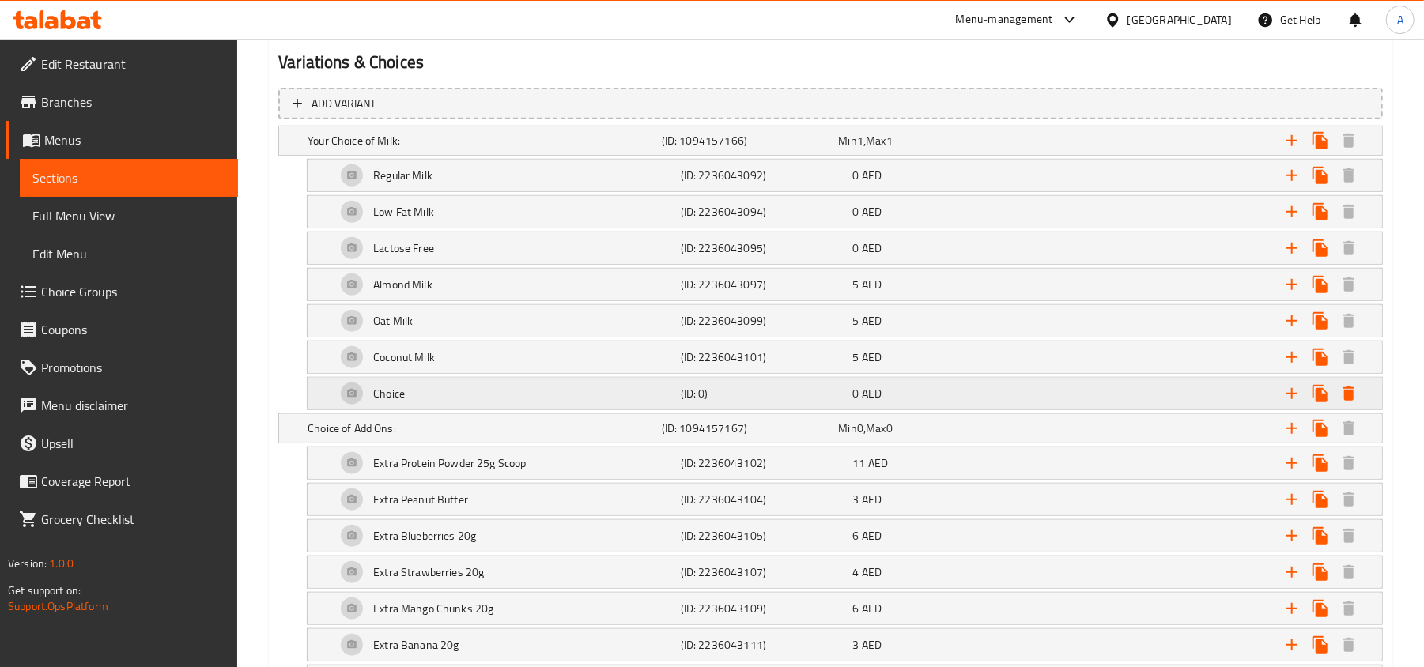
scroll to position [949, 0]
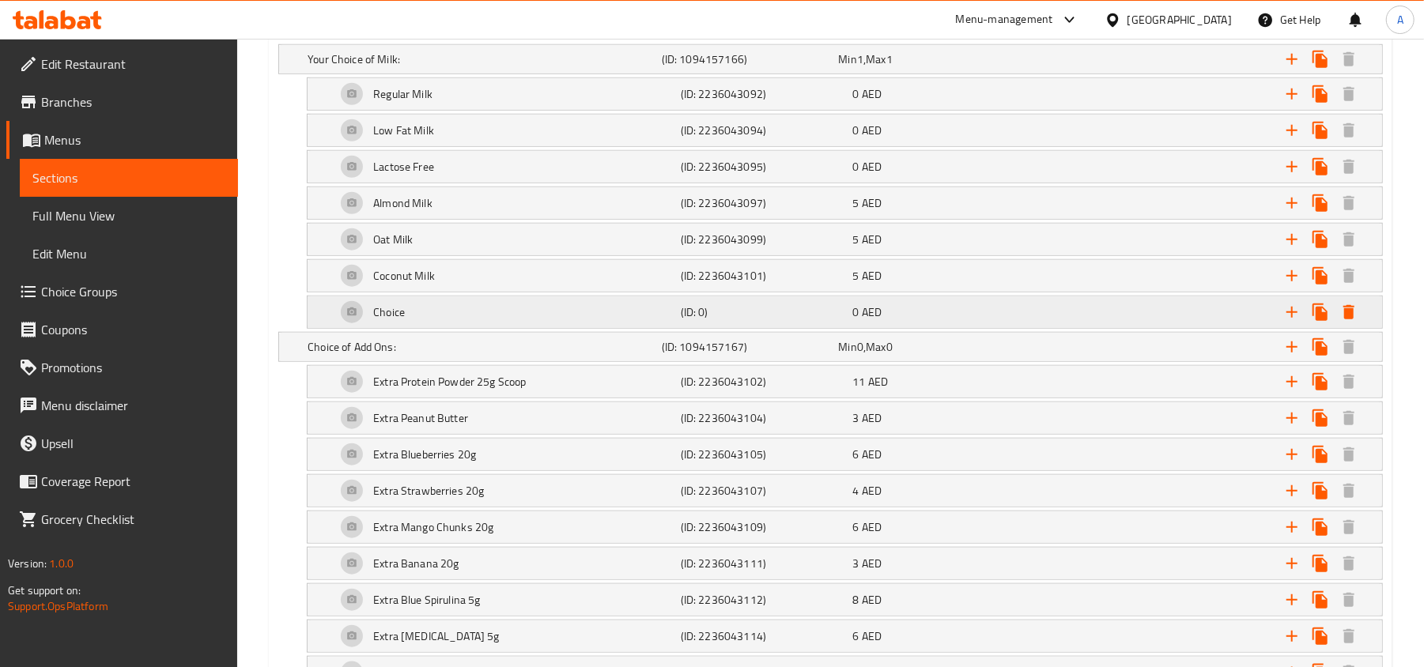
click at [629, 70] on div "Choice" at bounding box center [481, 59] width 354 height 22
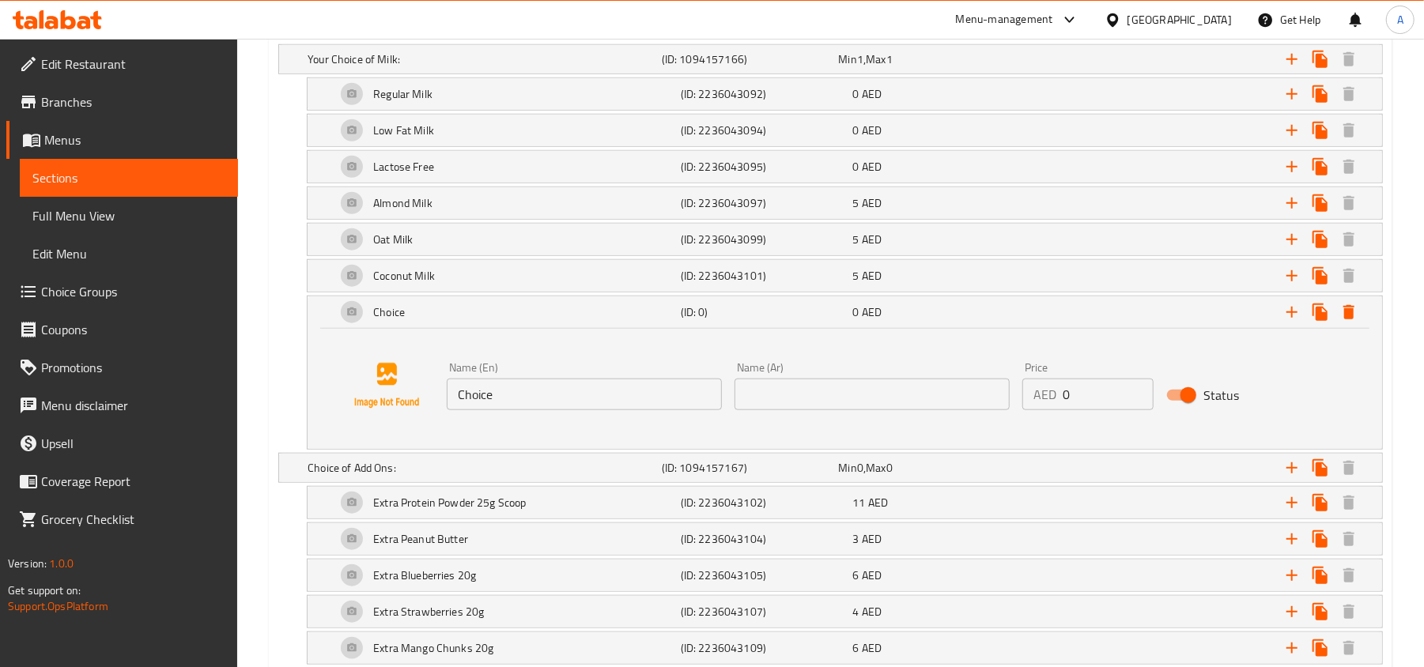
click at [569, 386] on input "Choice" at bounding box center [584, 395] width 275 height 32
click at [570, 410] on input "Choice" at bounding box center [584, 395] width 275 height 32
type input "No Milk"
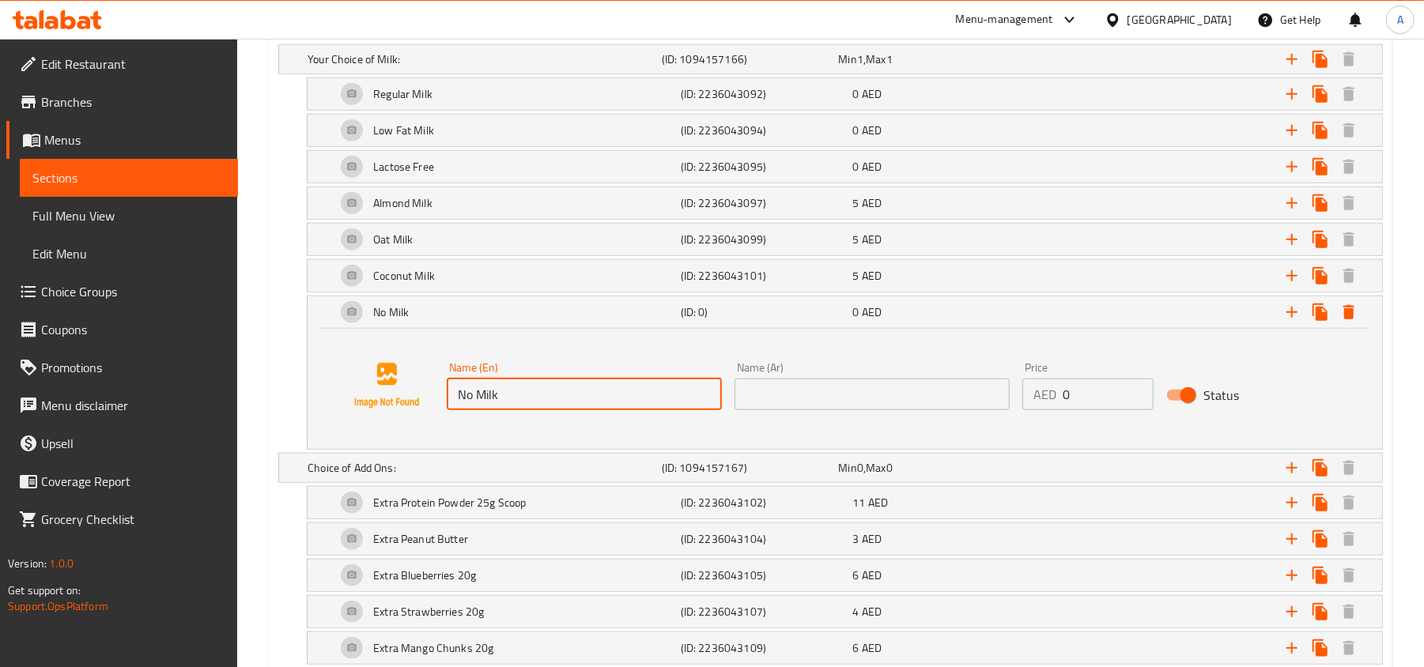
click at [814, 402] on input "text" at bounding box center [871, 395] width 275 height 32
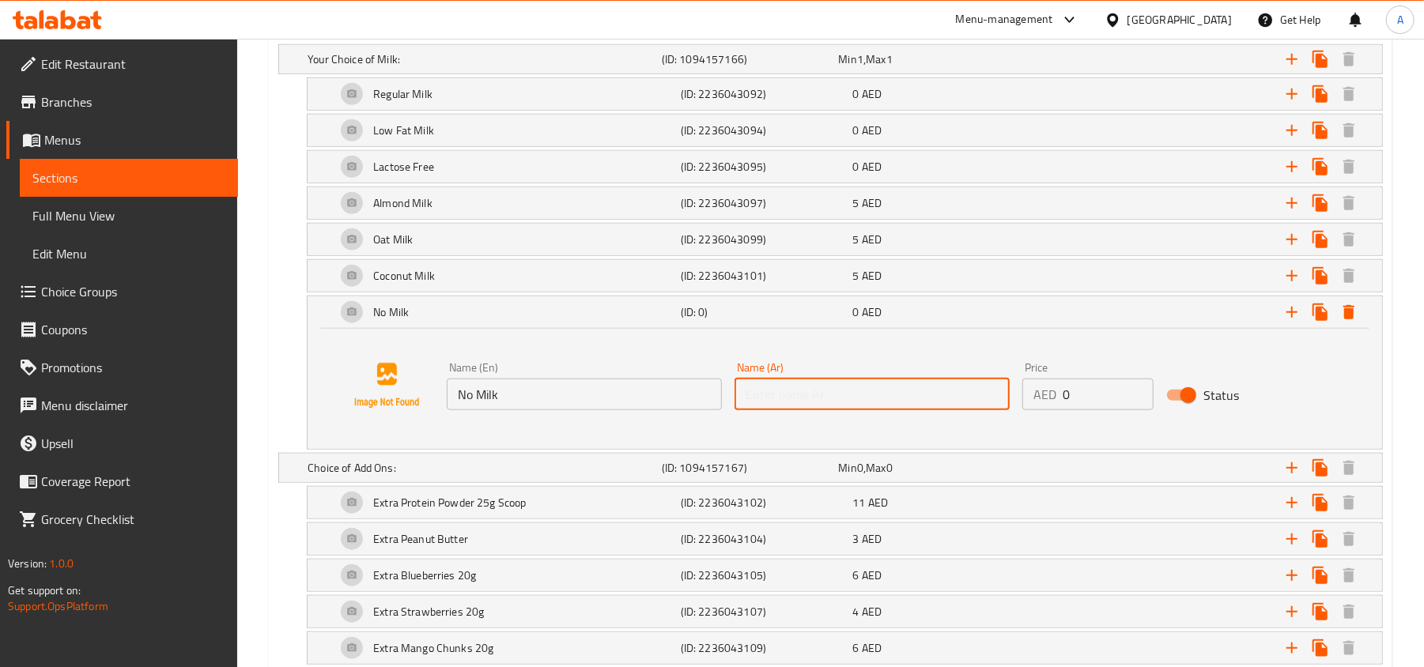
type input "لا حليب"
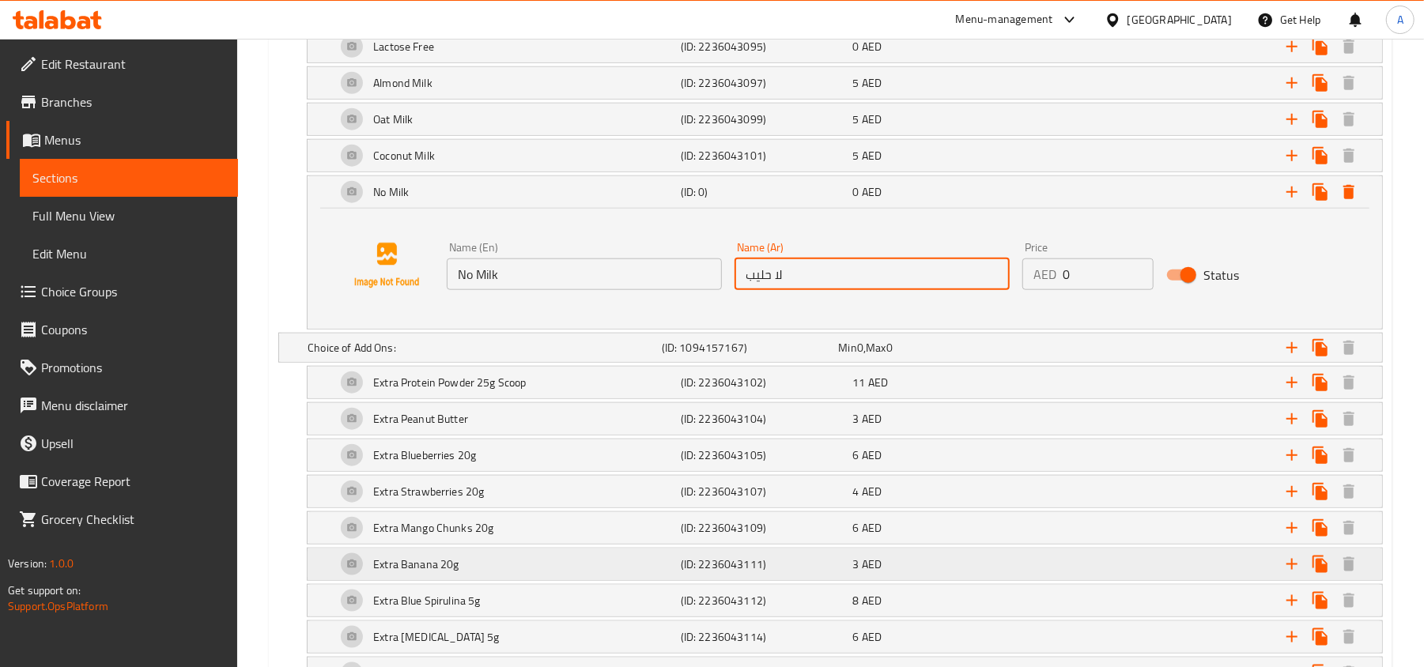
scroll to position [1200, 0]
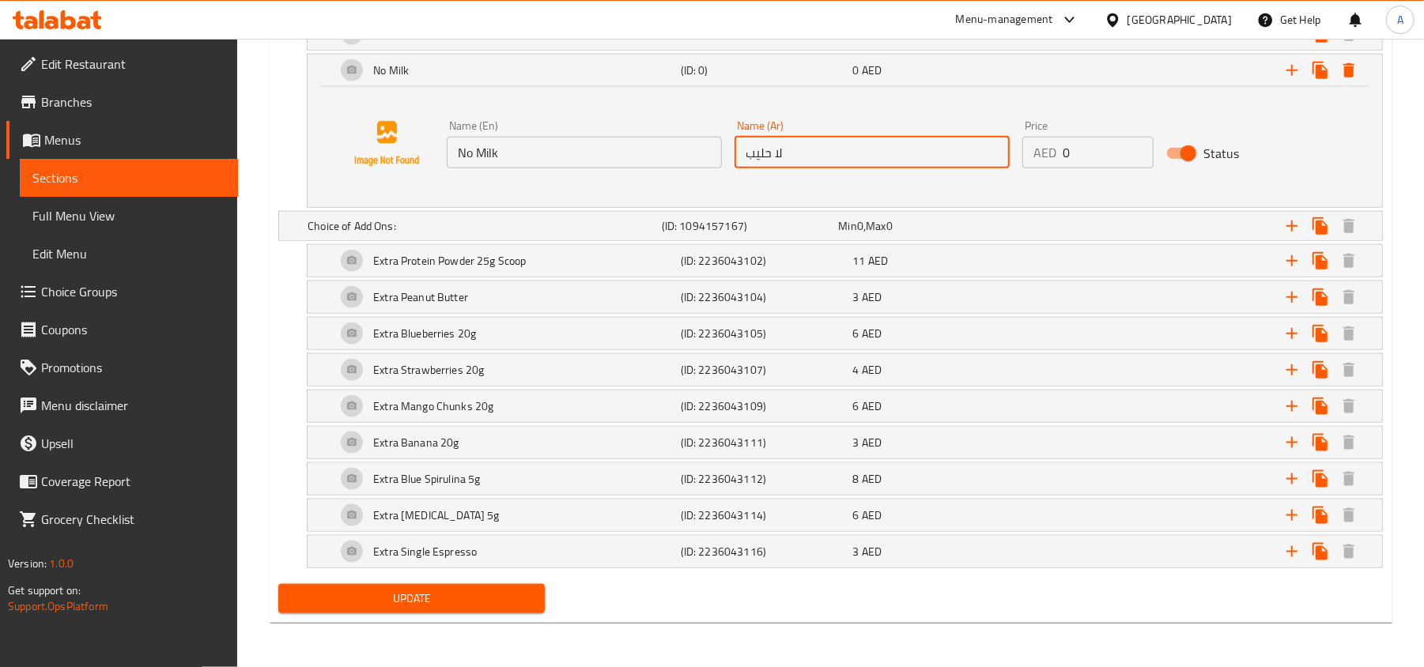
click at [466, 595] on span "Update" at bounding box center [411, 599] width 241 height 20
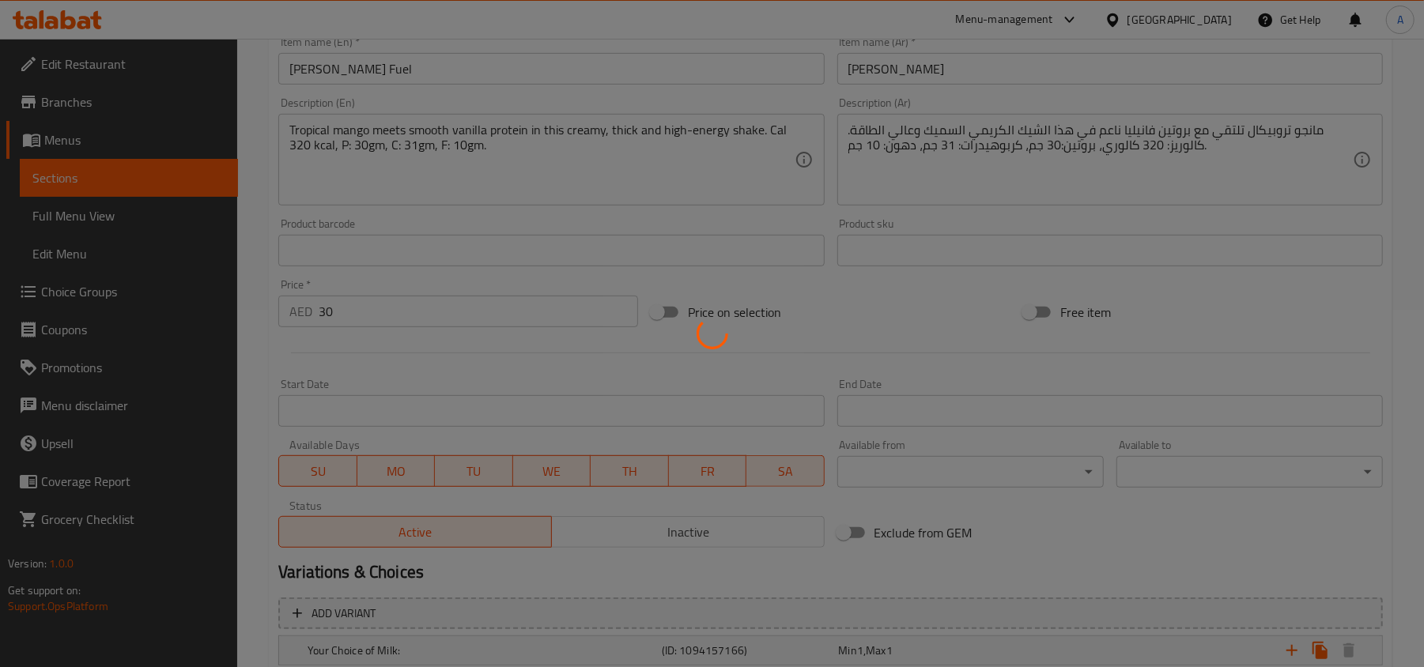
scroll to position [0, 0]
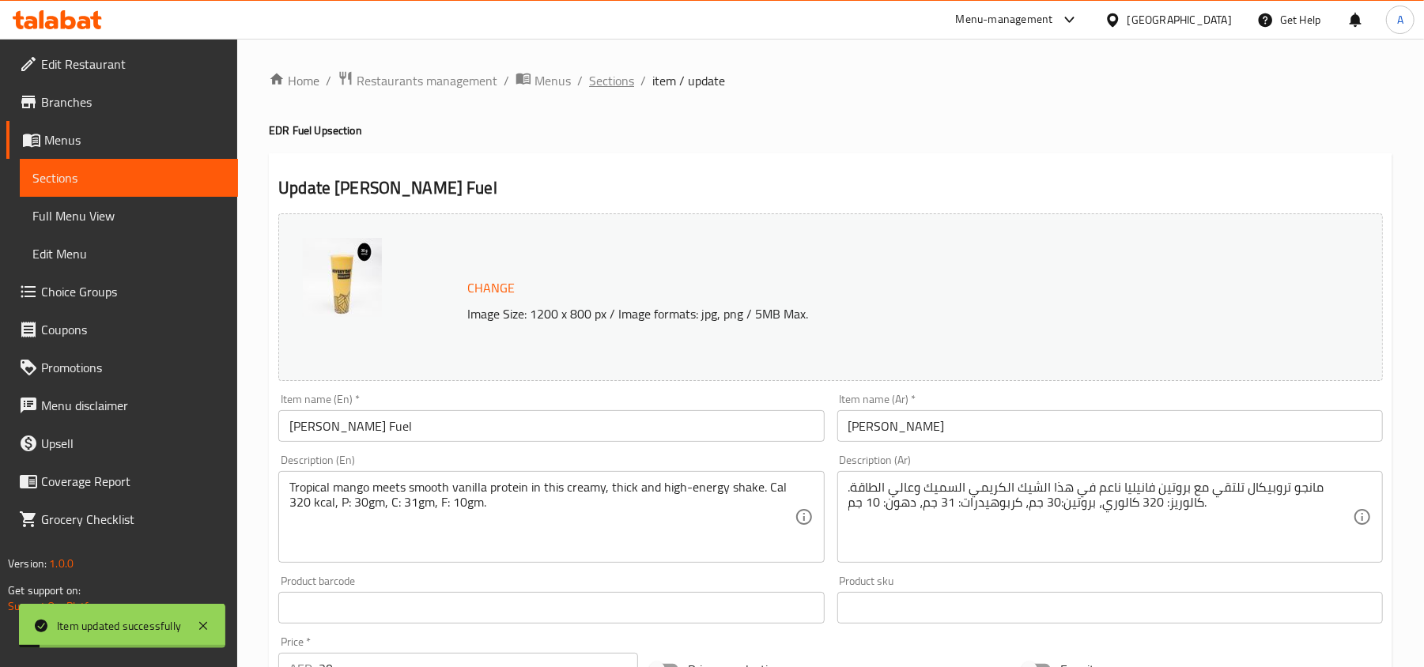
click at [609, 74] on span "Sections" at bounding box center [611, 80] width 45 height 19
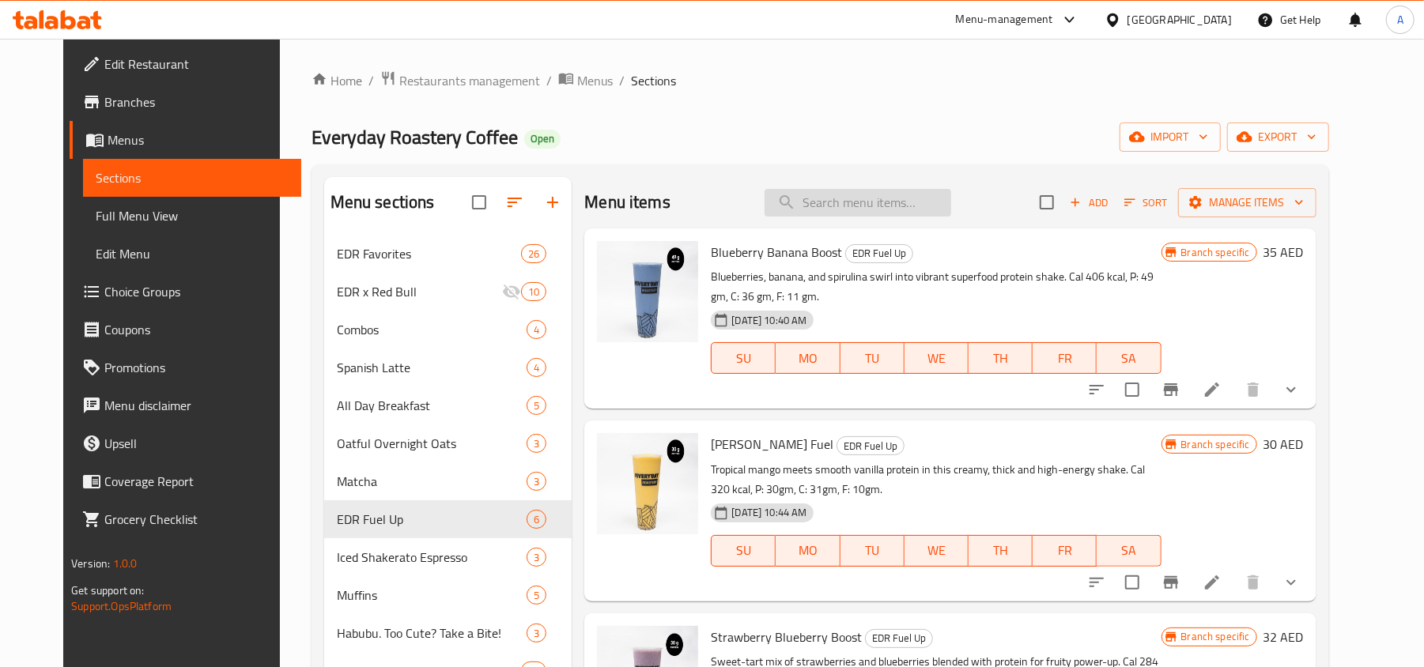
click at [873, 204] on input "search" at bounding box center [858, 203] width 187 height 28
paste input "Detox Power Shake"
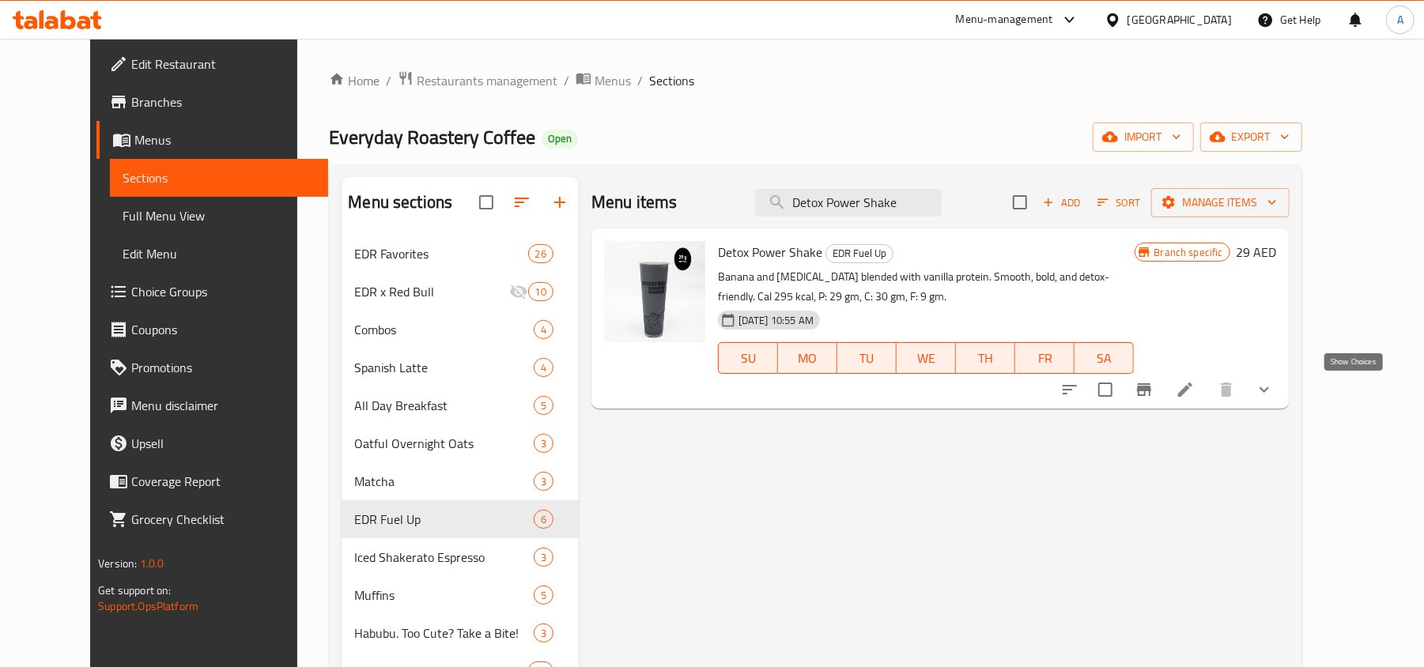
type input "Detox Power Shake"
click at [1269, 392] on icon "show more" at bounding box center [1263, 390] width 9 height 6
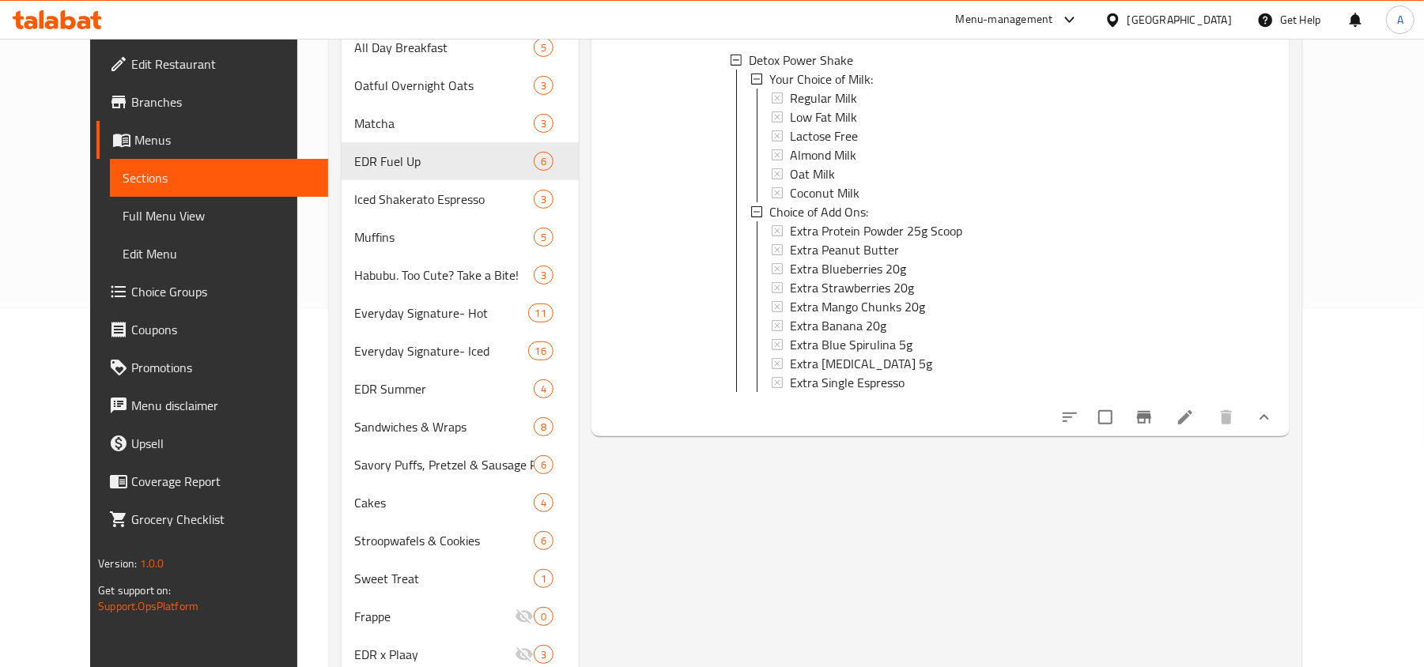
scroll to position [527, 0]
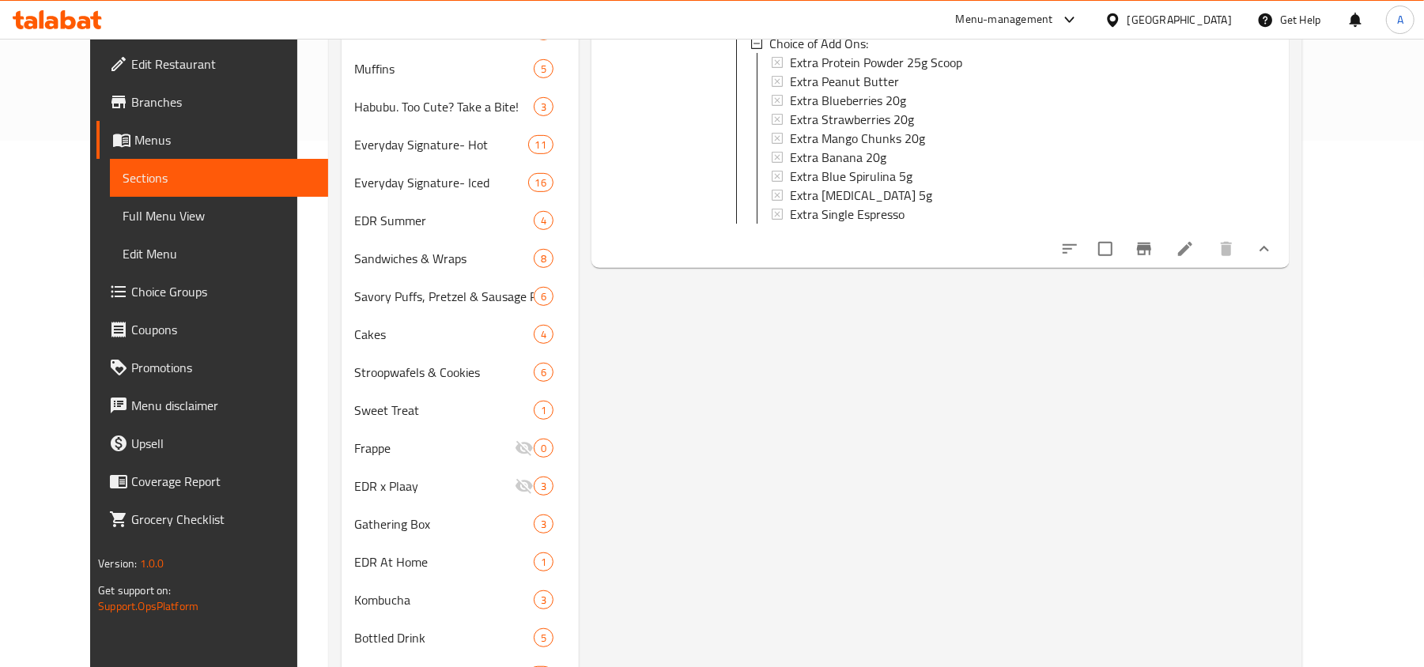
click at [1195, 259] on icon at bounding box center [1185, 249] width 19 height 19
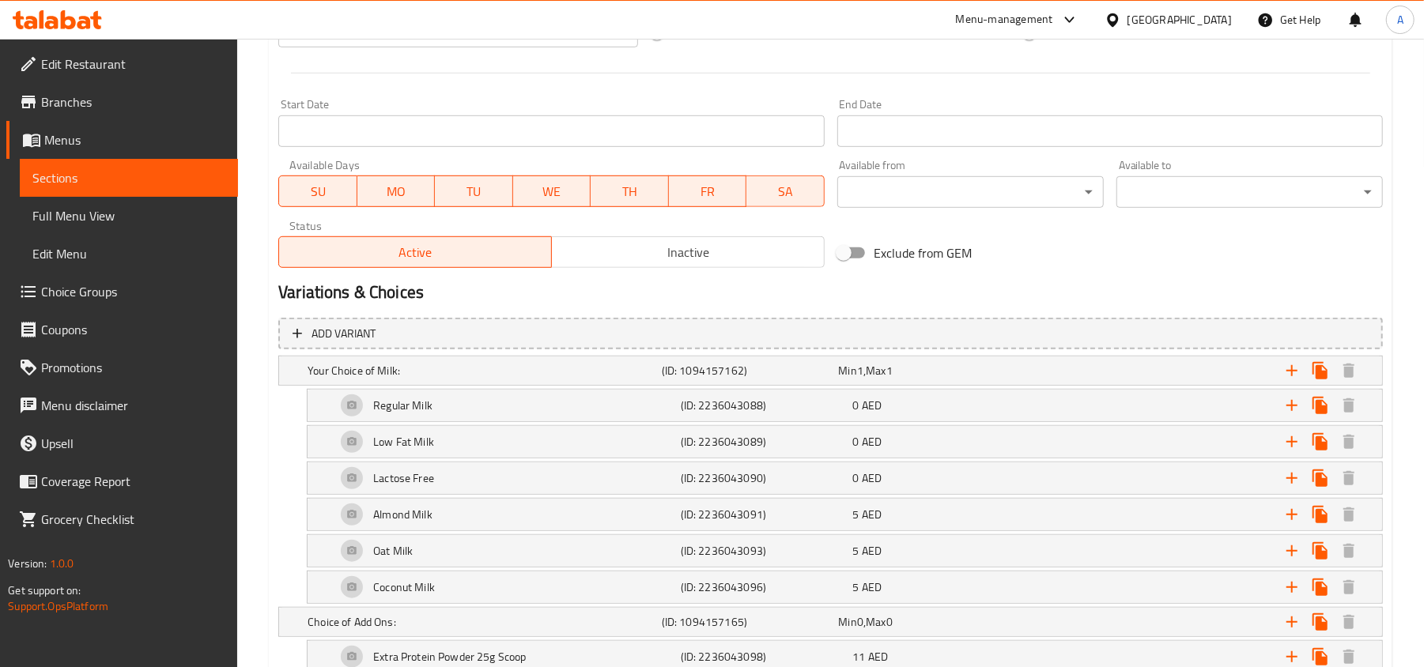
scroll to position [843, 0]
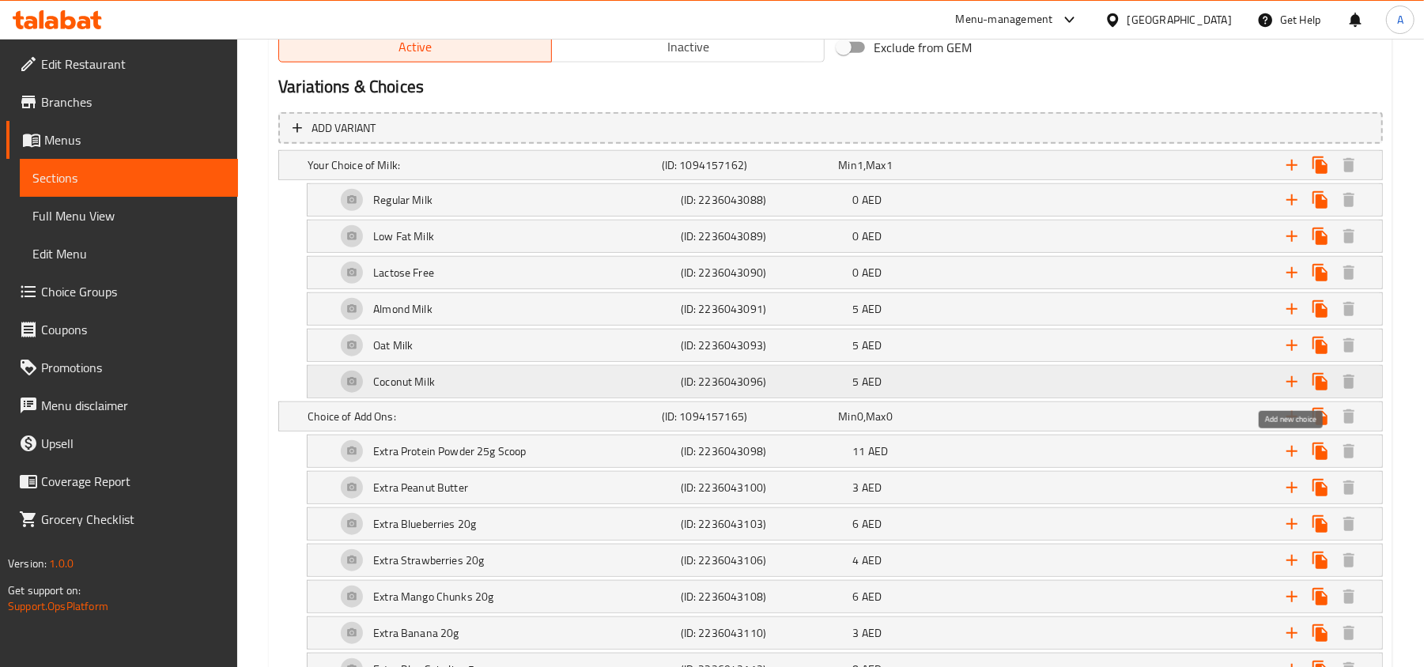
click at [1287, 374] on button "Expand" at bounding box center [1292, 382] width 28 height 28
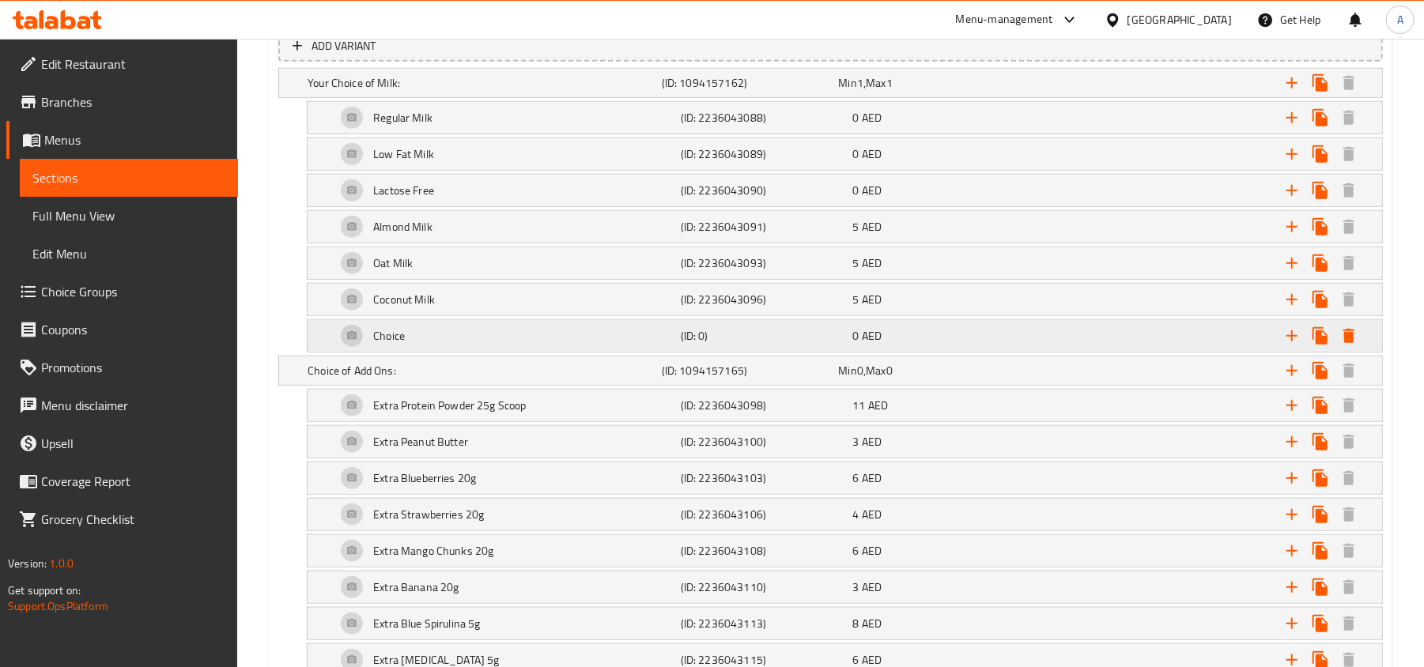
scroll to position [949, 0]
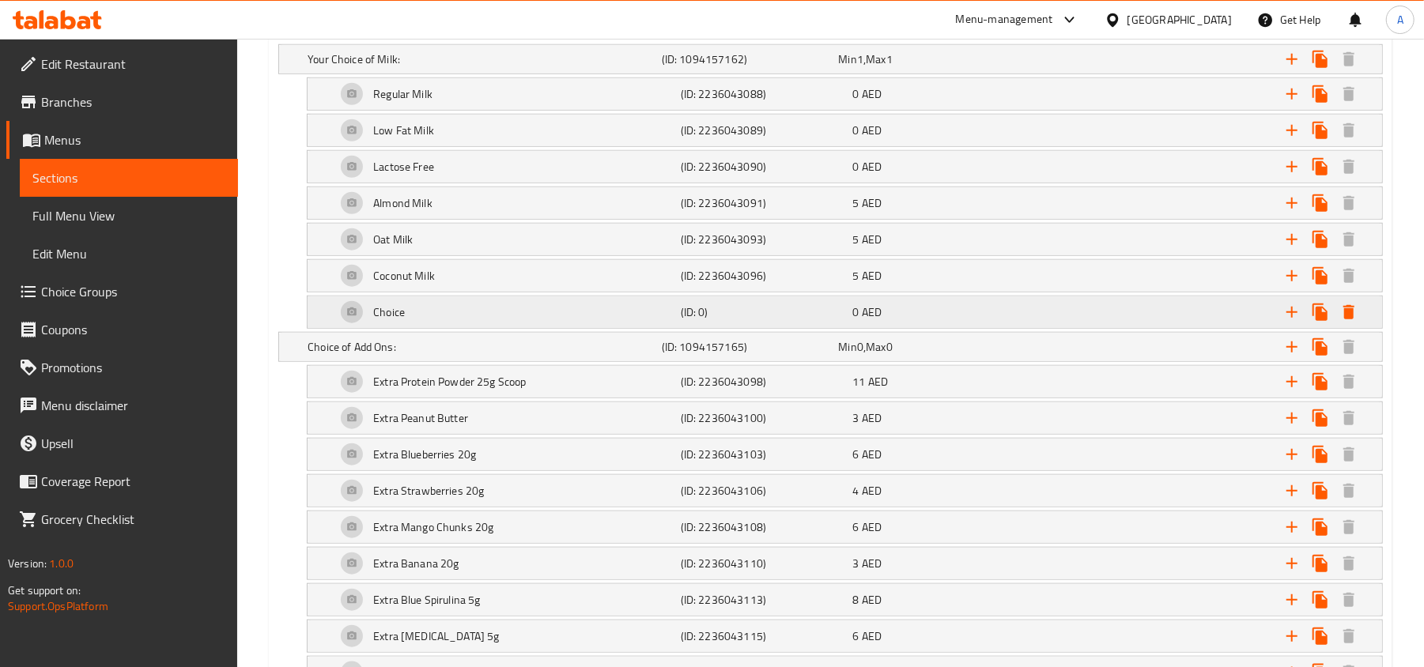
click at [649, 70] on div "Choice" at bounding box center [481, 59] width 354 height 22
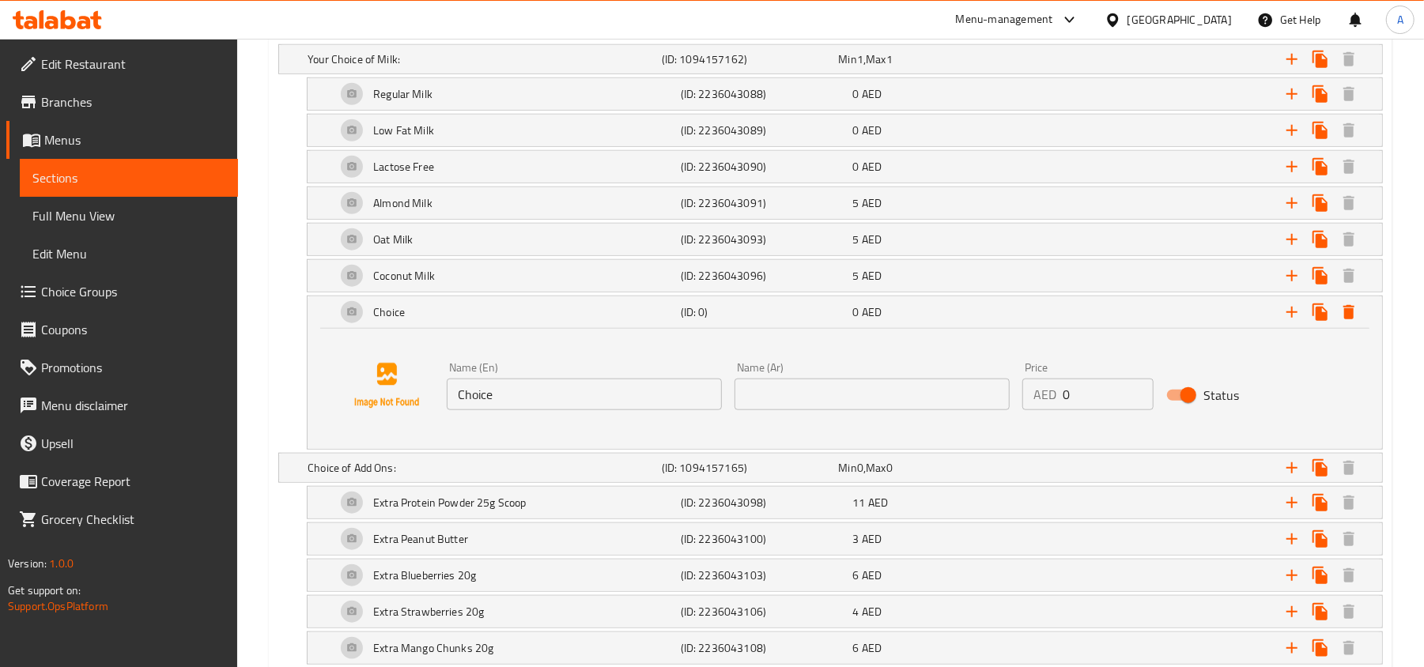
click at [590, 398] on input "Choice" at bounding box center [584, 395] width 275 height 32
type input "No Milk"
click at [797, 400] on input "text" at bounding box center [871, 395] width 275 height 32
type input "لا حليب"
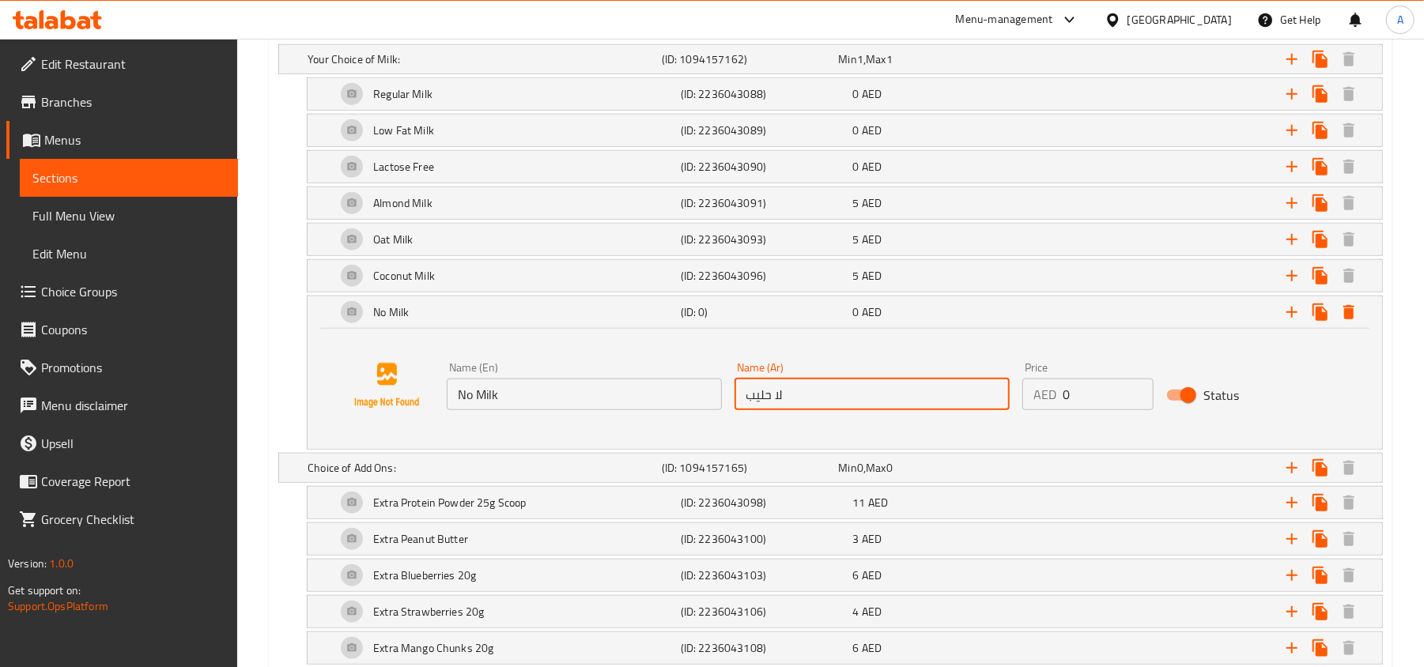
click at [293, 421] on div "No Milk (ID: 0) 0 AED Name (En) No Milk Name (En) Name (Ar) لا حليب Name (Ar) P…" at bounding box center [830, 373] width 1104 height 154
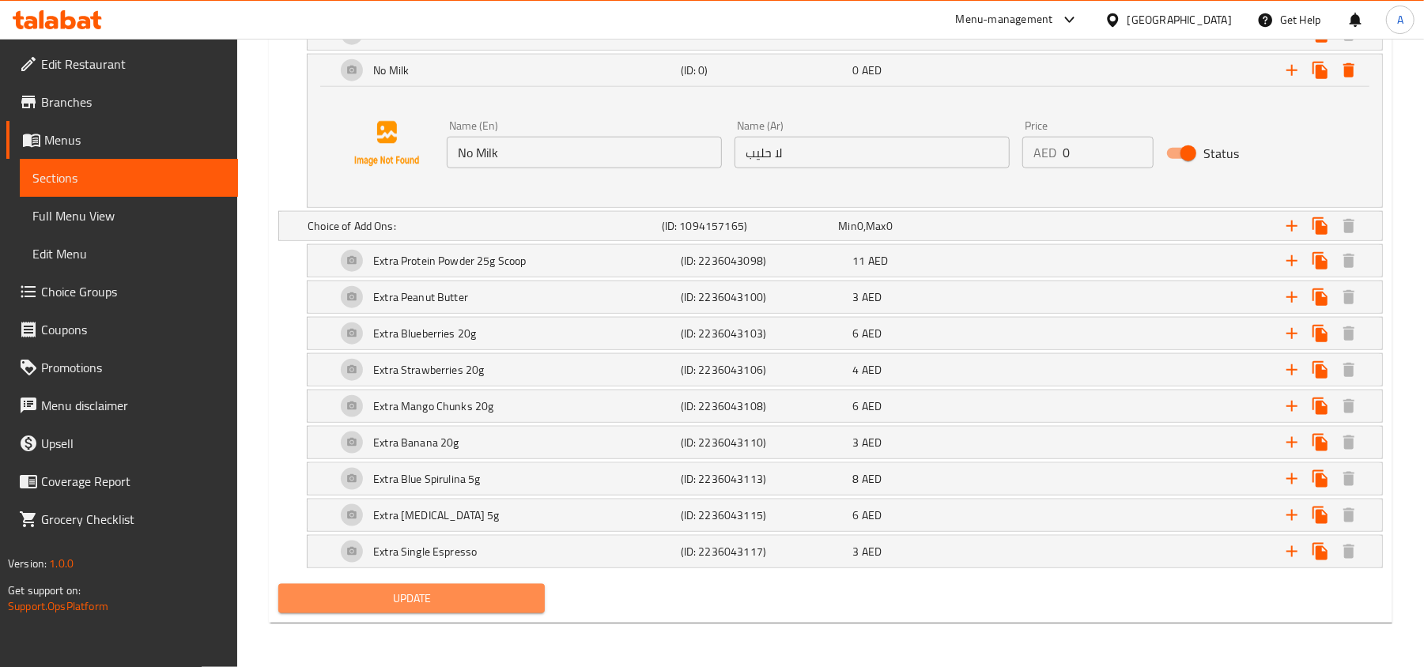
click at [381, 602] on span "Update" at bounding box center [411, 599] width 241 height 20
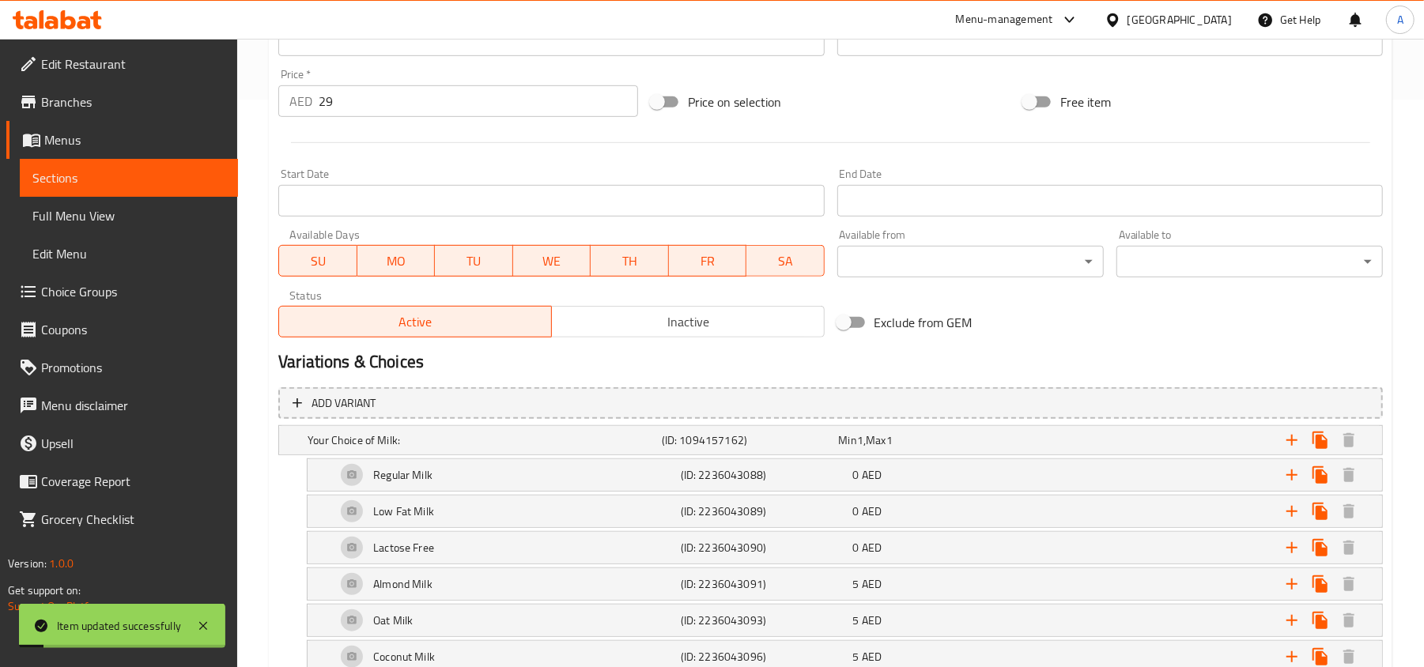
scroll to position [0, 0]
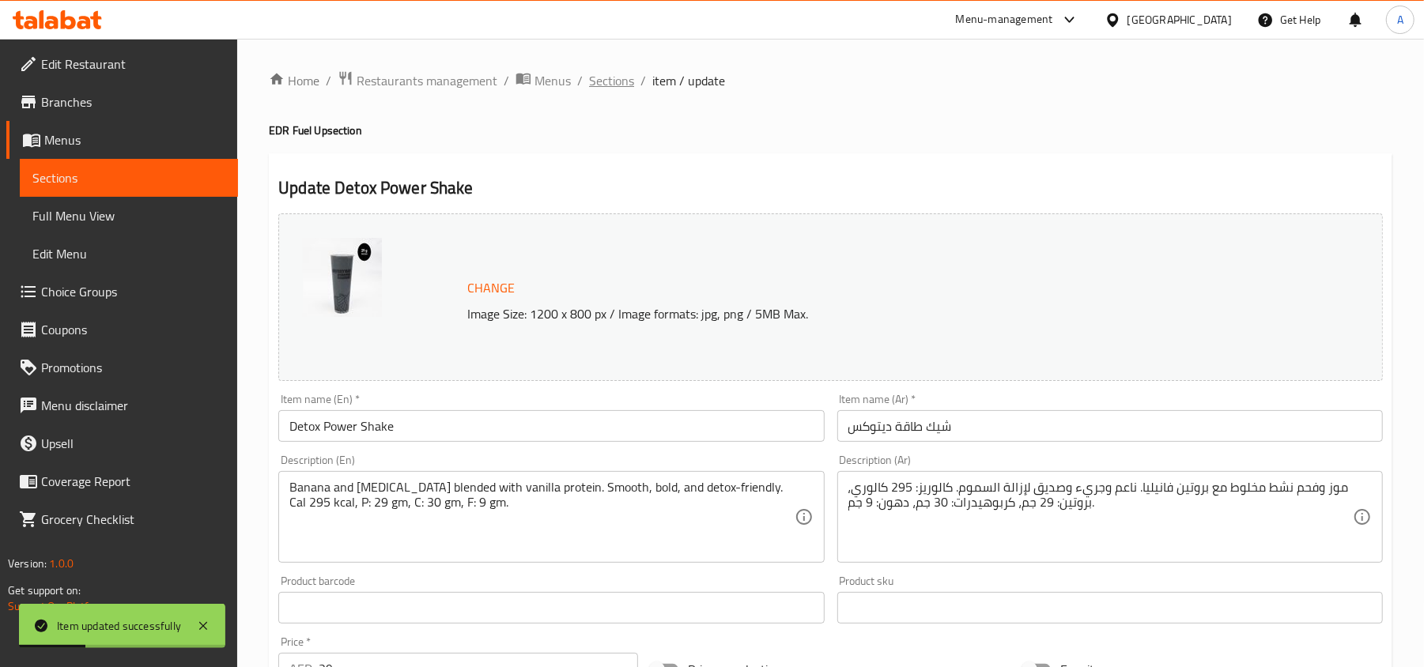
click at [620, 74] on span "Sections" at bounding box center [611, 80] width 45 height 19
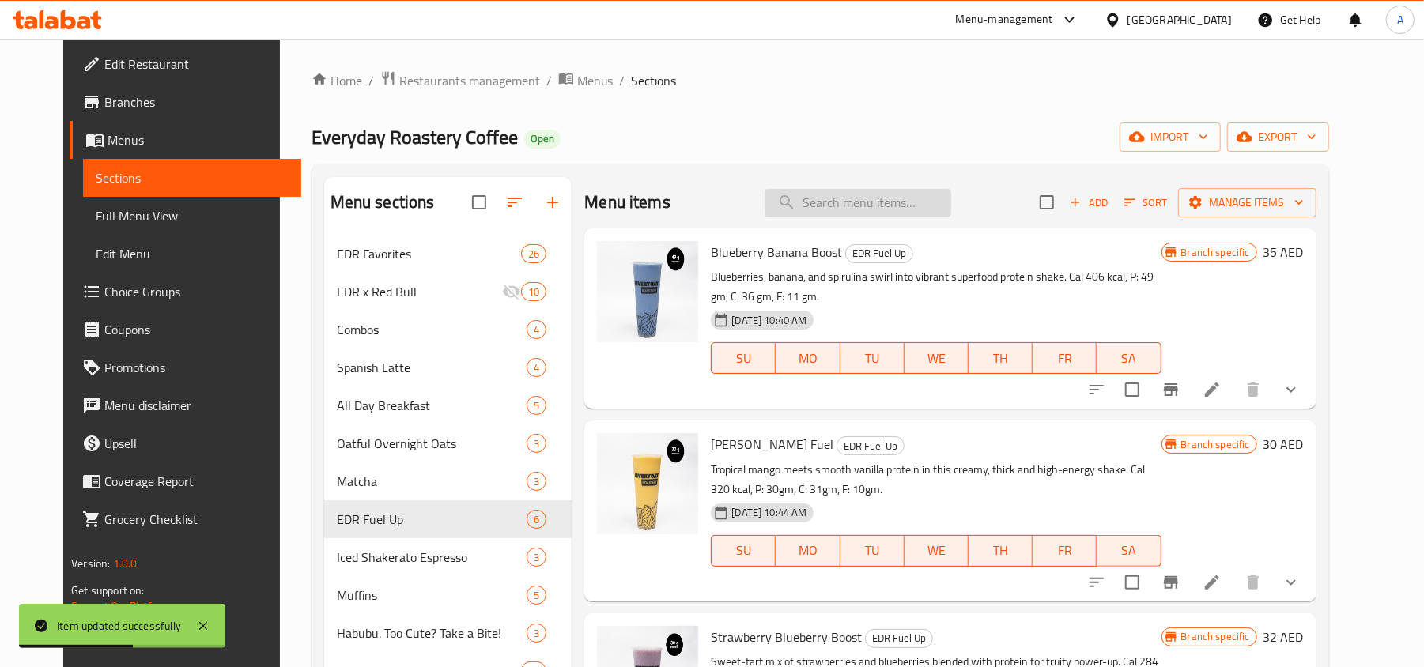
click at [848, 197] on input "search" at bounding box center [858, 203] width 187 height 28
paste input "Blueberry Banana Boost"
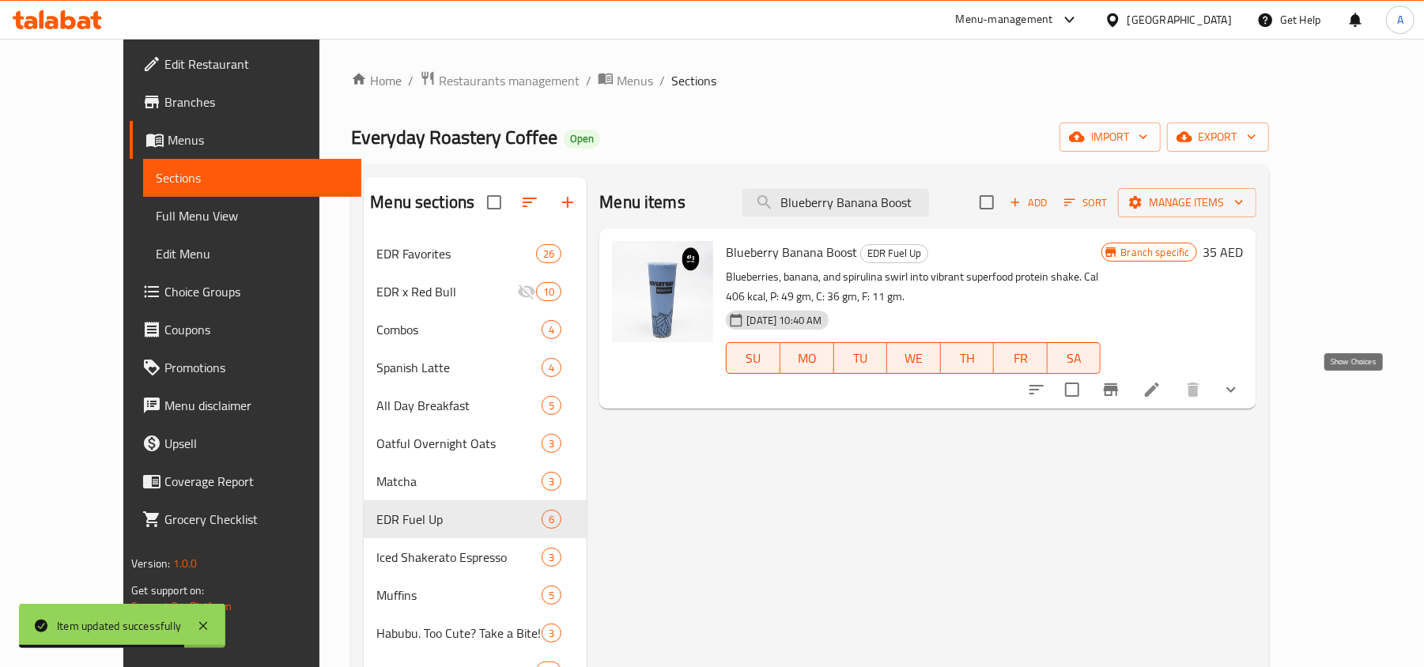
type input "Blueberry Banana Boost"
click at [1240, 397] on icon "show more" at bounding box center [1230, 389] width 19 height 19
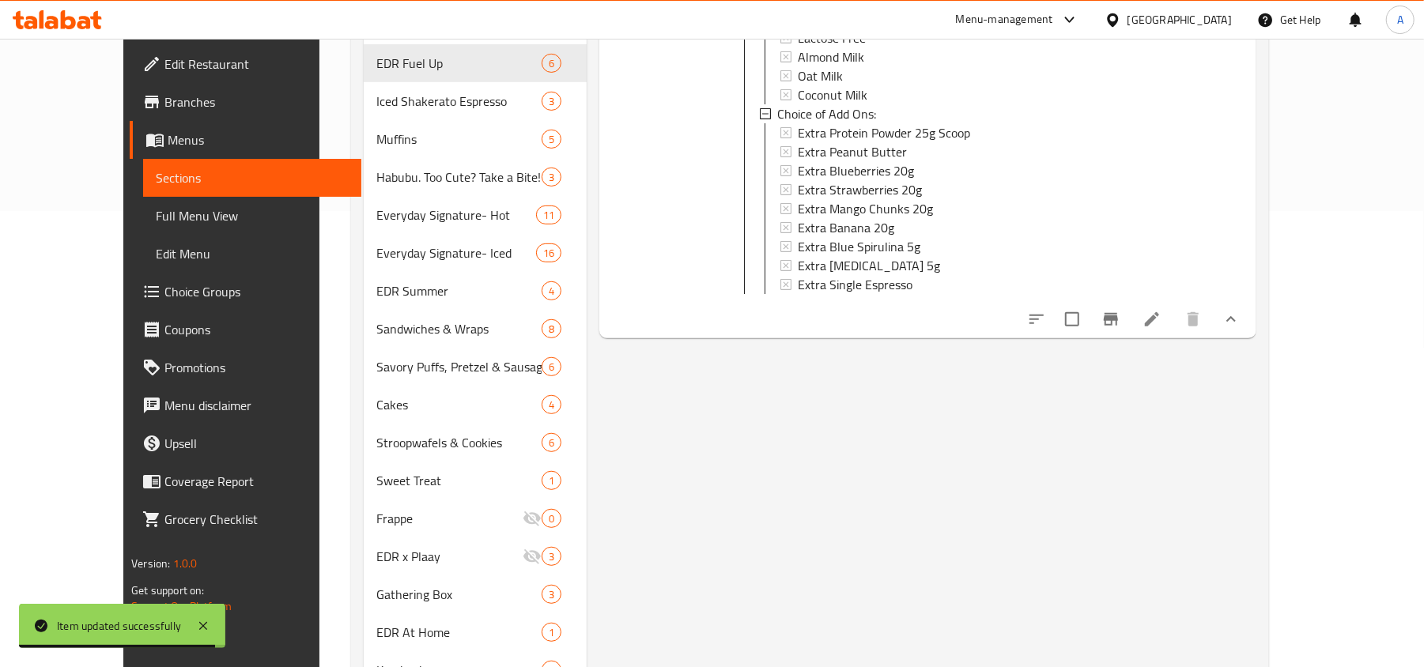
scroll to position [527, 0]
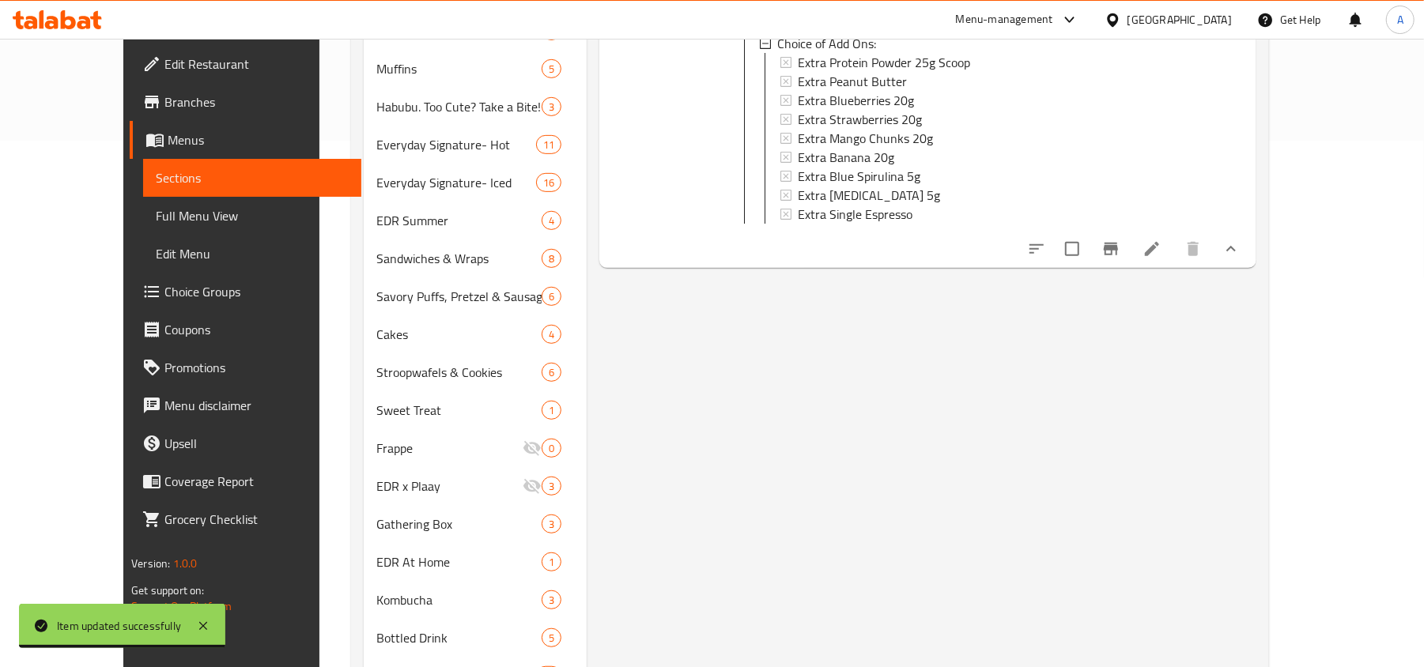
click at [1161, 259] on icon at bounding box center [1151, 249] width 19 height 19
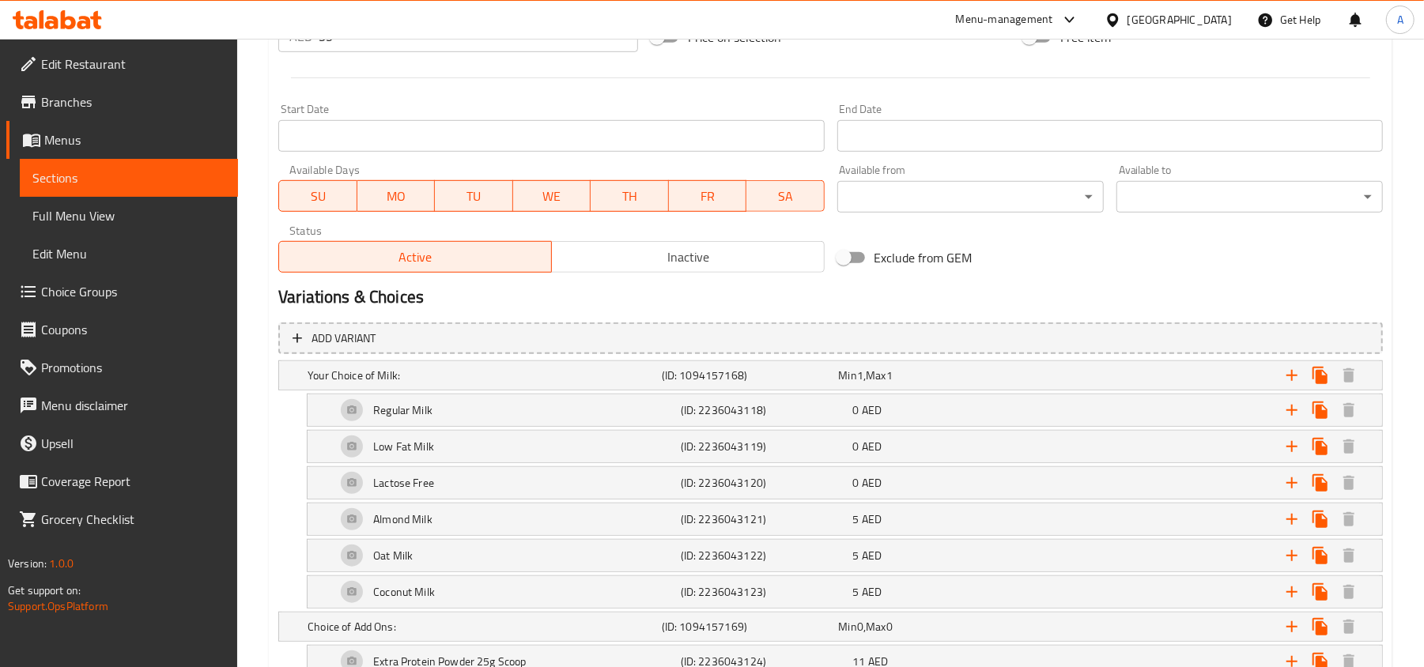
scroll to position [1042, 0]
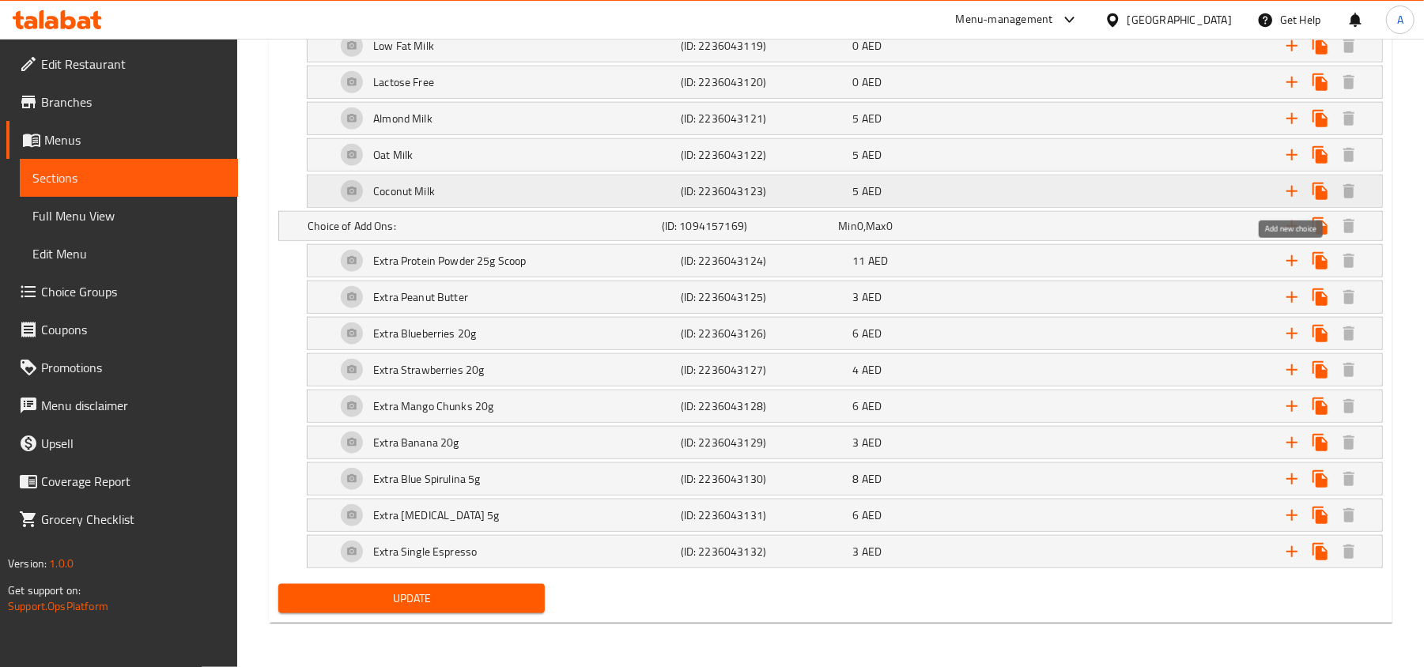
click at [1293, 183] on icon "Expand" at bounding box center [1291, 191] width 19 height 19
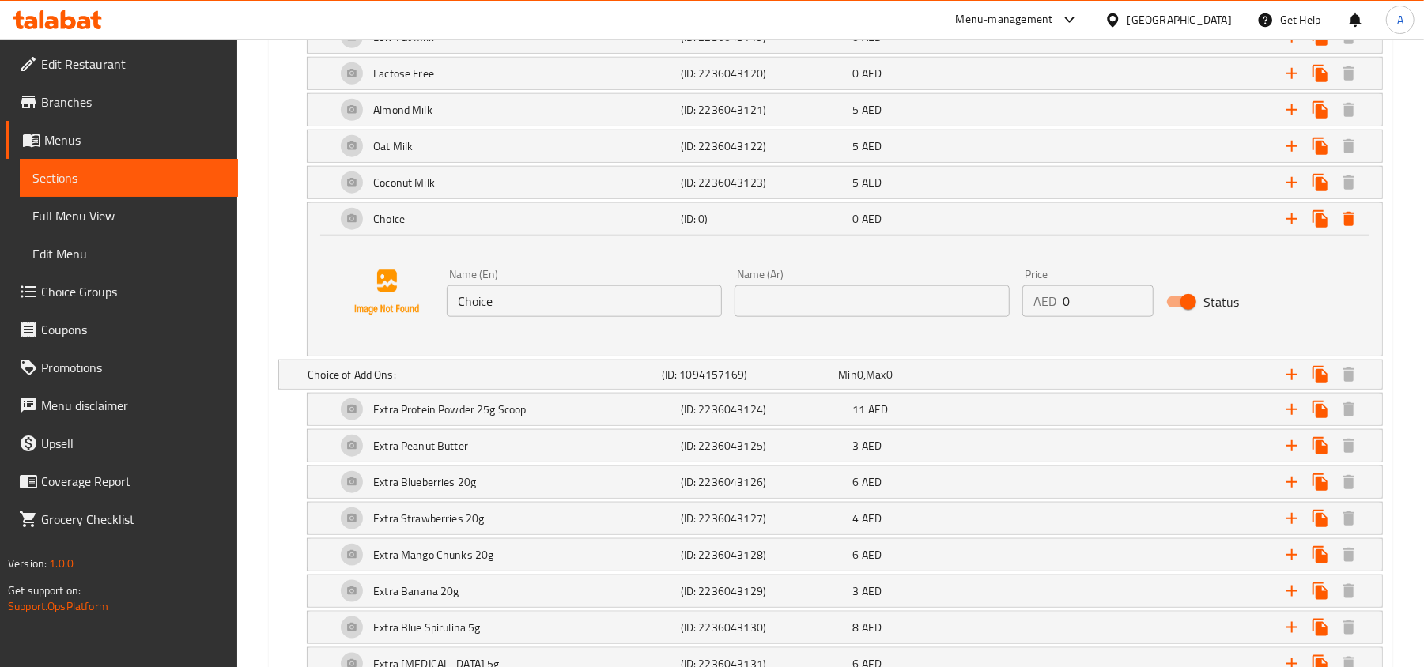
click at [617, 308] on input "Choice" at bounding box center [584, 301] width 275 height 32
type input "No Milk"
click at [825, 297] on input "text" at bounding box center [871, 301] width 275 height 32
type input "لا حليب"
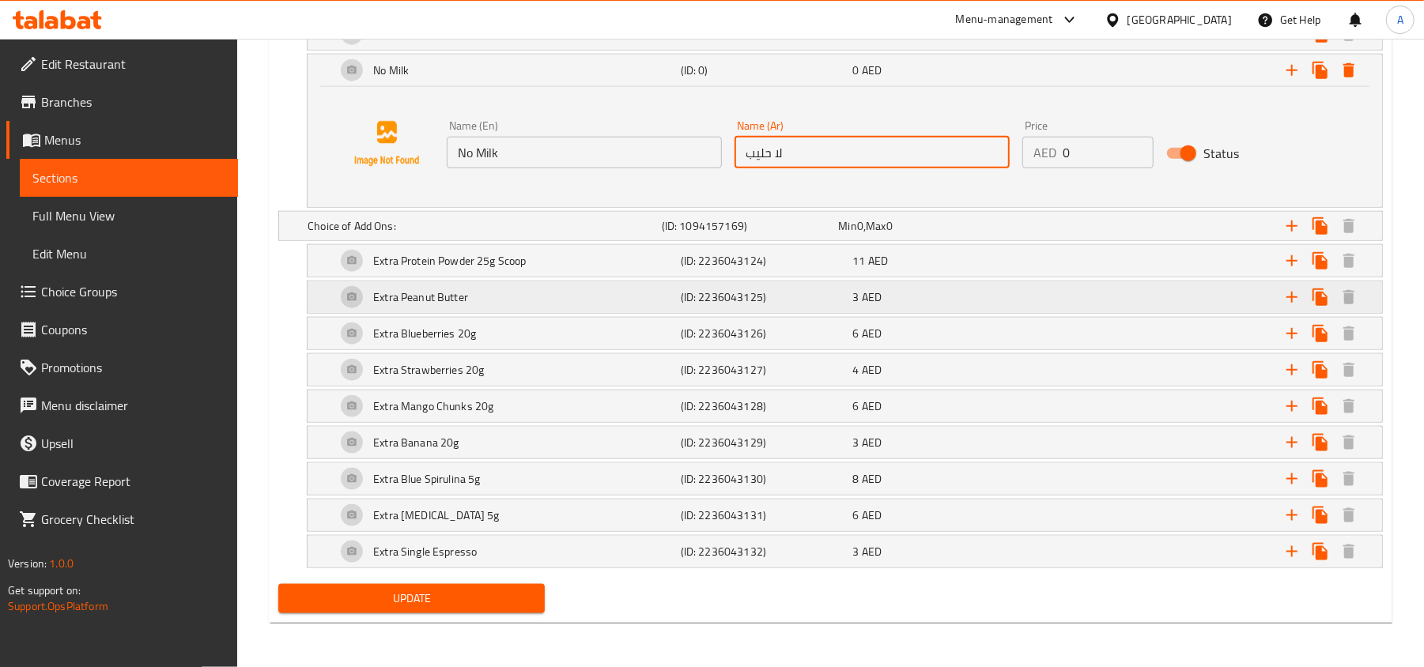
scroll to position [1200, 0]
click at [487, 609] on button "Update" at bounding box center [411, 598] width 266 height 29
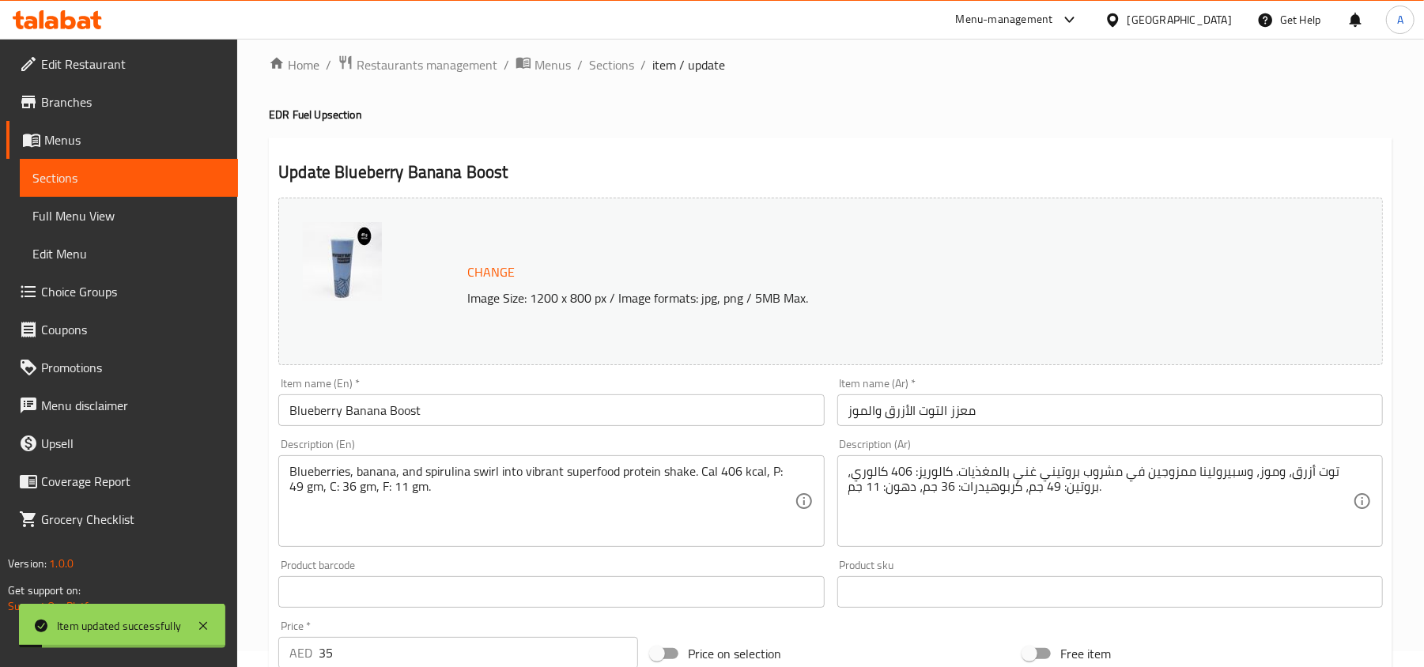
scroll to position [0, 0]
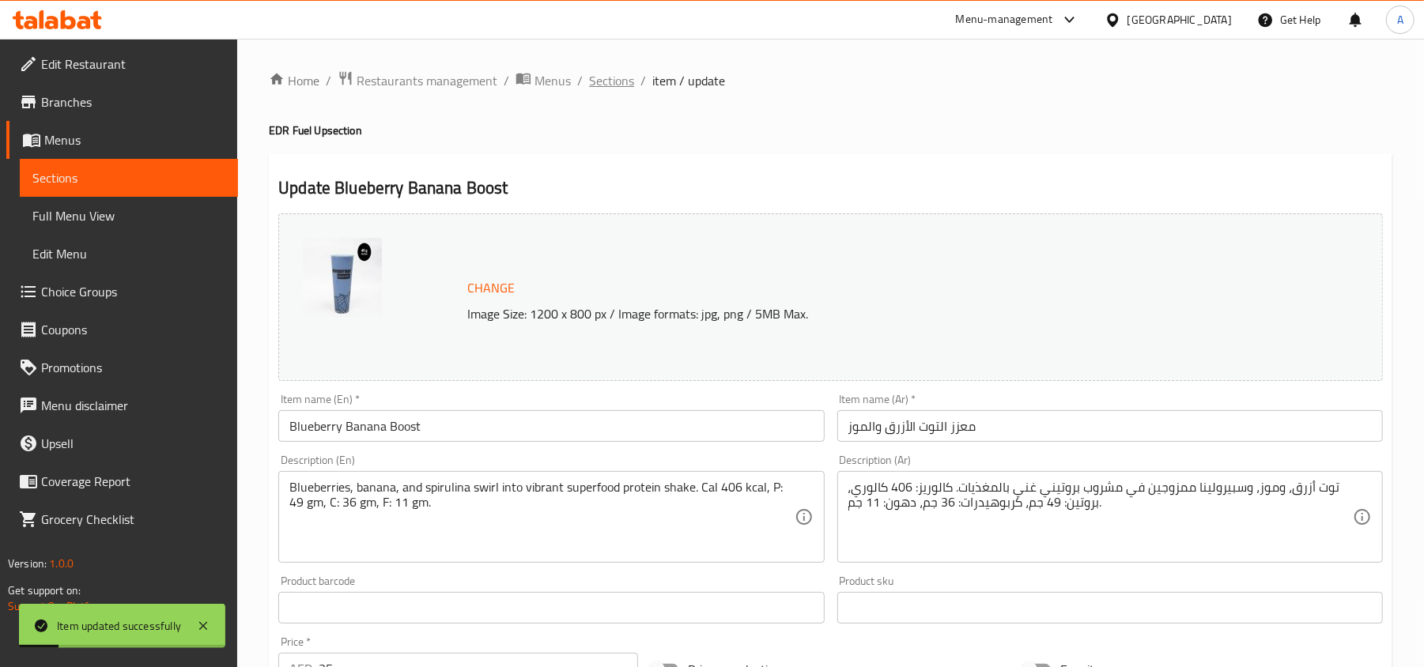
click at [627, 73] on span "Sections" at bounding box center [611, 80] width 45 height 19
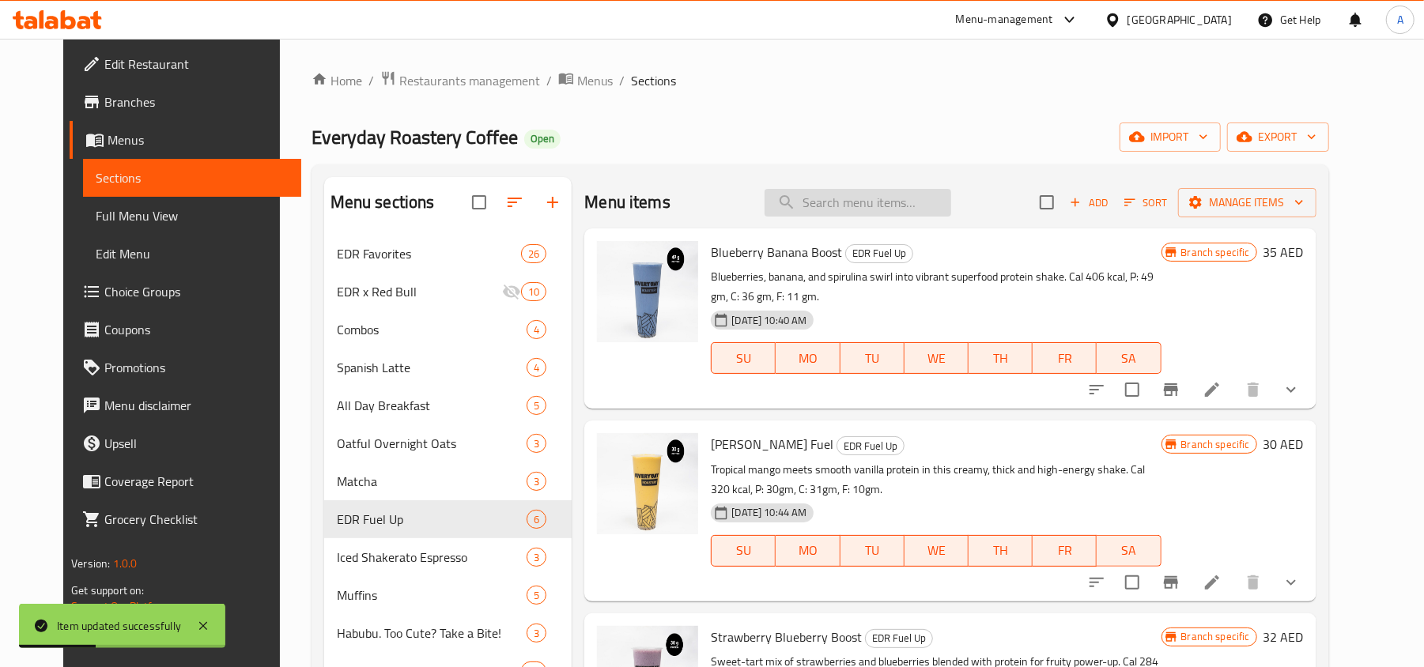
click at [849, 198] on input "search" at bounding box center [858, 203] width 187 height 28
paste input "Coffee Power Shake"
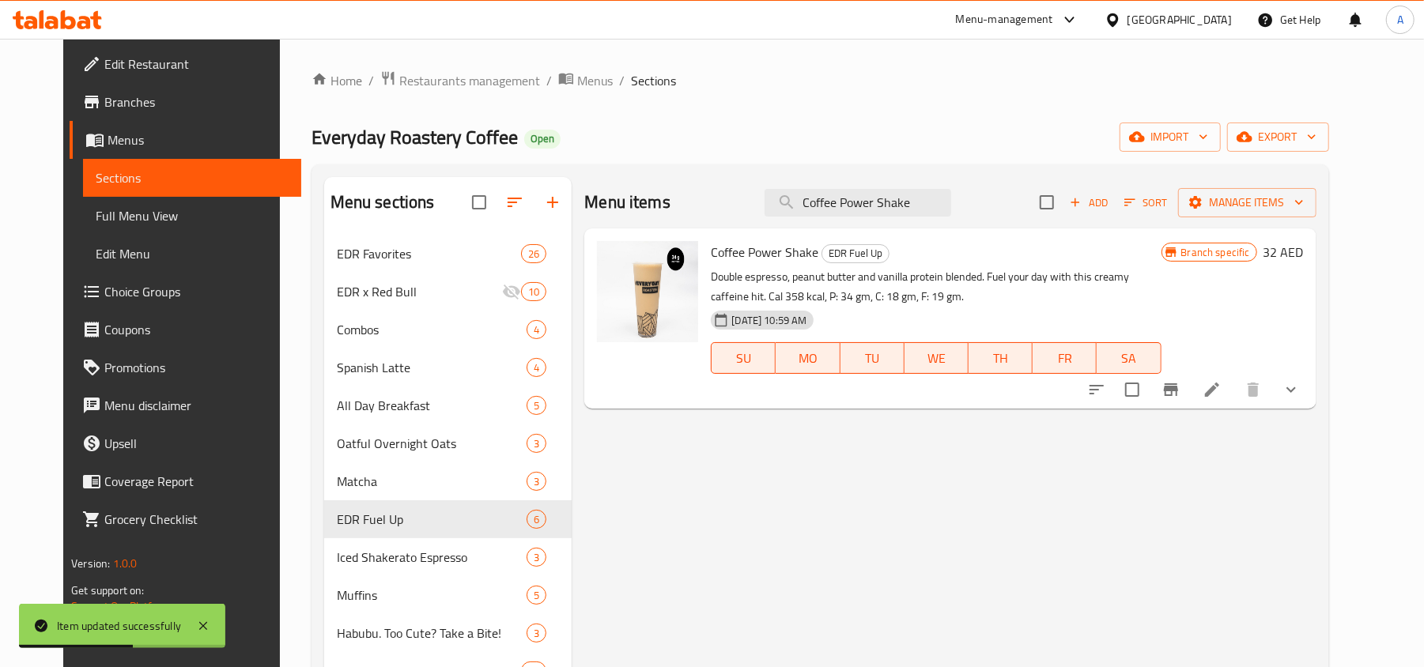
click at [1301, 383] on icon "show more" at bounding box center [1291, 389] width 19 height 19
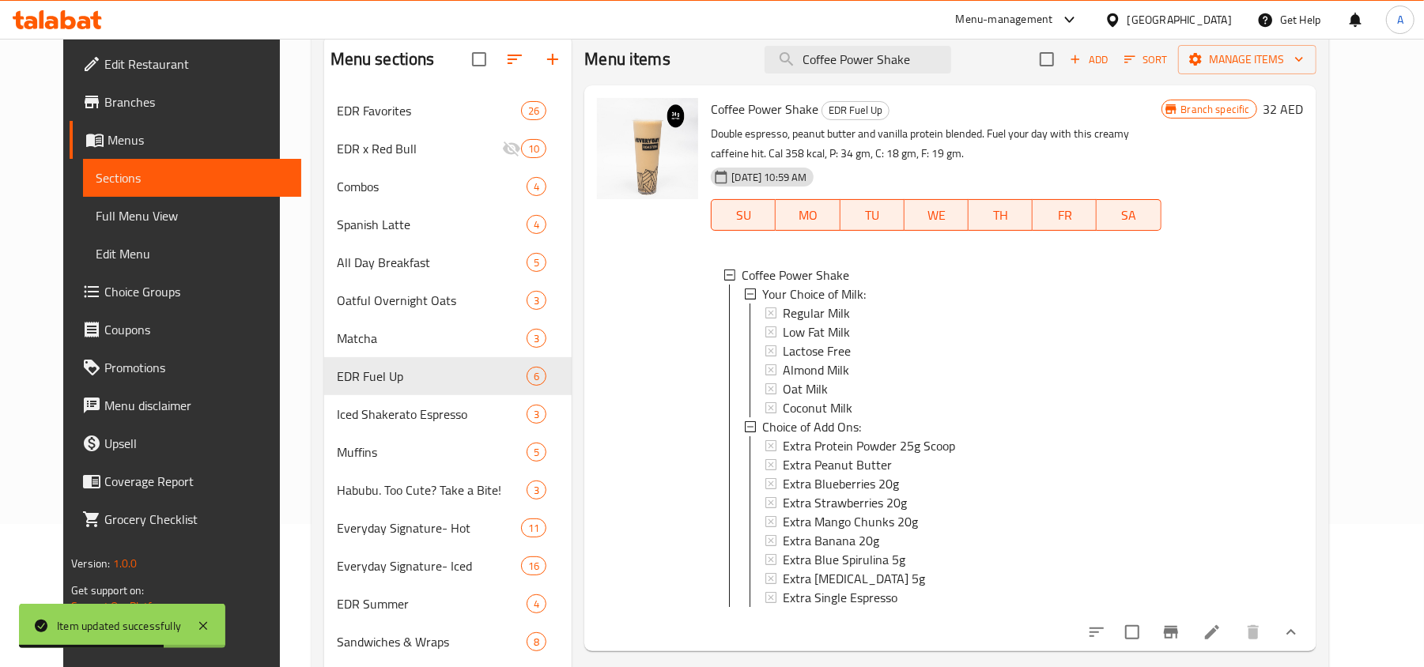
scroll to position [527, 0]
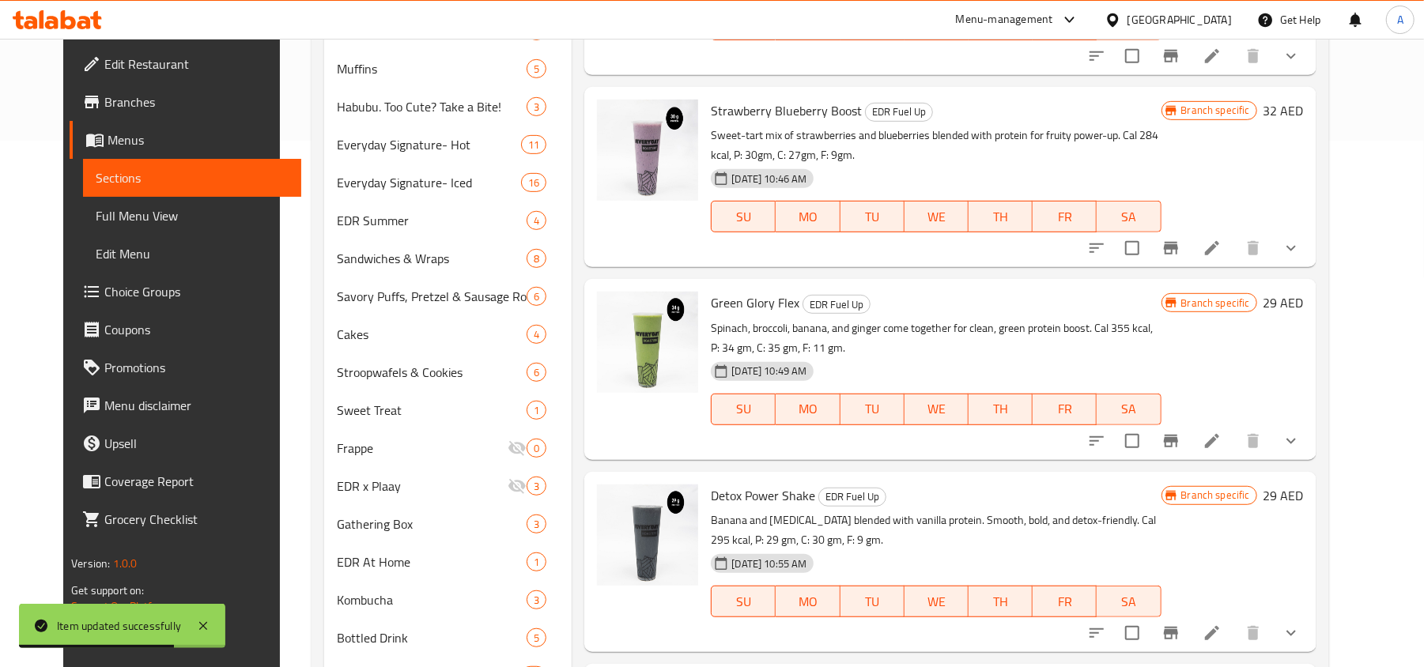
click at [1279, 273] on div "Menu items Coffee Power Shake Add Sort Manage items Blueberry Banana Boost EDR …" at bounding box center [944, 214] width 744 height 1127
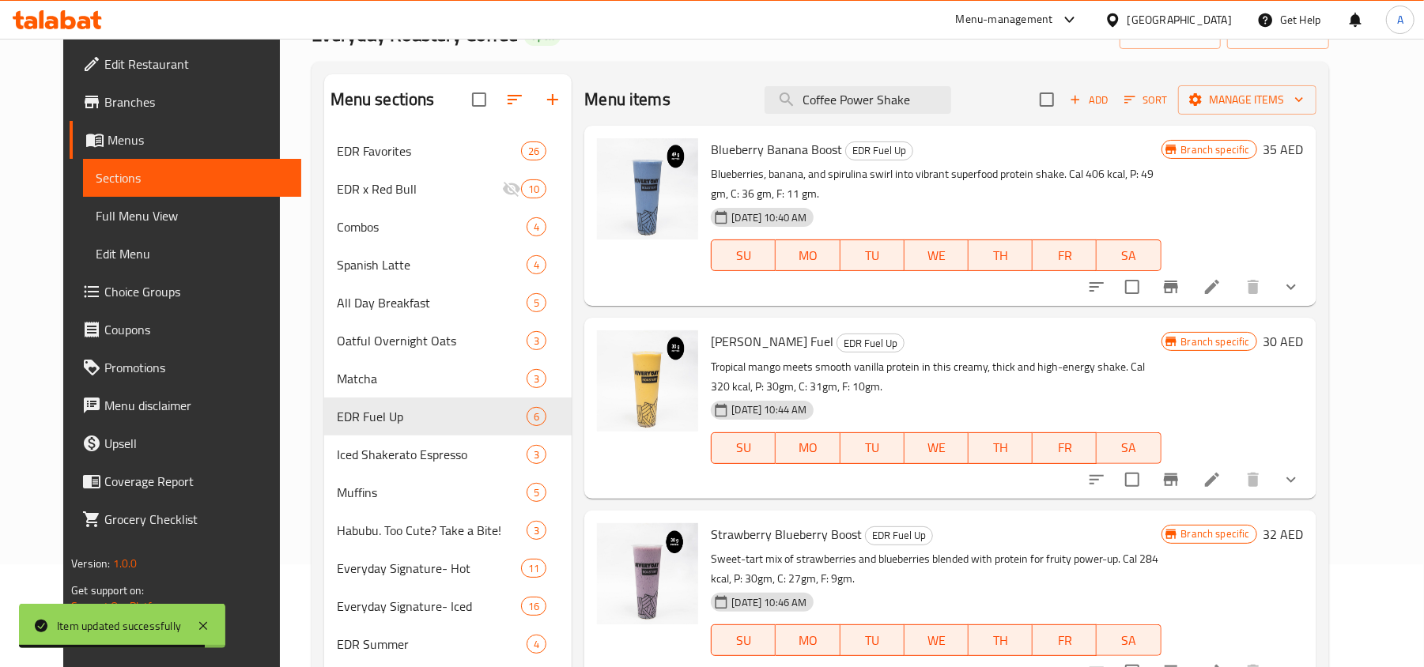
scroll to position [0, 0]
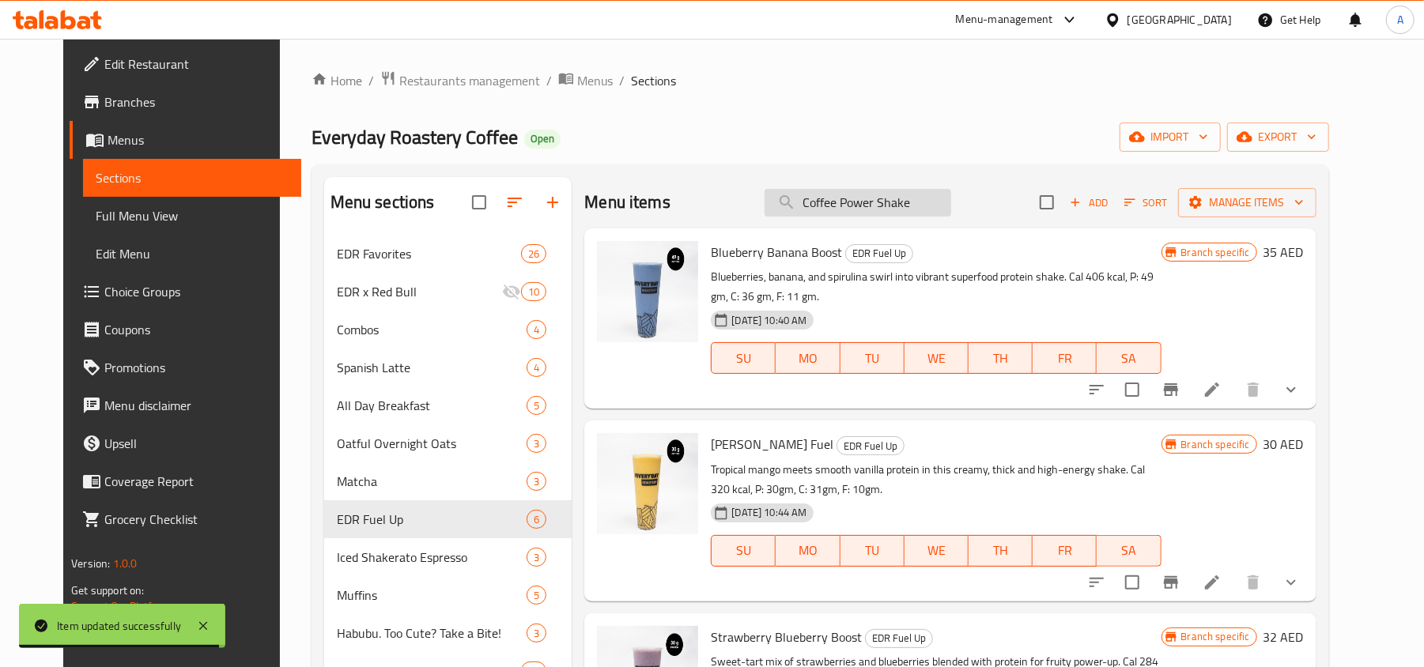
click at [933, 204] on input "Coffee Power Shake" at bounding box center [858, 203] width 187 height 28
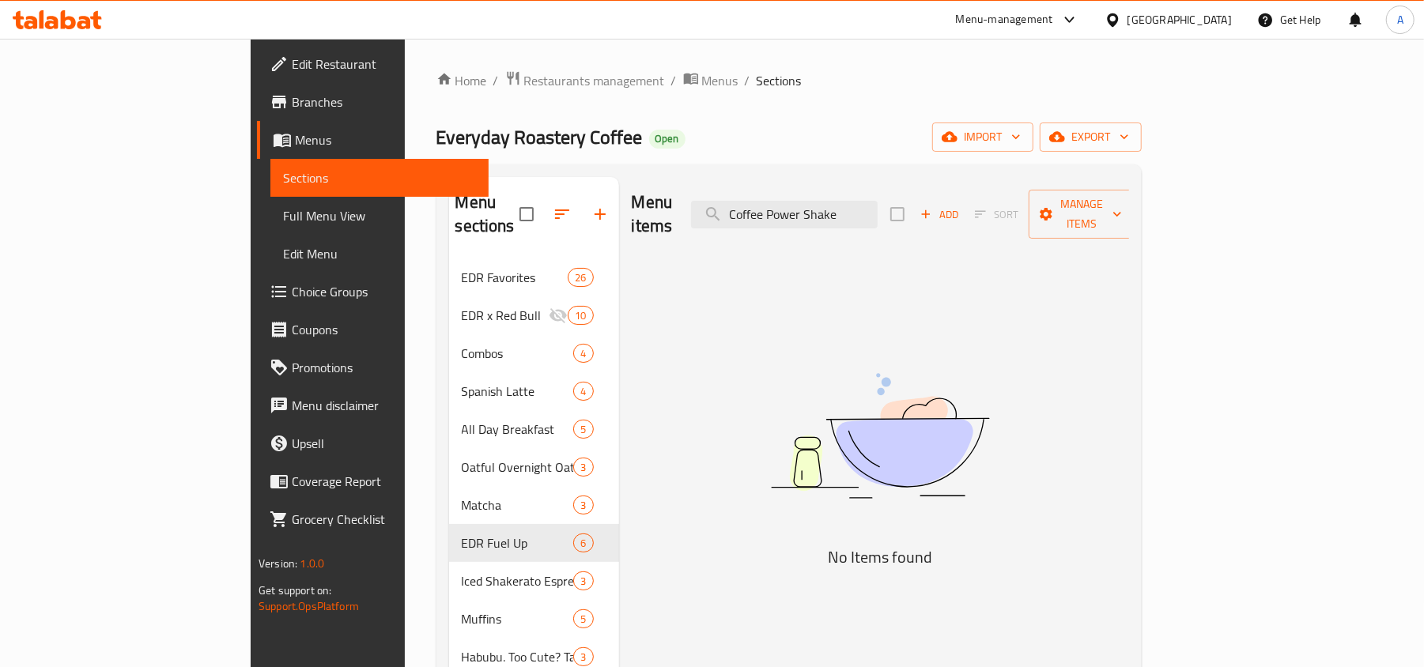
type input "Coffee Power Shake"
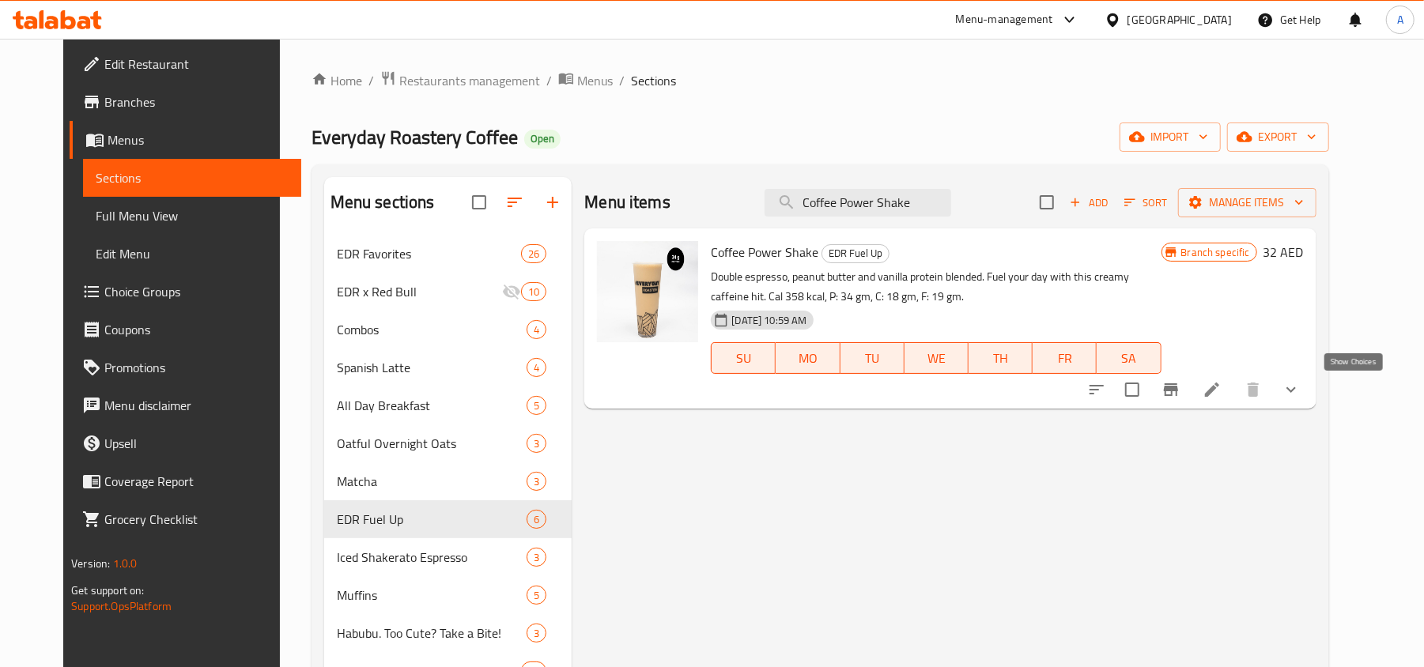
click at [1301, 387] on icon "show more" at bounding box center [1291, 389] width 19 height 19
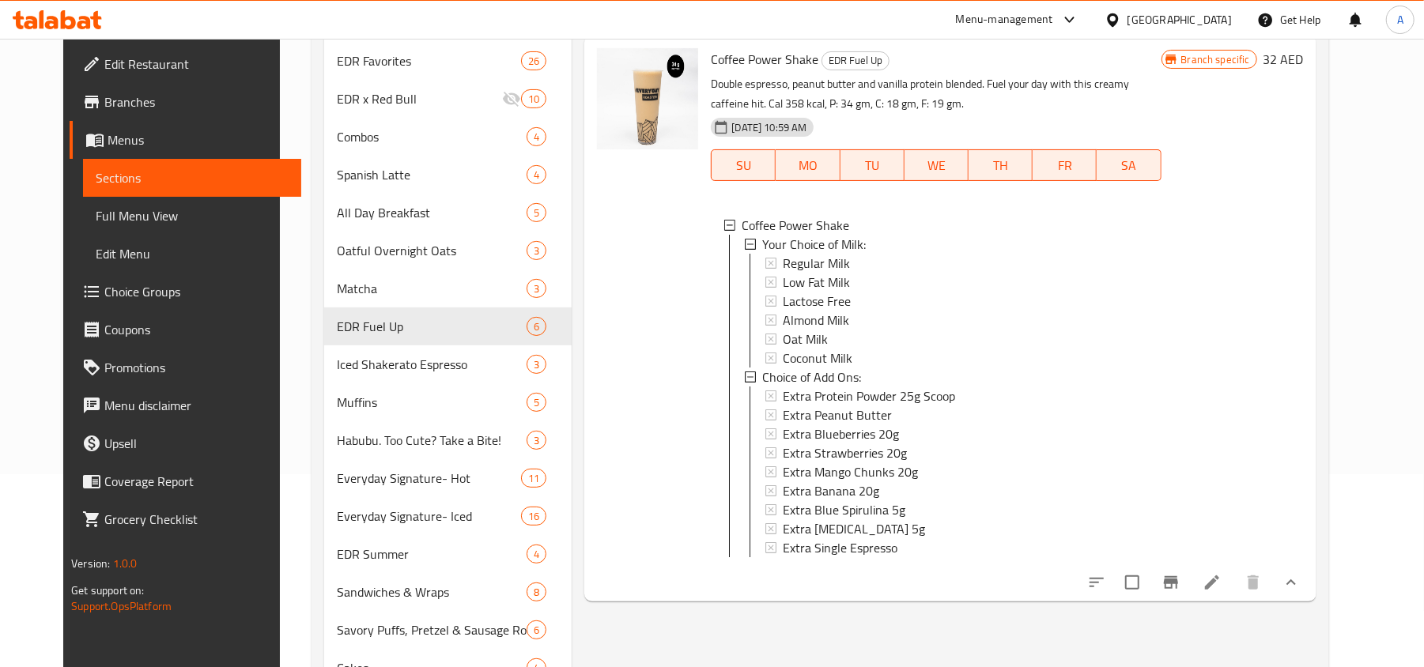
scroll to position [210, 0]
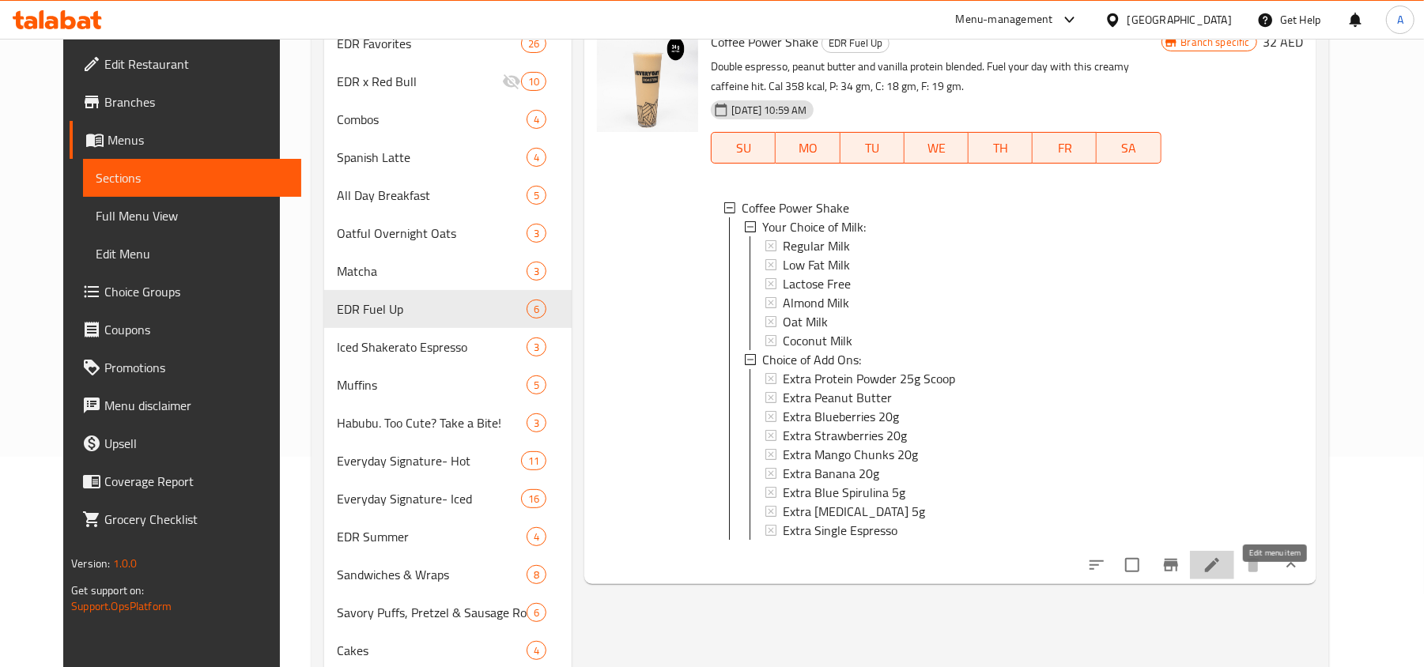
click at [1219, 572] on icon at bounding box center [1212, 565] width 14 height 14
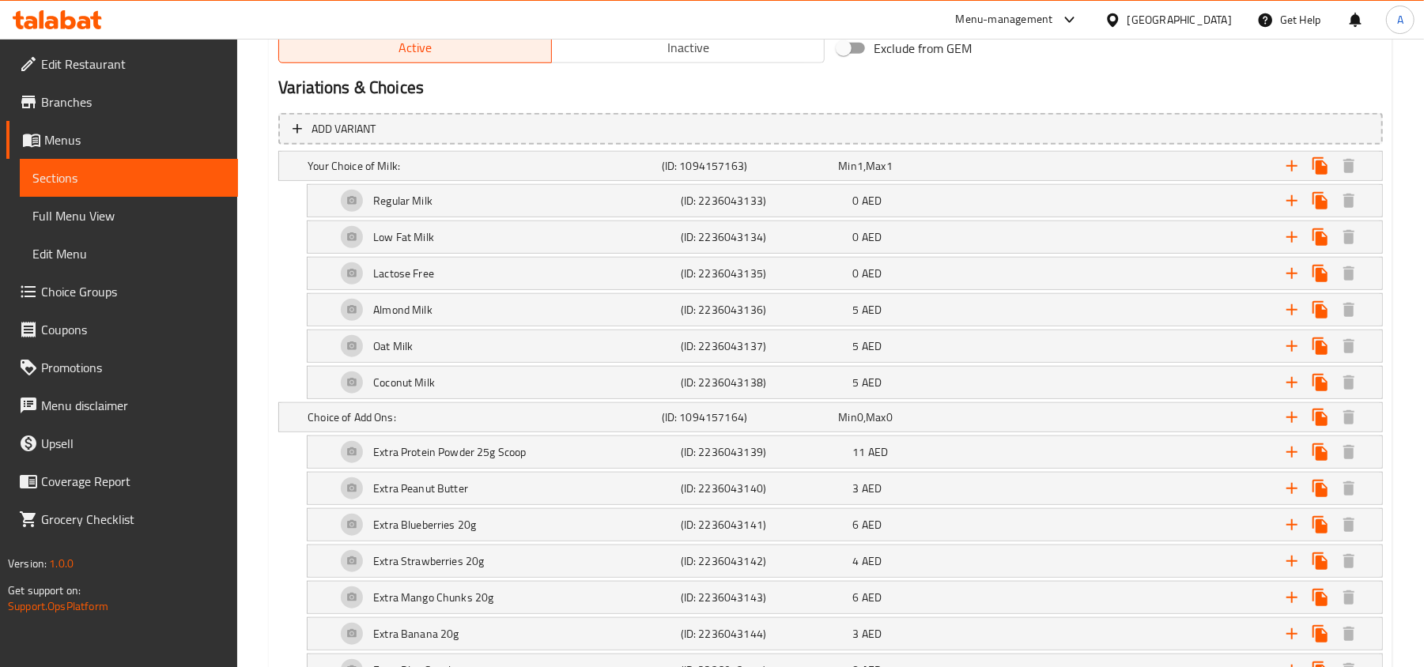
scroll to position [843, 0]
click at [1290, 383] on icon "Expand" at bounding box center [1291, 381] width 19 height 19
click at [712, 173] on h5 "(ID: 0)" at bounding box center [747, 165] width 171 height 16
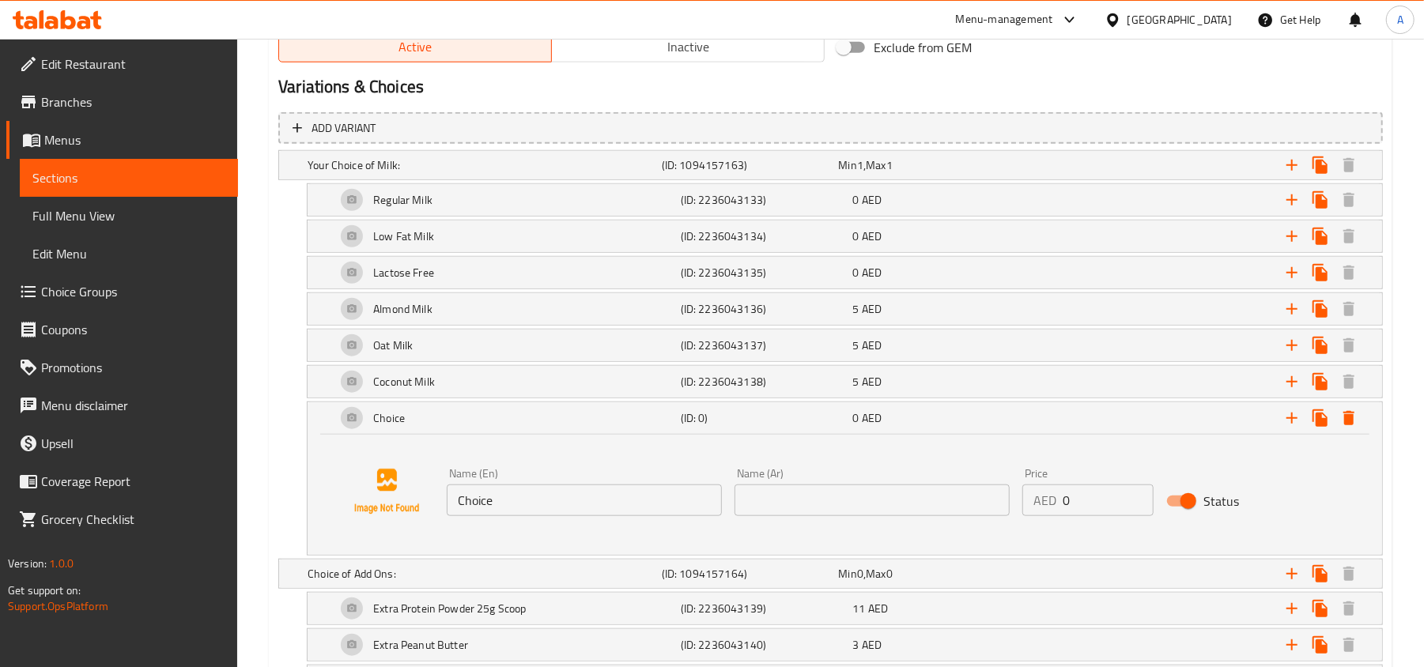
click at [582, 493] on input "Choice" at bounding box center [584, 501] width 275 height 32
type input "No Milk"
click at [806, 501] on input "text" at bounding box center [871, 501] width 275 height 32
type input "لا حليب"
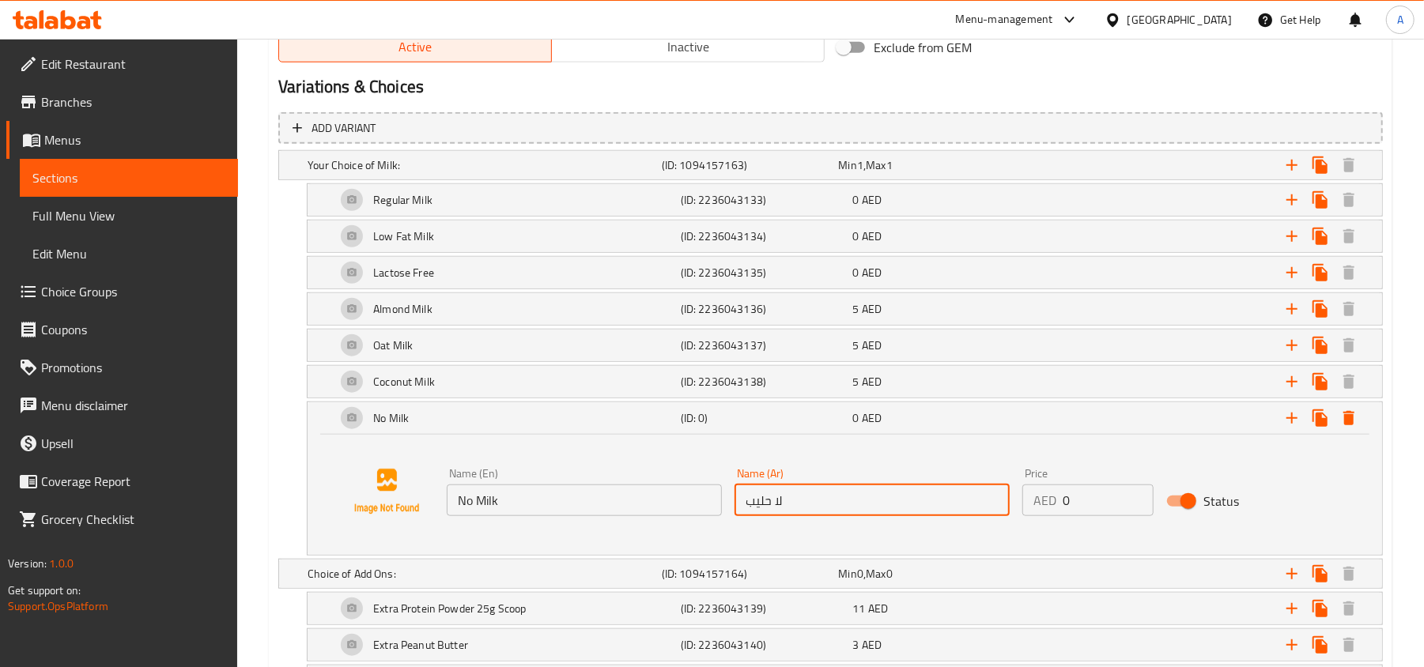
scroll to position [1200, 0]
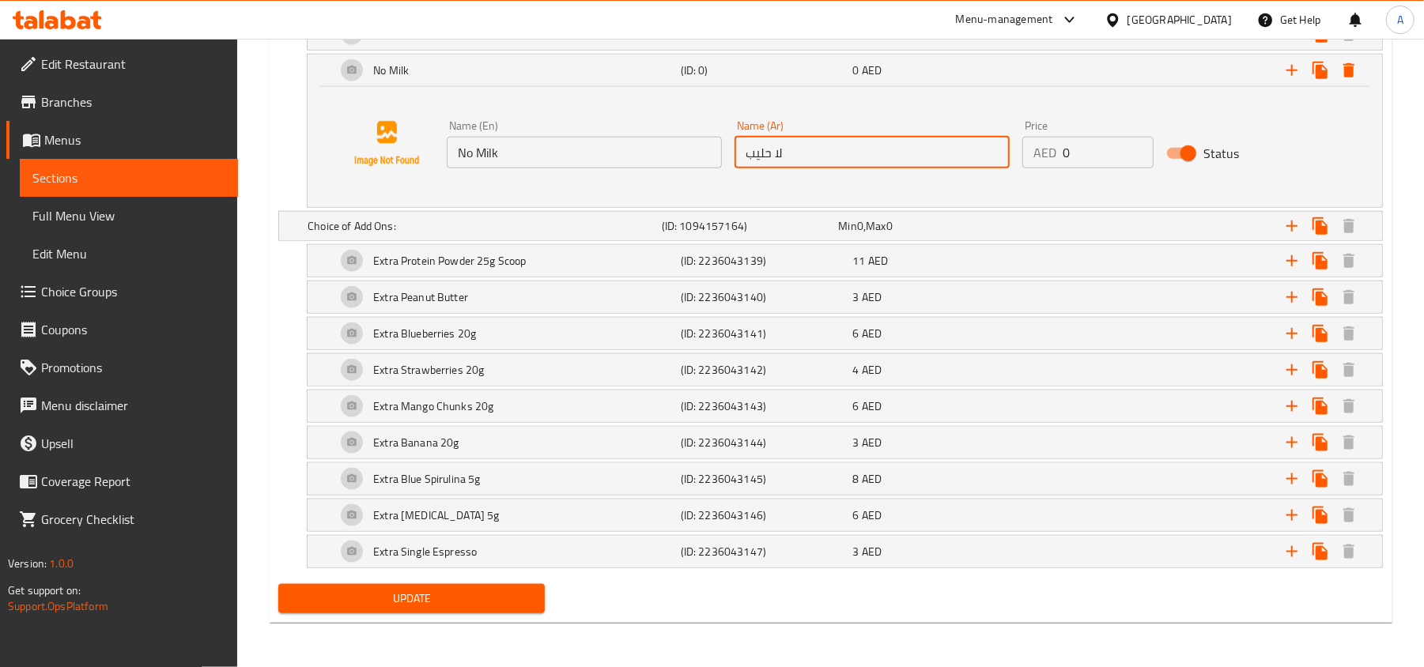
click at [497, 593] on span "Update" at bounding box center [411, 599] width 241 height 20
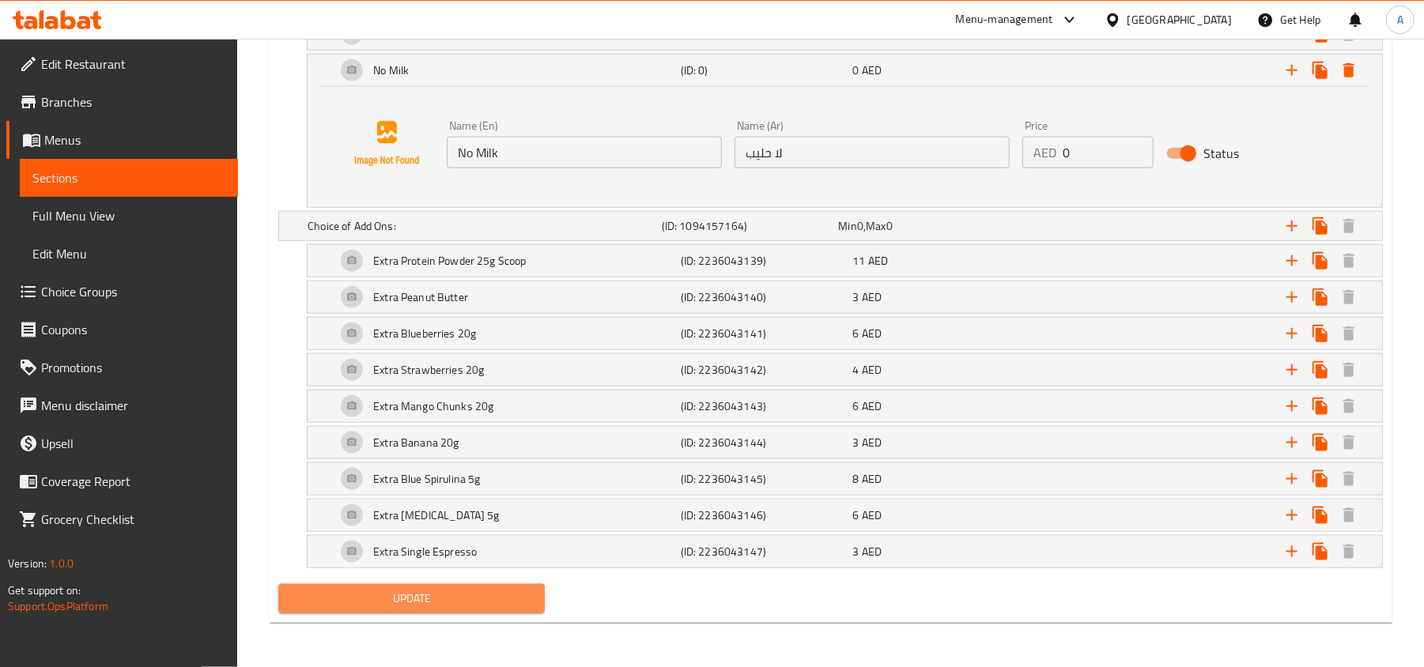
click at [443, 593] on span "Update" at bounding box center [411, 599] width 241 height 20
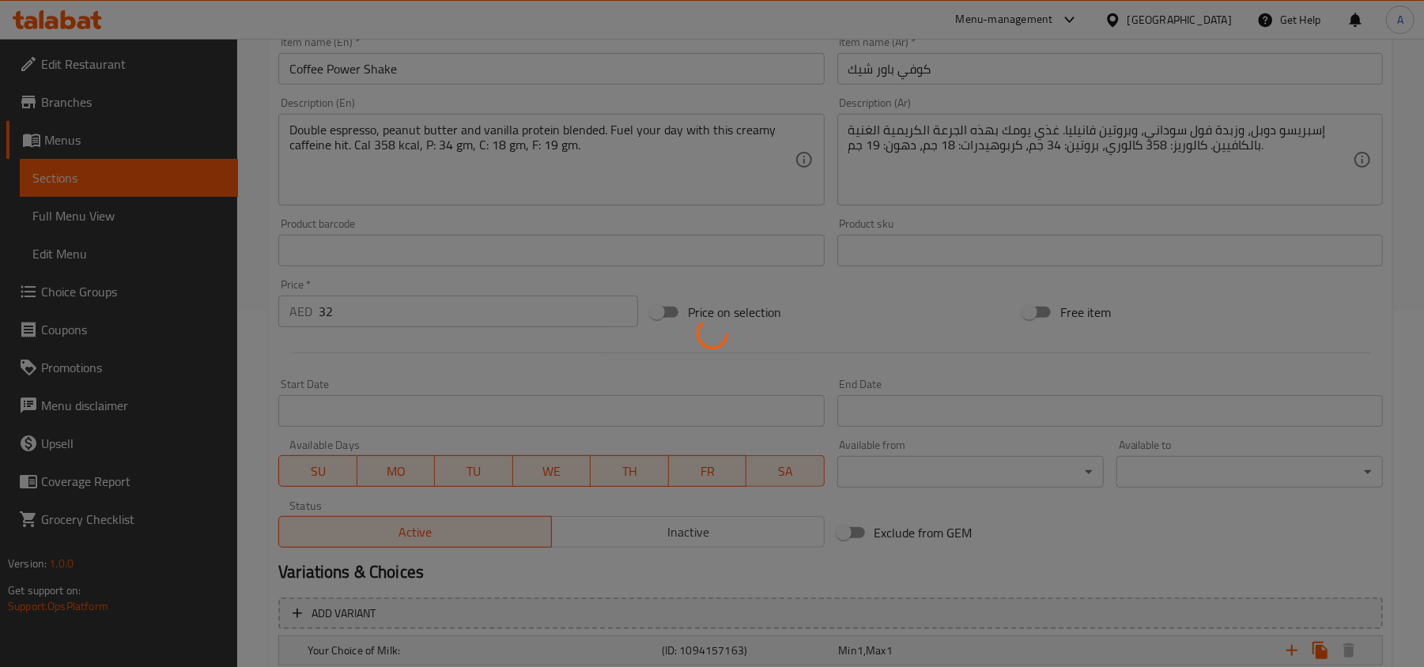
scroll to position [0, 0]
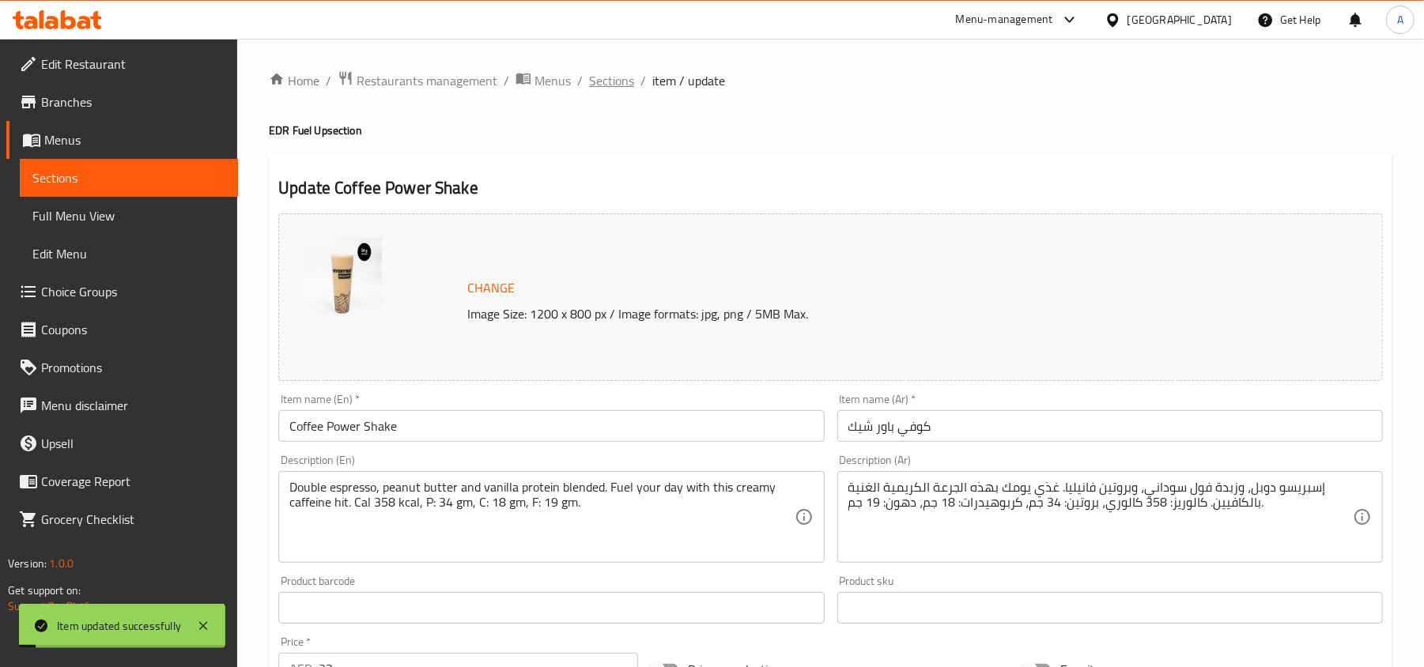
click at [608, 82] on span "Sections" at bounding box center [611, 80] width 45 height 19
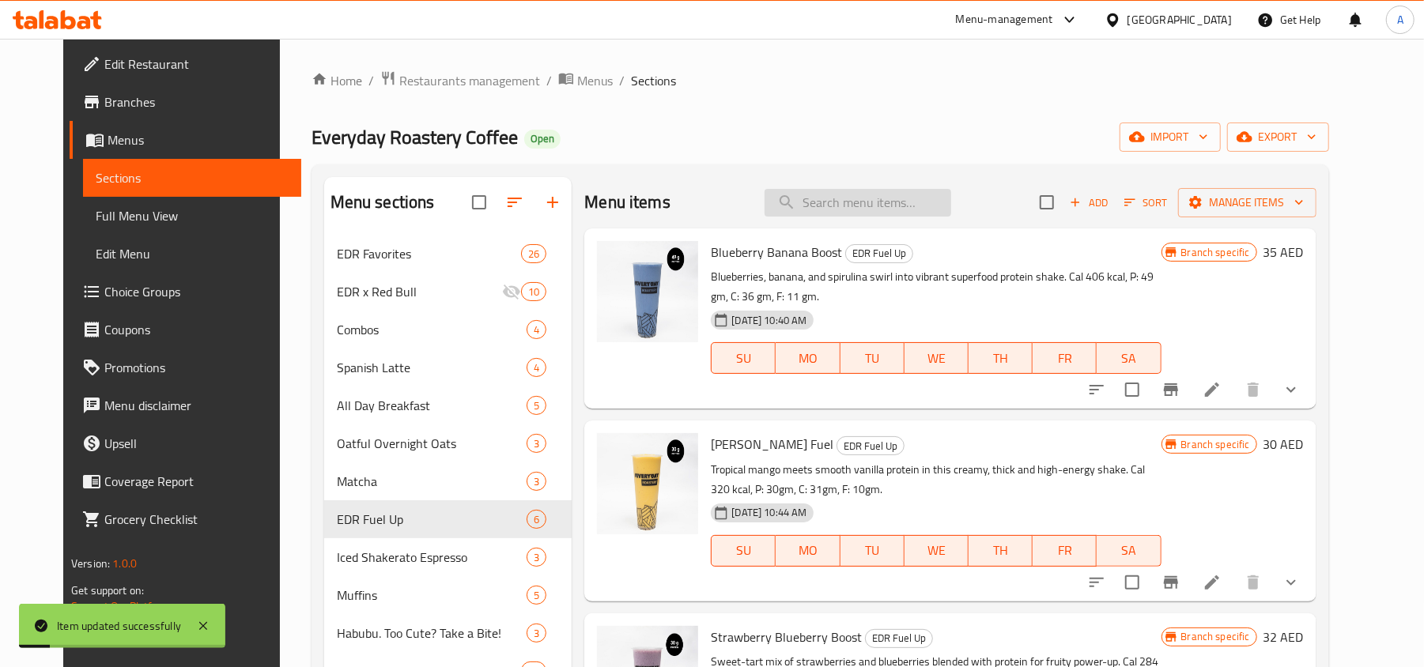
click at [836, 196] on input "search" at bounding box center [858, 203] width 187 height 28
paste input "Coffee Power Shake"
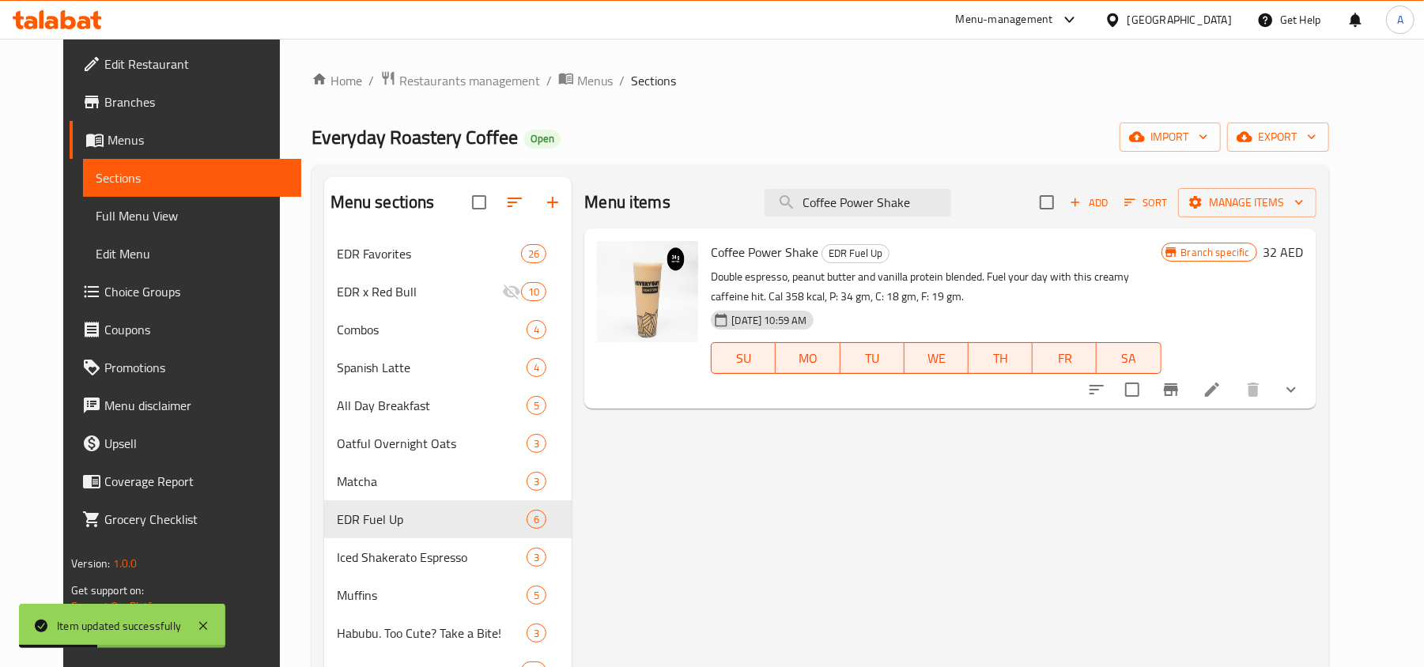
type input "Coffee Power Shake"
click at [1301, 383] on icon "show more" at bounding box center [1291, 389] width 19 height 19
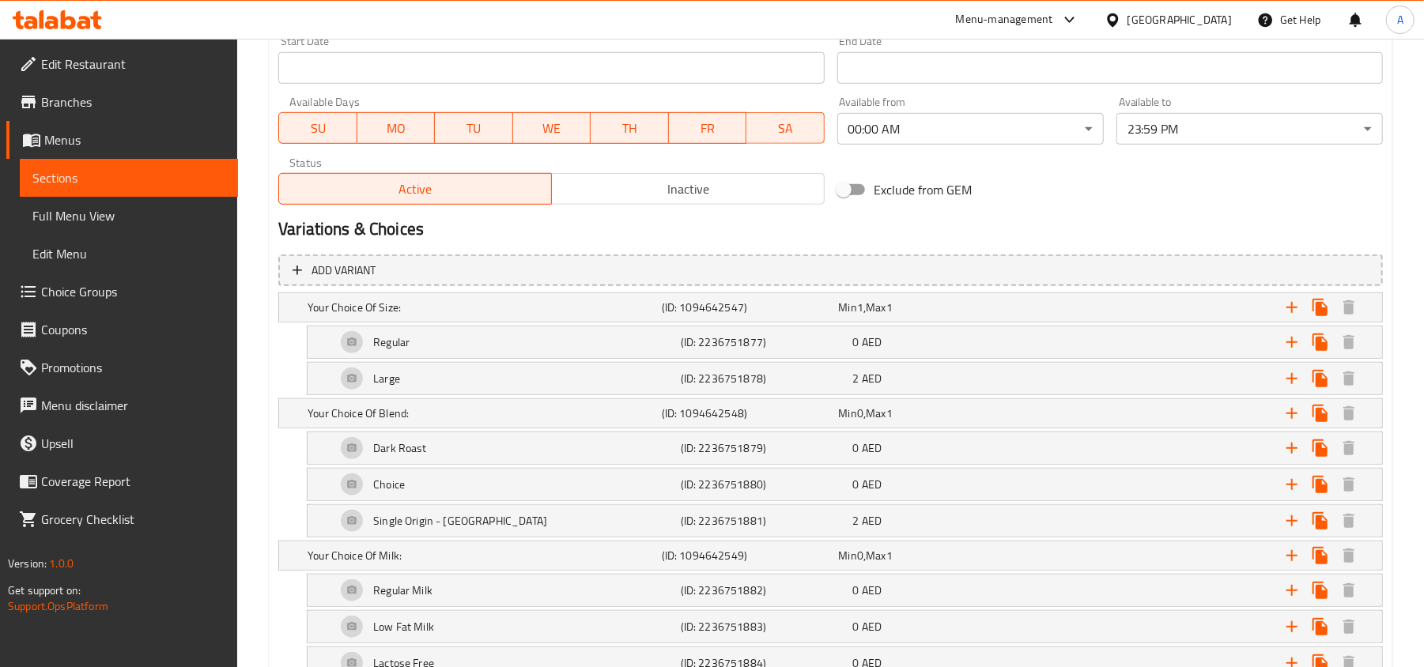
scroll to position [843, 0]
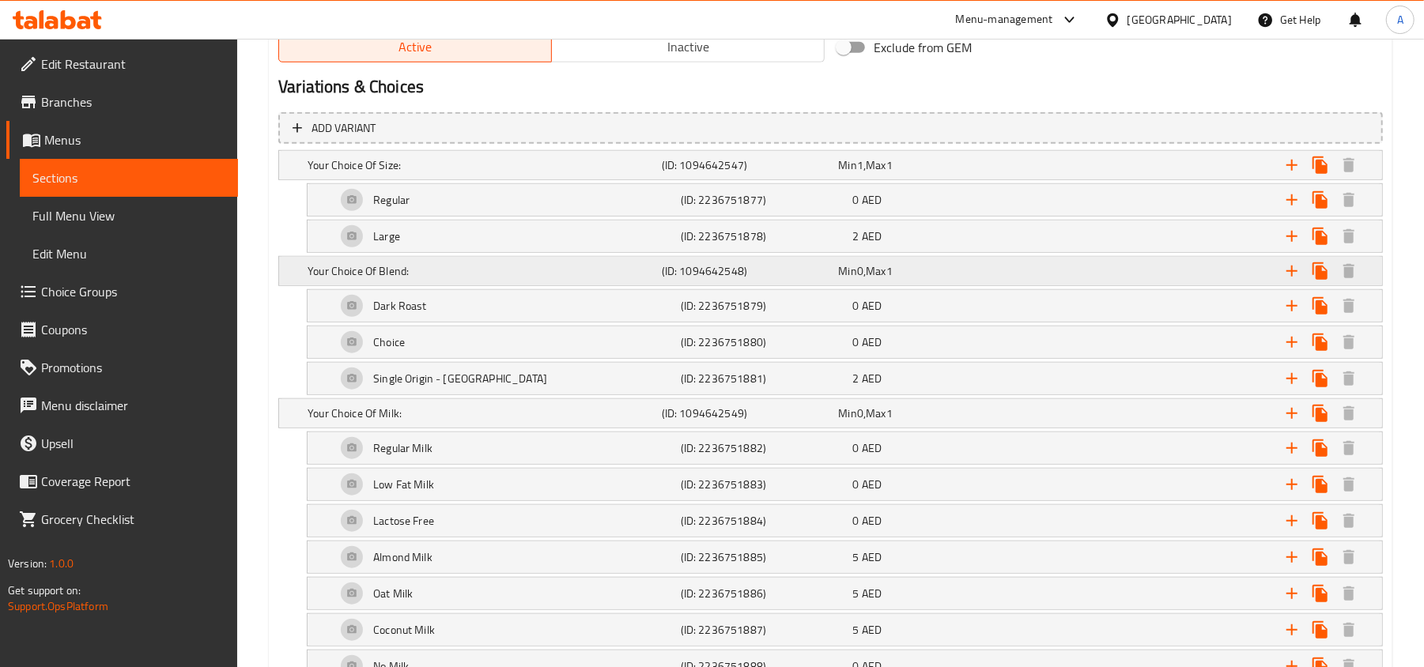
click at [678, 173] on h5 "(ID: 1094642548)" at bounding box center [747, 165] width 171 height 16
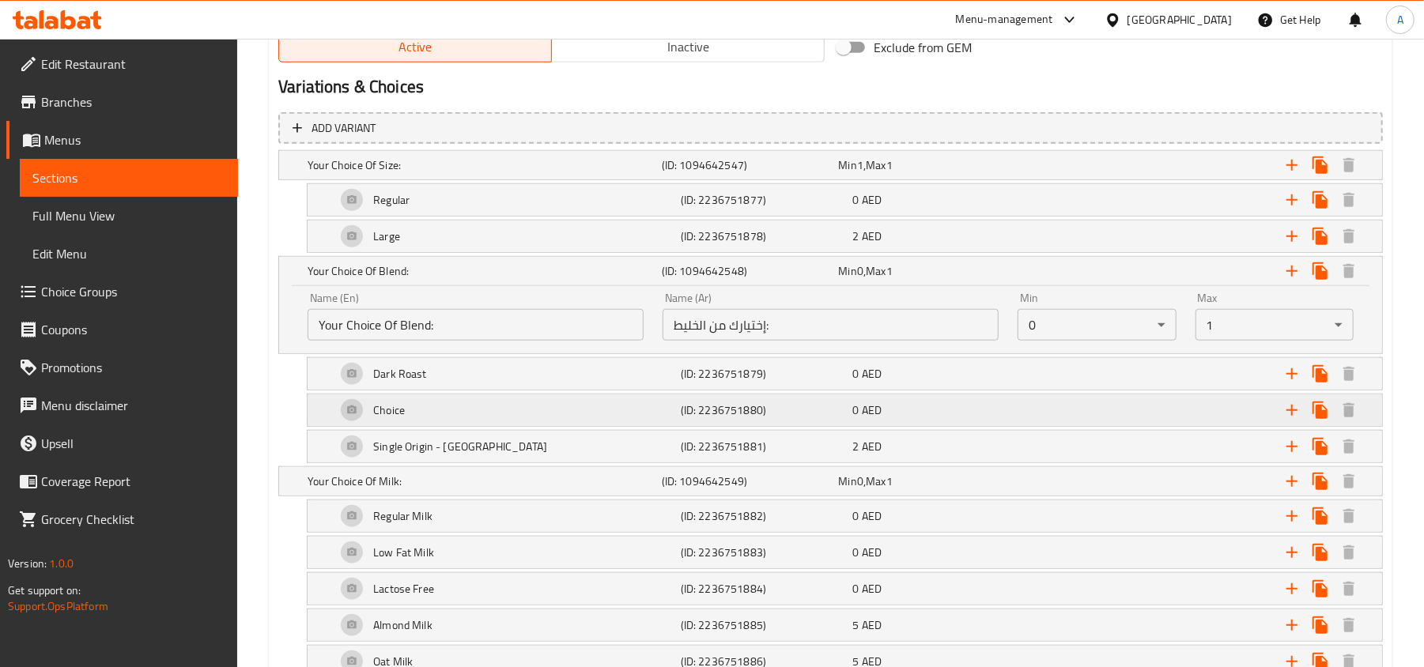
click at [737, 173] on h5 "(ID: 2236751880)" at bounding box center [747, 165] width 171 height 16
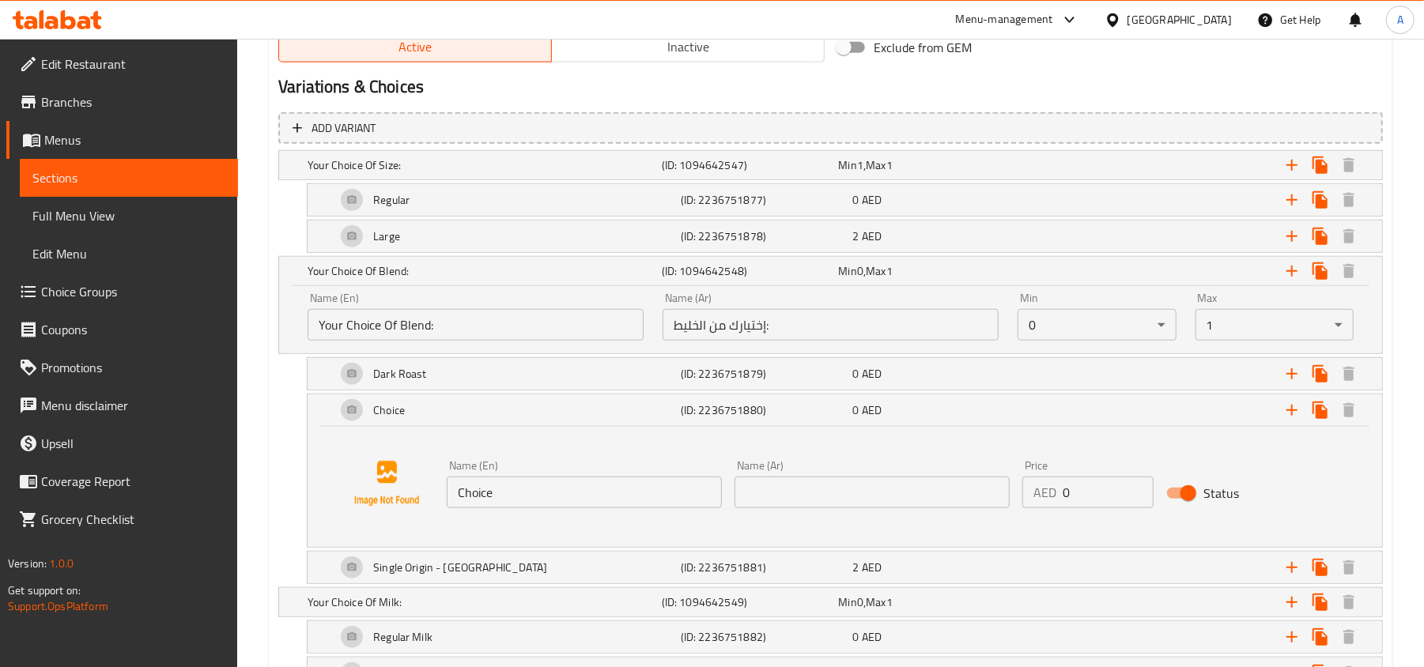
click at [1183, 497] on input "Status" at bounding box center [1188, 493] width 90 height 30
checkbox input "false"
click at [1058, 289] on div "Expand" at bounding box center [1189, 271] width 354 height 35
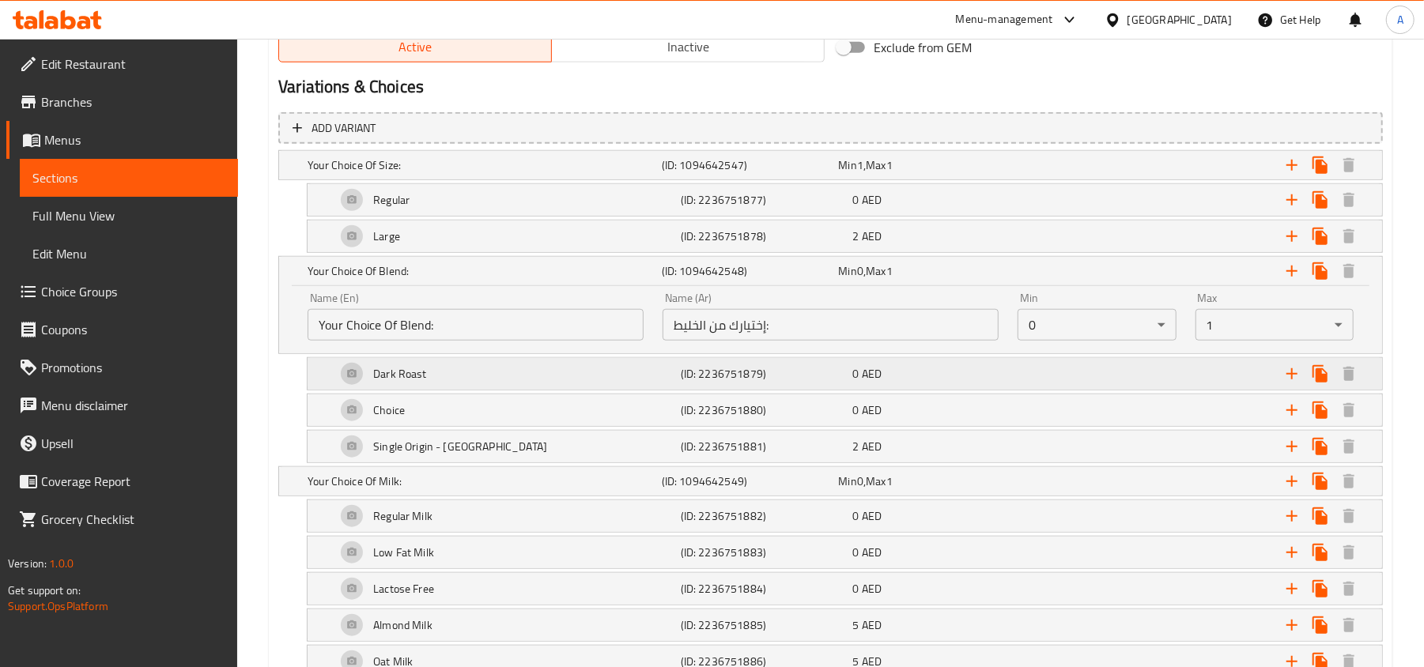
click at [737, 173] on h5 "(ID: 2236751879)" at bounding box center [747, 165] width 171 height 16
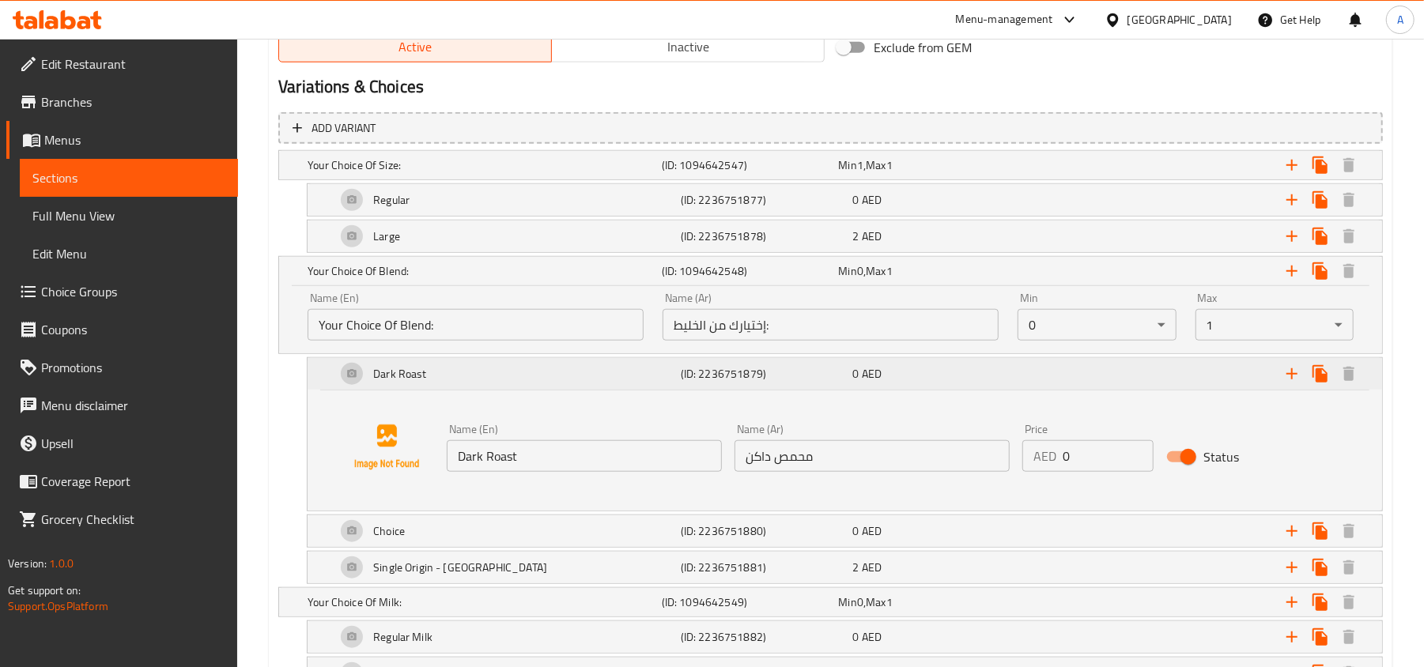
scroll to position [949, 0]
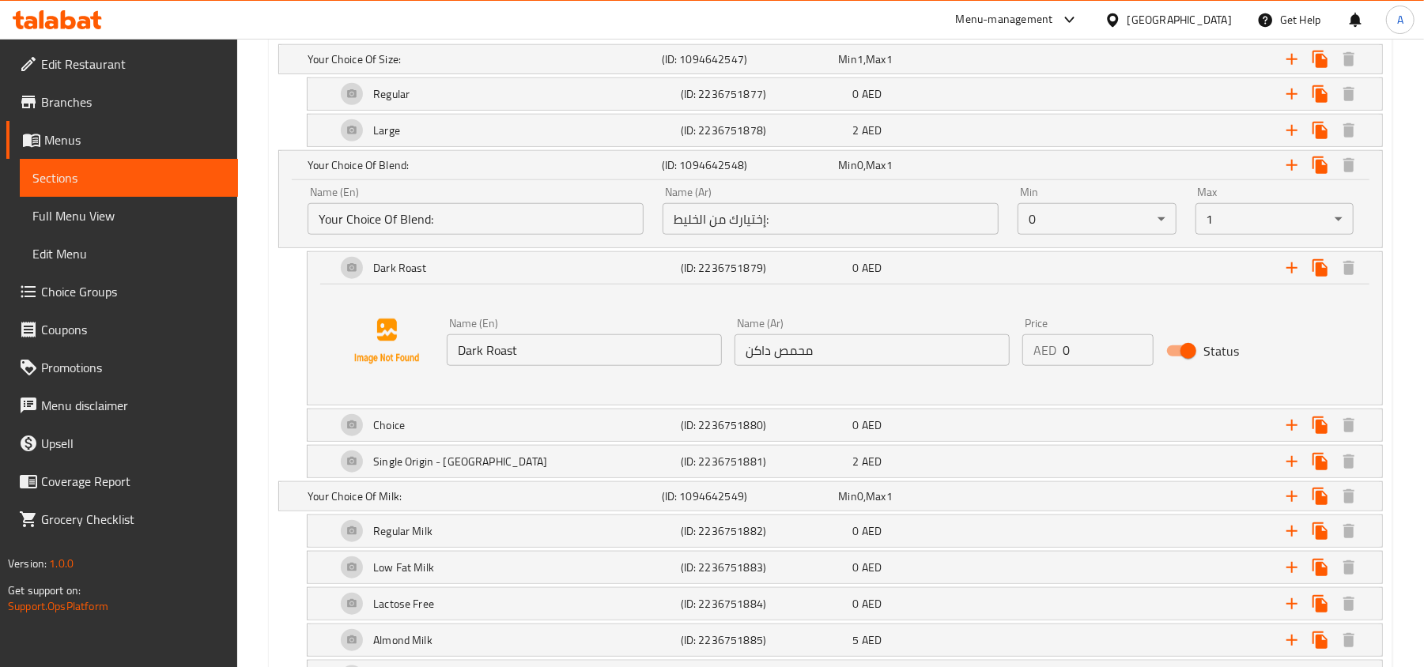
click at [687, 364] on input "Dark Roast" at bounding box center [584, 350] width 275 height 32
click at [498, 216] on input "Your Choice Of Blend:" at bounding box center [476, 219] width 336 height 32
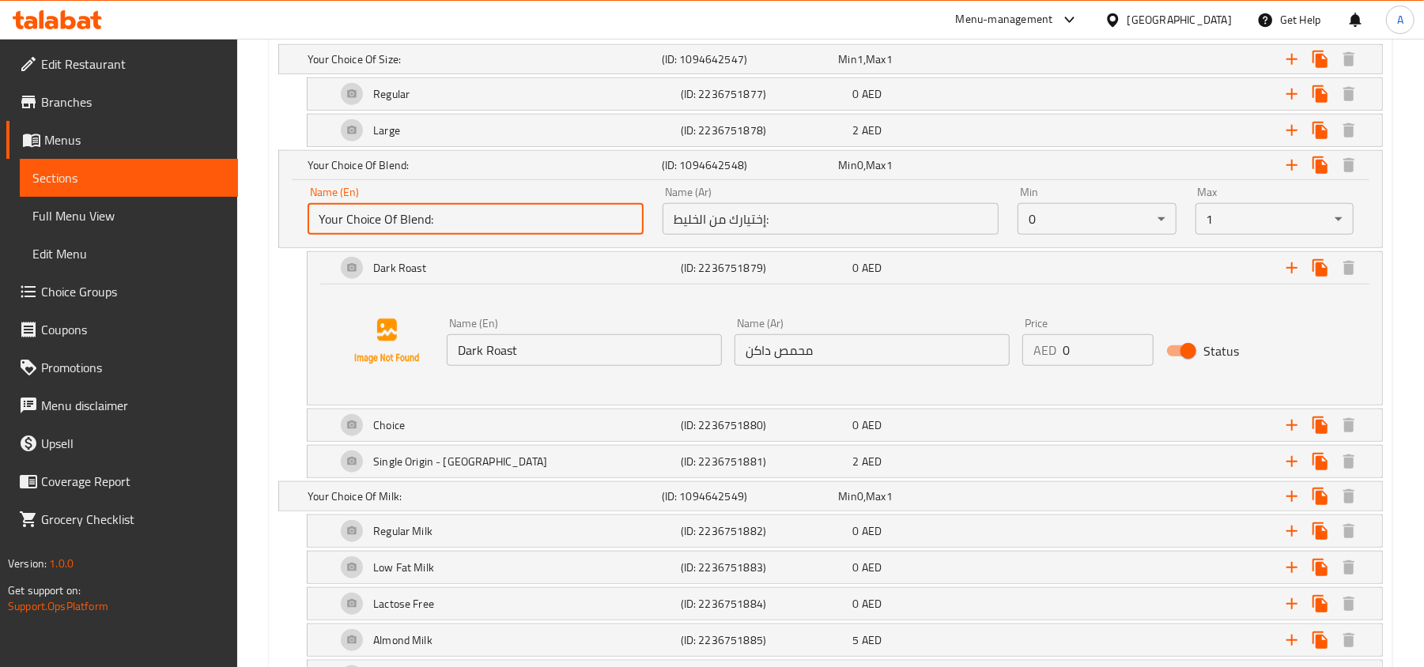
click at [498, 216] on input "Your Choice Of Blend:" at bounding box center [476, 219] width 336 height 32
click at [754, 225] on input "إختيارك من الخليط:" at bounding box center [831, 219] width 336 height 32
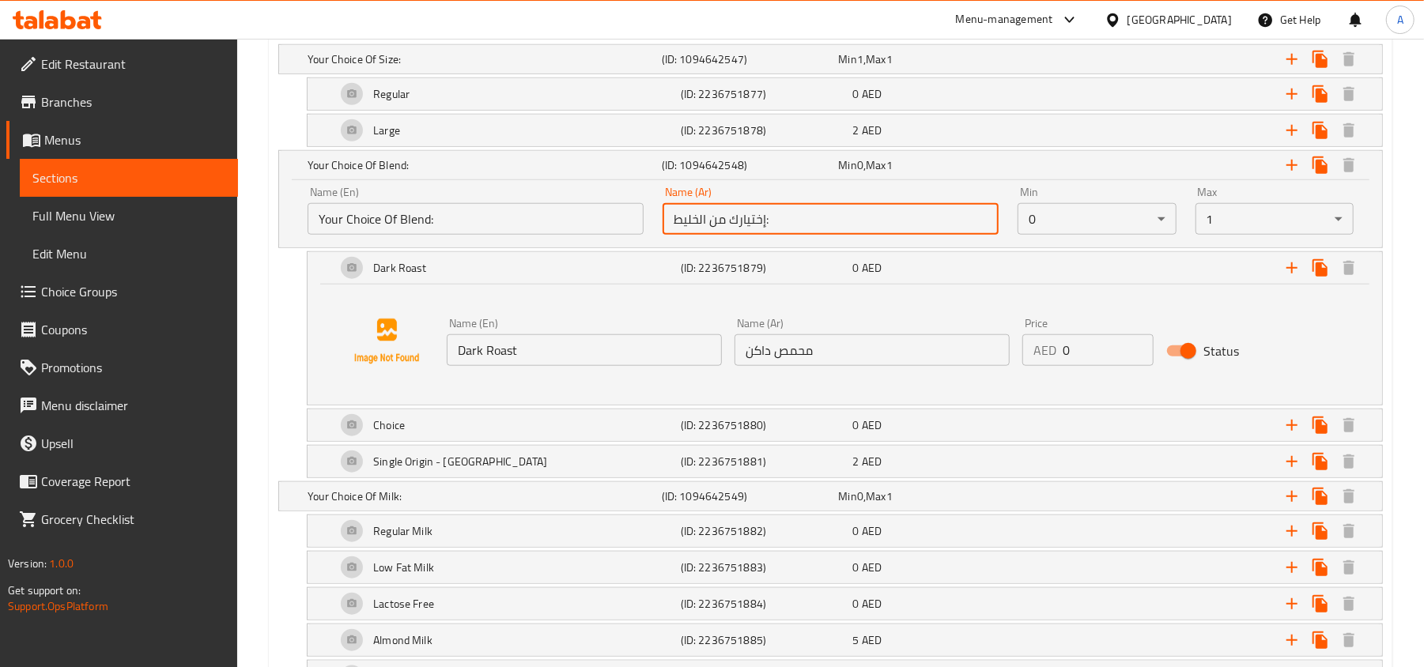
click at [754, 225] on input "إختيارك من الخليط:" at bounding box center [831, 219] width 336 height 32
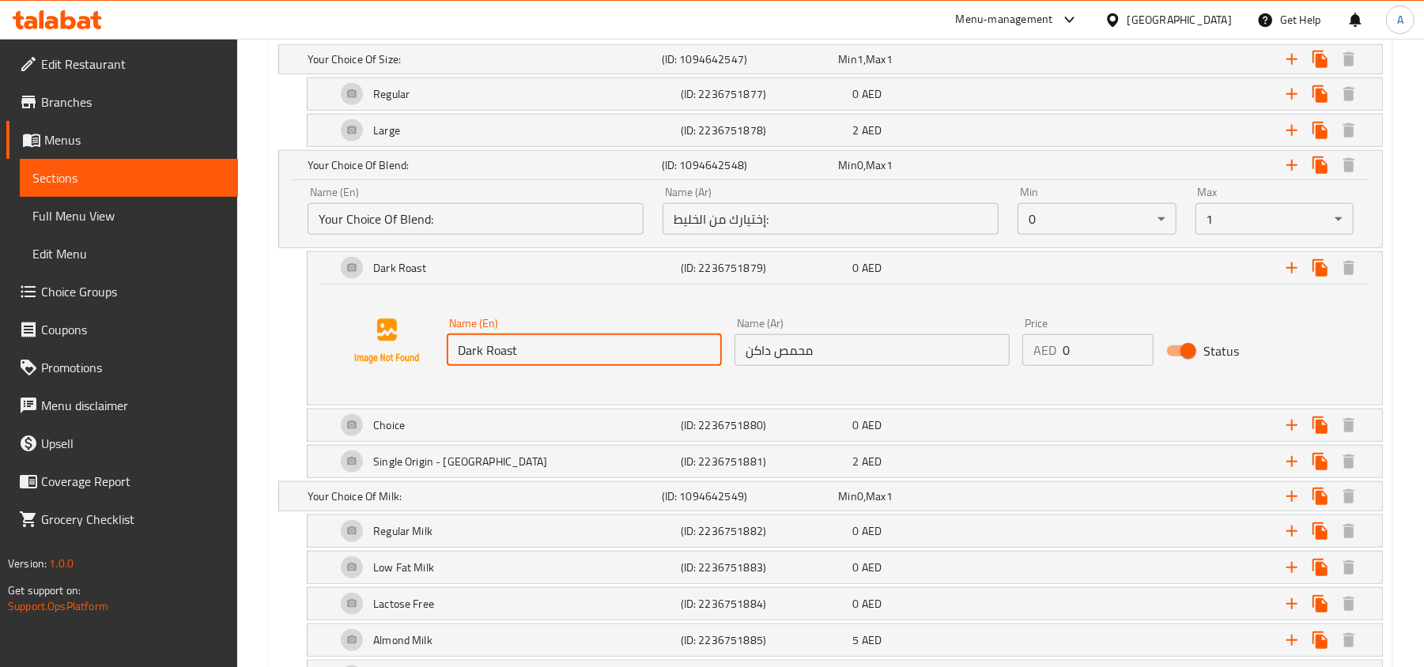
click at [580, 349] on input "Dark Roast" at bounding box center [584, 350] width 275 height 32
click at [787, 361] on input "محمص داكن" at bounding box center [871, 350] width 275 height 32
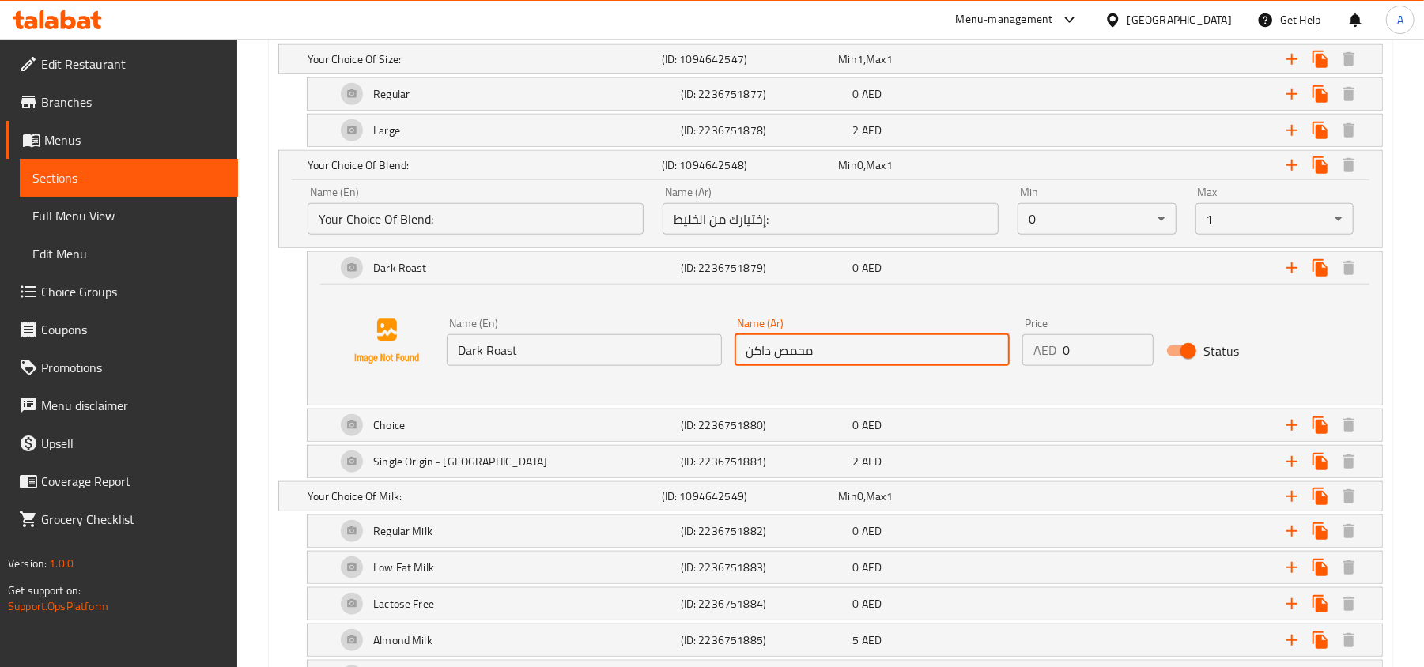
click at [787, 361] on input "محمص داكن" at bounding box center [871, 350] width 275 height 32
click at [658, 70] on div "Single Origin - [GEOGRAPHIC_DATA]" at bounding box center [481, 59] width 354 height 22
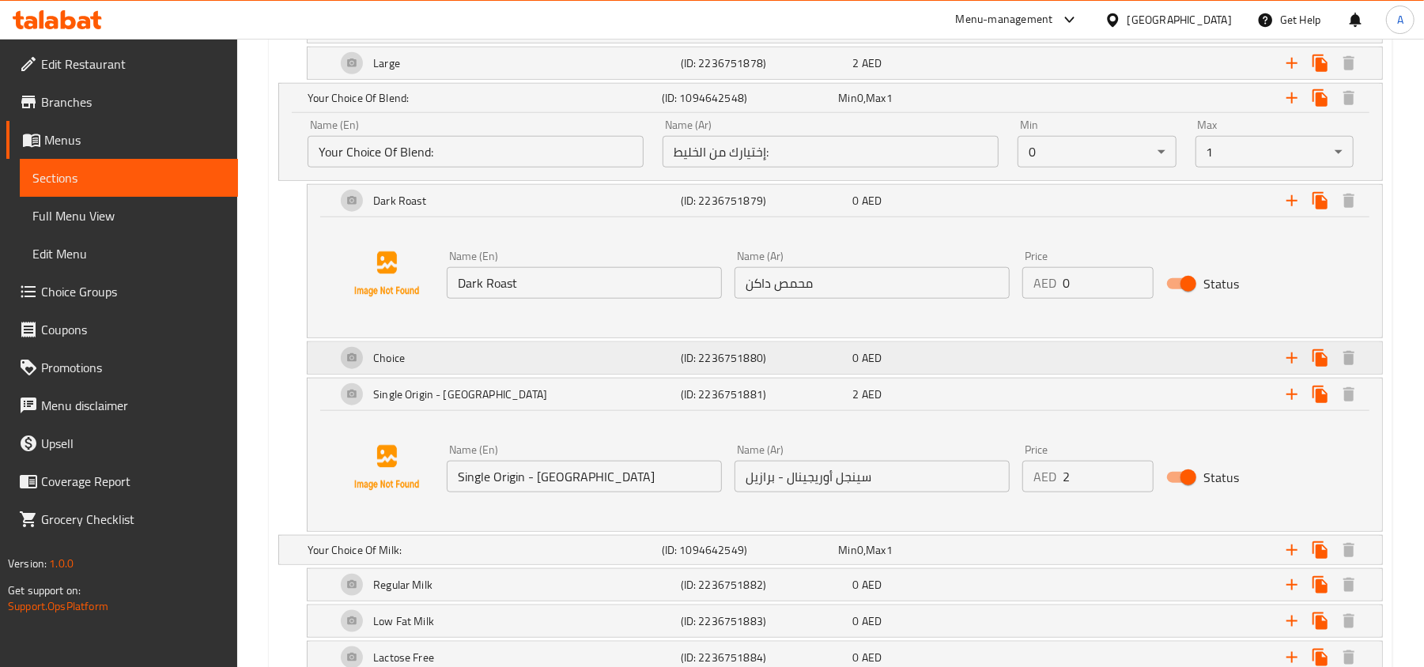
scroll to position [1054, 0]
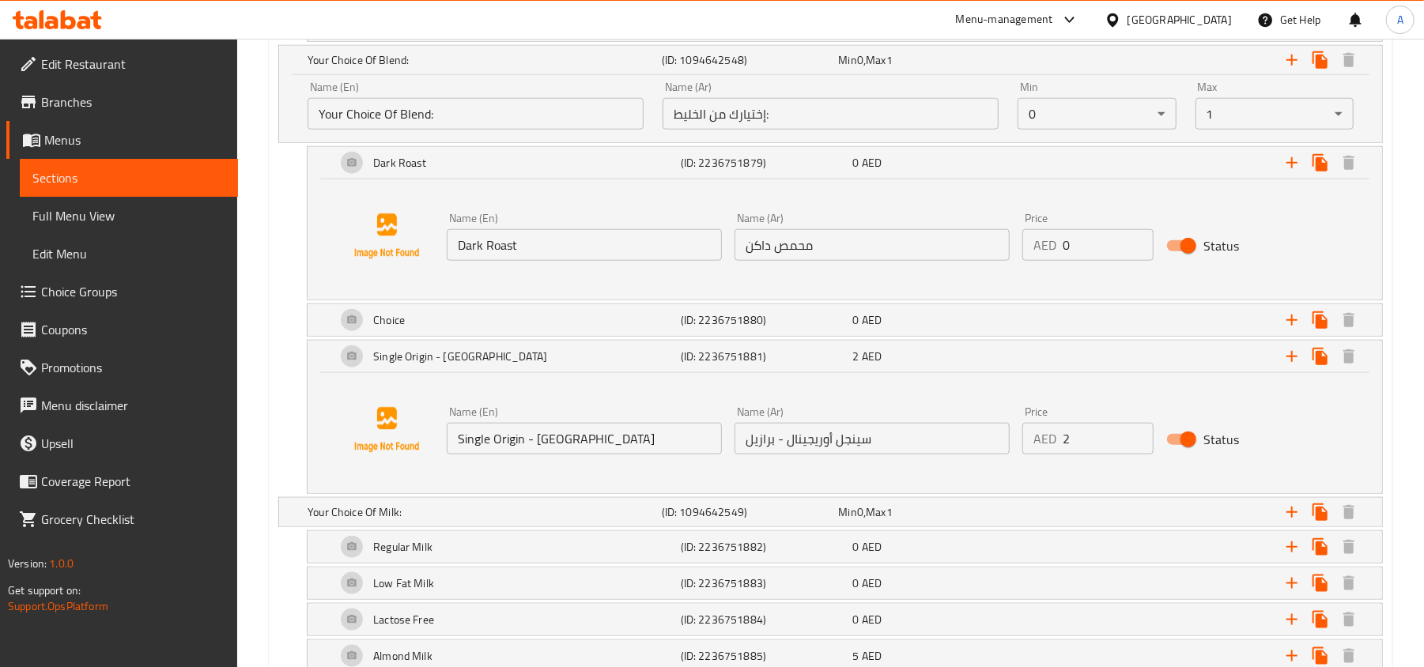
click at [631, 437] on input "Single Origin - [GEOGRAPHIC_DATA]" at bounding box center [584, 439] width 275 height 32
click at [830, 447] on input "سينجل أوريجينال - برازيل" at bounding box center [871, 439] width 275 height 32
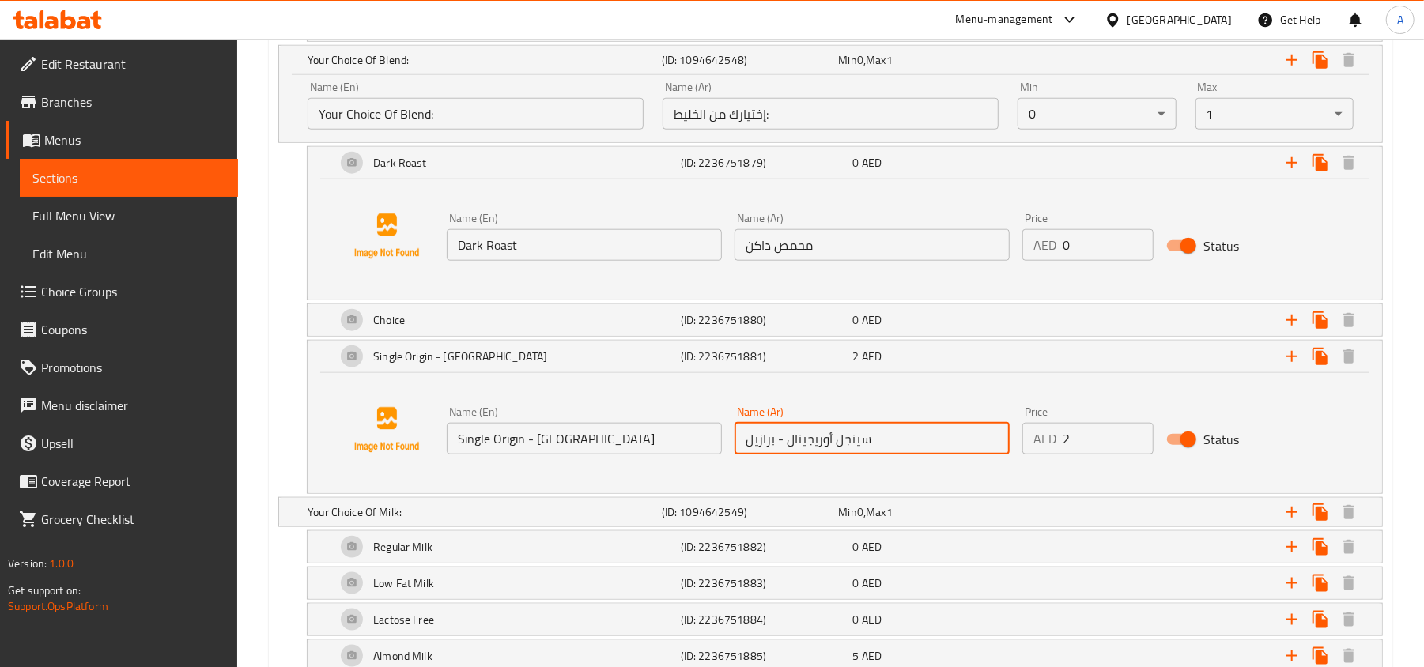
click at [830, 447] on input "سينجل أوريجينال - برازيل" at bounding box center [871, 439] width 275 height 32
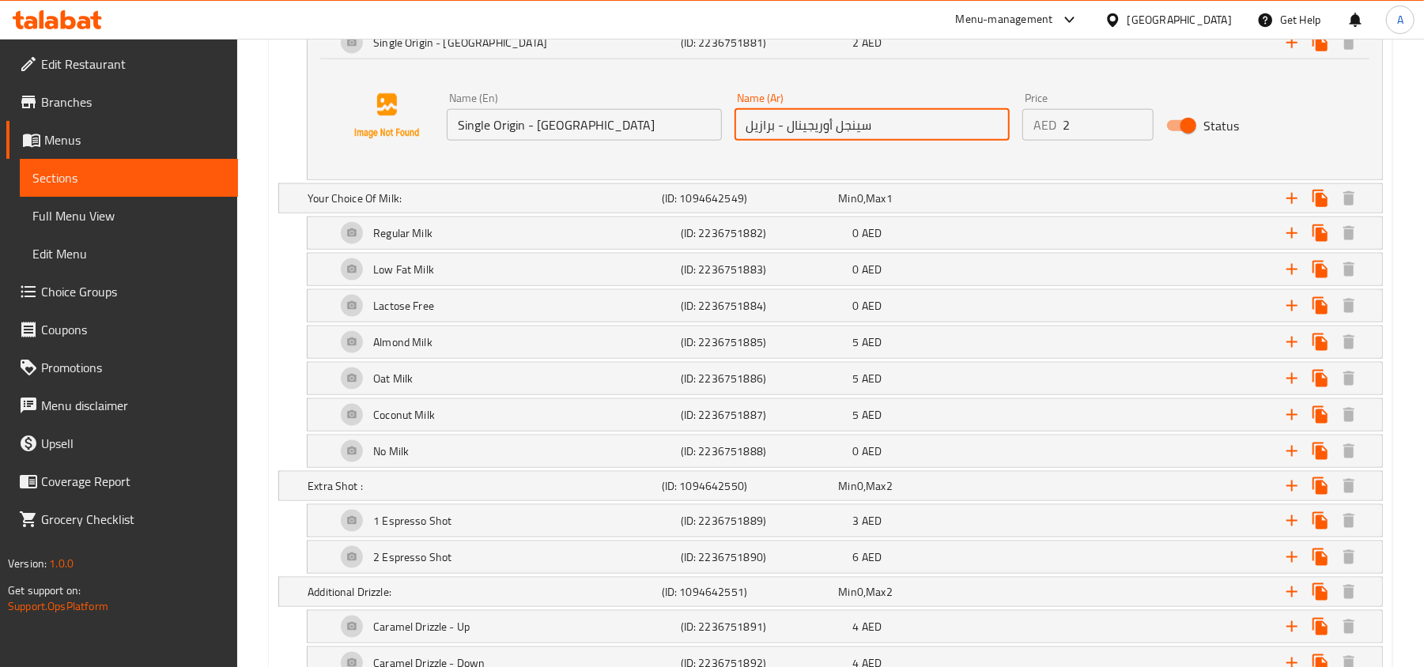
scroll to position [1370, 0]
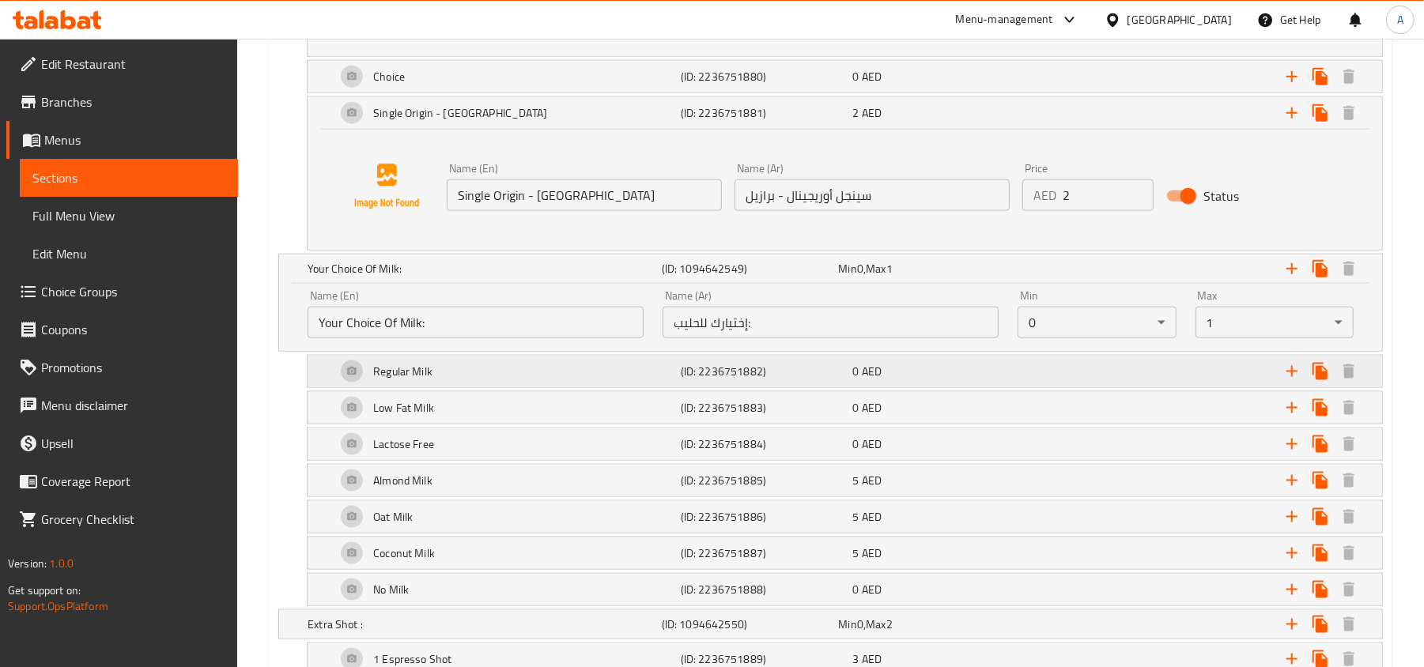
scroll to position [1265, 0]
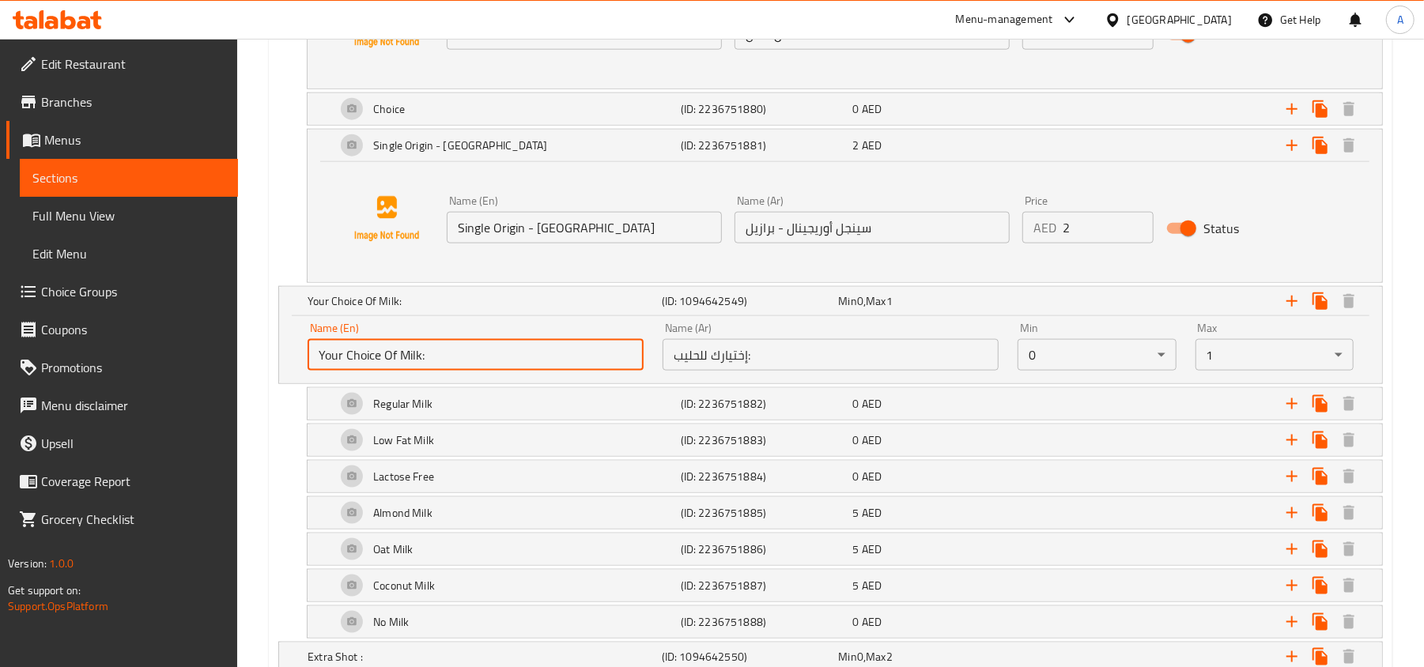
click at [549, 365] on input "Your Choice Of Milk:" at bounding box center [476, 355] width 336 height 32
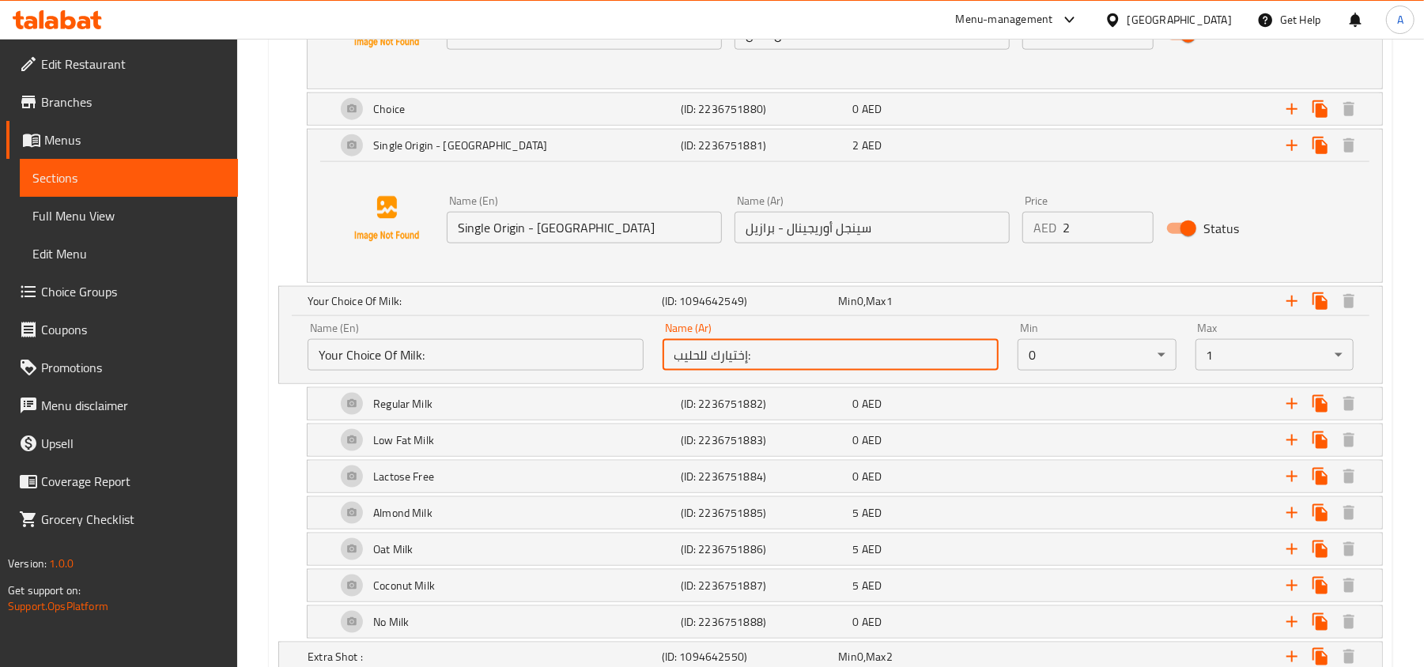
click at [763, 364] on input "إختيارك للحليب:" at bounding box center [831, 355] width 336 height 32
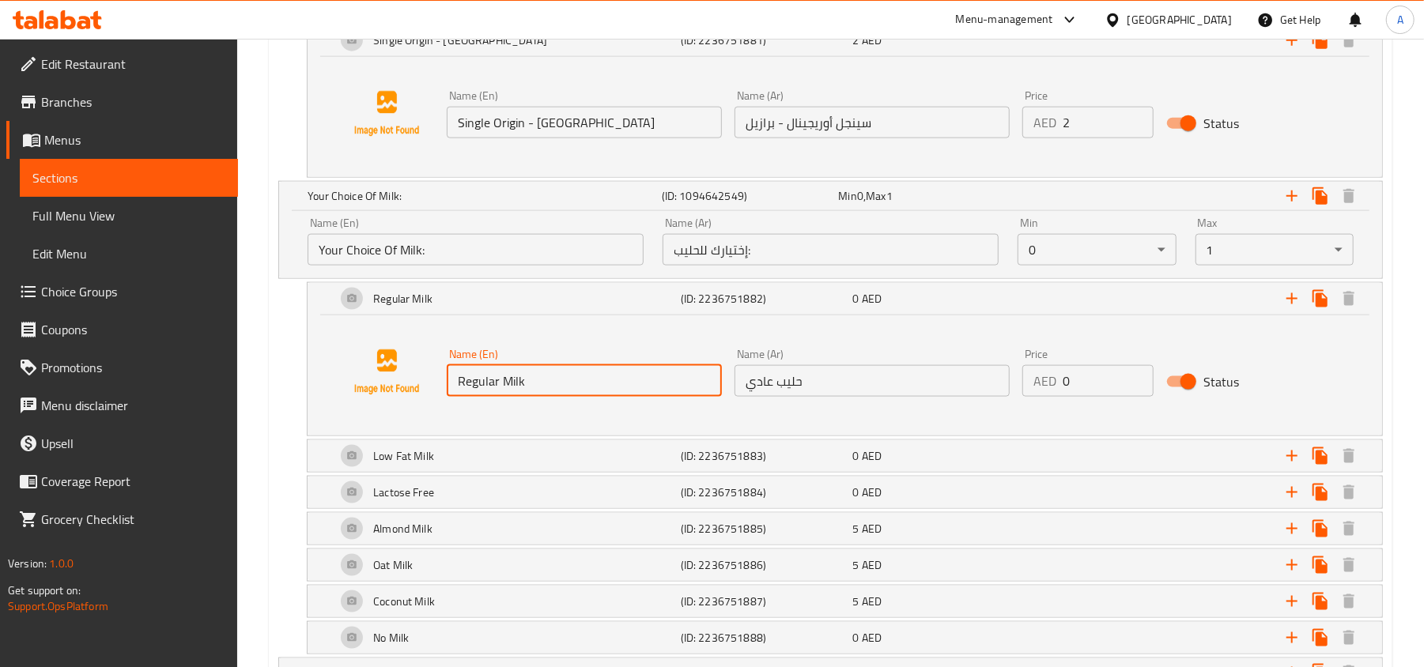
click at [576, 379] on input "Regular Milk" at bounding box center [584, 381] width 275 height 32
click at [822, 384] on input "حليب عادي" at bounding box center [871, 381] width 275 height 32
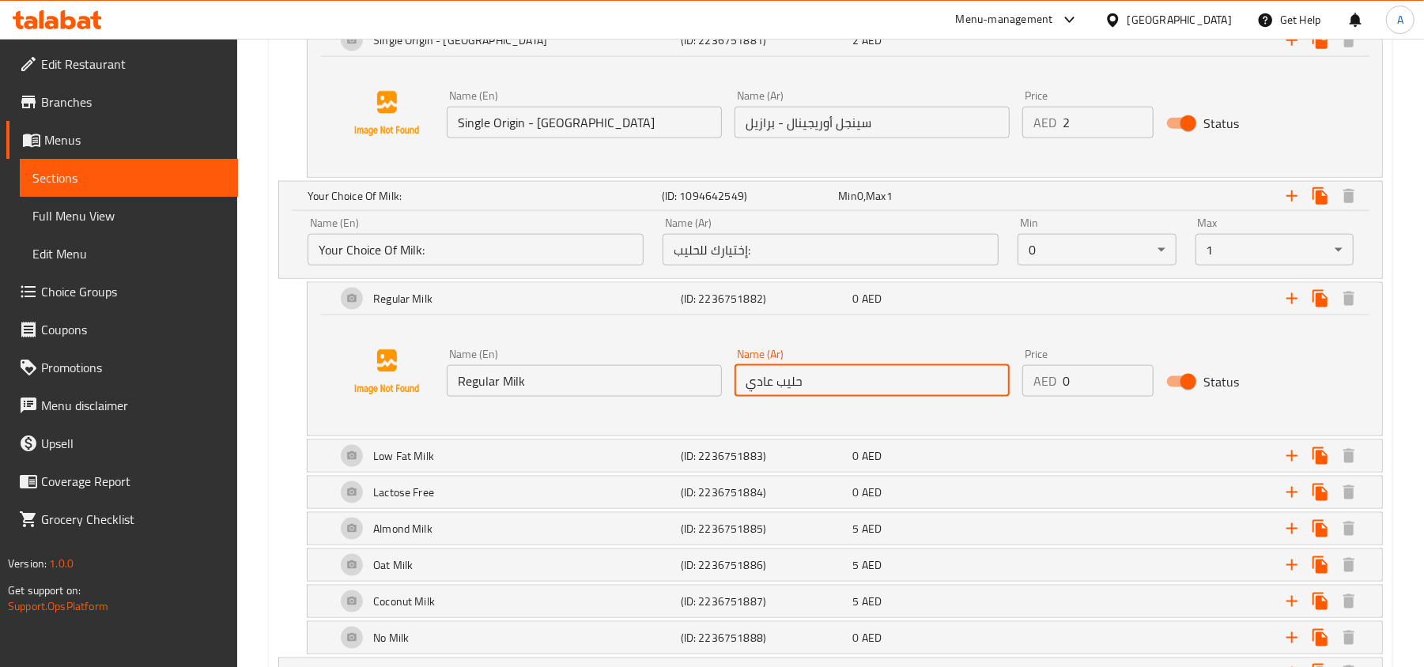
click at [822, 384] on input "حليب عادي" at bounding box center [871, 381] width 275 height 32
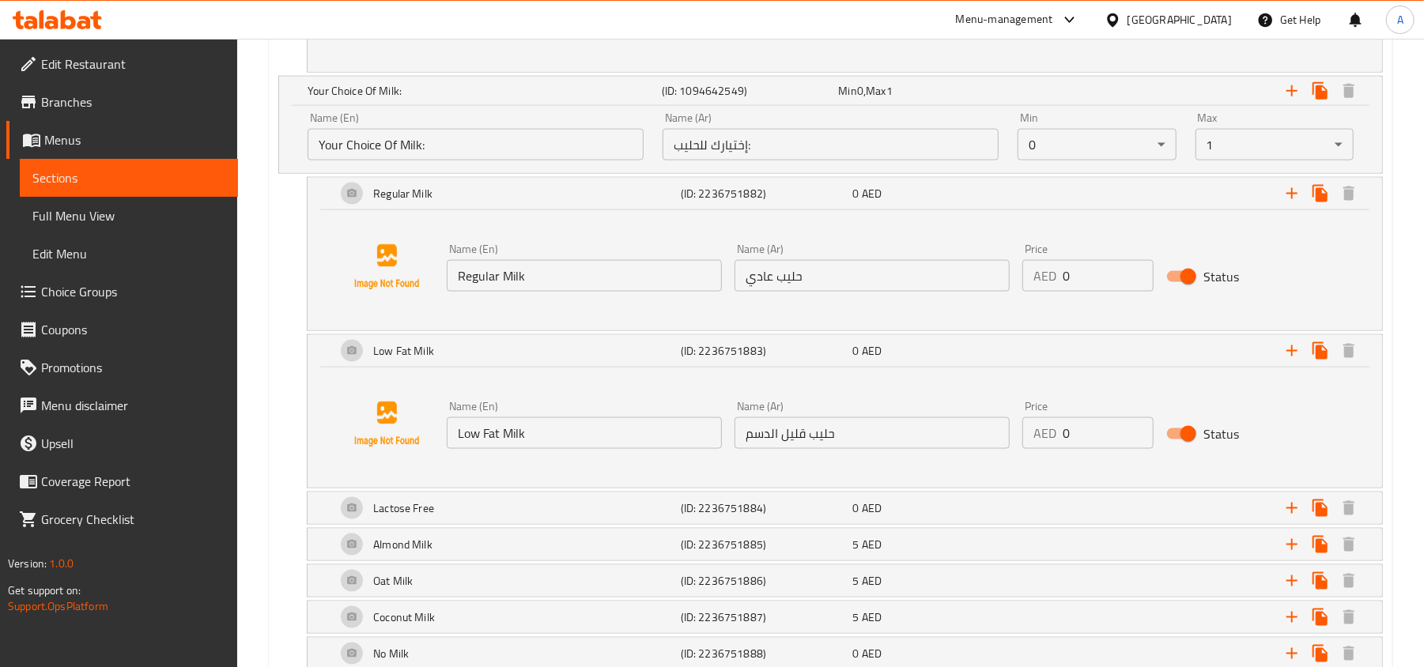
click at [566, 421] on input "Low Fat Milk" at bounding box center [584, 433] width 275 height 32
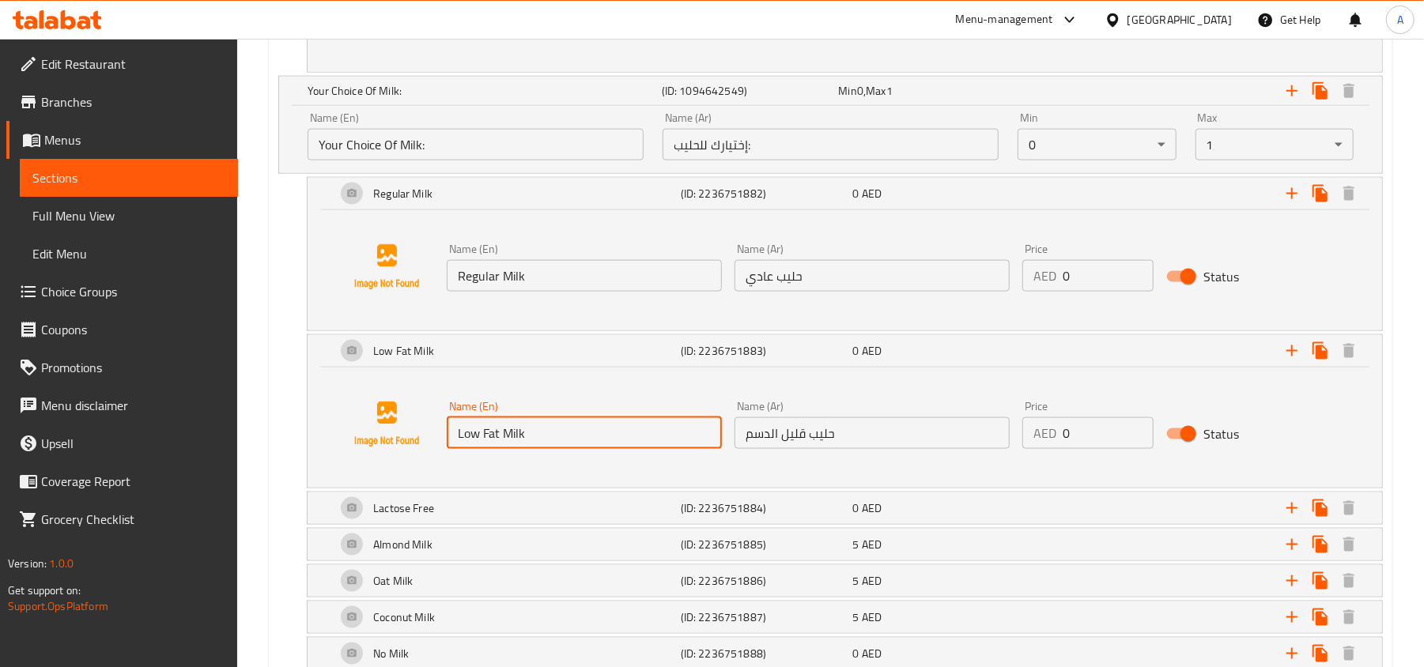
click at [566, 421] on input "Low Fat Milk" at bounding box center [584, 433] width 275 height 32
click at [819, 441] on input "حليب قليل الدسم" at bounding box center [871, 433] width 275 height 32
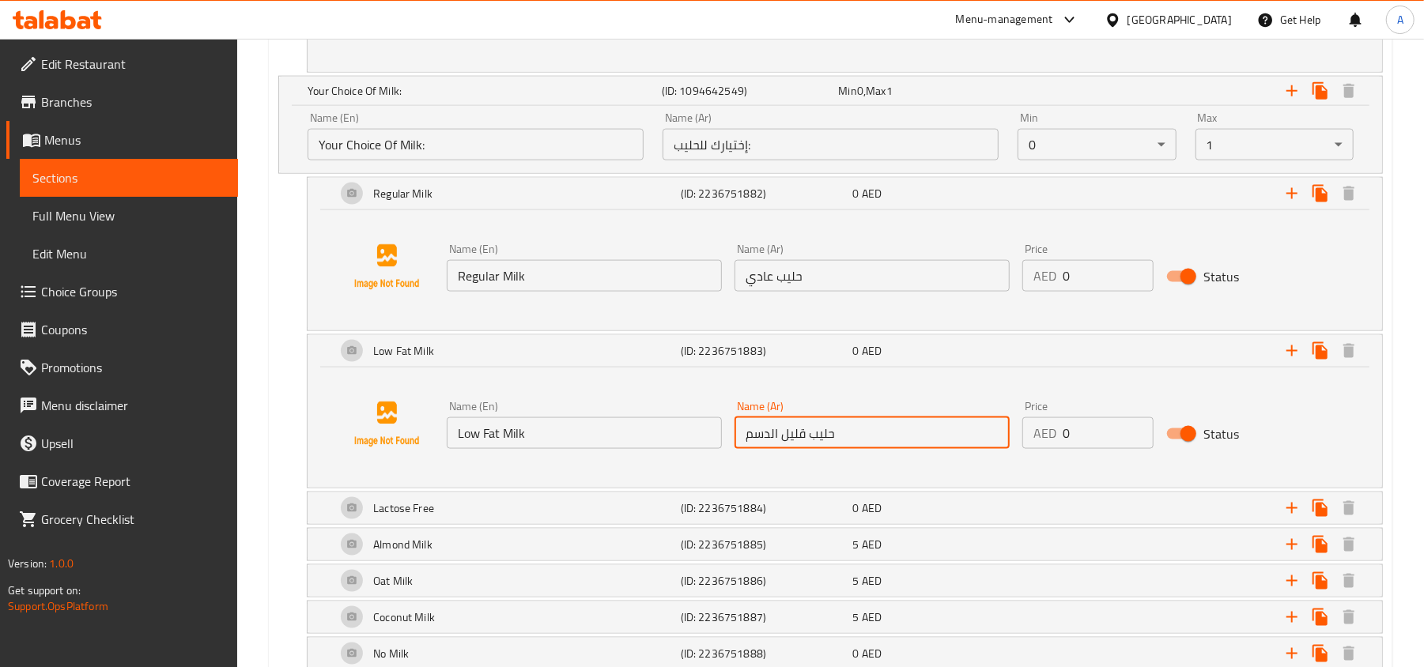
click at [819, 441] on input "حليب قليل الدسم" at bounding box center [871, 433] width 275 height 32
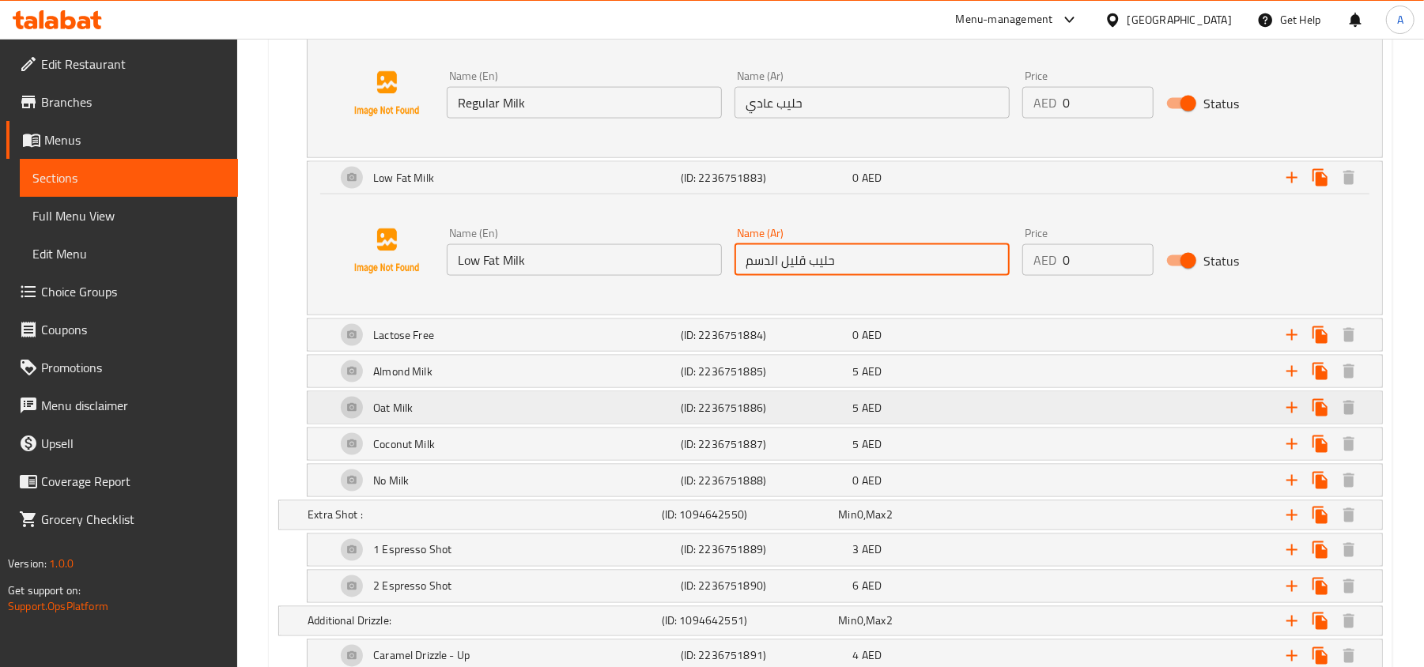
scroll to position [1686, 0]
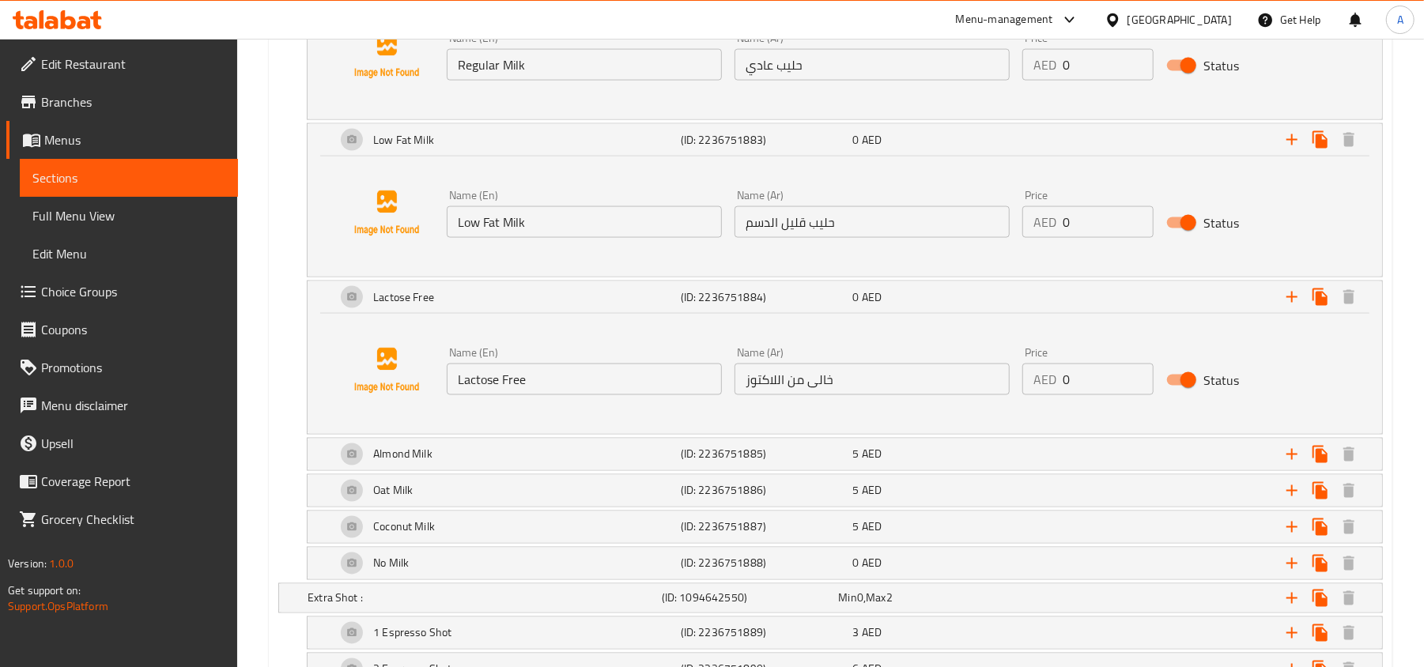
click at [504, 394] on input "Lactose Free" at bounding box center [584, 380] width 275 height 32
click at [819, 372] on input "خالى من اللاكتوز" at bounding box center [871, 380] width 275 height 32
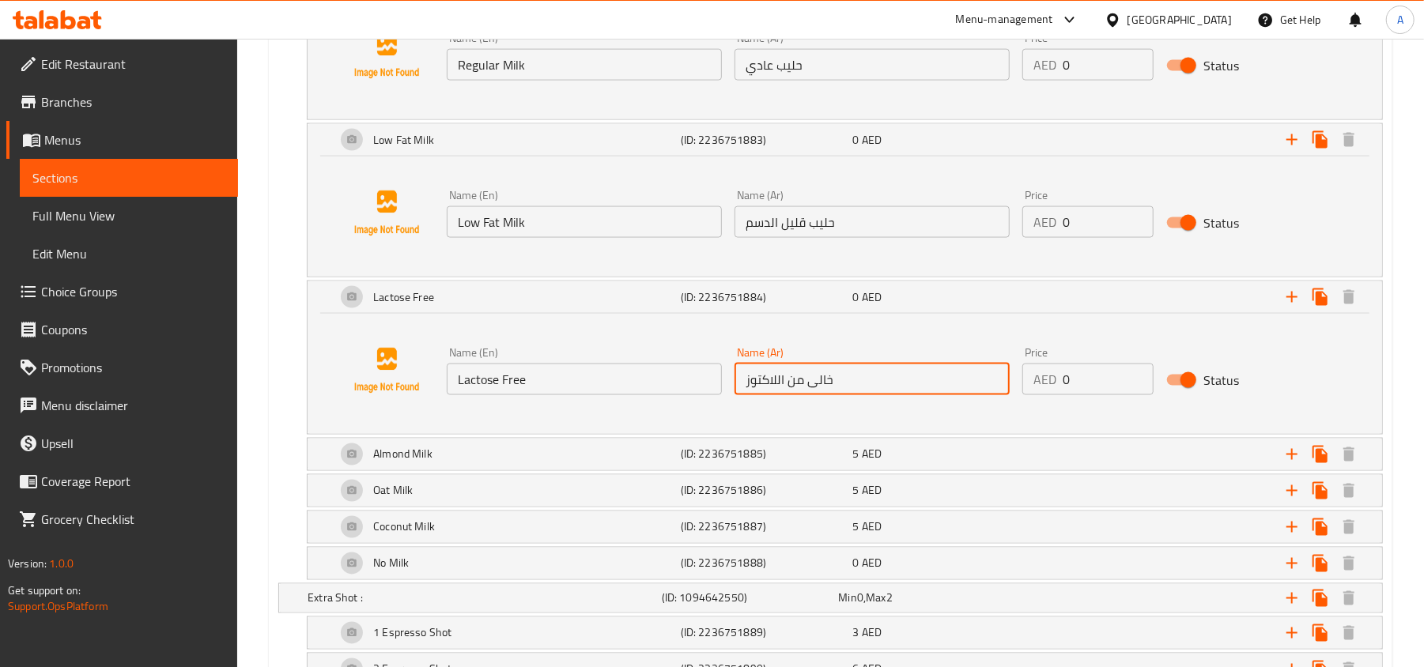
click at [819, 372] on input "خالى من اللاكتوز" at bounding box center [871, 380] width 275 height 32
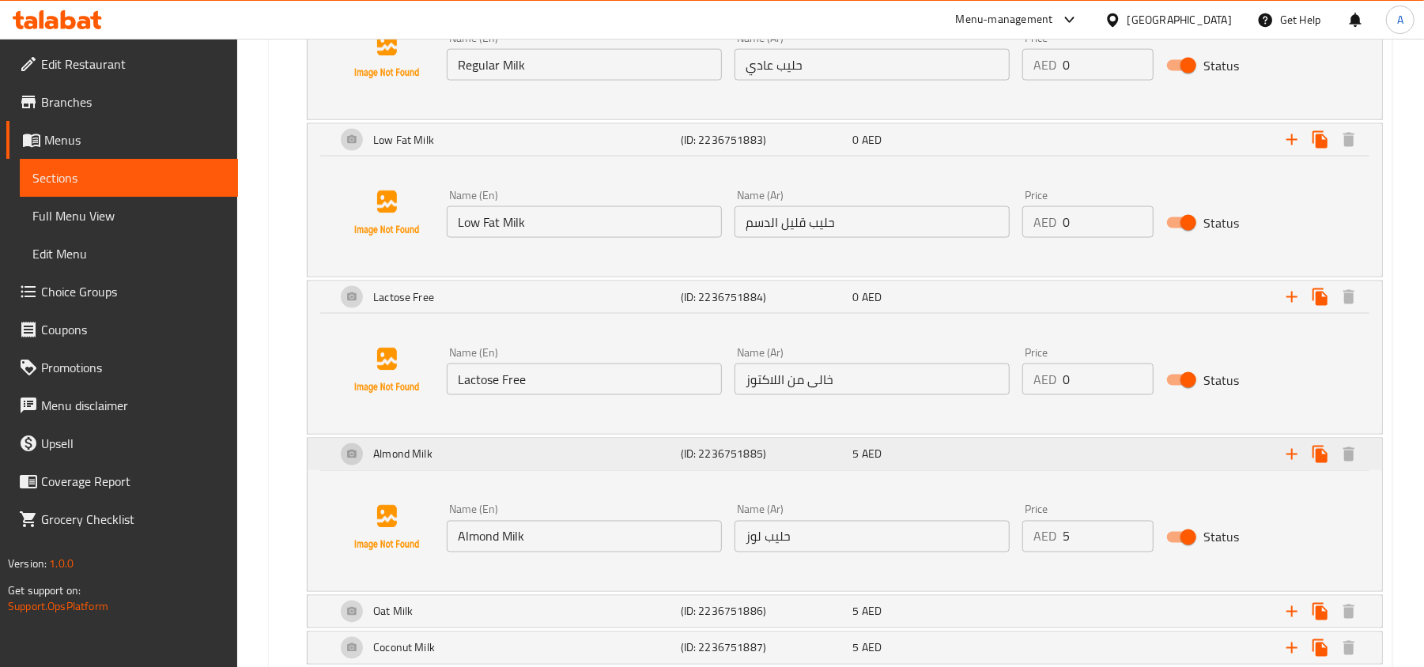
scroll to position [1792, 0]
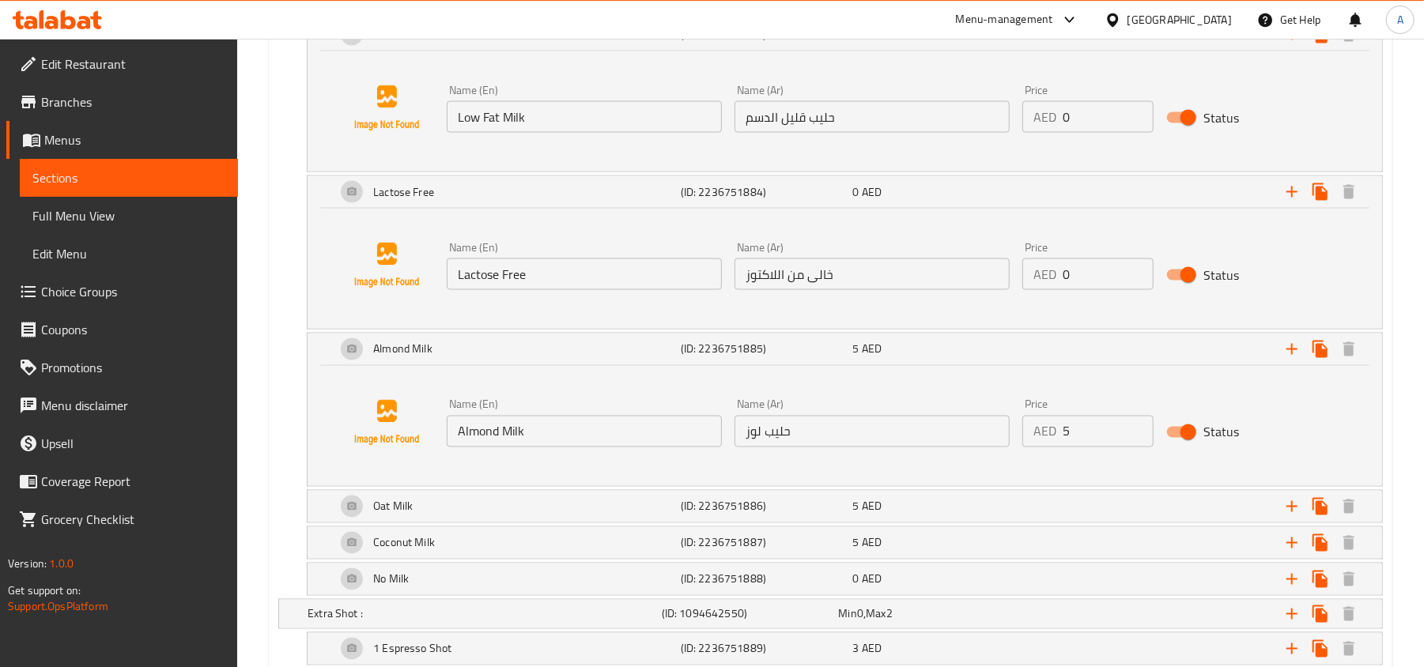
click at [590, 431] on input "Almond Milk" at bounding box center [584, 432] width 275 height 32
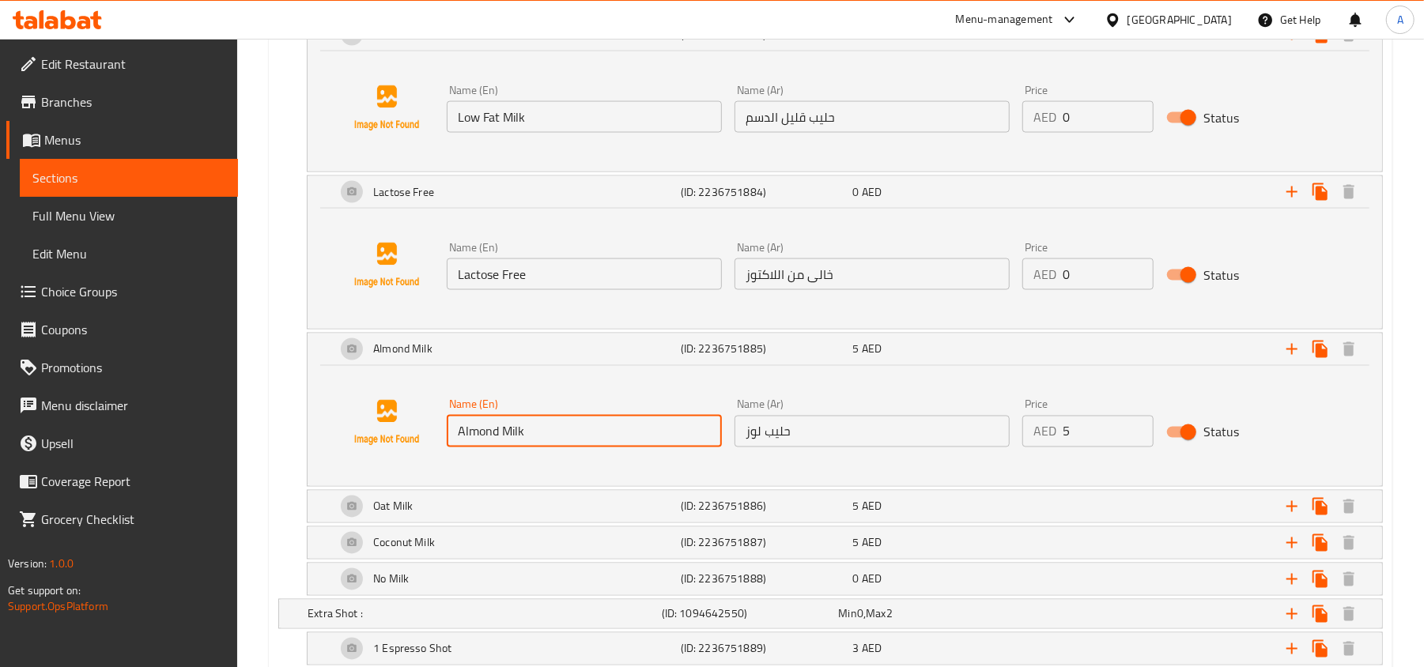
click at [590, 431] on input "Almond Milk" at bounding box center [584, 432] width 275 height 32
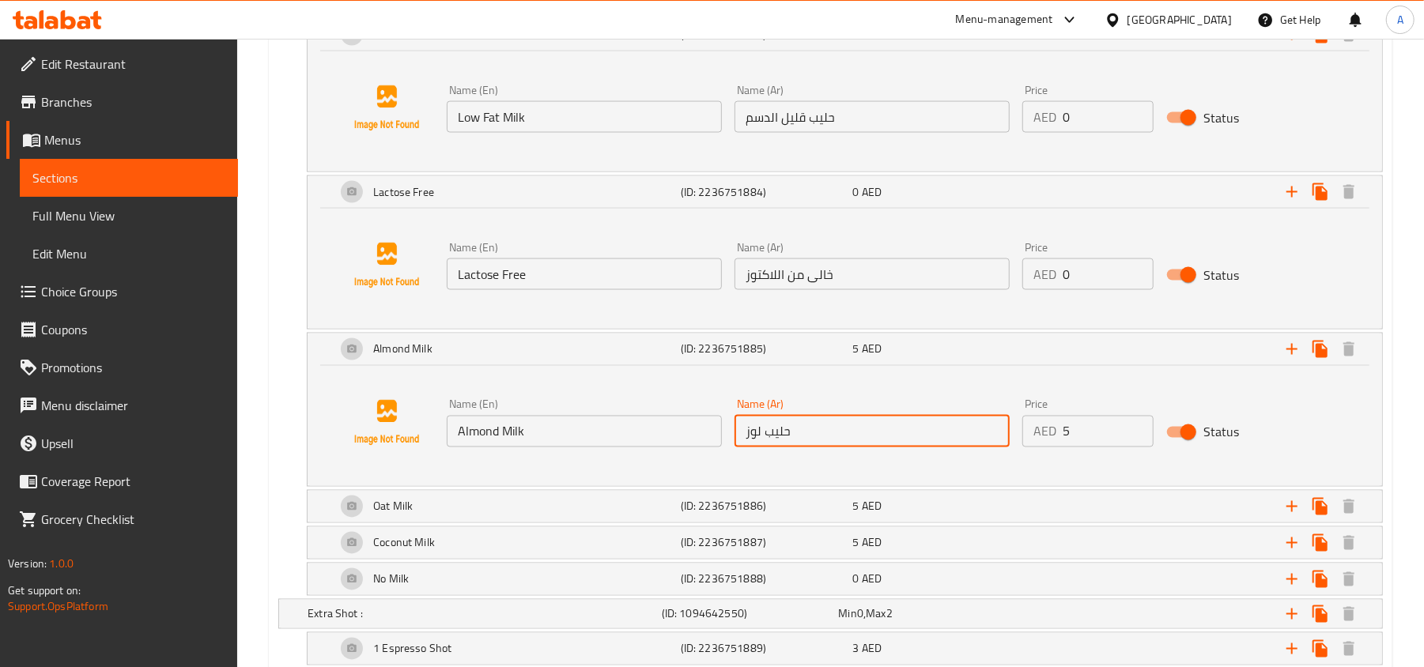
click at [794, 435] on input "حليب لوز" at bounding box center [871, 432] width 275 height 32
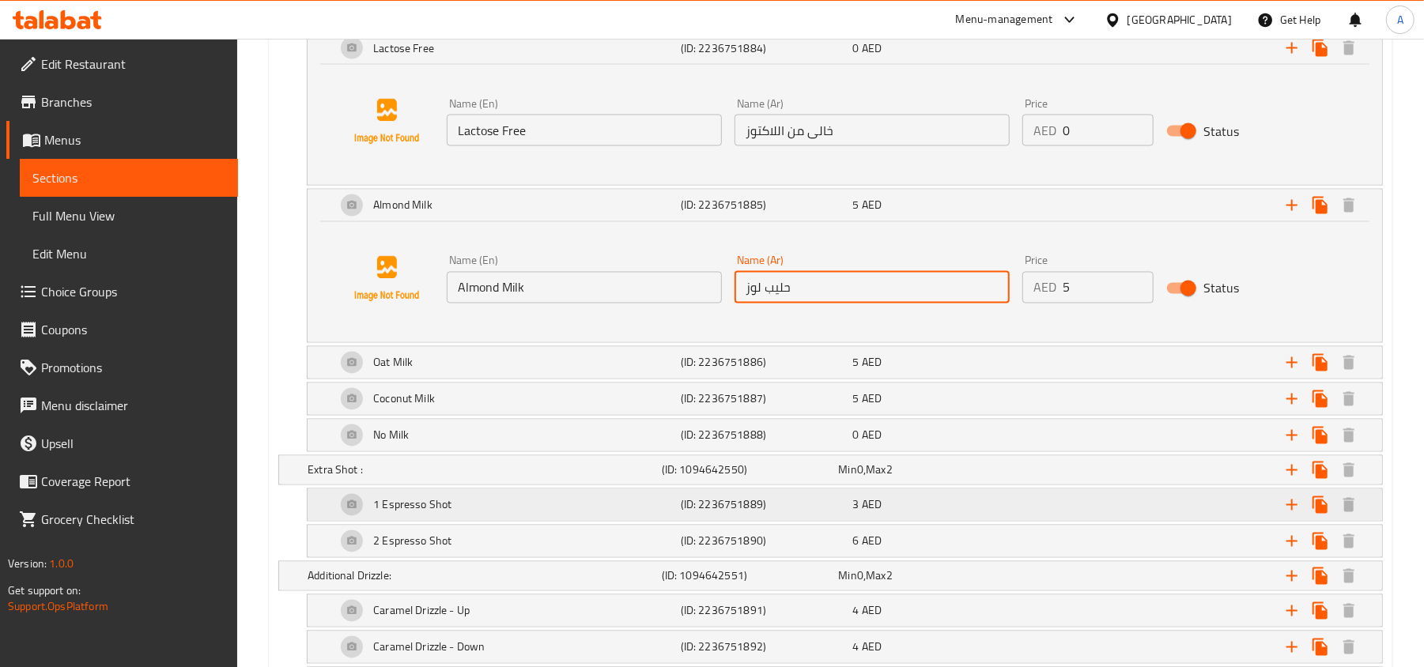
scroll to position [1897, 0]
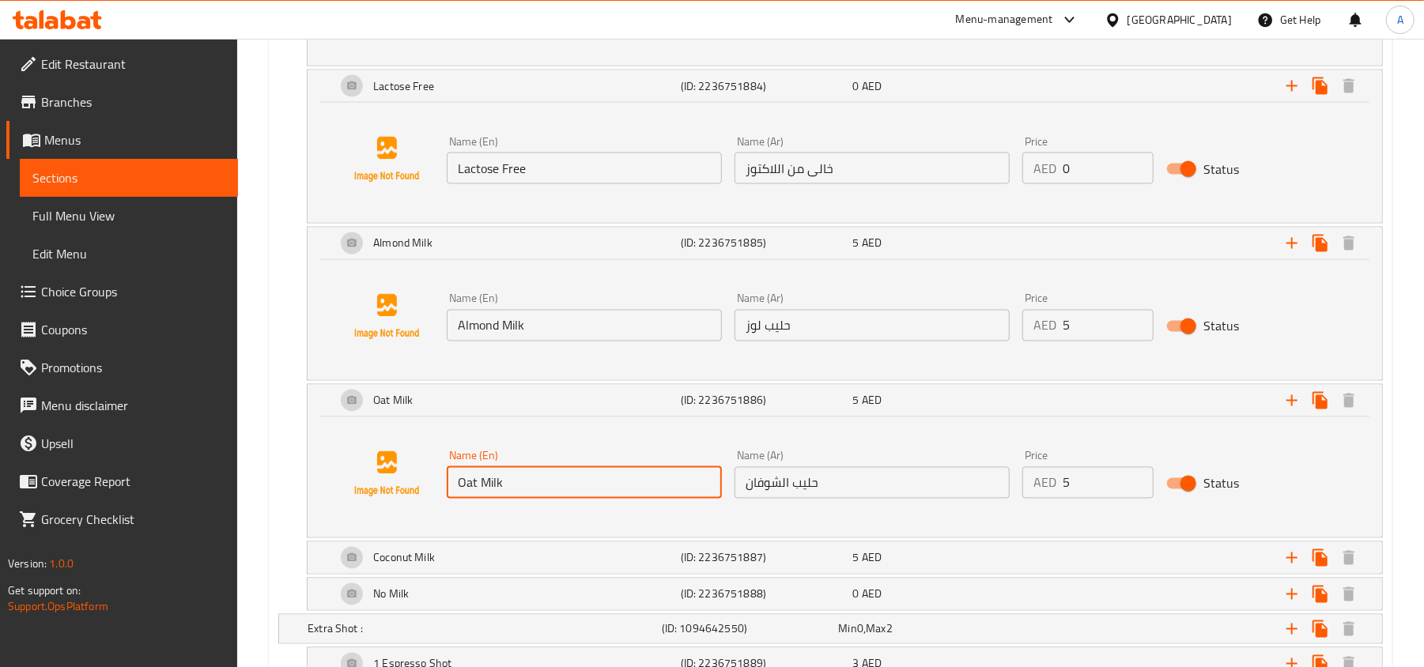
click at [655, 485] on input "Oat Milk" at bounding box center [584, 483] width 275 height 32
click at [820, 488] on input "حليب الشوفان" at bounding box center [871, 483] width 275 height 32
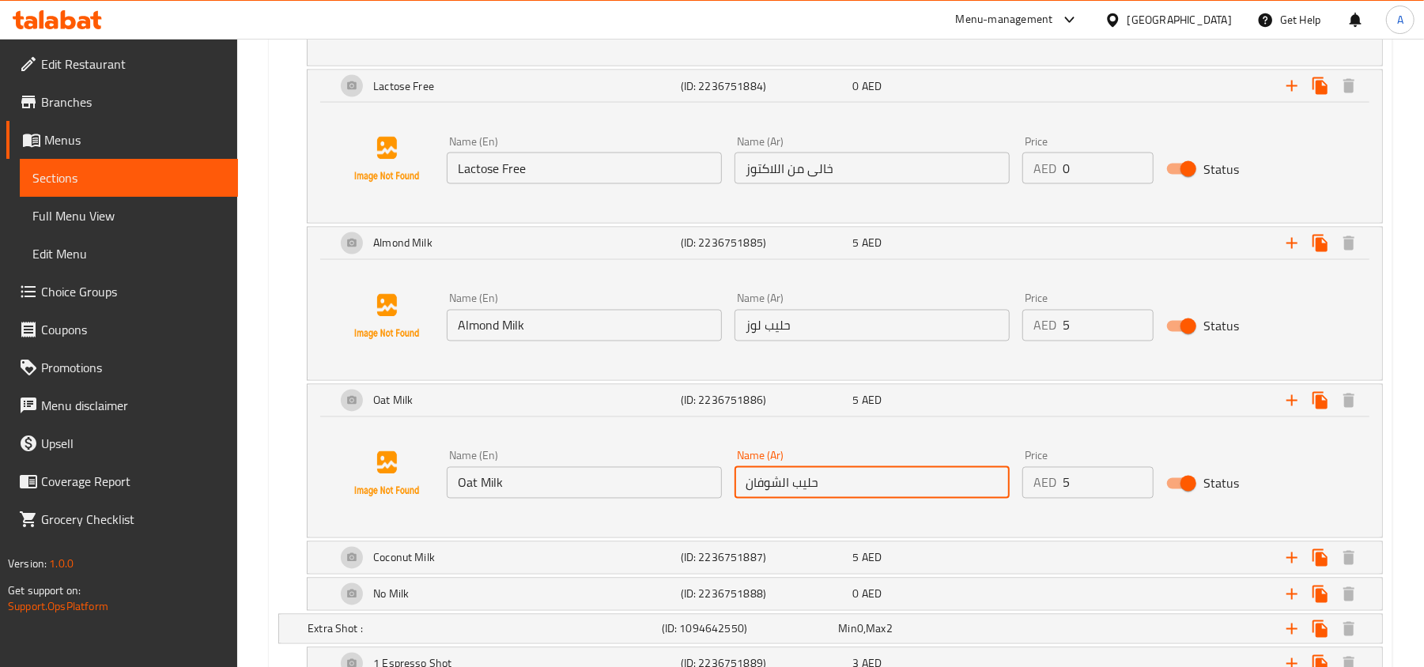
click at [820, 488] on input "حليب الشوفان" at bounding box center [871, 483] width 275 height 32
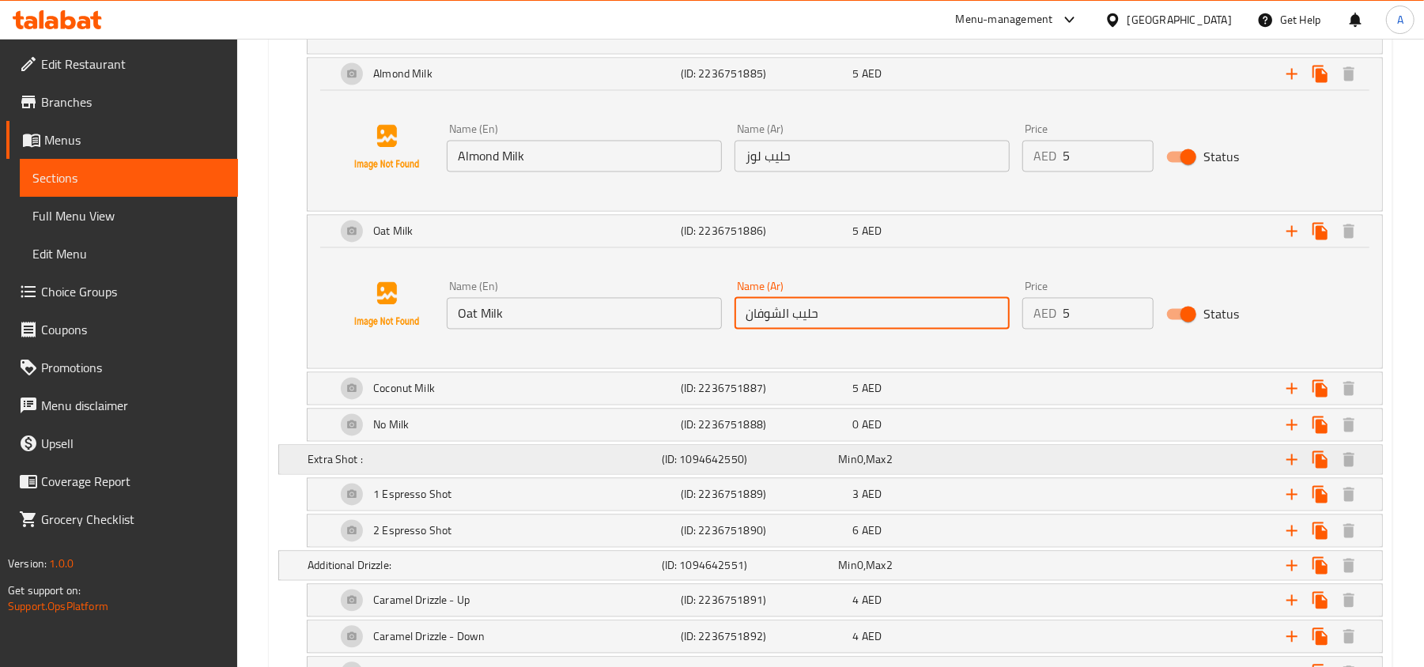
scroll to position [2108, 0]
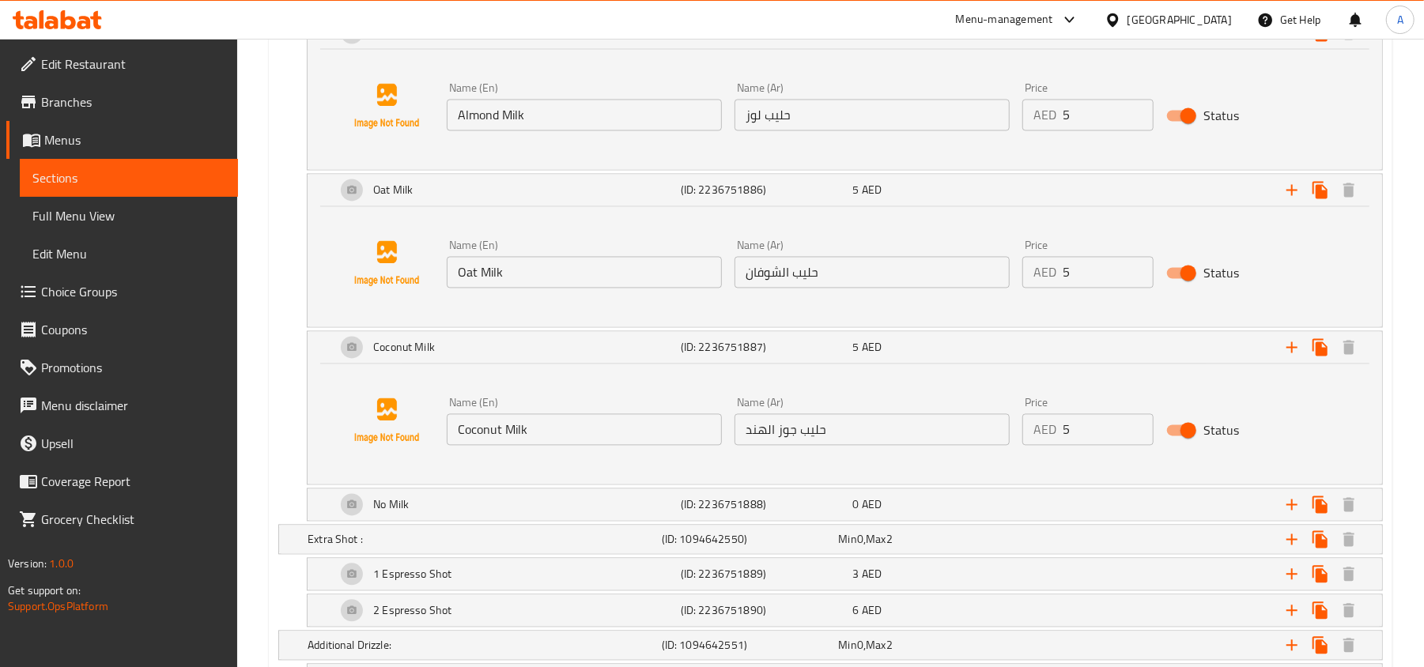
click at [554, 437] on input "Coconut Milk" at bounding box center [584, 430] width 275 height 32
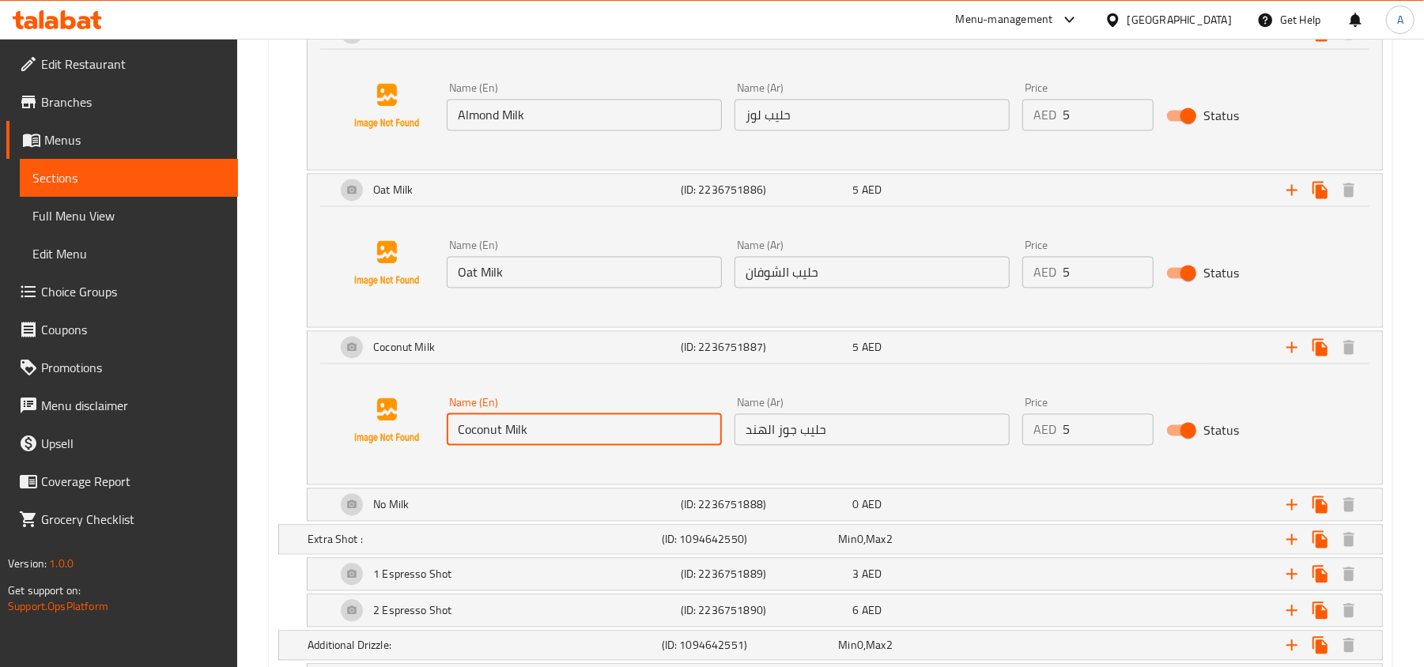
click at [554, 437] on input "Coconut Milk" at bounding box center [584, 430] width 275 height 32
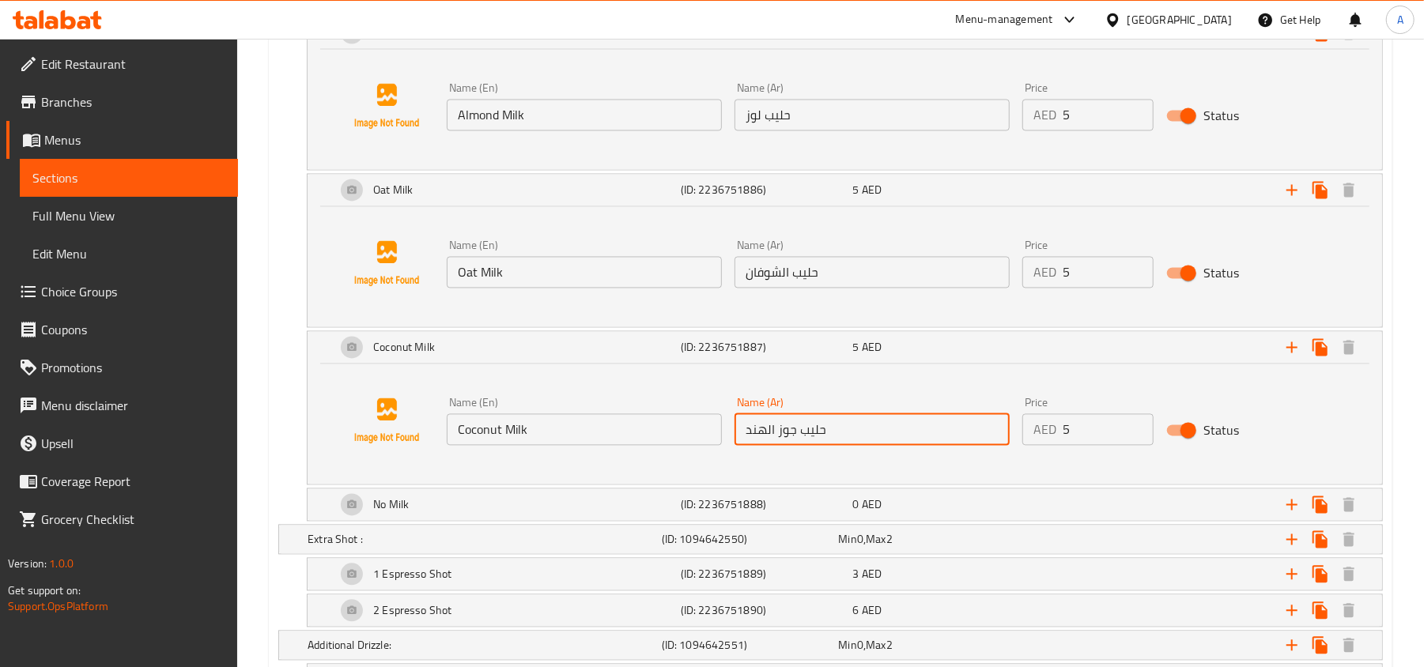
click at [810, 440] on input "حليب جوز الهند" at bounding box center [871, 430] width 275 height 32
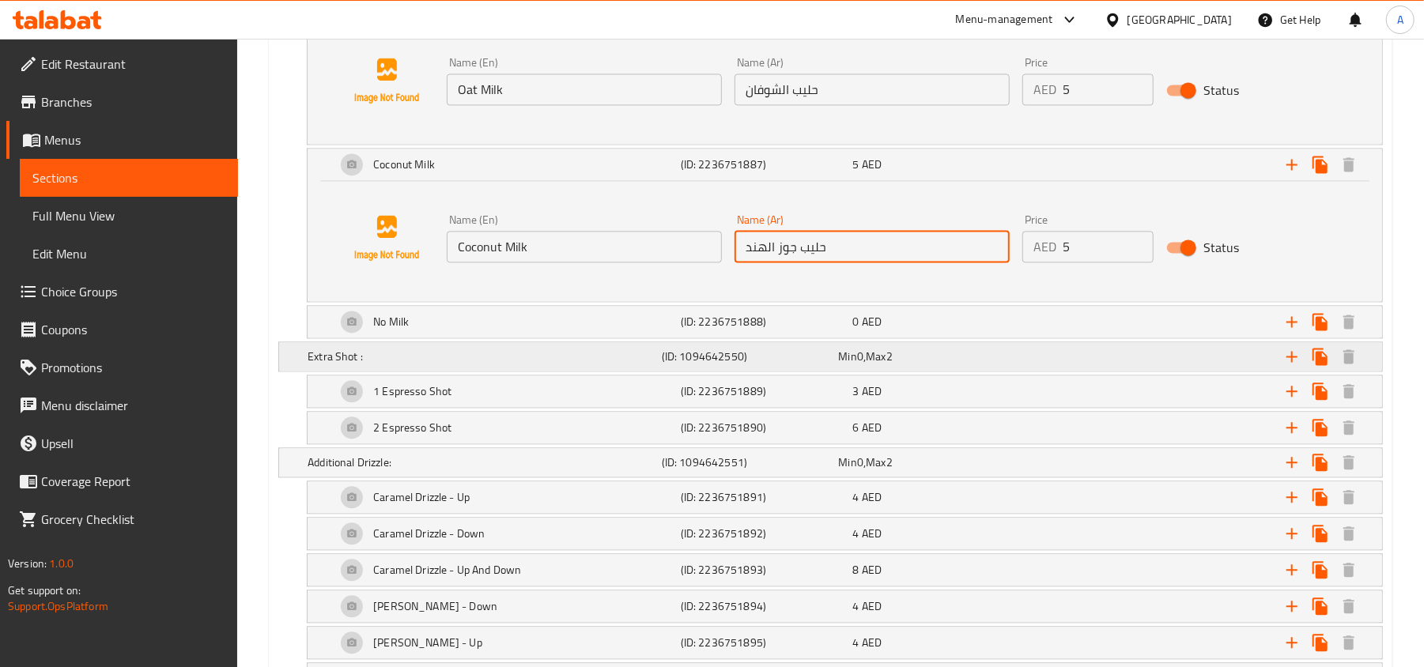
scroll to position [2319, 0]
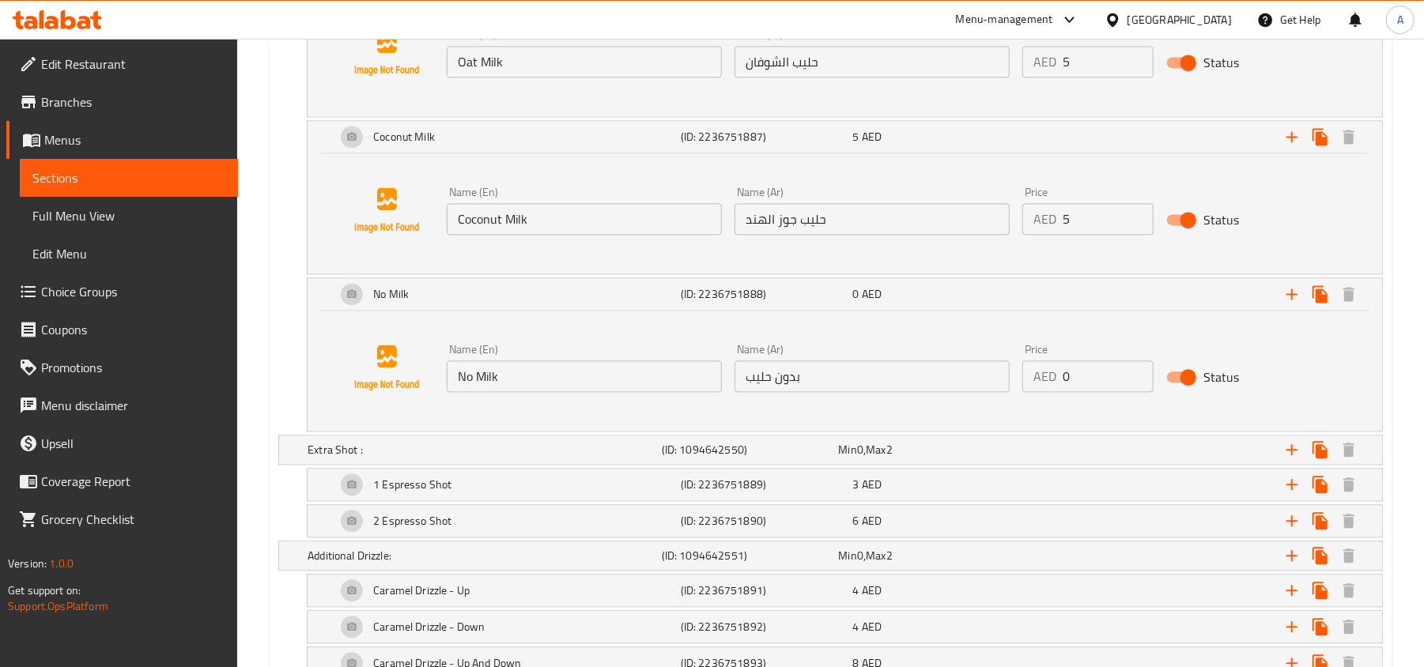
click at [561, 386] on input "No Milk" at bounding box center [584, 377] width 275 height 32
click at [791, 383] on input "بدون حليب" at bounding box center [871, 377] width 275 height 32
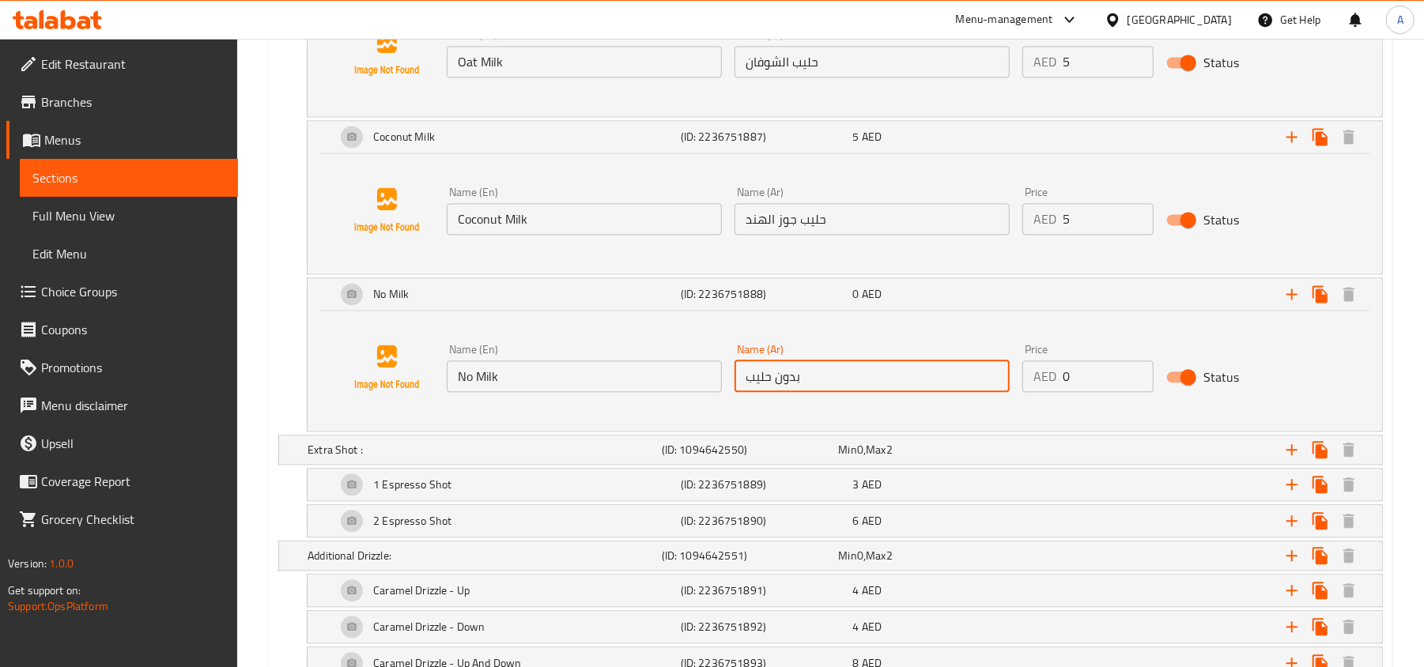
click at [791, 383] on input "بدون حليب" at bounding box center [871, 377] width 275 height 32
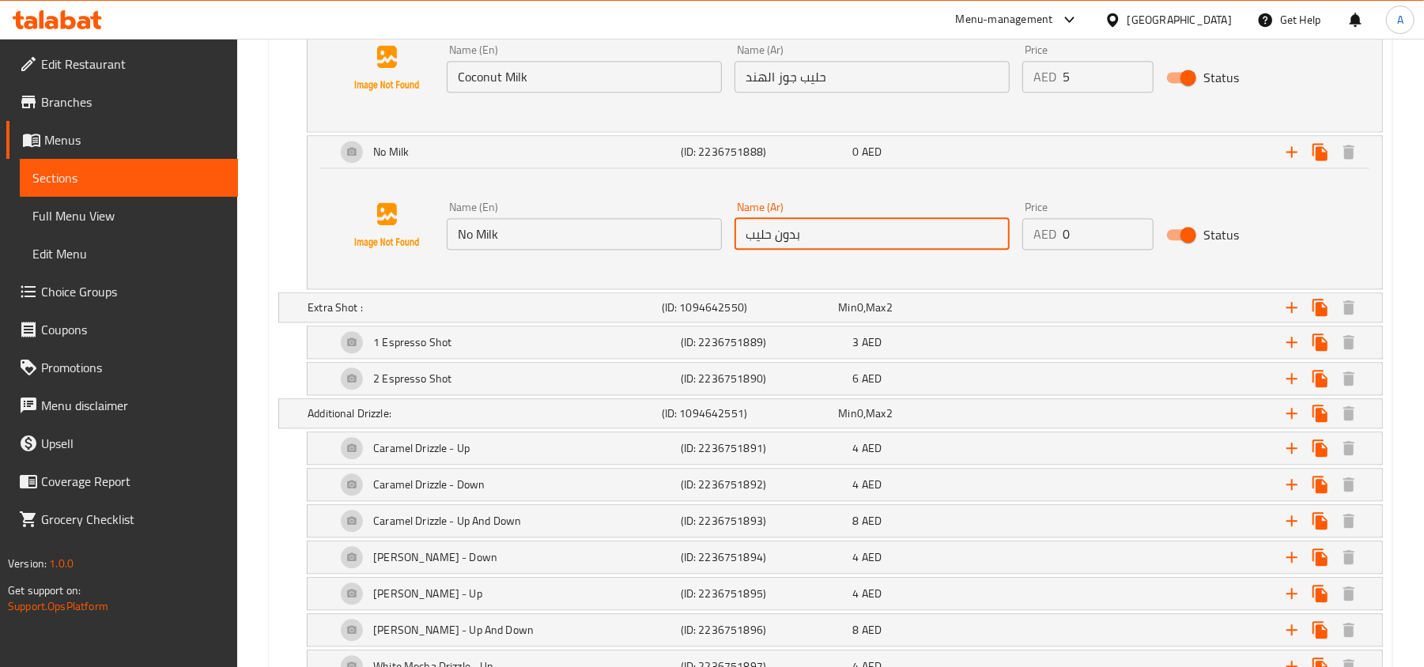
scroll to position [2364, 0]
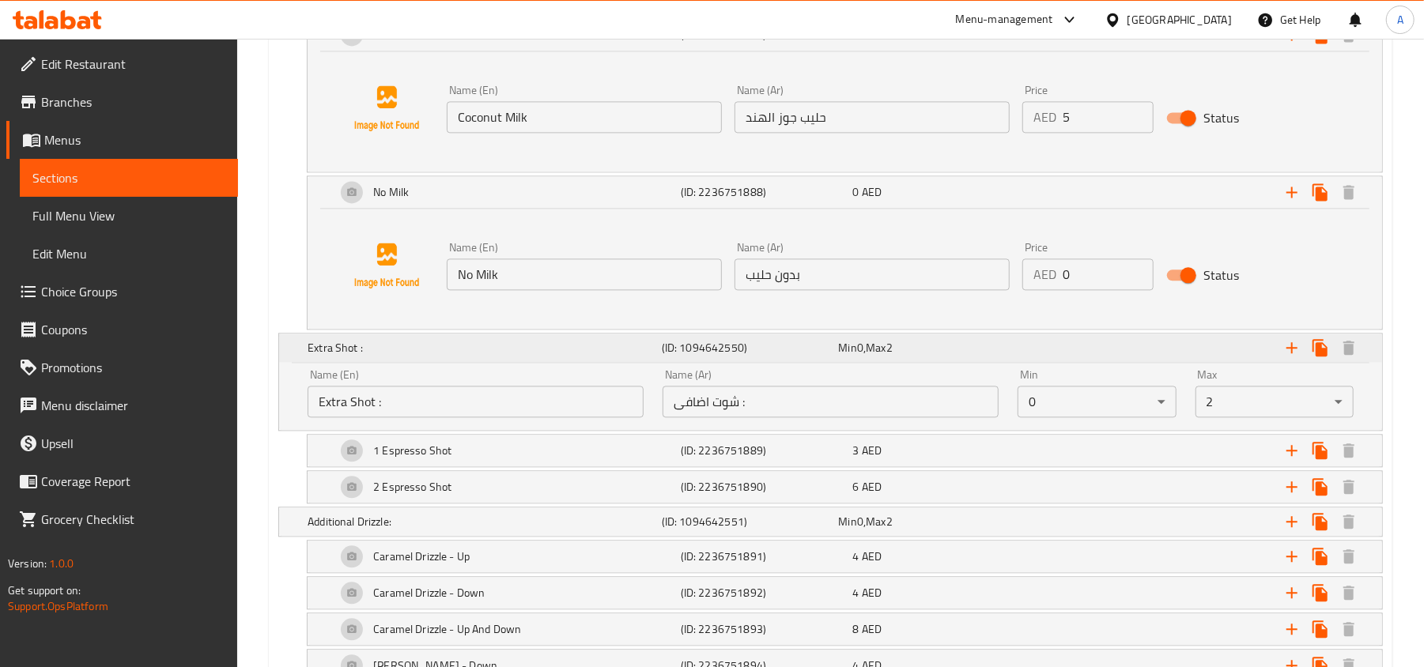
scroll to position [2470, 0]
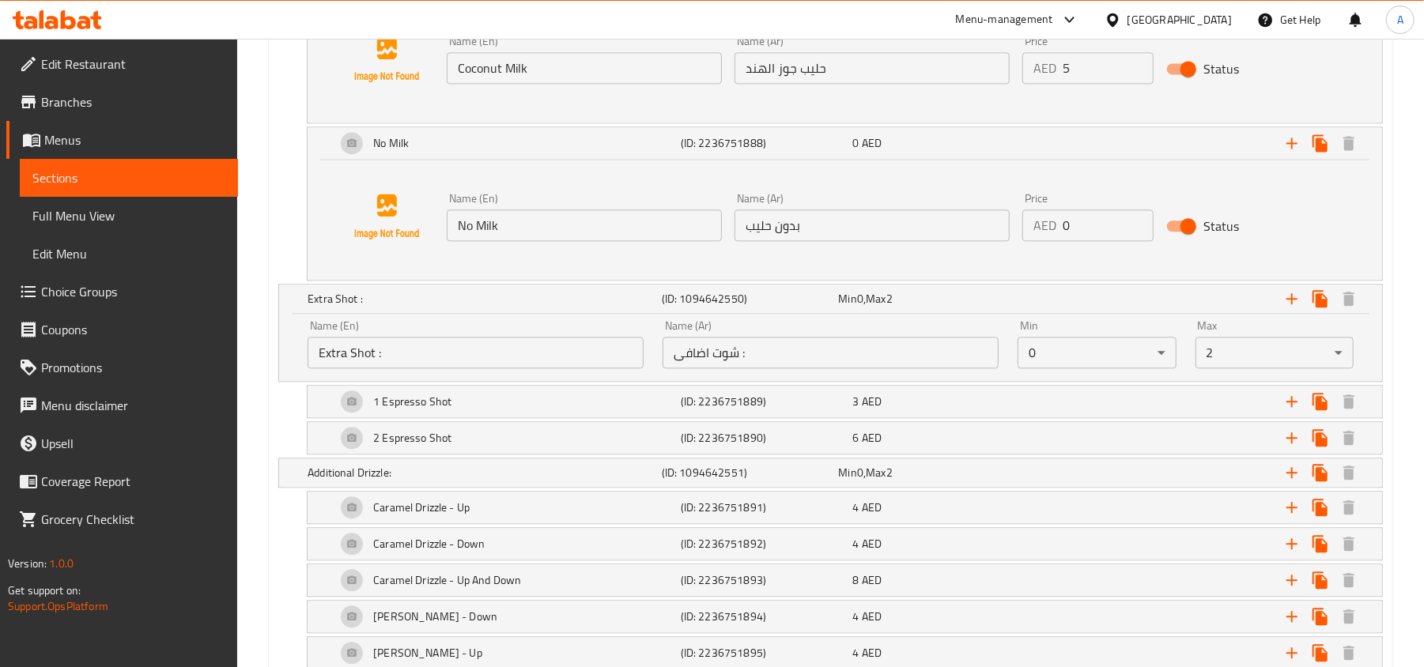
click at [539, 361] on input "Extra Shot :" at bounding box center [476, 353] width 336 height 32
click at [756, 368] on input "شوت اضافى :" at bounding box center [831, 353] width 336 height 32
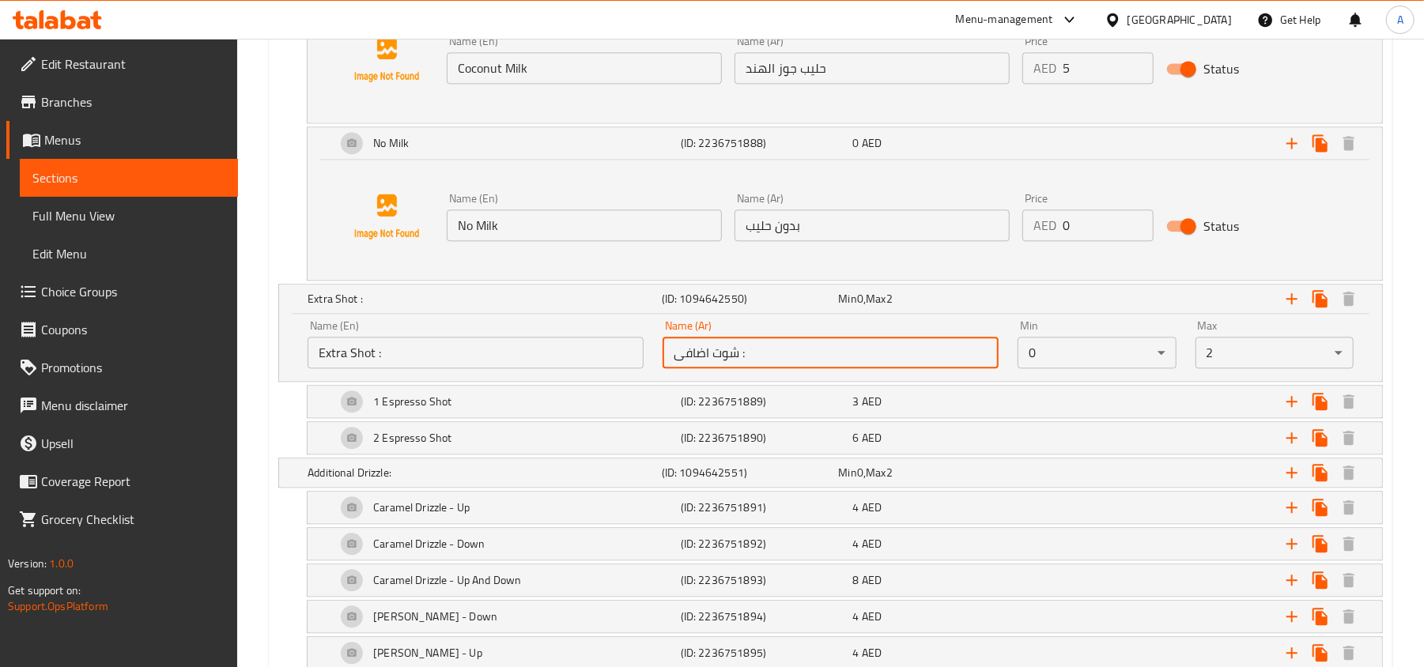
click at [756, 368] on input "شوت اضافى :" at bounding box center [831, 353] width 336 height 32
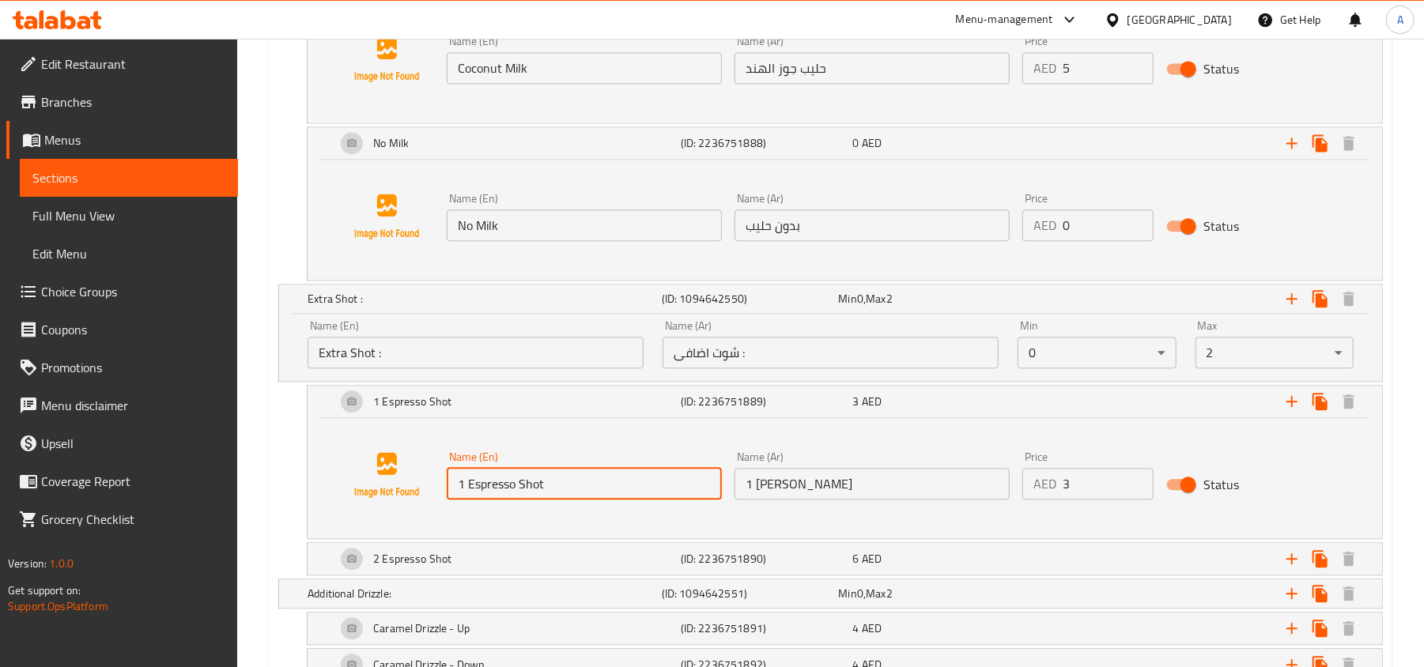
click at [623, 491] on input "1 Espresso Shot" at bounding box center [584, 484] width 275 height 32
click at [838, 488] on input "1 [PERSON_NAME]" at bounding box center [871, 484] width 275 height 32
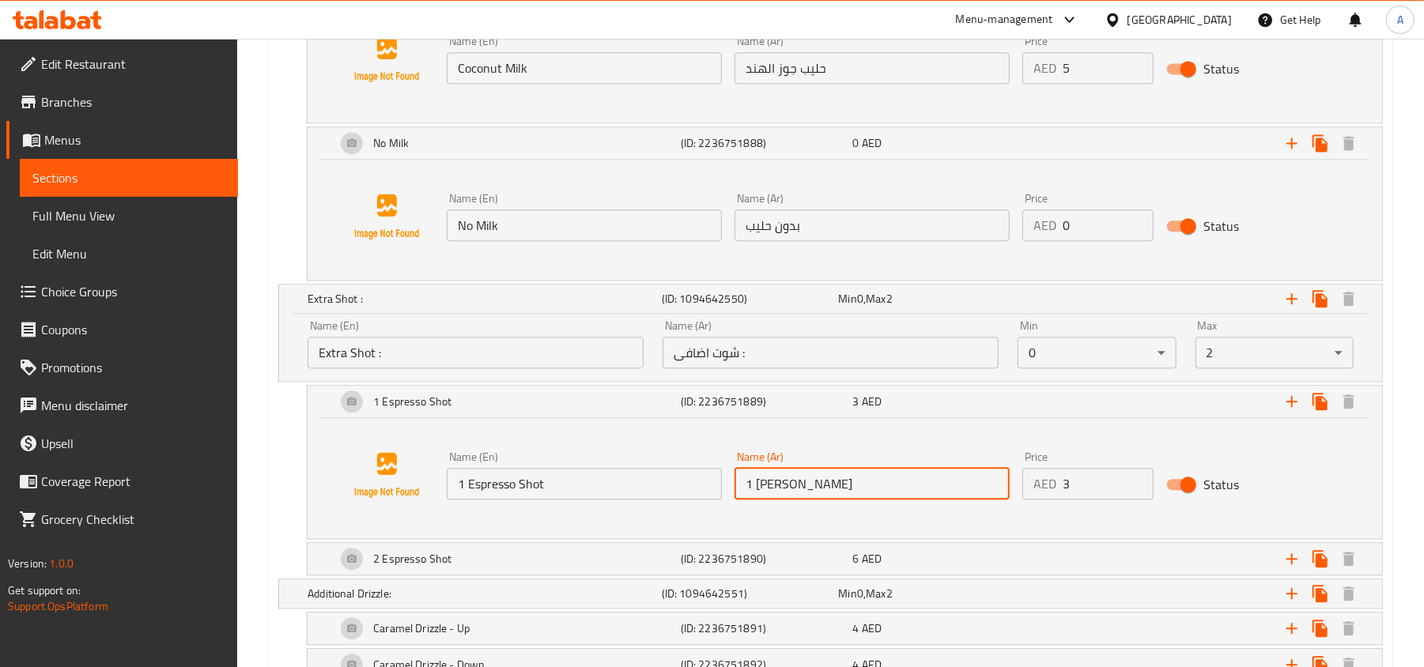
click at [838, 488] on input "1 [PERSON_NAME]" at bounding box center [871, 484] width 275 height 32
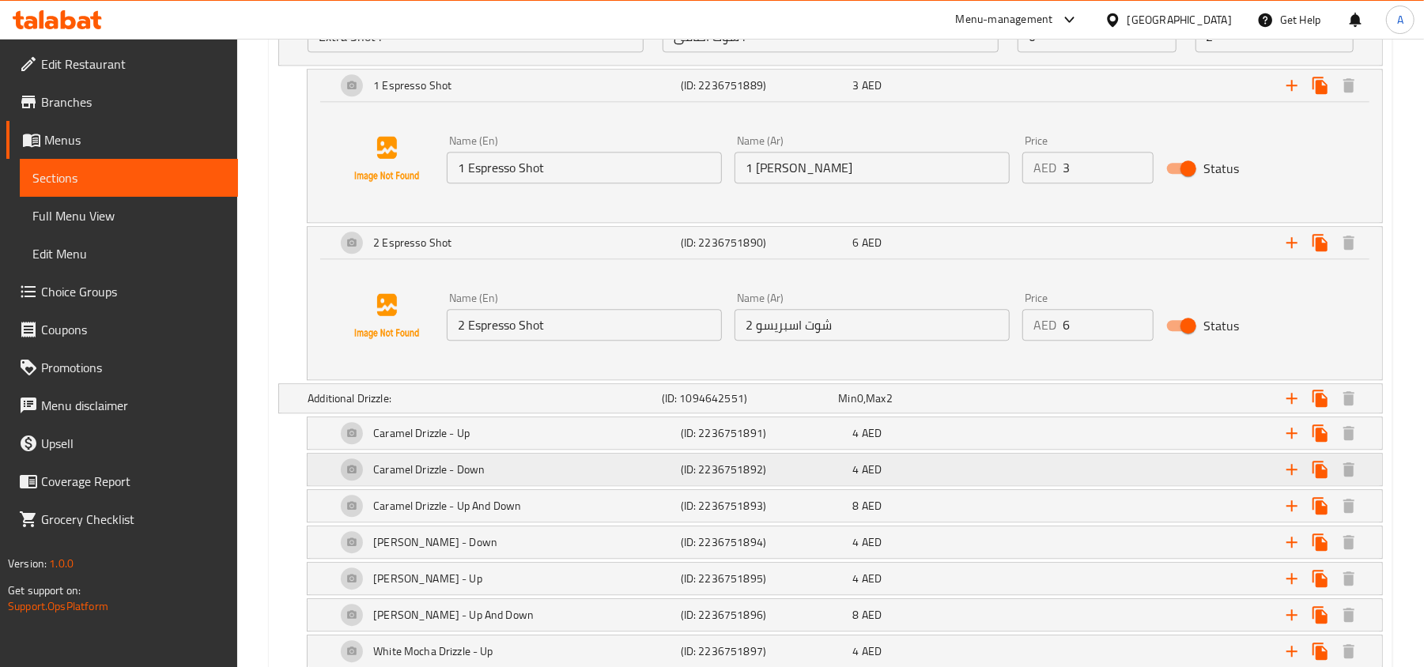
scroll to position [2680, 0]
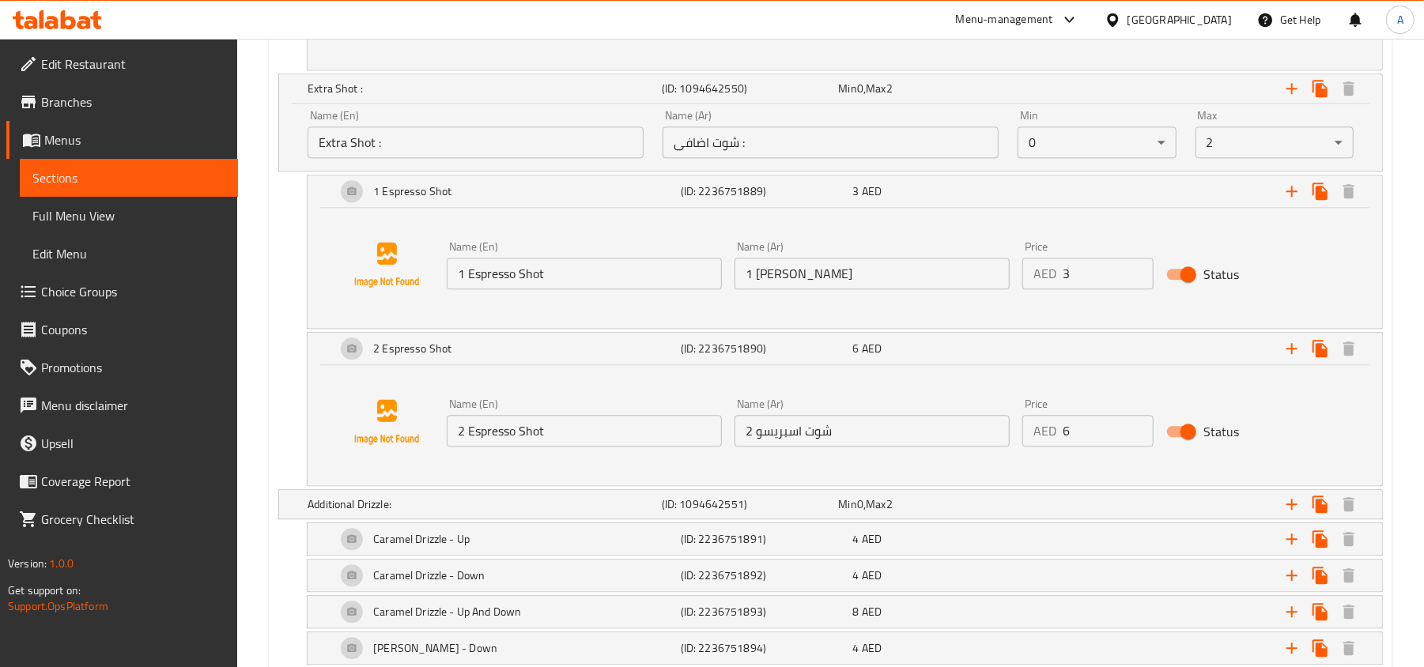
click at [671, 440] on input "2 Espresso Shot" at bounding box center [584, 431] width 275 height 32
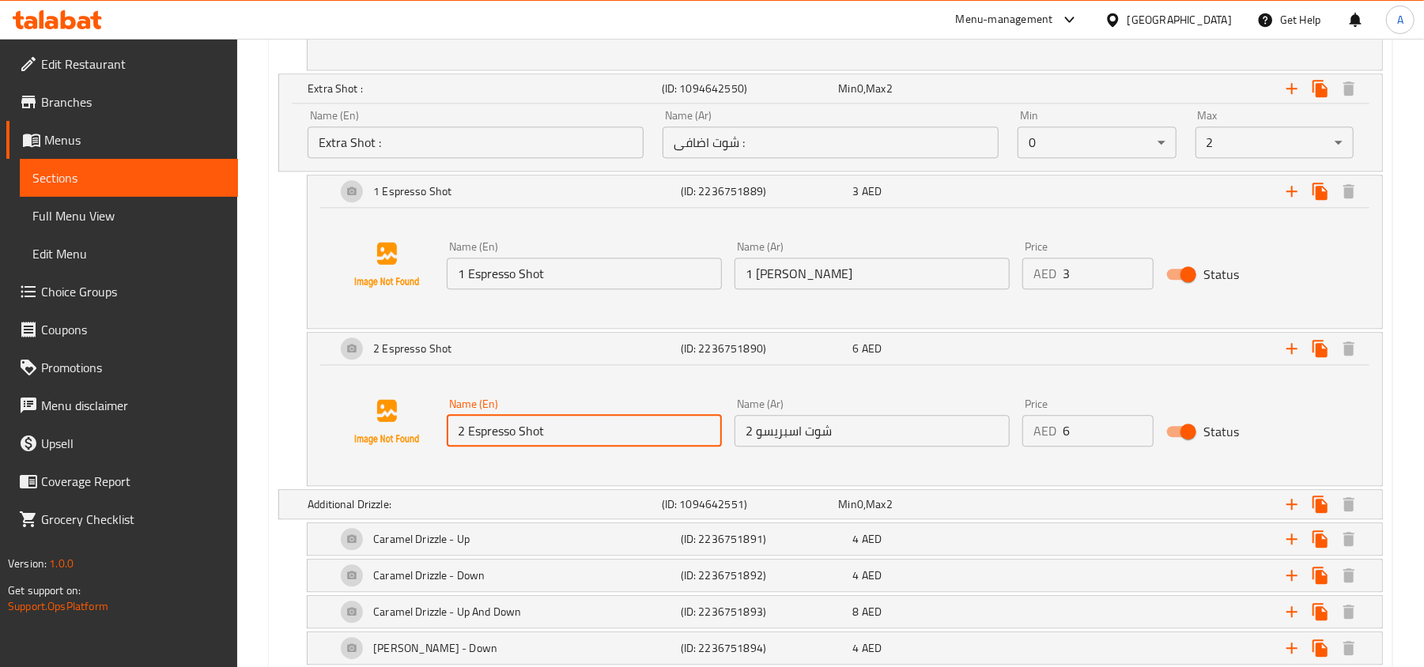
click at [671, 440] on input "2 Espresso Shot" at bounding box center [584, 431] width 275 height 32
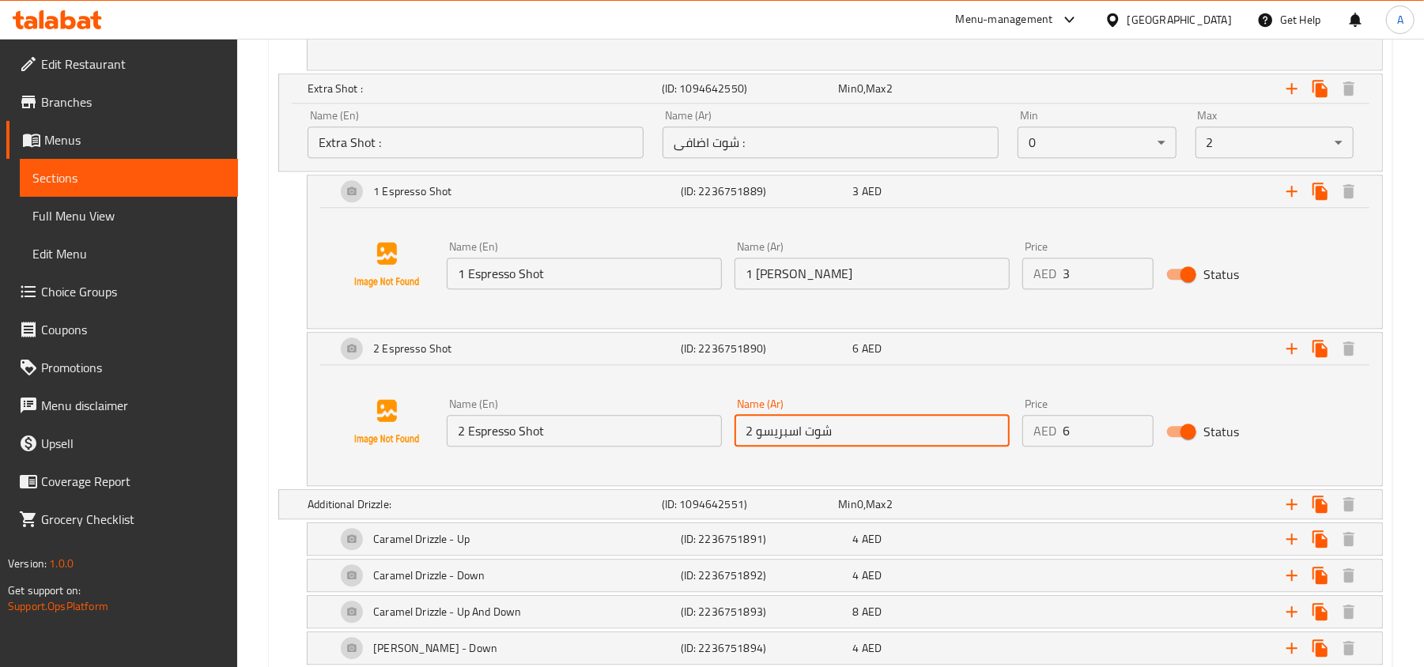
click at [822, 436] on input "2 شوت اسبريسو" at bounding box center [871, 431] width 275 height 32
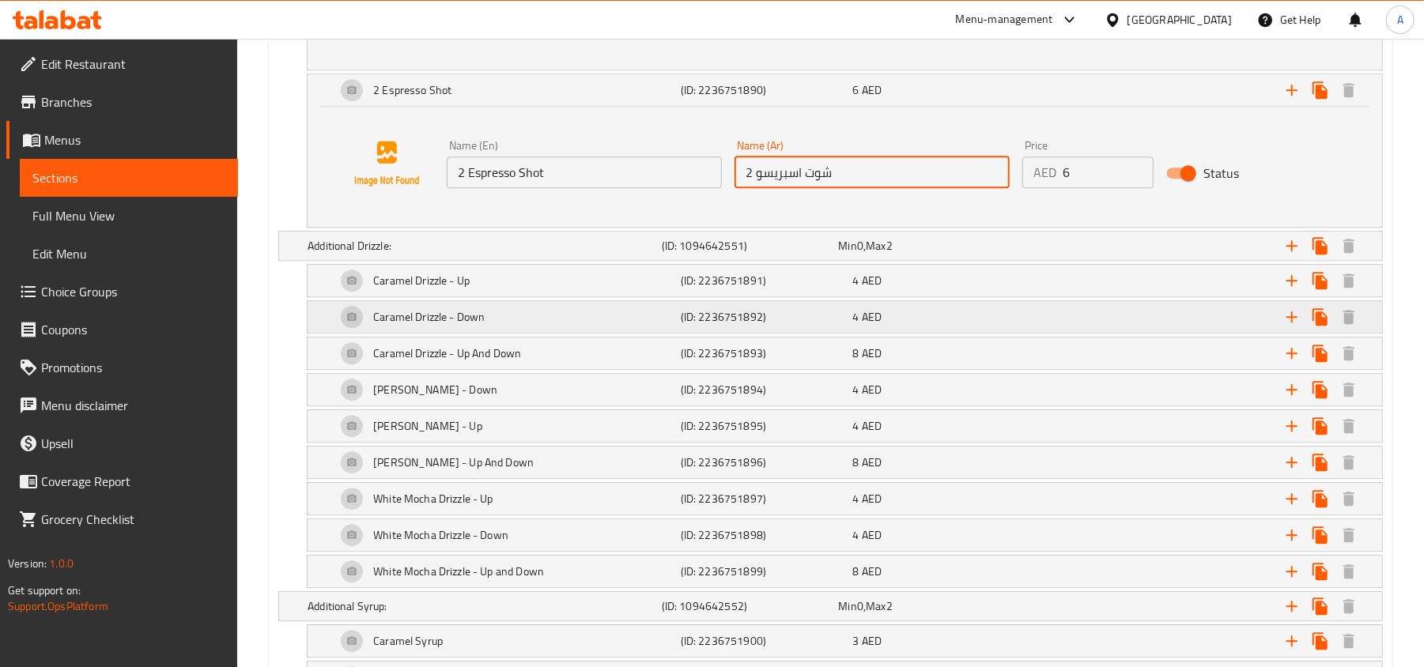
scroll to position [2996, 0]
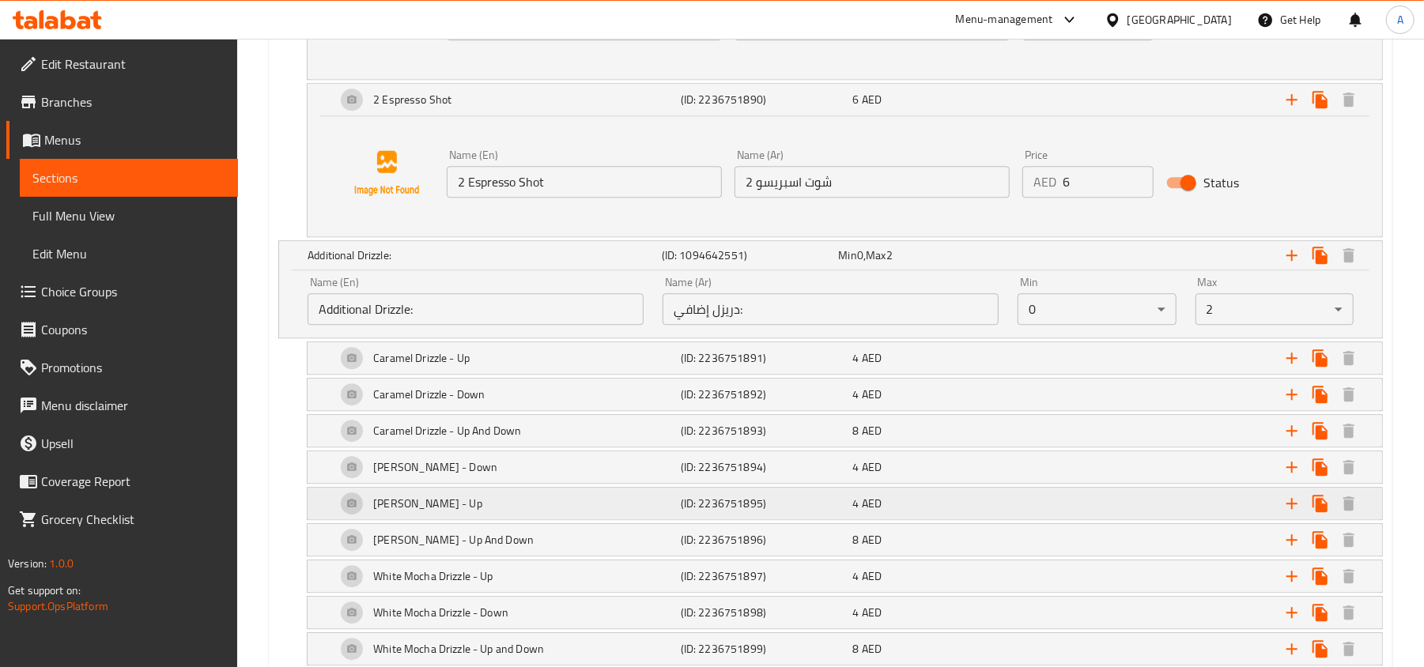
scroll to position [2891, 0]
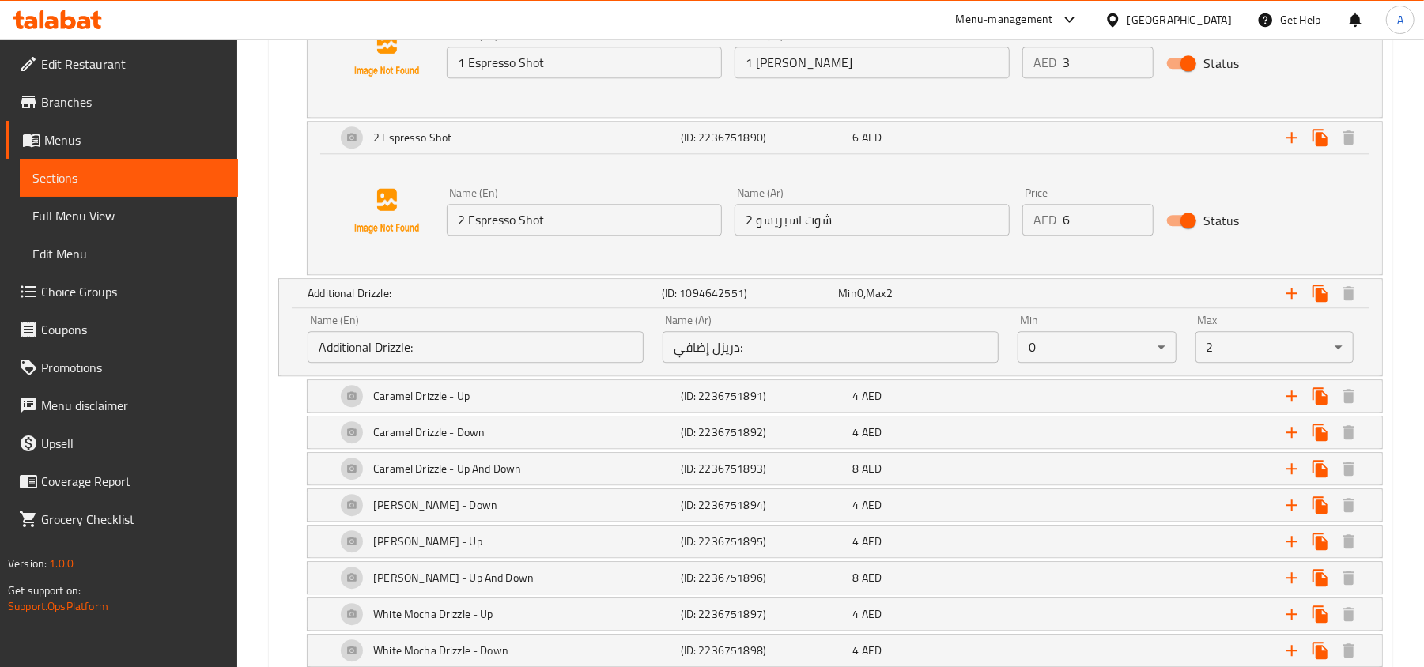
click at [519, 361] on input "Additional Drizzle:" at bounding box center [476, 347] width 336 height 32
click at [776, 349] on input "دريزل إضافي:" at bounding box center [831, 347] width 336 height 32
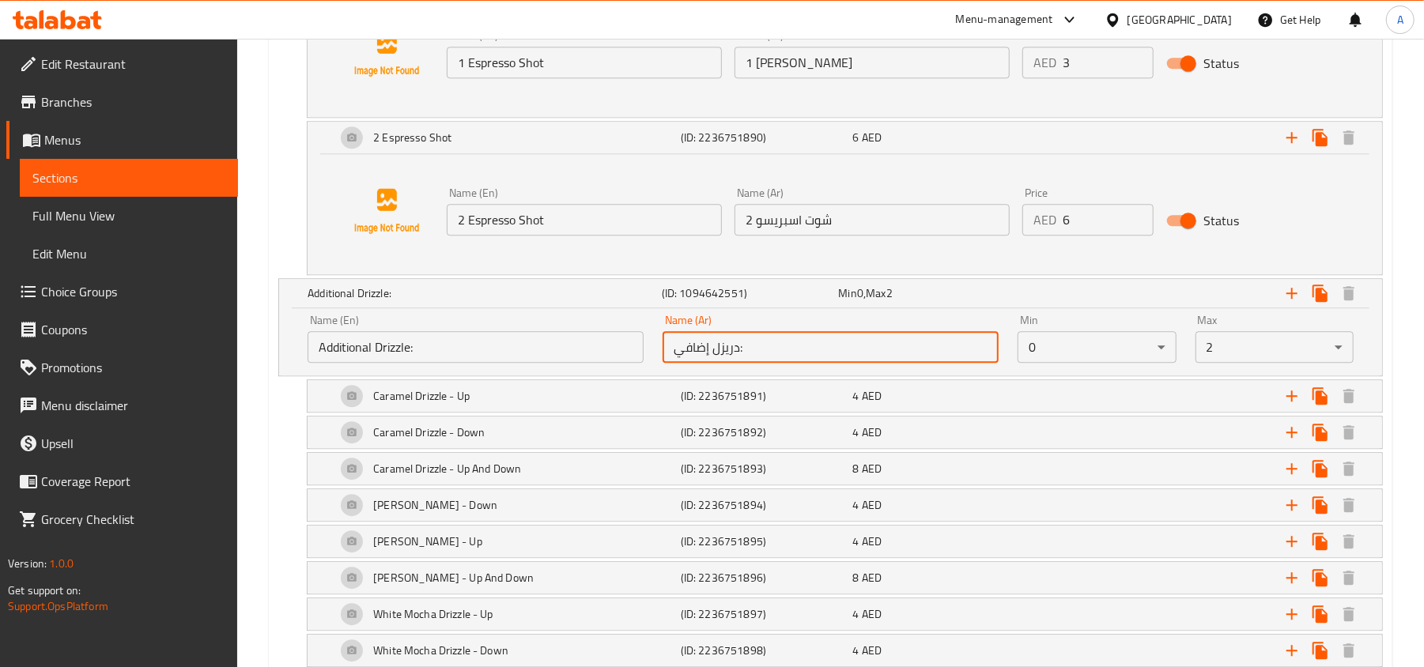
click at [776, 349] on input "دريزل إضافي:" at bounding box center [831, 347] width 336 height 32
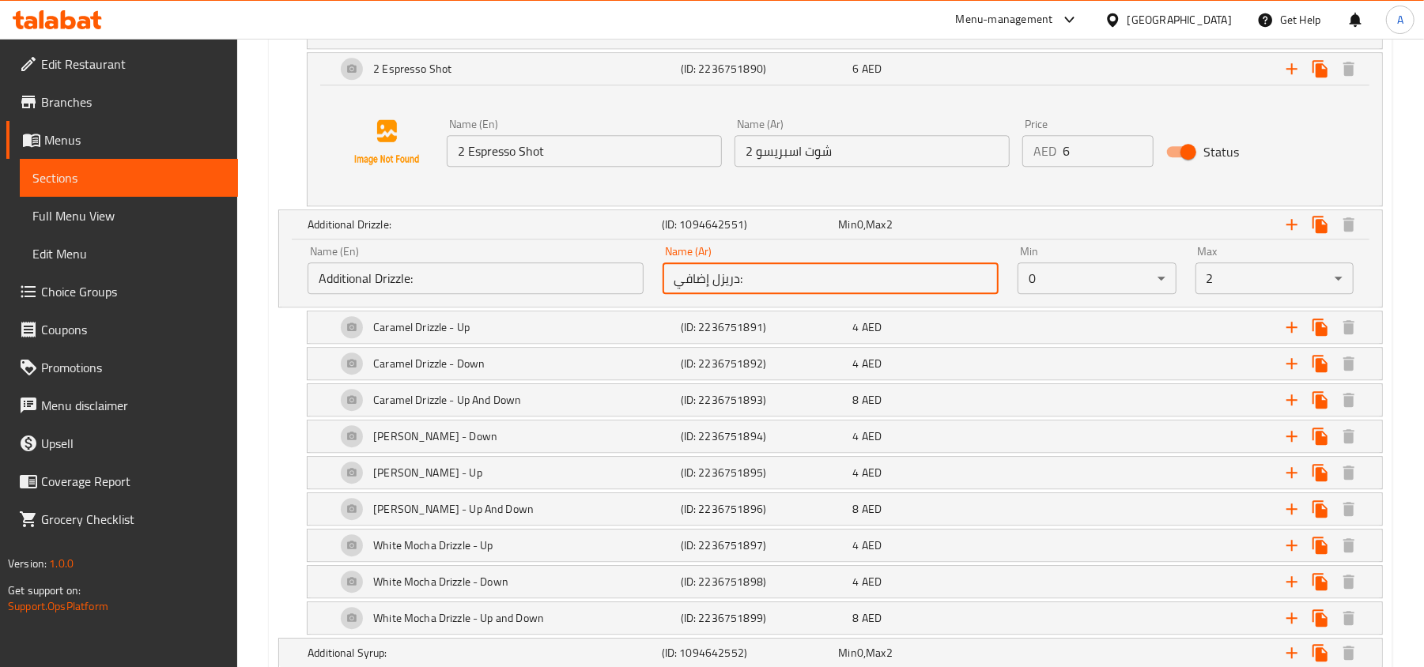
scroll to position [2996, 0]
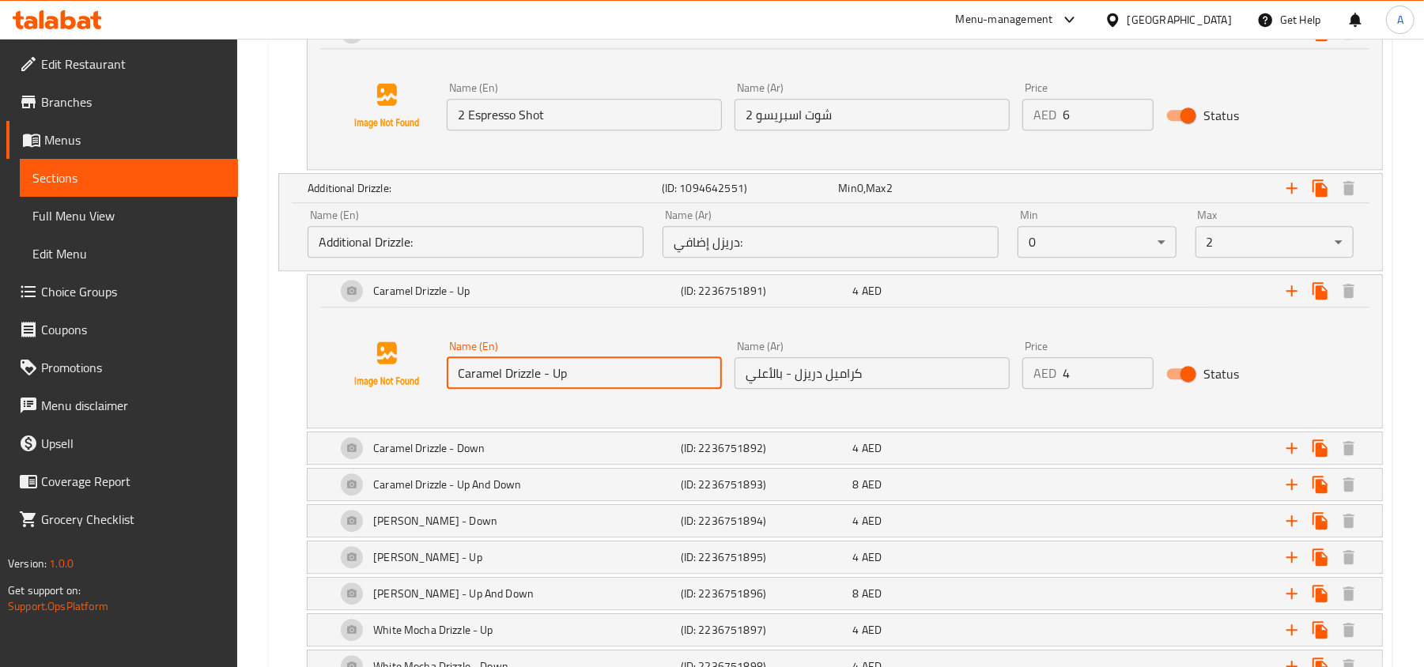
click at [651, 389] on input "Caramel Drizzle - Up" at bounding box center [584, 373] width 275 height 32
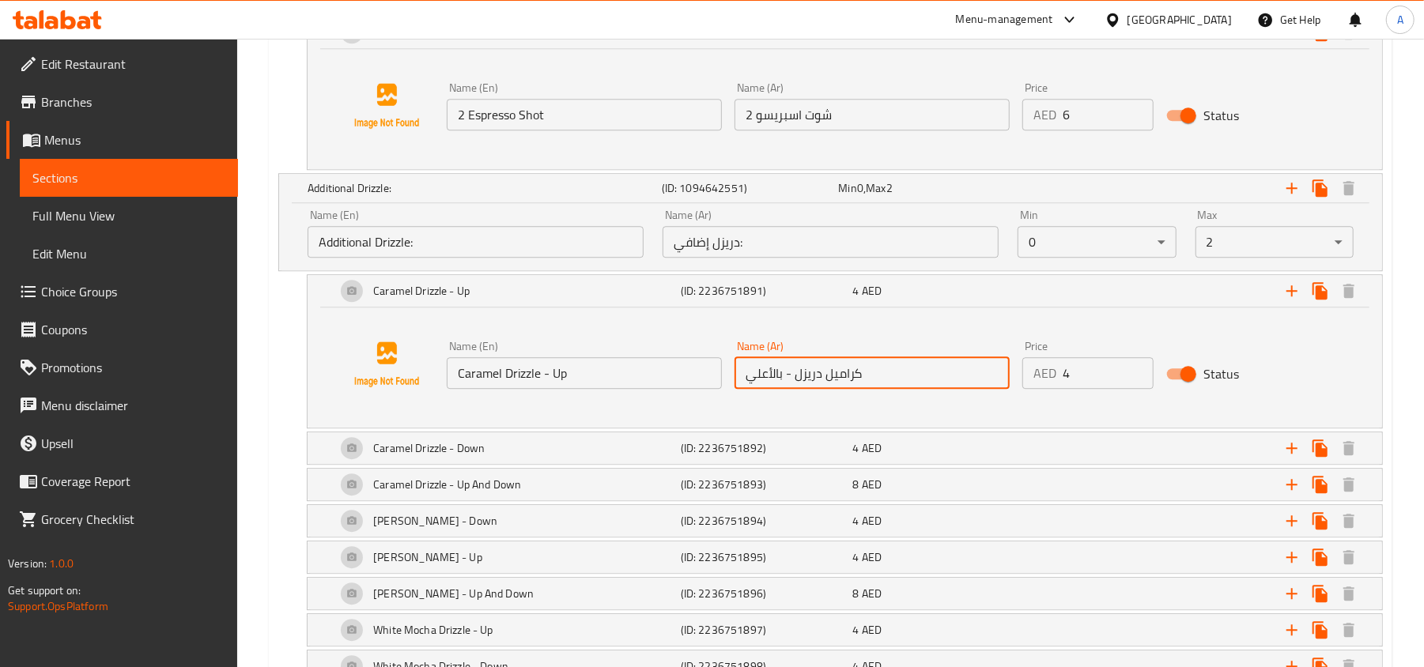
click at [829, 384] on input "كراميل دريزل - بالأعلي" at bounding box center [871, 373] width 275 height 32
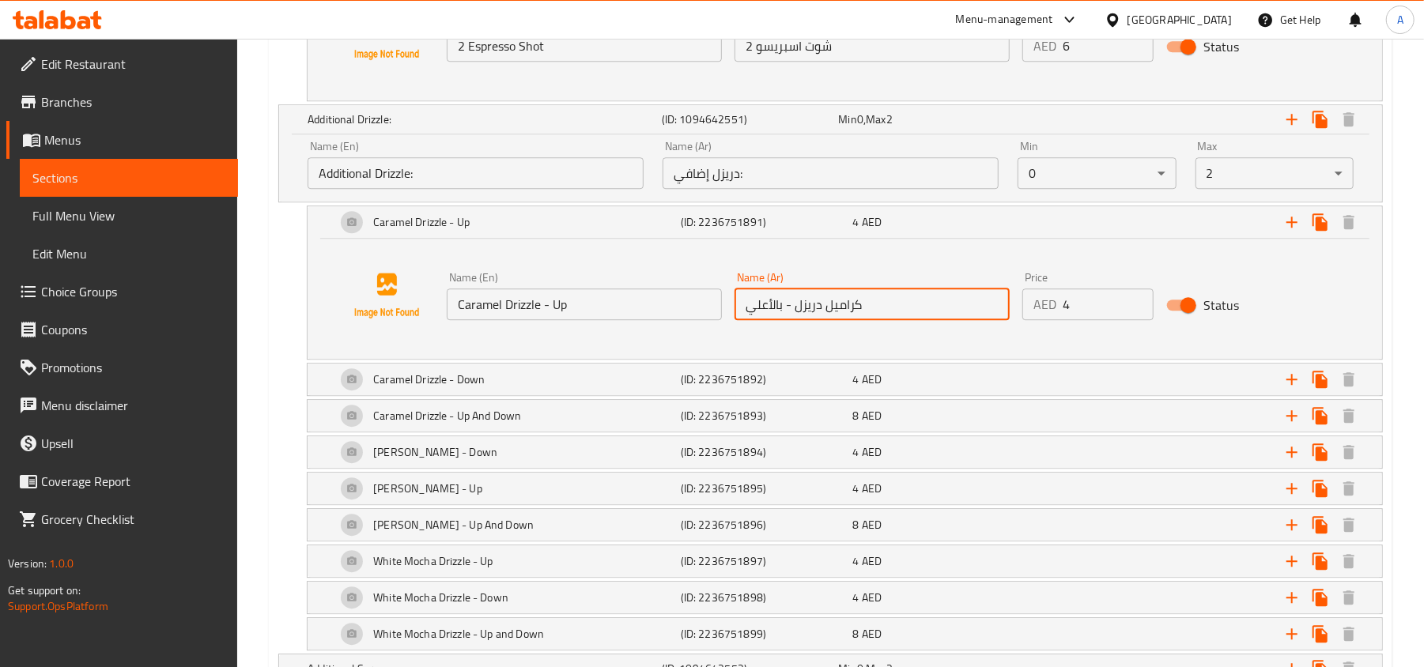
scroll to position [3102, 0]
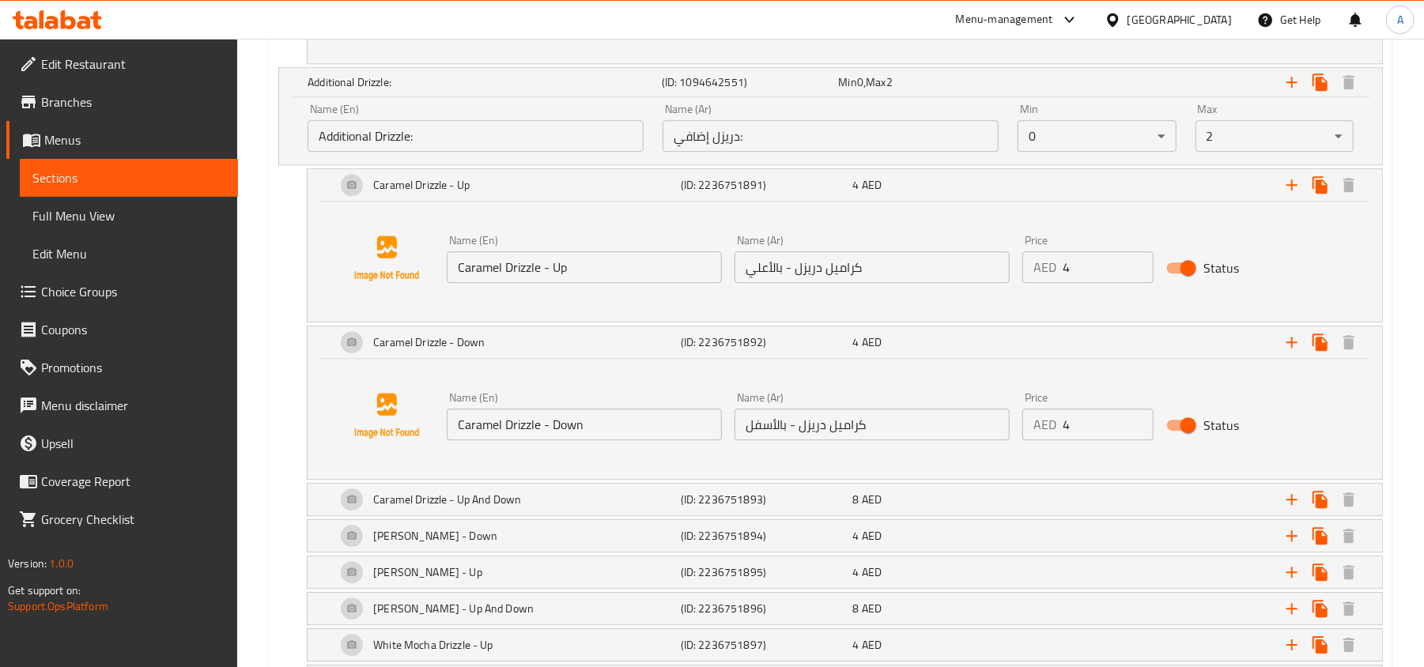
click at [582, 435] on input "Caramel Drizzle - Down" at bounding box center [584, 425] width 275 height 32
click at [849, 437] on input "كراميل دريزل - بالأسفل" at bounding box center [871, 425] width 275 height 32
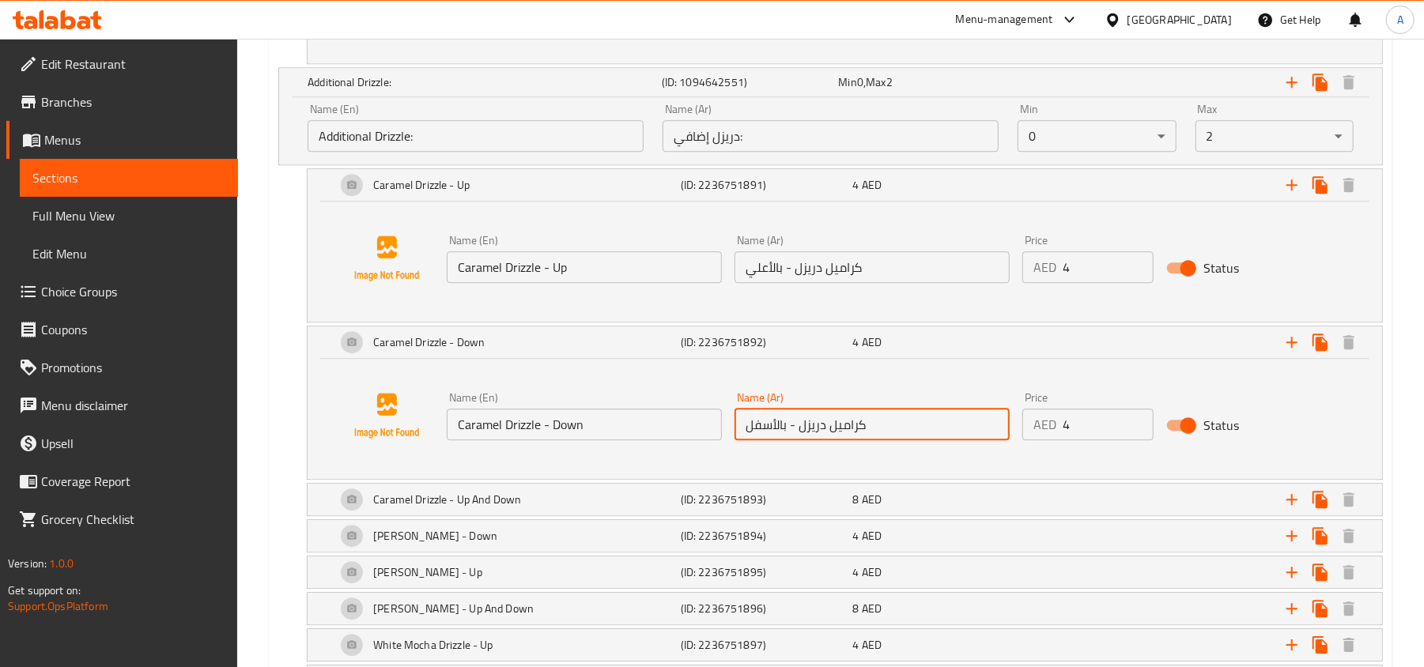
click at [849, 437] on input "كراميل دريزل - بالأسفل" at bounding box center [871, 425] width 275 height 32
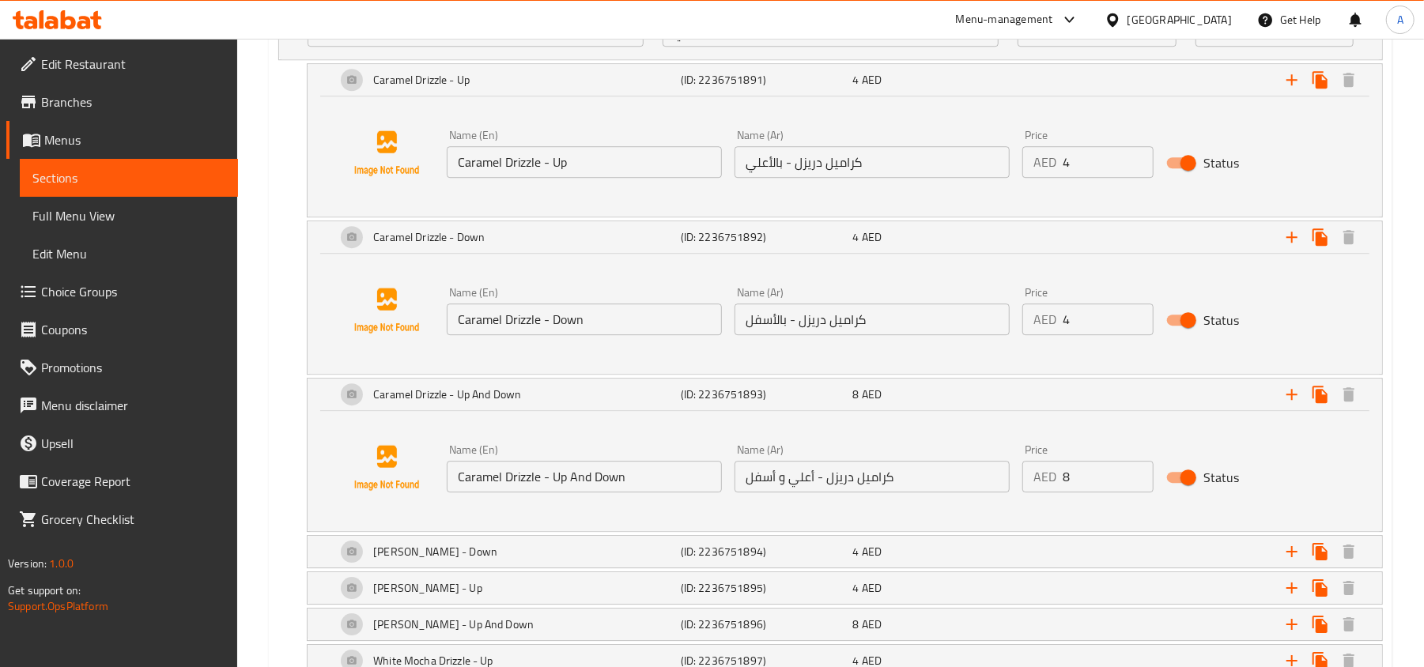
scroll to position [3313, 0]
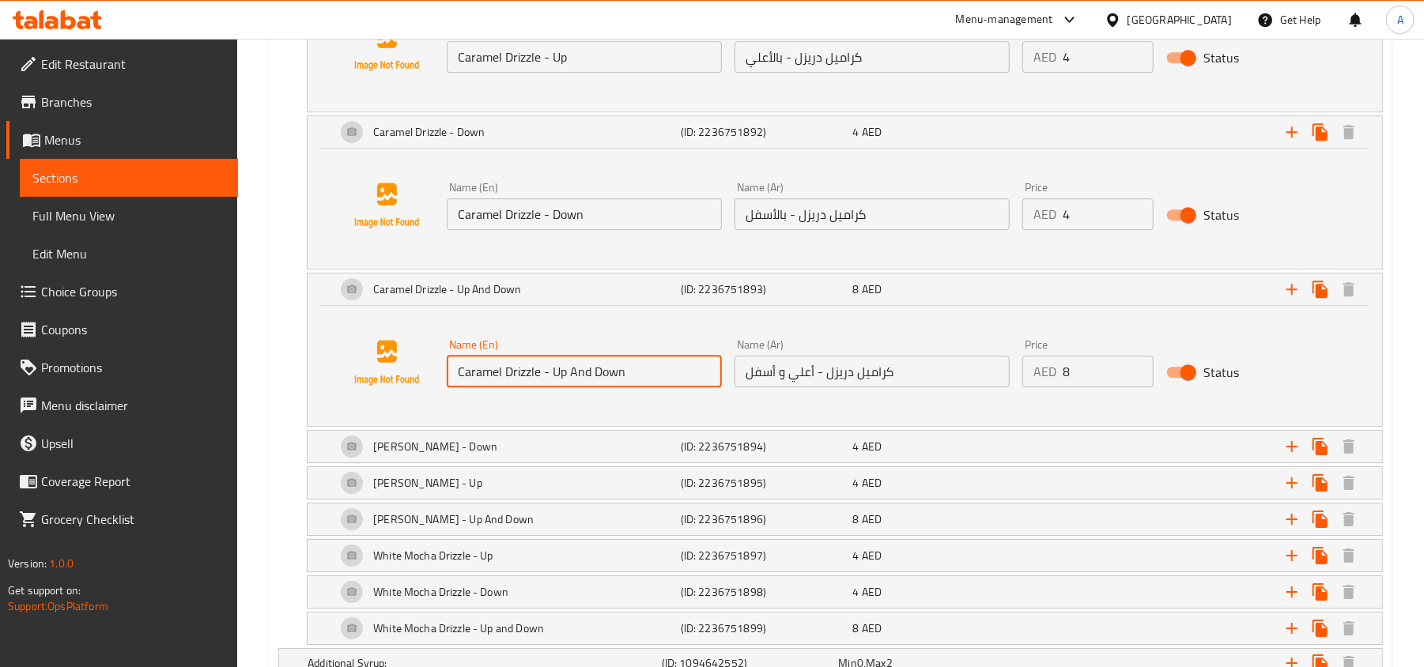
click at [653, 380] on input "Caramel Drizzle - Up And Down" at bounding box center [584, 372] width 275 height 32
click at [852, 387] on input "كراميل دريزل - أعلي و أسفل" at bounding box center [871, 372] width 275 height 32
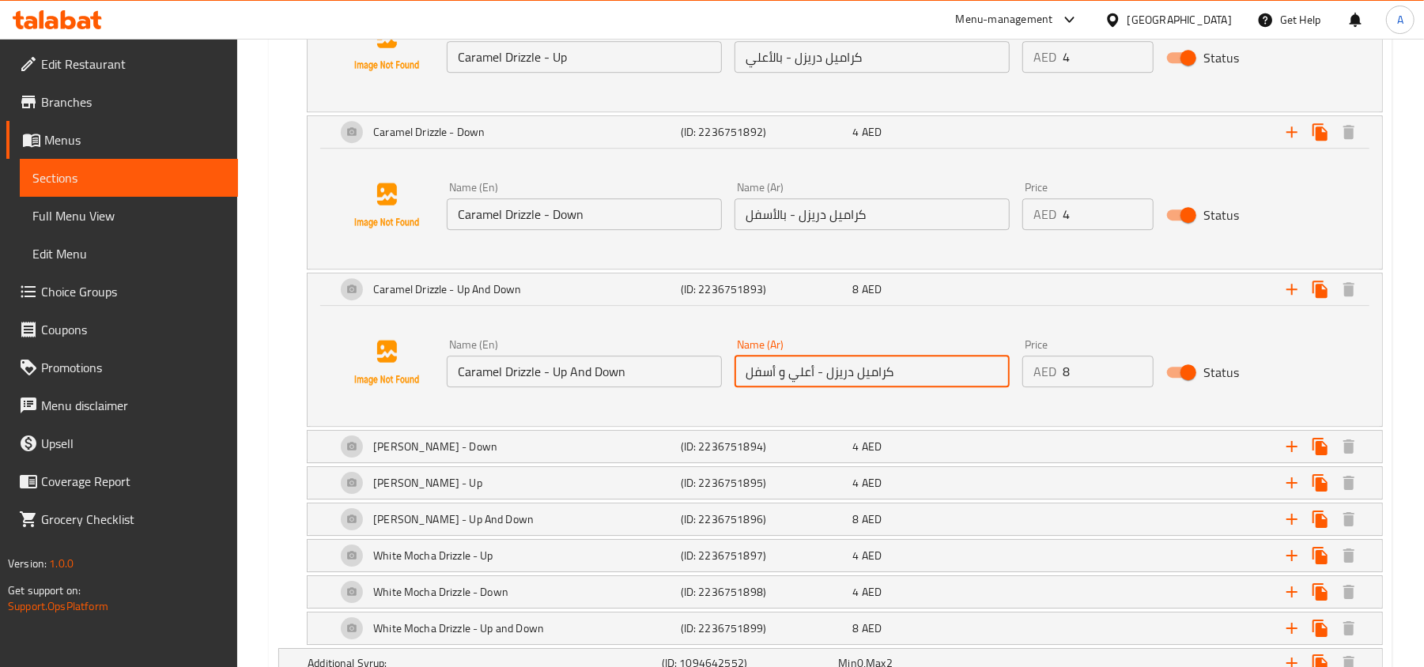
click at [852, 387] on input "كراميل دريزل - أعلي و أسفل" at bounding box center [871, 372] width 275 height 32
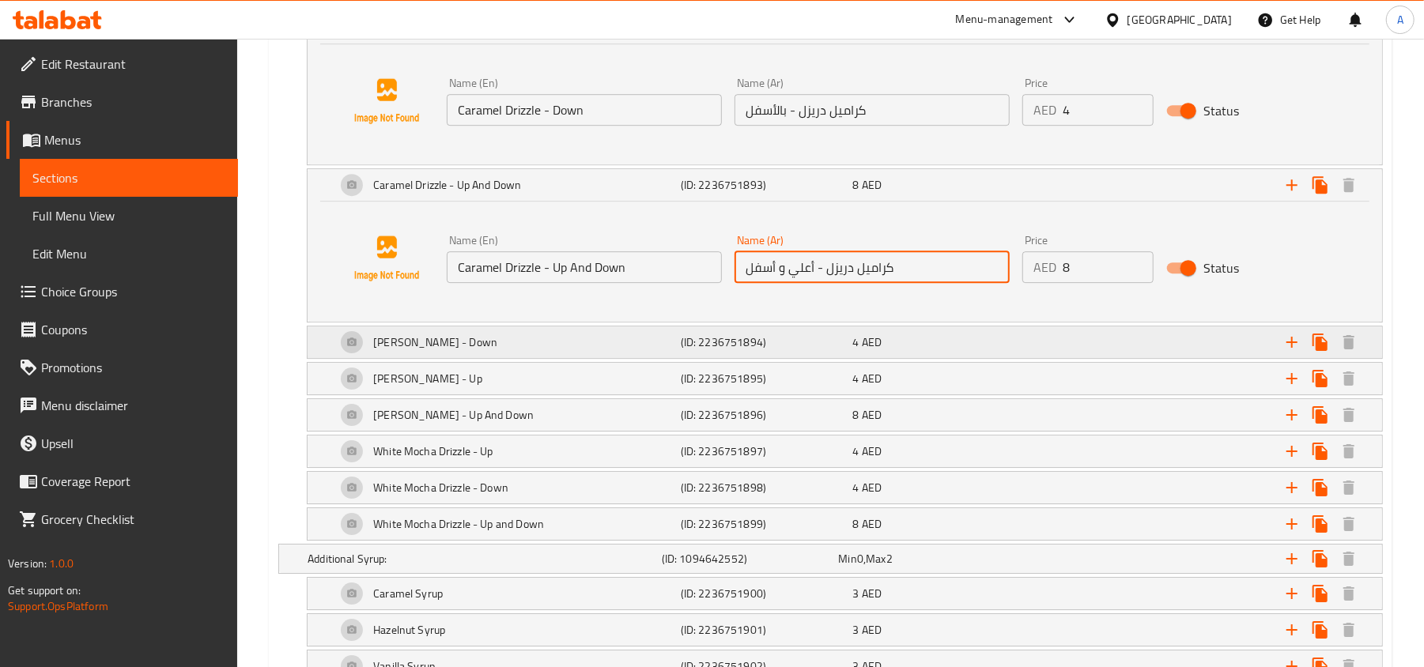
scroll to position [3419, 0]
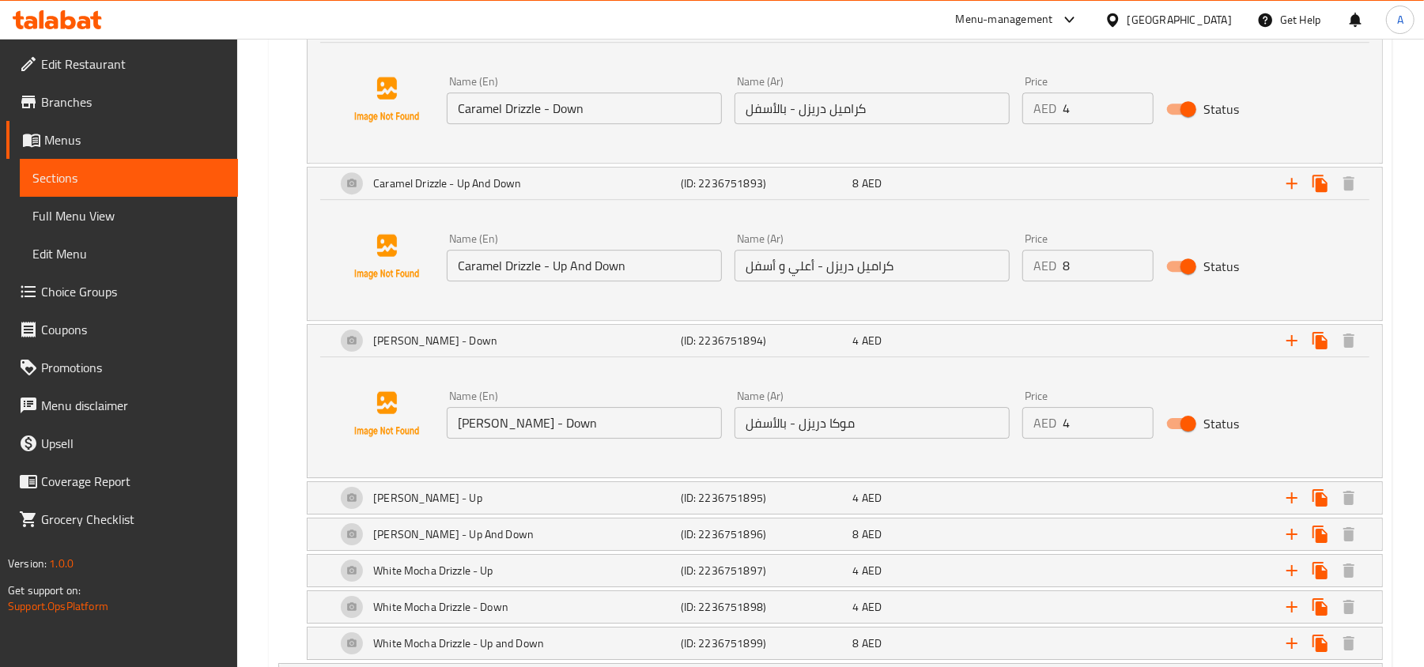
click at [636, 439] on input "[PERSON_NAME] - Down" at bounding box center [584, 423] width 275 height 32
click at [820, 430] on input "موكا دريزل - بالأسفل" at bounding box center [871, 423] width 275 height 32
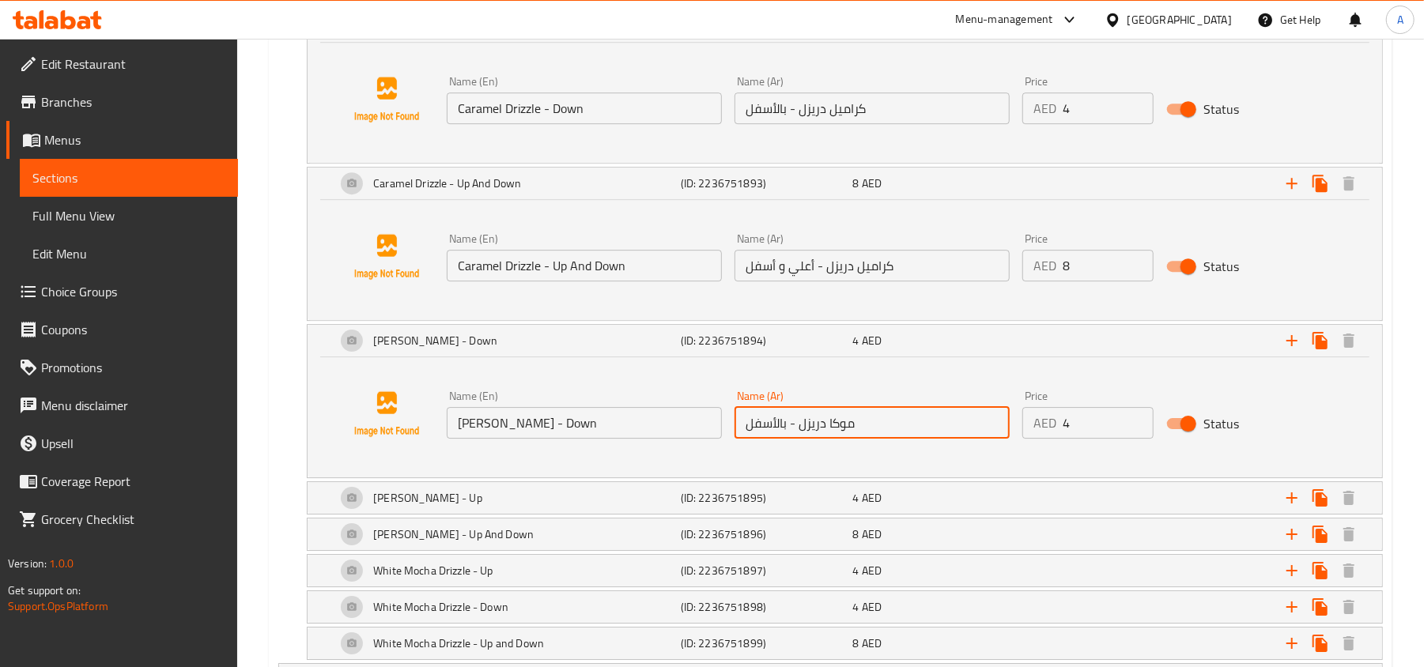
click at [820, 430] on input "موكا دريزل - بالأسفل" at bounding box center [871, 423] width 275 height 32
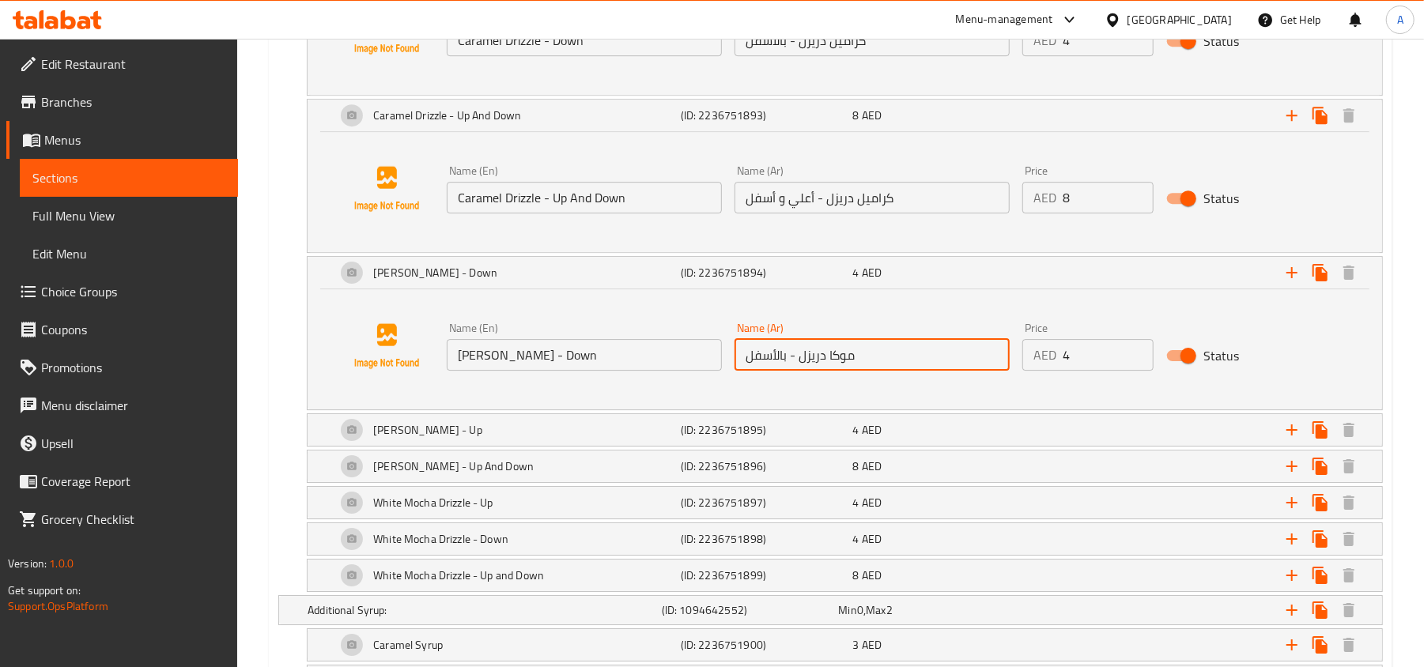
scroll to position [3524, 0]
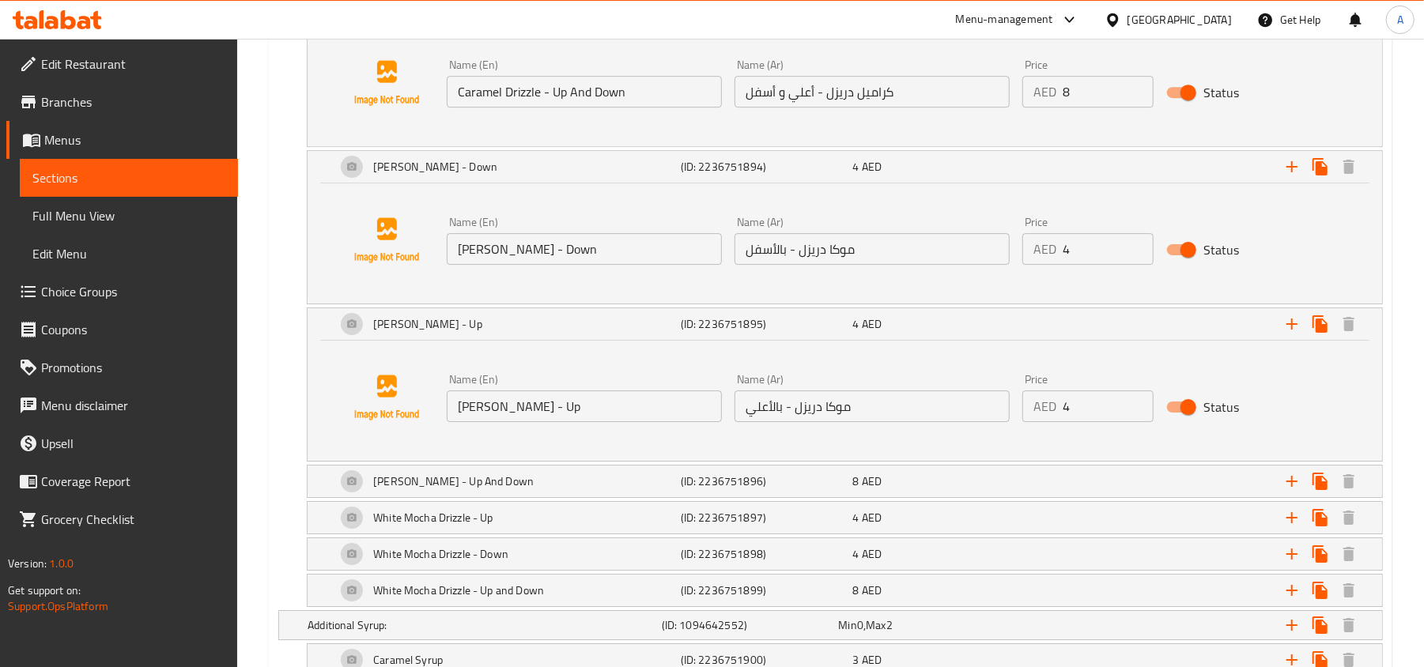
scroll to position [3629, 0]
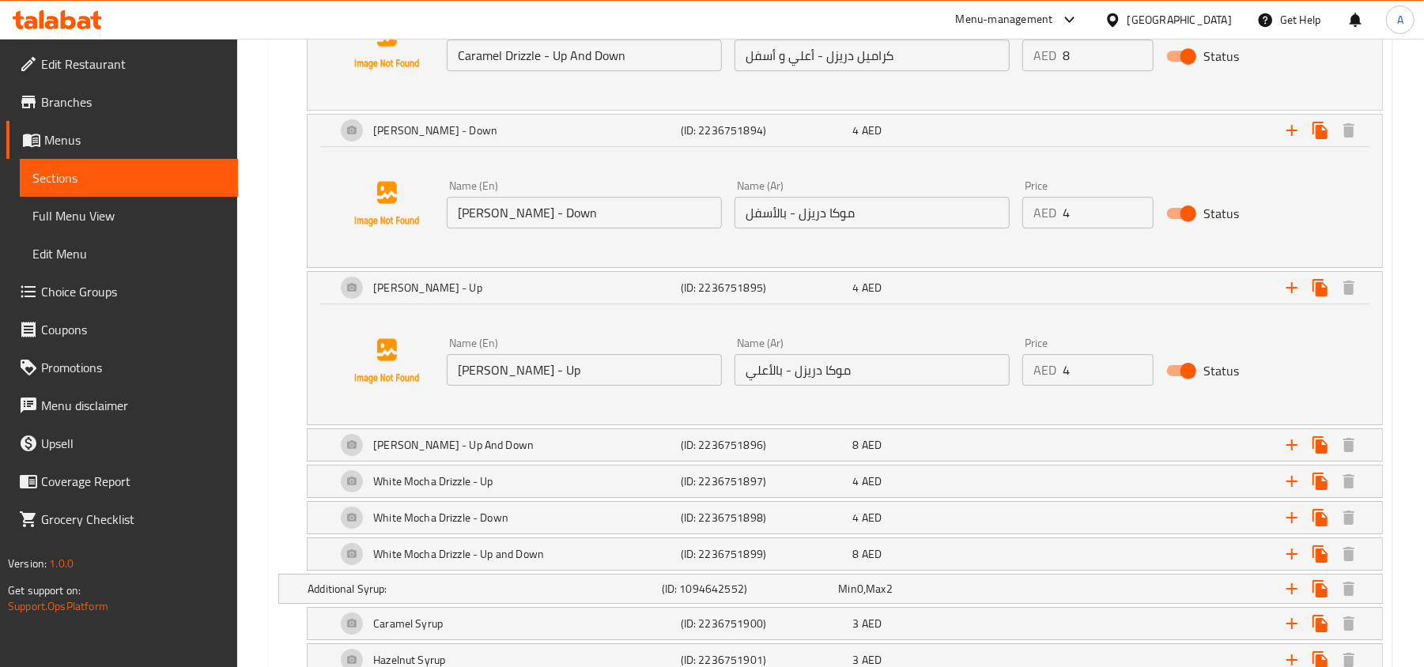
click at [631, 381] on input "[PERSON_NAME] - Up" at bounding box center [584, 370] width 275 height 32
click at [863, 386] on input "موكا دريزل - بالأعلي" at bounding box center [871, 370] width 275 height 32
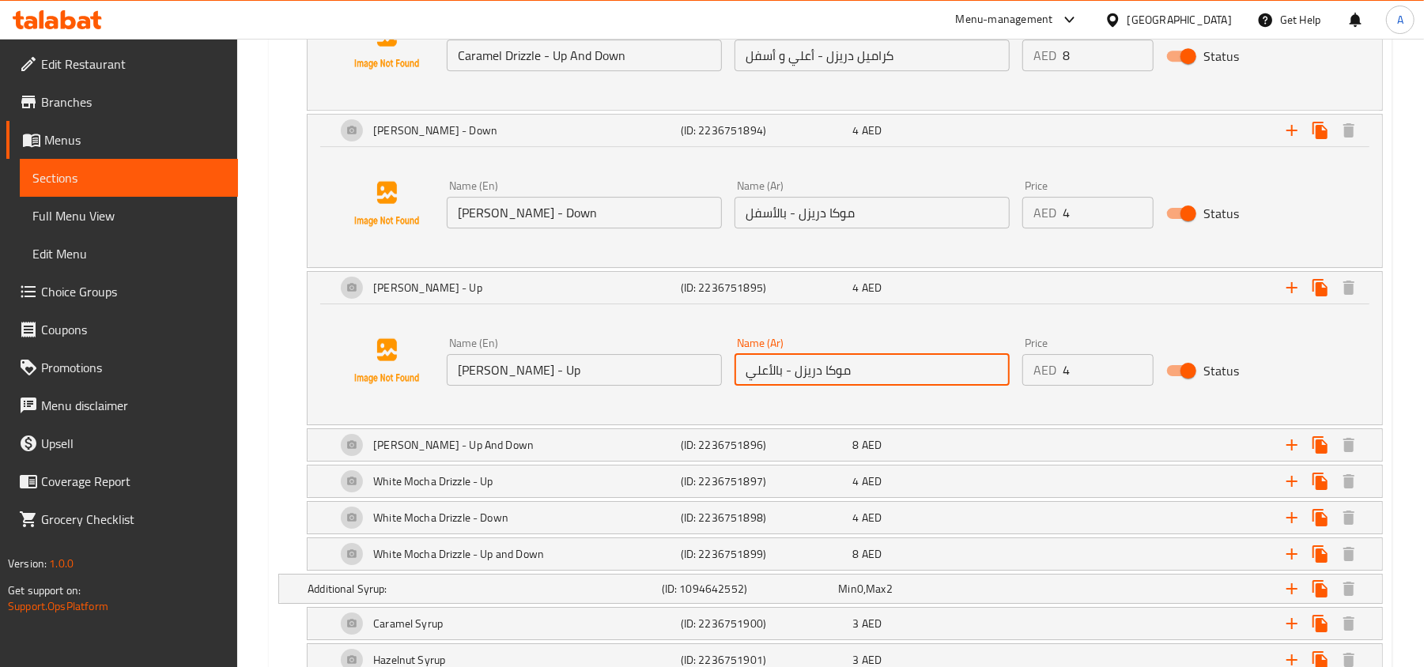
click at [863, 386] on input "موكا دريزل - بالأعلي" at bounding box center [871, 370] width 275 height 32
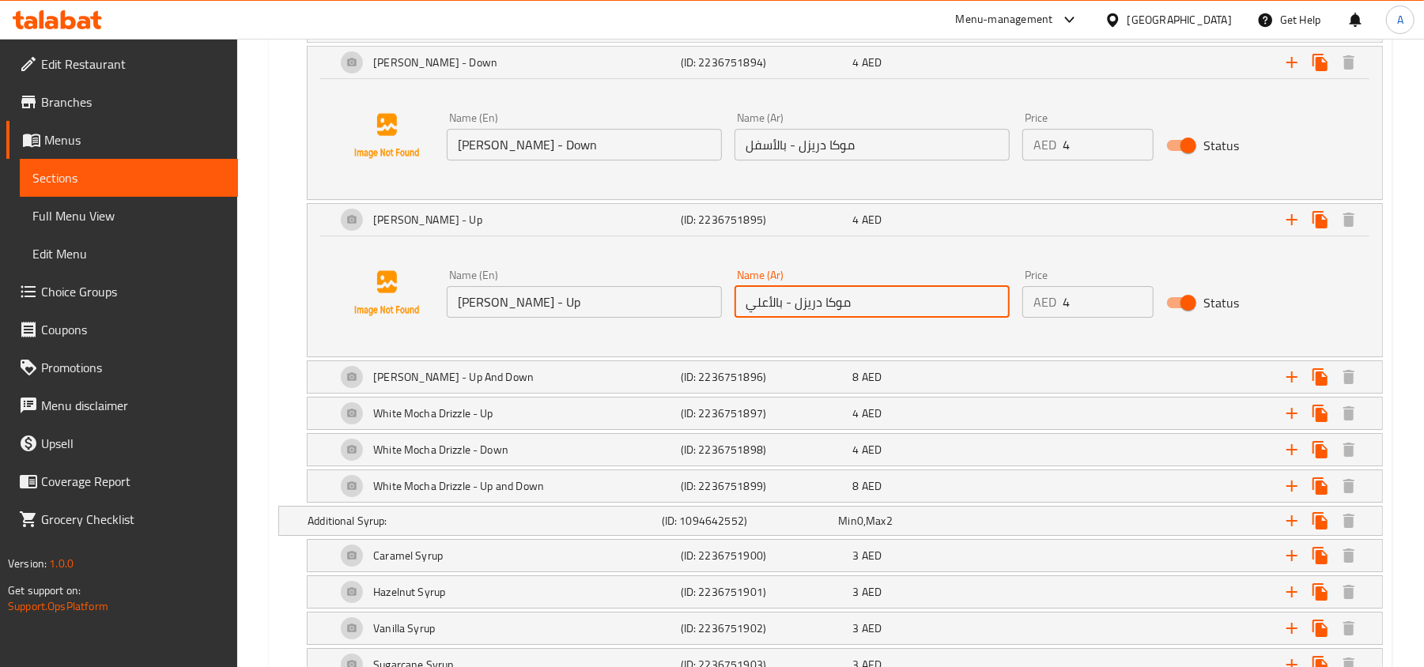
scroll to position [3735, 0]
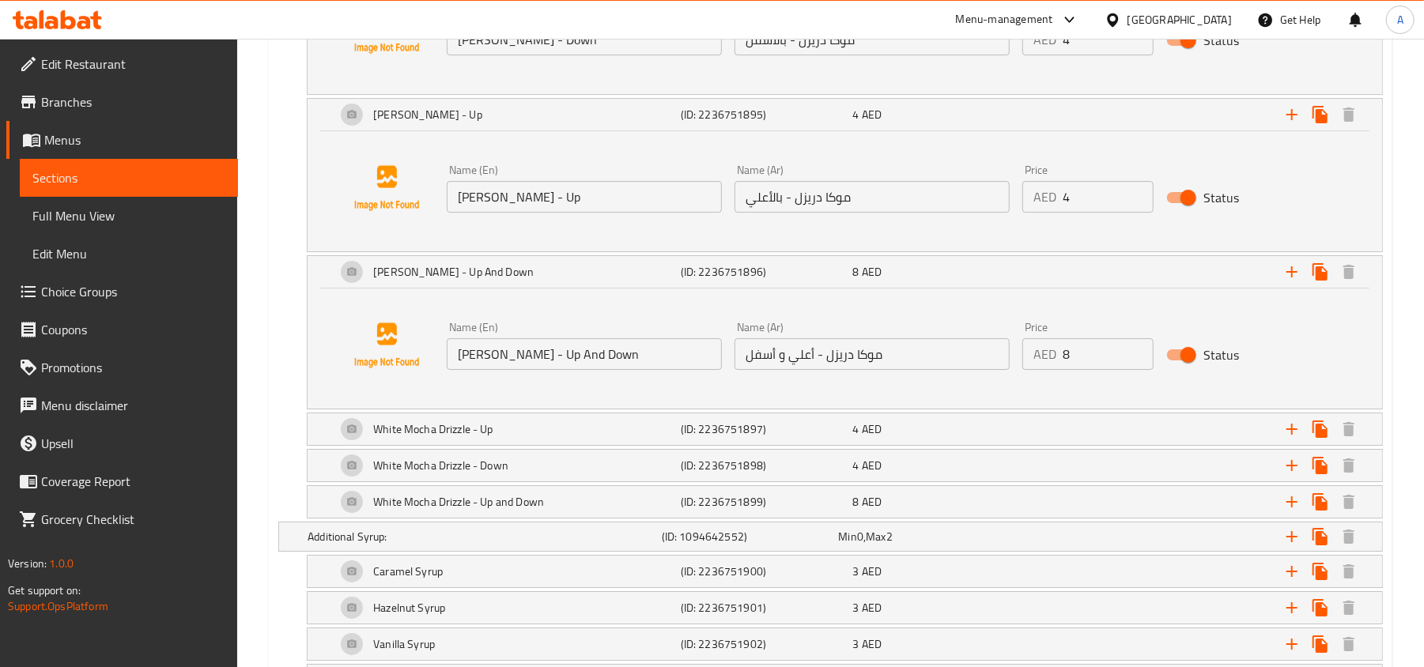
scroll to position [3840, 0]
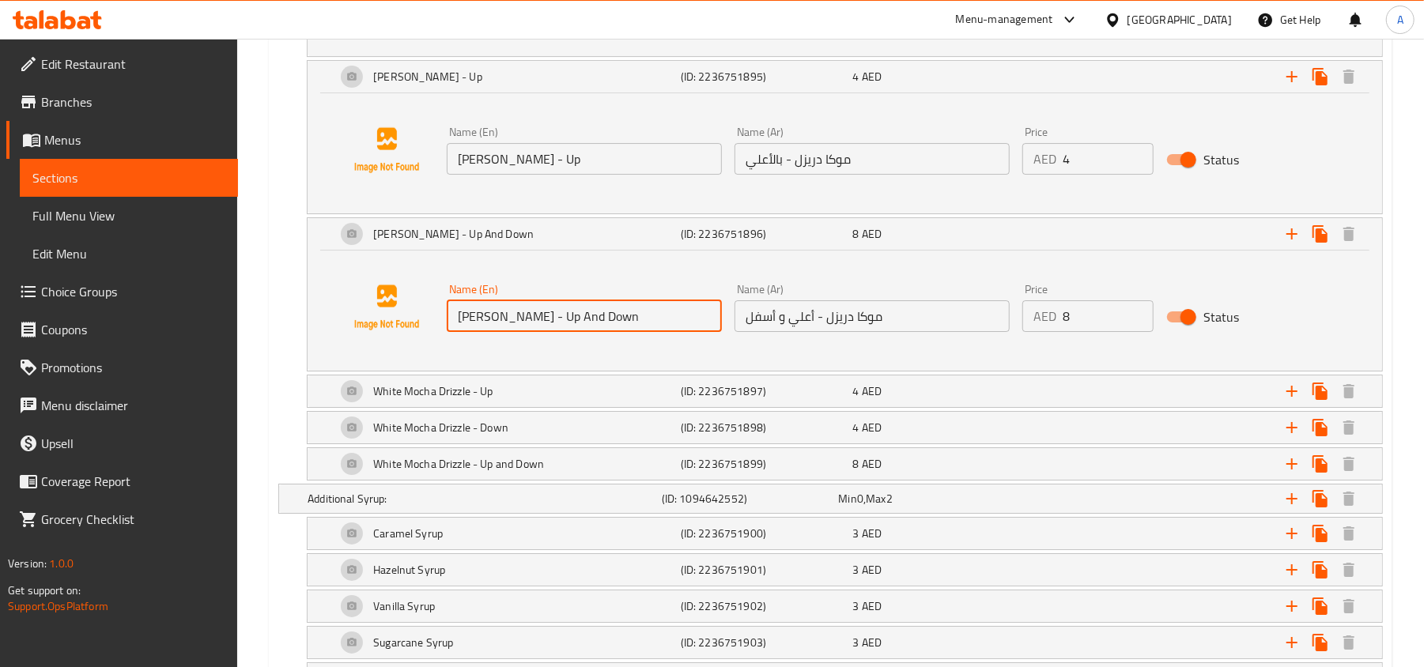
click at [617, 332] on input "[PERSON_NAME] - Up And Down" at bounding box center [584, 316] width 275 height 32
click at [810, 323] on input "موكا دريزل - أعلي و أسفل" at bounding box center [871, 316] width 275 height 32
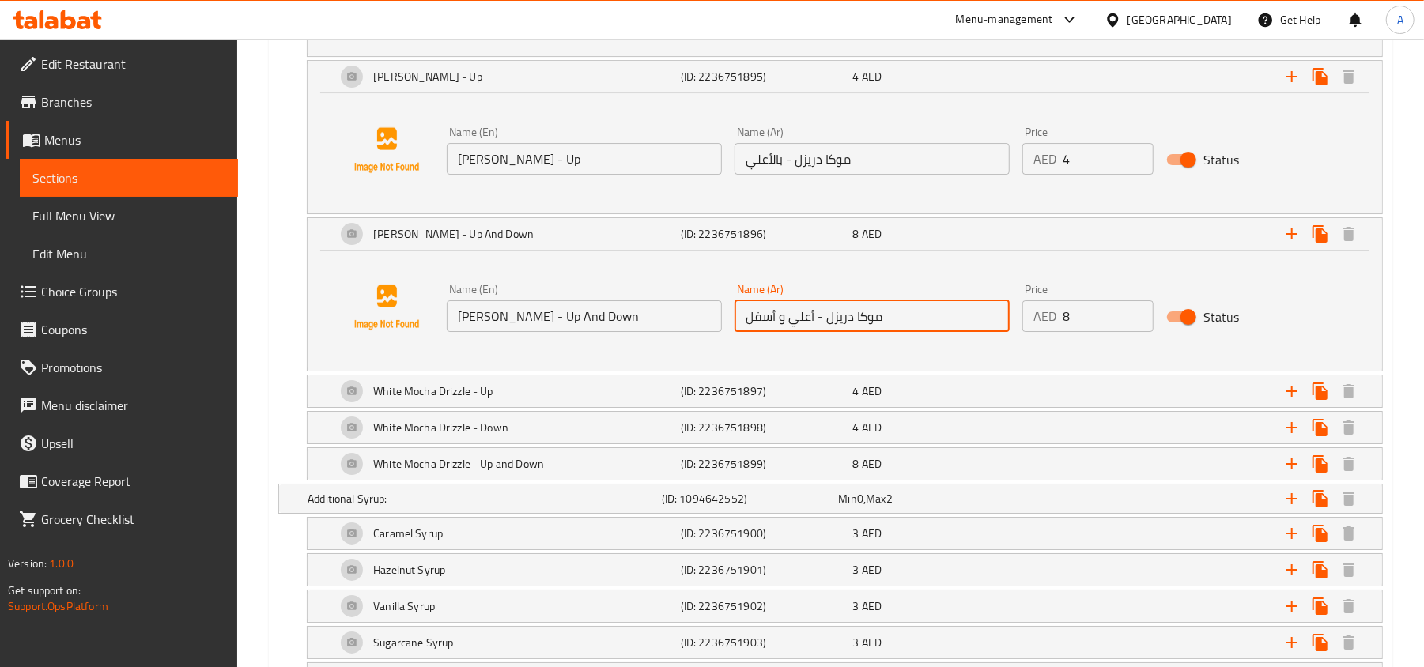
click at [810, 323] on input "موكا دريزل - أعلي و أسفل" at bounding box center [871, 316] width 275 height 32
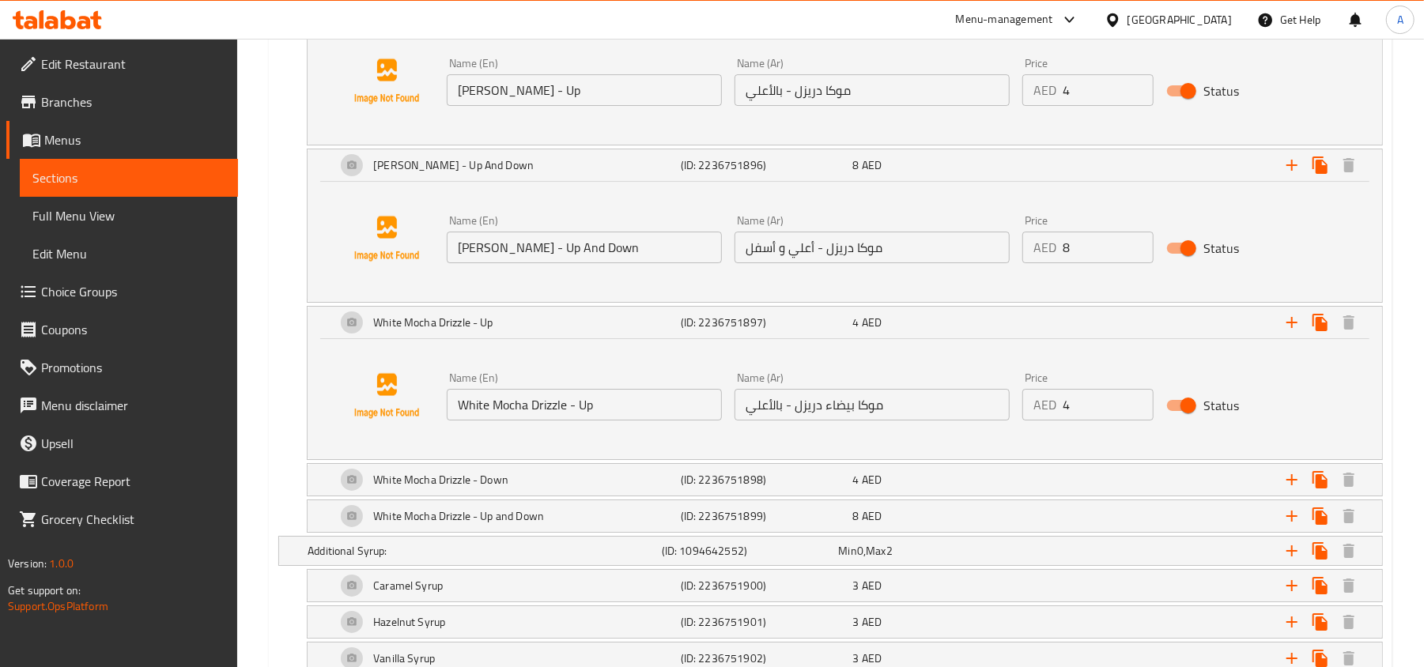
scroll to position [3945, 0]
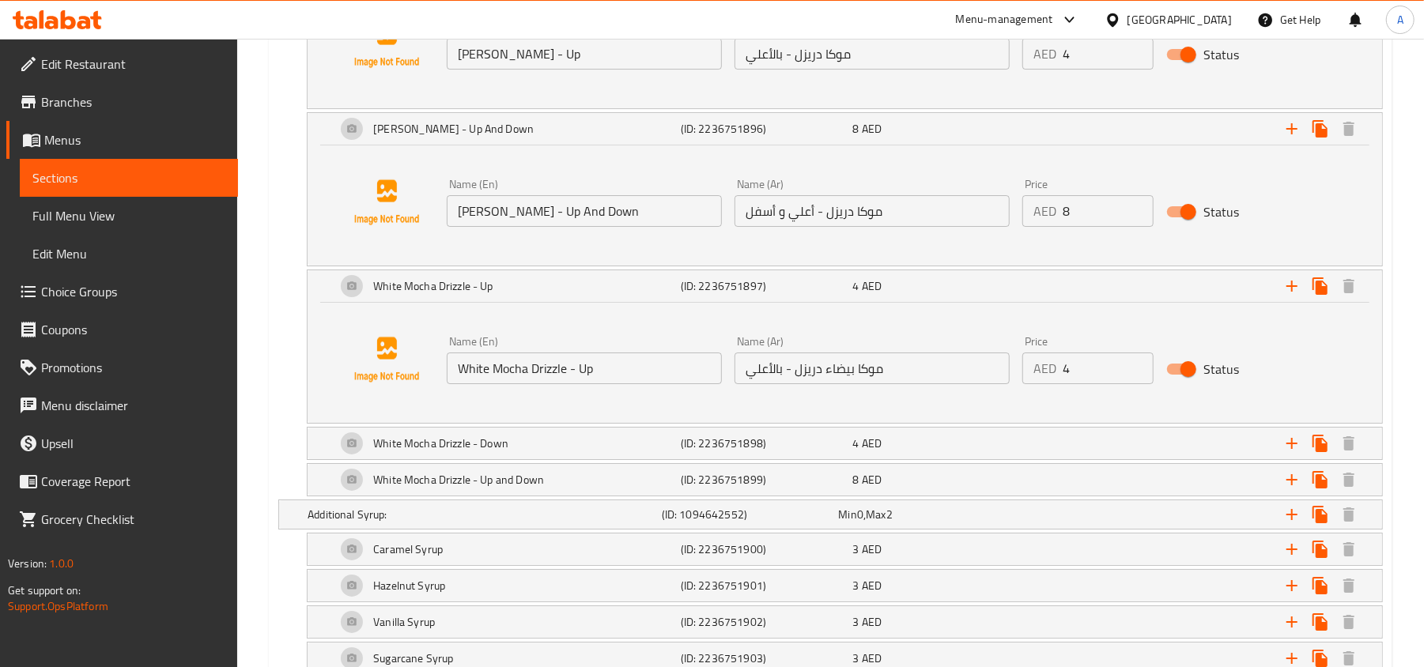
click at [697, 375] on input "White Mocha Drizzle - Up" at bounding box center [584, 369] width 275 height 32
click at [846, 384] on input "موكا بيضاء دريزل - بالأعلي" at bounding box center [871, 369] width 275 height 32
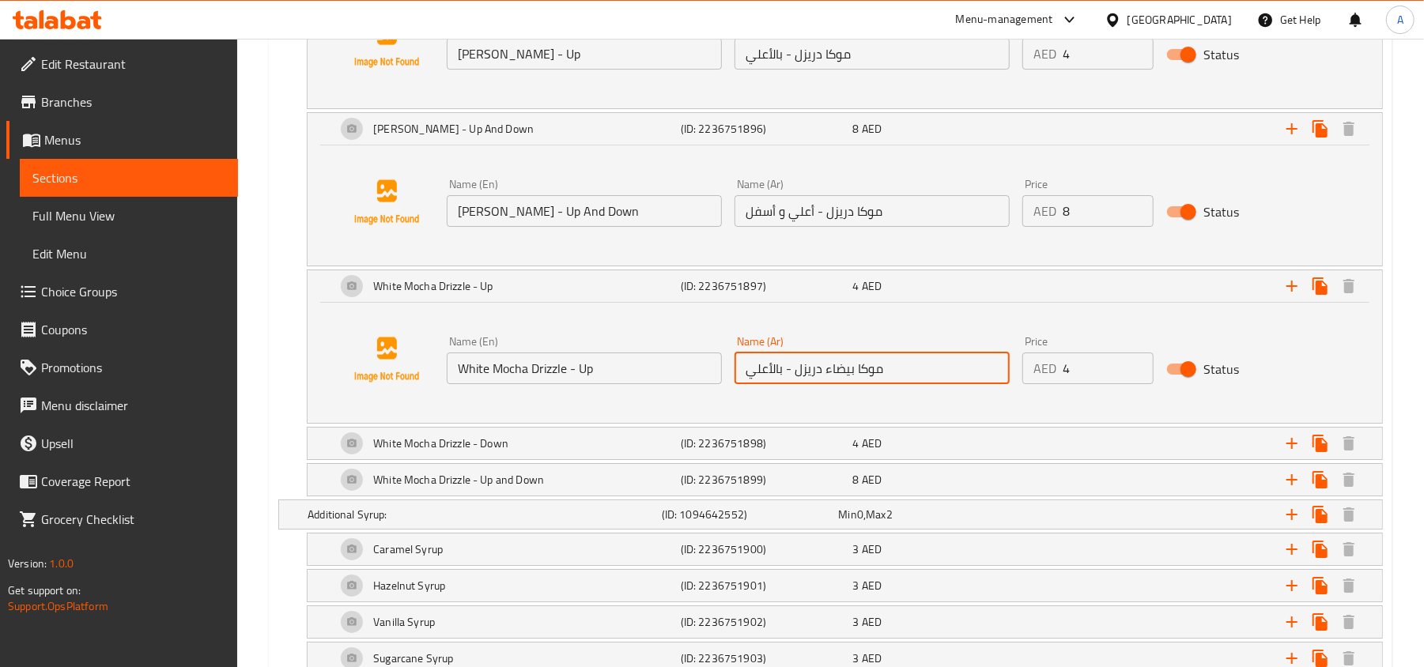
click at [846, 384] on input "موكا بيضاء دريزل - بالأعلي" at bounding box center [871, 369] width 275 height 32
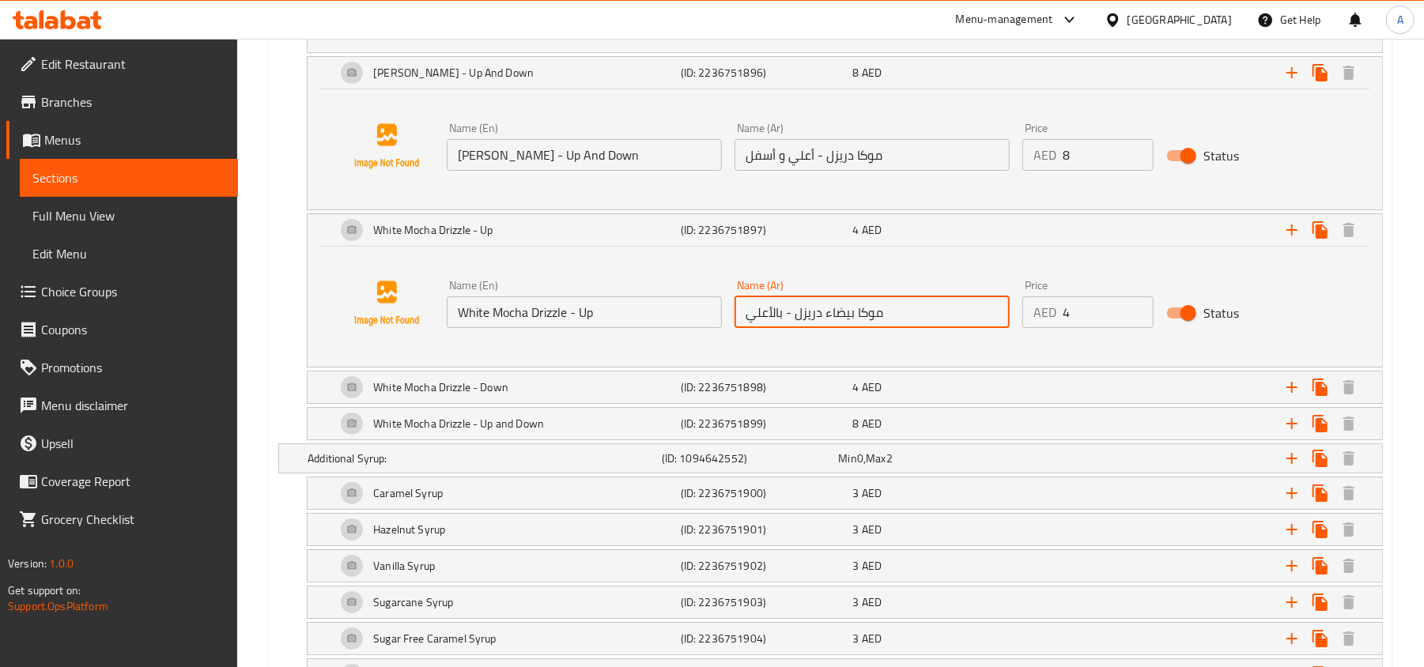
scroll to position [4051, 0]
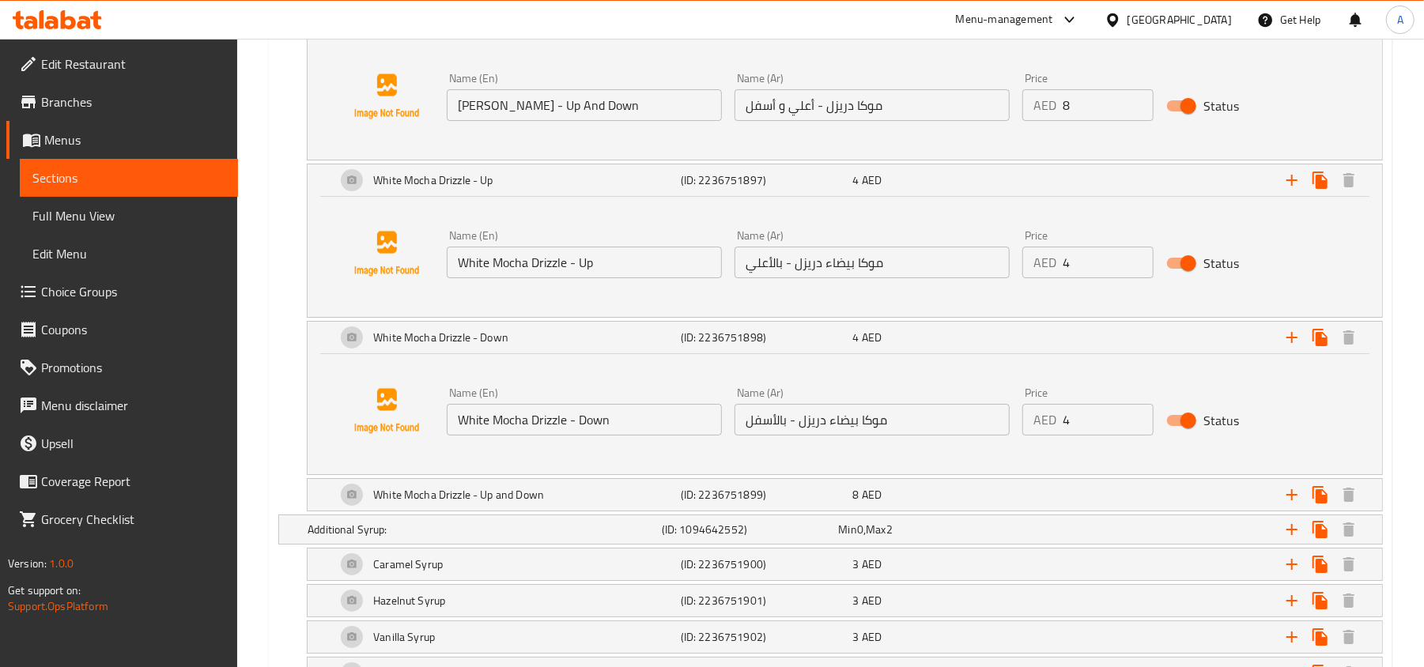
click at [624, 424] on input "White Mocha Drizzle - Down" at bounding box center [584, 420] width 275 height 32
click at [811, 436] on input "موكا بيضاء دريزل - بالأسفل" at bounding box center [871, 420] width 275 height 32
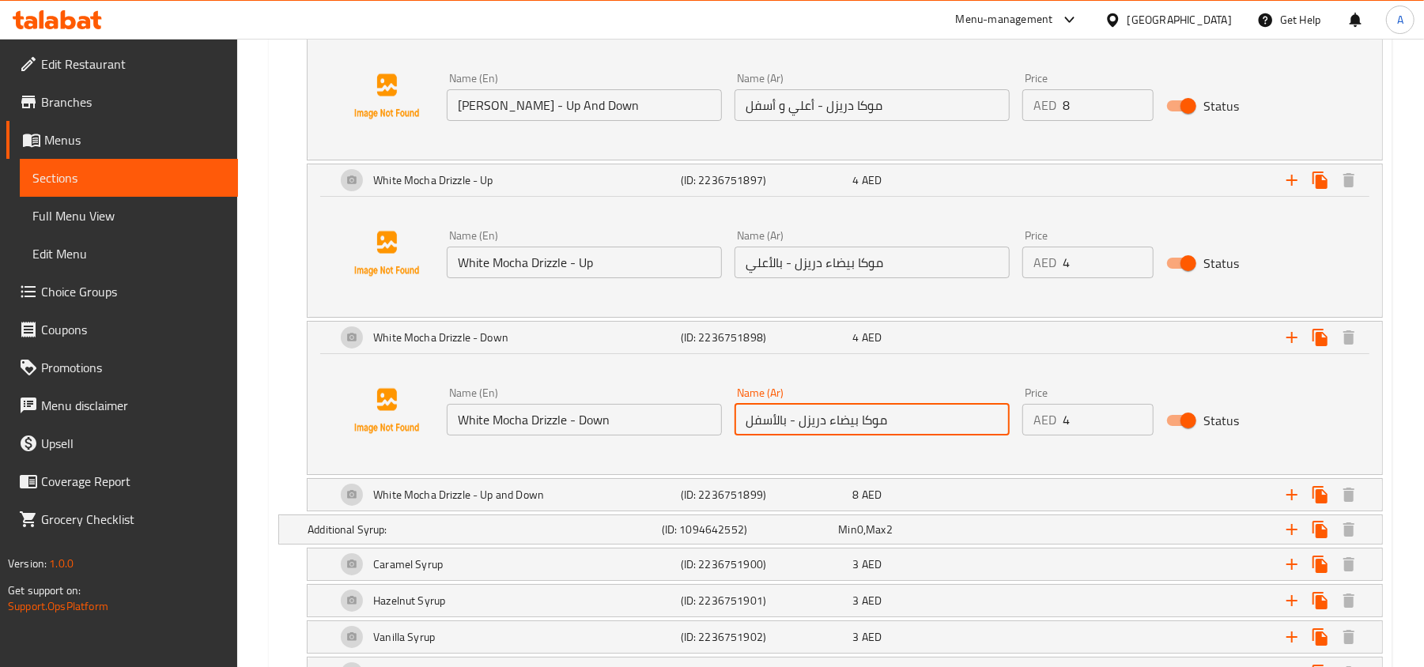
click at [811, 436] on input "موكا بيضاء دريزل - بالأسفل" at bounding box center [871, 420] width 275 height 32
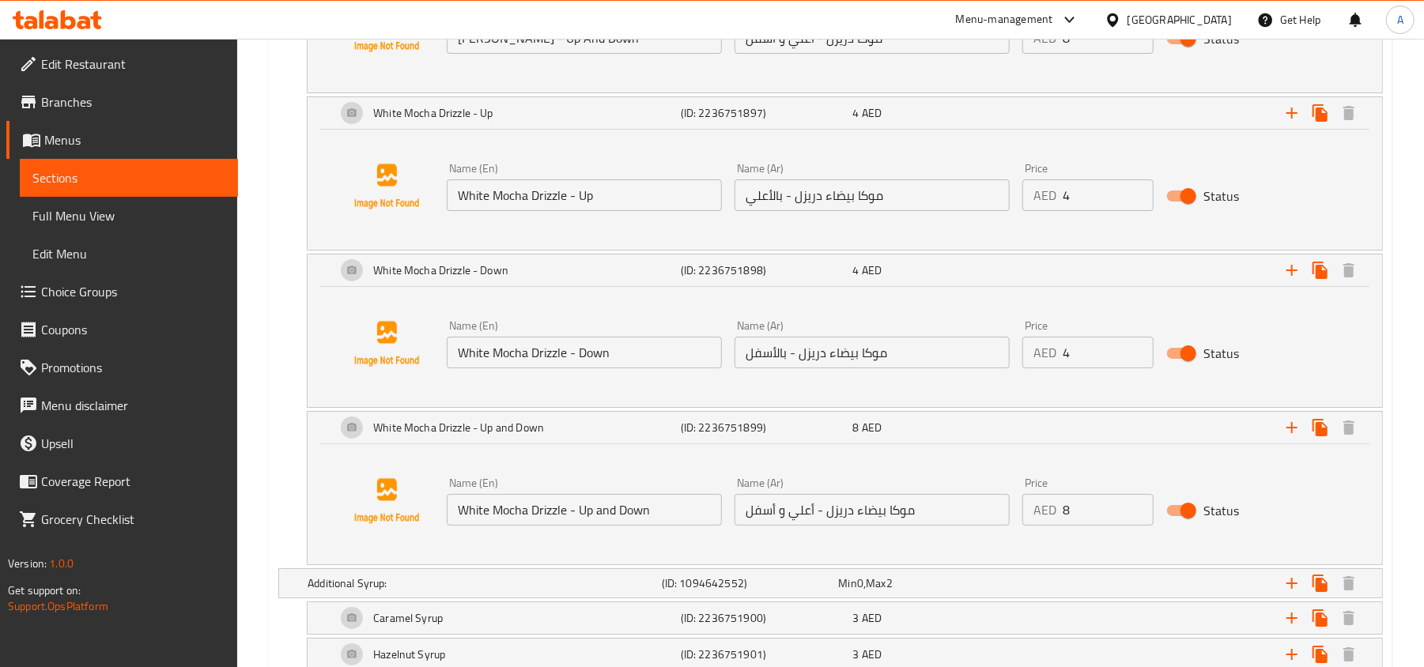
scroll to position [4156, 0]
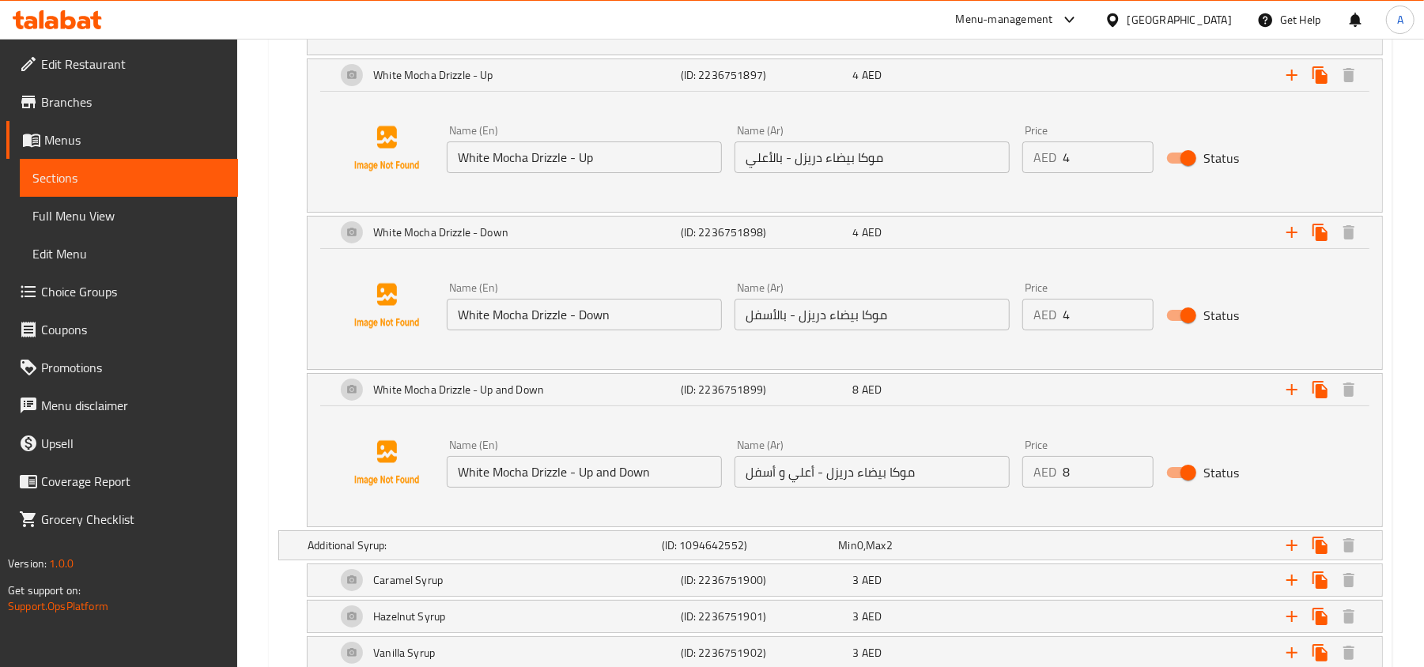
click at [623, 488] on input "White Mocha Drizzle - Up and Down" at bounding box center [584, 472] width 275 height 32
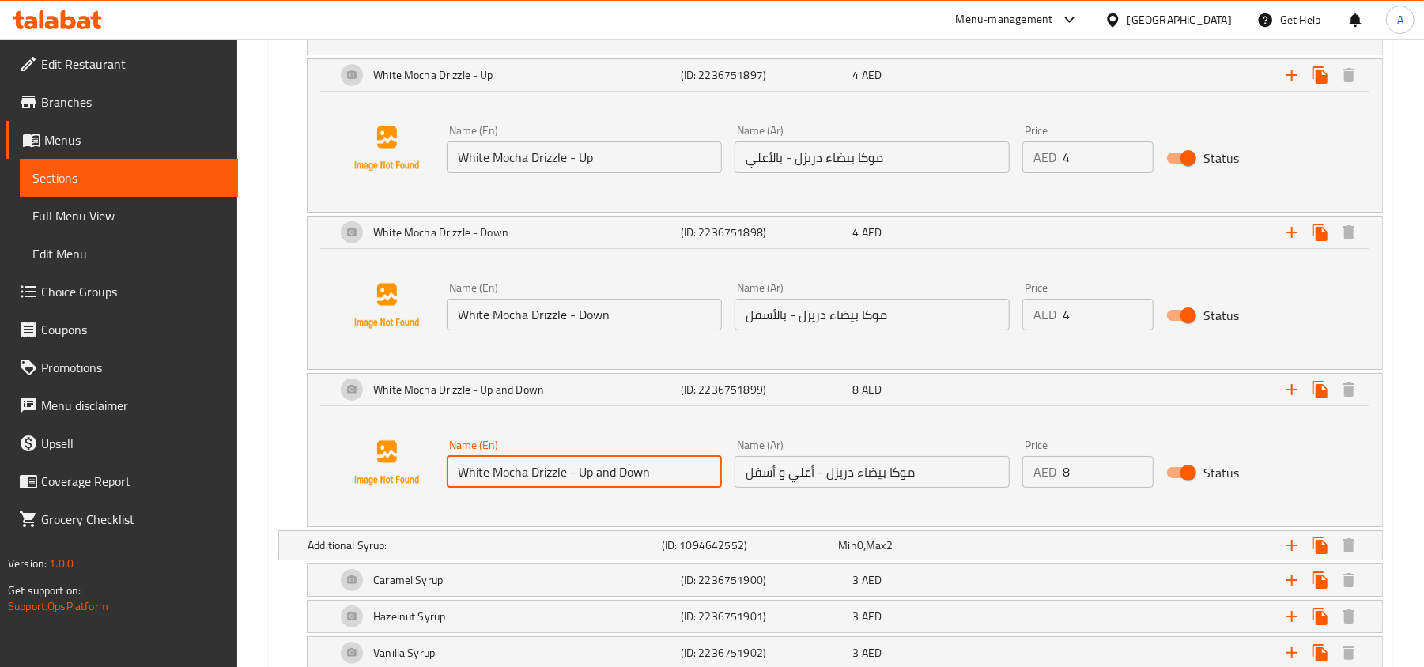
click at [623, 488] on input "White Mocha Drizzle - Up and Down" at bounding box center [584, 472] width 275 height 32
click at [820, 488] on input "موكا بيضاء دريزل - أعلي و أسفل" at bounding box center [871, 472] width 275 height 32
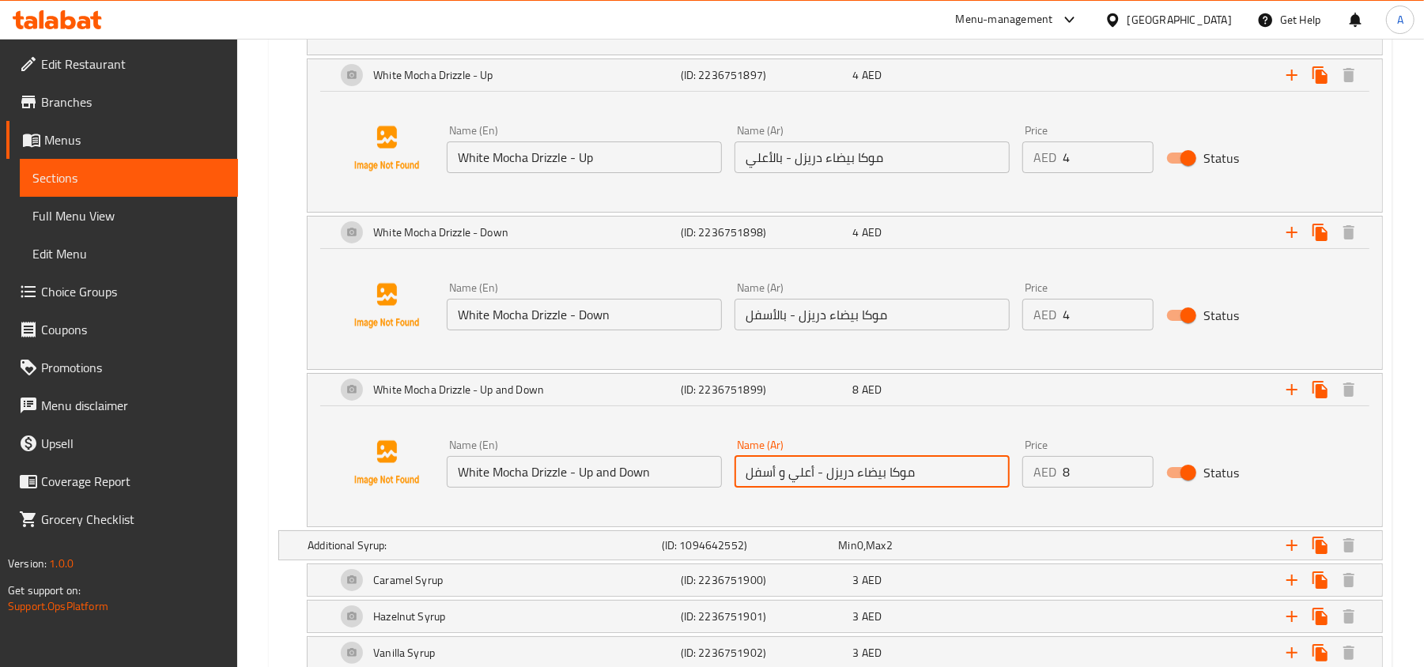
click at [820, 488] on input "موكا بيضاء دريزل - أعلي و أسفل" at bounding box center [871, 472] width 275 height 32
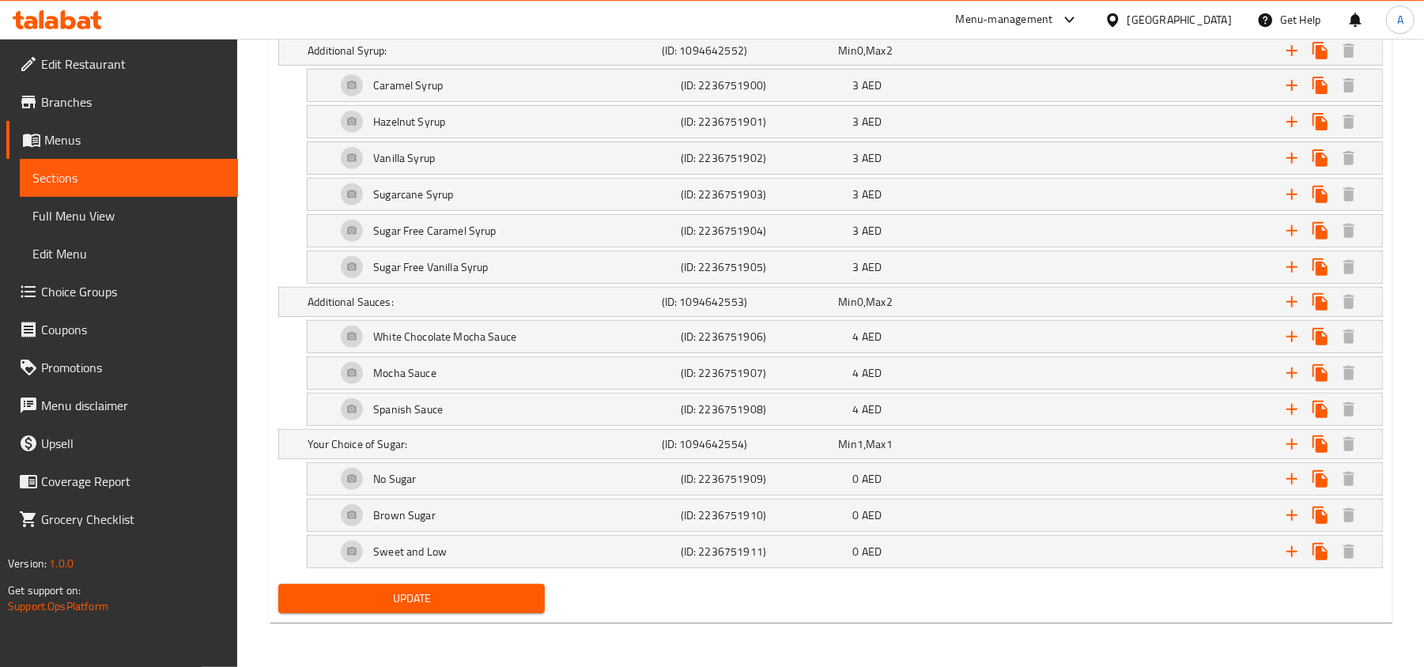
scroll to position [4568, 0]
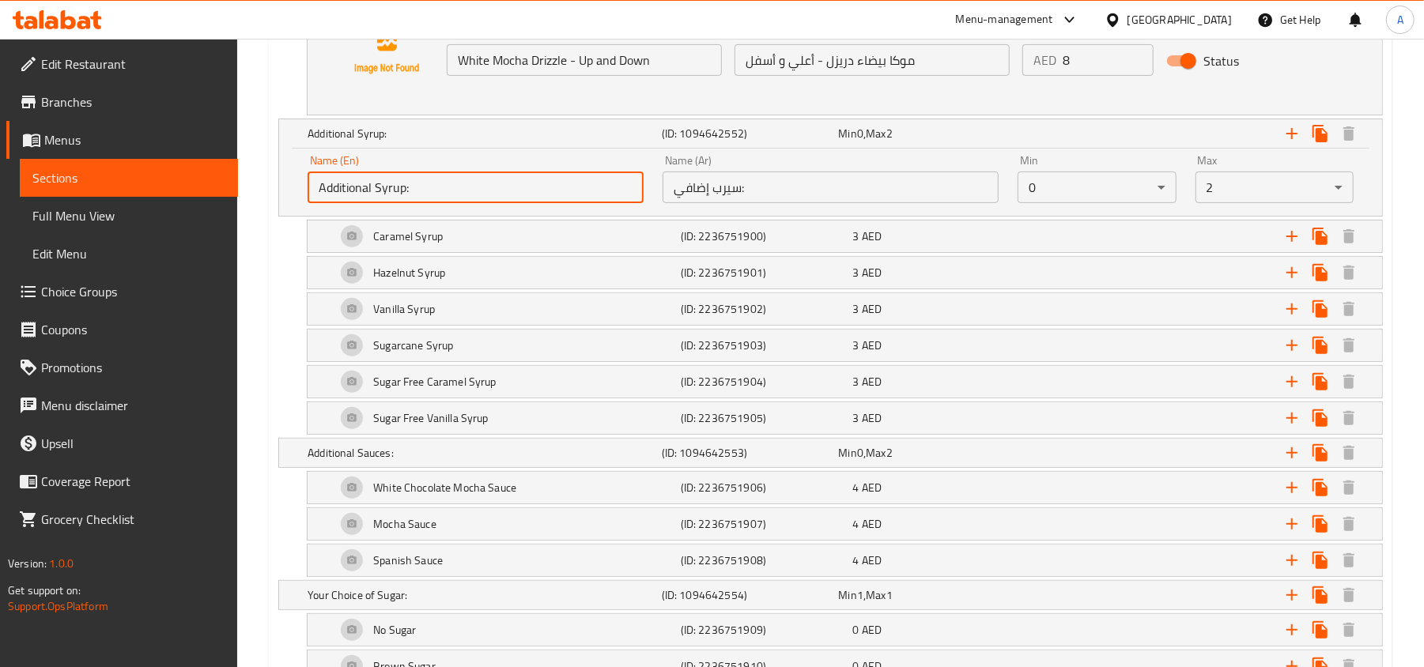
click at [576, 203] on input "Additional Syrup:" at bounding box center [476, 188] width 336 height 32
click at [757, 203] on input "سيرب إضافي:" at bounding box center [831, 188] width 336 height 32
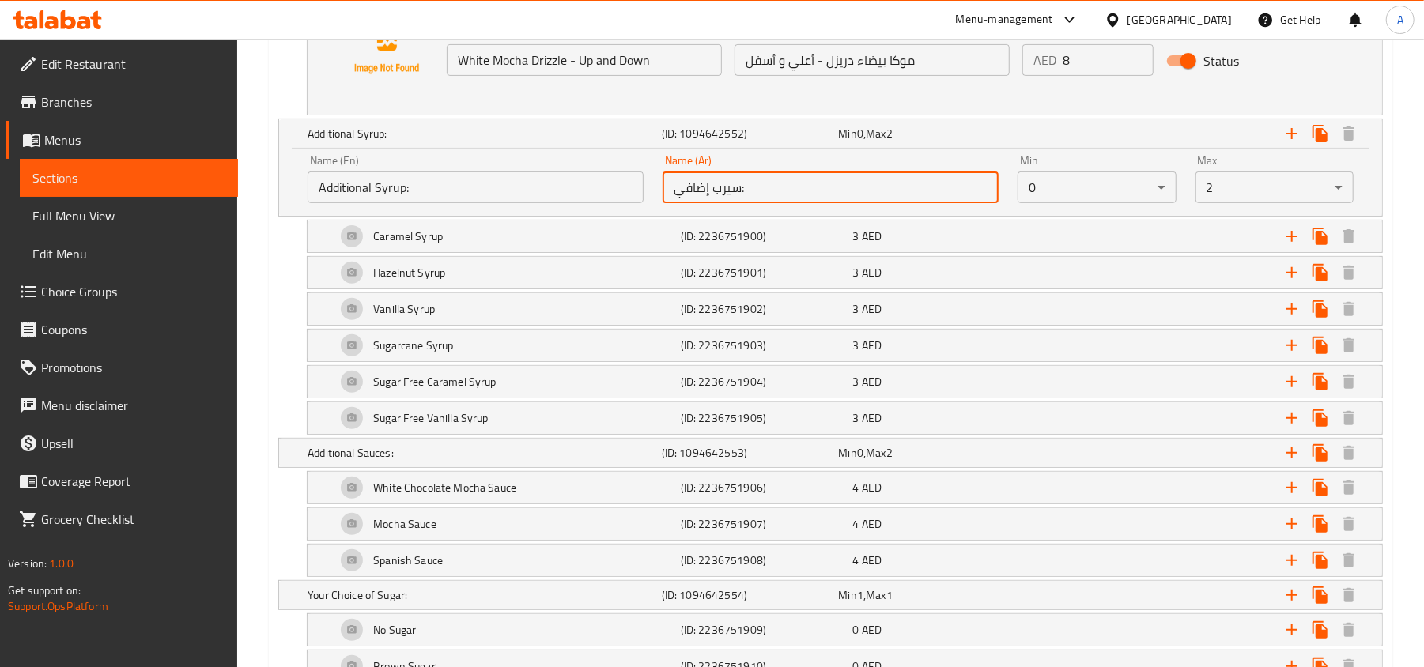
click at [757, 203] on input "سيرب إضافي:" at bounding box center [831, 188] width 336 height 32
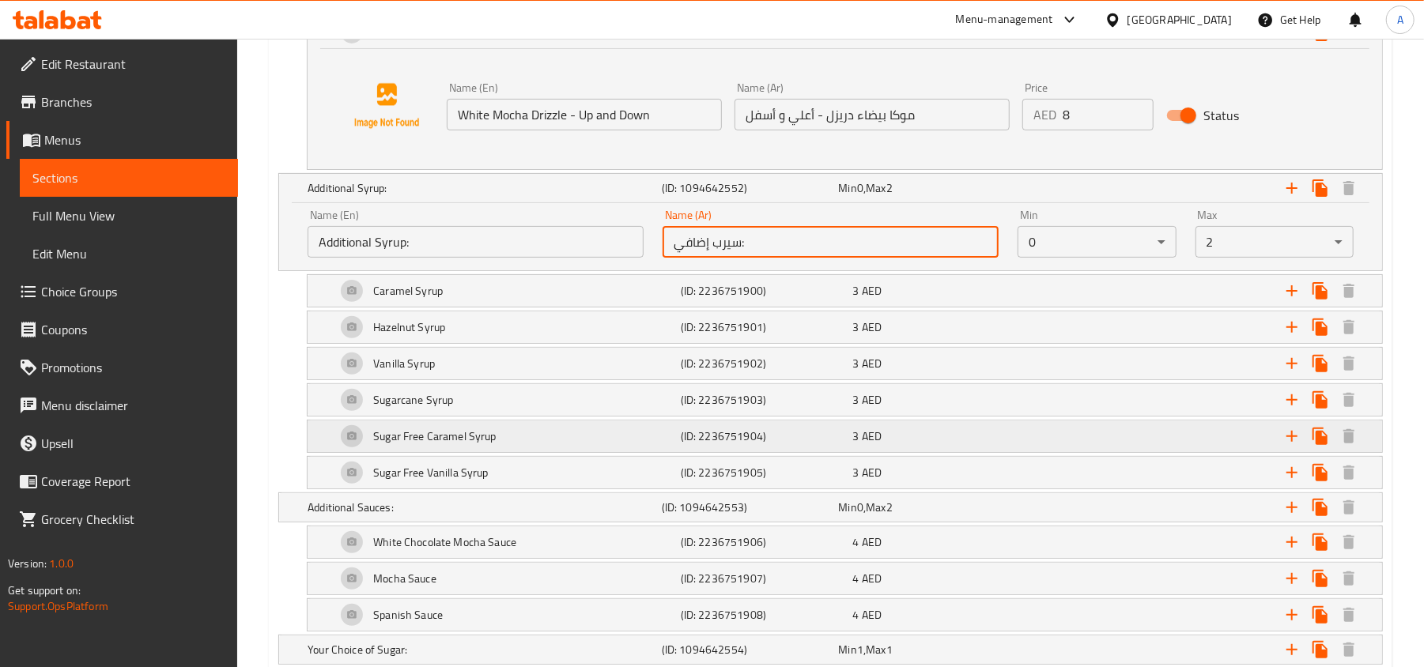
scroll to position [4463, 0]
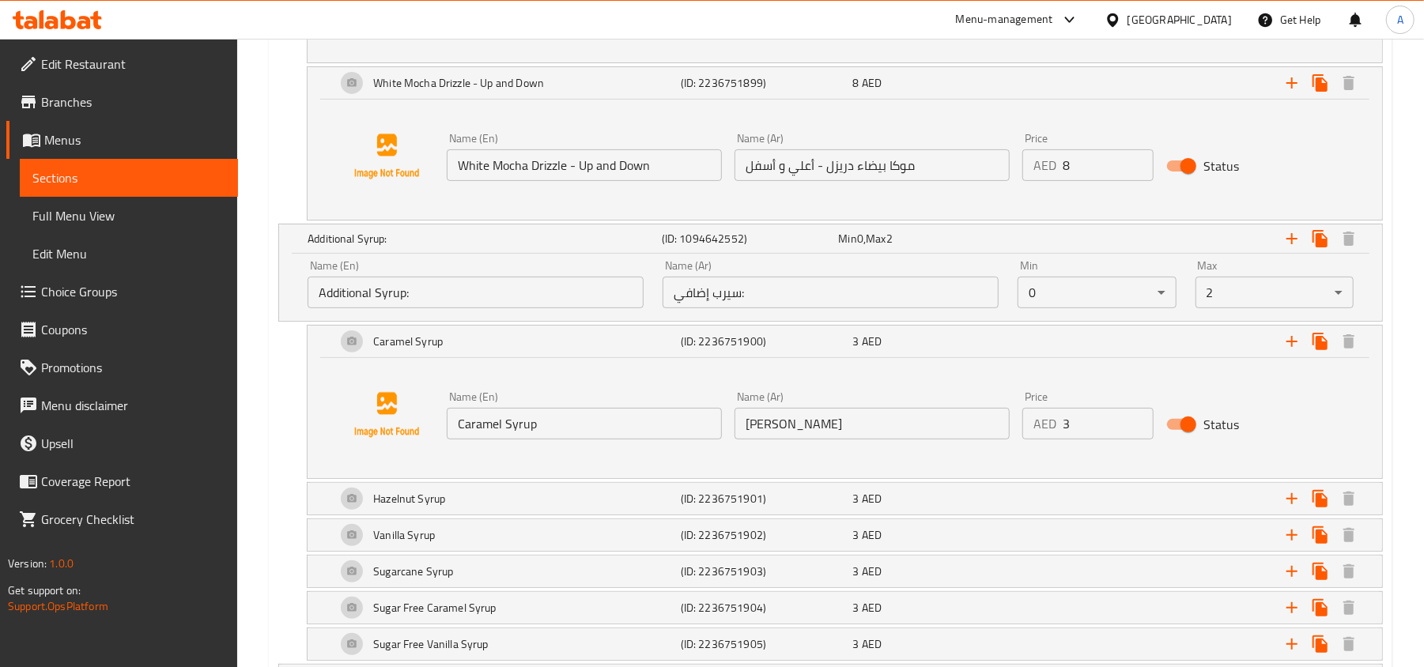
click at [663, 428] on input "Caramel Syrup" at bounding box center [584, 424] width 275 height 32
click at [792, 433] on input "[PERSON_NAME]" at bounding box center [871, 424] width 275 height 32
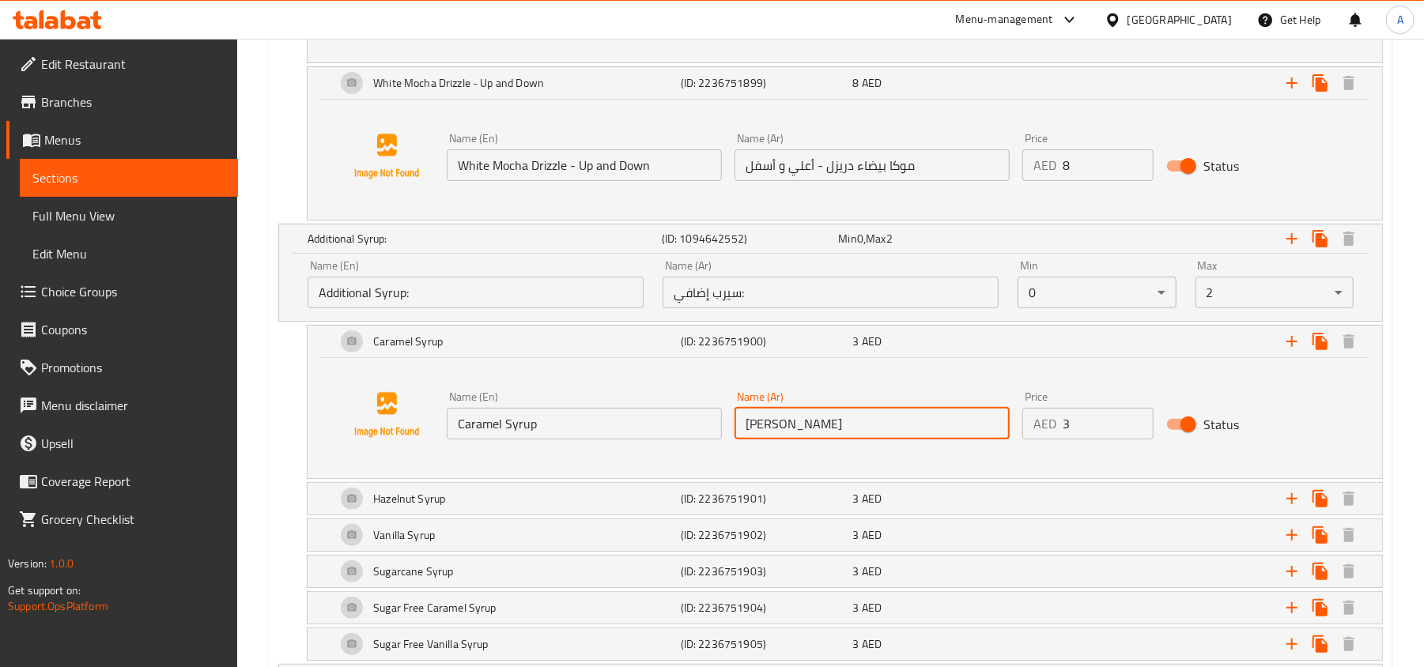
click at [792, 433] on input "[PERSON_NAME]" at bounding box center [871, 424] width 275 height 32
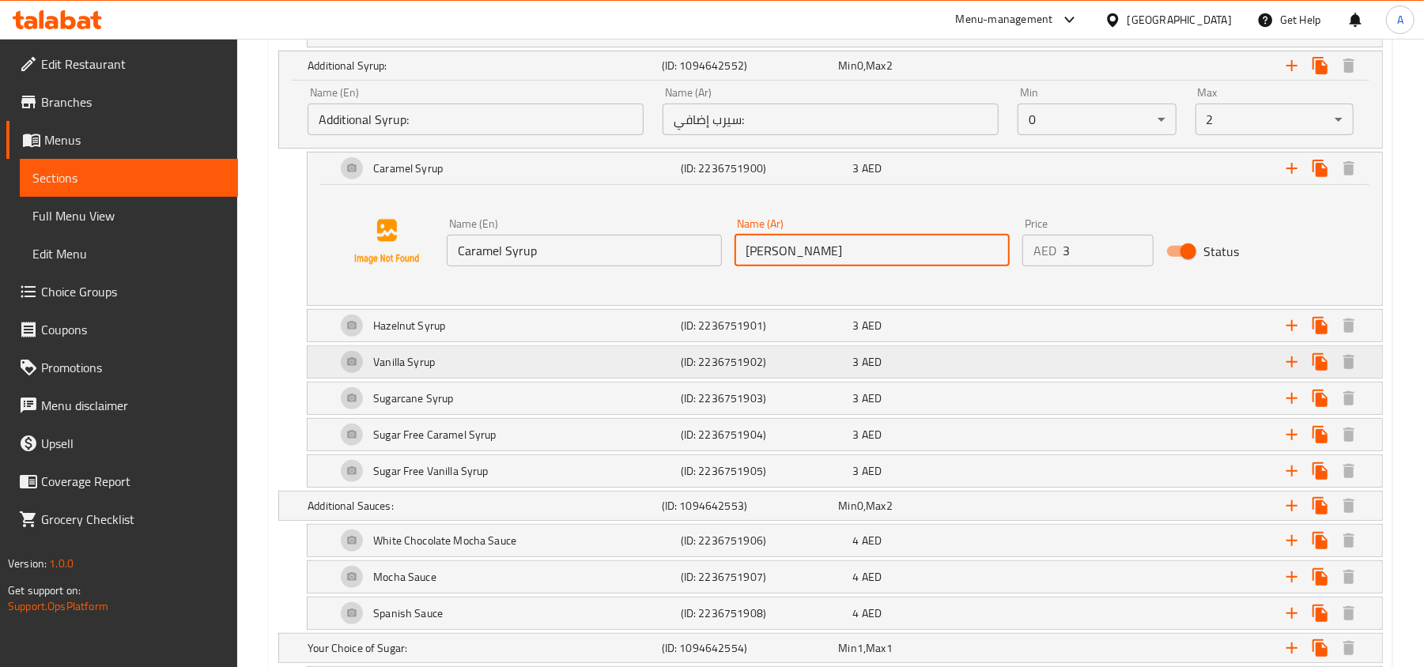
scroll to position [4674, 0]
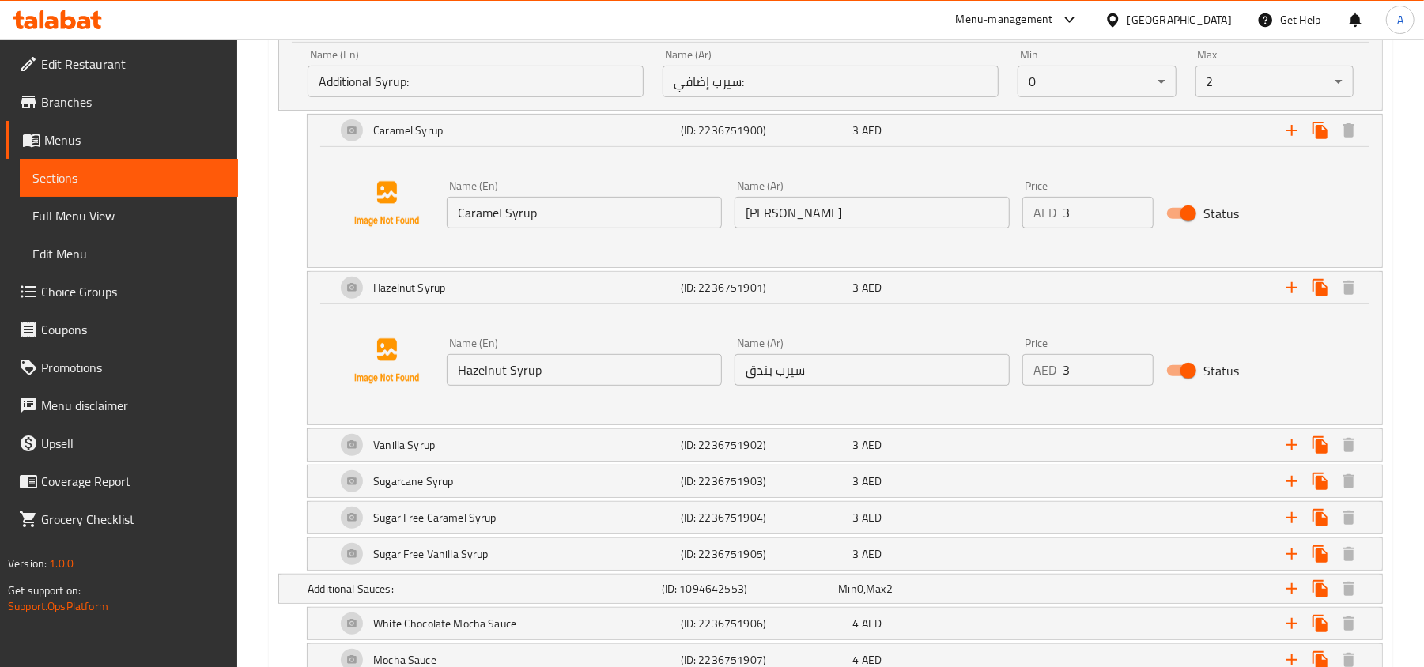
click at [611, 381] on input "Hazelnut Syrup" at bounding box center [584, 370] width 275 height 32
click at [789, 383] on input "سيرب بندق" at bounding box center [871, 370] width 275 height 32
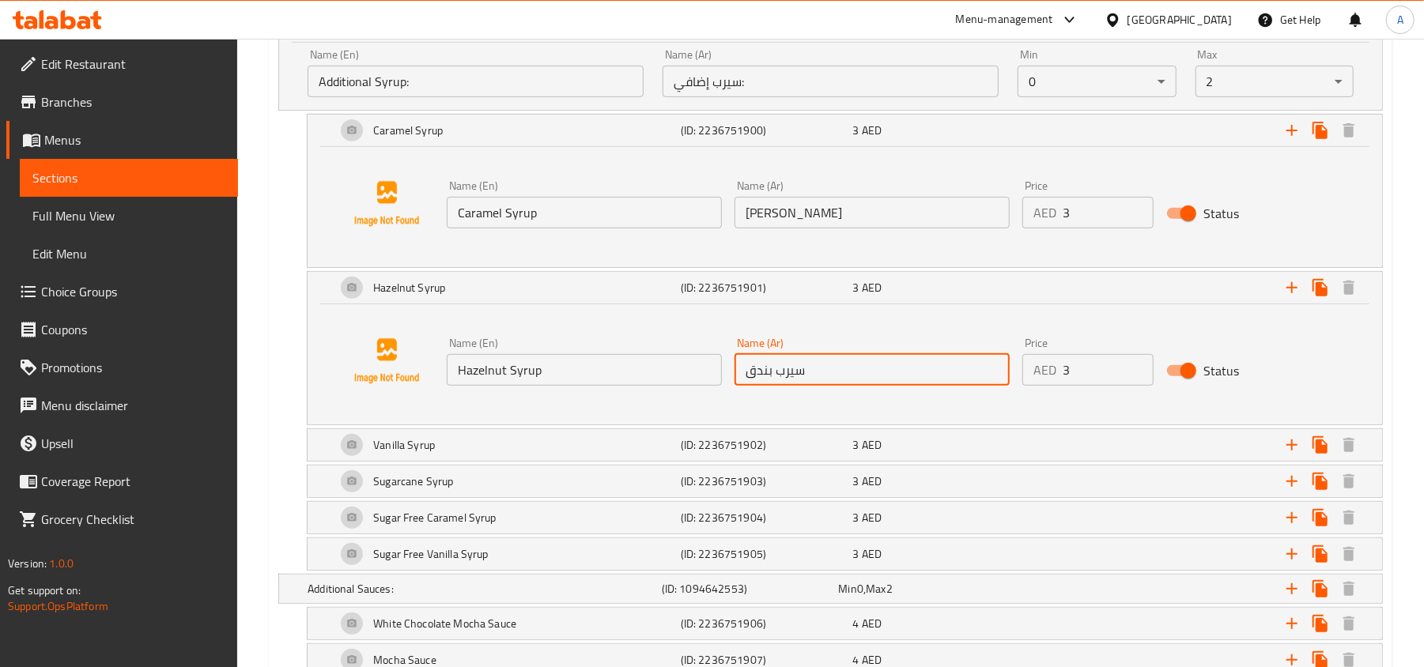
click at [789, 383] on input "سيرب بندق" at bounding box center [871, 370] width 275 height 32
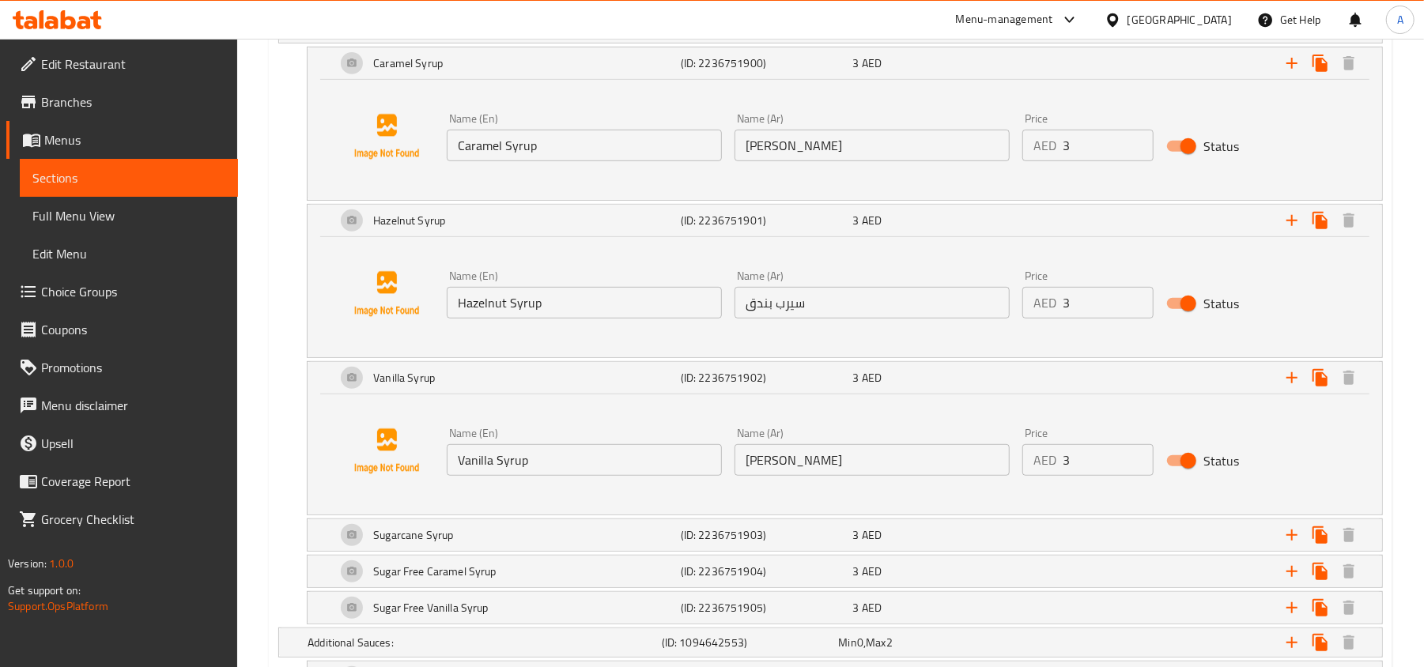
scroll to position [4779, 0]
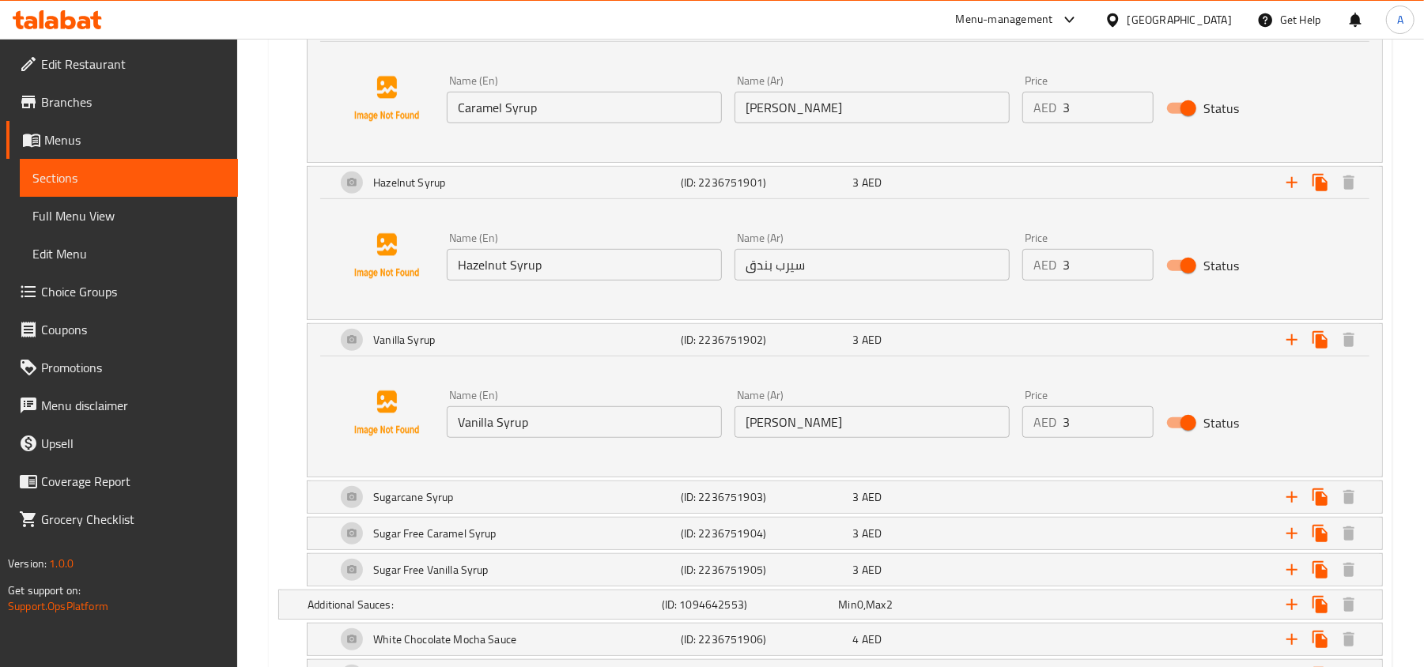
click at [640, 429] on input "Vanilla Syrup" at bounding box center [584, 422] width 275 height 32
click at [778, 433] on input "[PERSON_NAME]" at bounding box center [871, 422] width 275 height 32
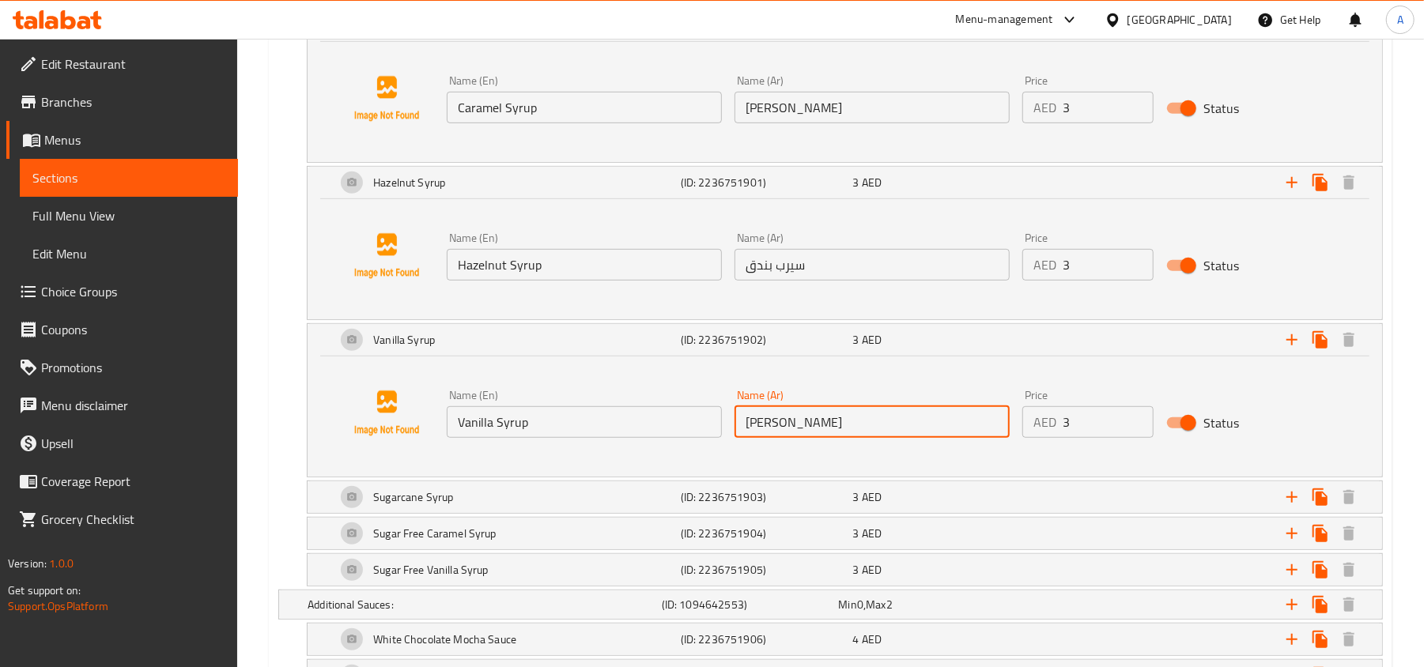
click at [778, 433] on input "[PERSON_NAME]" at bounding box center [871, 422] width 275 height 32
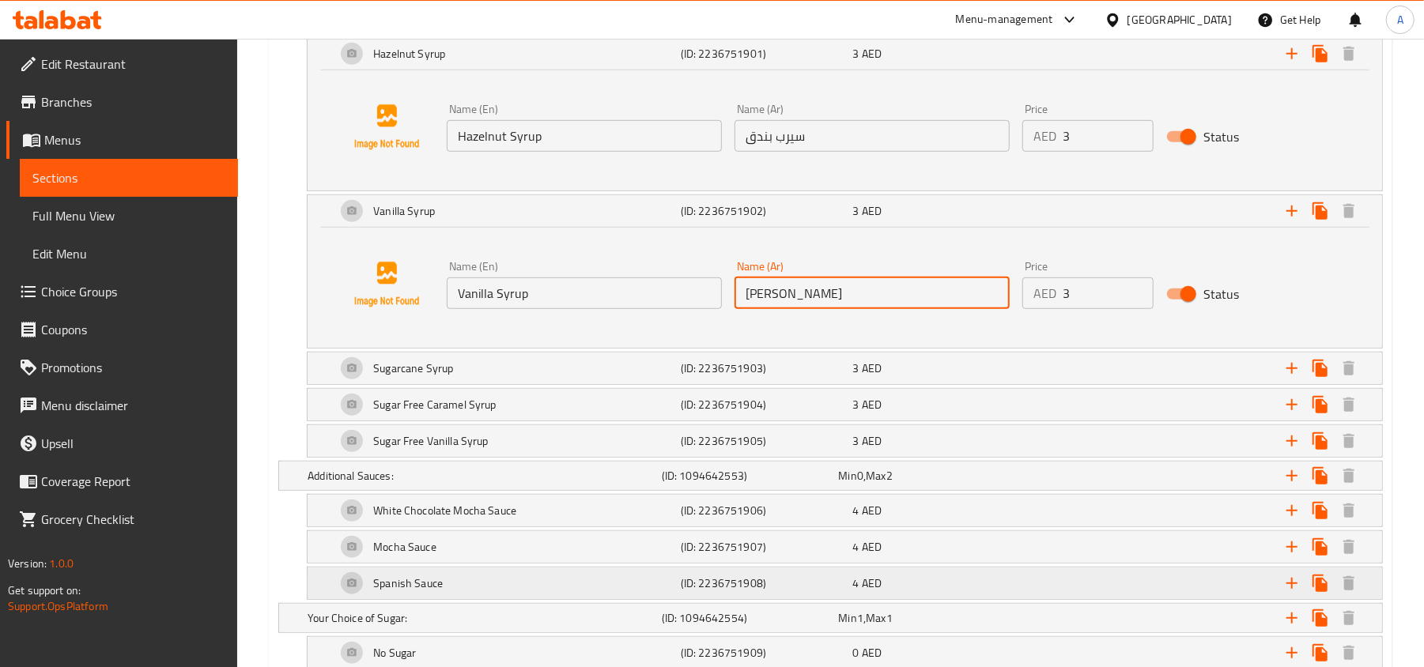
scroll to position [4884, 0]
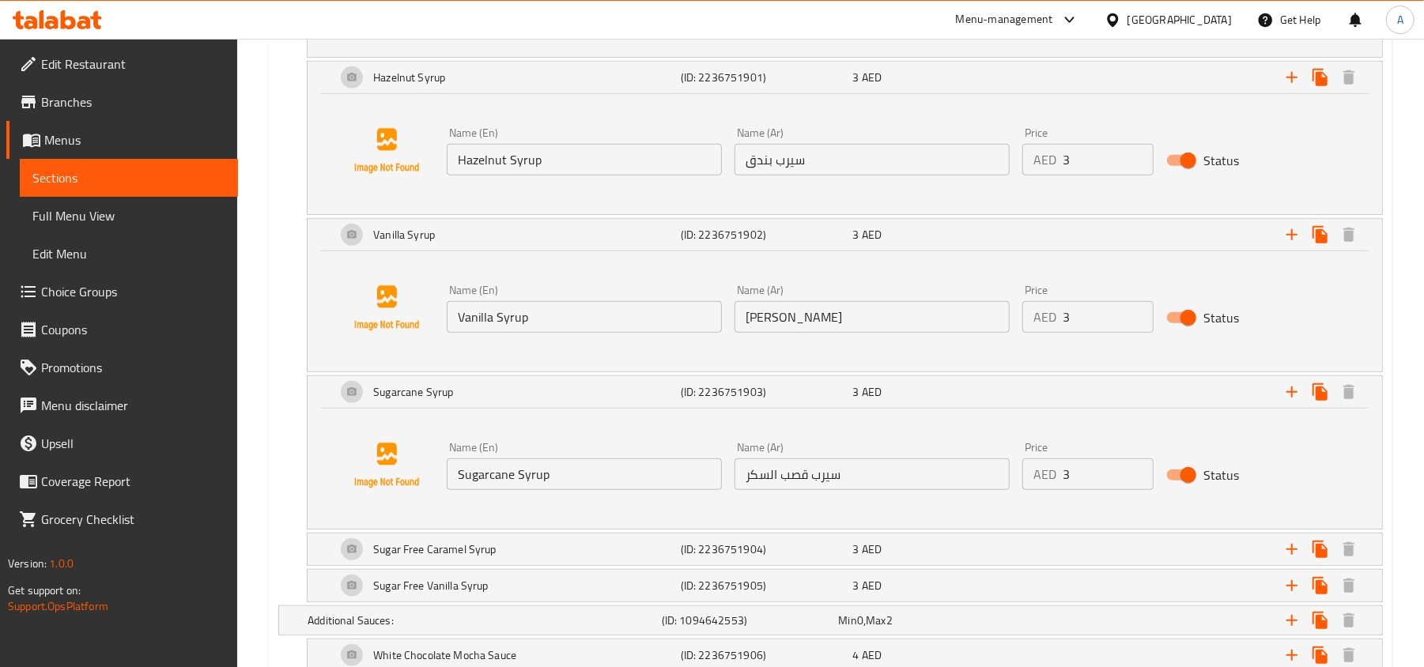
click at [649, 488] on input "Sugarcane Syrup" at bounding box center [584, 475] width 275 height 32
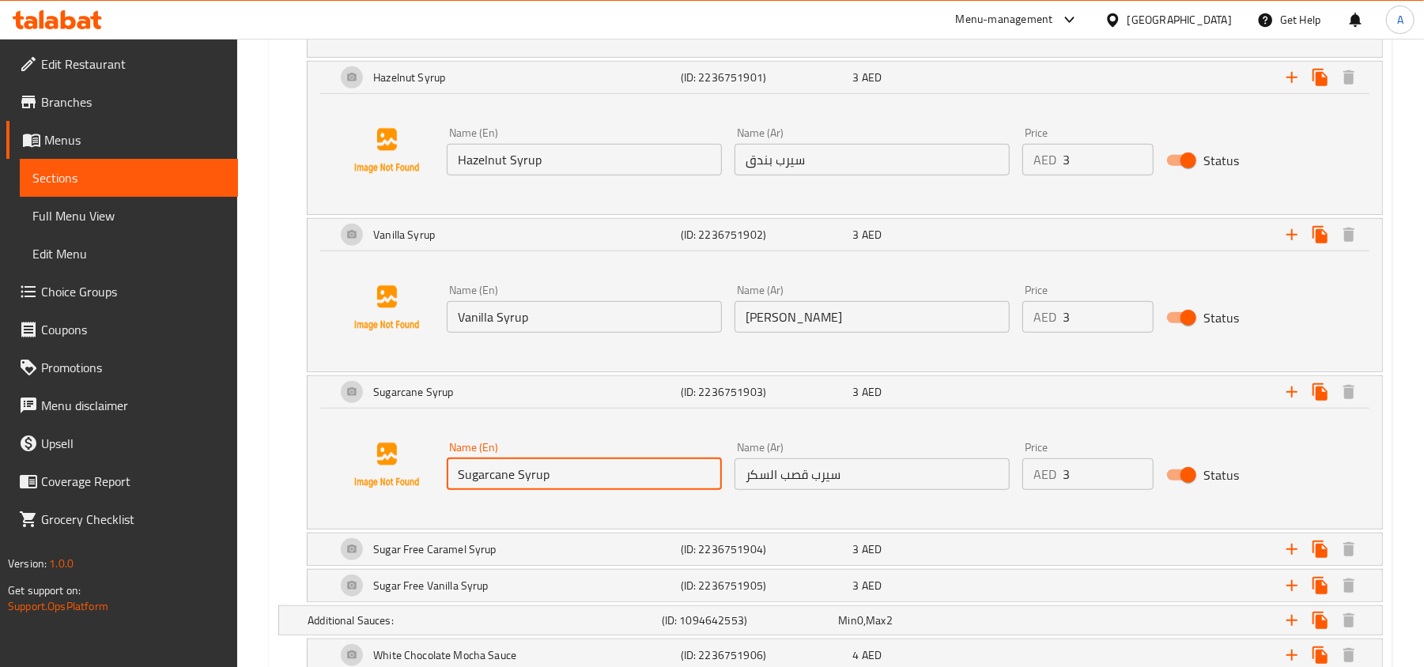
click at [649, 488] on input "Sugarcane Syrup" at bounding box center [584, 475] width 275 height 32
click at [788, 490] on input "سيرب قصب السكر" at bounding box center [871, 475] width 275 height 32
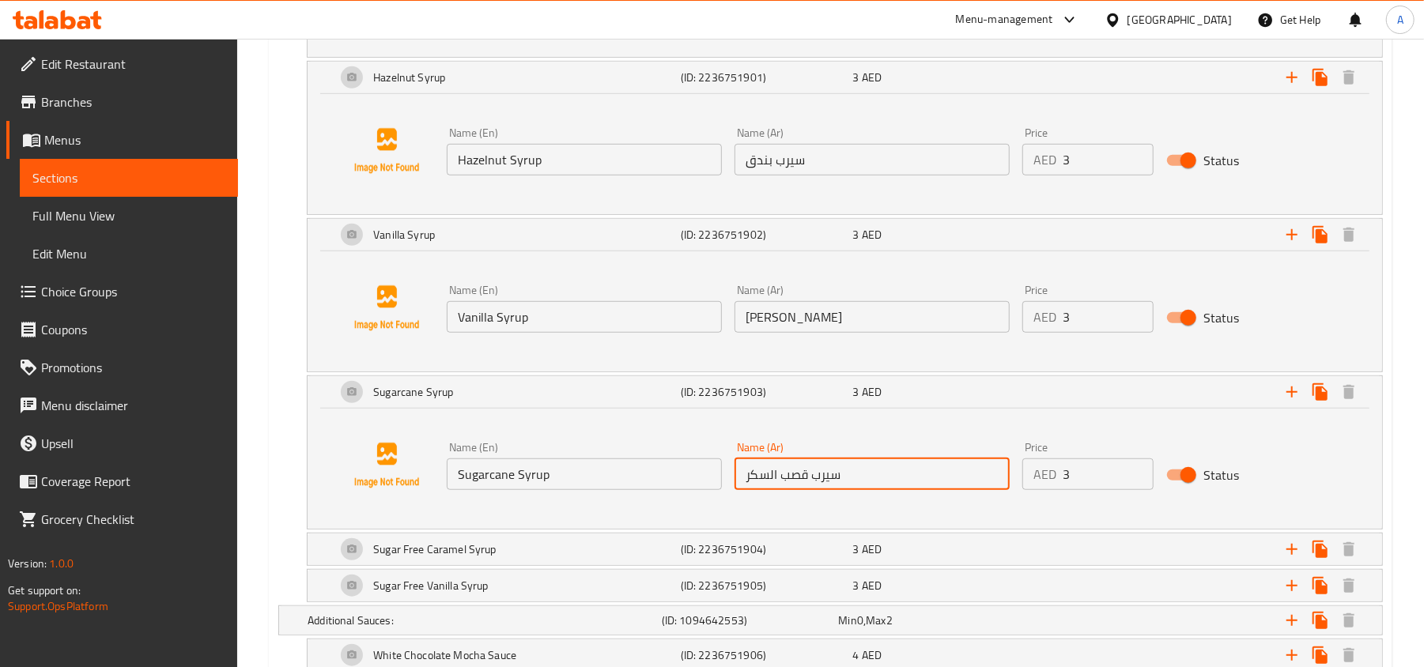
click at [788, 490] on input "سيرب قصب السكر" at bounding box center [871, 475] width 275 height 32
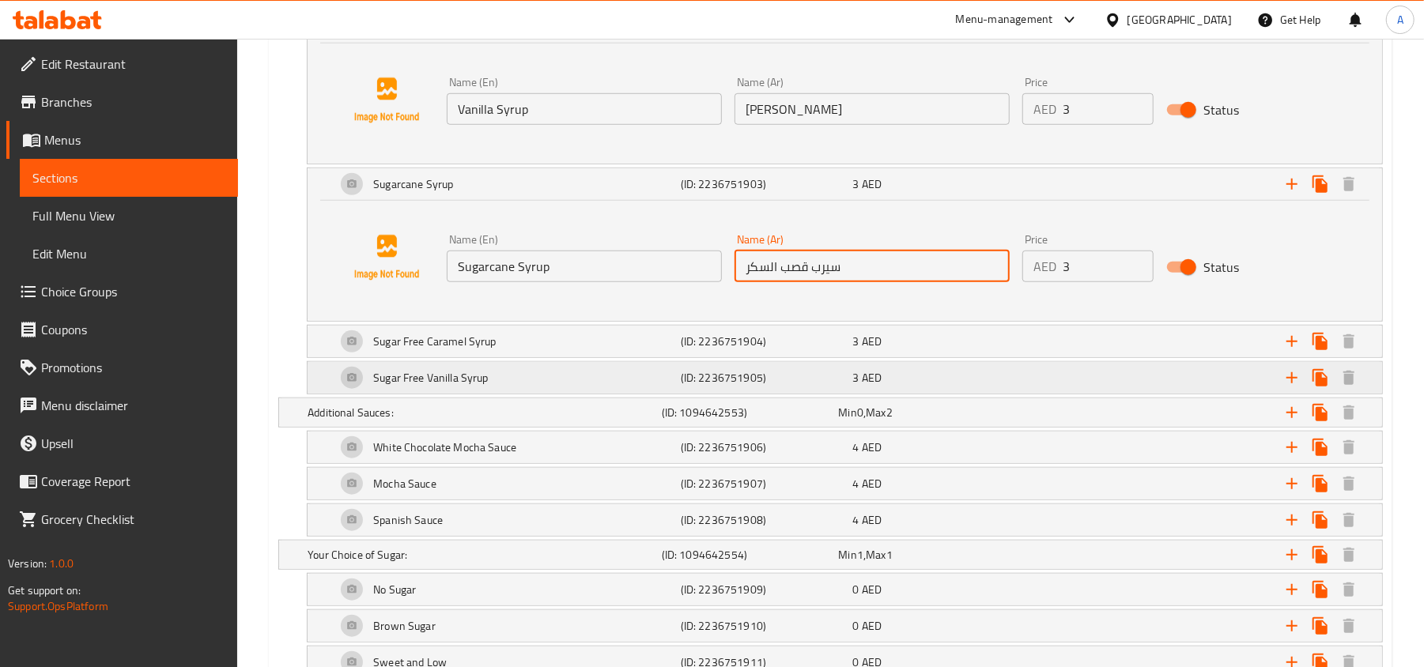
scroll to position [5095, 0]
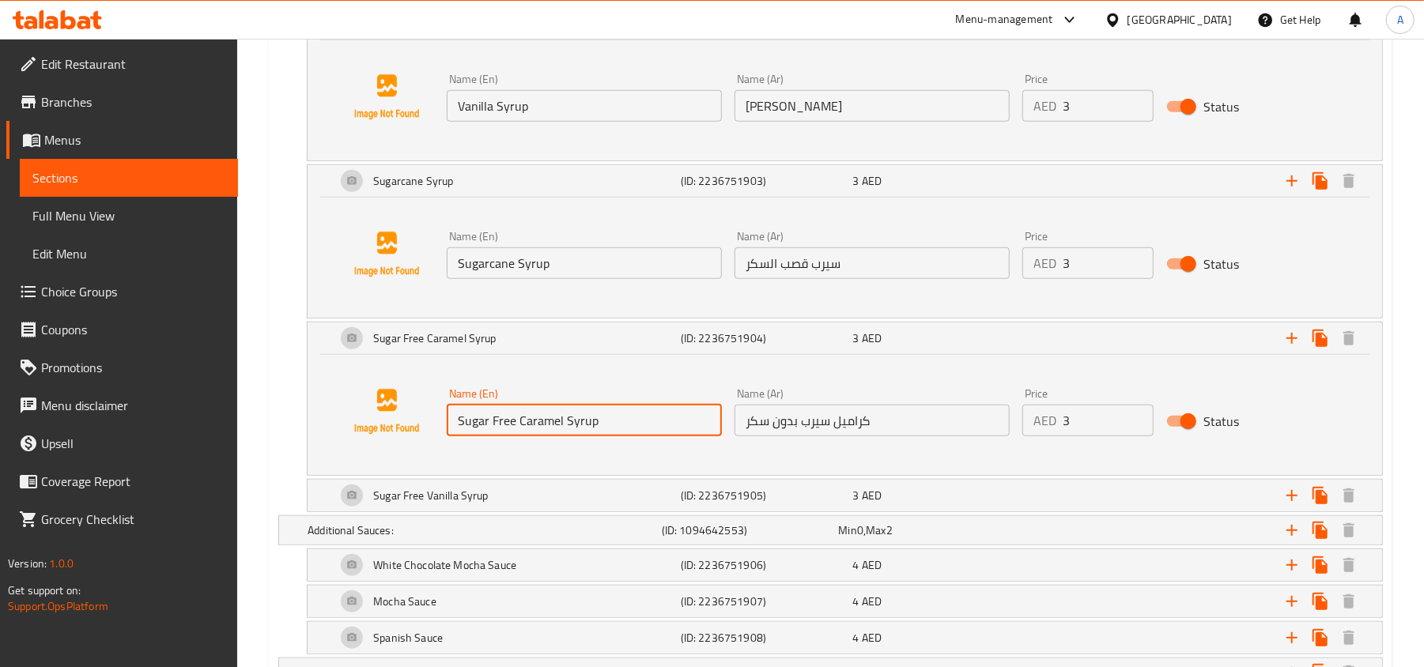
click at [576, 436] on input "Sugar Free Caramel Syrup" at bounding box center [584, 421] width 275 height 32
click at [791, 431] on input "كراميل سيرب بدون سكر" at bounding box center [871, 421] width 275 height 32
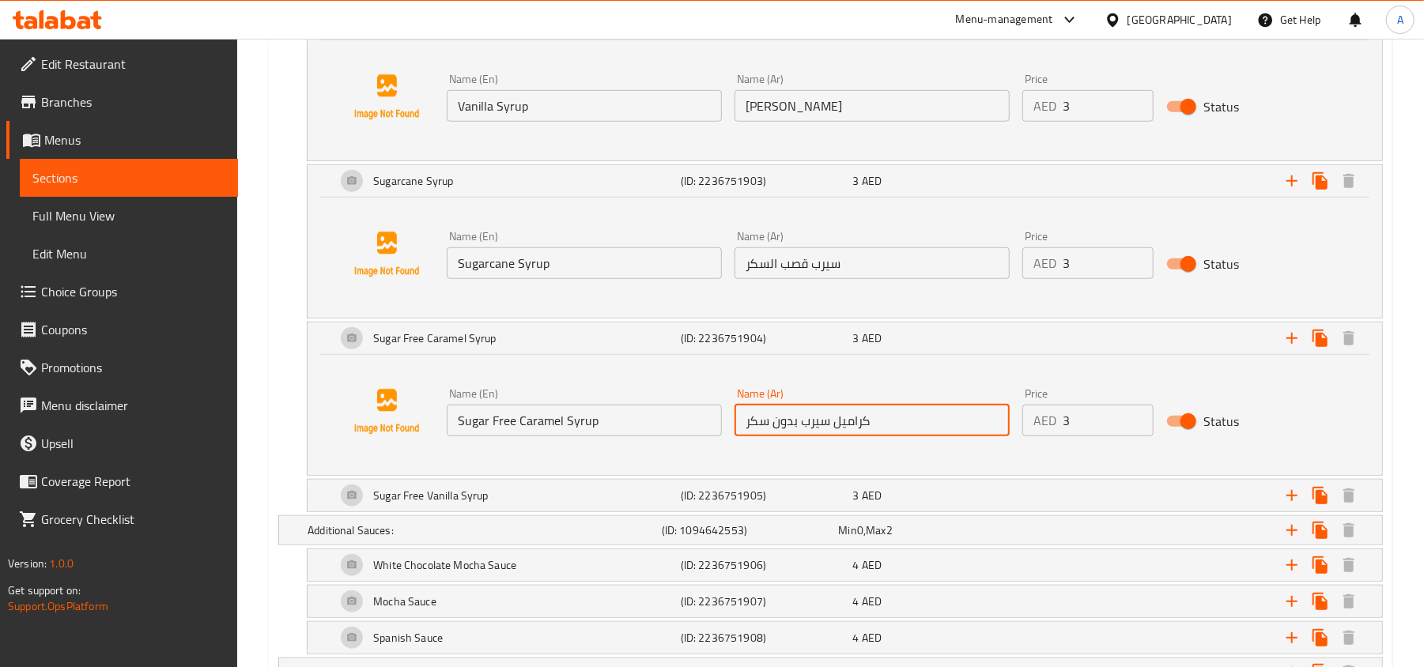
click at [791, 431] on input "كراميل سيرب بدون سكر" at bounding box center [871, 421] width 275 height 32
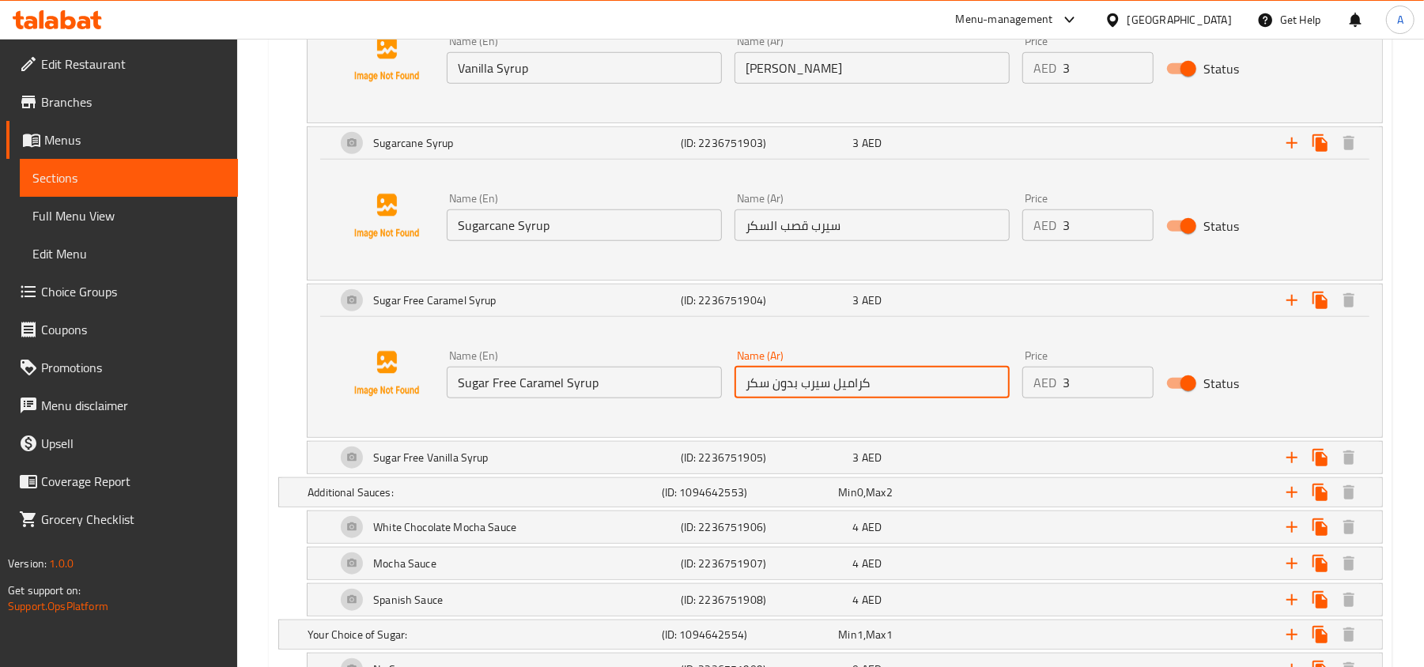
scroll to position [5201, 0]
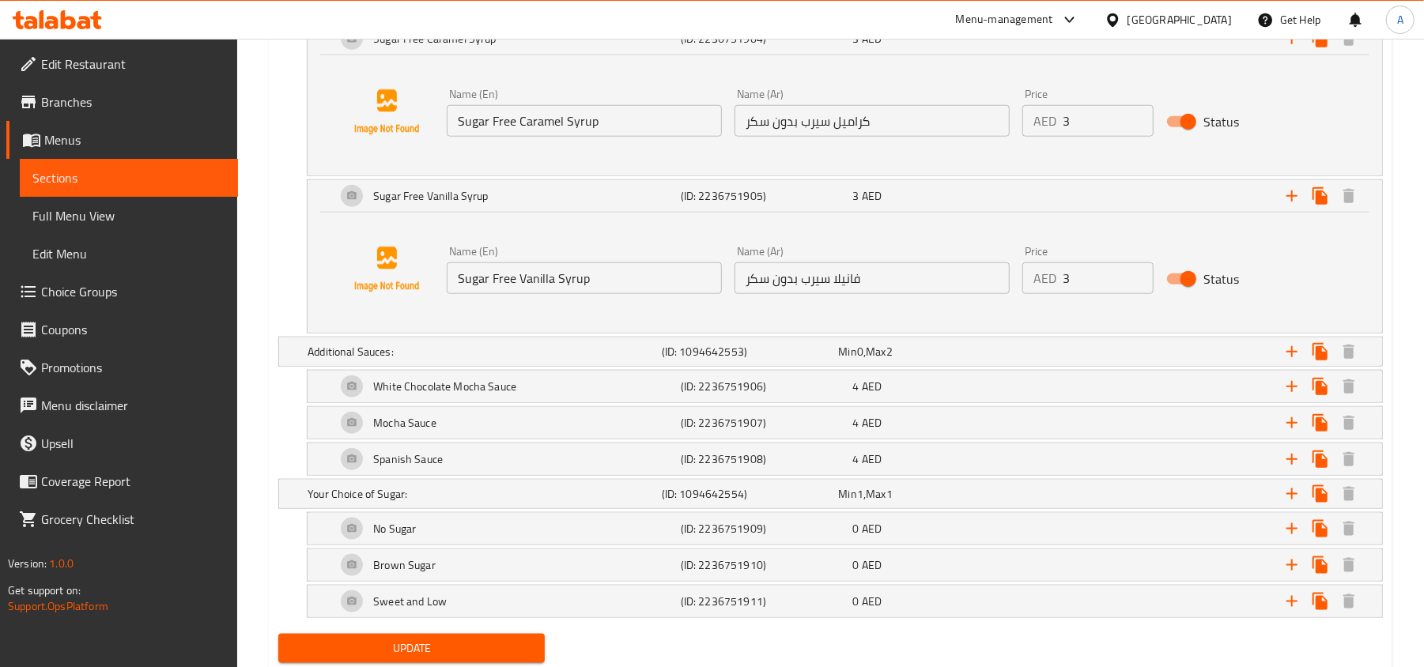
scroll to position [5412, 0]
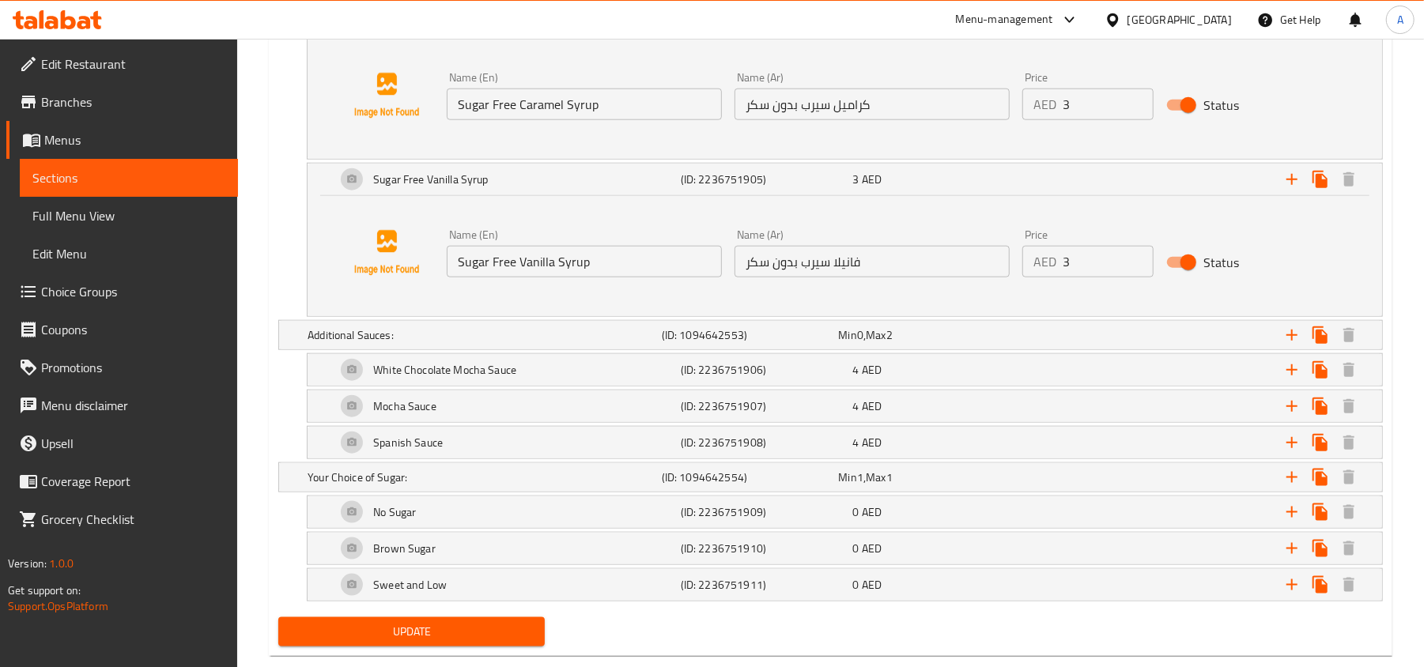
click at [640, 278] on input "Sugar Free Vanilla Syrup" at bounding box center [584, 262] width 275 height 32
click at [804, 278] on input "فانيلا سيرب بدون سكر" at bounding box center [871, 262] width 275 height 32
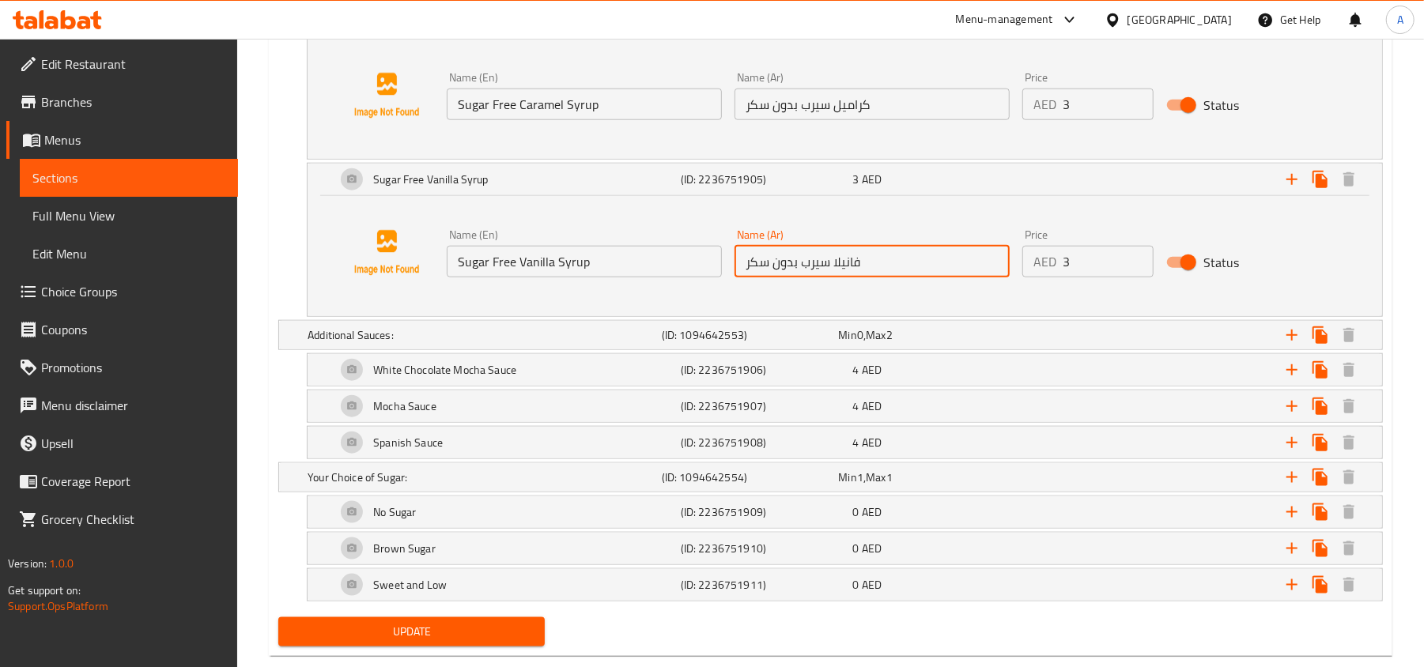
click at [804, 278] on input "فانيلا سيرب بدون سكر" at bounding box center [871, 262] width 275 height 32
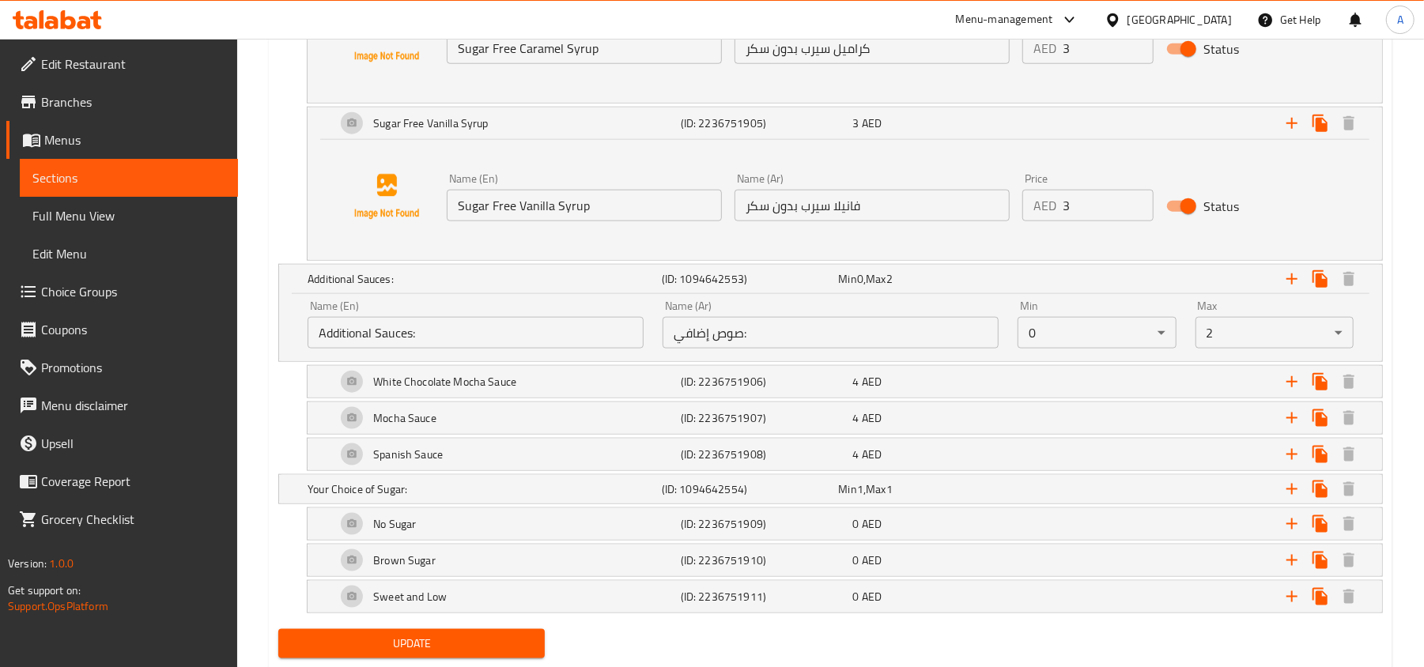
scroll to position [5517, 0]
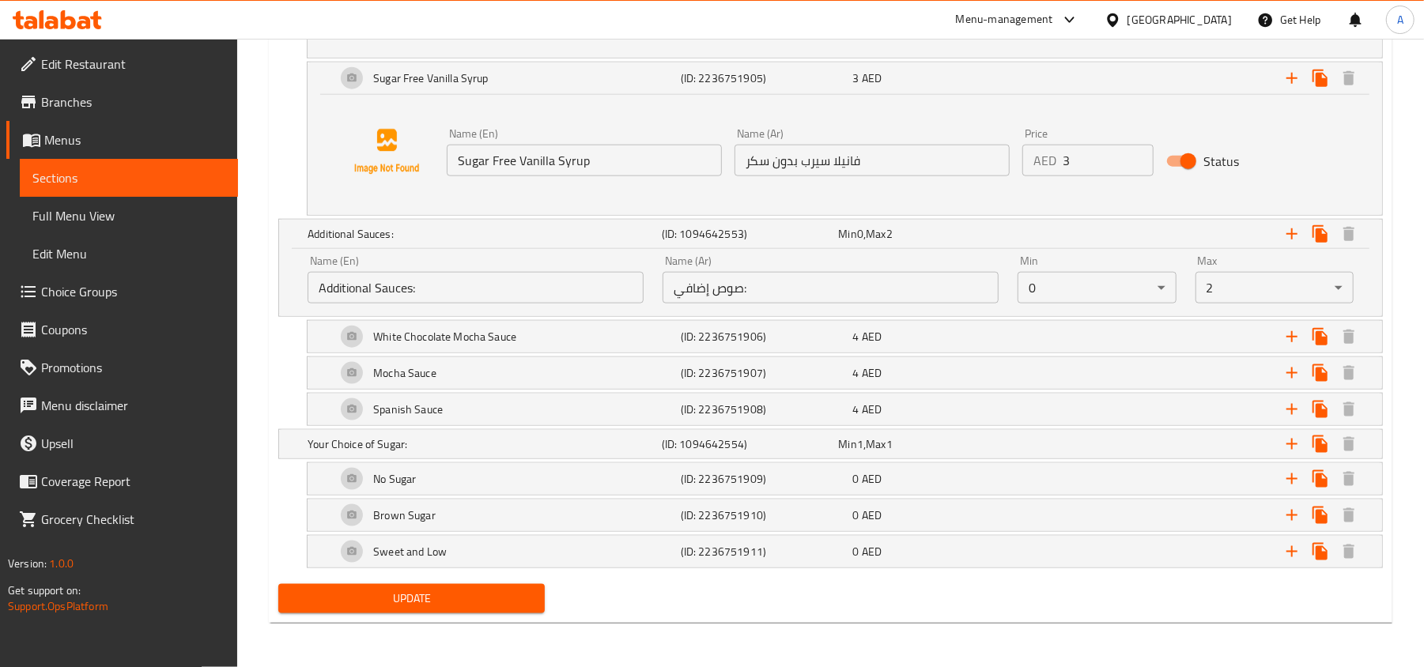
click at [520, 304] on input "Additional Sauces:" at bounding box center [476, 288] width 336 height 32
click at [760, 304] on input "صوص إضافي:" at bounding box center [831, 288] width 336 height 32
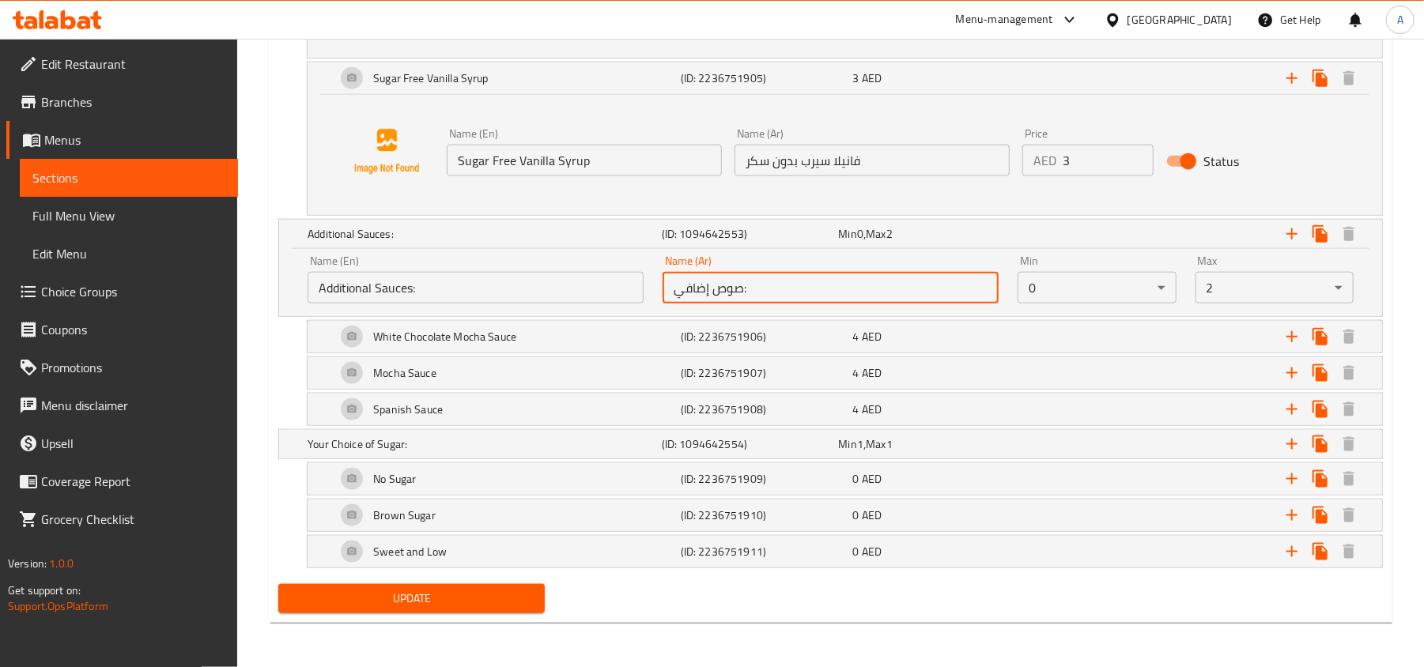
click at [760, 304] on input "صوص إضافي:" at bounding box center [831, 288] width 336 height 32
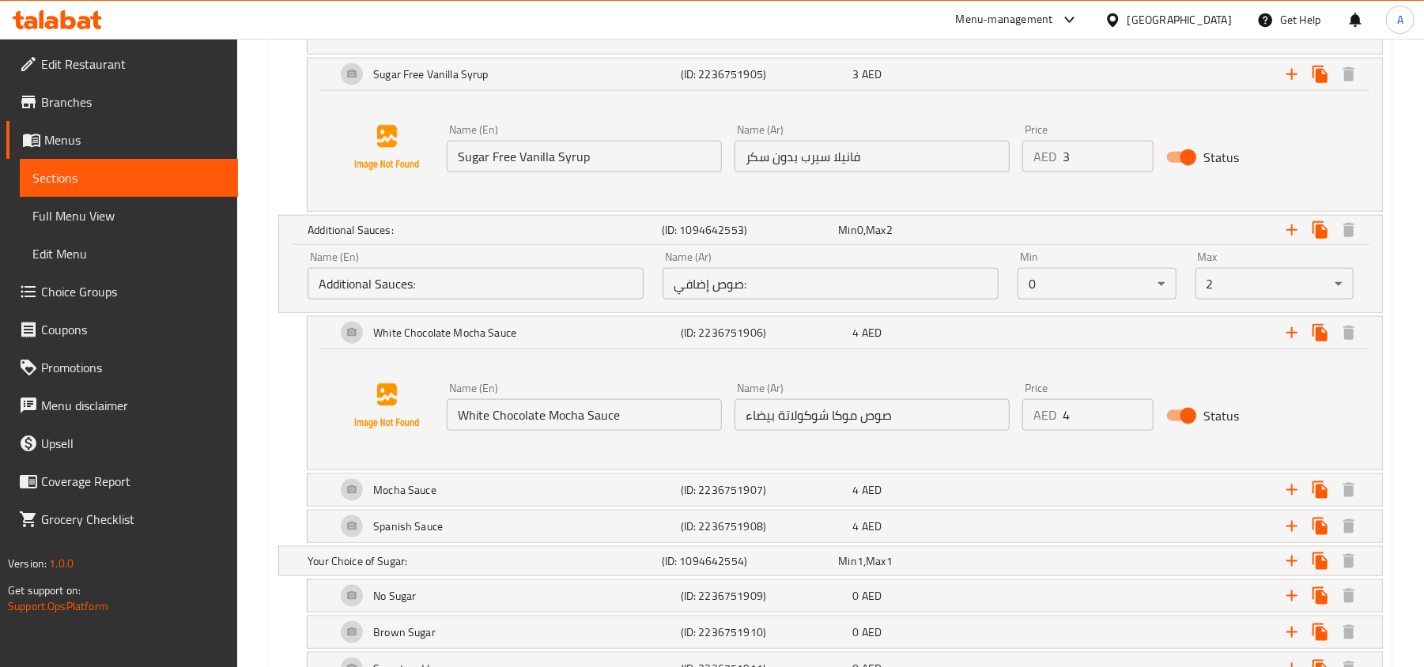
click at [585, 431] on input "White Chocolate Mocha Sauce" at bounding box center [584, 415] width 275 height 32
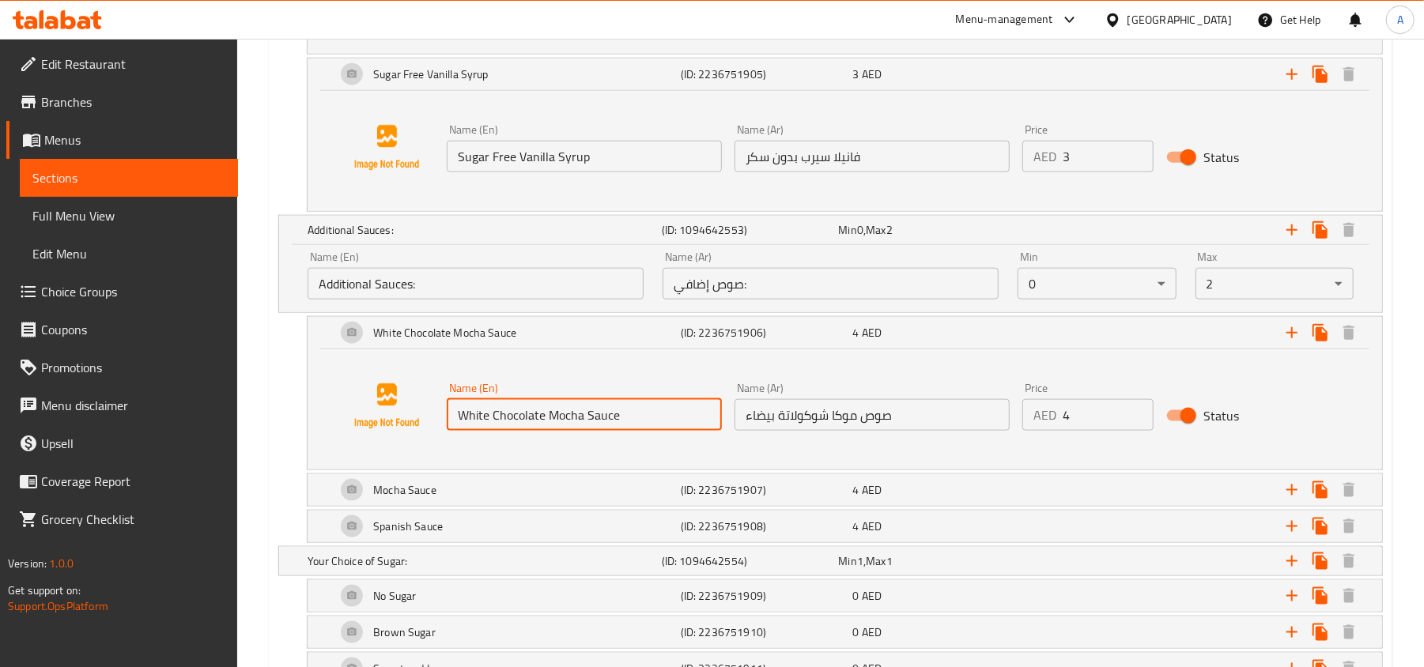
click at [585, 431] on input "White Chocolate Mocha Sauce" at bounding box center [584, 415] width 275 height 32
click at [808, 430] on input "صوص موكا شوكولاتة بيضاء" at bounding box center [871, 415] width 275 height 32
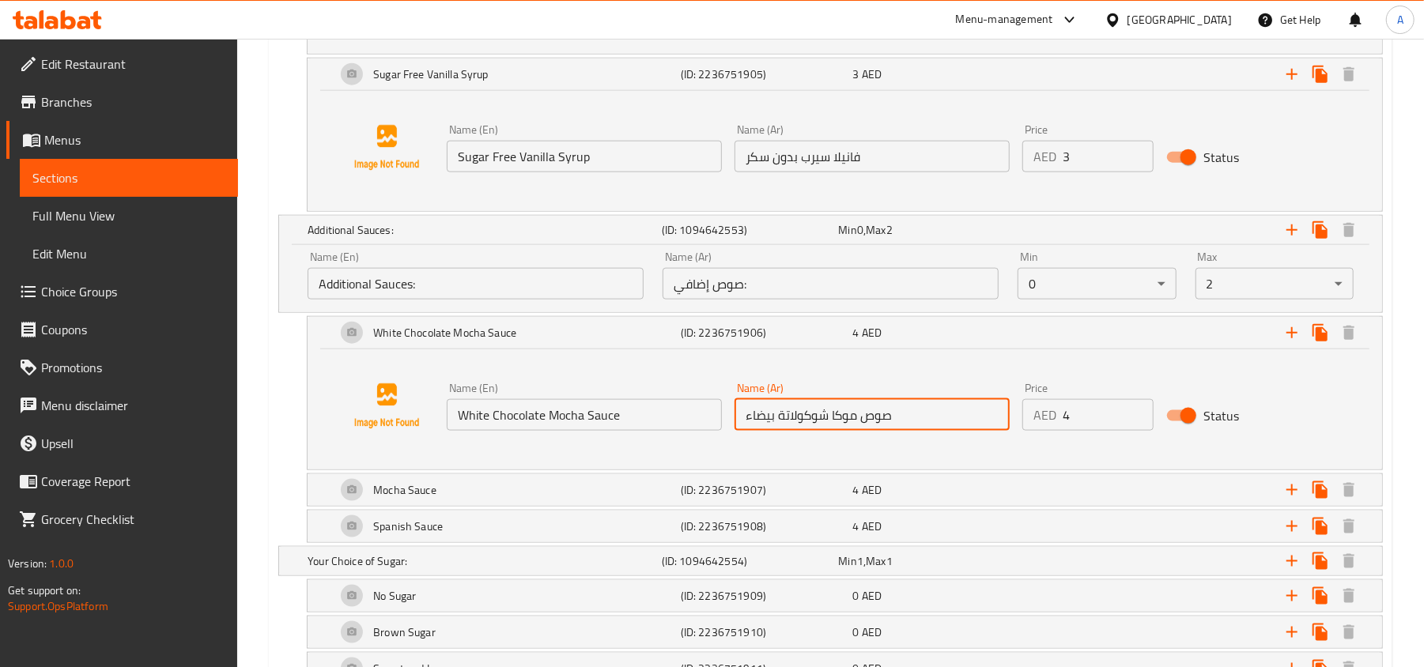
click at [808, 430] on input "صوص موكا شوكولاتة بيضاء" at bounding box center [871, 415] width 275 height 32
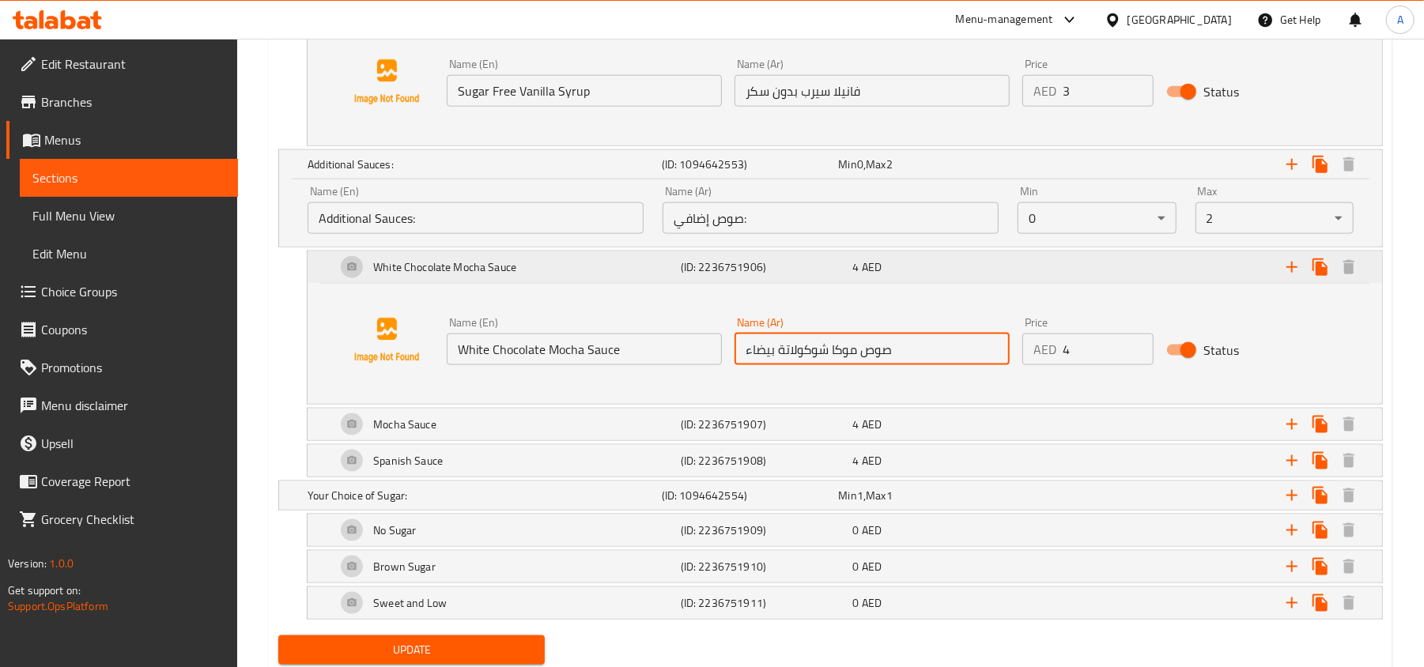
scroll to position [5656, 0]
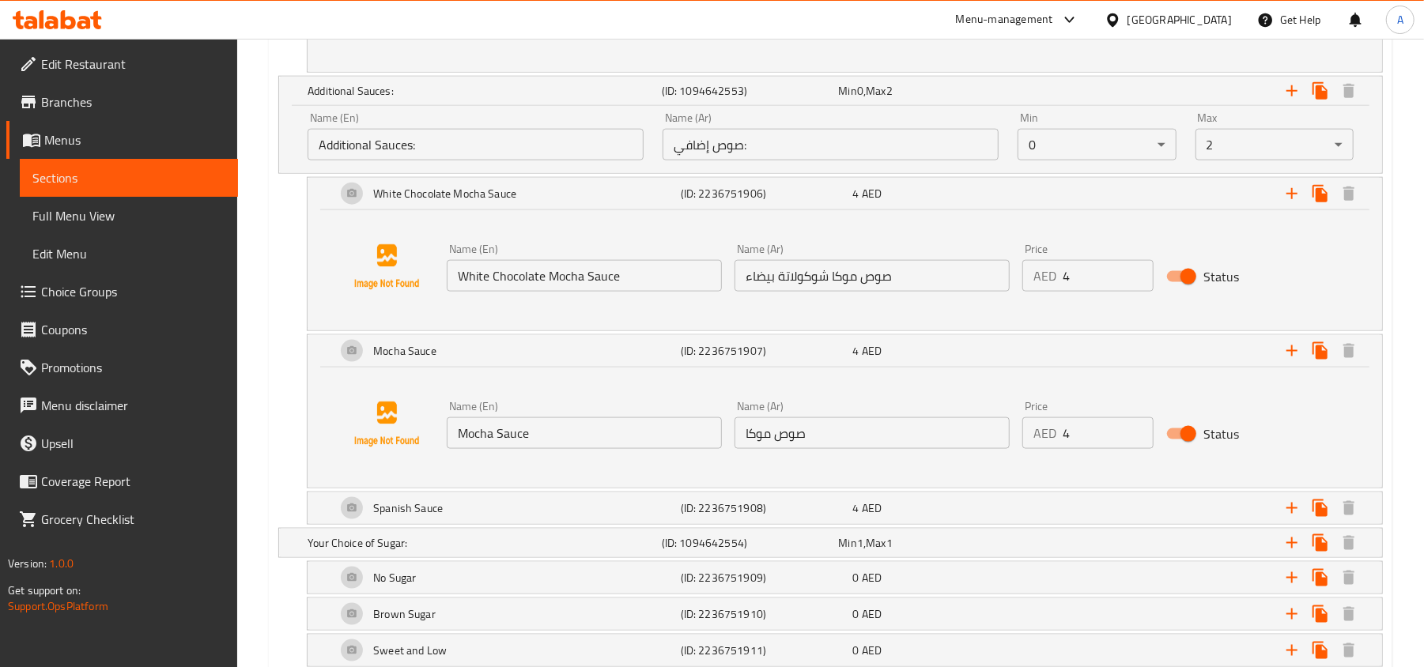
click at [604, 440] on input "Mocha Sauce" at bounding box center [584, 433] width 275 height 32
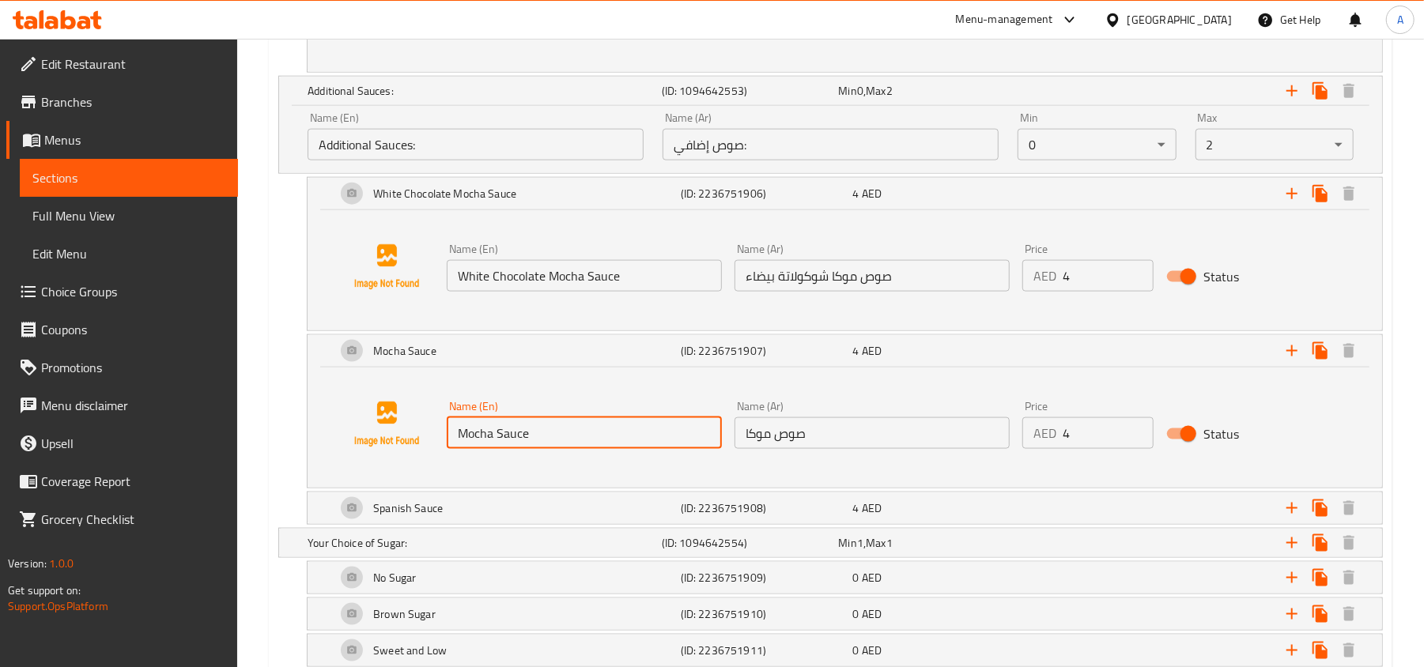
click at [604, 440] on input "Mocha Sauce" at bounding box center [584, 433] width 275 height 32
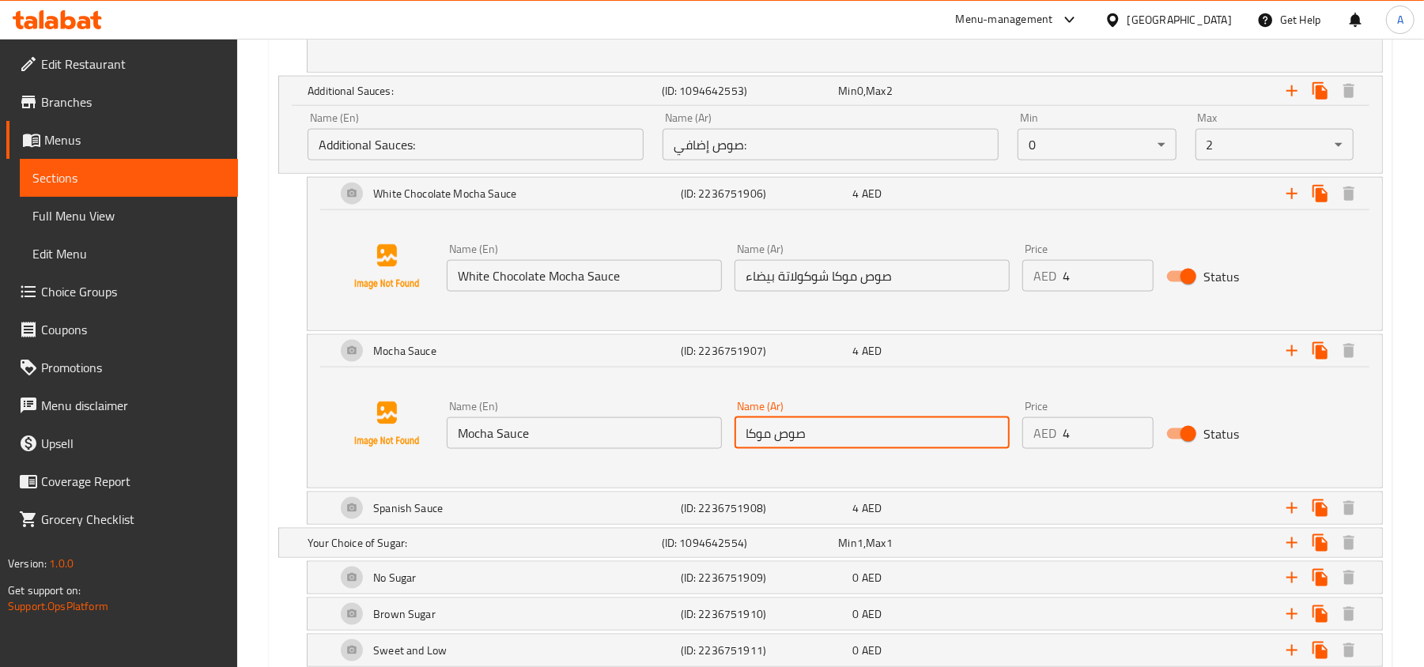
click at [803, 449] on input "صوص موكا" at bounding box center [871, 433] width 275 height 32
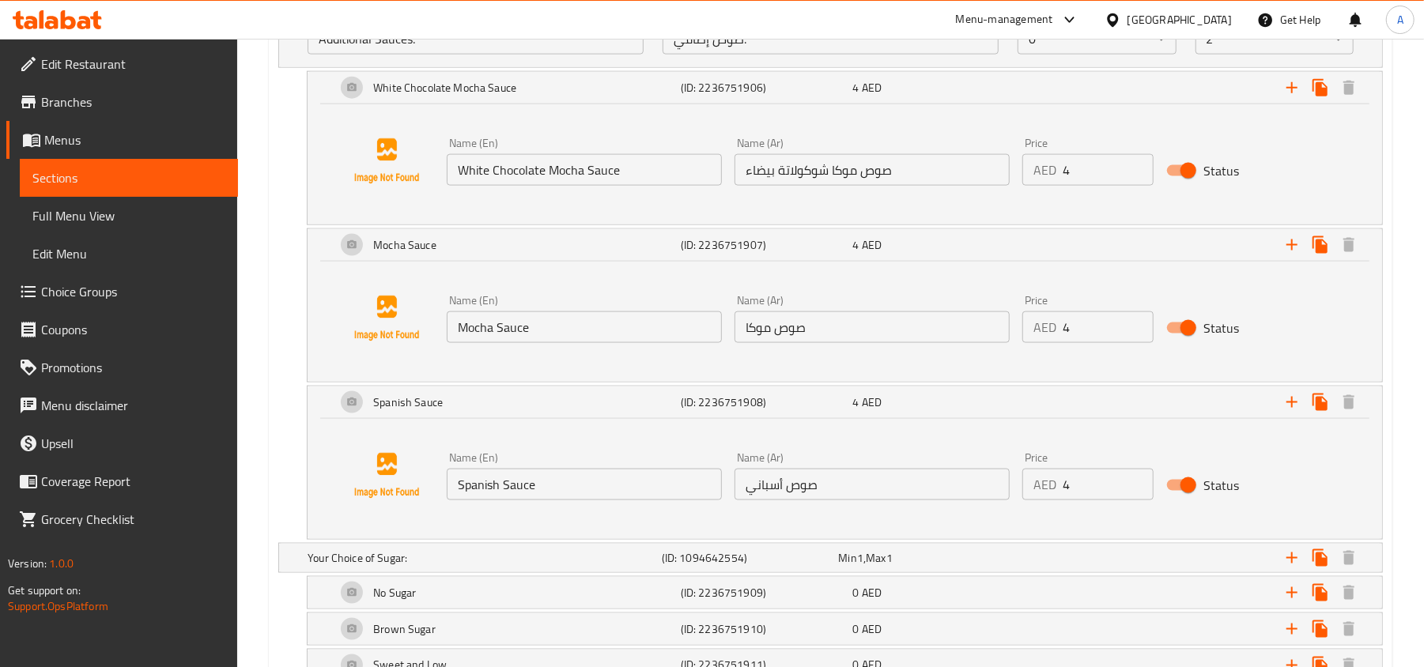
click at [593, 497] on input "Spanish Sauce" at bounding box center [584, 485] width 275 height 32
click at [823, 500] on input "صوص أسباني" at bounding box center [871, 485] width 275 height 32
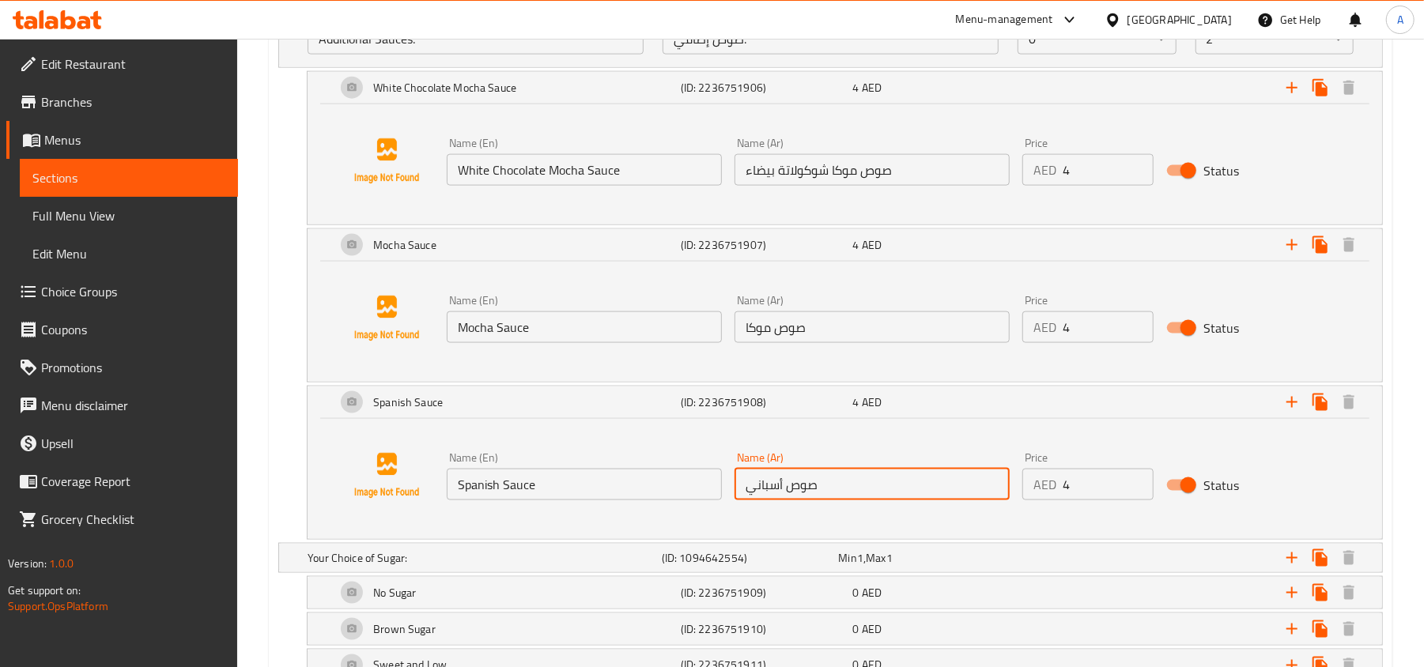
click at [823, 500] on input "صوص أسباني" at bounding box center [871, 485] width 275 height 32
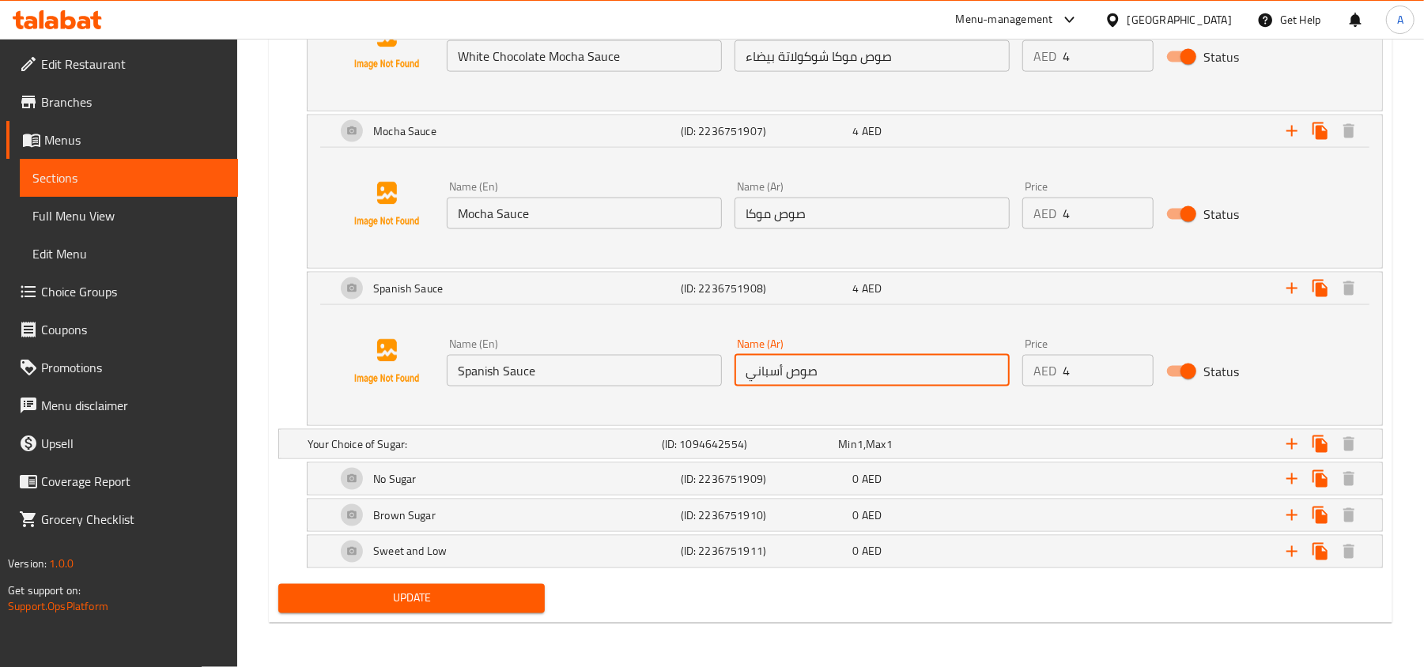
scroll to position [5899, 0]
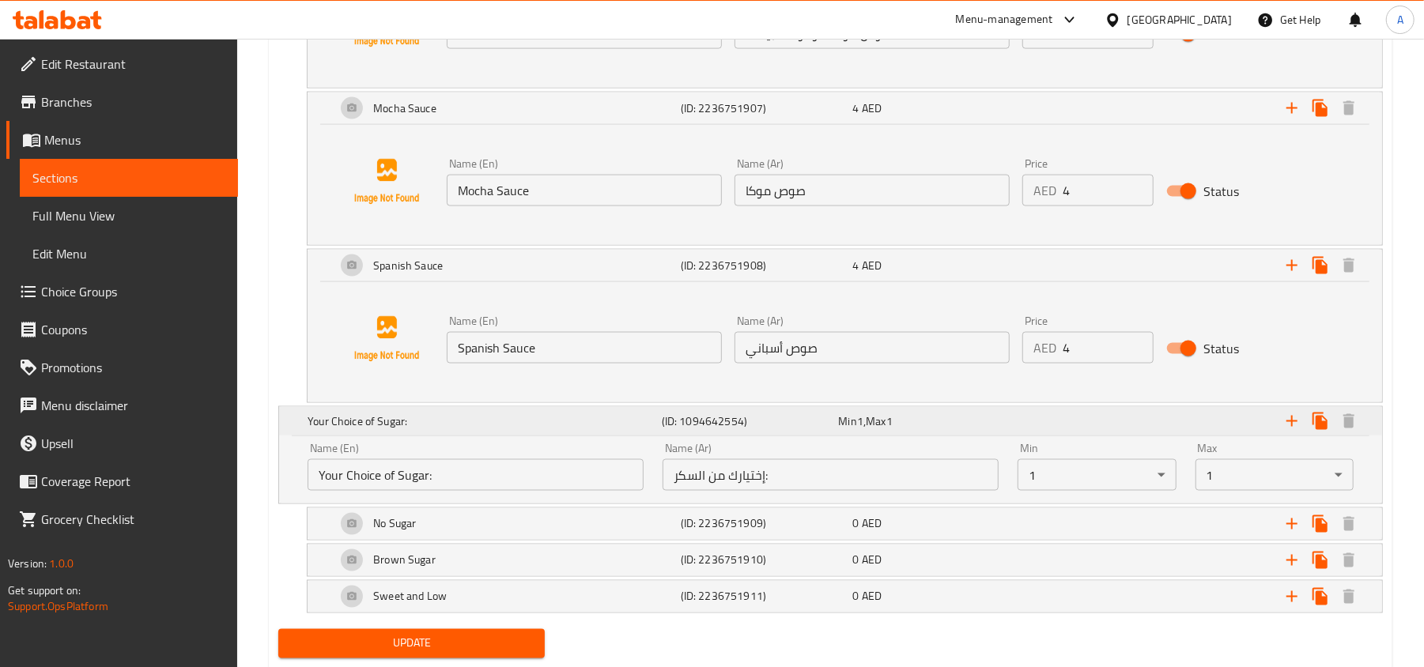
scroll to position [5966, 0]
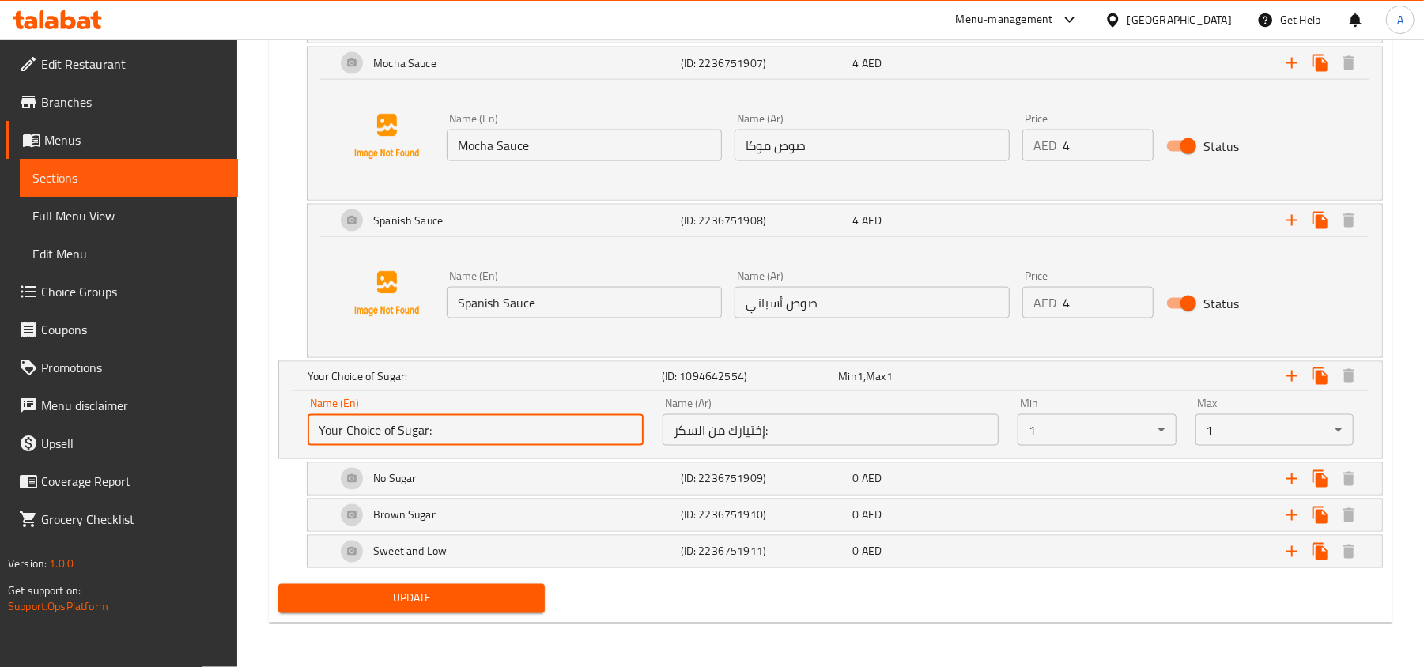
click at [544, 424] on input "Your Choice of Sugar:" at bounding box center [476, 430] width 336 height 32
click at [798, 434] on input "إختيارك من السكر:" at bounding box center [831, 430] width 336 height 32
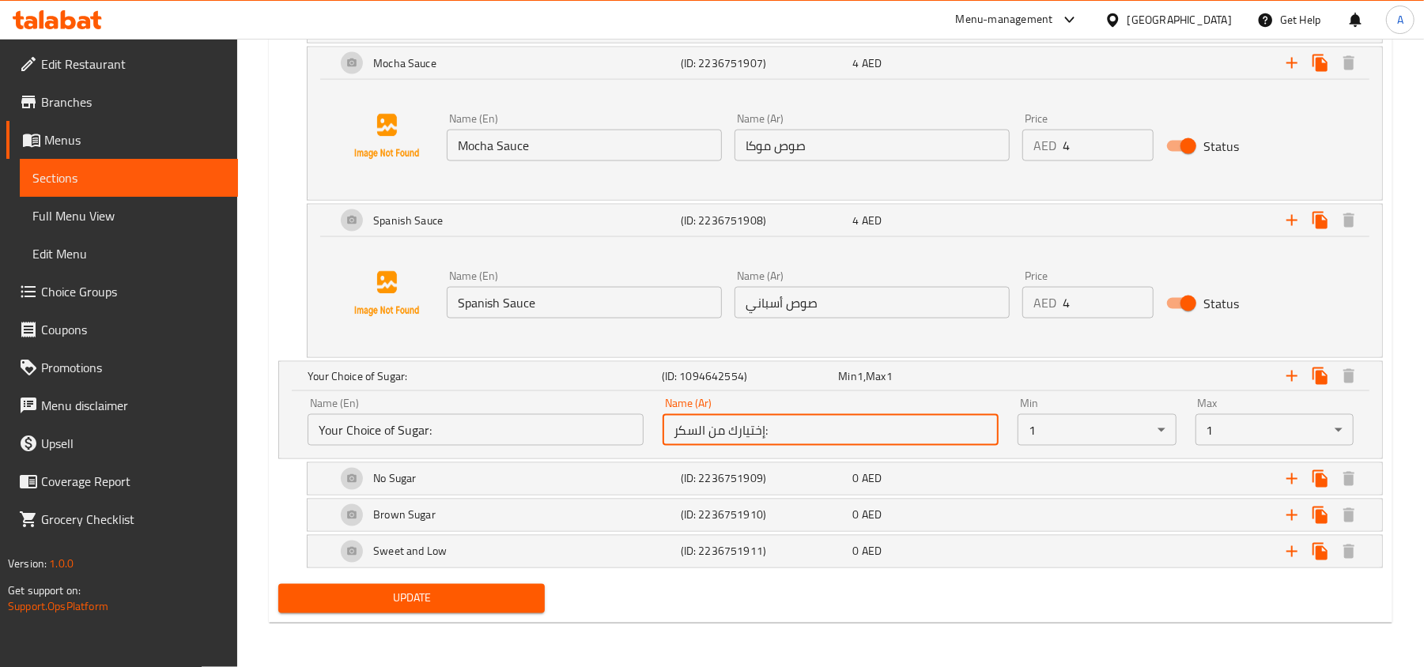
click at [798, 434] on input "إختيارك من السكر:" at bounding box center [831, 430] width 336 height 32
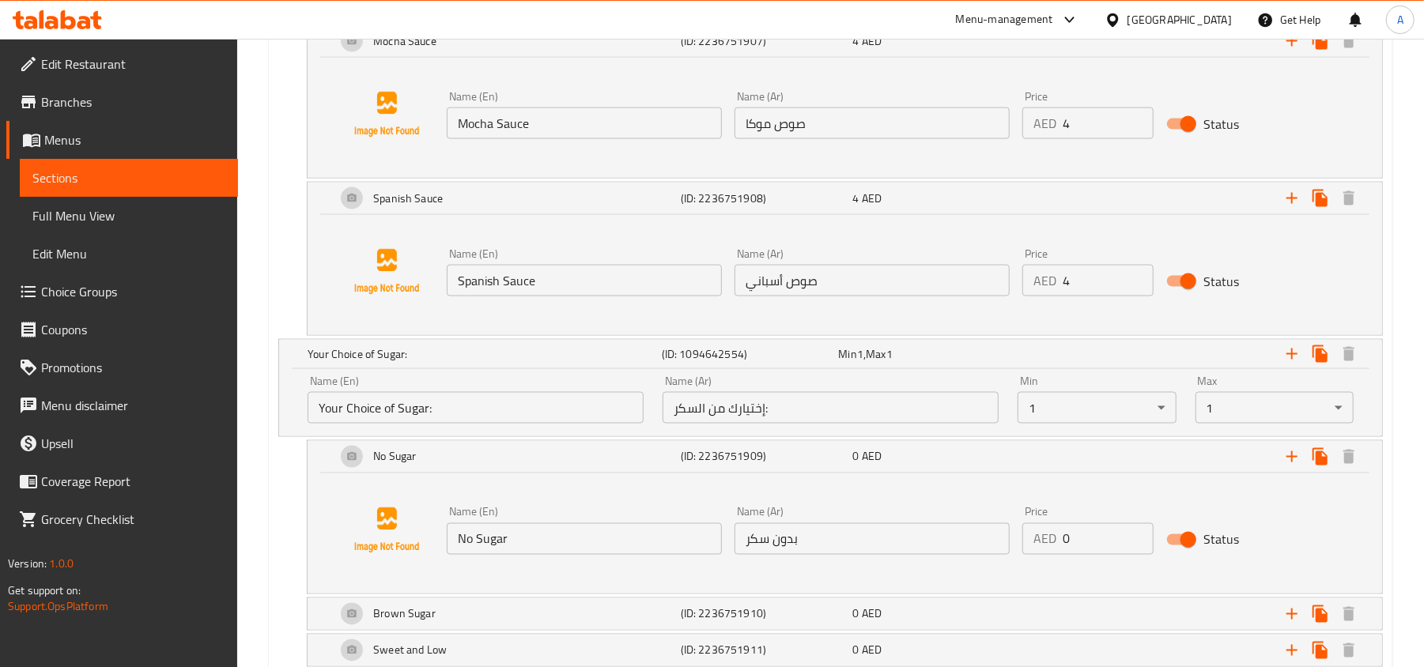
scroll to position [6088, 0]
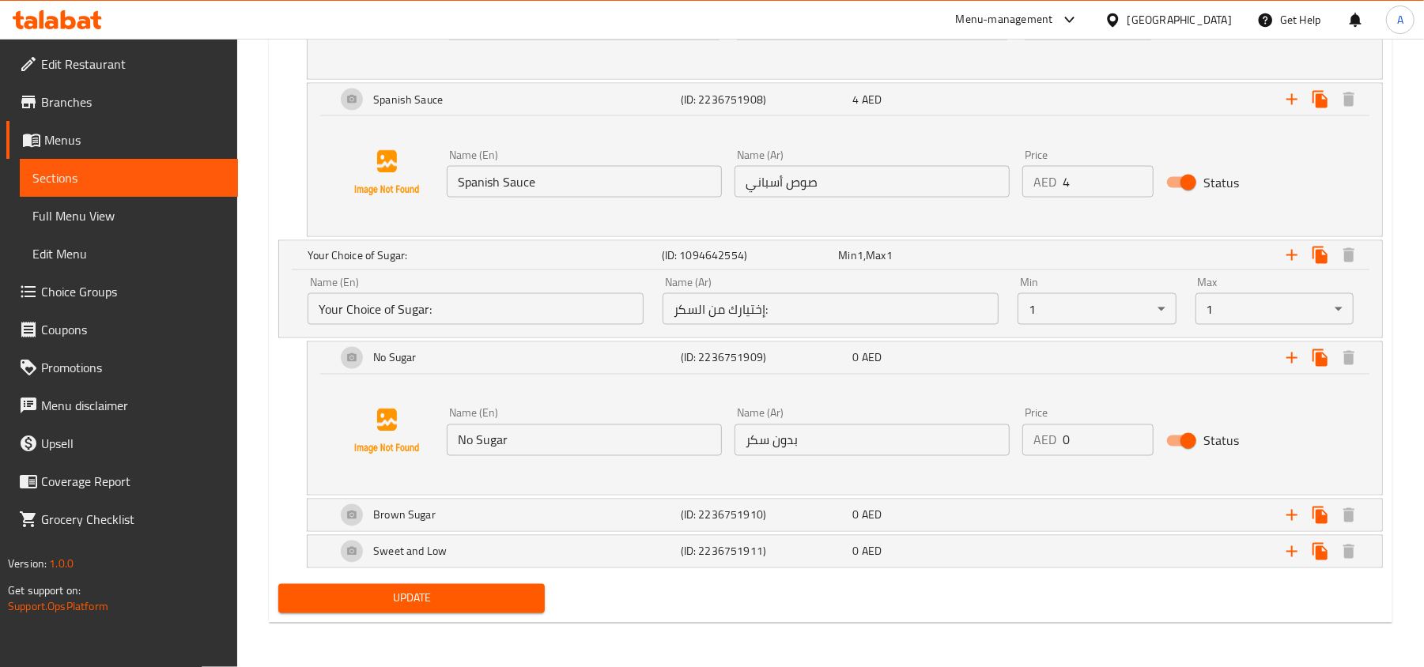
click at [637, 434] on input "No Sugar" at bounding box center [584, 441] width 275 height 32
click at [805, 452] on input "بدون سكر" at bounding box center [871, 441] width 275 height 32
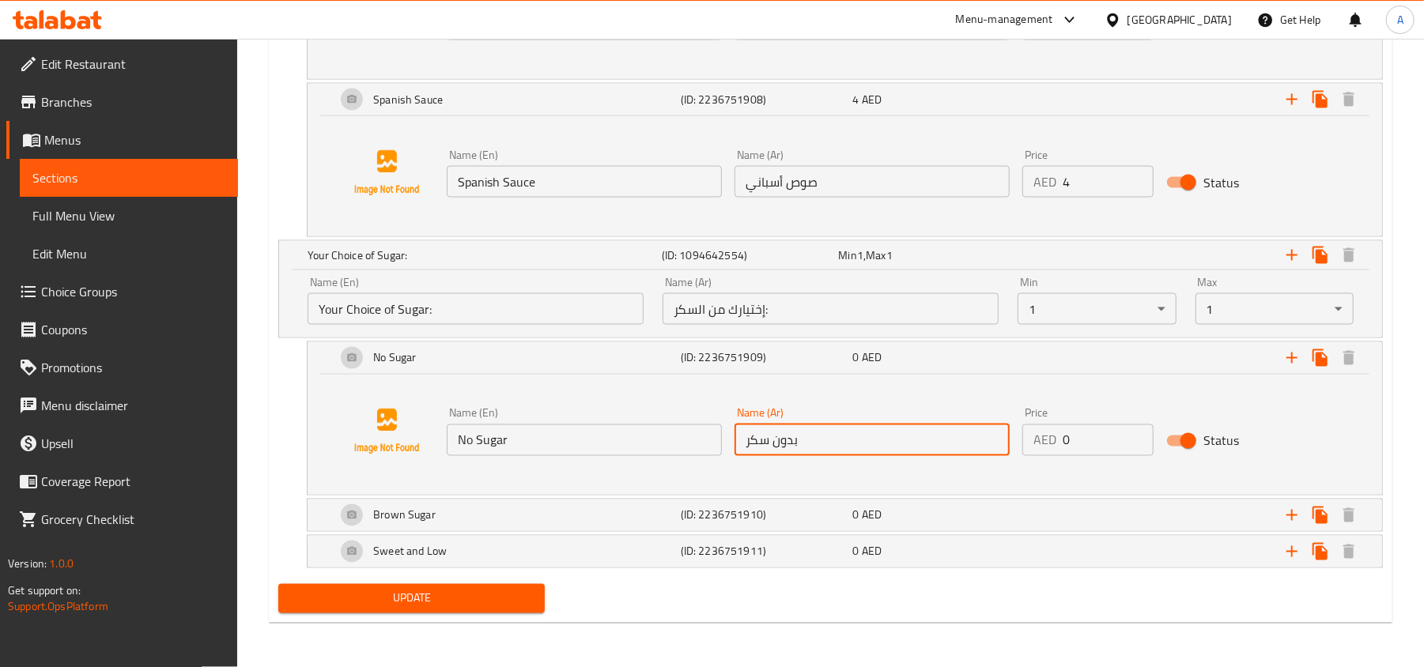
click at [805, 452] on input "بدون سكر" at bounding box center [871, 441] width 275 height 32
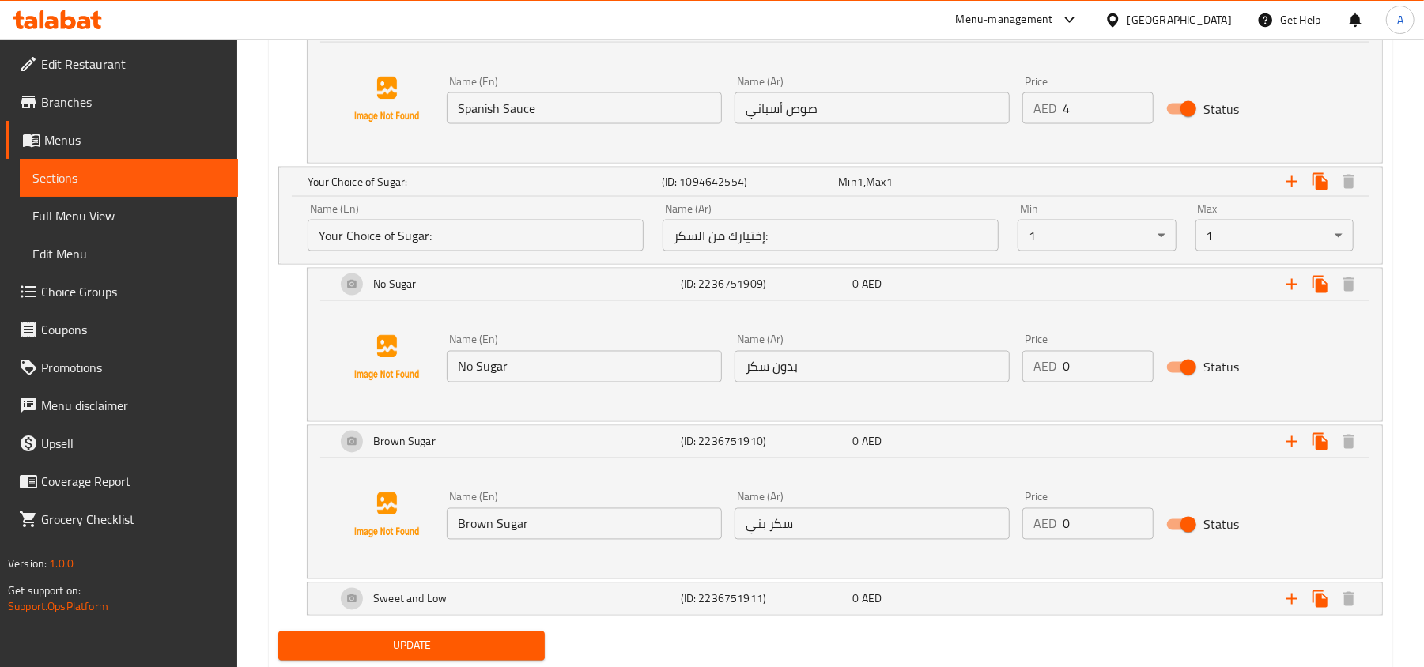
scroll to position [6200, 0]
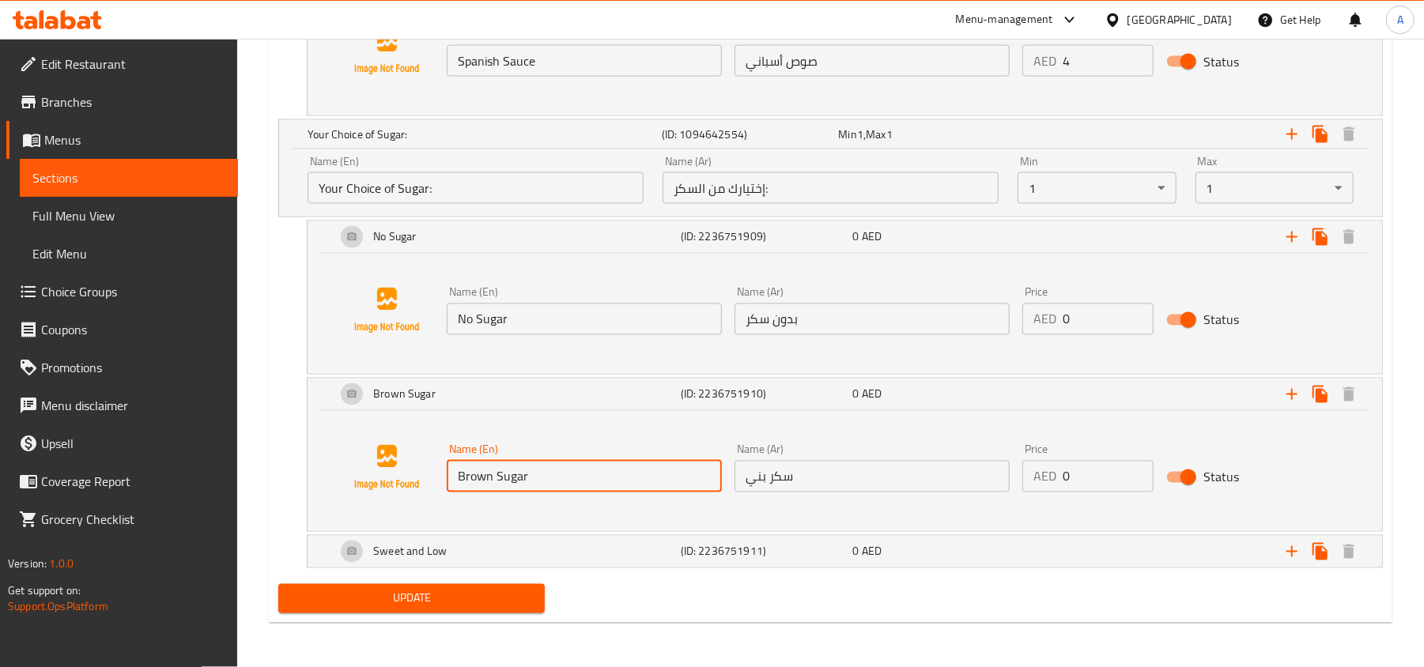
click at [664, 491] on input "Brown Sugar" at bounding box center [584, 477] width 275 height 32
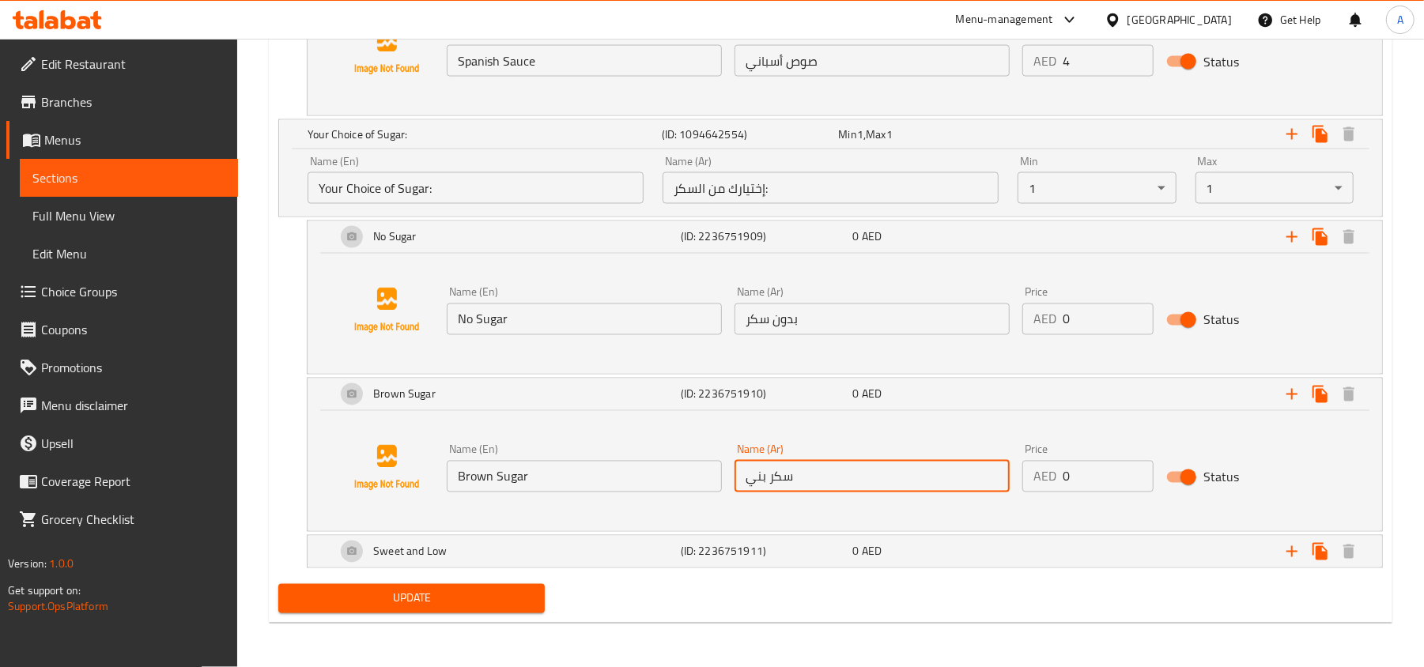
click at [810, 481] on input "سكر بني" at bounding box center [871, 477] width 275 height 32
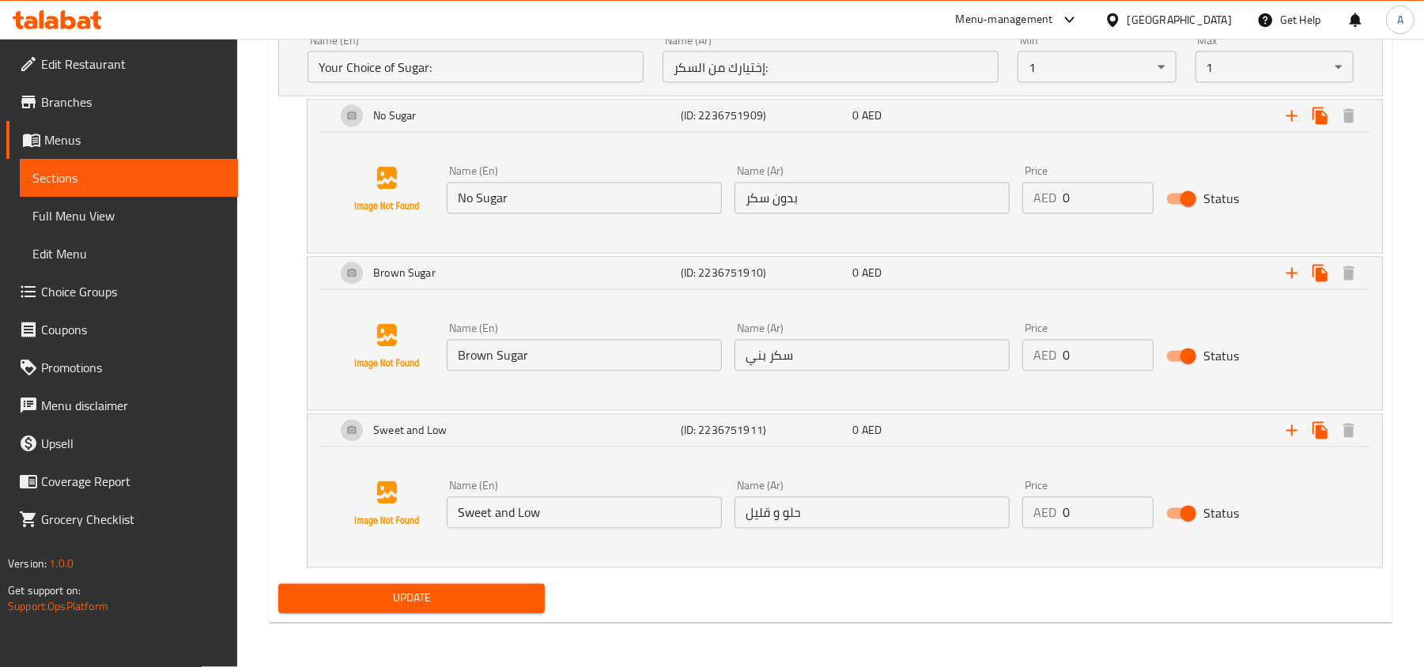
scroll to position [6322, 0]
click at [580, 517] on input "Sweet and Low" at bounding box center [584, 513] width 275 height 32
click at [797, 525] on input "حلو و قليل" at bounding box center [871, 513] width 275 height 32
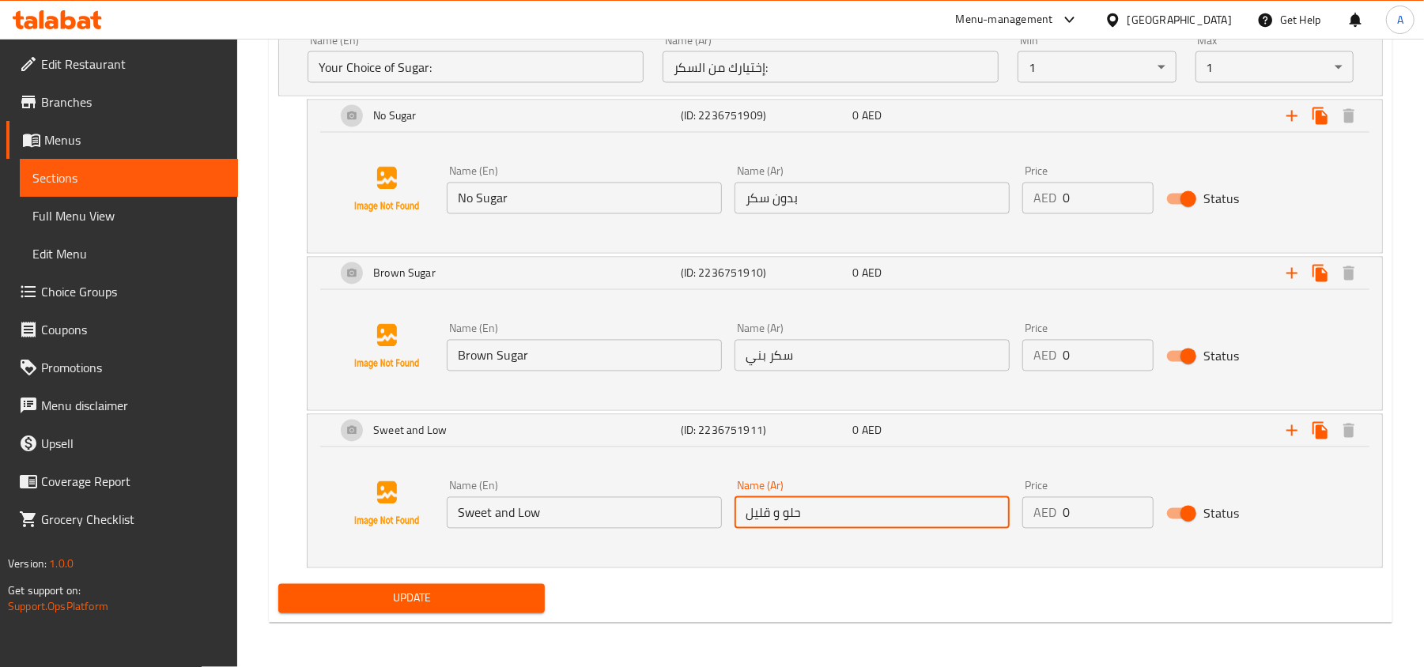
click at [797, 525] on input "حلو و قليل" at bounding box center [871, 513] width 275 height 32
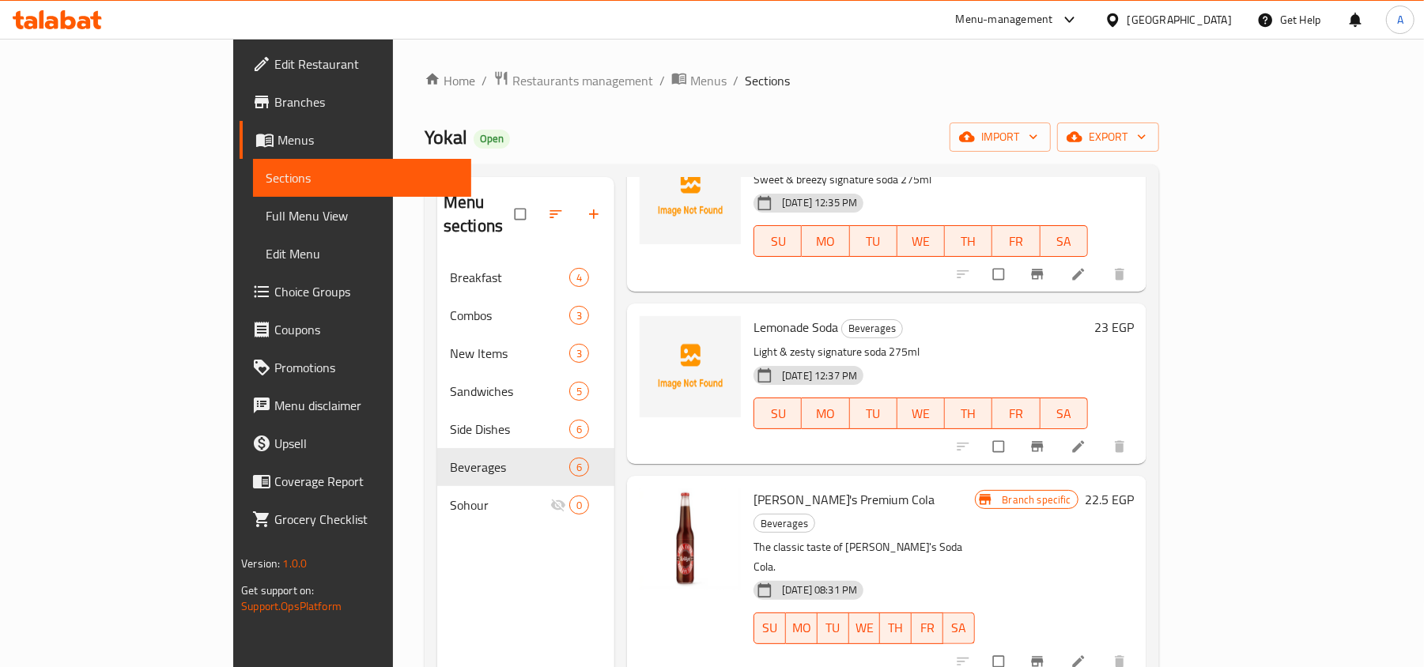
scroll to position [302, 0]
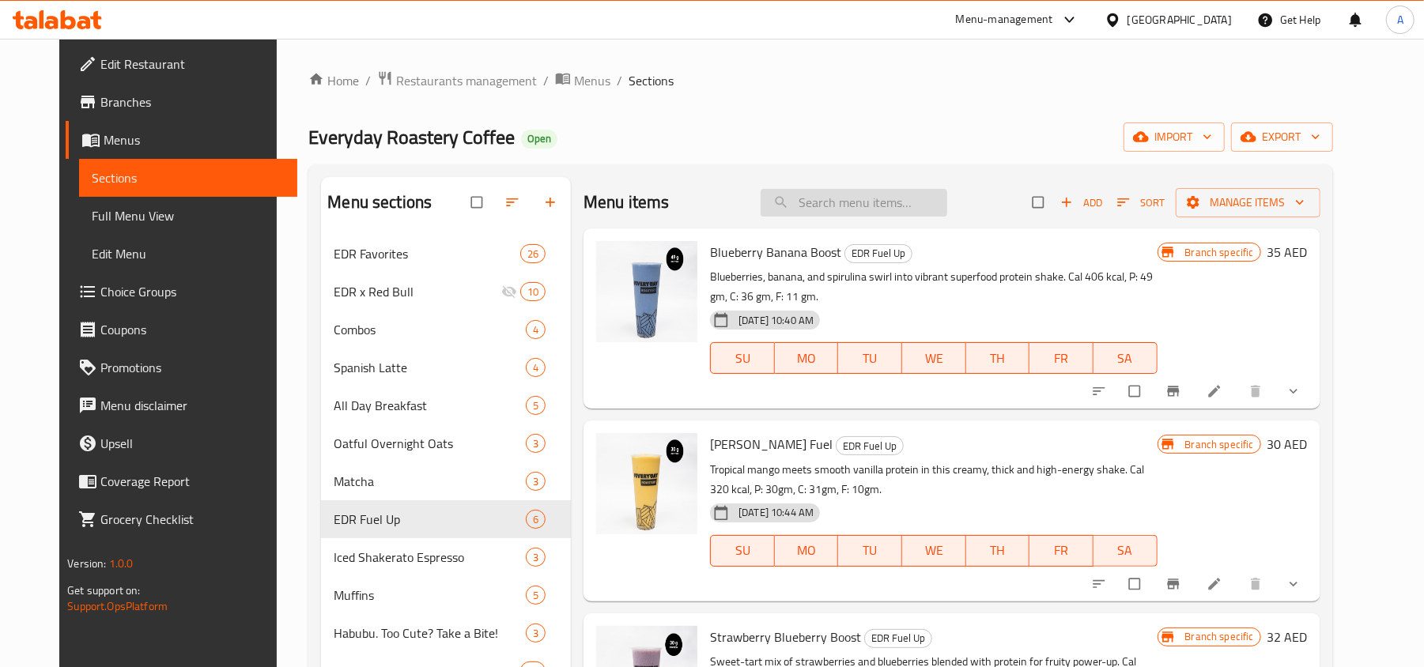
click at [848, 216] on input "search" at bounding box center [854, 203] width 187 height 28
paste input "Americano"
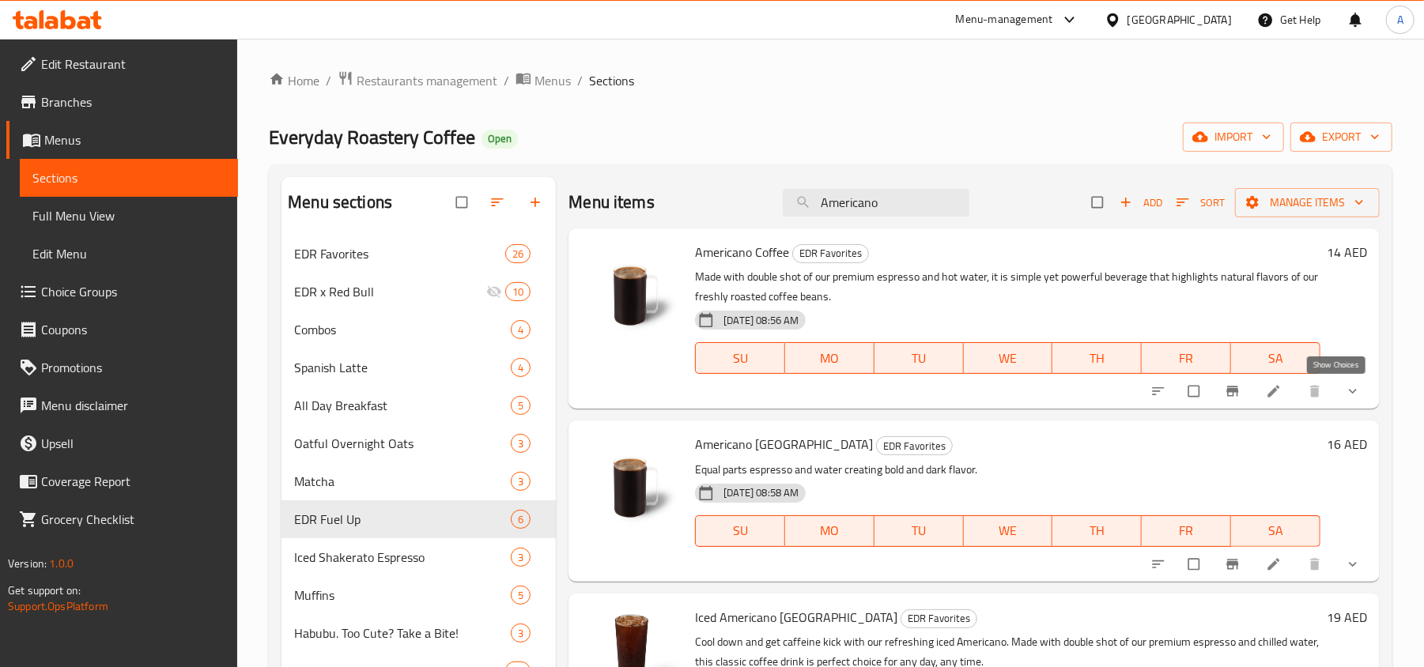
click at [1345, 399] on icon "show more" at bounding box center [1353, 391] width 16 height 16
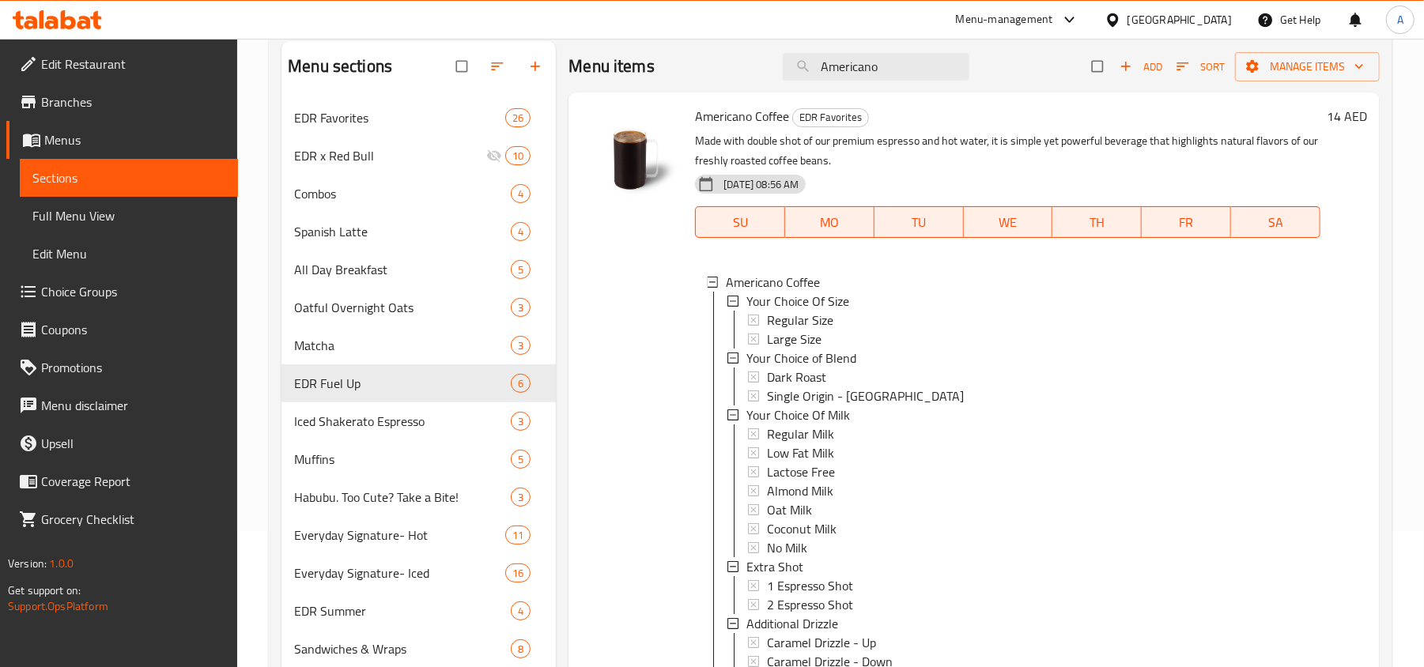
scroll to position [105, 0]
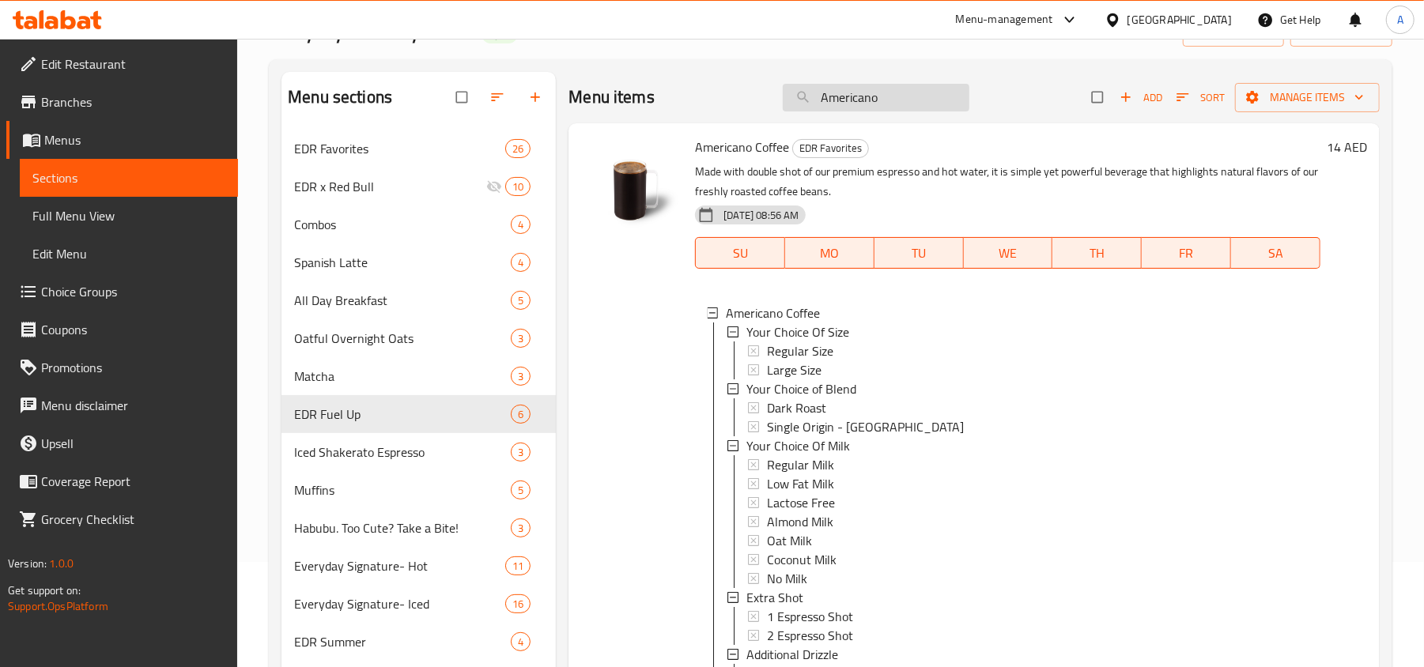
click at [822, 99] on input "Americano" at bounding box center [876, 98] width 187 height 28
paste input "Iced"
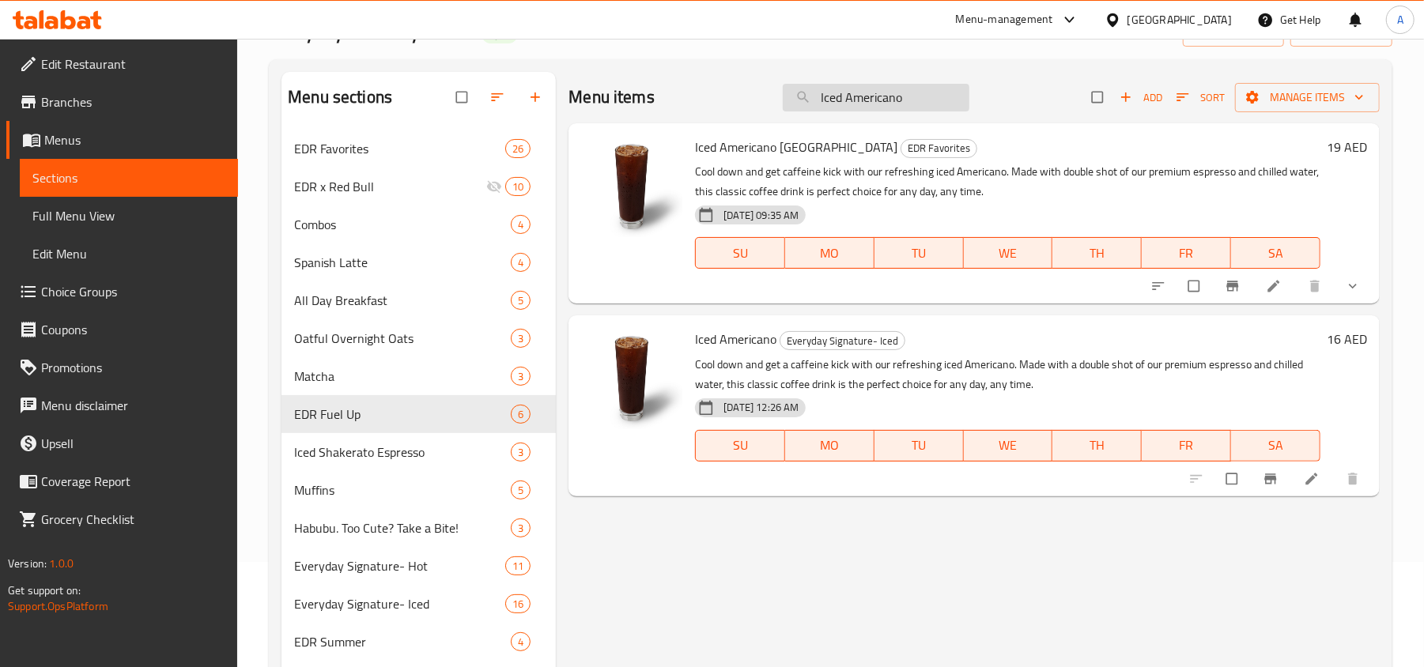
click at [827, 99] on input "Iced Americano" at bounding box center [876, 98] width 187 height 28
type input "Americano"
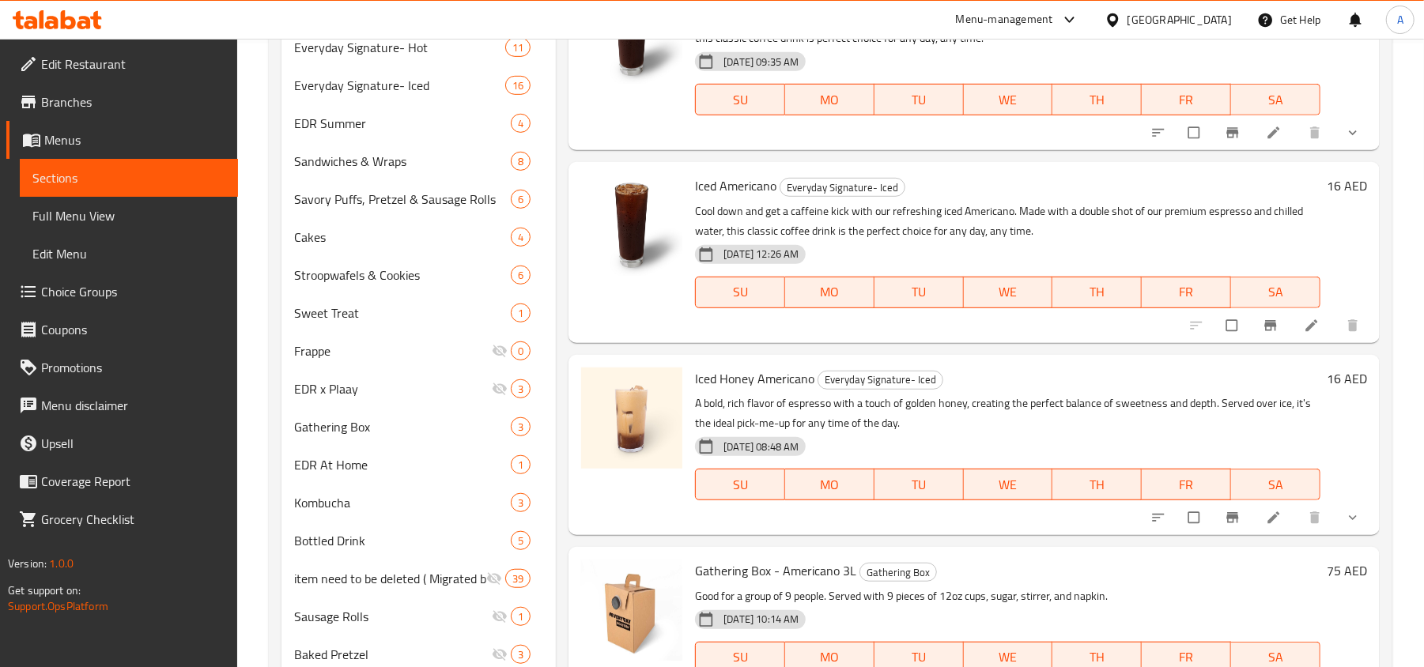
scroll to position [576, 0]
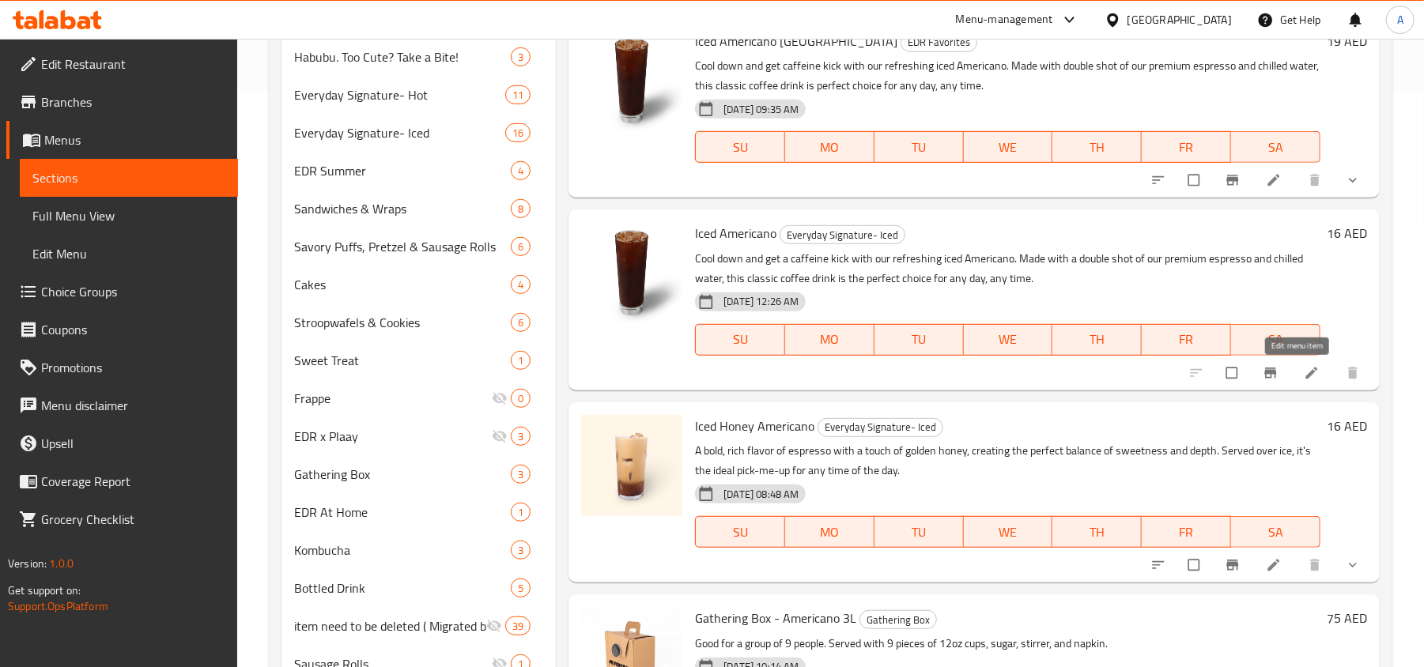
click at [1304, 373] on icon at bounding box center [1312, 373] width 16 height 16
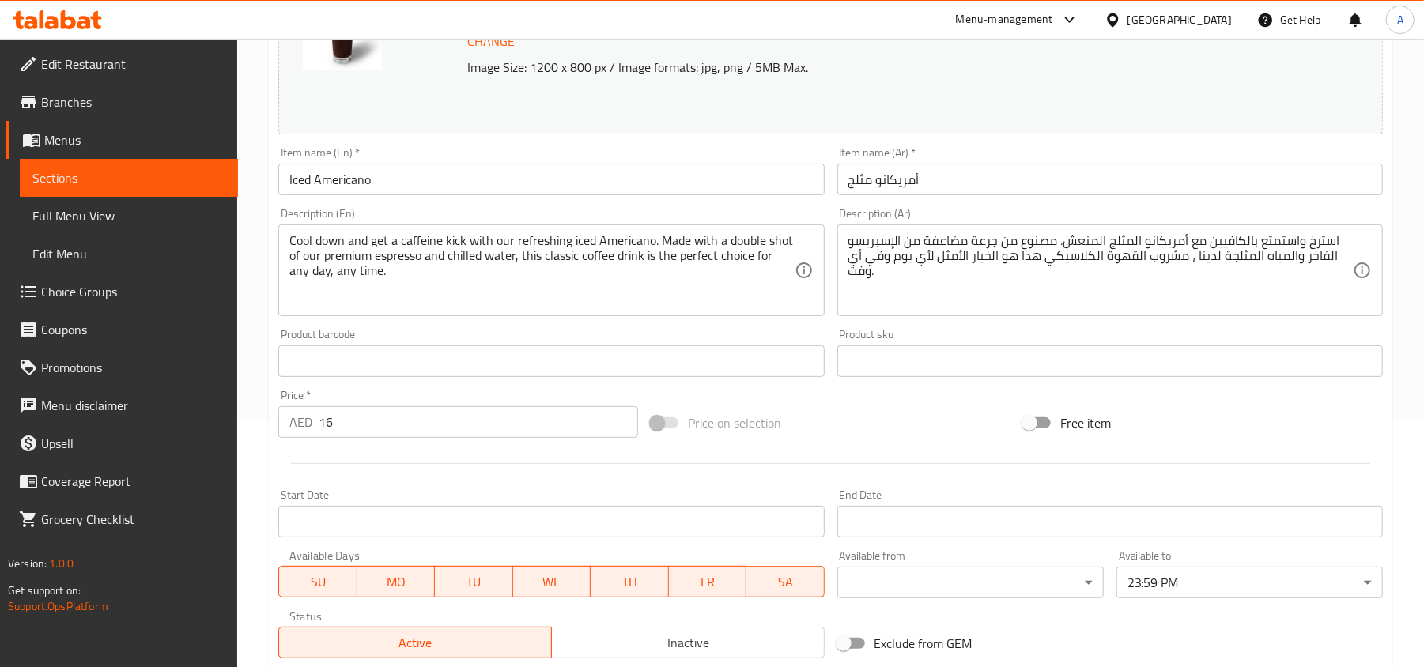
scroll to position [459, 0]
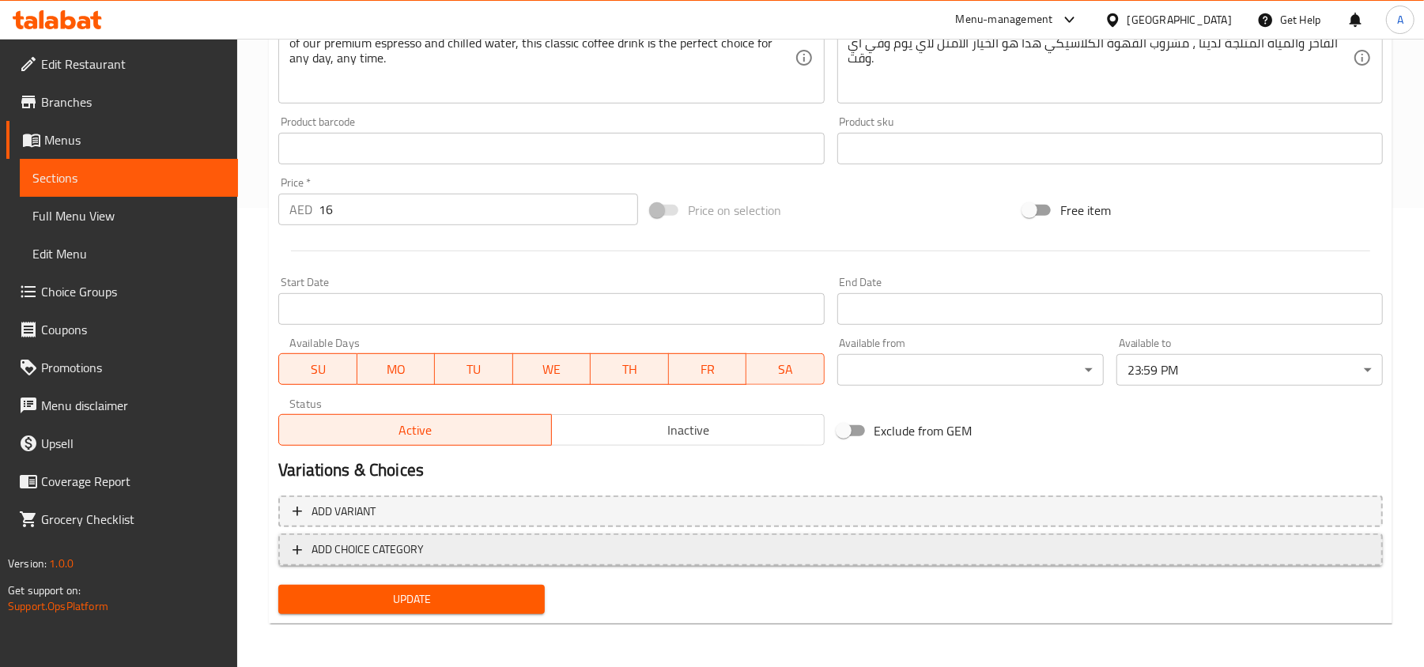
click at [658, 557] on span "ADD CHOICE CATEGORY" at bounding box center [831, 550] width 1076 height 20
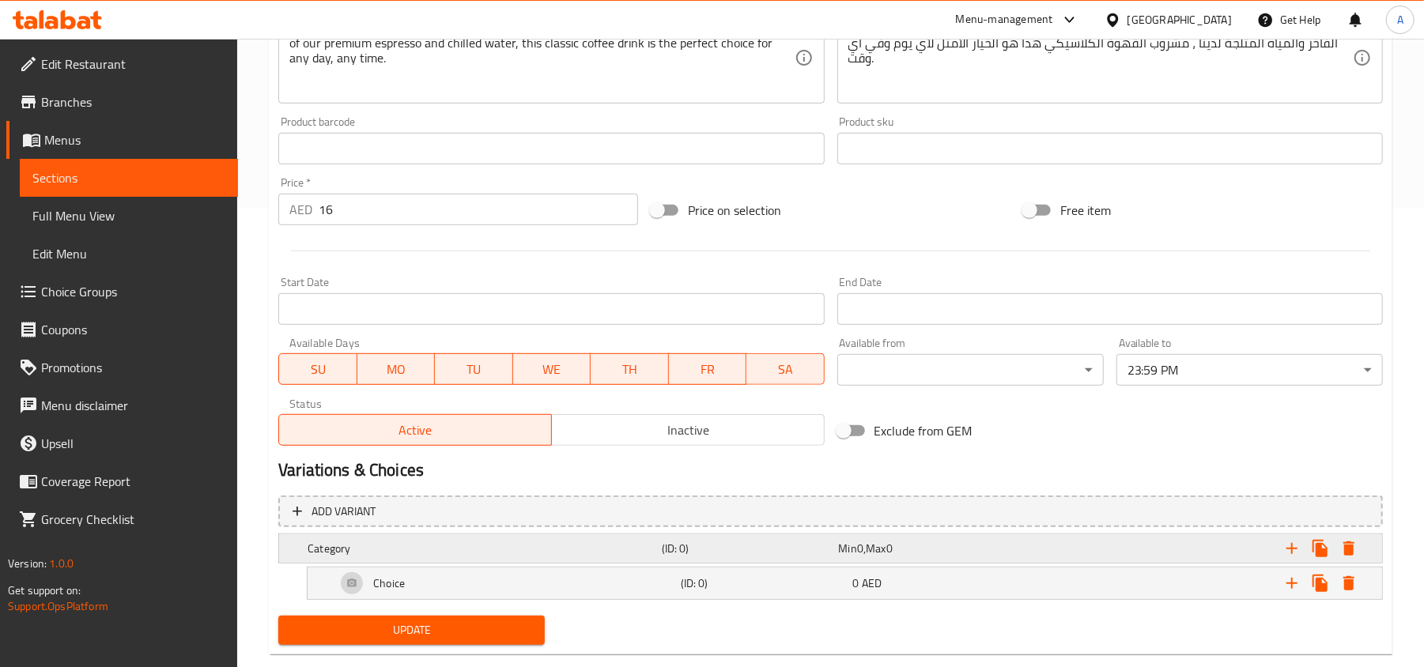
scroll to position [492, 0]
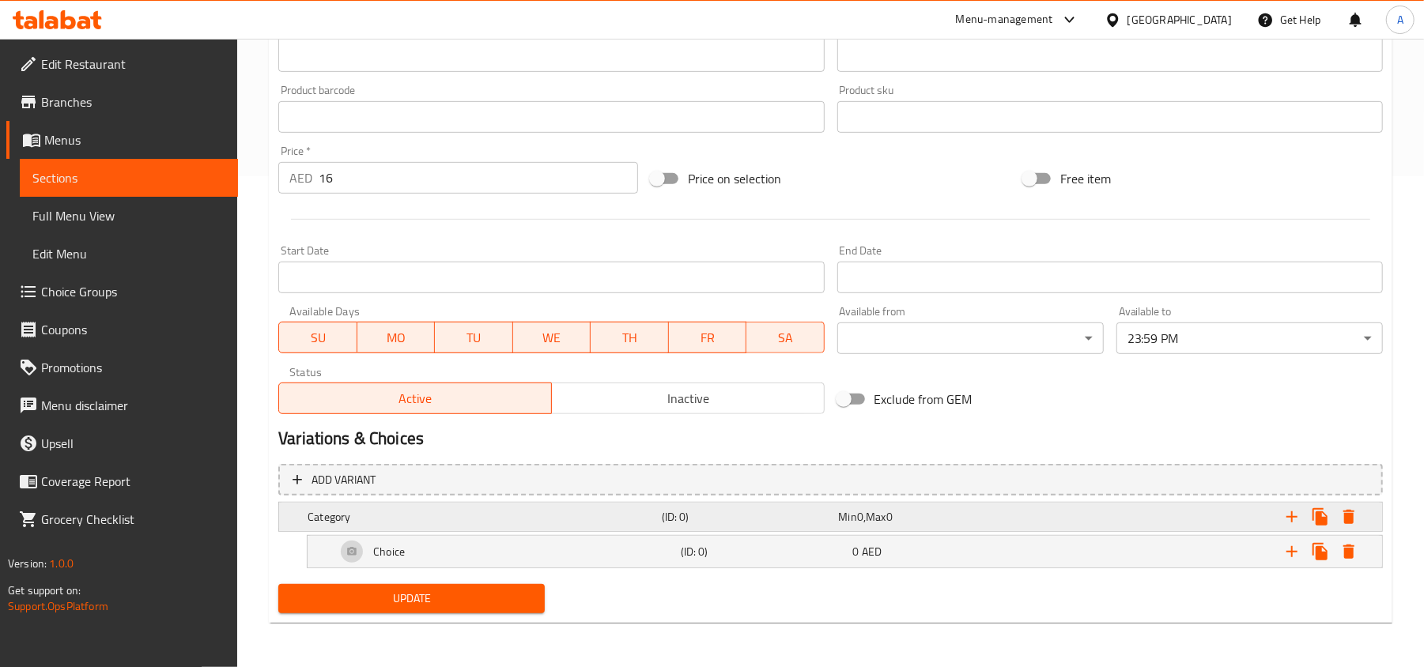
click at [674, 527] on div "(ID: 0)" at bounding box center [747, 517] width 177 height 22
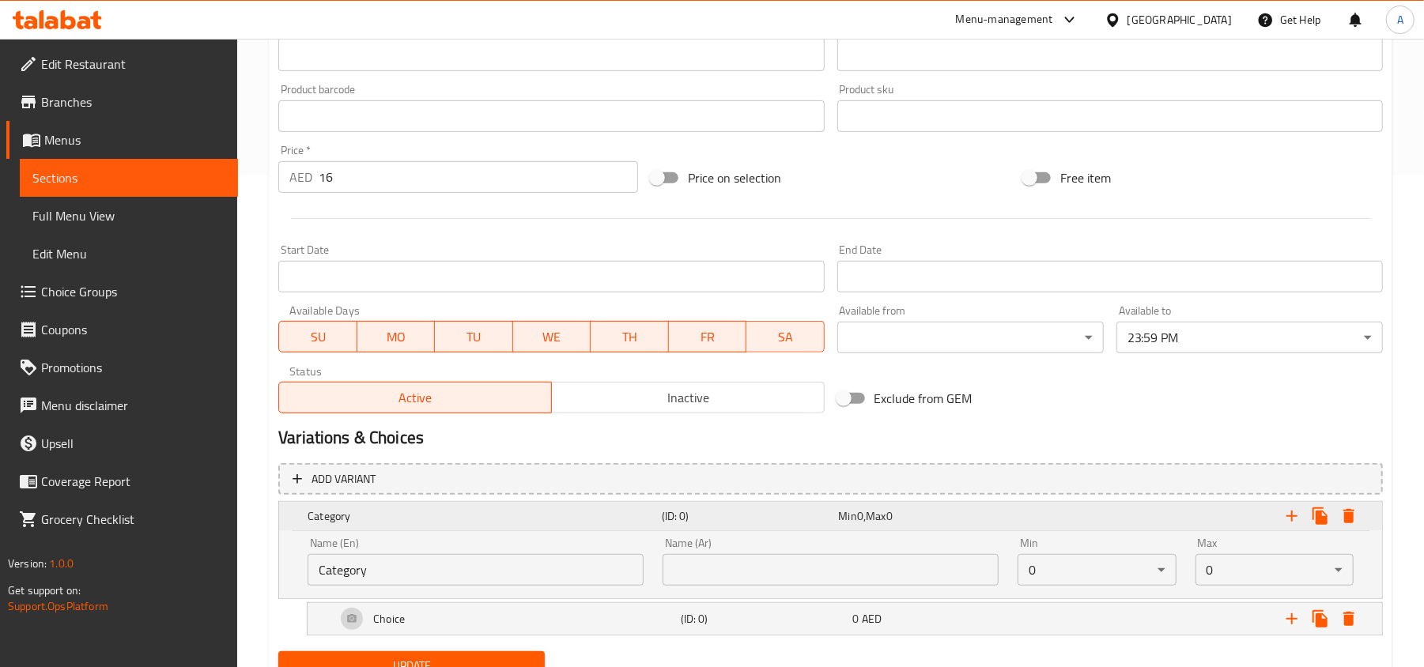
scroll to position [561, 0]
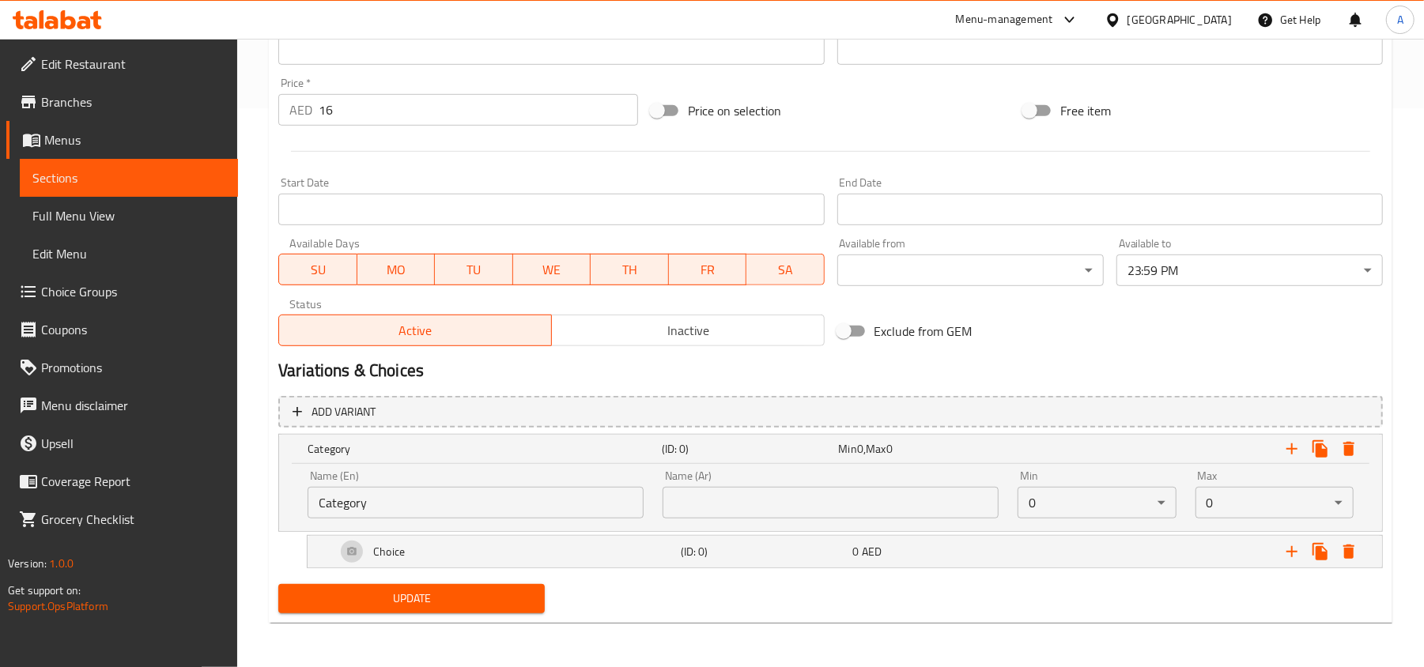
click at [598, 503] on input "Category" at bounding box center [476, 503] width 336 height 32
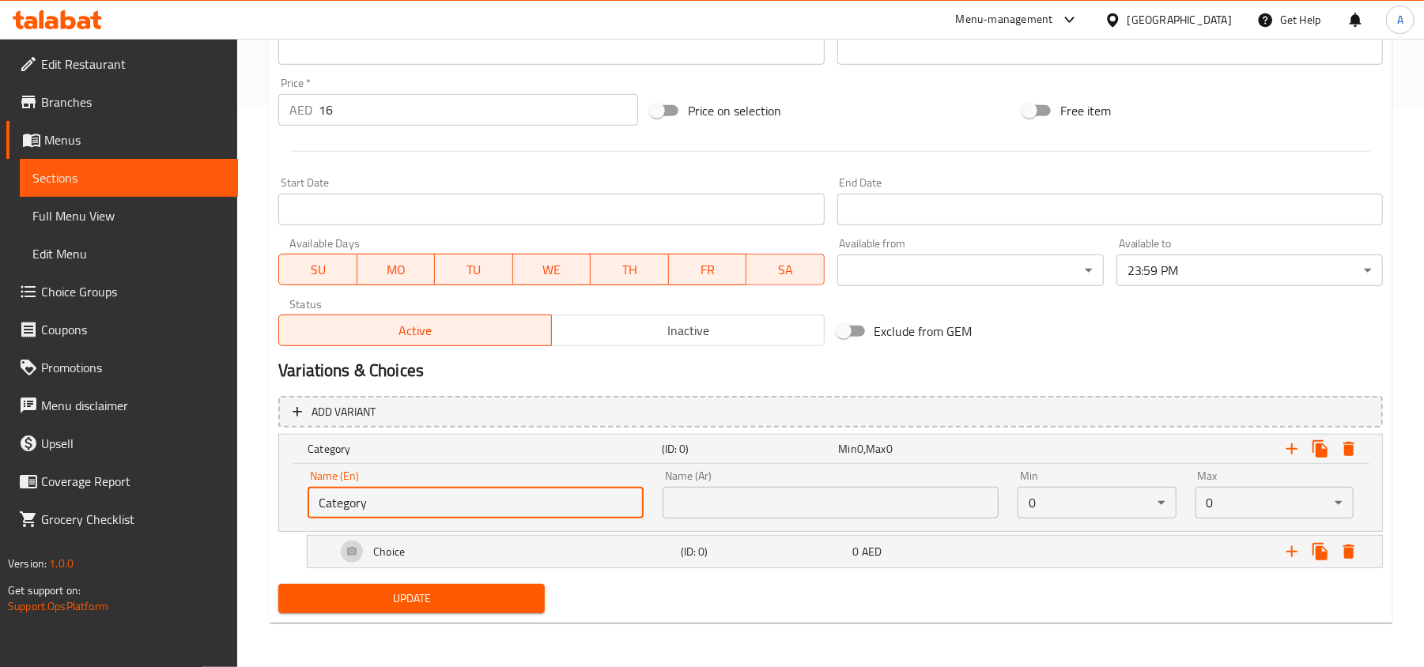
click at [598, 503] on input "Category" at bounding box center [476, 503] width 336 height 32
paste input "YOUR CHOICE OF SIZE-"
type input "Your Choice Of Size:"
click at [707, 501] on input "text" at bounding box center [831, 503] width 336 height 32
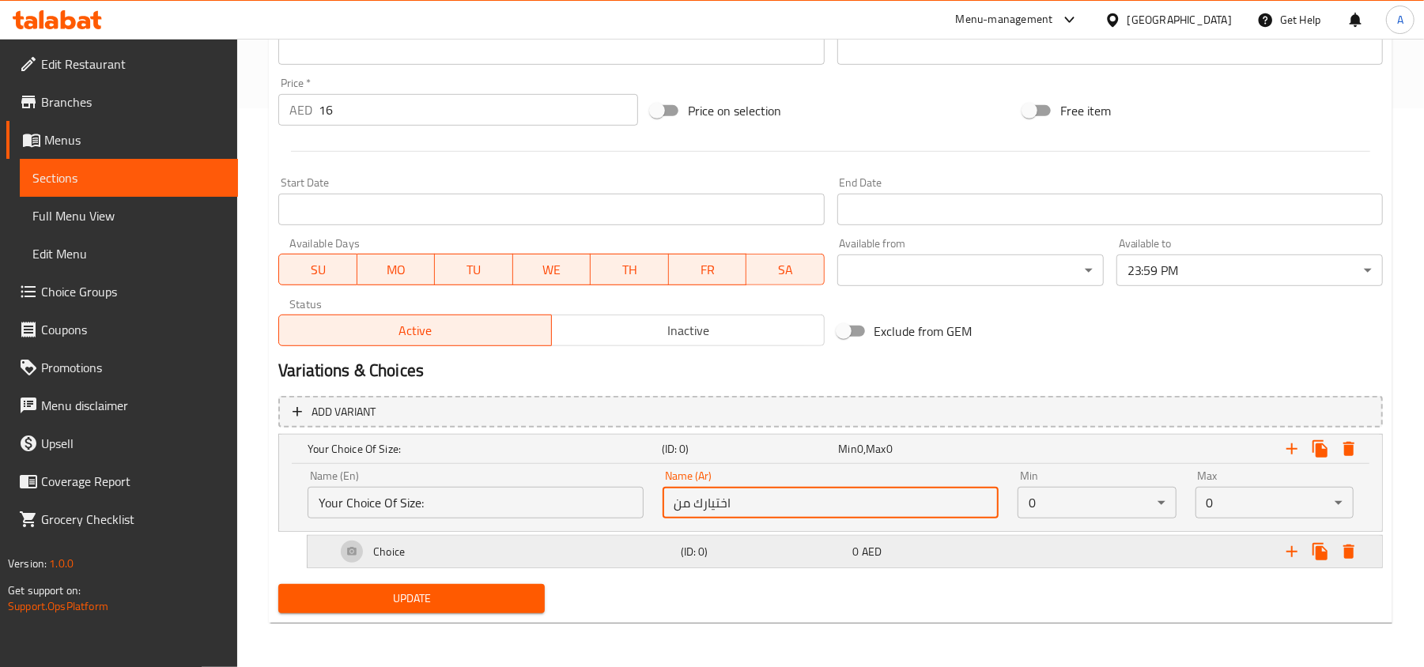
type input "اختيارك م"
click at [767, 503] on input "اختيارك م" at bounding box center [831, 503] width 336 height 32
click at [773, 607] on div "Update" at bounding box center [830, 599] width 1117 height 42
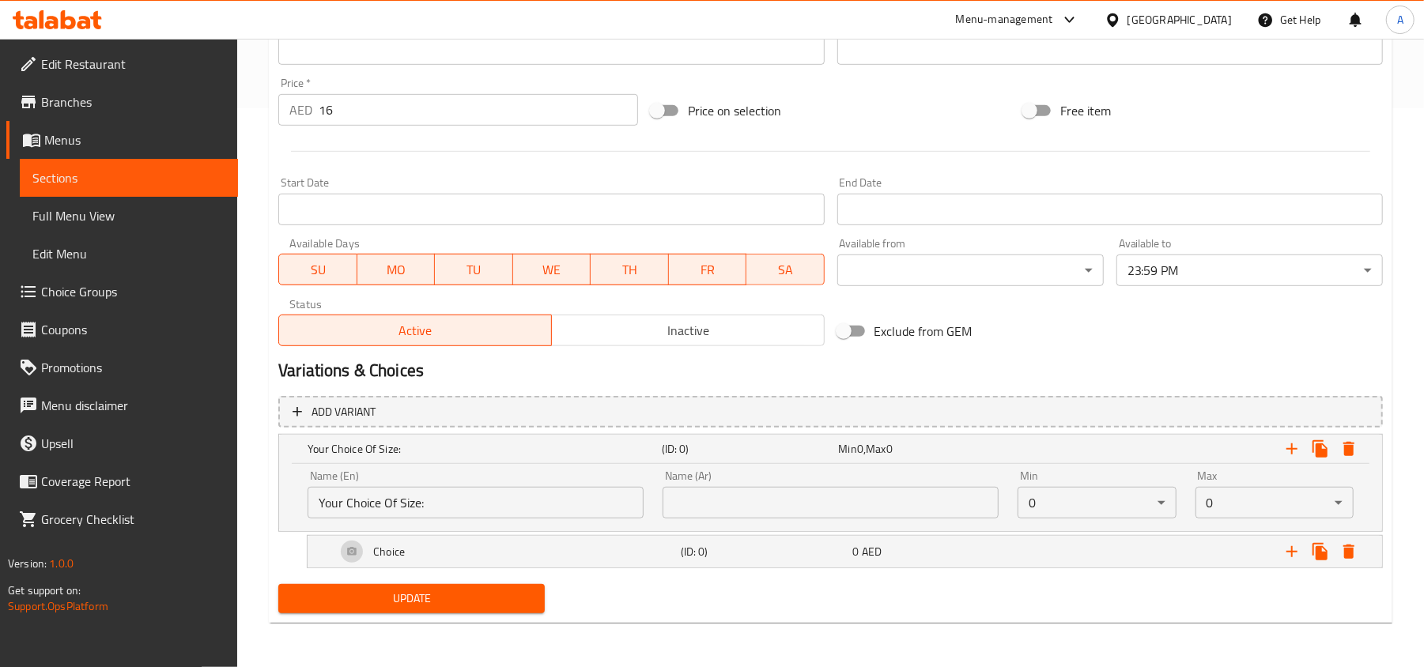
click at [822, 492] on input "text" at bounding box center [831, 503] width 336 height 32
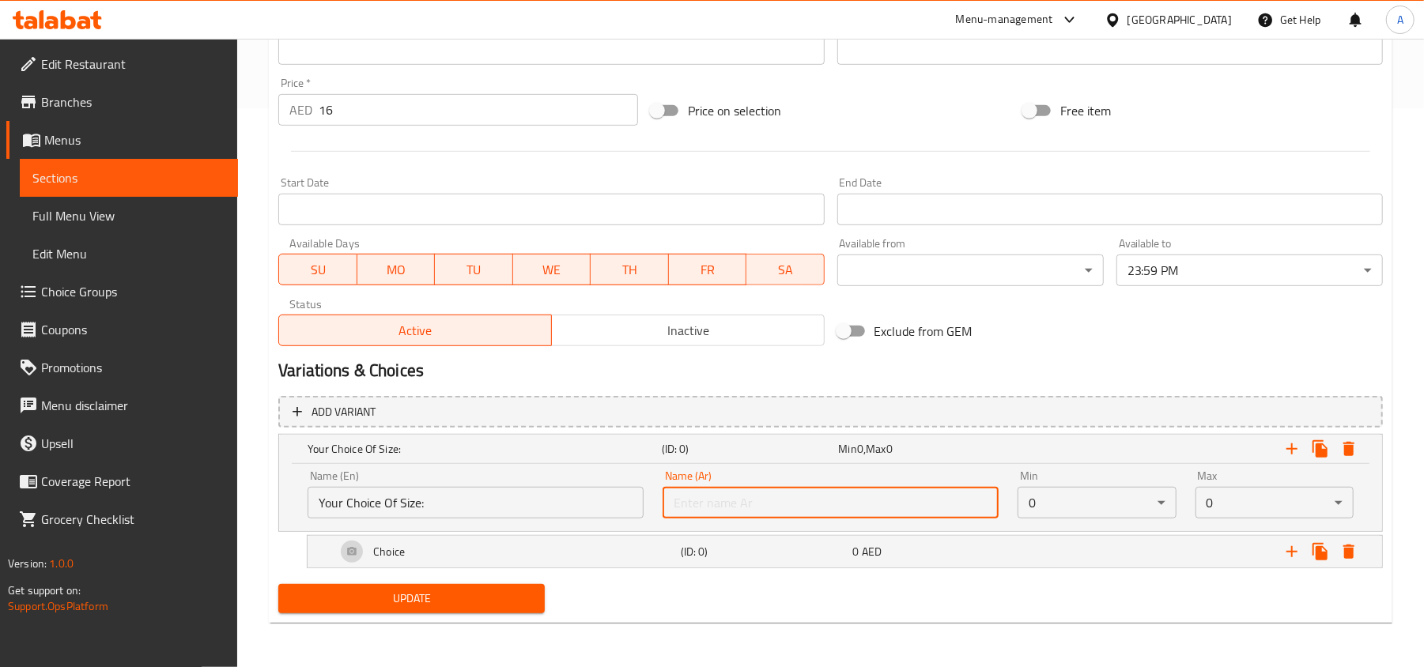
type input "اختيارك من:"
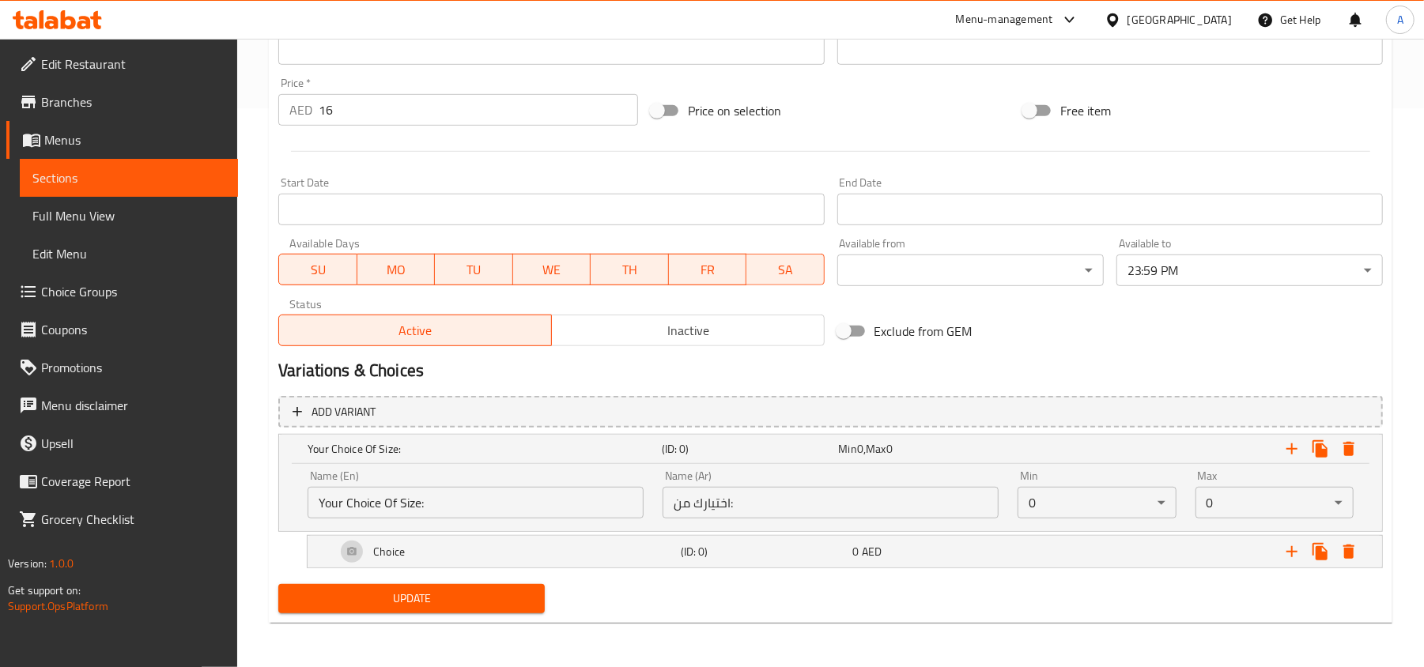
click at [874, 602] on div "Update" at bounding box center [830, 599] width 1117 height 42
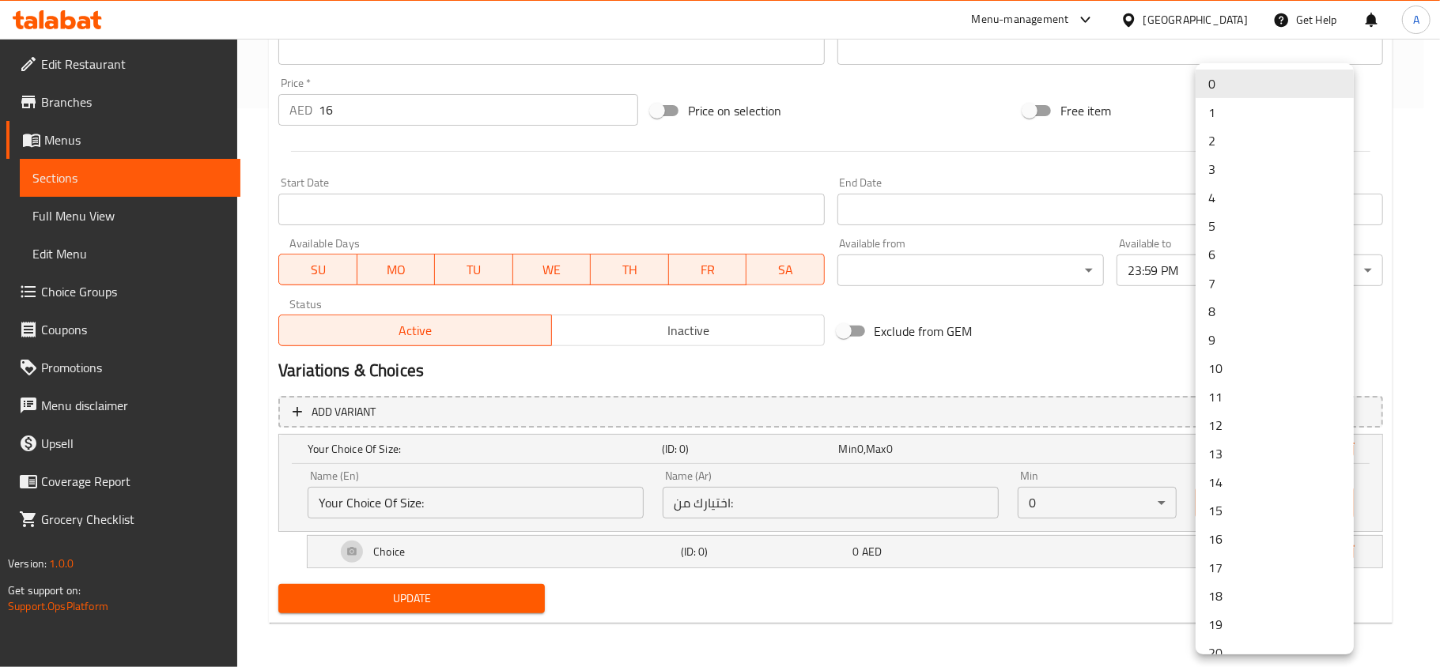
click at [1153, 500] on div at bounding box center [720, 333] width 1440 height 667
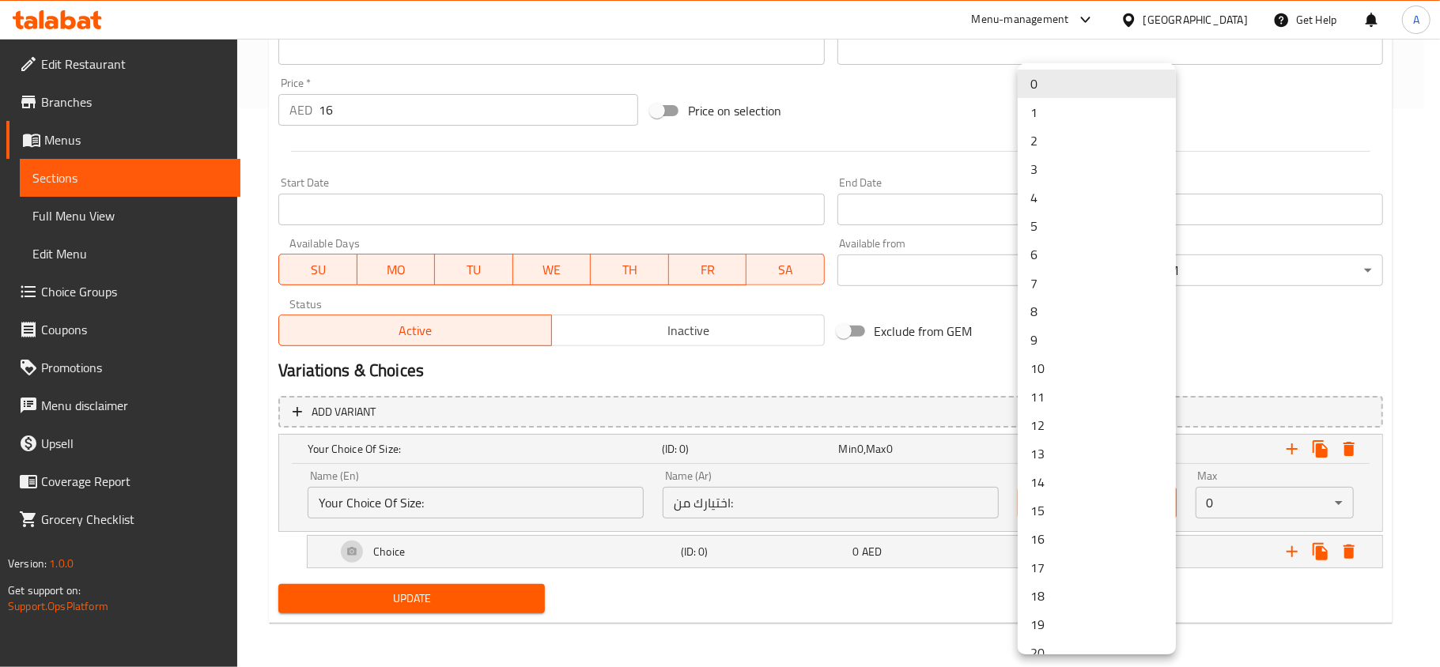
click at [1031, 122] on li "1" at bounding box center [1097, 112] width 158 height 28
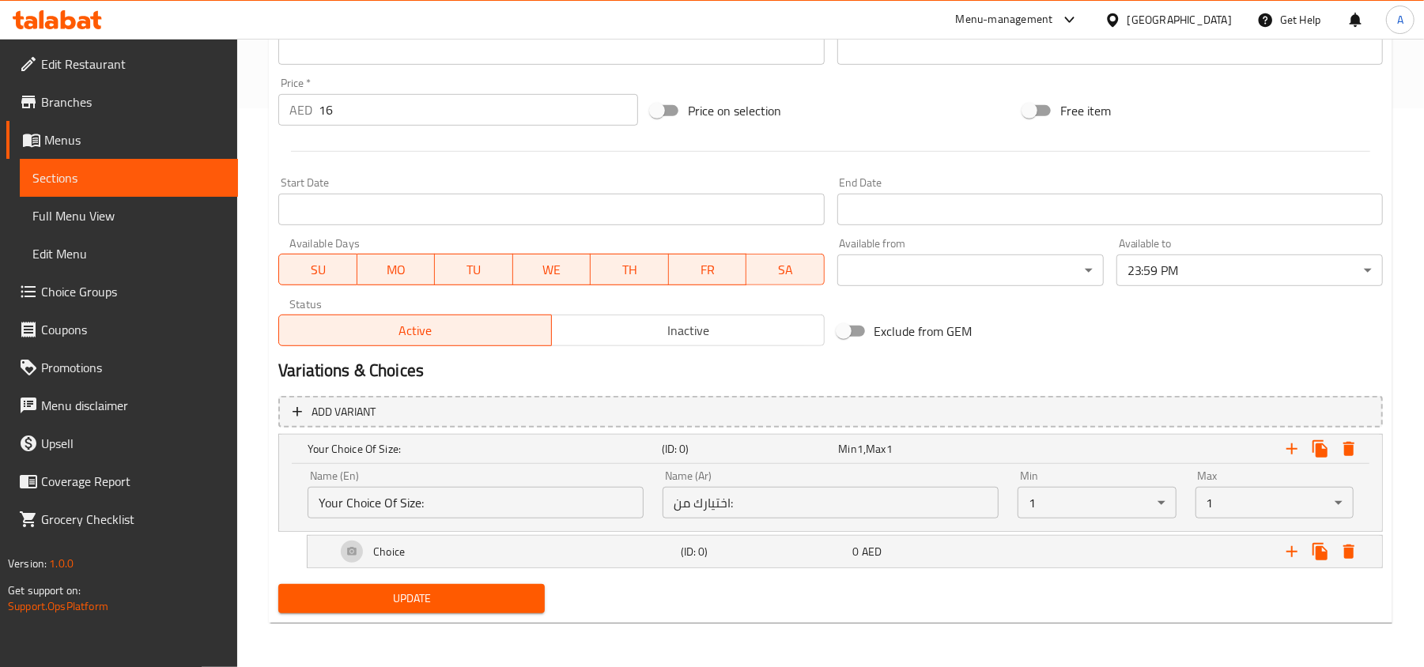
click at [1045, 349] on div "Exclude from GEM" at bounding box center [1017, 331] width 372 height 43
click at [863, 459] on span "AED" at bounding box center [860, 449] width 6 height 21
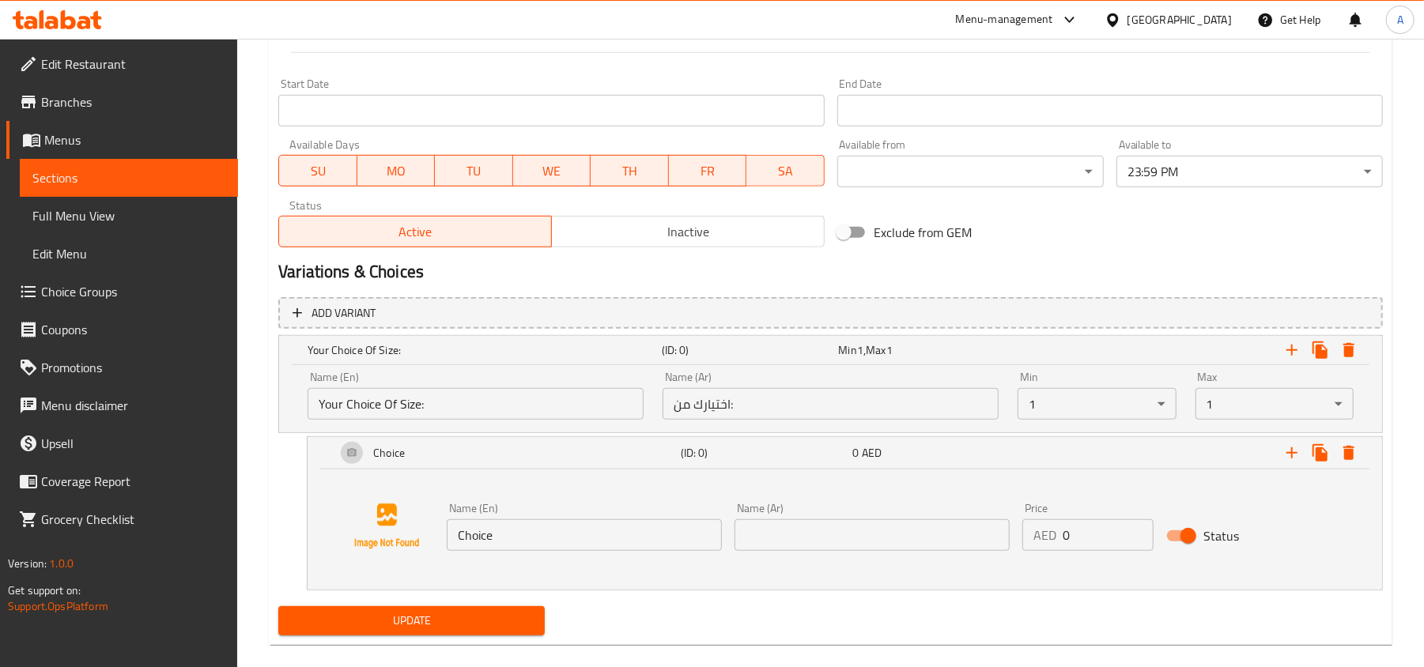
scroll to position [678, 0]
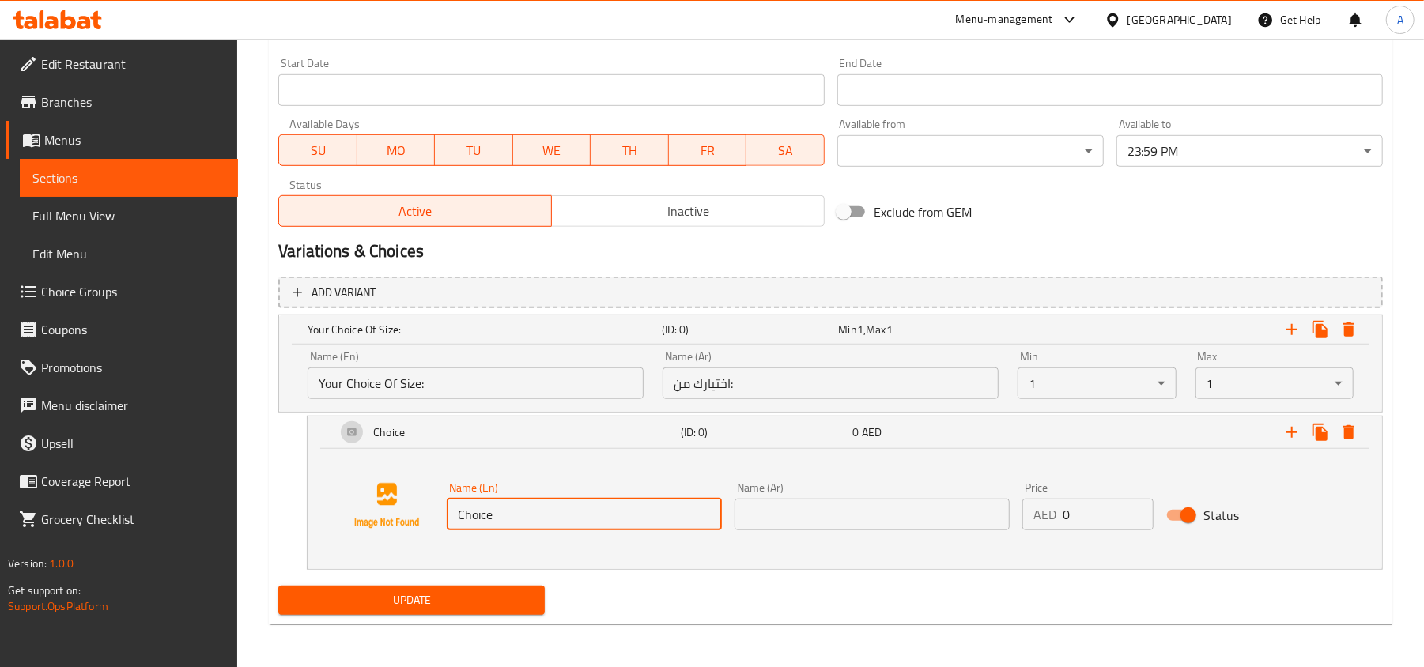
click at [513, 506] on input "Choice" at bounding box center [584, 515] width 275 height 32
paste input "Iced Regular (16 oz)"
type input "Iced Regular (16 oz)"
click at [855, 522] on input "text" at bounding box center [871, 515] width 275 height 32
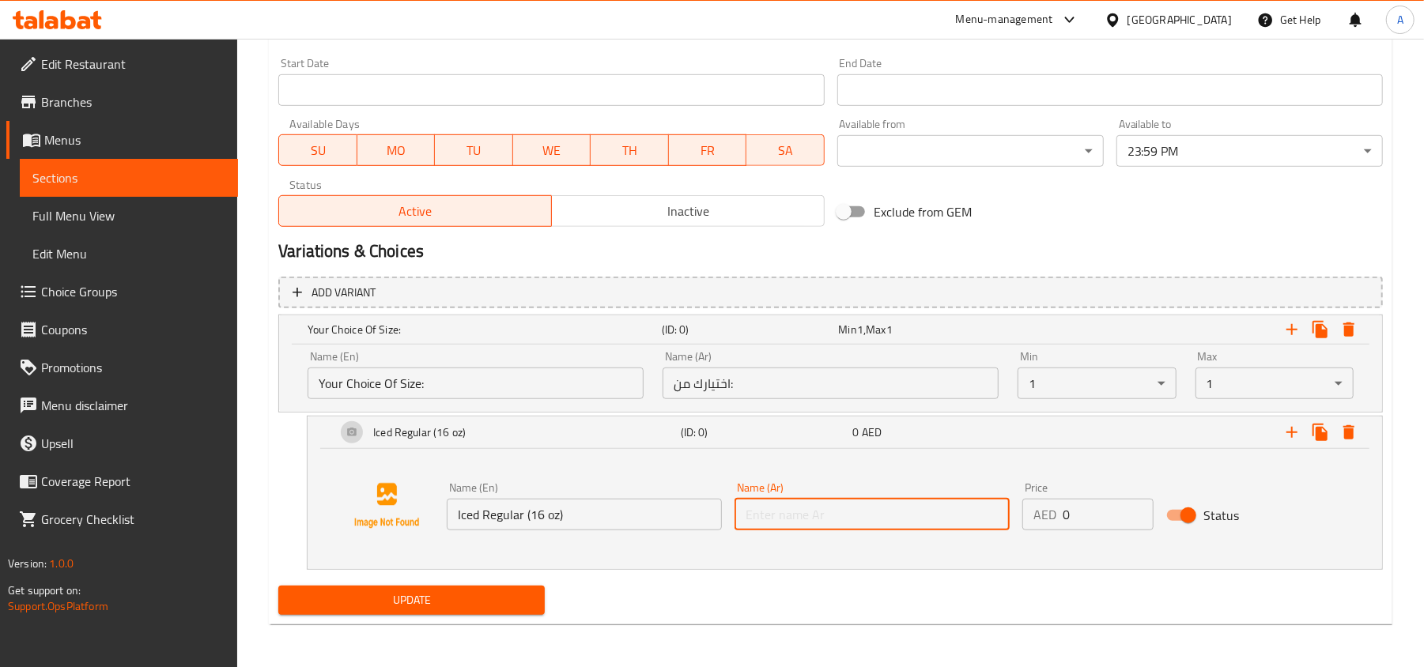
paste input "مثلج عادي (16 أونصة)"
type input "مثلج عادي (16 أونصة)"
click at [794, 591] on div "Update" at bounding box center [830, 601] width 1117 height 42
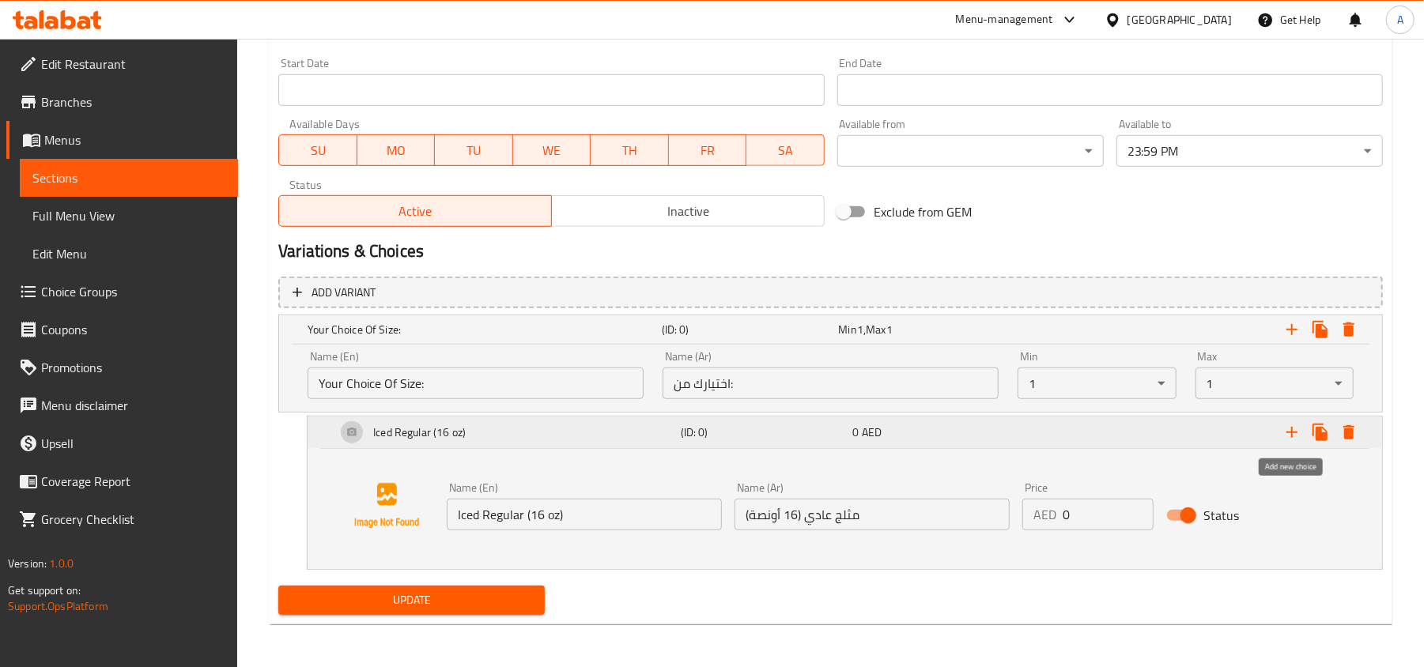
click at [1292, 431] on icon "Expand" at bounding box center [1291, 432] width 11 height 11
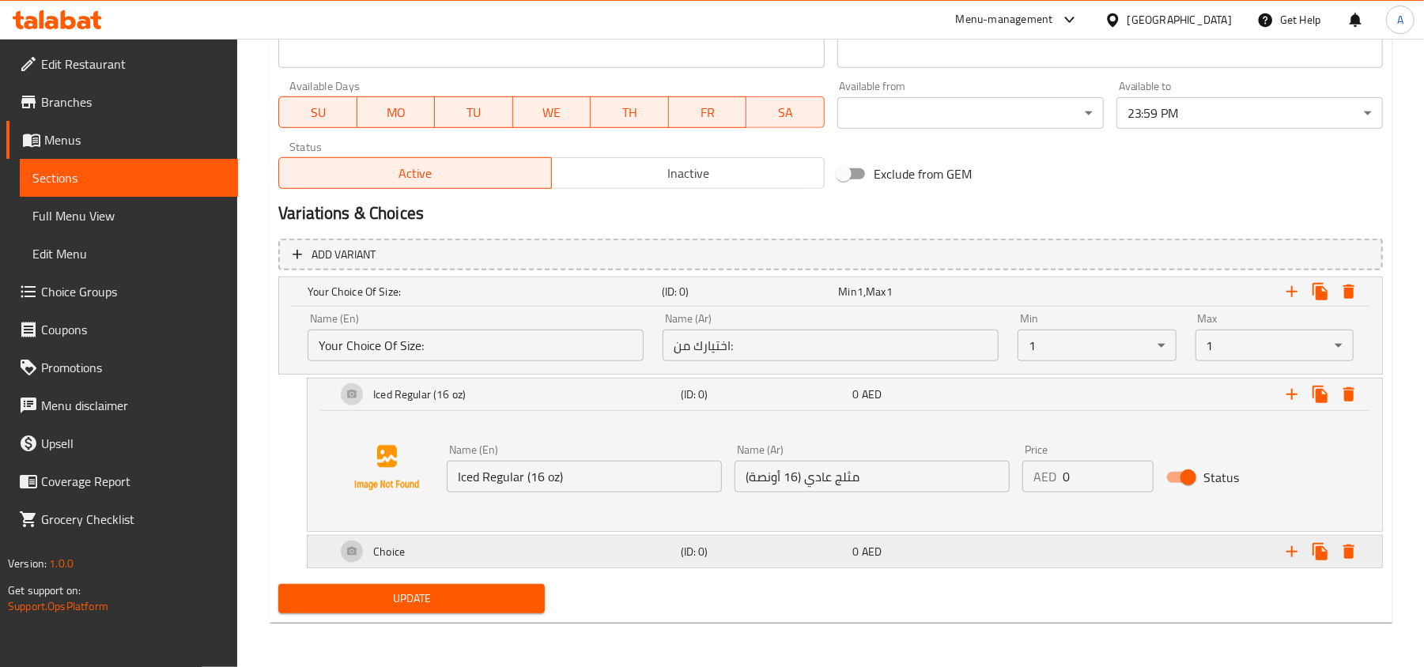
click at [814, 303] on div "(ID: 0)" at bounding box center [747, 292] width 177 height 22
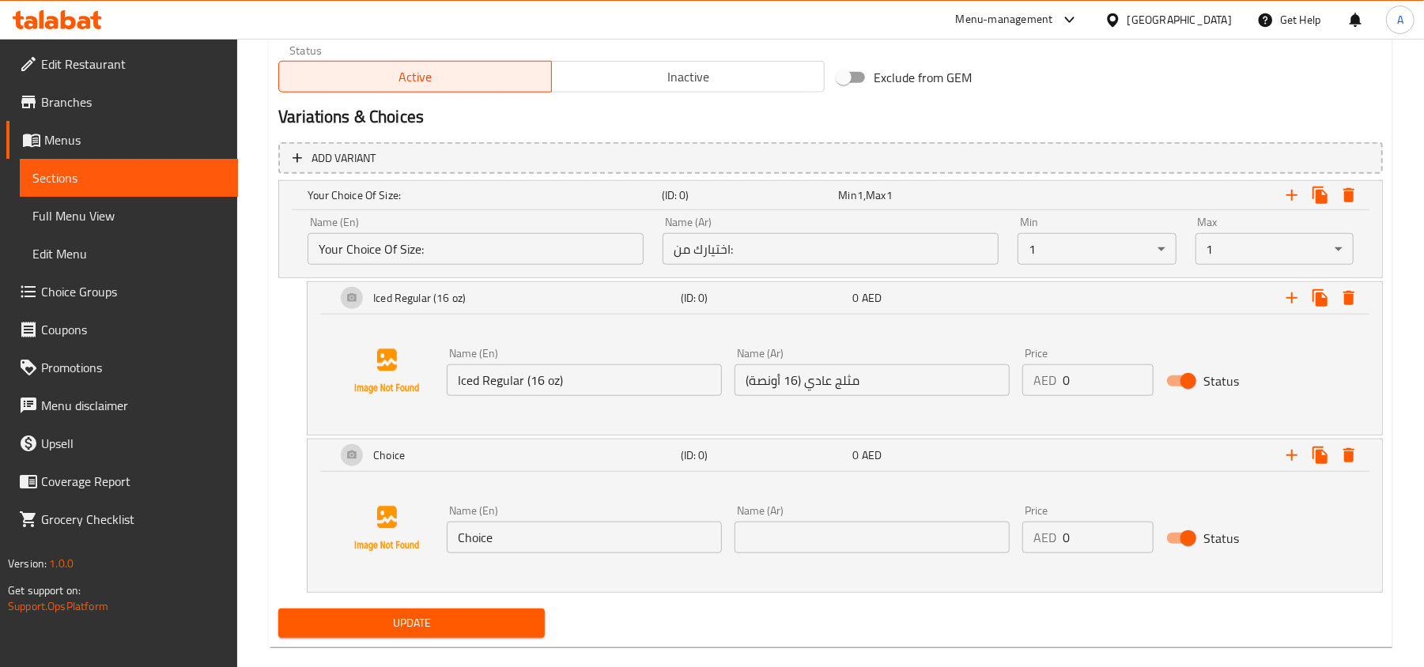
scroll to position [839, 0]
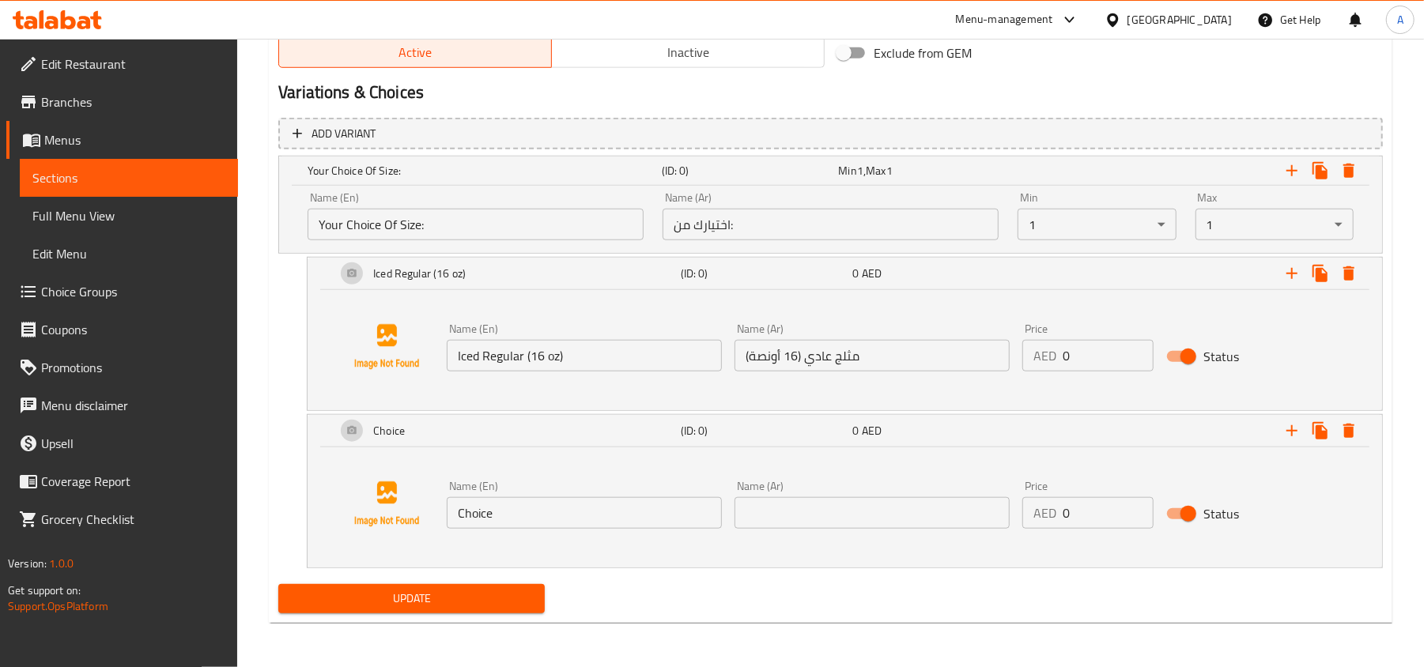
click at [536, 506] on input "Choice" at bounding box center [584, 513] width 275 height 32
paste input "Iced Large (22oz)"
type input "Iced Large (22oz)"
click at [868, 516] on input "text" at bounding box center [871, 513] width 275 height 32
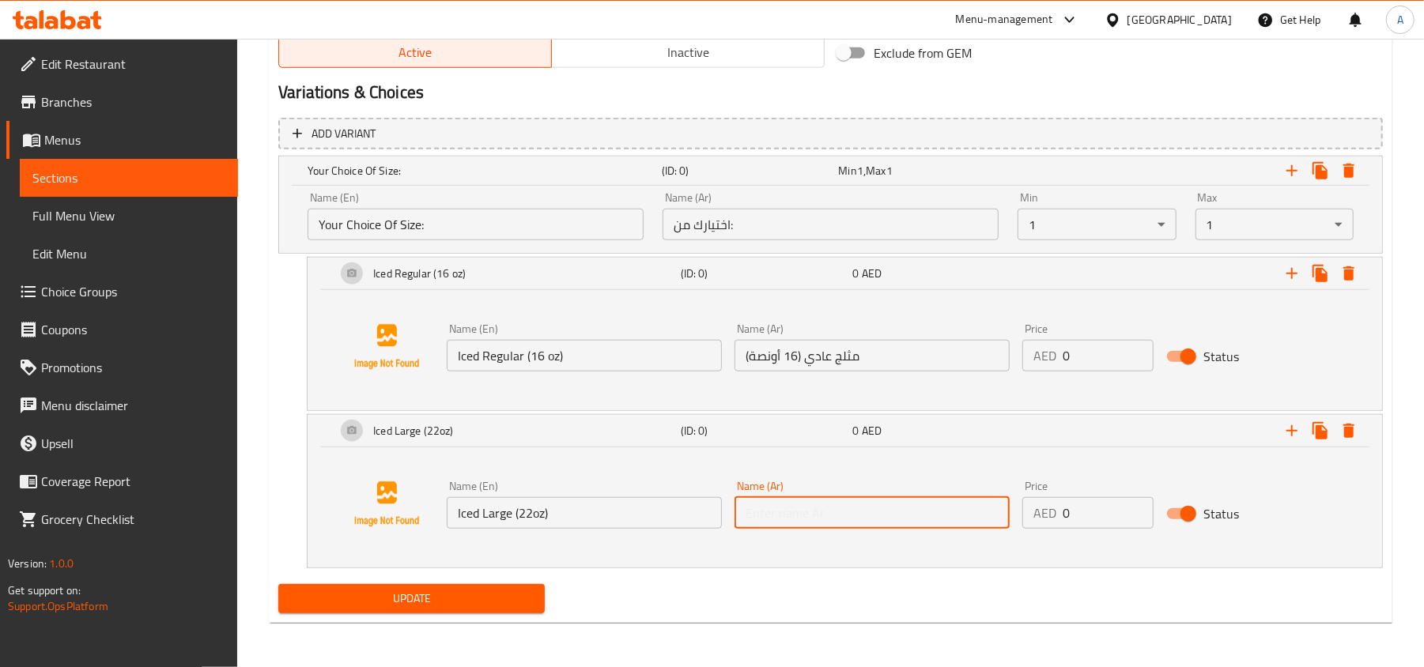
paste input "مثلج كبير (22 أونصة)"
type input "مثلج كبير (22 أونصة)"
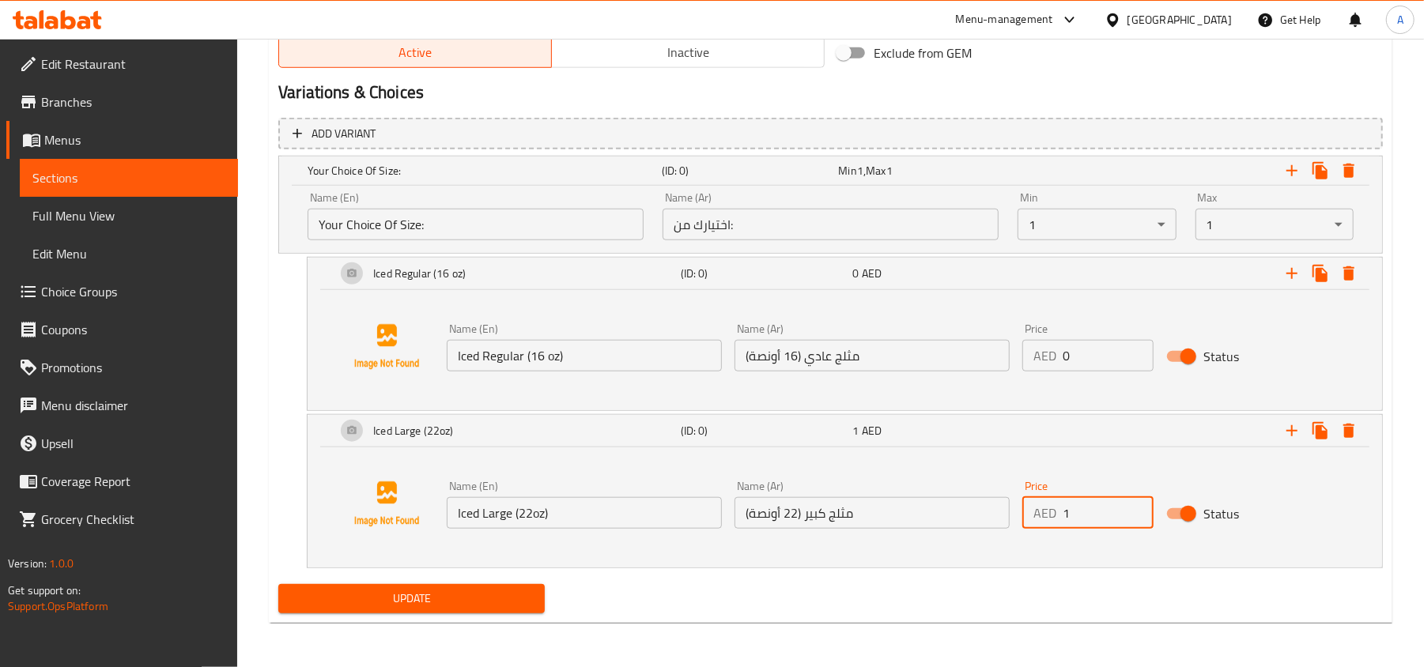
click at [1138, 504] on input "1" at bounding box center [1108, 513] width 91 height 32
click at [1138, 504] on input "2" at bounding box center [1108, 513] width 91 height 32
type input "3"
click at [1138, 504] on input "3" at bounding box center [1108, 513] width 91 height 32
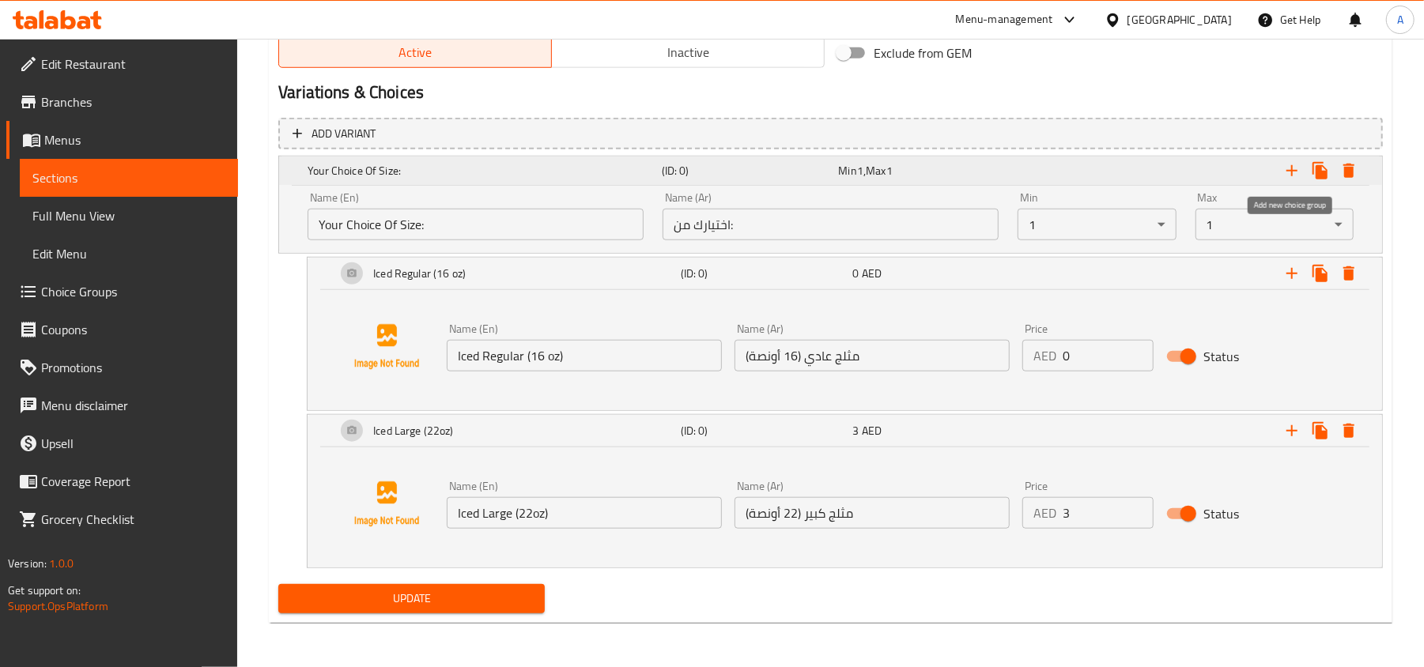
click at [1295, 172] on icon "Expand" at bounding box center [1291, 170] width 19 height 19
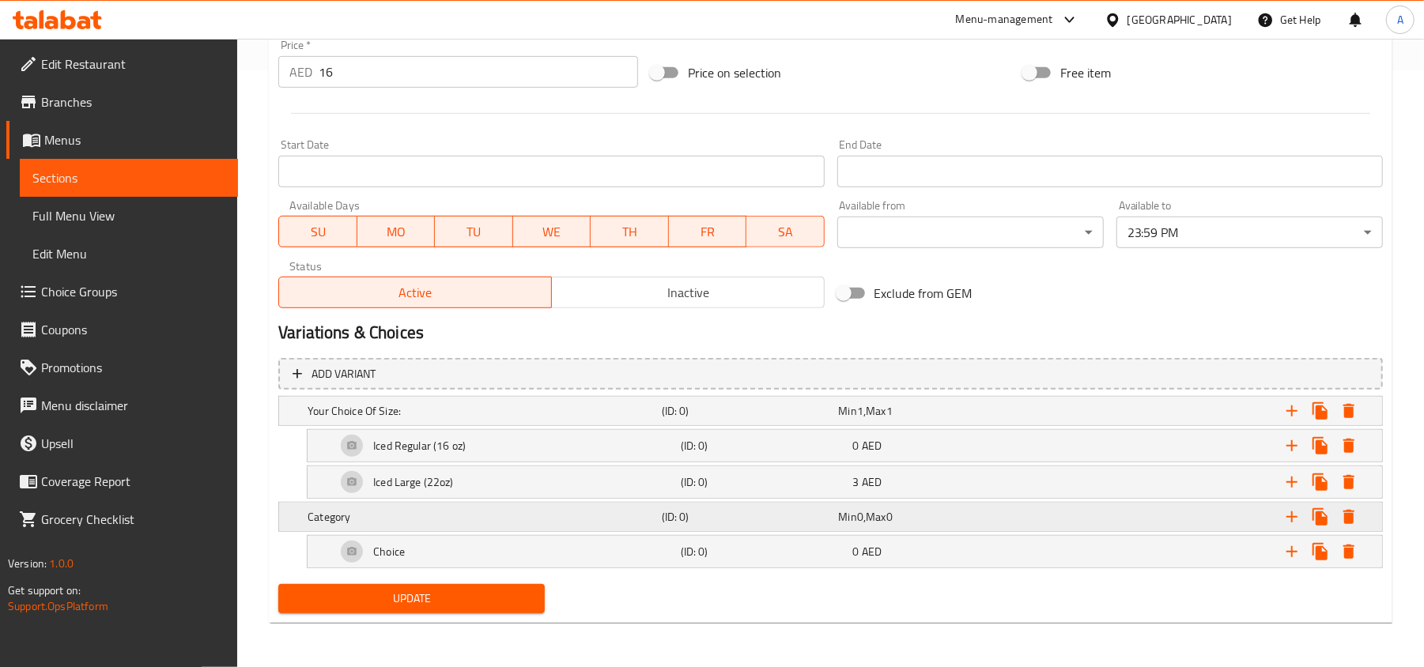
click at [585, 419] on h5 "Category" at bounding box center [482, 411] width 348 height 16
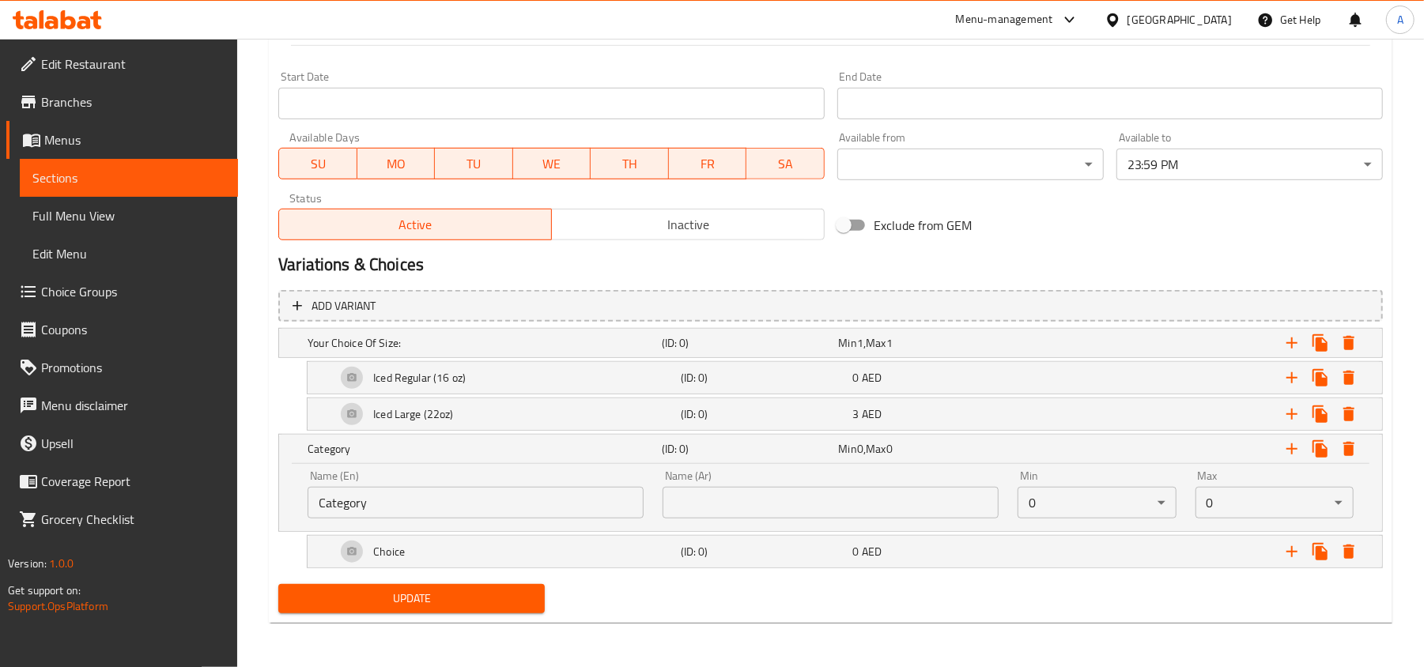
scroll to position [668, 0]
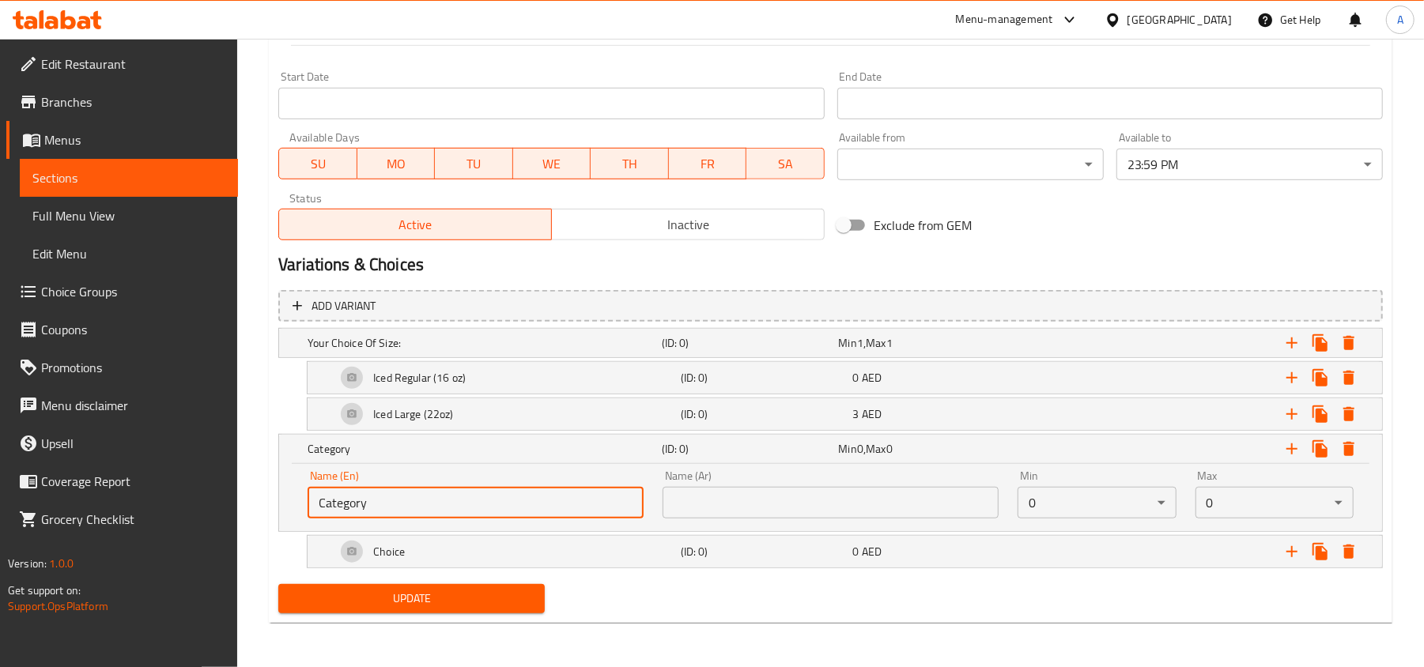
click at [576, 501] on input "Category" at bounding box center [476, 503] width 336 height 32
paste input "Dark Roast"
type input "Dark Roast"
click at [609, 354] on div "Choice" at bounding box center [481, 343] width 354 height 22
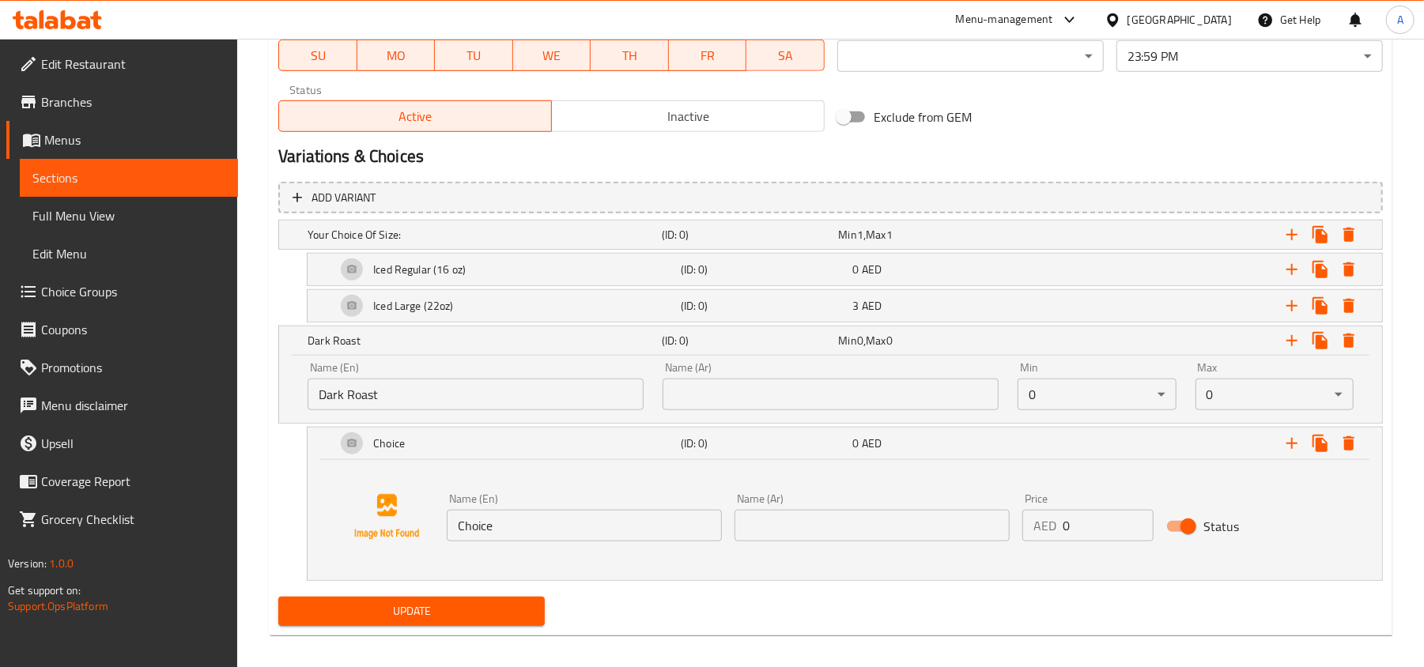
scroll to position [788, 0]
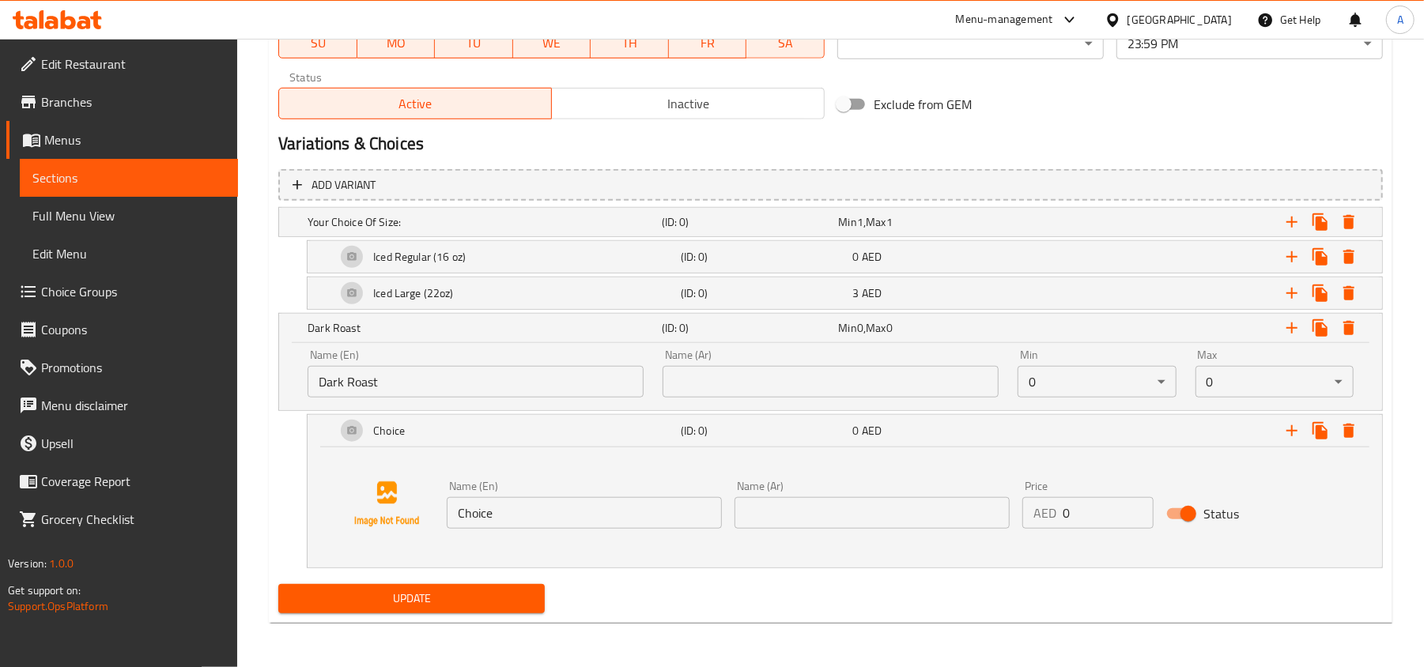
click at [614, 510] on input "Choice" at bounding box center [584, 513] width 275 height 32
paste input "Dark Roast"
click at [607, 512] on input "Dark Roast" at bounding box center [584, 513] width 275 height 32
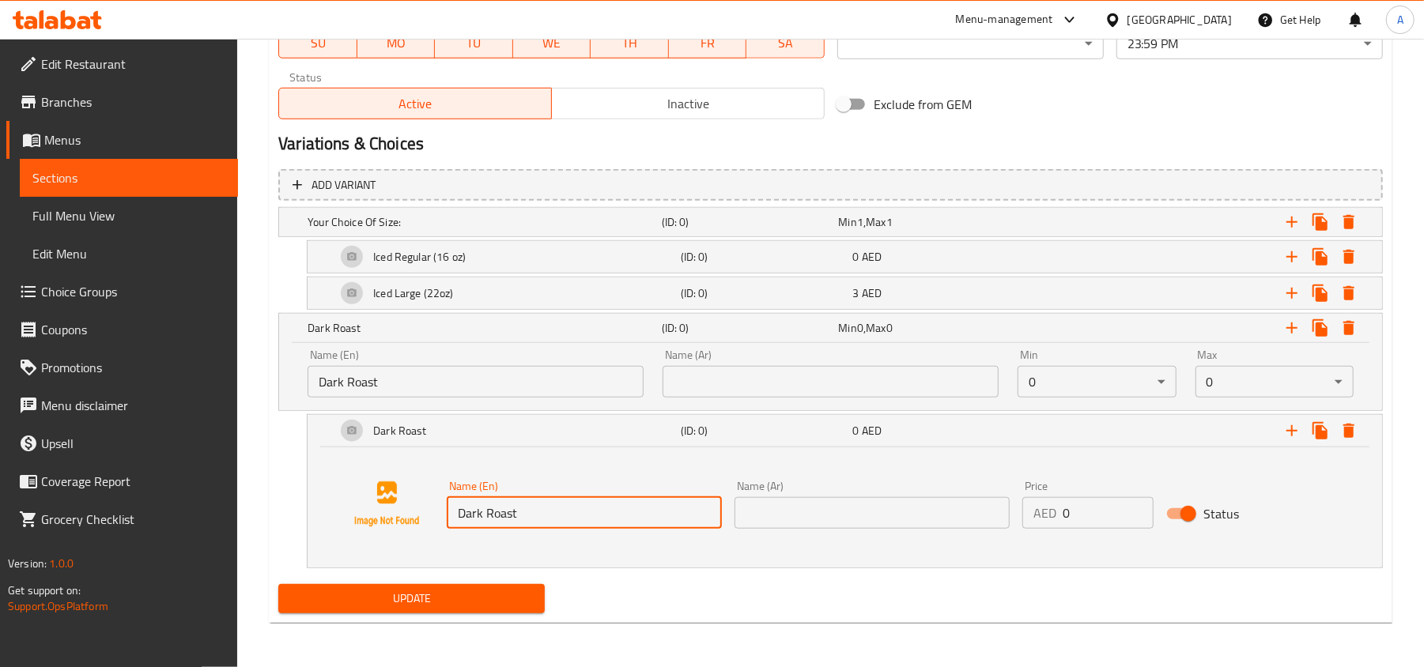
click at [607, 512] on input "Dark Roast" at bounding box center [584, 513] width 275 height 32
paste input "Your Choice Of Blend:"
type input "Your Choice Of Blend:"
click at [832, 370] on input "text" at bounding box center [831, 382] width 336 height 32
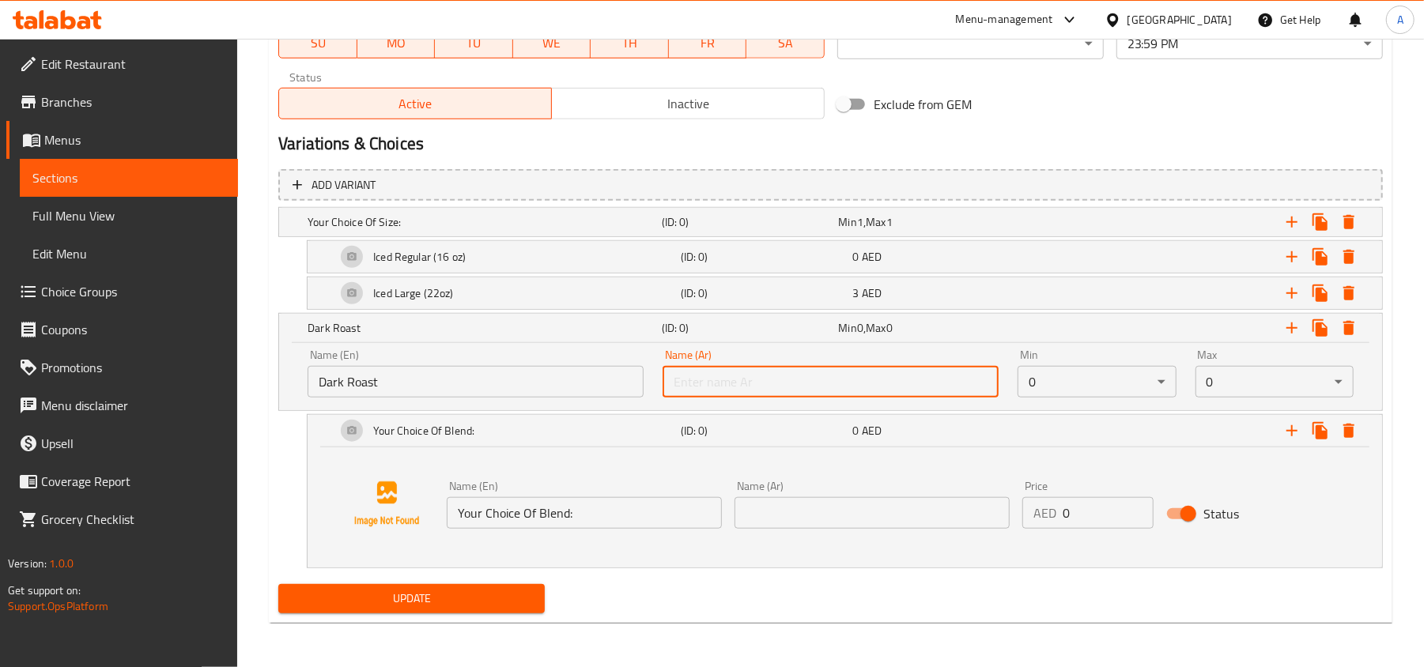
paste input "إختيارك من الخليط:"
type input "إختيارك من الخليط:"
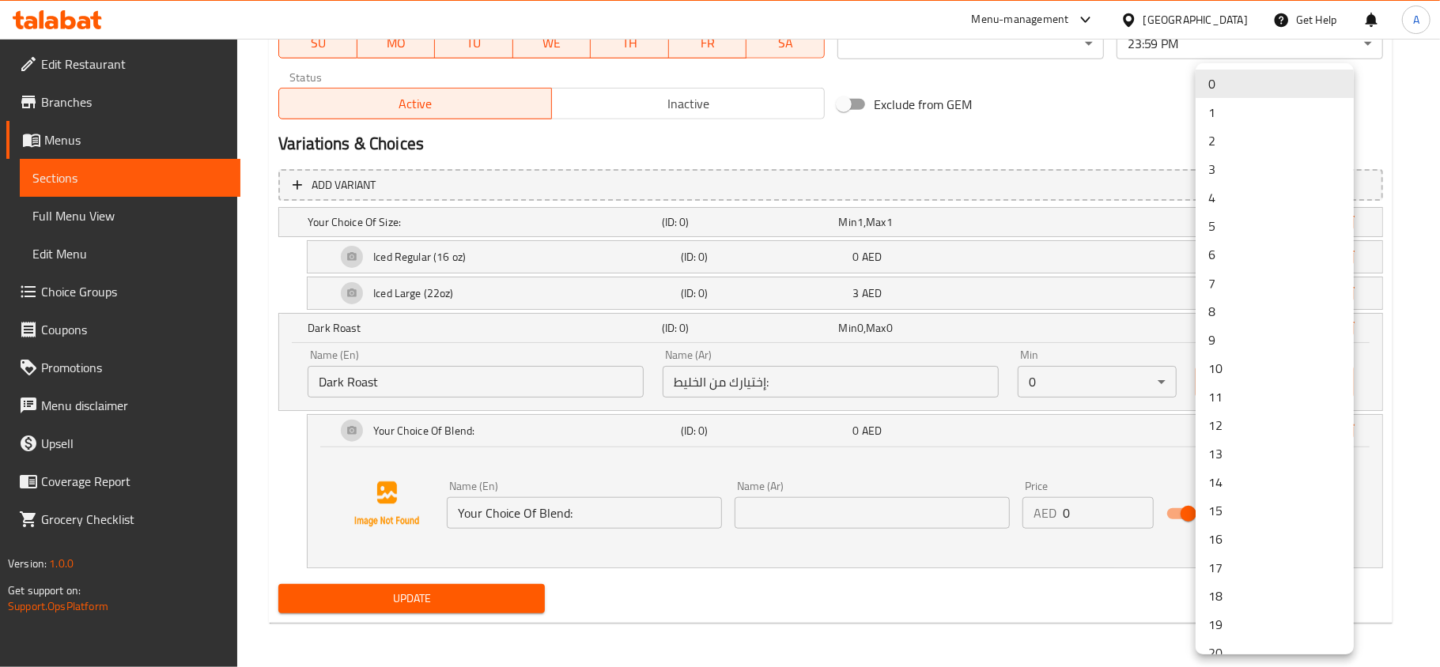
click at [1214, 117] on li "1" at bounding box center [1274, 112] width 158 height 28
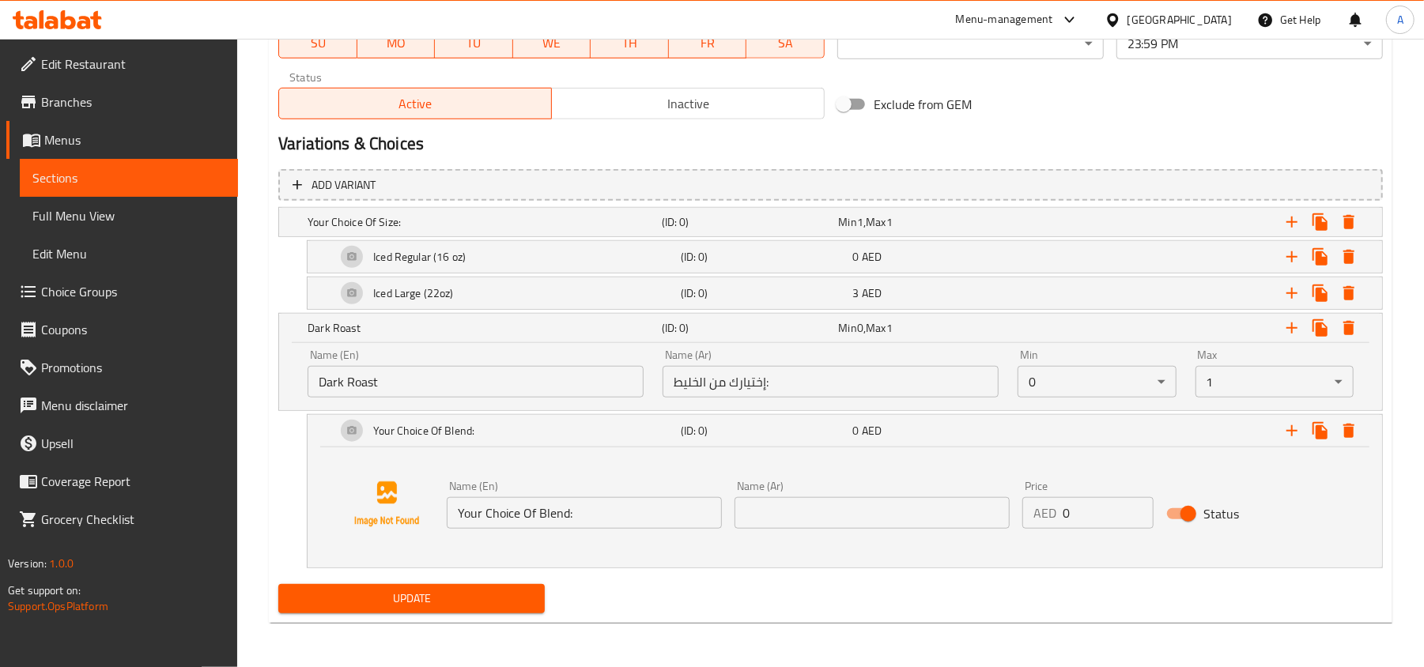
click at [560, 519] on input "Your Choice Of Blend:" at bounding box center [584, 513] width 275 height 32
click at [514, 390] on input "Dark Roast" at bounding box center [476, 382] width 336 height 32
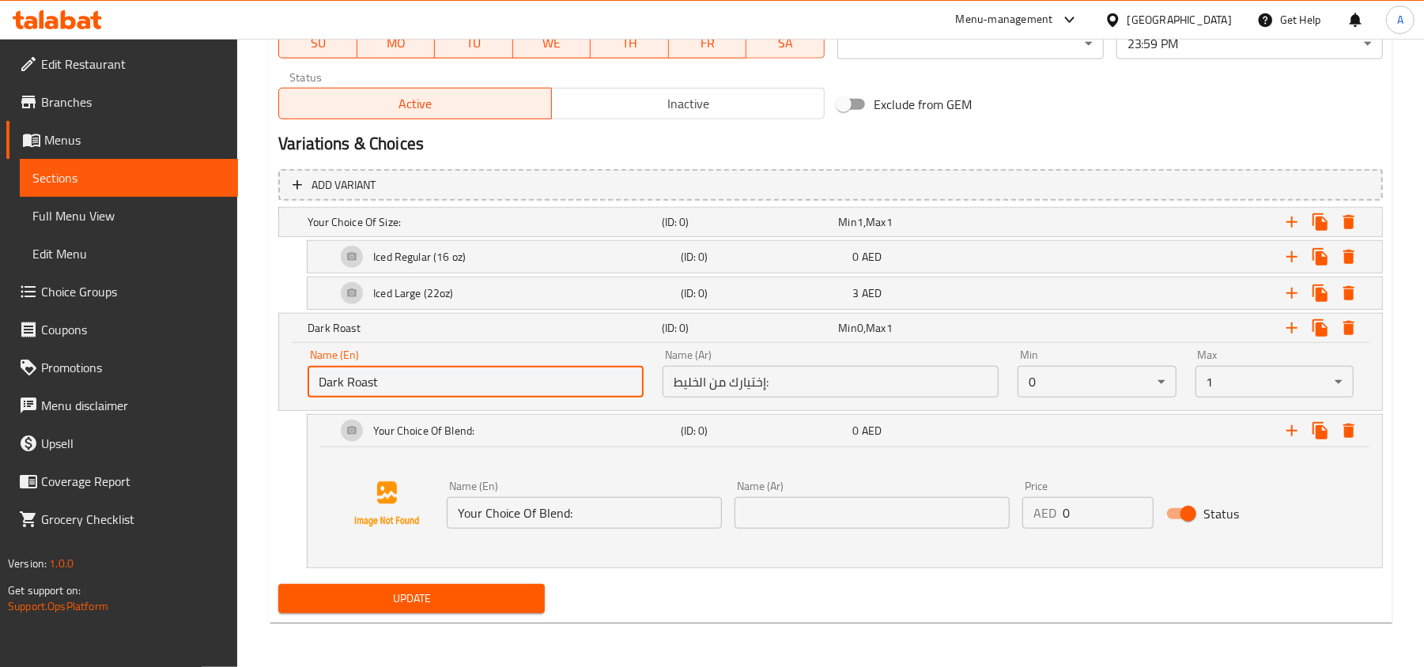
click at [514, 390] on input "Dark Roast" at bounding box center [476, 382] width 336 height 32
paste input "Your Choice Of Blend:"
type input "Your Choice Of Blend:"
click at [614, 510] on input "Your Choice Of Blend:" at bounding box center [584, 513] width 275 height 32
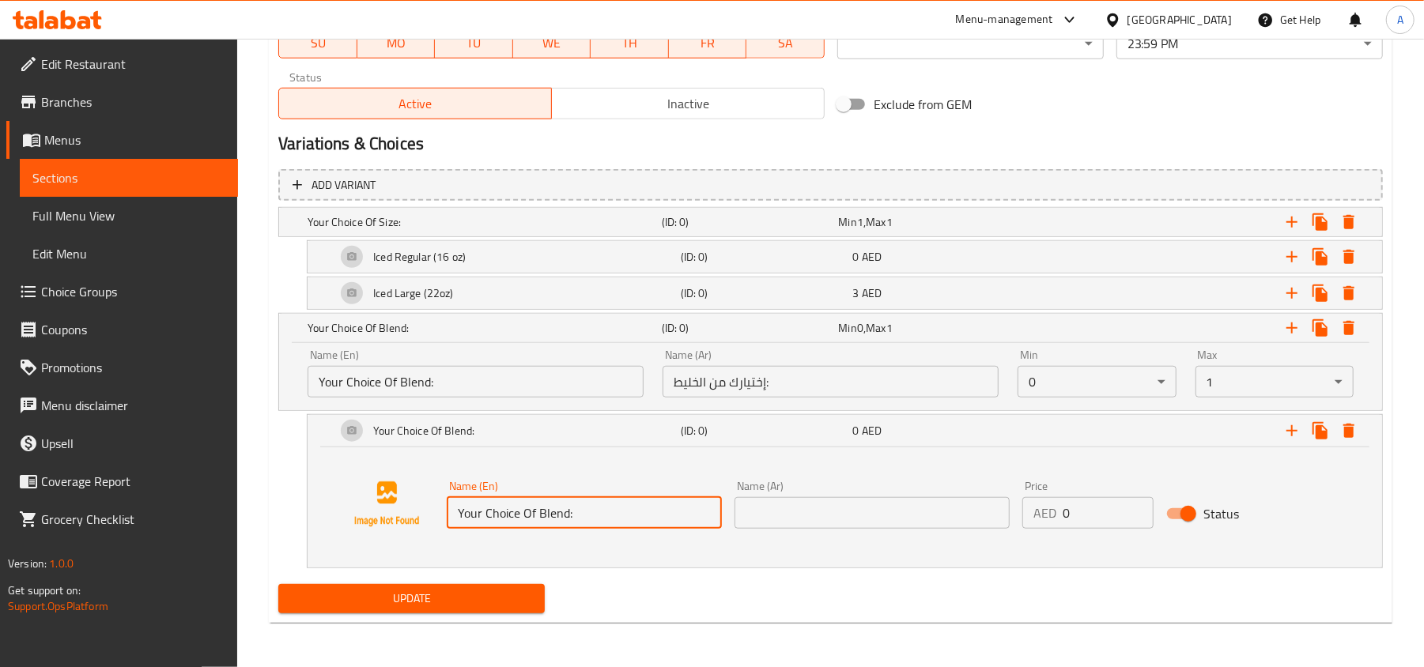
click at [614, 510] on input "Your Choice Of Blend:" at bounding box center [584, 513] width 275 height 32
paste input "Dark Roast"
type input "Dark Roast"
click at [650, 591] on div "Update" at bounding box center [830, 599] width 1117 height 42
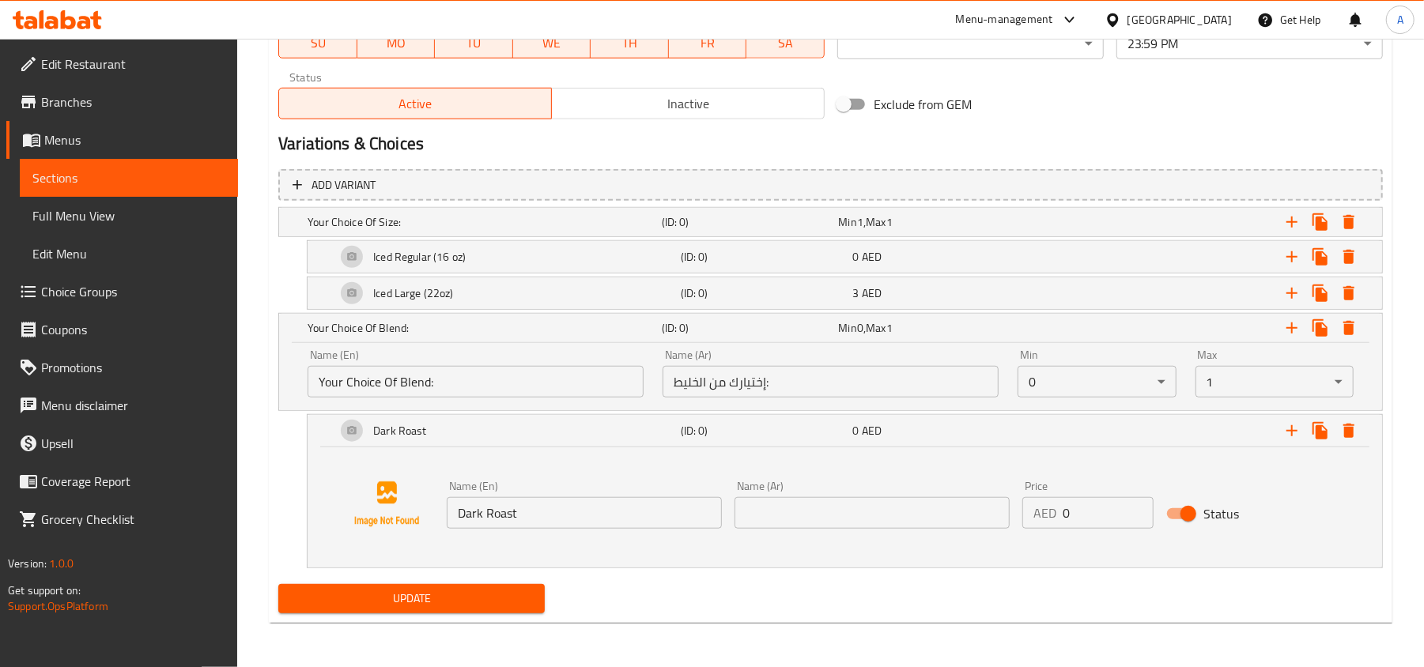
click at [861, 531] on div "Name (Ar) Name (Ar)" at bounding box center [872, 504] width 288 height 61
click at [862, 520] on input "text" at bounding box center [871, 513] width 275 height 32
paste input "محمص داكن"
type input "محمص داكن"
click at [1284, 430] on icon "Expand" at bounding box center [1291, 430] width 19 height 19
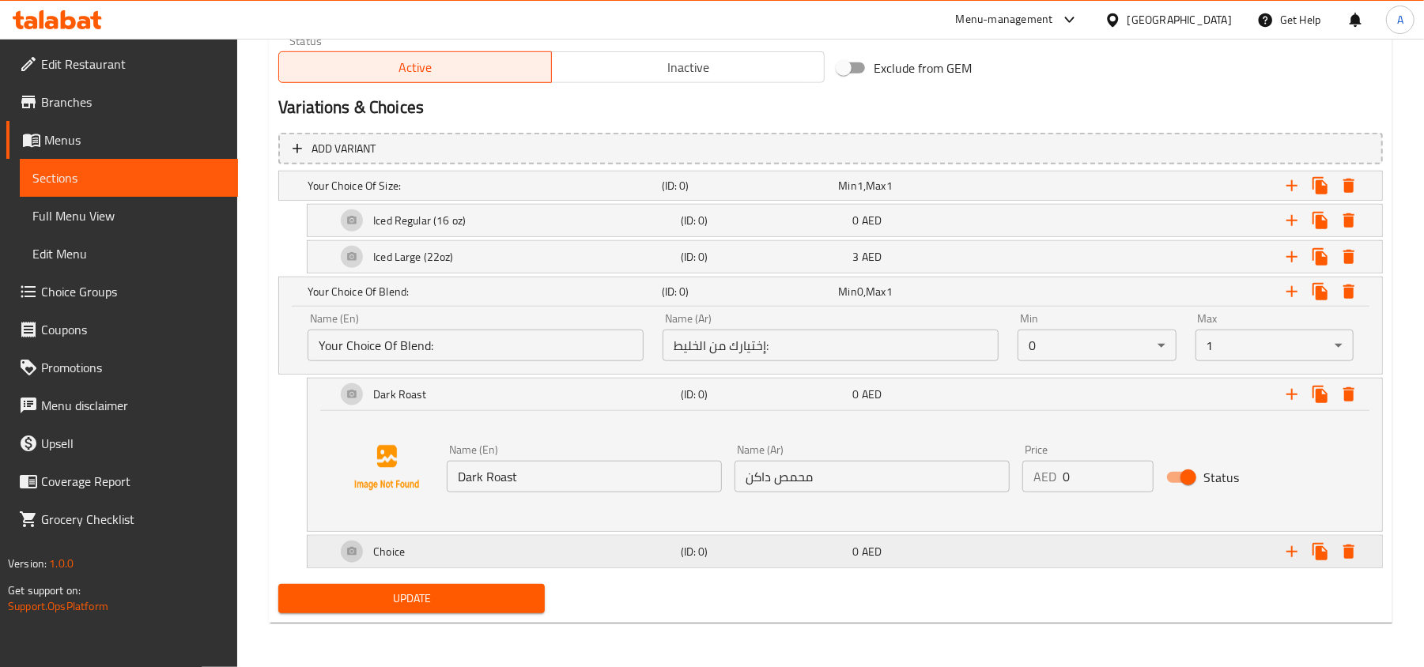
click at [684, 194] on h5 "(ID: 0)" at bounding box center [747, 186] width 171 height 16
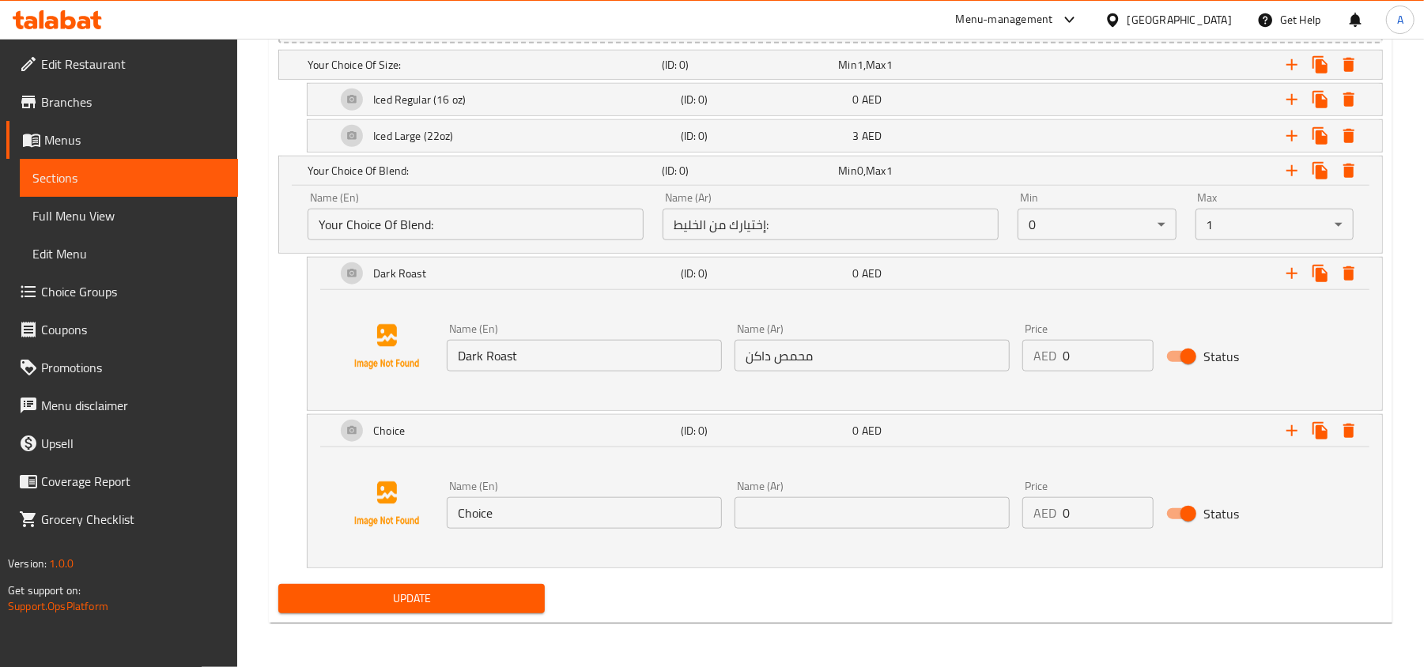
scroll to position [946, 0]
click at [608, 523] on input "Choice" at bounding box center [584, 513] width 275 height 32
paste input "Single Origin - [GEOGRAPHIC_DATA]"
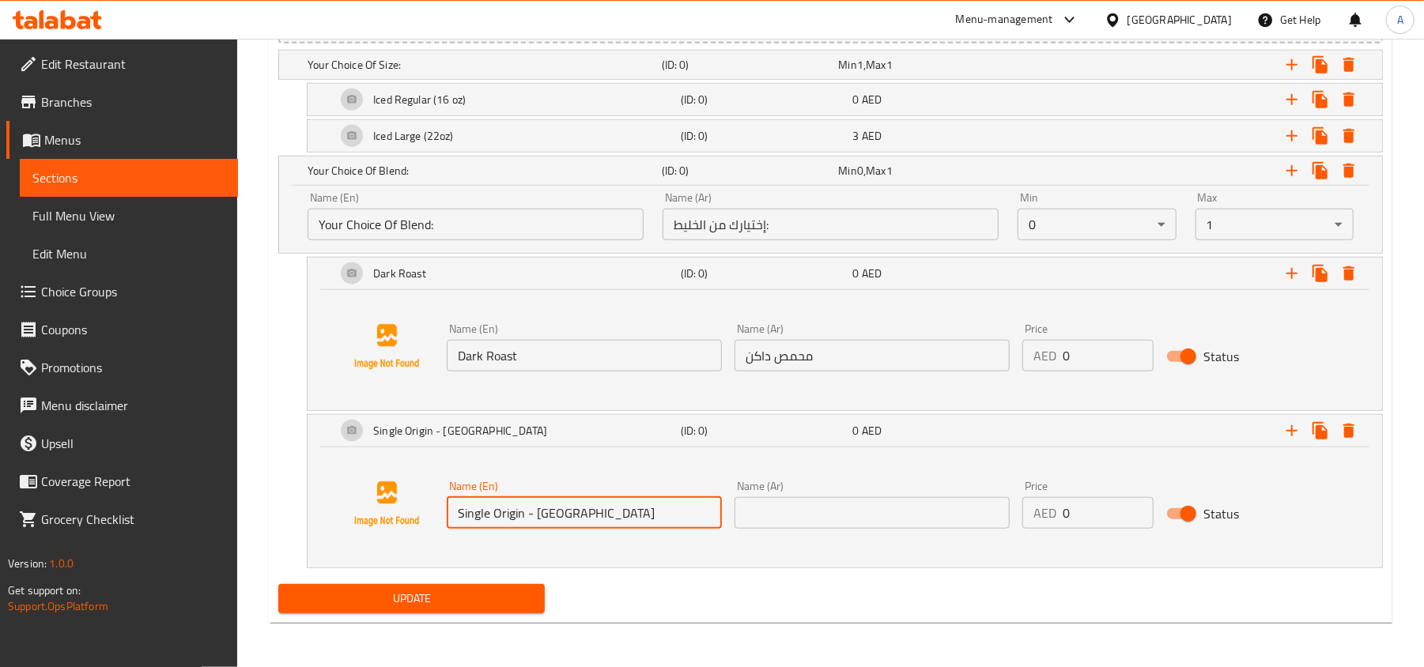
type input "Single Origin - [GEOGRAPHIC_DATA]"
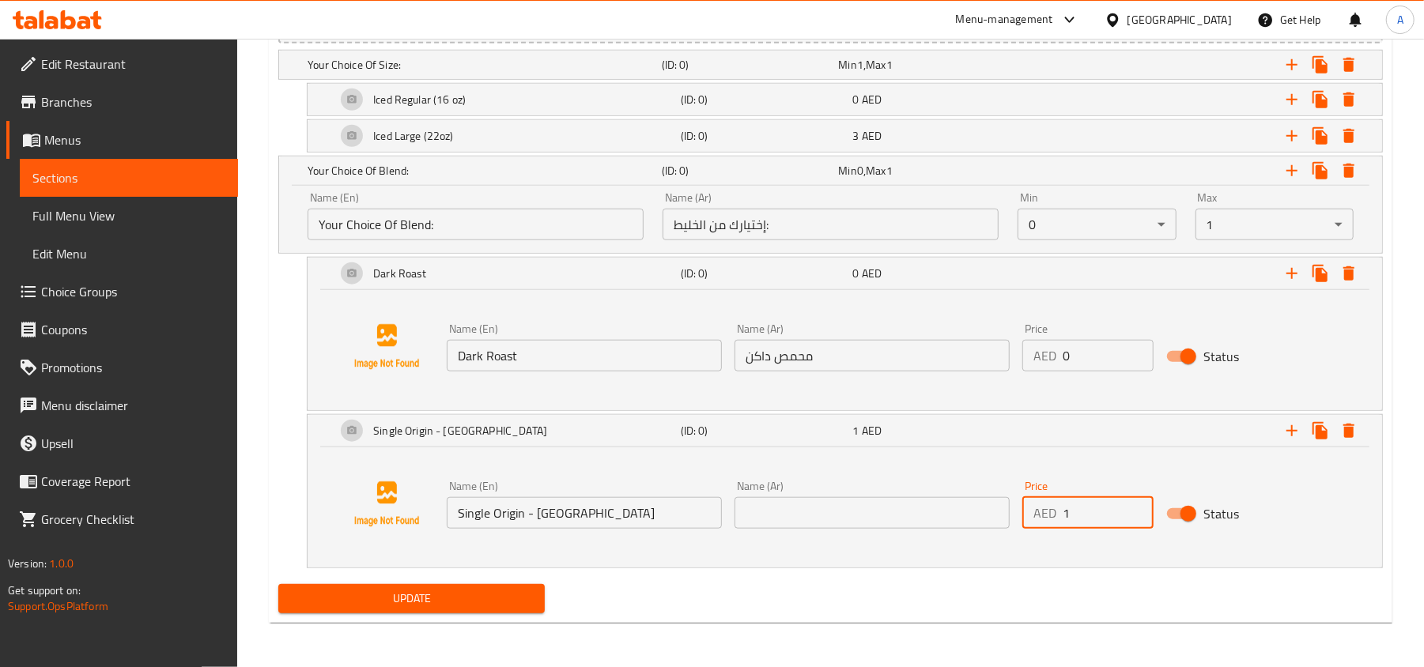
click at [1134, 501] on input "1" at bounding box center [1108, 513] width 91 height 32
type input "2"
click at [1134, 501] on input "2" at bounding box center [1108, 513] width 91 height 32
click at [844, 519] on input "text" at bounding box center [871, 513] width 275 height 32
paste input "سينجل أوريجينال - برازيل"
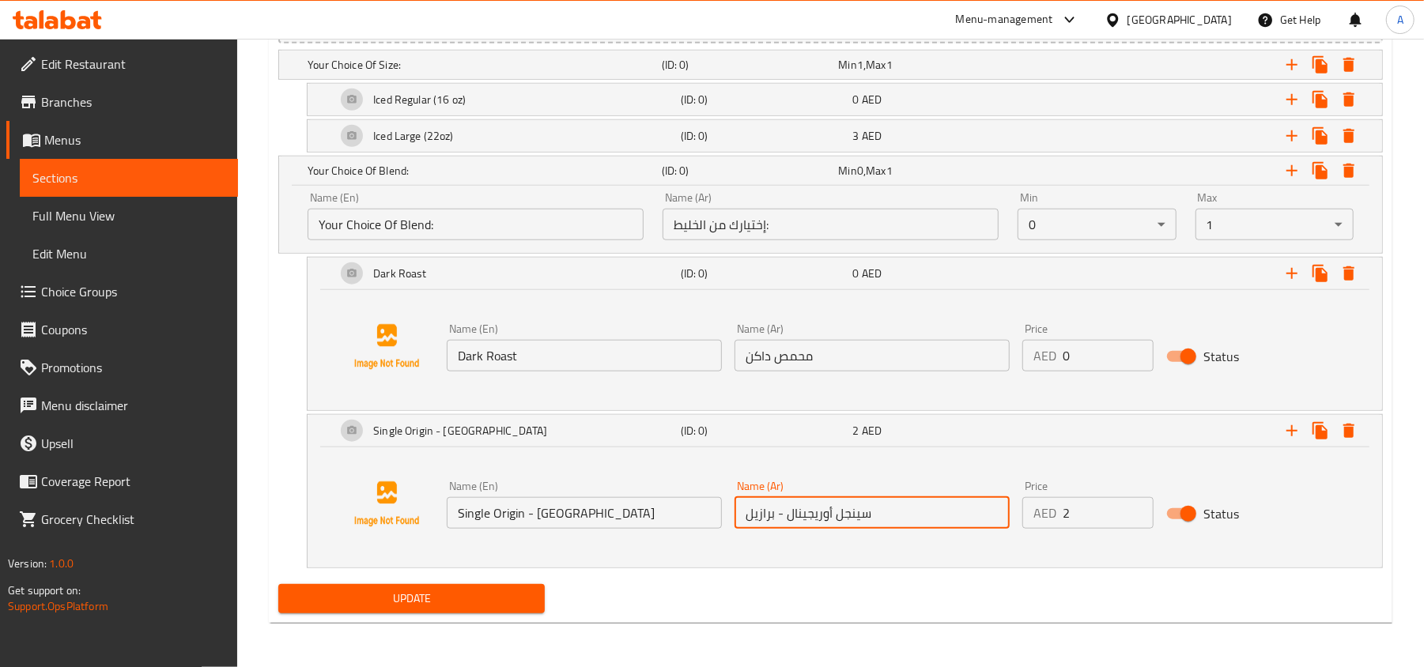
type input "سينجل أوريجينال - برازيل"
click at [827, 618] on div "Update" at bounding box center [830, 599] width 1117 height 42
click at [1284, 169] on icon "Expand" at bounding box center [1291, 170] width 19 height 19
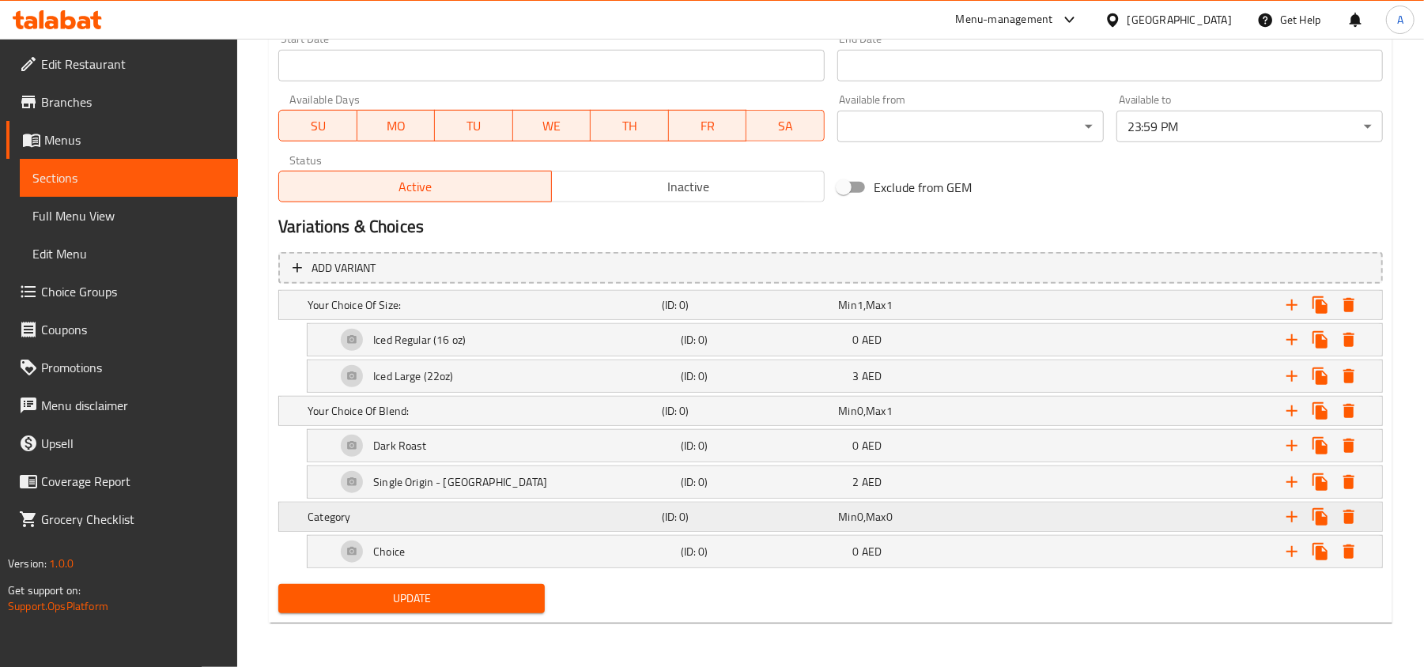
click at [630, 313] on h5 "Category" at bounding box center [482, 305] width 348 height 16
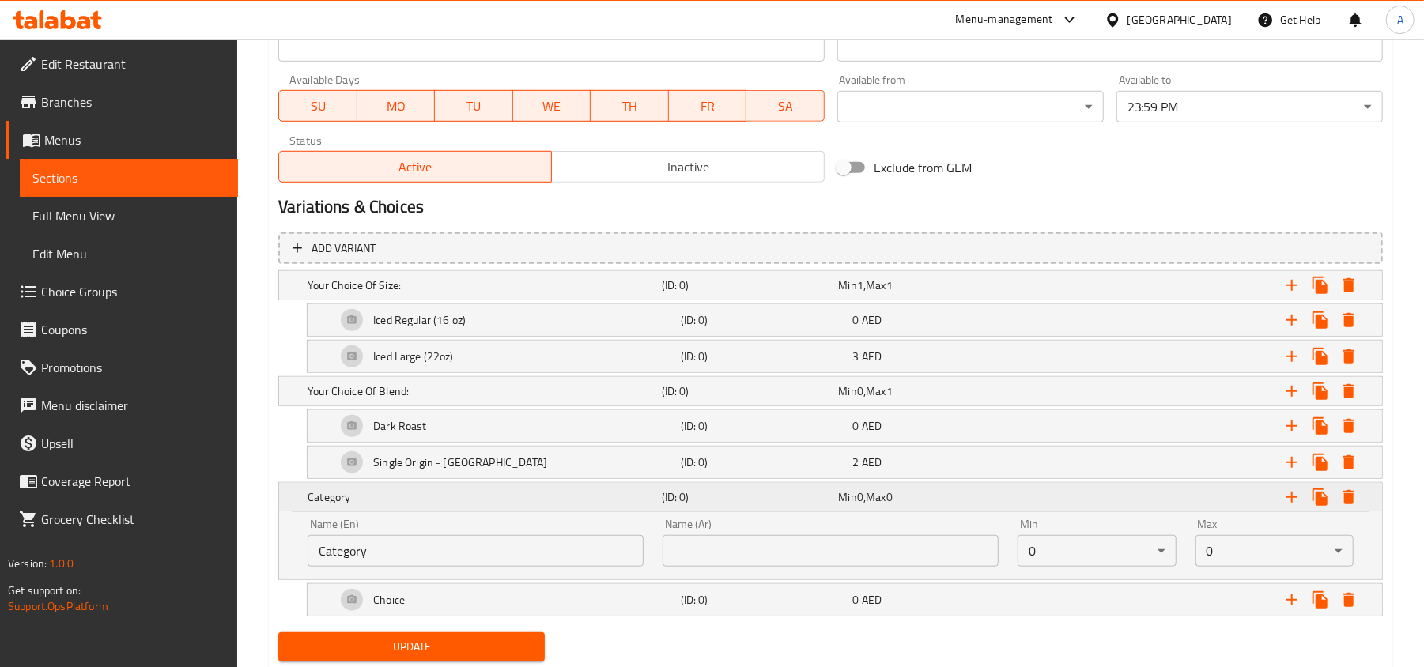
scroll to position [776, 0]
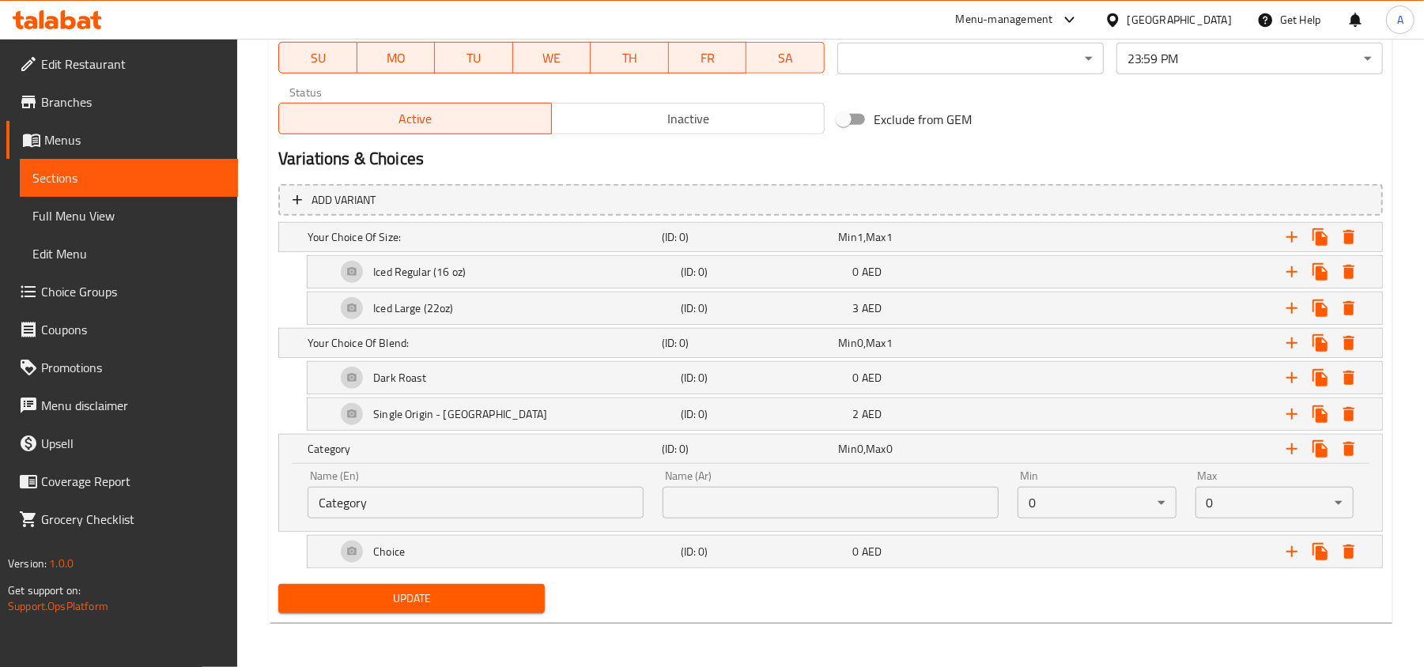
click at [583, 493] on input "Category" at bounding box center [476, 503] width 336 height 32
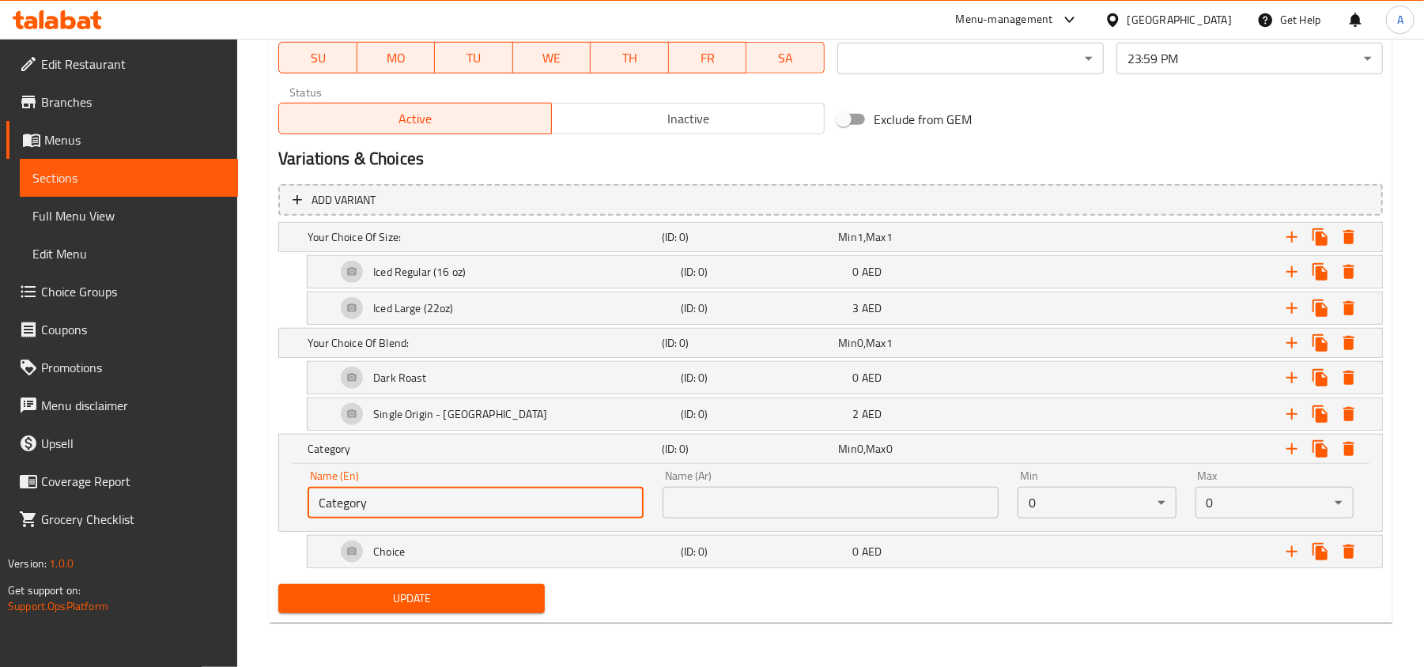
click at [583, 493] on input "Category" at bounding box center [476, 503] width 336 height 32
paste input "Your Choice Of Milk:"
type input "Your Choice Of Milk:"
click at [821, 489] on input "text" at bounding box center [831, 503] width 336 height 32
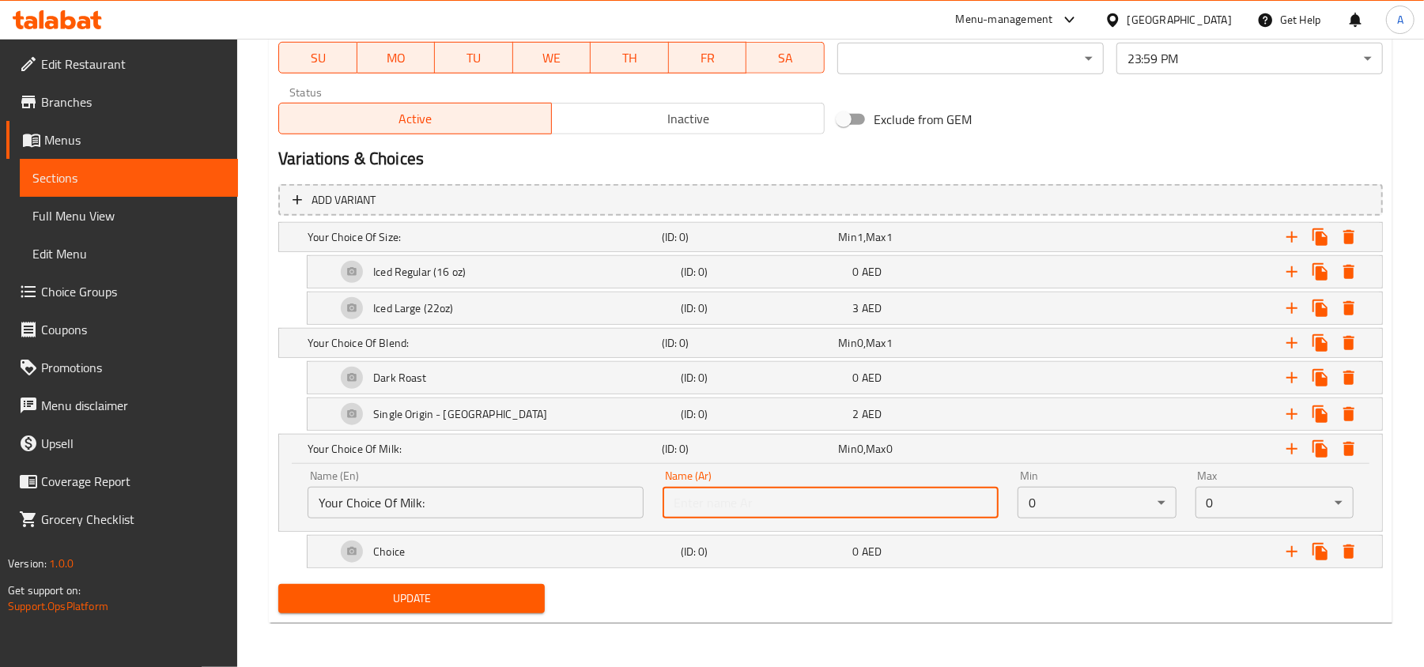
paste input "إختيارك للحليب:"
type input "إختيارك للحليب:"
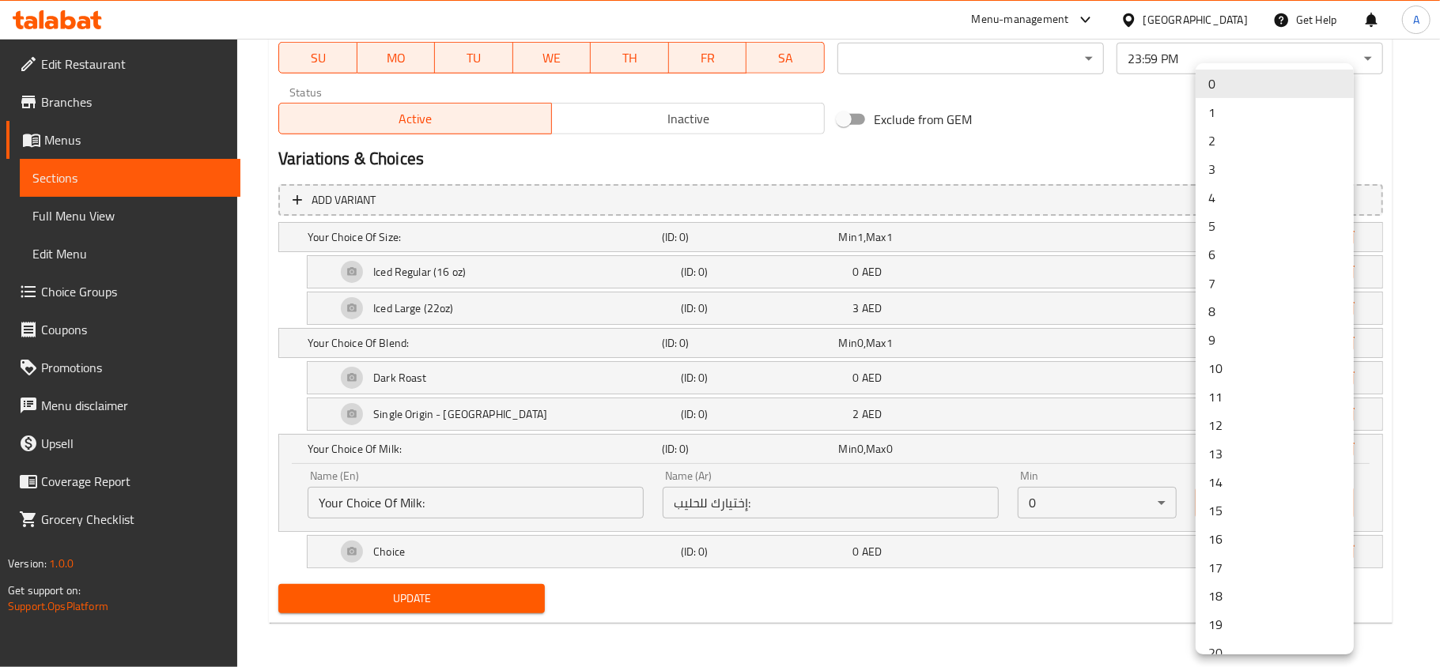
click at [1221, 119] on li "1" at bounding box center [1274, 112] width 158 height 28
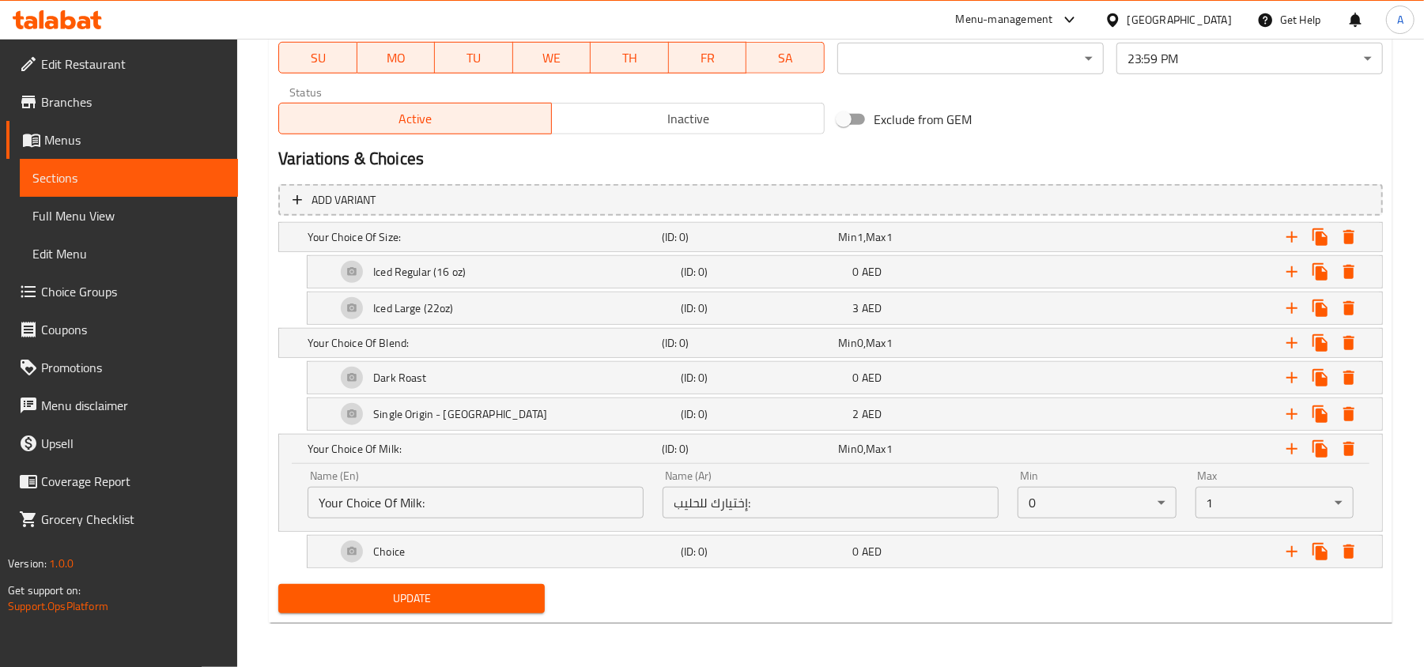
click at [1116, 136] on div "Exclude from GEM" at bounding box center [1017, 119] width 372 height 43
click at [706, 245] on h5 "(ID: 0)" at bounding box center [747, 237] width 171 height 16
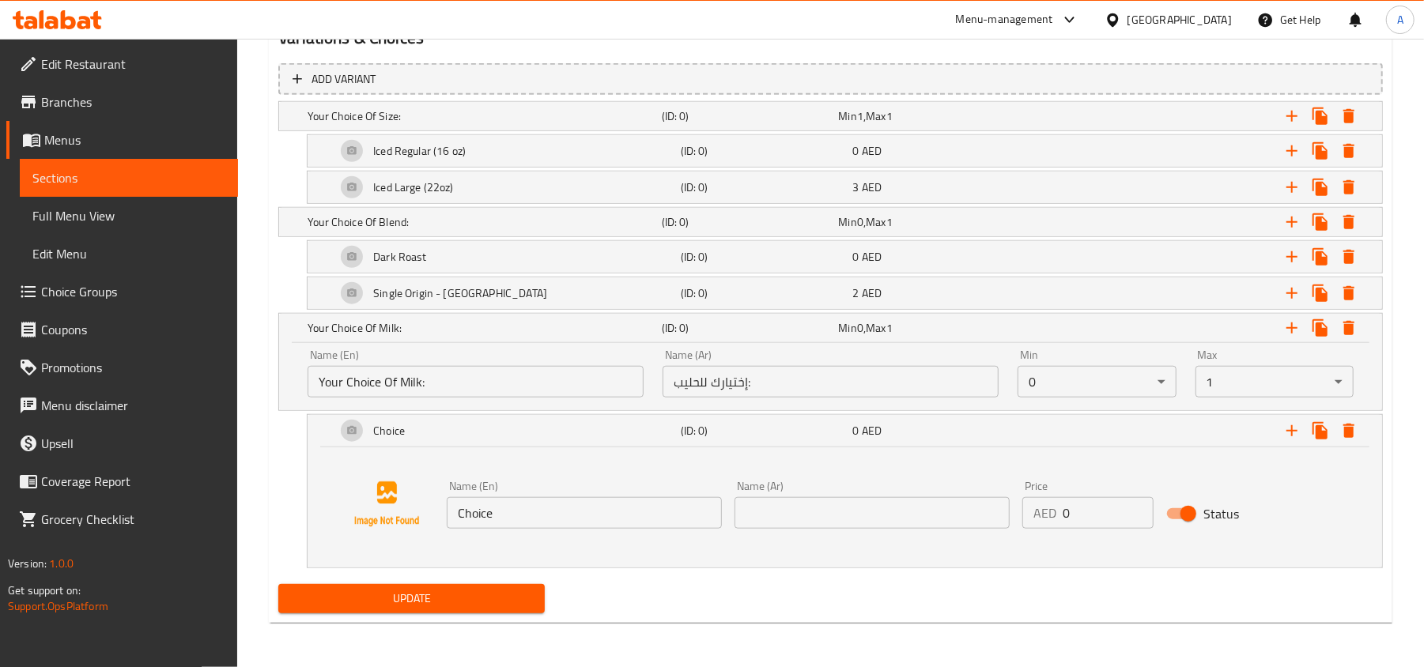
scroll to position [895, 0]
click at [583, 515] on input "Choice" at bounding box center [584, 513] width 275 height 32
paste input "Regular Milk"
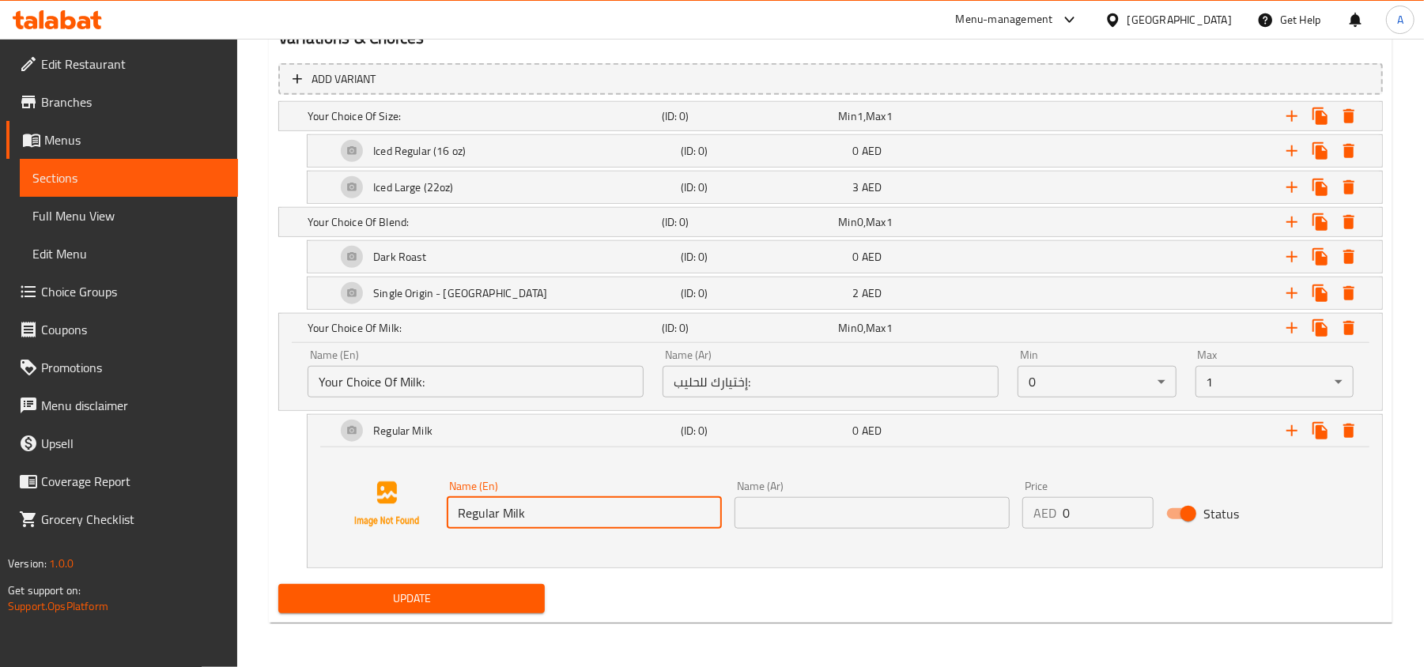
type input "Regular Milk"
click at [871, 517] on input "text" at bounding box center [871, 513] width 275 height 32
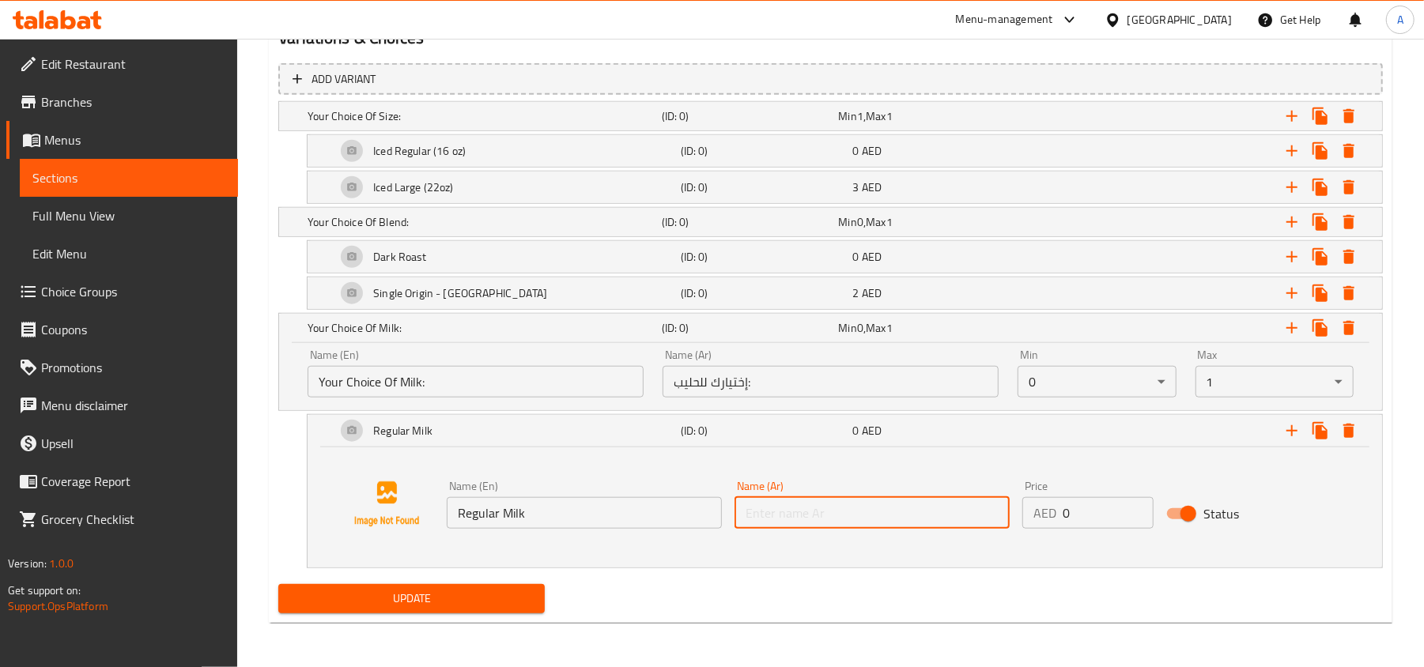
paste input "حليب عادي"
type input "حليب عادي"
click at [1288, 429] on icon "Expand" at bounding box center [1291, 430] width 19 height 19
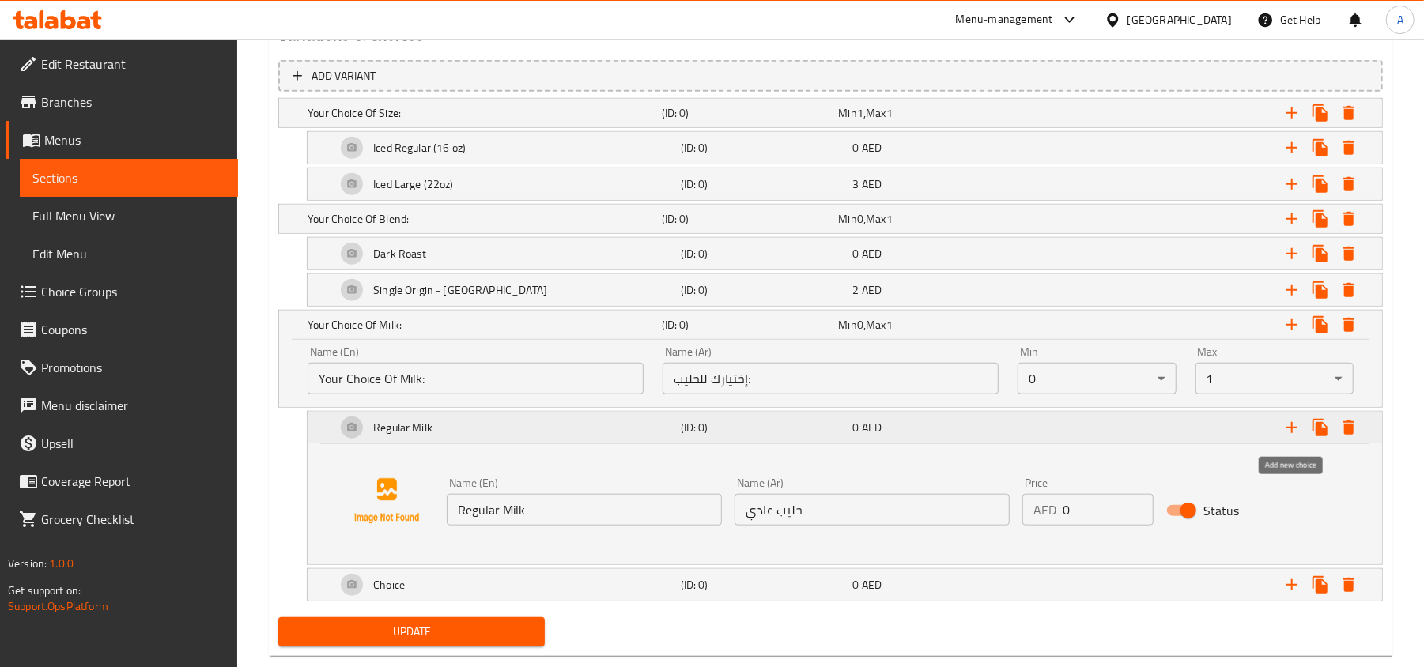
click at [1288, 429] on icon "Expand" at bounding box center [1291, 427] width 19 height 19
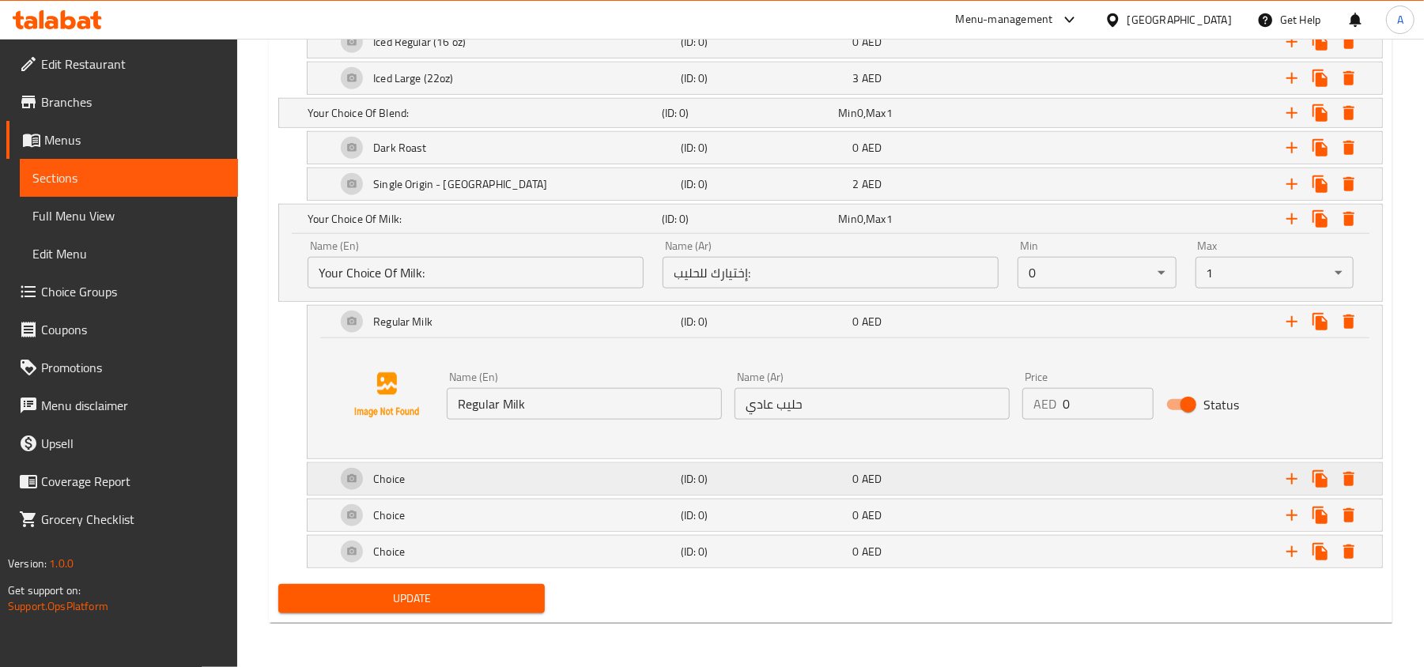
click at [595, 18] on div "Choice" at bounding box center [481, 7] width 354 height 22
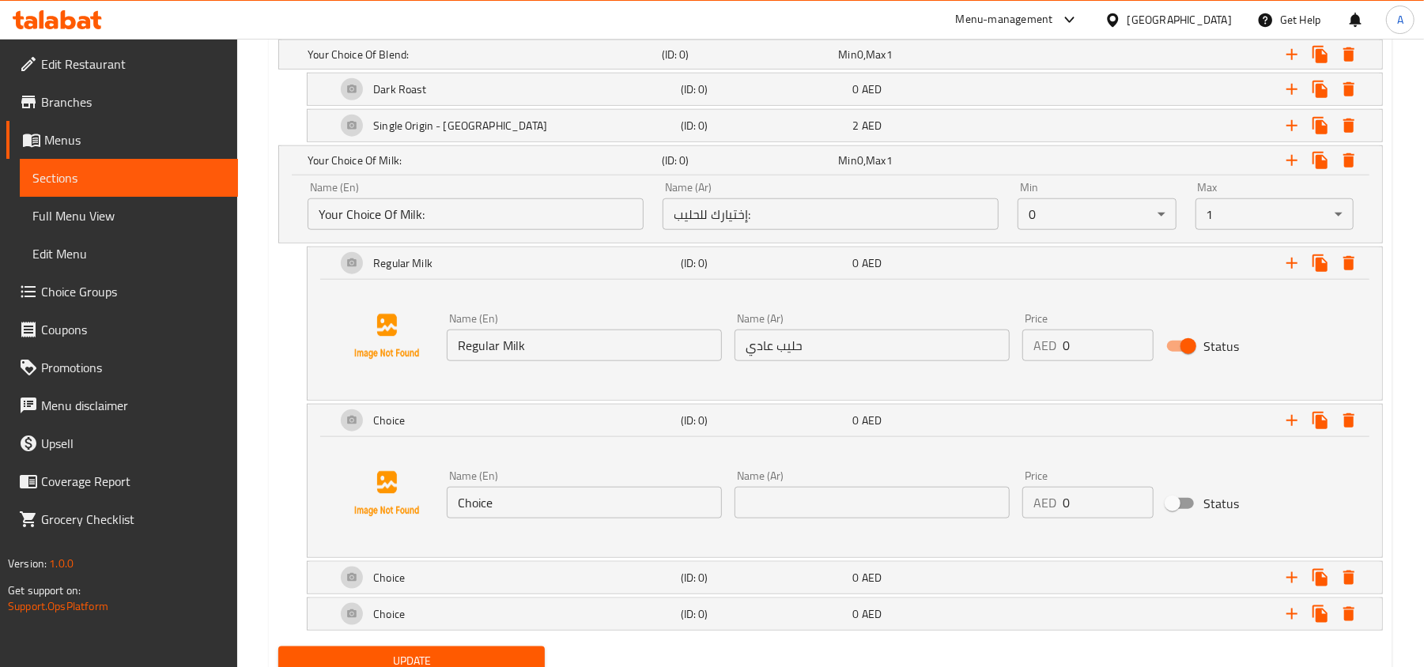
scroll to position [1127, 0]
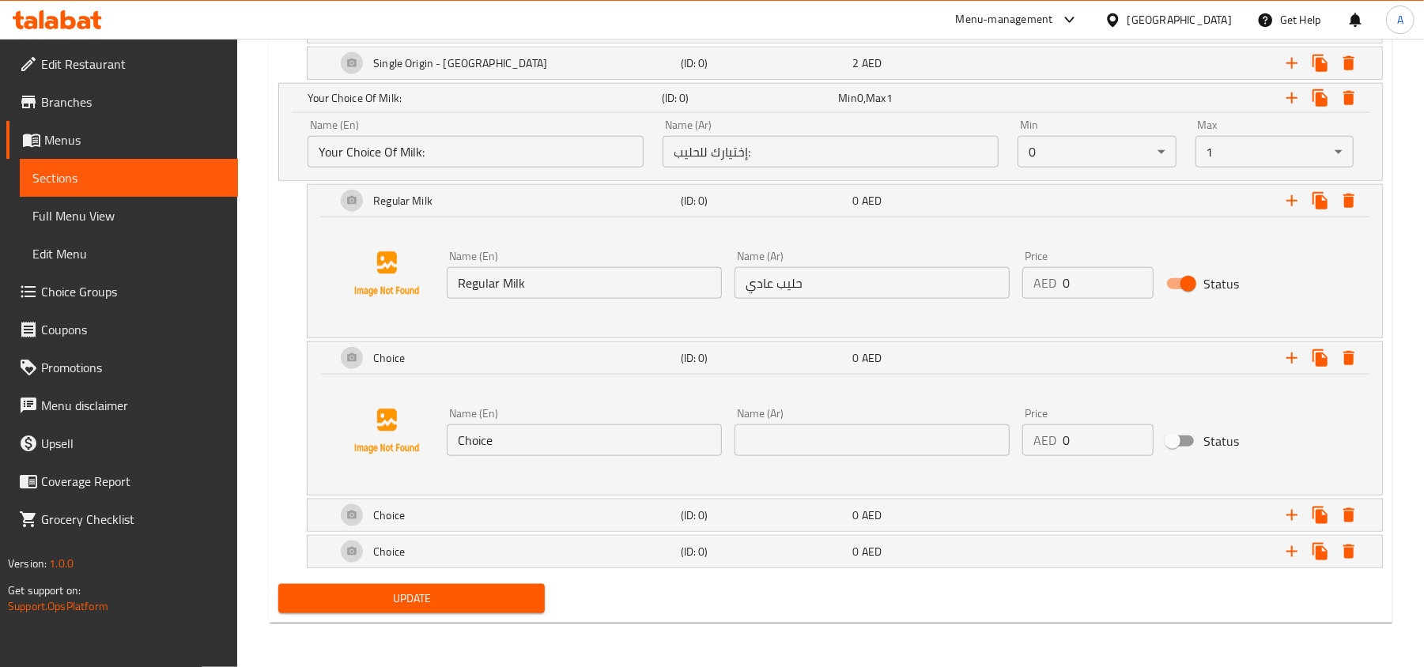
click at [607, 446] on input "Choice" at bounding box center [584, 441] width 275 height 32
paste input "Low Fat Milk"
type input "Low Fat Milk"
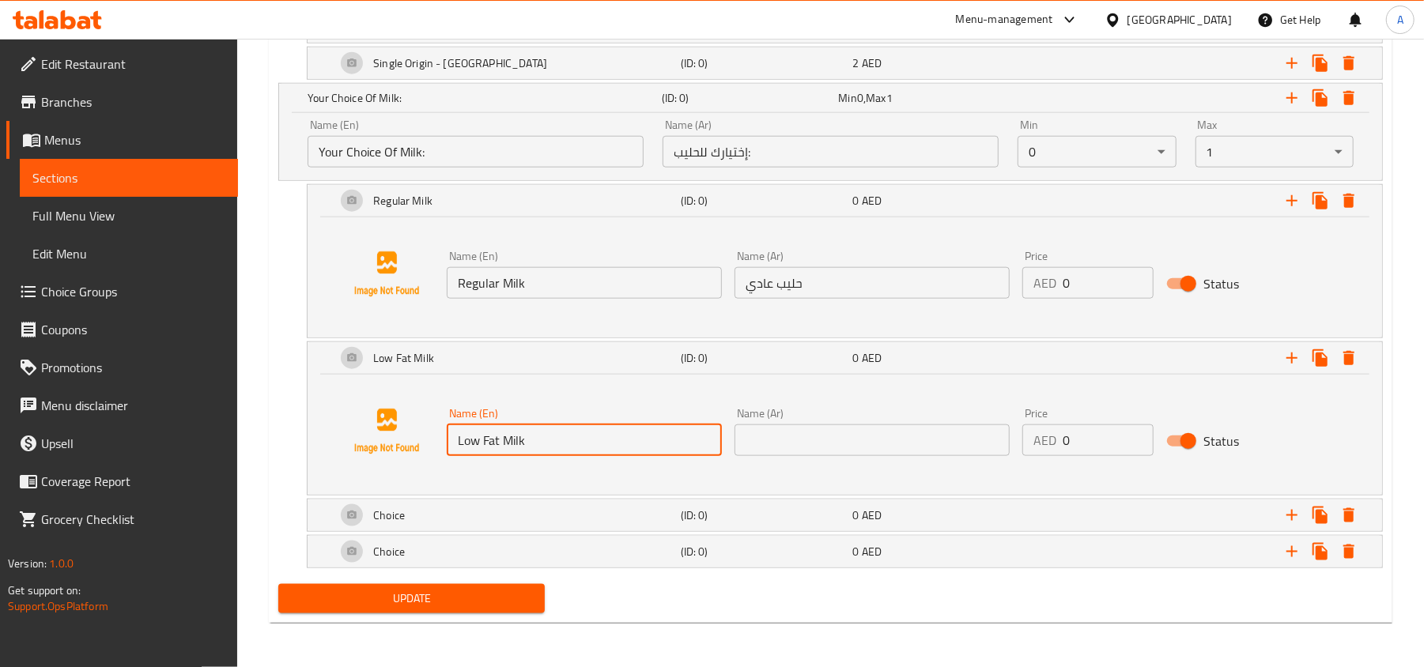
click at [825, 425] on input "text" at bounding box center [871, 441] width 275 height 32
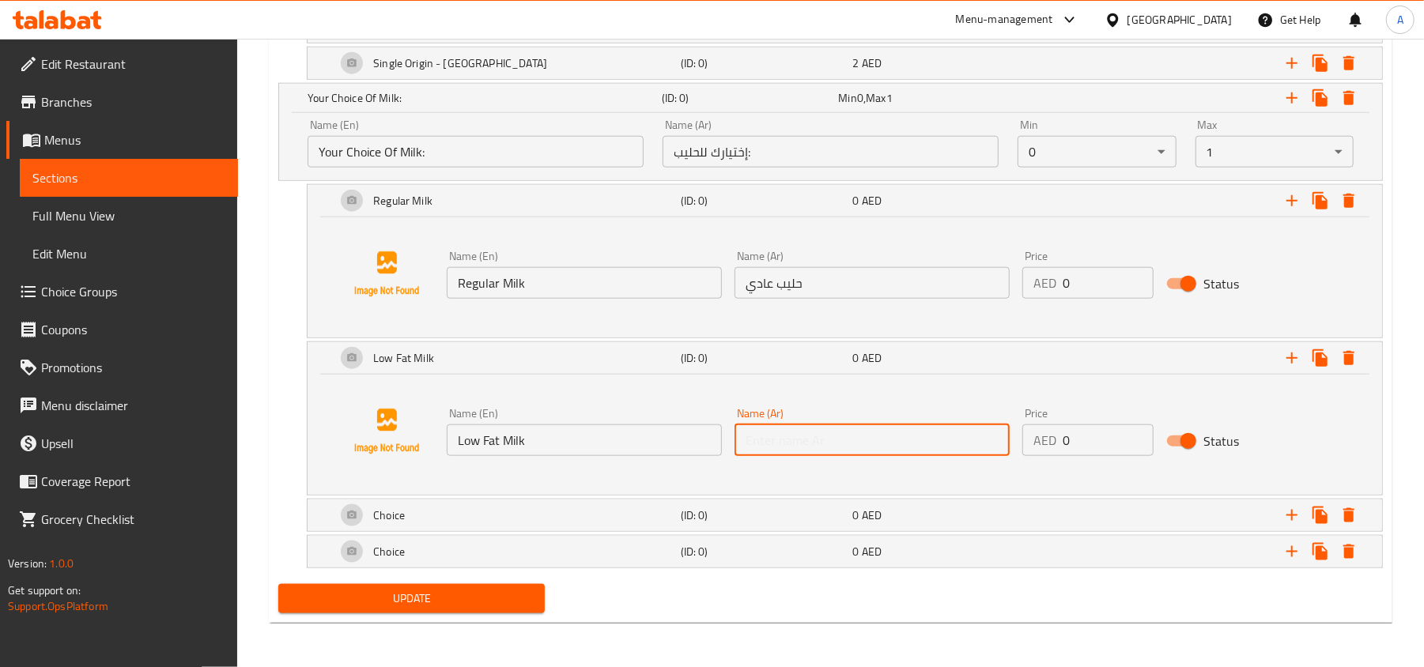
paste input "حليب قليل الدسم"
type input "حليب قليل الدسم"
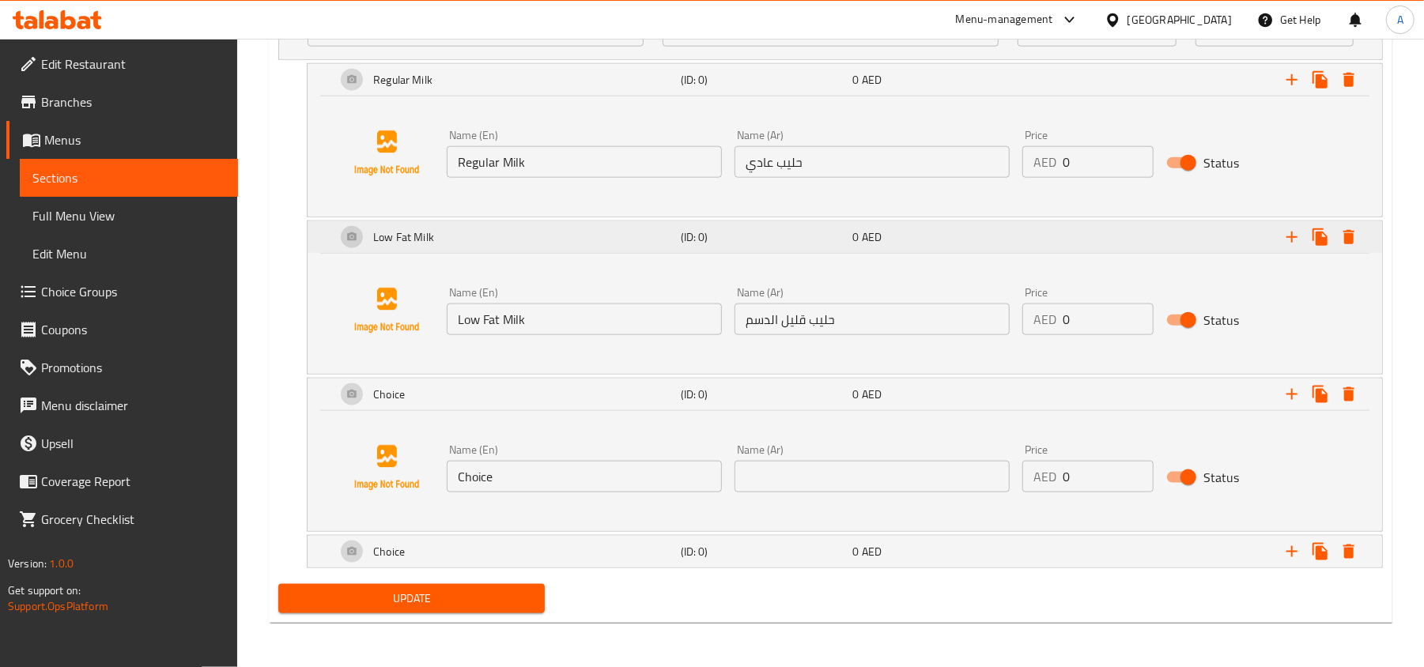
scroll to position [1249, 0]
click at [585, 484] on input "Choice" at bounding box center [584, 477] width 275 height 32
paste input "Lactose Fre"
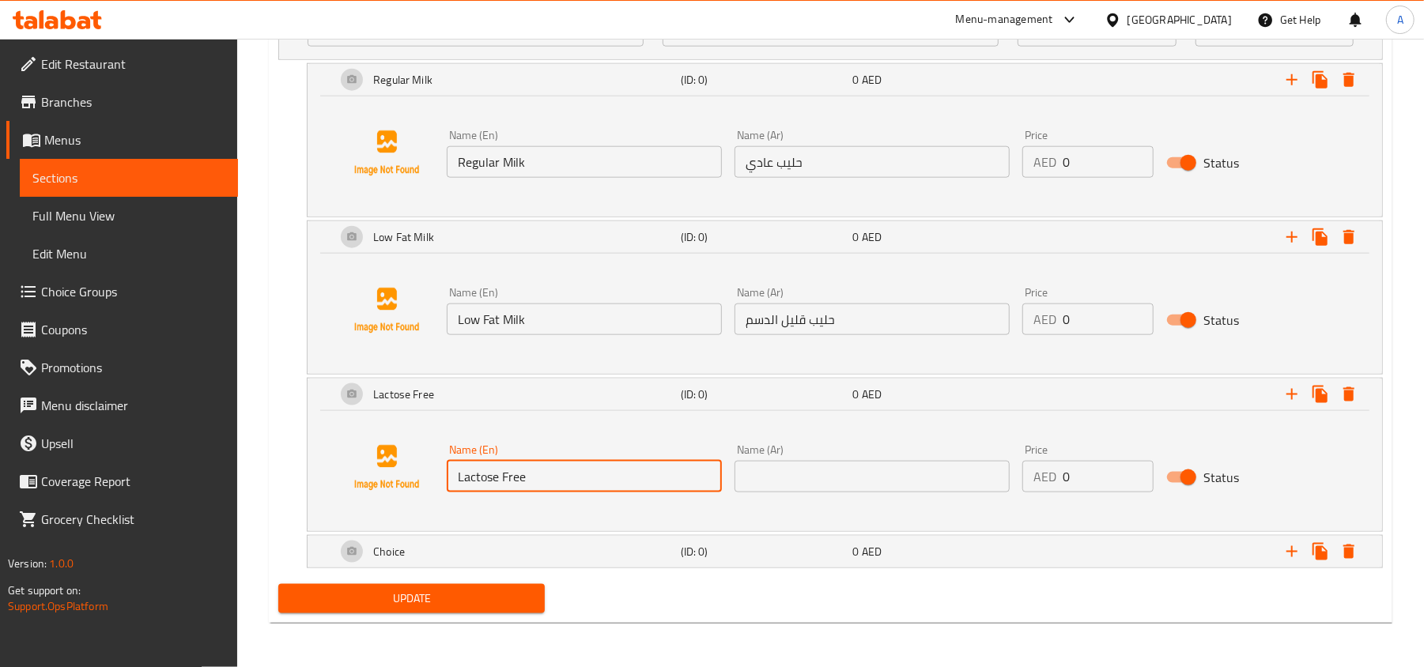
type input "Lactose Free"
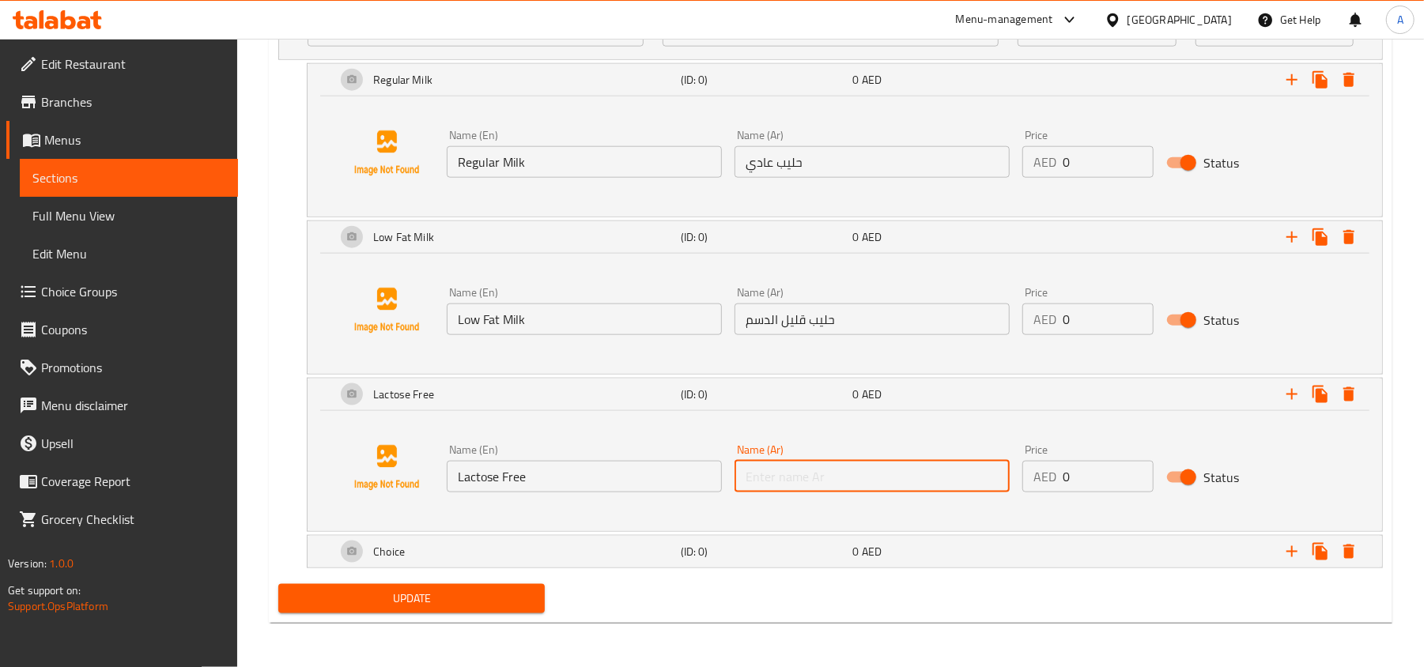
click at [835, 478] on input "text" at bounding box center [871, 477] width 275 height 32
paste input "خالى من اللاكتوز"
type input "خالى من اللاكتوز"
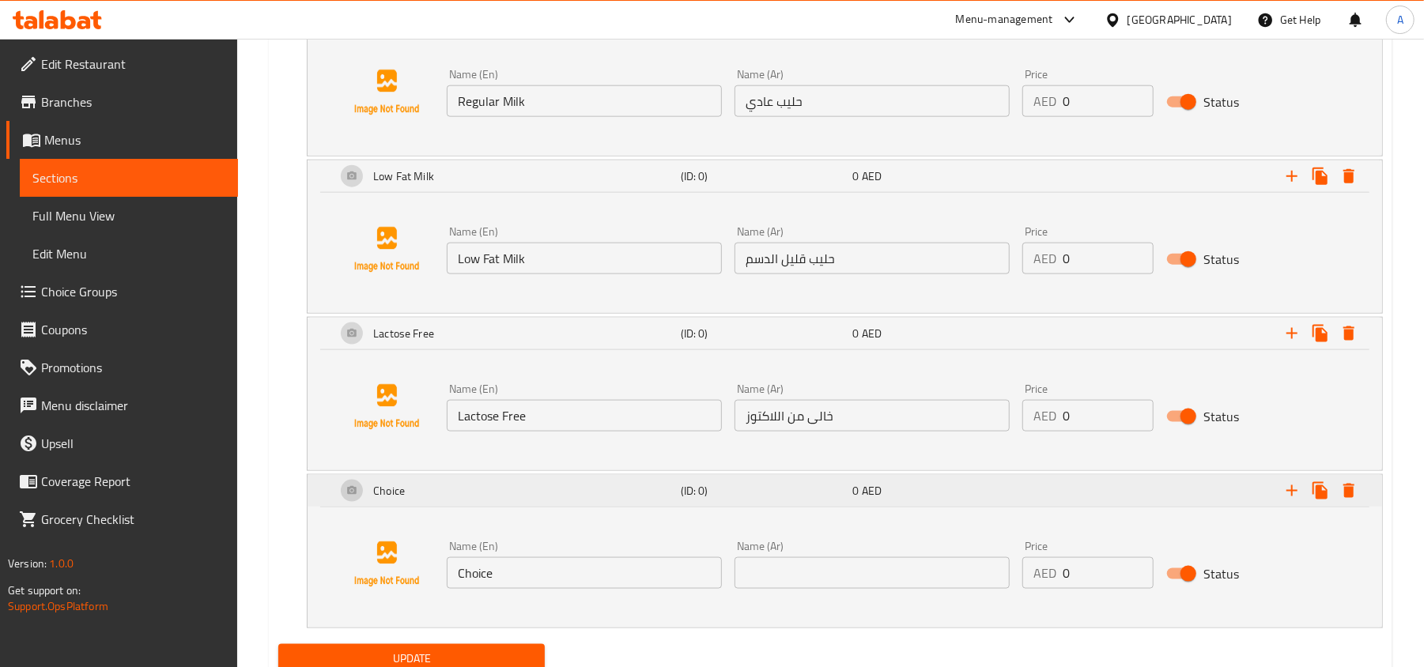
scroll to position [1367, 0]
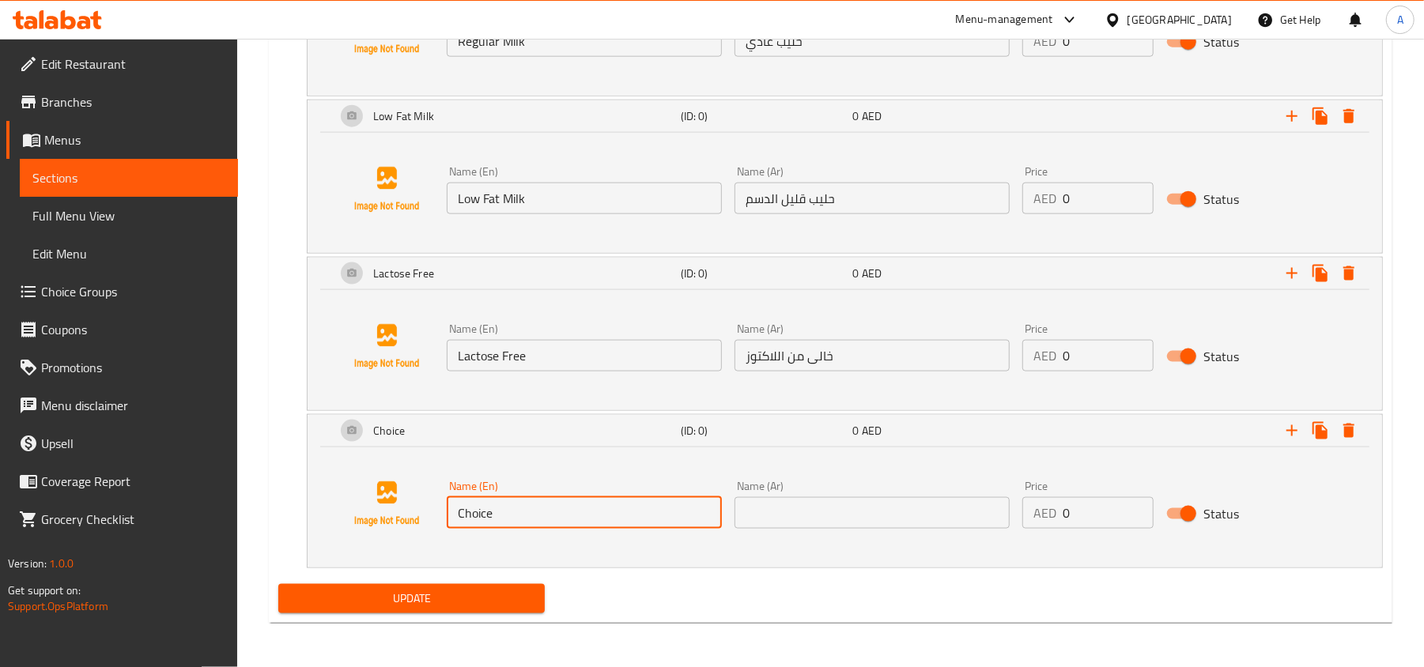
click at [566, 519] on input "Choice" at bounding box center [584, 513] width 275 height 32
paste input "Almond Milk"
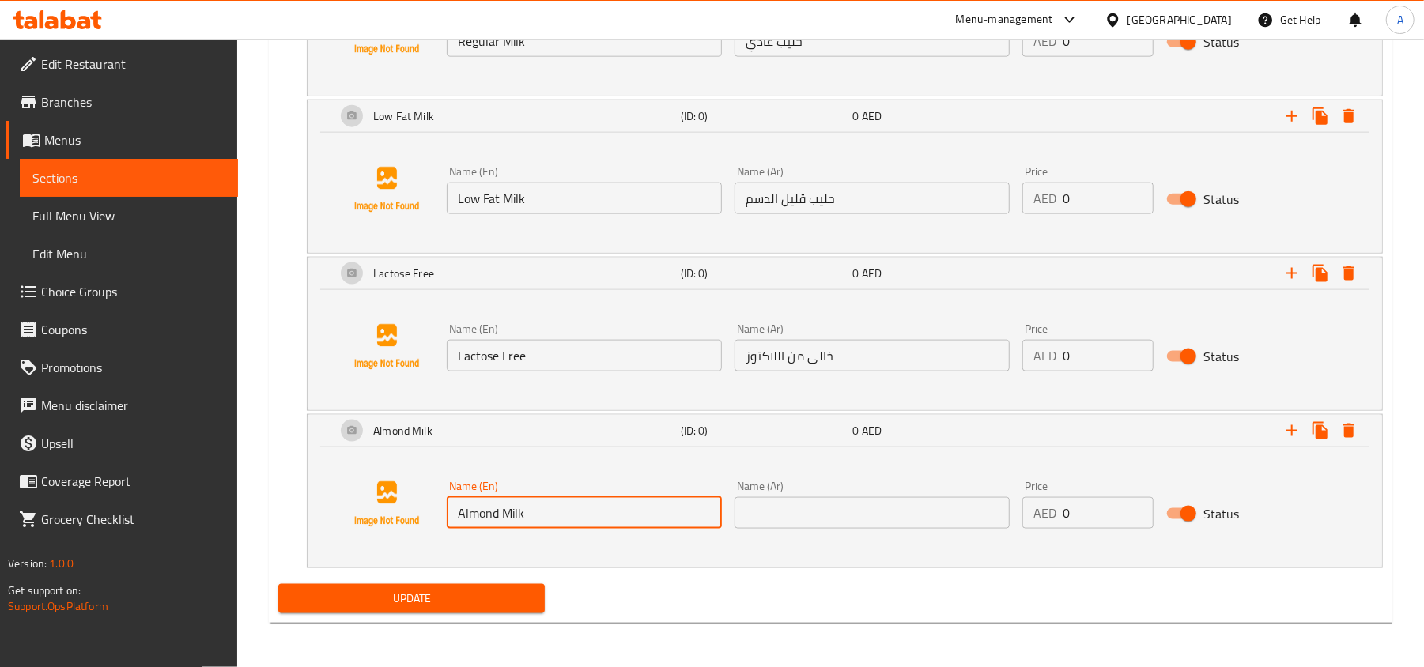
type input "Almond Milk"
click at [823, 506] on input "text" at bounding box center [871, 513] width 275 height 32
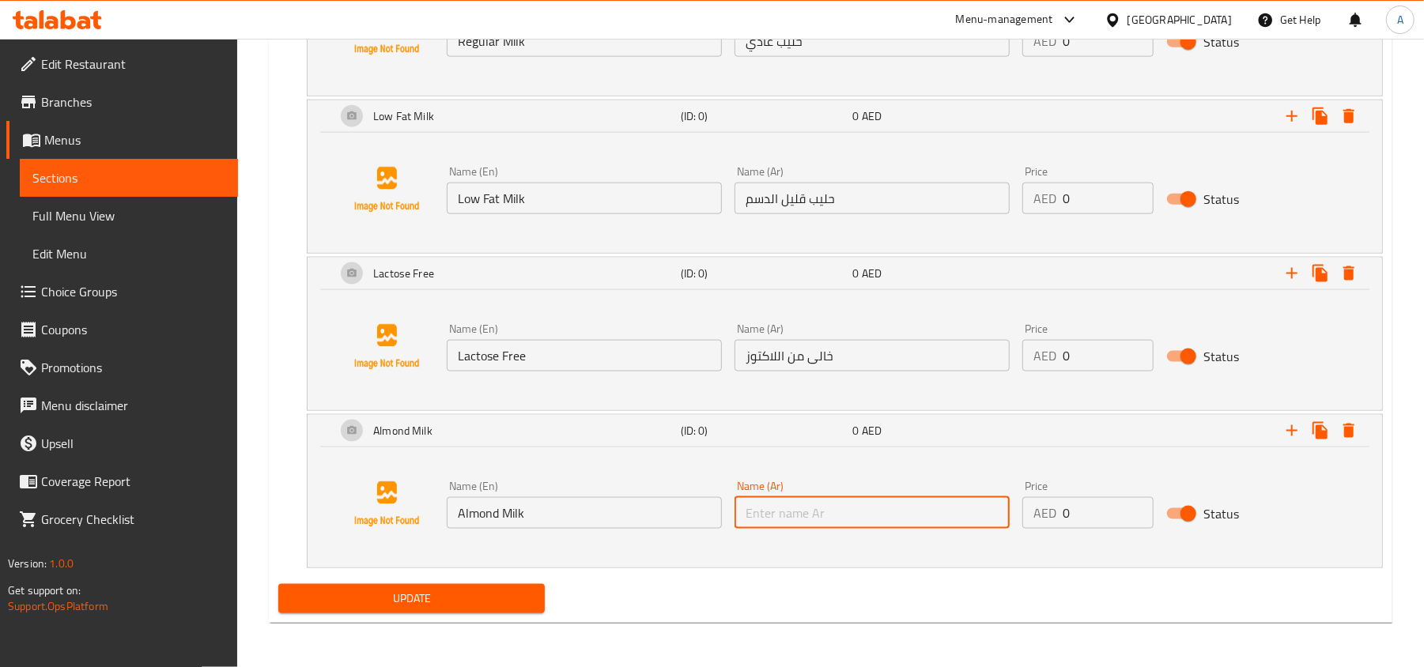
paste input "حليب لوز"
type input "حليب لوز"
click at [1137, 500] on input "1" at bounding box center [1108, 513] width 91 height 32
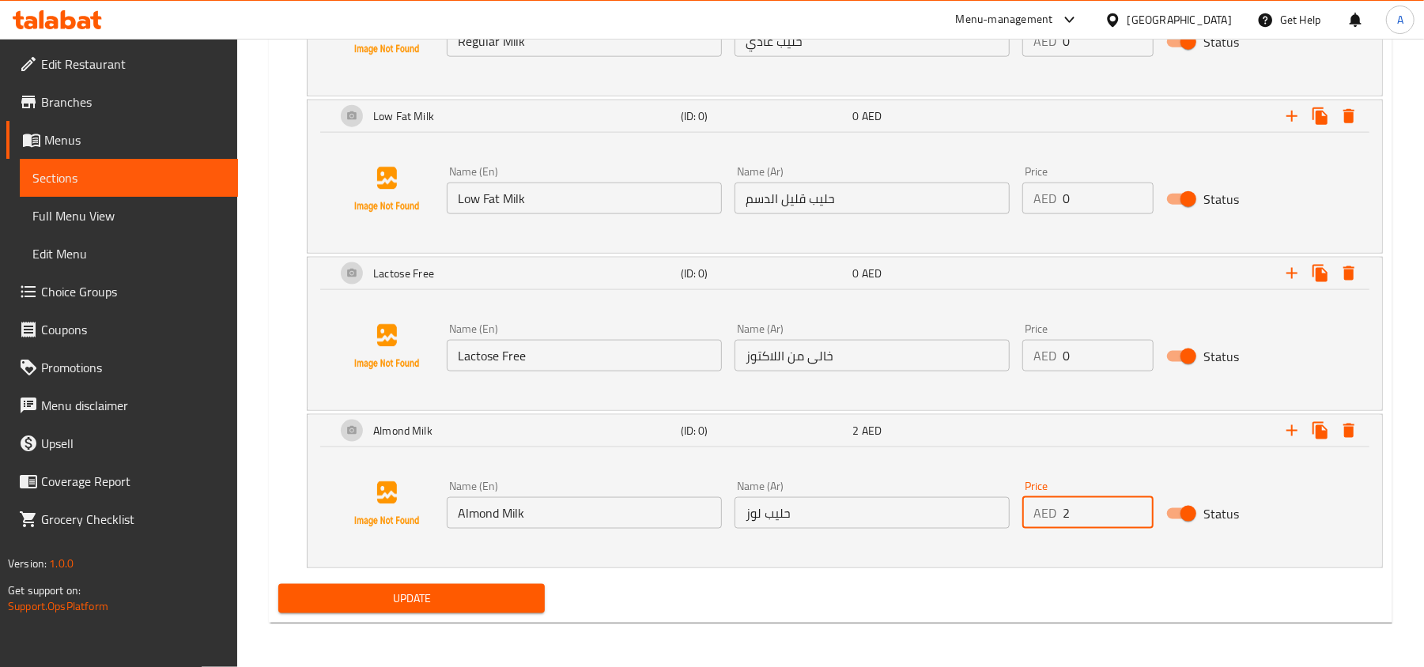
click at [1137, 500] on input "2" at bounding box center [1108, 513] width 91 height 32
click at [1137, 500] on input "3" at bounding box center [1108, 513] width 91 height 32
click at [1137, 500] on input "4" at bounding box center [1108, 513] width 91 height 32
type input "5"
click at [1137, 500] on input "5" at bounding box center [1108, 513] width 91 height 32
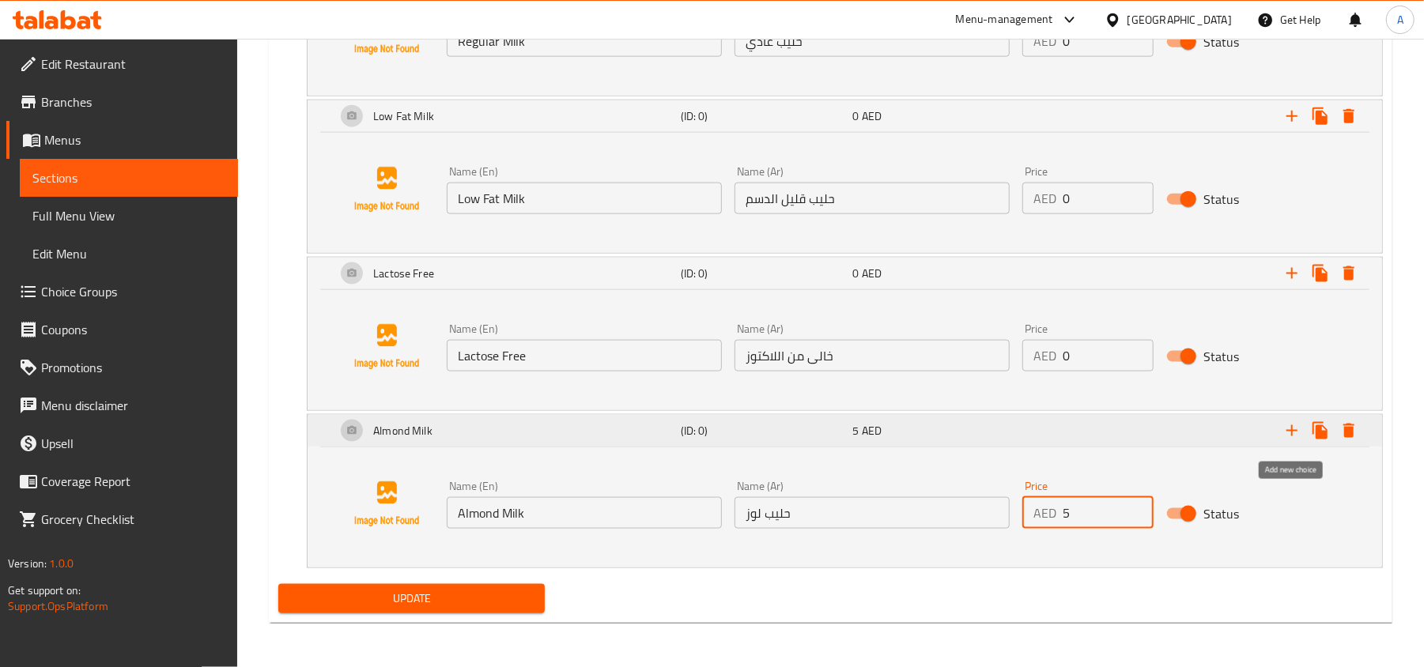
click at [1292, 427] on icon "Expand" at bounding box center [1291, 430] width 11 height 11
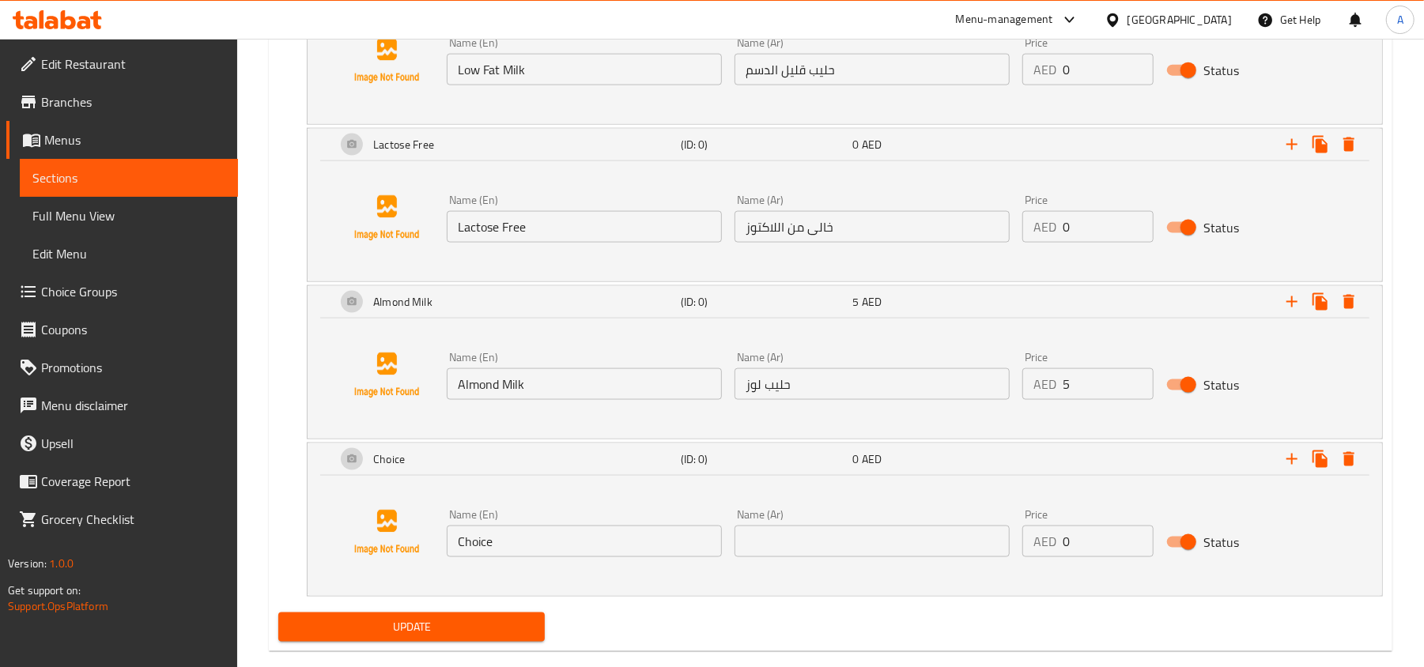
scroll to position [1523, 0]
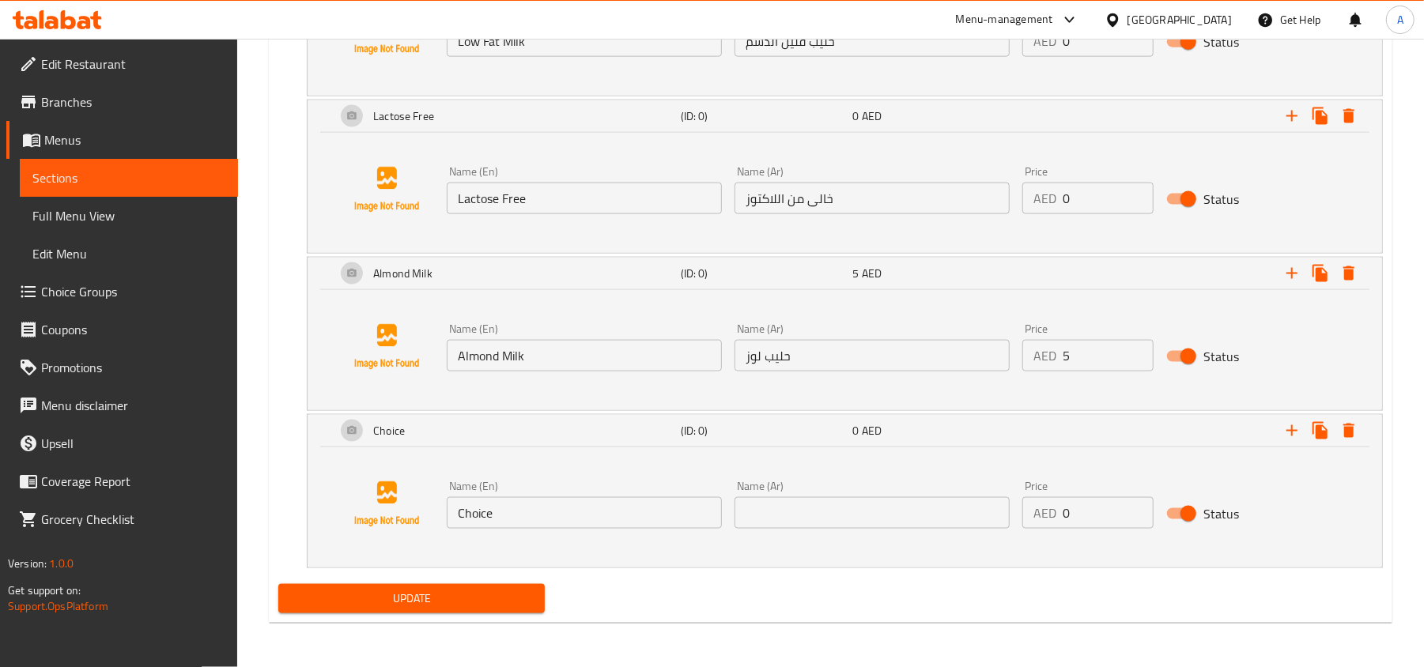
click at [611, 513] on input "Choice" at bounding box center [584, 513] width 275 height 32
paste input "Oat Milk"
type input "Oat Milk"
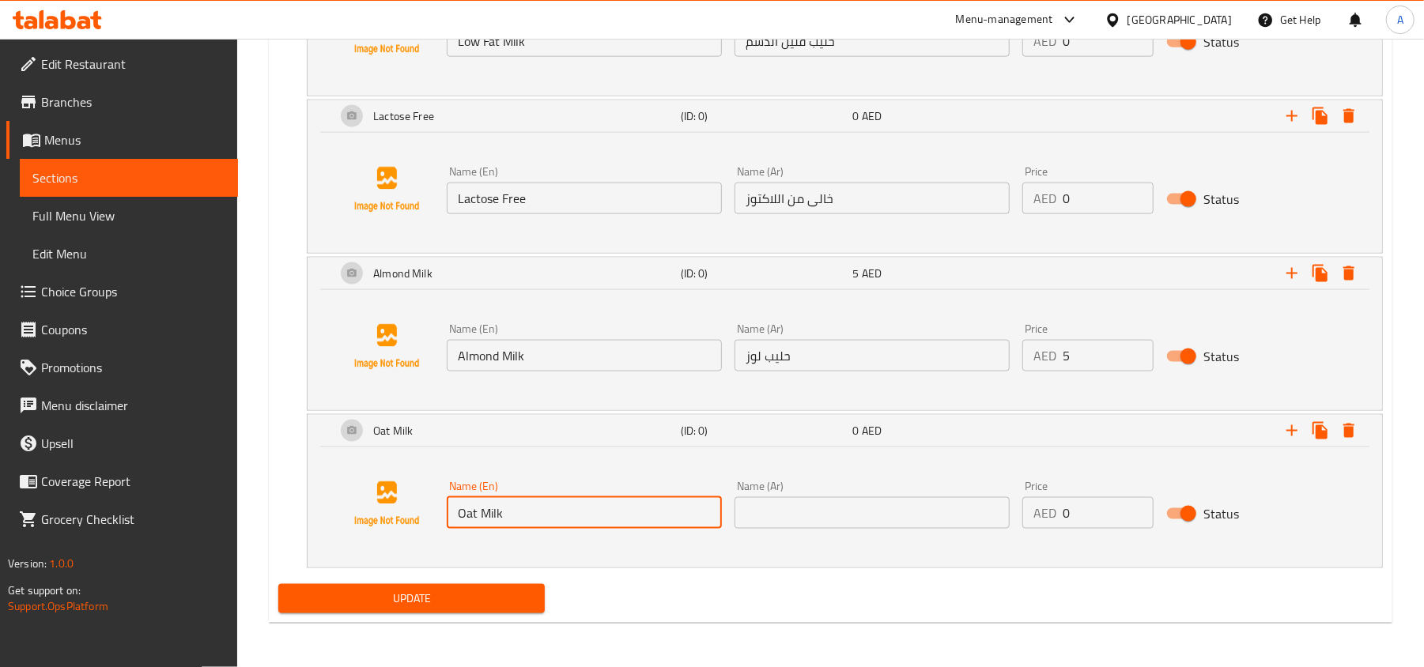
click at [842, 519] on input "text" at bounding box center [871, 513] width 275 height 32
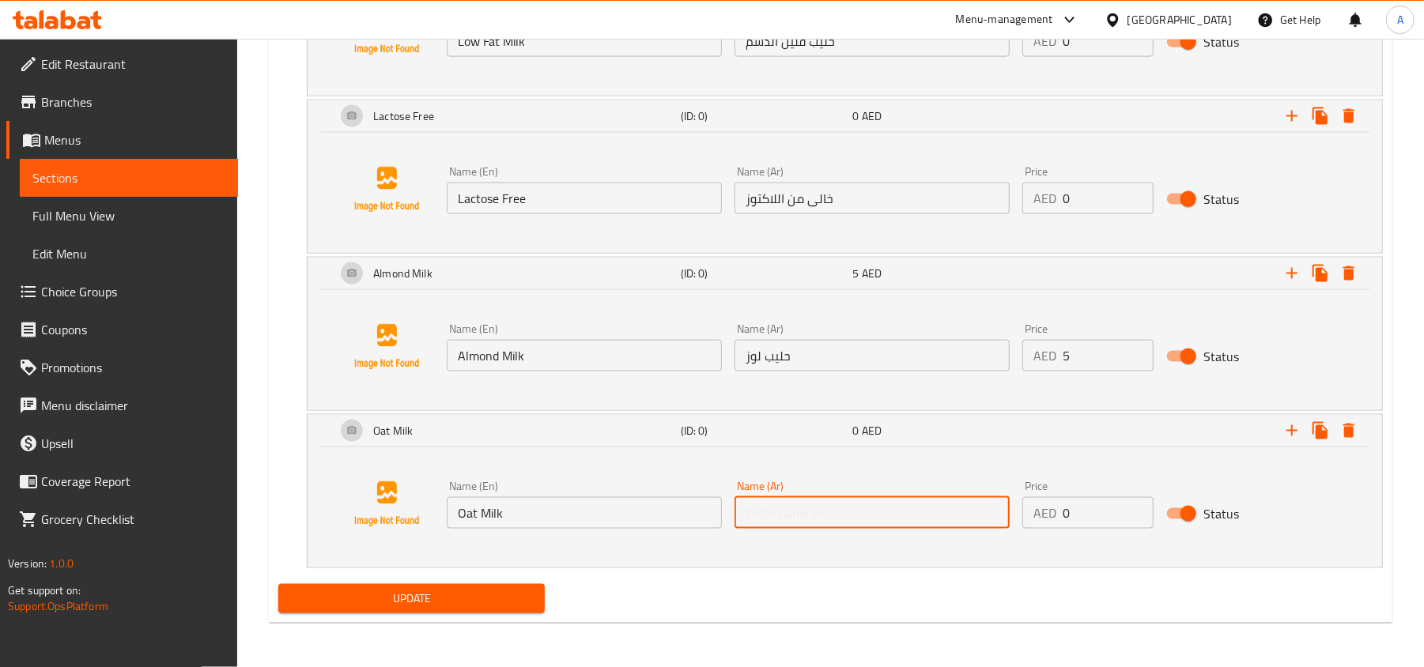
paste input "حليب الشوفان"
type input "حليب الشوفان"
click at [1133, 510] on input "1" at bounding box center [1108, 513] width 91 height 32
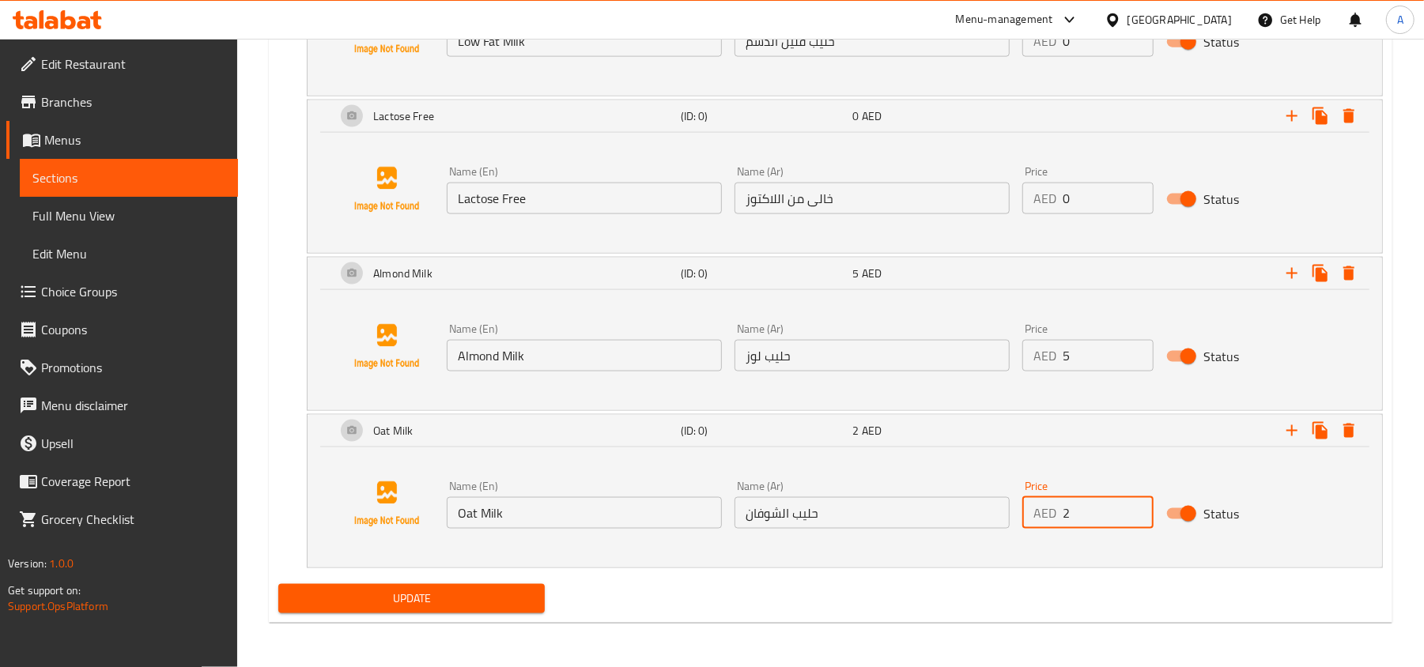
click at [1133, 510] on input "2" at bounding box center [1108, 513] width 91 height 32
click at [1133, 510] on input "3" at bounding box center [1108, 513] width 91 height 32
click at [1133, 510] on input "4" at bounding box center [1108, 513] width 91 height 32
type input "5"
click at [1133, 510] on input "5" at bounding box center [1108, 513] width 91 height 32
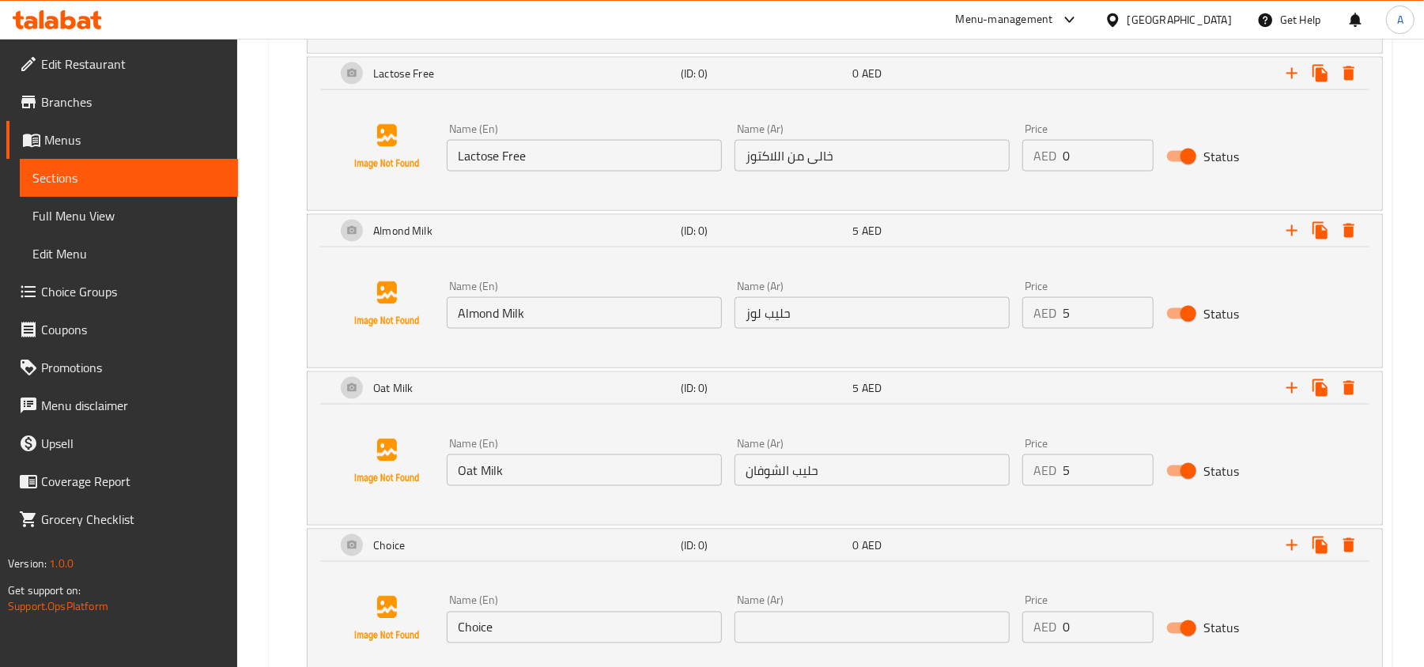
scroll to position [1686, 0]
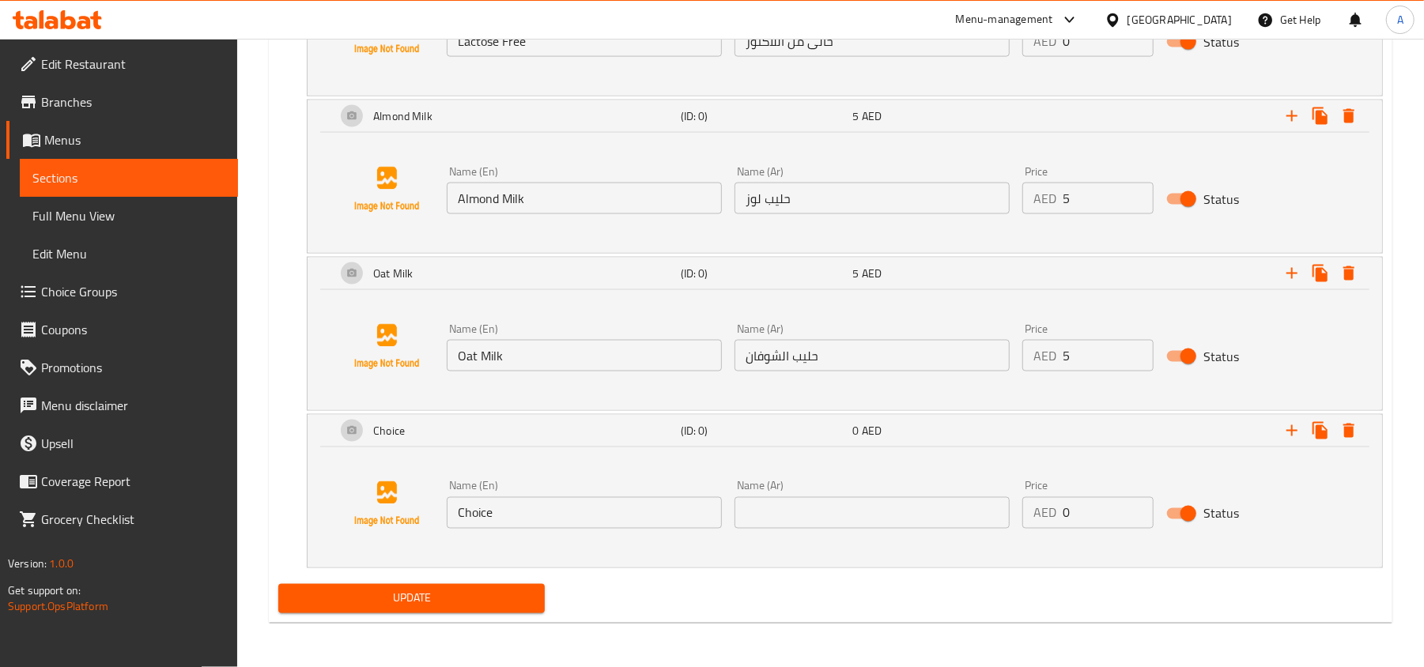
click at [583, 512] on input "Choice" at bounding box center [584, 513] width 275 height 32
paste input "oconut Milk"
type input "Coconut Milk"
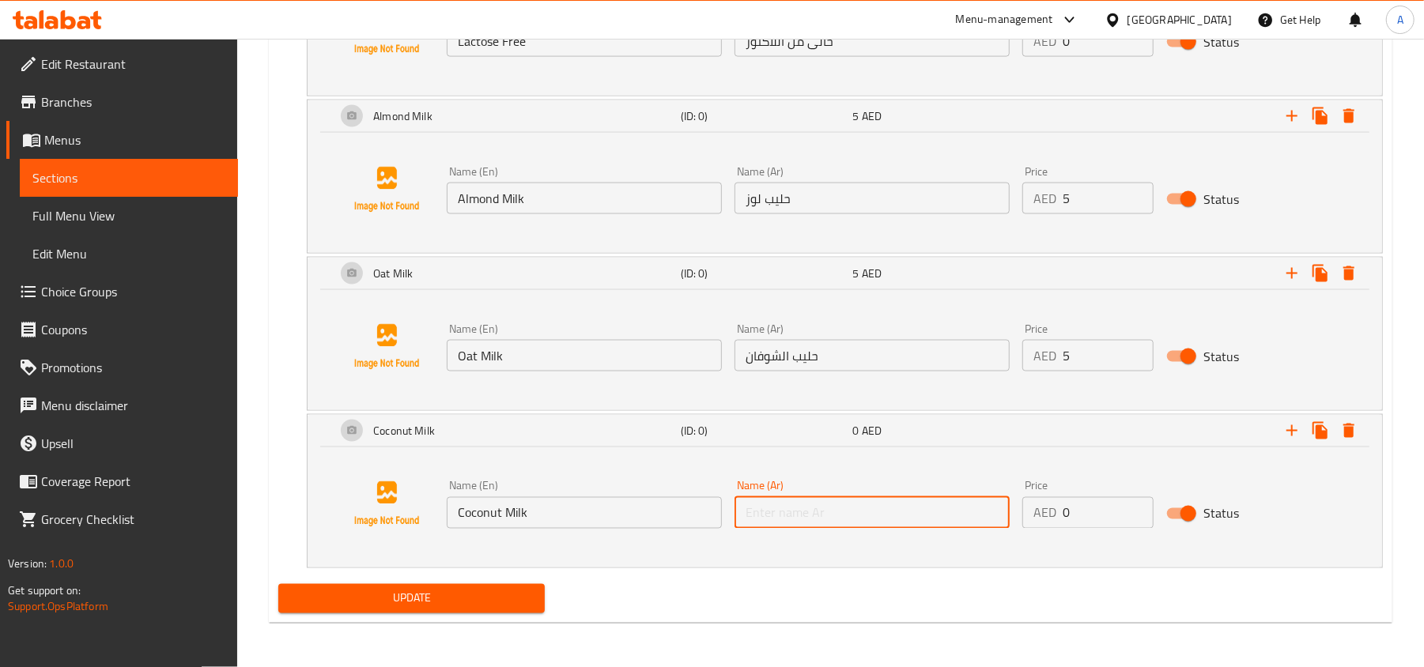
click at [870, 516] on input "text" at bounding box center [871, 513] width 275 height 32
paste input "حليب جوز الهند"
type input "حليب جوز الهند"
click at [1137, 507] on input "1" at bounding box center [1108, 513] width 91 height 32
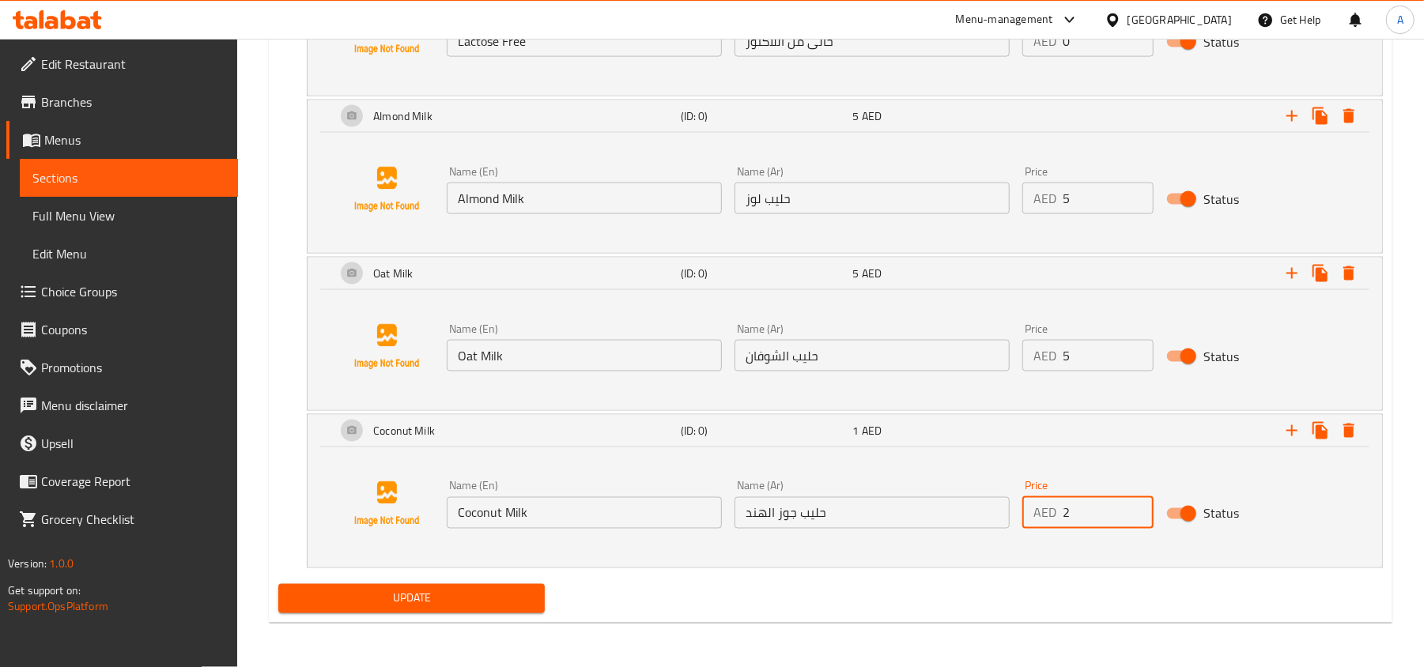
click at [1137, 507] on input "2" at bounding box center [1108, 513] width 91 height 32
click at [1137, 507] on input "3" at bounding box center [1108, 513] width 91 height 32
click at [1137, 507] on input "4" at bounding box center [1108, 513] width 91 height 32
type input "5"
click at [1137, 507] on input "5" at bounding box center [1108, 513] width 91 height 32
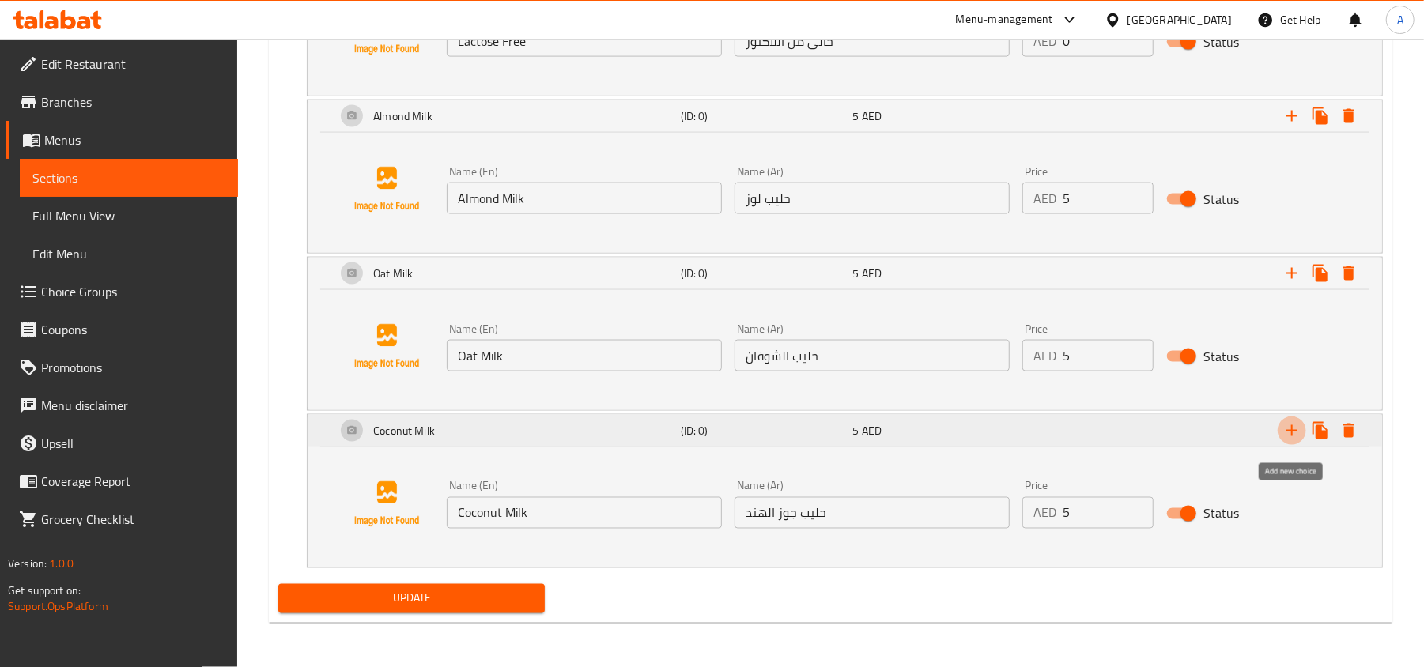
click at [1282, 427] on icon "Expand" at bounding box center [1291, 430] width 19 height 19
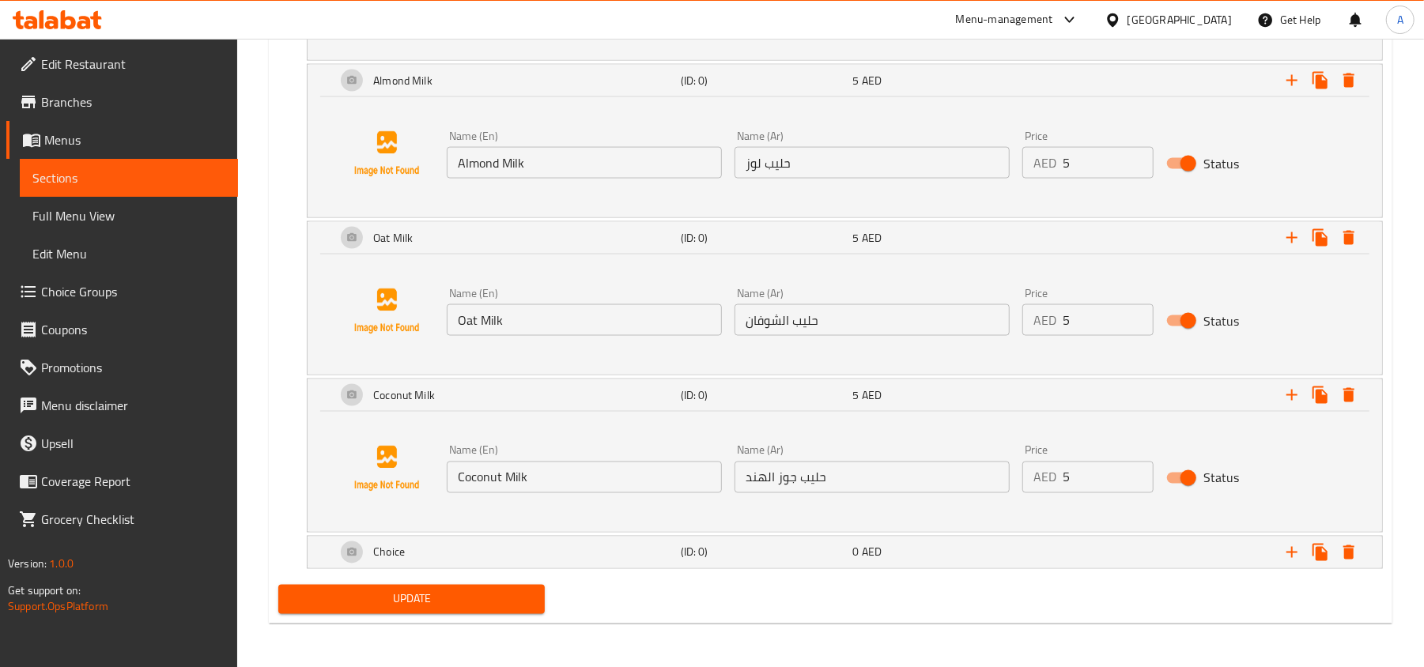
scroll to position [1722, 0]
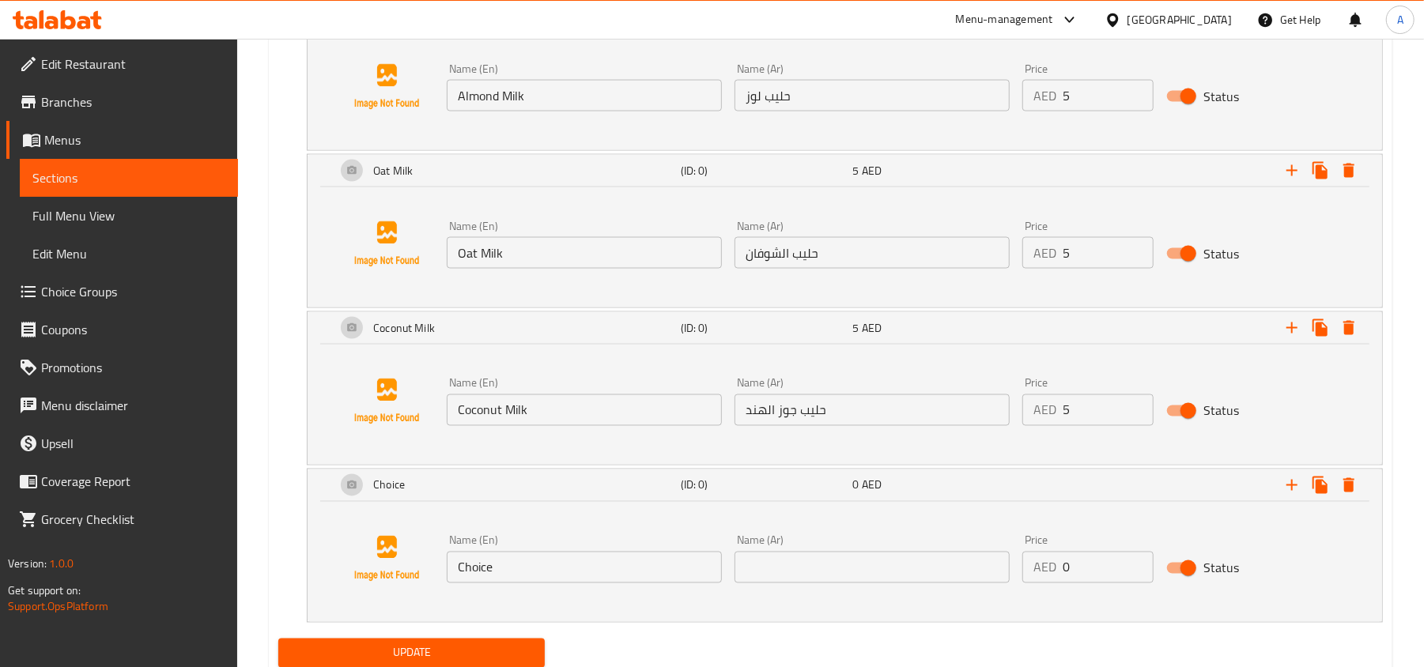
scroll to position [1839, 0]
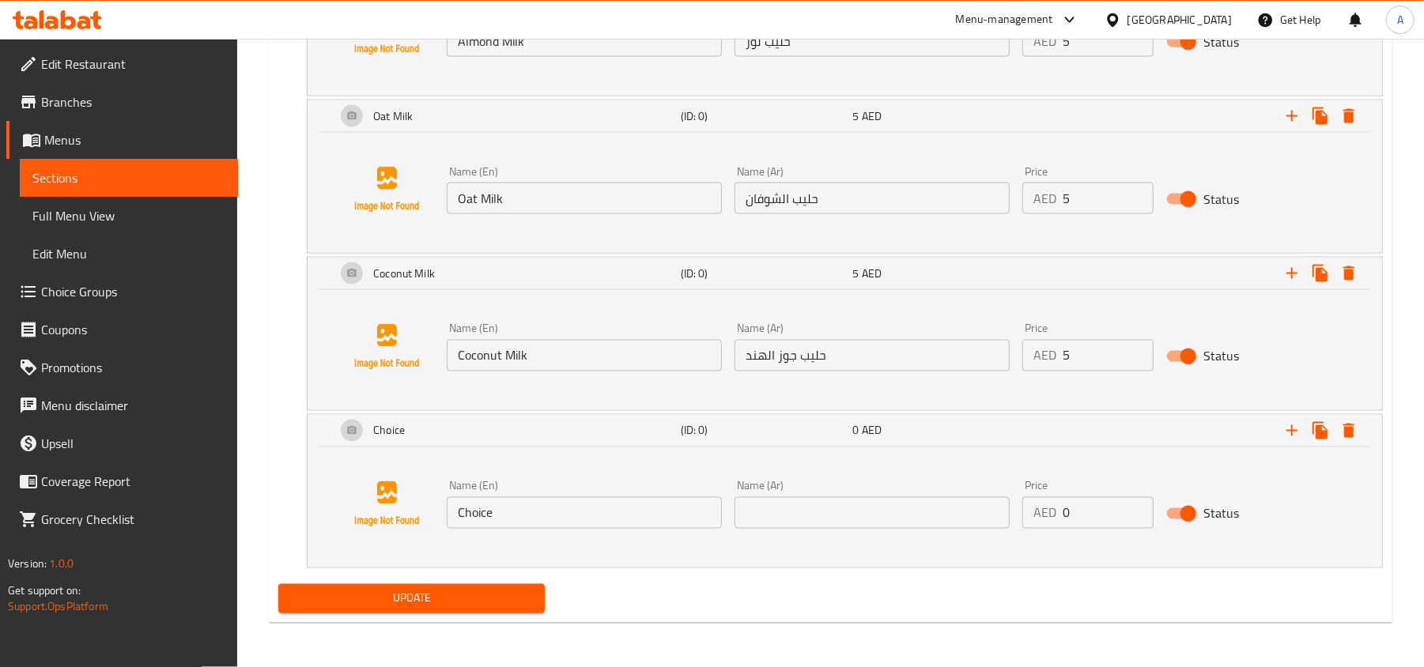
click at [532, 514] on input "Choice" at bounding box center [584, 513] width 275 height 32
paste input "No Milk"
type input "No Milk"
click at [821, 523] on input "text" at bounding box center [871, 513] width 275 height 32
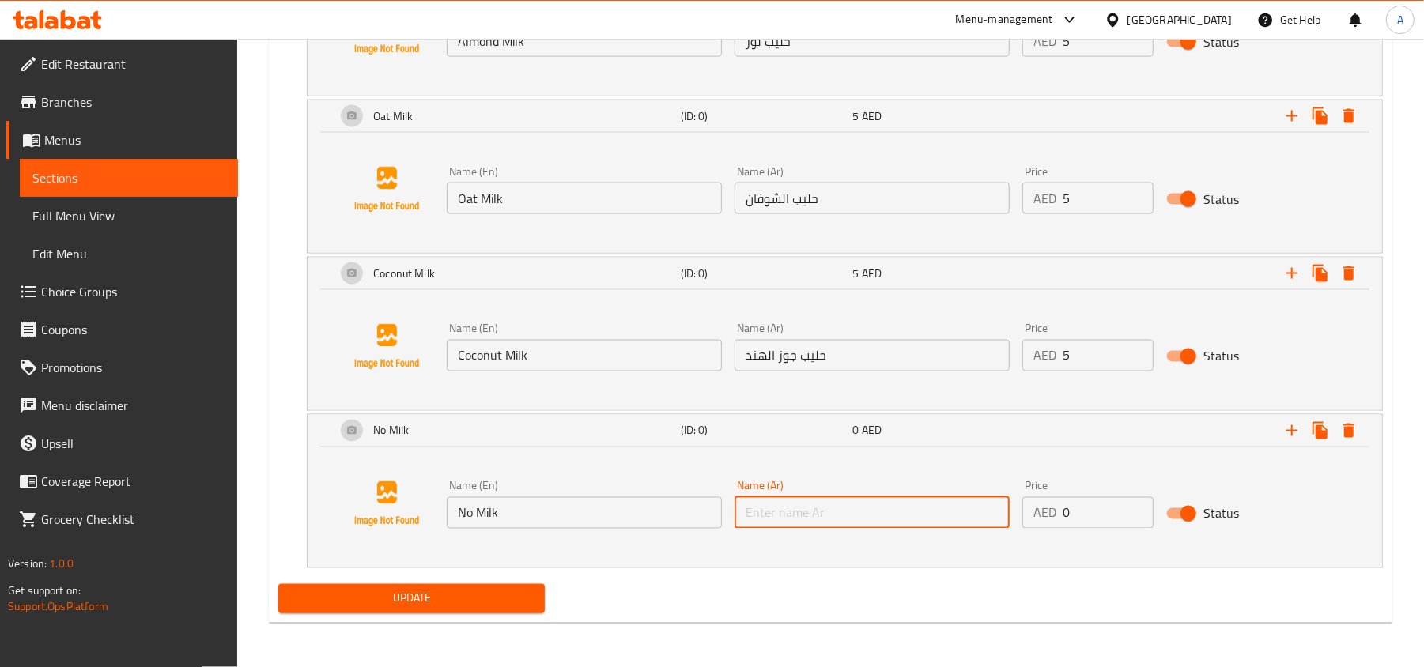
paste input "بدون حليب"
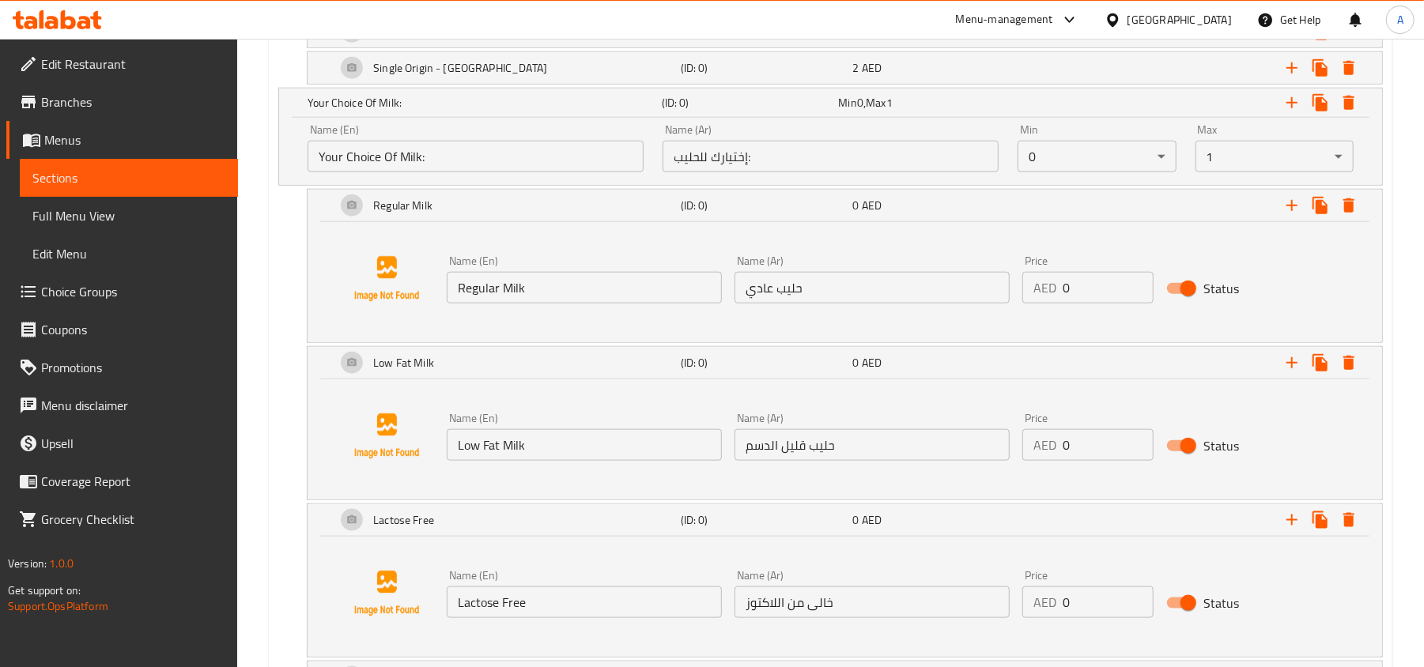
scroll to position [1101, 0]
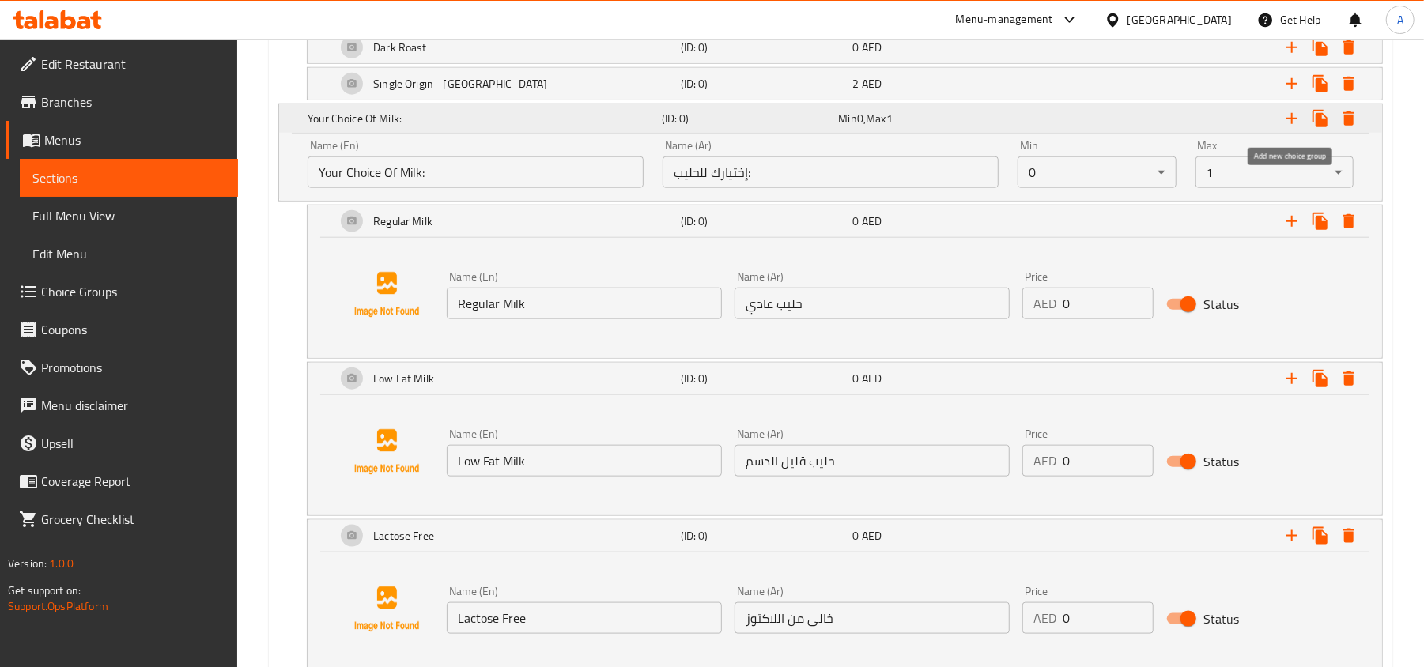
type input "بدون حليب"
click at [1282, 120] on icon "Expand" at bounding box center [1291, 118] width 19 height 19
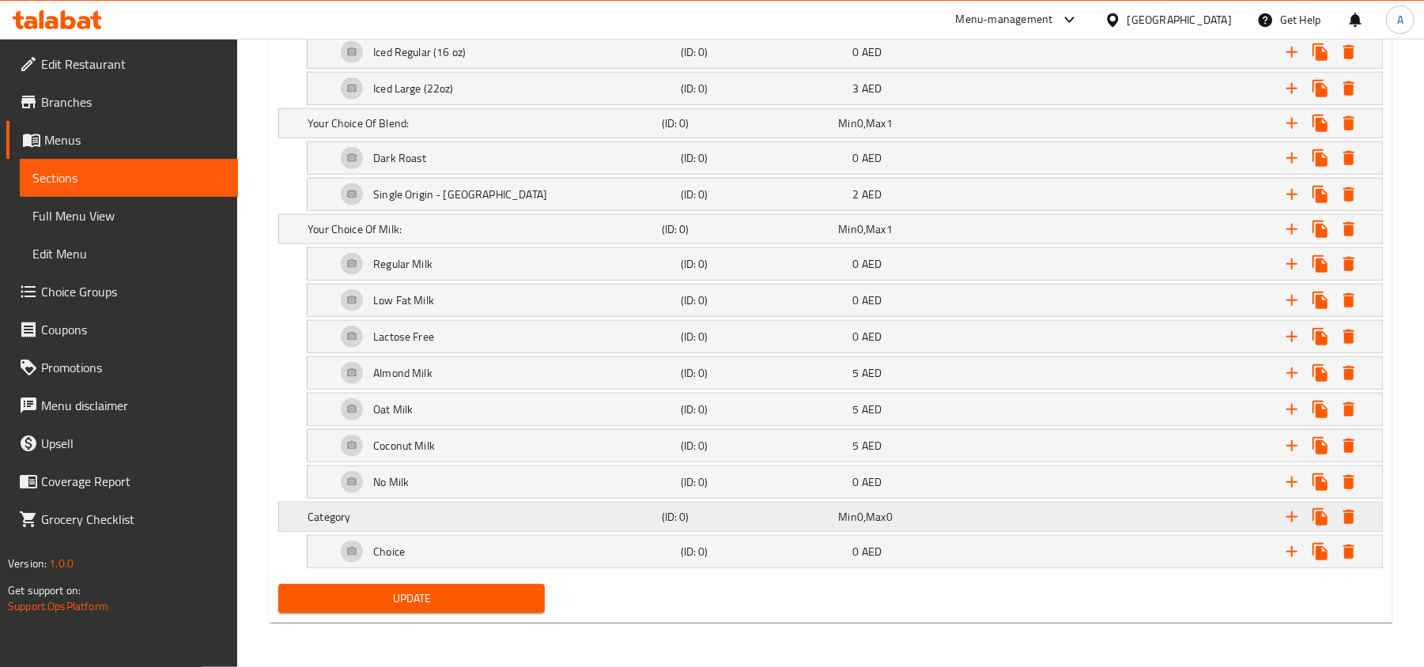
click at [731, 25] on h5 "(ID: 0)" at bounding box center [747, 17] width 171 height 16
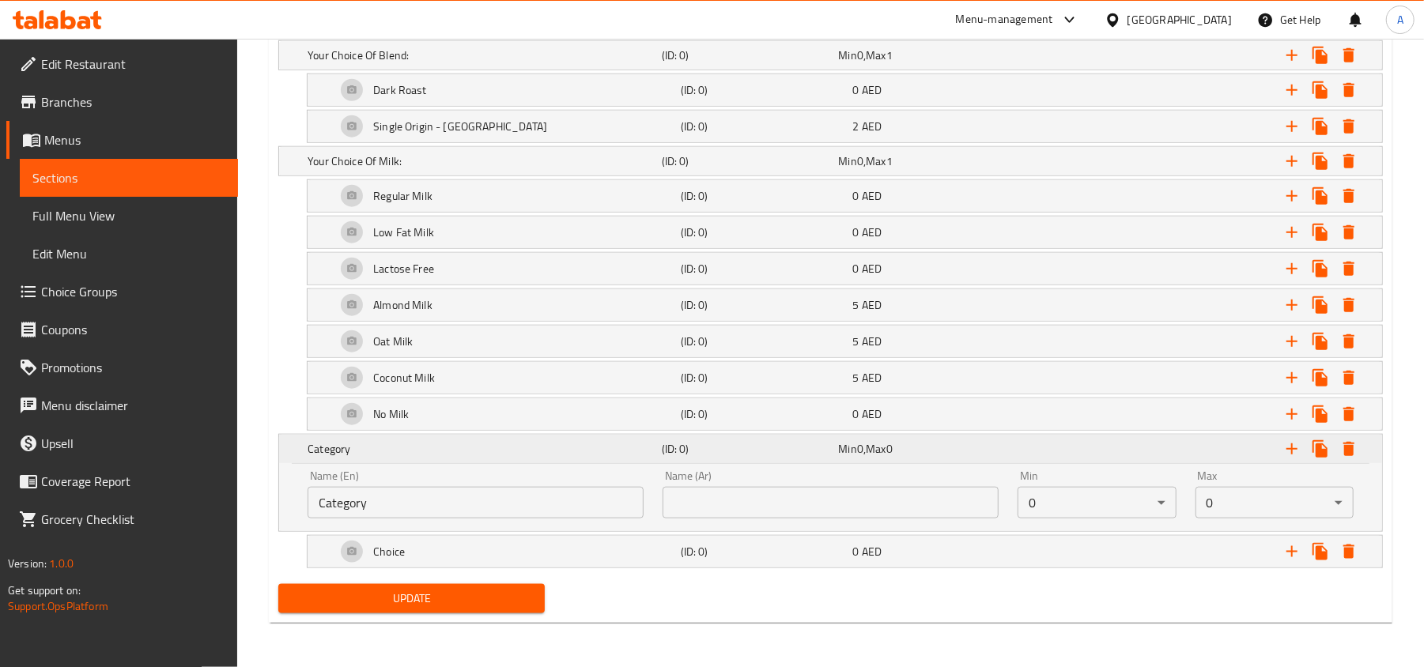
scroll to position [1067, 0]
click at [525, 488] on input "Category" at bounding box center [476, 503] width 336 height 32
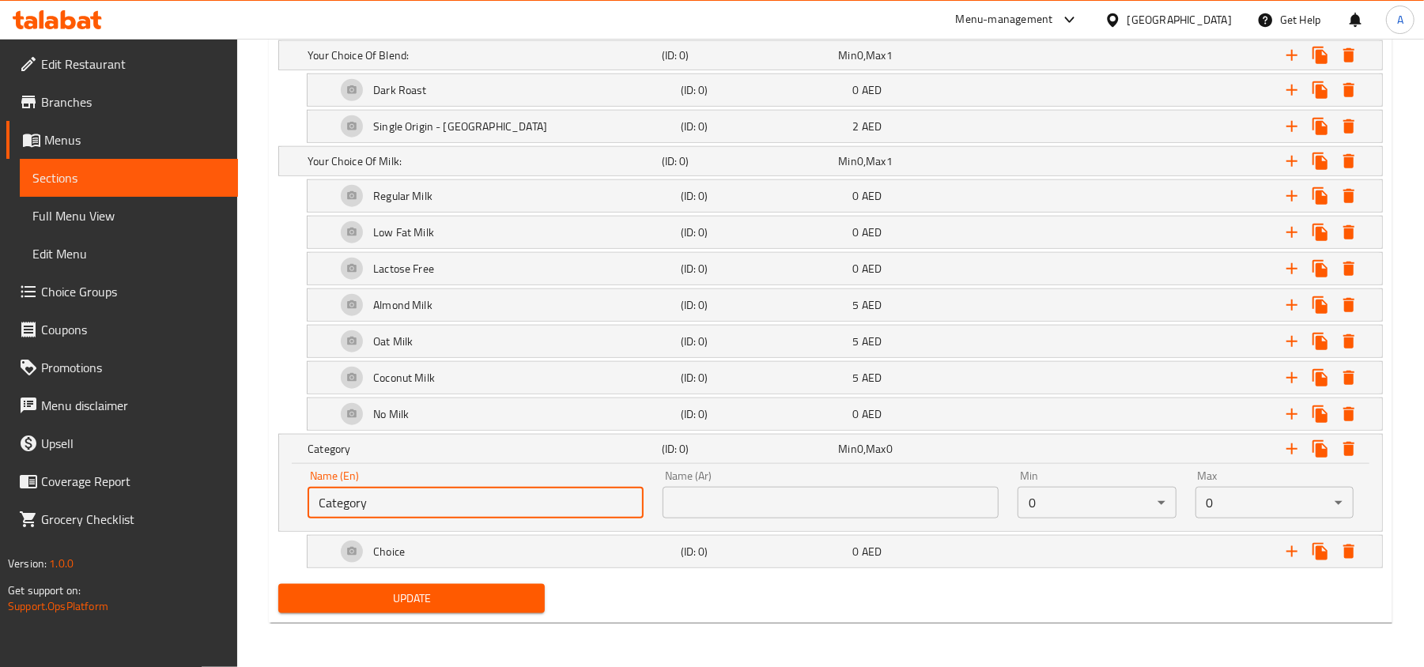
paste input "Extra Shot :"
type input "Extra Shot :"
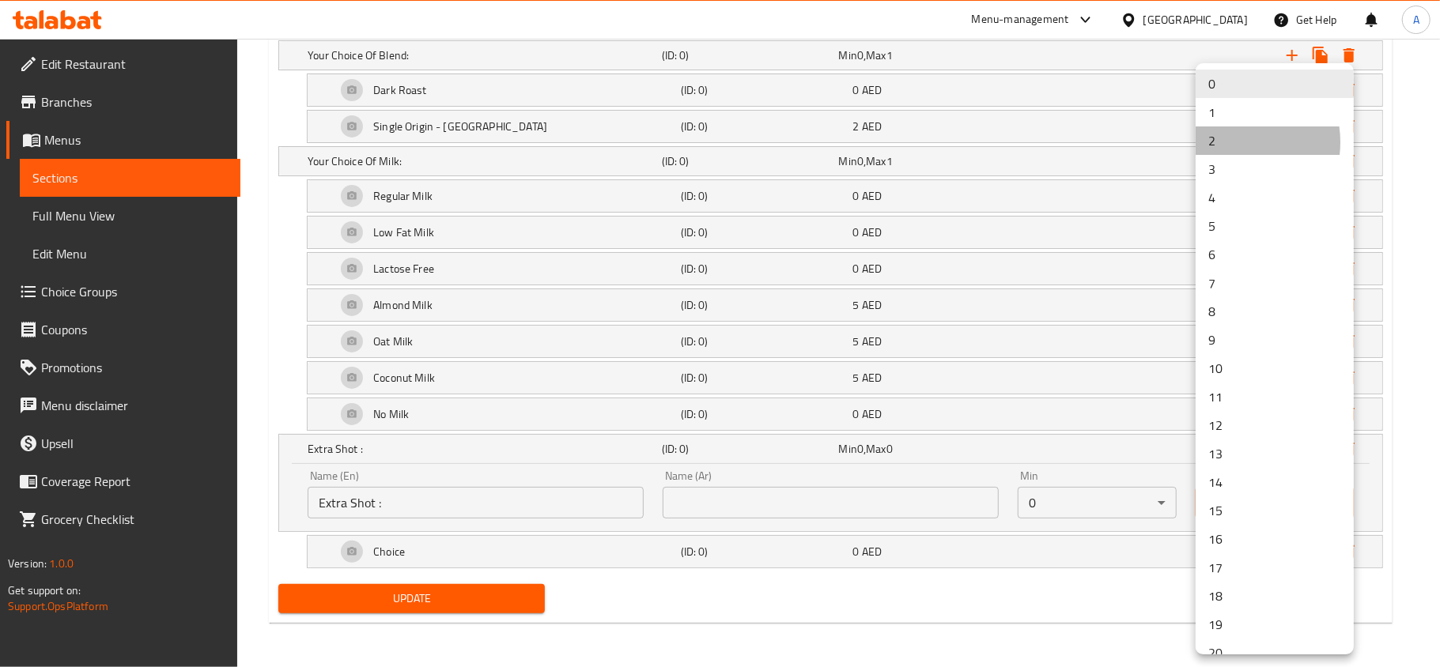
click at [1229, 142] on li "2" at bounding box center [1274, 140] width 158 height 28
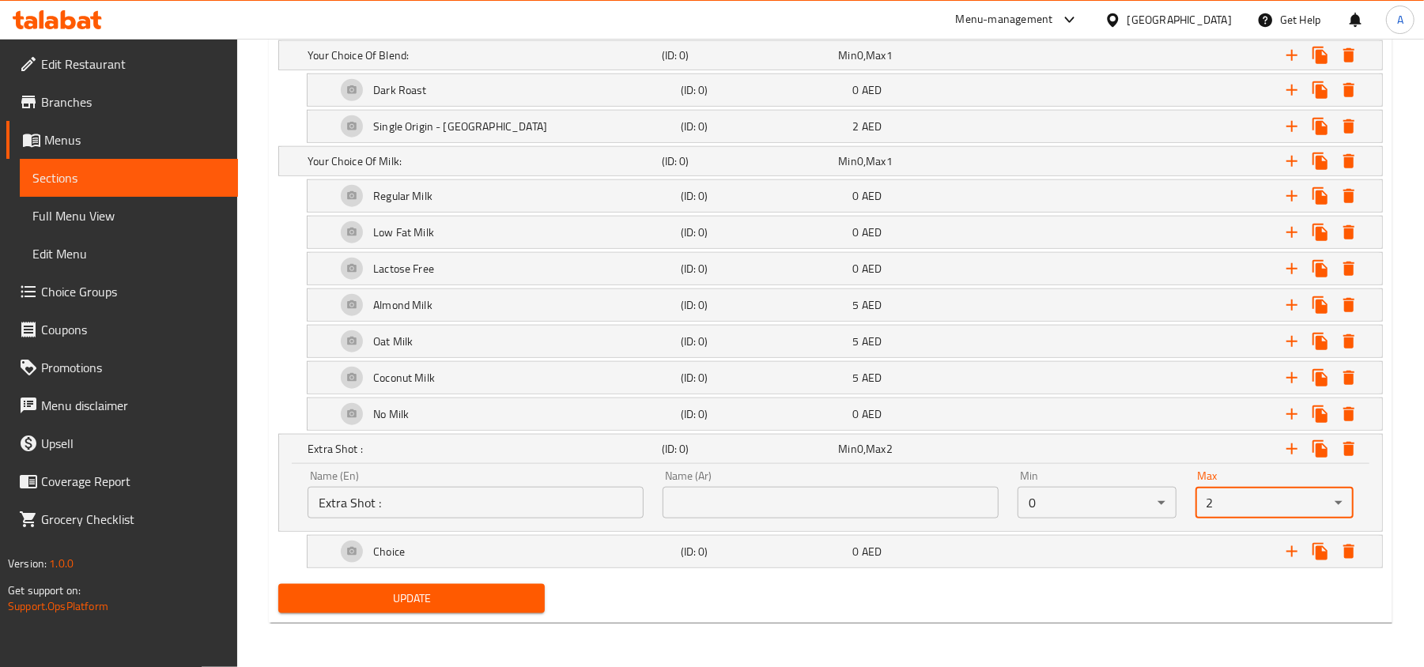
click at [906, 605] on div "Update" at bounding box center [830, 599] width 1117 height 42
click at [817, 517] on div "Name (Ar) Name (Ar)" at bounding box center [830, 494] width 355 height 67
click at [817, 509] on input "text" at bounding box center [831, 503] width 336 height 32
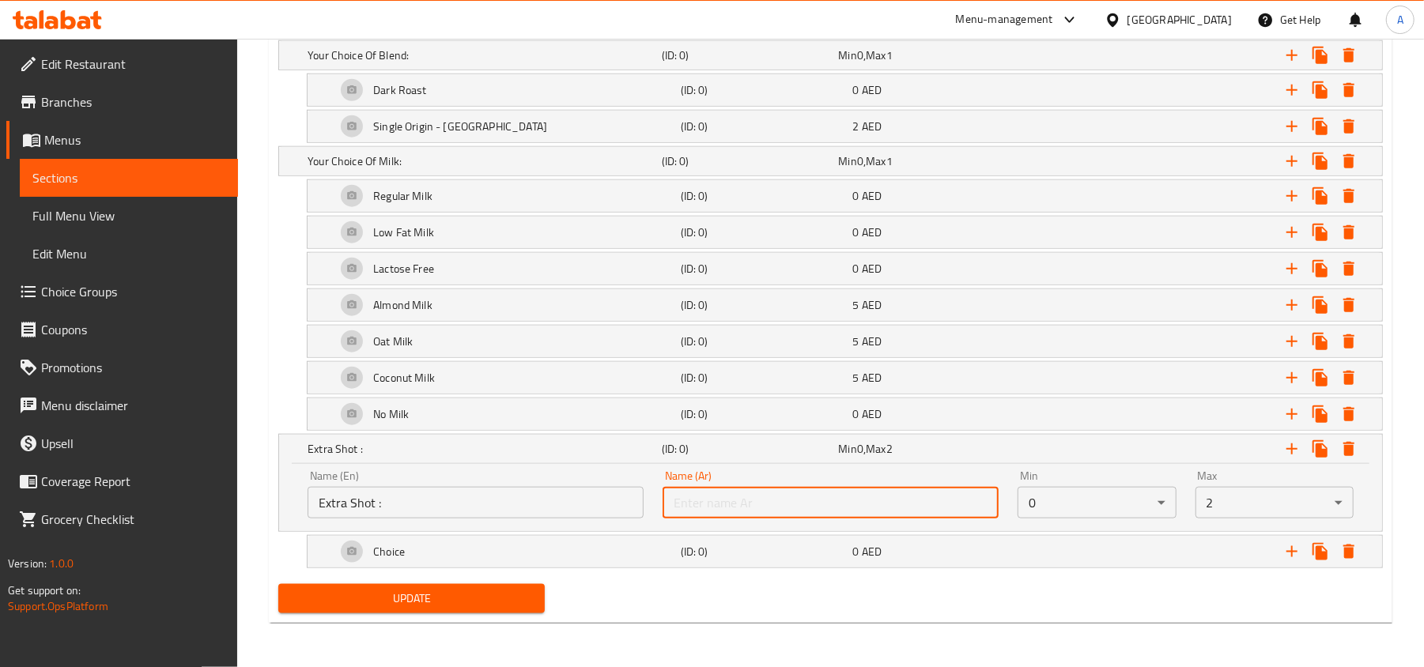
paste input "شوت اضافى :"
type input "شوت اضافى :"
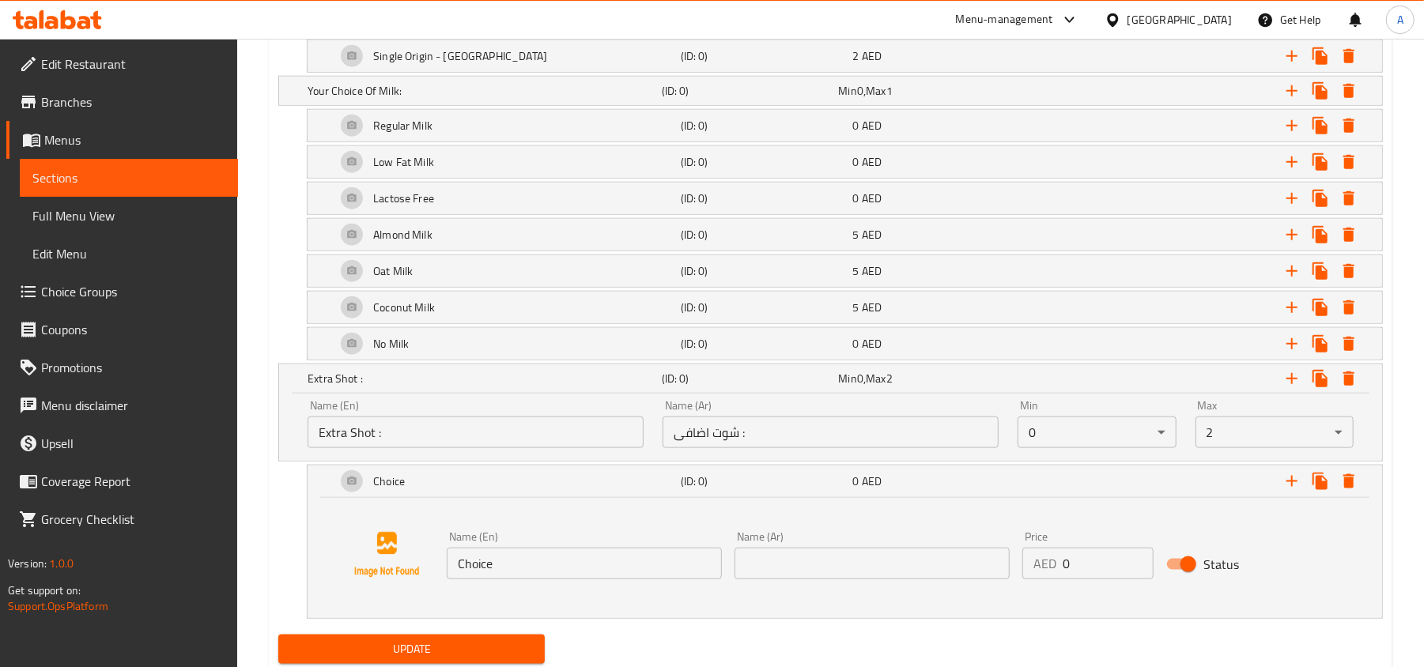
scroll to position [1187, 0]
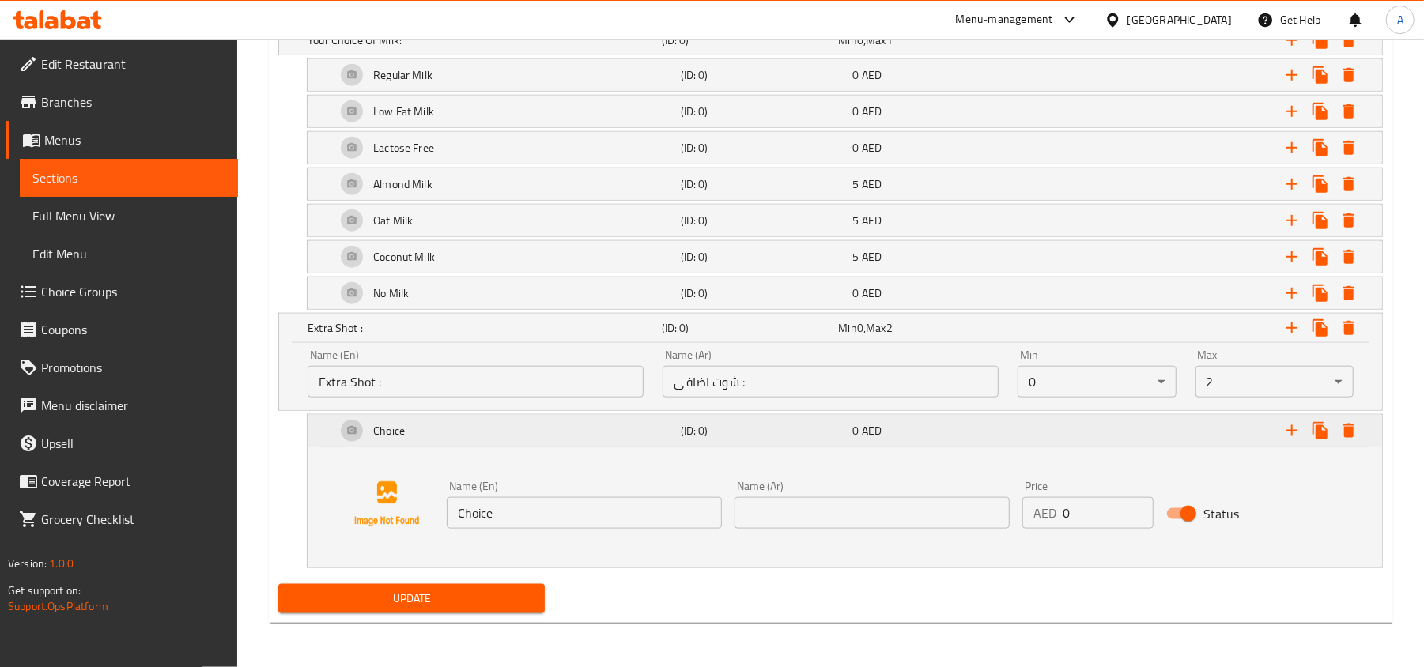
click at [1285, 430] on icon "Expand" at bounding box center [1291, 430] width 19 height 19
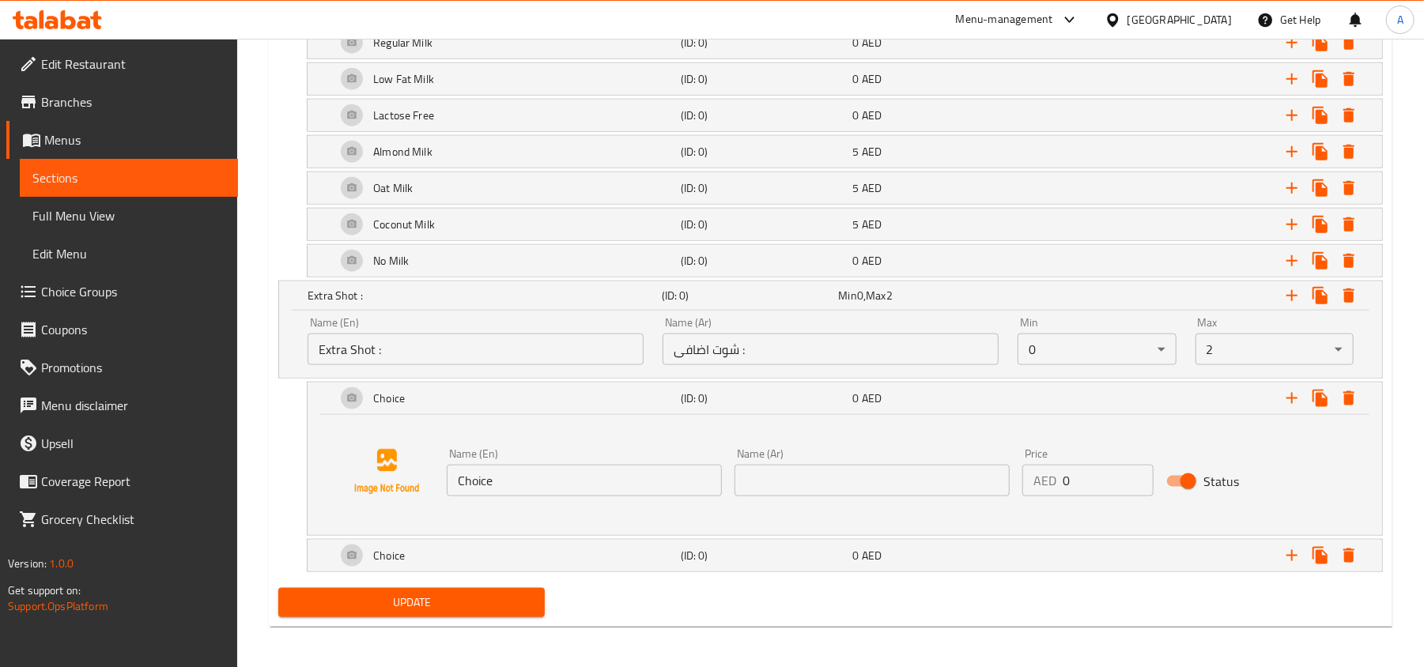
scroll to position [1225, 0]
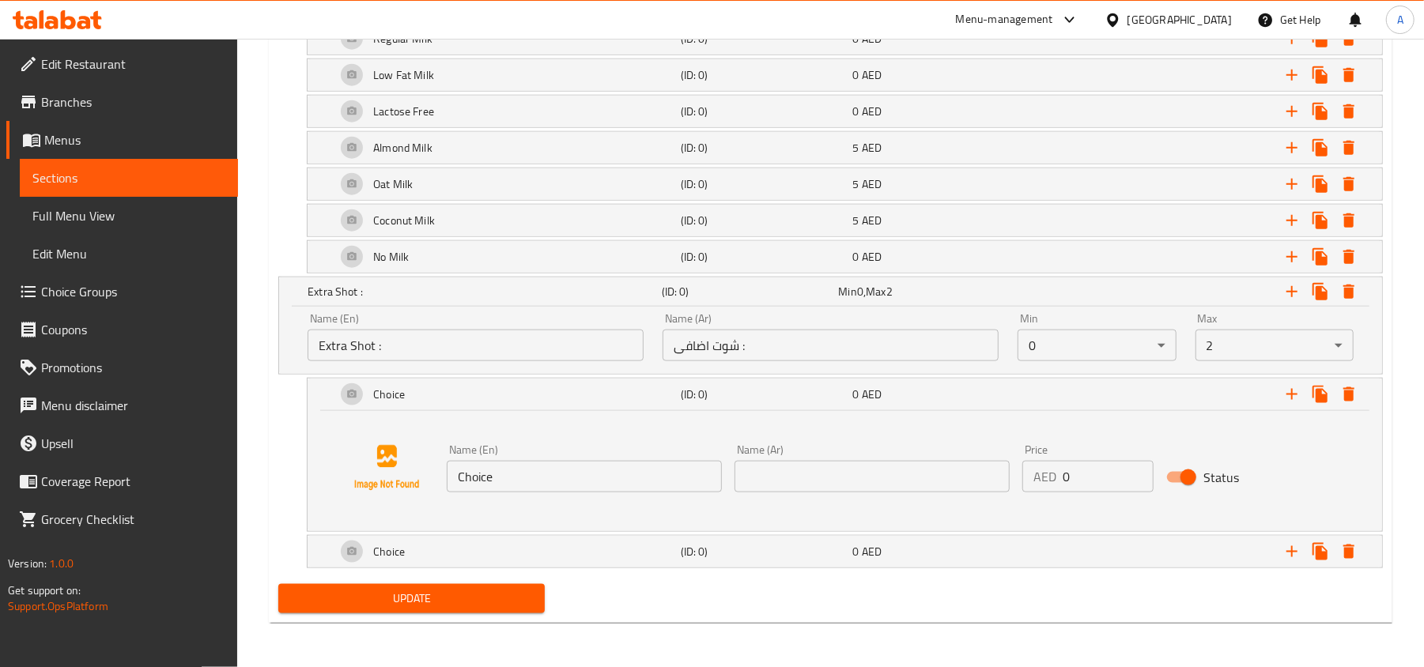
click at [650, 479] on input "Choice" at bounding box center [584, 477] width 275 height 32
paste input "1 Espresso Shot"
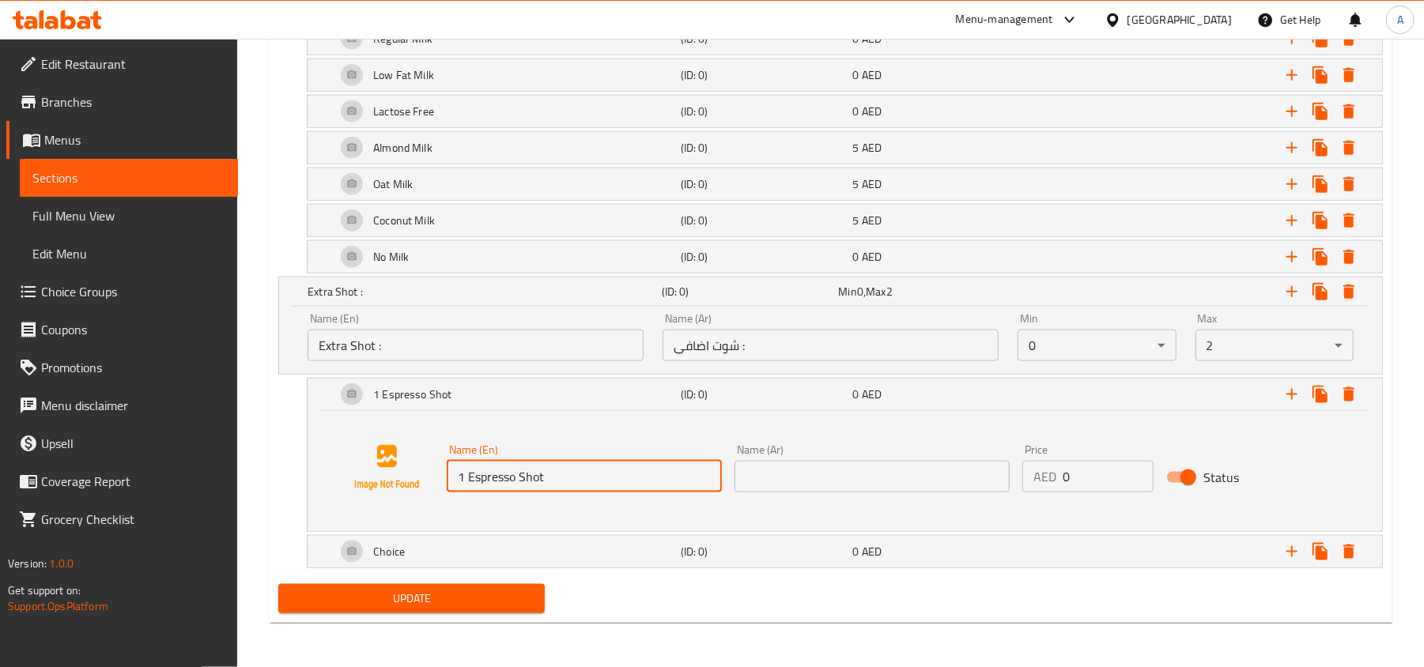
type input "1 Espresso Shot"
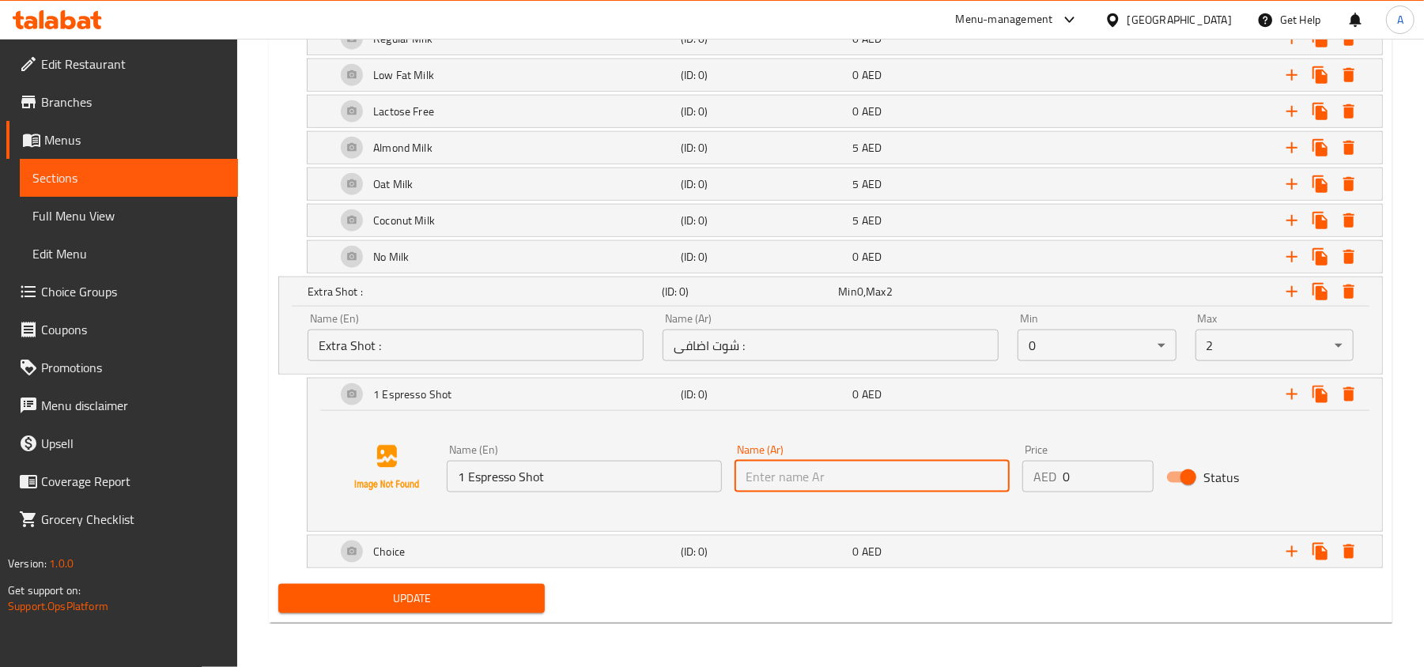
click at [859, 472] on input "text" at bounding box center [871, 477] width 275 height 32
paste input "1 [PERSON_NAME]"
type input "1 [PERSON_NAME]"
click at [1131, 468] on input "1" at bounding box center [1108, 477] width 91 height 32
click at [1131, 468] on input "2" at bounding box center [1108, 477] width 91 height 32
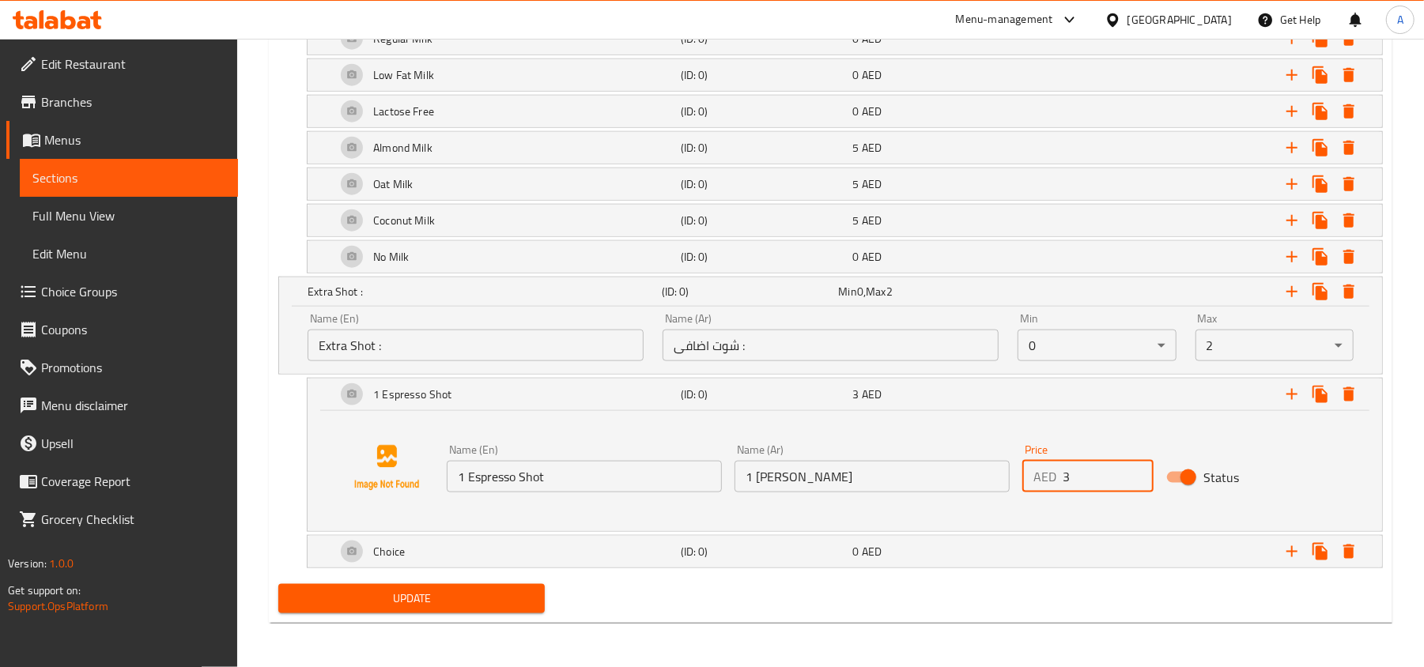
type input "3"
click at [1131, 468] on input "3" at bounding box center [1108, 477] width 91 height 32
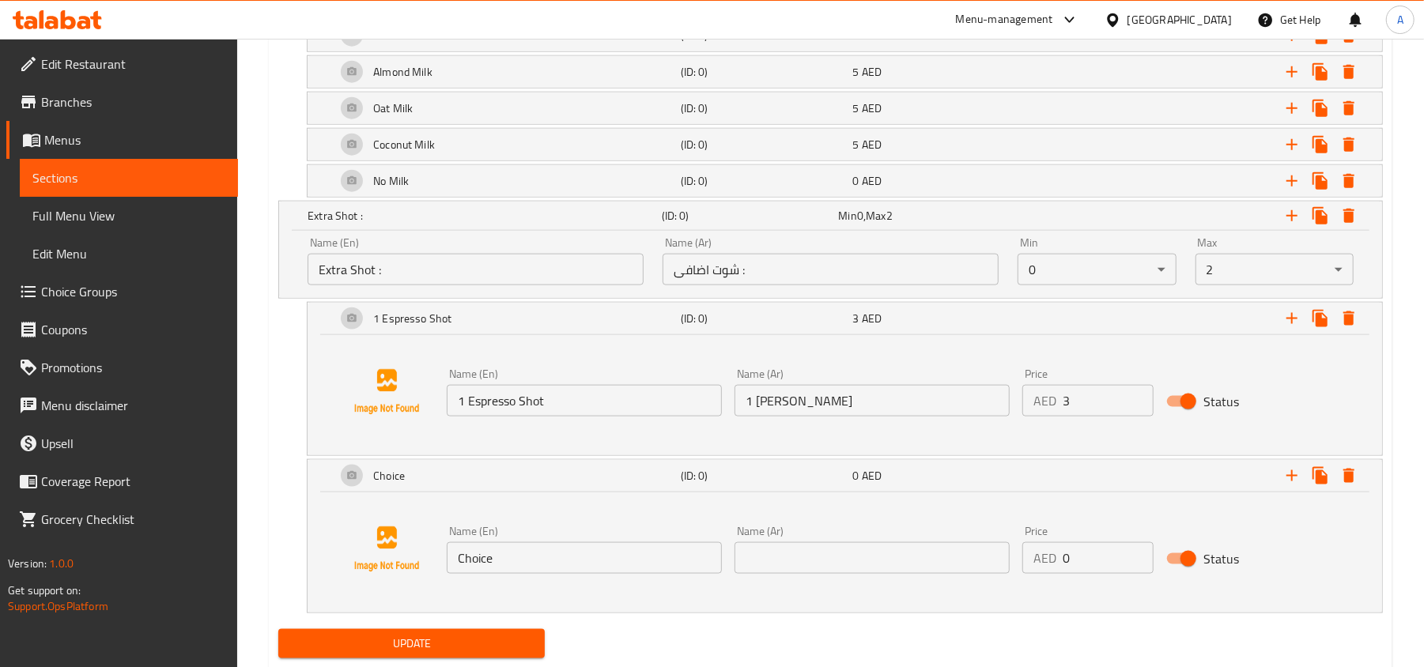
scroll to position [1346, 0]
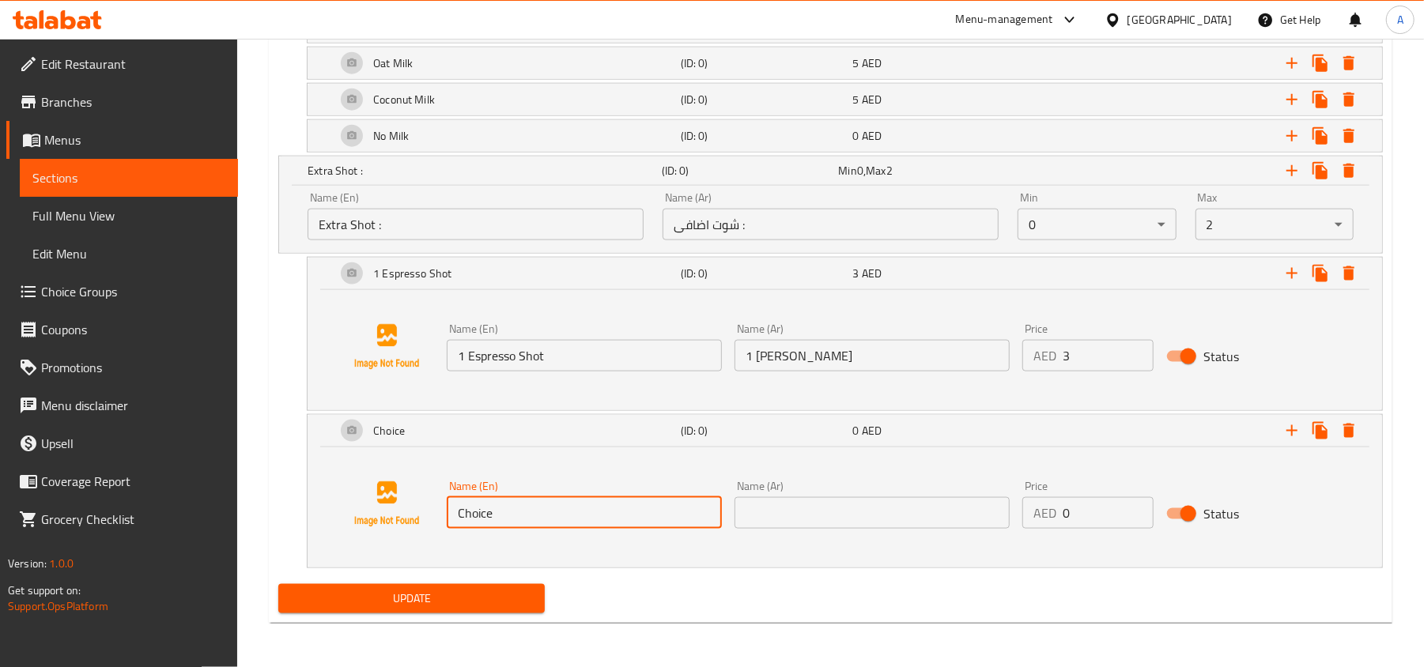
click at [662, 511] on input "Choice" at bounding box center [584, 513] width 275 height 32
paste input "2 Espresso Shot"
type input "2 Espresso Shot"
click at [889, 513] on input "text" at bounding box center [871, 513] width 275 height 32
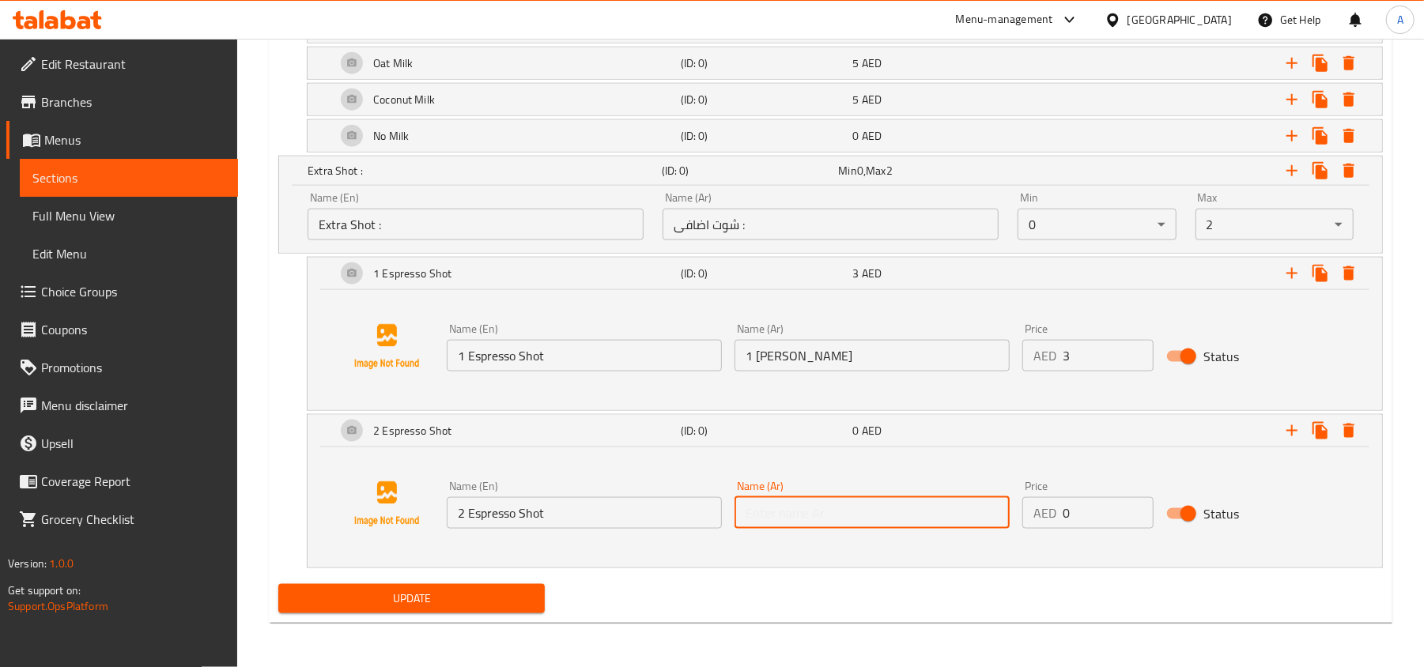
paste input "2 شوت اسبريسو"
type input "2 شوت اسبريسو"
click at [898, 578] on div "Update" at bounding box center [830, 599] width 1117 height 42
click at [797, 568] on div "2 Espresso Shot (ID: 0) 0 AED Name (En) 2 Espresso Shot Name (En) Name (Ar) 2 ش…" at bounding box center [845, 491] width 1076 height 154
click at [1133, 506] on input "1" at bounding box center [1108, 513] width 91 height 32
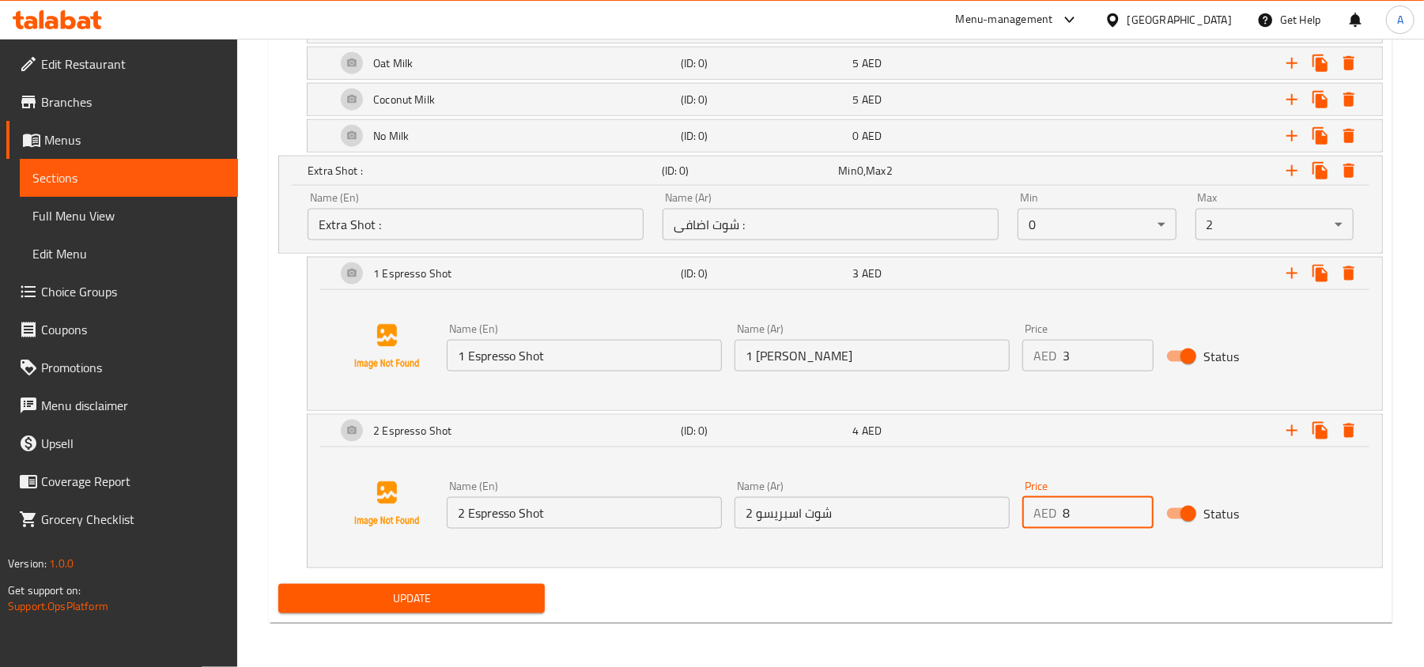
click at [1133, 506] on input "8" at bounding box center [1108, 513] width 91 height 32
click at [1134, 520] on input "7" at bounding box center [1108, 513] width 91 height 32
type input "6"
click at [1134, 520] on input "6" at bounding box center [1108, 513] width 91 height 32
click at [1386, 544] on div "Add variant Your Choice Of Size: (ID: 0) Min 1 , Max 1 Name (En) Your Choice Of…" at bounding box center [830, 95] width 1117 height 967
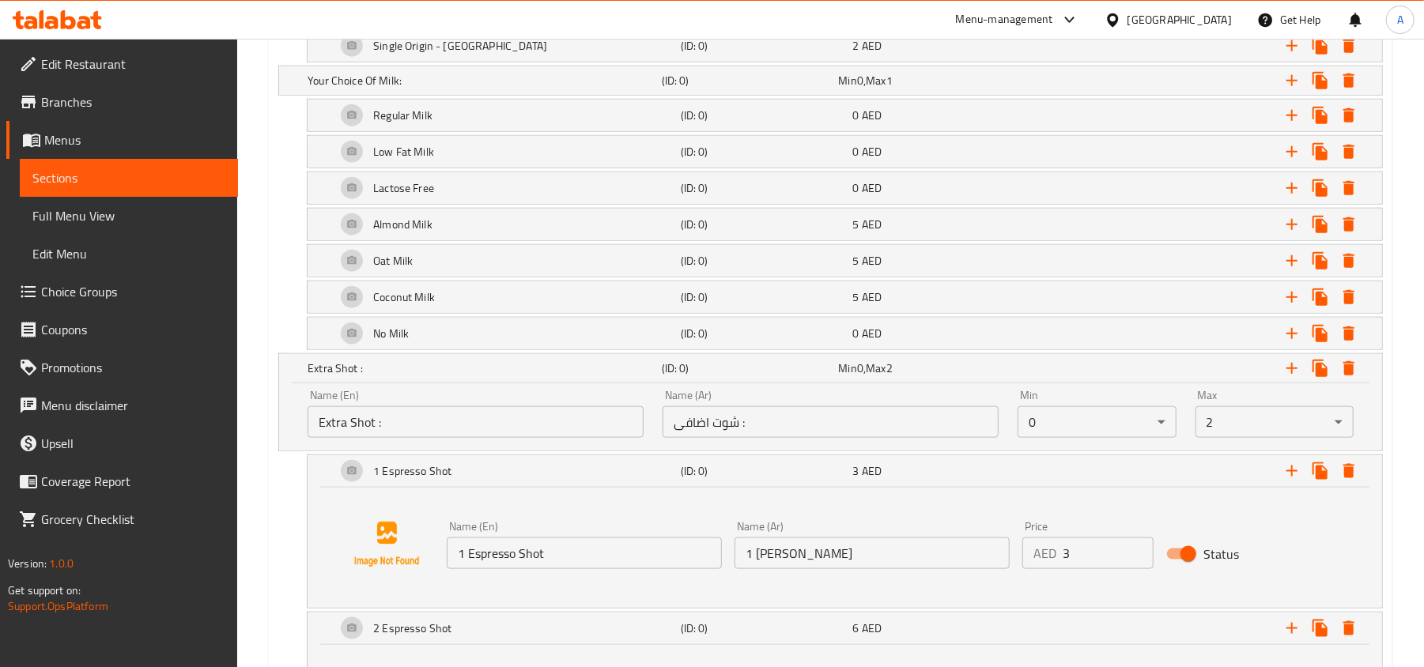
scroll to position [1135, 0]
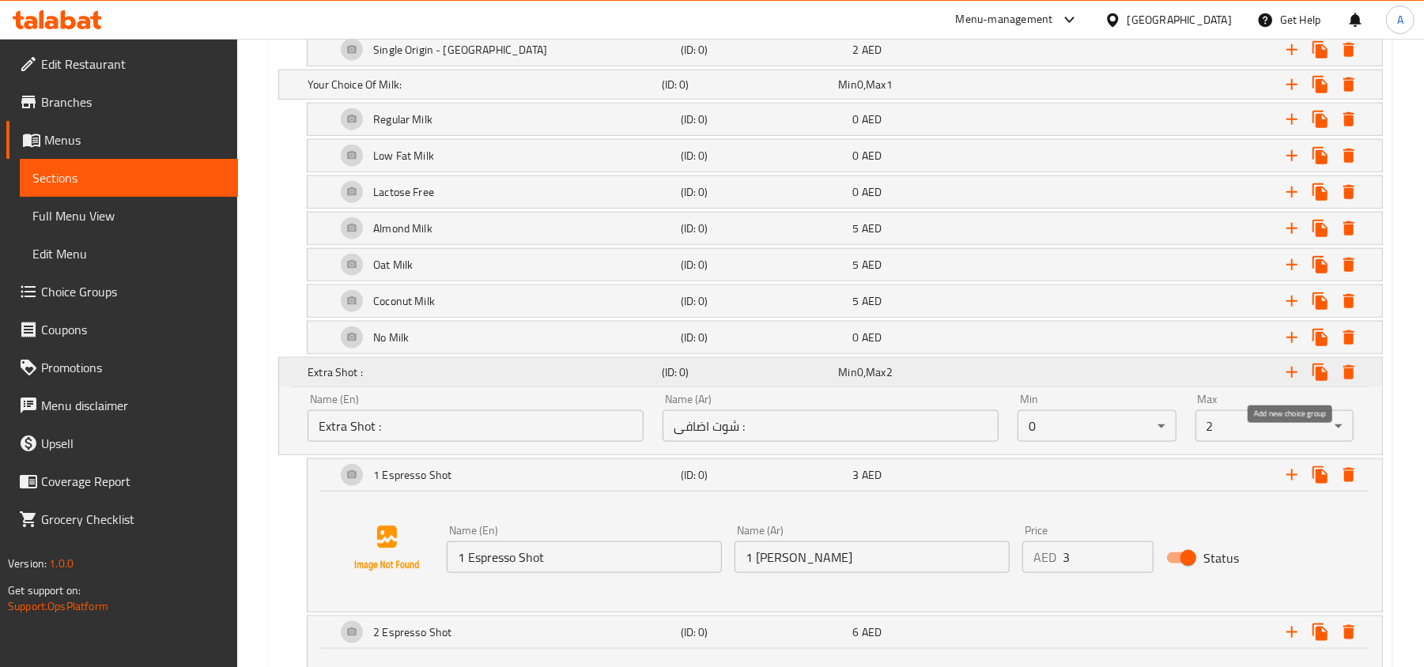
click at [1297, 377] on icon "Expand" at bounding box center [1291, 372] width 19 height 19
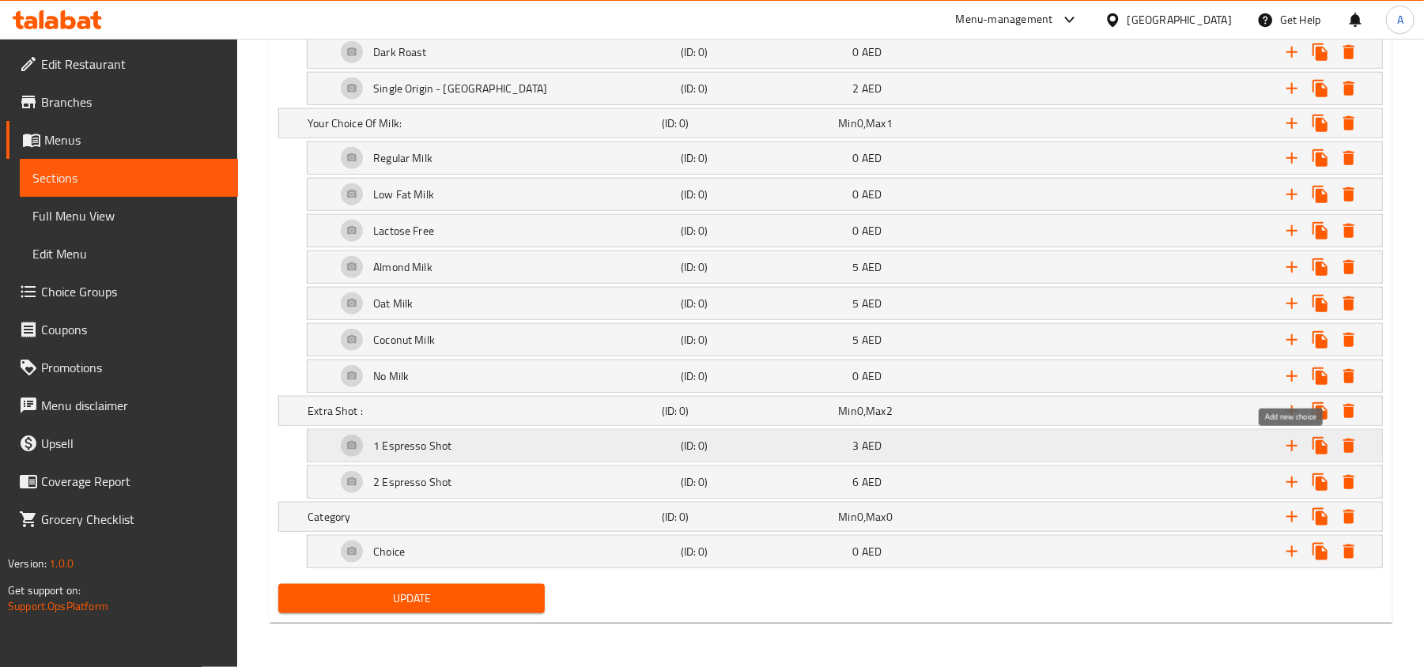
scroll to position [1107, 0]
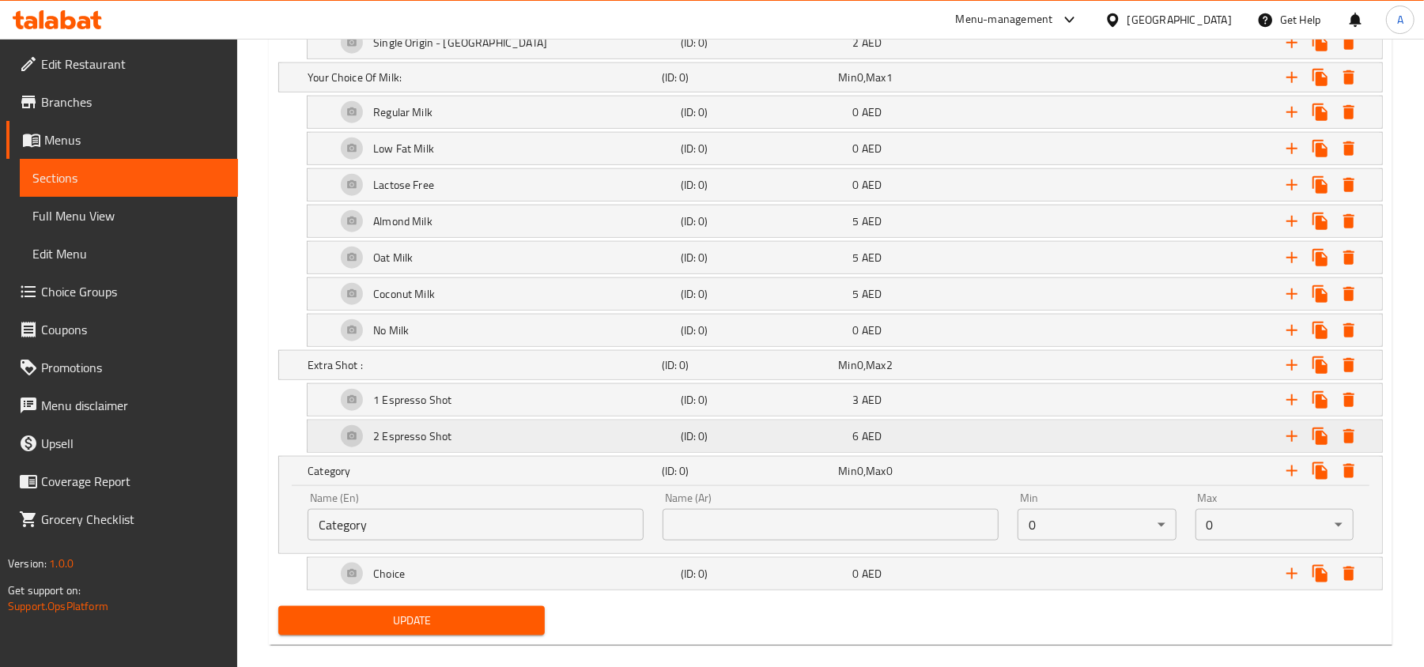
scroll to position [1175, 0]
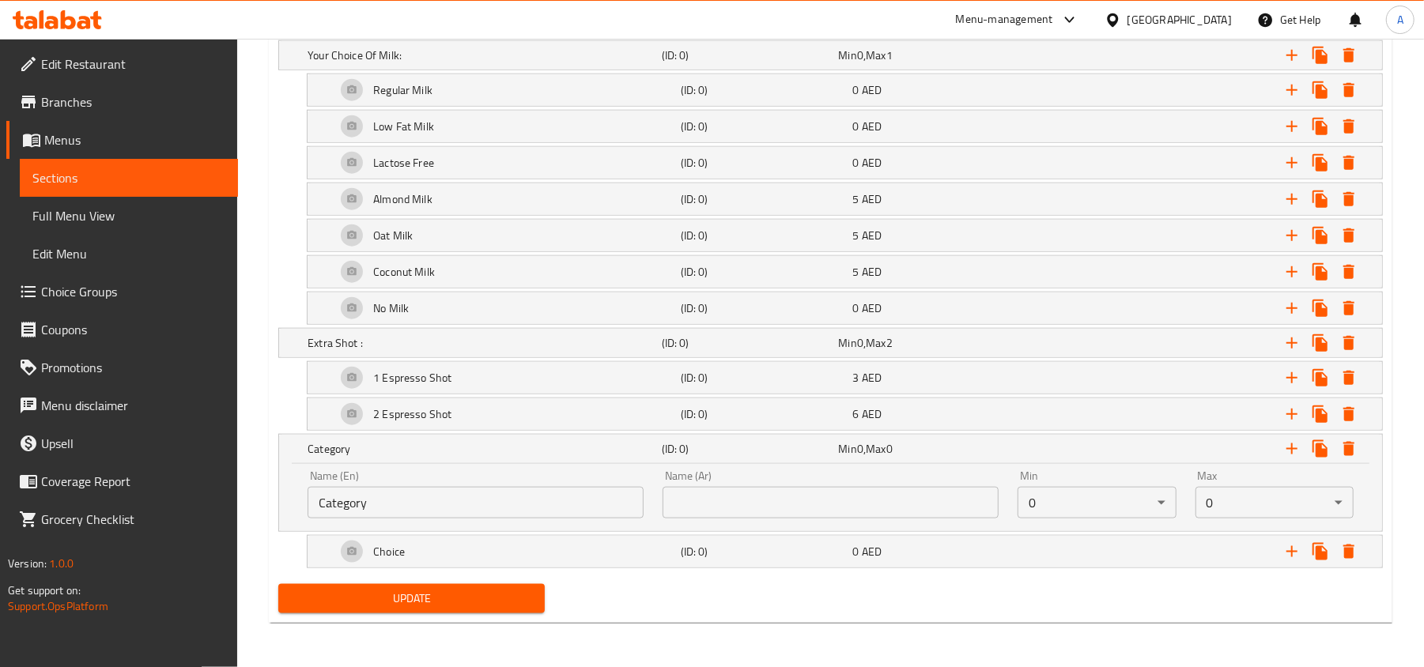
click at [549, 506] on input "Category" at bounding box center [476, 503] width 336 height 32
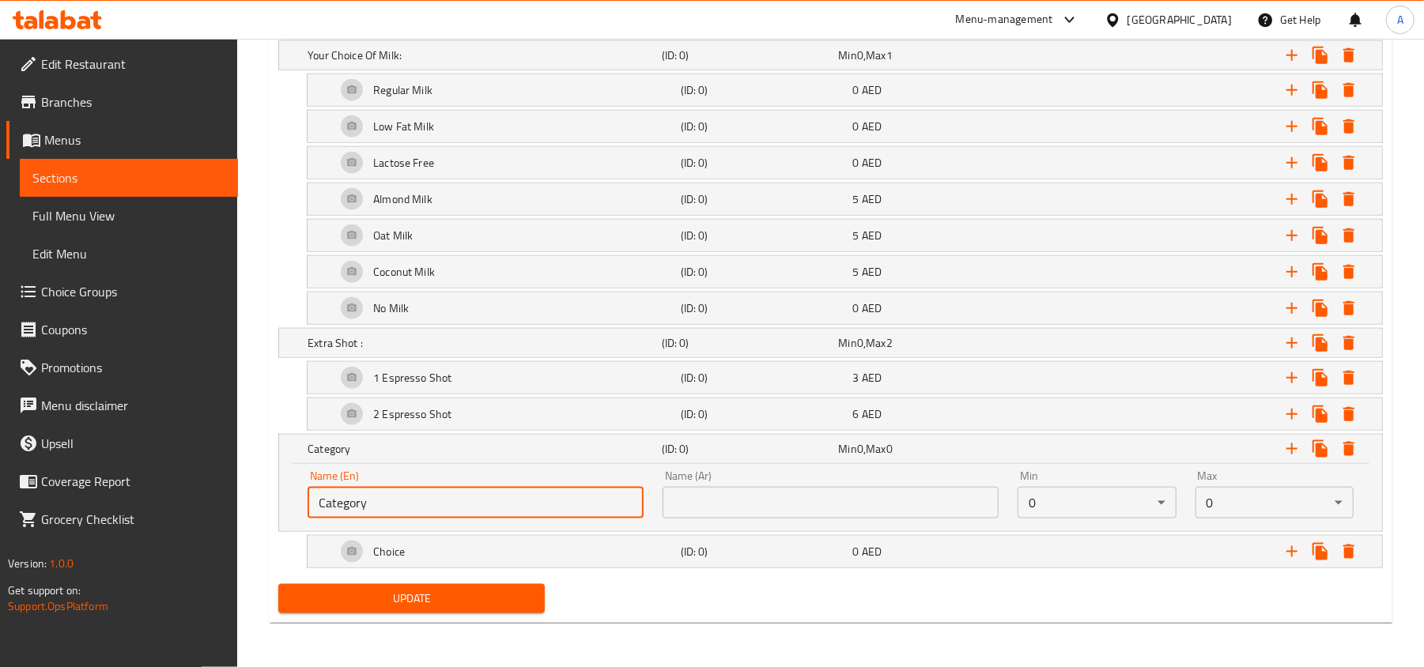
click at [549, 506] on input "Category" at bounding box center [476, 503] width 336 height 32
paste input "Additional Drizzle:"
type input "Additional Drizzle:"
click at [848, 487] on input "text" at bounding box center [831, 503] width 336 height 32
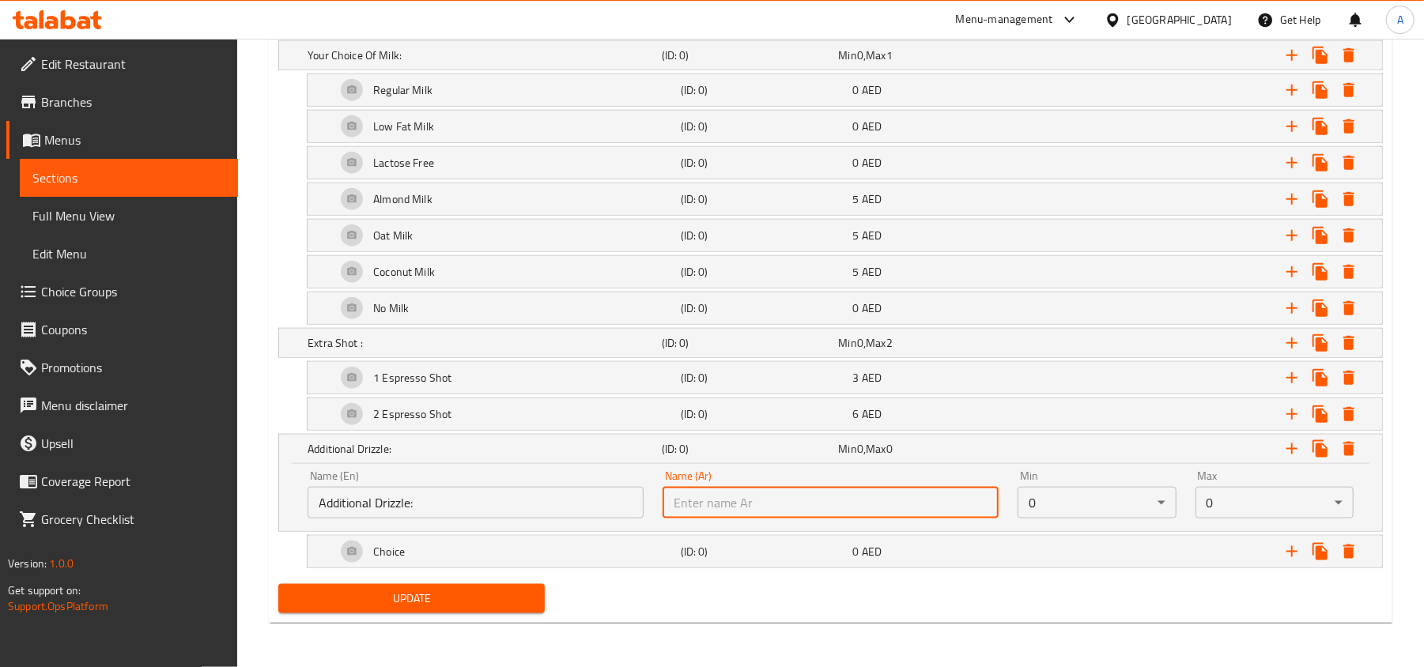
click at [848, 487] on input "text" at bounding box center [831, 503] width 336 height 32
paste input "دريزل إضافي:"
type input "دريزل إضافي:"
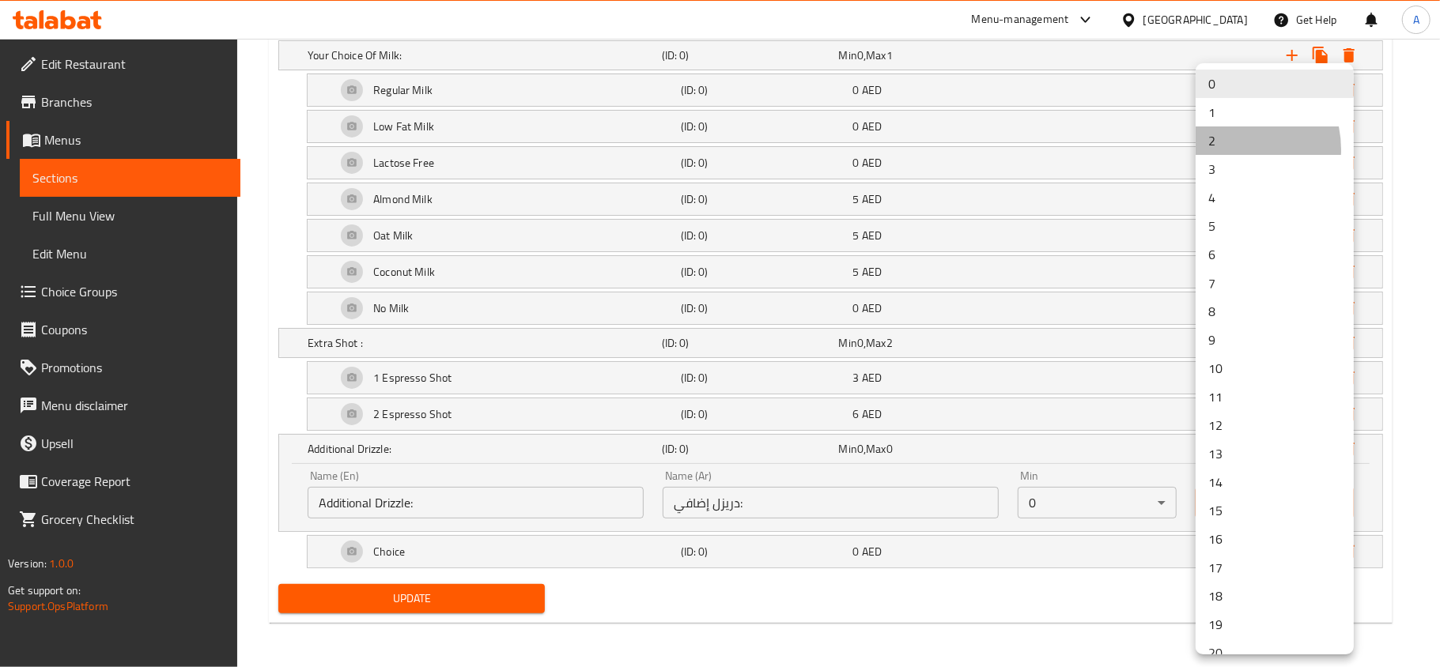
click at [1231, 149] on li "2" at bounding box center [1274, 140] width 158 height 28
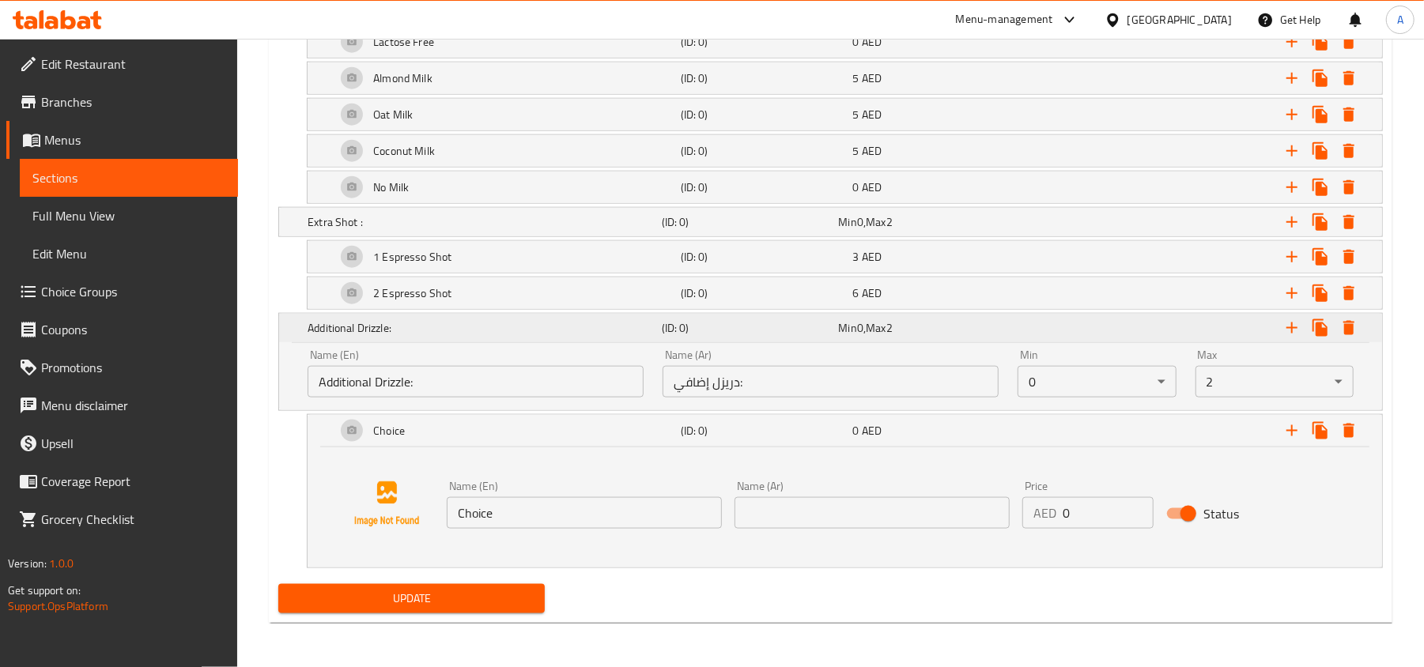
scroll to position [1295, 0]
click at [618, 492] on div "Name (En) Choice Name (En)" at bounding box center [584, 505] width 275 height 48
click at [614, 509] on input "Choice" at bounding box center [584, 513] width 275 height 32
paste input "[PERSON_NAME] - Up"
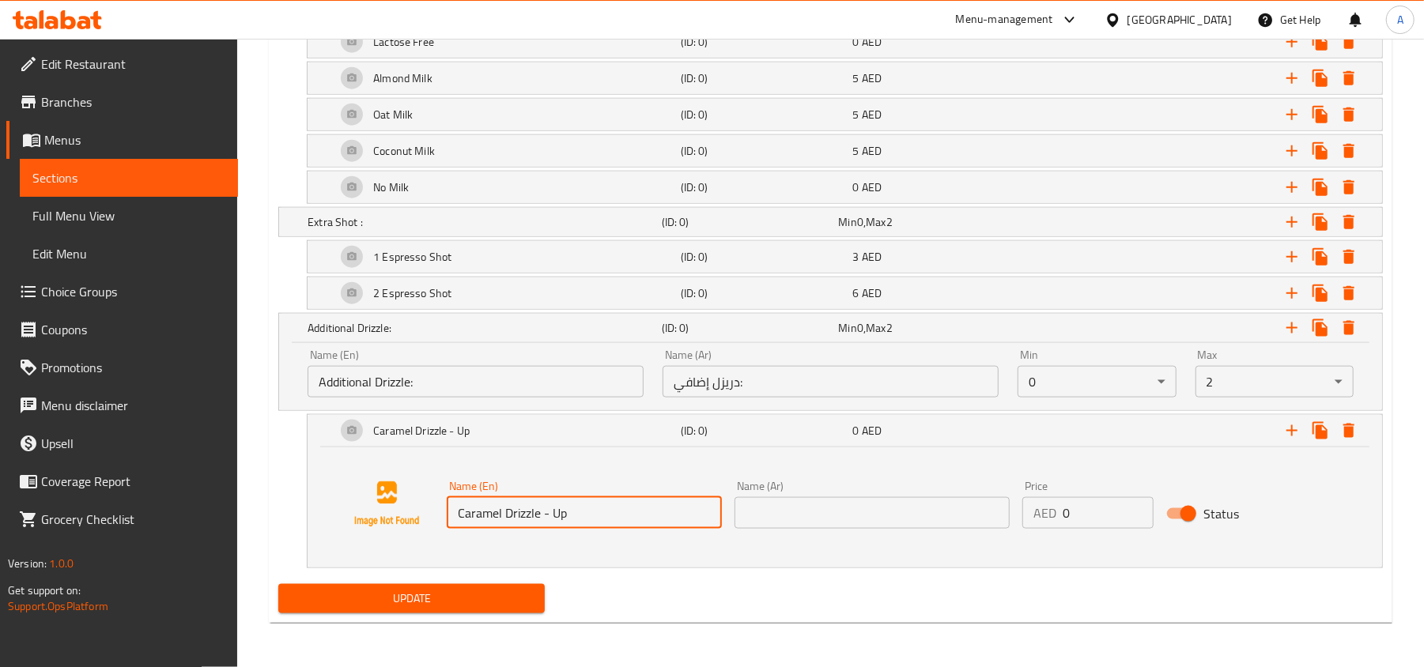
type input "Caramel Drizzle - Up"
click at [855, 517] on input "text" at bounding box center [871, 513] width 275 height 32
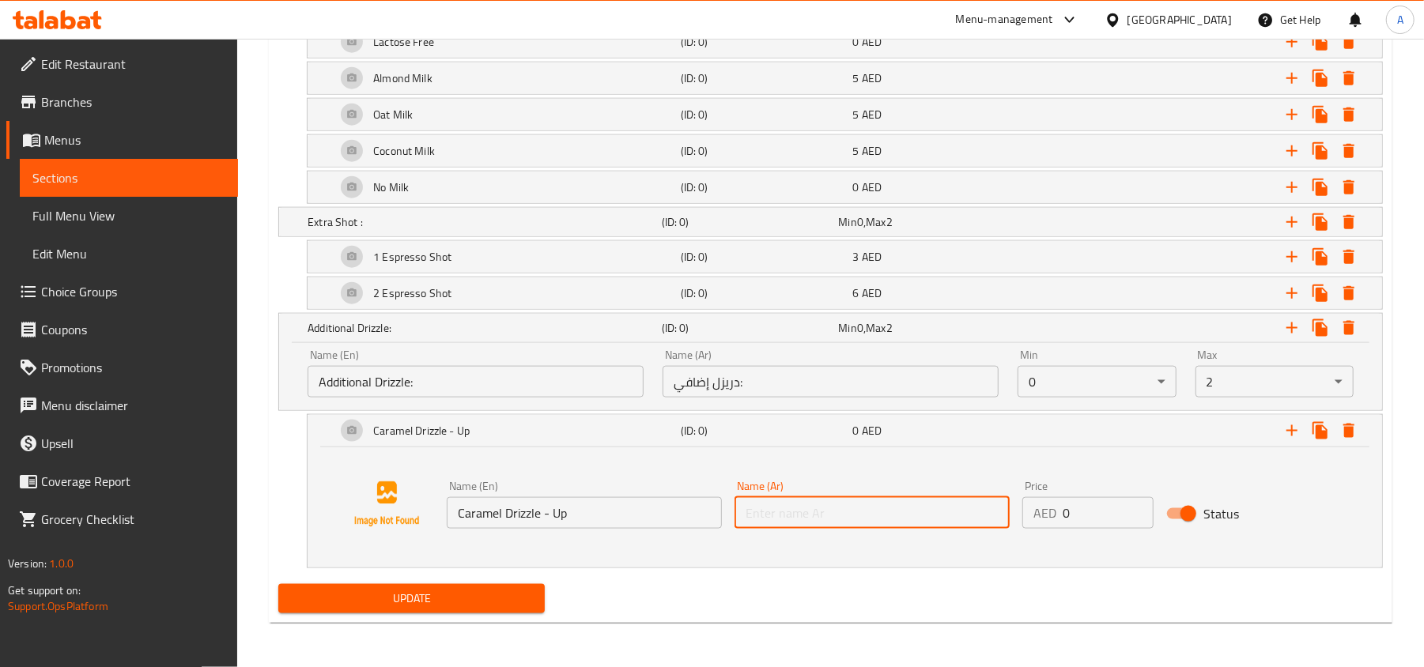
paste input "كراميل دريزل - بالأعلي"
type input "كراميل دريزل - بالأعلي"
click at [1135, 504] on input "1" at bounding box center [1108, 513] width 91 height 32
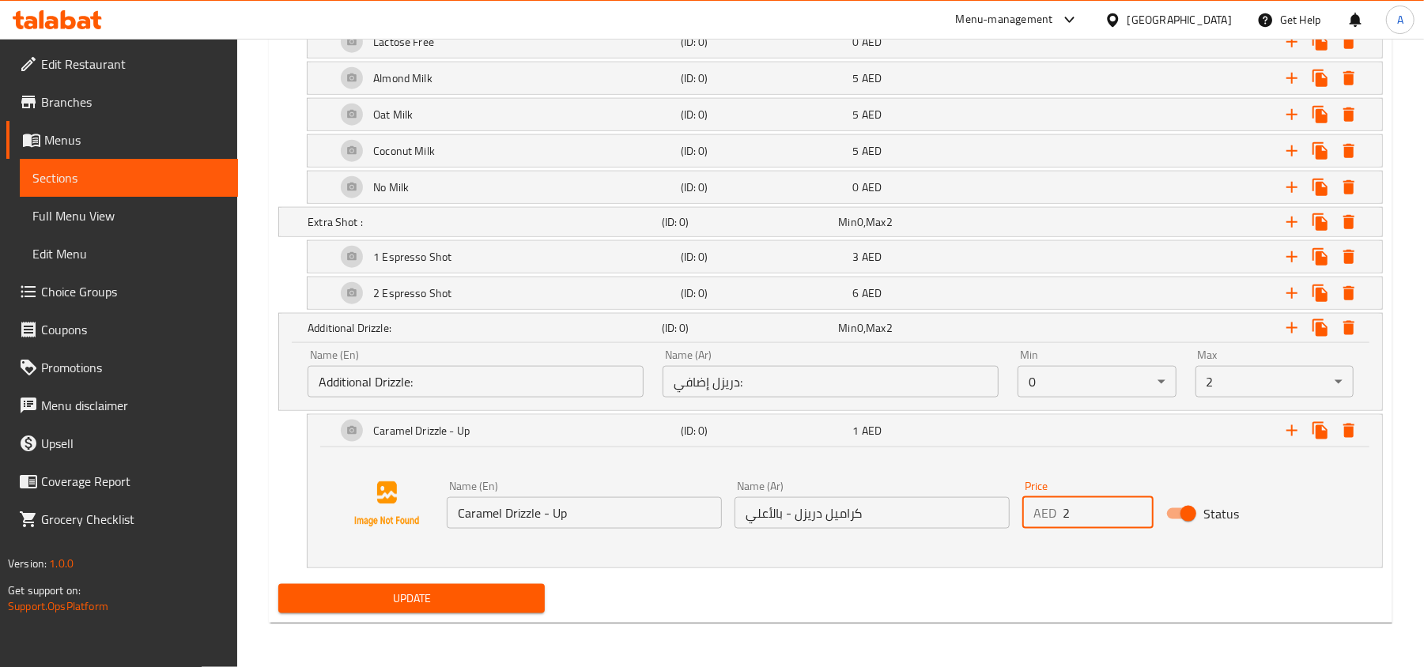
click at [1135, 504] on input "2" at bounding box center [1108, 513] width 91 height 32
click at [1135, 504] on input "3" at bounding box center [1108, 513] width 91 height 32
type input "4"
click at [1135, 504] on input "4" at bounding box center [1108, 513] width 91 height 32
click at [1285, 434] on icon "Expand" at bounding box center [1291, 430] width 19 height 19
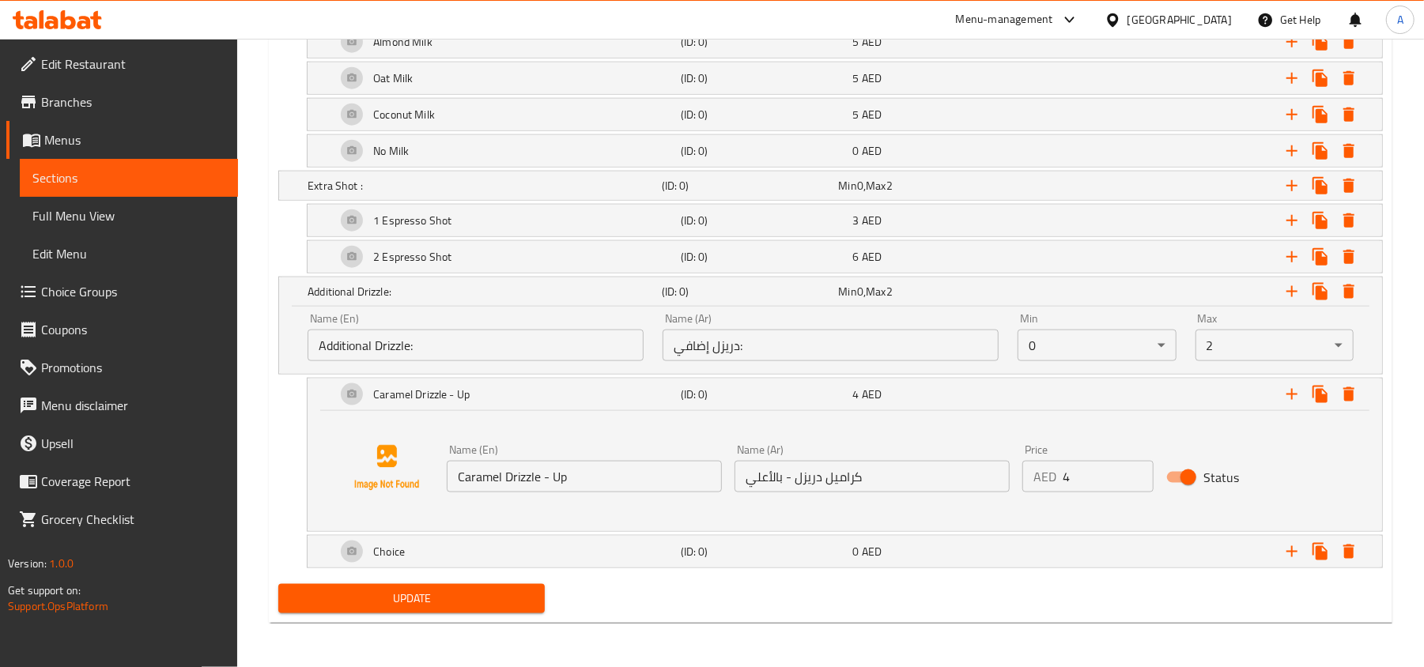
scroll to position [1332, 0]
click at [1288, 393] on icon "Expand" at bounding box center [1291, 394] width 19 height 19
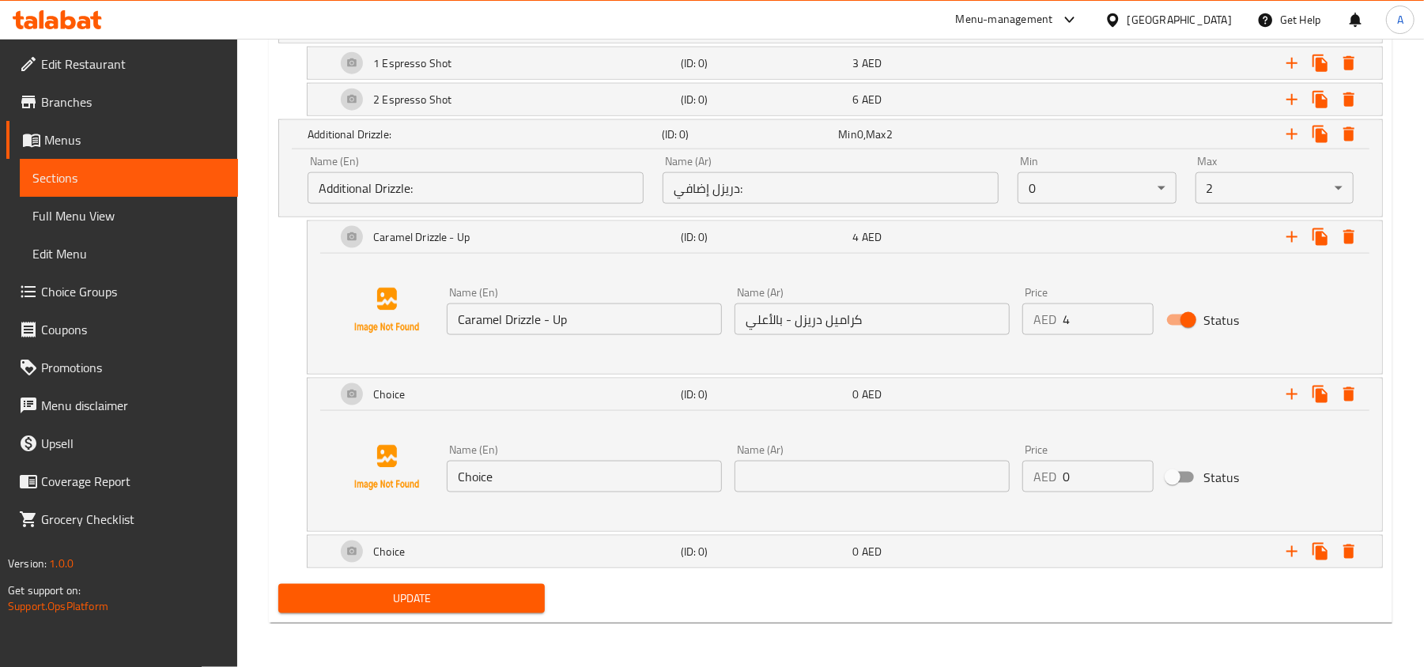
scroll to position [1488, 0]
click at [595, 481] on input "Choice" at bounding box center [584, 477] width 275 height 32
paste input "[PERSON_NAME] - Down"
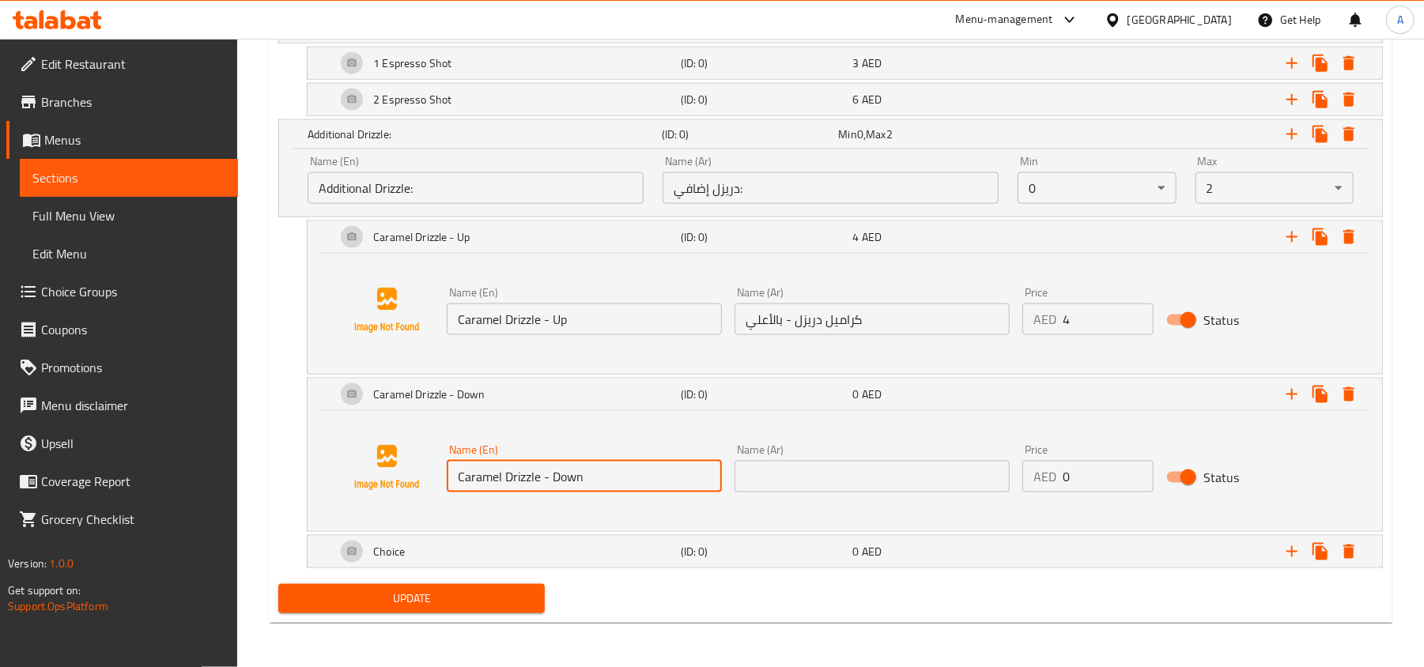
type input "Caramel Drizzle - Down"
click at [799, 473] on input "text" at bounding box center [871, 477] width 275 height 32
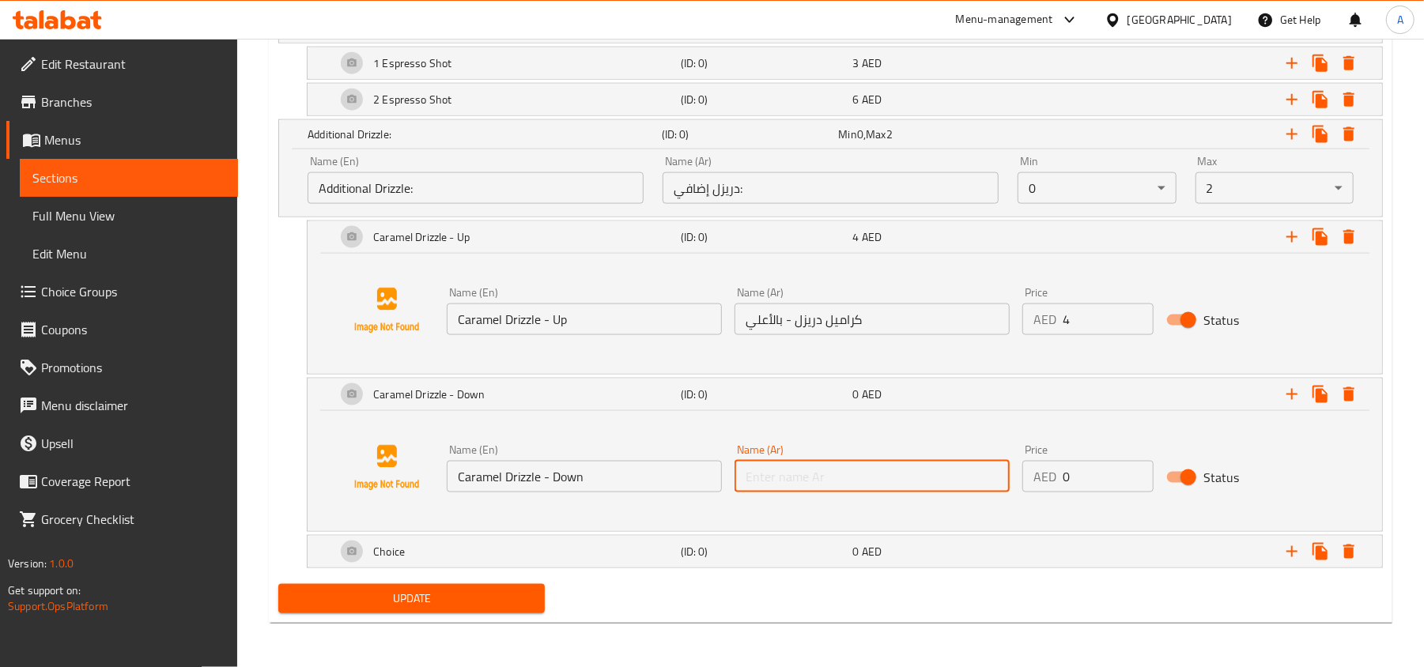
paste input "كراميل دريزل - بالأسفل"
type input "كراميل دريزل - بالأسفل"
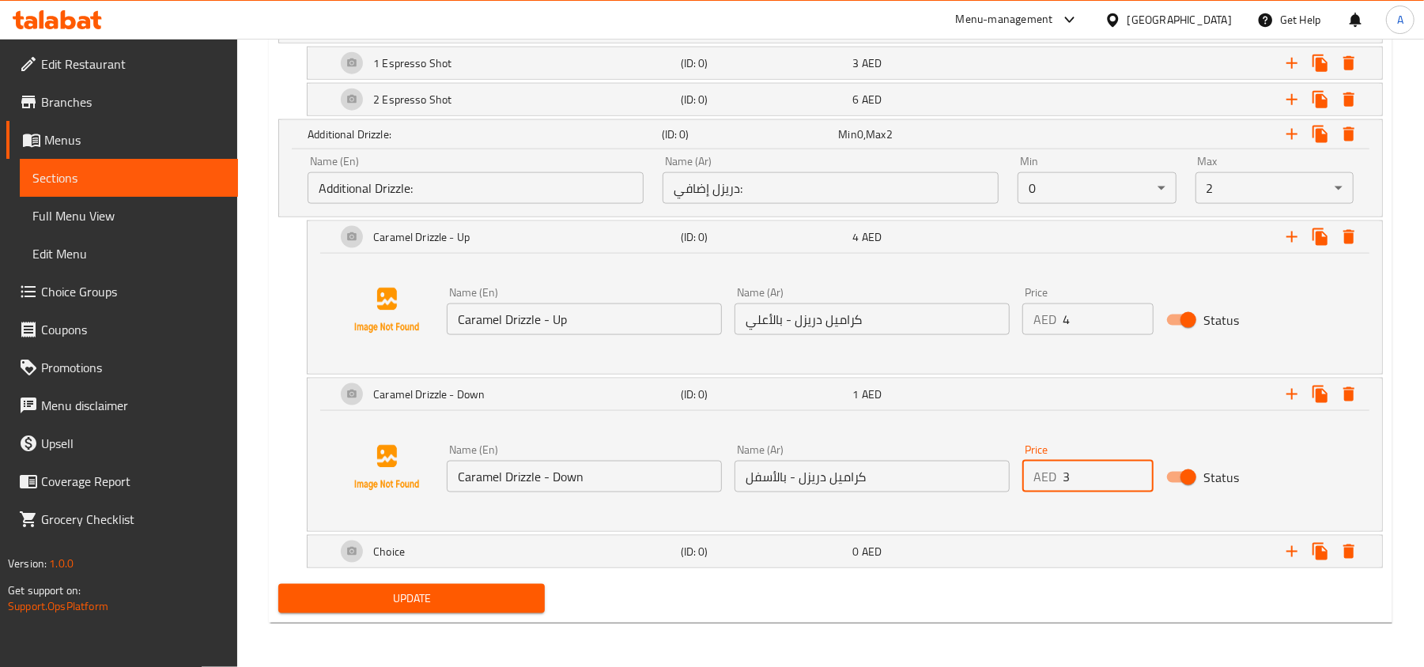
click at [1139, 469] on input "3" at bounding box center [1108, 477] width 91 height 32
type input "4"
click at [1139, 469] on input "4" at bounding box center [1108, 477] width 91 height 32
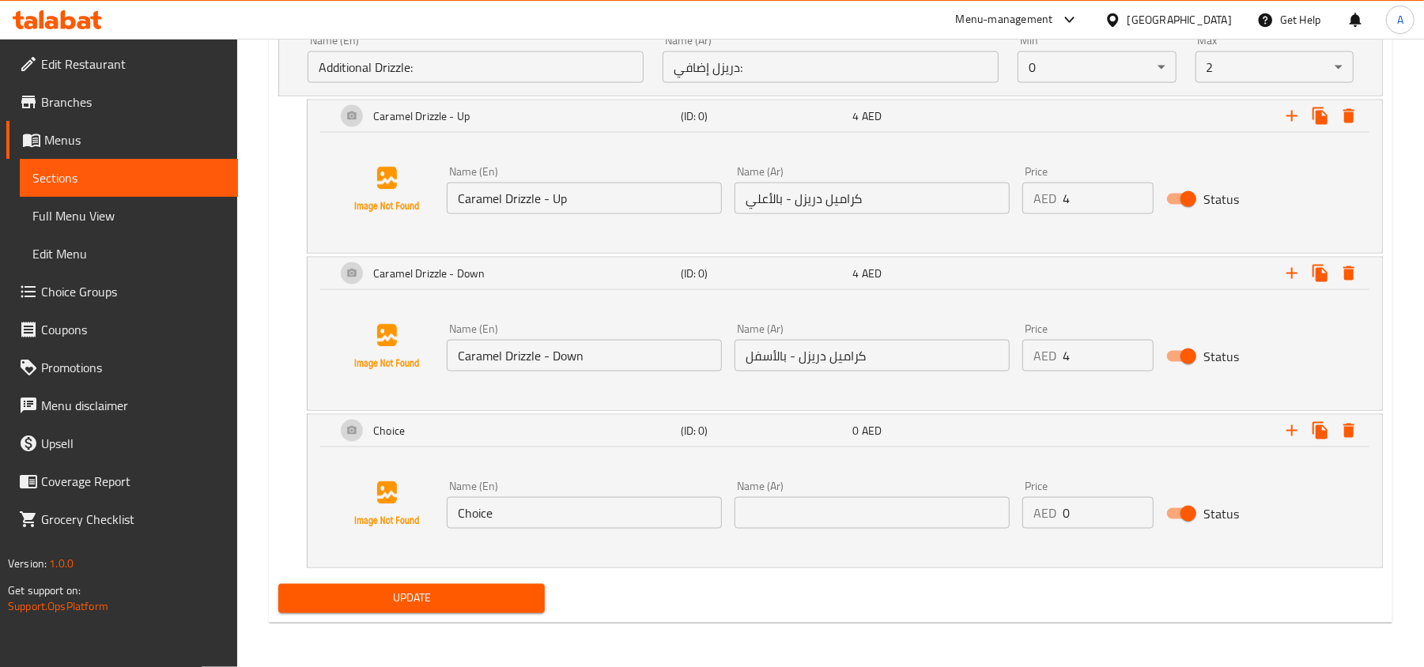
scroll to position [1610, 0]
click at [591, 516] on input "Choice" at bounding box center [584, 513] width 275 height 32
paste input "[PERSON_NAME] - Up And Down"
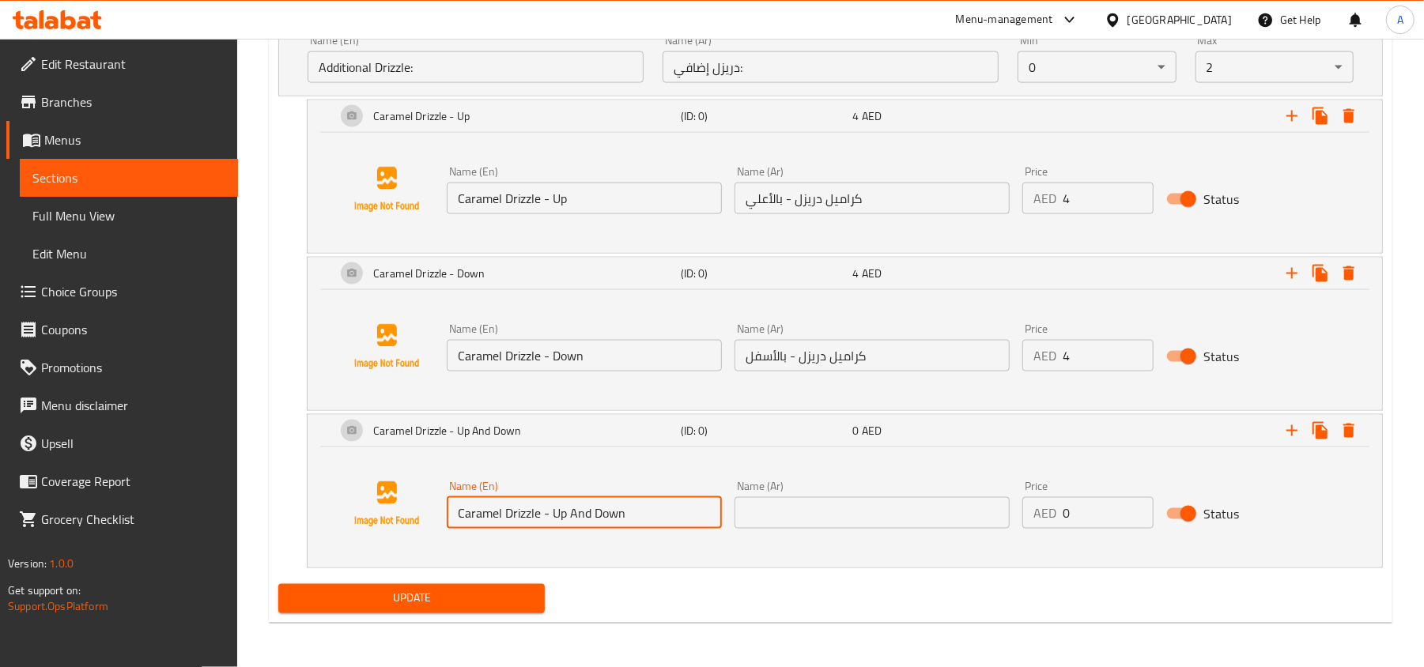
type input "Caramel Drizzle - Up And Down"
click at [822, 510] on input "text" at bounding box center [871, 513] width 275 height 32
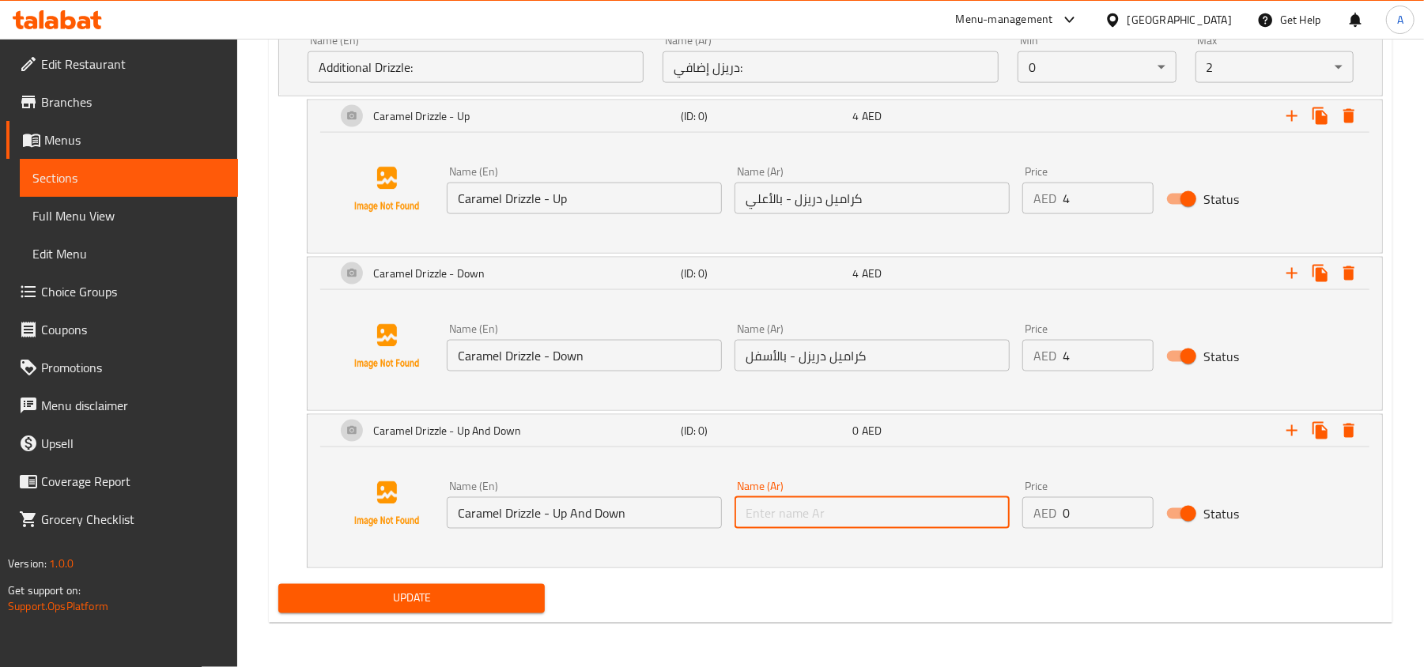
paste input "كراميل دريزل - أعلي و أسفل"
type input "كراميل دريزل - أعلي و أسفل"
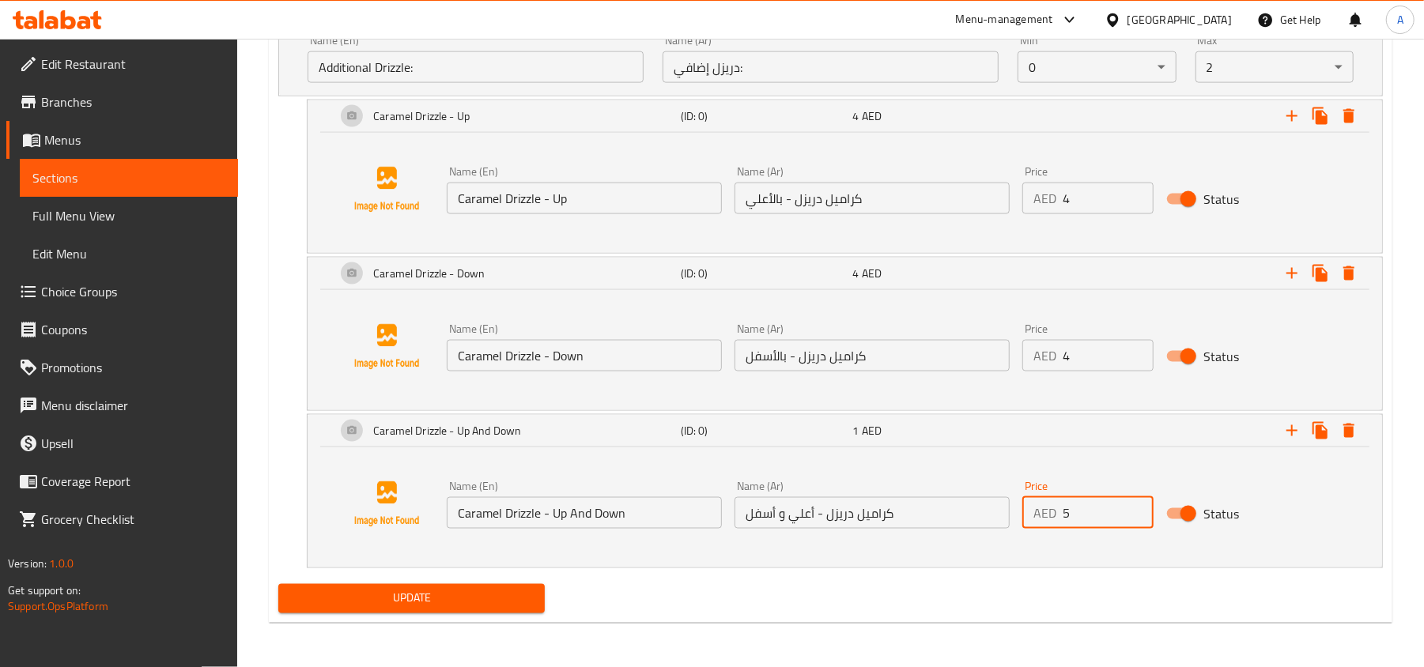
click at [1139, 506] on input "5" at bounding box center [1108, 513] width 91 height 32
click at [1139, 506] on input "6" at bounding box center [1108, 513] width 91 height 32
click at [1139, 506] on input "7" at bounding box center [1108, 513] width 91 height 32
type input "8"
click at [1139, 506] on input "8" at bounding box center [1108, 513] width 91 height 32
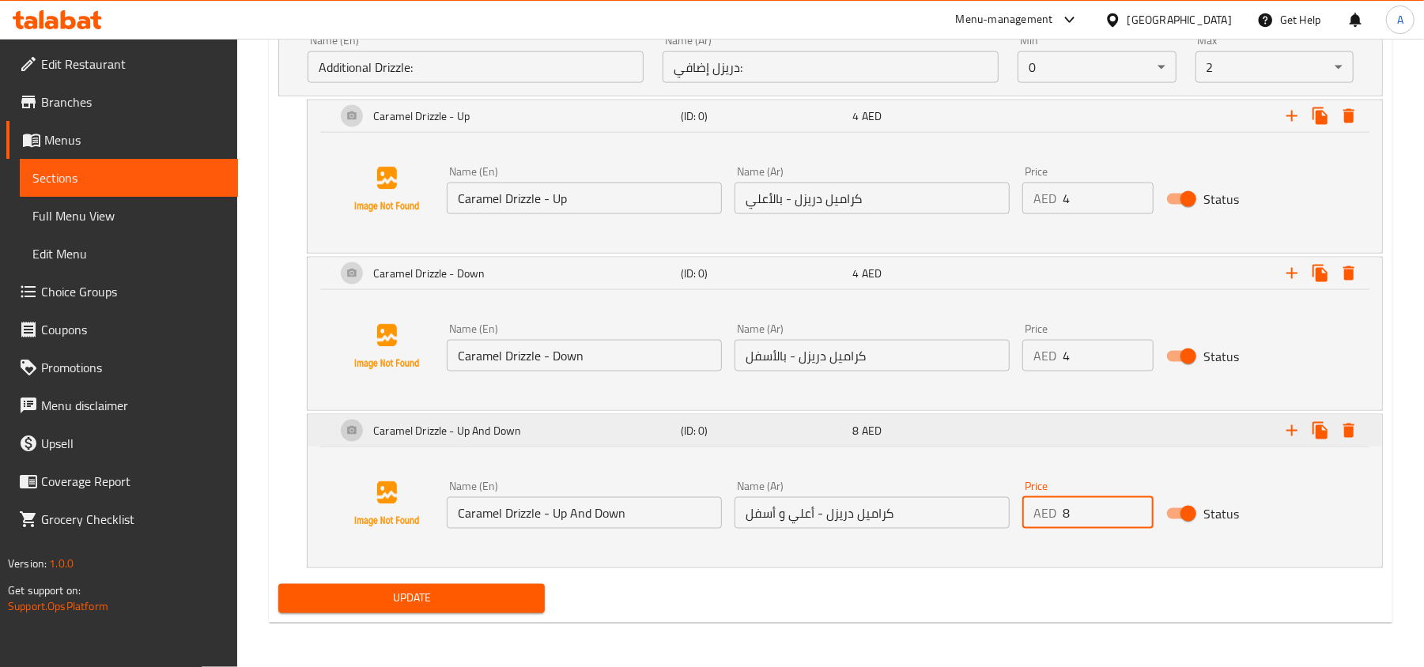
scroll to position [1611, 0]
click at [1287, 435] on icon "Expand" at bounding box center [1291, 430] width 19 height 19
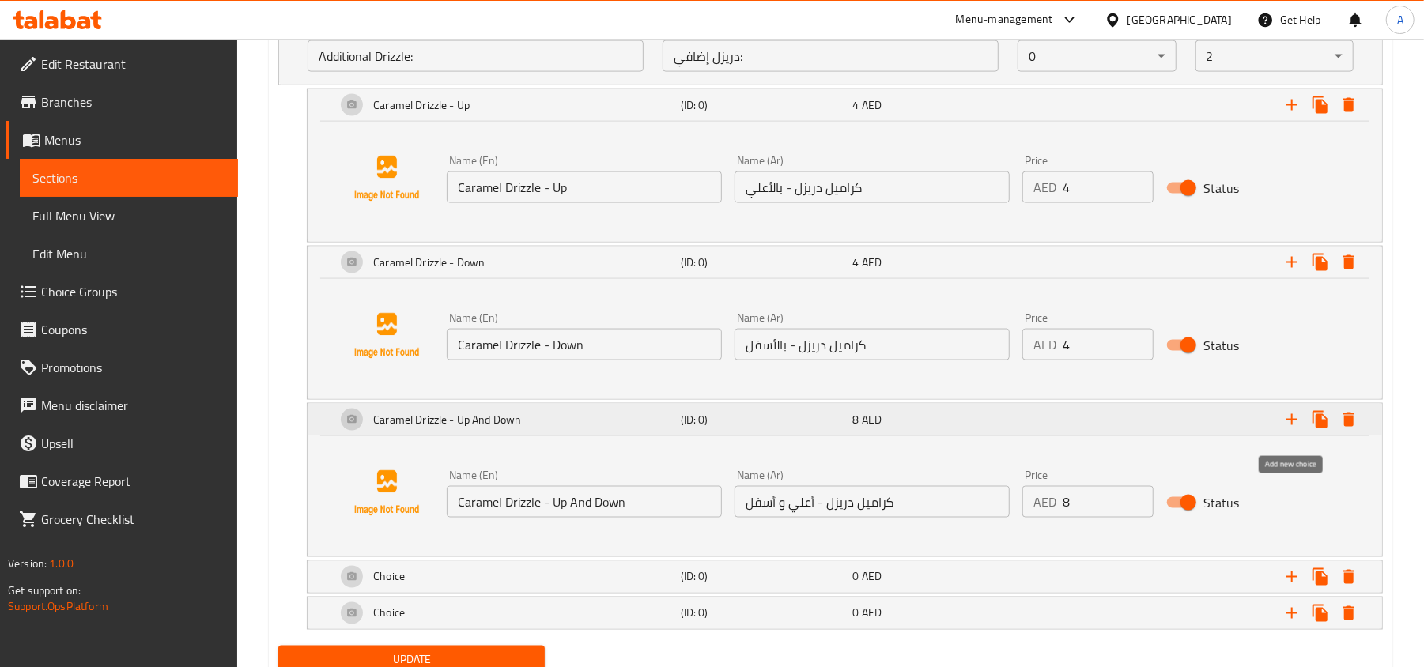
click at [1287, 429] on icon "Expand" at bounding box center [1291, 419] width 19 height 19
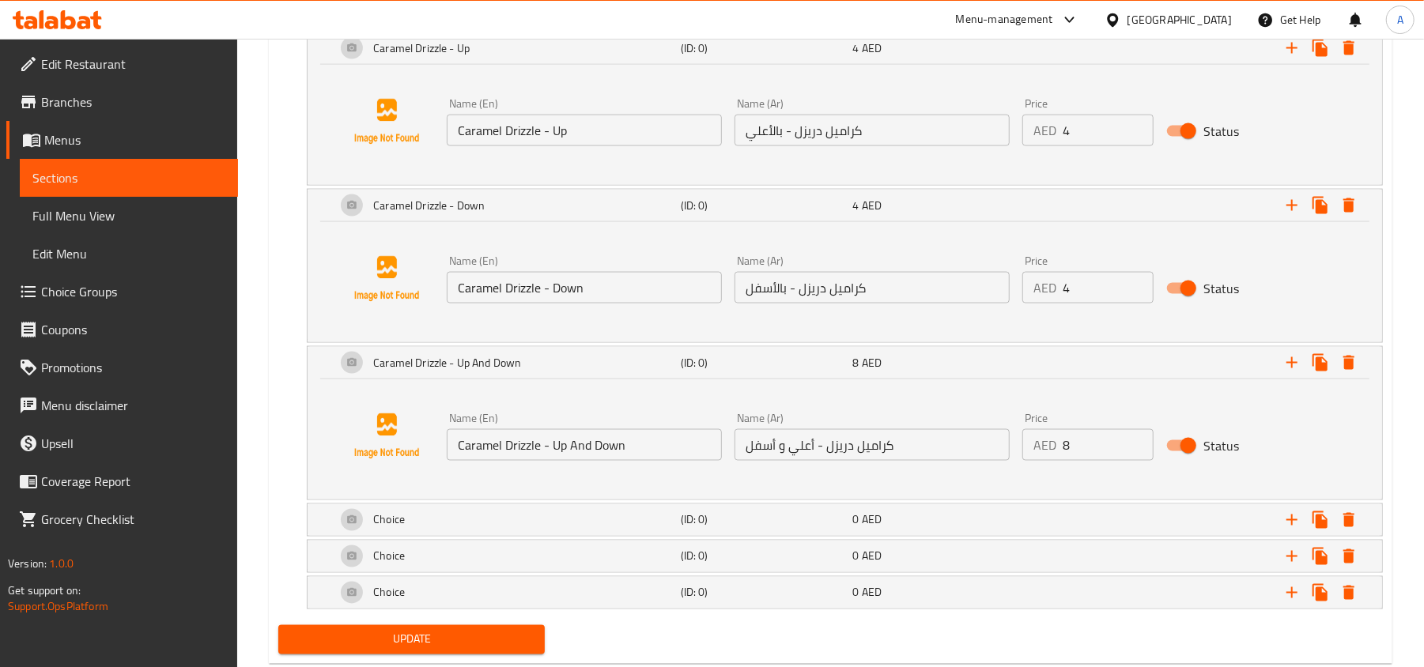
scroll to position [1722, 0]
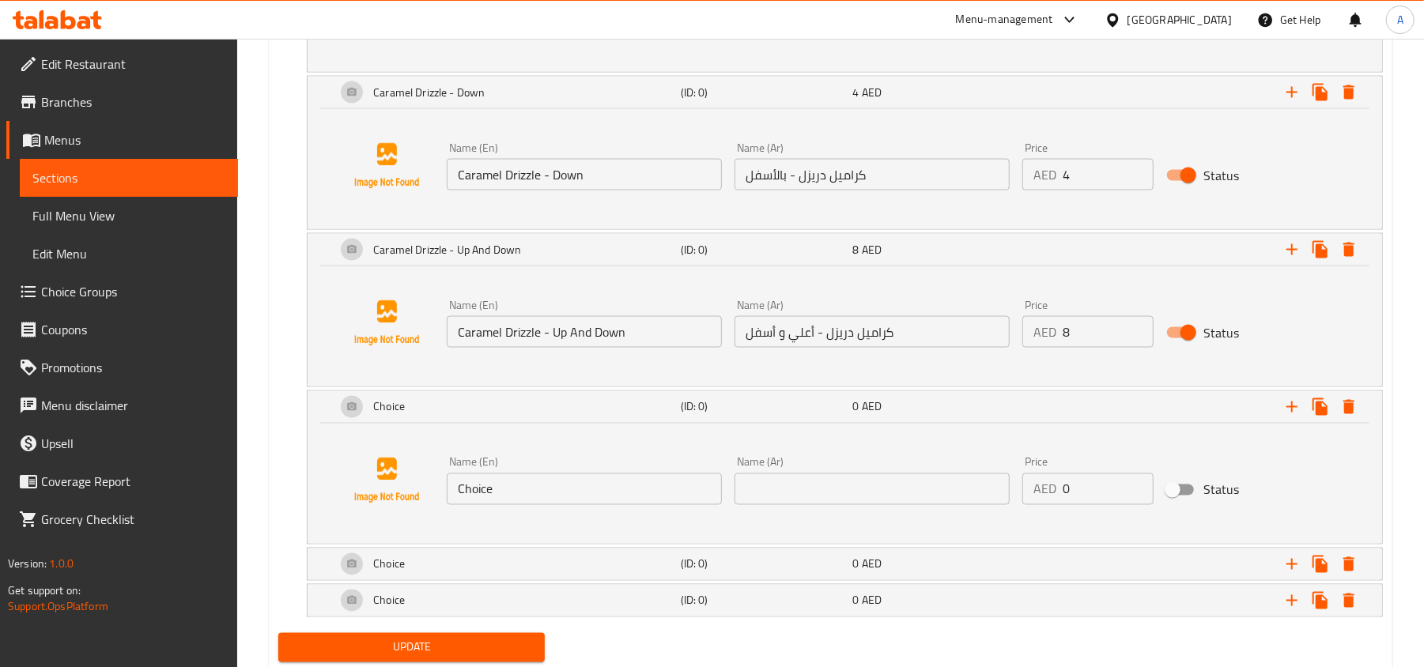
scroll to position [1842, 0]
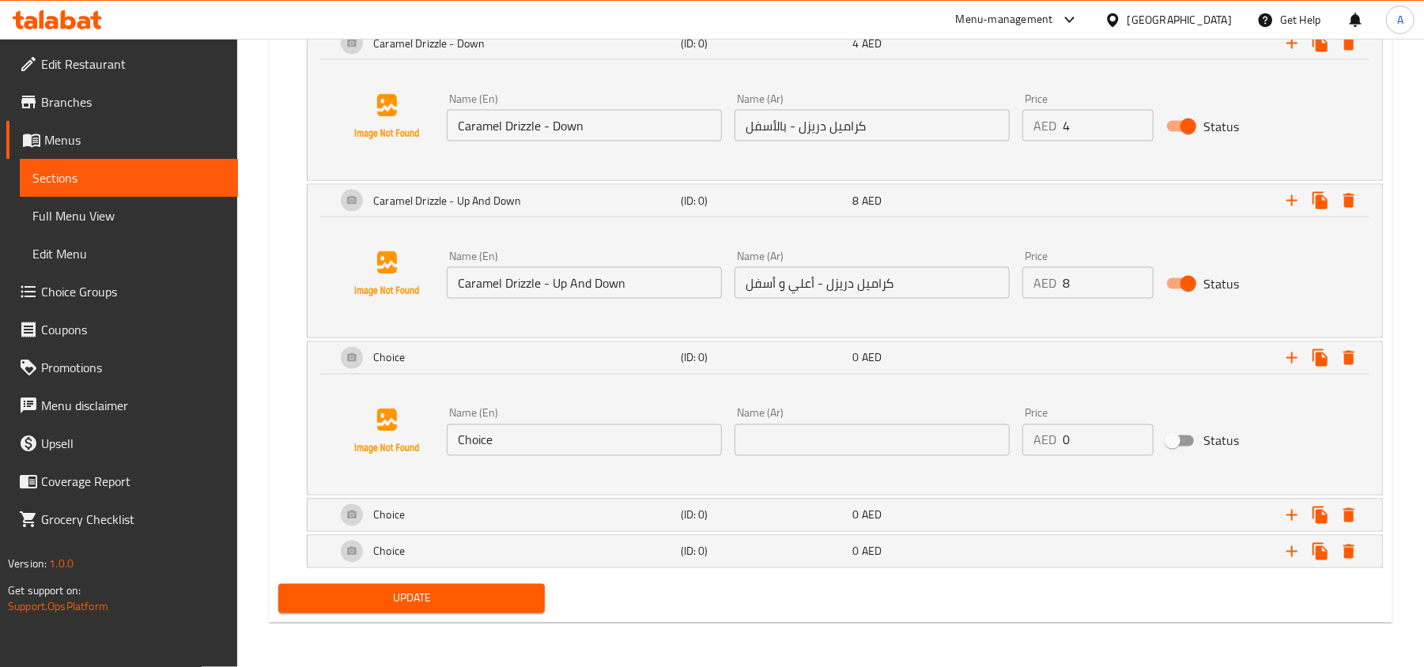
click at [636, 421] on div "Name (En) Choice Name (En)" at bounding box center [584, 432] width 275 height 48
click at [649, 453] on input "Choice" at bounding box center [584, 441] width 275 height 32
paste input "[PERSON_NAME] - Down"
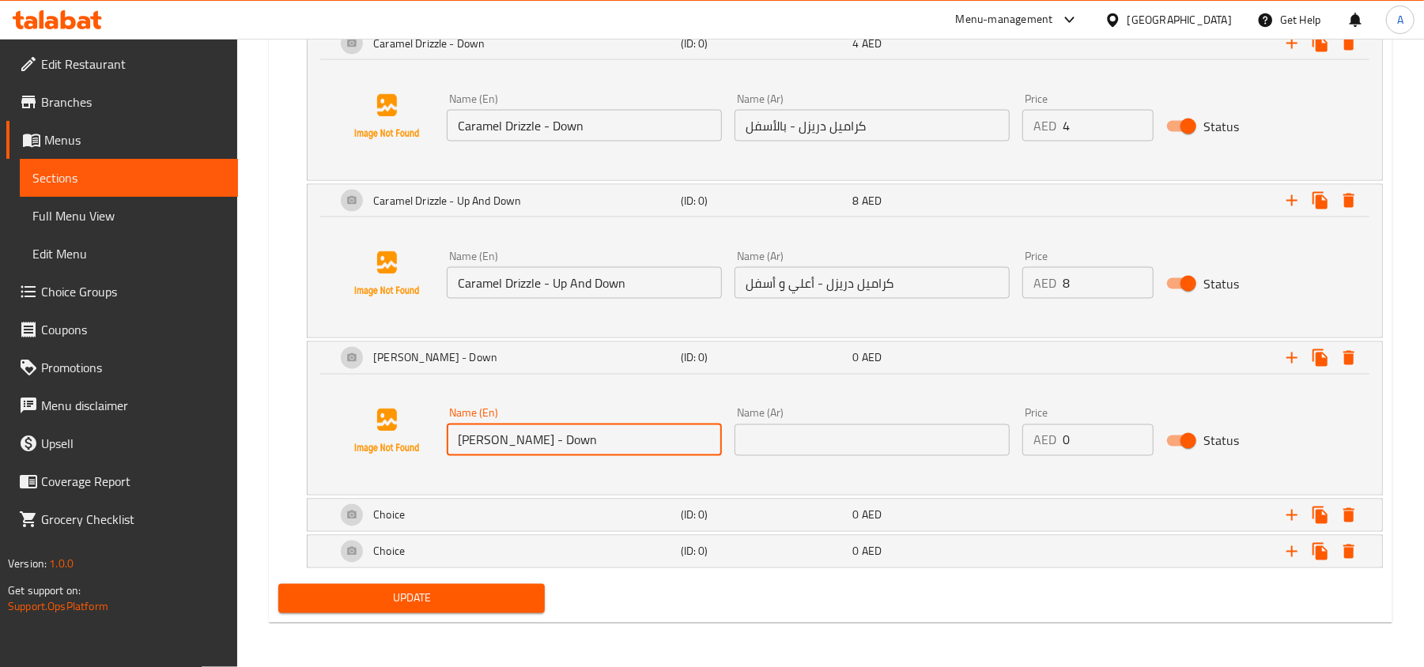
type input "[PERSON_NAME] - Down"
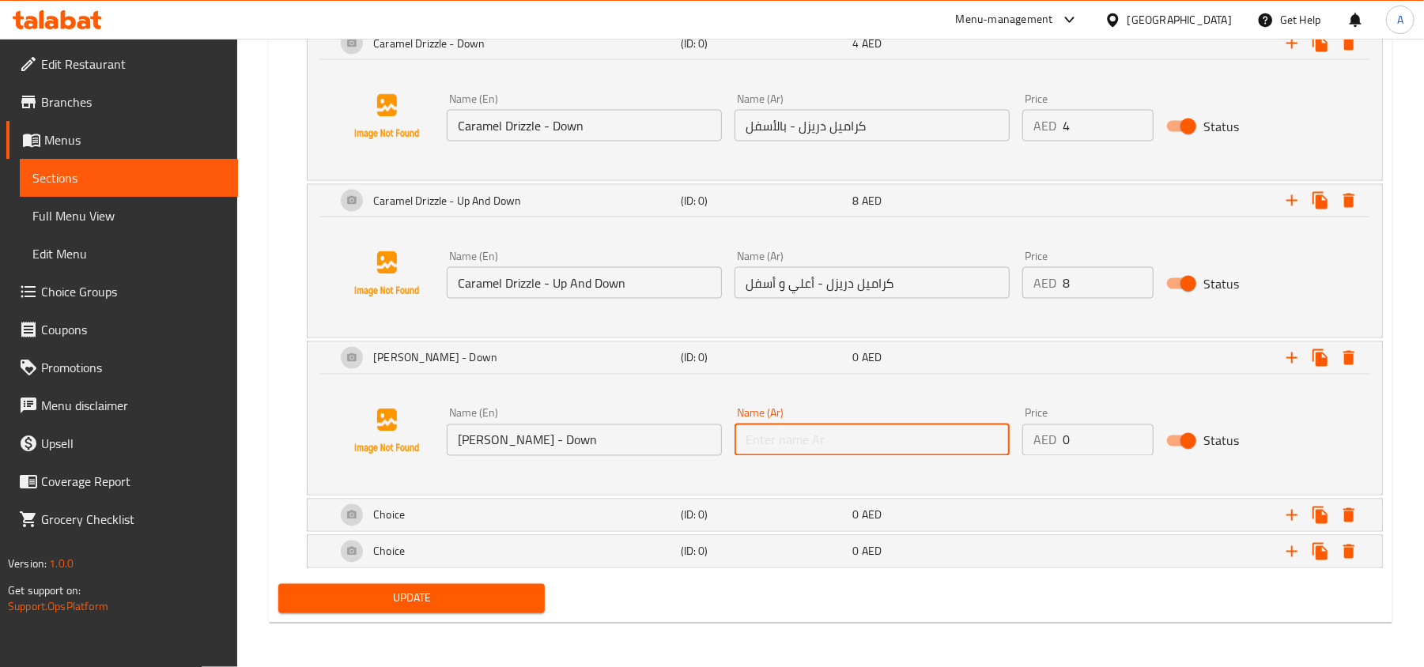
paste input "موكا دريزل - بالأسفل"
type input "موكا دريزل - بالأسفل"
click at [1137, 434] on input "1" at bounding box center [1108, 441] width 91 height 32
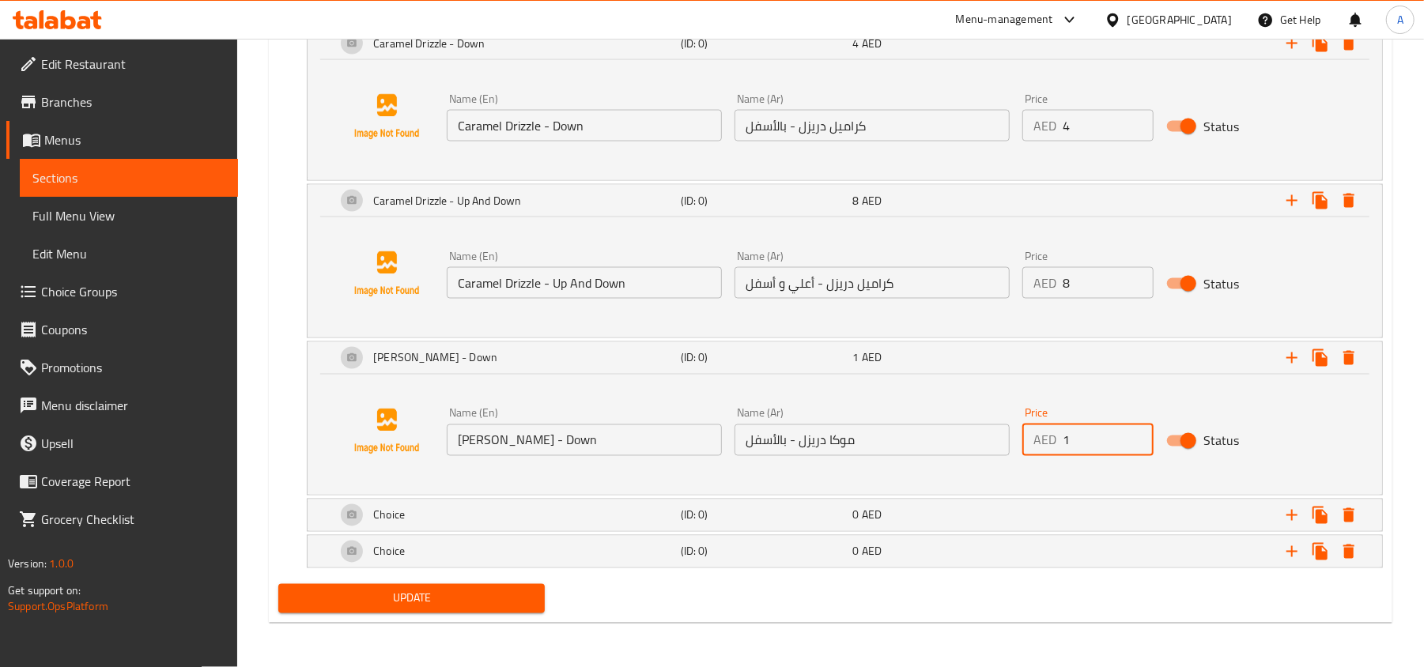
click at [1137, 434] on input "2" at bounding box center [1108, 441] width 91 height 32
click at [1137, 434] on input "3" at bounding box center [1108, 441] width 91 height 32
type input "4"
click at [1137, 434] on input "4" at bounding box center [1108, 441] width 91 height 32
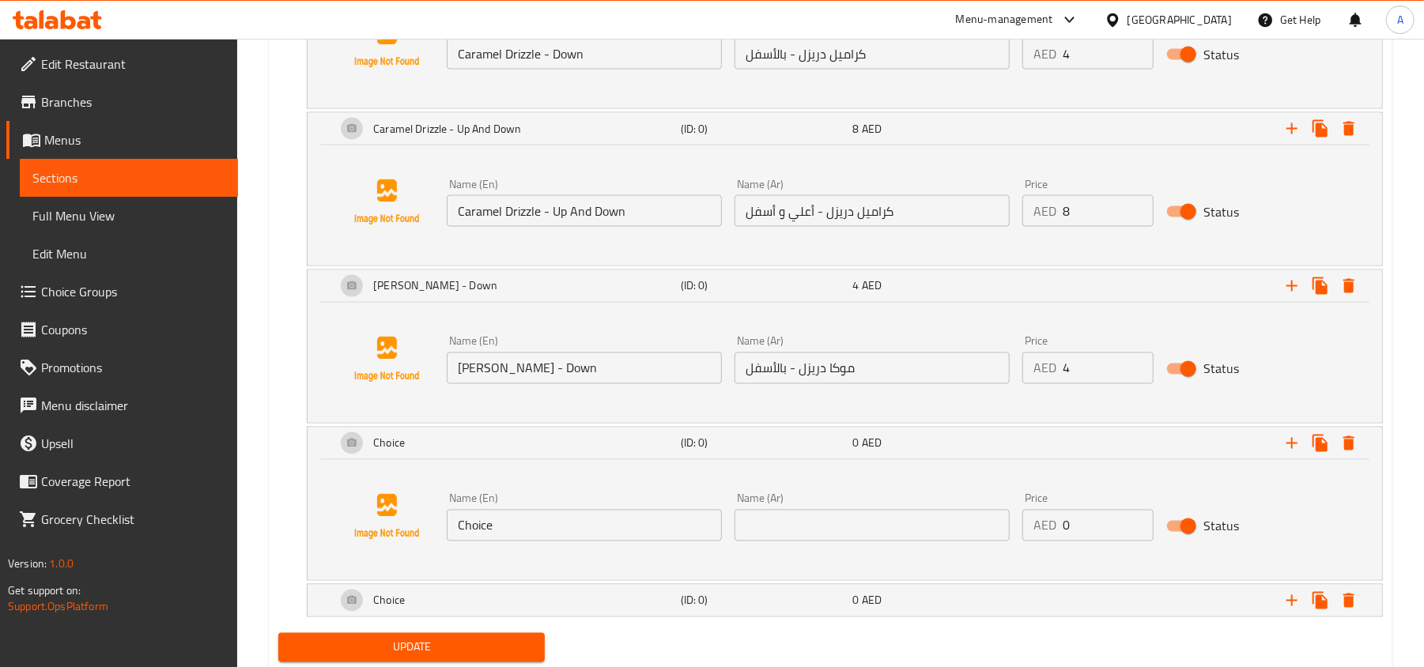
scroll to position [1964, 0]
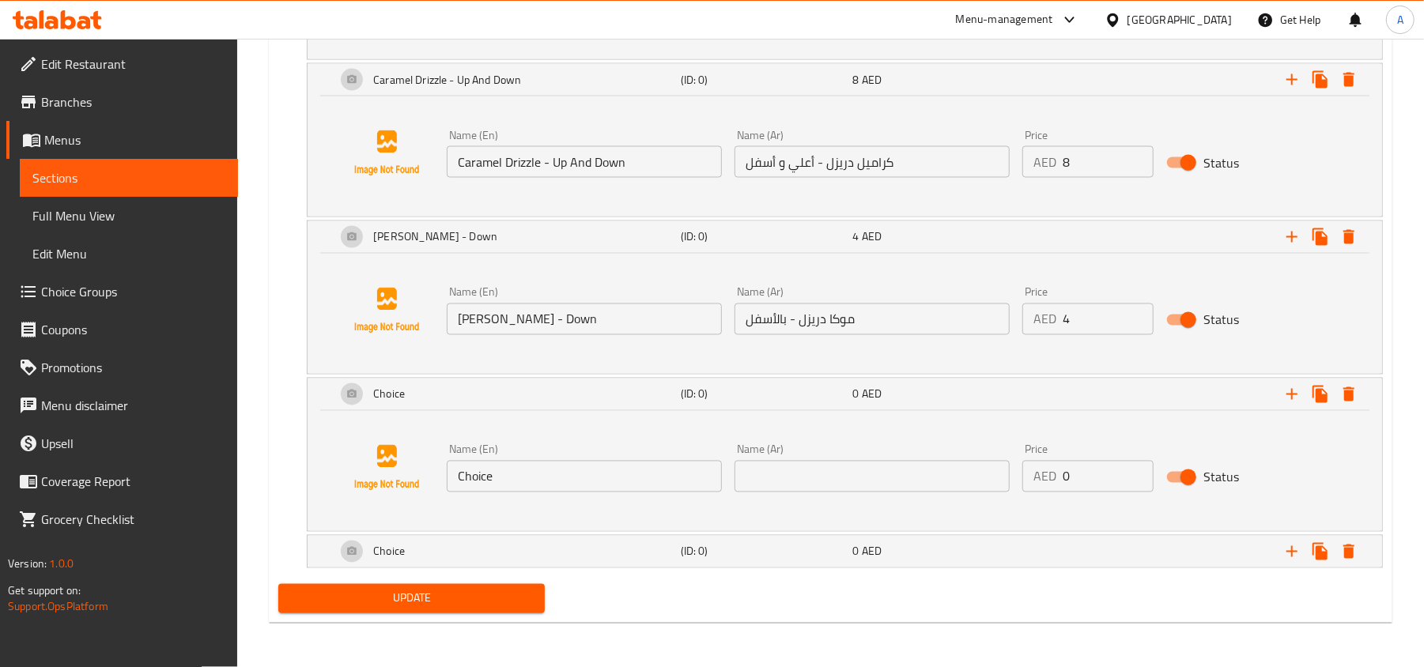
click at [653, 466] on input "Choice" at bounding box center [584, 477] width 275 height 32
paste input "[PERSON_NAME] - Up"
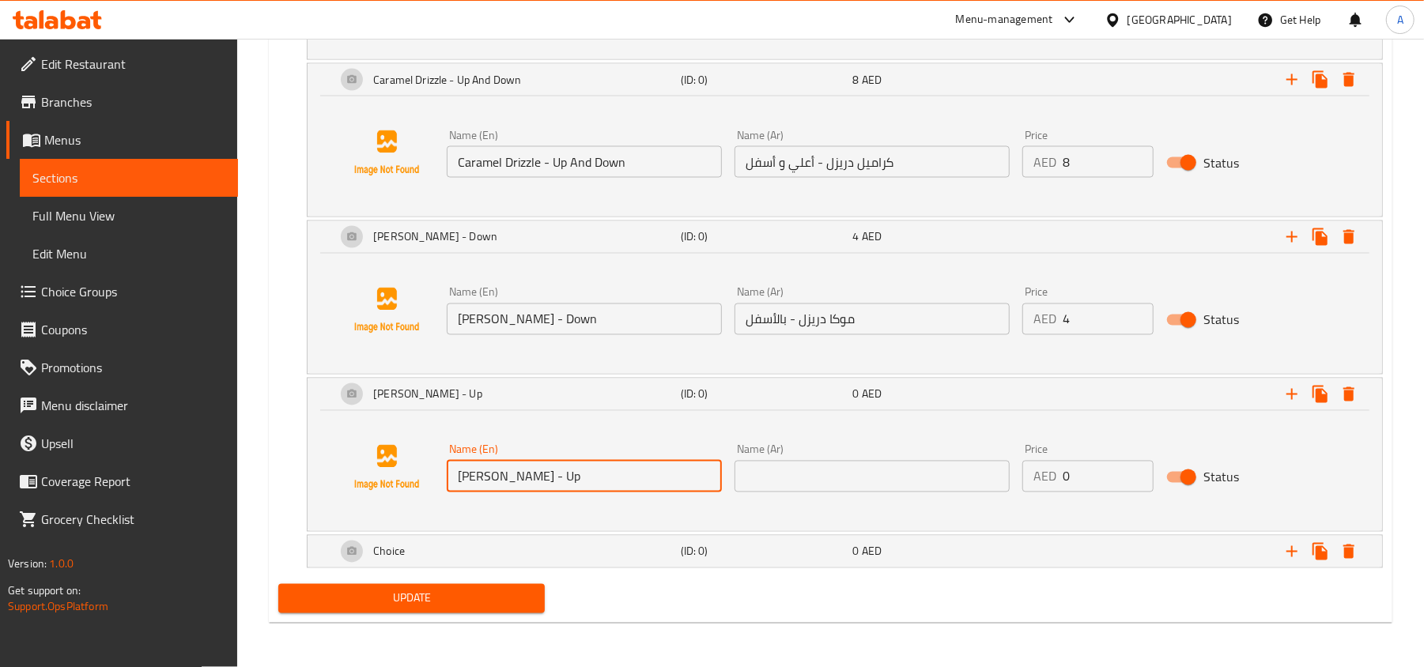
type input "[PERSON_NAME] - Up"
click at [838, 481] on input "text" at bounding box center [871, 477] width 275 height 32
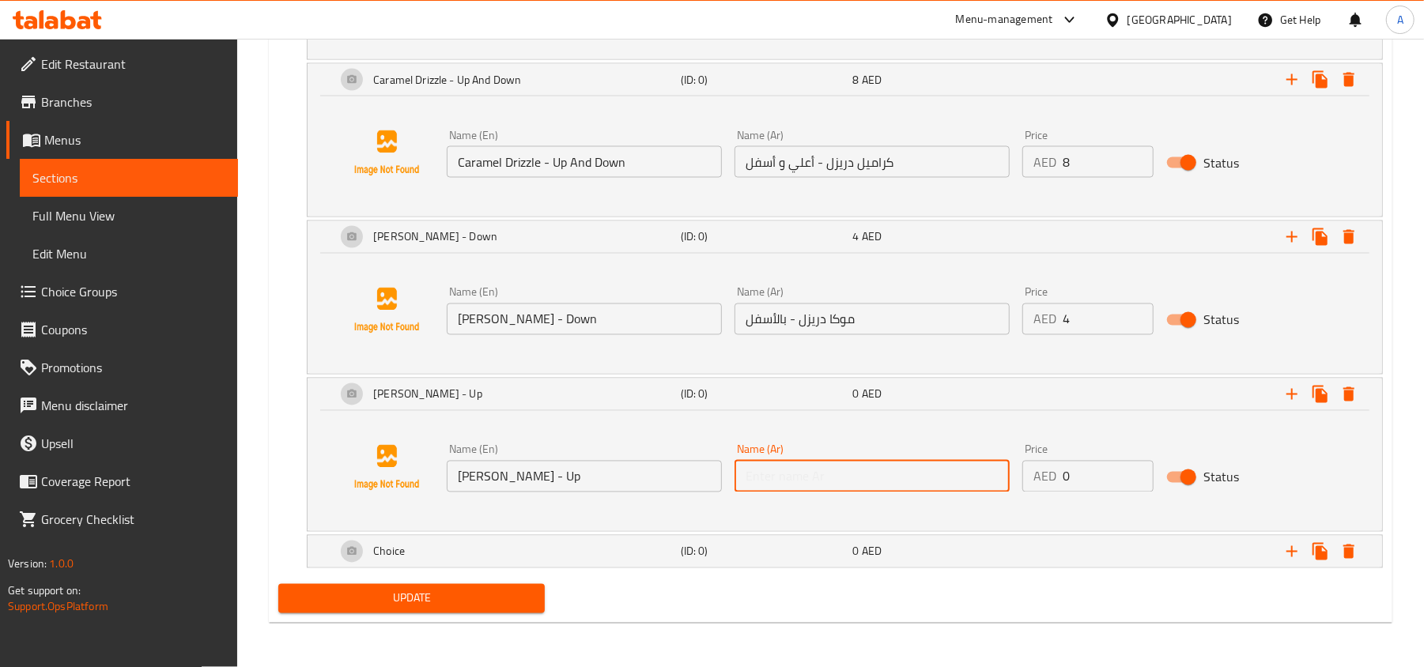
paste input "موكا دريزل - بالأعلي"
type input "موكا دريزل - بالأعلي"
click at [1139, 468] on input "1" at bounding box center [1108, 477] width 91 height 32
click at [1139, 468] on input "2" at bounding box center [1108, 477] width 91 height 32
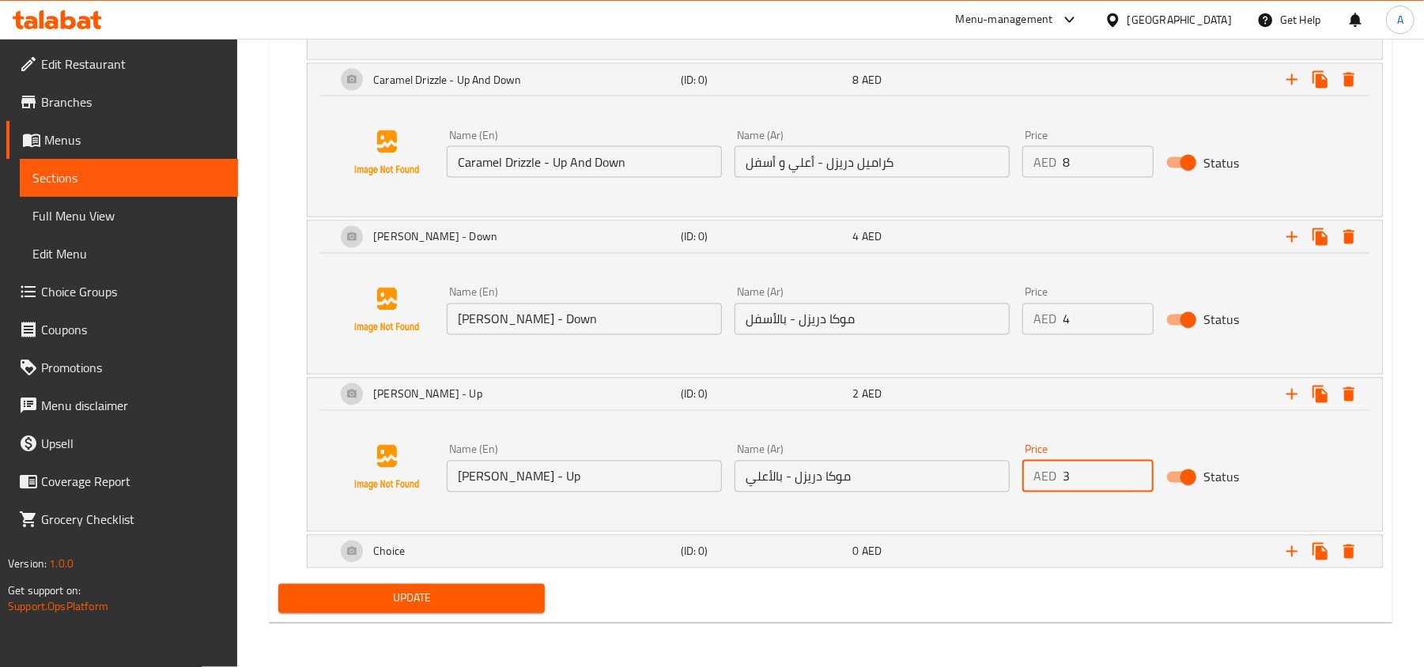
click at [1139, 468] on input "3" at bounding box center [1108, 477] width 91 height 32
type input "4"
click at [1139, 468] on input "4" at bounding box center [1108, 477] width 91 height 32
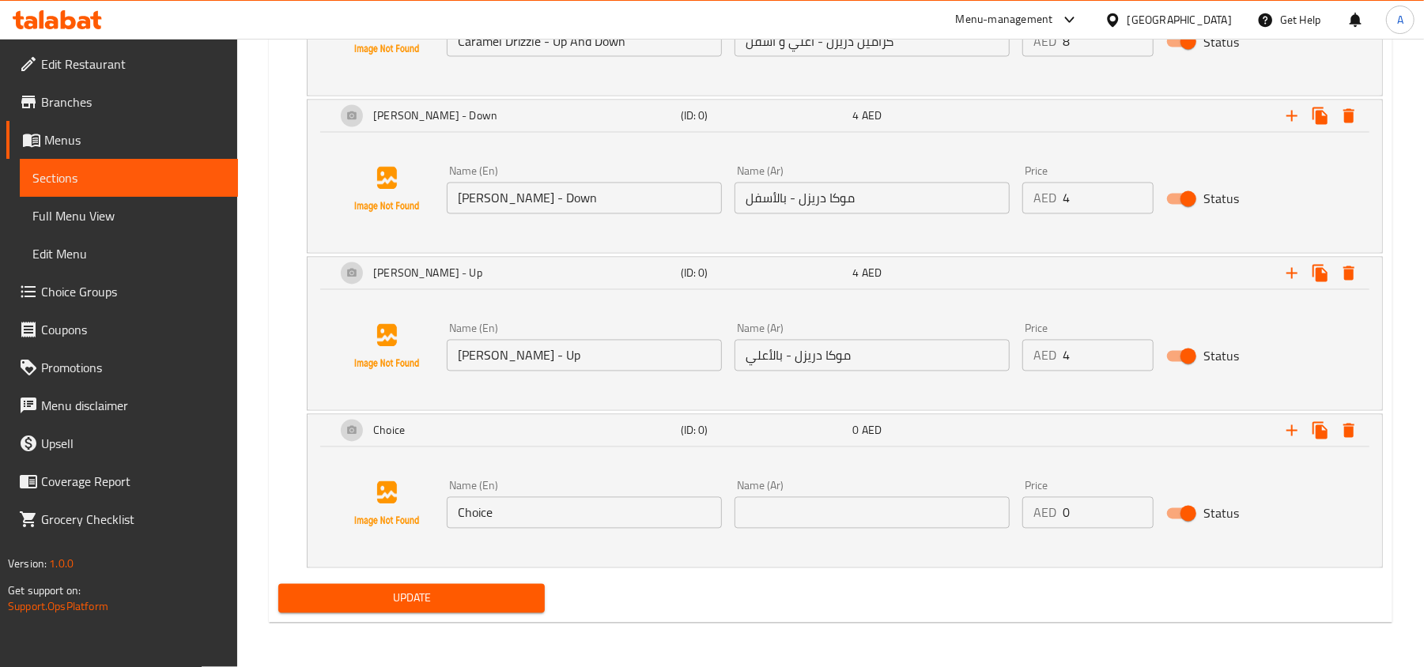
scroll to position [2082, 0]
click at [595, 519] on input "Choice" at bounding box center [584, 513] width 275 height 32
paste input "[PERSON_NAME] - Up And Down"
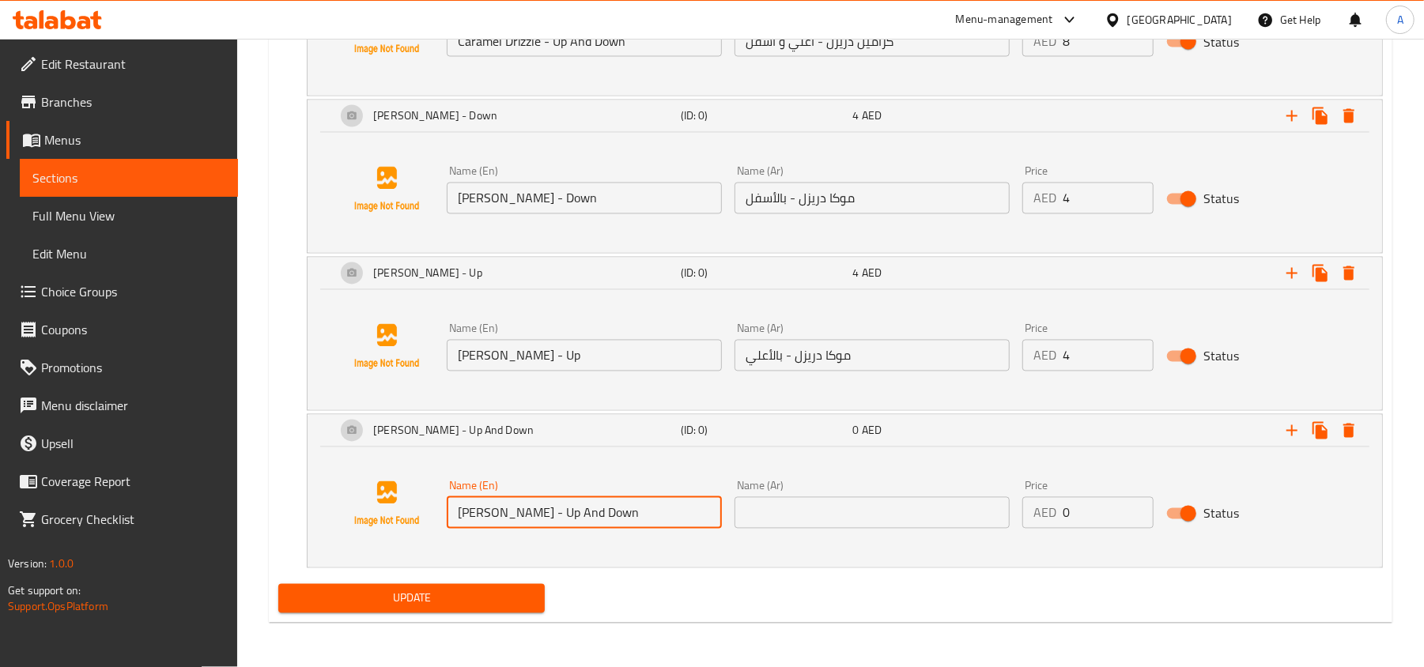
type input "[PERSON_NAME] - Up And Down"
click at [813, 506] on input "text" at bounding box center [871, 513] width 275 height 32
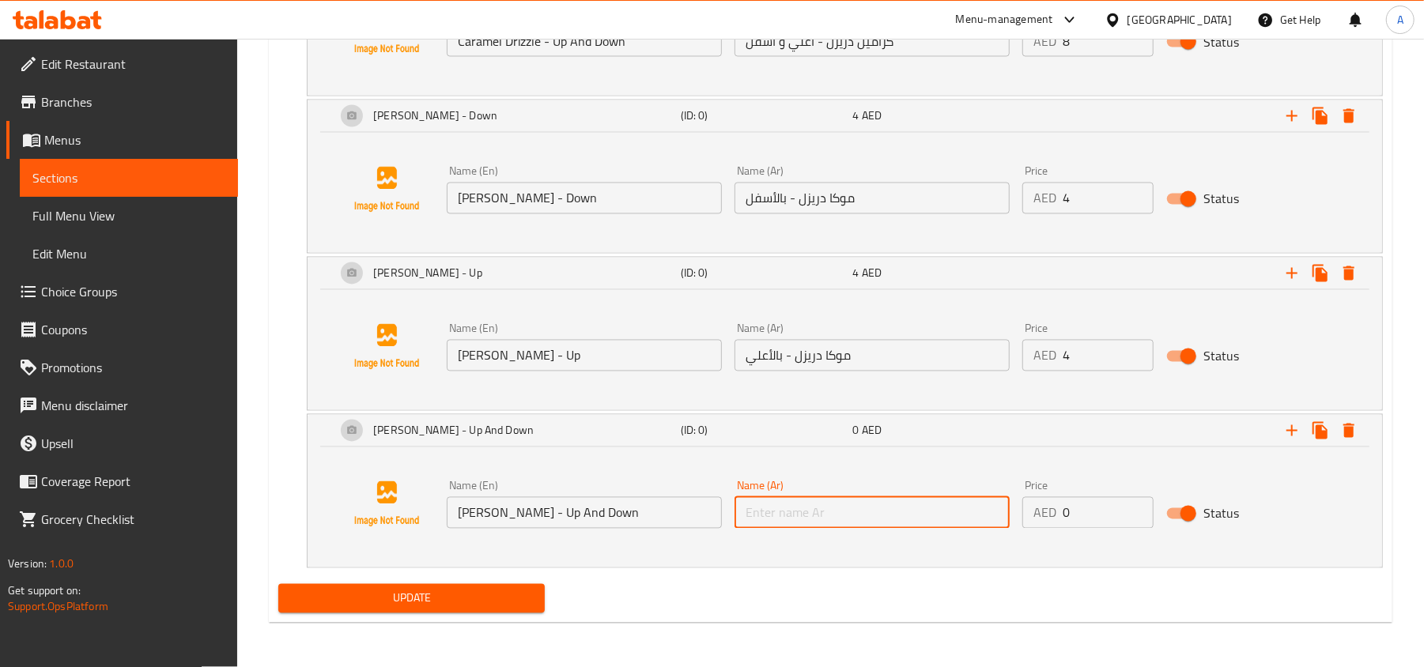
paste input "موكا دريزل - أعلي و أسفل"
type input "موكا دريزل - أعلي و أسفل"
click at [1136, 507] on input "1" at bounding box center [1108, 513] width 91 height 32
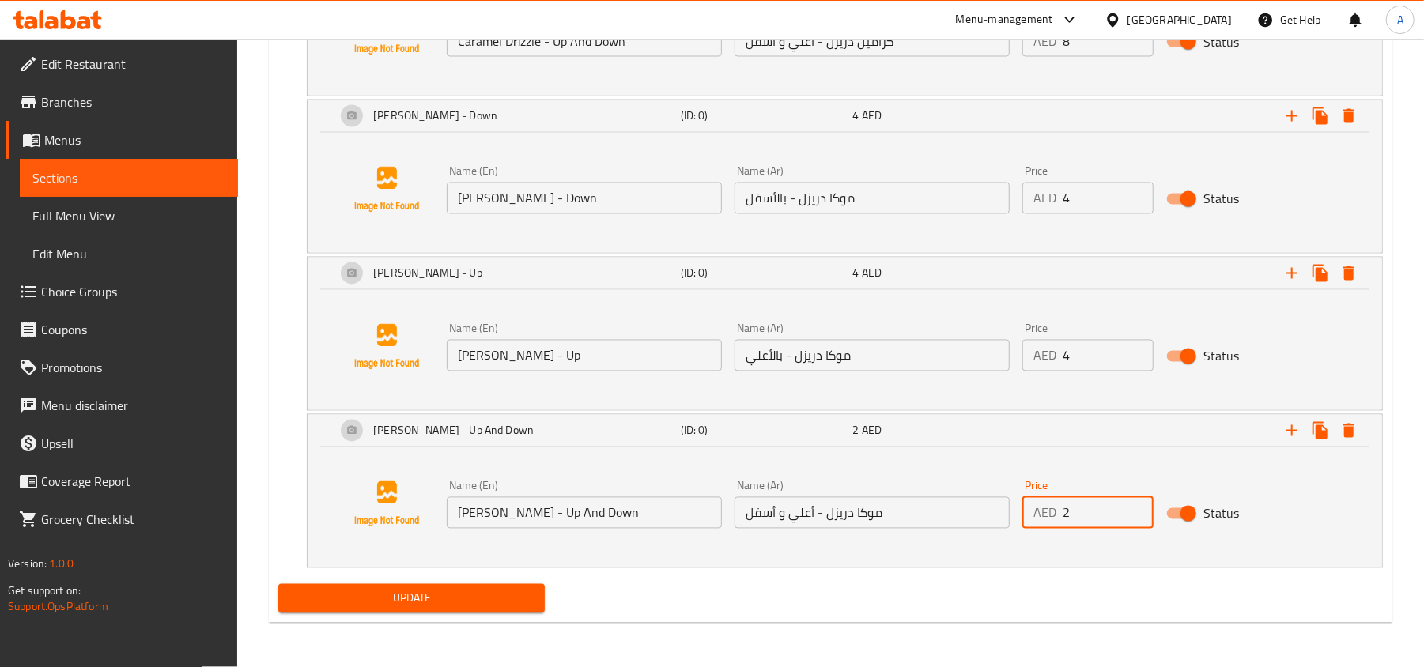
click at [1136, 507] on input "2" at bounding box center [1108, 513] width 91 height 32
click at [1136, 507] on input "3" at bounding box center [1108, 513] width 91 height 32
click at [1136, 507] on input "4" at bounding box center [1108, 513] width 91 height 32
click at [1136, 507] on input "5" at bounding box center [1108, 513] width 91 height 32
click at [1136, 507] on input "6" at bounding box center [1108, 513] width 91 height 32
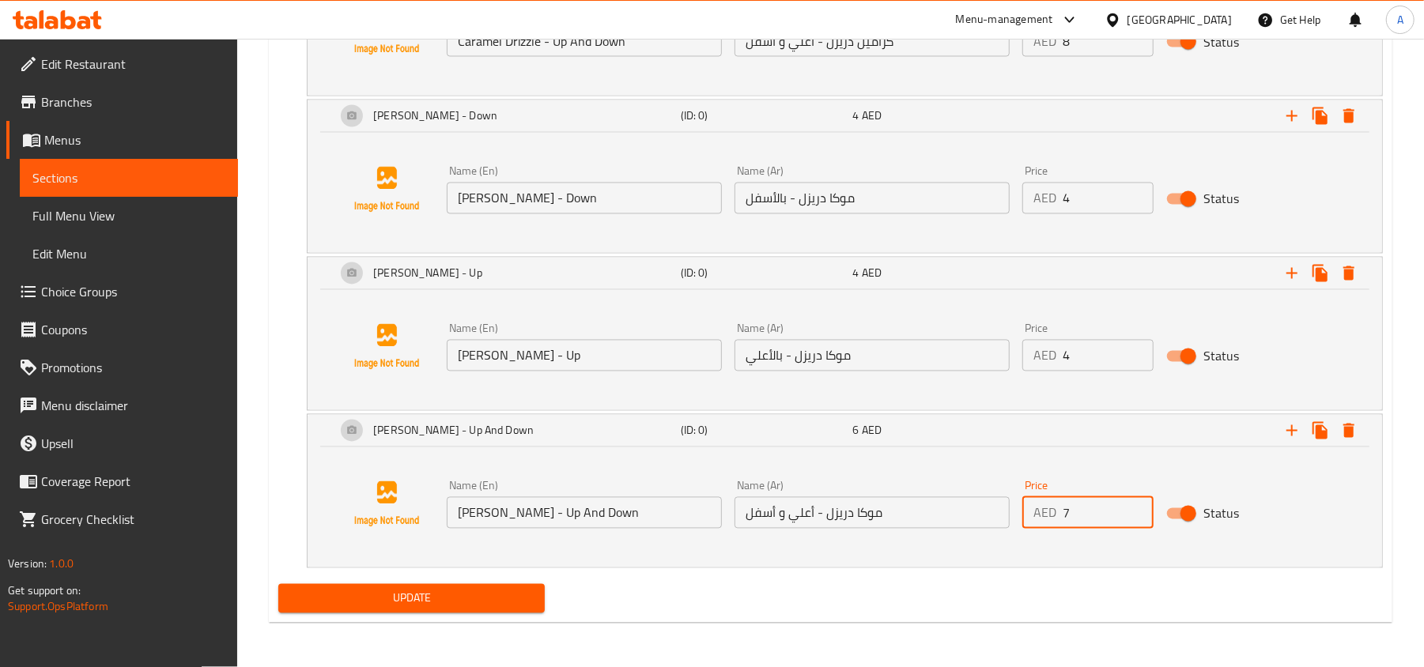
click at [1136, 507] on input "7" at bounding box center [1108, 513] width 91 height 32
type input "8"
click at [1136, 507] on input "8" at bounding box center [1108, 513] width 91 height 32
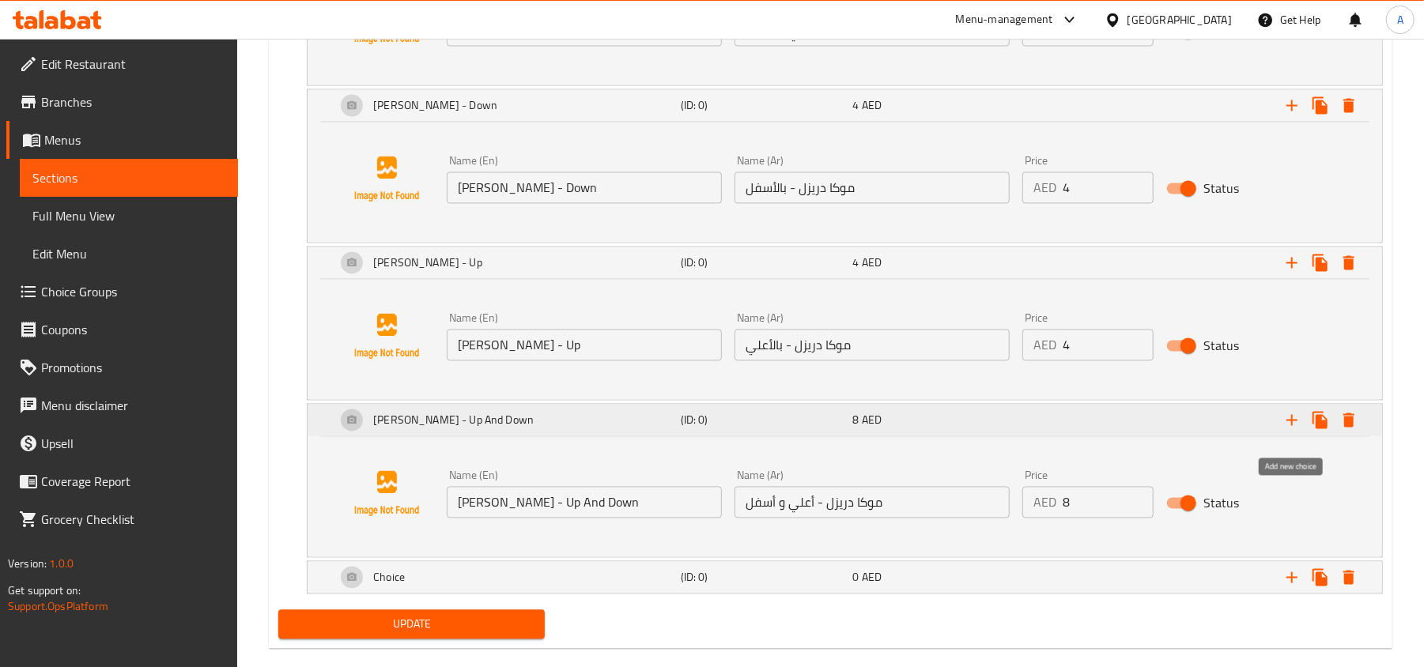
click at [1288, 430] on icon "Expand" at bounding box center [1291, 420] width 19 height 19
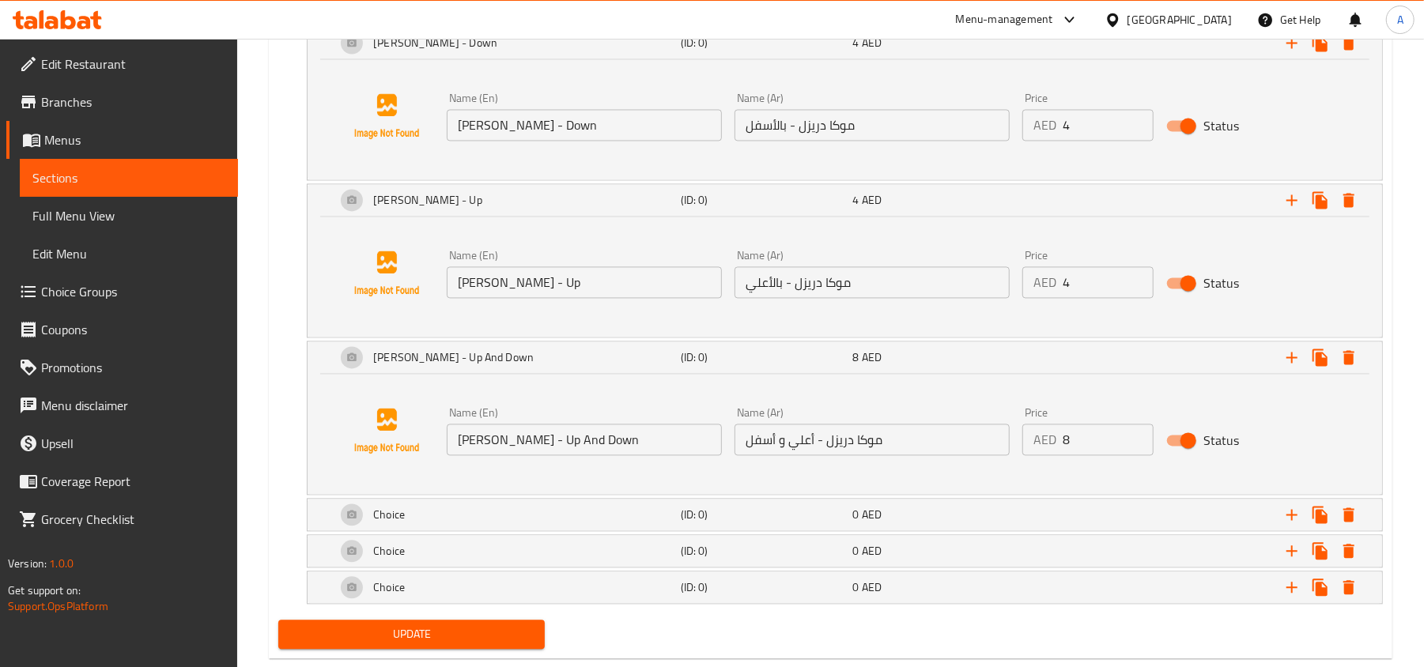
scroll to position [2196, 0]
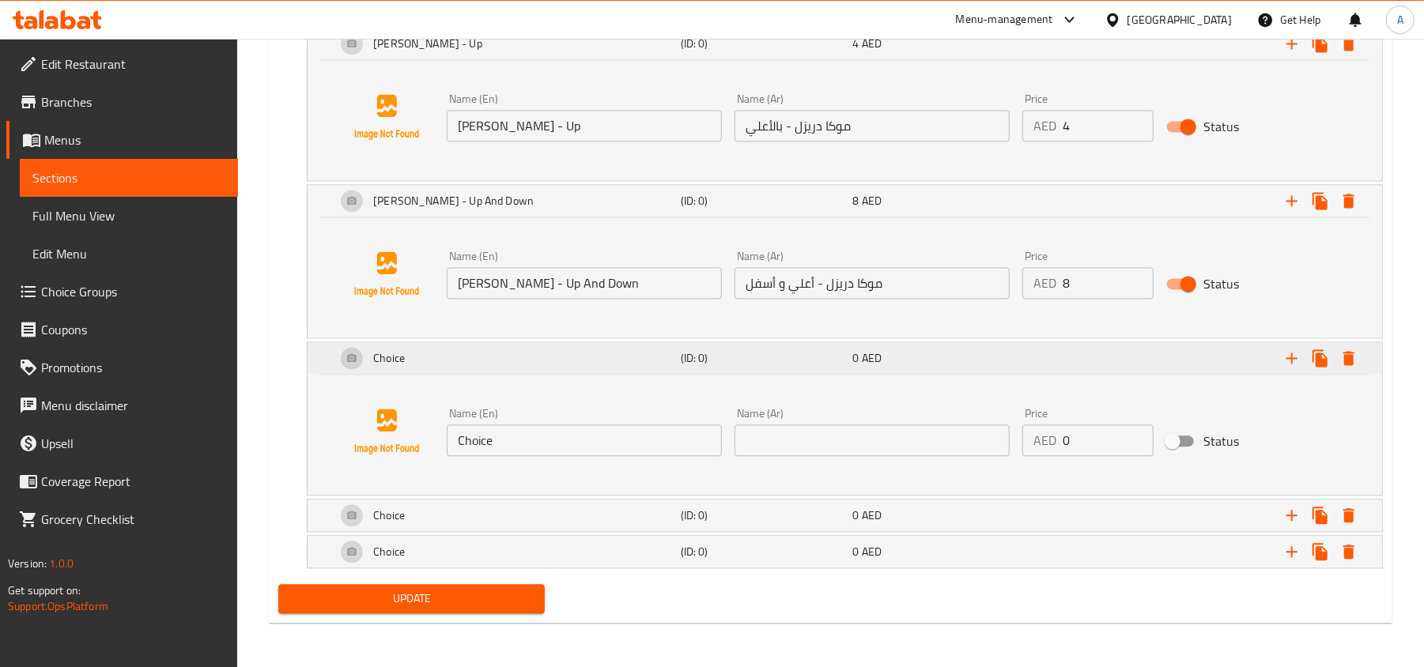
scroll to position [2316, 0]
click at [625, 435] on input "Choice" at bounding box center [584, 441] width 275 height 32
paste input "White Mocha Drizzle - Up"
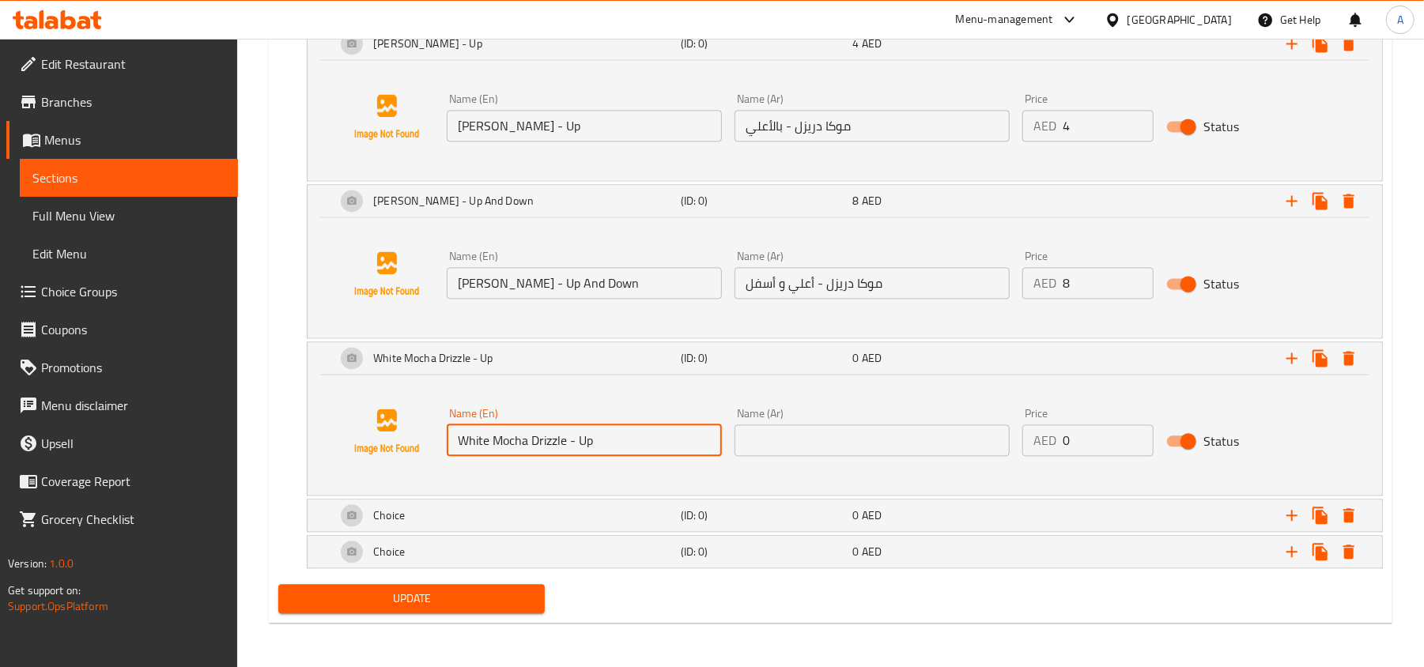
type input "White Mocha Drizzle - Up"
click at [811, 440] on input "text" at bounding box center [871, 441] width 275 height 32
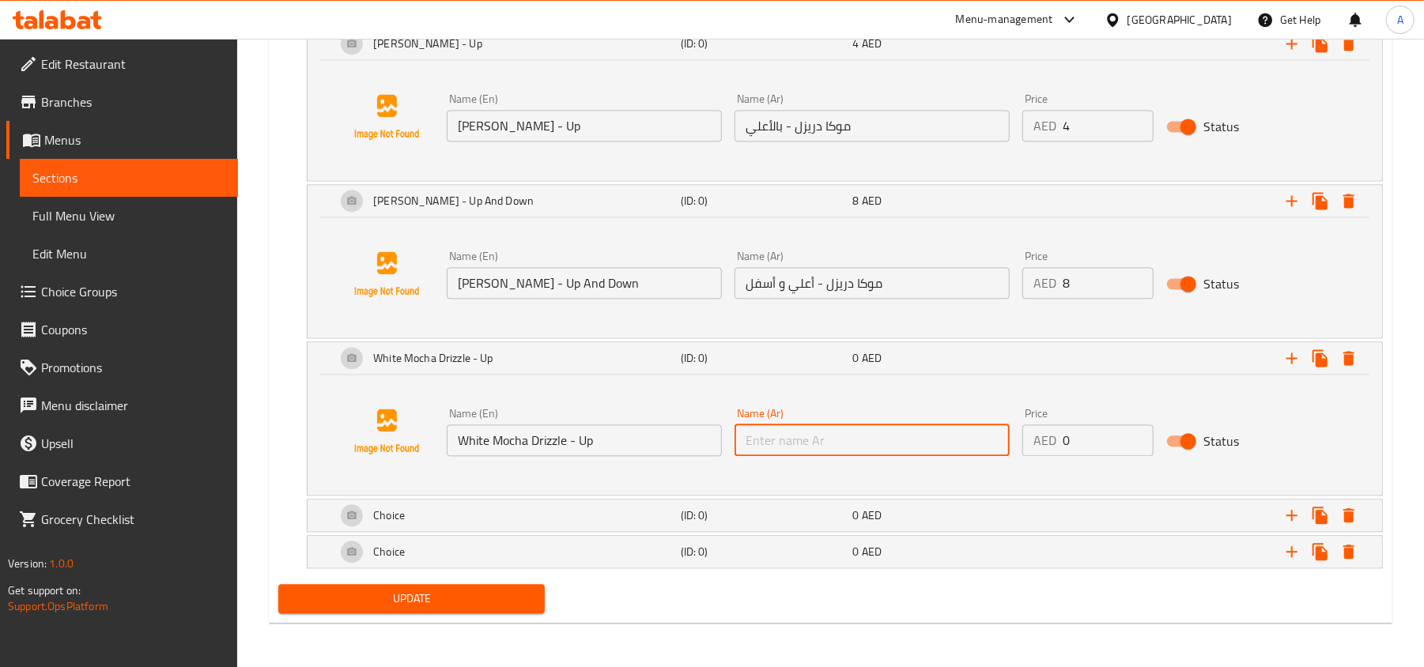
paste input "موكا بيضاء دريزل - بالأعلي"
type input "موكا بيضاء دريزل - بالأعلي"
click at [1135, 432] on input "1" at bounding box center [1108, 441] width 91 height 32
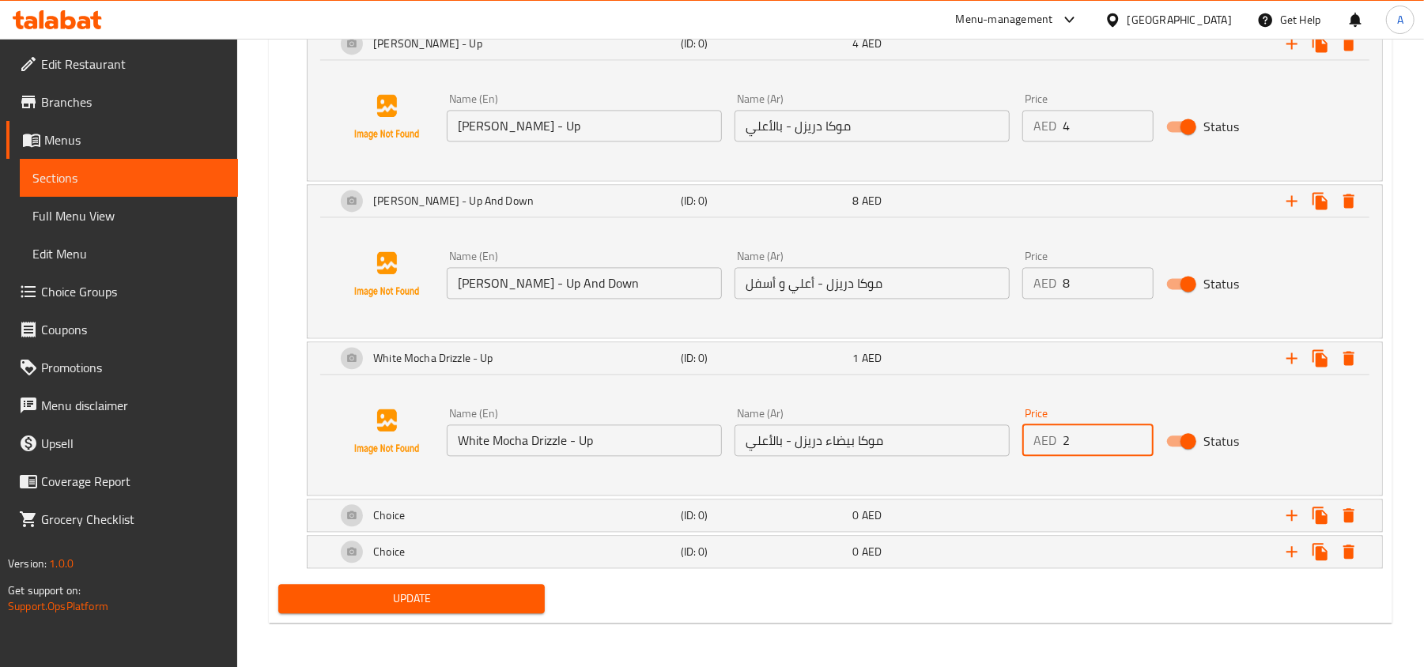
click at [1135, 432] on input "2" at bounding box center [1108, 441] width 91 height 32
click at [1135, 432] on input "3" at bounding box center [1108, 441] width 91 height 32
type input "4"
click at [1135, 432] on input "4" at bounding box center [1108, 441] width 91 height 32
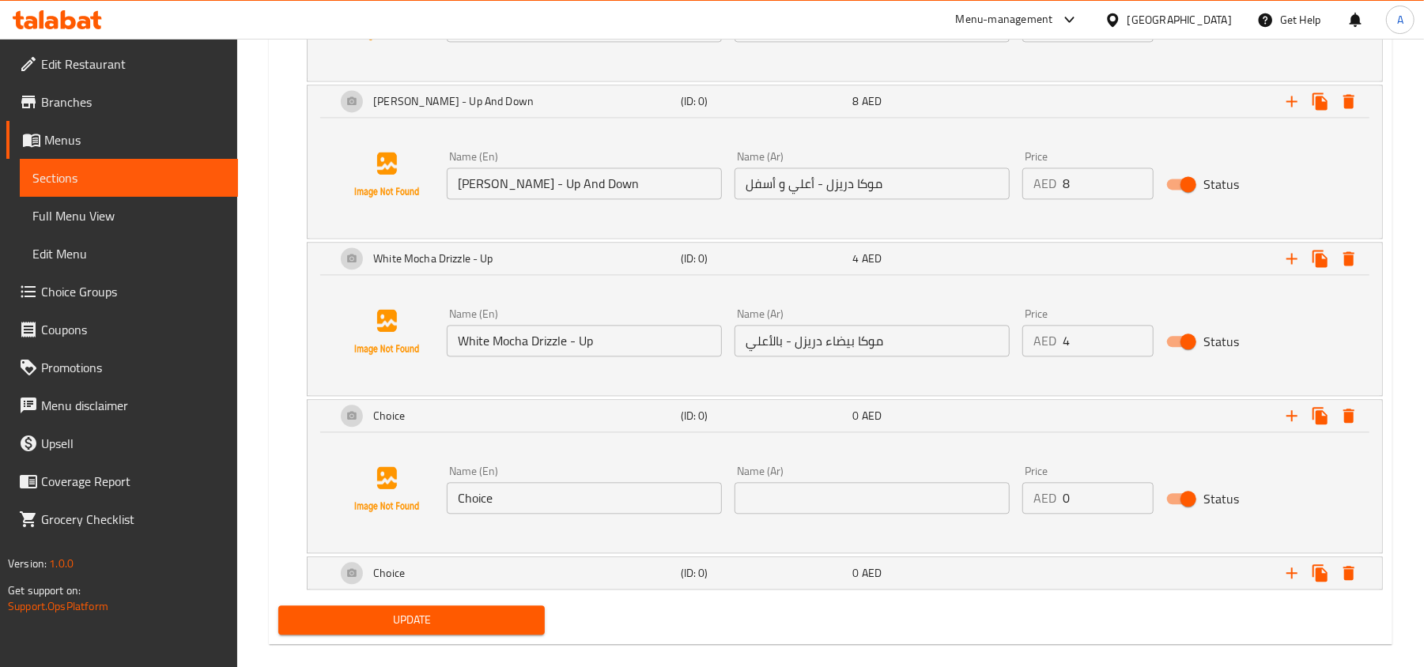
scroll to position [2437, 0]
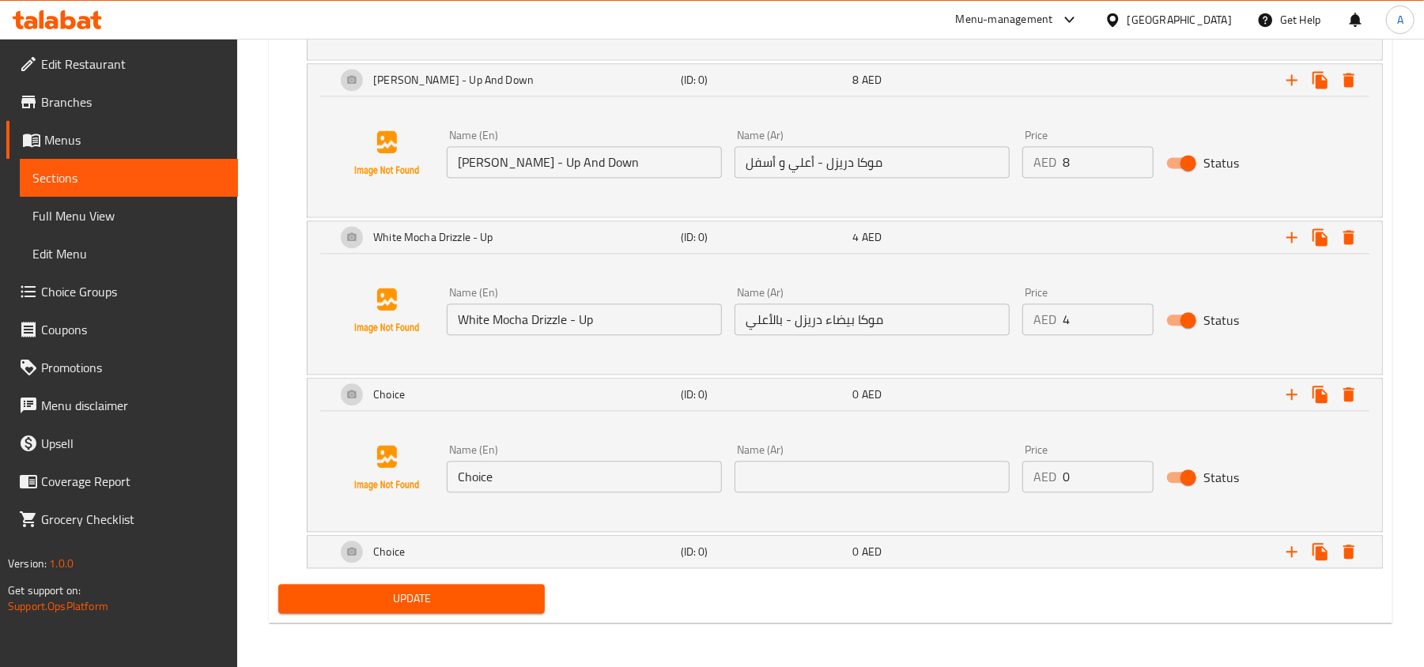
click at [598, 466] on input "Choice" at bounding box center [584, 477] width 275 height 32
paste input "White Mocha Drizzle - Down"
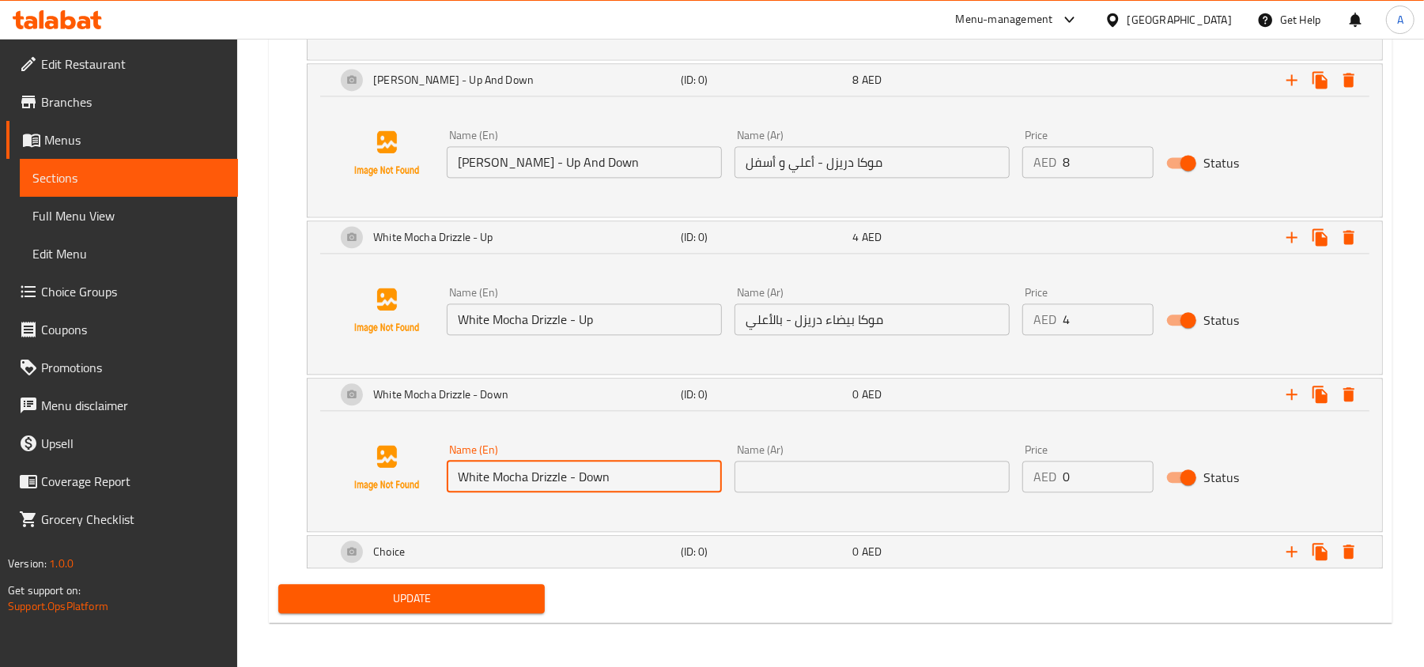
type input "White Mocha Drizzle - Down"
click at [848, 479] on input "text" at bounding box center [871, 477] width 275 height 32
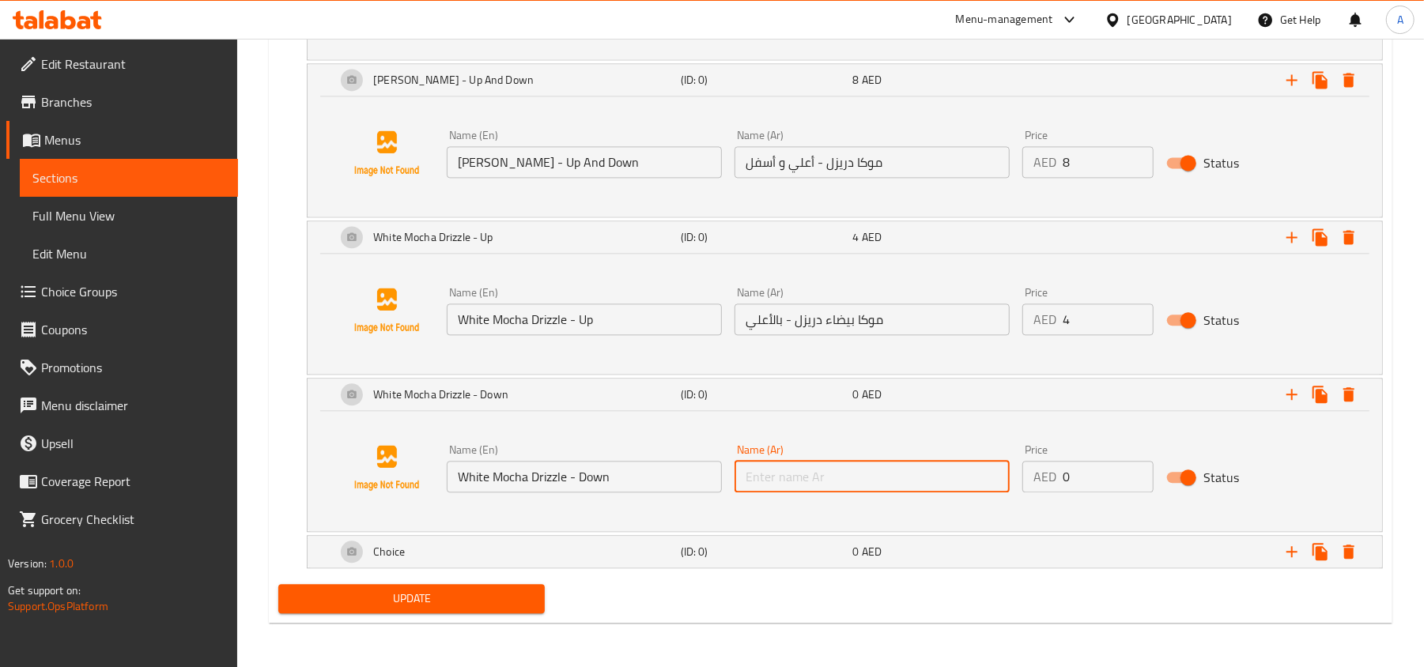
paste input "موكا بيضاء دريزل - بالأسفل"
type input "موكا بيضاء دريزل - بالأسفل"
click at [1134, 463] on input "1" at bounding box center [1108, 477] width 91 height 32
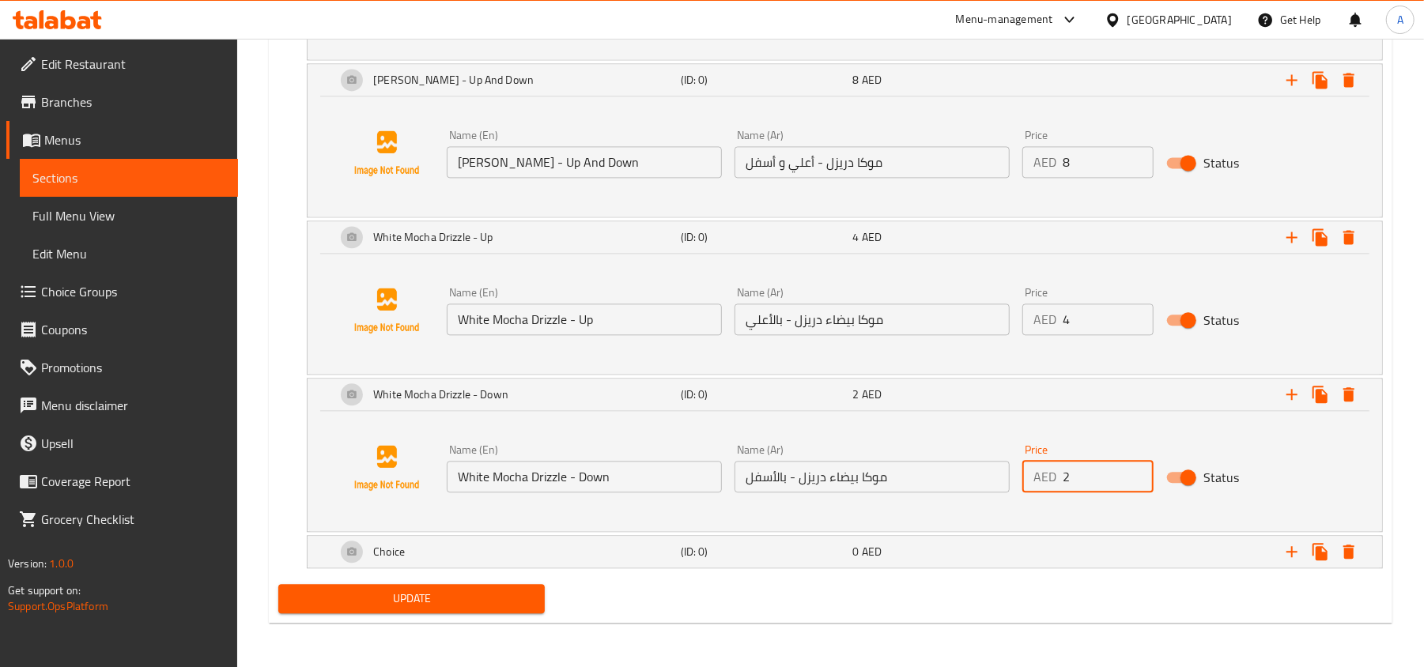
click at [1134, 463] on input "2" at bounding box center [1108, 477] width 91 height 32
click at [1134, 463] on input "3" at bounding box center [1108, 477] width 91 height 32
type input "4"
click at [1134, 463] on input "4" at bounding box center [1108, 477] width 91 height 32
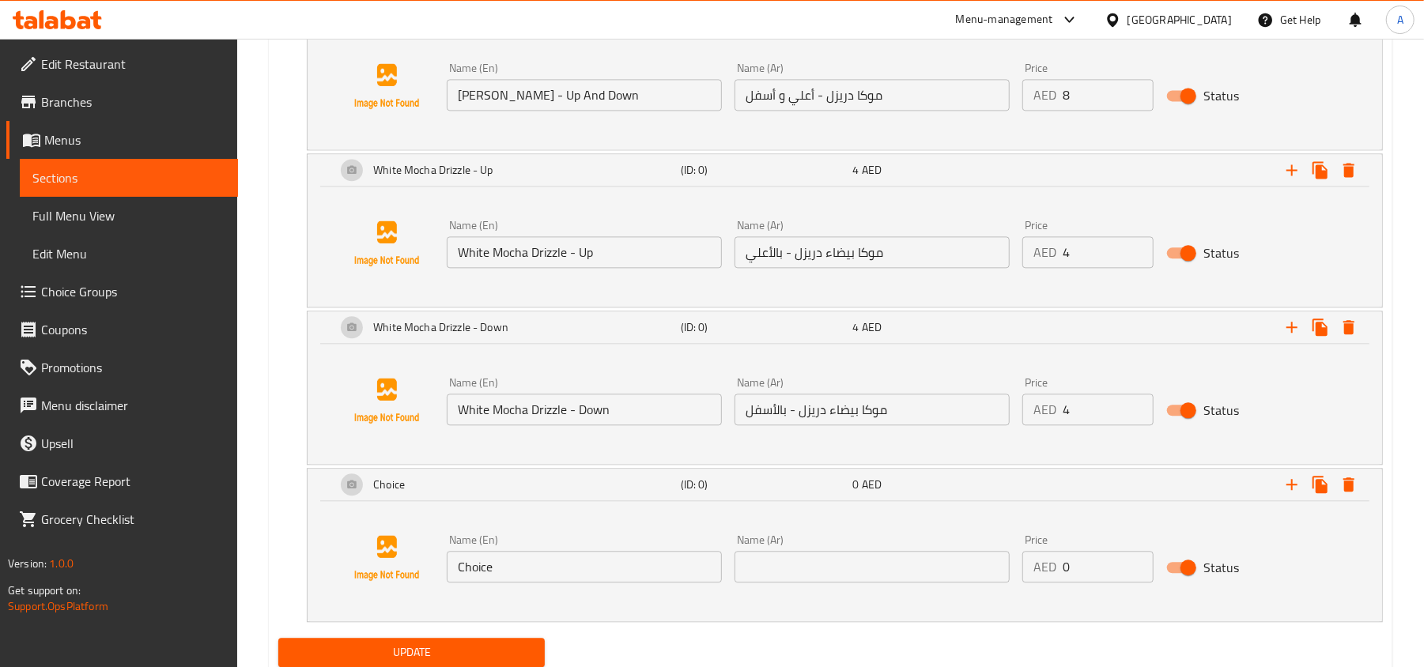
scroll to position [2558, 0]
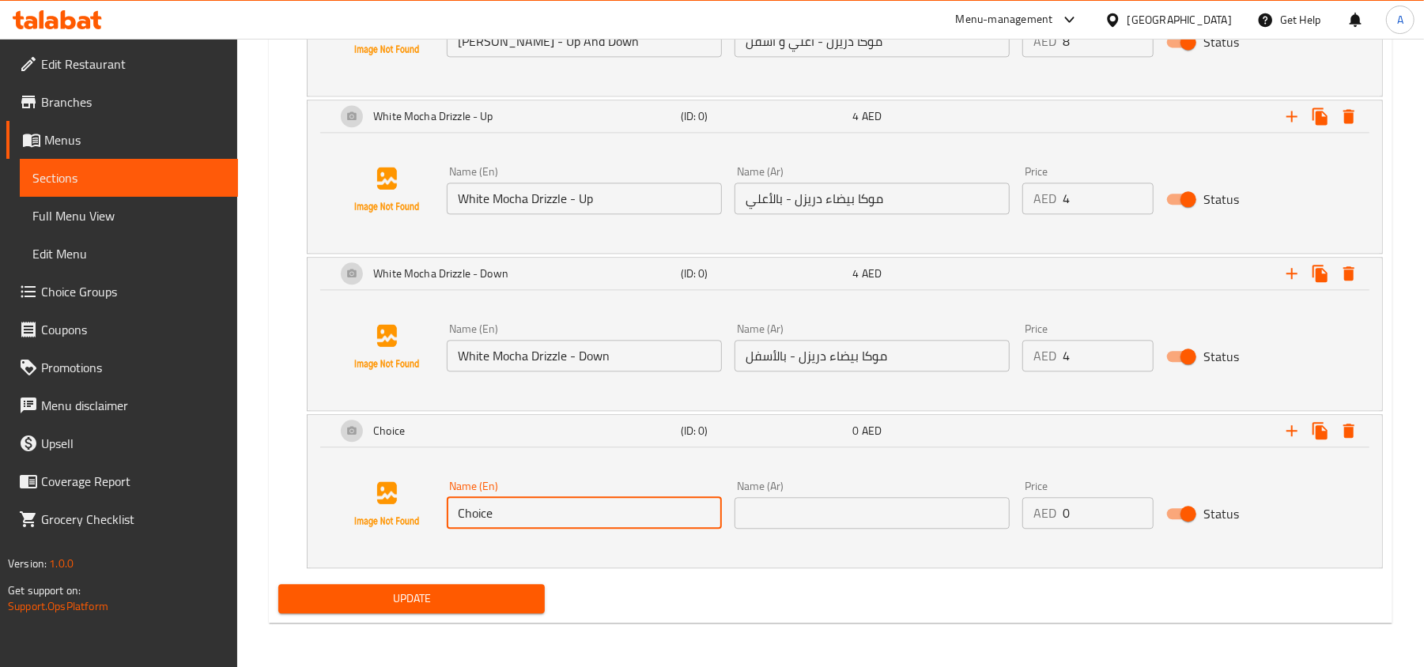
click at [573, 514] on input "Choice" at bounding box center [584, 513] width 275 height 32
paste input "White Mocha Drizzle - Up and Down"
type input "White Mocha Drizzle - Up and Down"
click at [832, 508] on input "text" at bounding box center [871, 513] width 275 height 32
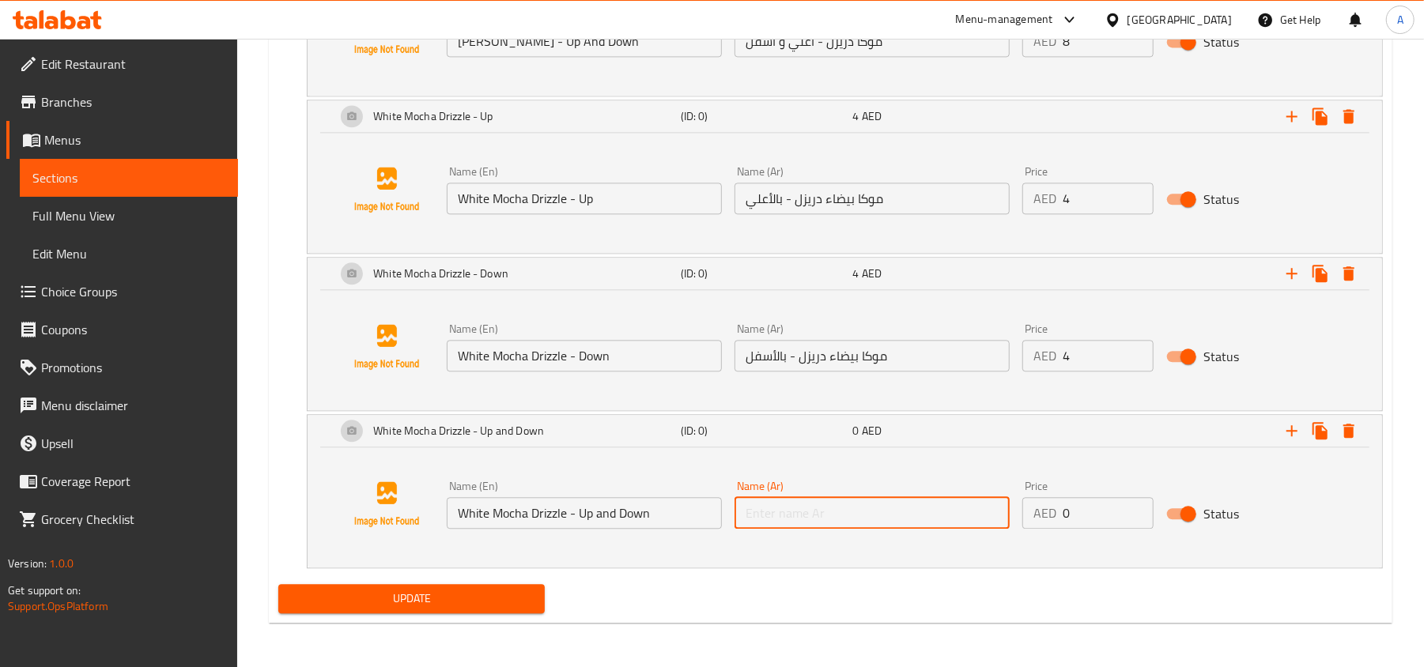
paste input "موكا بيضاء دريزل - أعلي و أسفل"
type input "موكا بيضاء دريزل - أعلي و أسفل"
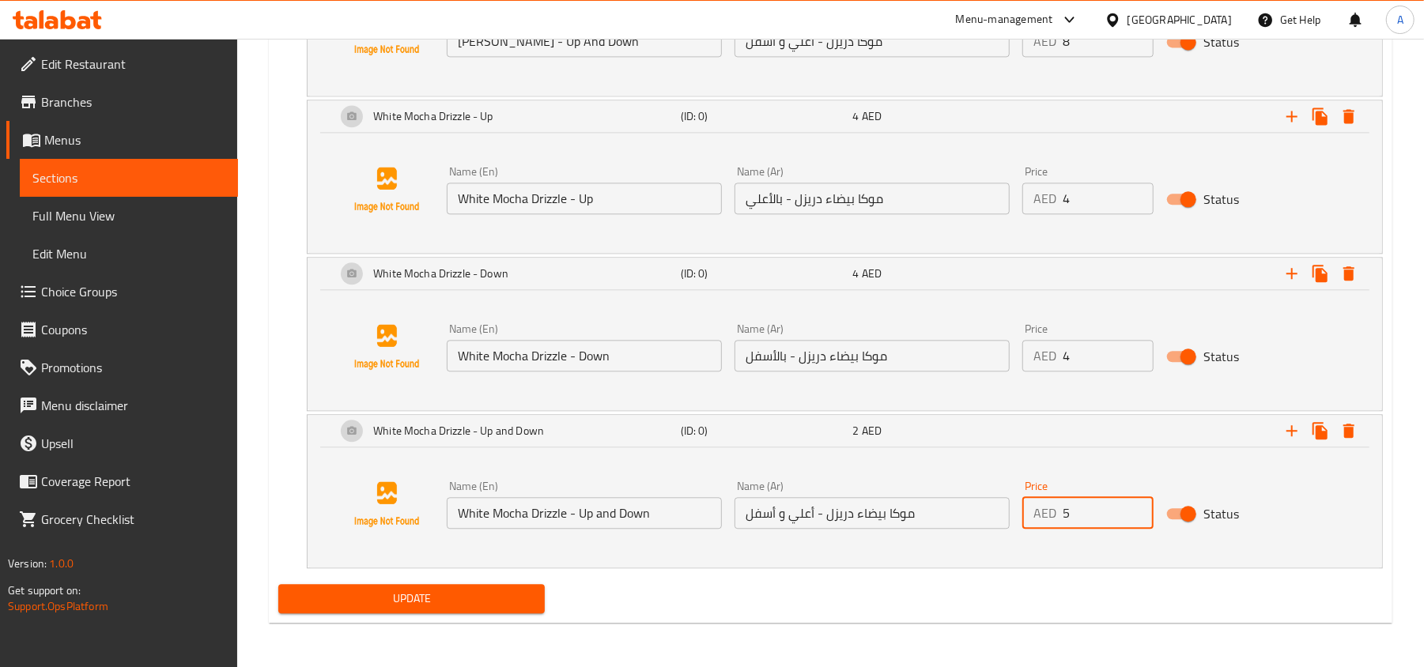
click at [1134, 500] on input "5" at bounding box center [1108, 513] width 91 height 32
click at [1134, 500] on input "6" at bounding box center [1108, 513] width 91 height 32
click at [1134, 500] on input "7" at bounding box center [1108, 513] width 91 height 32
type input "8"
click at [1134, 500] on input "8" at bounding box center [1108, 513] width 91 height 32
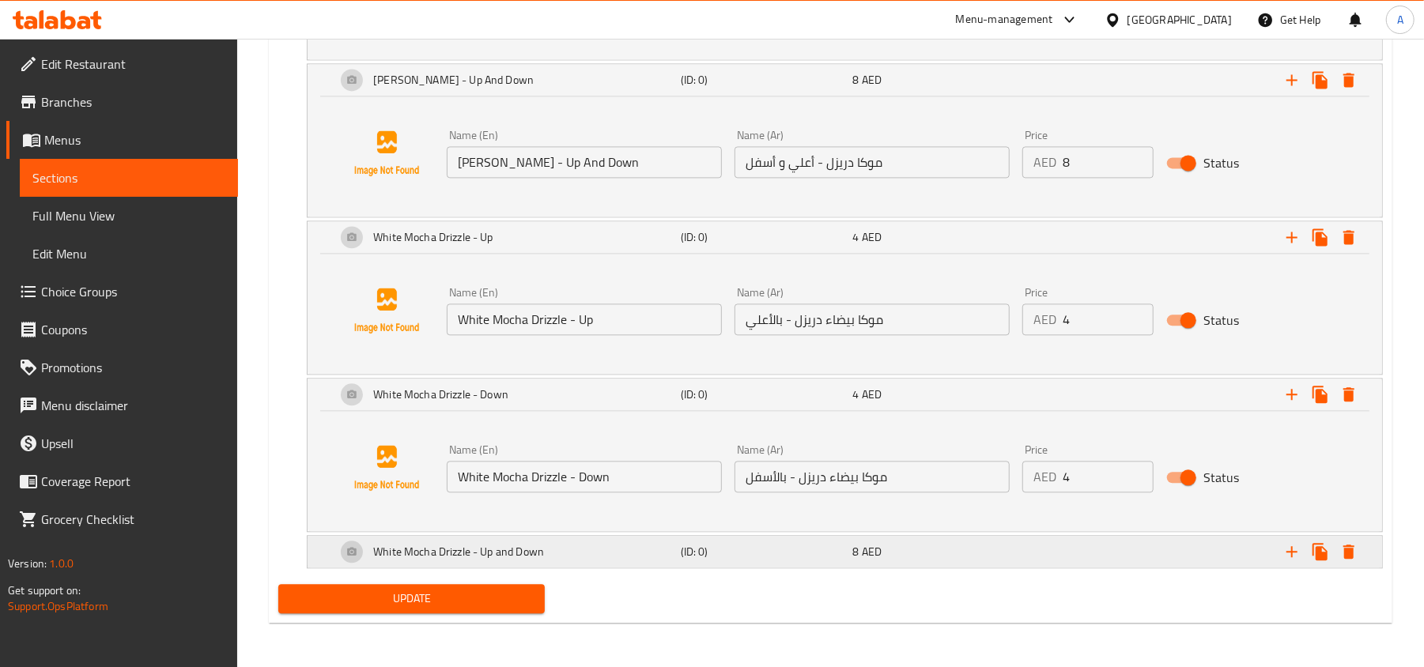
scroll to position [2438, 0]
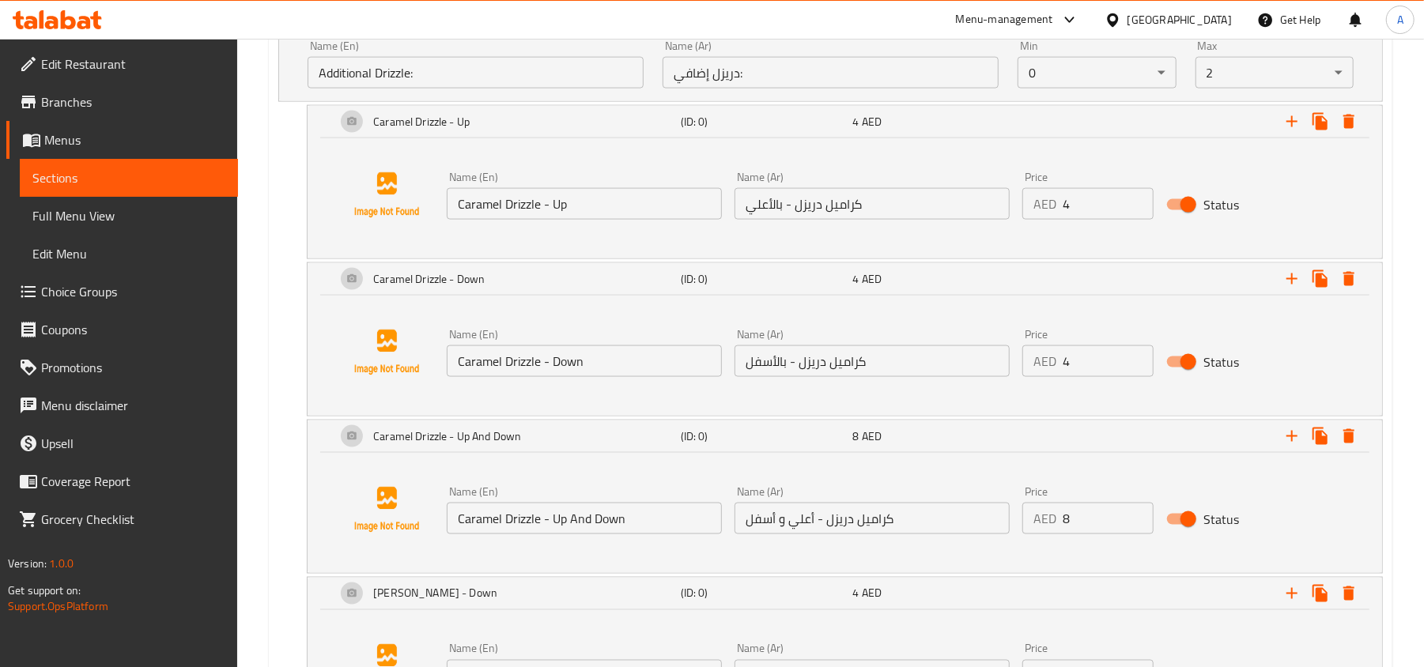
scroll to position [1490, 0]
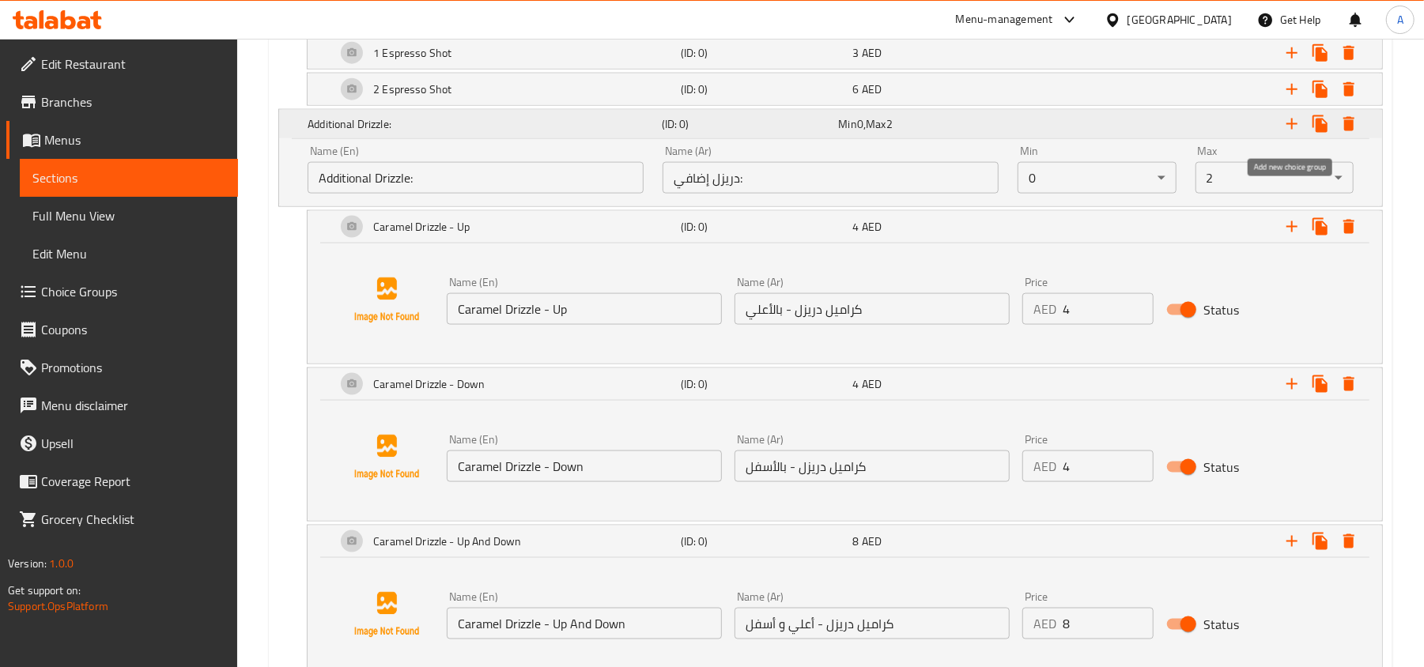
click at [1293, 134] on icon "Expand" at bounding box center [1291, 124] width 19 height 19
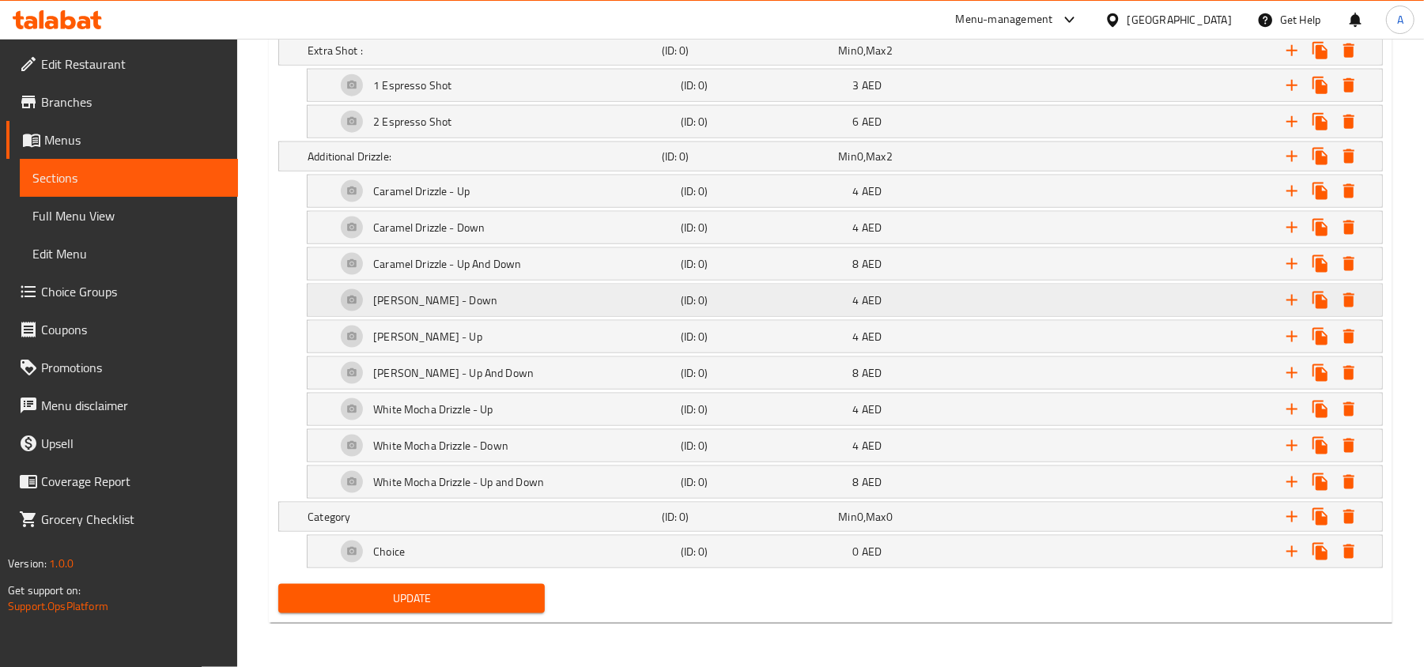
scroll to position [1472, 0]
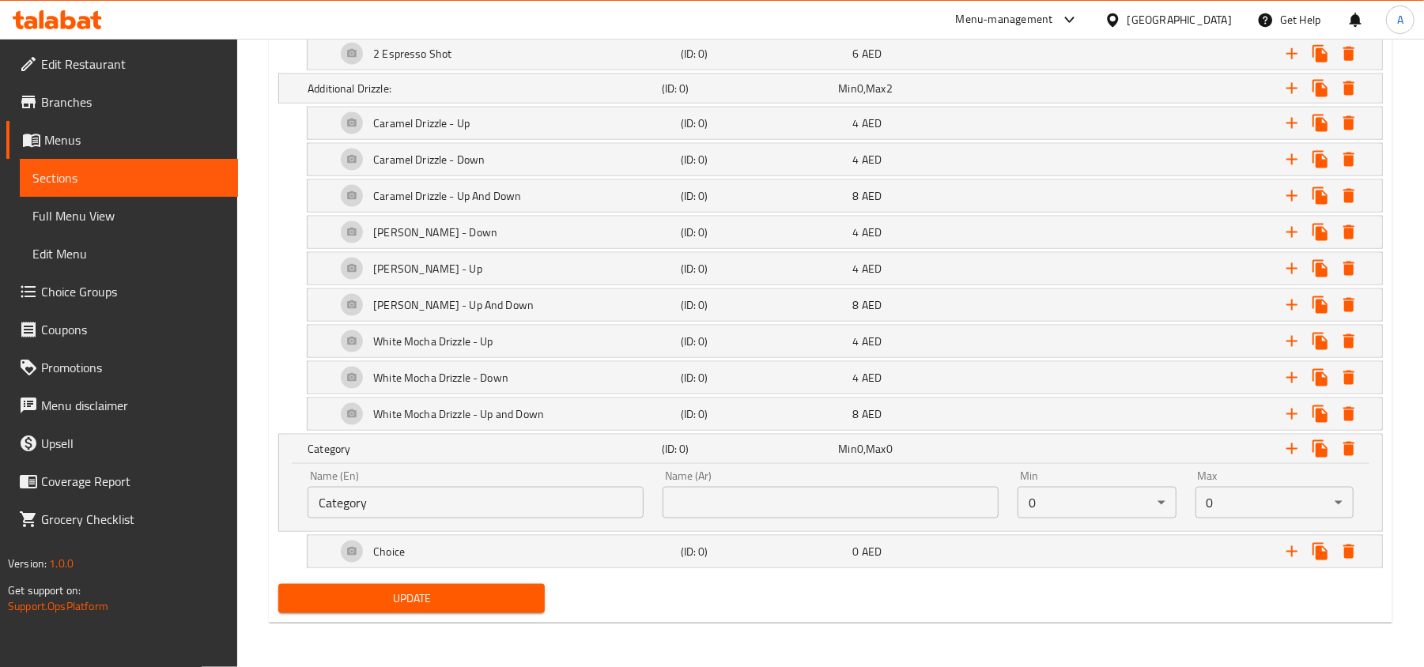
scroll to position [1540, 0]
click at [481, 503] on input "Category" at bounding box center [476, 503] width 336 height 32
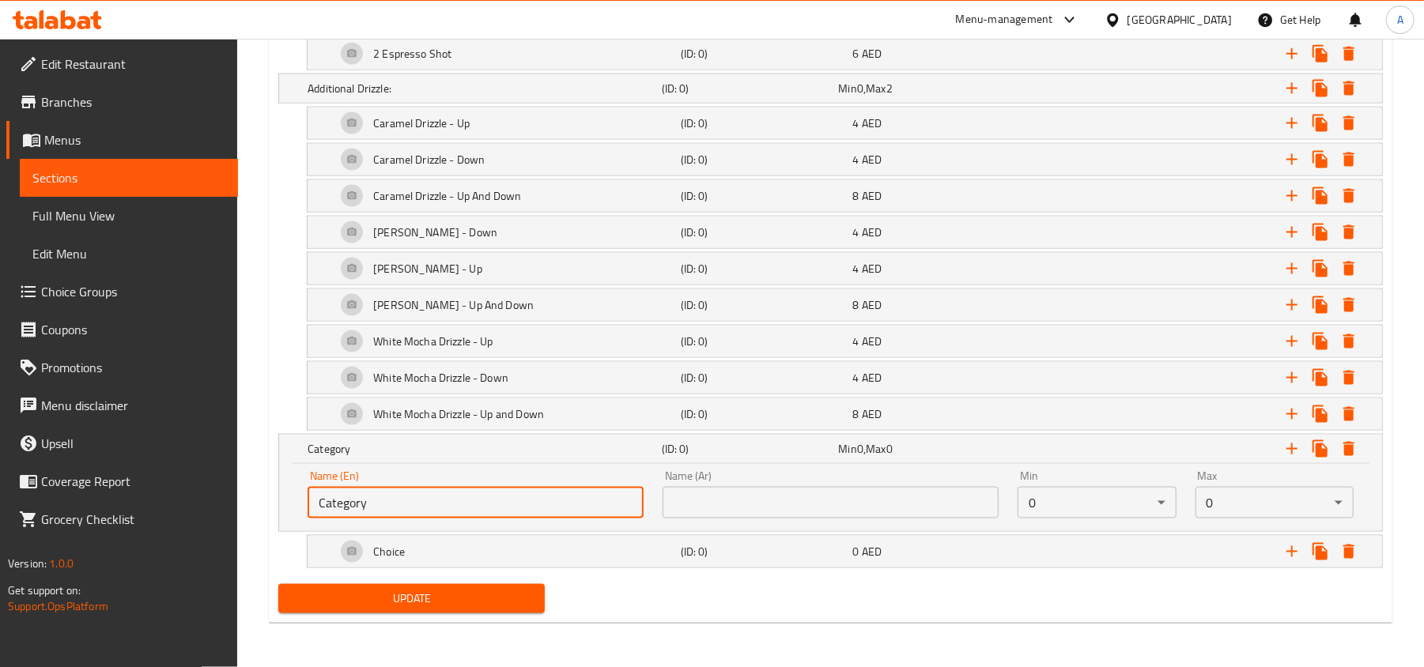
click at [481, 503] on input "Category" at bounding box center [476, 503] width 336 height 32
paste input "Additional Syrup:"
type input "Additional Syrup:"
click at [852, 493] on input "text" at bounding box center [831, 503] width 336 height 32
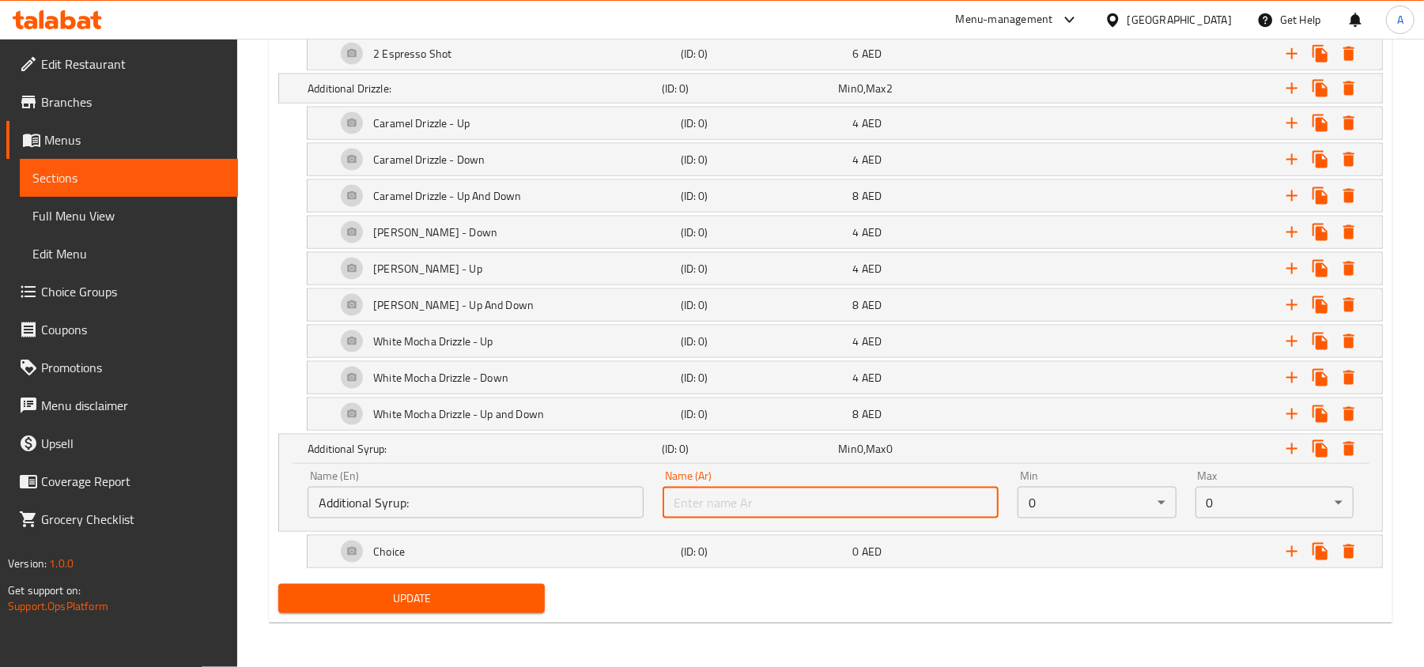
paste input "سيرب إضافي:"
type input "سيرب إضافي:"
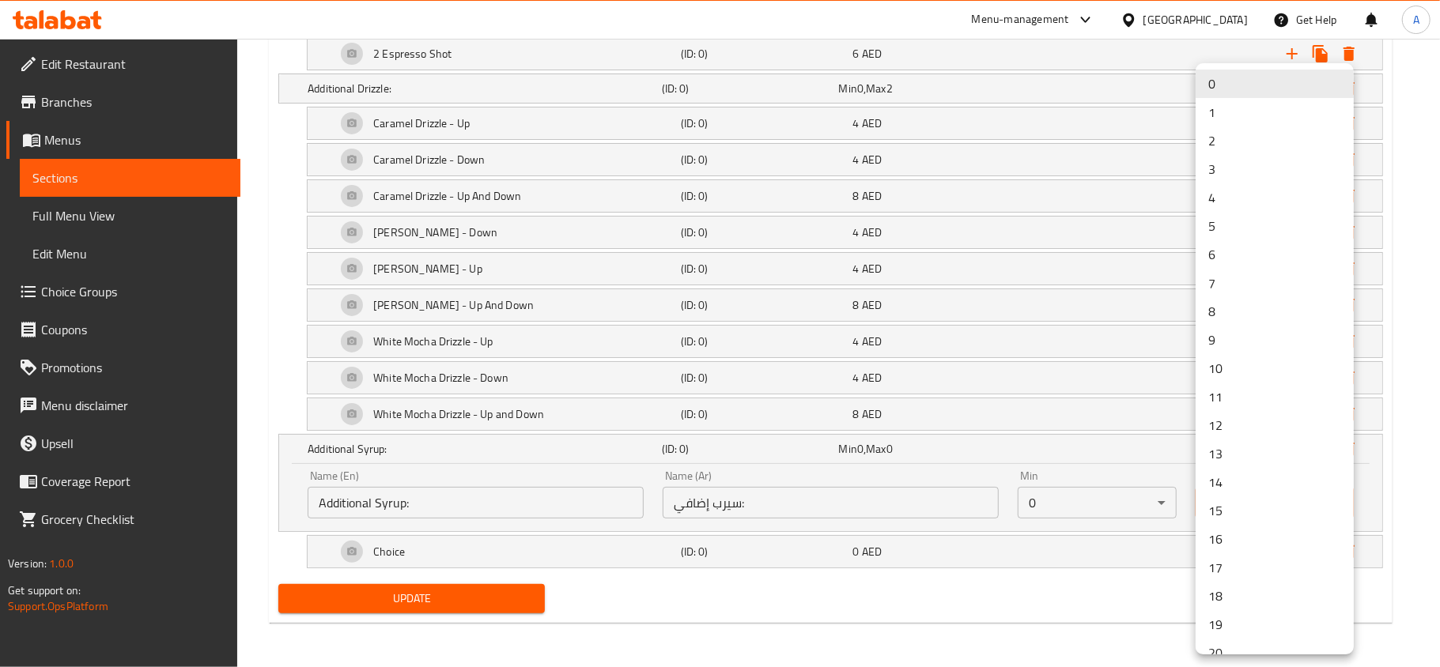
click at [1237, 115] on li "1" at bounding box center [1274, 112] width 158 height 28
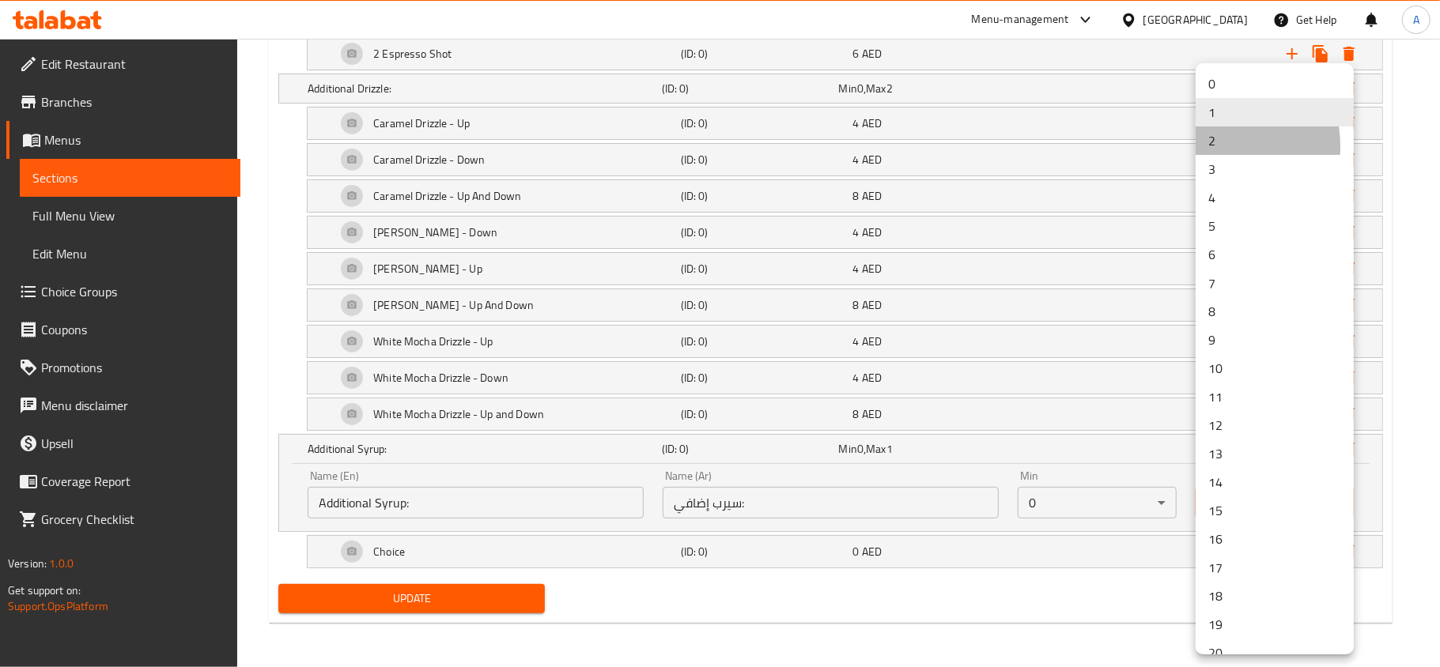
click at [1205, 146] on li "2" at bounding box center [1274, 140] width 158 height 28
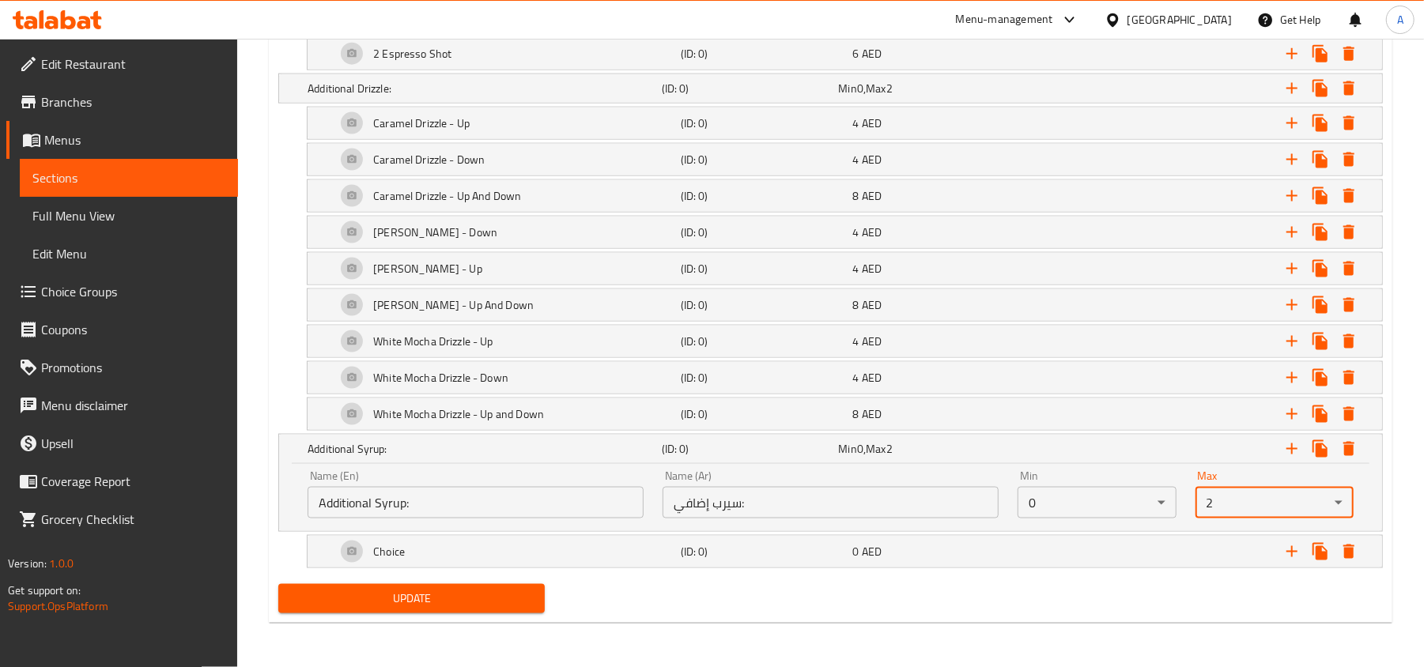
click at [719, 598] on div "Update" at bounding box center [830, 599] width 1117 height 42
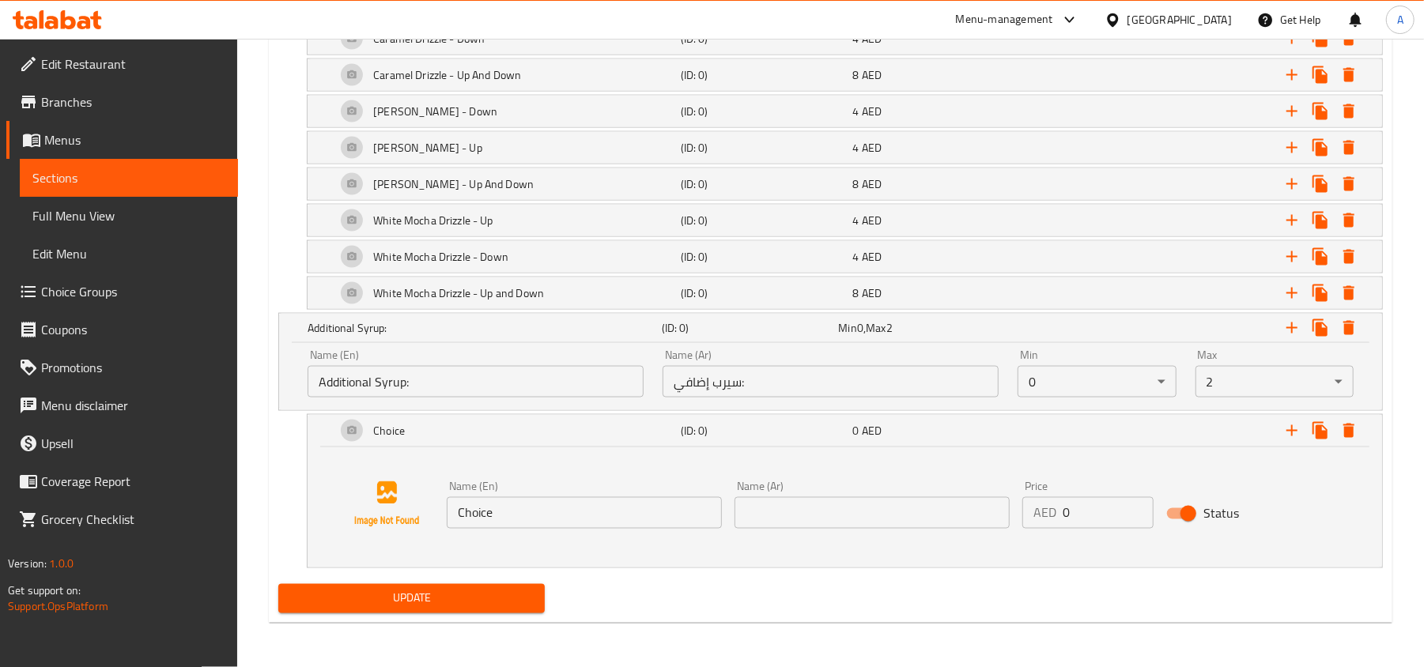
scroll to position [1660, 0]
click at [627, 504] on input "Choice" at bounding box center [584, 513] width 275 height 32
paste input "aramel Syrup"
type input "Caramel Syrup"
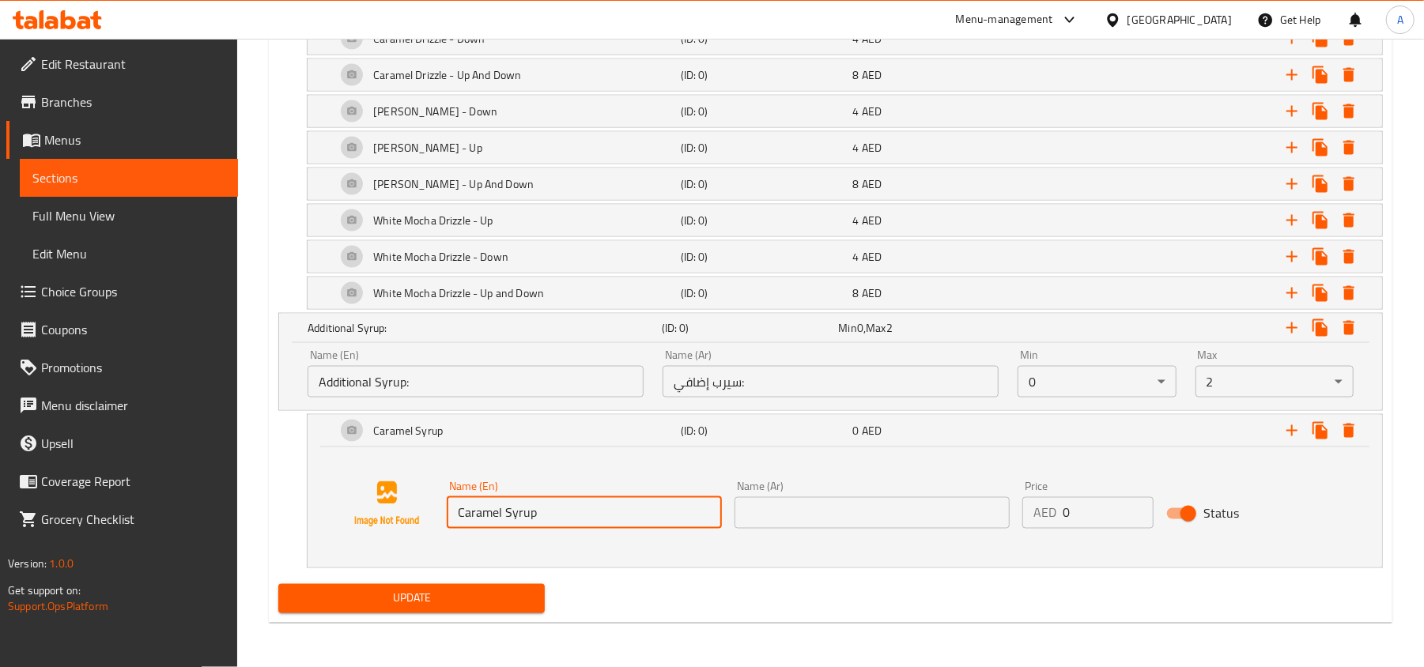
click at [797, 515] on input "text" at bounding box center [871, 513] width 275 height 32
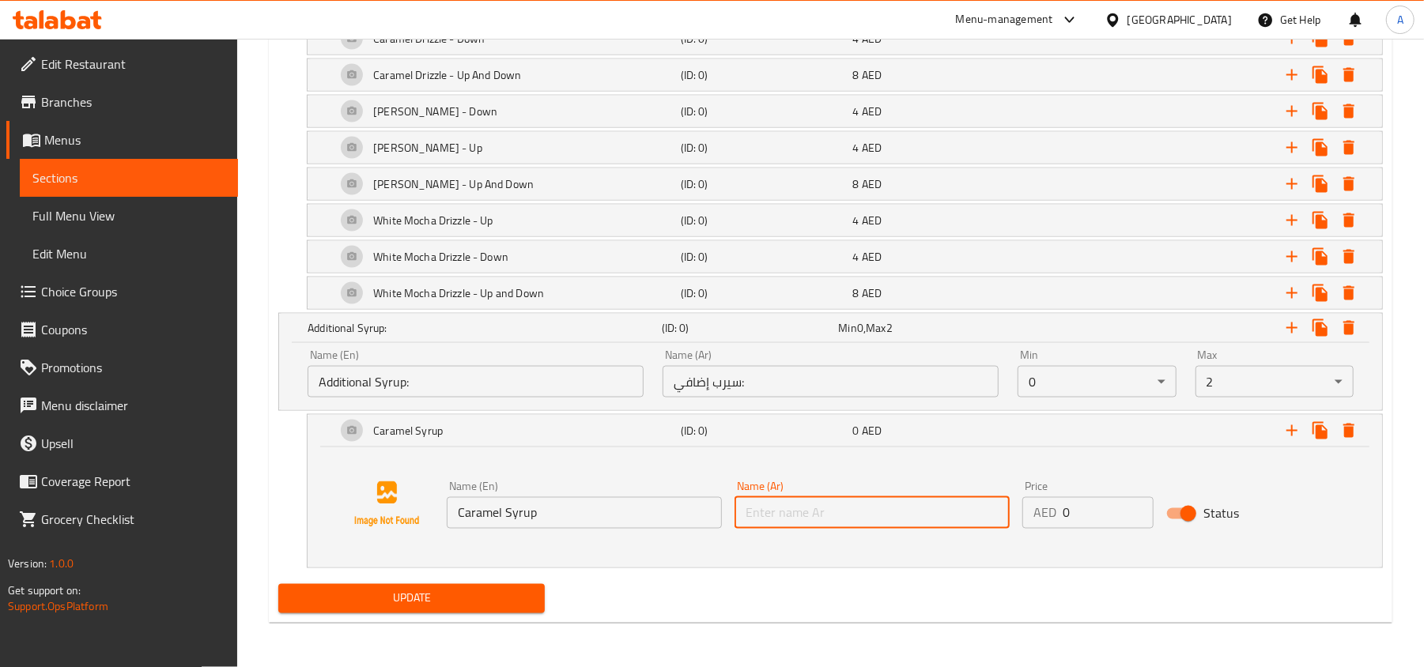
paste input "[PERSON_NAME]"
type input "[PERSON_NAME]"
click at [1138, 501] on input "1" at bounding box center [1108, 513] width 91 height 32
click at [1138, 501] on input "2" at bounding box center [1108, 513] width 91 height 32
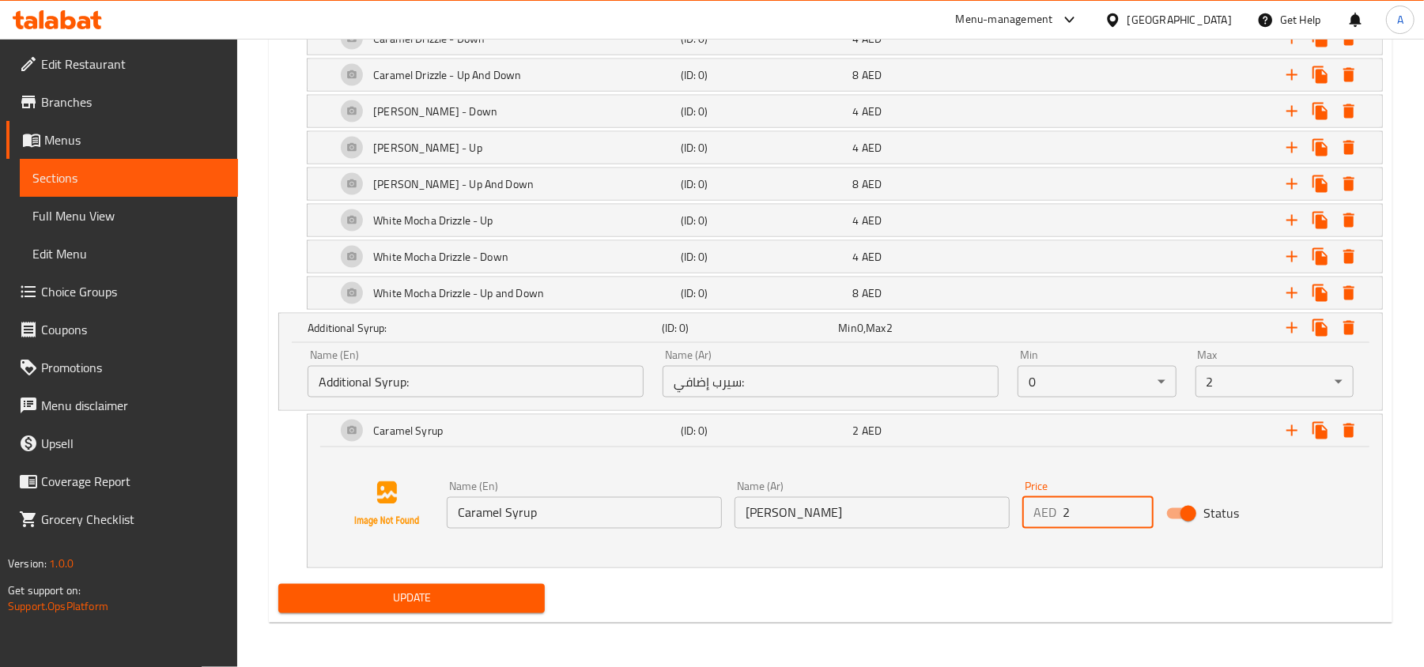
type input "3"
click at [1138, 501] on input "3" at bounding box center [1108, 513] width 91 height 32
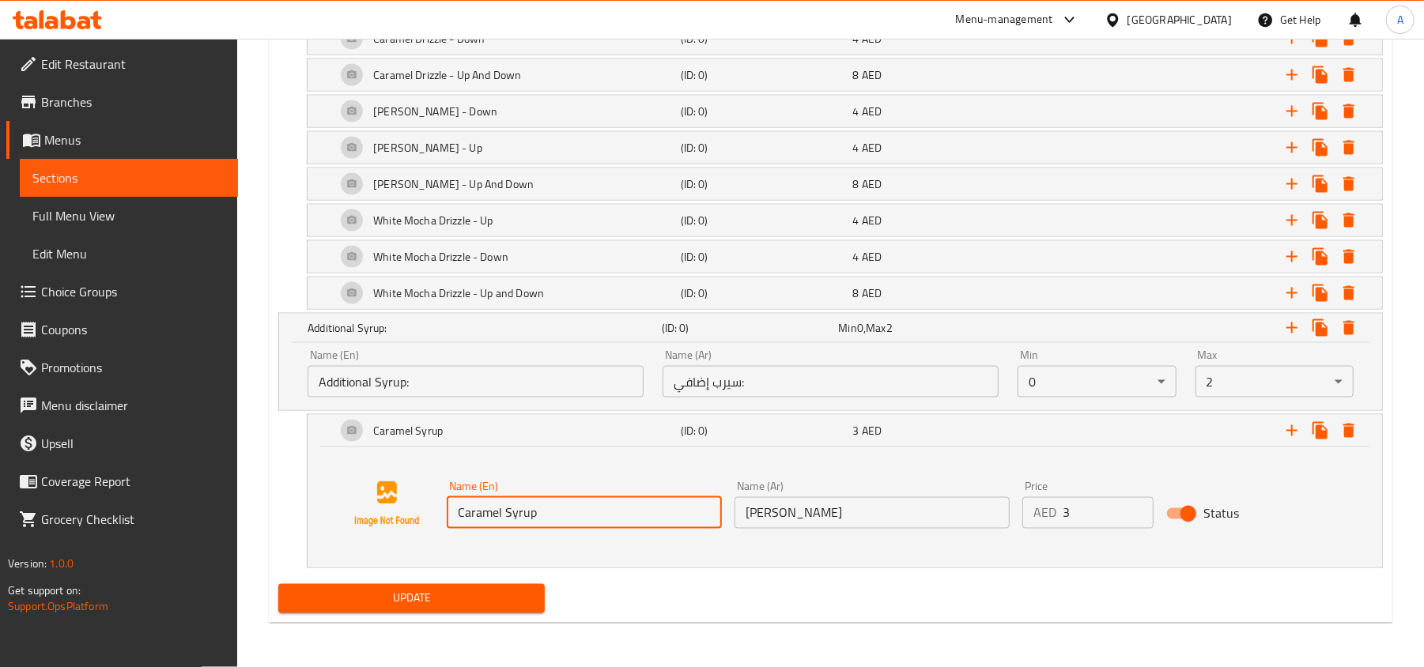
click at [582, 497] on input "Caramel Syrup" at bounding box center [584, 513] width 275 height 32
click at [1300, 431] on icon "Expand" at bounding box center [1291, 430] width 19 height 19
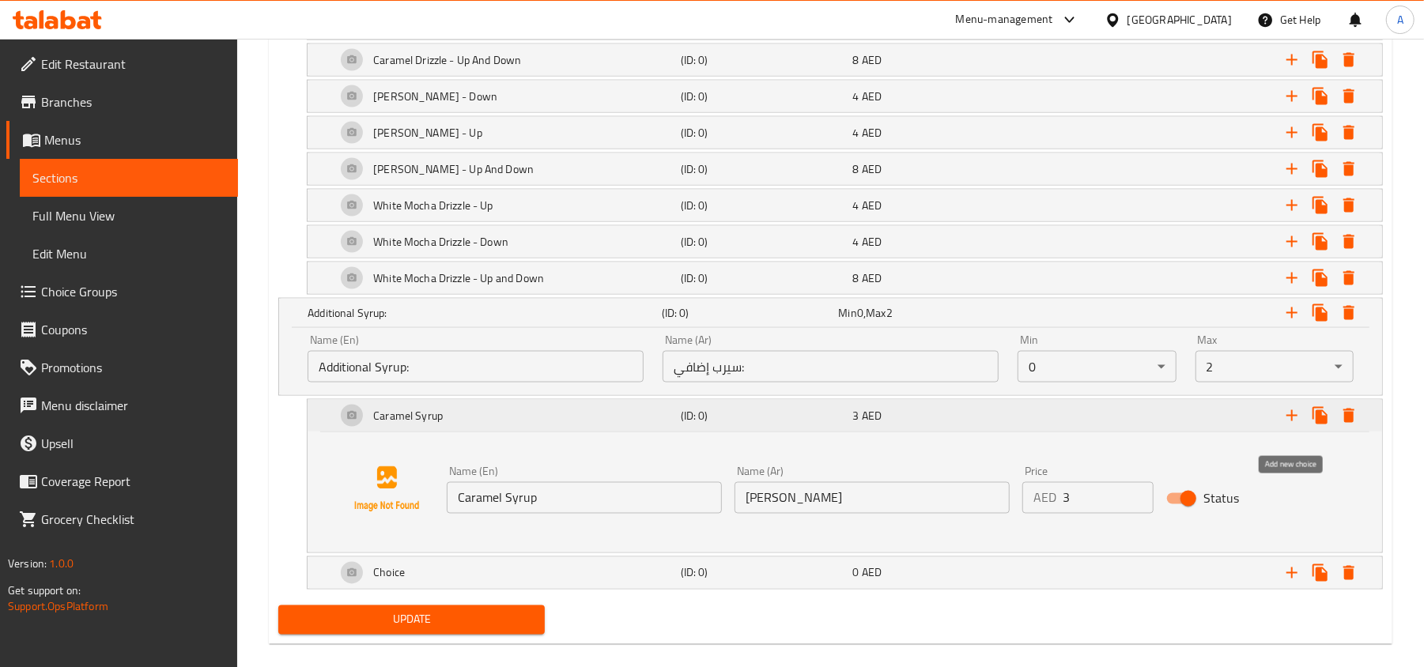
click at [1300, 425] on icon "Expand" at bounding box center [1291, 415] width 19 height 19
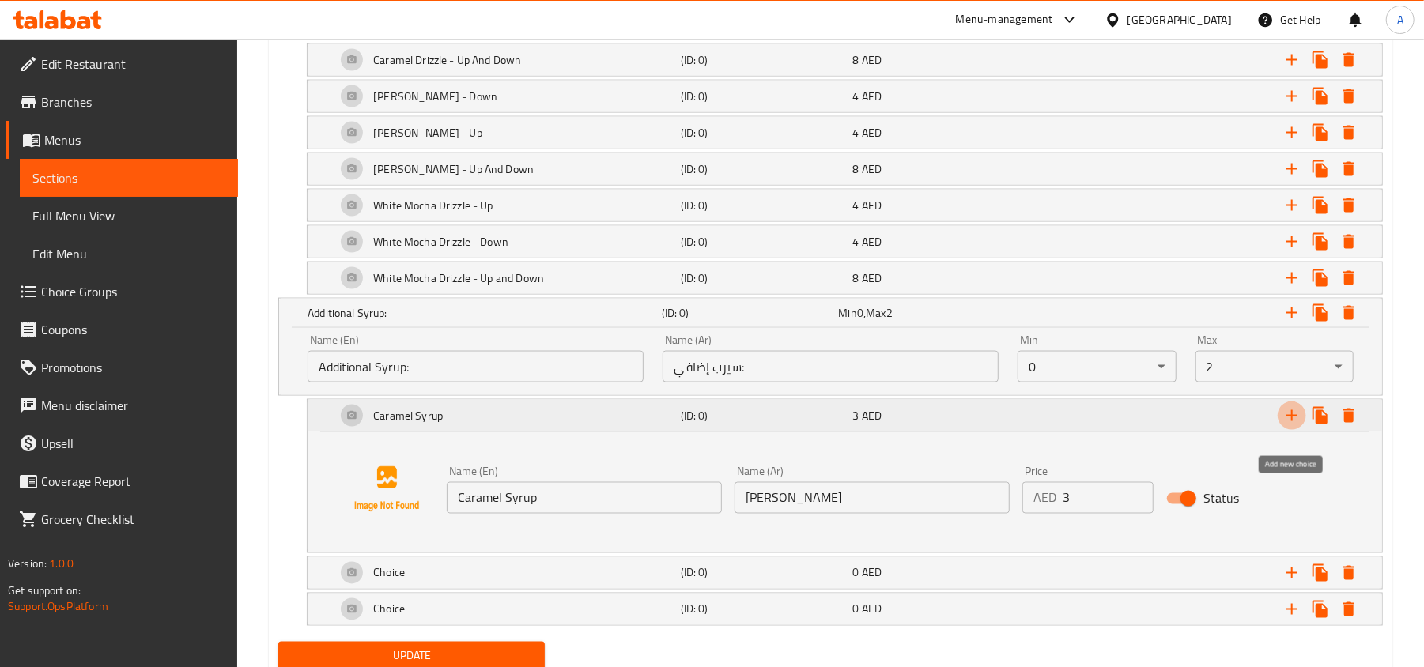
click at [1300, 425] on icon "Expand" at bounding box center [1291, 415] width 19 height 19
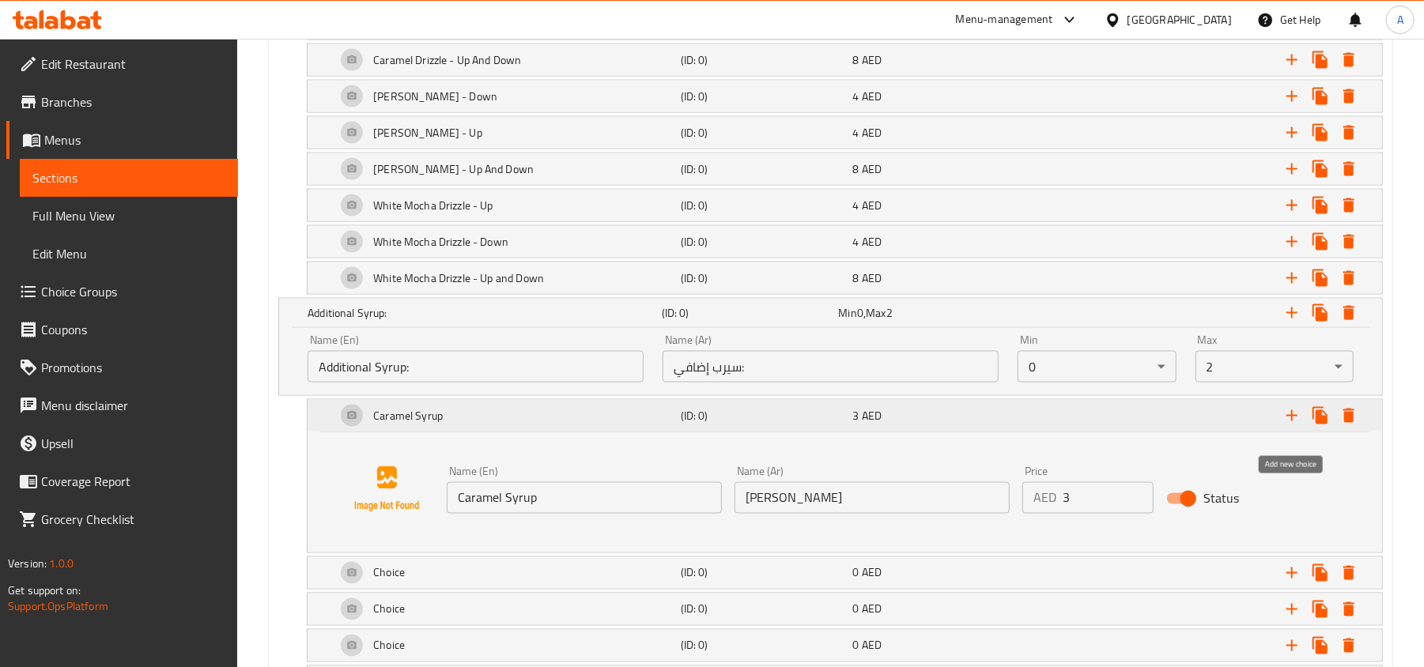
click at [1300, 425] on icon "Expand" at bounding box center [1291, 415] width 19 height 19
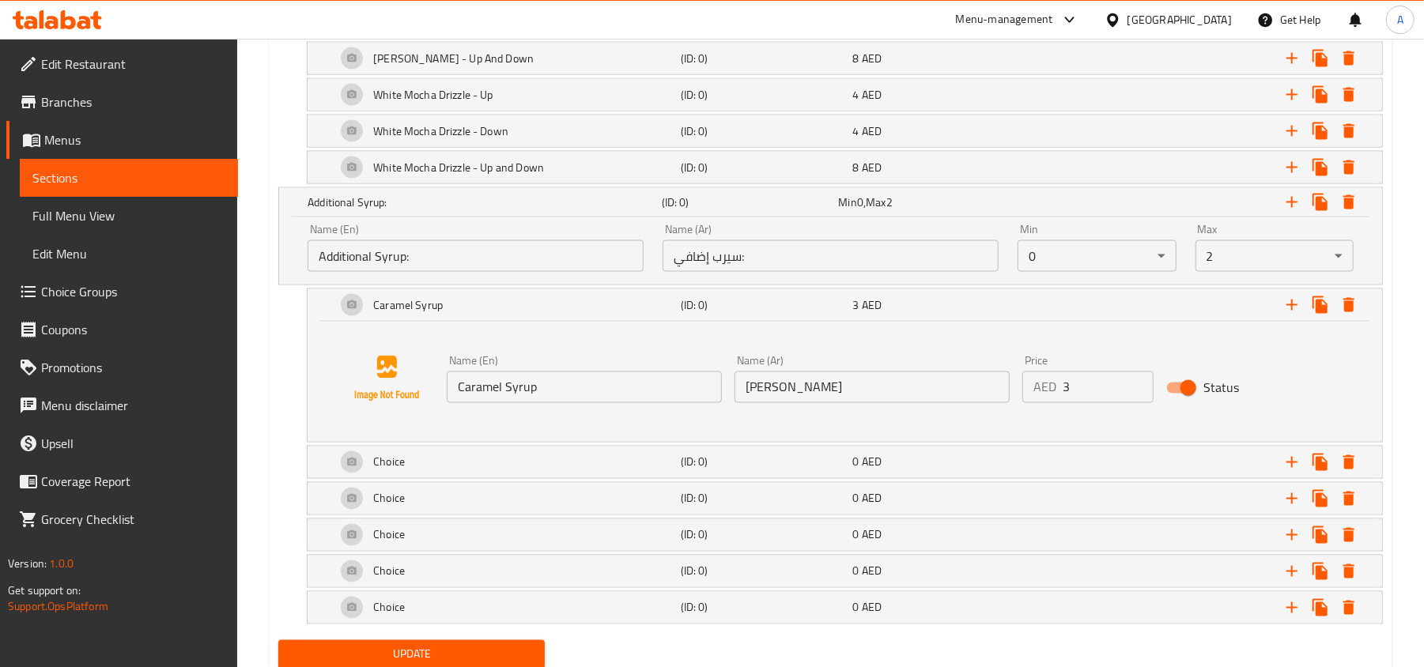
scroll to position [1845, 0]
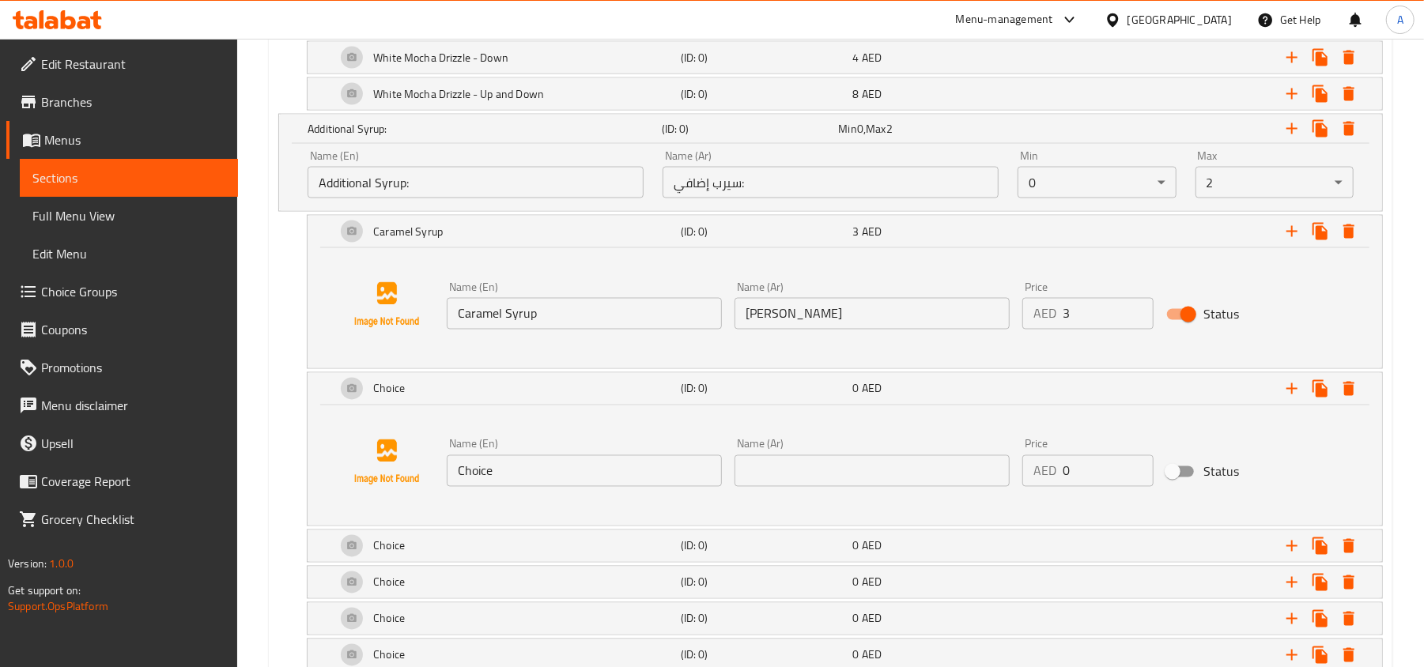
click at [618, 485] on input "Choice" at bounding box center [584, 471] width 275 height 32
paste input "Hazelnut Syrup"
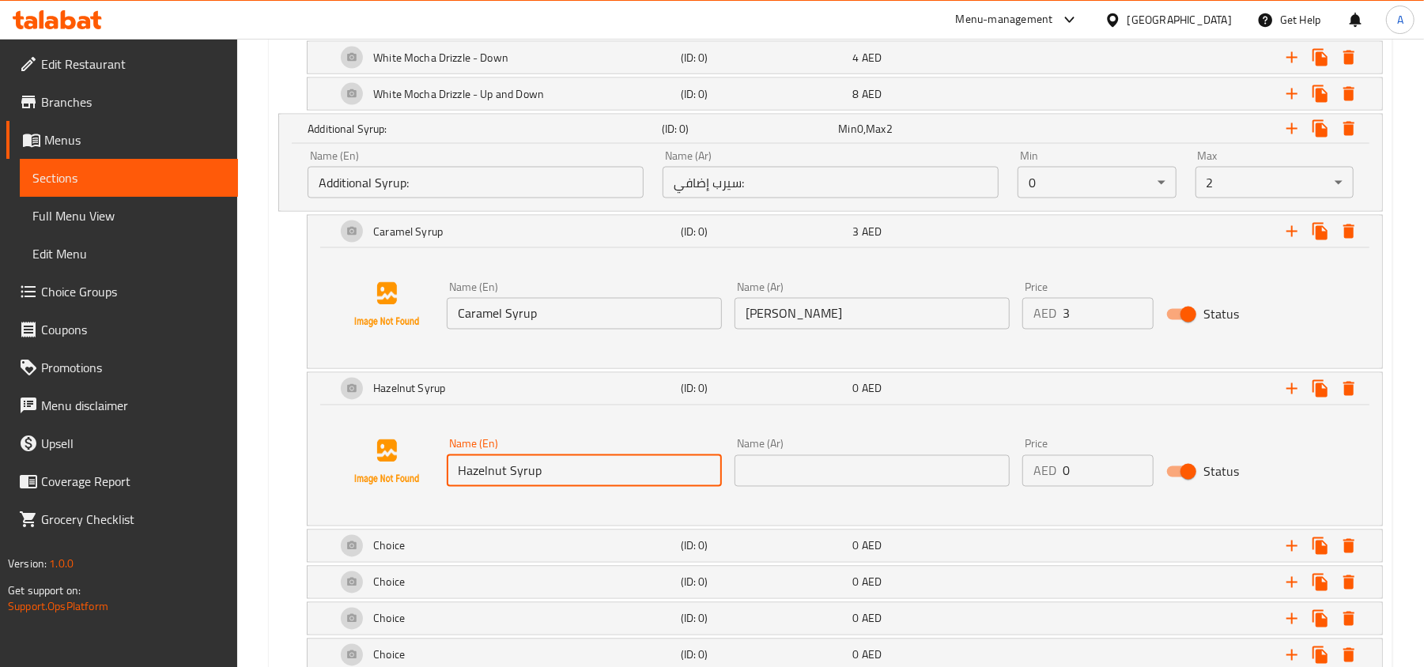
type input "Hazelnut Syrup"
click at [867, 487] on input "text" at bounding box center [871, 471] width 275 height 32
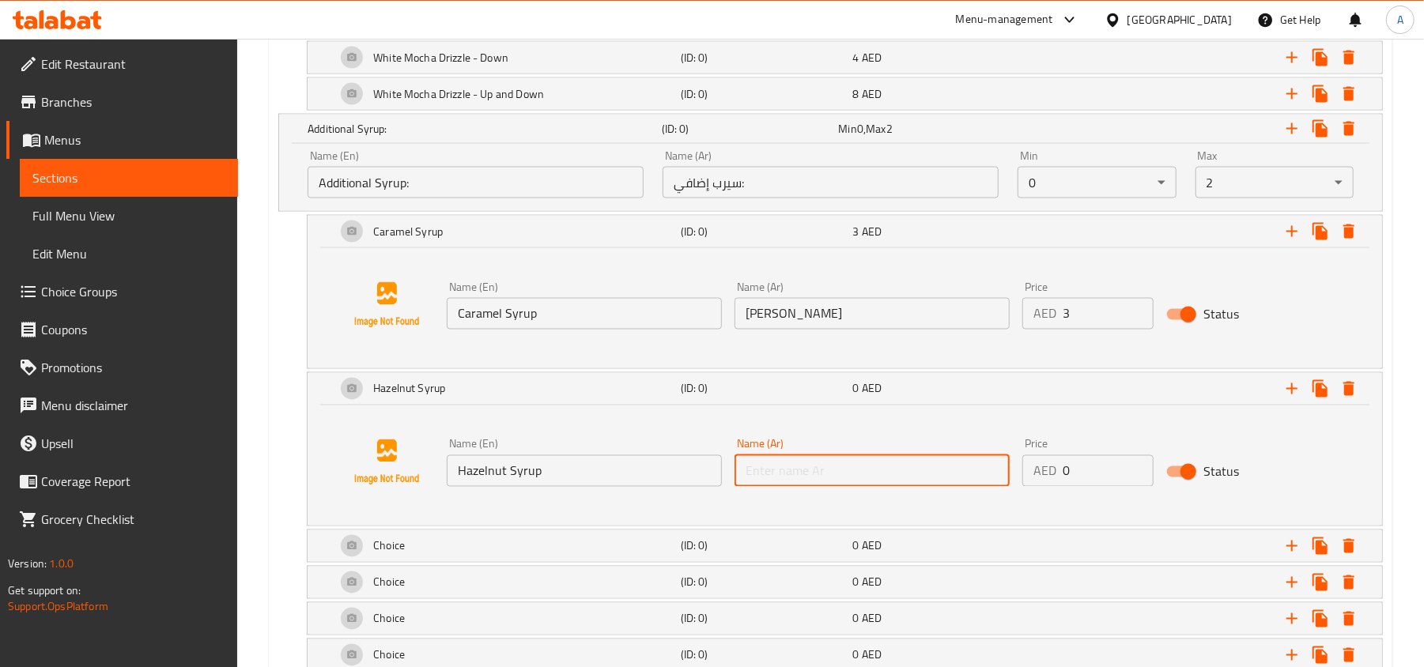
paste input "سيرب بندق"
type input "سيرب بندق"
click at [1136, 475] on input "1" at bounding box center [1108, 471] width 91 height 32
click at [1136, 475] on input "2" at bounding box center [1108, 471] width 91 height 32
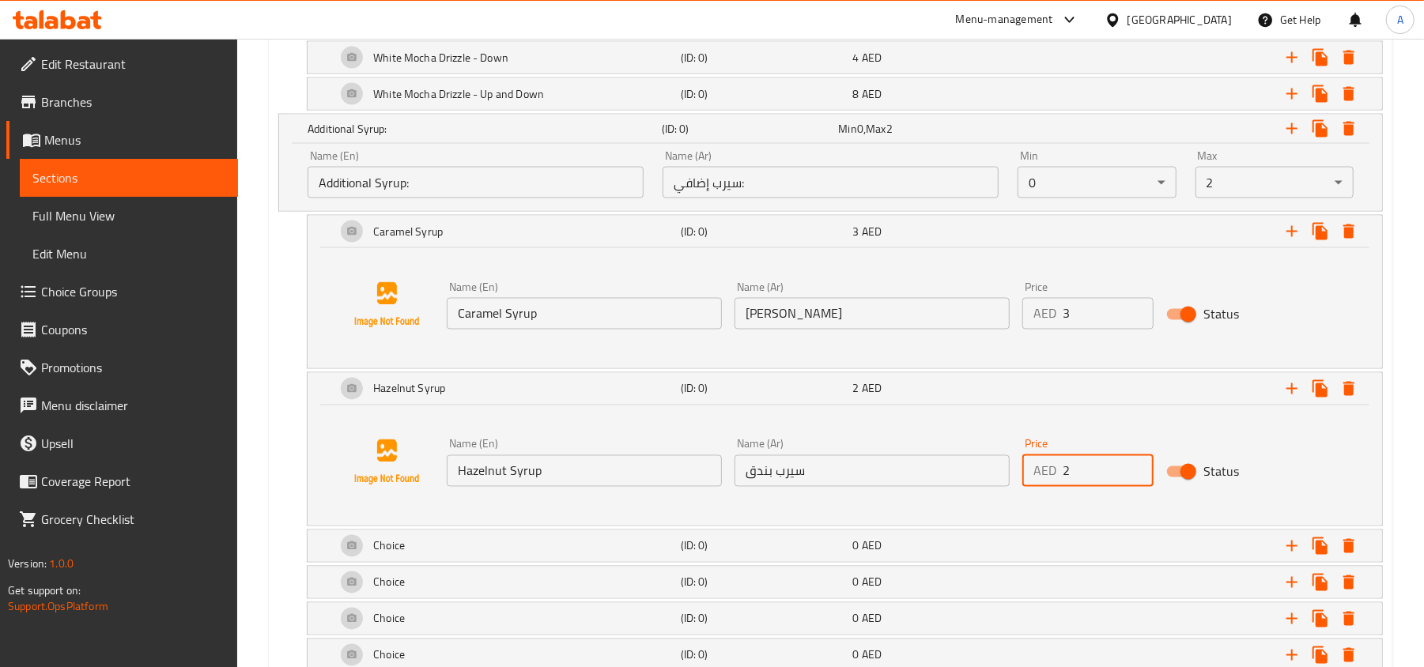
type input "3"
click at [1136, 475] on input "3" at bounding box center [1108, 471] width 91 height 32
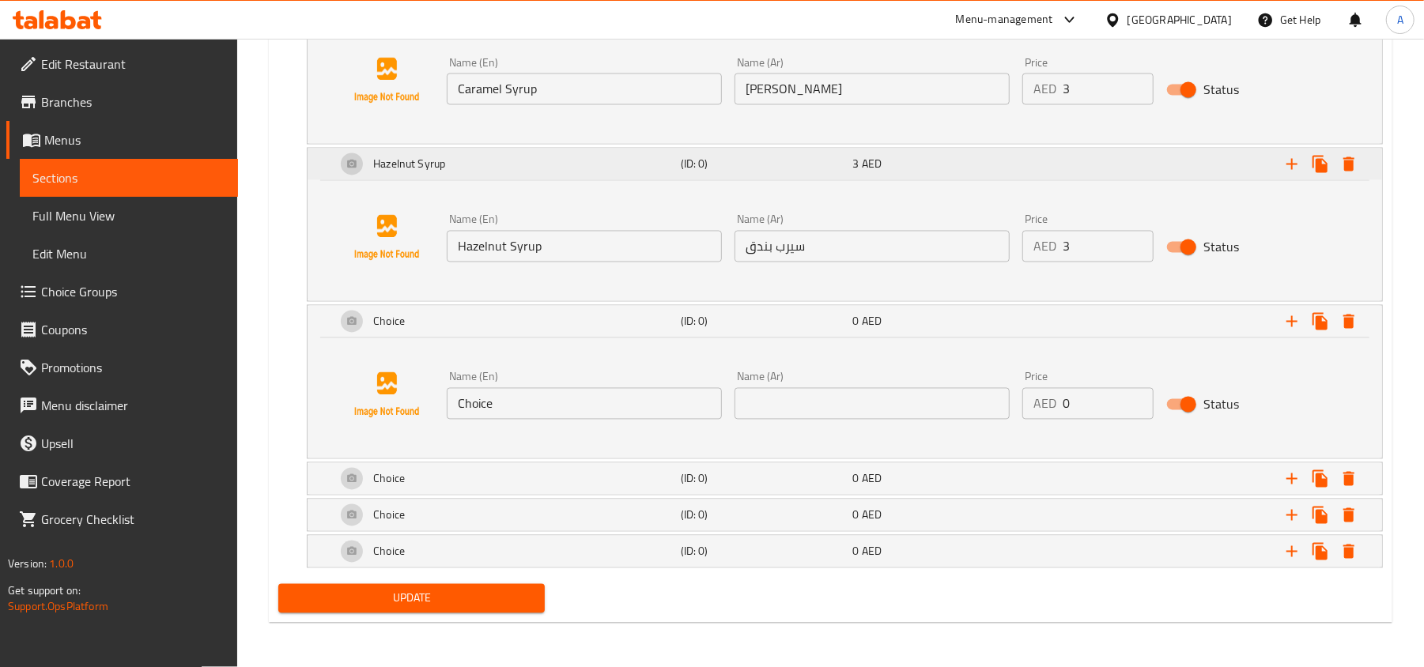
scroll to position [2086, 0]
click at [621, 411] on input "Choice" at bounding box center [584, 404] width 275 height 32
paste input "Vanilla Syrup"
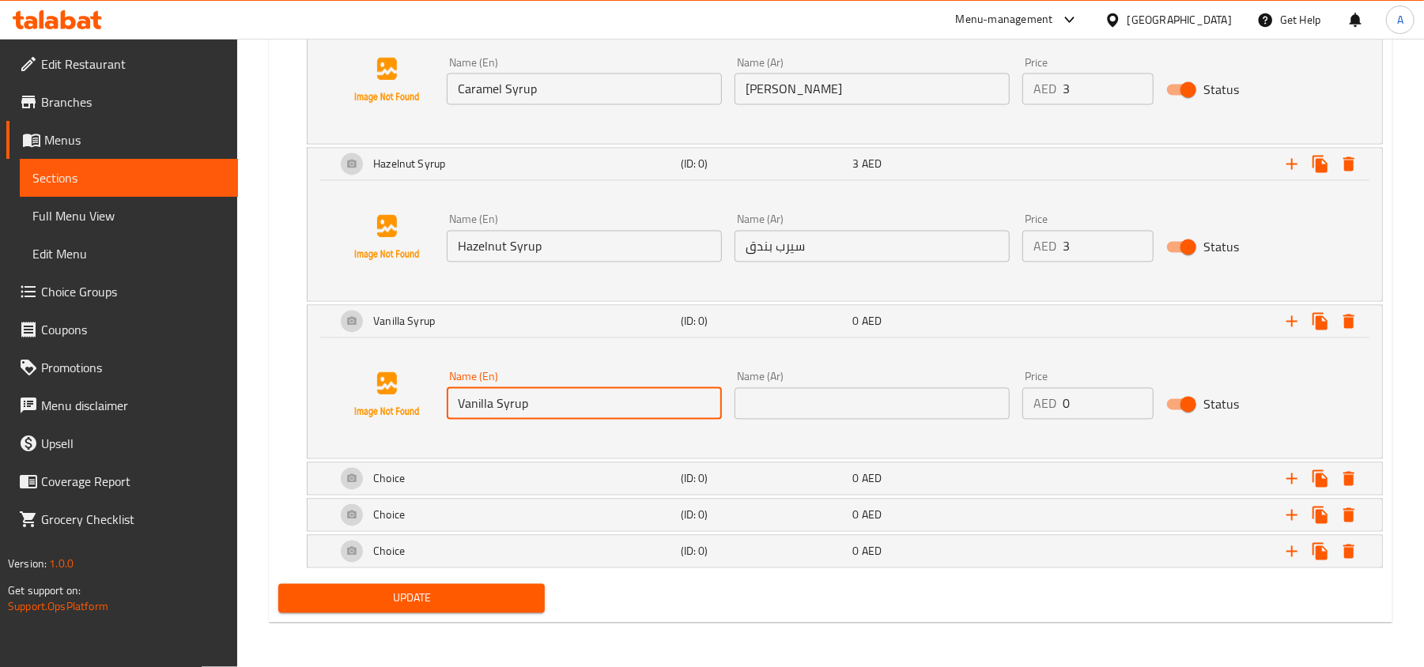
type input "Vanilla Syrup"
click at [799, 411] on input "text" at bounding box center [871, 404] width 275 height 32
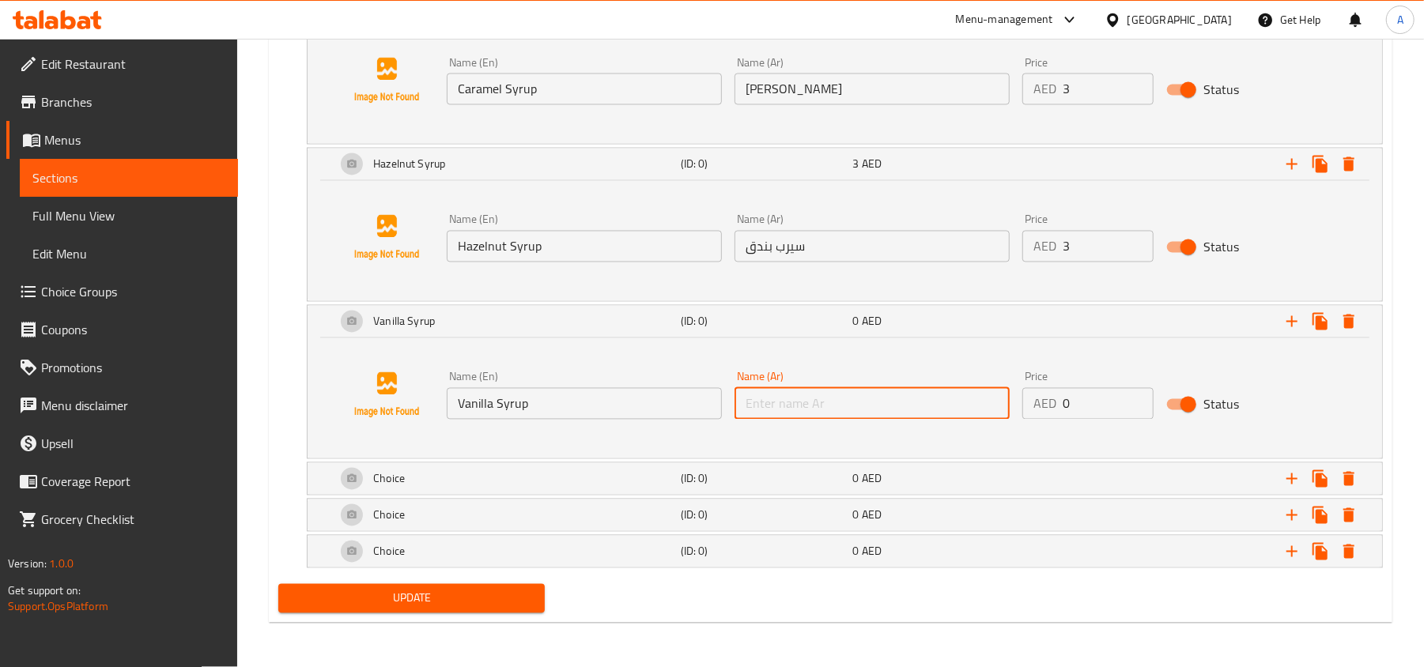
paste input "[PERSON_NAME]"
type input "[PERSON_NAME]"
click at [1136, 394] on input "1" at bounding box center [1108, 404] width 91 height 32
click at [1136, 394] on input "2" at bounding box center [1108, 404] width 91 height 32
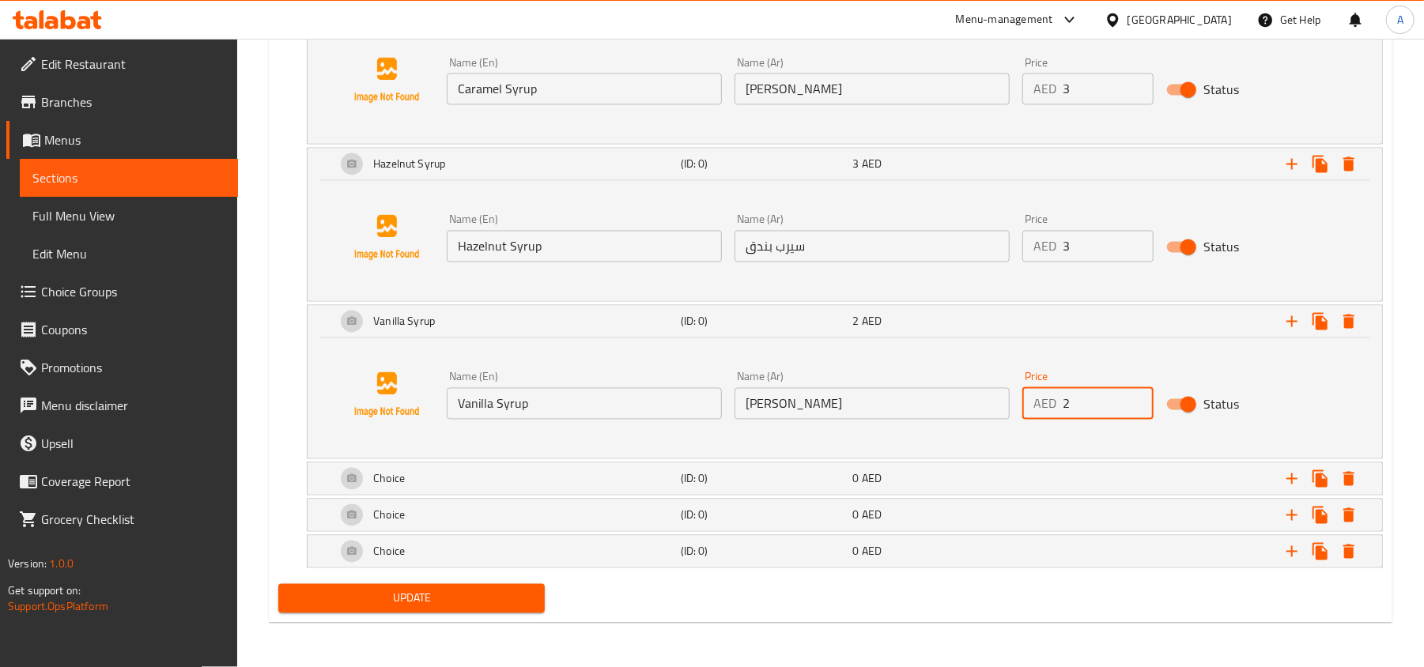
type input "3"
click at [1136, 394] on input "3" at bounding box center [1108, 404] width 91 height 32
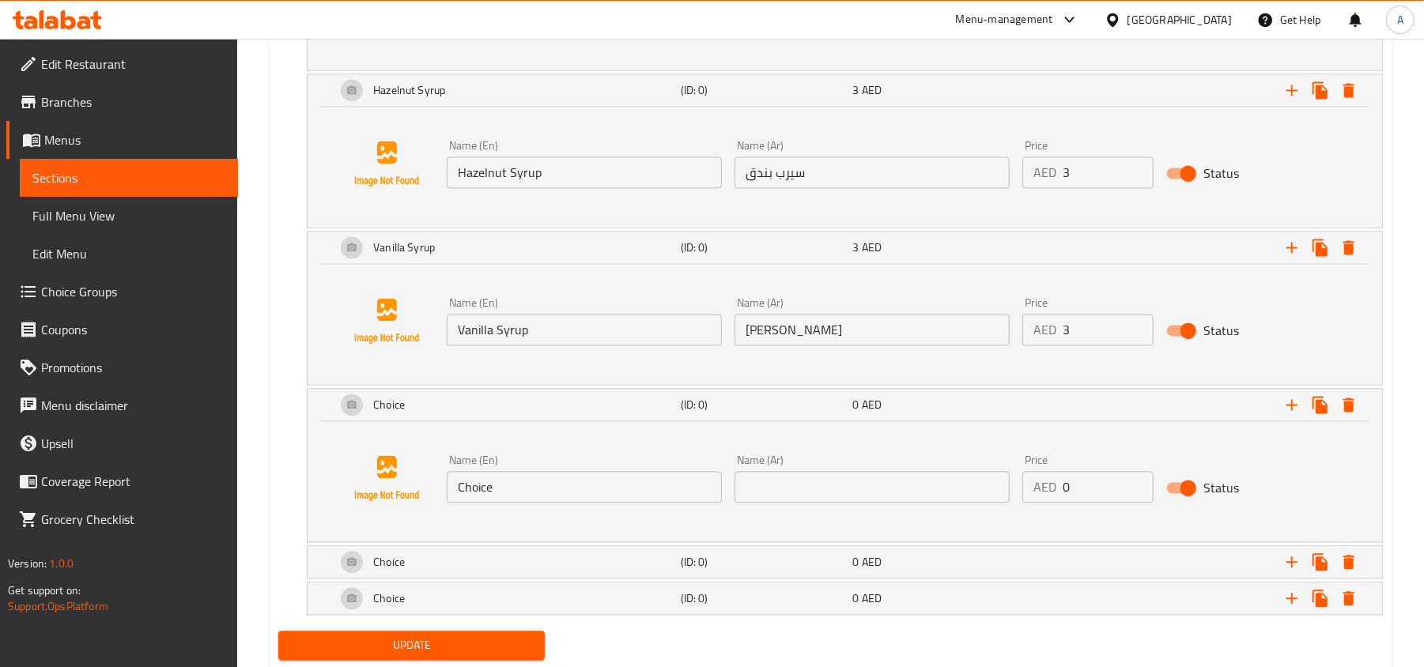
scroll to position [2208, 0]
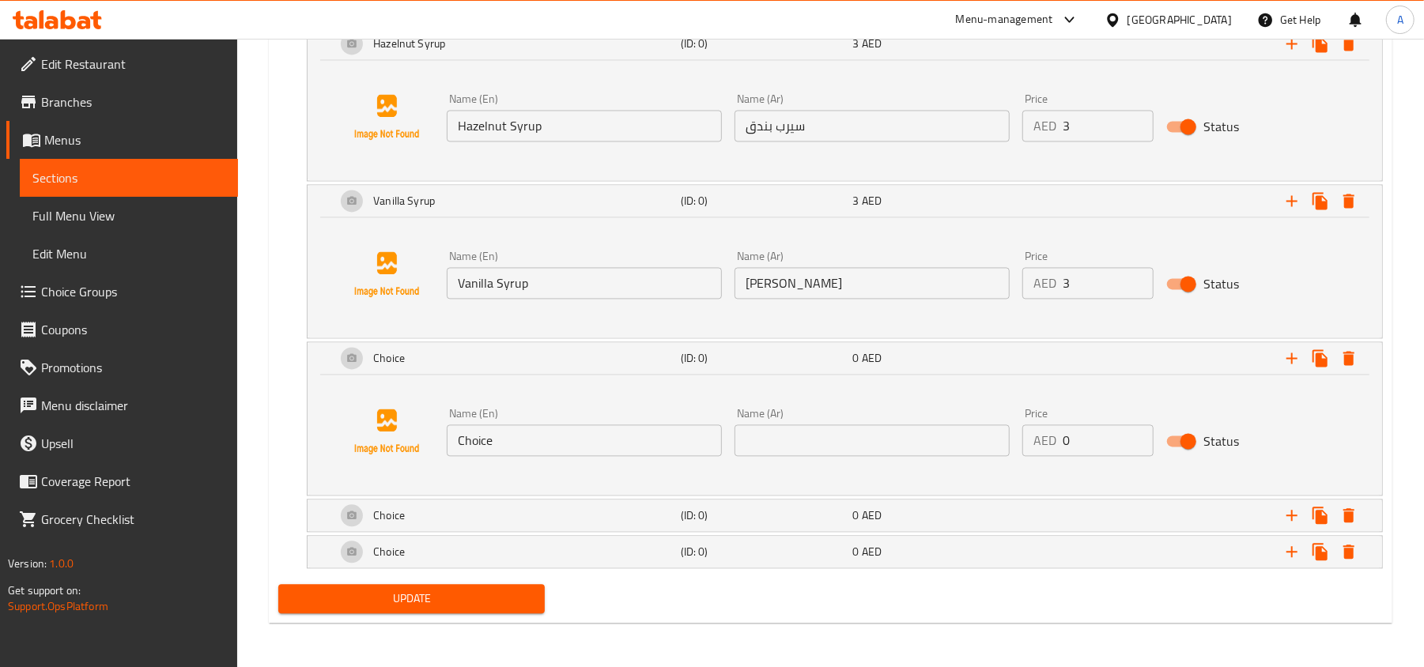
click at [634, 447] on input "Choice" at bounding box center [584, 441] width 275 height 32
paste input "Sugarcane Syrup"
type input "Sugarcane Syrup"
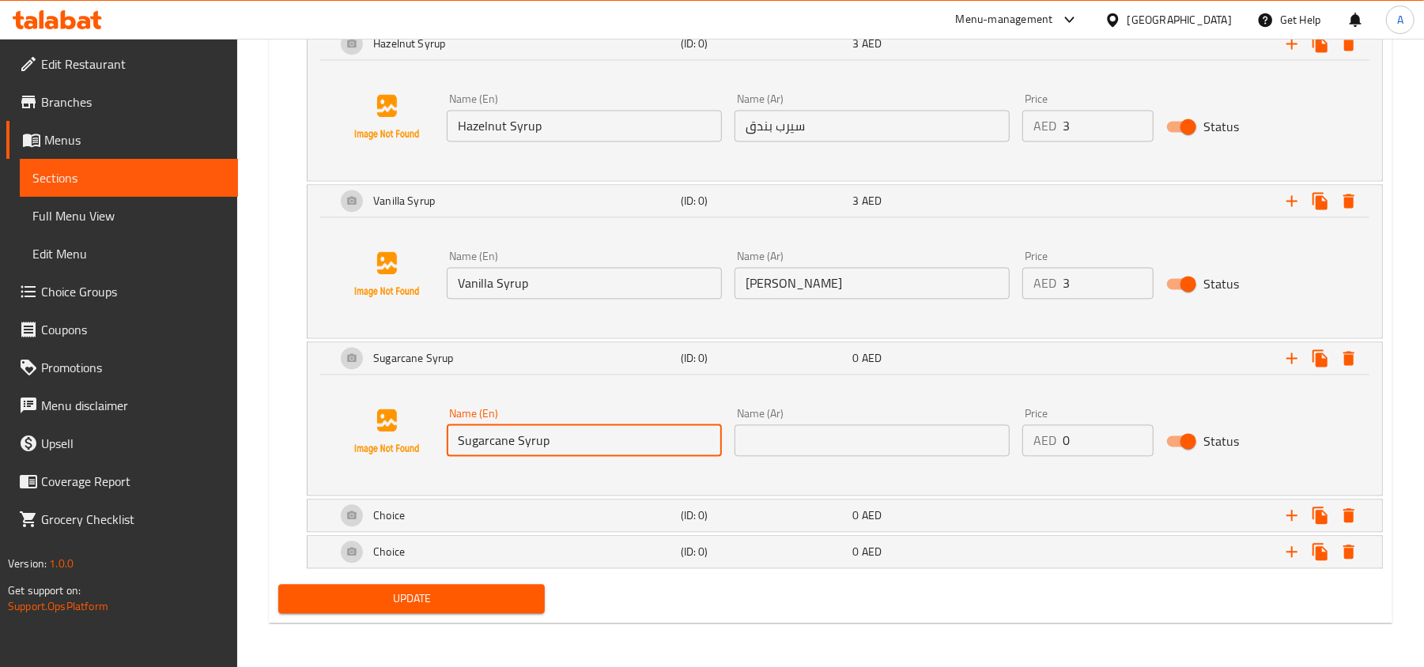
click at [804, 443] on input "text" at bounding box center [871, 441] width 275 height 32
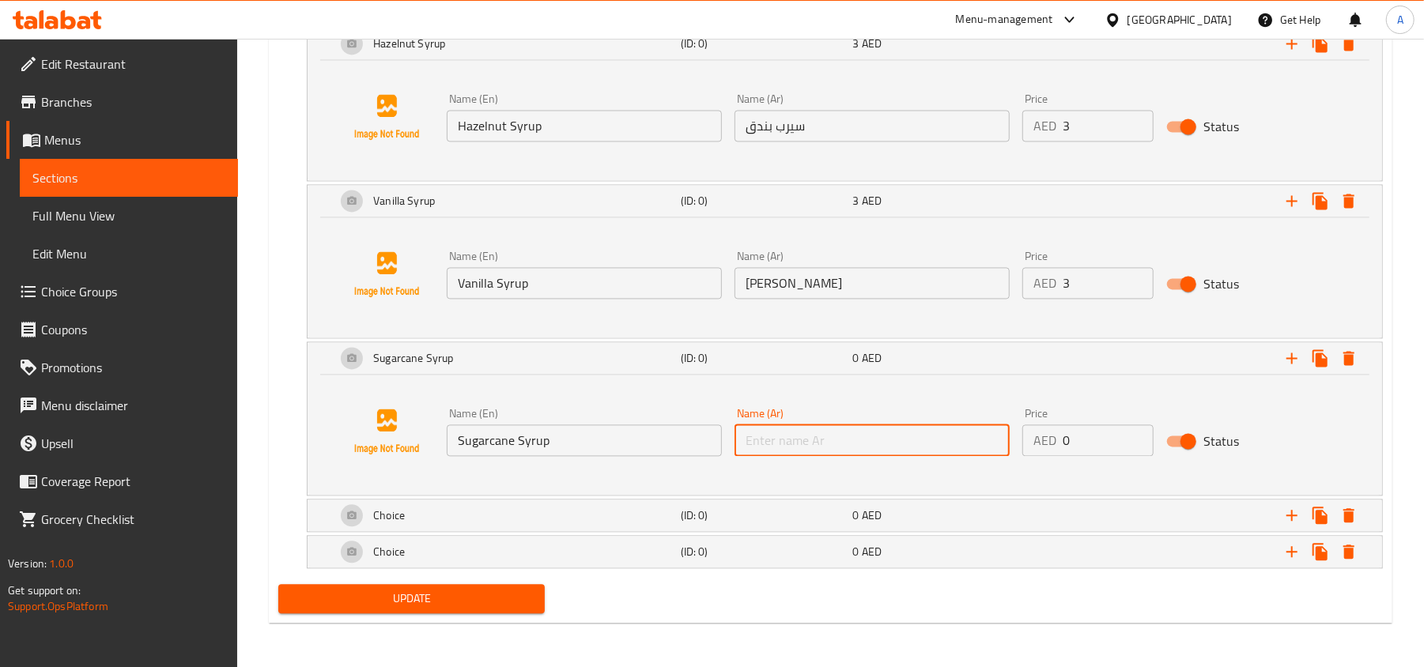
paste input "سيرب قصب السكر"
type input "سيرب قصب السكر"
click at [1136, 433] on input "1" at bounding box center [1108, 441] width 91 height 32
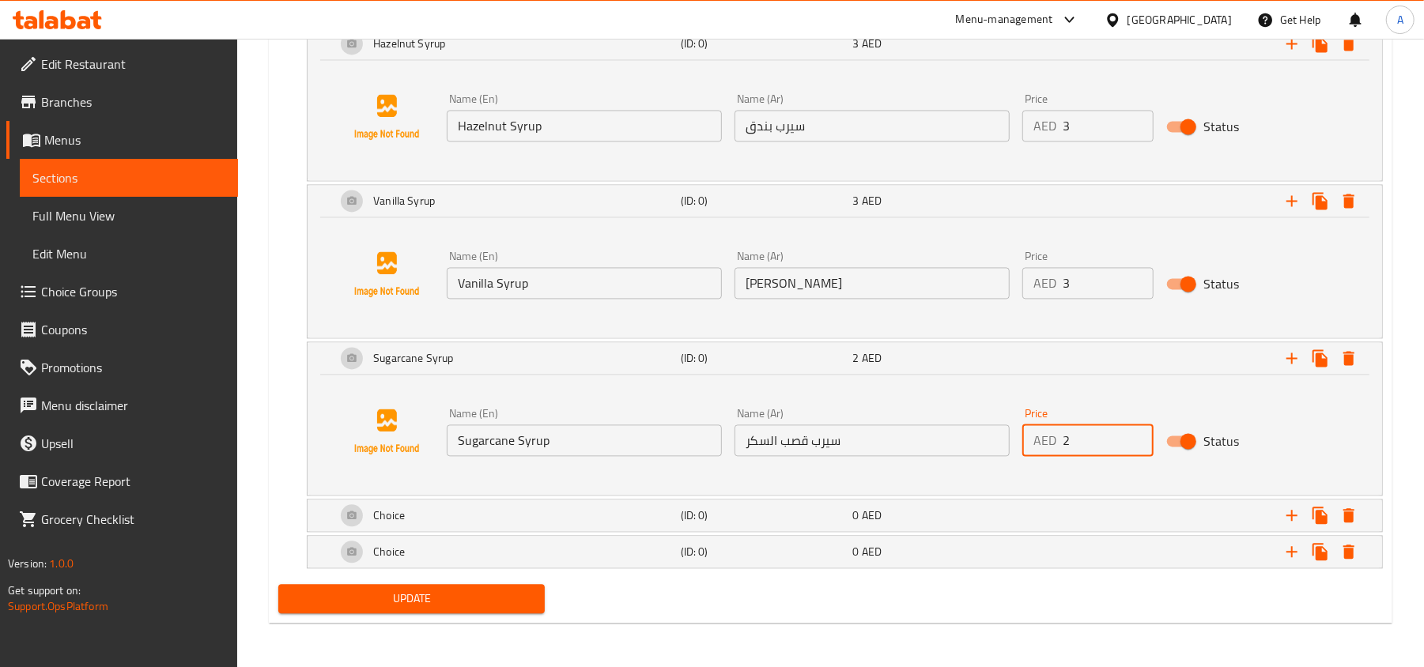
click at [1136, 433] on input "2" at bounding box center [1108, 441] width 91 height 32
type input "3"
click at [1136, 433] on input "3" at bounding box center [1108, 441] width 91 height 32
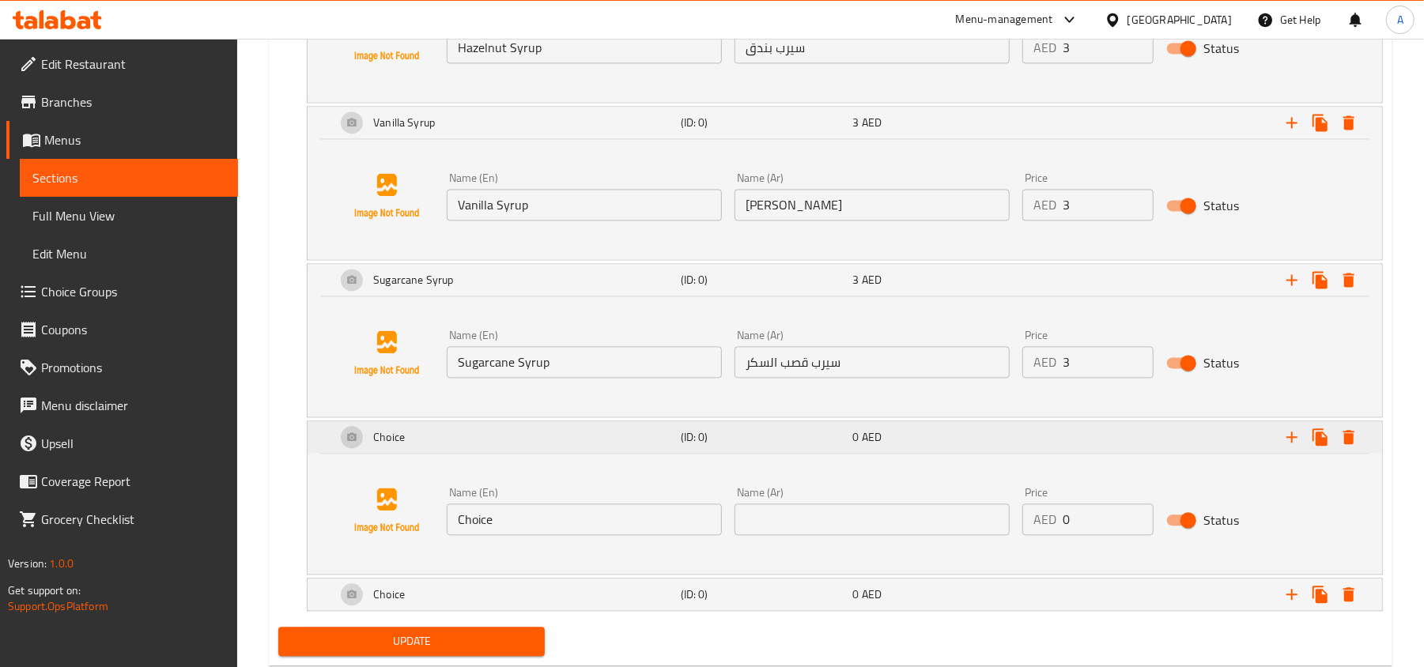
scroll to position [2329, 0]
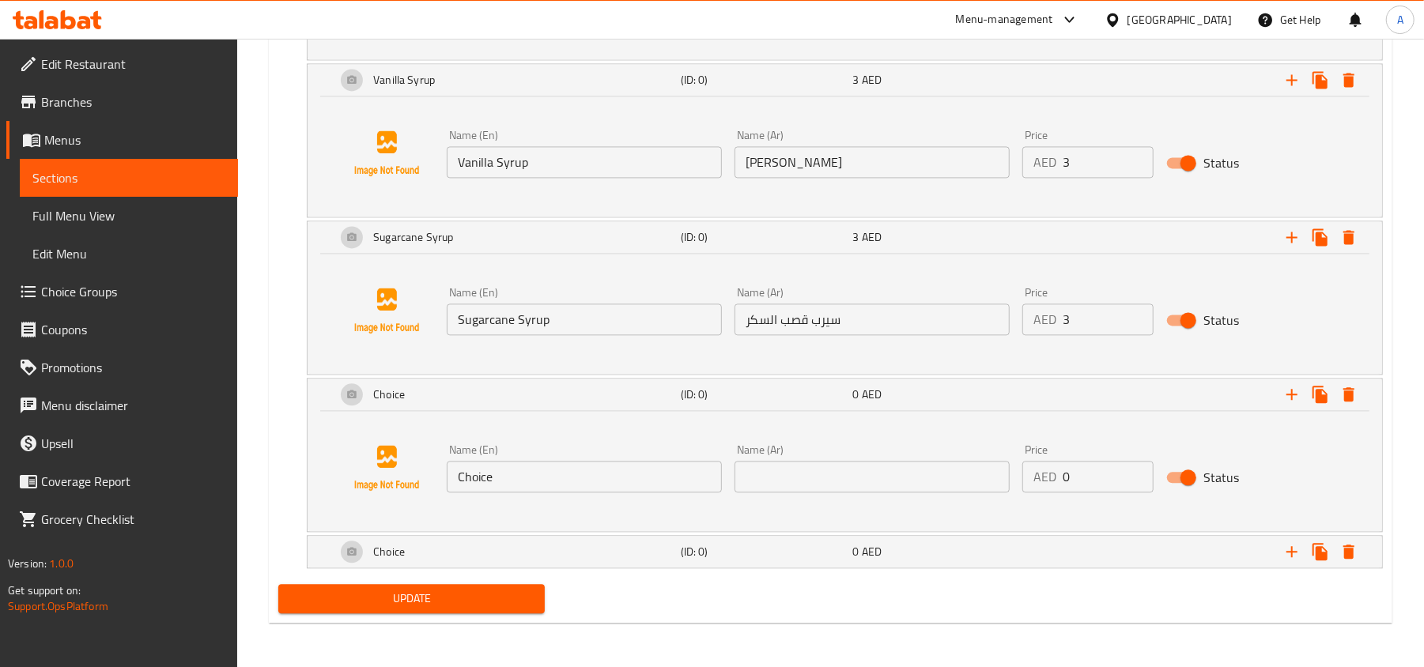
click at [582, 478] on input "Choice" at bounding box center [584, 477] width 275 height 32
paste input "Sugar Free Caramel Syrup"
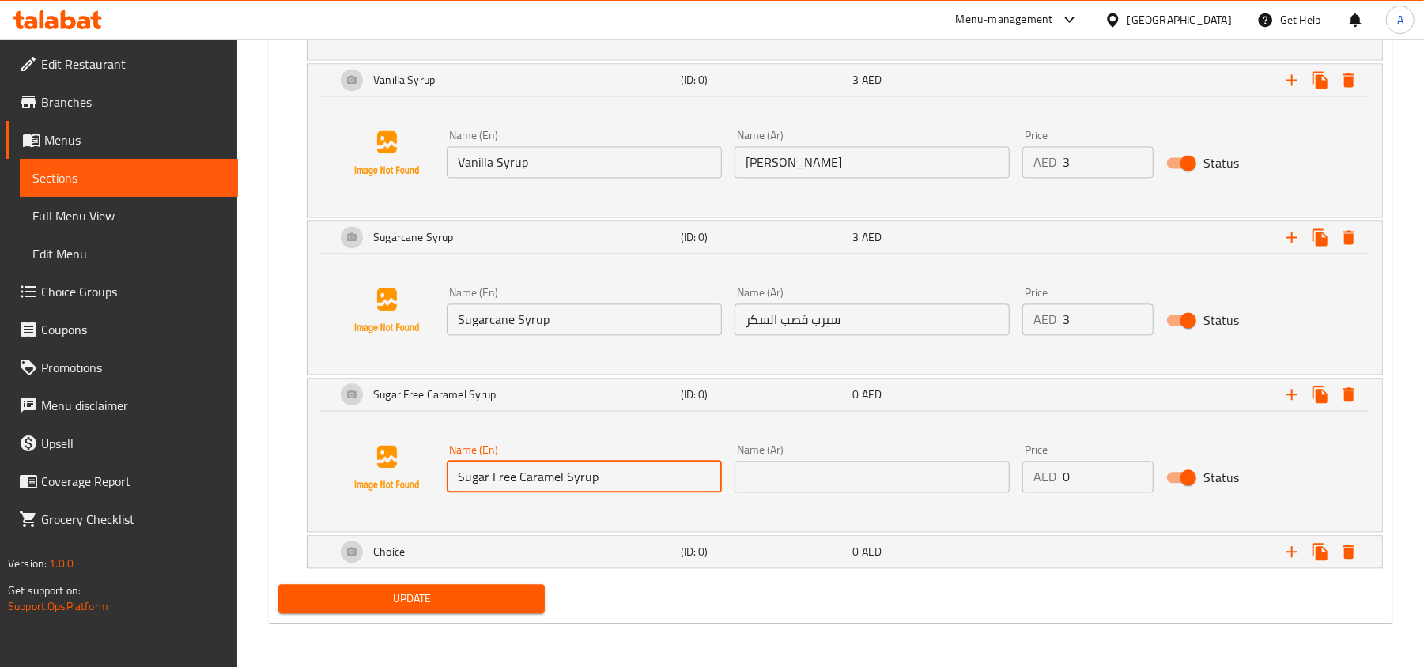
type input "Sugar Free Caramel Syrup"
click at [791, 476] on input "text" at bounding box center [871, 477] width 275 height 32
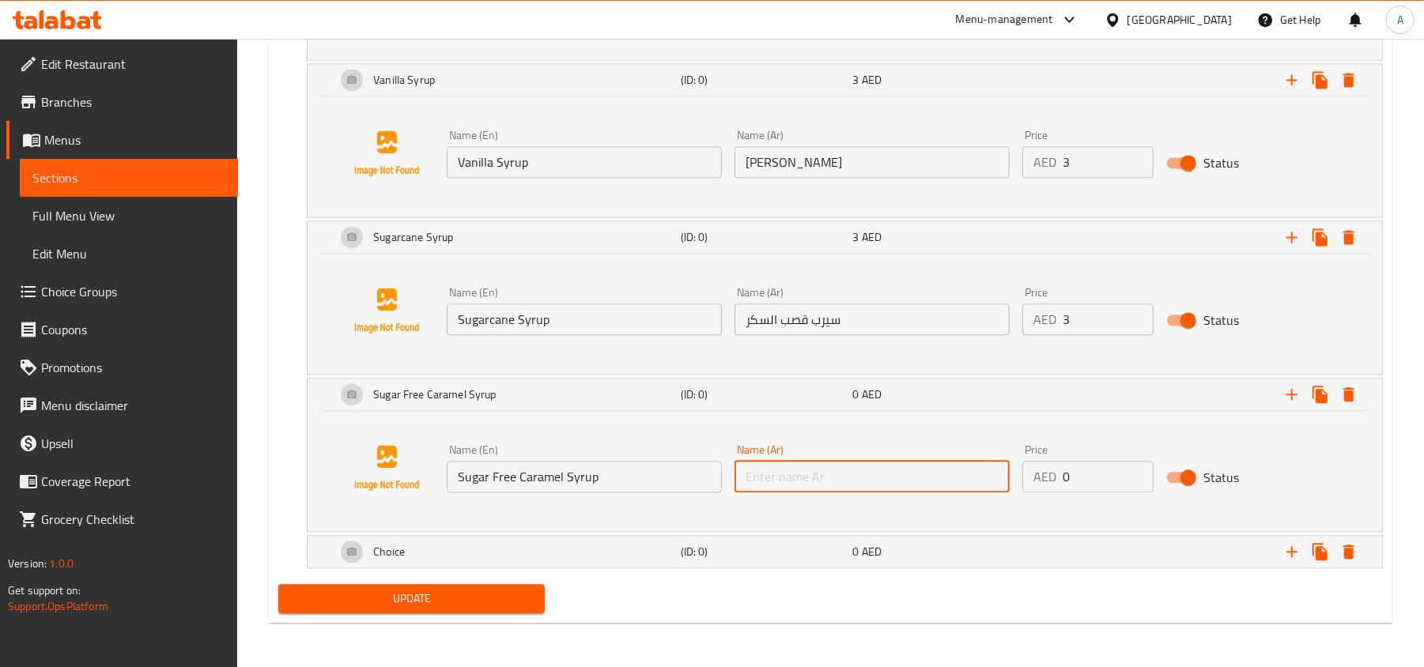
paste input "كراميل سيرب بدون سكر"
type input "كراميل سيرب بدون سكر"
click at [1138, 465] on input "1" at bounding box center [1108, 477] width 91 height 32
click at [1138, 465] on input "2" at bounding box center [1108, 477] width 91 height 32
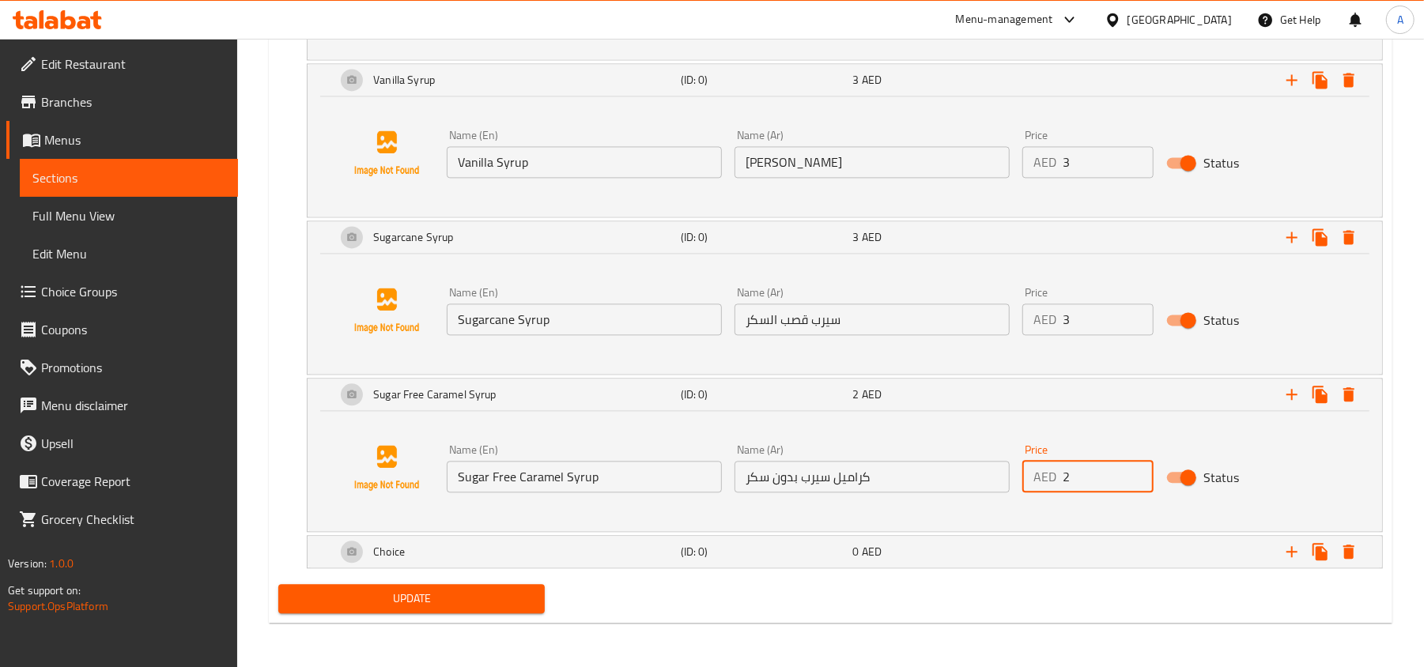
type input "3"
click at [1138, 465] on input "3" at bounding box center [1108, 477] width 91 height 32
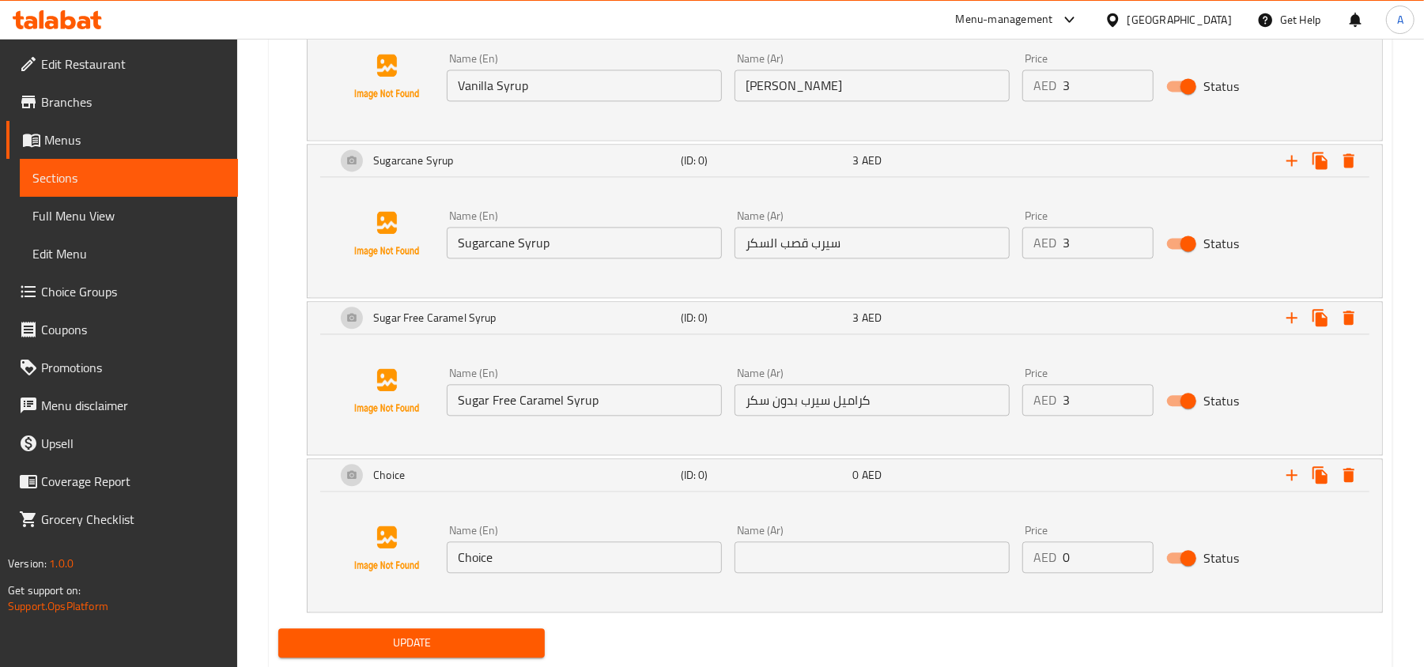
scroll to position [2446, 0]
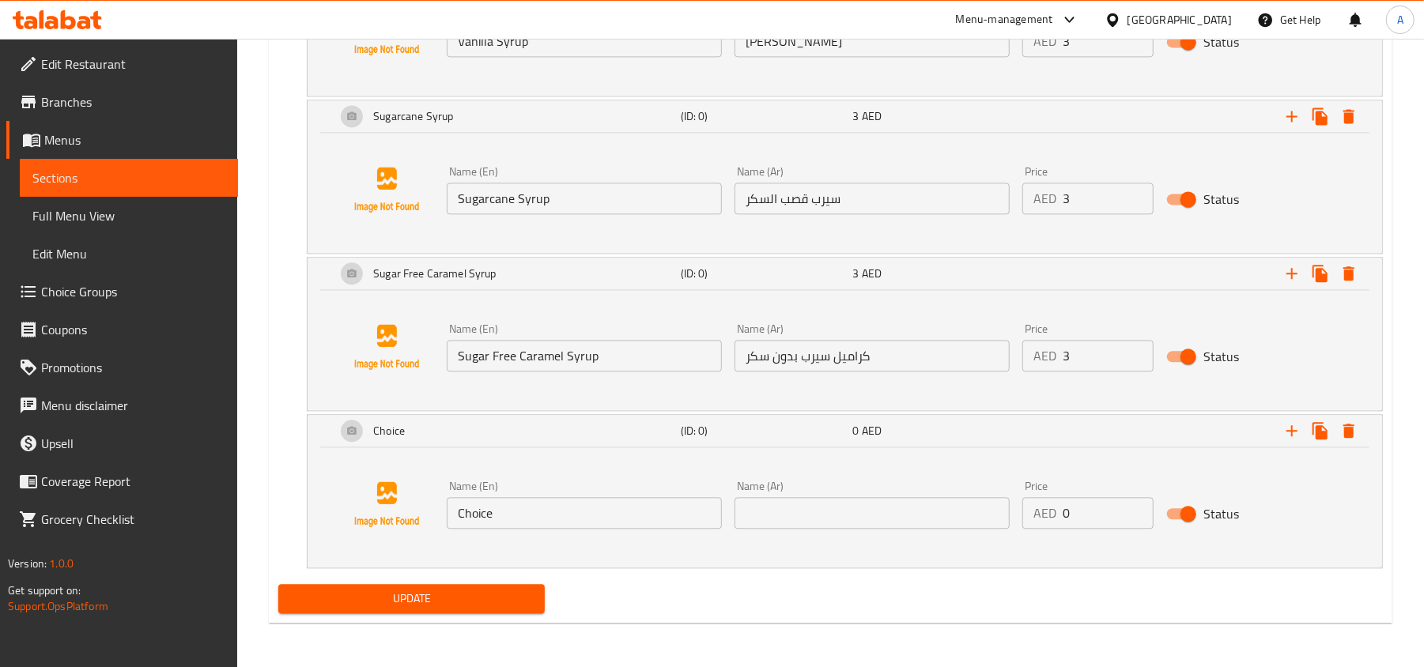
click at [586, 511] on input "Choice" at bounding box center [584, 513] width 275 height 32
paste input "Sugar Free Vanilla Syrup"
type input "Sugar Free Vanilla Syrup"
click at [946, 523] on input "text" at bounding box center [871, 513] width 275 height 32
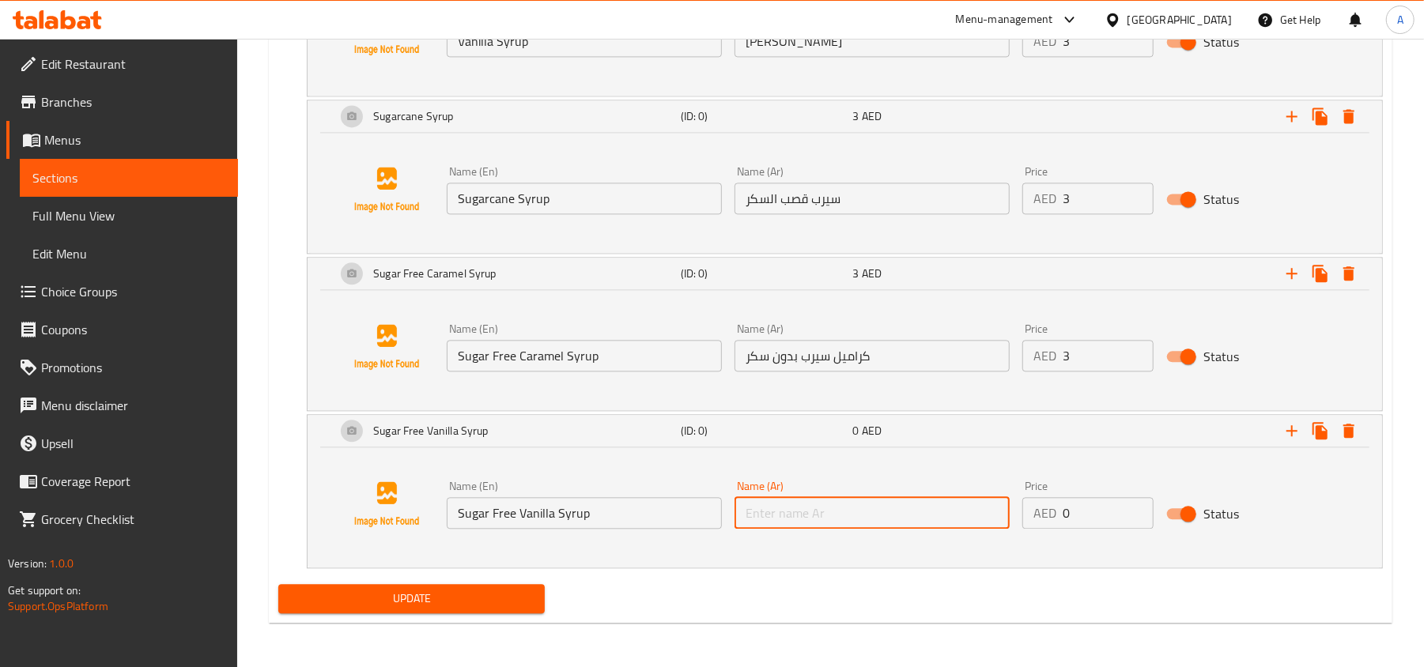
paste input "فانيلا سيرب بدون سكر"
type input "فانيلا سيرب بدون سكر"
click at [1134, 508] on input "1" at bounding box center [1108, 513] width 91 height 32
click at [1134, 508] on input "2" at bounding box center [1108, 513] width 91 height 32
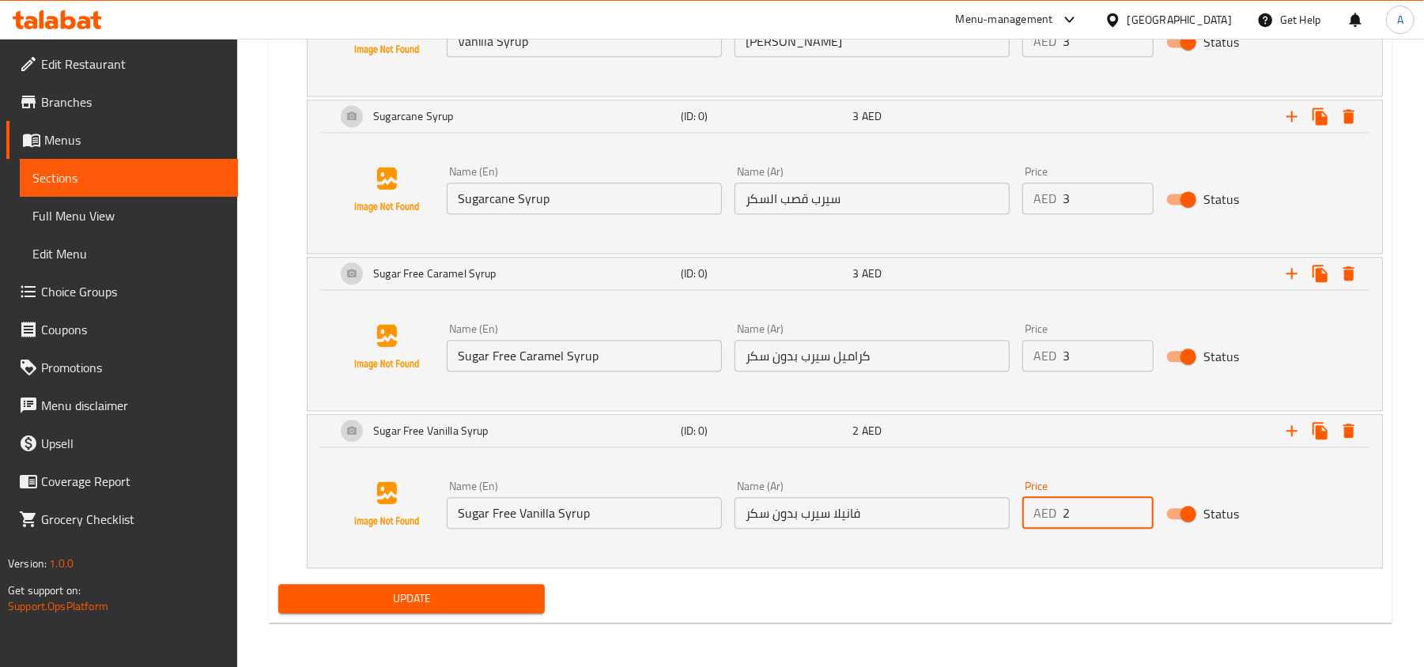
type input "3"
click at [1134, 508] on input "3" at bounding box center [1108, 513] width 91 height 32
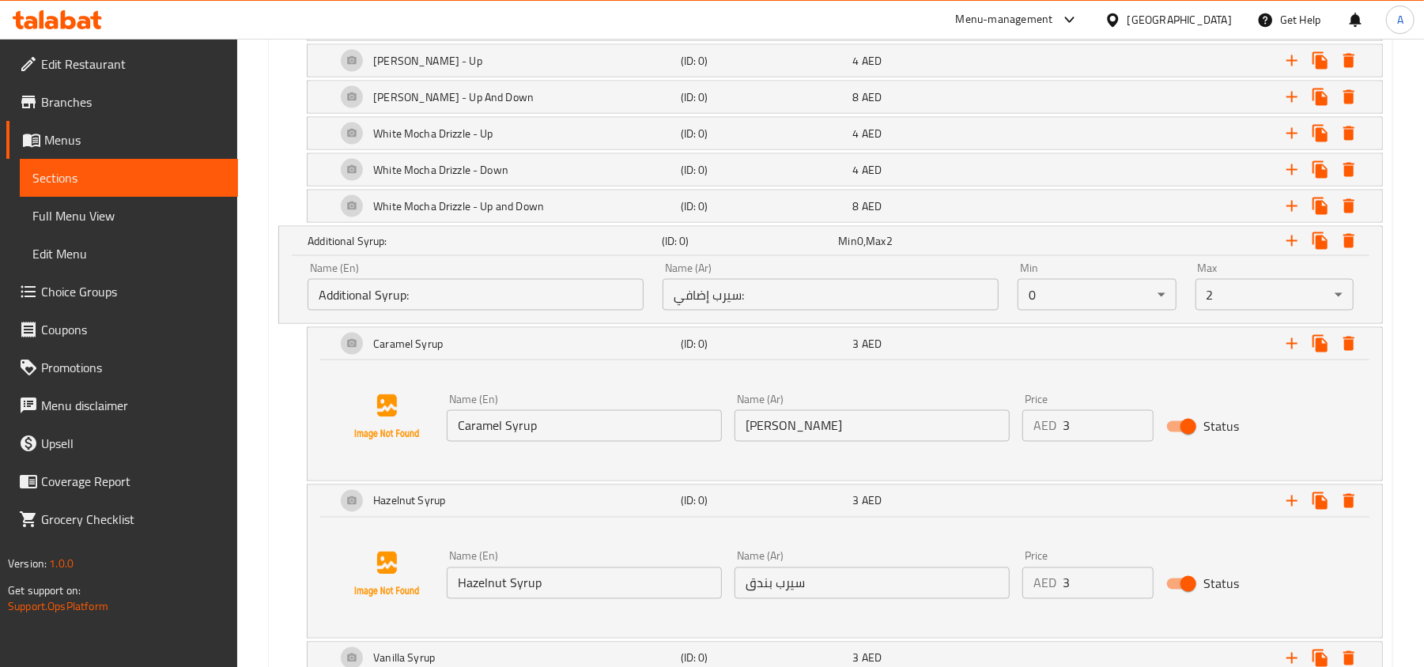
scroll to position [1603, 0]
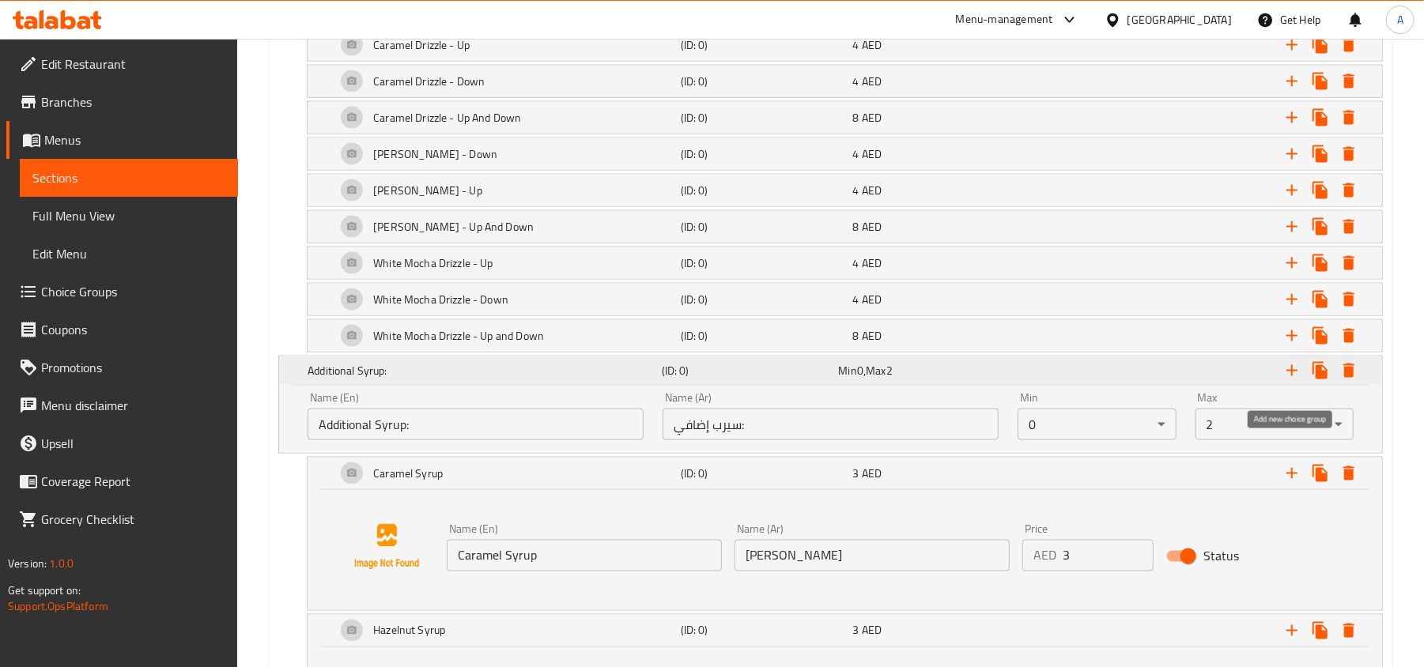
click at [1294, 376] on icon "Expand" at bounding box center [1291, 370] width 19 height 19
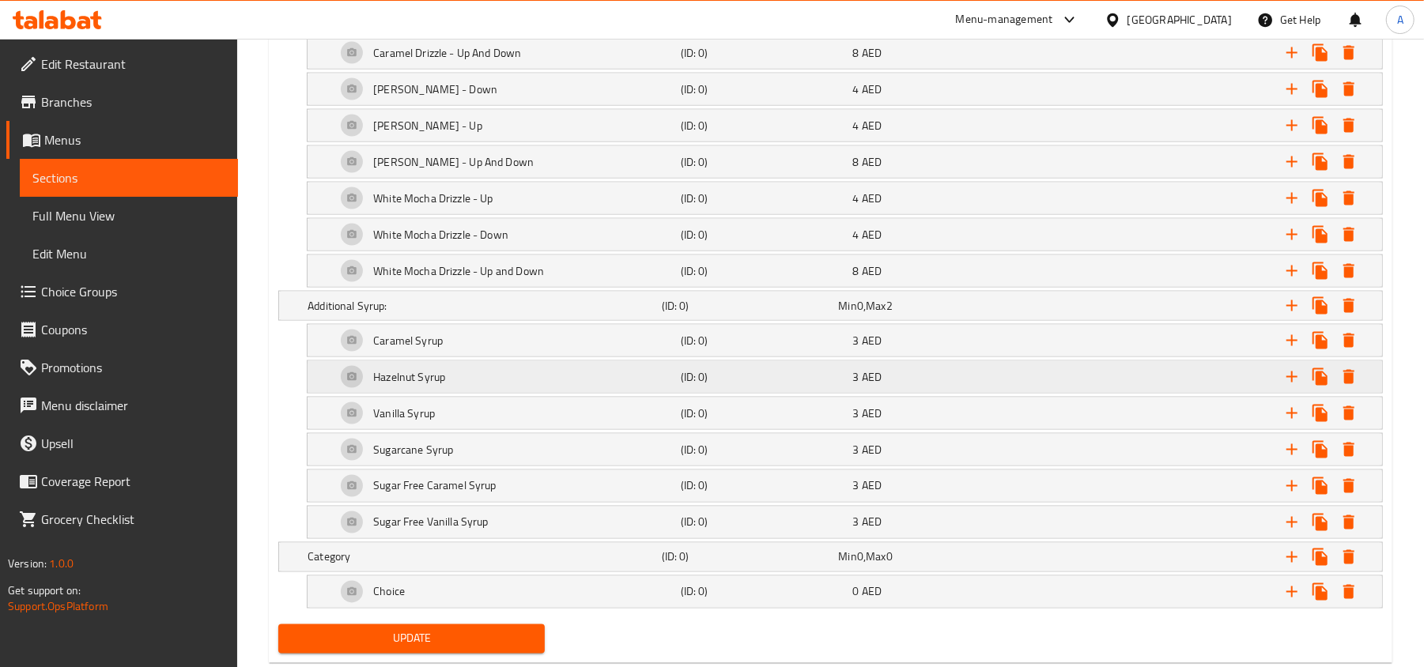
scroll to position [1727, 0]
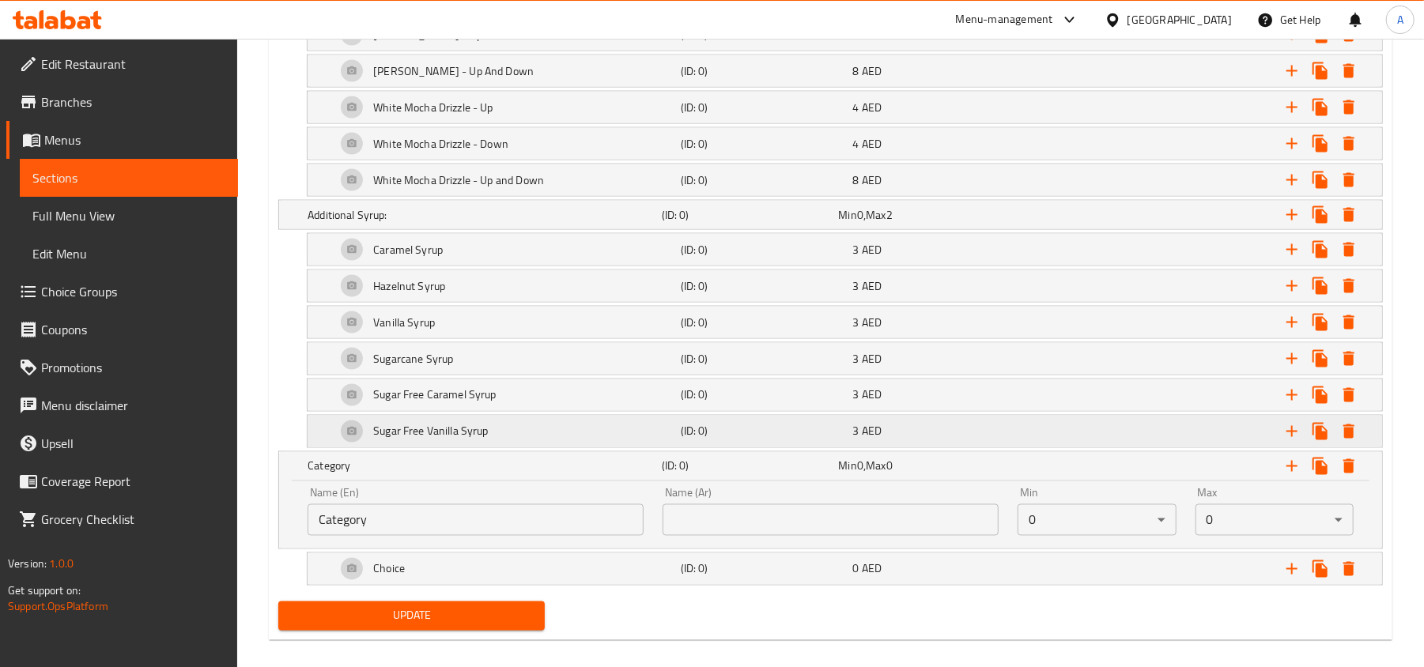
scroll to position [1795, 0]
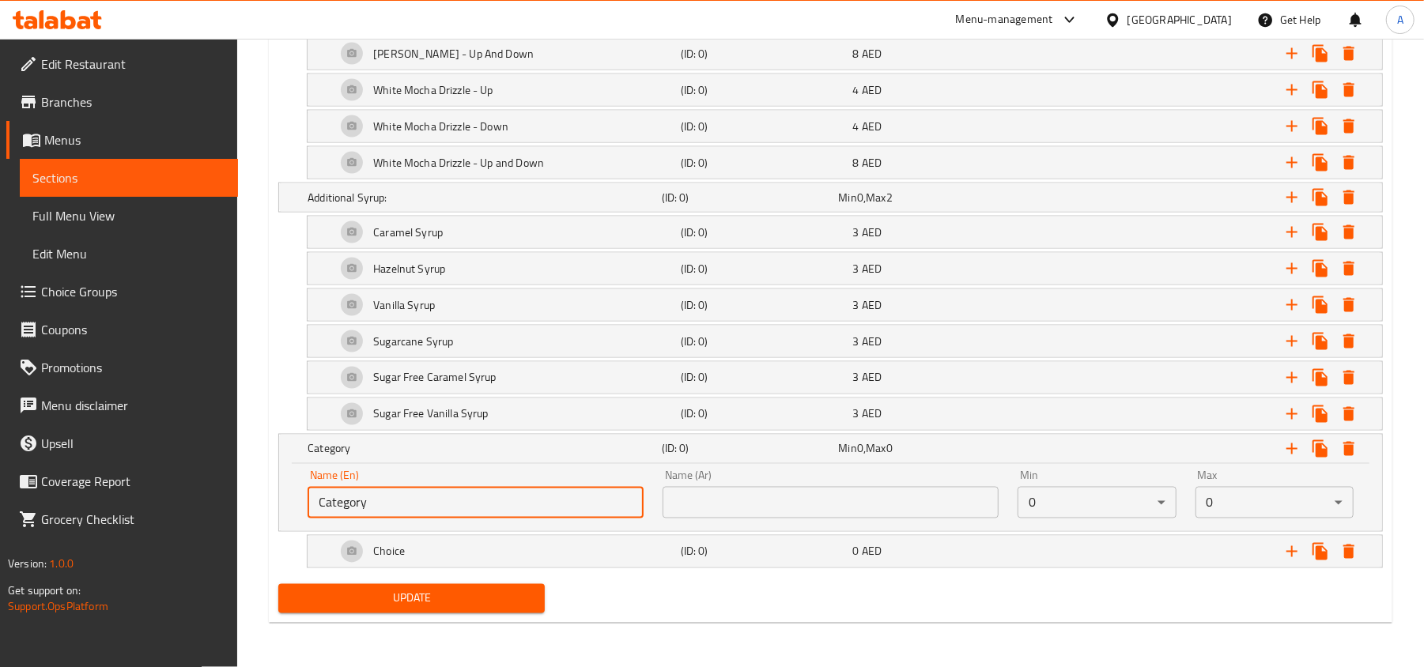
click at [567, 489] on input "Category" at bounding box center [476, 503] width 336 height 32
paste input "Additional Sauces:"
type input "Additional Sauces:"
click at [832, 513] on input "text" at bounding box center [831, 503] width 336 height 32
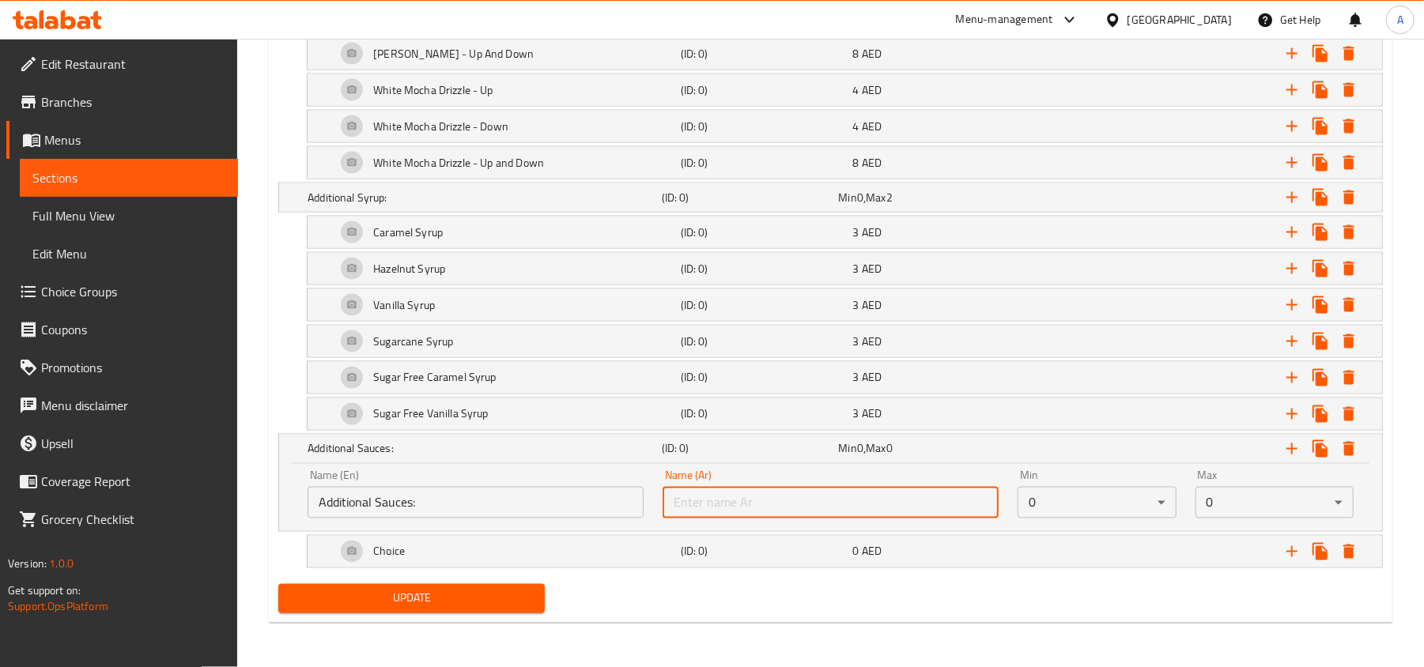
paste input "صوص إضافي:"
type input "صوص إضافي:"
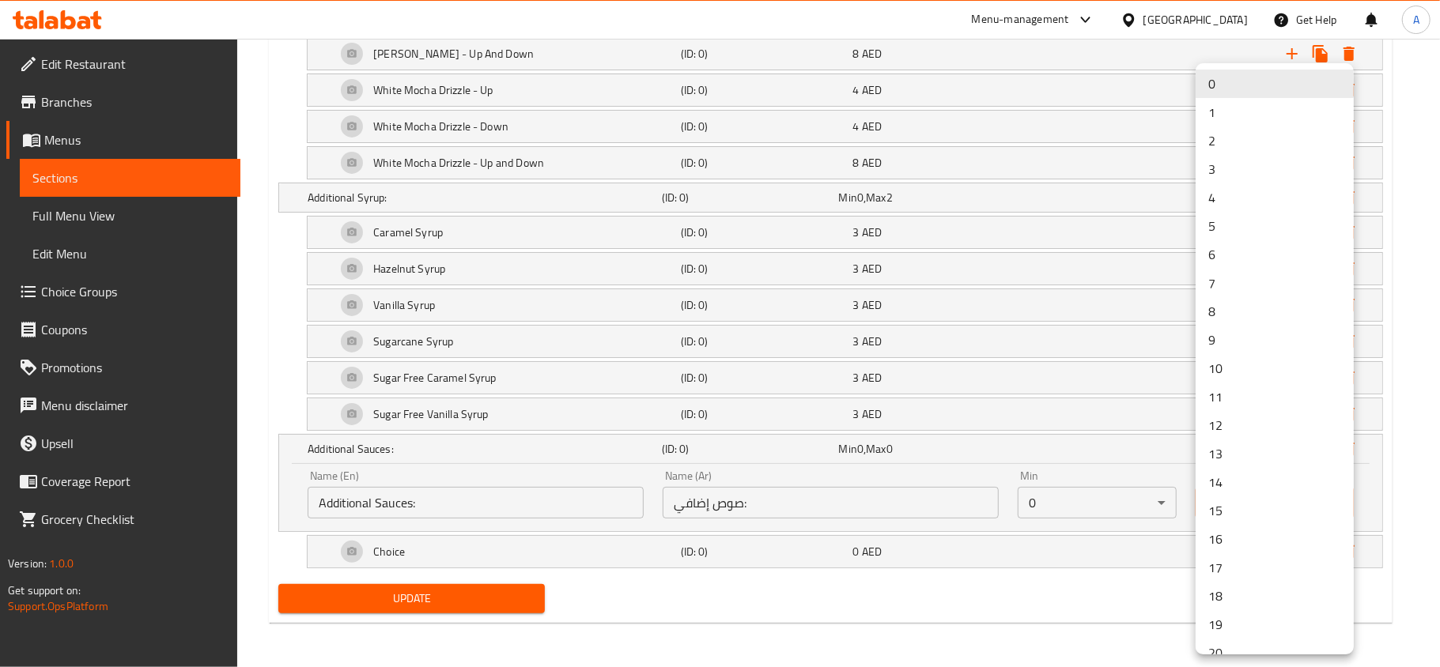
click at [1205, 136] on li "2" at bounding box center [1274, 140] width 158 height 28
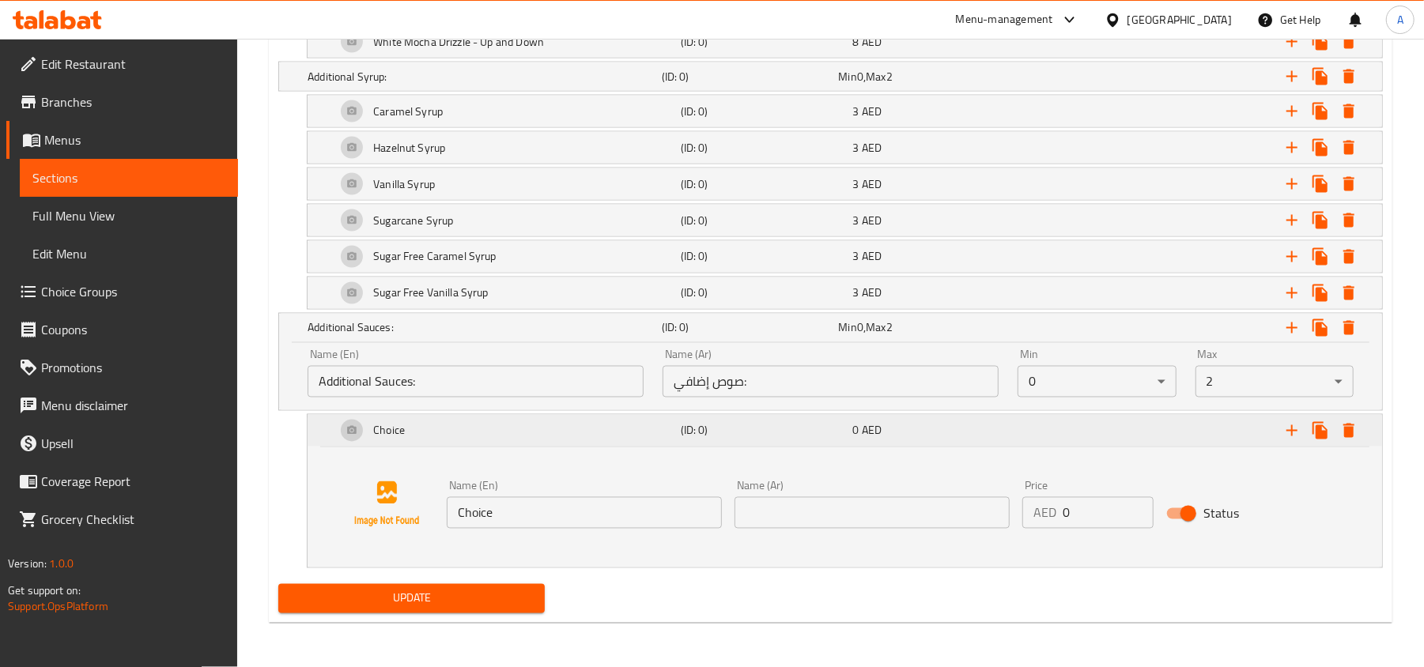
scroll to position [1916, 0]
click at [623, 500] on input "Choice" at bounding box center [584, 513] width 275 height 32
paste input "White Chocolate Mocha Sau"
type input "White Chocolate Mocha Sauce"
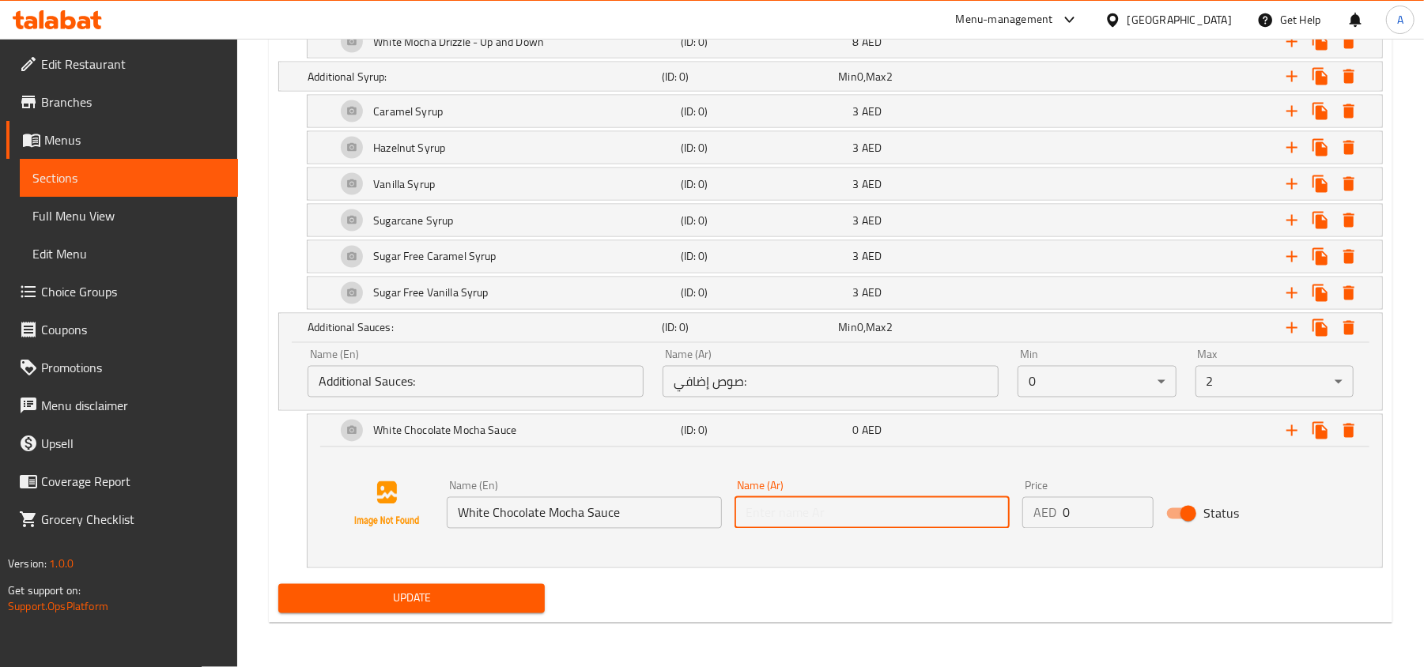
click at [820, 512] on input "text" at bounding box center [871, 513] width 275 height 32
paste input "صوص موكا شوكولاتة بيضاء"
type input "صوص موكا شوكولاتة بيضاء"
click at [1133, 504] on input "1" at bounding box center [1108, 513] width 91 height 32
click at [1133, 504] on input "2" at bounding box center [1108, 513] width 91 height 32
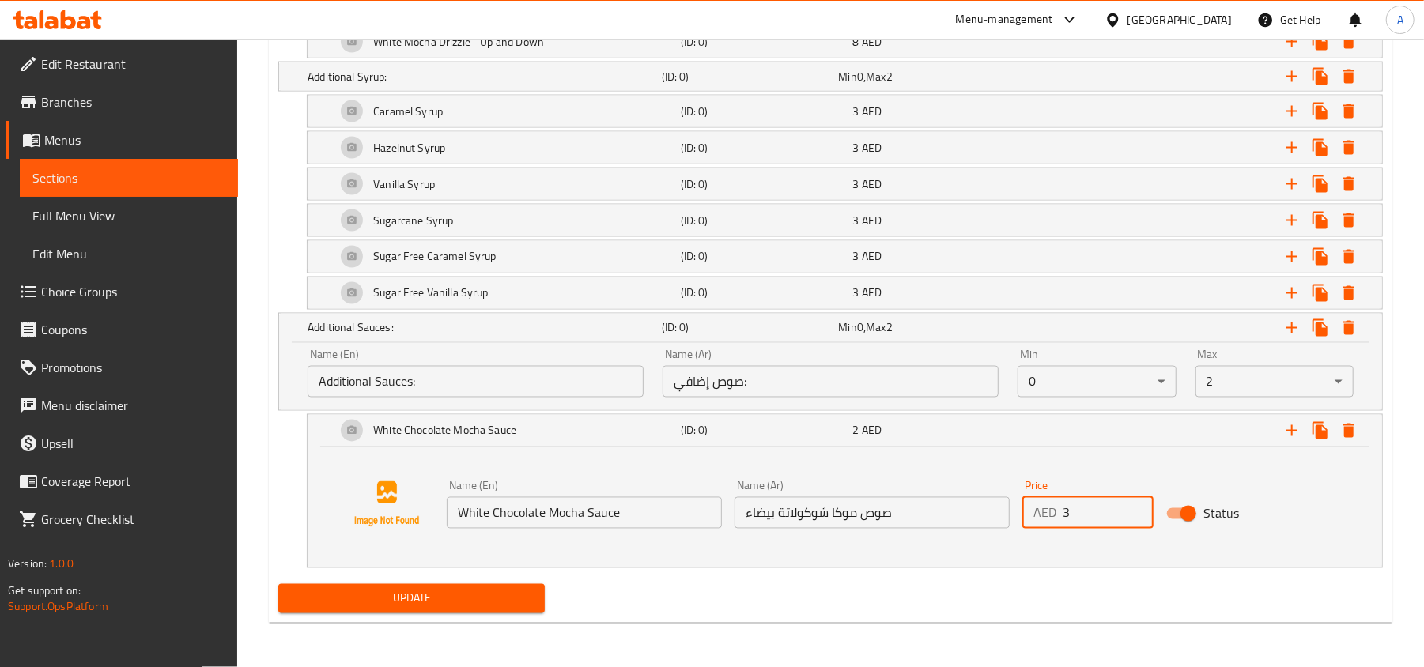
click at [1133, 504] on input "3" at bounding box center [1108, 513] width 91 height 32
type input "4"
click at [1133, 504] on input "4" at bounding box center [1108, 513] width 91 height 32
click at [1288, 434] on icon "Expand" at bounding box center [1291, 430] width 19 height 19
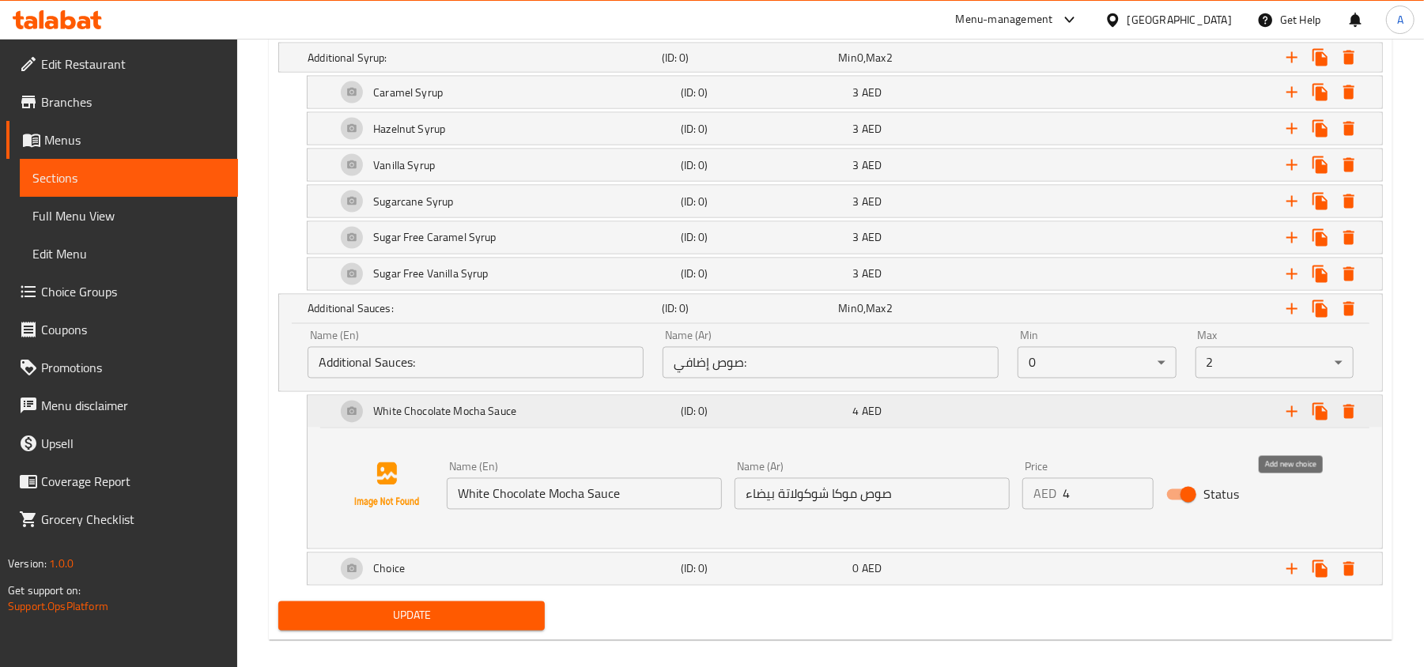
click at [1288, 421] on icon "Expand" at bounding box center [1291, 411] width 19 height 19
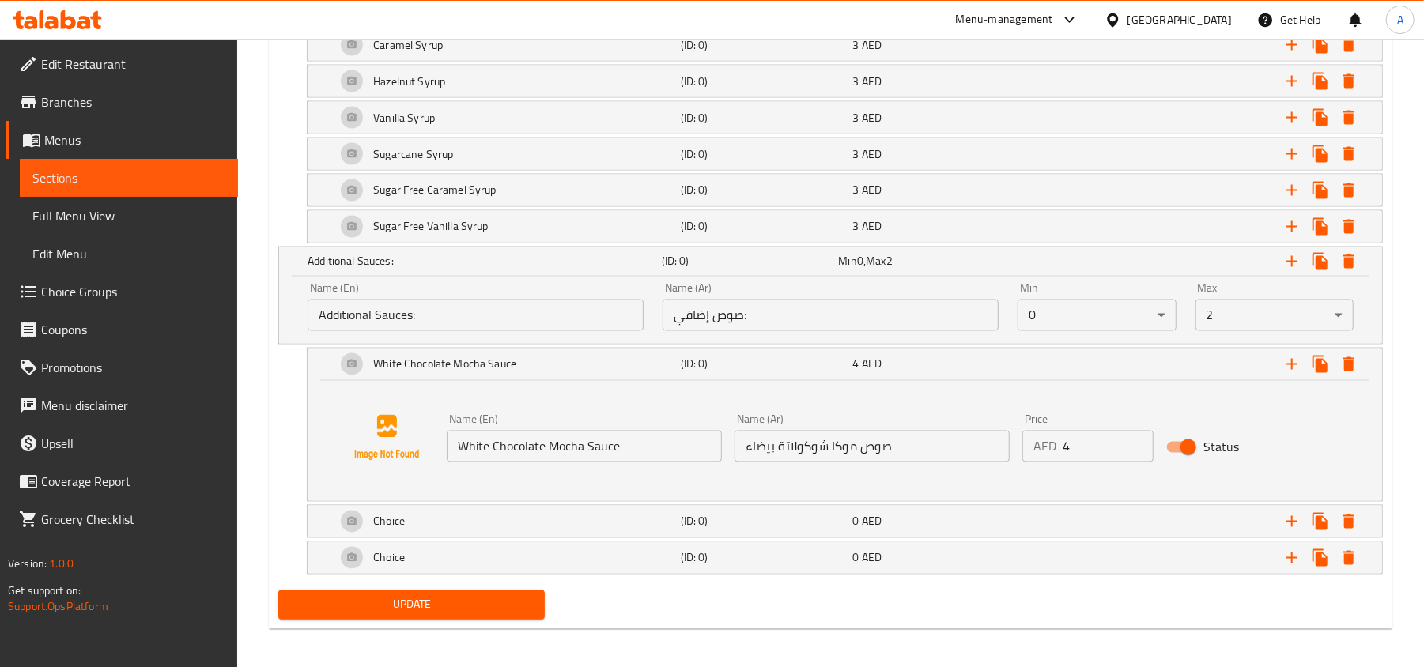
scroll to position [1990, 0]
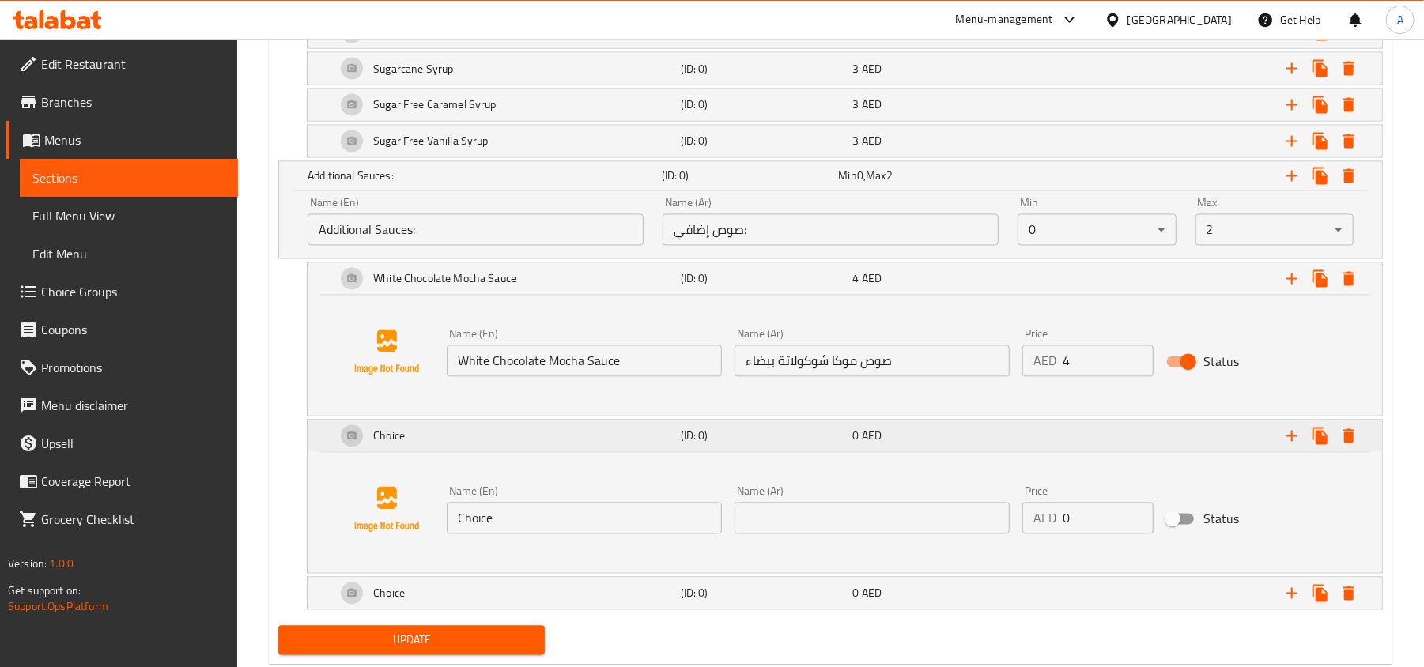
scroll to position [2111, 0]
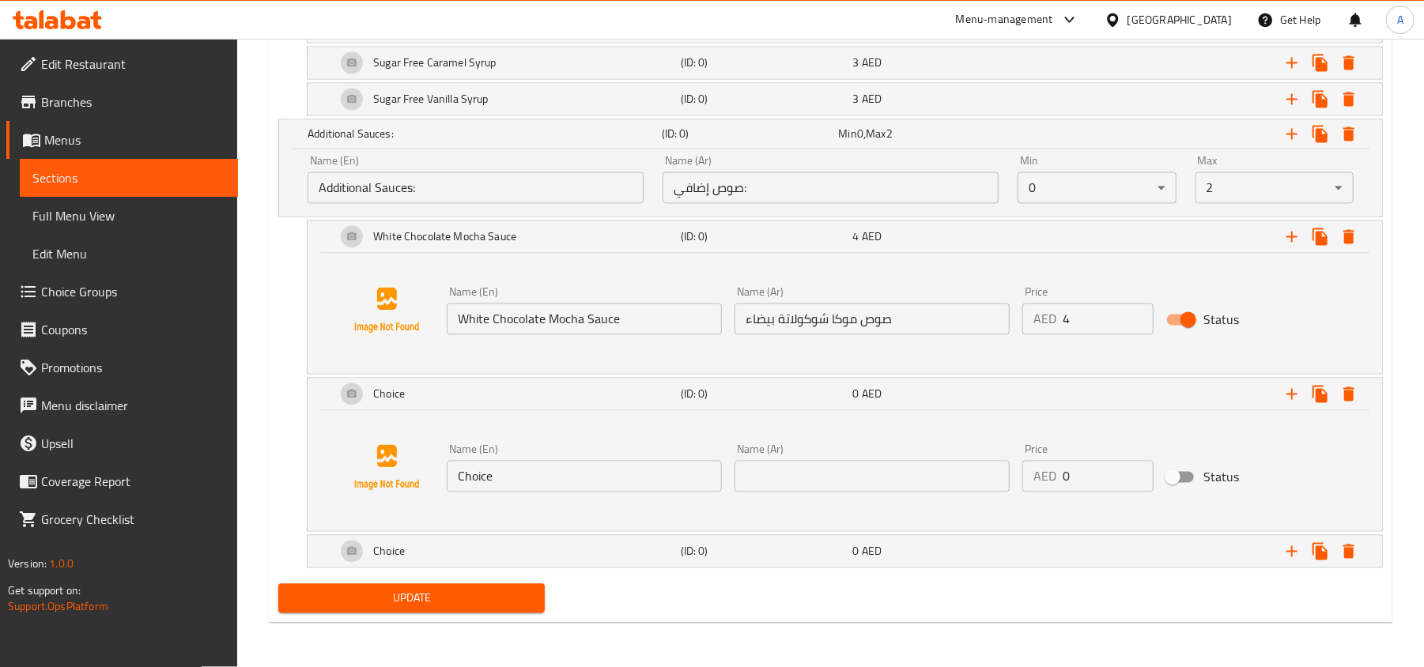
click at [589, 479] on input "Choice" at bounding box center [584, 477] width 275 height 32
paste input "Mocha Sau"
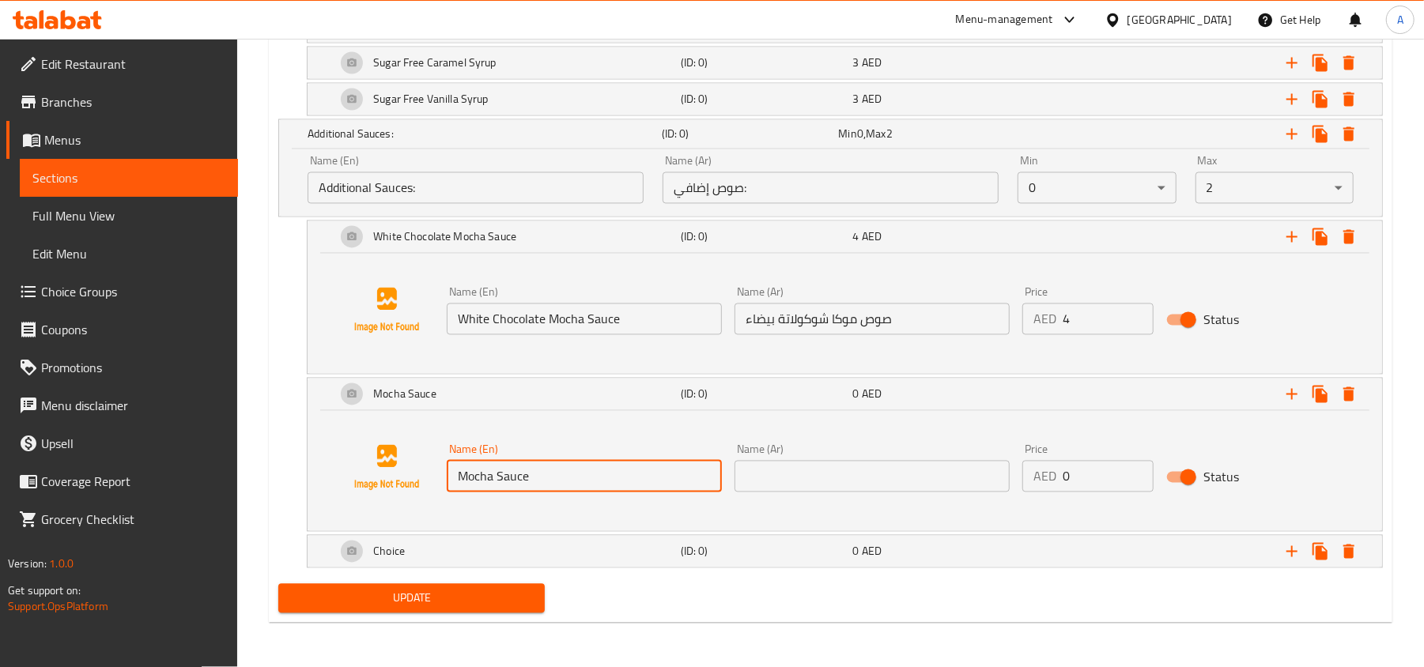
type input "Mocha Sauce"
click at [825, 465] on input "text" at bounding box center [871, 477] width 275 height 32
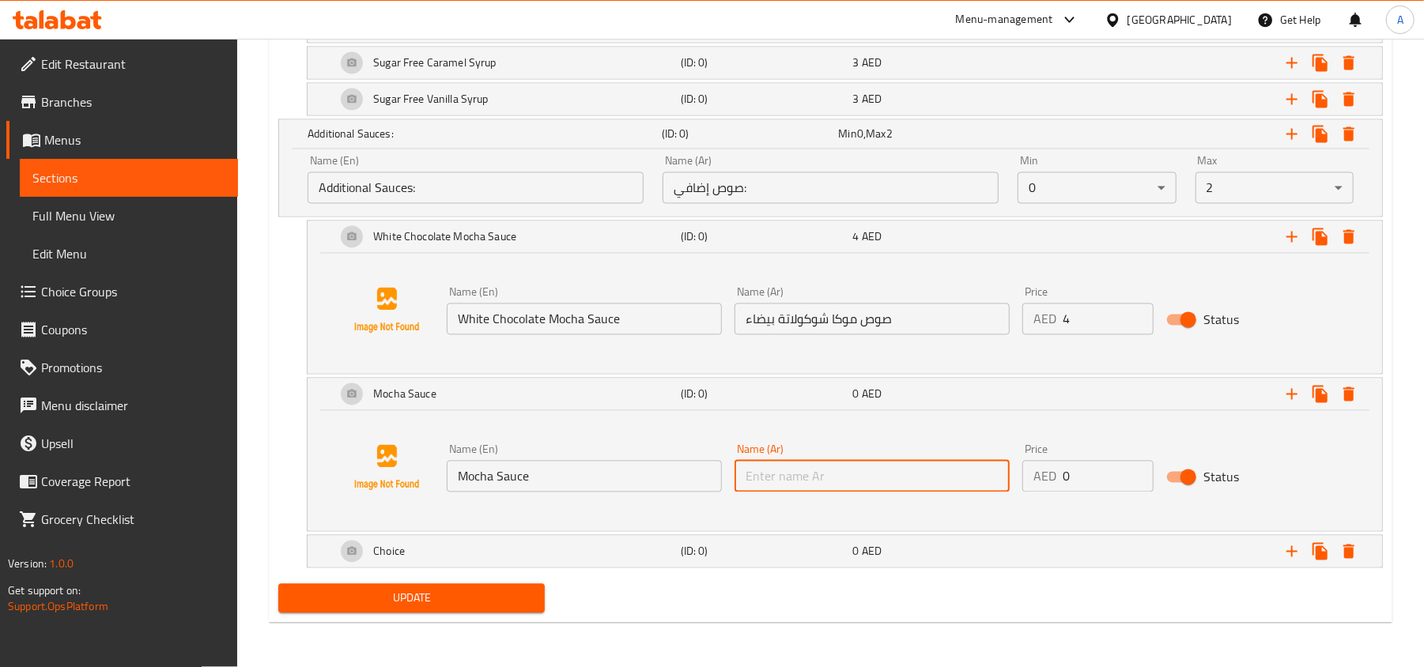
paste input "صوص موكا"
type input "صوص موكا"
click at [1133, 466] on input "1" at bounding box center [1108, 477] width 91 height 32
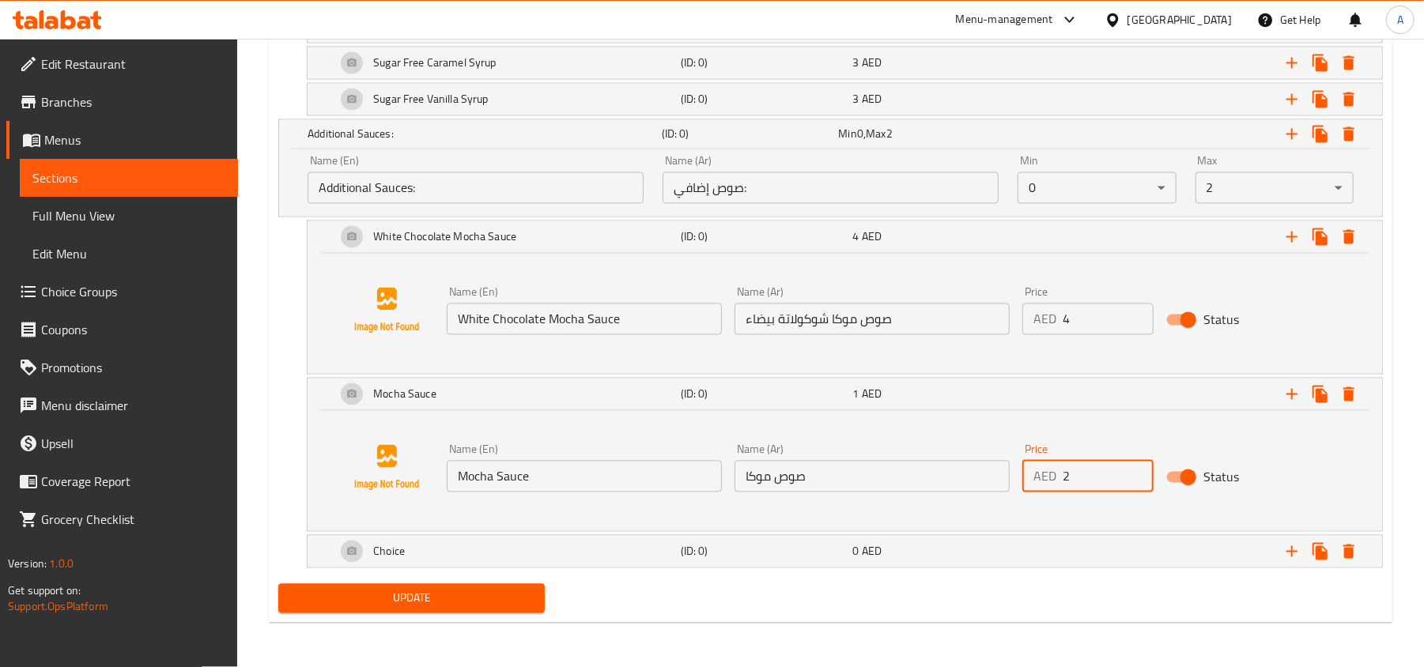
click at [1133, 466] on input "2" at bounding box center [1108, 477] width 91 height 32
click at [1133, 466] on input "3" at bounding box center [1108, 477] width 91 height 32
type input "4"
click at [1133, 466] on input "4" at bounding box center [1108, 477] width 91 height 32
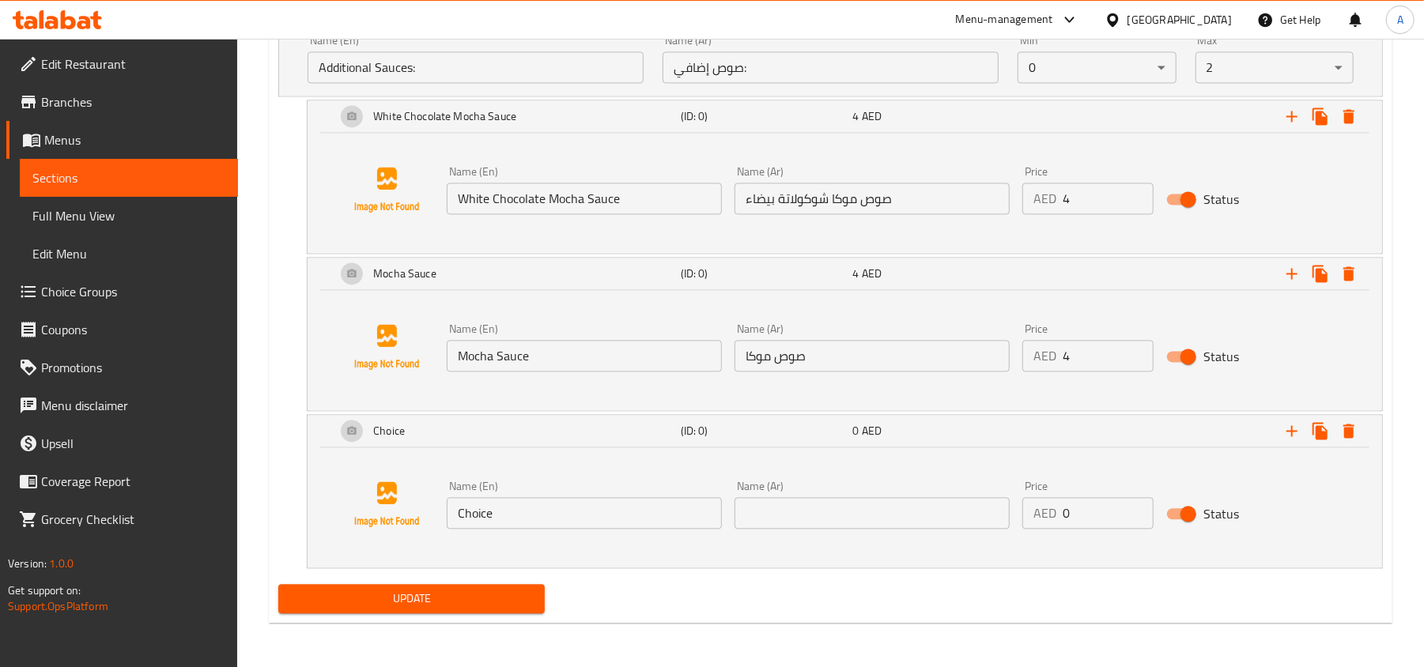
scroll to position [2230, 0]
click at [576, 498] on input "Choice" at bounding box center [584, 513] width 275 height 32
paste input "Spanish Sau"
type input "Spanish Sauce"
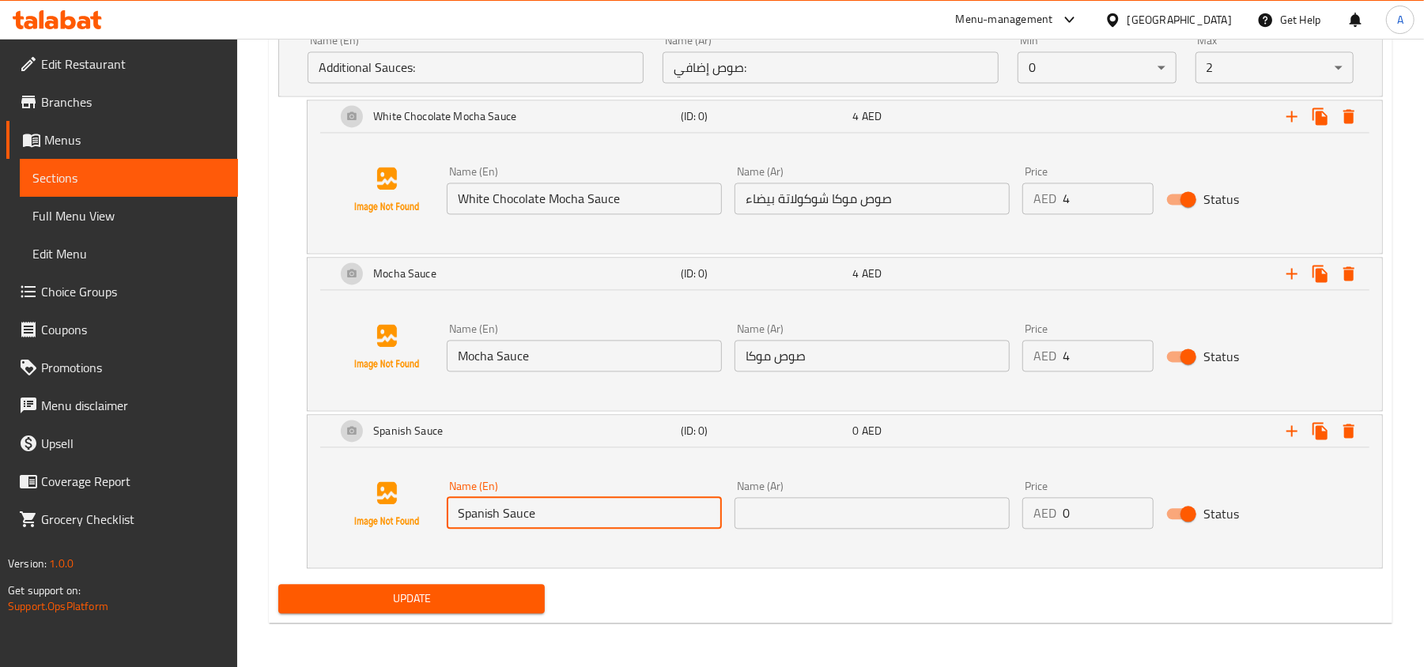
click at [905, 504] on input "text" at bounding box center [871, 513] width 275 height 32
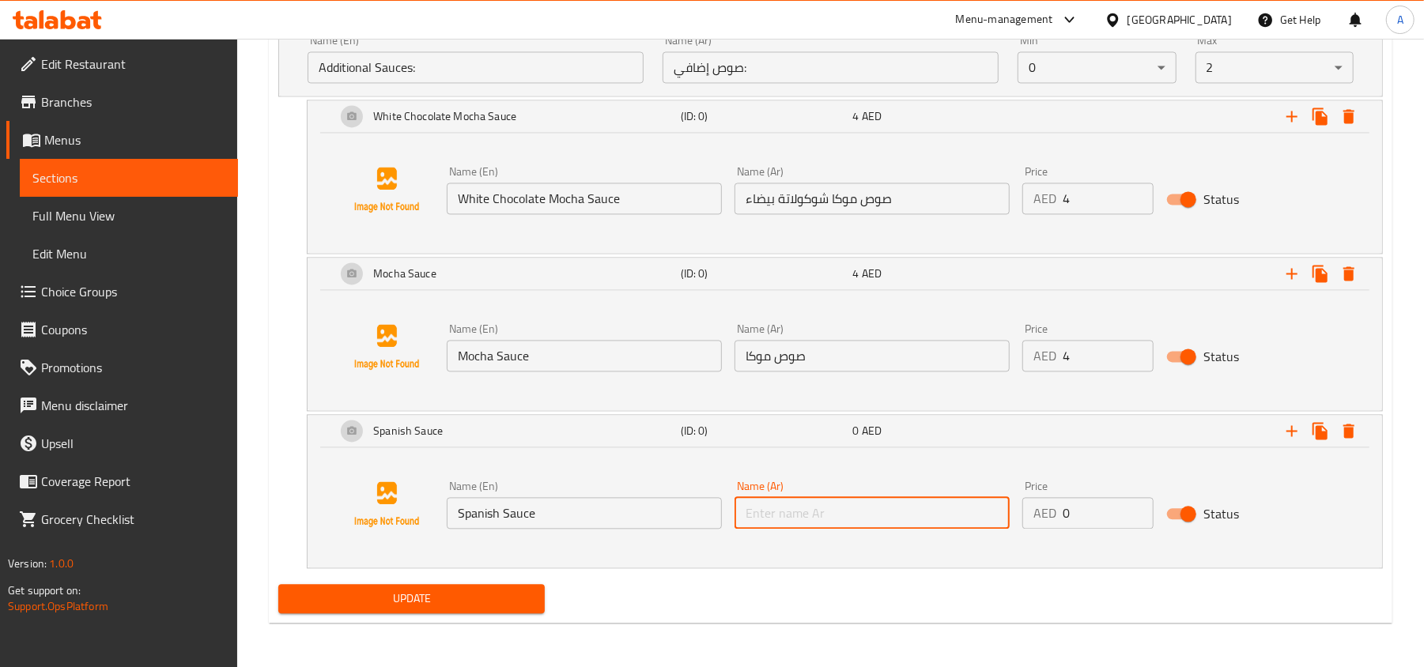
click at [905, 504] on input "text" at bounding box center [871, 513] width 275 height 32
paste input "صوص أسباني"
type input "صوص أسباني"
click at [1135, 501] on input "1" at bounding box center [1108, 513] width 91 height 32
click at [1135, 501] on input "2" at bounding box center [1108, 513] width 91 height 32
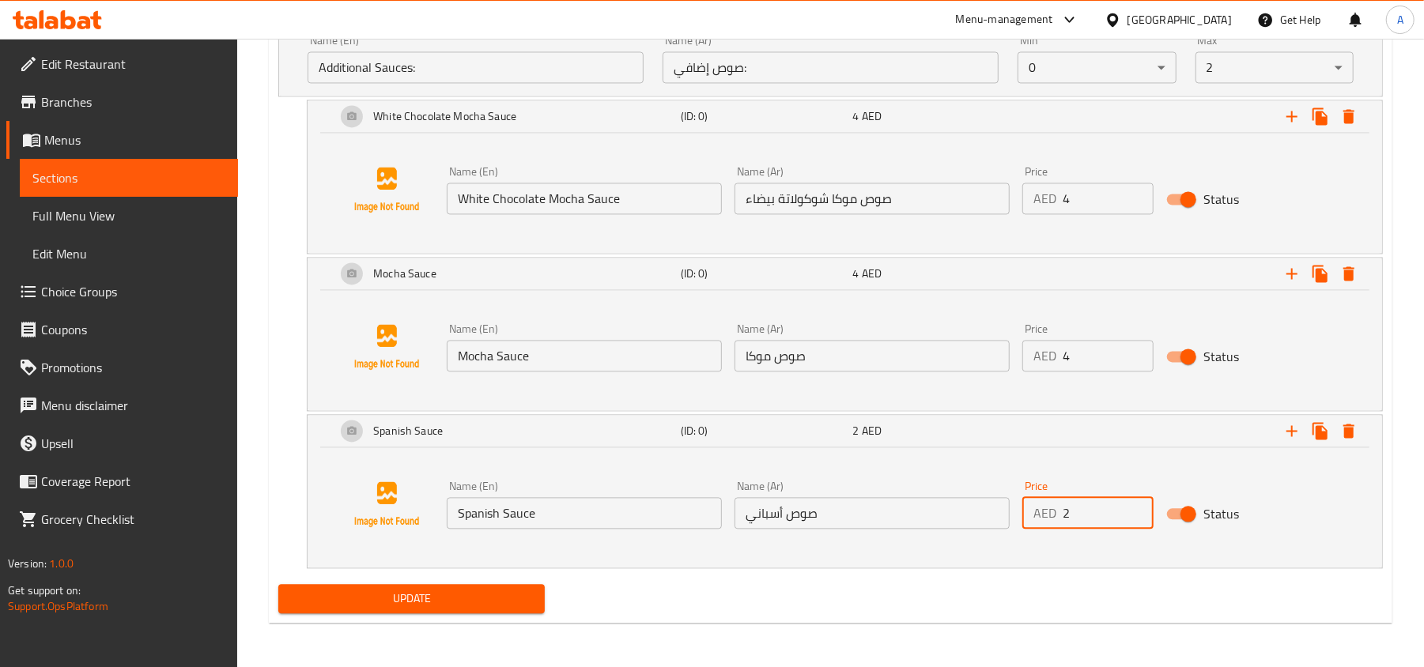
click at [1135, 501] on input "3" at bounding box center [1108, 513] width 91 height 32
type input "4"
click at [1135, 501] on input "4" at bounding box center [1108, 513] width 91 height 32
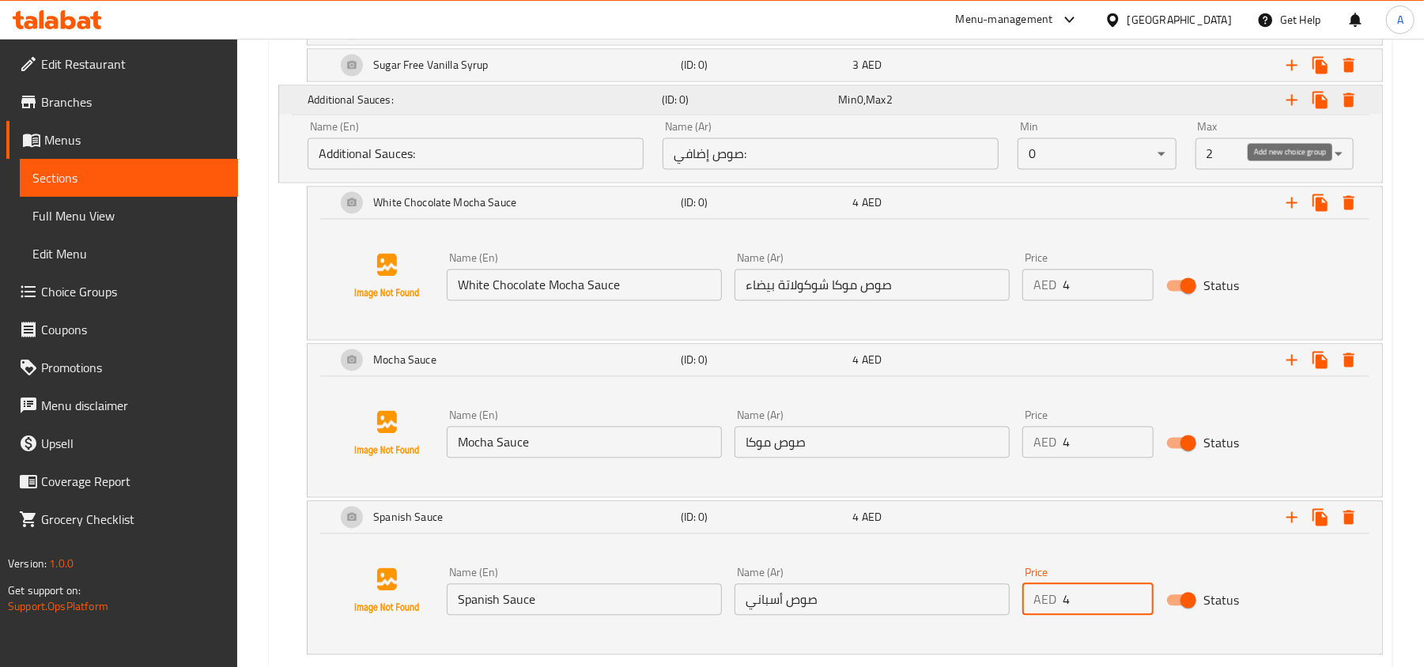
click at [1284, 110] on icon "Expand" at bounding box center [1291, 100] width 19 height 19
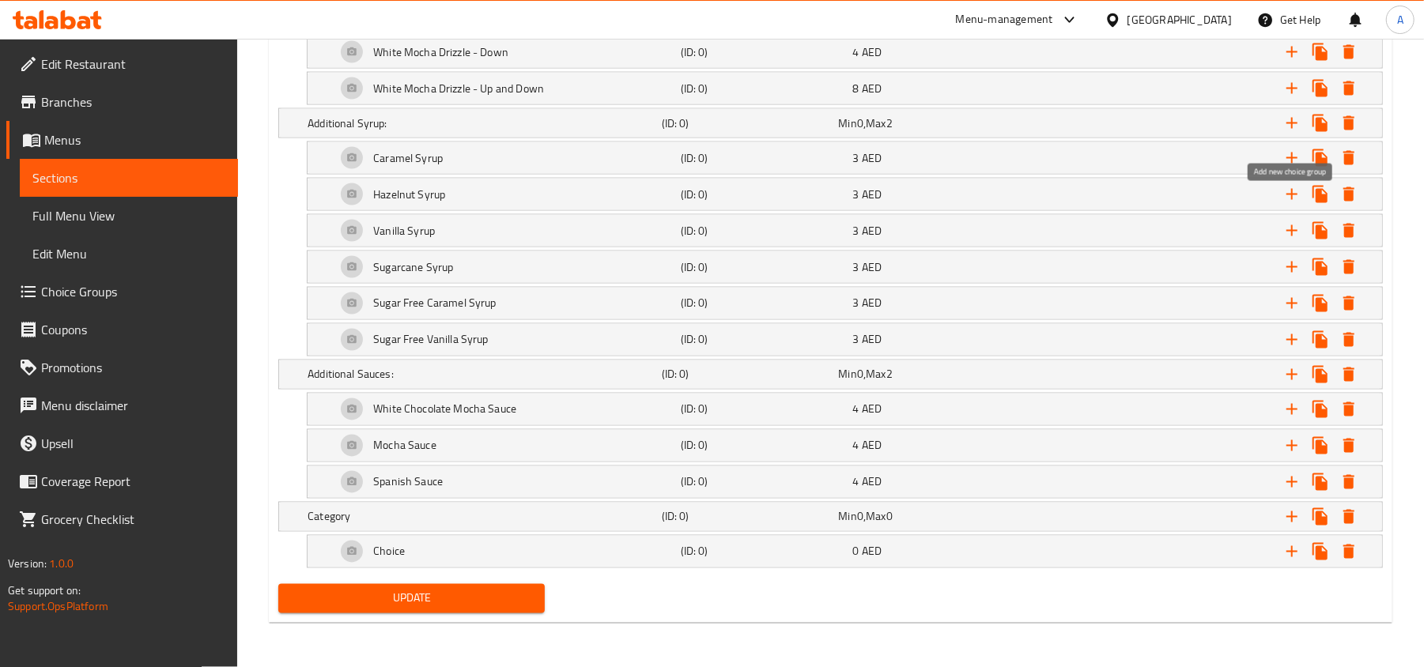
scroll to position [1872, 0]
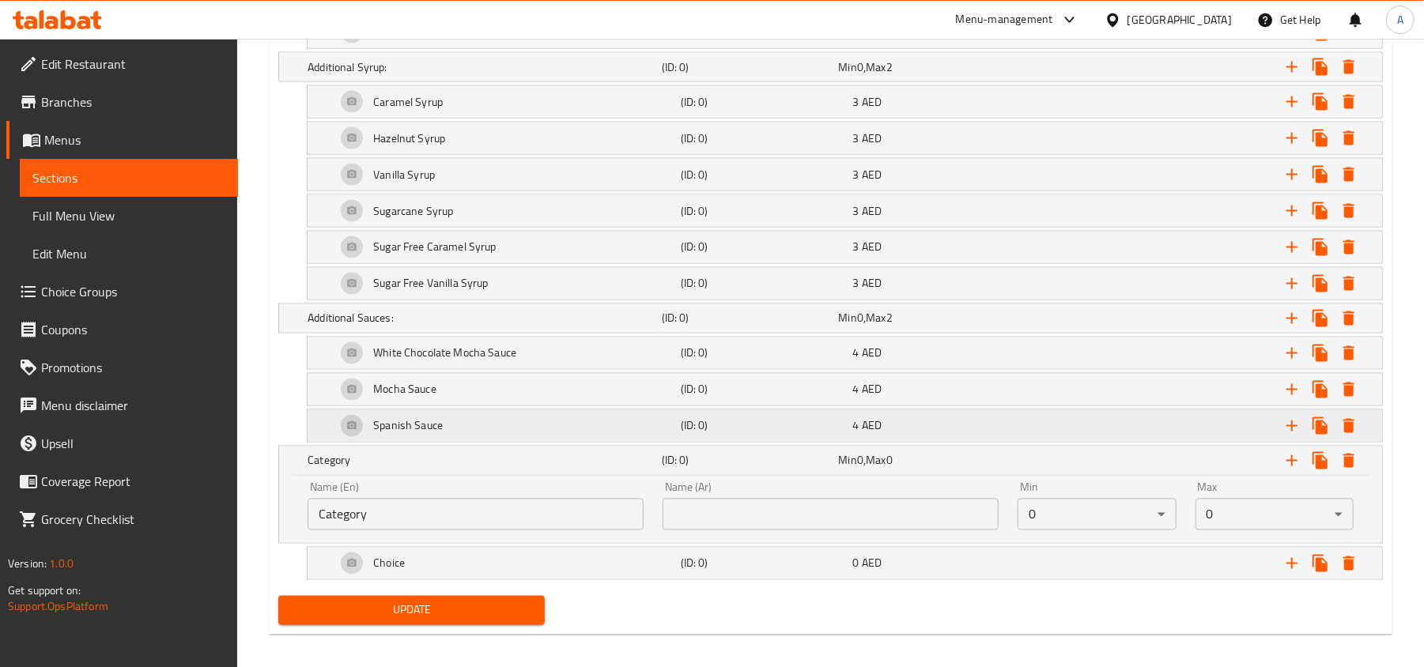
scroll to position [1939, 0]
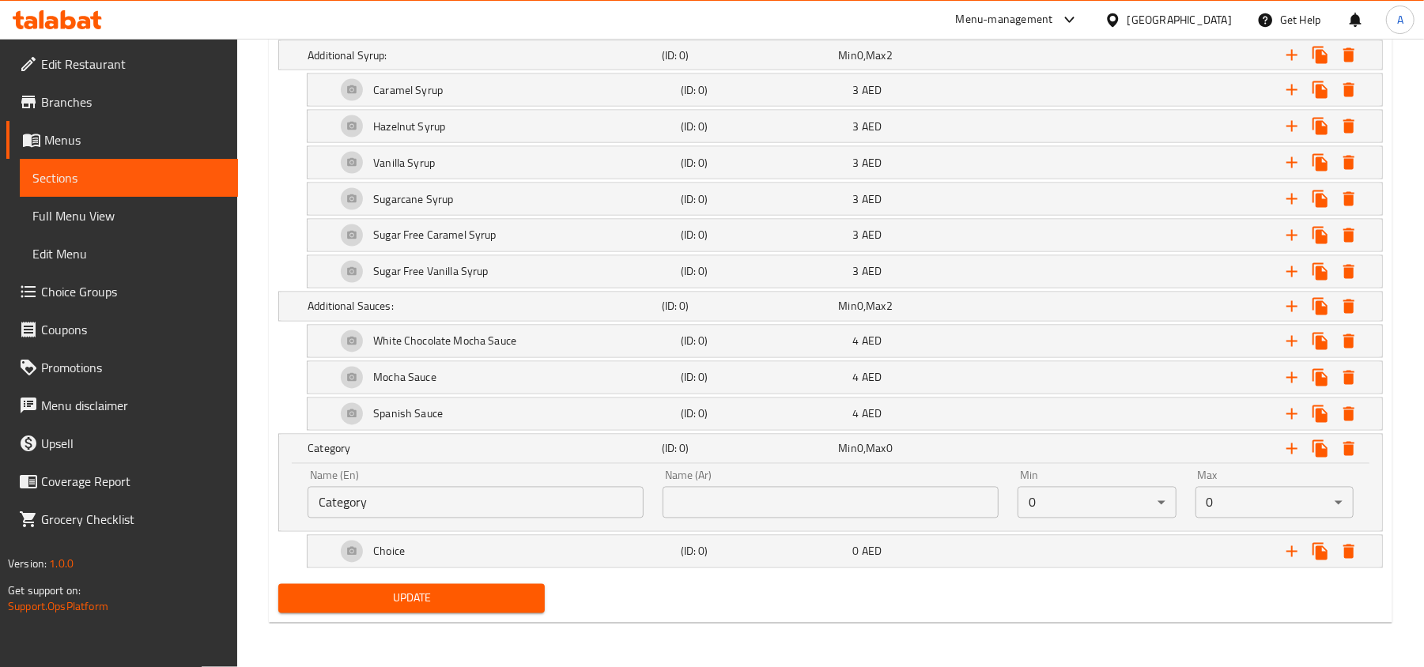
click at [560, 491] on input "Category" at bounding box center [476, 503] width 336 height 32
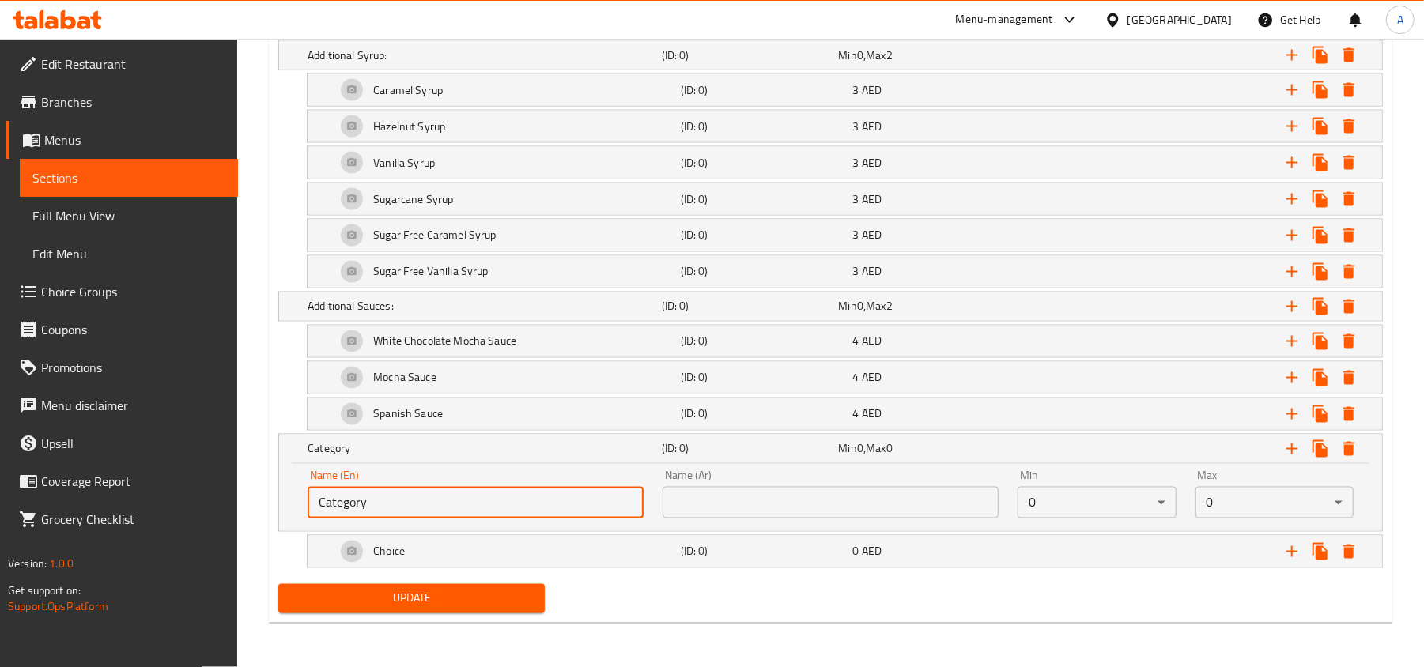
click at [560, 491] on input "Category" at bounding box center [476, 503] width 336 height 32
paste input "Your Choice of Sugar:"
type input "Your Choice of Sugar:"
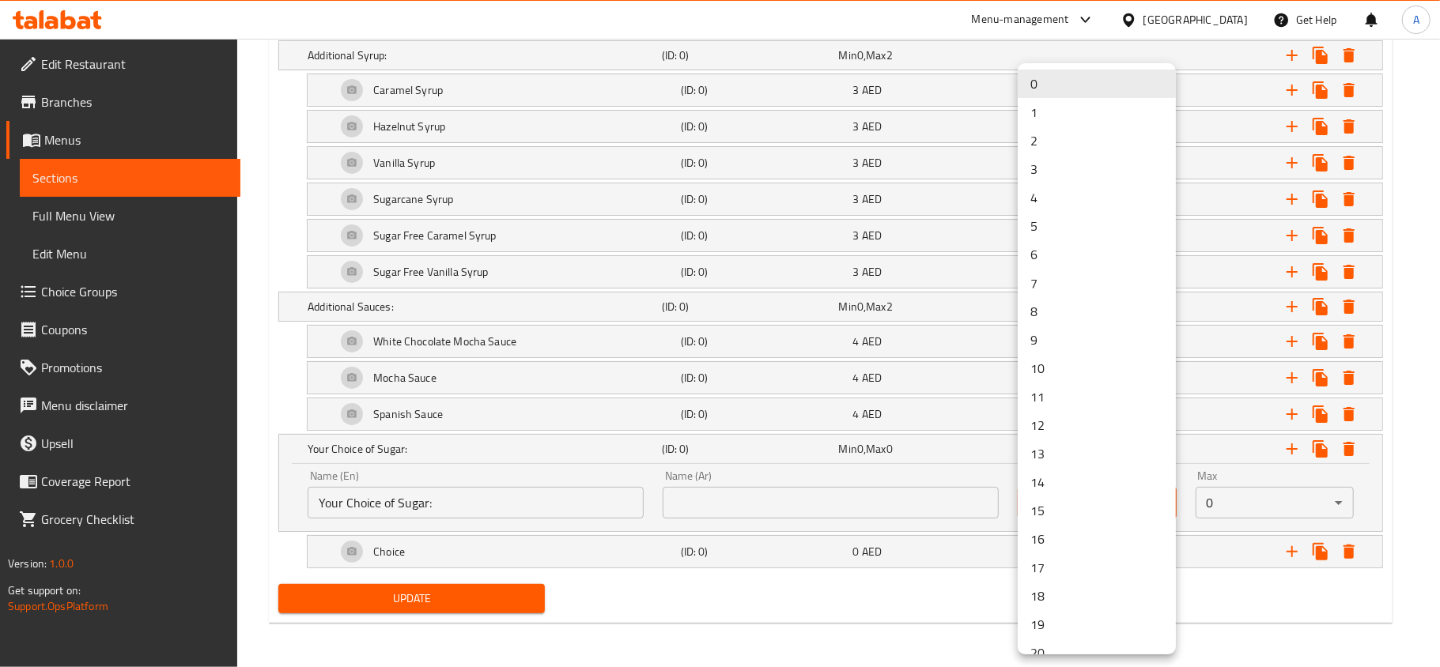
click at [1057, 108] on li "1" at bounding box center [1097, 112] width 158 height 28
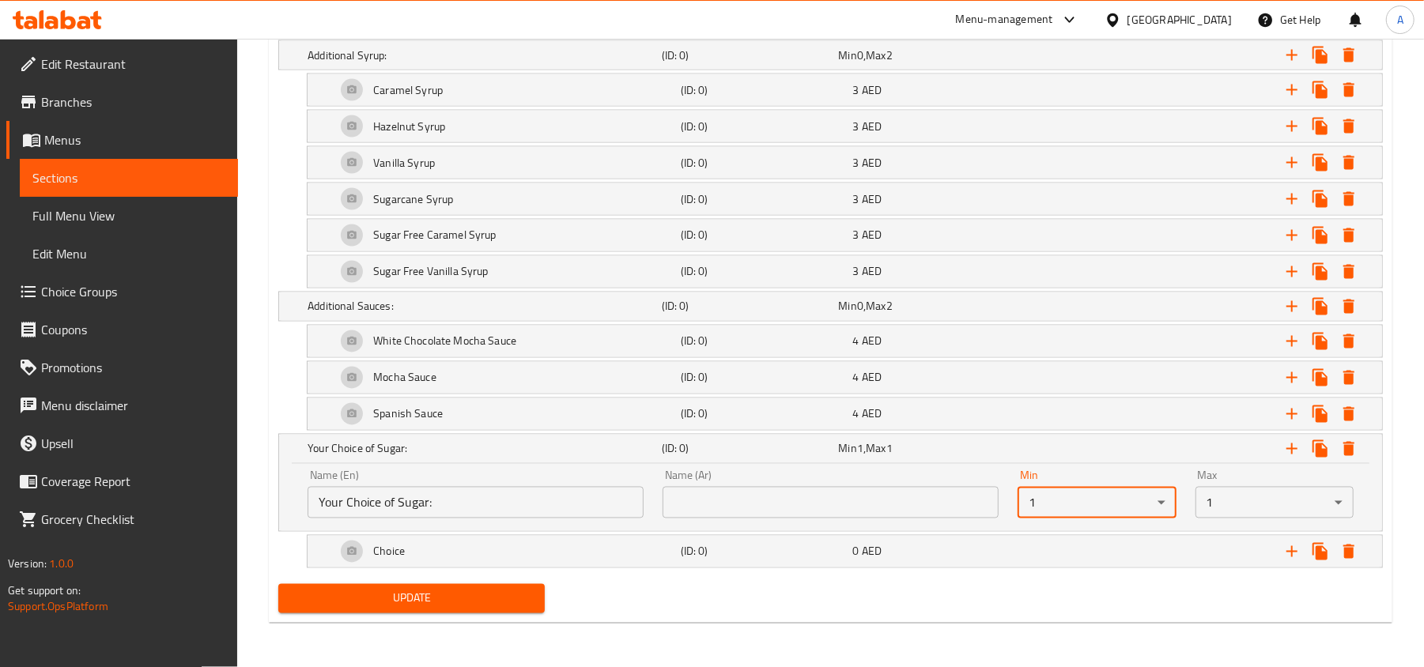
click at [769, 506] on input "text" at bounding box center [831, 503] width 336 height 32
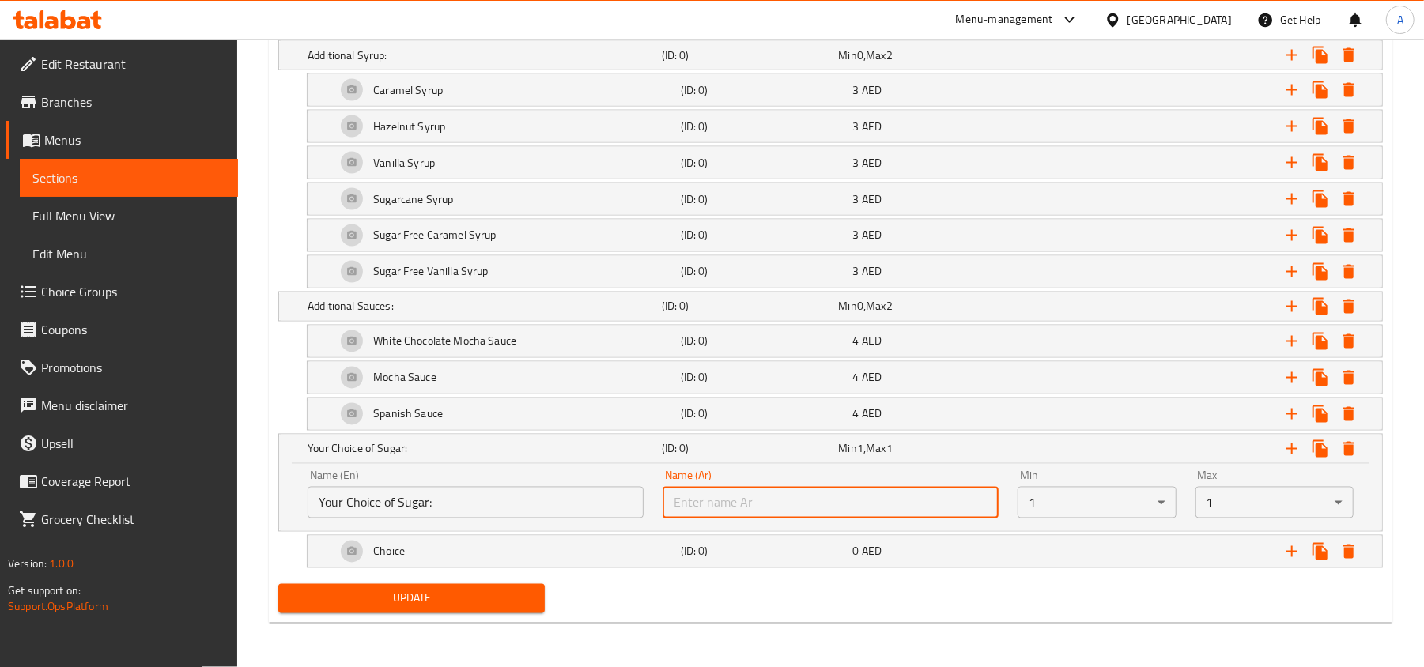
paste input "إختيارك من السكر:"
type input "إختيارك من السكر:"
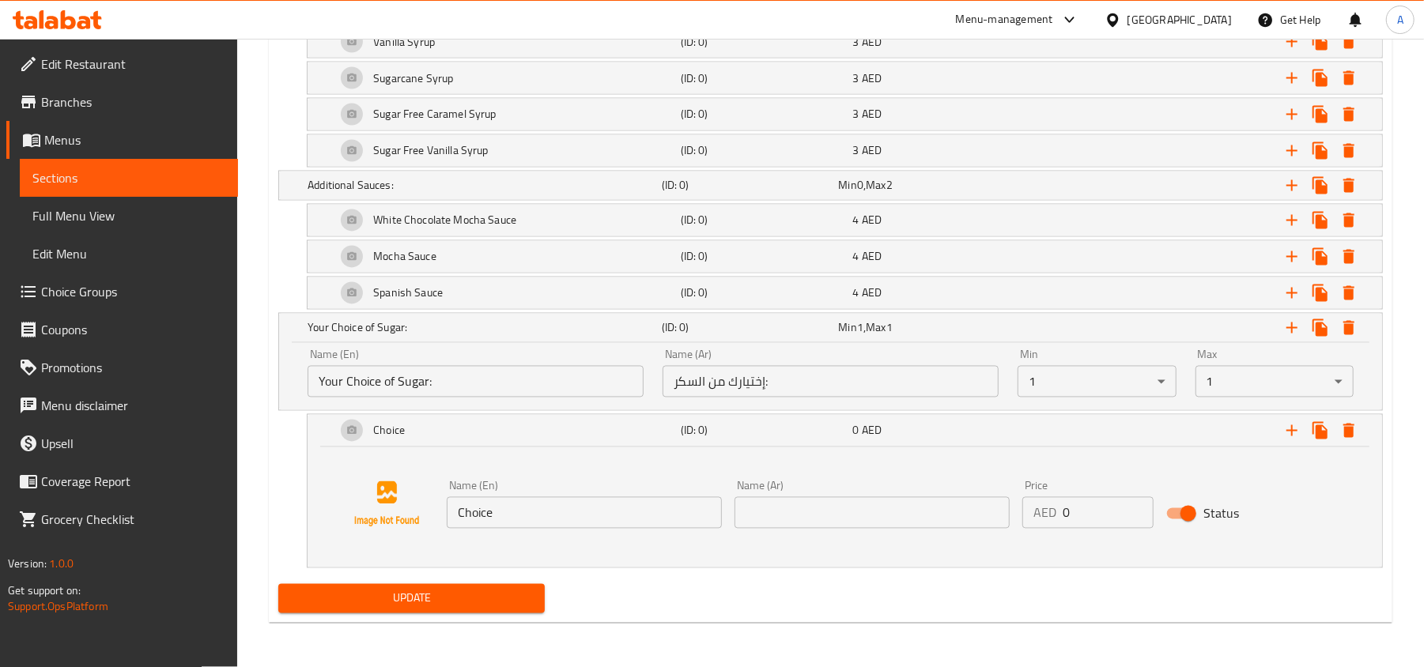
scroll to position [2060, 0]
click at [1285, 432] on icon "Expand" at bounding box center [1291, 430] width 19 height 19
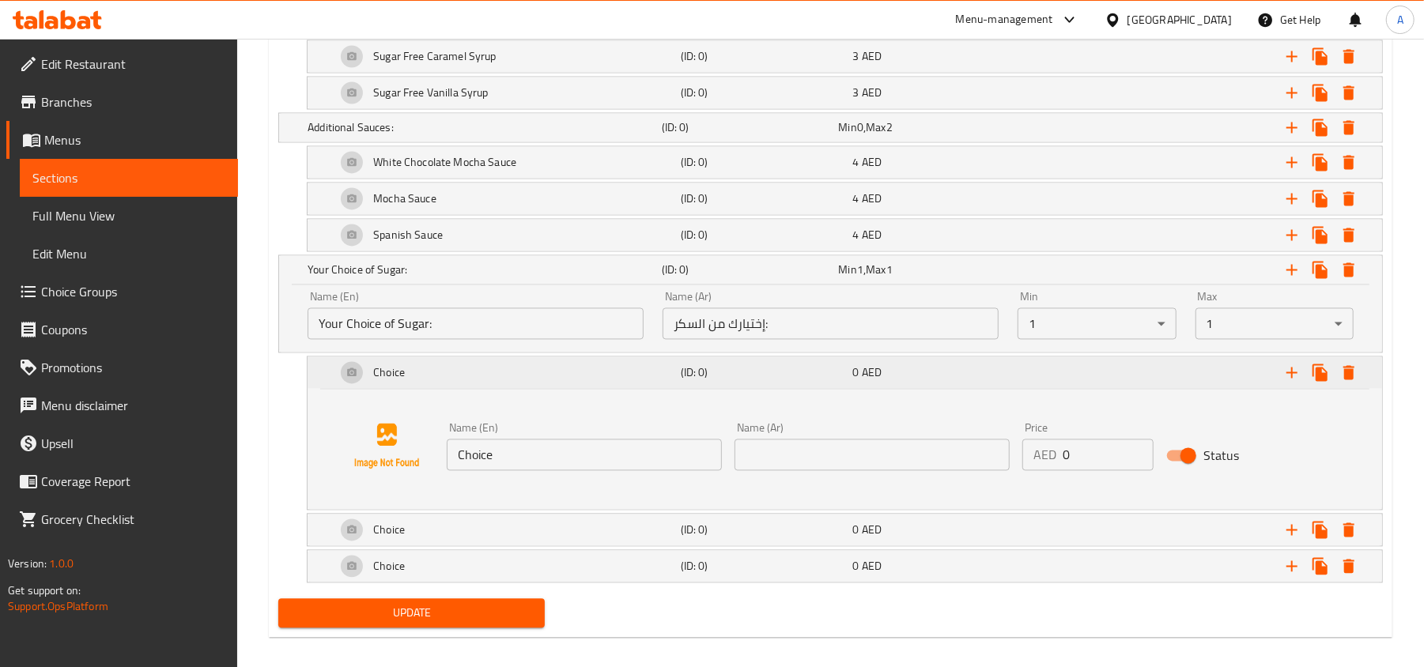
scroll to position [2135, 0]
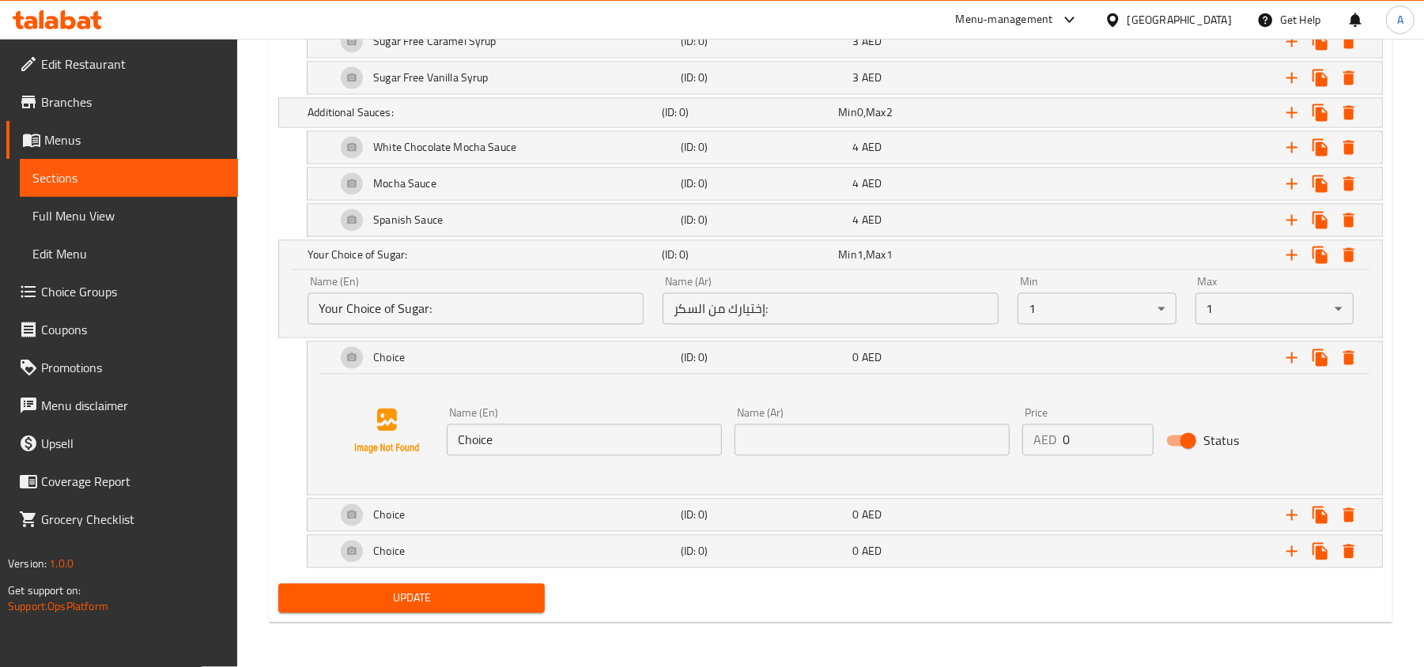
click at [624, 427] on input "Choice" at bounding box center [584, 441] width 275 height 32
paste input "No Sugar"
type input "No Sugar"
click at [791, 440] on input "text" at bounding box center [871, 441] width 275 height 32
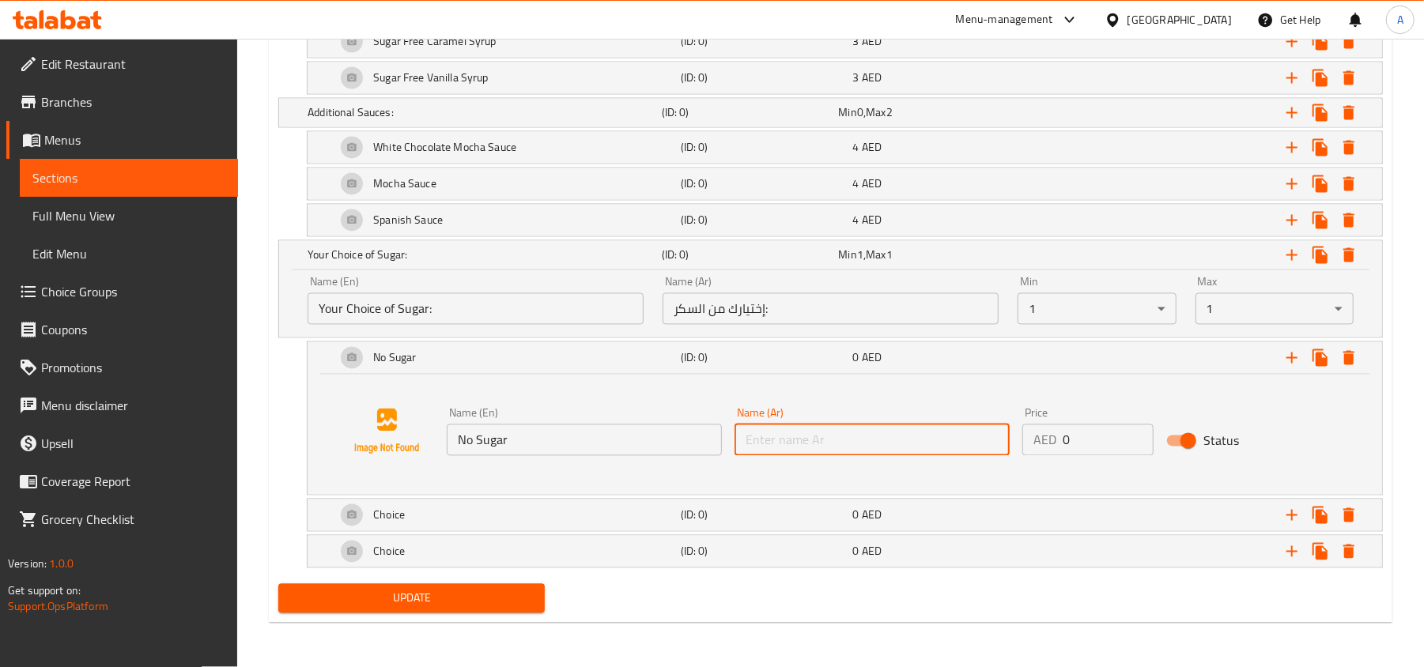
paste input "بدون سكر"
type input "بدون سكر"
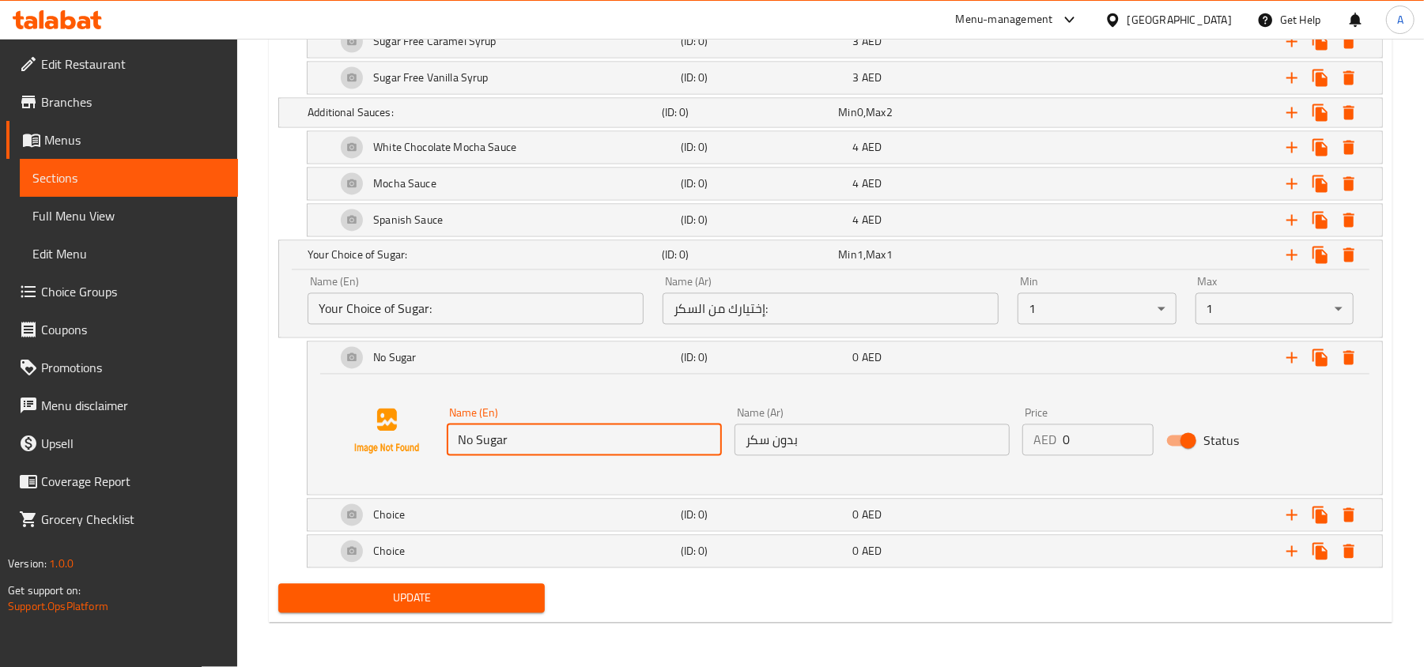
click at [549, 437] on input "No Sugar" at bounding box center [584, 441] width 275 height 32
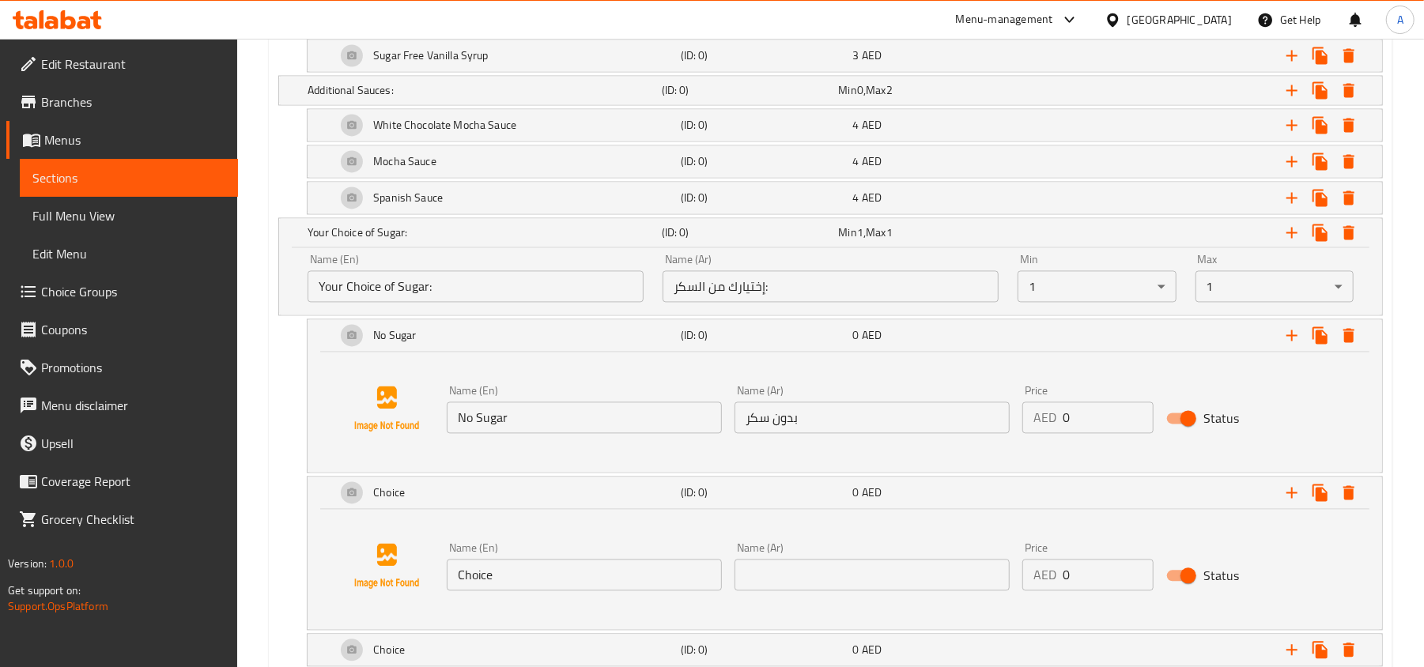
click at [595, 590] on input "Choice" at bounding box center [584, 576] width 275 height 32
paste input "Brown Sugar"
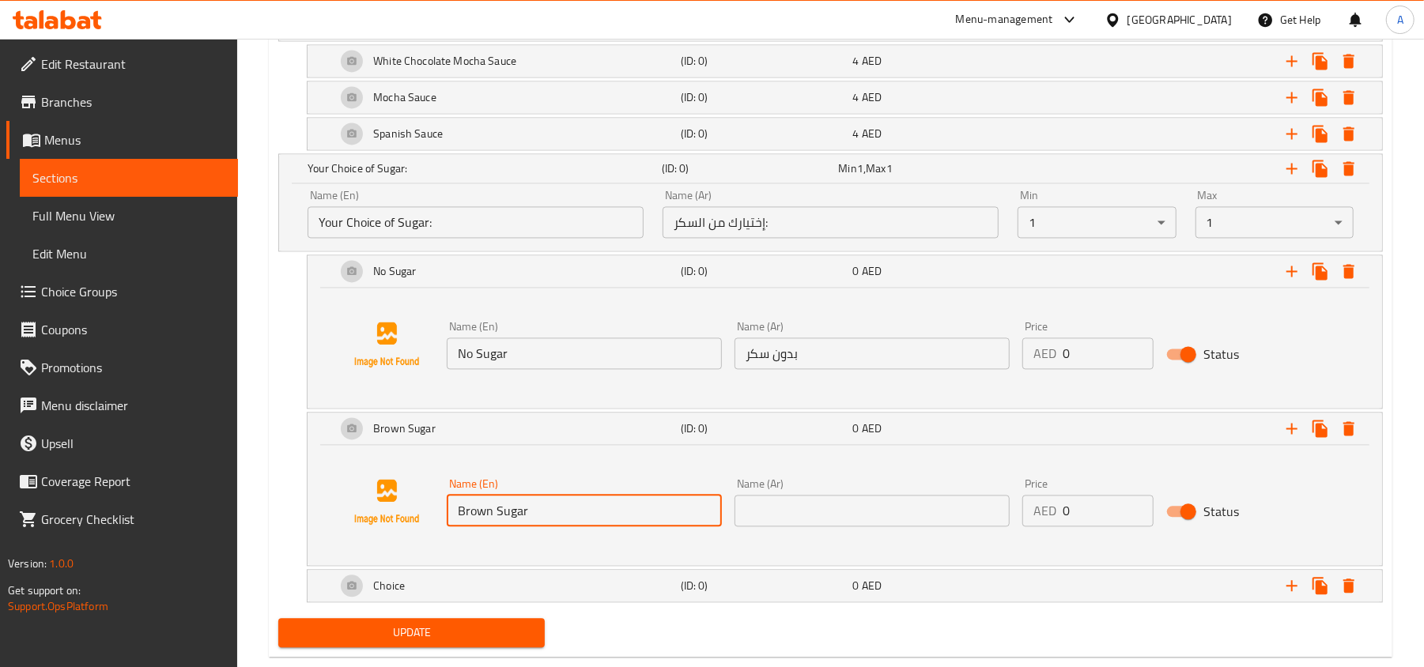
scroll to position [2256, 0]
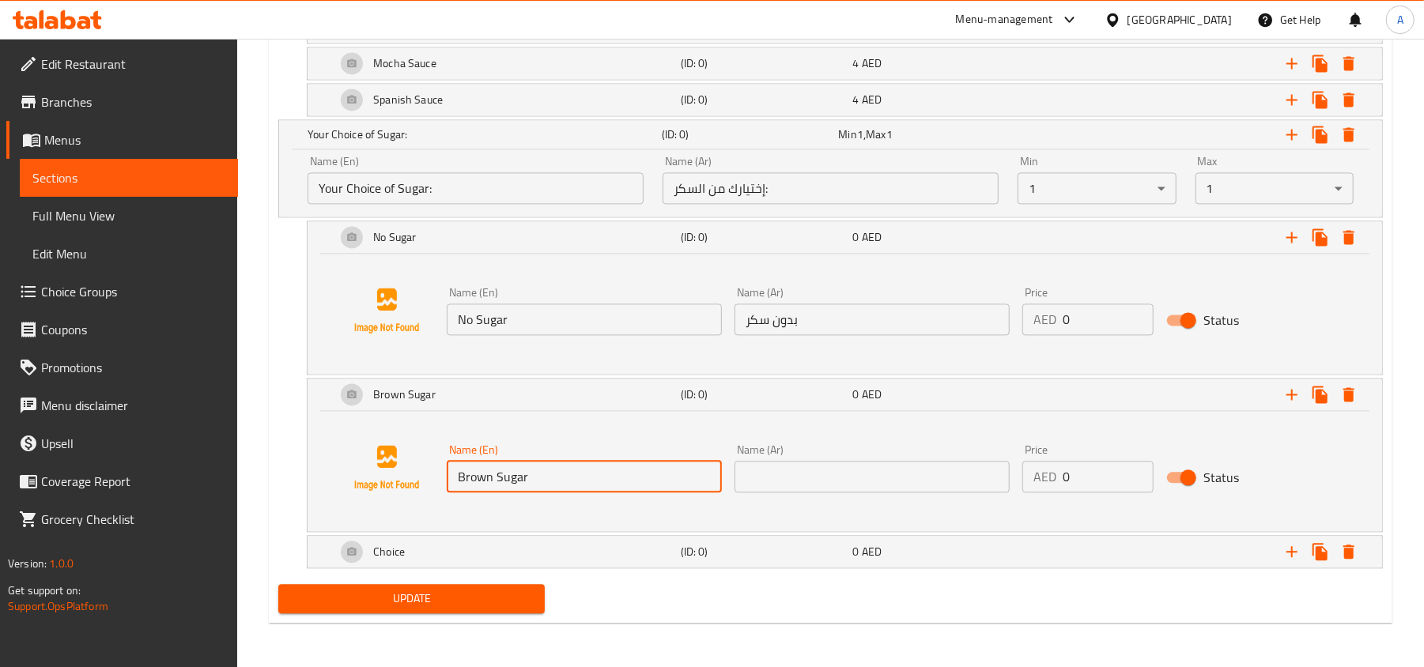
type input "Brown Sugar"
click at [788, 470] on input "text" at bounding box center [871, 477] width 275 height 32
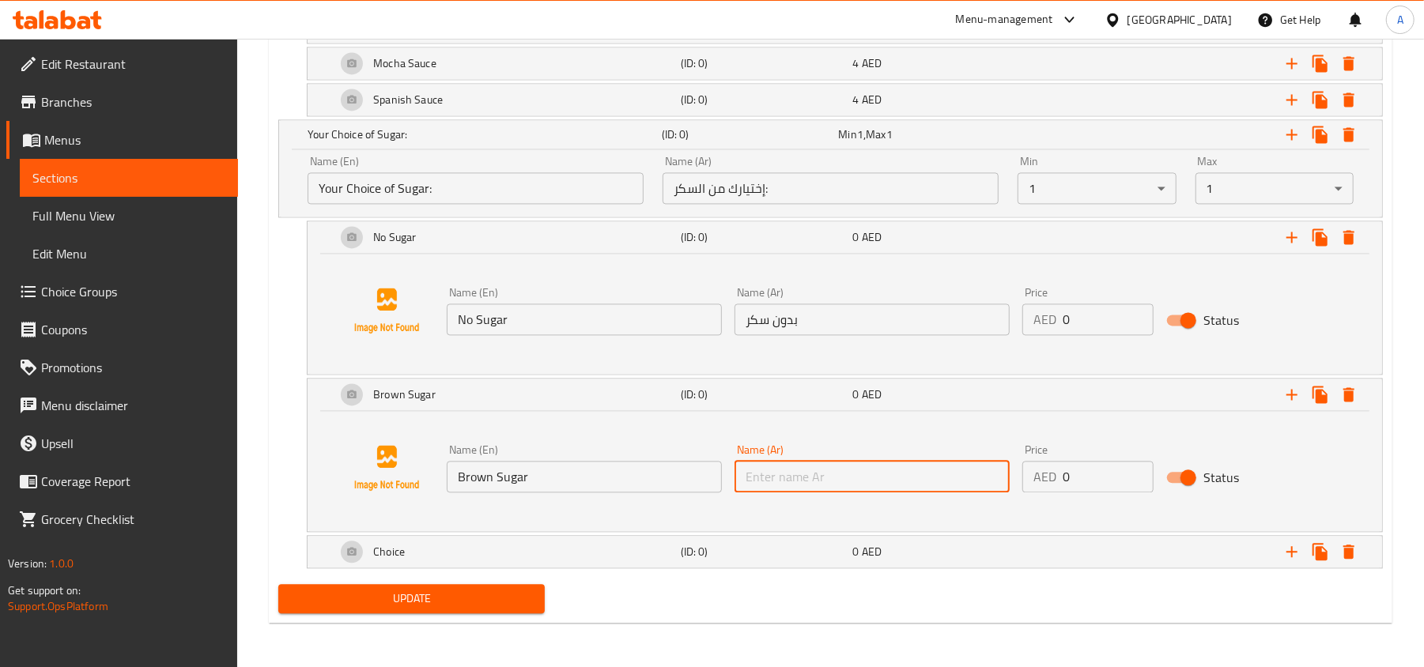
paste input "سكر بني"
type input "سكر بني"
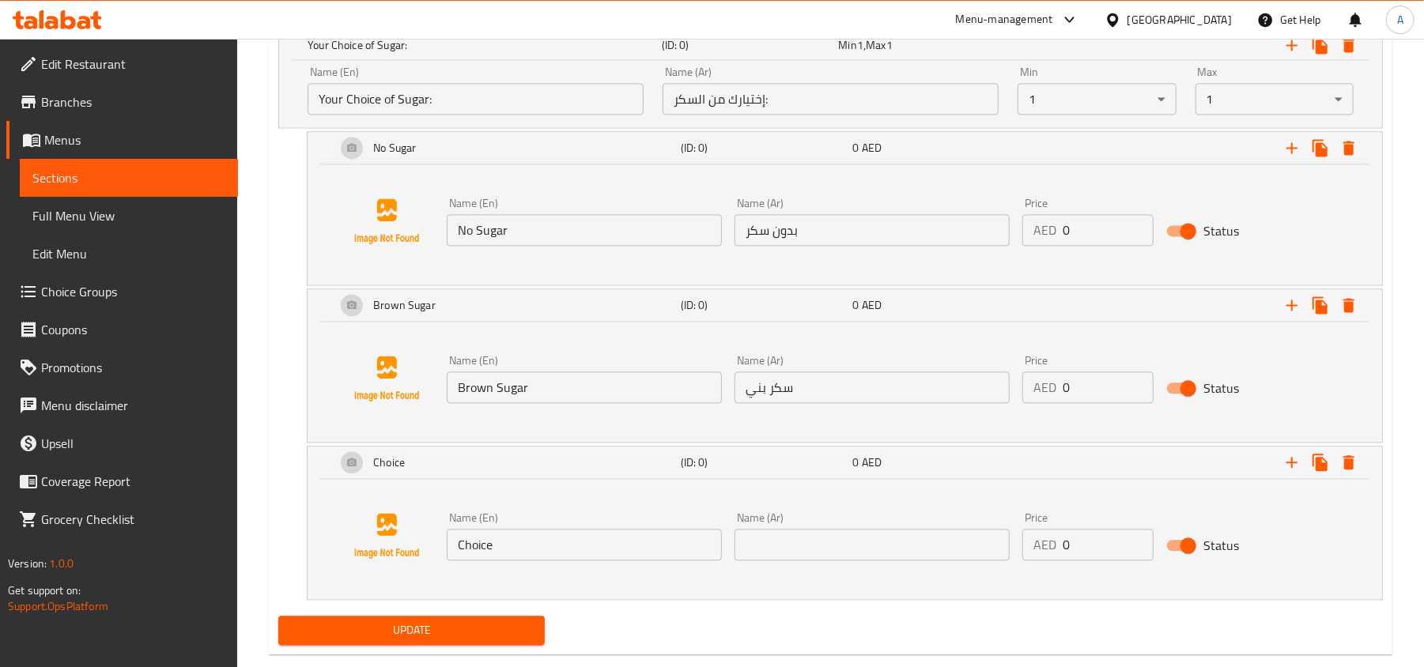
scroll to position [2377, 0]
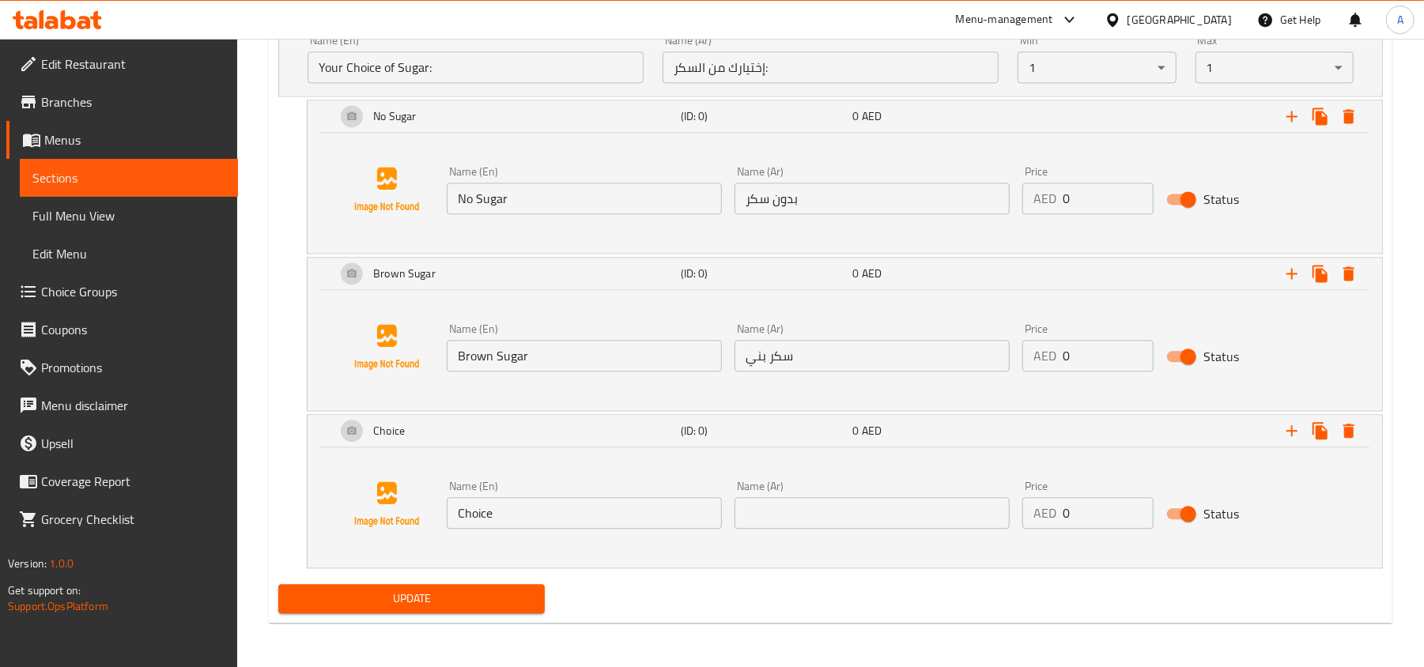
click at [607, 510] on input "Choice" at bounding box center [584, 513] width 275 height 32
paste input "Sweet and Low"
type input "Sweet and Low"
click at [748, 510] on input "text" at bounding box center [871, 513] width 275 height 32
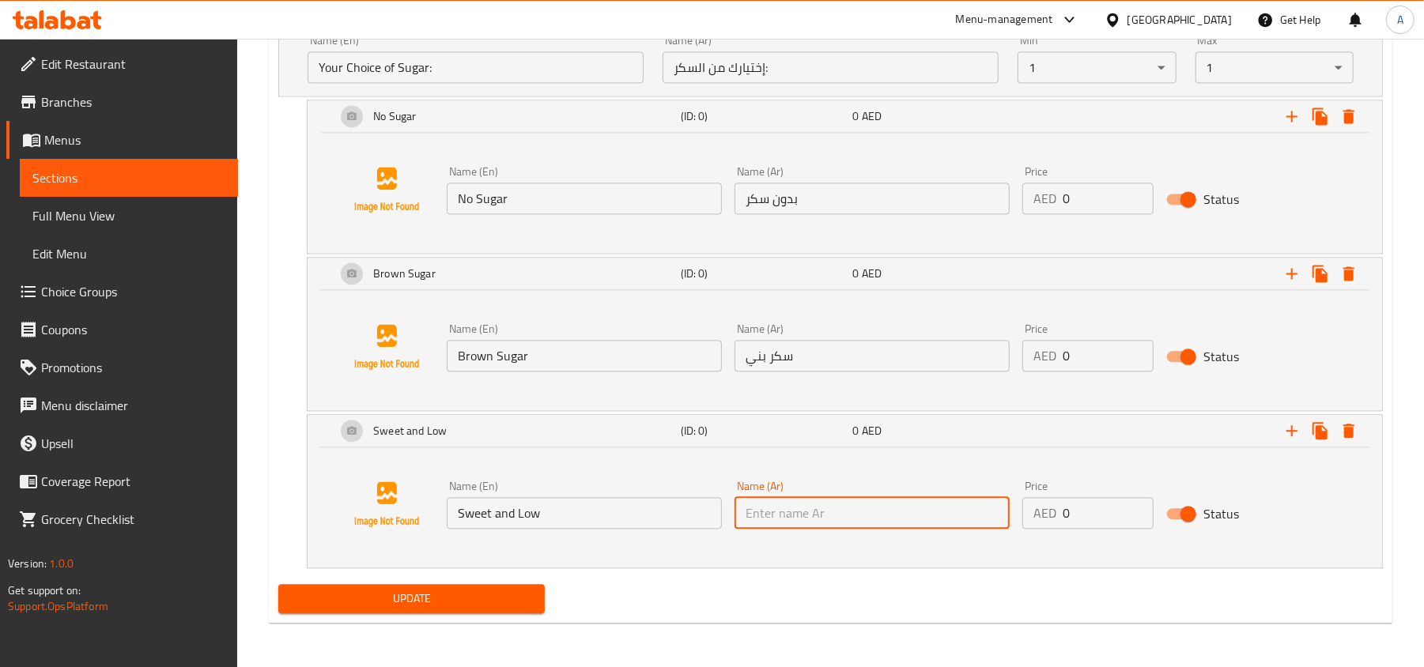
paste input "حلو و قليل"
type input "حلو و قليل"
click at [490, 606] on span "Update" at bounding box center [411, 599] width 241 height 20
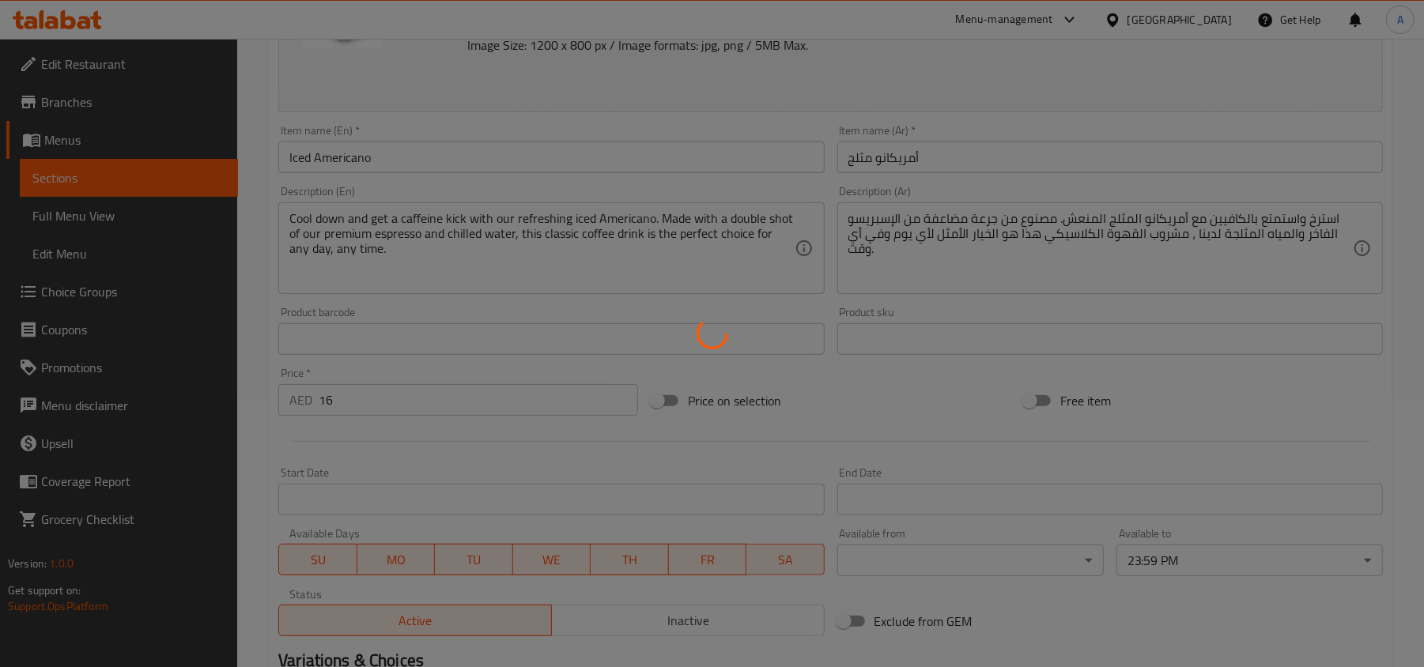
scroll to position [0, 0]
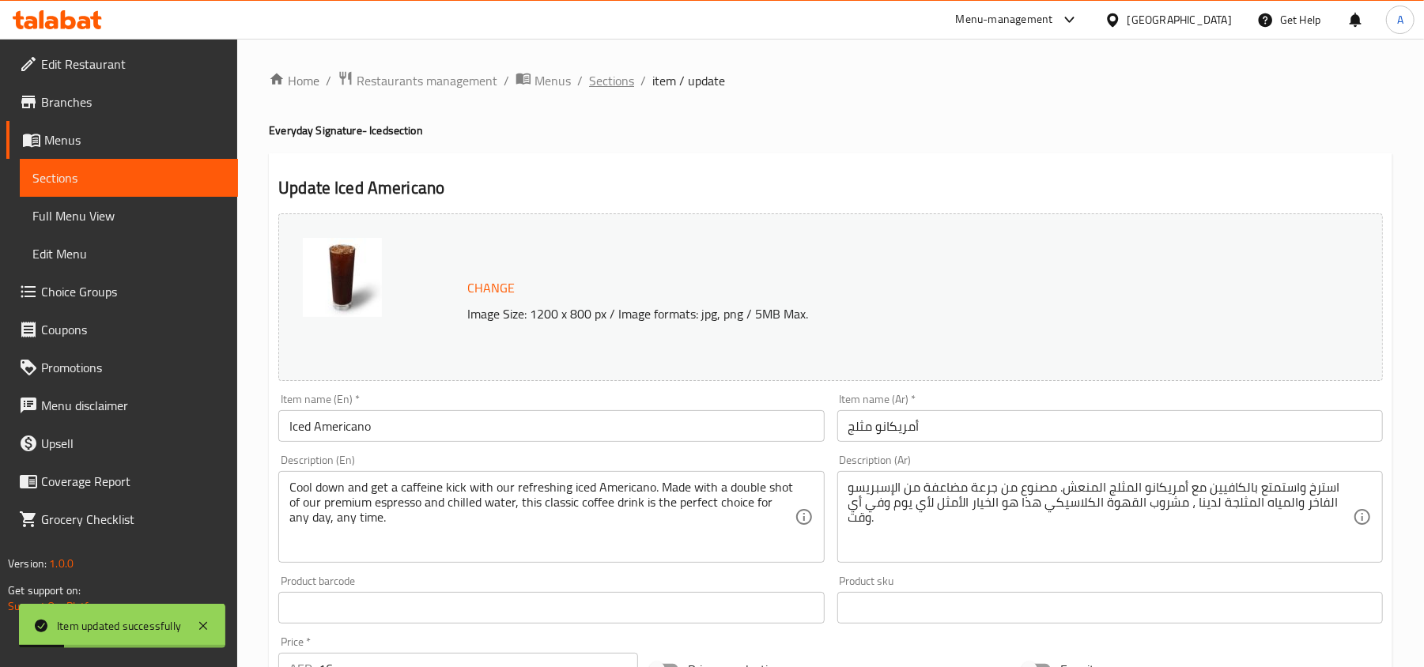
click at [627, 81] on span "Sections" at bounding box center [611, 80] width 45 height 19
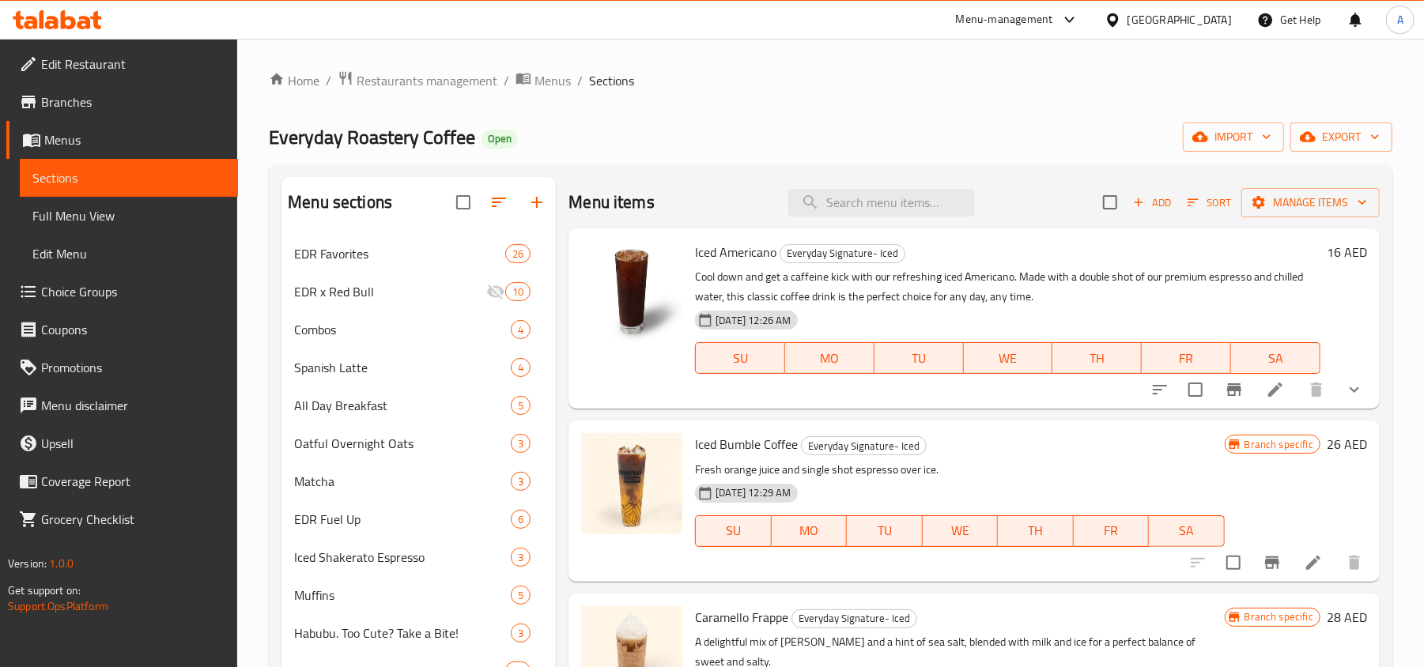
click at [882, 220] on div "Menu items Add Sort Manage items" at bounding box center [973, 202] width 811 height 51
click at [903, 198] on input "search" at bounding box center [881, 203] width 187 height 28
paste input "Iced Americano"
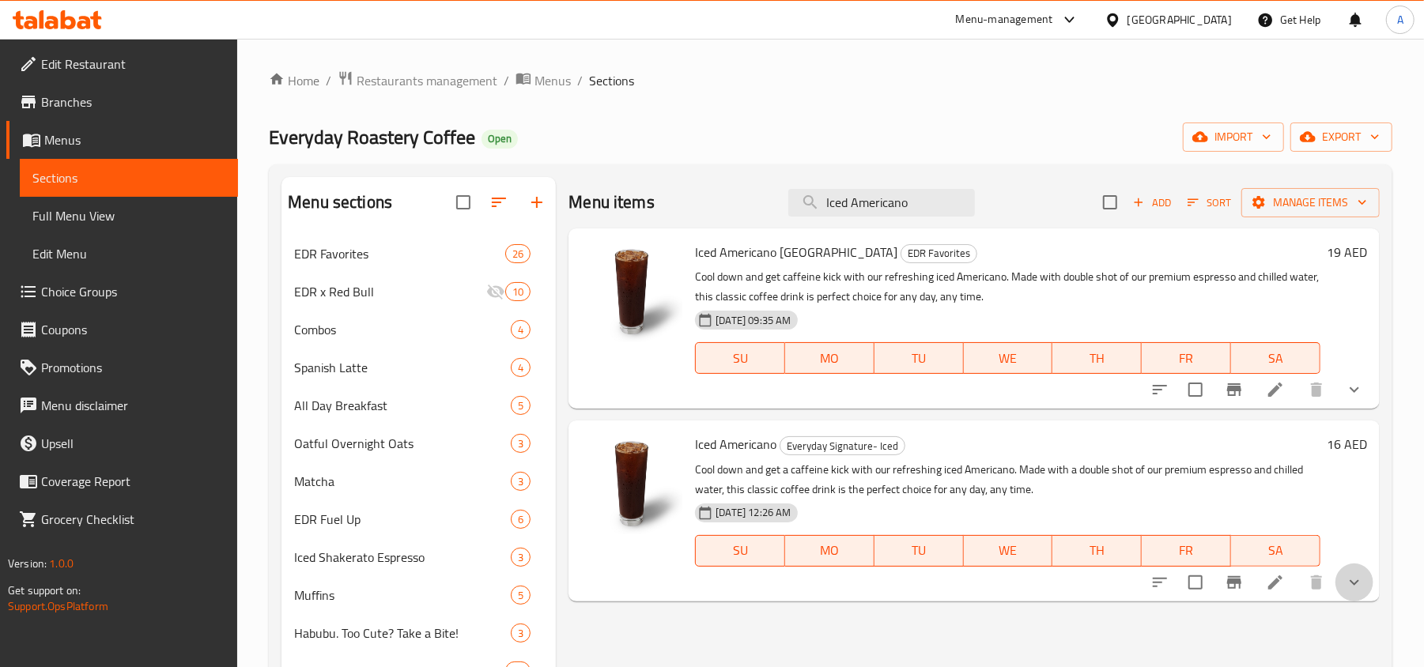
click at [1336, 580] on button "show more" at bounding box center [1354, 583] width 38 height 38
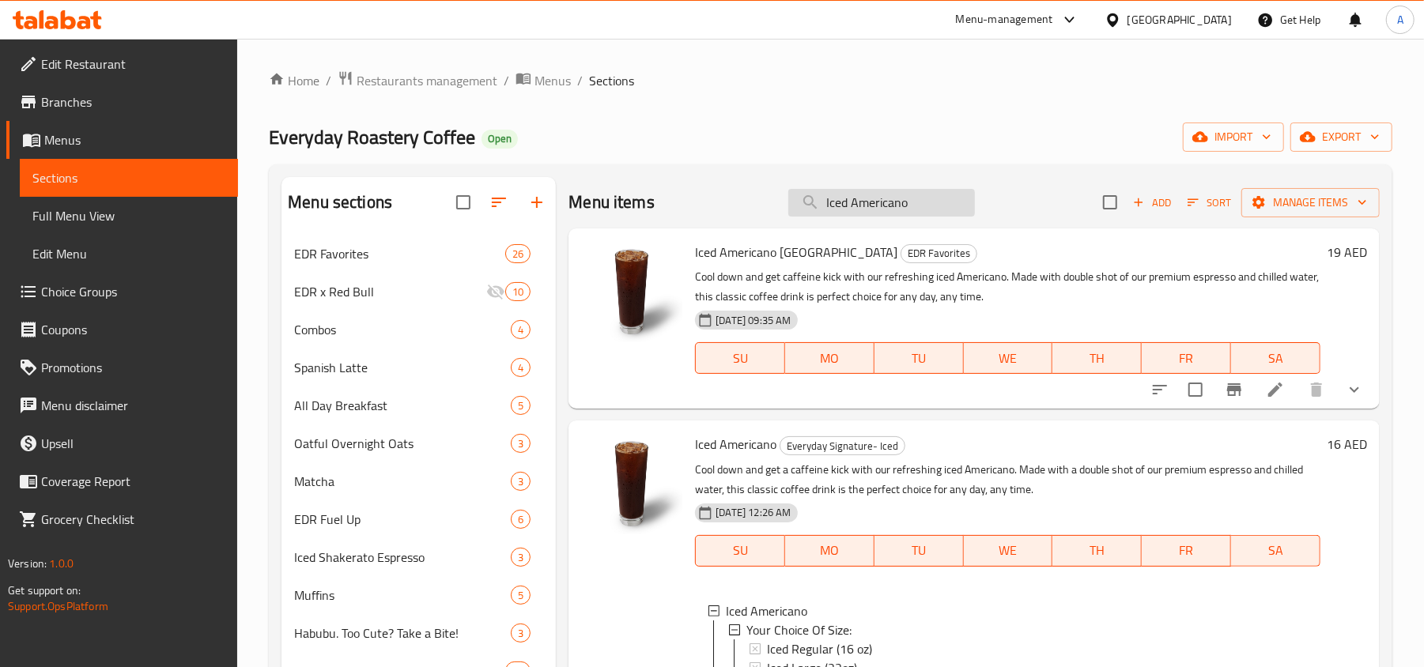
click at [889, 210] on input "Iced Americano" at bounding box center [881, 203] width 187 height 28
paste input "Latte"
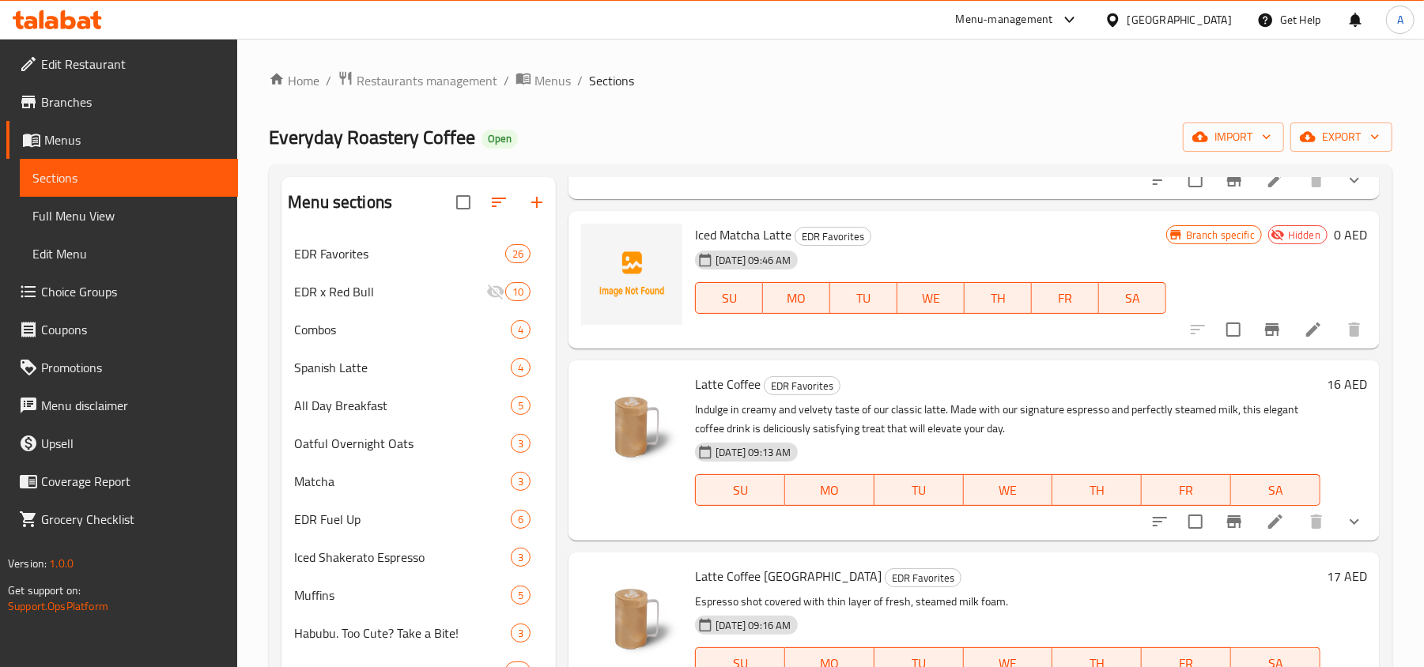
scroll to position [316, 0]
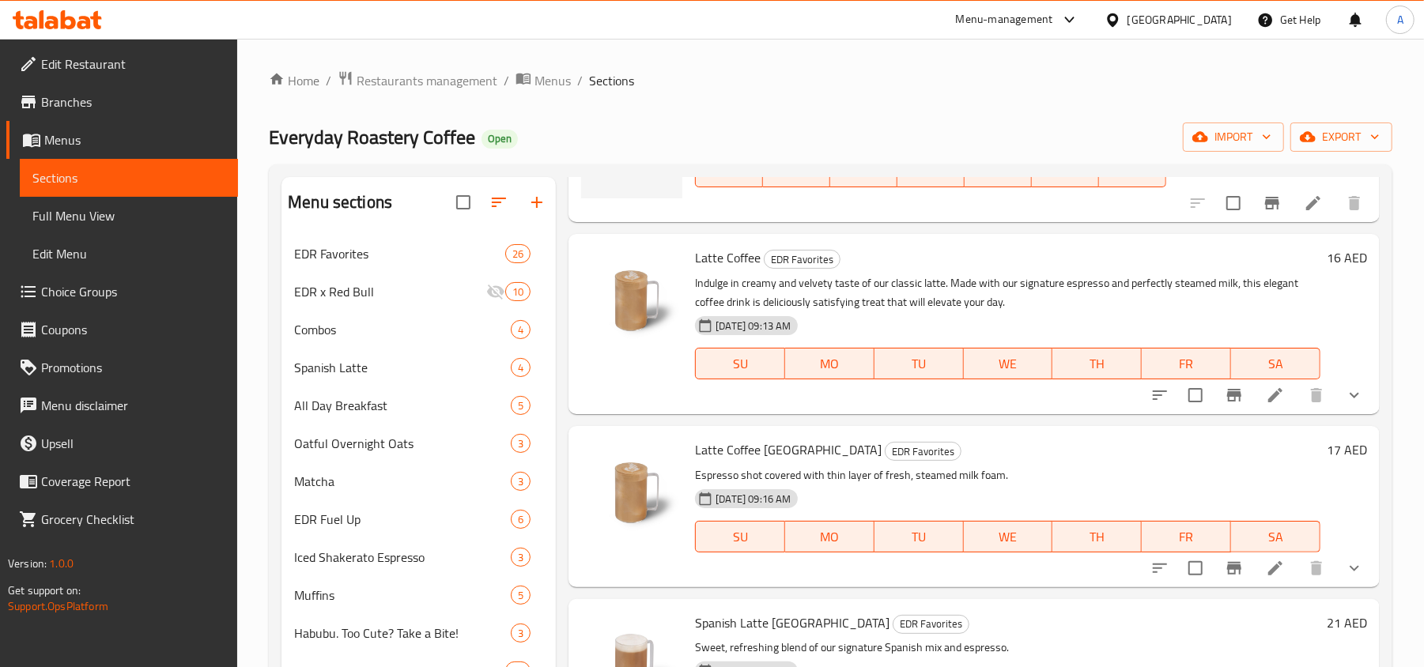
click at [1345, 396] on icon "show more" at bounding box center [1354, 395] width 19 height 19
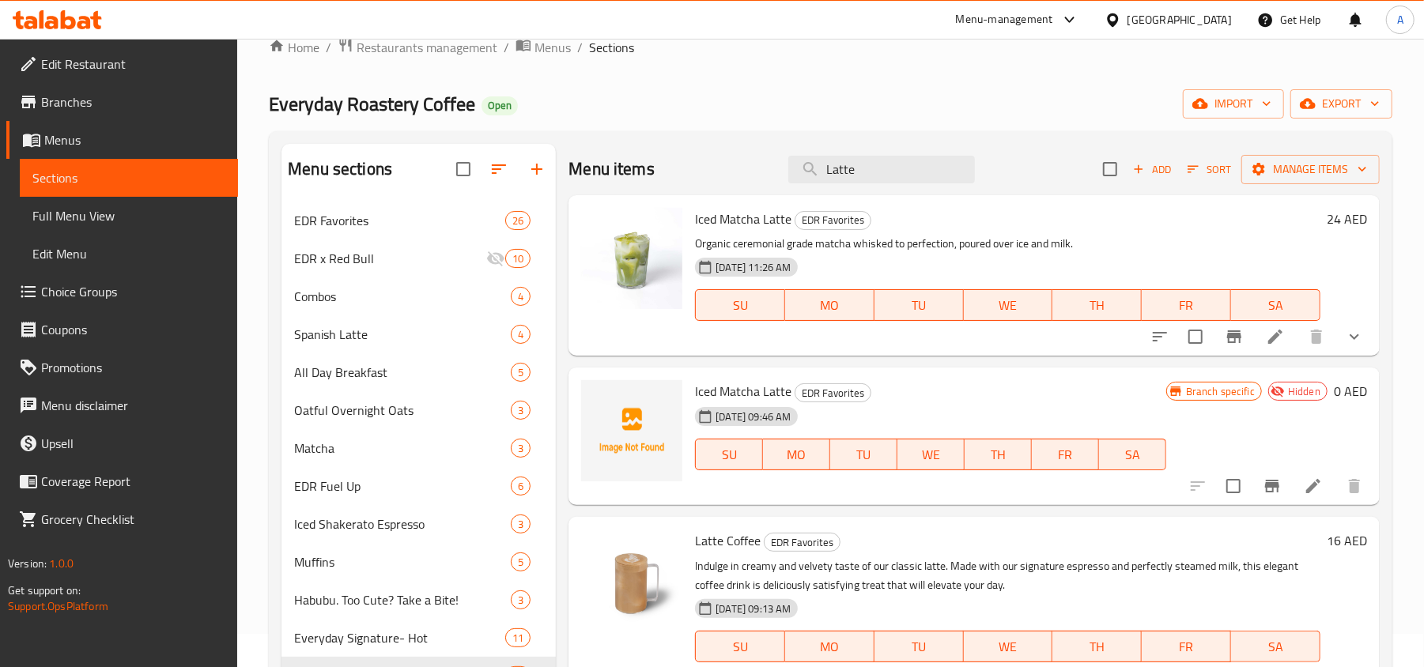
scroll to position [0, 0]
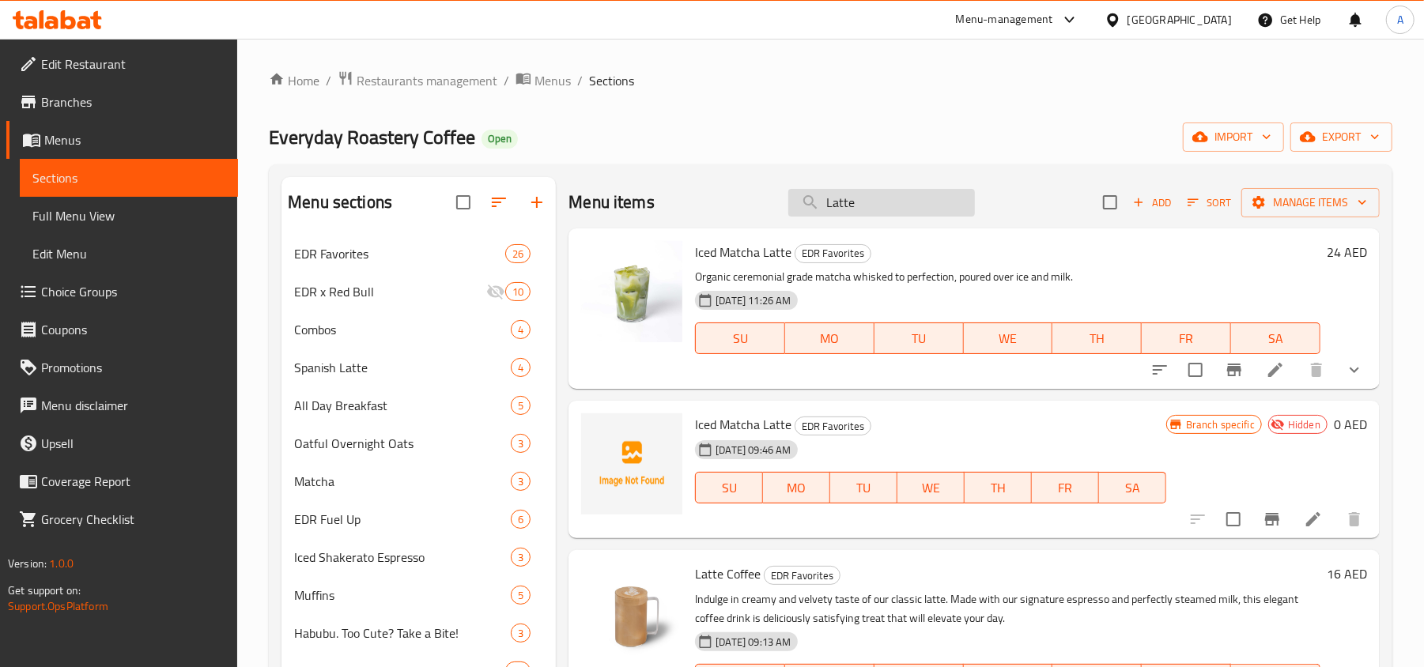
click at [865, 213] on input "Latte" at bounding box center [881, 203] width 187 height 28
paste input "Iced"
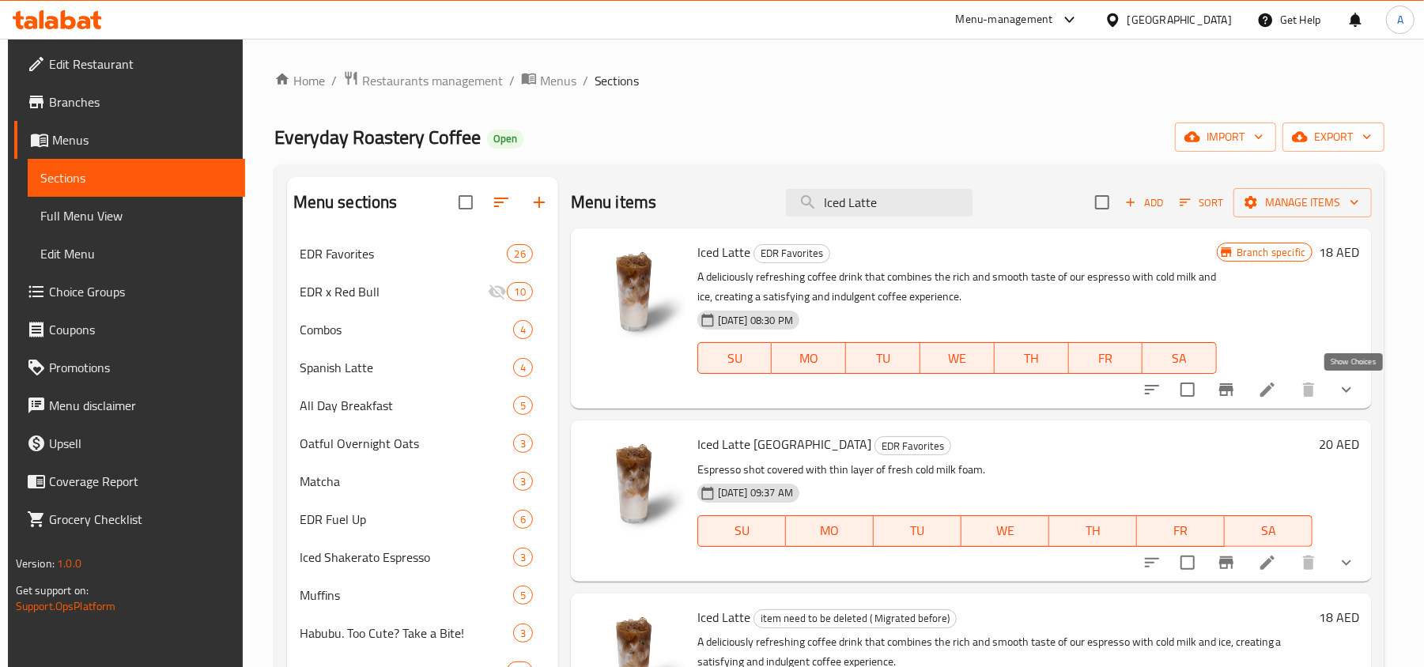
click at [1356, 392] on icon "show more" at bounding box center [1346, 389] width 19 height 19
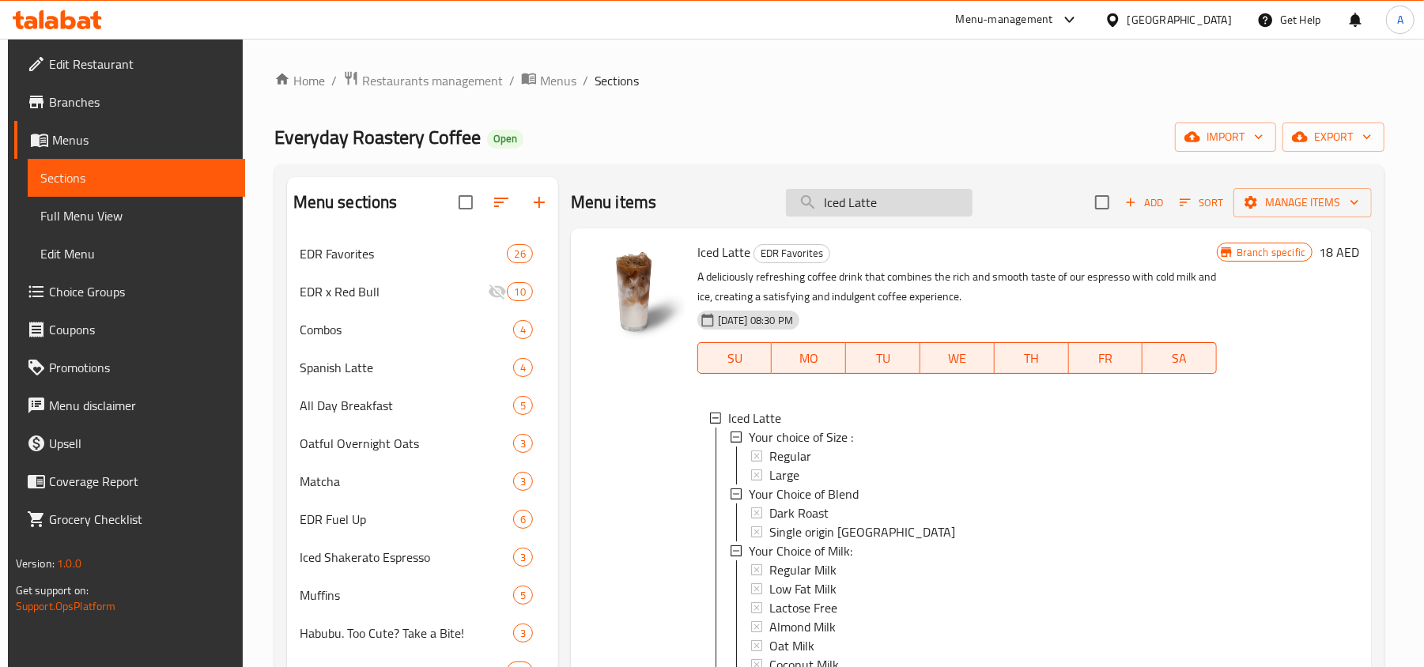
click at [860, 202] on input "Iced Latte" at bounding box center [879, 203] width 187 height 28
paste input "Cappuccino"
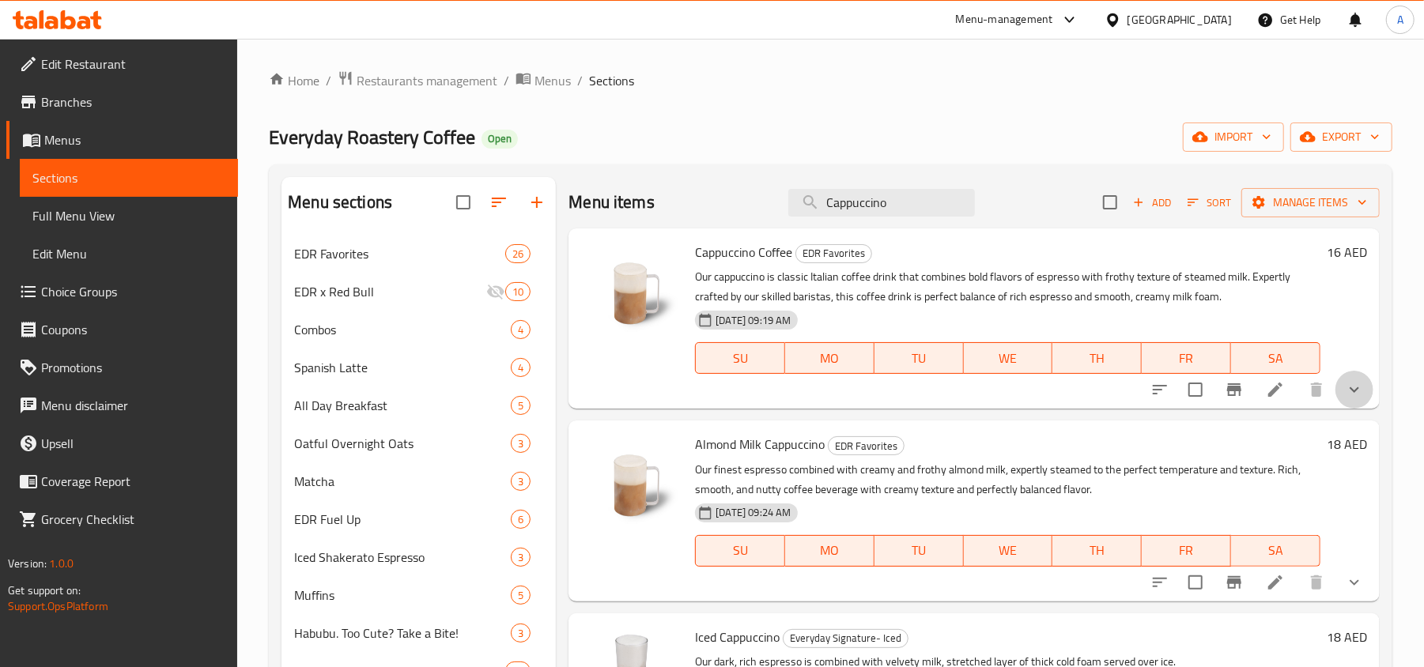
click at [1360, 380] on icon "show more" at bounding box center [1354, 389] width 19 height 19
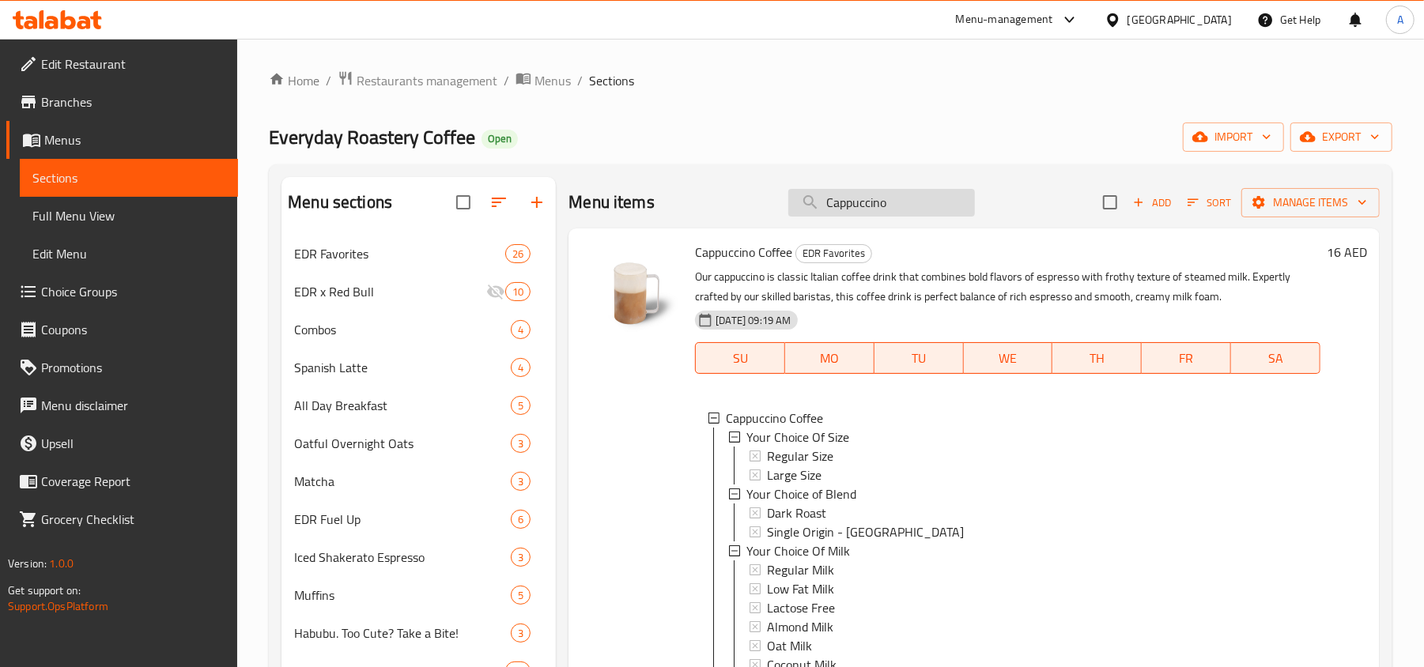
click at [848, 213] on input "Cappuccino" at bounding box center [881, 203] width 187 height 28
paste input "Iced"
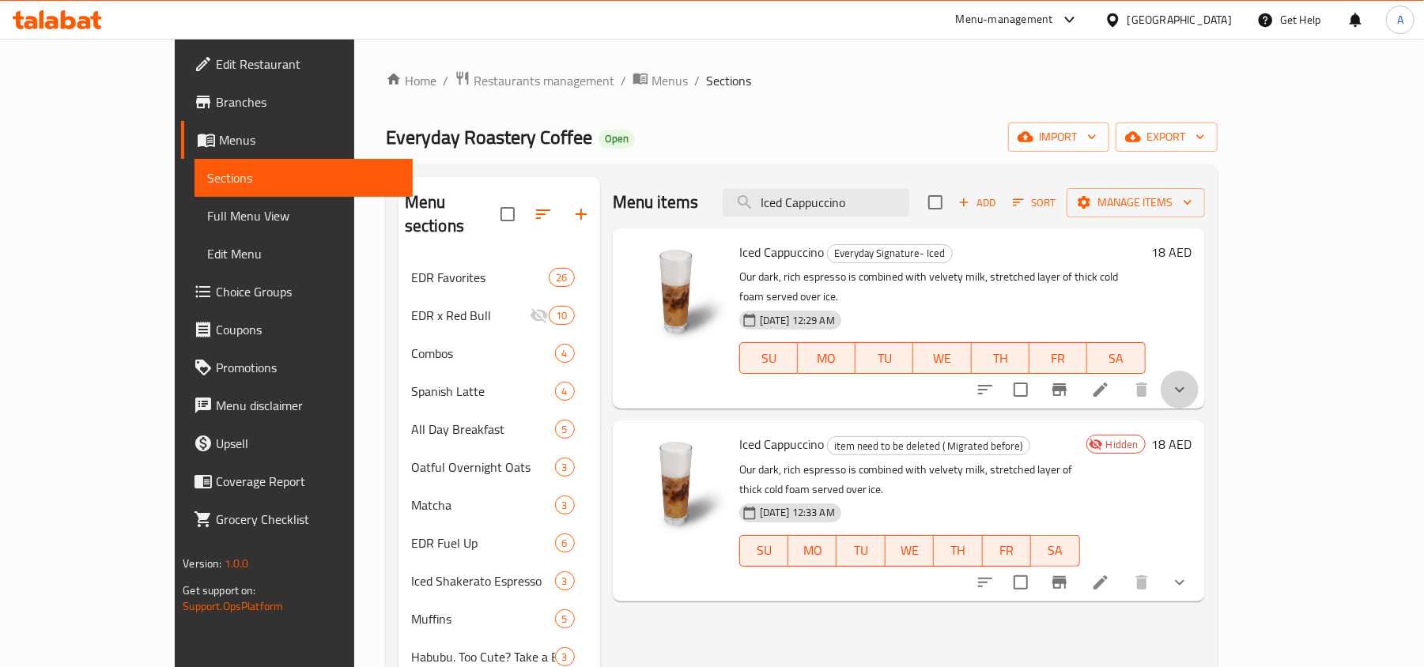
click at [1199, 381] on button "show more" at bounding box center [1180, 390] width 38 height 38
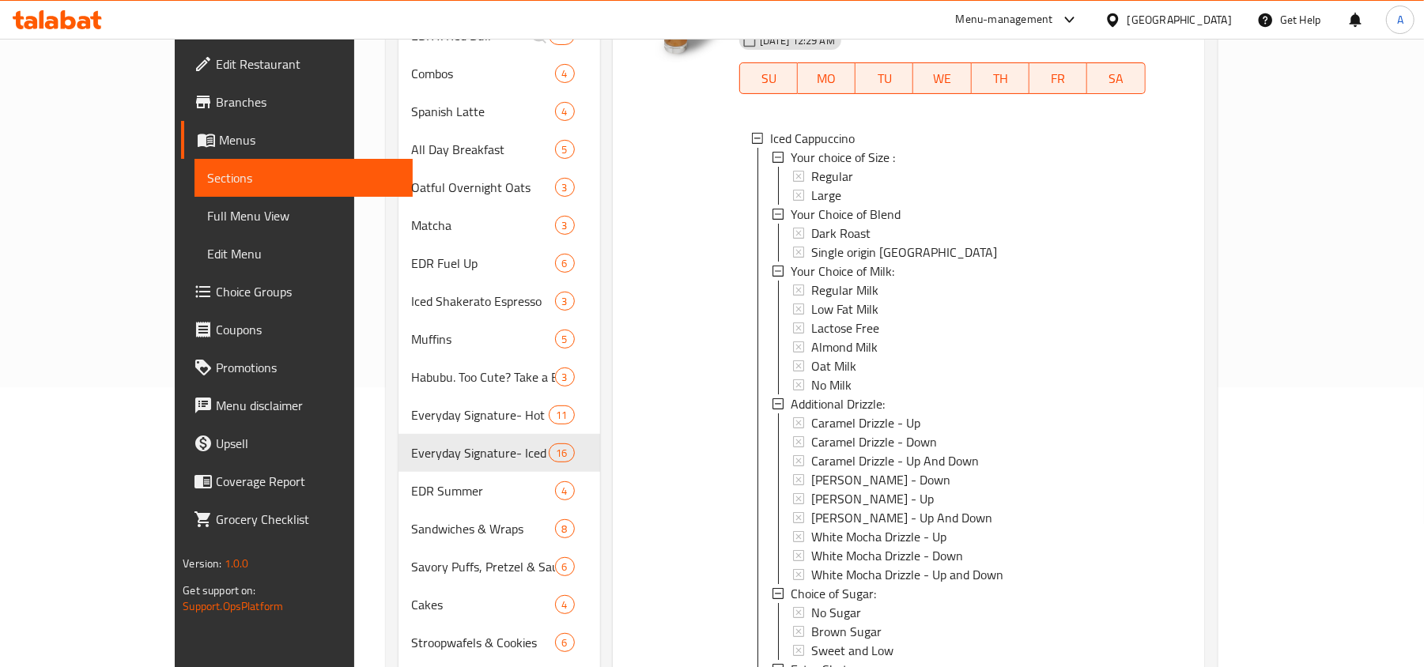
scroll to position [316, 0]
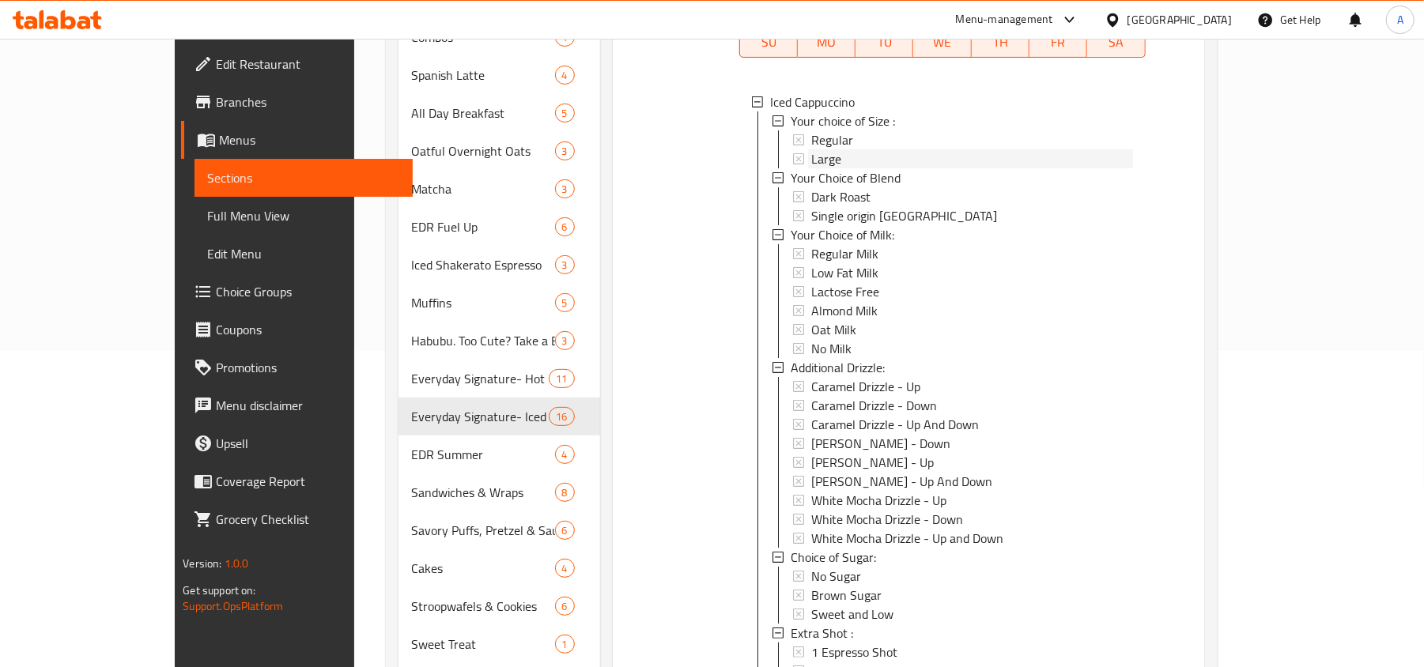
click at [793, 153] on icon at bounding box center [798, 158] width 11 height 11
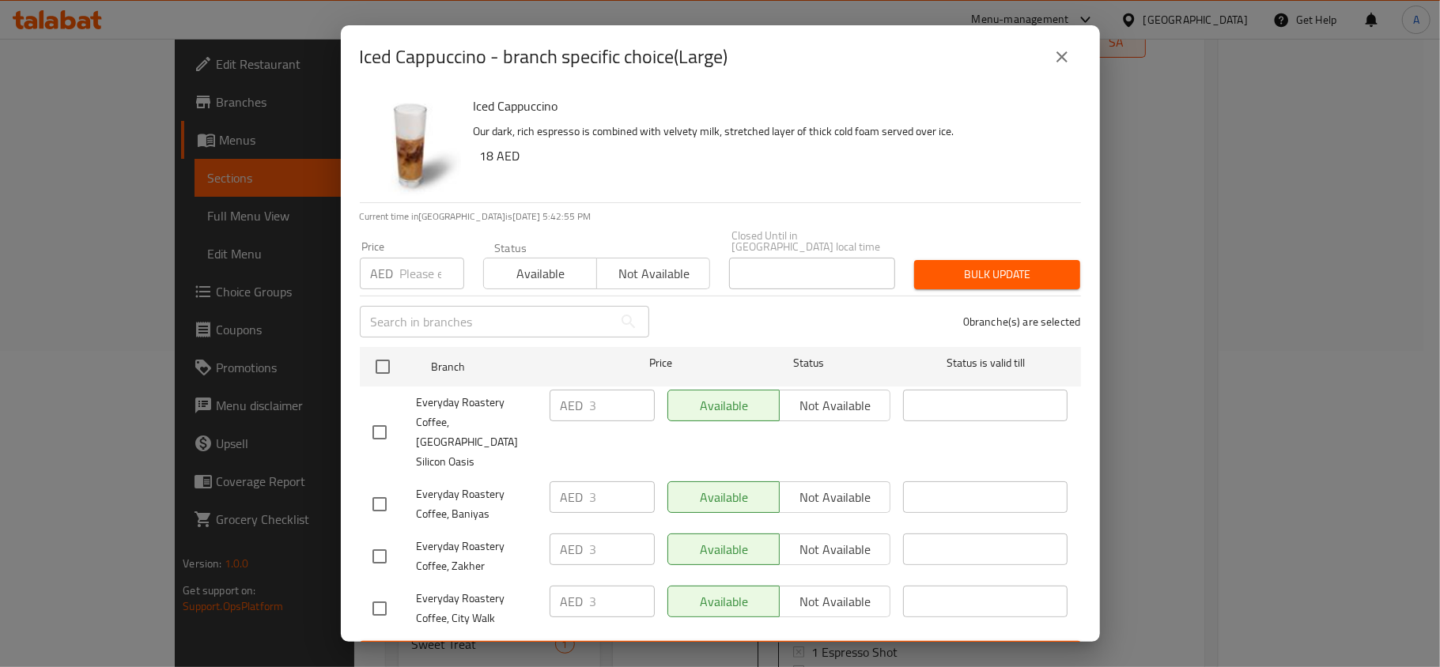
click at [1051, 57] on button "close" at bounding box center [1062, 57] width 38 height 38
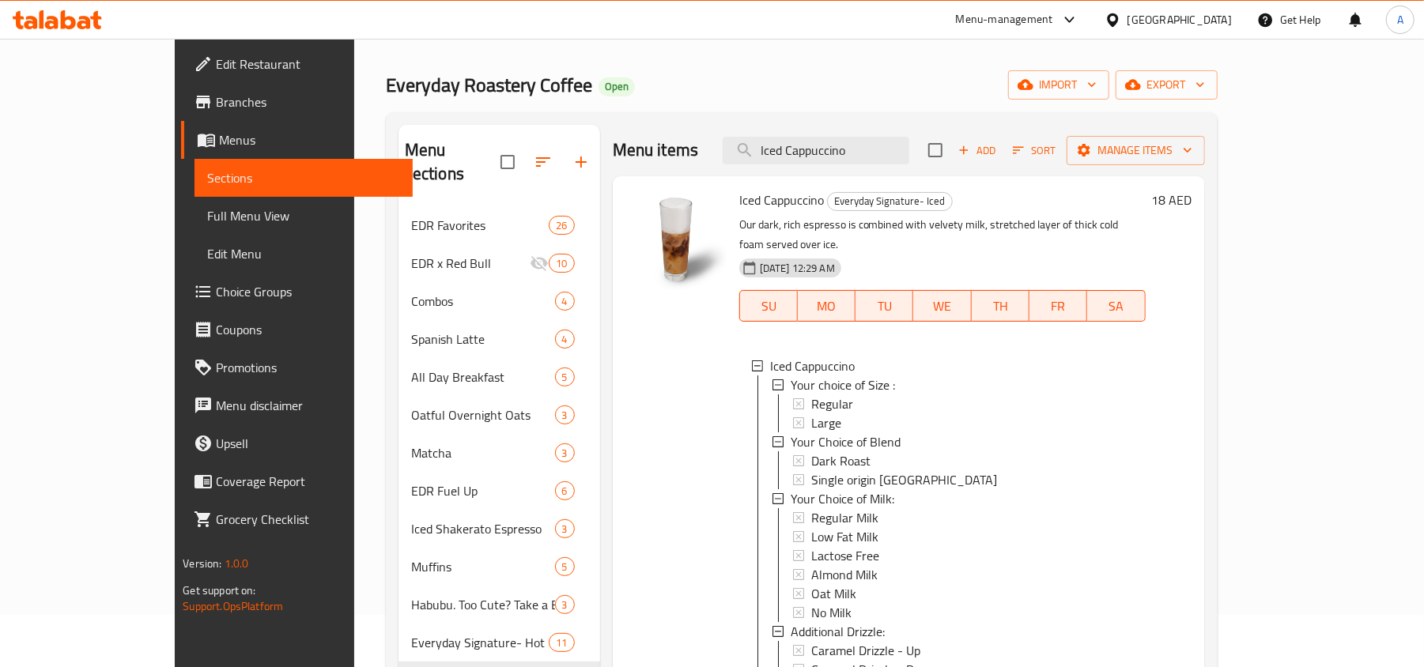
scroll to position [0, 0]
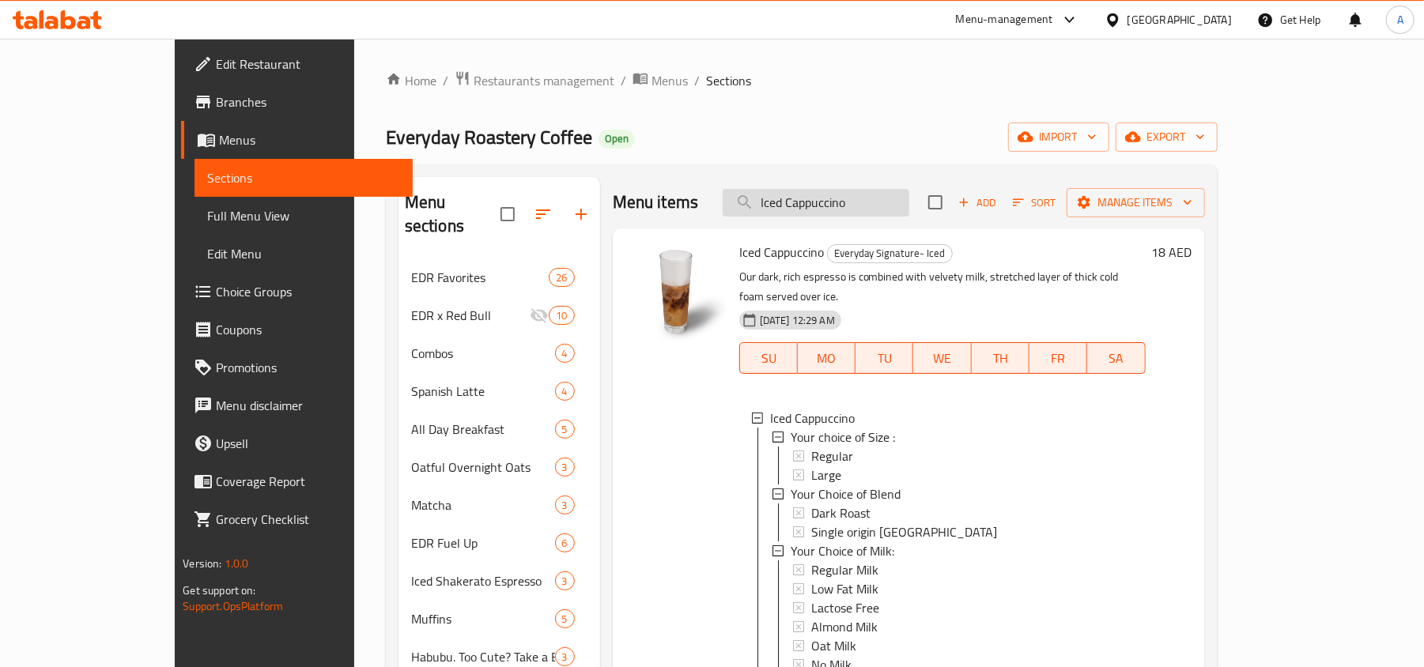
click at [890, 202] on input "Iced Cappuccino" at bounding box center [816, 203] width 187 height 28
paste input "Flat White"
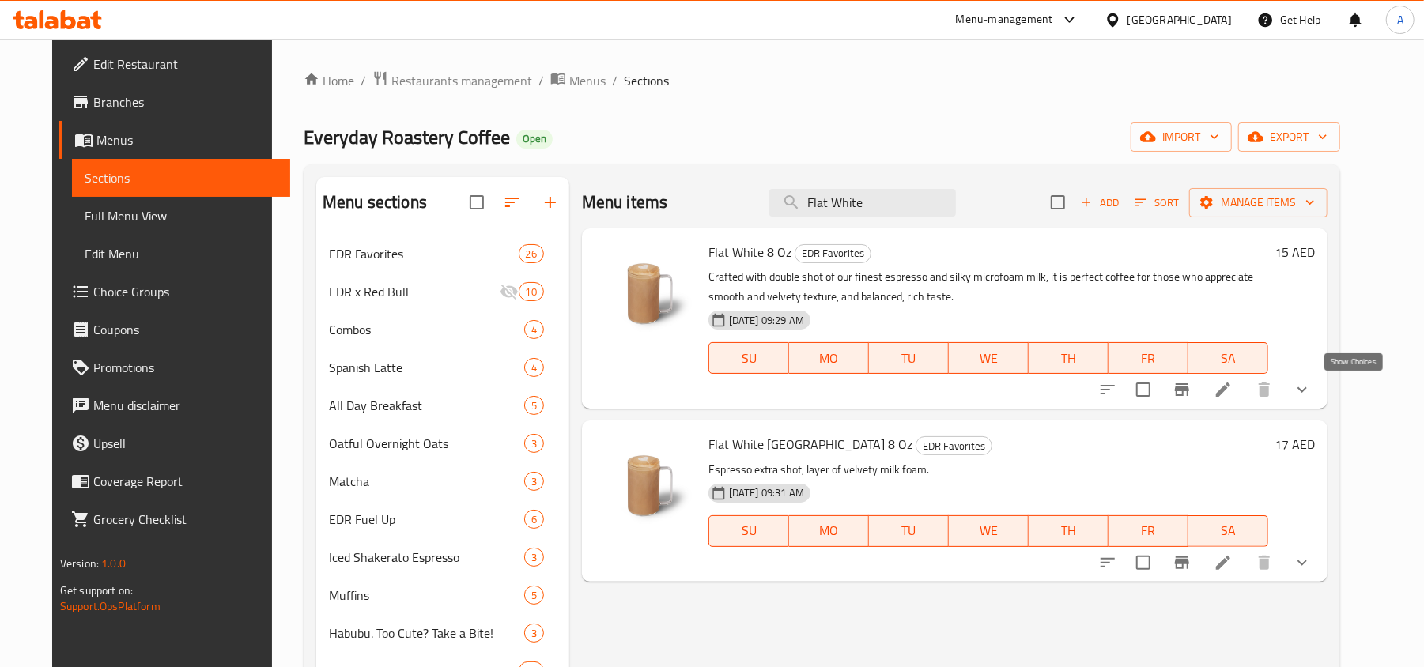
click at [1312, 383] on icon "show more" at bounding box center [1302, 389] width 19 height 19
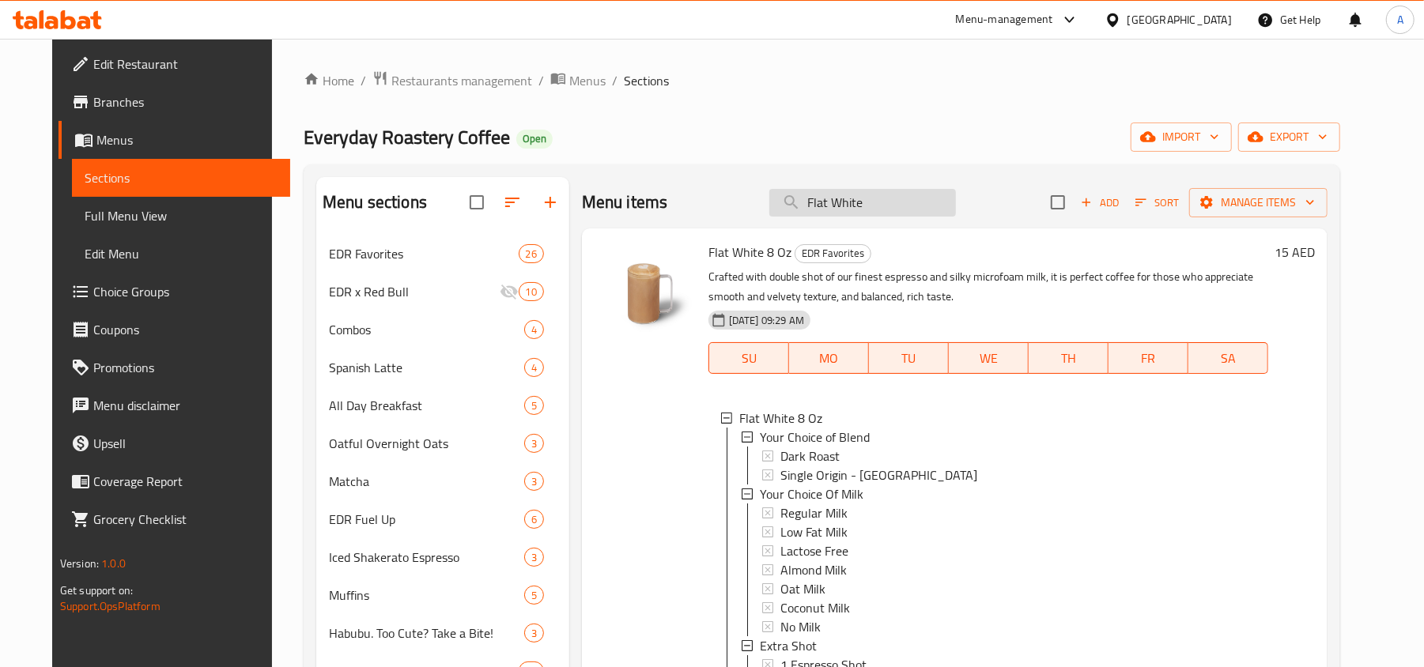
click at [896, 199] on input "Flat White" at bounding box center [862, 203] width 187 height 28
paste input "Almond Milk Cappuccino"
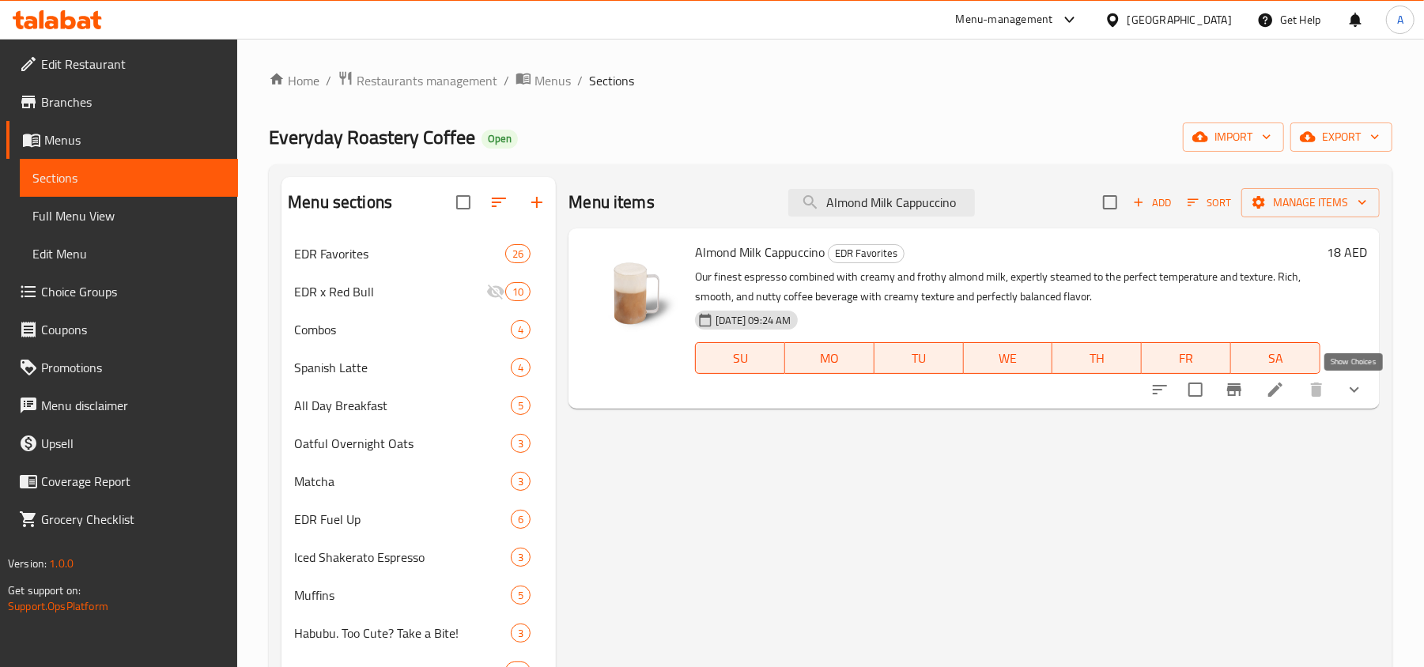
type input "Almond Milk Cappuccino"
click at [1355, 399] on icon "show more" at bounding box center [1354, 389] width 19 height 19
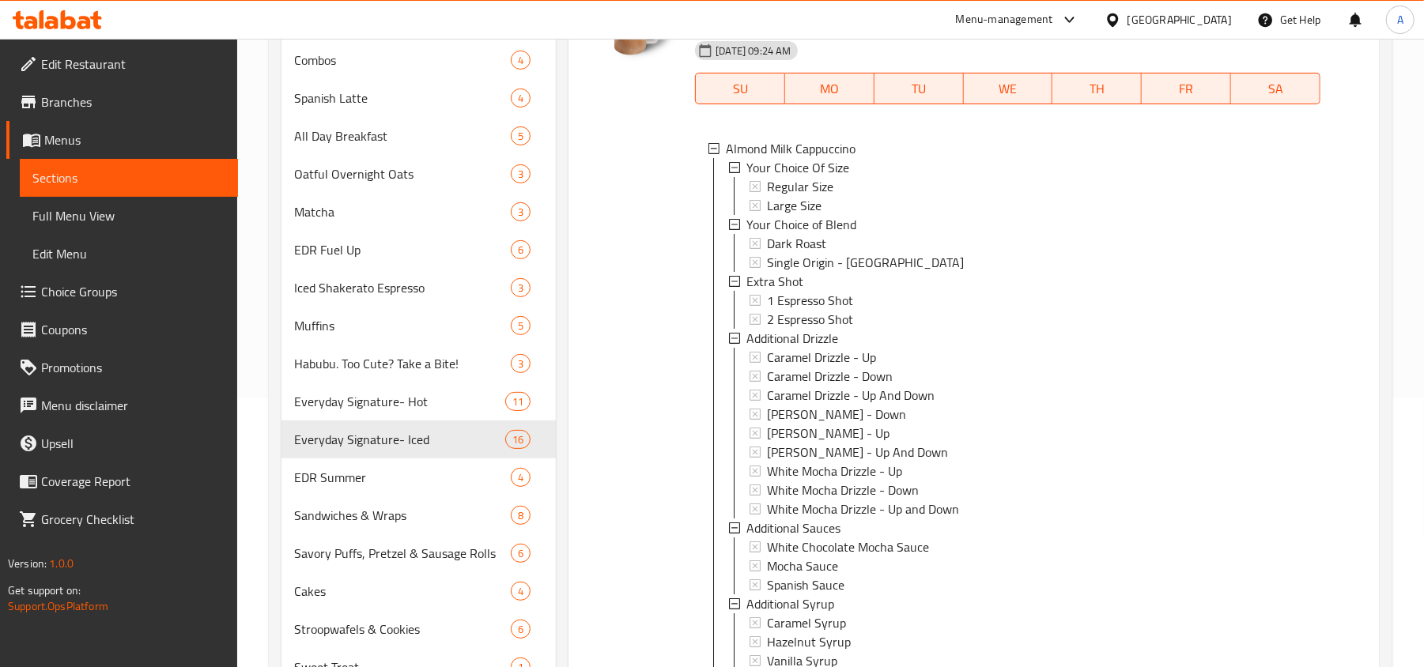
scroll to position [210, 0]
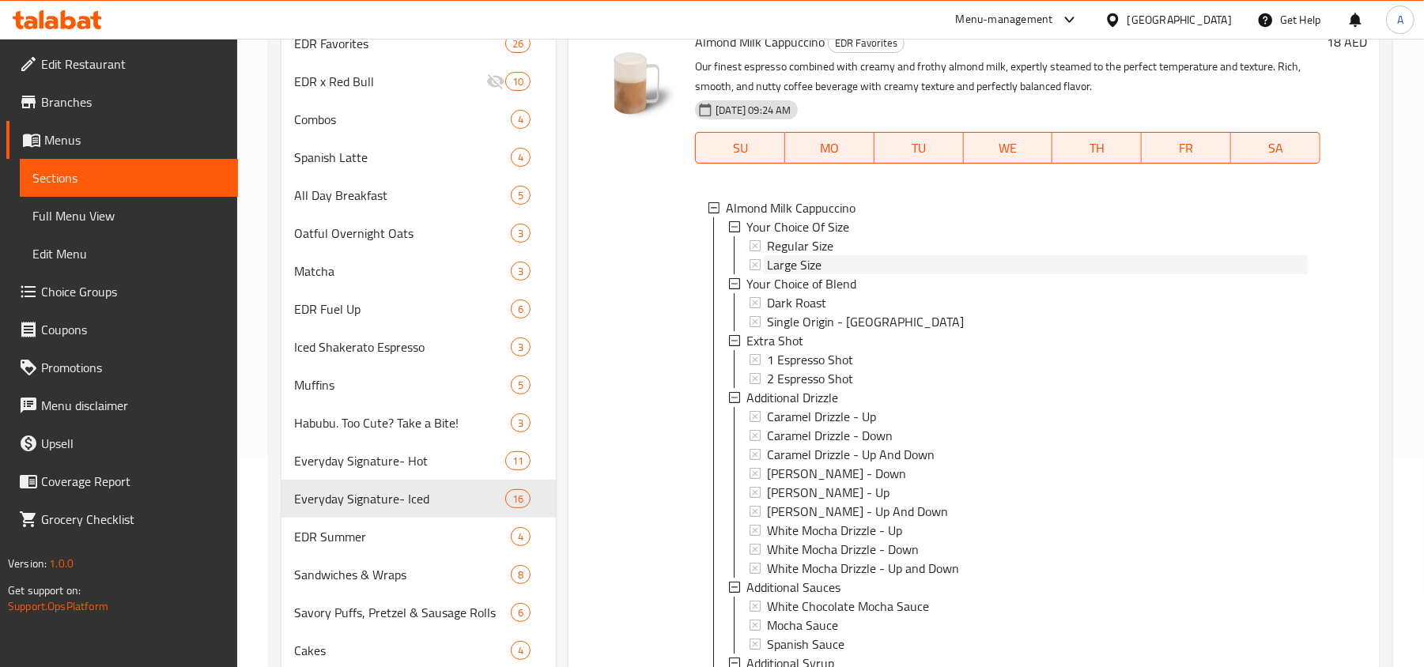
click at [753, 266] on icon at bounding box center [754, 264] width 11 height 11
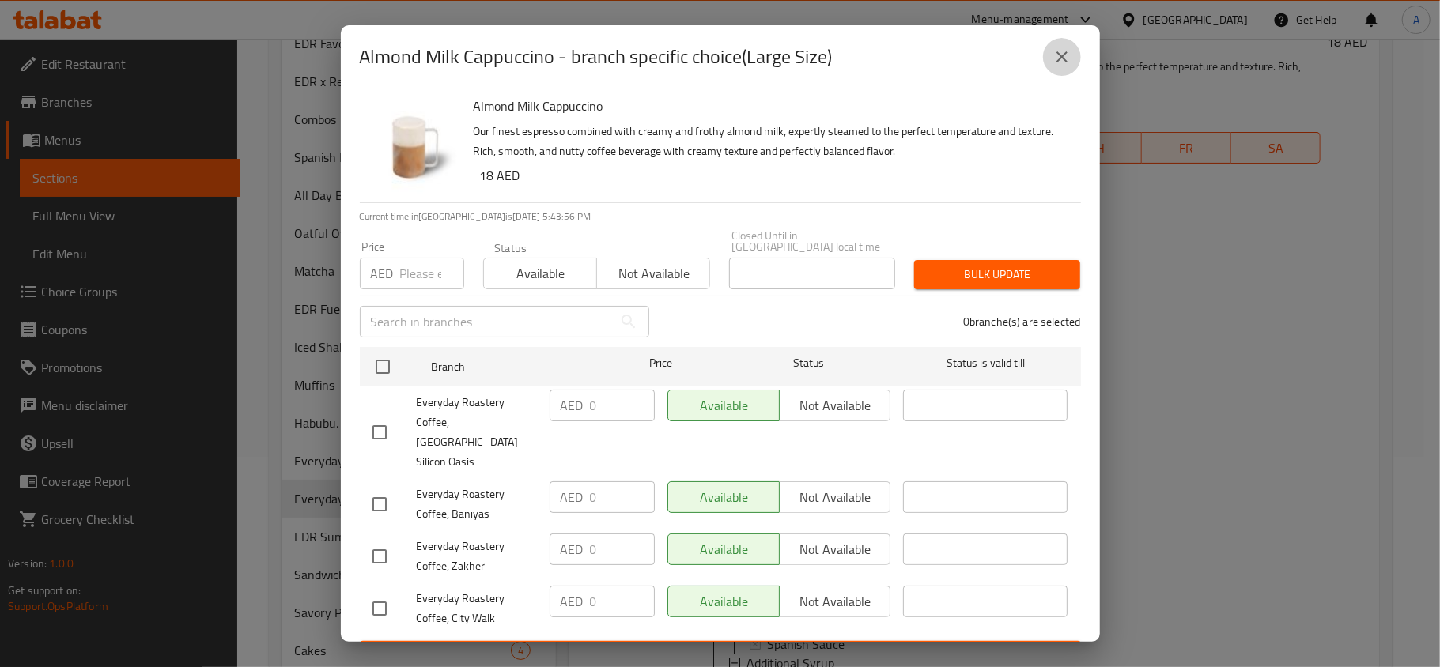
click at [1058, 66] on button "close" at bounding box center [1062, 57] width 38 height 38
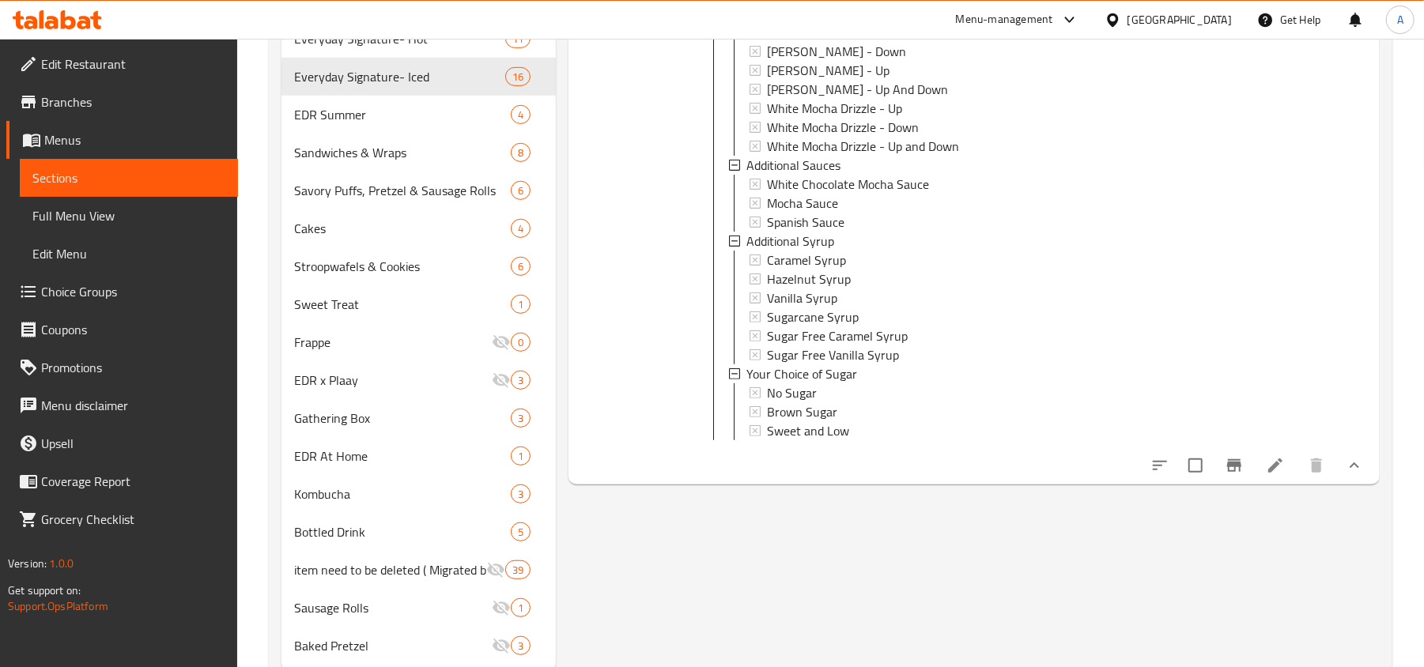
scroll to position [2, 0]
click at [1279, 473] on icon at bounding box center [1275, 466] width 14 height 14
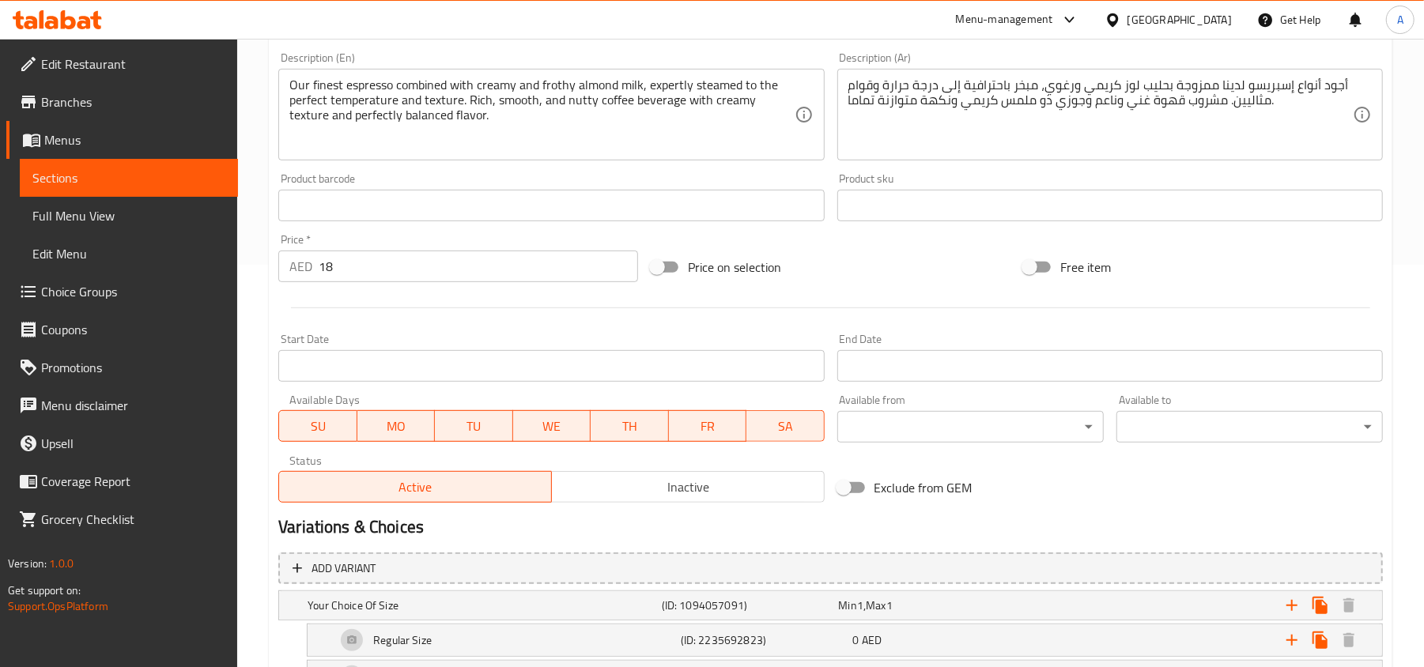
scroll to position [843, 0]
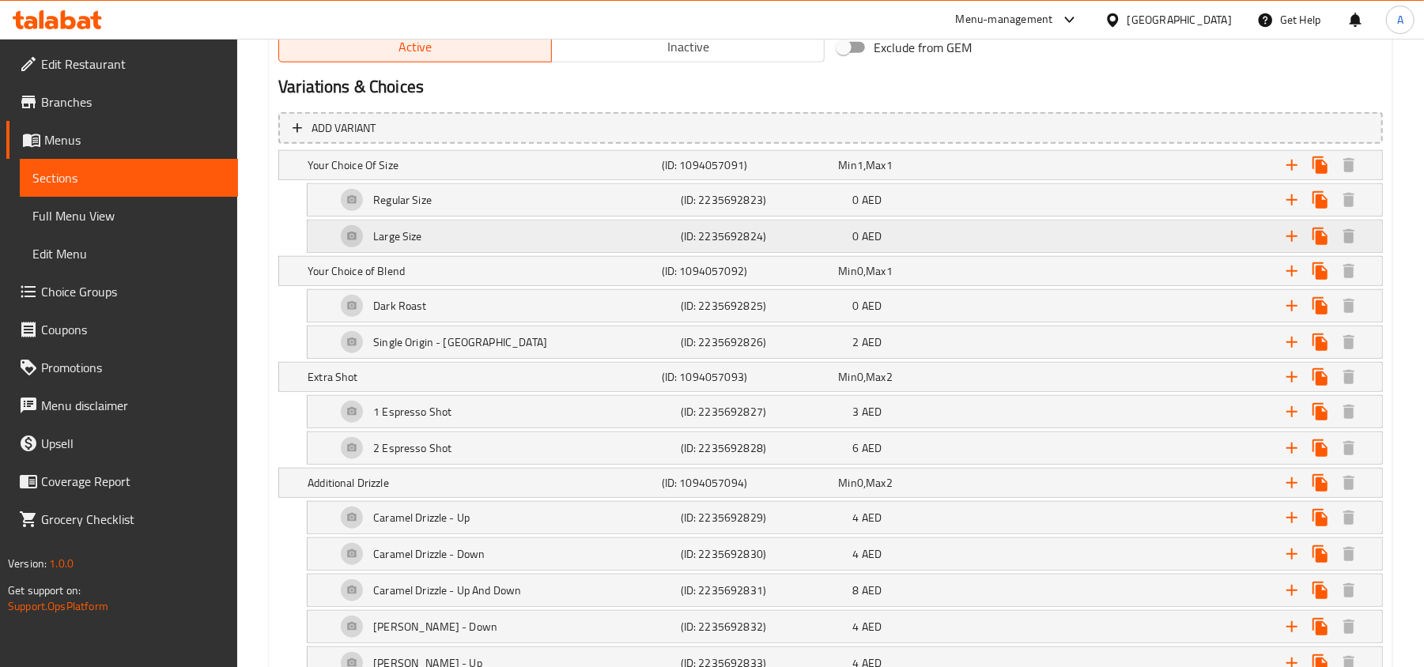
click at [795, 173] on h5 "(ID: 2235692824)" at bounding box center [747, 165] width 171 height 16
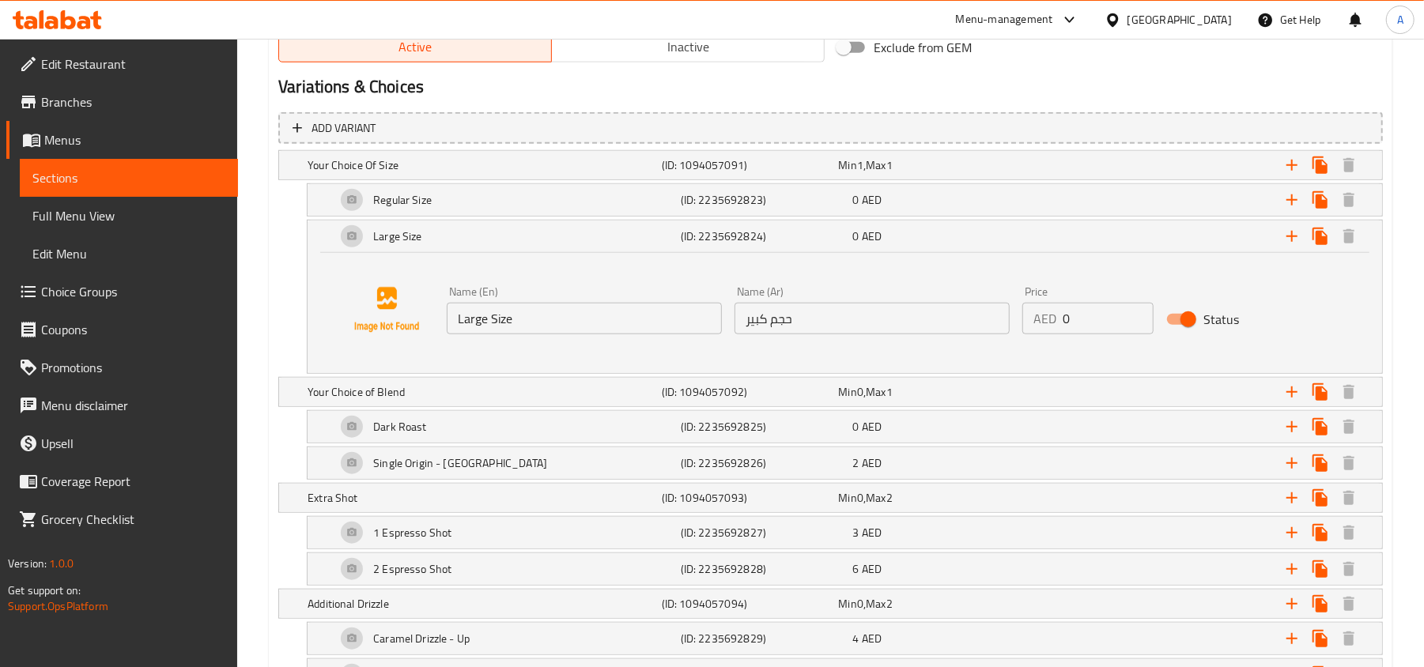
click at [1086, 327] on input "0" at bounding box center [1108, 319] width 91 height 32
type input "2"
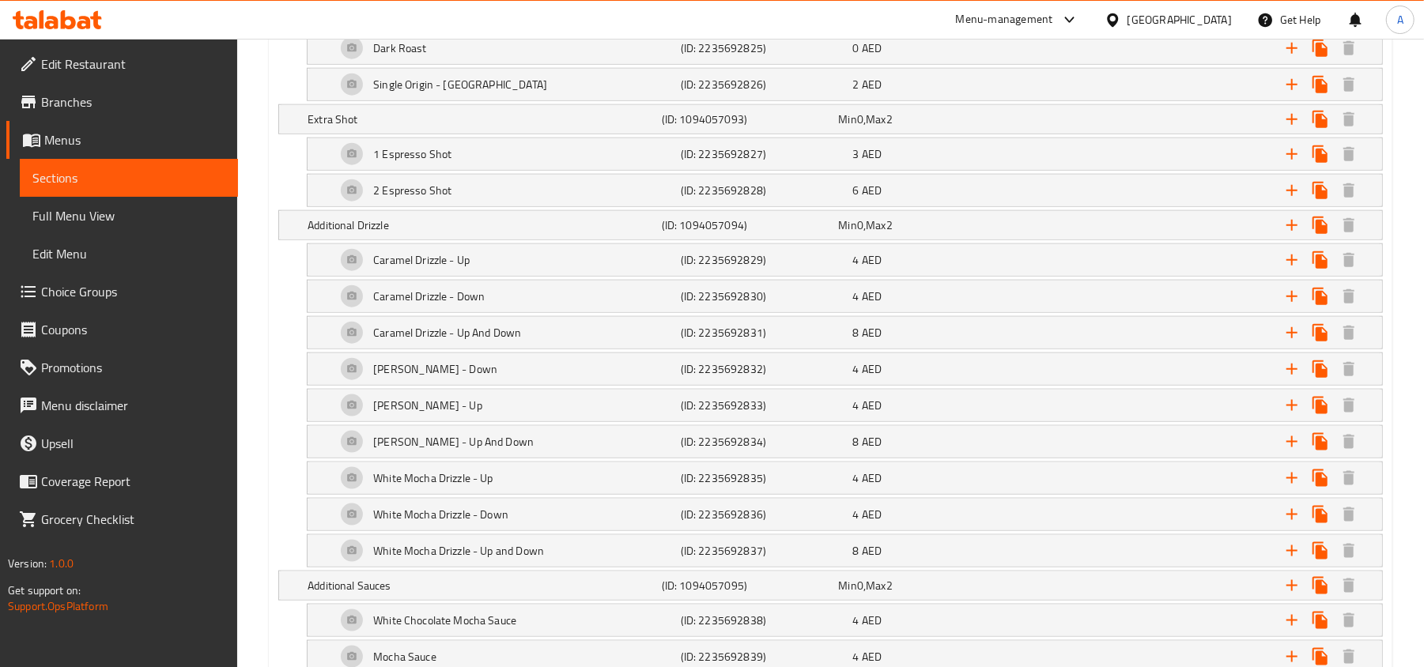
scroll to position [1775, 0]
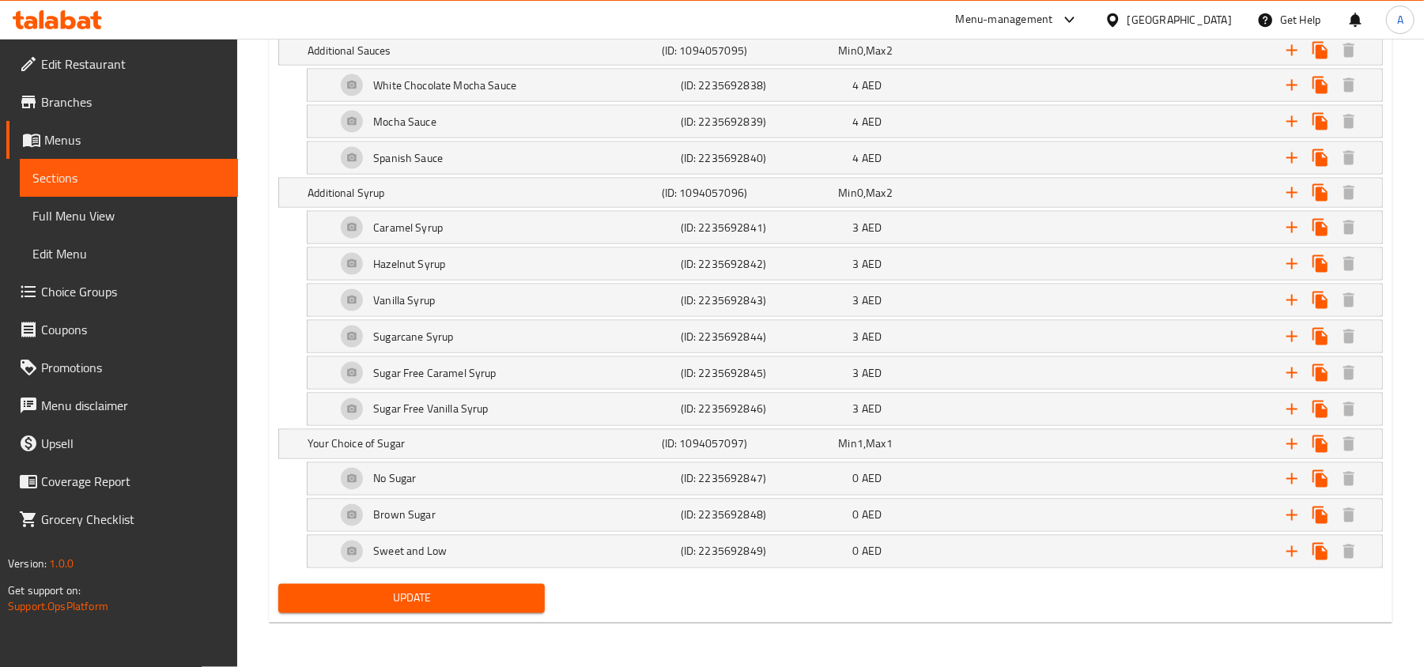
click at [425, 596] on span "Update" at bounding box center [411, 599] width 241 height 20
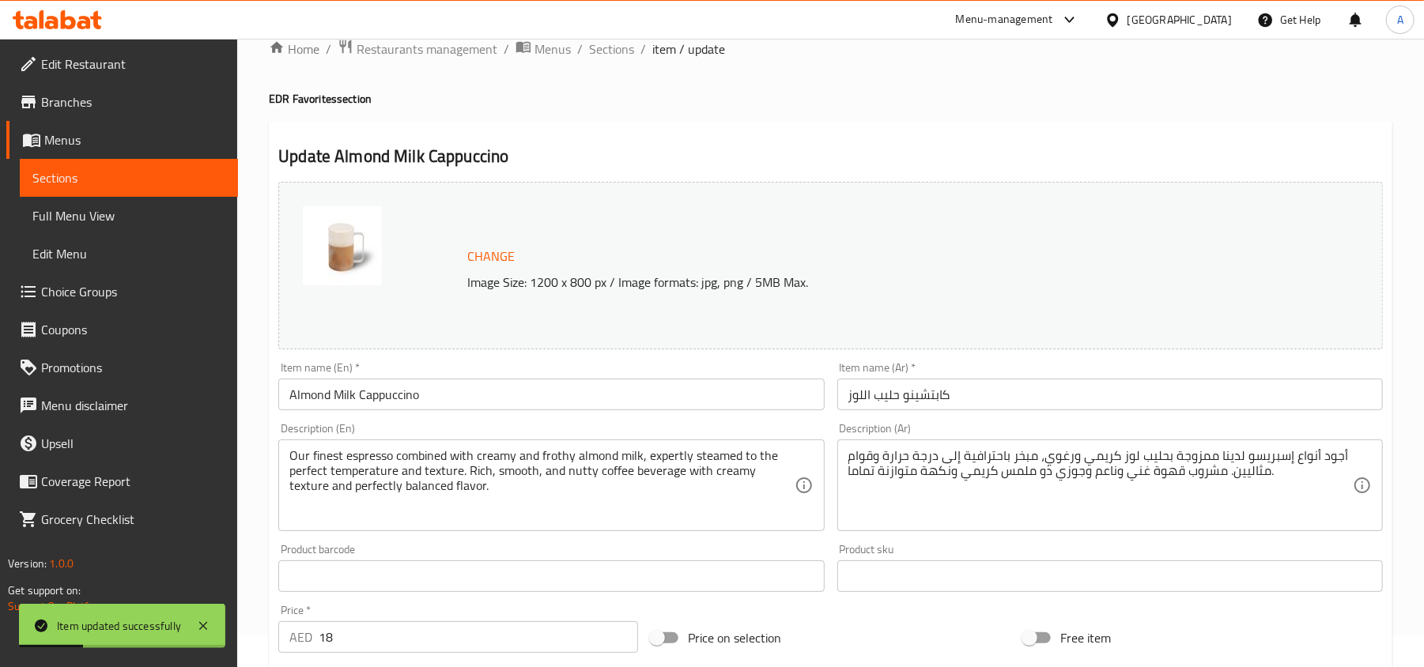
scroll to position [0, 0]
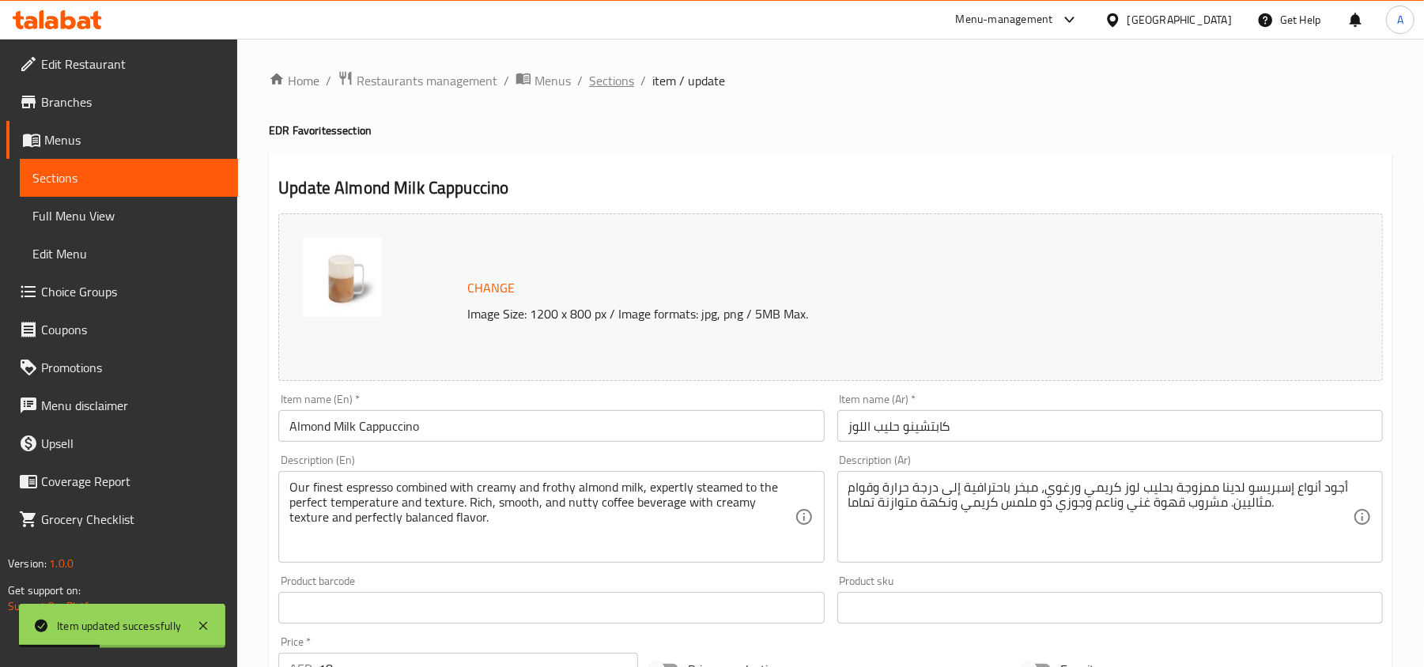
click at [595, 90] on span "Sections" at bounding box center [611, 80] width 45 height 19
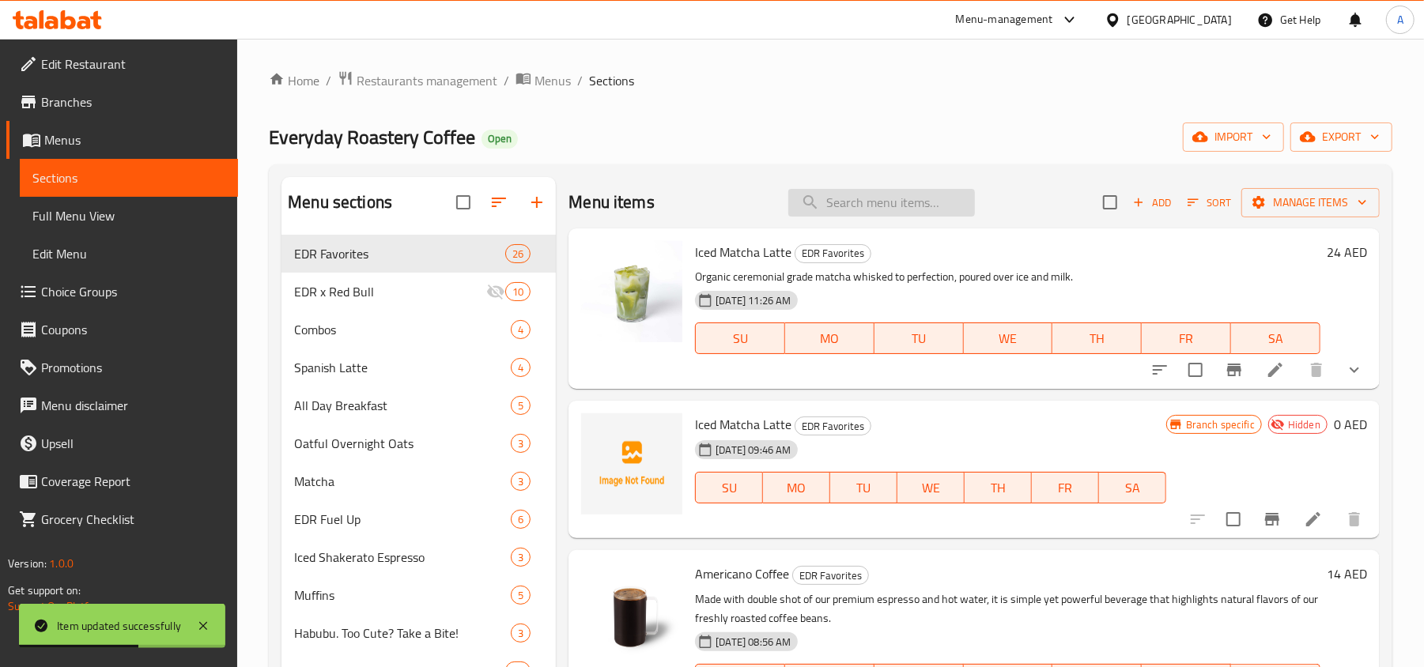
click at [881, 197] on input "search" at bounding box center [881, 203] width 187 height 28
paste input "Almond Milk Cappuccino"
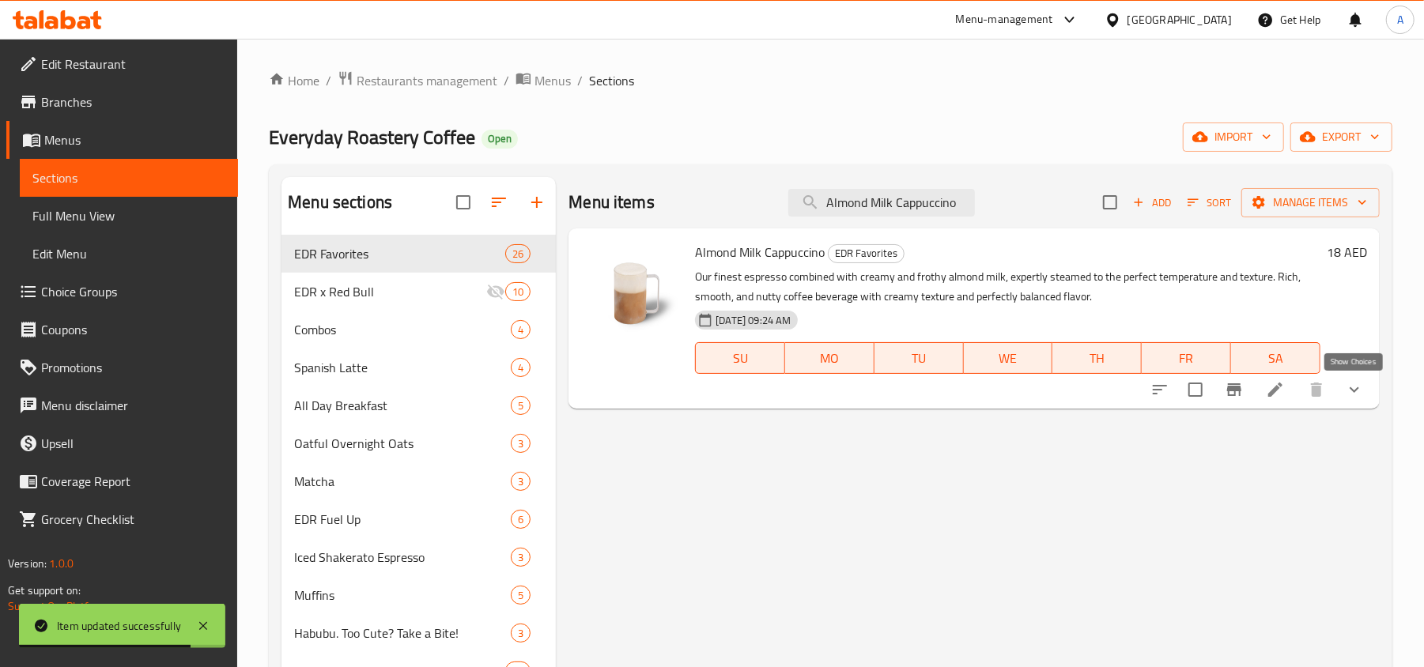
click at [1357, 387] on icon "show more" at bounding box center [1354, 389] width 19 height 19
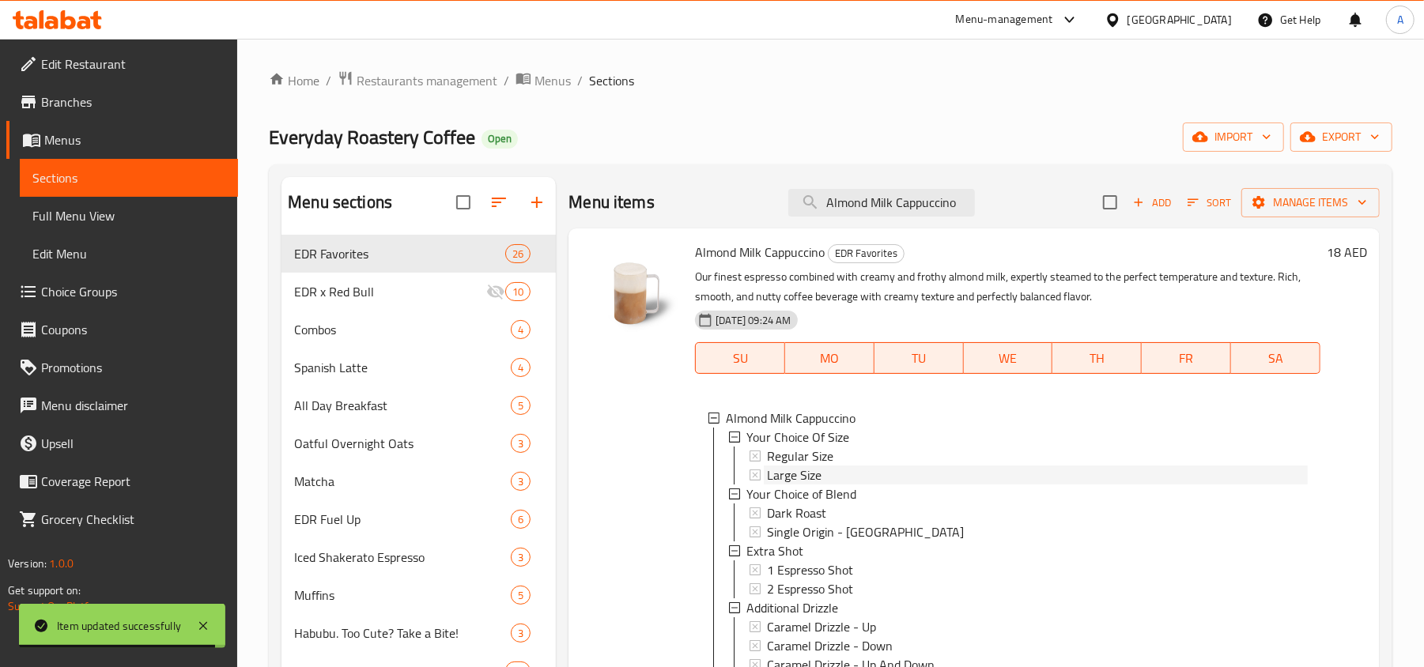
click at [753, 478] on icon at bounding box center [754, 475] width 11 height 11
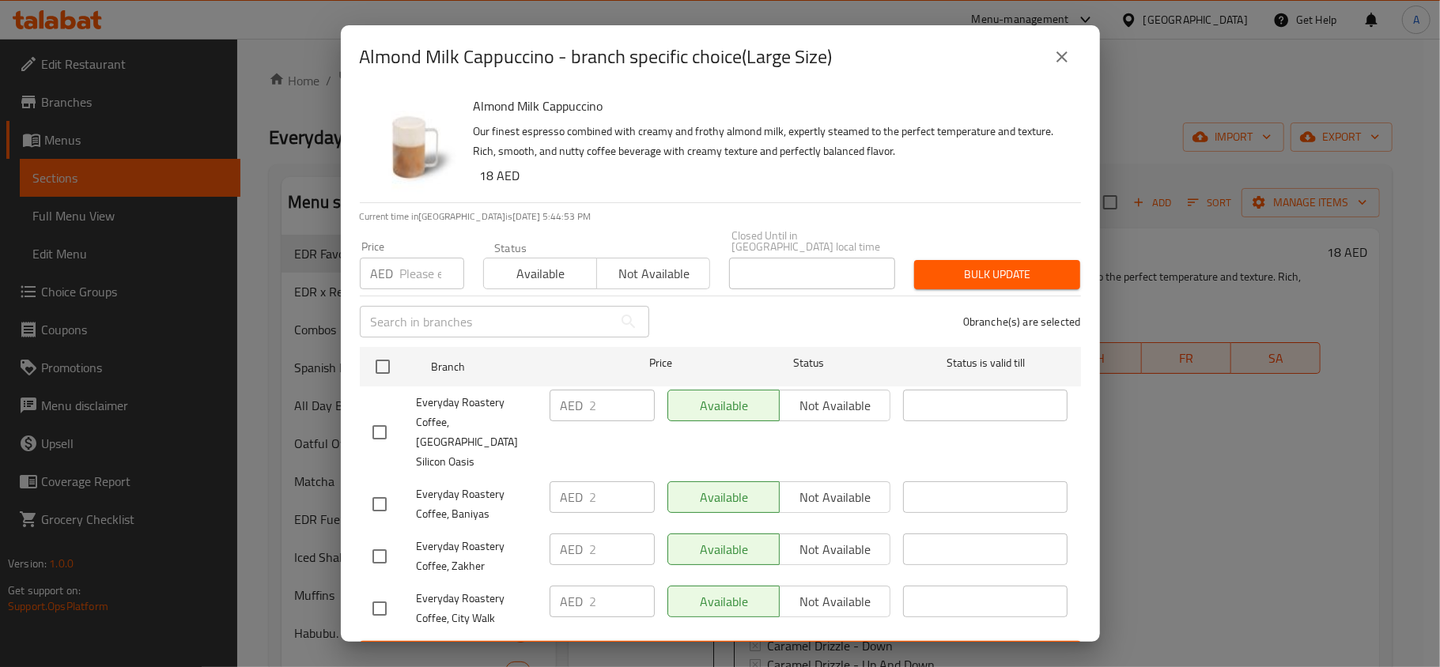
click at [1050, 58] on button "close" at bounding box center [1062, 57] width 38 height 38
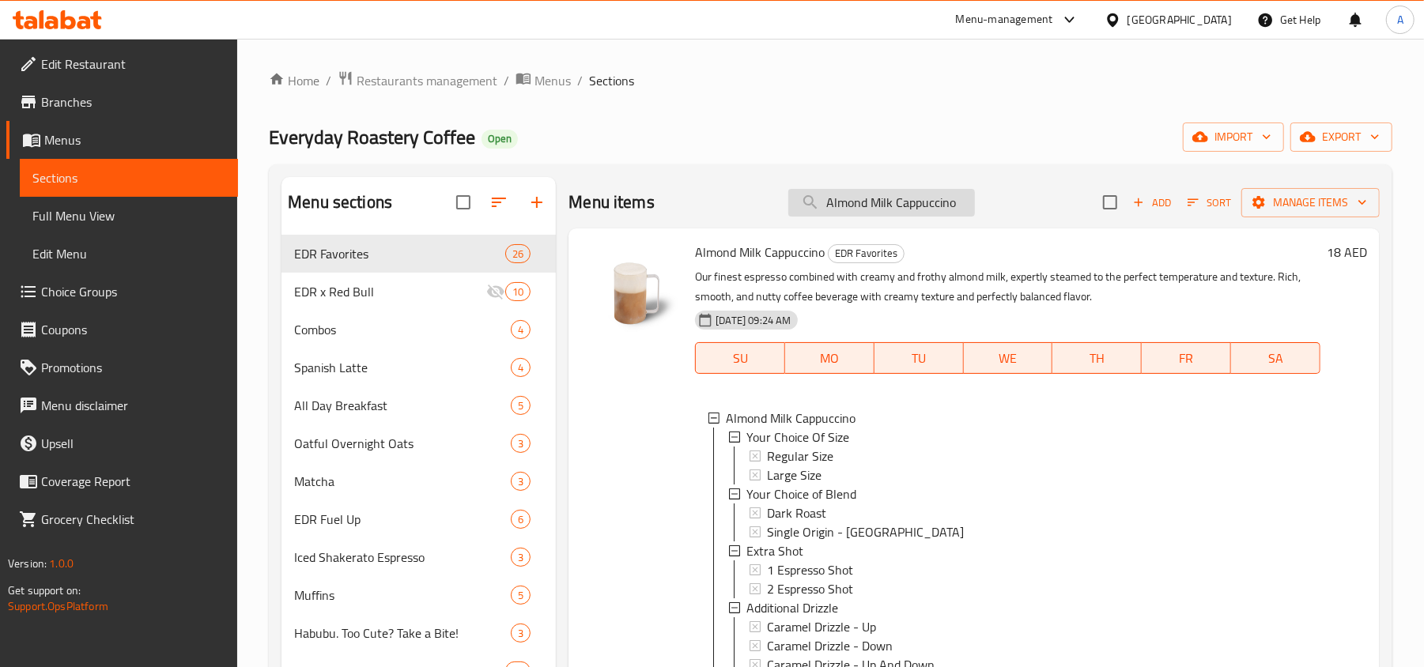
click at [858, 194] on input "Almond Milk Cappuccino" at bounding box center [881, 203] width 187 height 28
paste input "Oman Chips & Cheese Croissant"
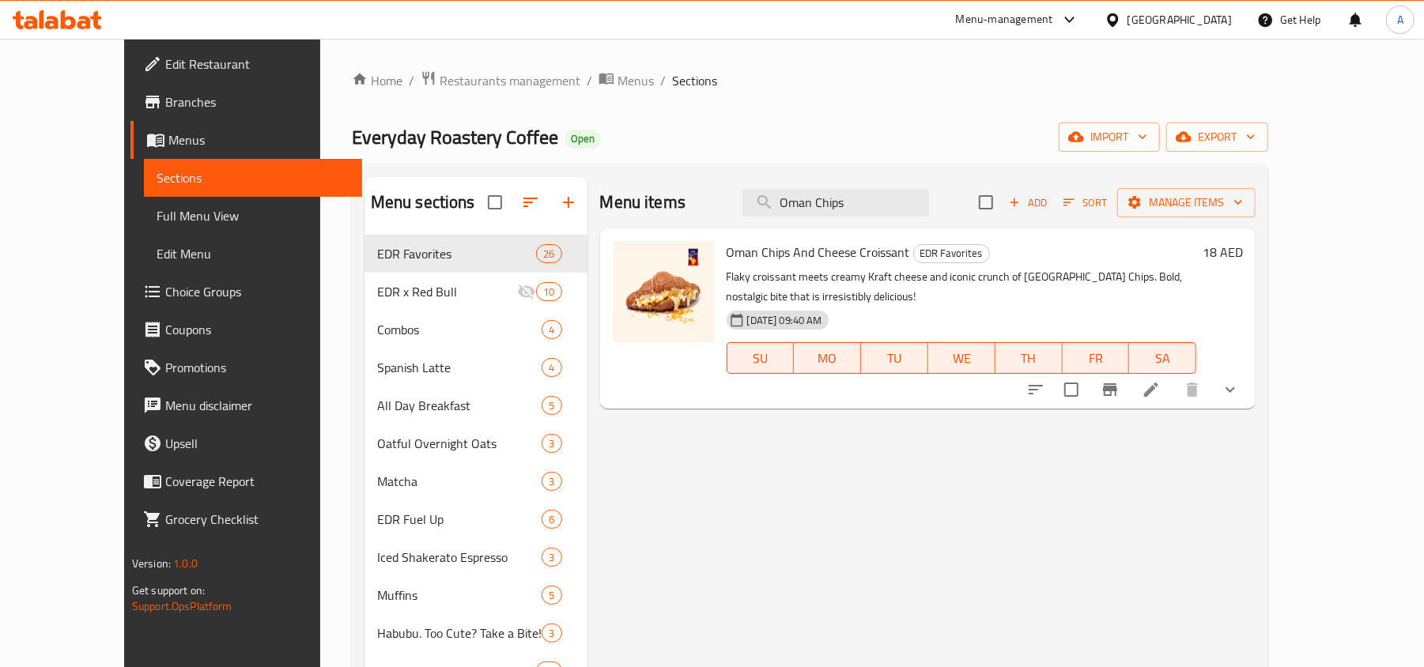
click at [1240, 380] on icon "show more" at bounding box center [1230, 389] width 19 height 19
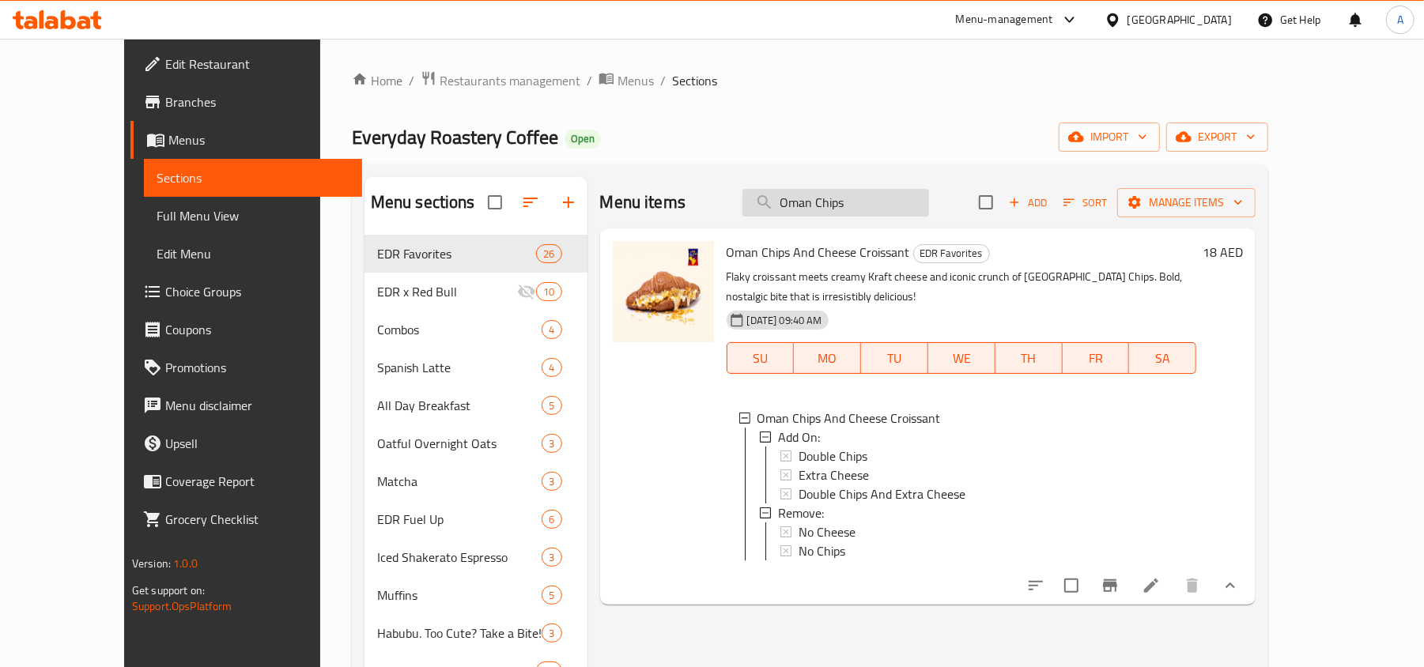
click at [838, 210] on input "Oman Chips" at bounding box center [835, 203] width 187 height 28
paste input "Bakery Box"
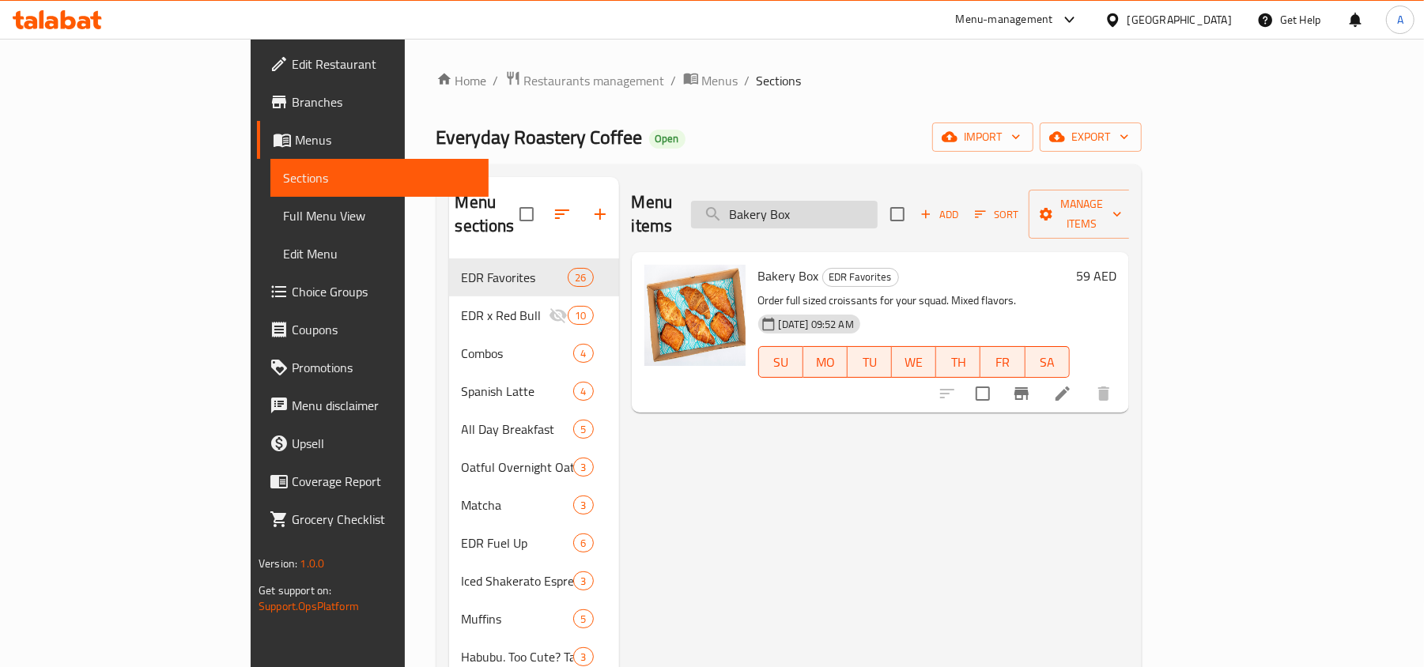
click at [857, 201] on input "Bakery Box" at bounding box center [784, 215] width 187 height 28
paste input "Build Your Own -"
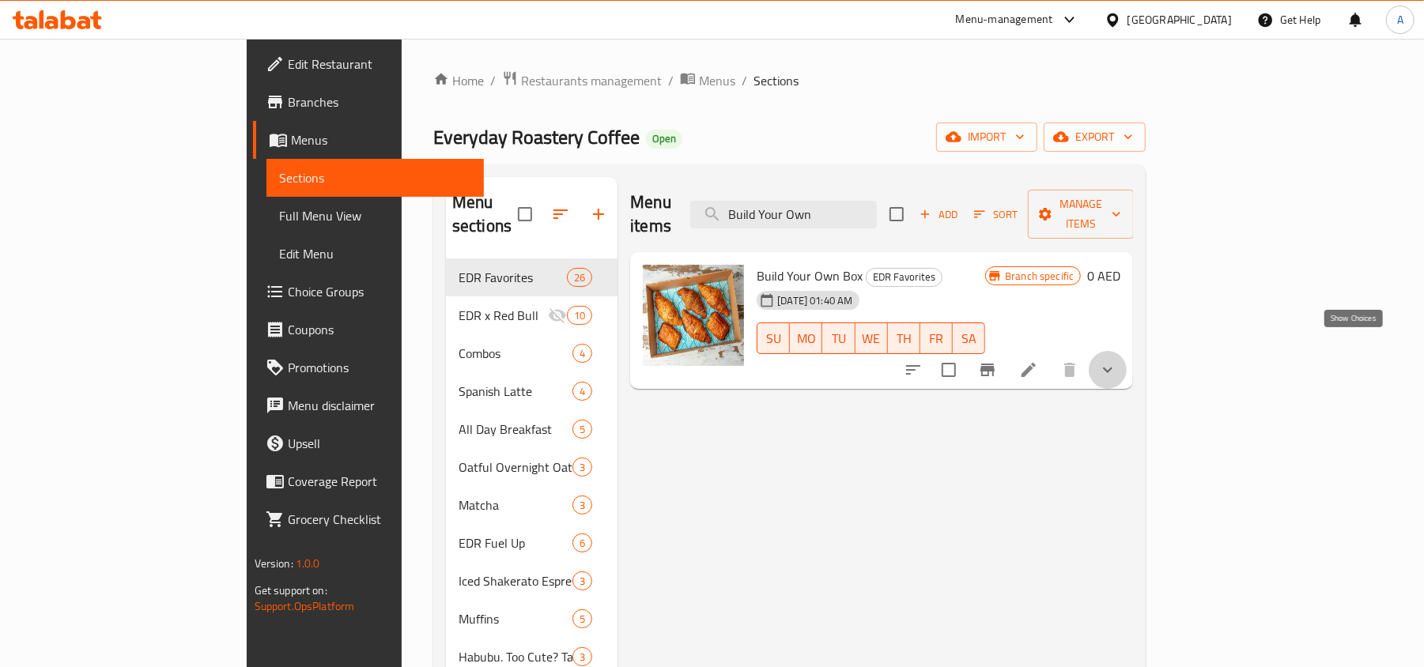
click at [1117, 361] on icon "show more" at bounding box center [1107, 370] width 19 height 19
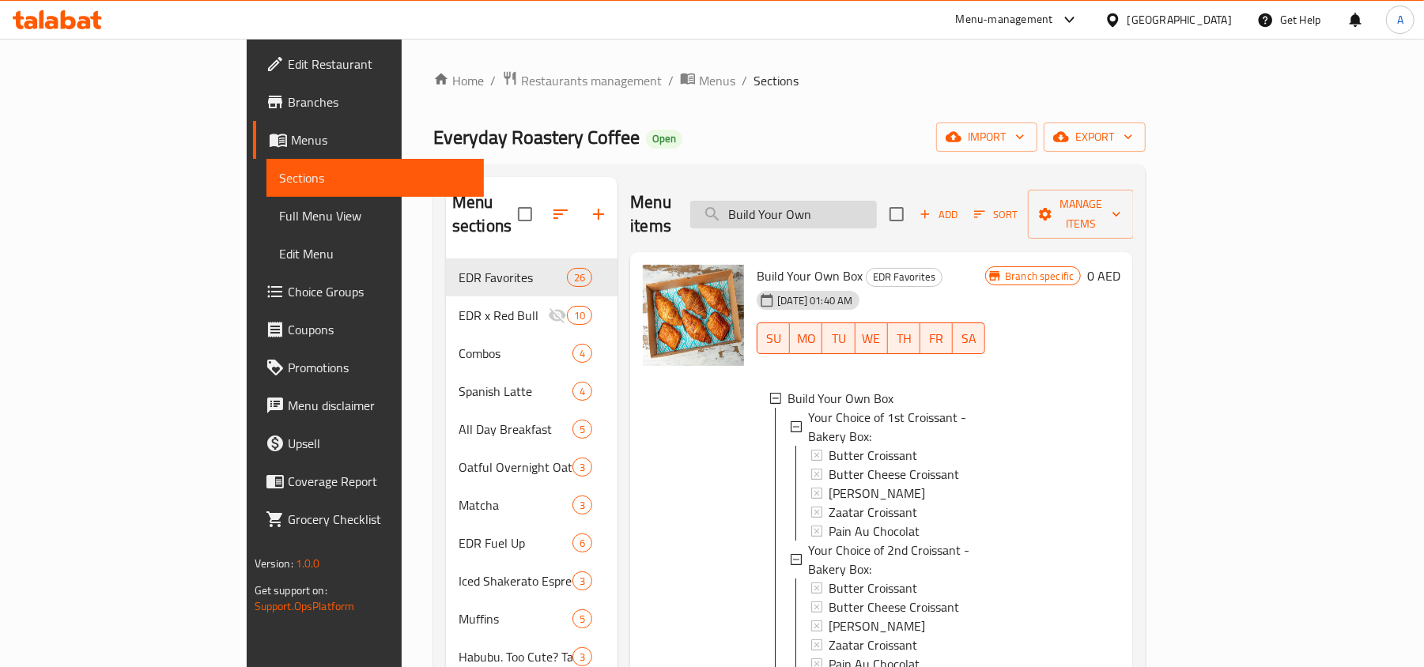
click at [877, 212] on input "Build Your Own" at bounding box center [783, 215] width 187 height 28
paste input "Americano - [GEOGRAPHIC_DATA]"
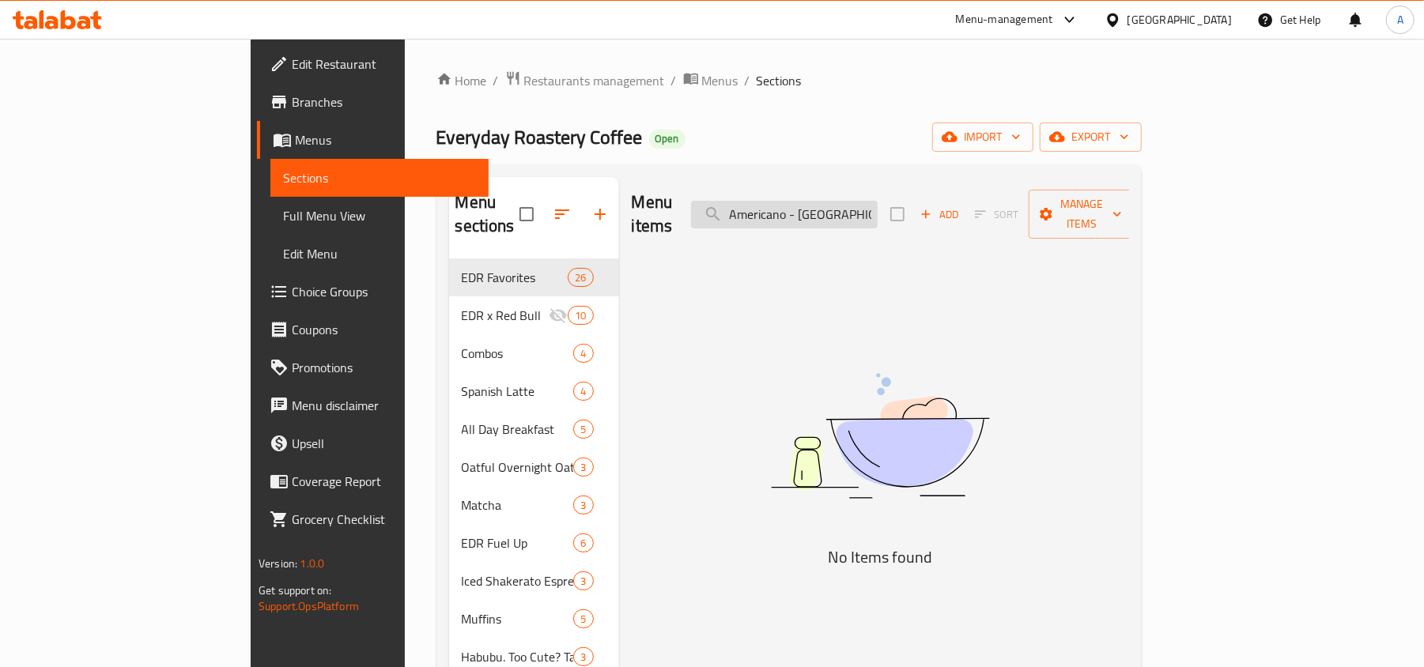
click at [878, 206] on input "Americano - [GEOGRAPHIC_DATA]" at bounding box center [784, 215] width 187 height 28
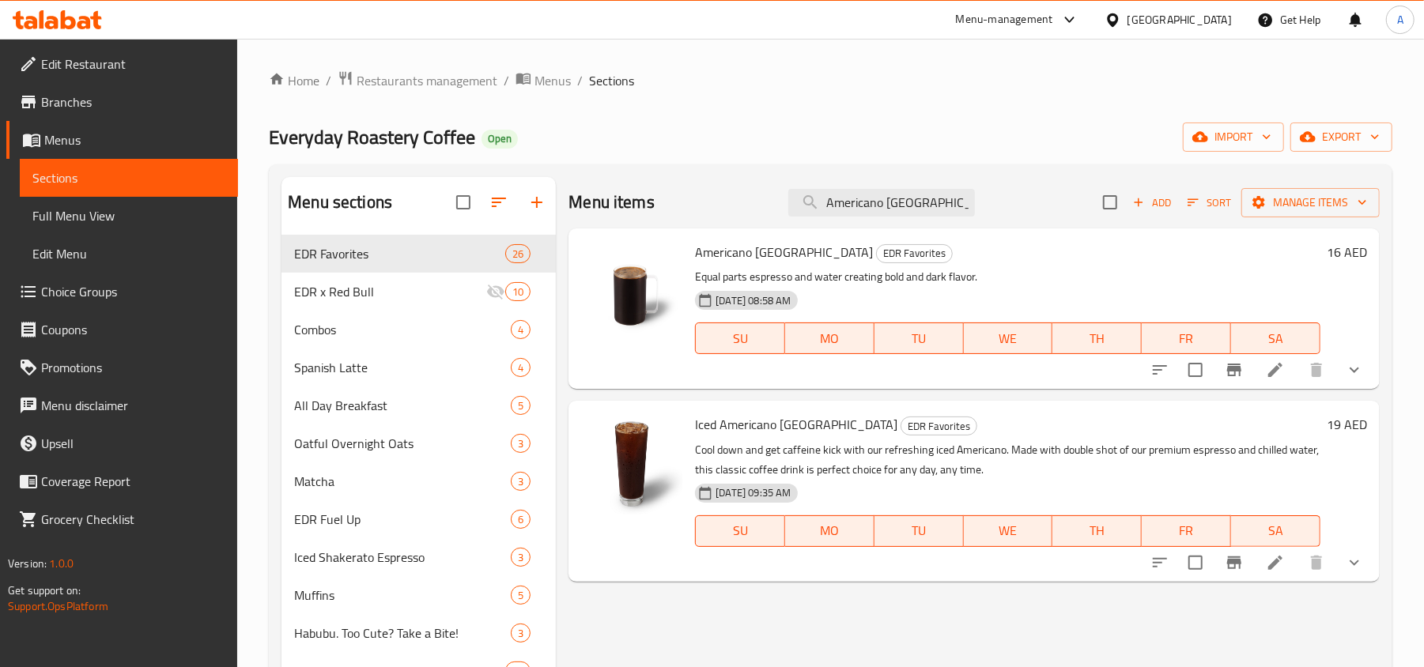
click at [1349, 365] on icon "show more" at bounding box center [1354, 370] width 19 height 19
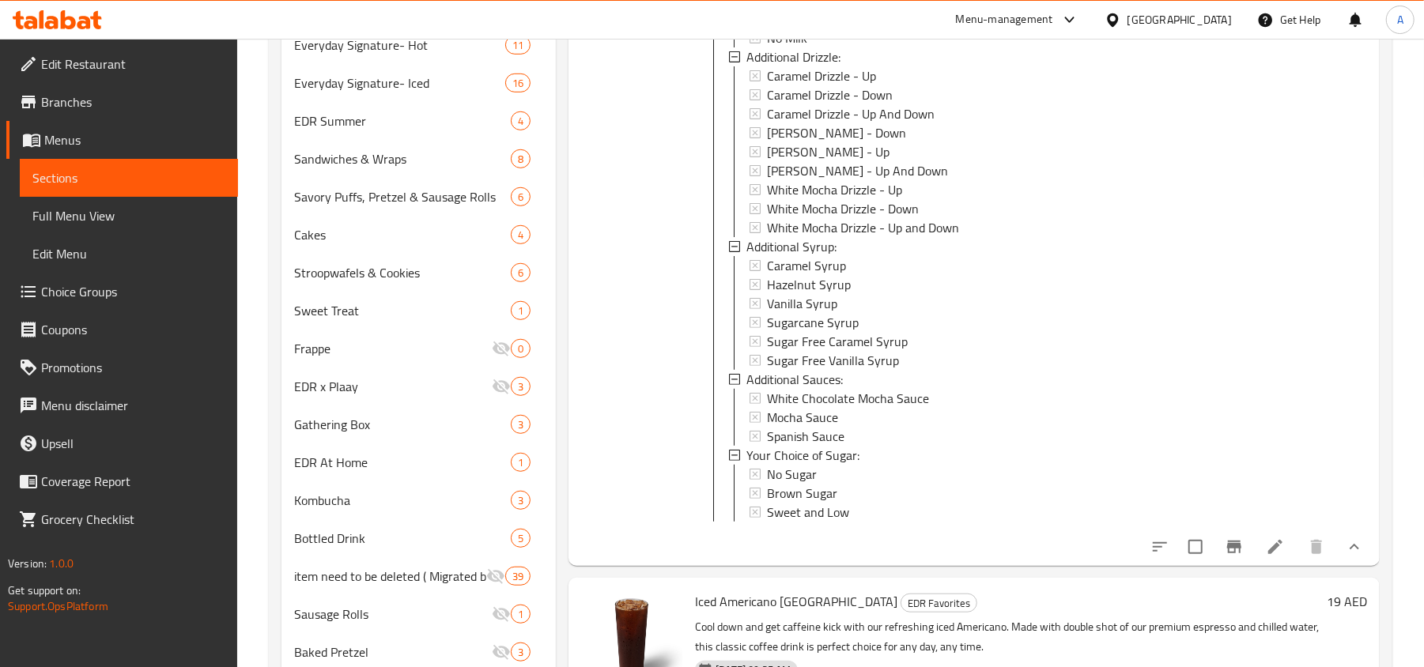
scroll to position [632, 0]
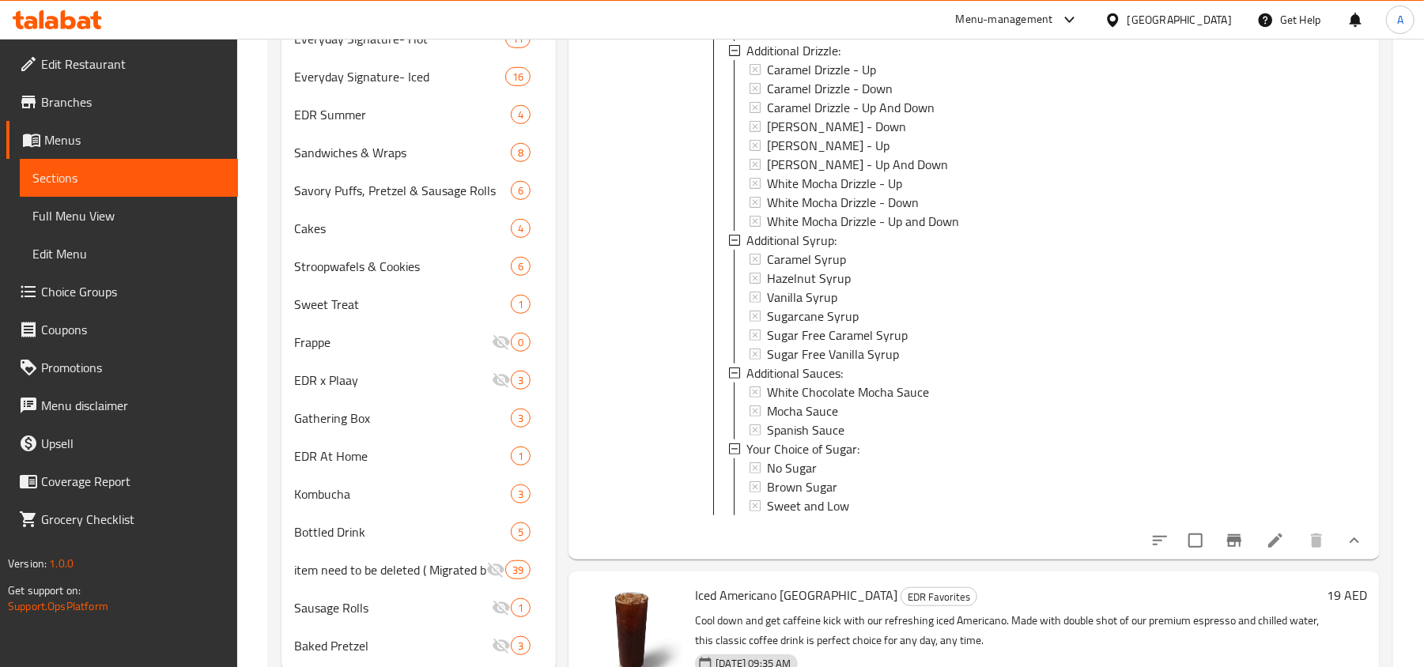
click at [671, 412] on div at bounding box center [632, 77] width 114 height 951
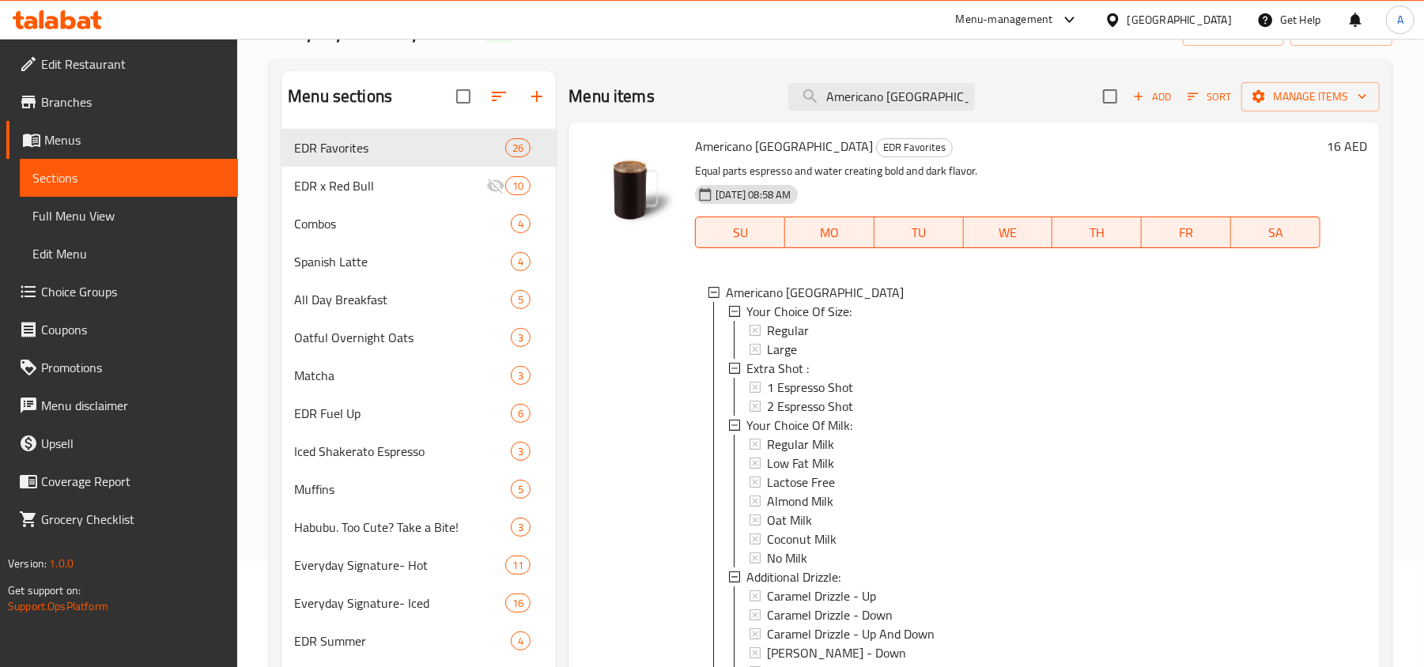
scroll to position [105, 0]
click at [890, 102] on input "Americano [GEOGRAPHIC_DATA]" at bounding box center [881, 98] width 187 height 28
paste
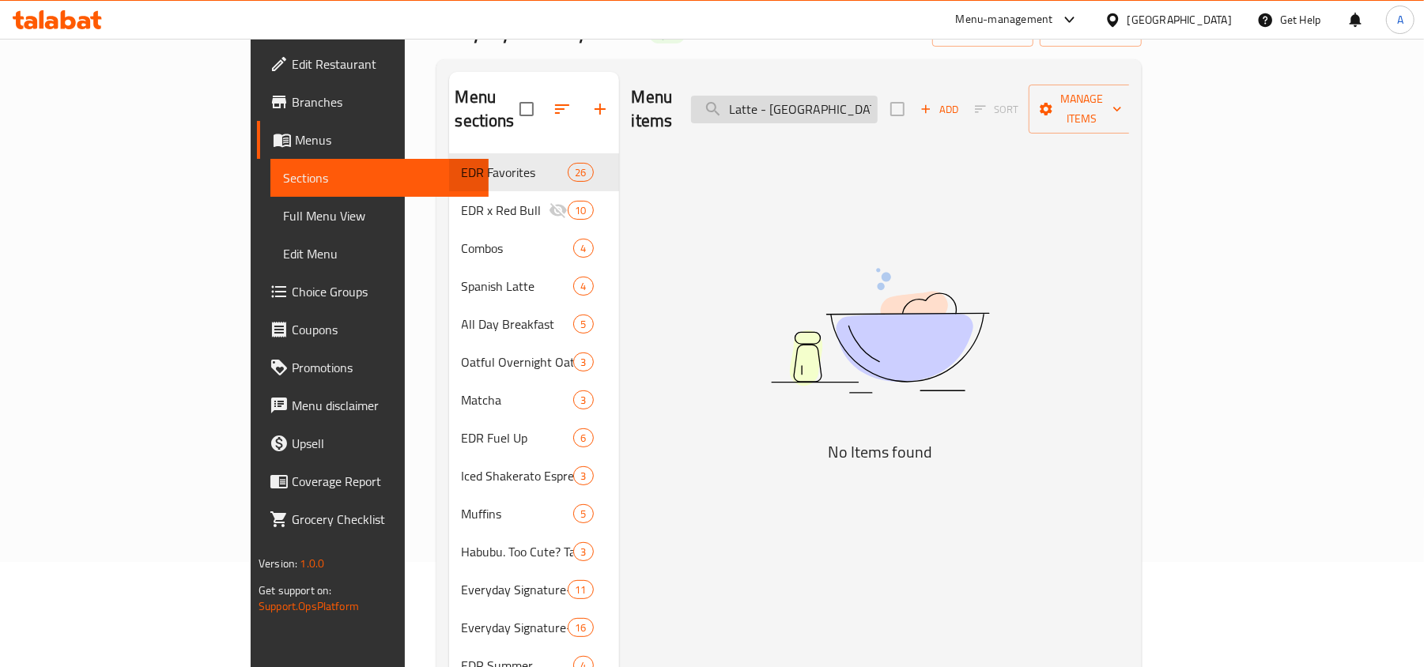
click at [857, 96] on input "Latte - [GEOGRAPHIC_DATA]" at bounding box center [784, 110] width 187 height 28
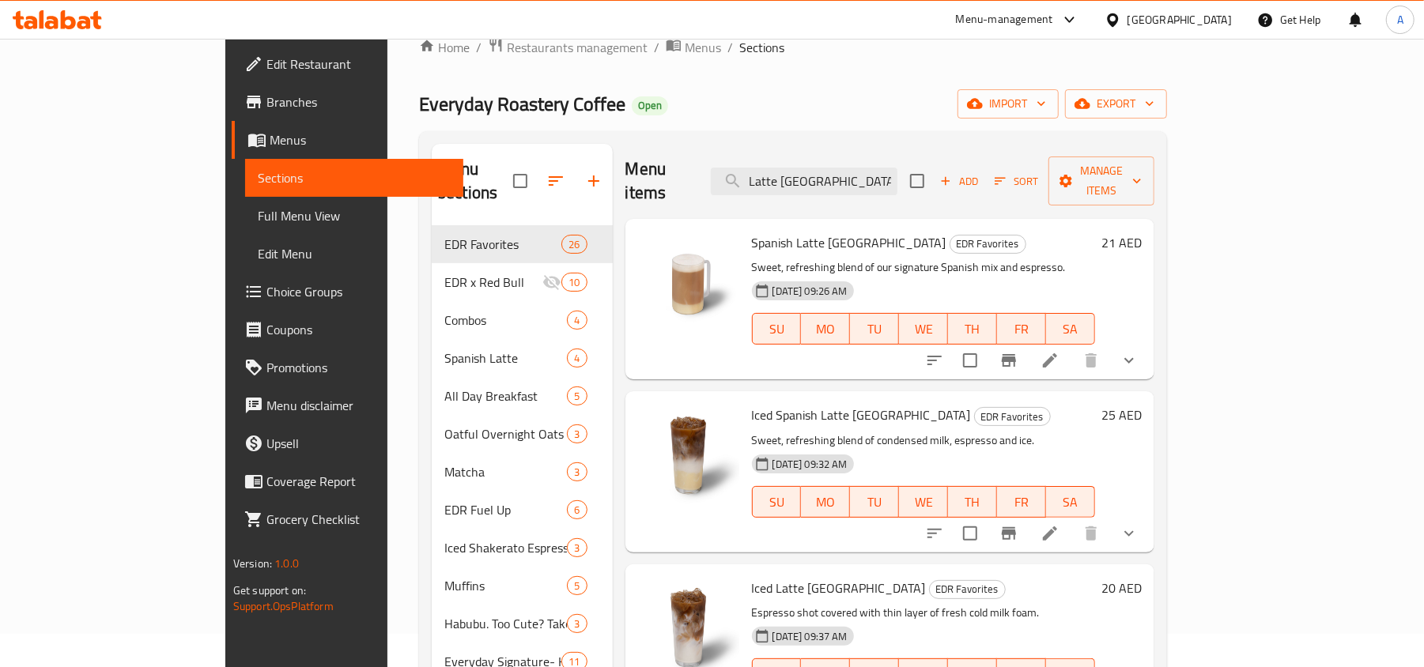
scroll to position [0, 0]
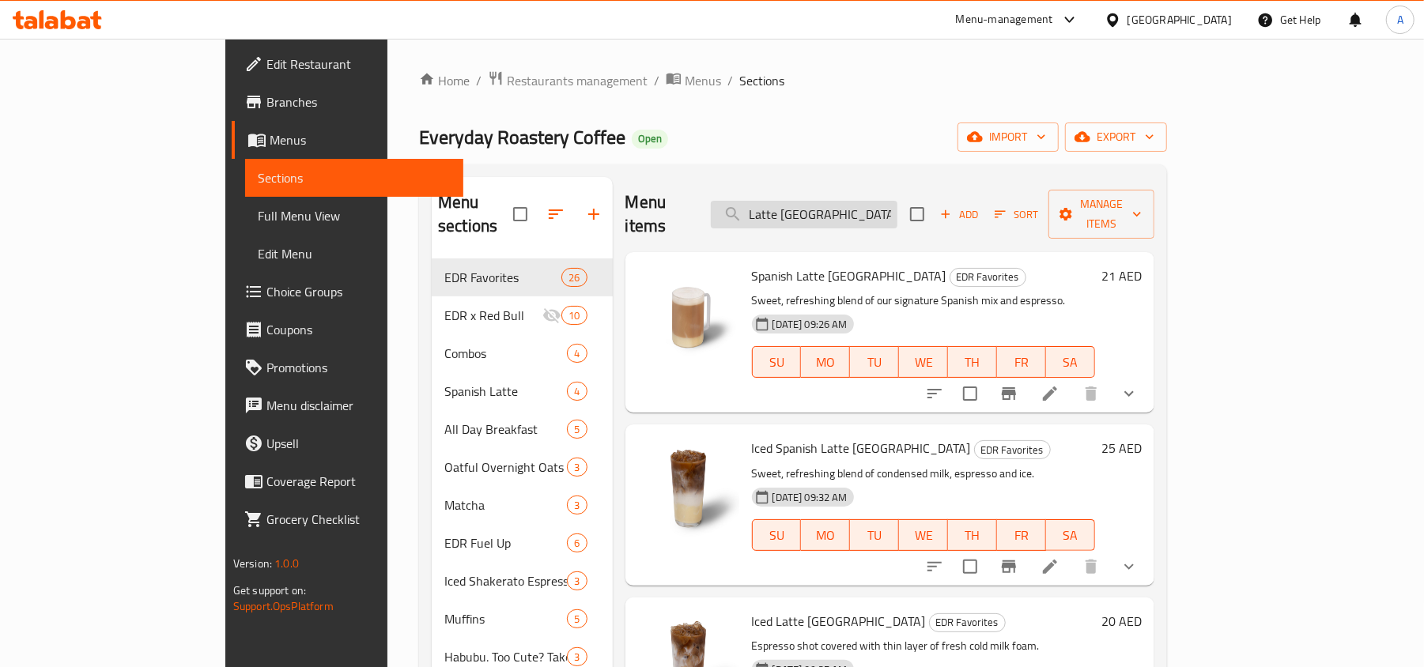
click at [873, 201] on input "Latte [GEOGRAPHIC_DATA]" at bounding box center [804, 215] width 187 height 28
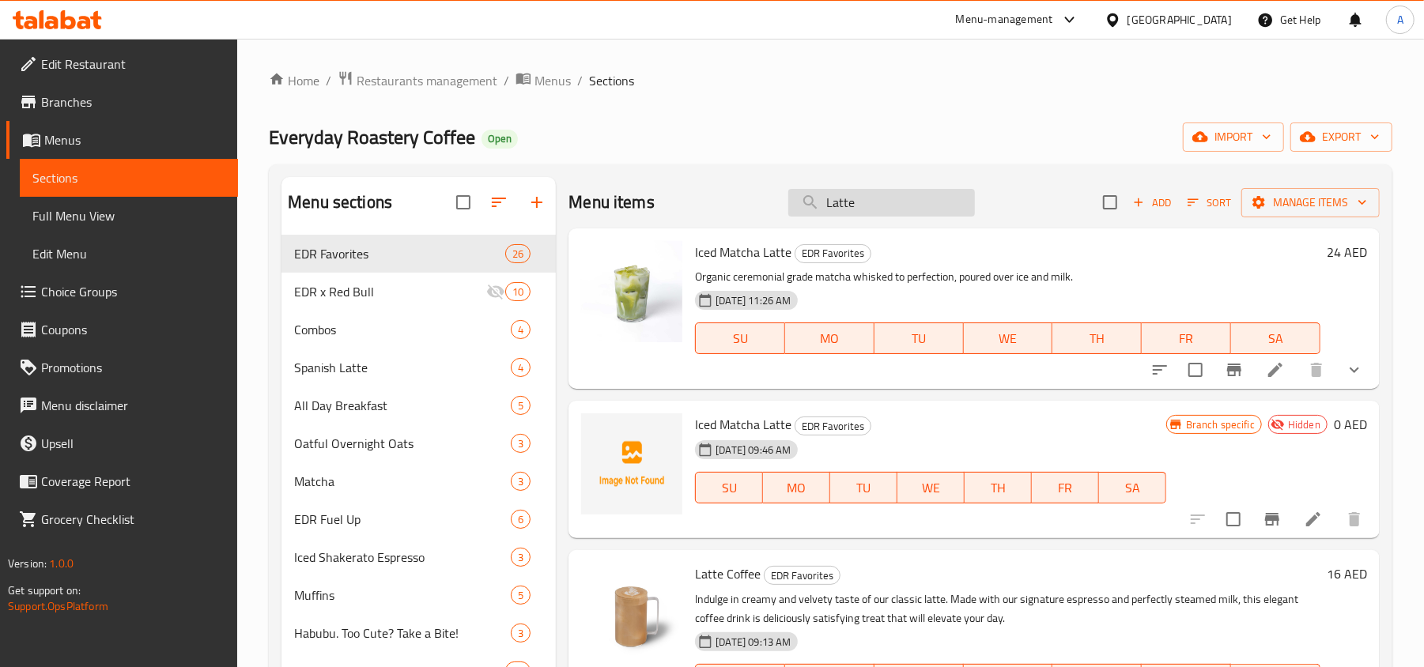
click at [871, 209] on input "Latte" at bounding box center [881, 203] width 187 height 28
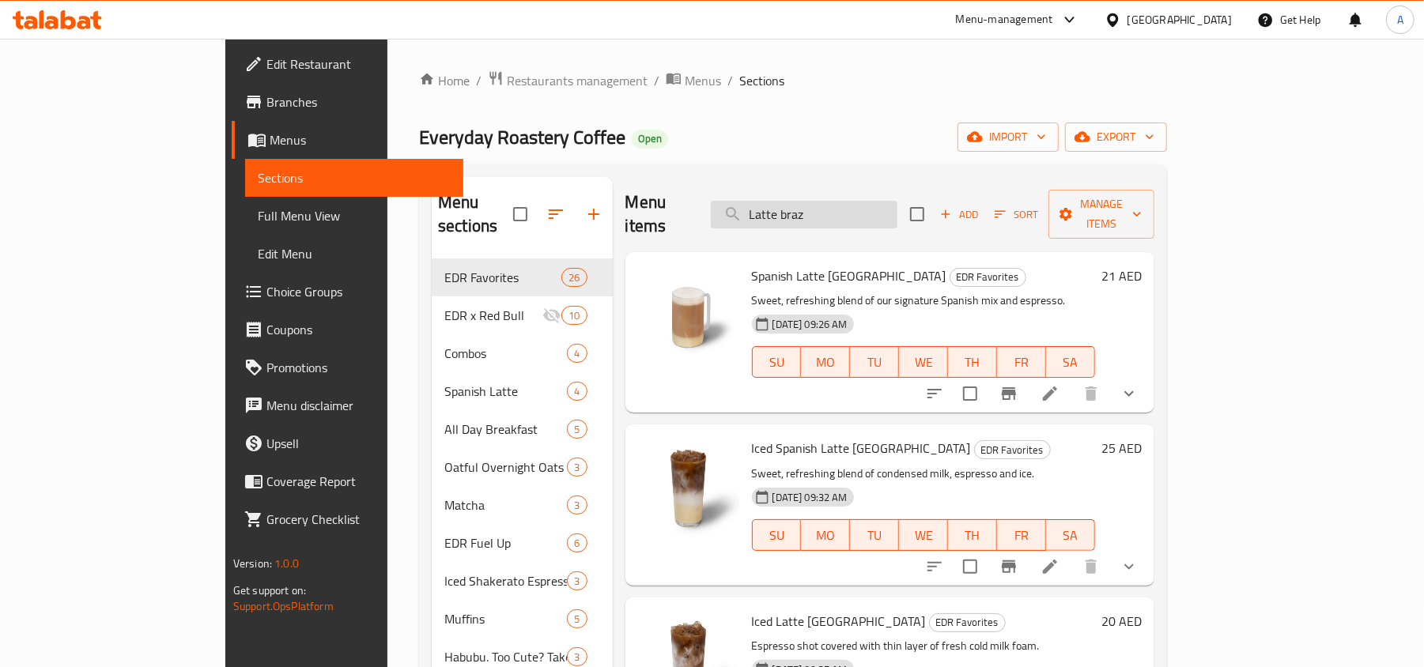
click at [862, 203] on input "Latte braz" at bounding box center [804, 215] width 187 height 28
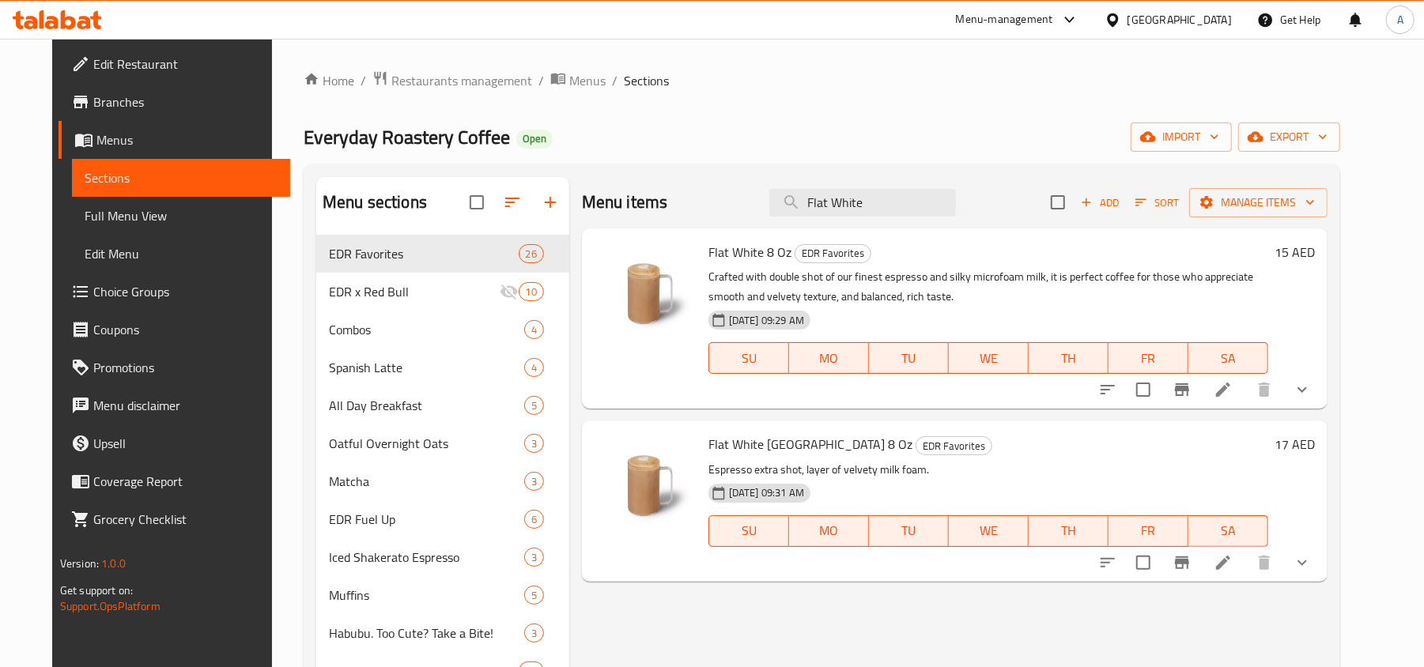
scroll to position [105, 0]
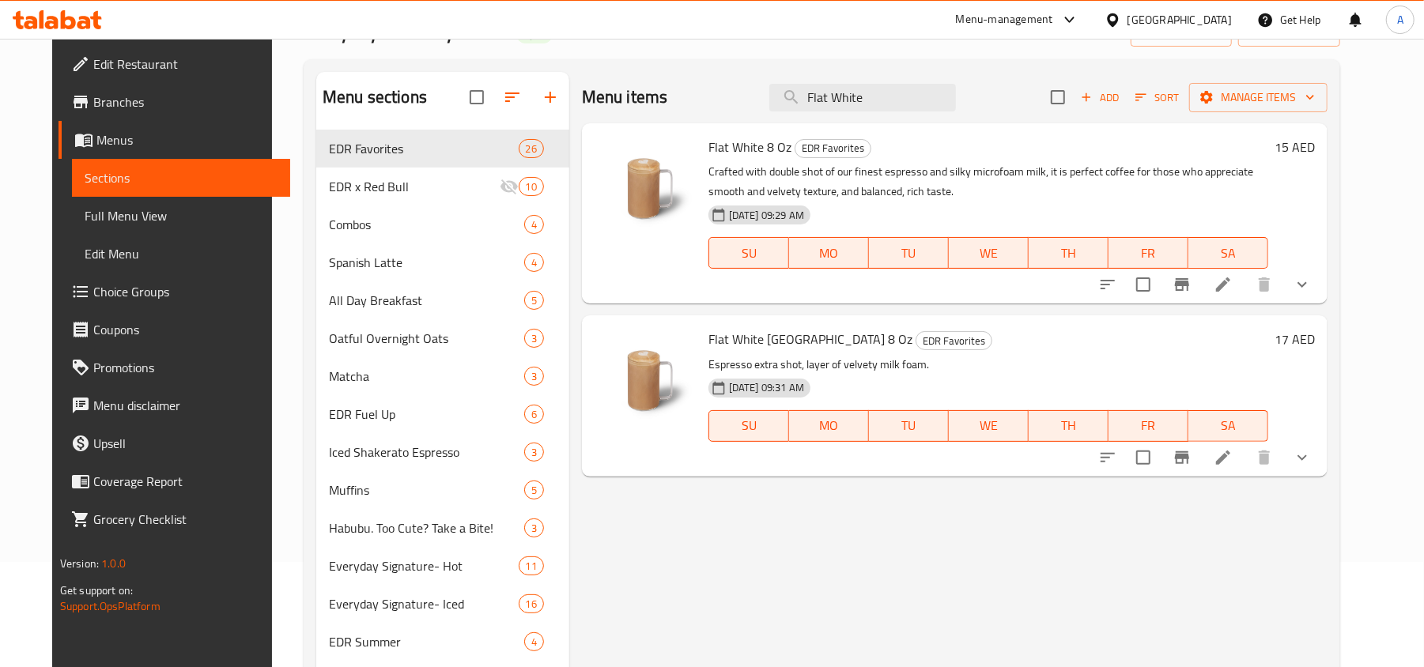
click at [1321, 454] on button "show more" at bounding box center [1302, 458] width 38 height 38
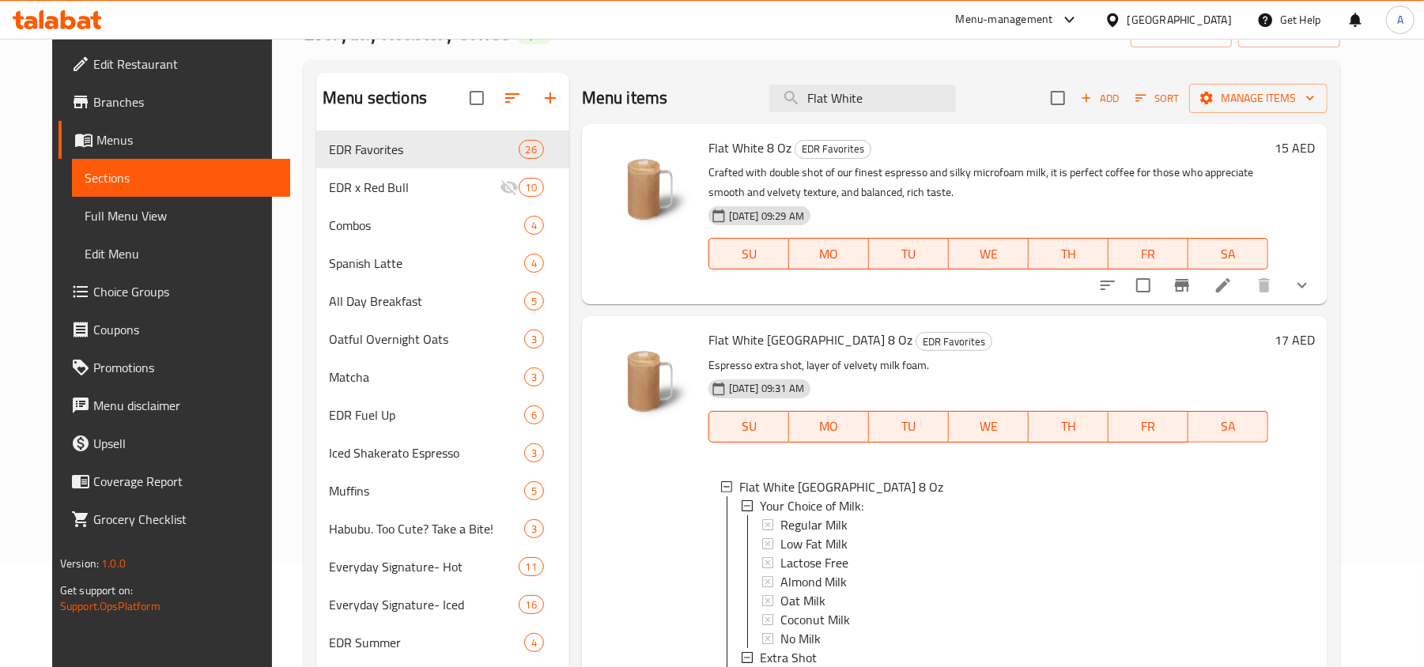
scroll to position [0, 0]
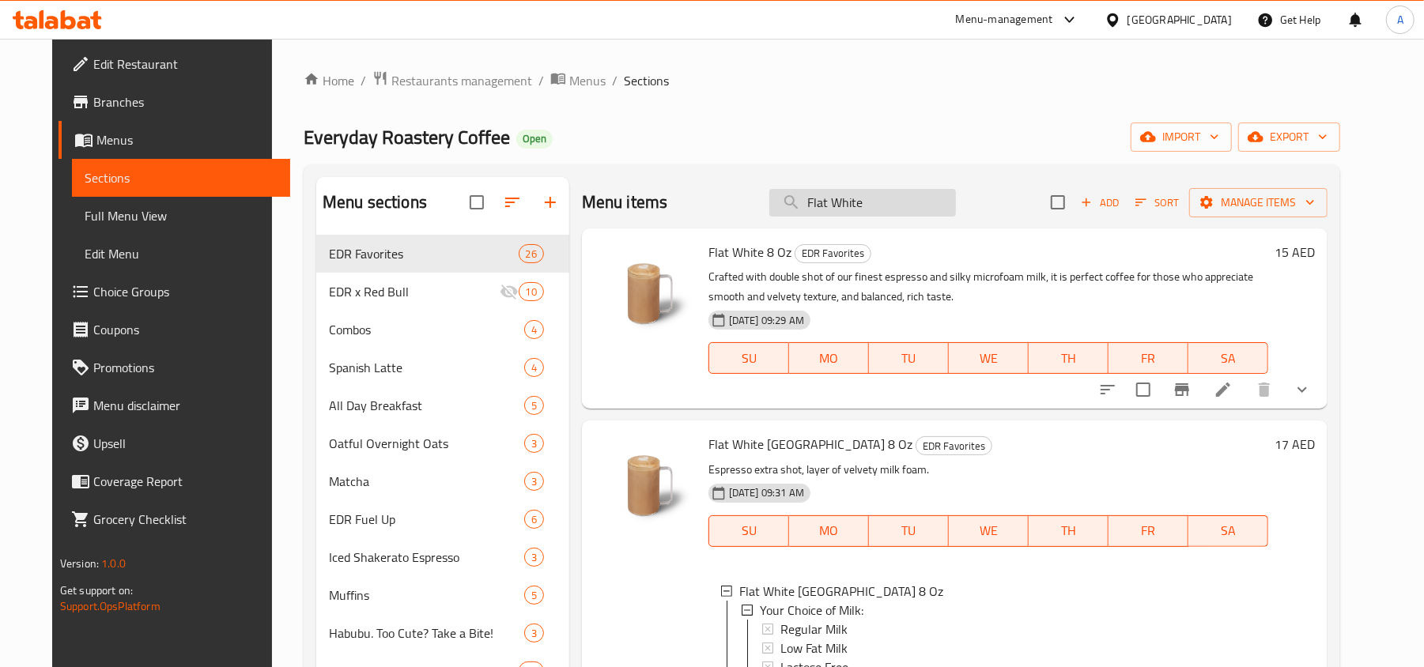
click at [895, 204] on input "Flat White" at bounding box center [862, 203] width 187 height 28
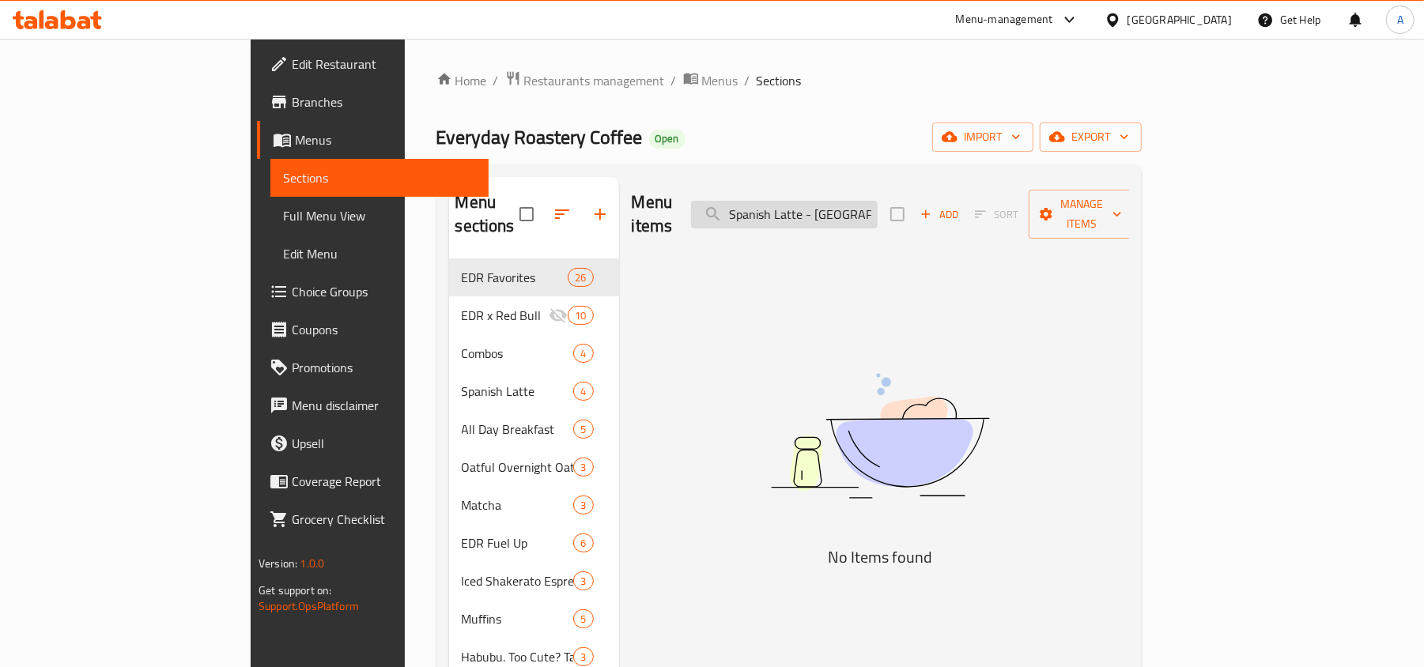
click at [878, 207] on input "Spanish Latte - [GEOGRAPHIC_DATA]" at bounding box center [784, 215] width 187 height 28
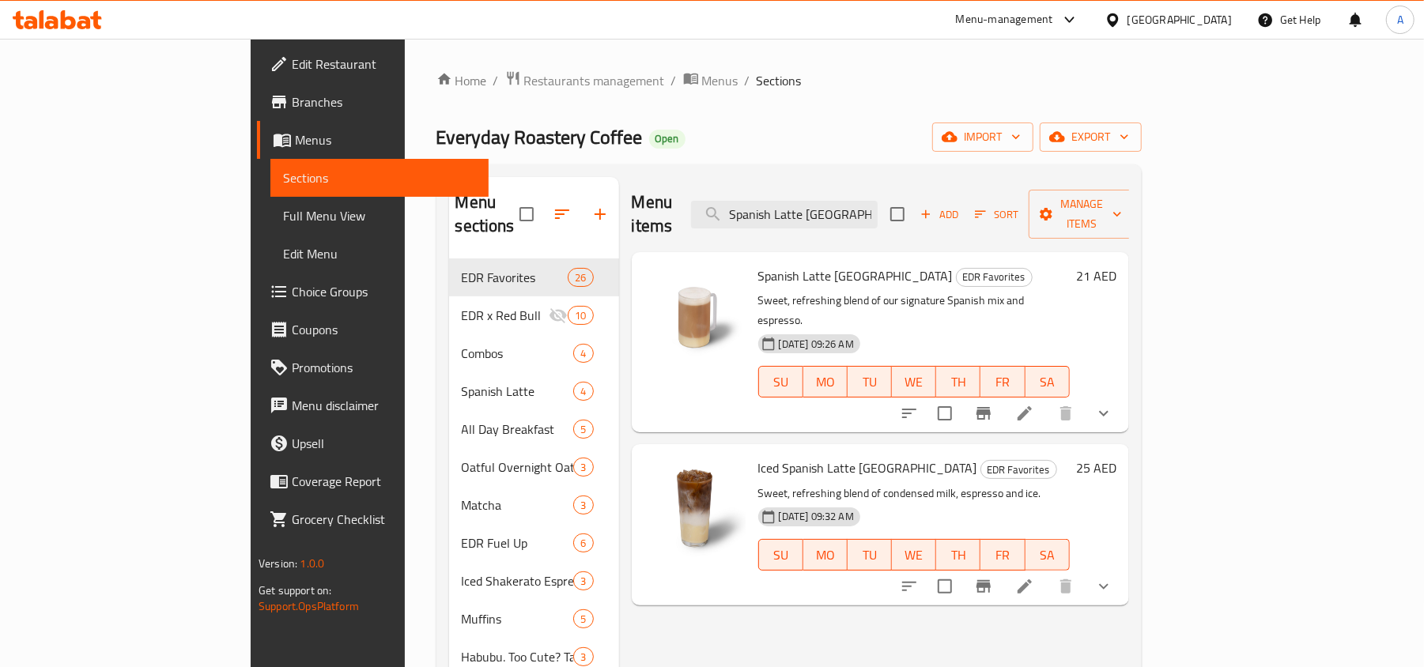
click at [1123, 395] on button "show more" at bounding box center [1104, 414] width 38 height 38
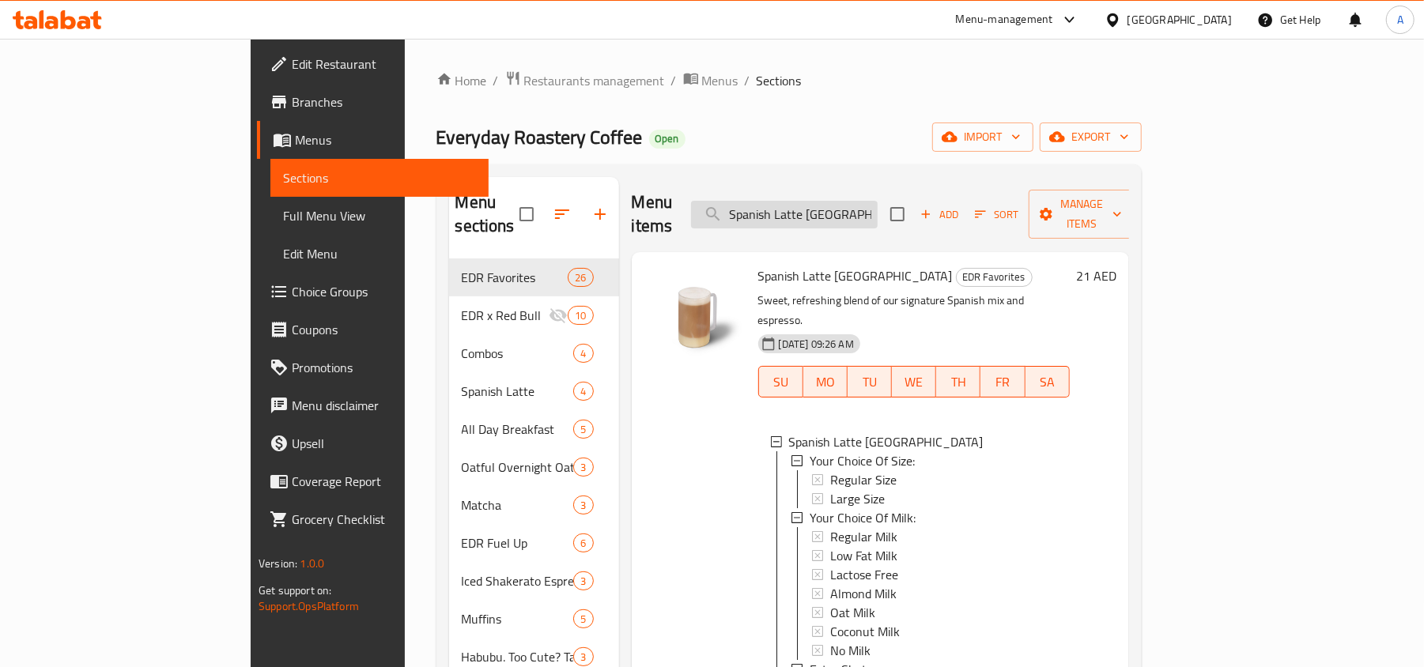
click at [836, 201] on input "Spanish Latte [GEOGRAPHIC_DATA]" at bounding box center [784, 215] width 187 height 28
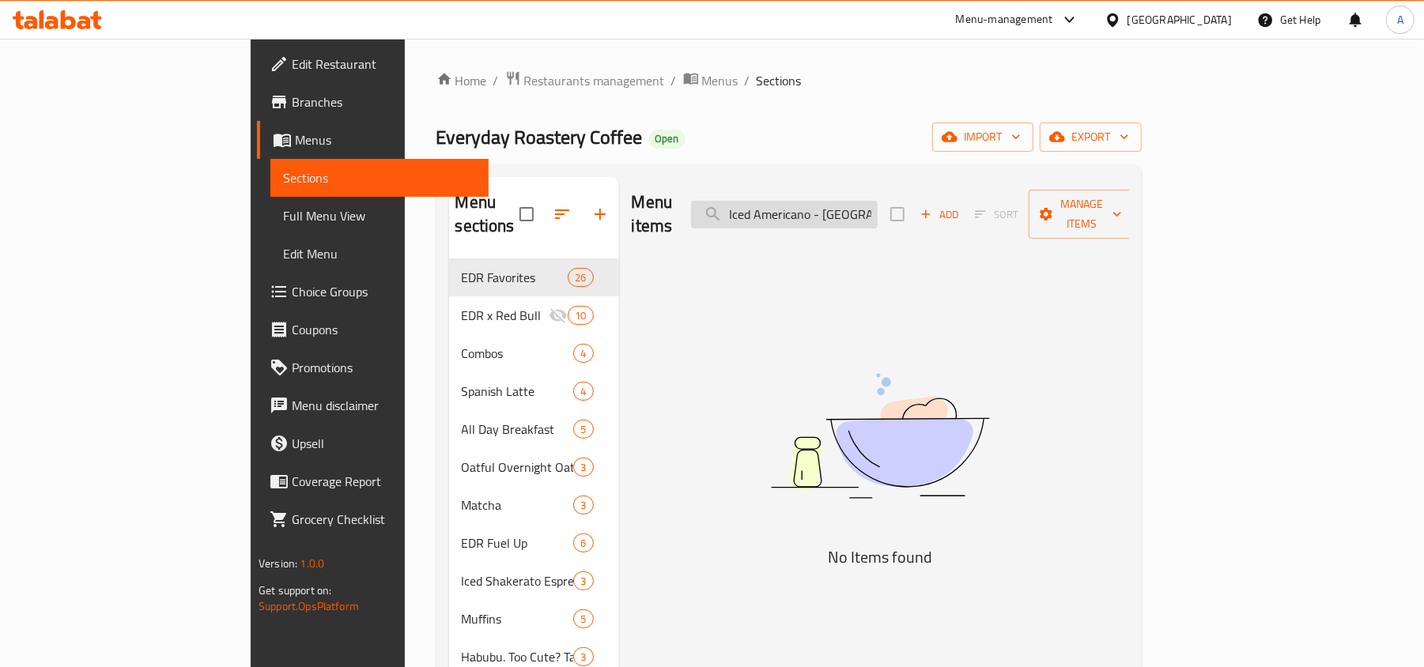
click at [878, 201] on input "Iced Americano - [GEOGRAPHIC_DATA]" at bounding box center [784, 215] width 187 height 28
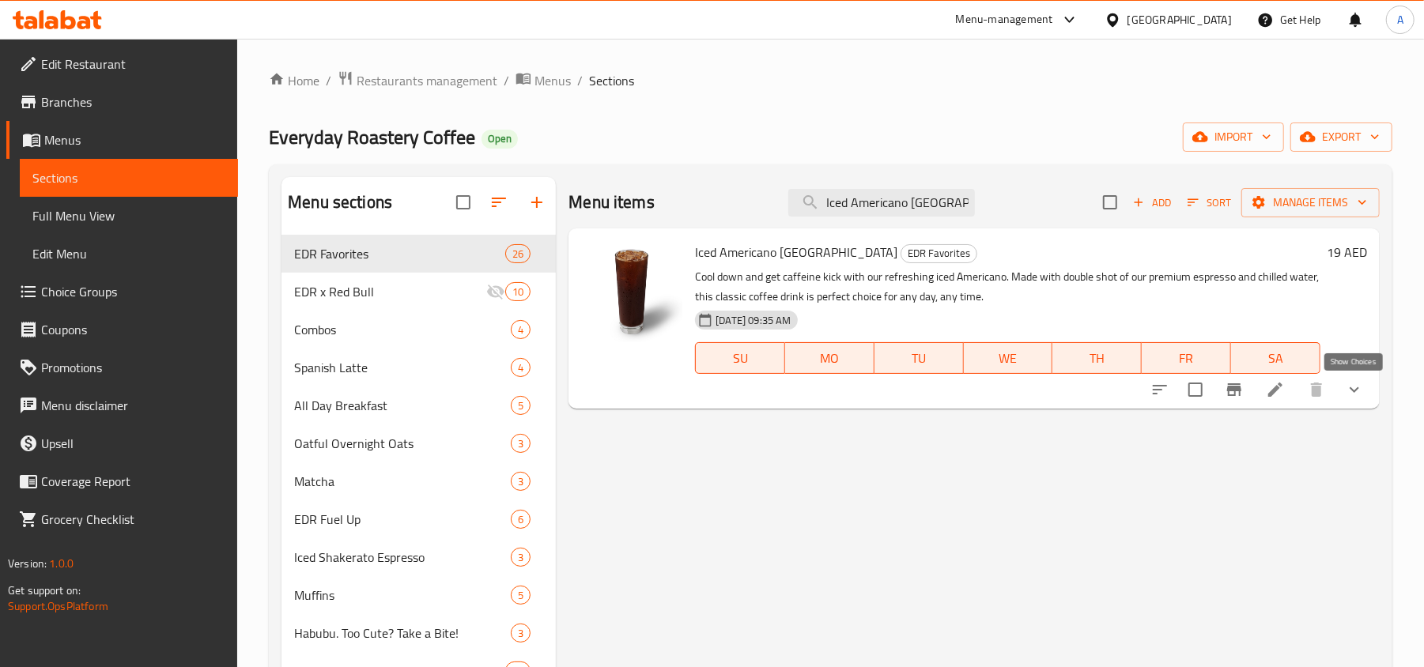
type input "Iced Americano [GEOGRAPHIC_DATA]"
click at [1360, 386] on icon "show more" at bounding box center [1354, 389] width 19 height 19
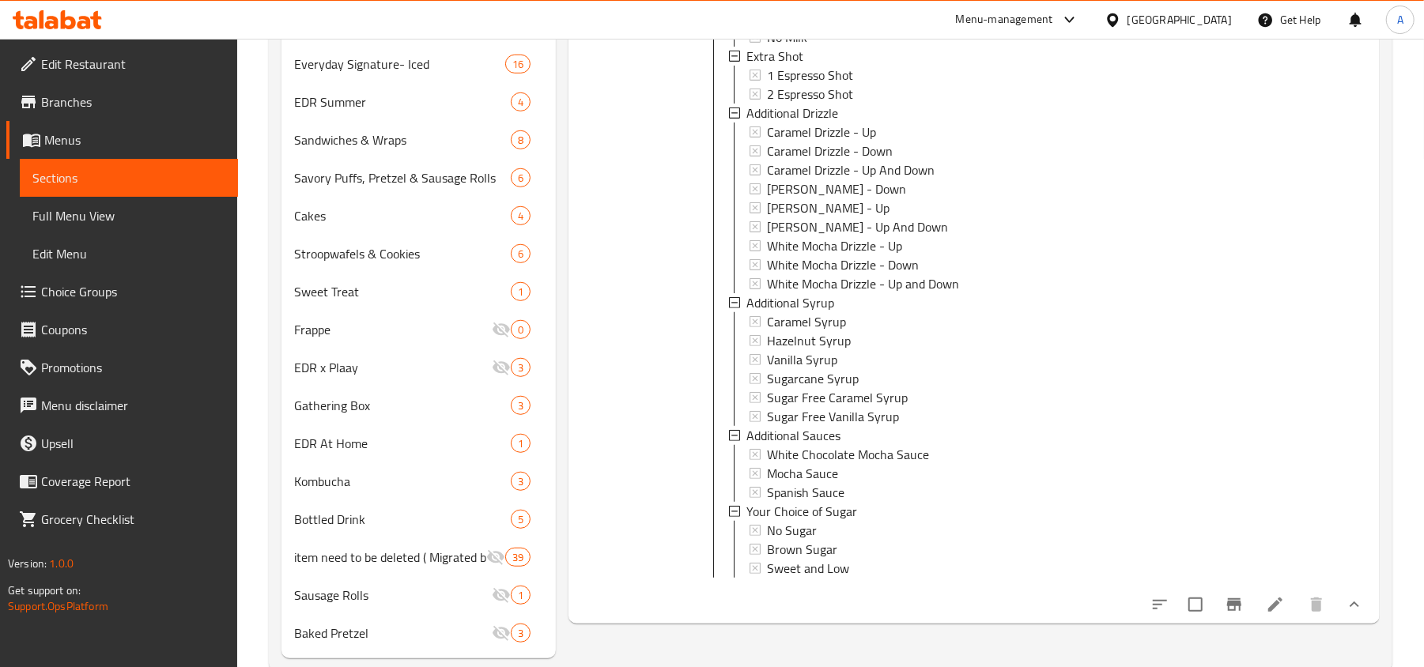
scroll to position [682, 0]
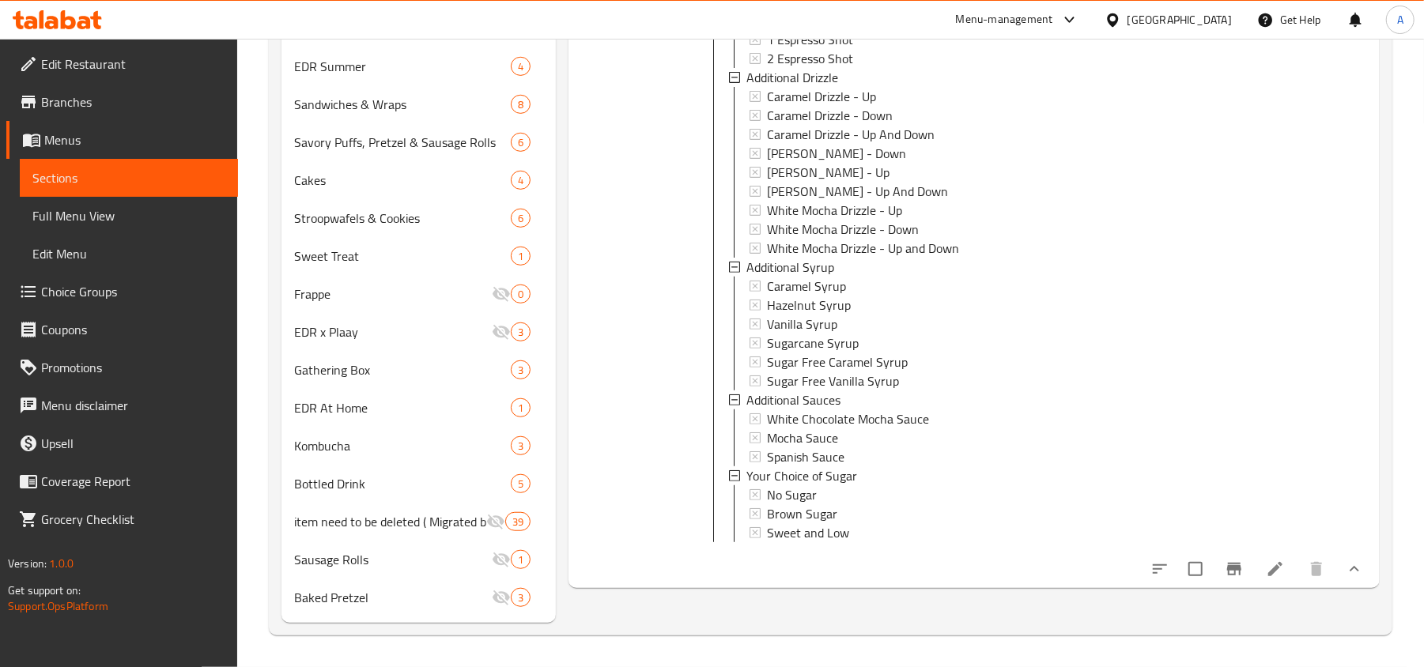
click at [1267, 579] on icon at bounding box center [1275, 569] width 19 height 19
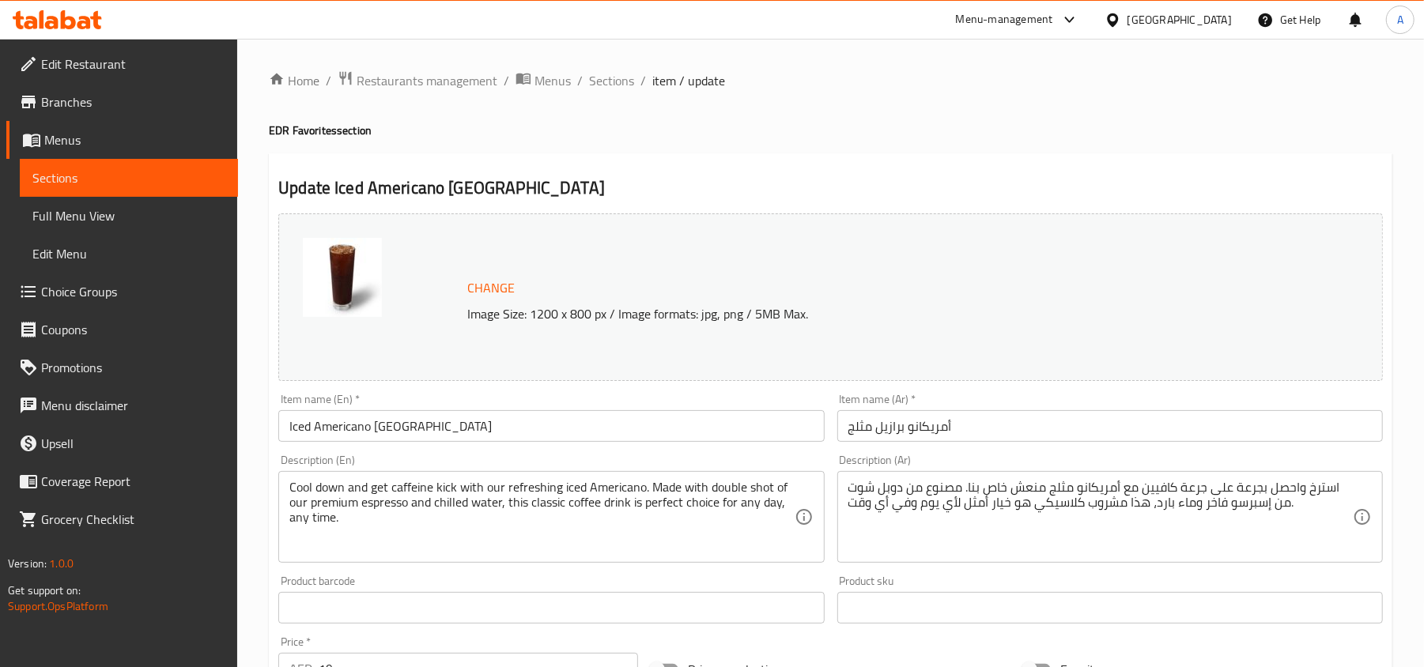
click at [703, 178] on h2 "Update Iced Americano [GEOGRAPHIC_DATA]" at bounding box center [830, 188] width 1104 height 24
drag, startPoint x: 598, startPoint y: 66, endPoint x: 604, endPoint y: 76, distance: 11.0
click at [604, 76] on span "Sections" at bounding box center [611, 80] width 45 height 19
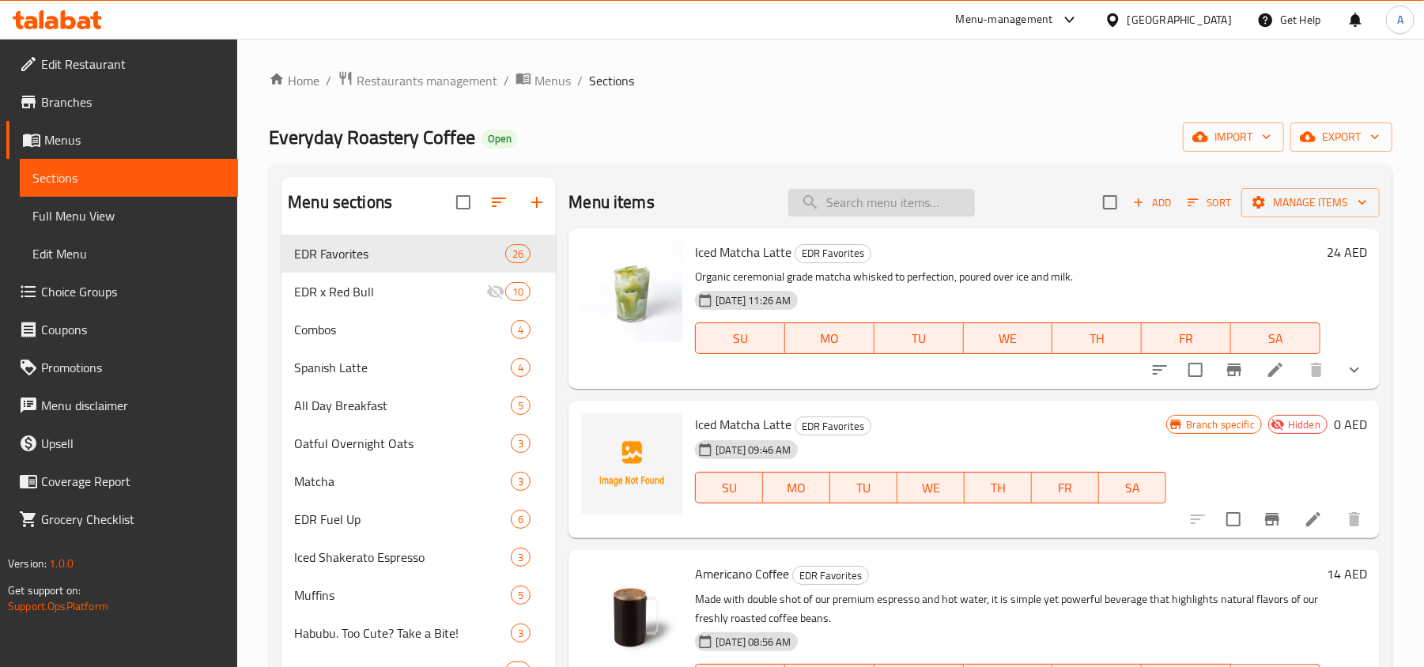
click at [903, 207] on input "search" at bounding box center [881, 203] width 187 height 28
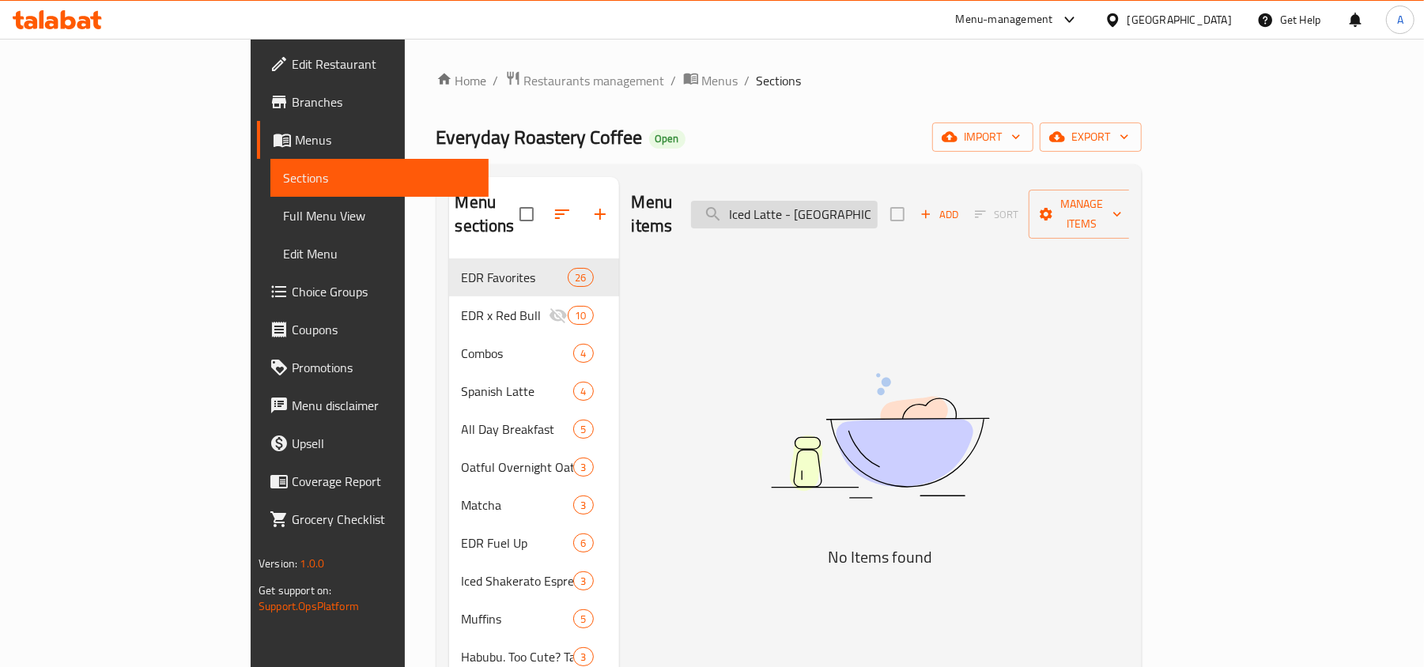
click at [878, 202] on input "Iced Latte - [GEOGRAPHIC_DATA]" at bounding box center [784, 215] width 187 height 28
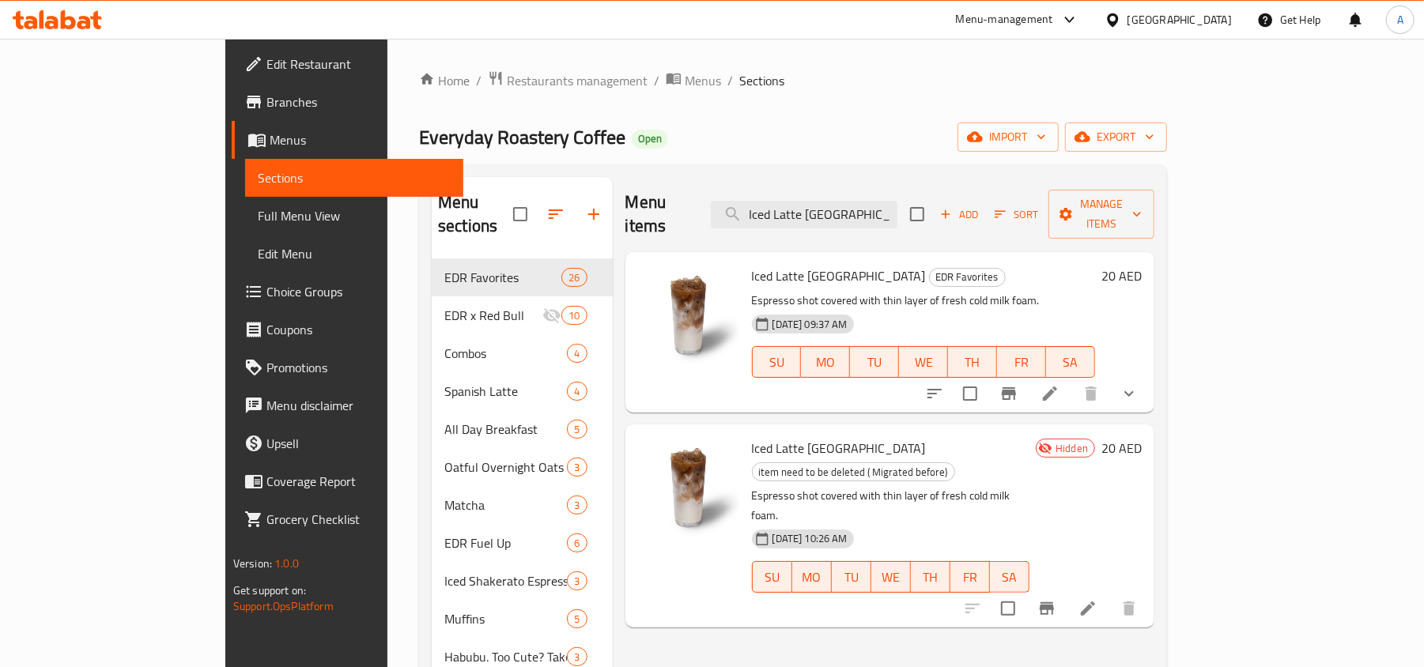
click at [1138, 384] on icon "show more" at bounding box center [1129, 393] width 19 height 19
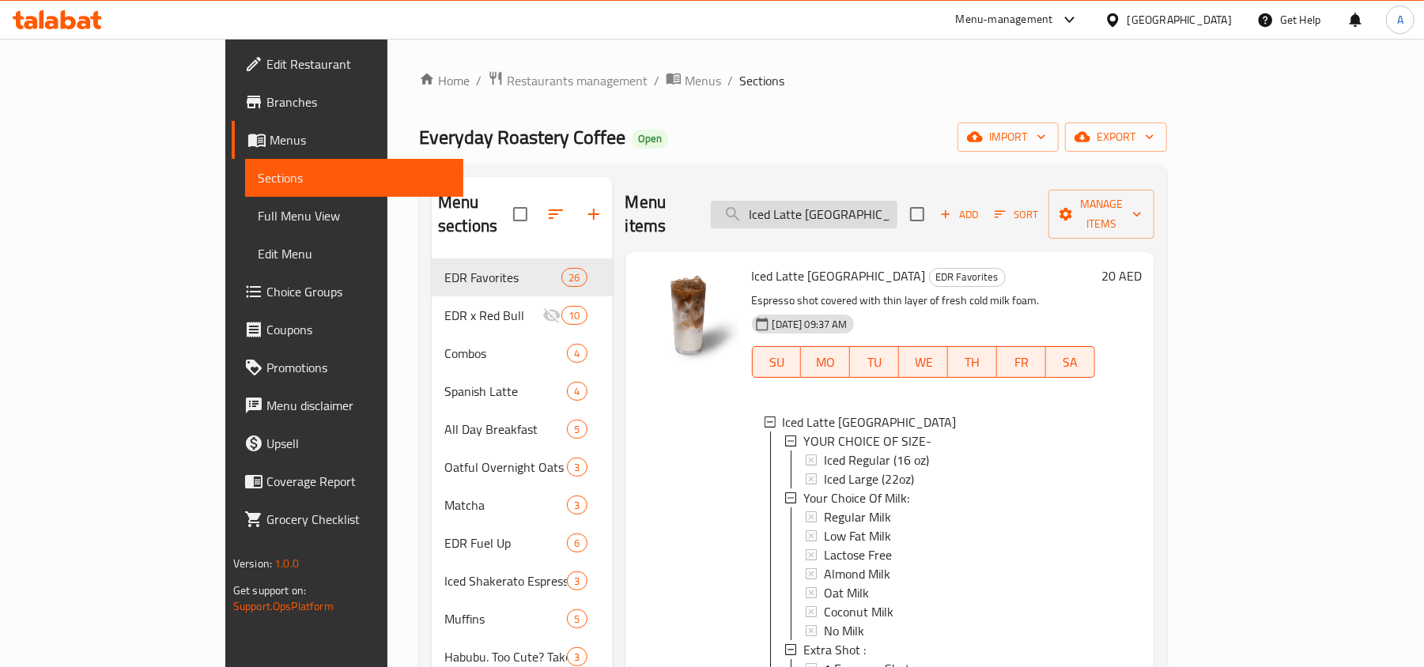
click at [858, 201] on input "Iced Latte [GEOGRAPHIC_DATA]" at bounding box center [804, 215] width 187 height 28
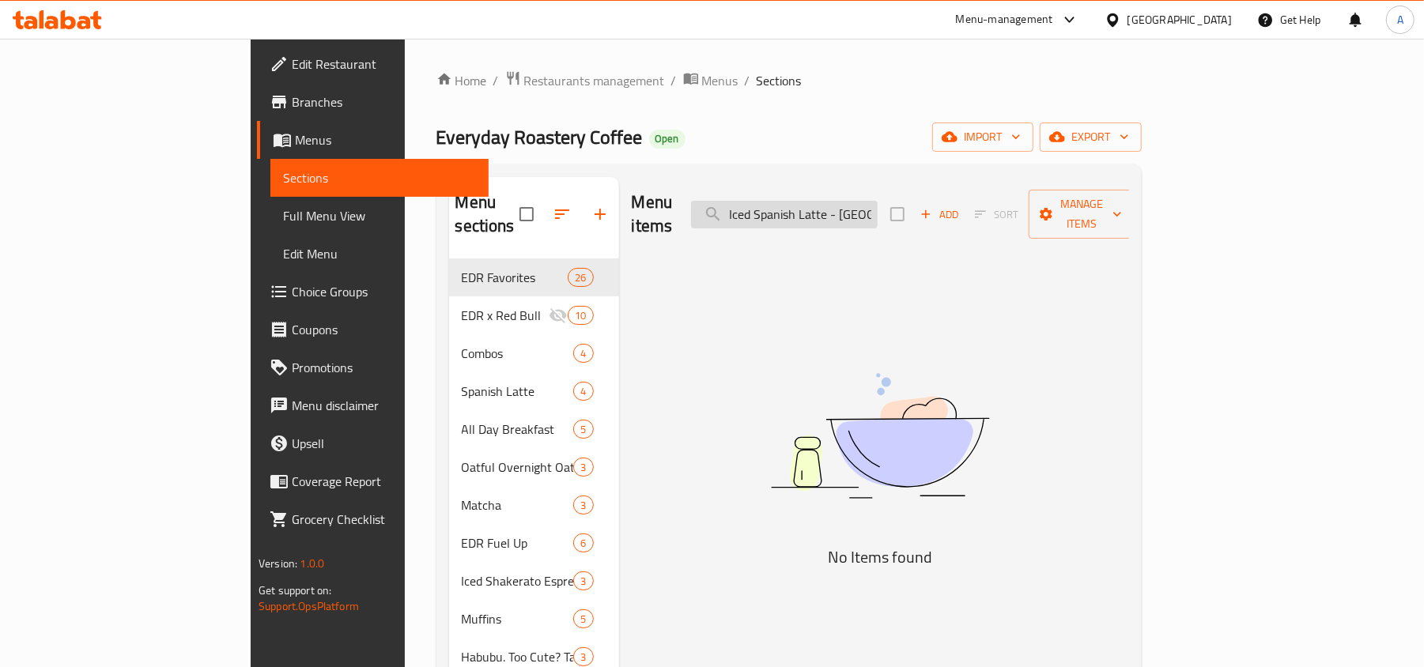
click at [878, 206] on input "Iced Spanish Latte - [GEOGRAPHIC_DATA]" at bounding box center [784, 215] width 187 height 28
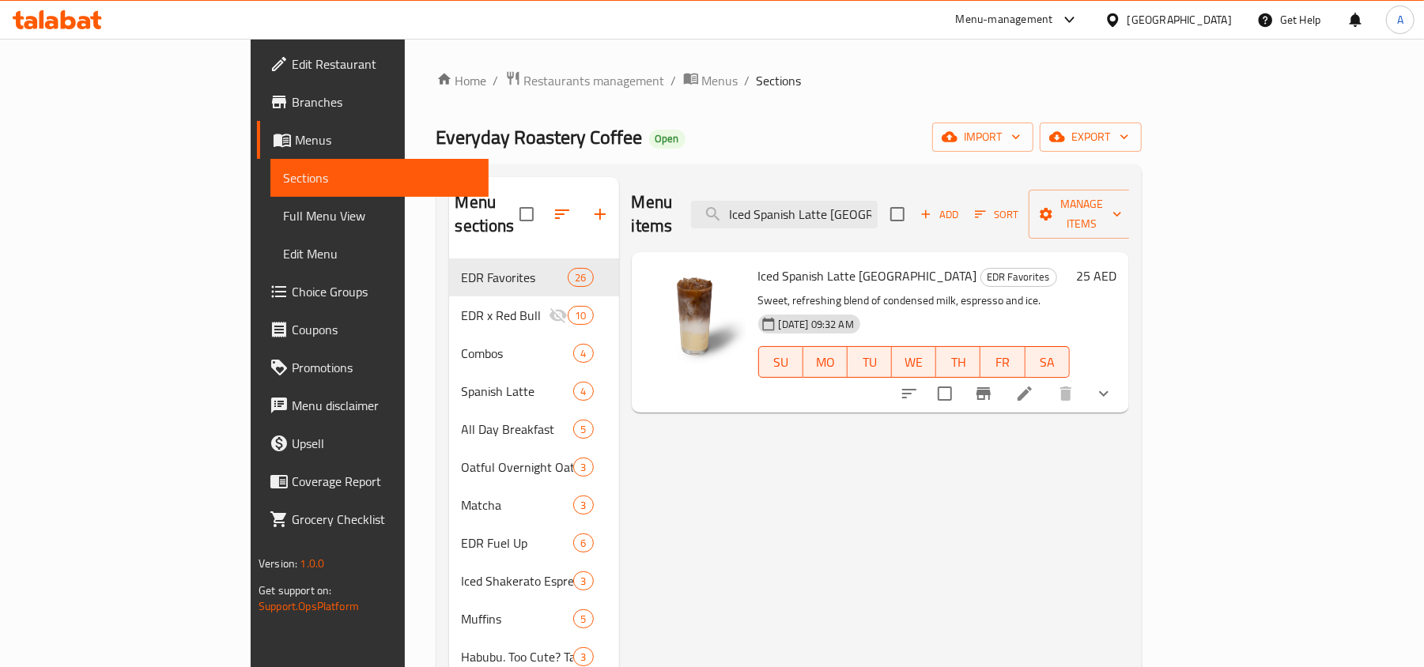
type input "Iced Spanish Latte [GEOGRAPHIC_DATA]"
click at [1113, 384] on icon "show more" at bounding box center [1103, 393] width 19 height 19
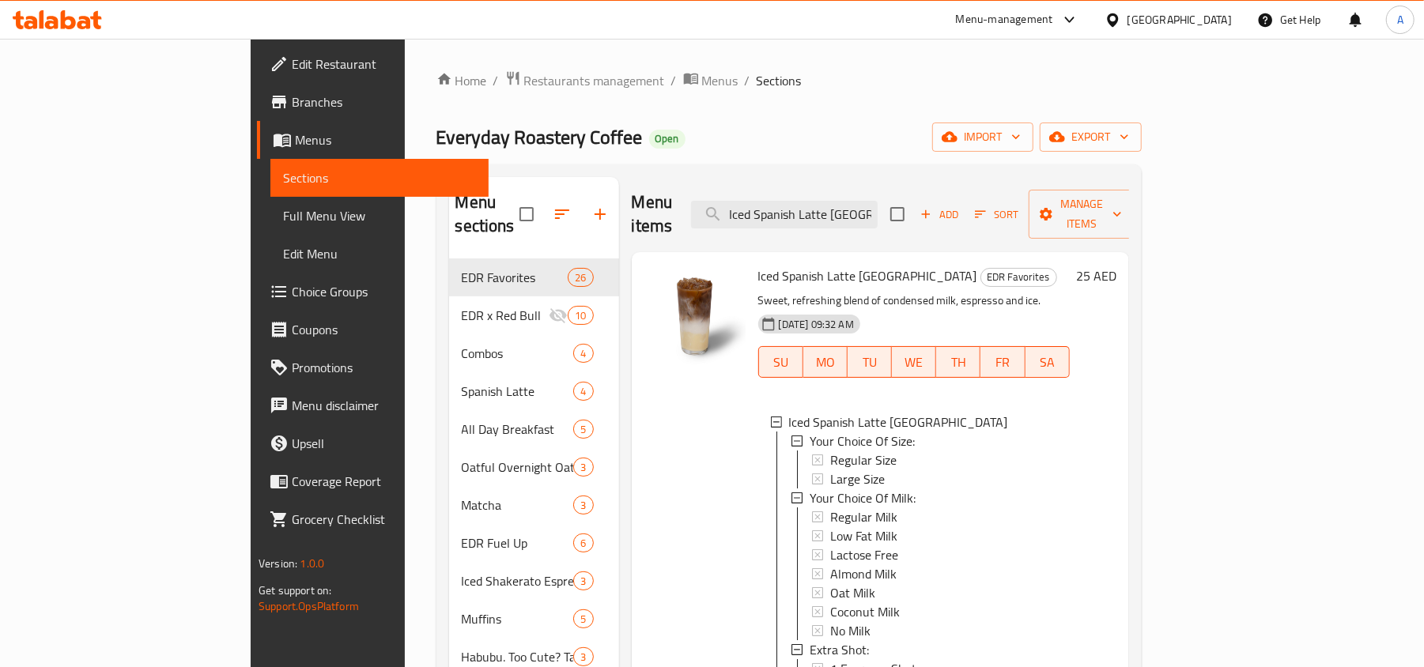
click at [671, 123] on div "Everyday Roastery Coffee Open import export" at bounding box center [788, 137] width 705 height 29
click at [742, 127] on div "Everyday Roastery Coffee Open import export" at bounding box center [788, 137] width 705 height 29
click at [1129, 140] on span "export" at bounding box center [1090, 137] width 77 height 20
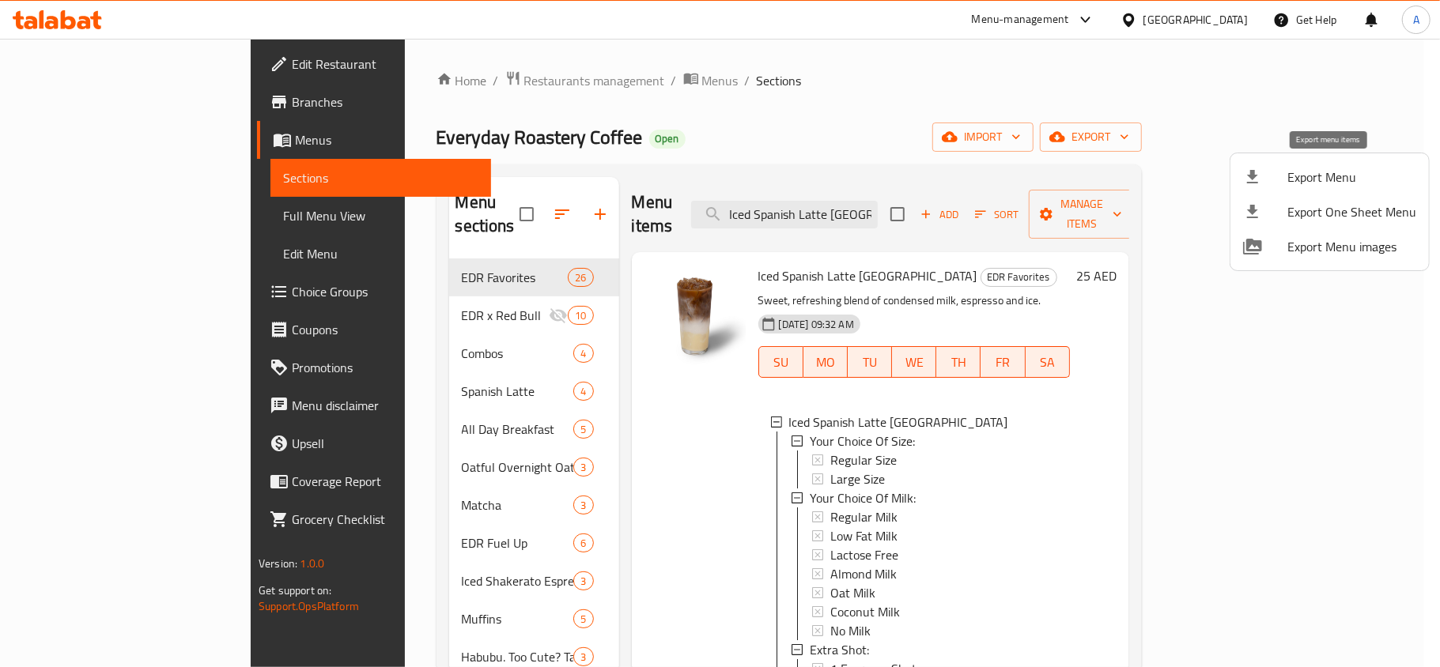
click at [1360, 172] on span "Export Menu" at bounding box center [1351, 177] width 129 height 19
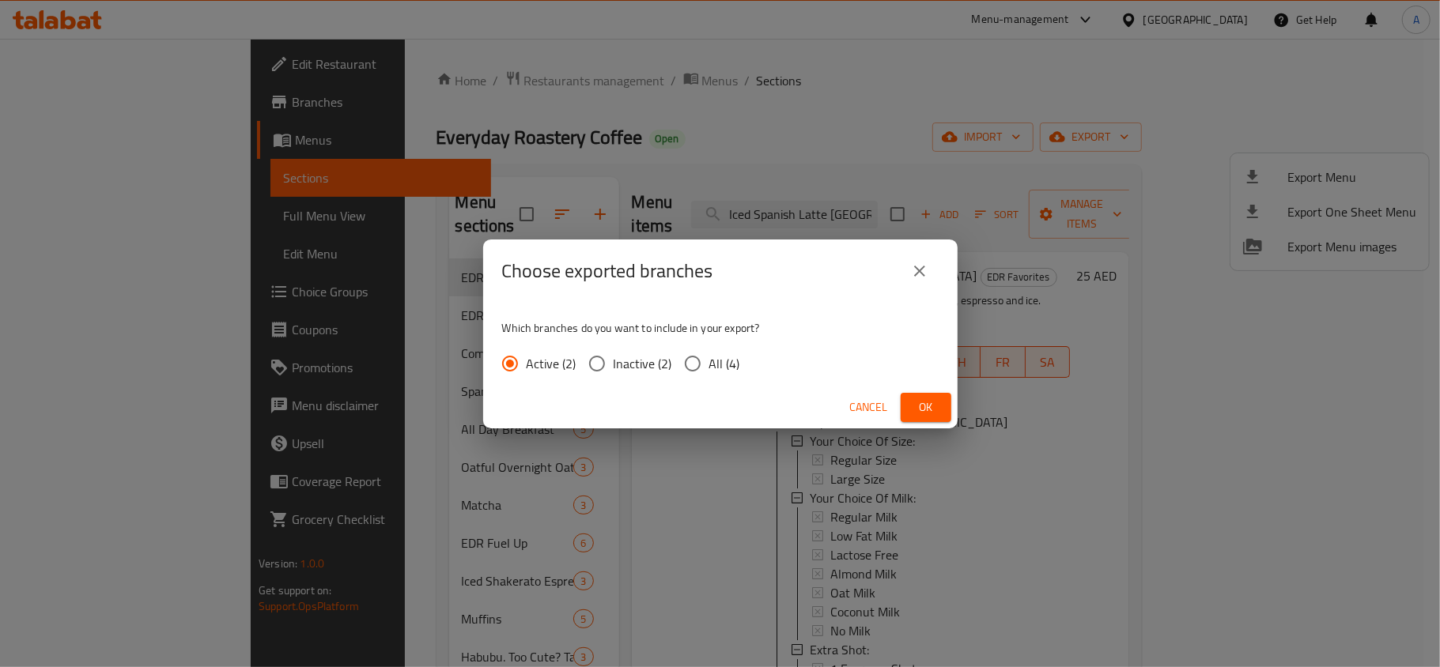
click at [716, 361] on span "All (4)" at bounding box center [724, 363] width 31 height 19
click at [709, 361] on input "All (4)" at bounding box center [692, 363] width 33 height 33
radio input "true"
click at [936, 411] on span "Ok" at bounding box center [925, 408] width 25 height 20
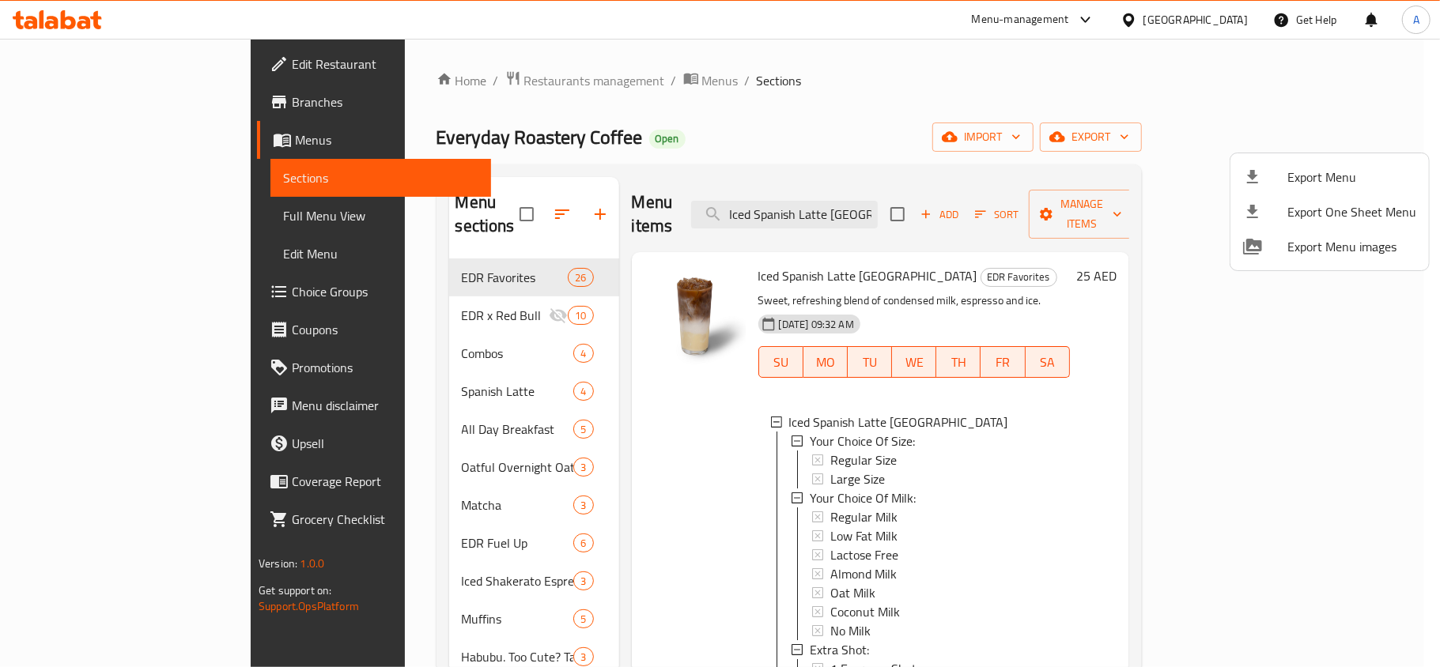
click at [798, 127] on div at bounding box center [720, 333] width 1440 height 667
